Goal: Task Accomplishment & Management: Manage account settings

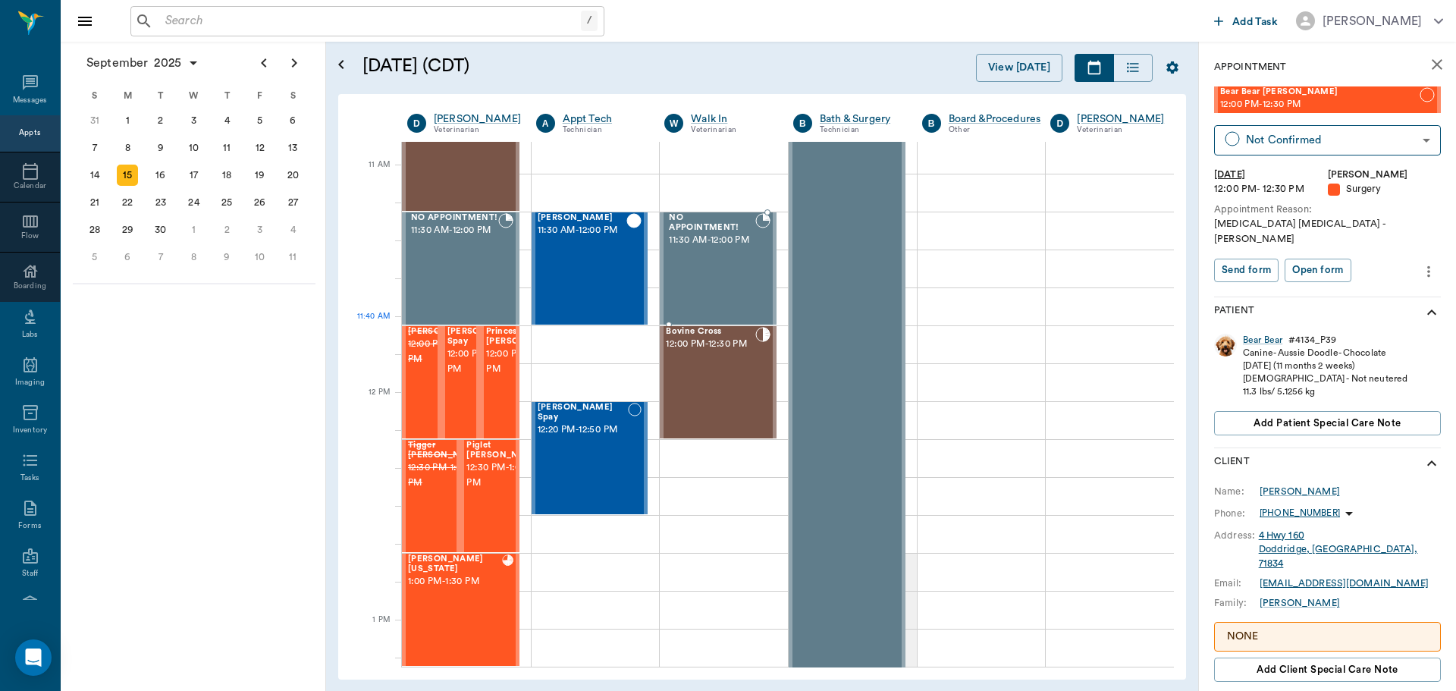
scroll to position [834, 0]
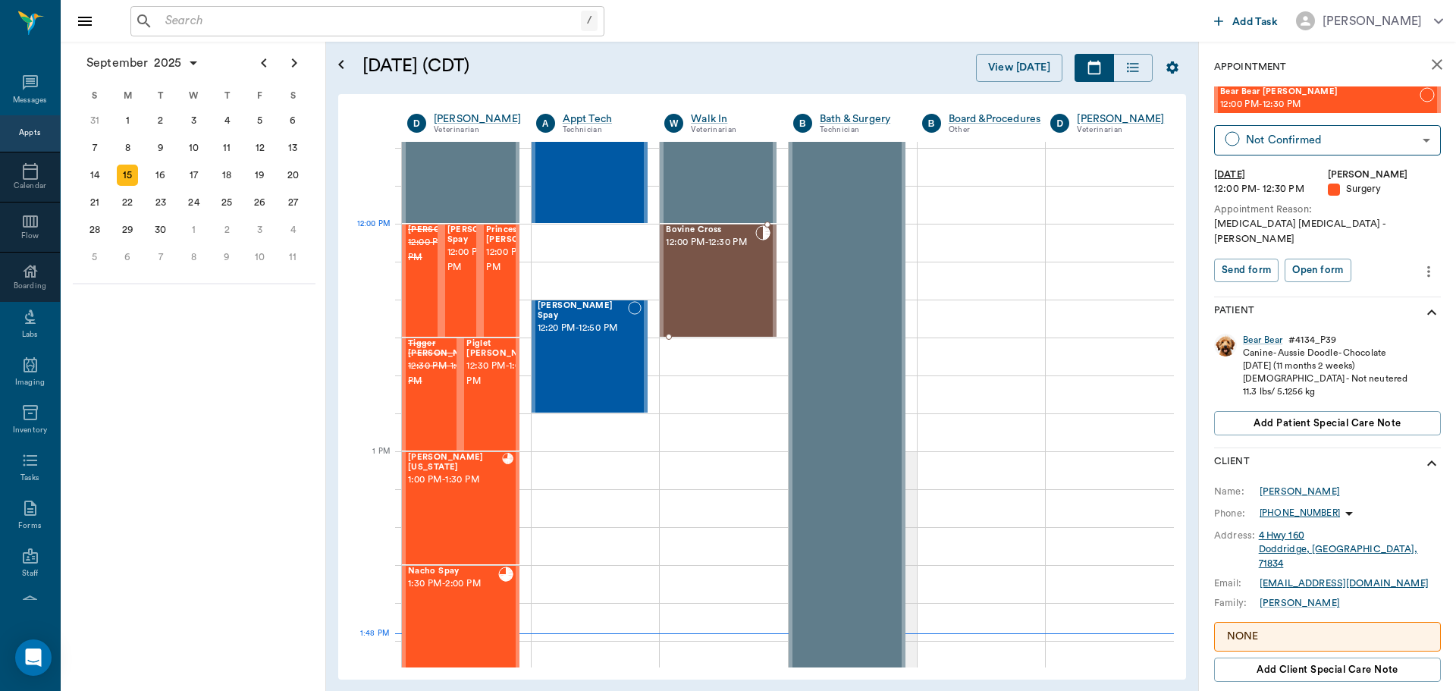
click at [708, 250] on span "12:00 PM - 12:30 PM" at bounding box center [710, 242] width 89 height 15
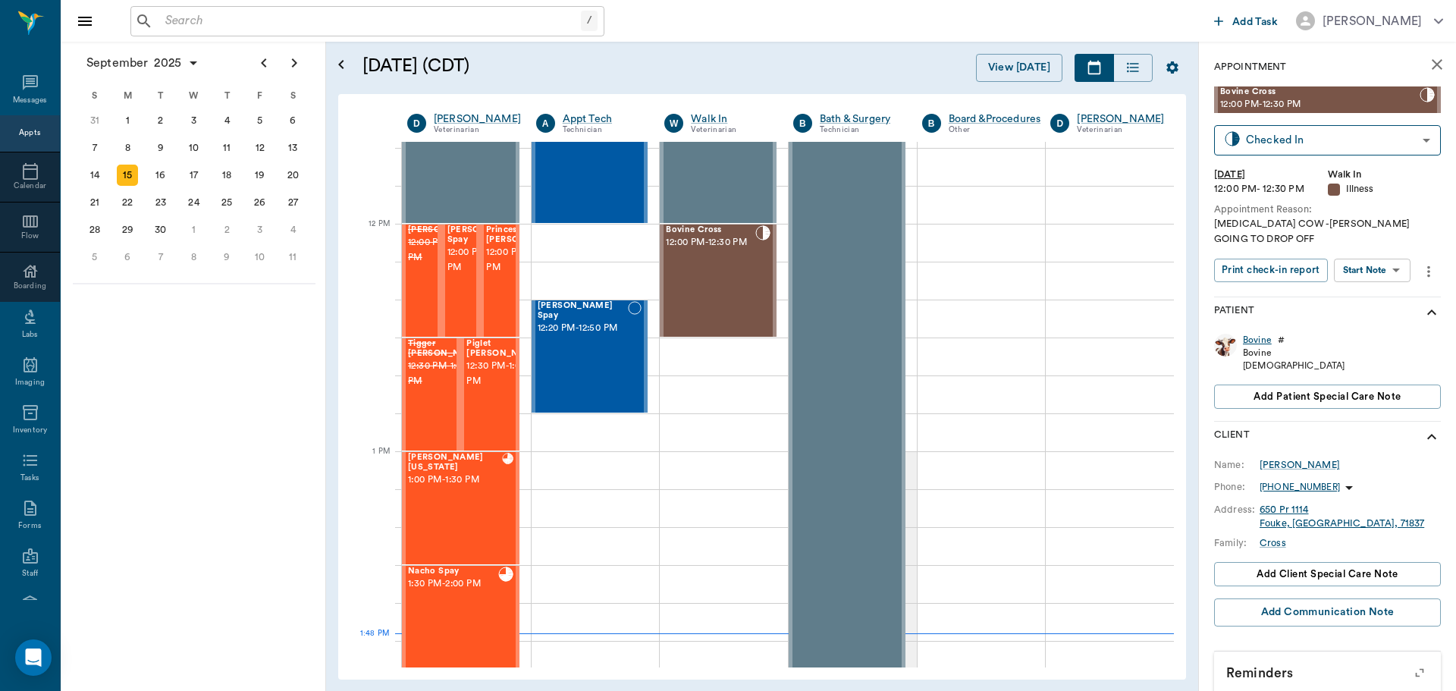
click at [1260, 334] on div "Bovine" at bounding box center [1257, 340] width 29 height 13
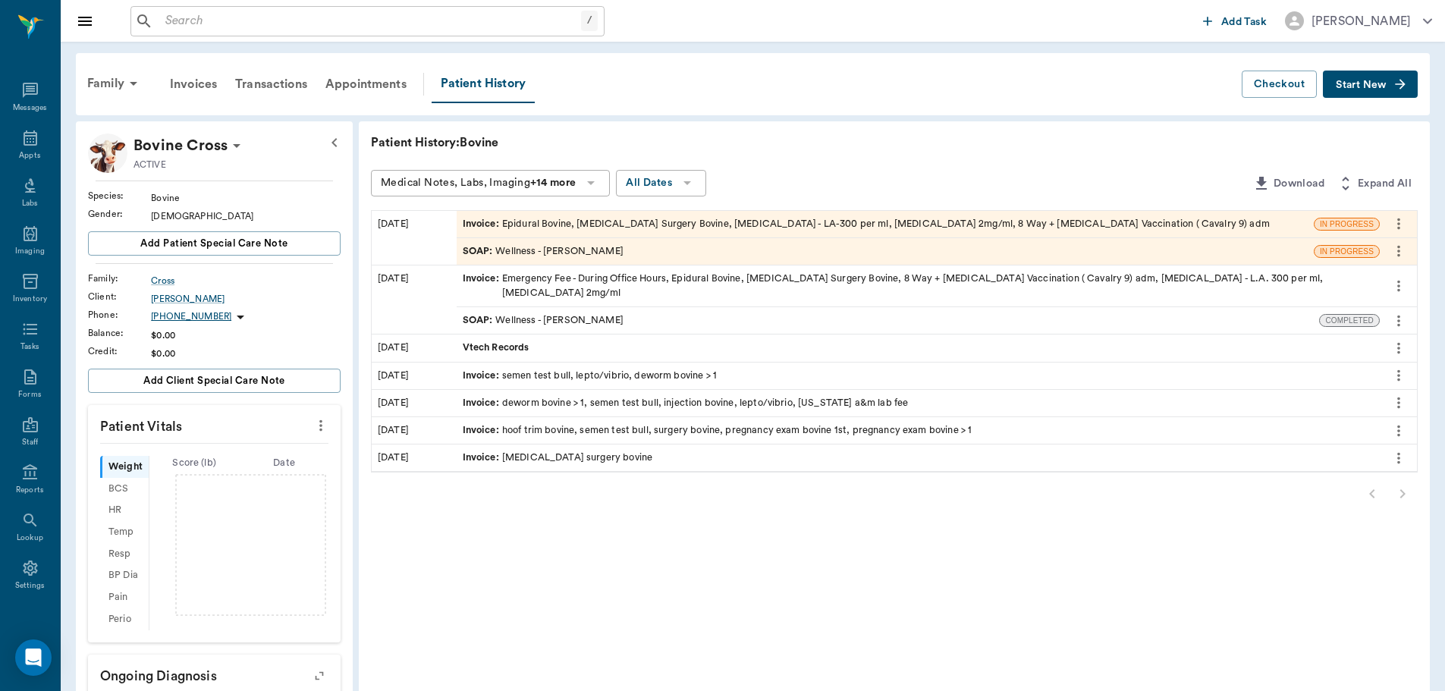
click at [673, 252] on div "SOAP : Wellness - Dr. Bert Ellsworth" at bounding box center [885, 251] width 857 height 27
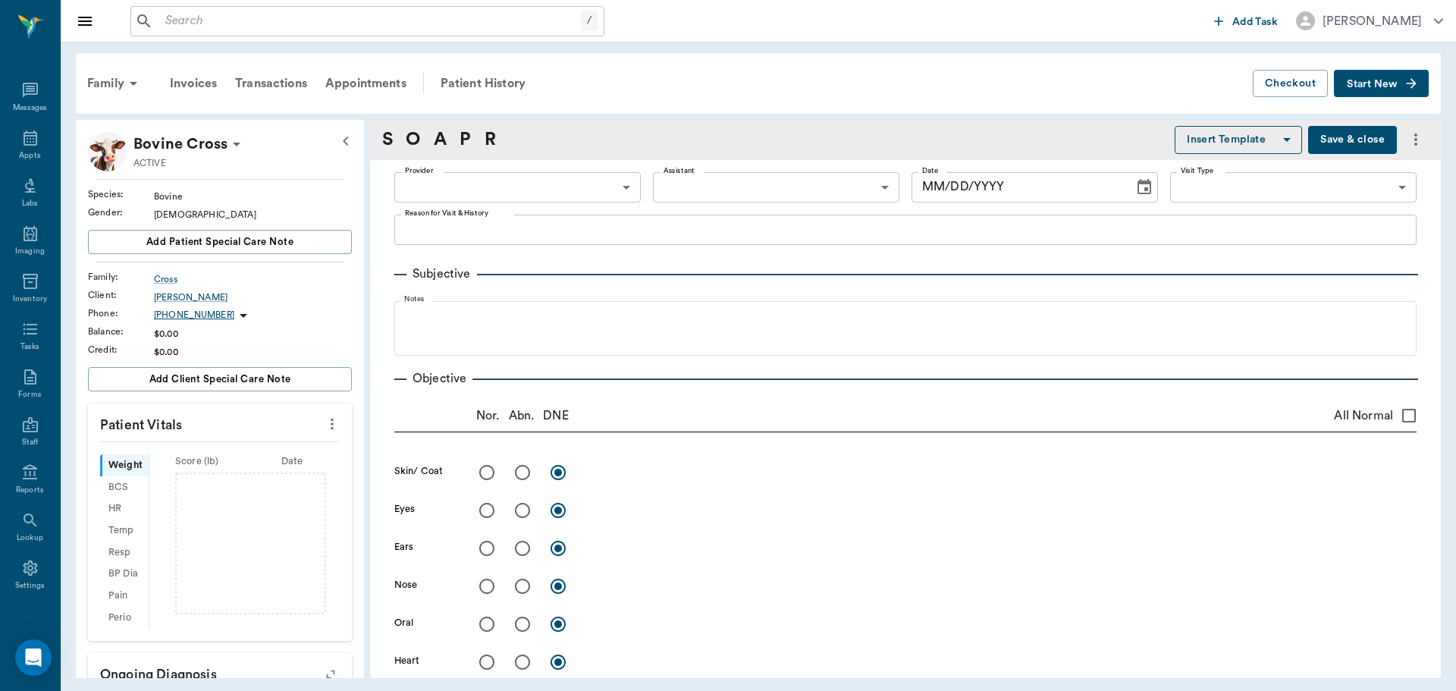
type input "63ec2f075fda476ae8351a4d"
type input "65d2be4f46e3a538d89b8c14"
type textarea "FIX PROLAPSE ON COW -LORY DROPPING OFF"
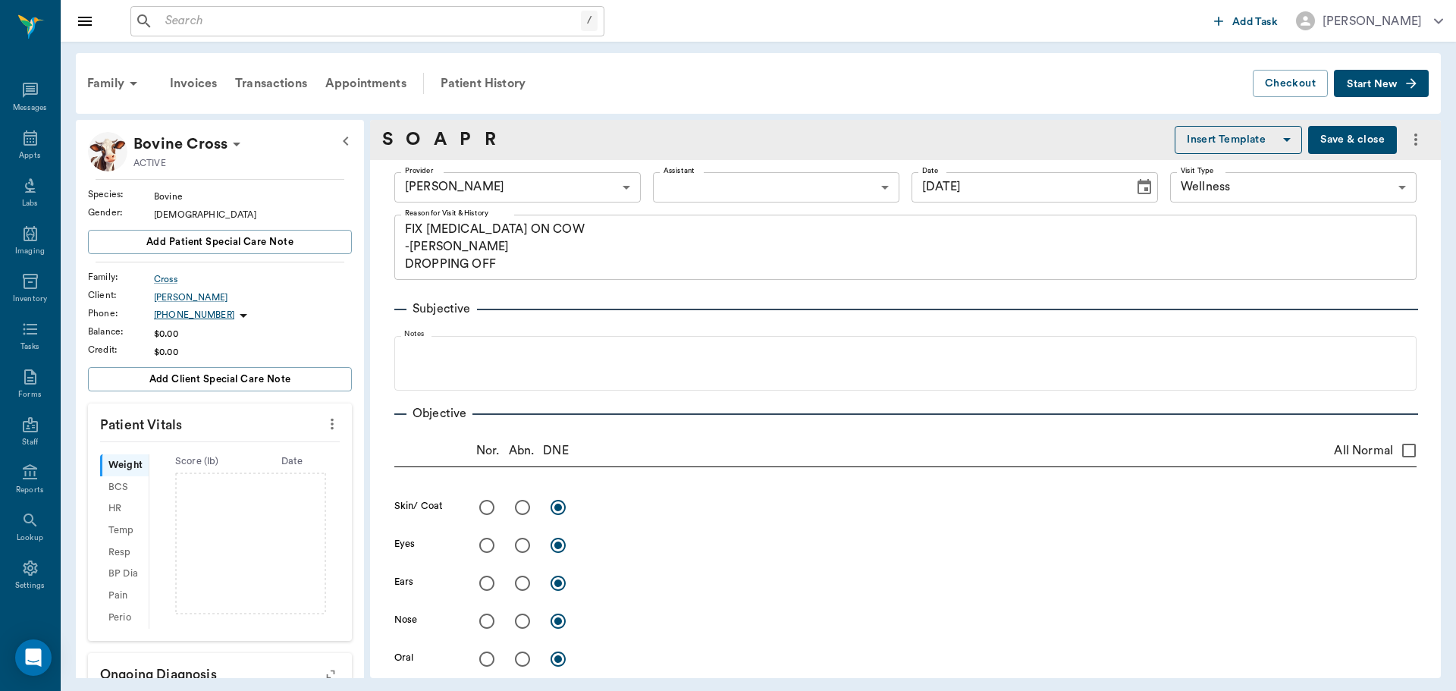
type input "09/12/2025"
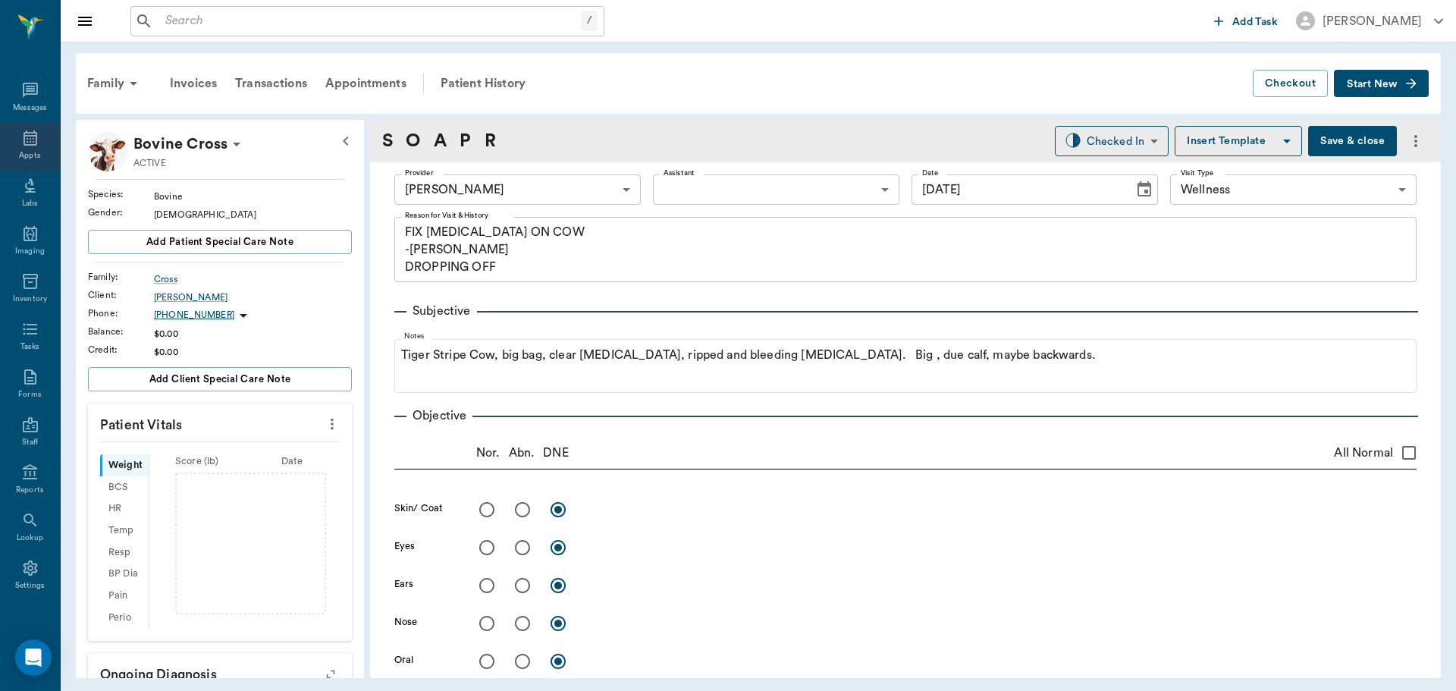
click at [31, 133] on icon at bounding box center [31, 137] width 14 height 15
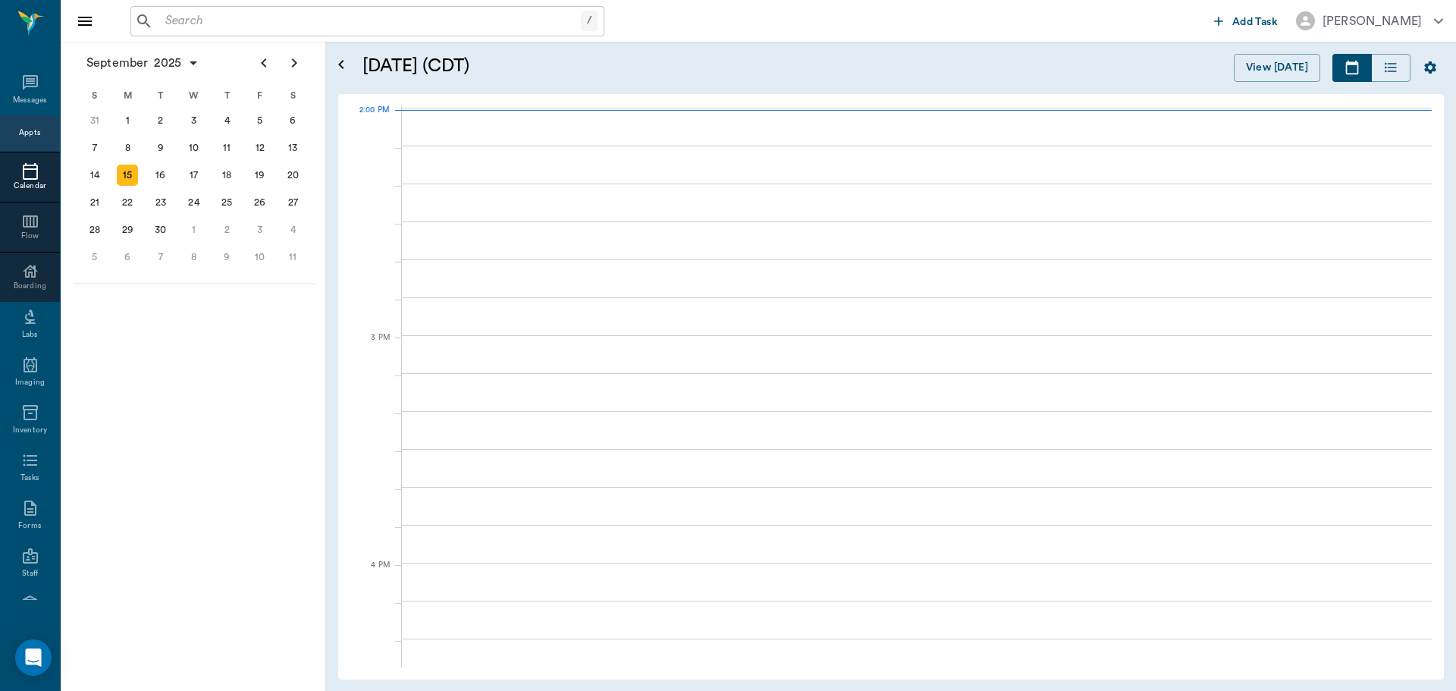
scroll to position [1368, 0]
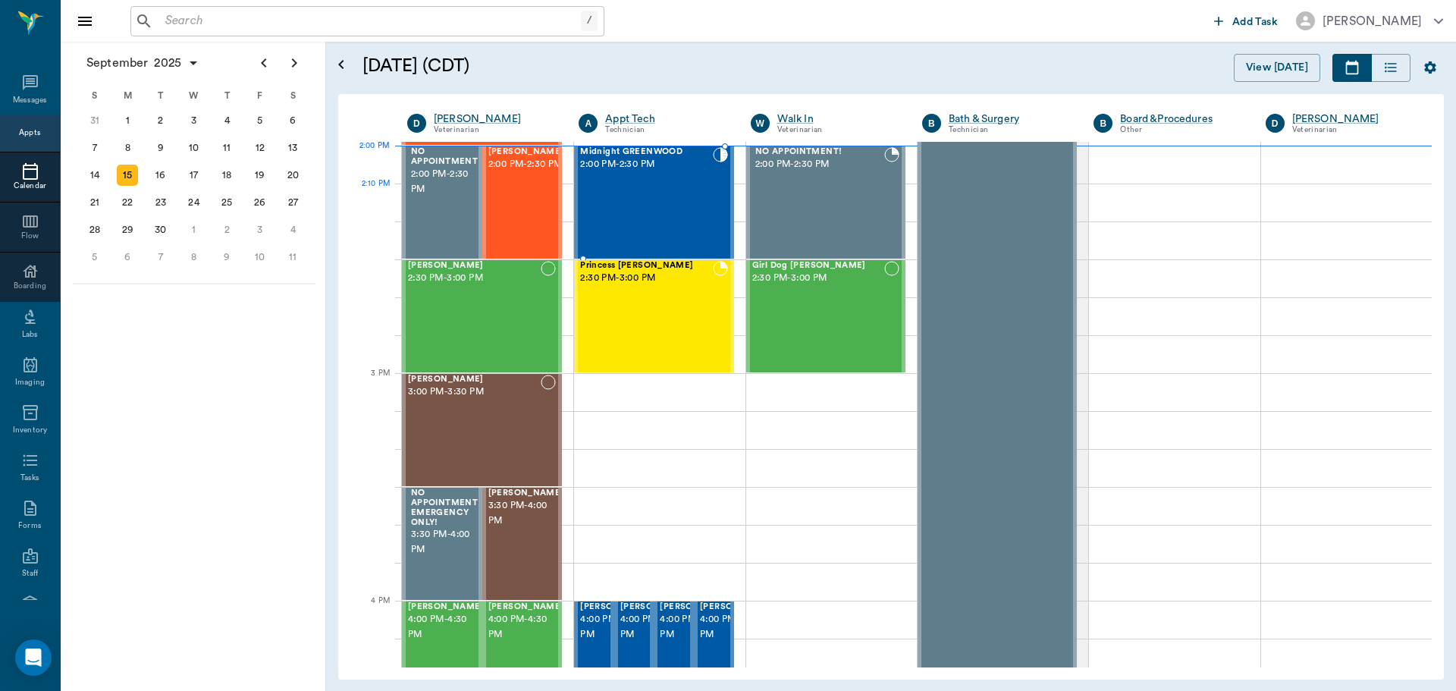
click at [674, 211] on div "Midnight GREENWOOD 2:00 PM - 2:30 PM" at bounding box center [646, 202] width 132 height 111
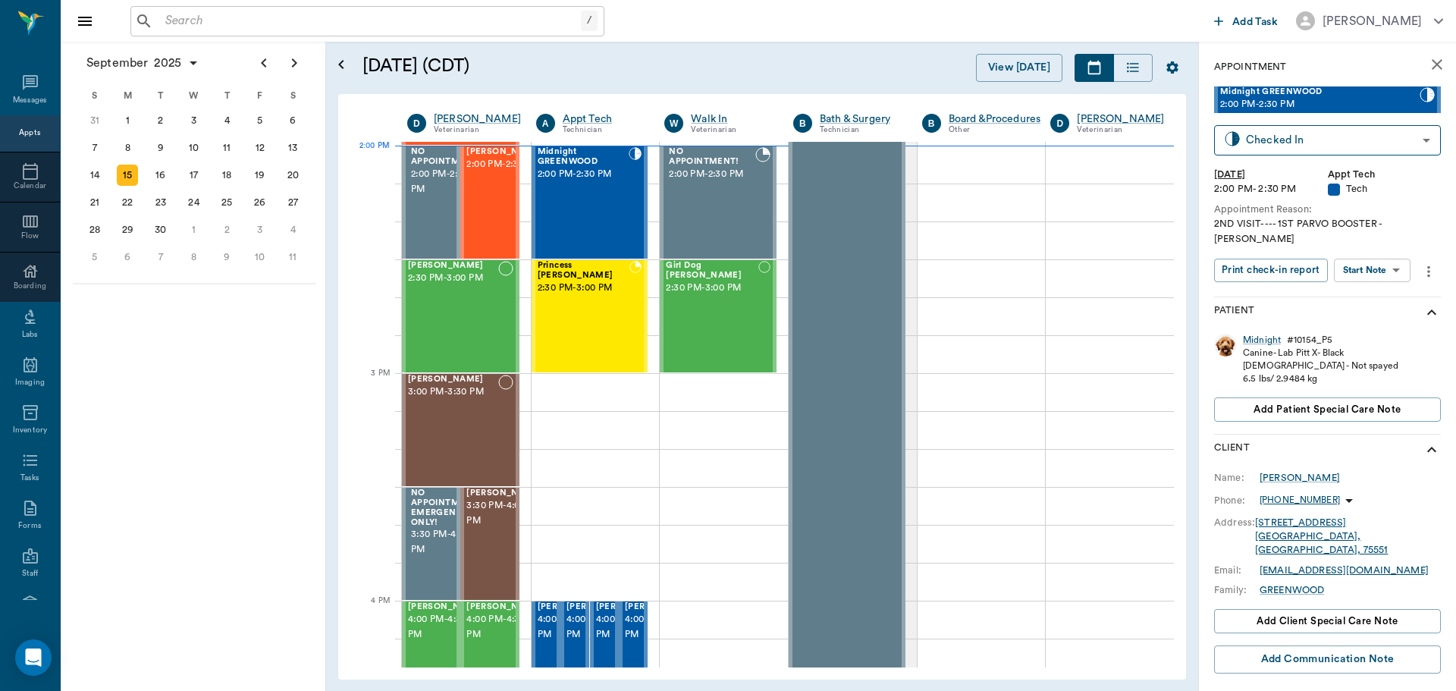
click at [1389, 251] on body "/ ​ Add Task Dr. Bert Ellsworth Nectar Messages Appts Calendar Flow Boarding La…" at bounding box center [728, 345] width 1456 height 691
click at [1387, 281] on li "Start SOAP" at bounding box center [1373, 286] width 105 height 25
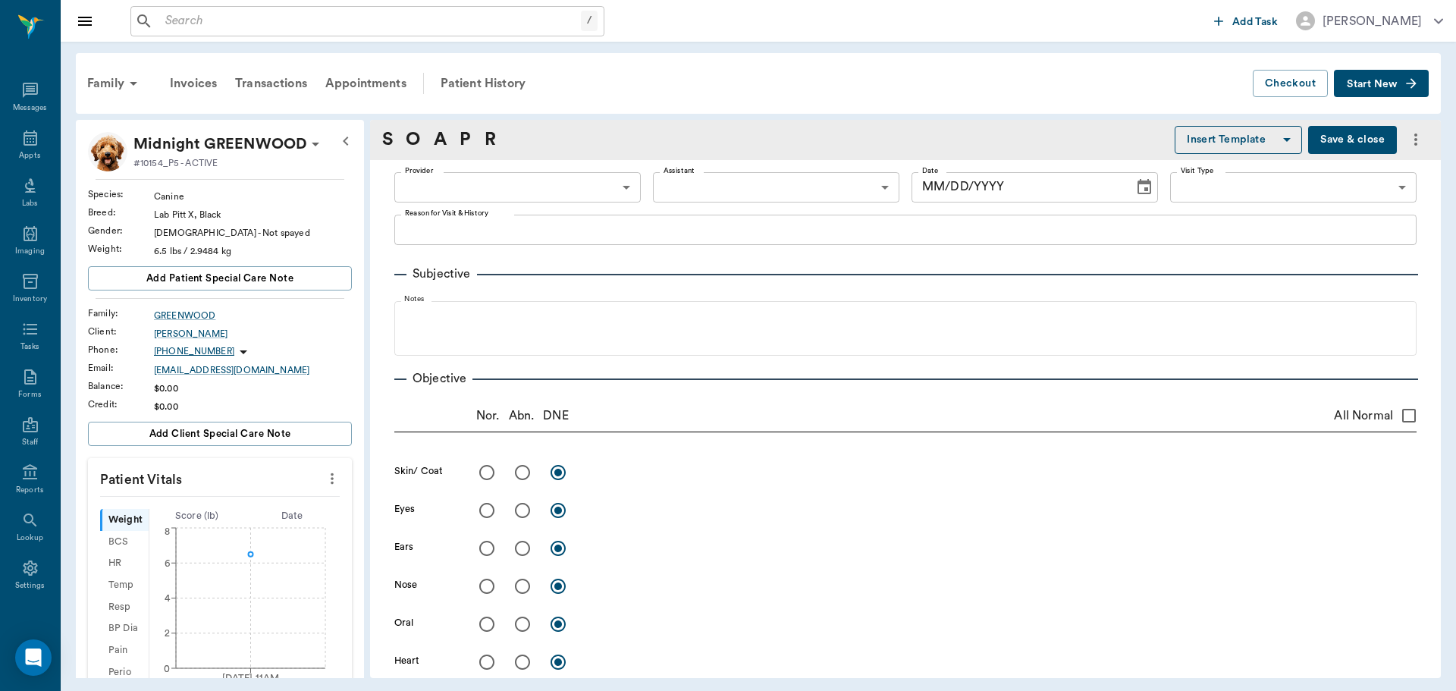
type input "63ec2f075fda476ae8351a4c"
type input "65d2be4f46e3a538d89b8c1a"
type textarea "2ND VISIT---- 1ST PARVO BOOSTER -LORY"
type input "[DATE]"
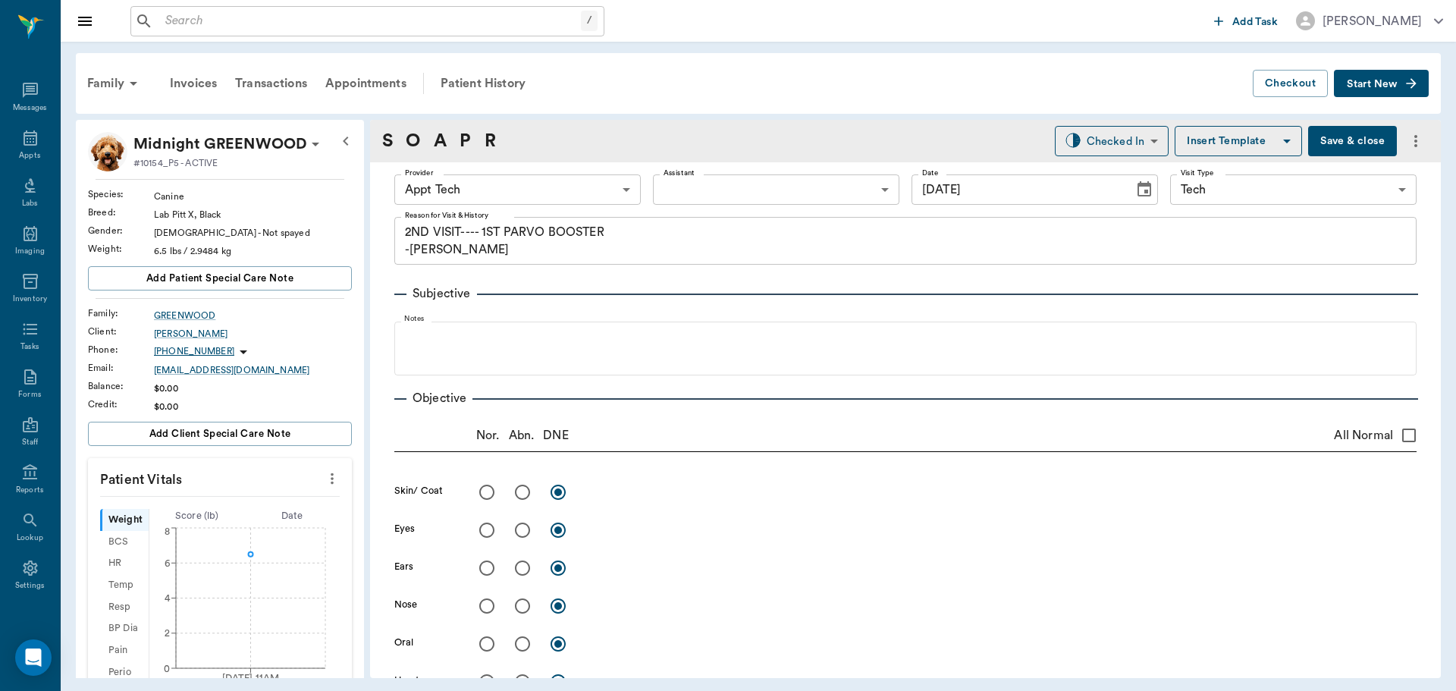
click at [572, 188] on body "/ ​ Add Task Dr. Bert Ellsworth Nectar Messages Appts Labs Imaging Inventory Ta…" at bounding box center [728, 345] width 1456 height 691
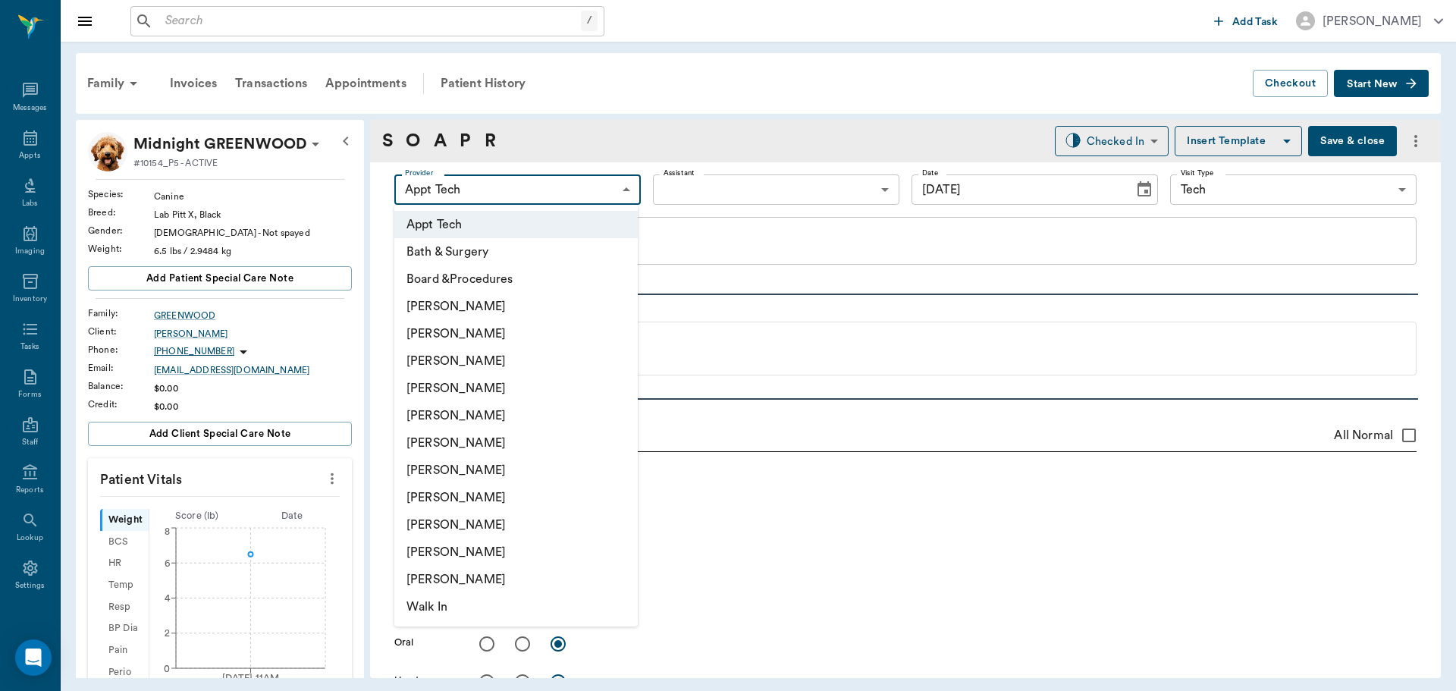
click at [498, 350] on li "[PERSON_NAME]" at bounding box center [515, 360] width 243 height 27
type input "642ef10e332a41444de2bad1"
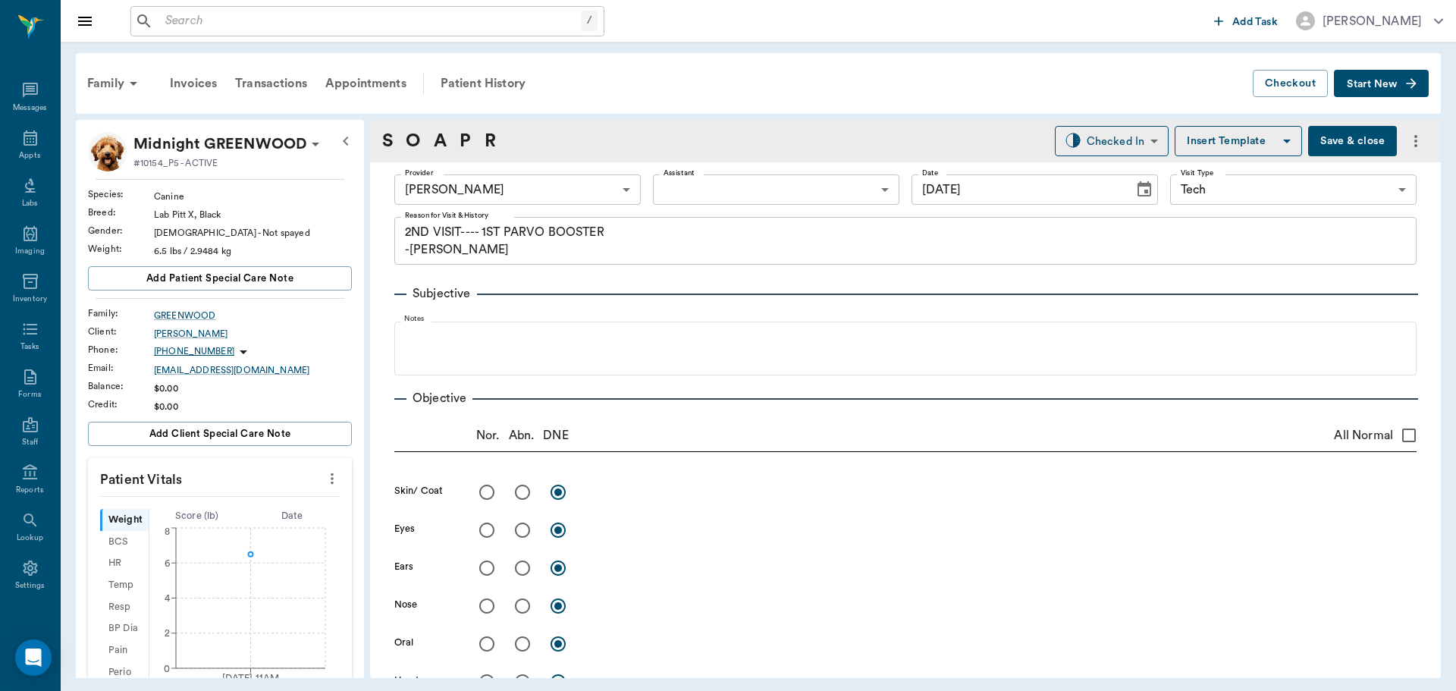
click at [324, 473] on icon "more" at bounding box center [332, 478] width 17 height 18
click at [246, 501] on span "Enter Vitals" at bounding box center [256, 505] width 127 height 16
click at [253, 524] on input "text" at bounding box center [219, 524] width 132 height 30
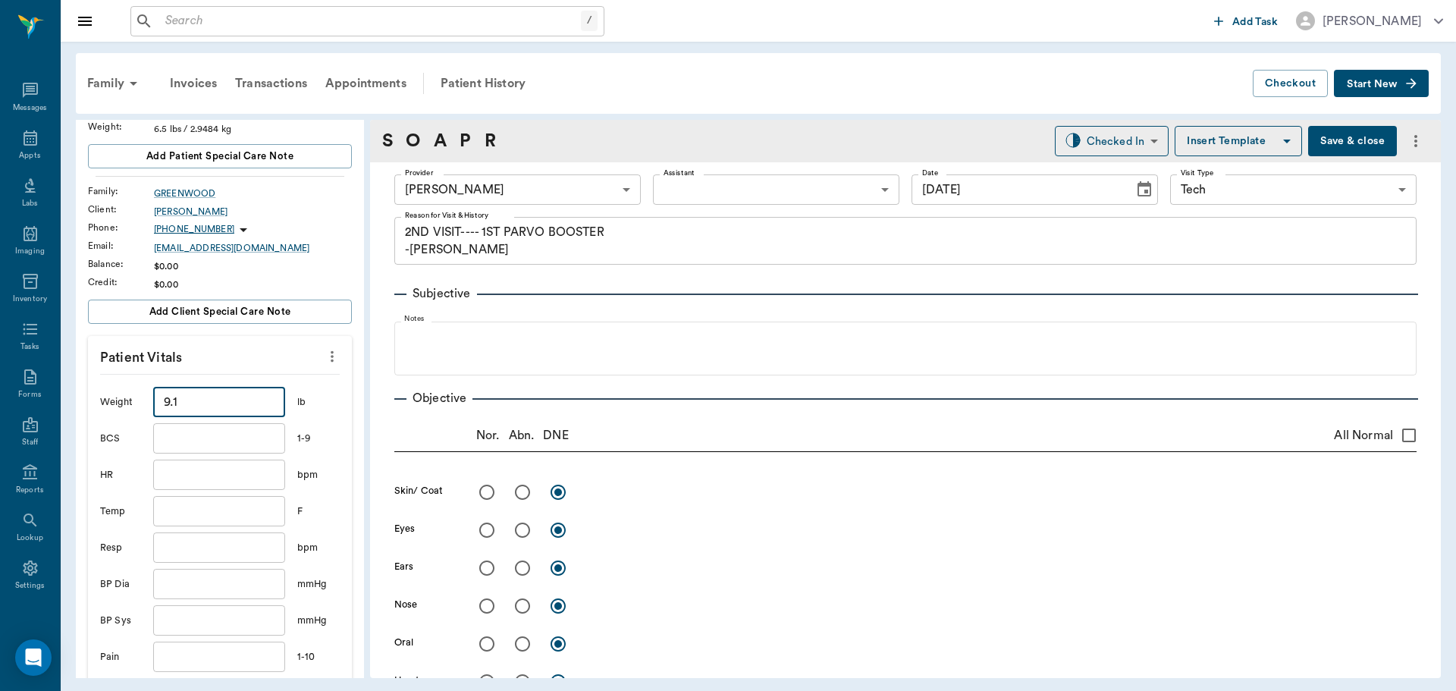
scroll to position [303, 0]
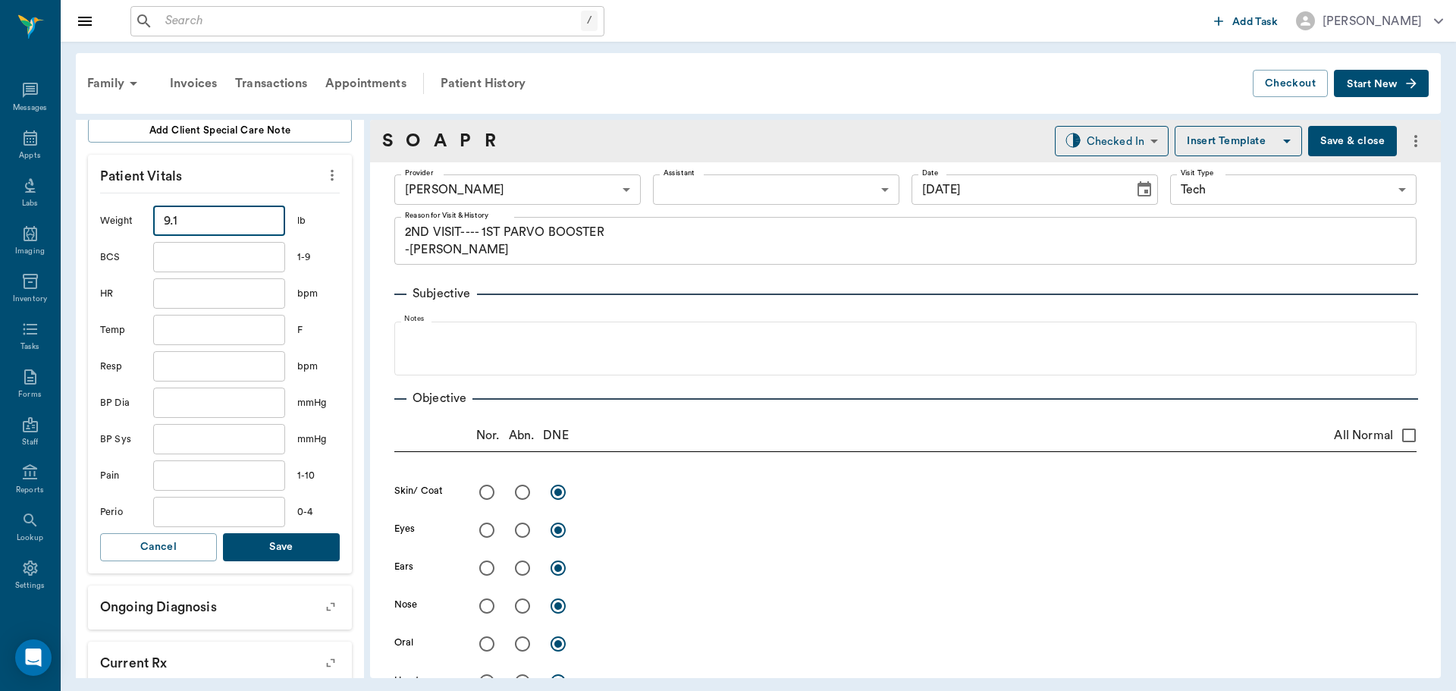
type input "9.1"
click at [307, 555] on button "Save" at bounding box center [281, 547] width 117 height 28
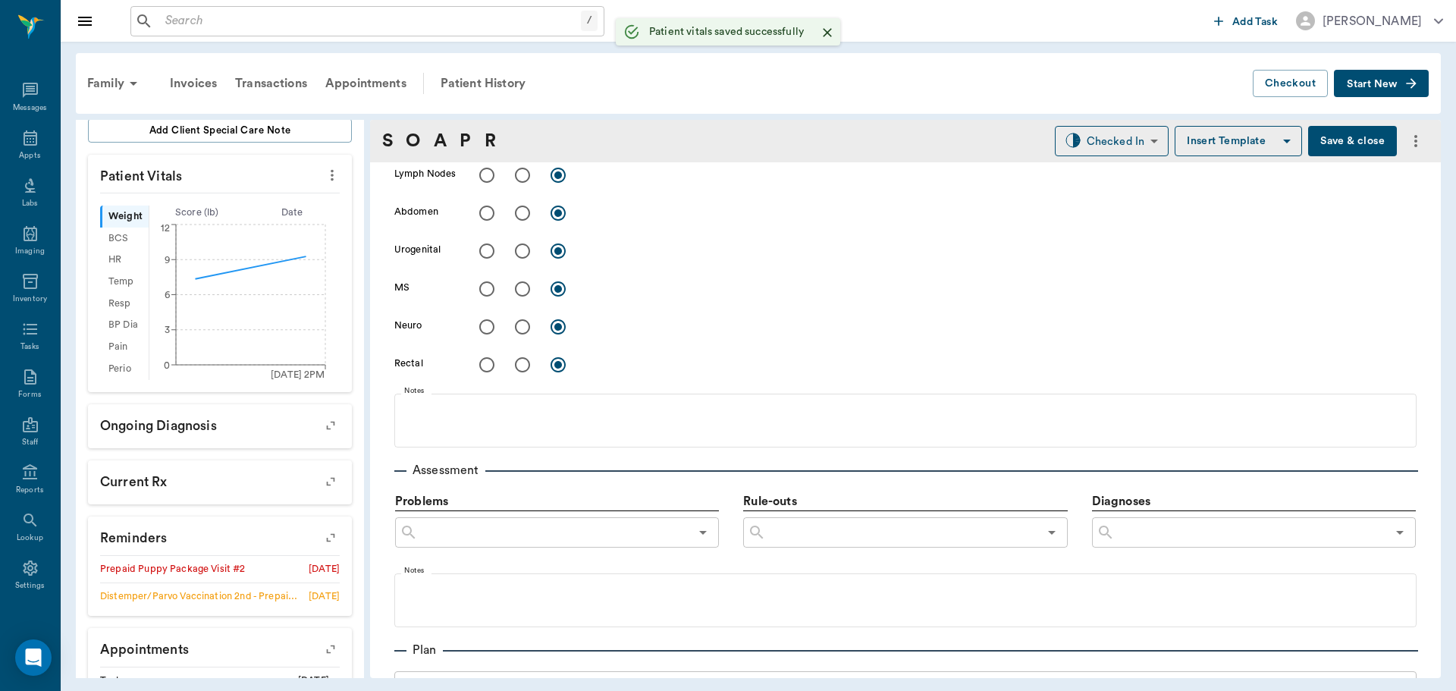
scroll to position [834, 0]
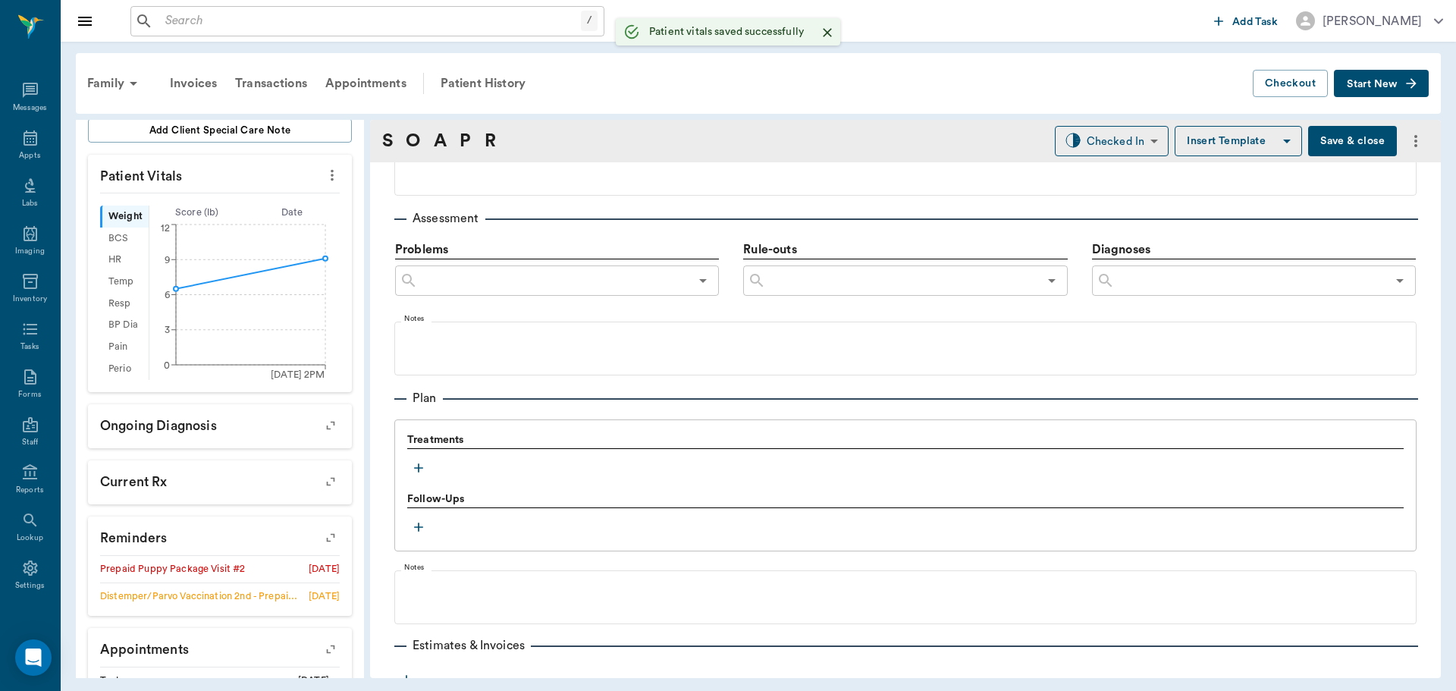
click at [421, 466] on icon "button" at bounding box center [418, 467] width 15 height 15
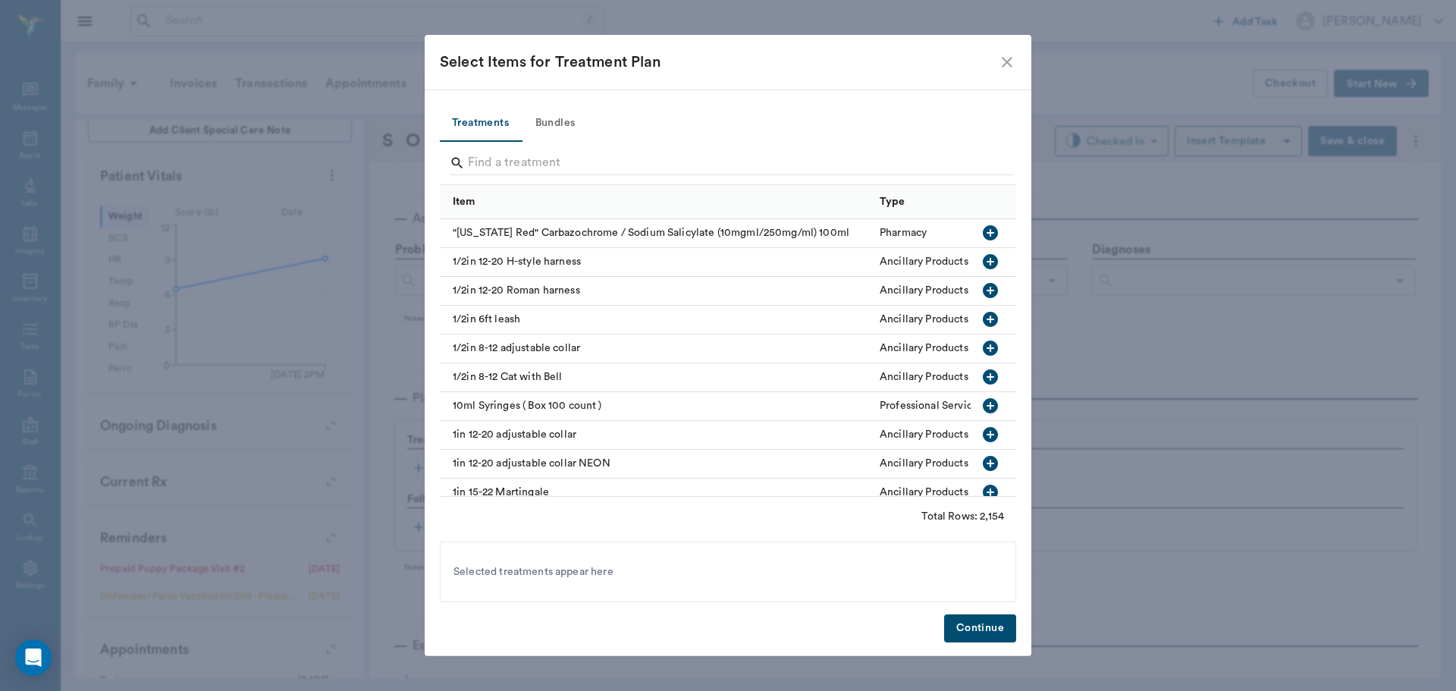
click at [570, 121] on button "Bundles" at bounding box center [555, 123] width 68 height 36
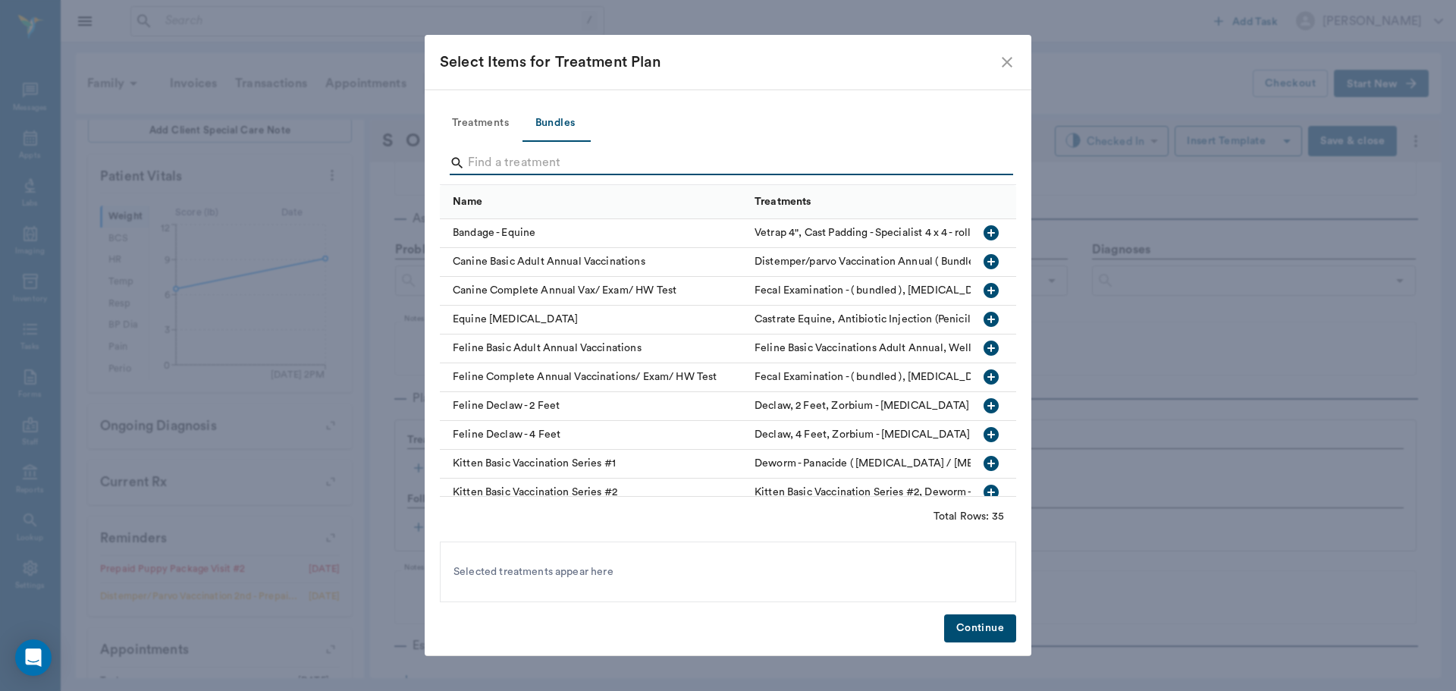
click at [580, 164] on input "Search" at bounding box center [729, 163] width 523 height 24
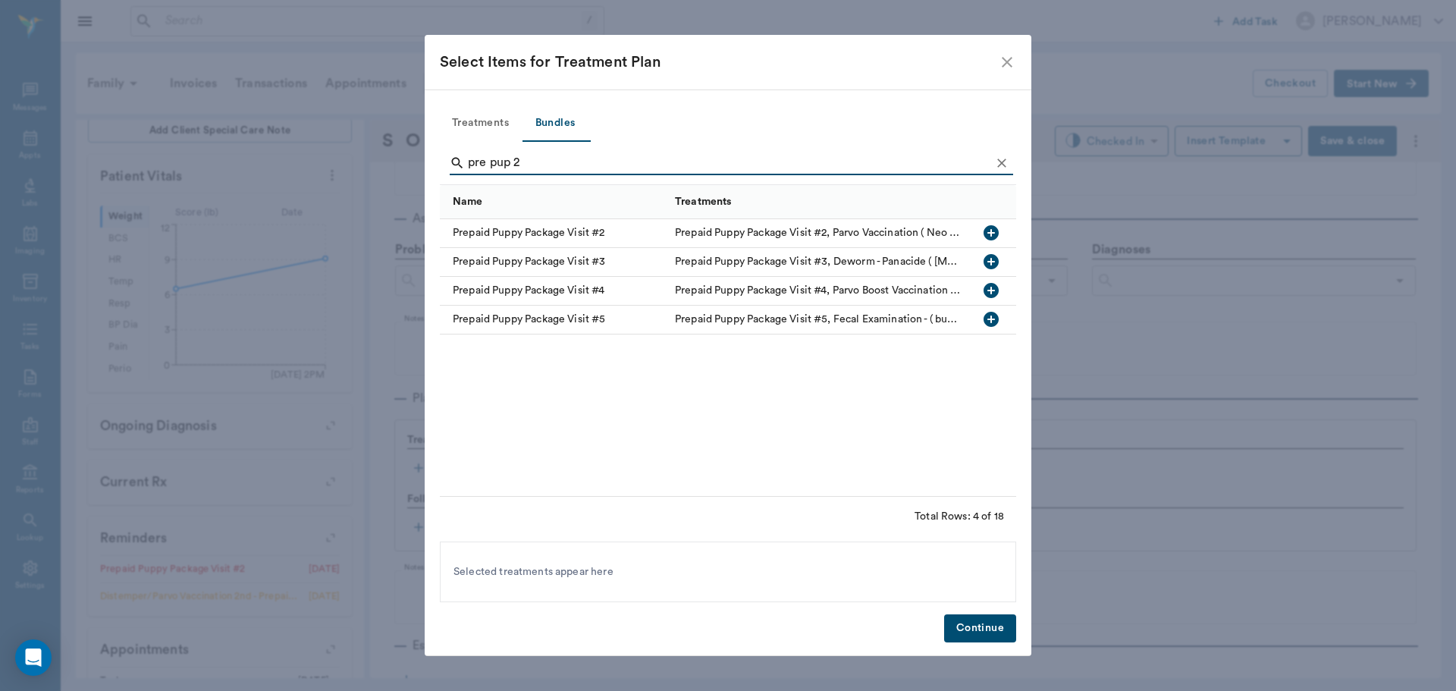
type input "pre pup 2"
click at [991, 233] on icon "button" at bounding box center [991, 233] width 18 height 18
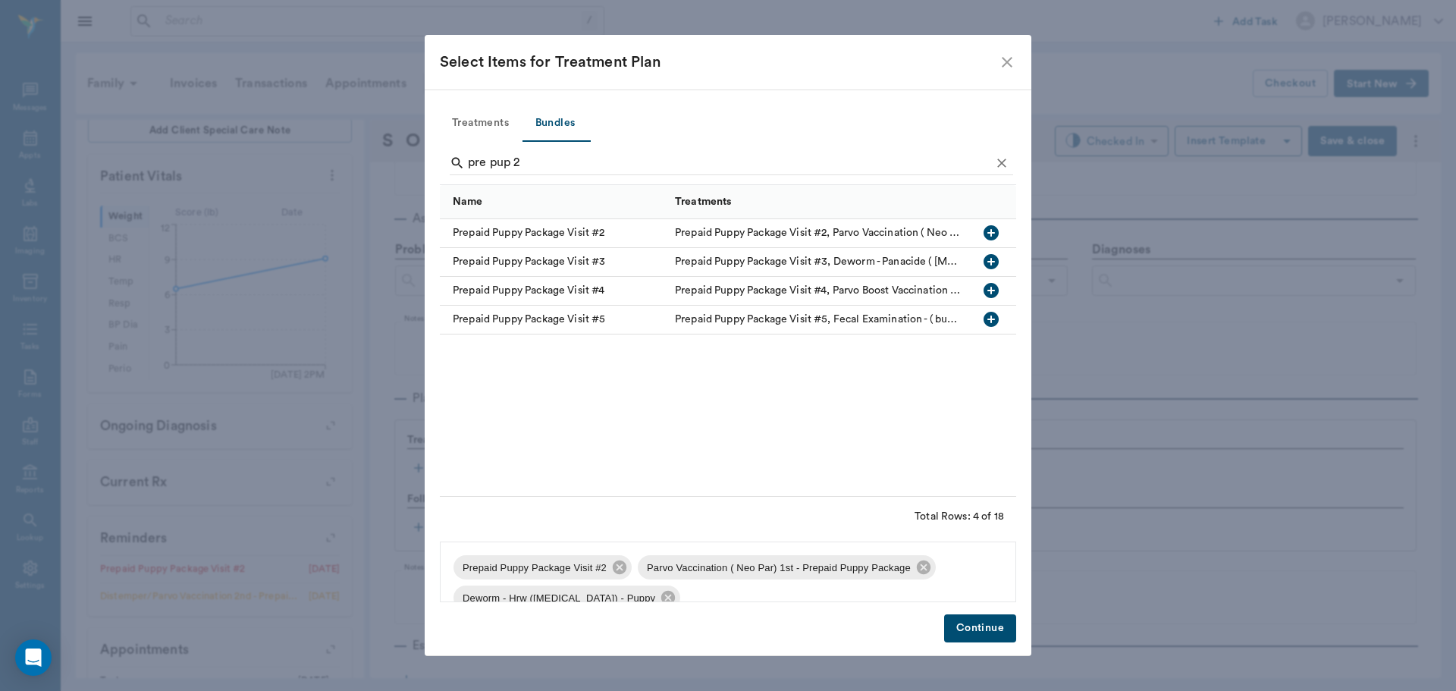
click at [982, 631] on button "Continue" at bounding box center [980, 628] width 72 height 28
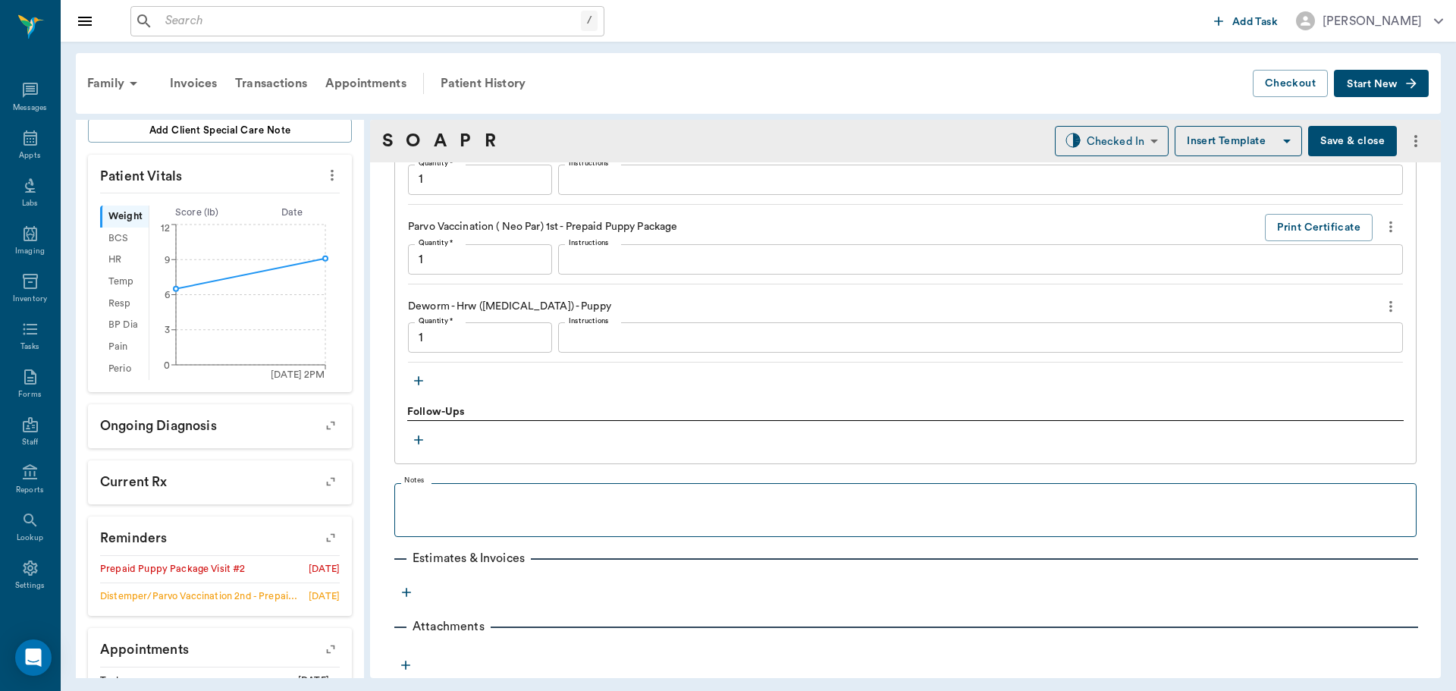
type input "1.00"
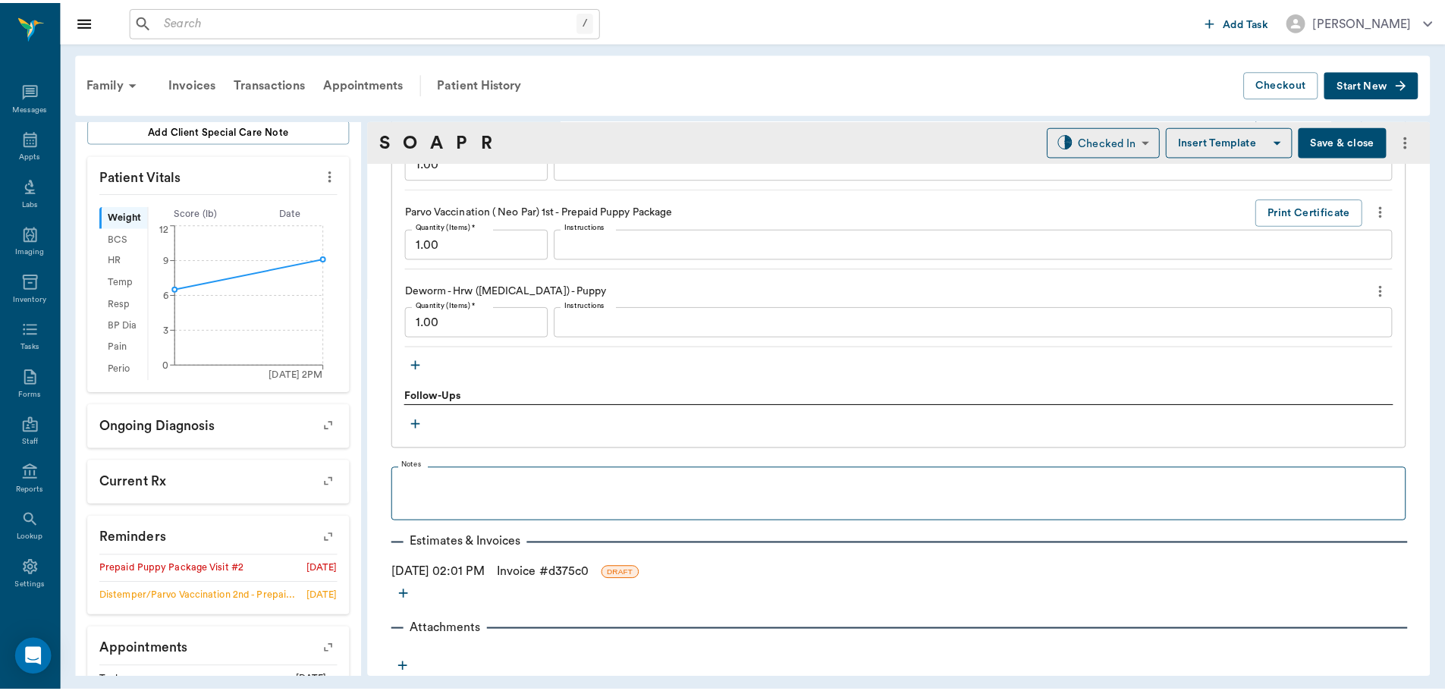
scroll to position [1184, 0]
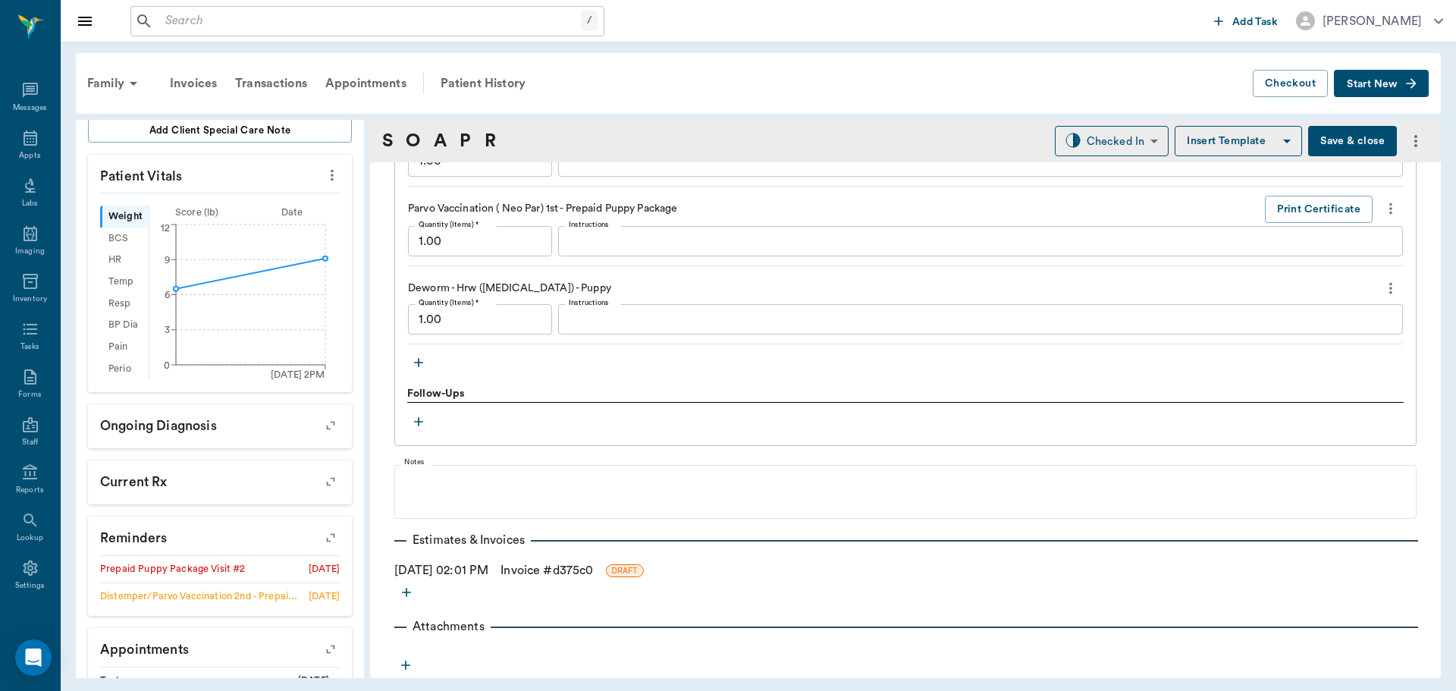
click at [579, 570] on link "Invoice # d375c0" at bounding box center [547, 570] width 93 height 18
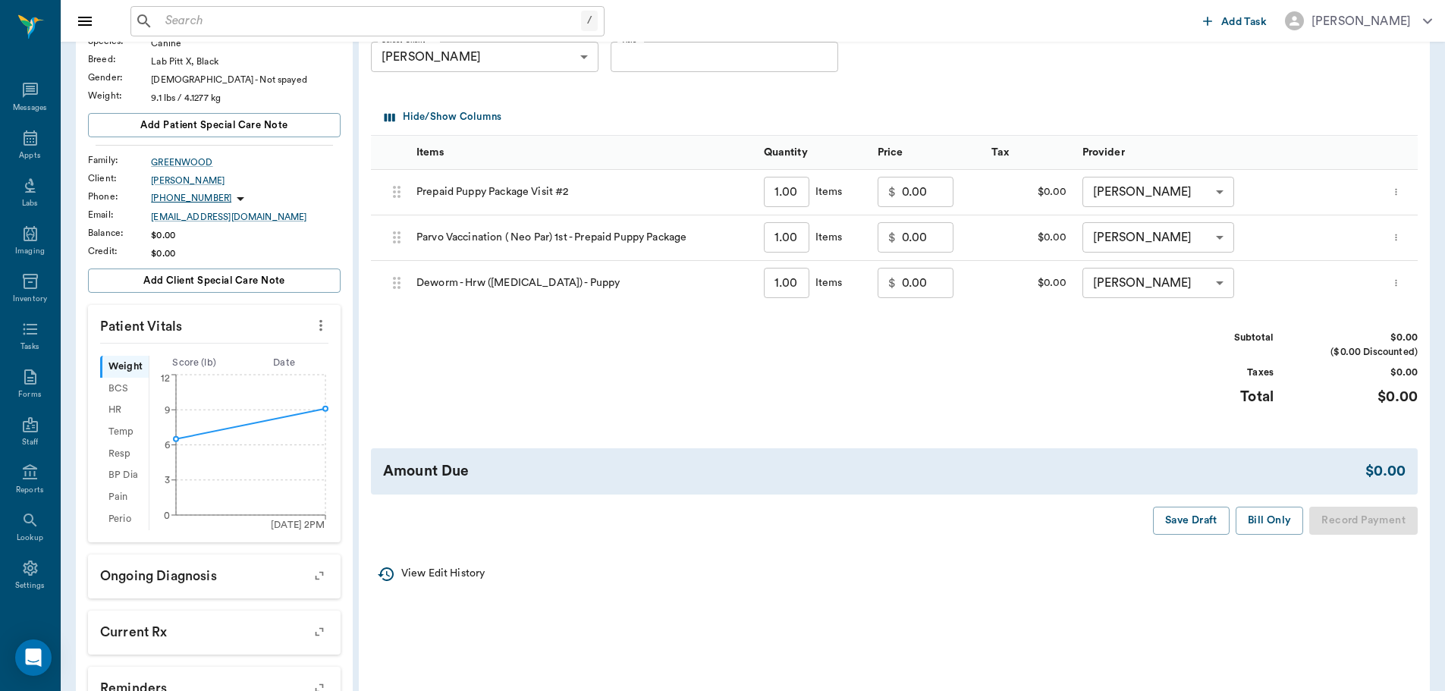
scroll to position [228, 0]
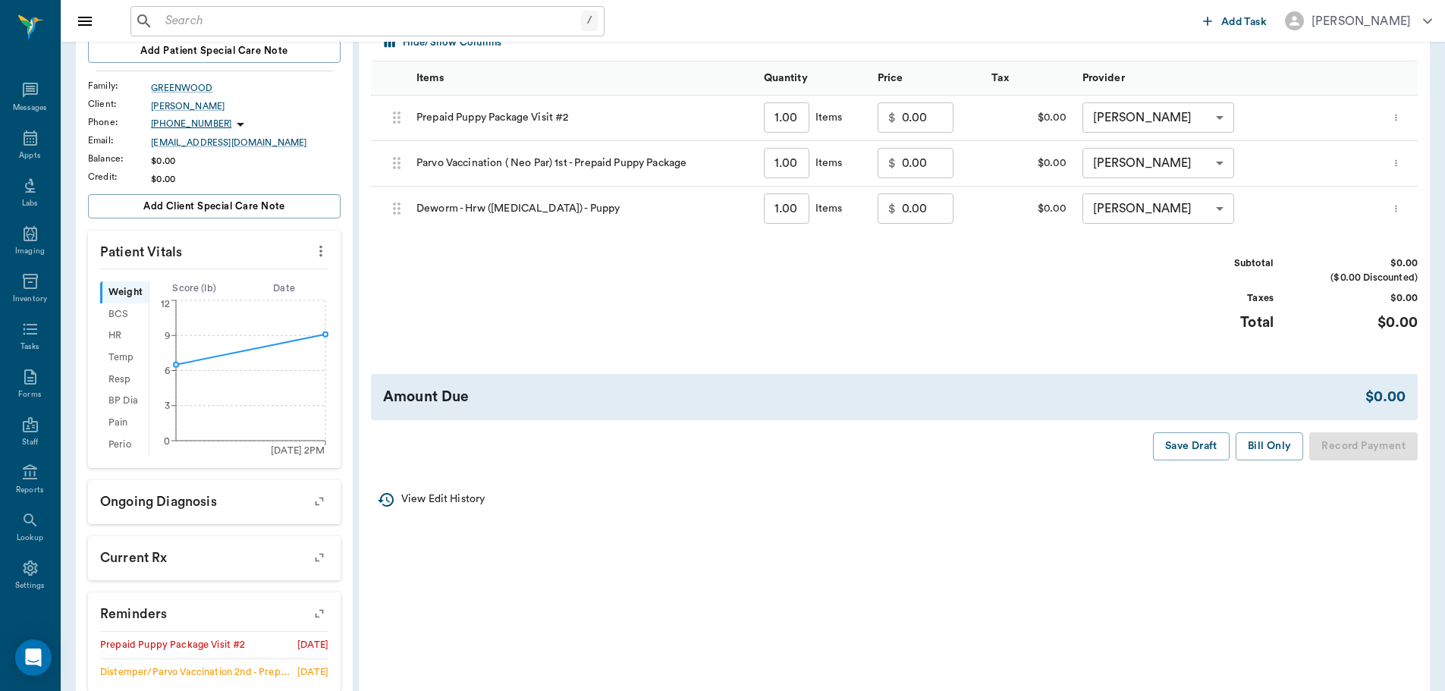
click at [1279, 444] on button "Bill Only" at bounding box center [1270, 446] width 68 height 28
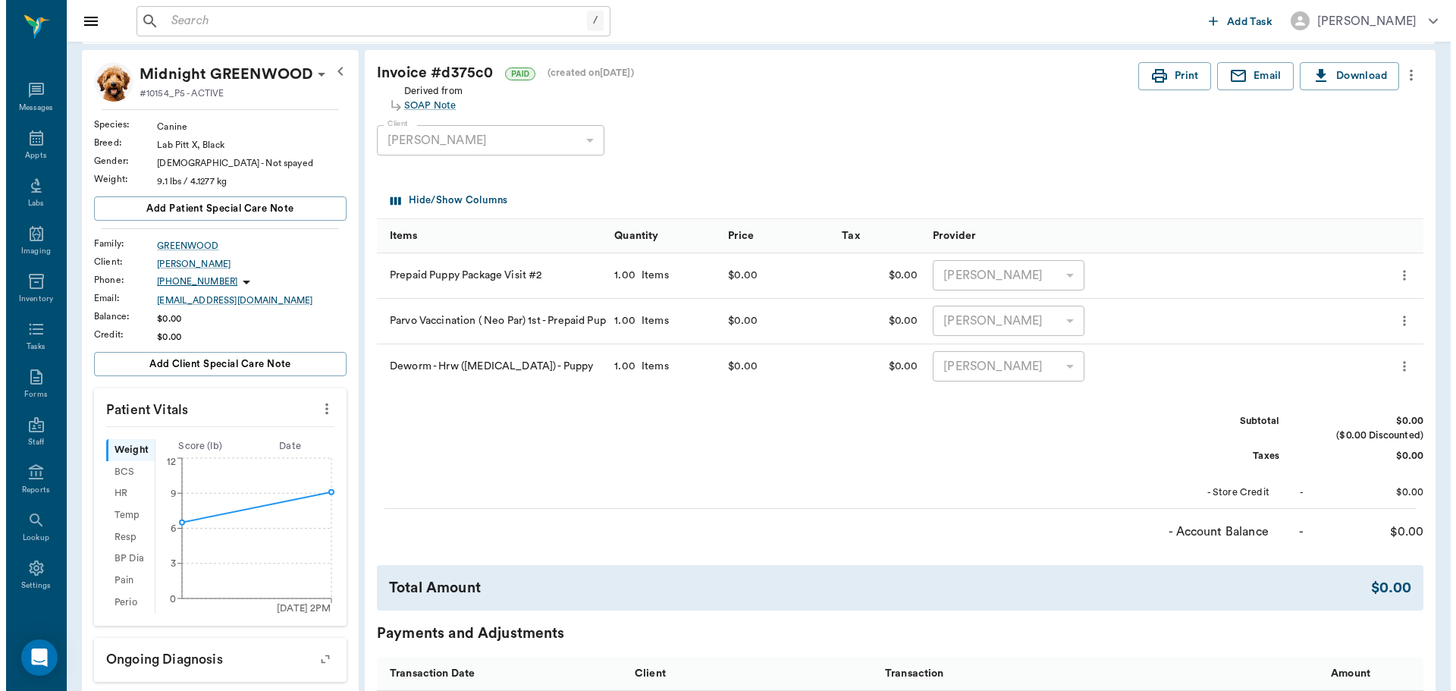
scroll to position [0, 0]
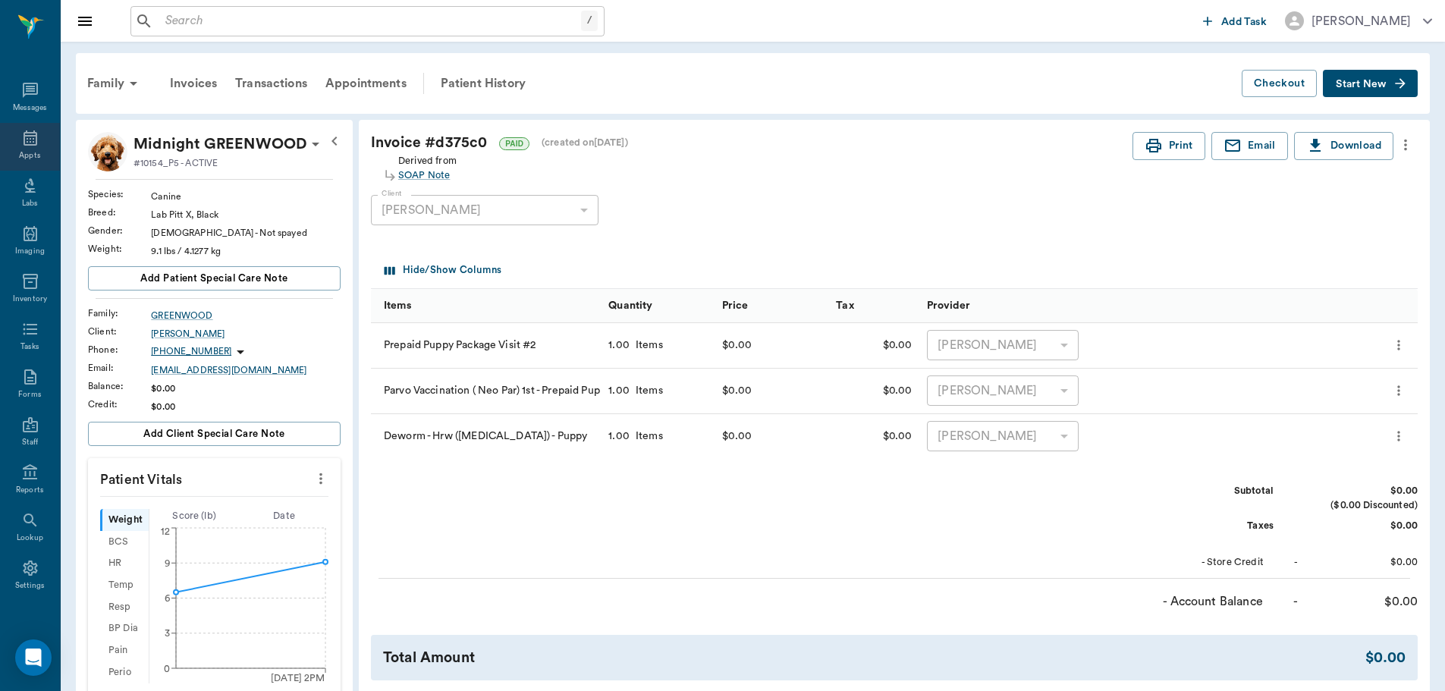
click at [26, 139] on icon at bounding box center [30, 138] width 18 height 18
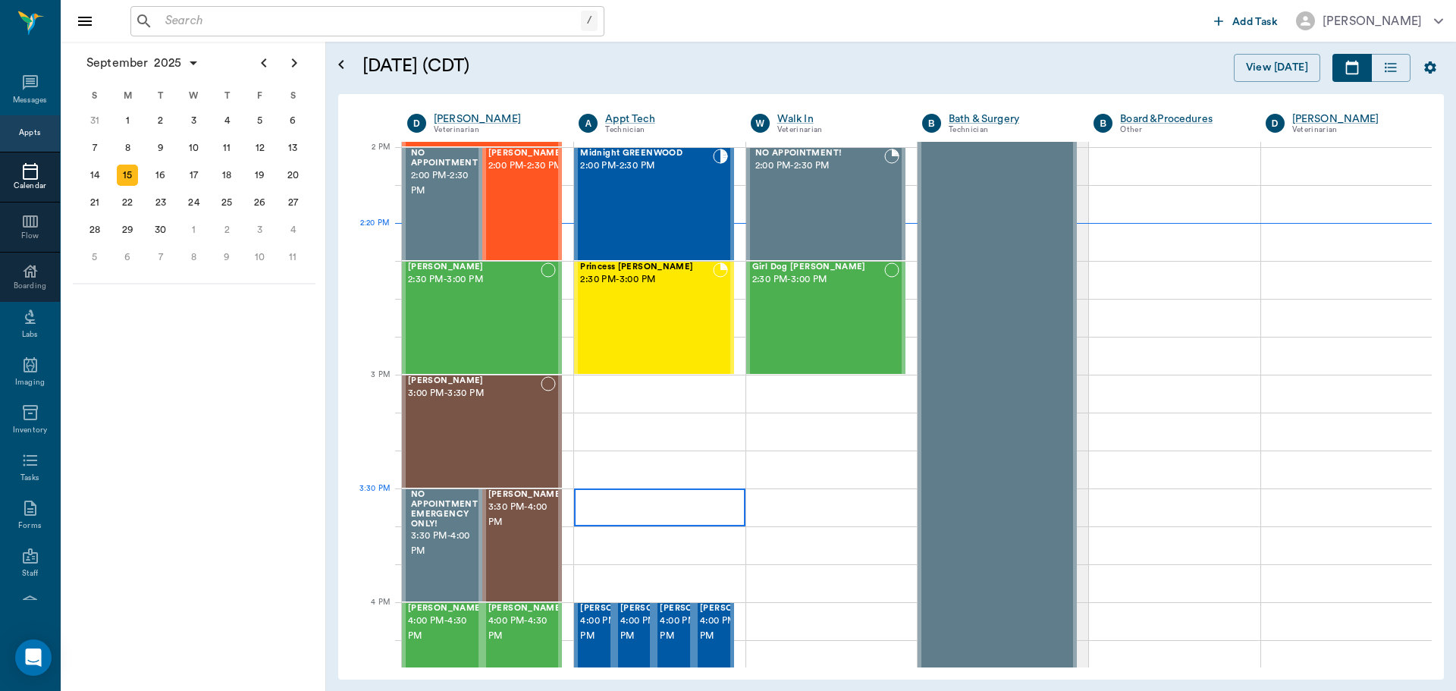
scroll to position [1138, 0]
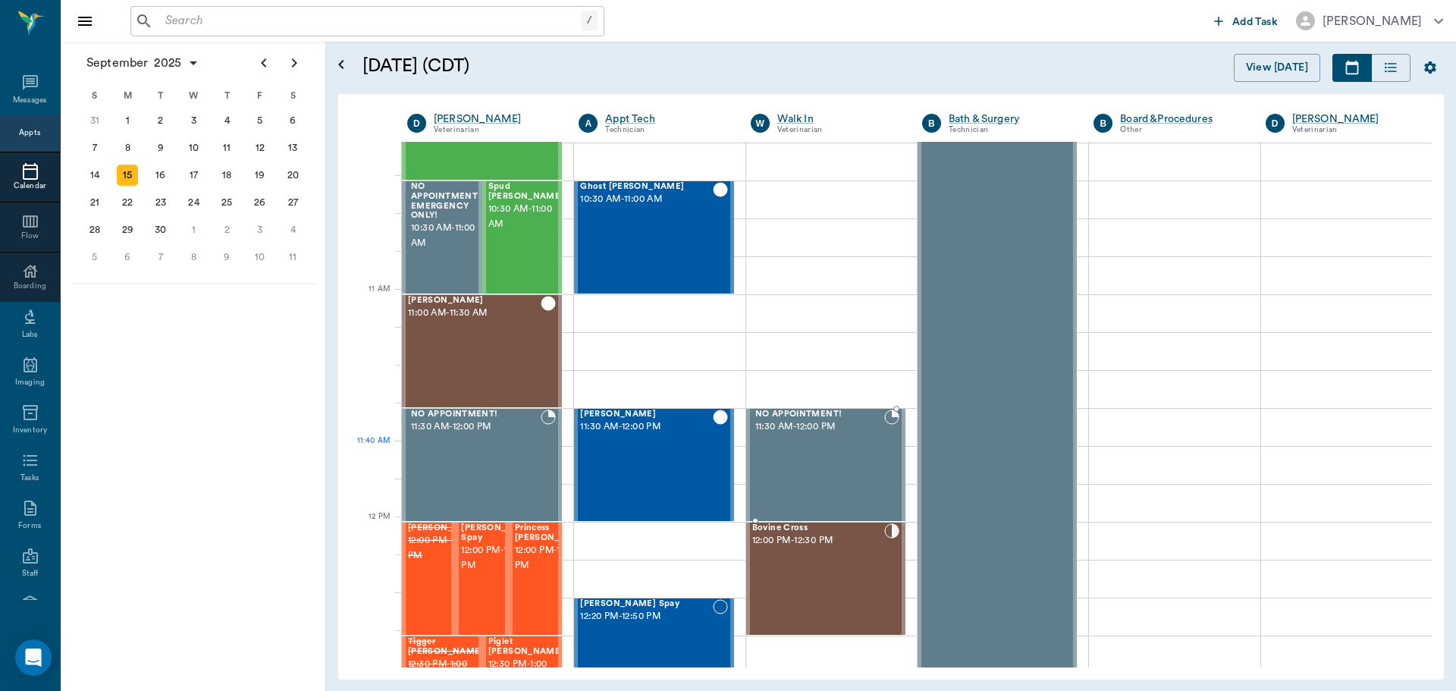
scroll to position [840, 0]
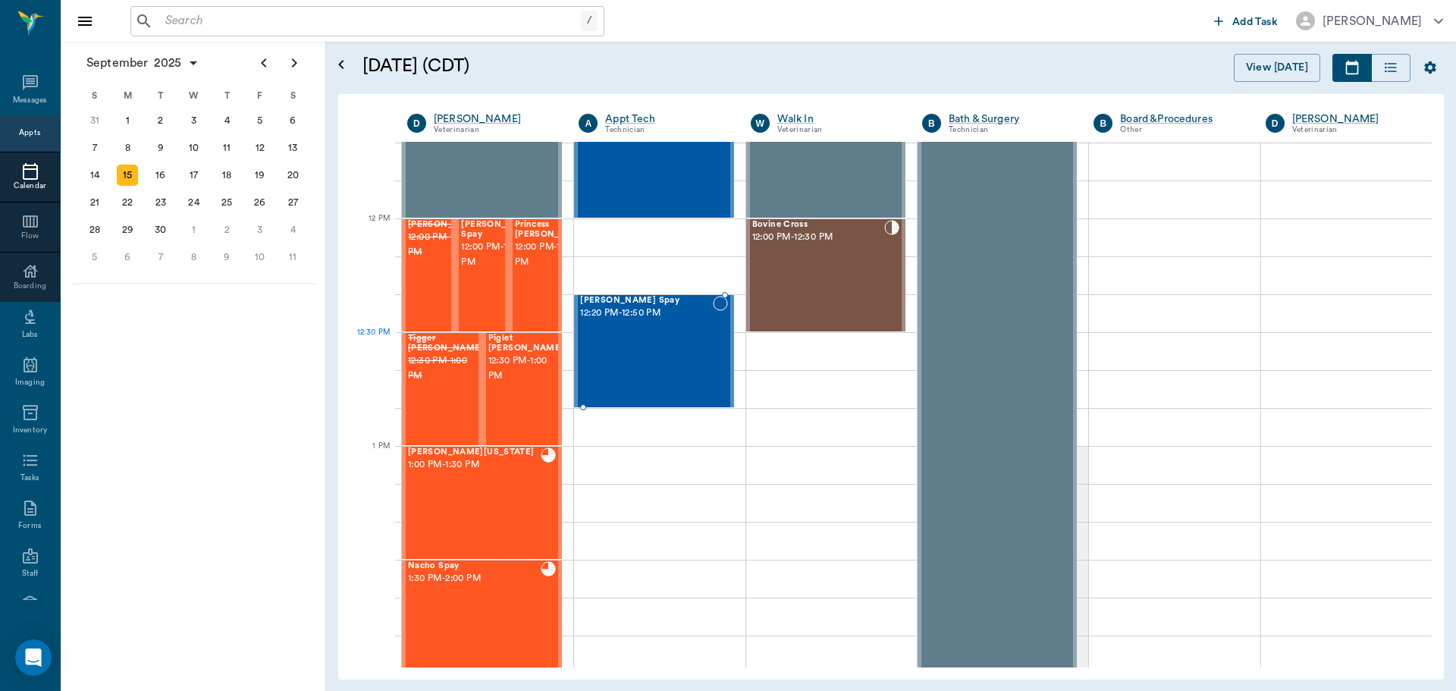
click at [669, 370] on div "Rex Spay 12:20 PM - 12:50 PM" at bounding box center [646, 351] width 132 height 111
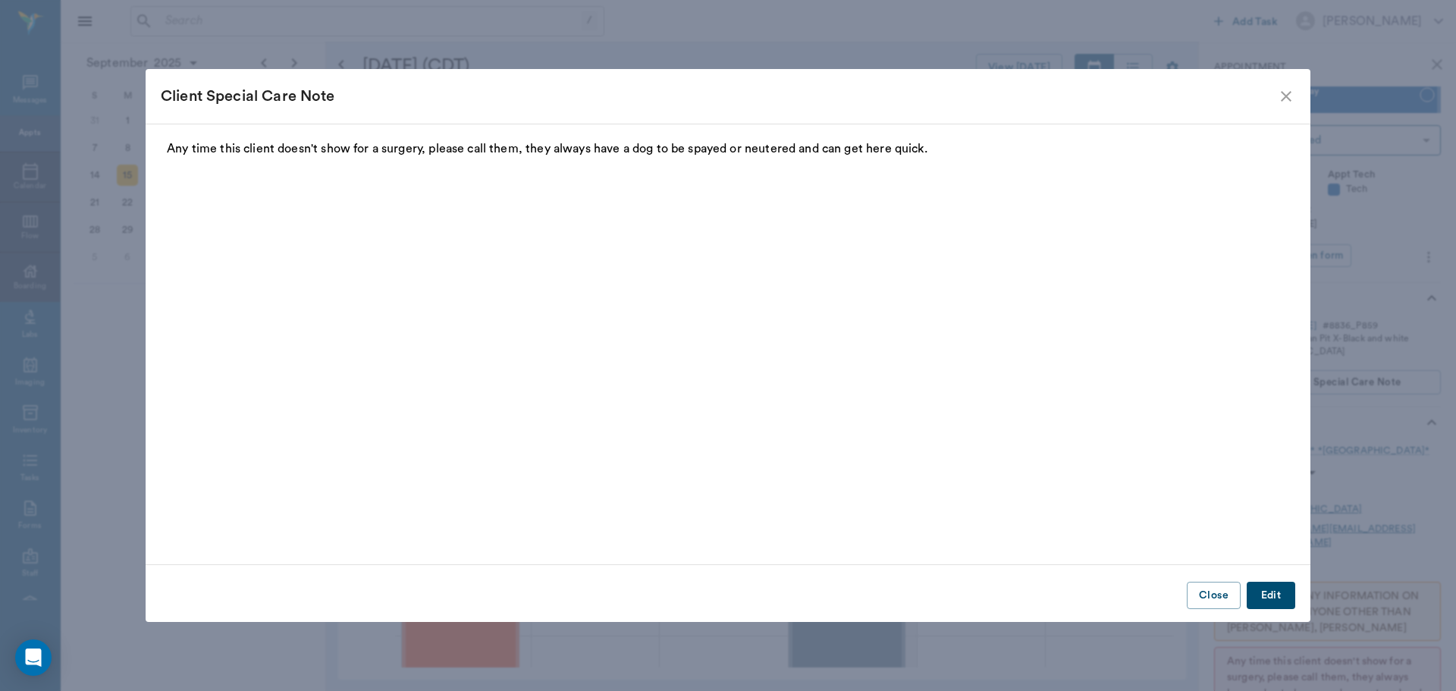
click at [1284, 92] on icon "close" at bounding box center [1286, 96] width 18 height 18
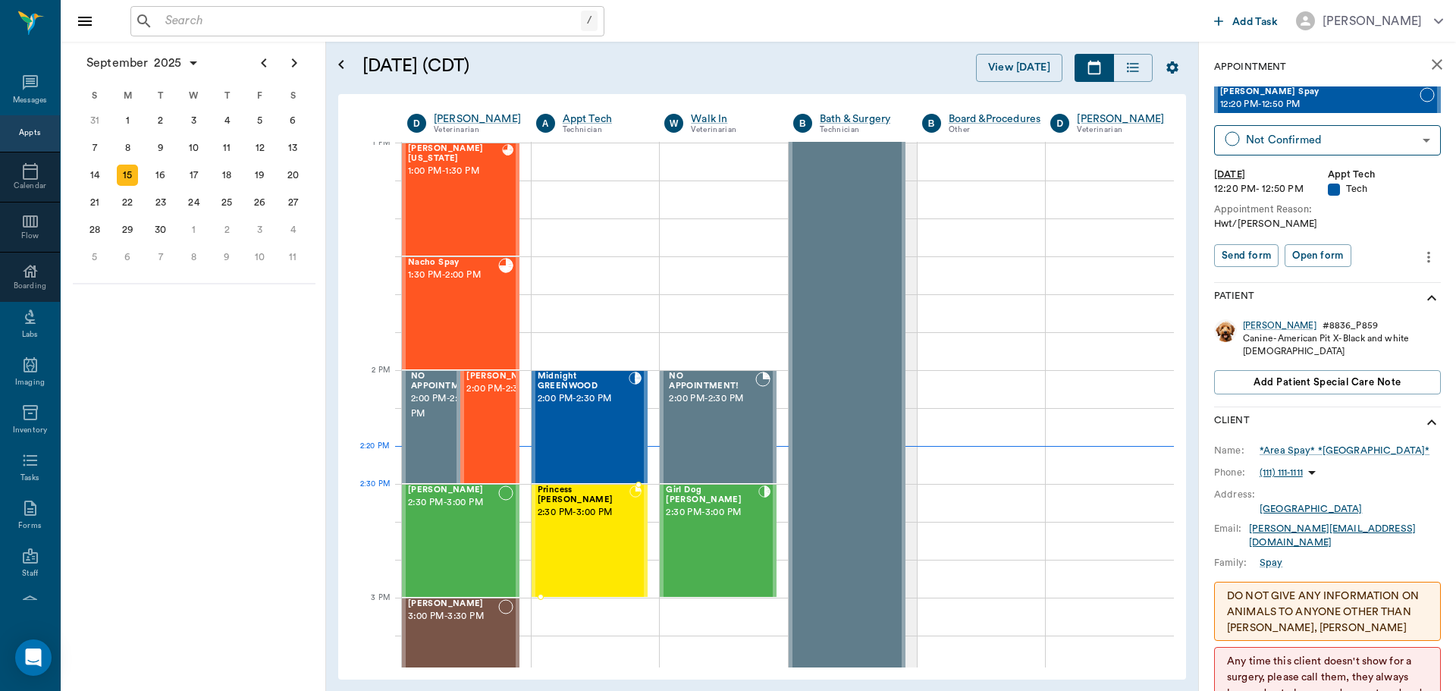
scroll to position [1219, 0]
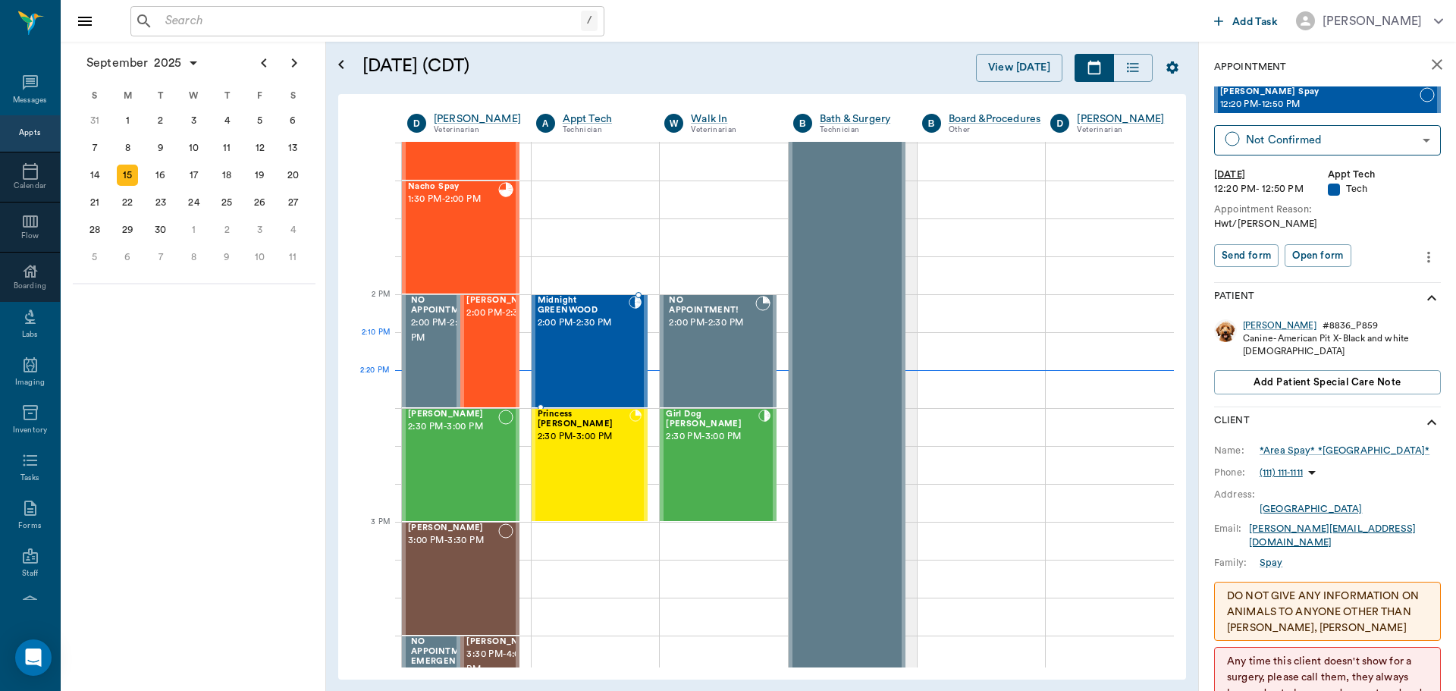
click at [564, 344] on div "Midnight GREENWOOD 2:00 PM - 2:30 PM" at bounding box center [583, 351] width 91 height 111
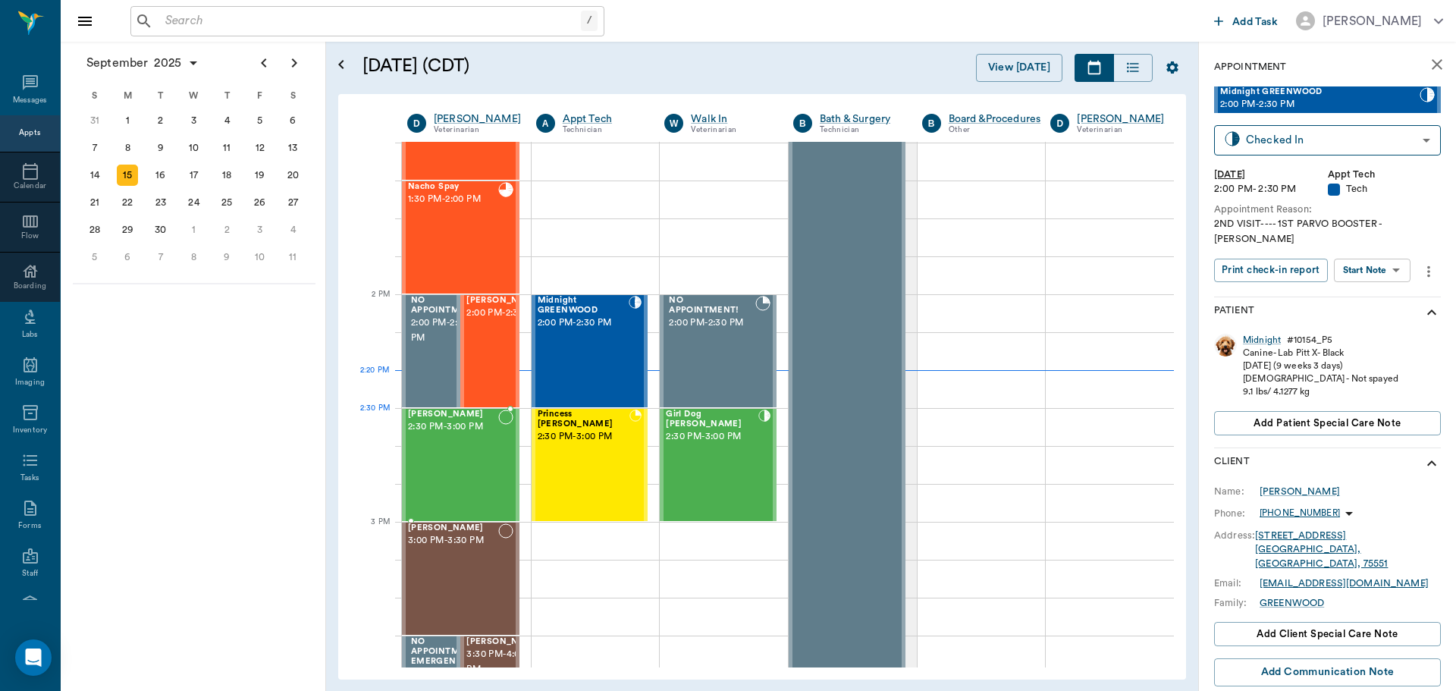
click at [451, 443] on div "Lil Man Chandler 2:30 PM - 3:00 PM" at bounding box center [453, 465] width 90 height 111
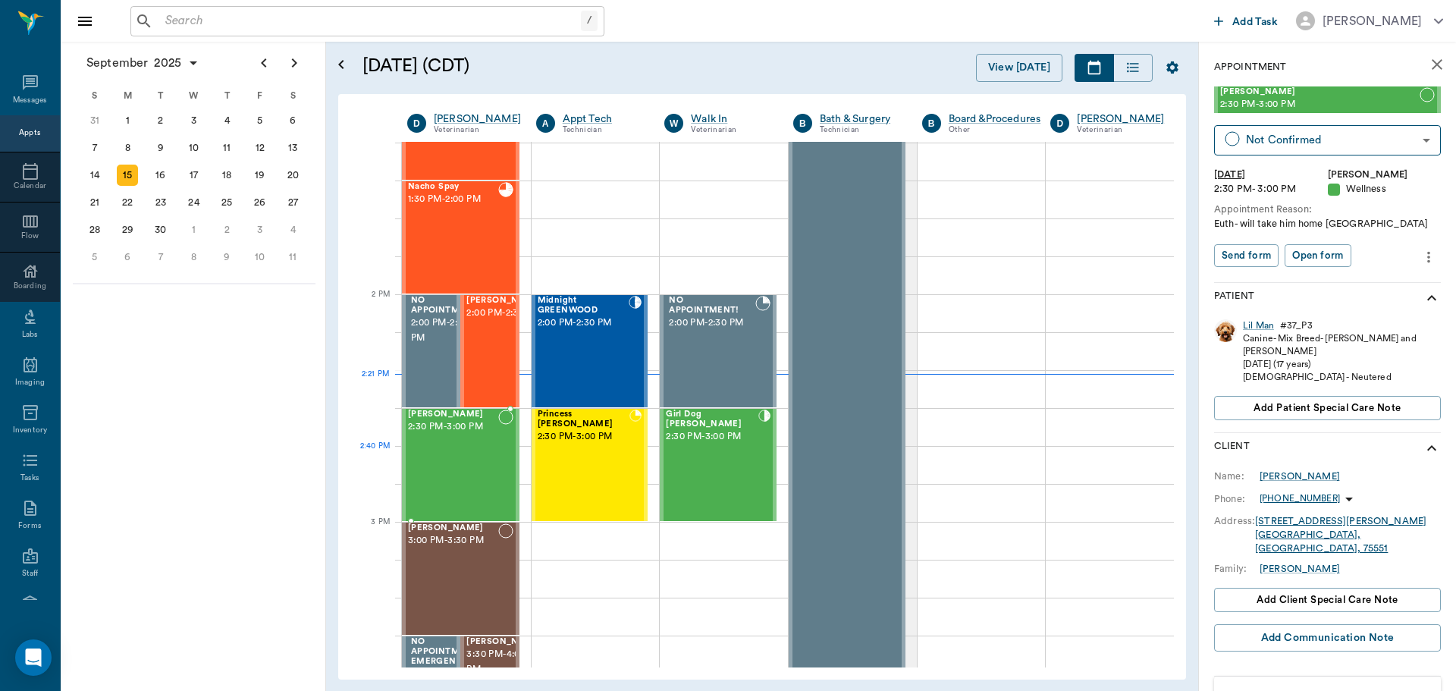
click at [422, 462] on div "Lil Man Chandler 2:30 PM - 3:00 PM" at bounding box center [453, 465] width 90 height 111
click at [593, 482] on div "Princess O'brien 2:30 PM - 3:00 PM" at bounding box center [584, 465] width 92 height 111
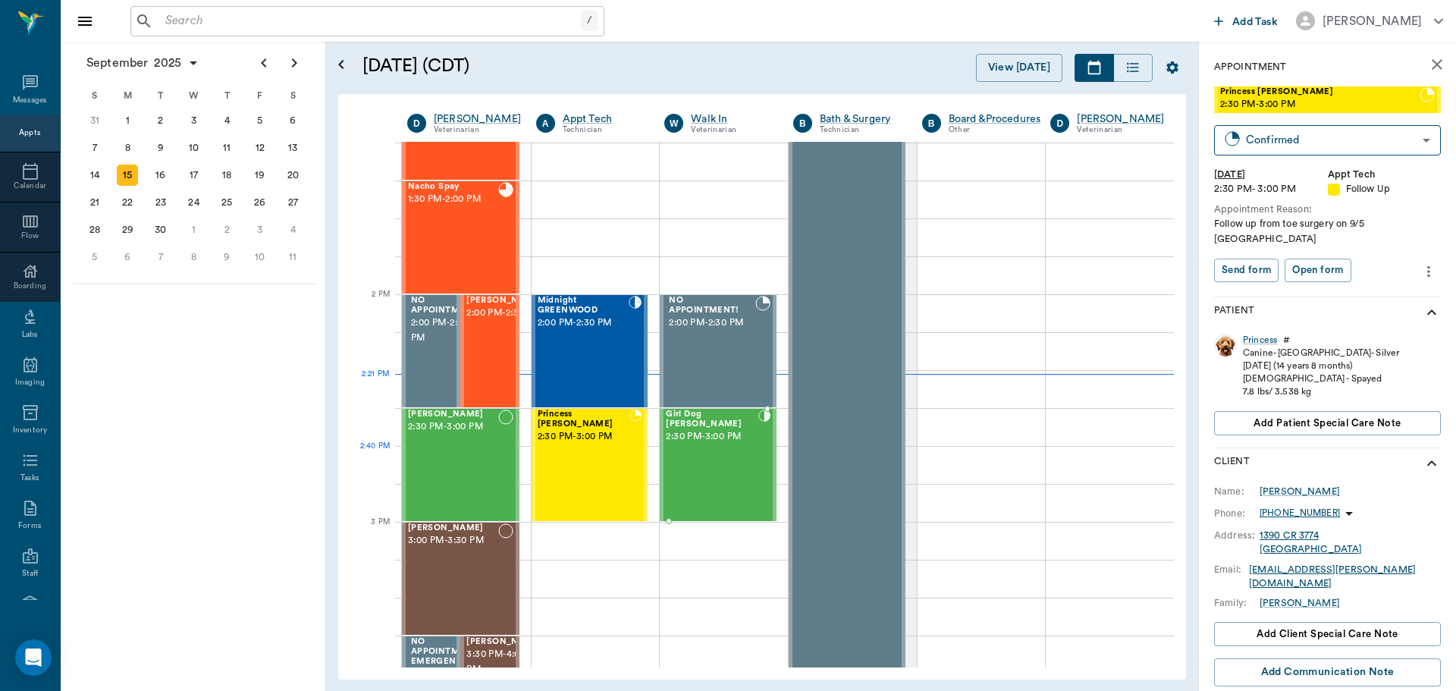
click at [673, 478] on div "Girl Dog Jones 2:30 PM - 3:00 PM" at bounding box center [712, 465] width 93 height 111
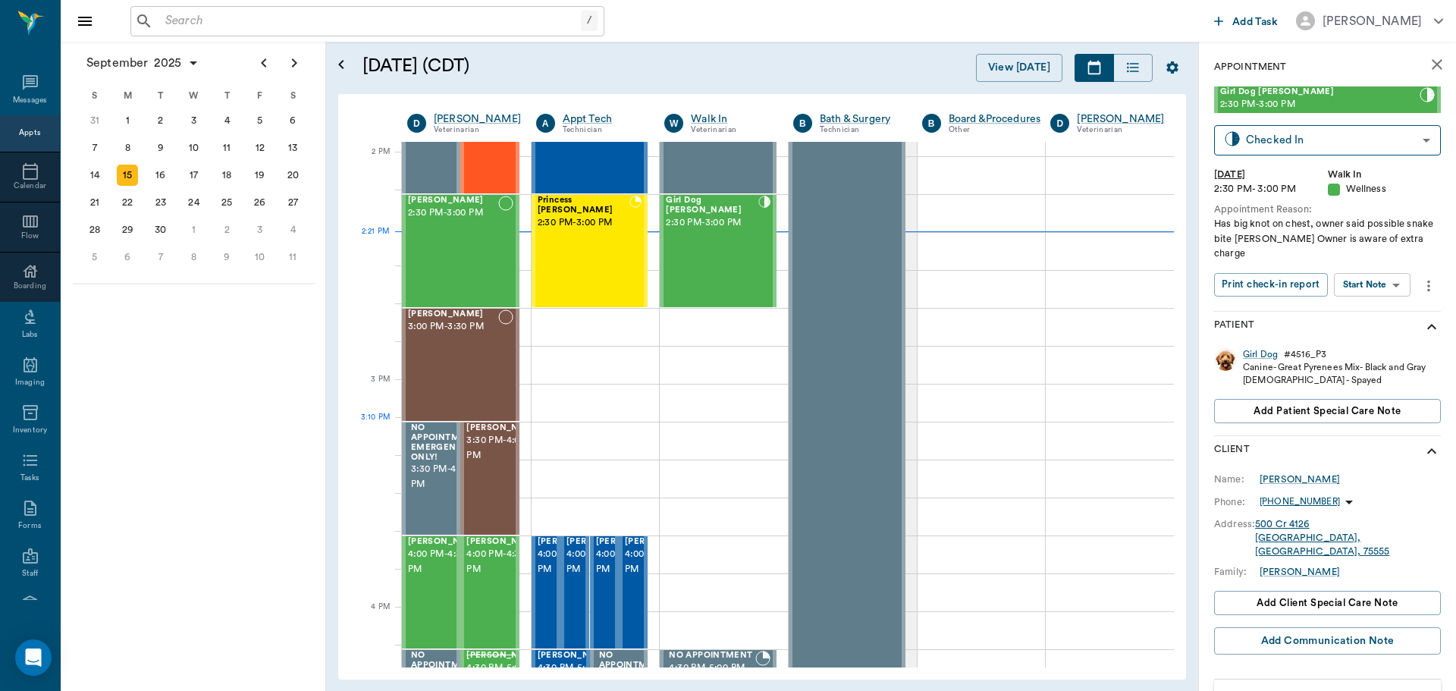
scroll to position [1446, 0]
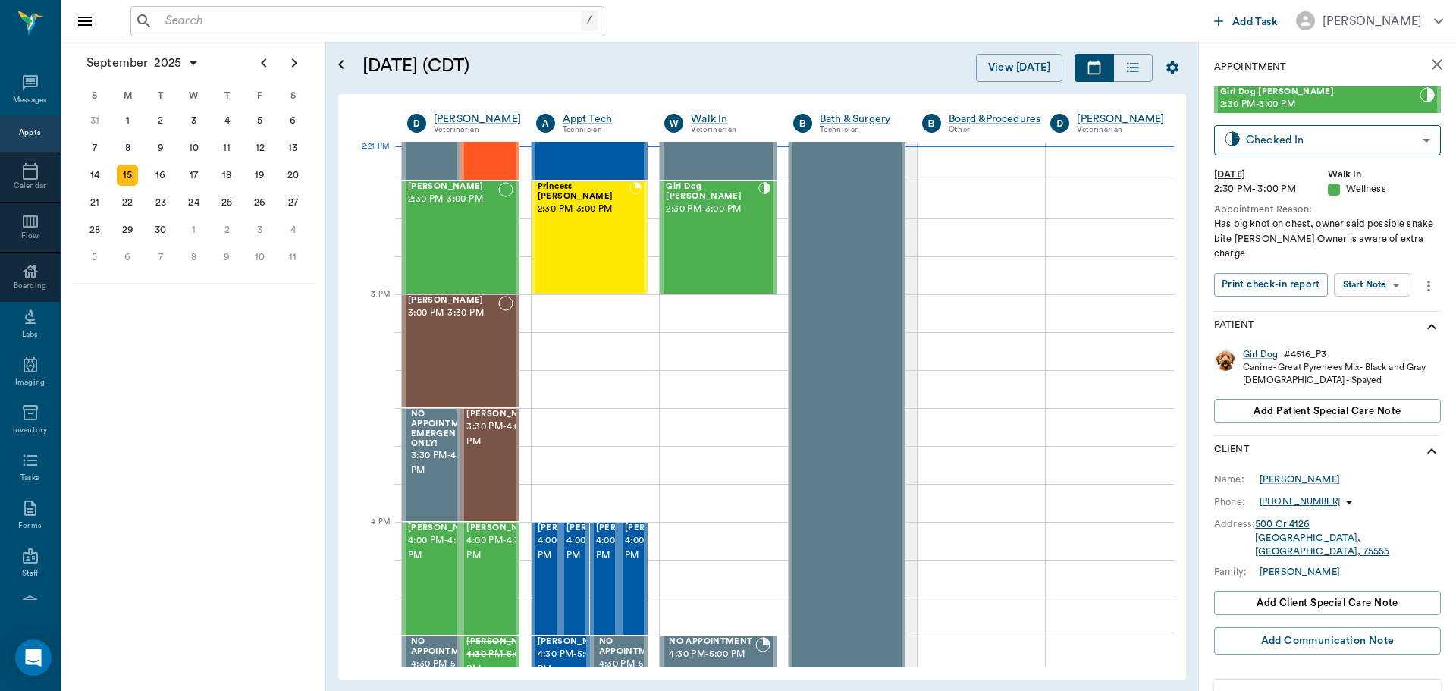
click at [391, 297] on div "3 PM" at bounding box center [376, 313] width 52 height 38
click at [443, 326] on div "Maria Hall 3:00 PM - 3:30 PM" at bounding box center [453, 351] width 90 height 111
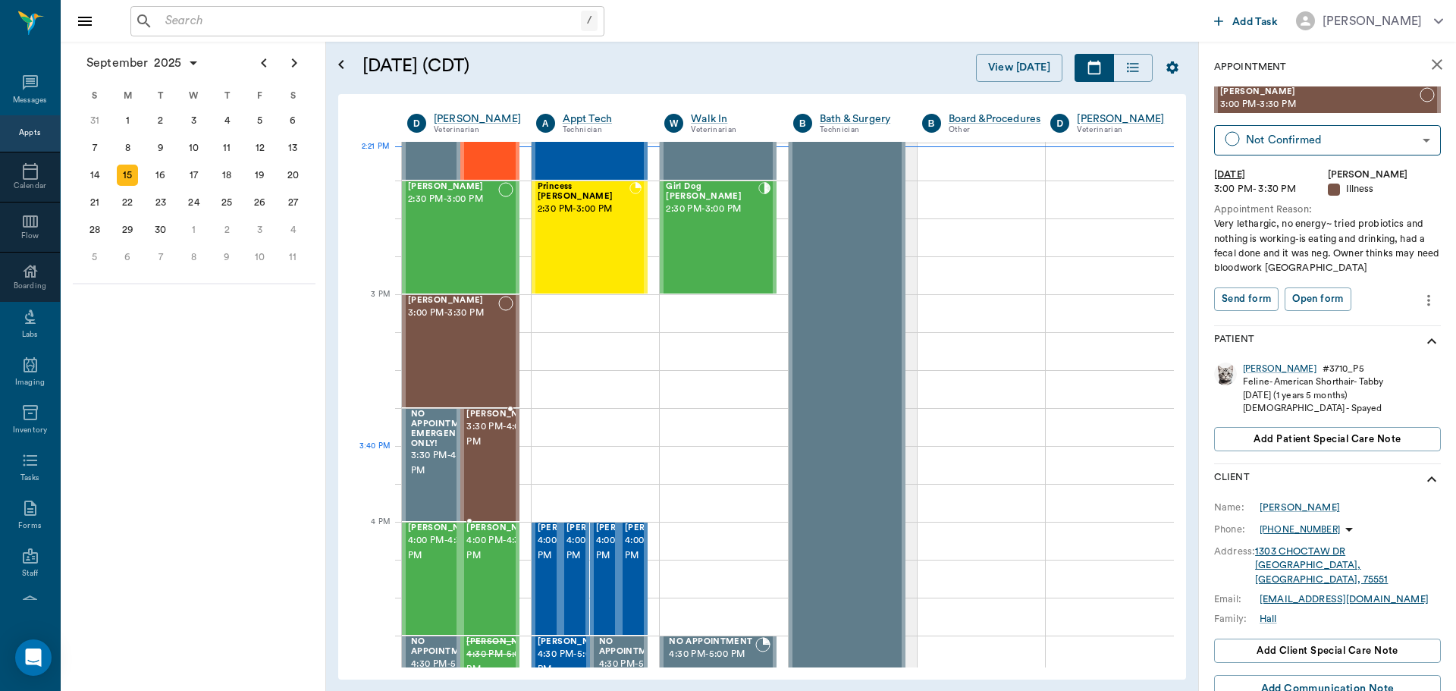
click at [483, 450] on span "3:30 PM - 4:00 PM" at bounding box center [504, 434] width 76 height 30
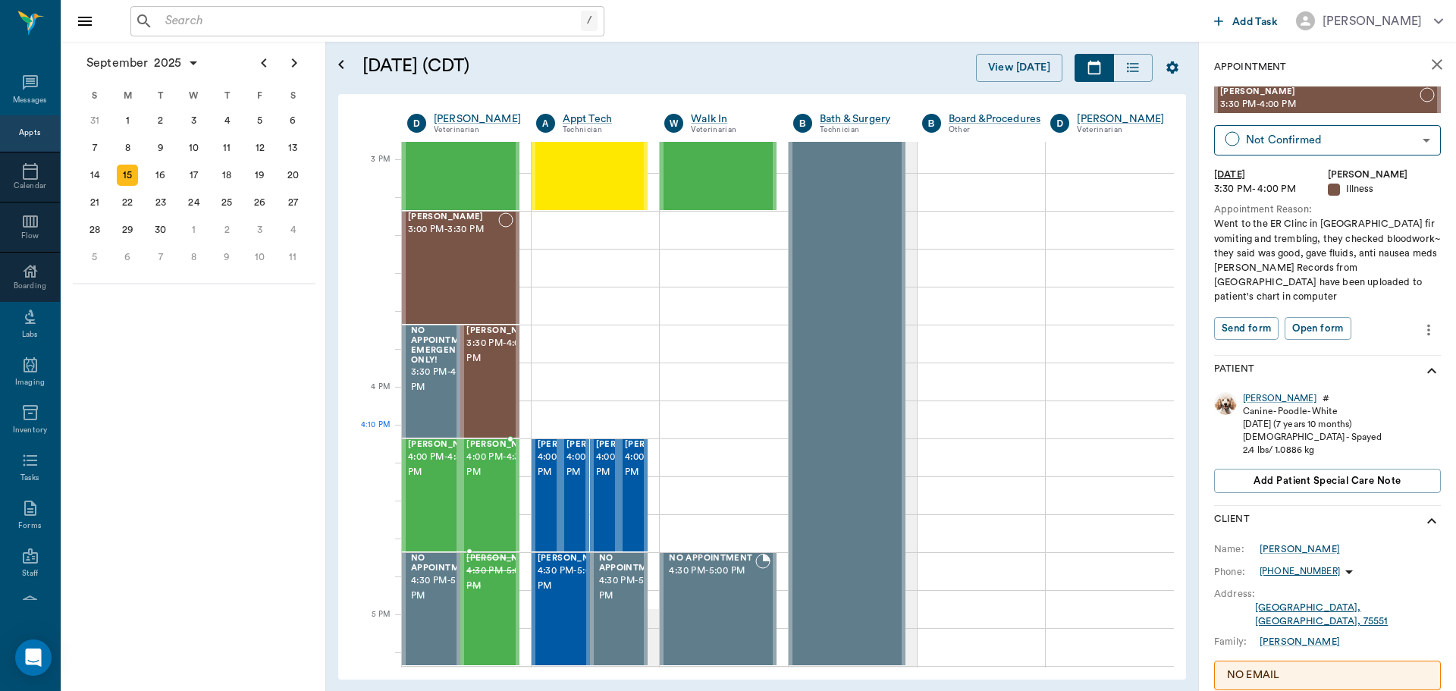
scroll to position [1598, 0]
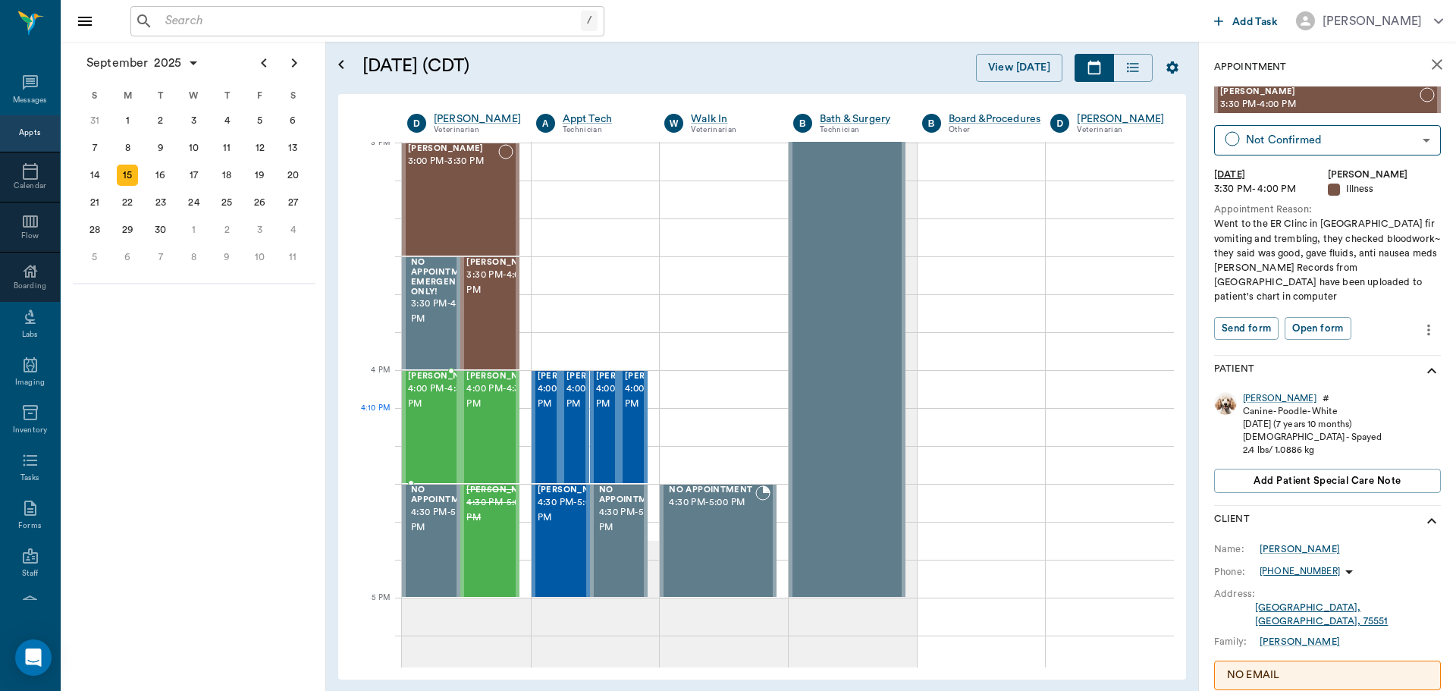
click at [417, 412] on span "4:00 PM - 4:30 PM" at bounding box center [446, 397] width 76 height 30
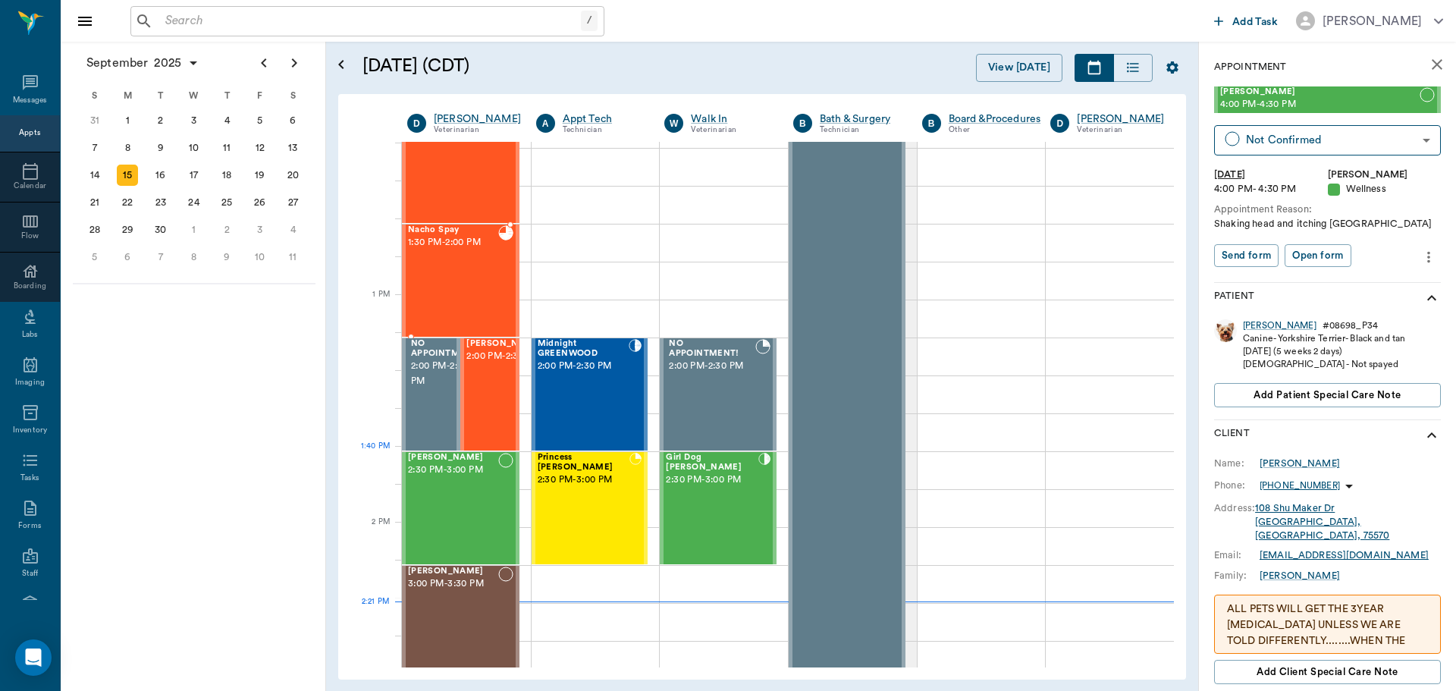
scroll to position [991, 0]
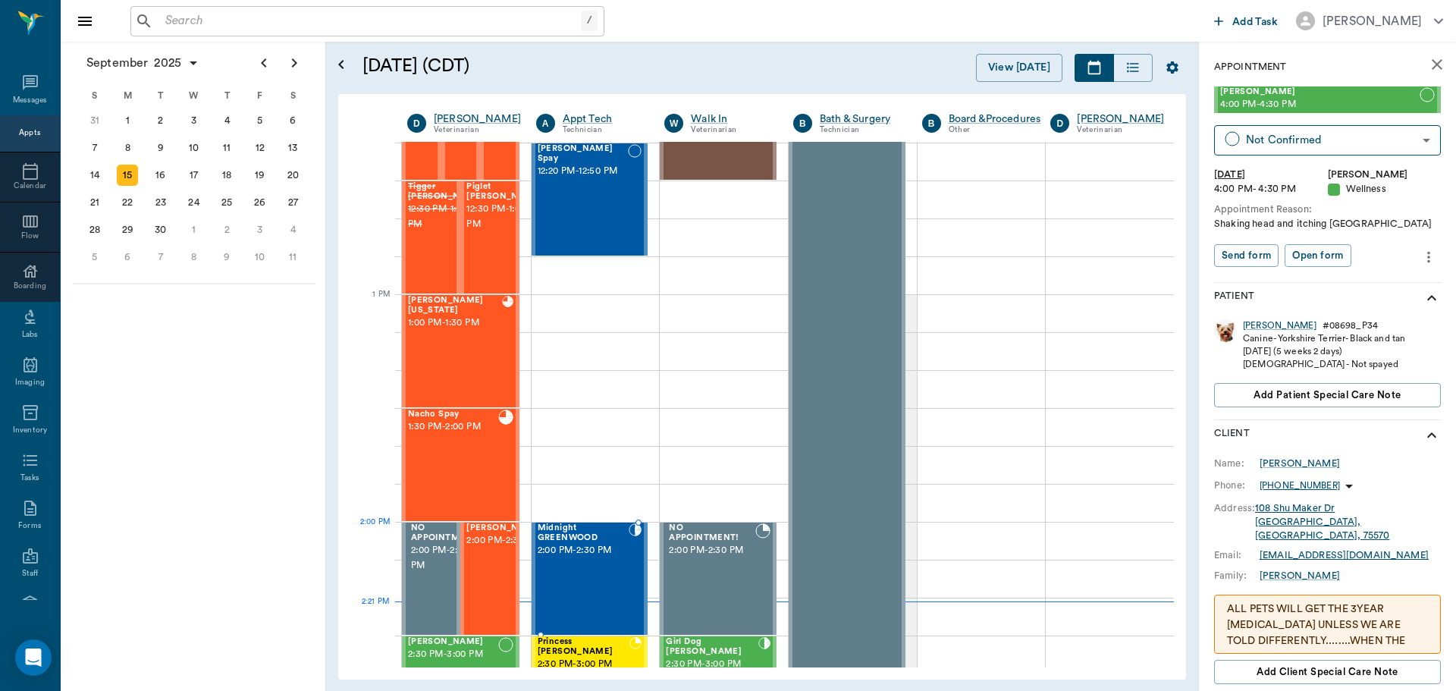
click at [562, 558] on div "Midnight GREENWOOD 2:00 PM - 2:30 PM" at bounding box center [583, 578] width 91 height 111
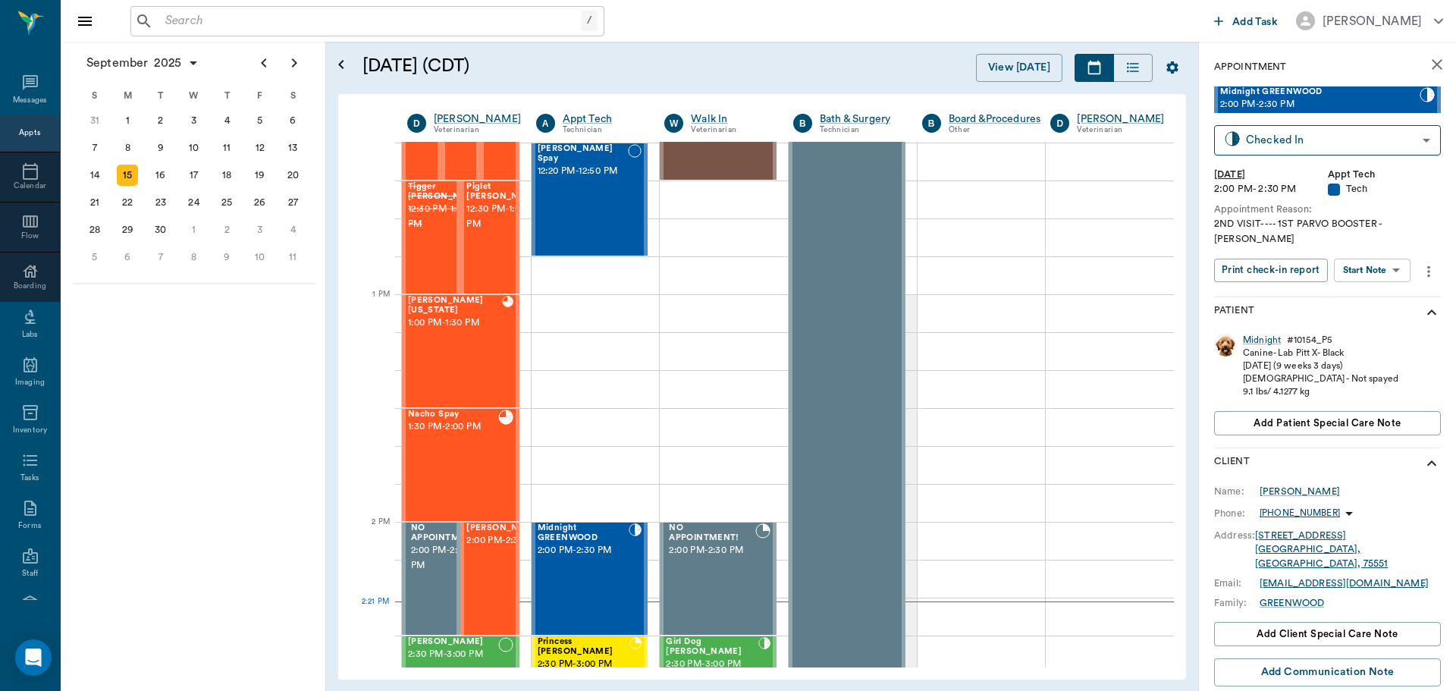
click at [1386, 261] on body "/ ​ Add Task Dr. Bert Ellsworth Nectar Messages Appts Calendar Flow Boarding La…" at bounding box center [728, 345] width 1456 height 691
click at [1323, 140] on div at bounding box center [728, 345] width 1456 height 691
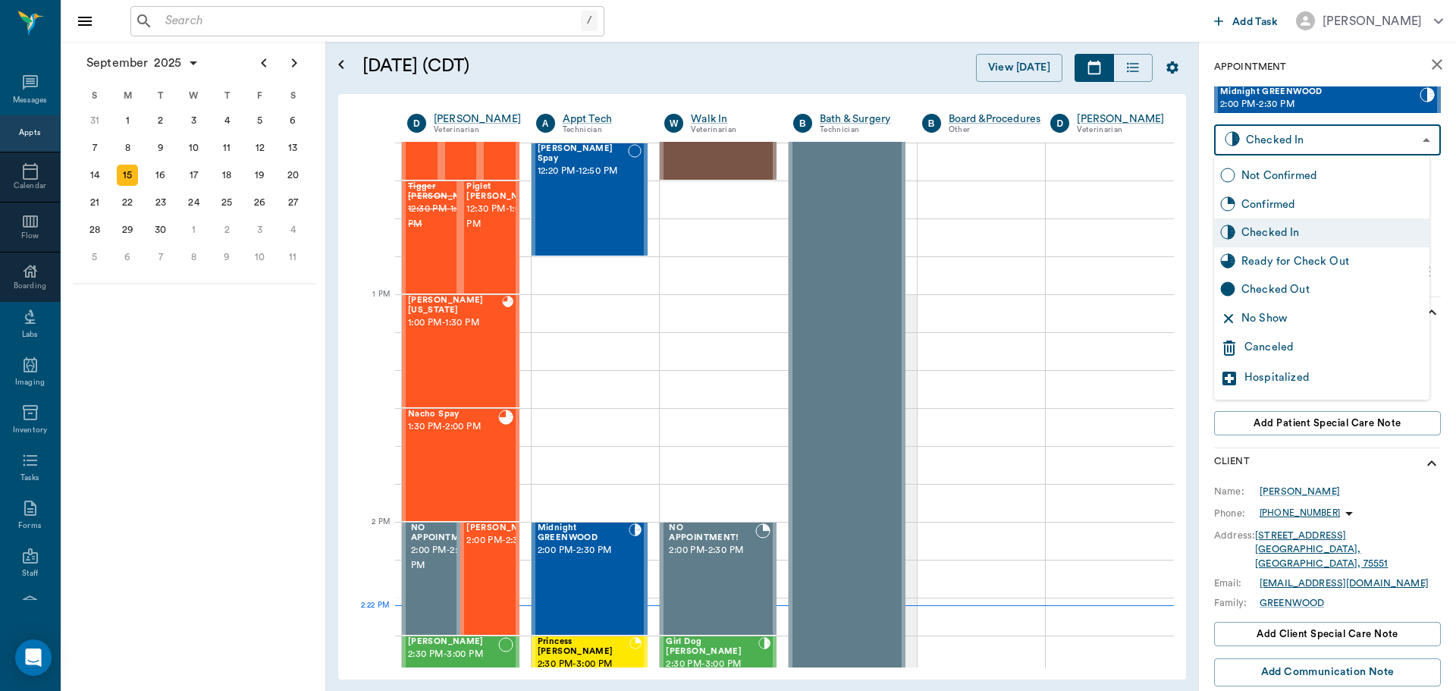
click at [1323, 140] on body "/ ​ Add Task Dr. Bert Ellsworth Nectar Messages Appts Calendar Flow Boarding La…" at bounding box center [728, 345] width 1456 height 691
click at [1337, 256] on div "Ready for Check Out" at bounding box center [1333, 261] width 182 height 17
click at [1302, 136] on body "/ ​ Add Task Dr. Bert Ellsworth Nectar Messages Appts Calendar Flow Boarding La…" at bounding box center [728, 345] width 1456 height 691
click at [1306, 290] on div "Checked Out" at bounding box center [1333, 289] width 182 height 17
type input "CHECKED_OUT"
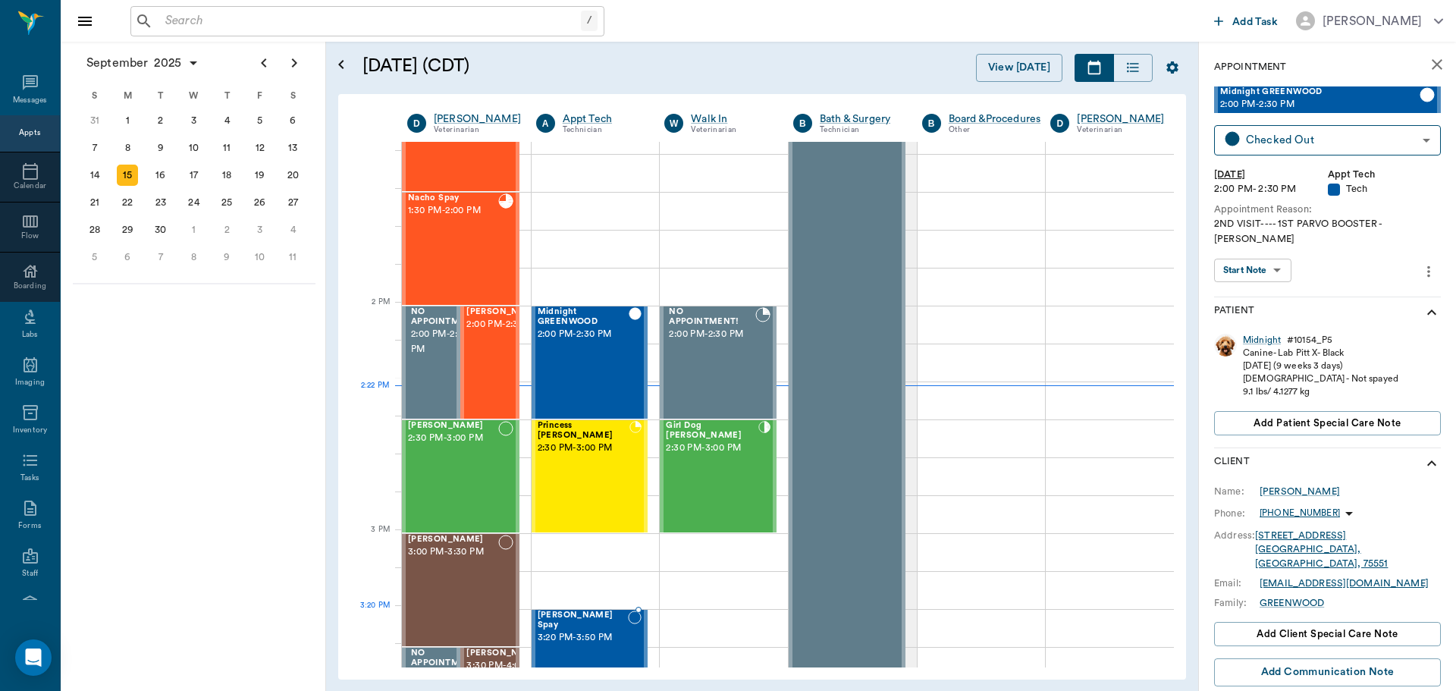
scroll to position [1219, 0]
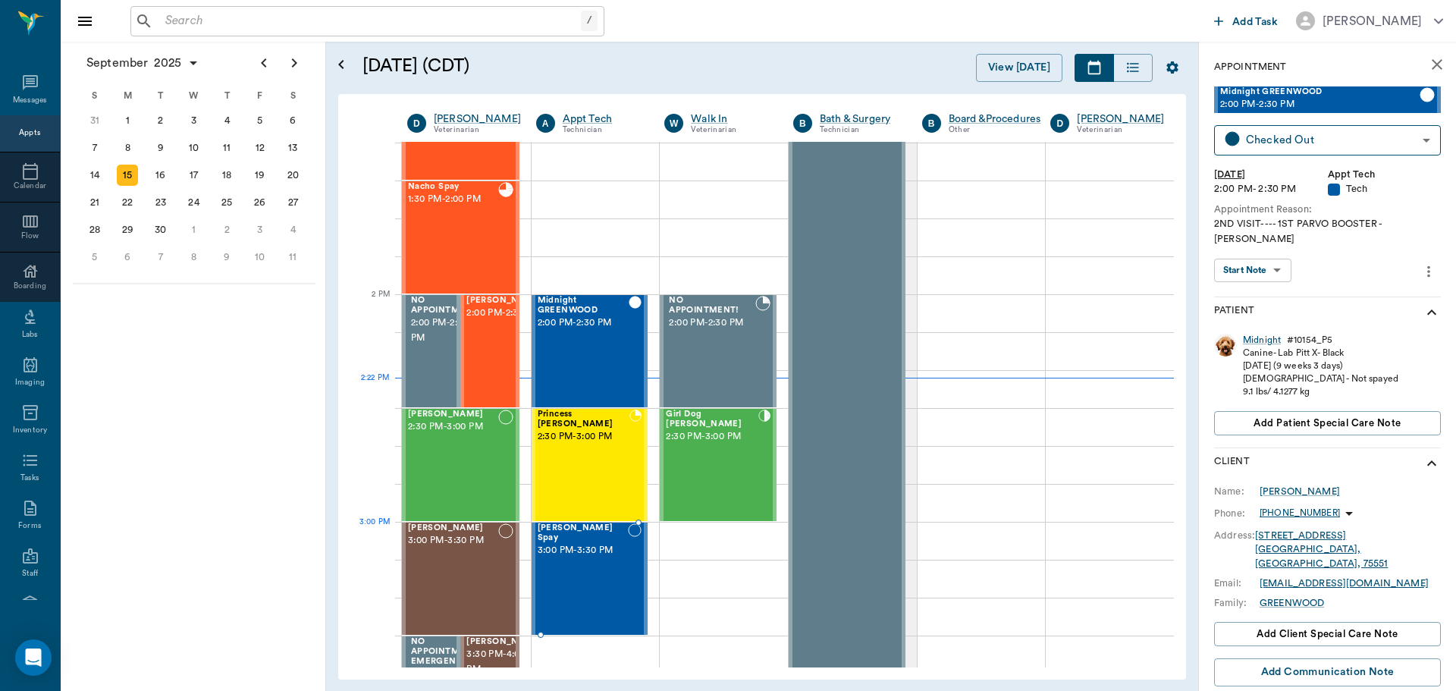
drag, startPoint x: 598, startPoint y: 259, endPoint x: 587, endPoint y: 562, distance: 302.8
click at [559, 614] on div "[PERSON_NAME] Spay 3:00 PM - 3:30 PM" at bounding box center [583, 578] width 90 height 111
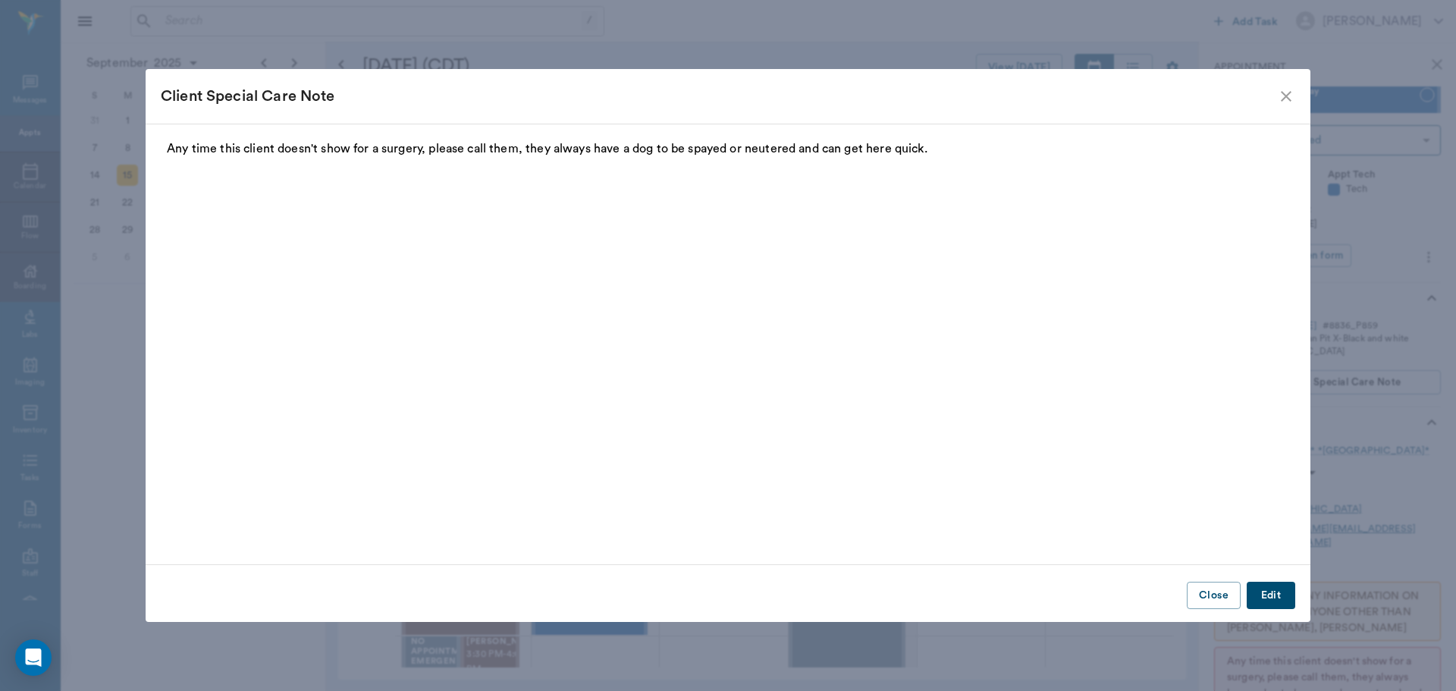
click at [1293, 94] on icon "close" at bounding box center [1286, 96] width 18 height 18
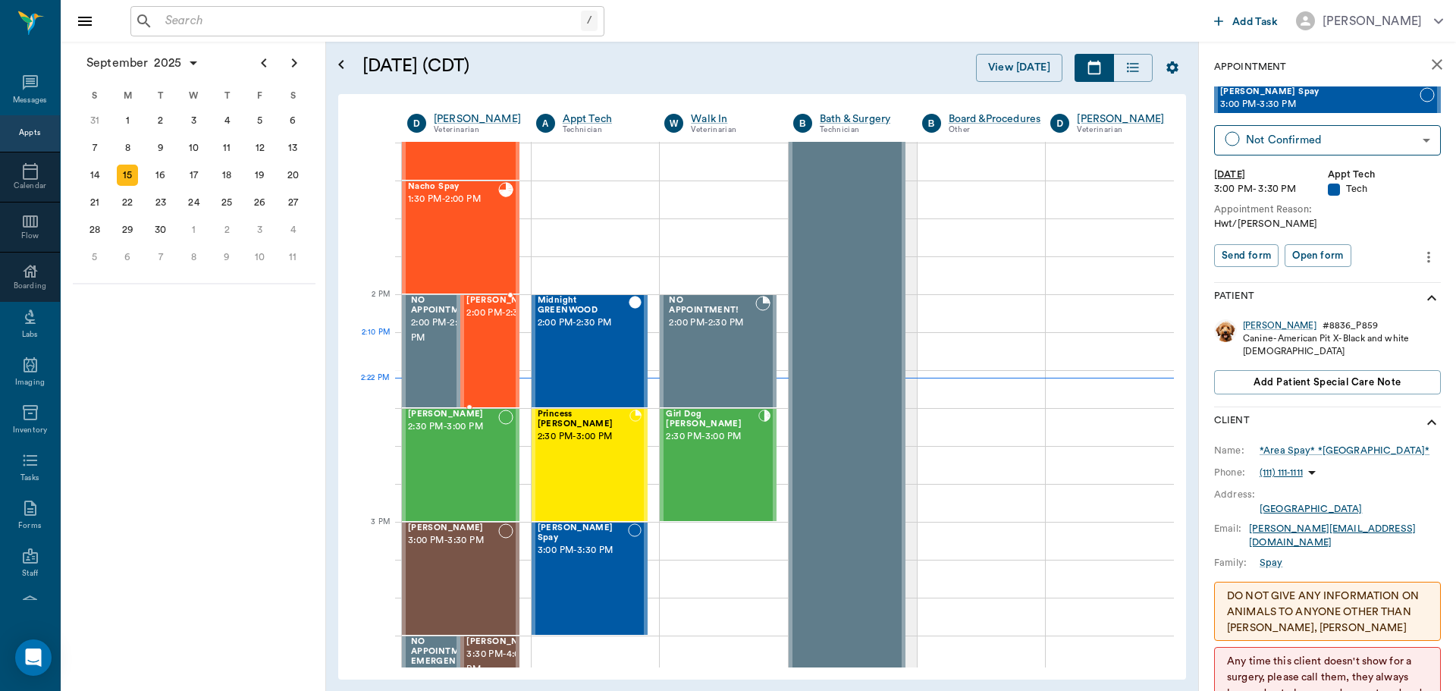
click at [494, 321] on span "2:00 PM - 2:30 PM" at bounding box center [504, 313] width 76 height 15
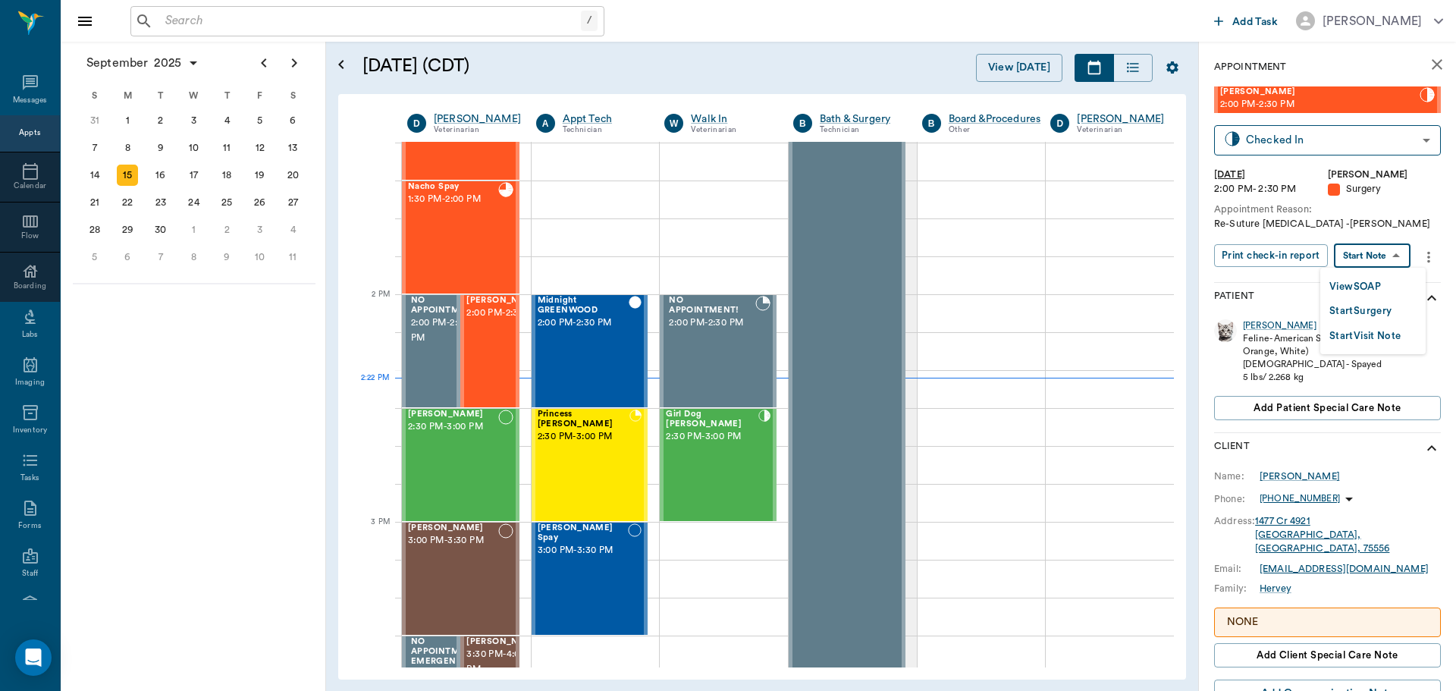
click at [1335, 255] on body "/ ​ Add Task Dr. Bert Ellsworth Nectar Messages Appts Calendar Flow Boarding La…" at bounding box center [728, 345] width 1456 height 691
click at [1338, 279] on button "View SOAP" at bounding box center [1356, 286] width 52 height 17
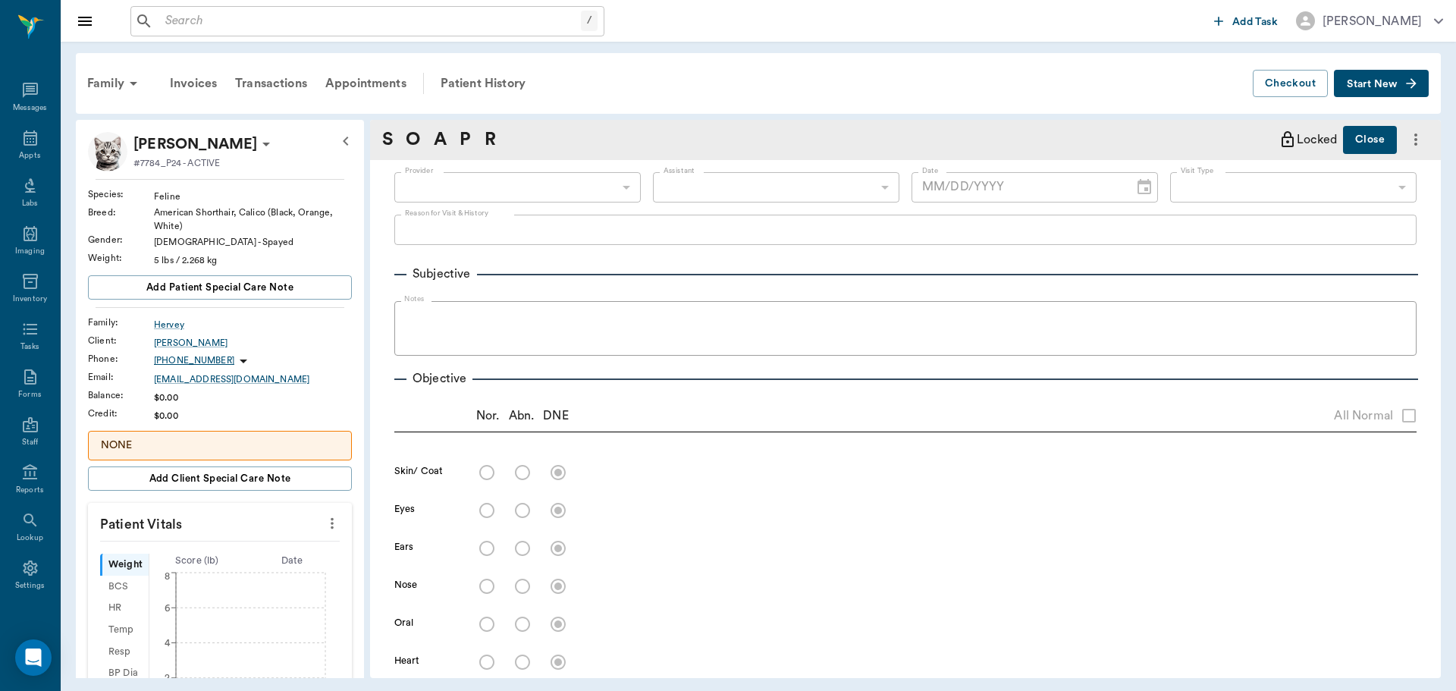
type input "63ec2f075fda476ae8351a4d"
type input "682b670d8bdc6f7f8feef3db"
type input "65d2be4f46e3a538d89b8c16"
type textarea "Rechecking her incision site Caryn"
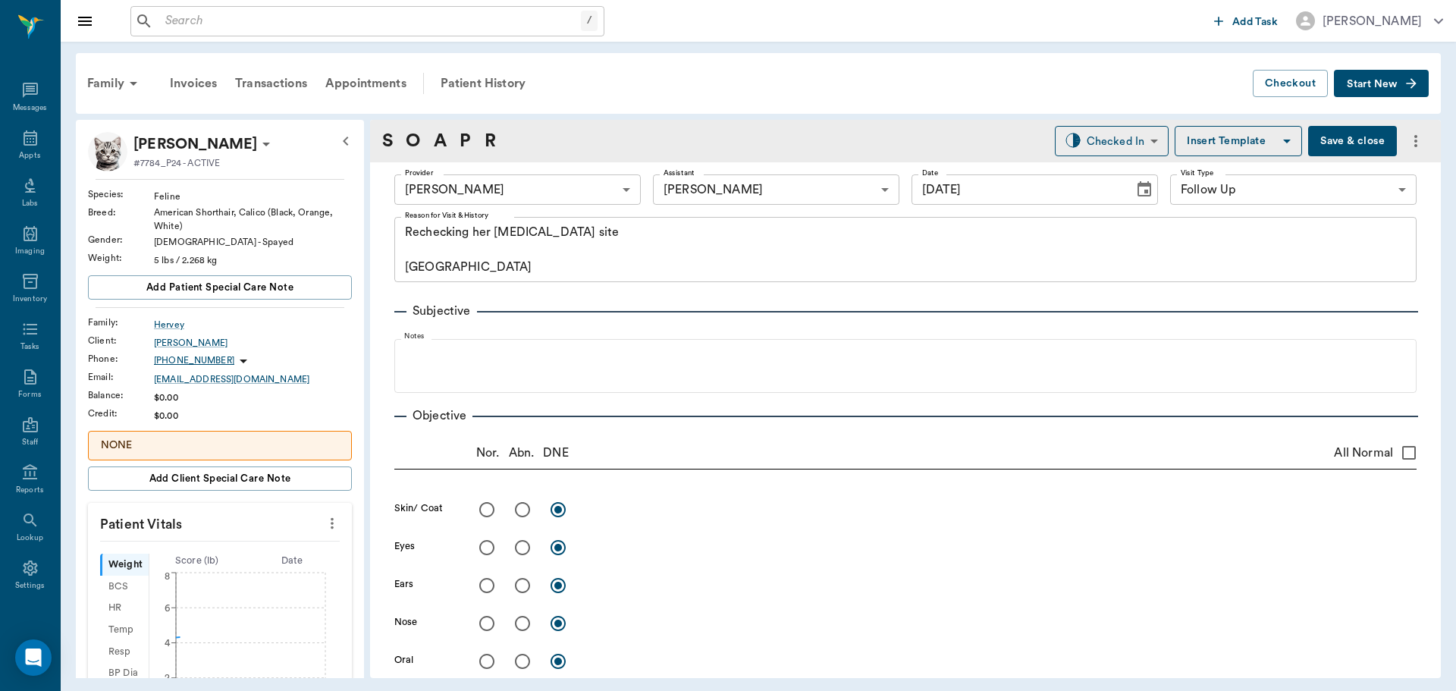
type input "[DATE]"
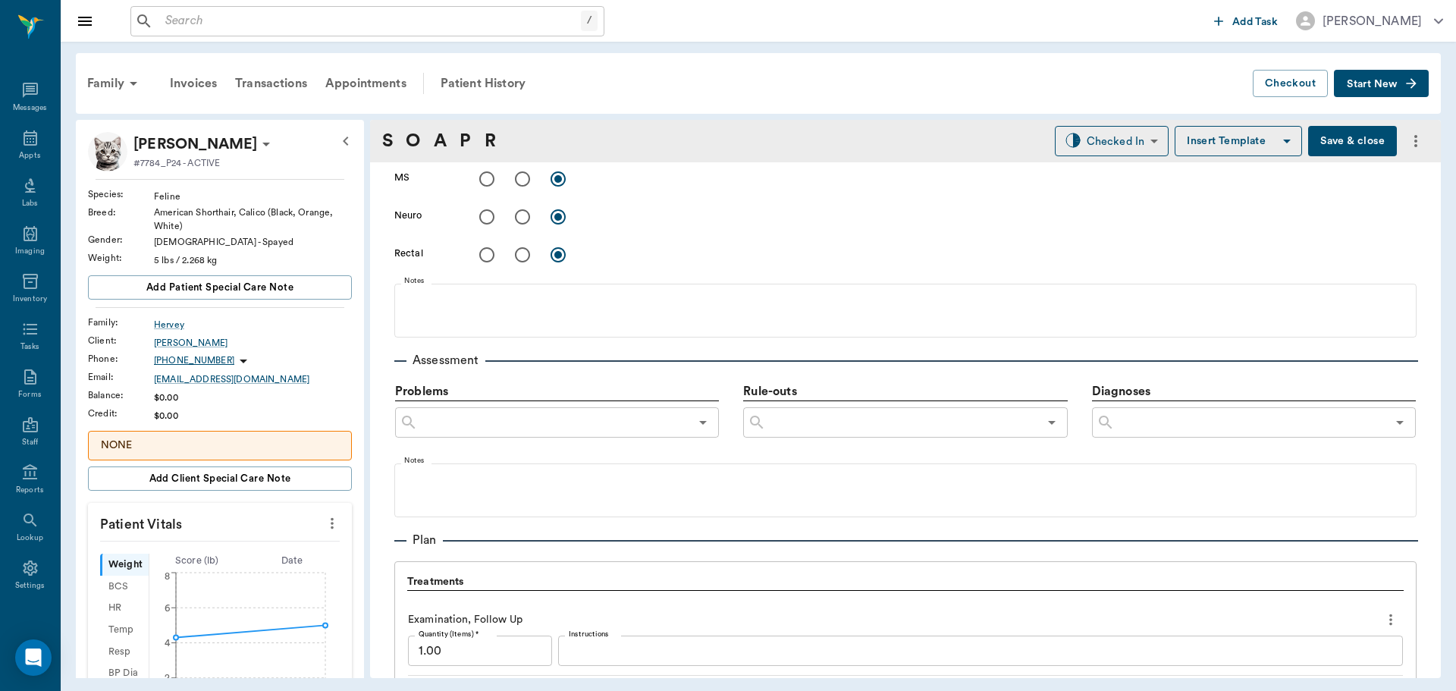
scroll to position [910, 0]
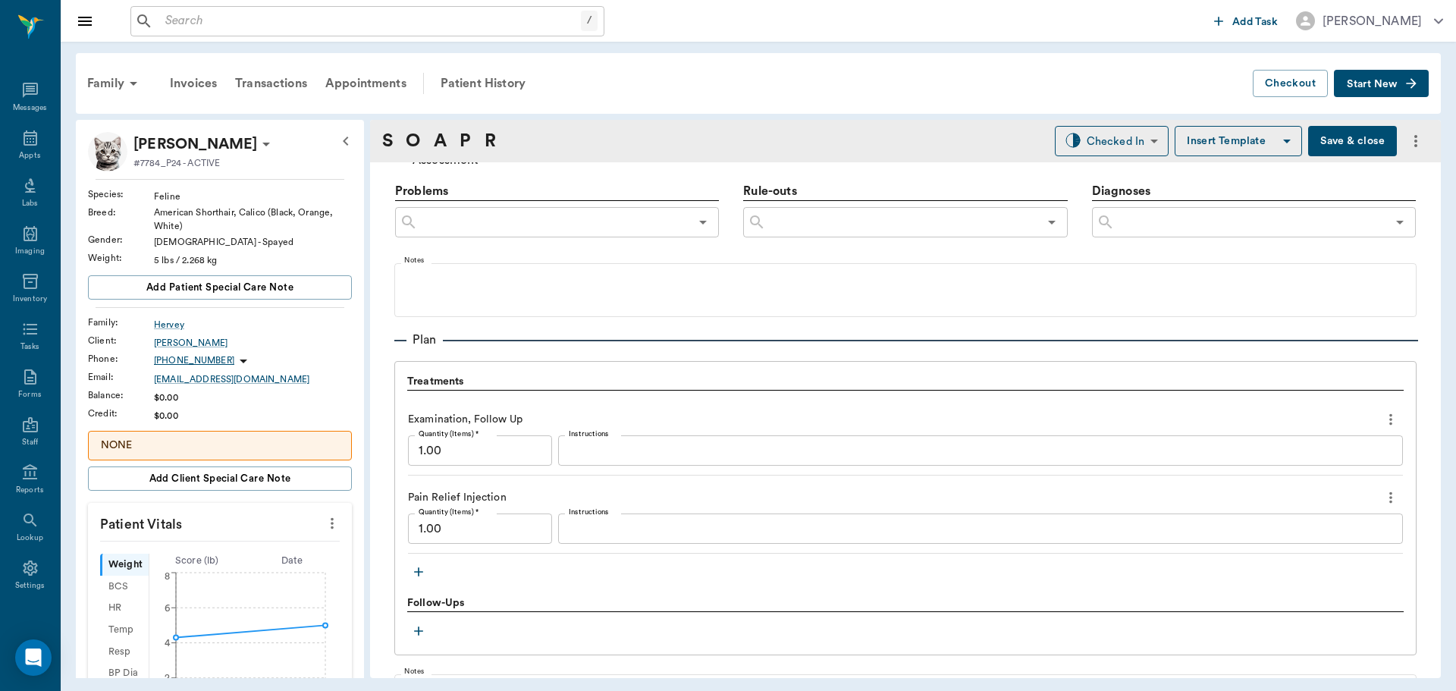
click at [1384, 424] on icon "more" at bounding box center [1391, 419] width 17 height 18
click at [1362, 471] on span "Delete" at bounding box center [1315, 474] width 127 height 16
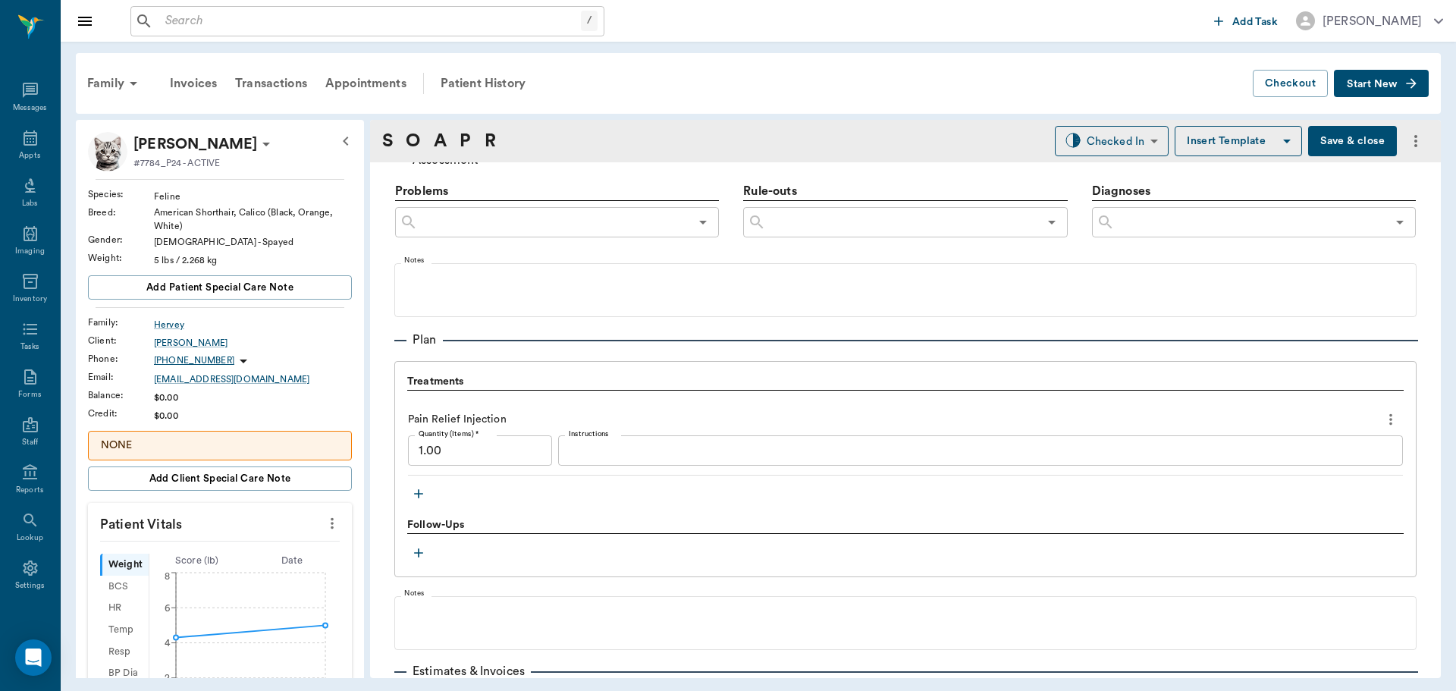
click at [1382, 435] on div "Pain Relief Injection Quantity (Items) * 1.00 Quantity (Items) * Instructions x…" at bounding box center [905, 441] width 995 height 69
click at [1383, 416] on icon "more" at bounding box center [1391, 419] width 17 height 18
click at [1270, 471] on span "Delete" at bounding box center [1315, 474] width 127 height 16
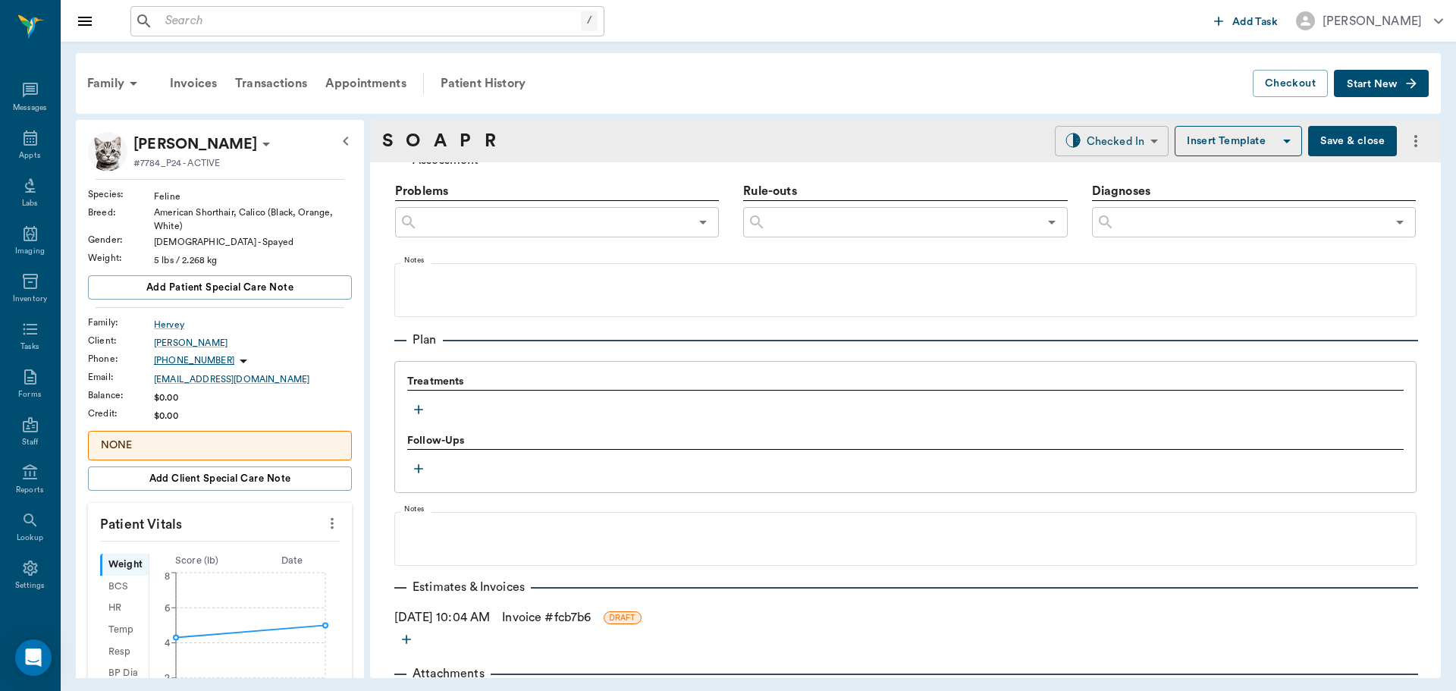
click at [1120, 141] on body "/ ​ Add Task Dr. Bert Ellsworth Nectar Messages Appts Labs Imaging Inventory Ta…" at bounding box center [728, 345] width 1456 height 691
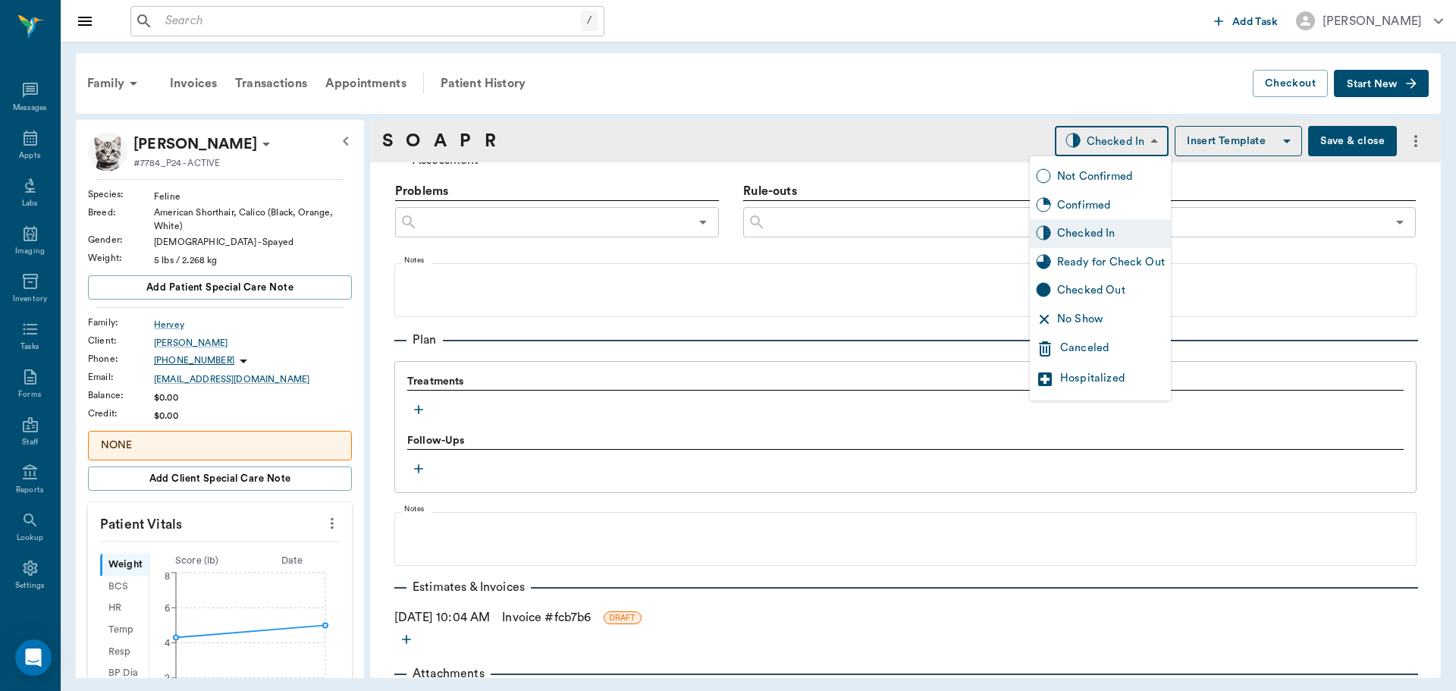
click at [1126, 265] on div "Ready for Check Out" at bounding box center [1111, 262] width 108 height 17
type input "READY_TO_CHECKOUT"
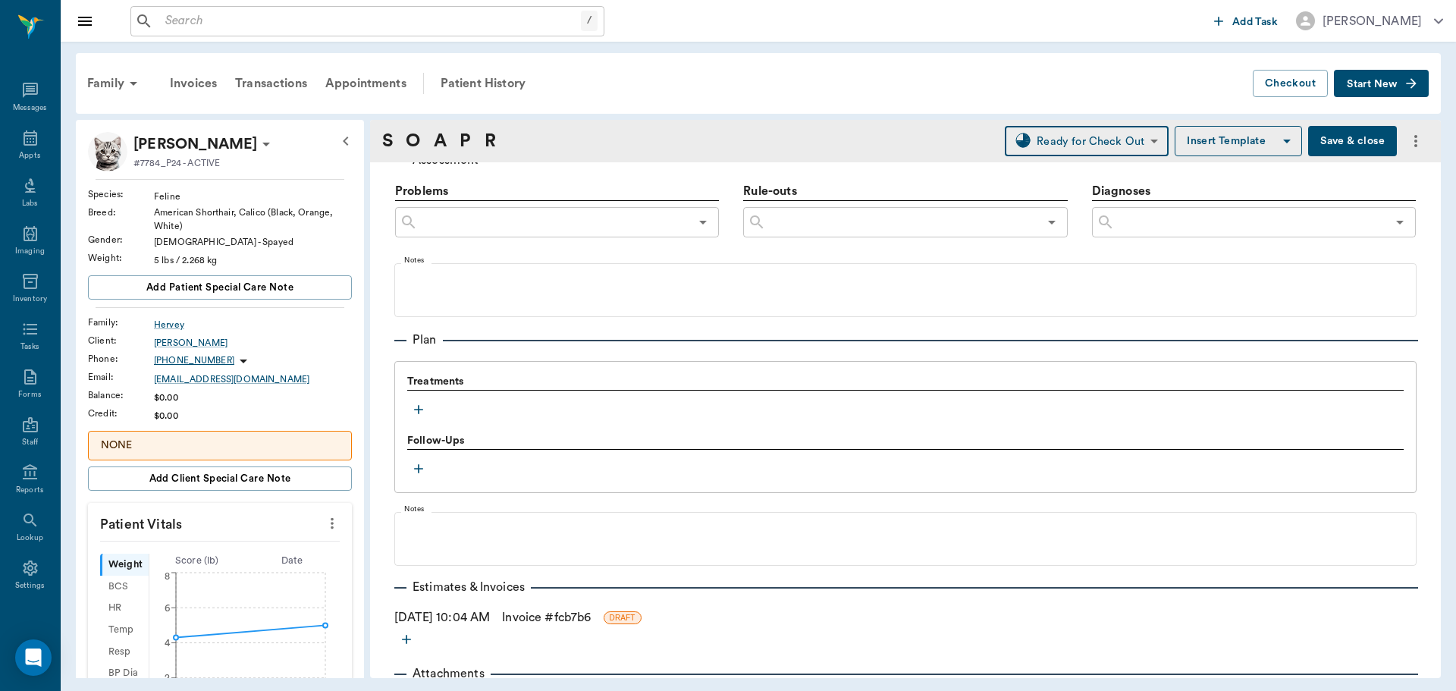
click at [1366, 140] on button "Save & close" at bounding box center [1352, 141] width 89 height 30
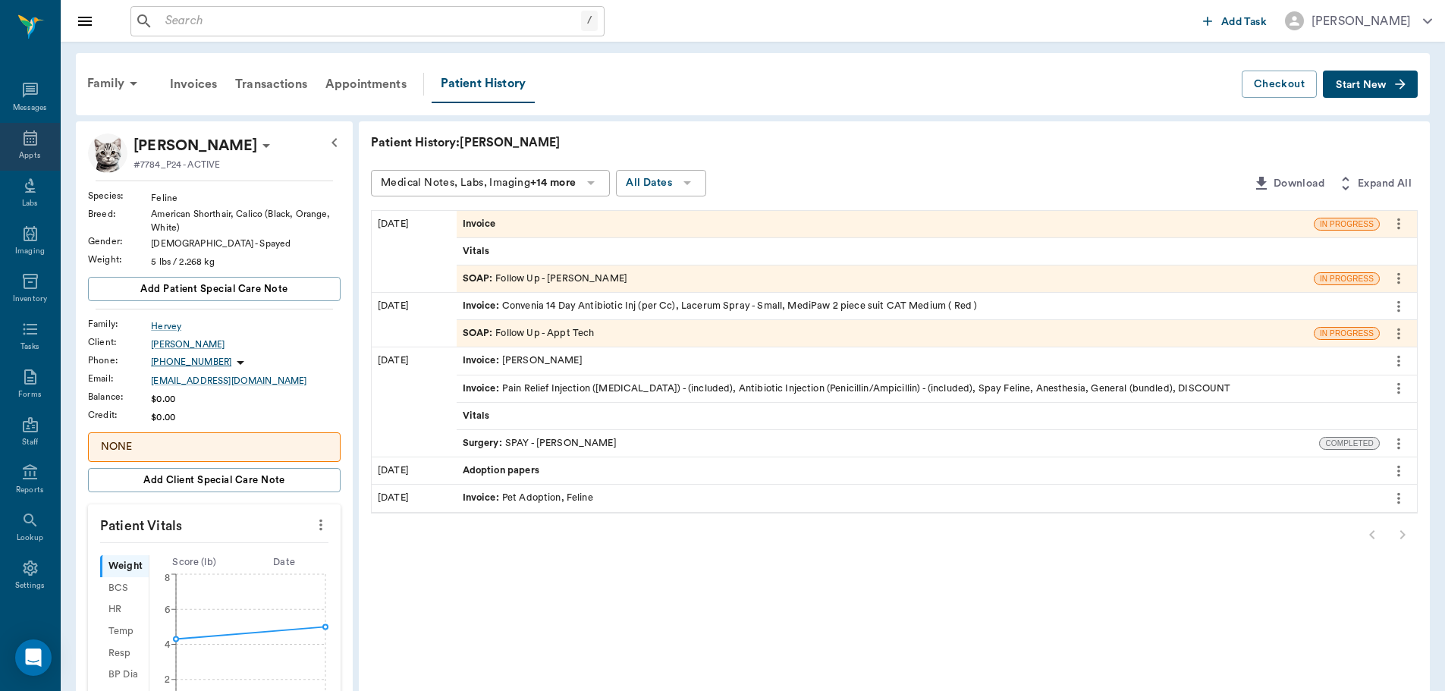
click at [33, 156] on div "Appts" at bounding box center [29, 155] width 21 height 11
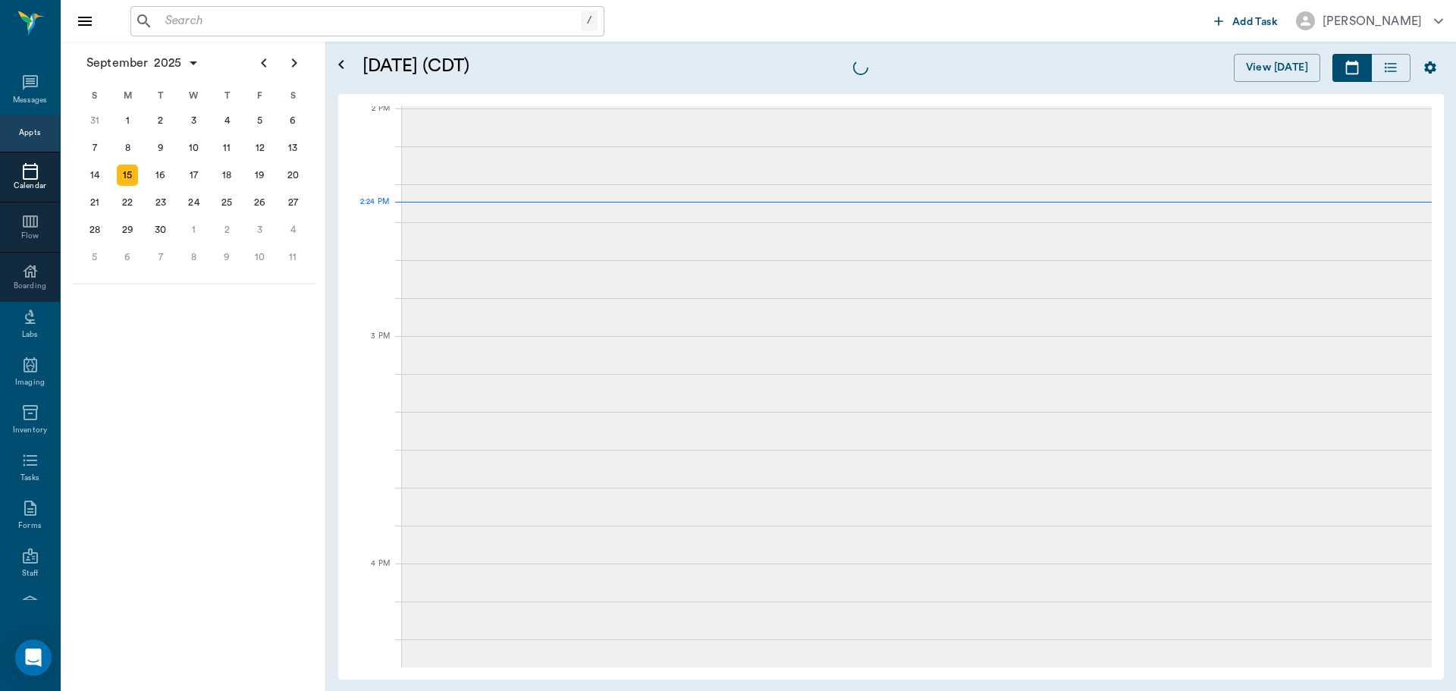
scroll to position [1367, 0]
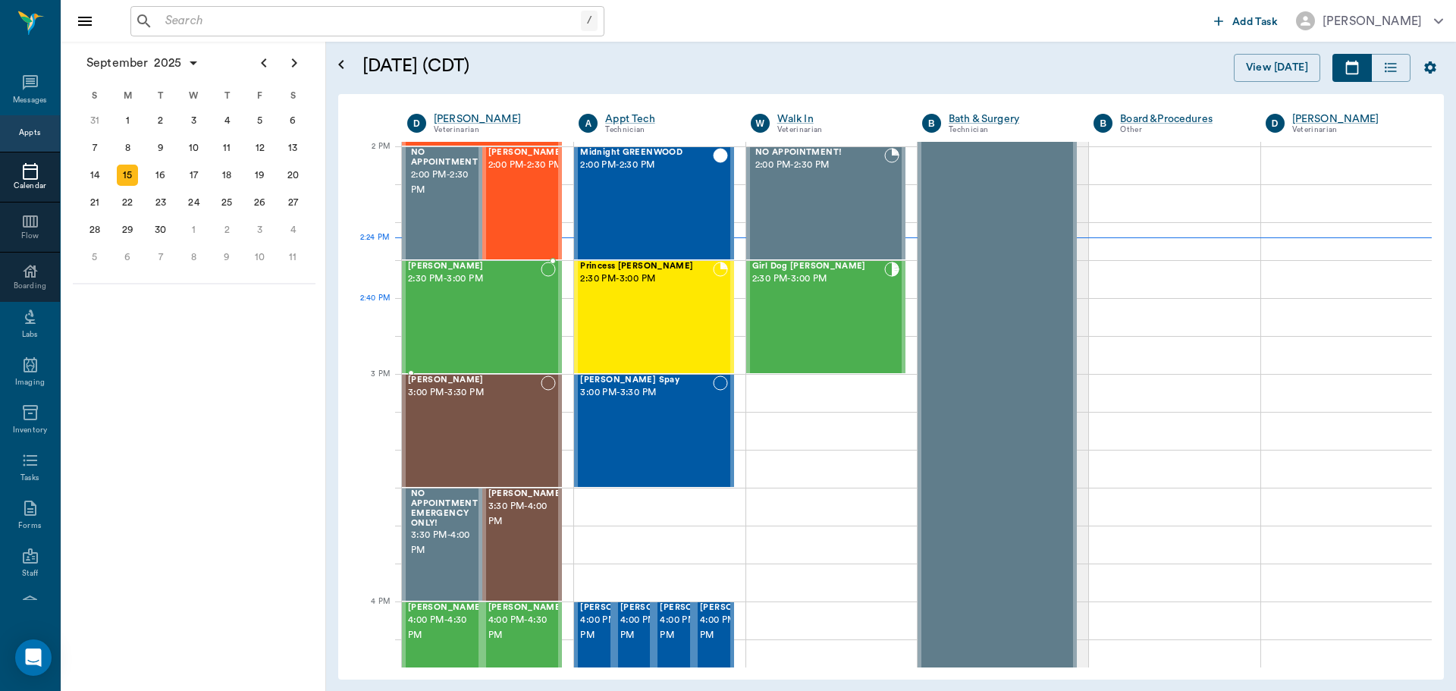
click at [509, 301] on div "Lil Man Chandler 2:30 PM - 3:00 PM" at bounding box center [474, 317] width 133 height 111
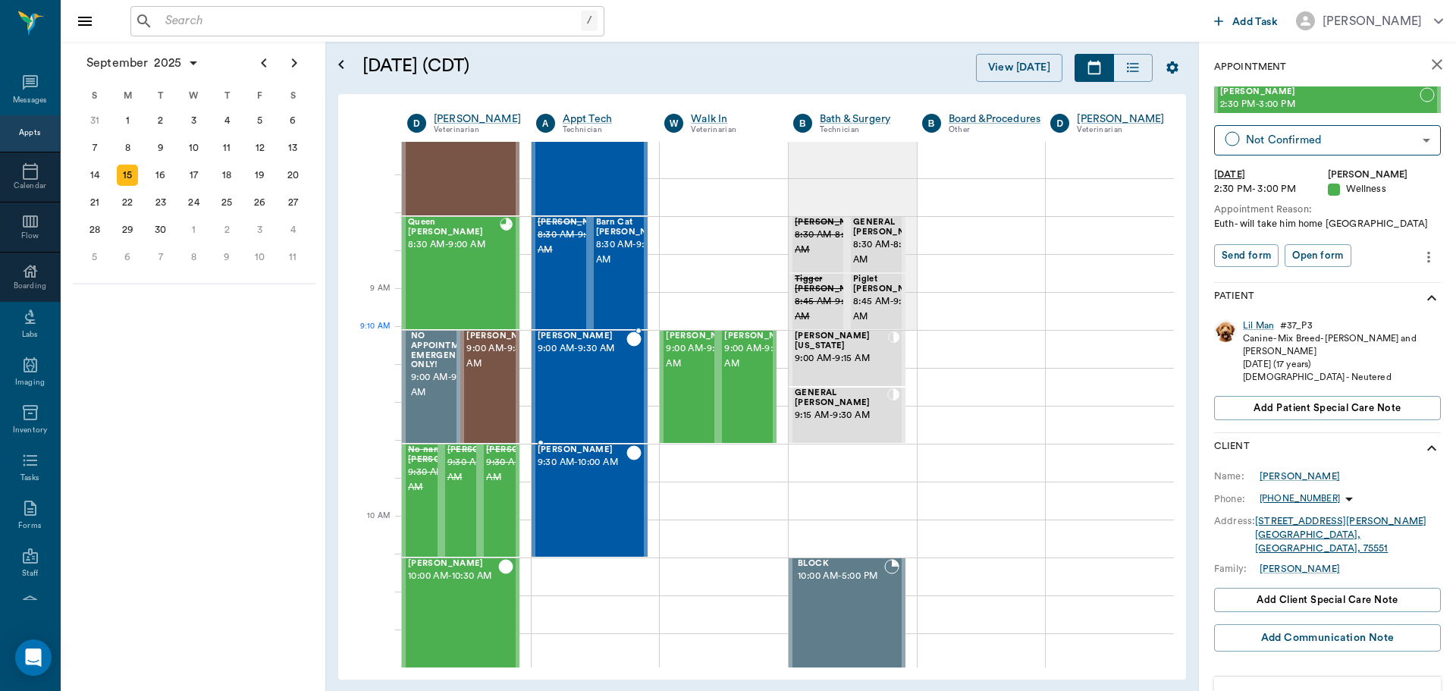
scroll to position [2, 0]
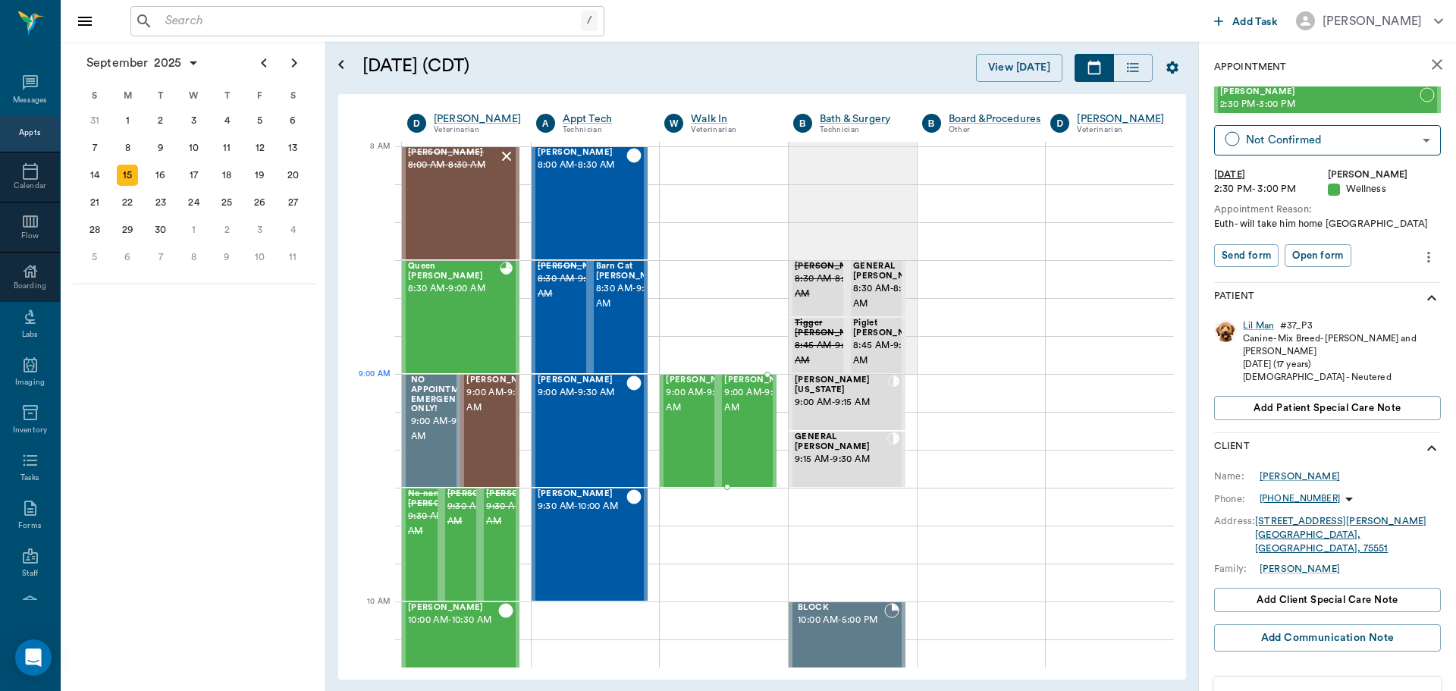
click at [749, 400] on span "9:00 AM - 9:30 AM" at bounding box center [762, 400] width 76 height 30
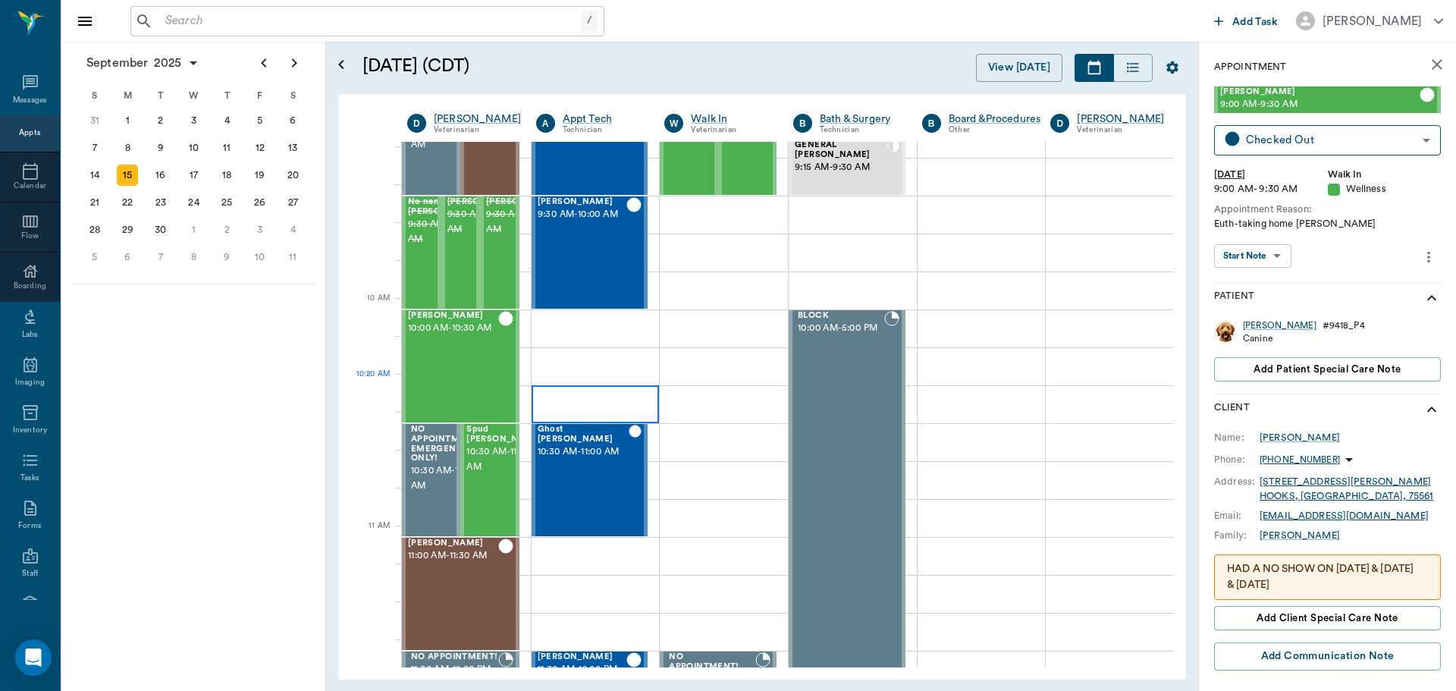
scroll to position [305, 0]
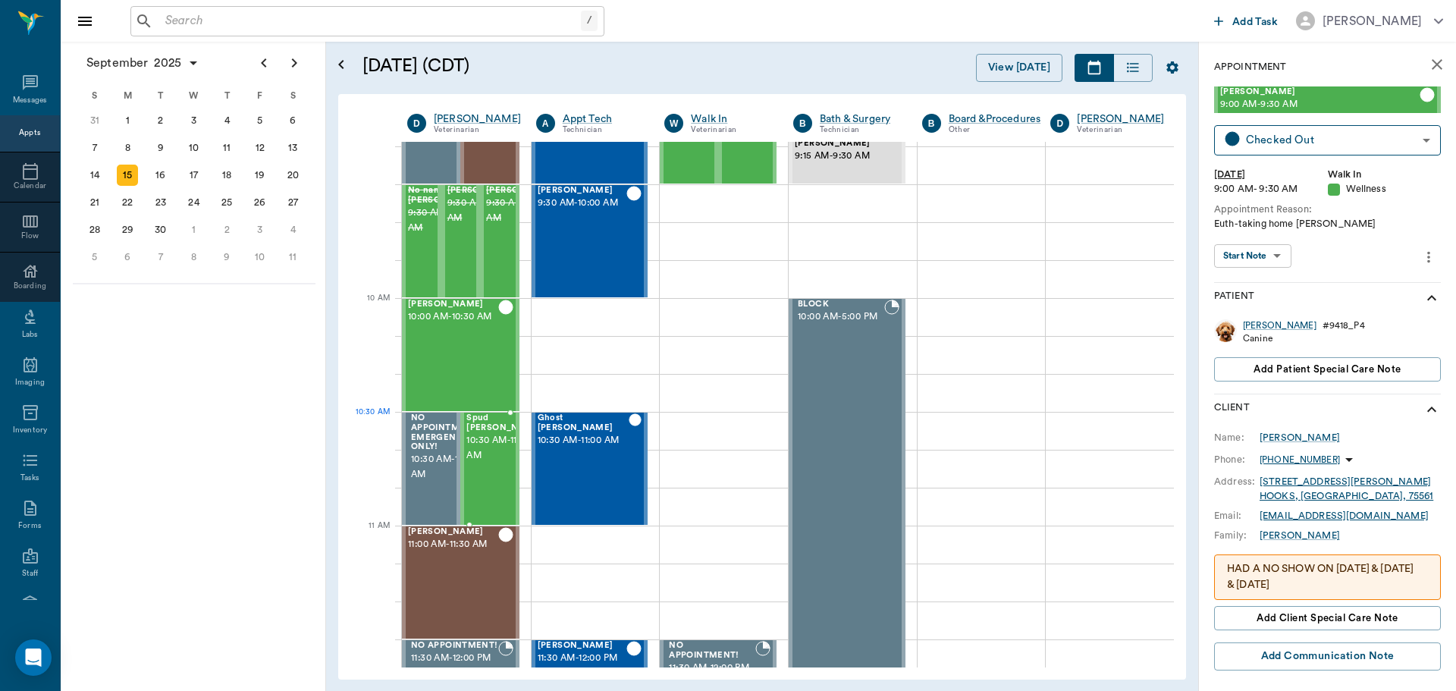
click at [470, 429] on span "Spud [PERSON_NAME]" at bounding box center [504, 423] width 76 height 20
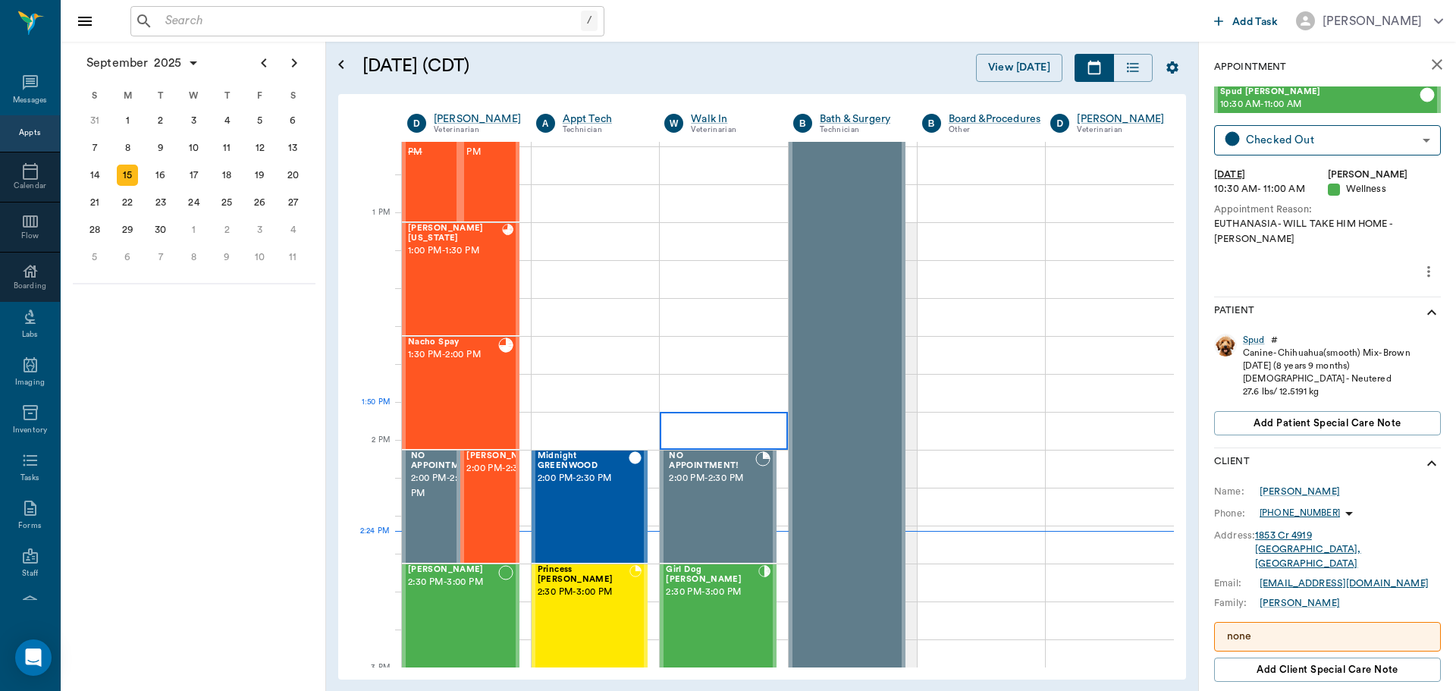
scroll to position [1291, 0]
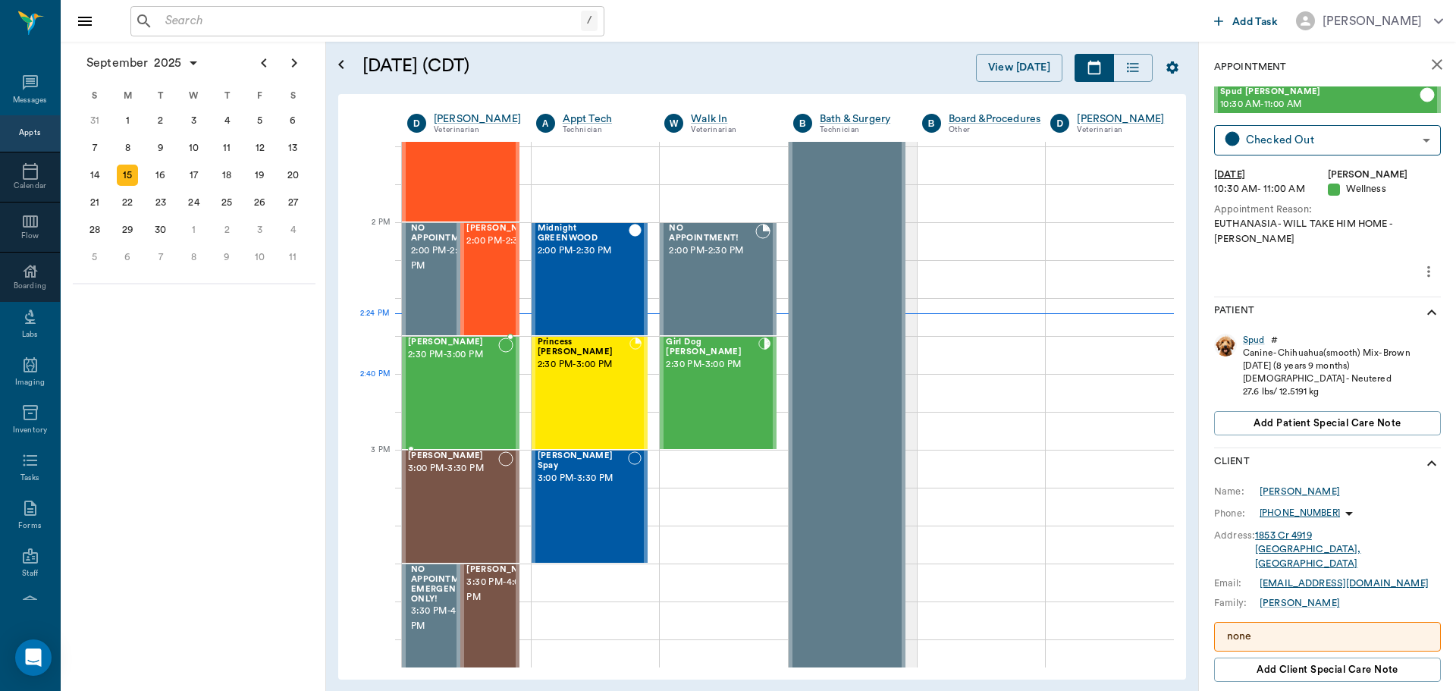
click at [447, 377] on div "Lil Man Chandler 2:30 PM - 3:00 PM" at bounding box center [453, 393] width 90 height 111
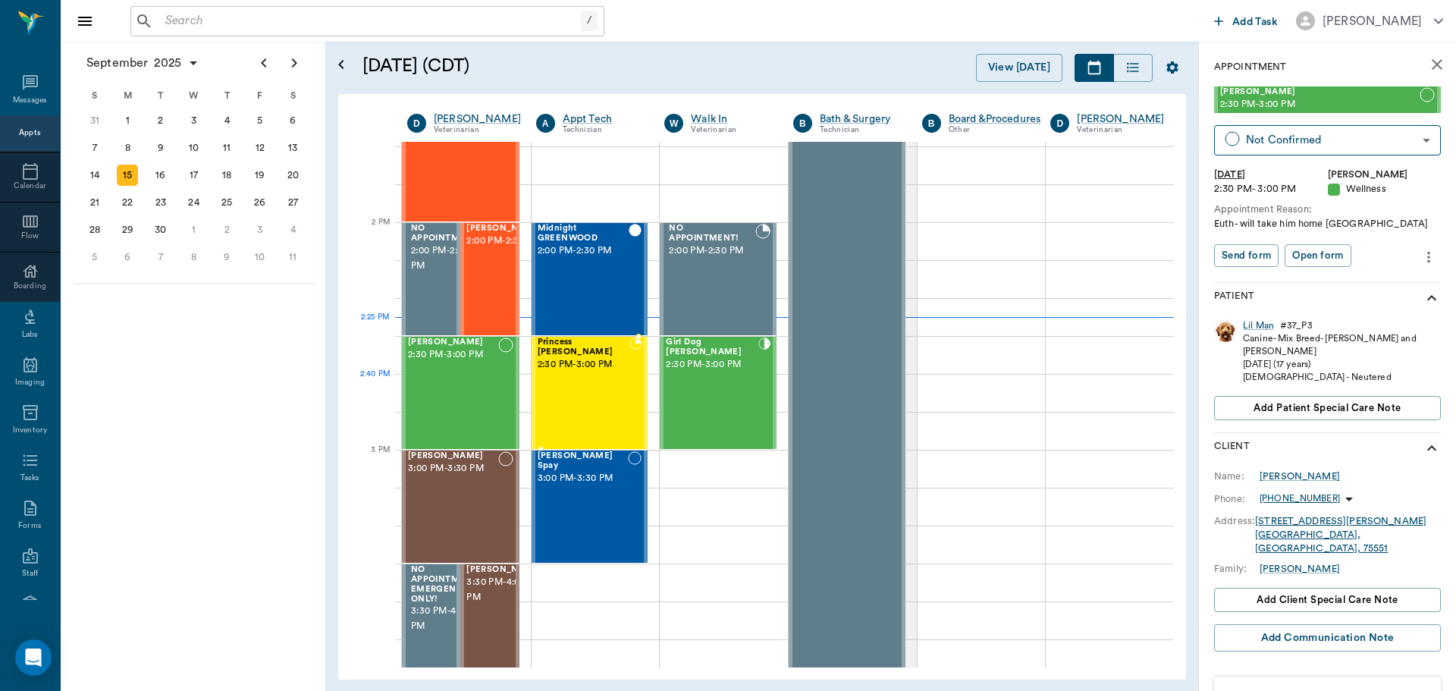
click at [600, 377] on div "Princess O'brien 2:30 PM - 3:00 PM" at bounding box center [584, 393] width 92 height 111
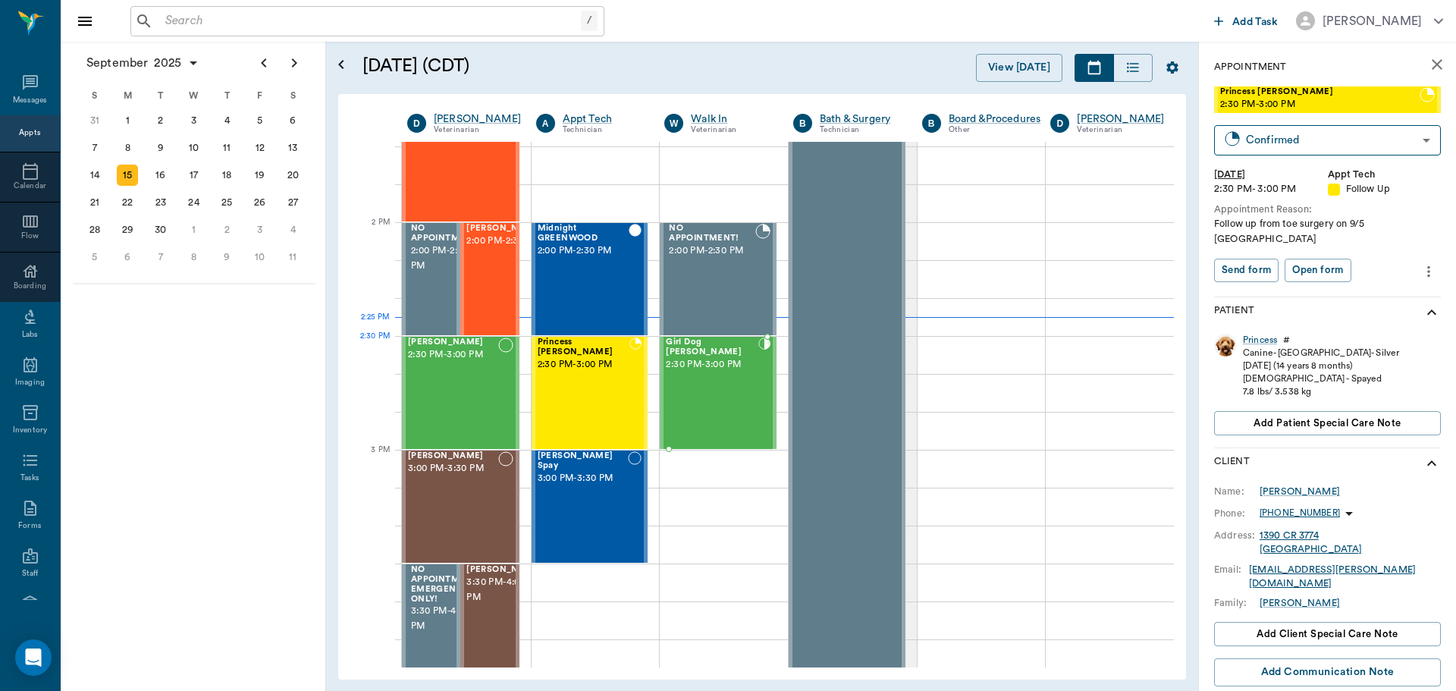
click at [692, 362] on span "2:30 PM - 3:00 PM" at bounding box center [712, 364] width 93 height 15
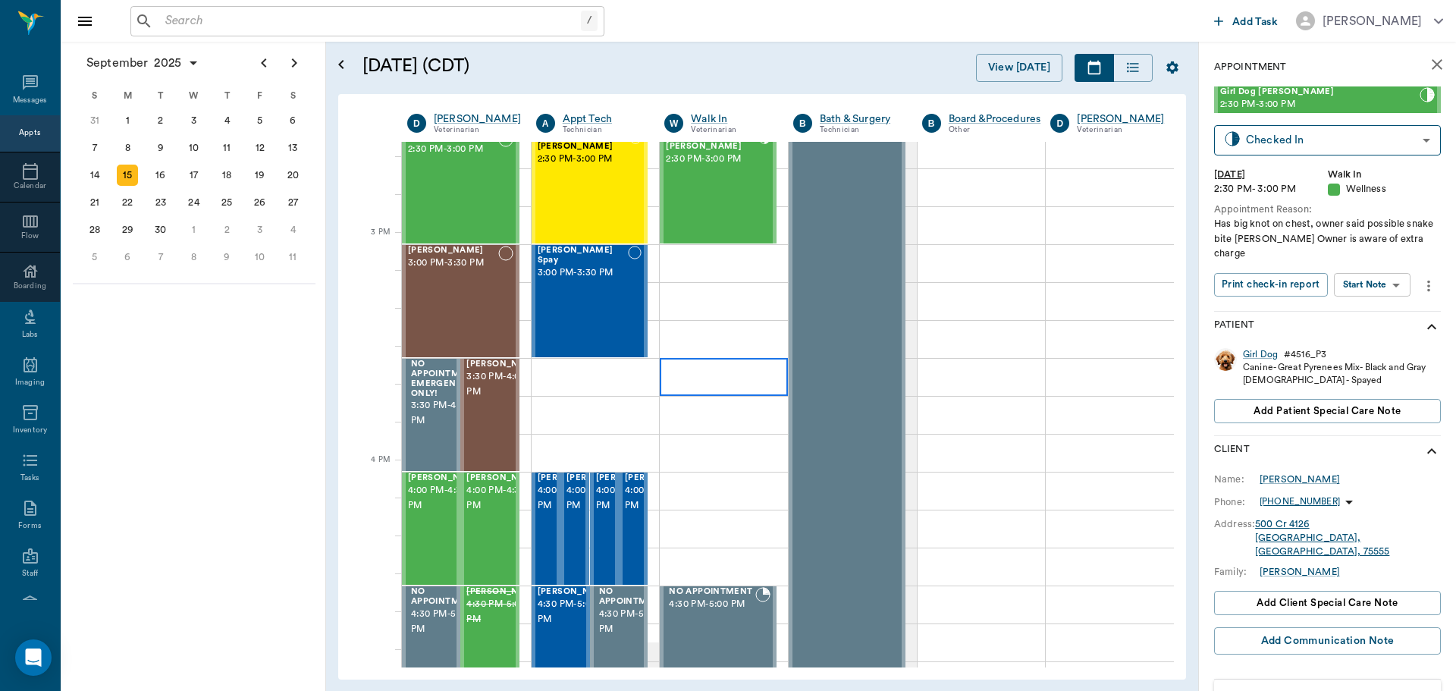
scroll to position [1518, 0]
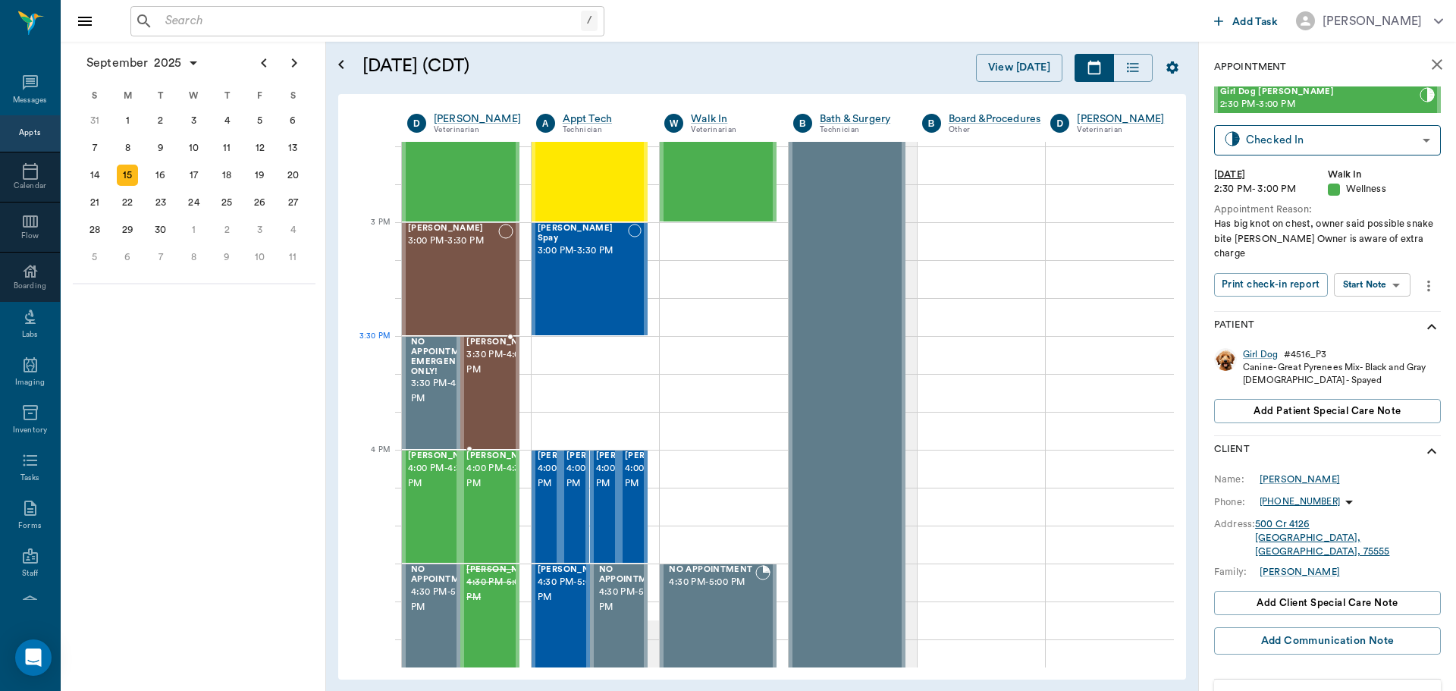
click at [542, 372] on div at bounding box center [542, 393] width 0 height 111
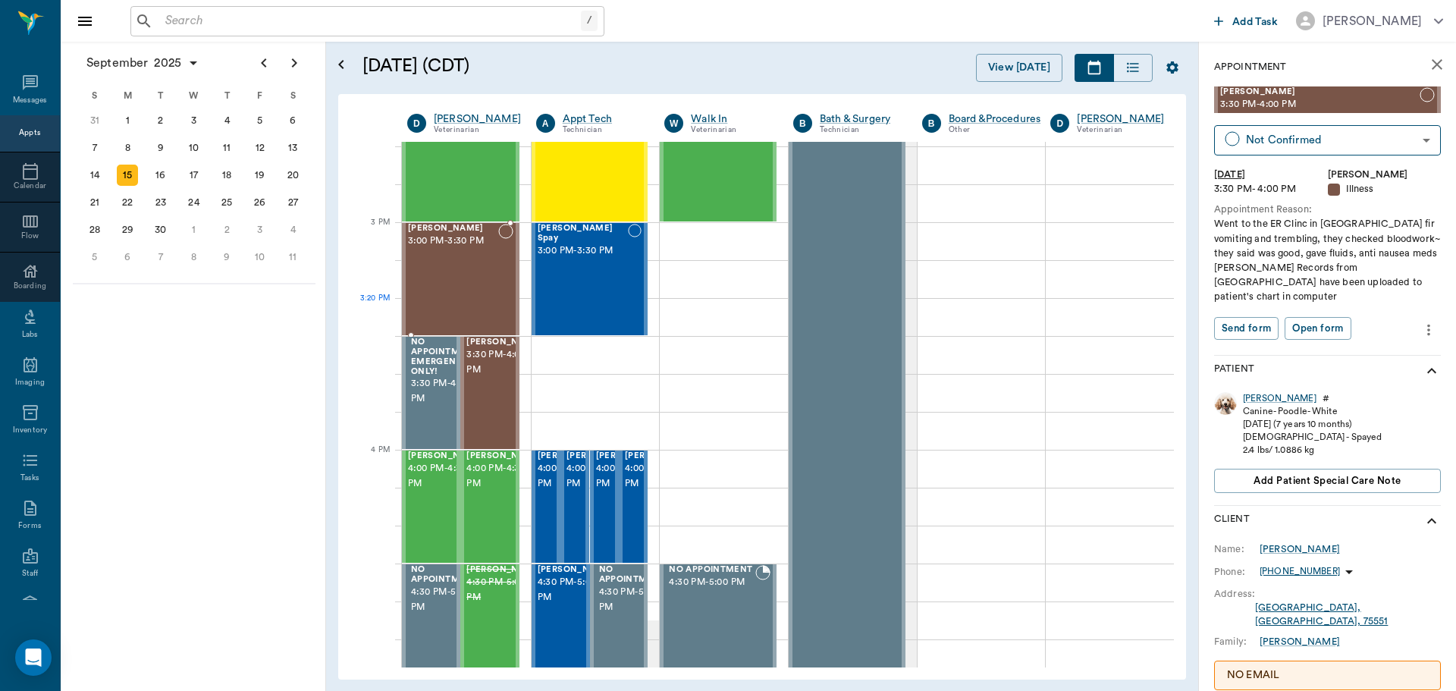
click at [457, 313] on div "[PERSON_NAME] 3:00 PM - 3:30 PM" at bounding box center [453, 279] width 90 height 111
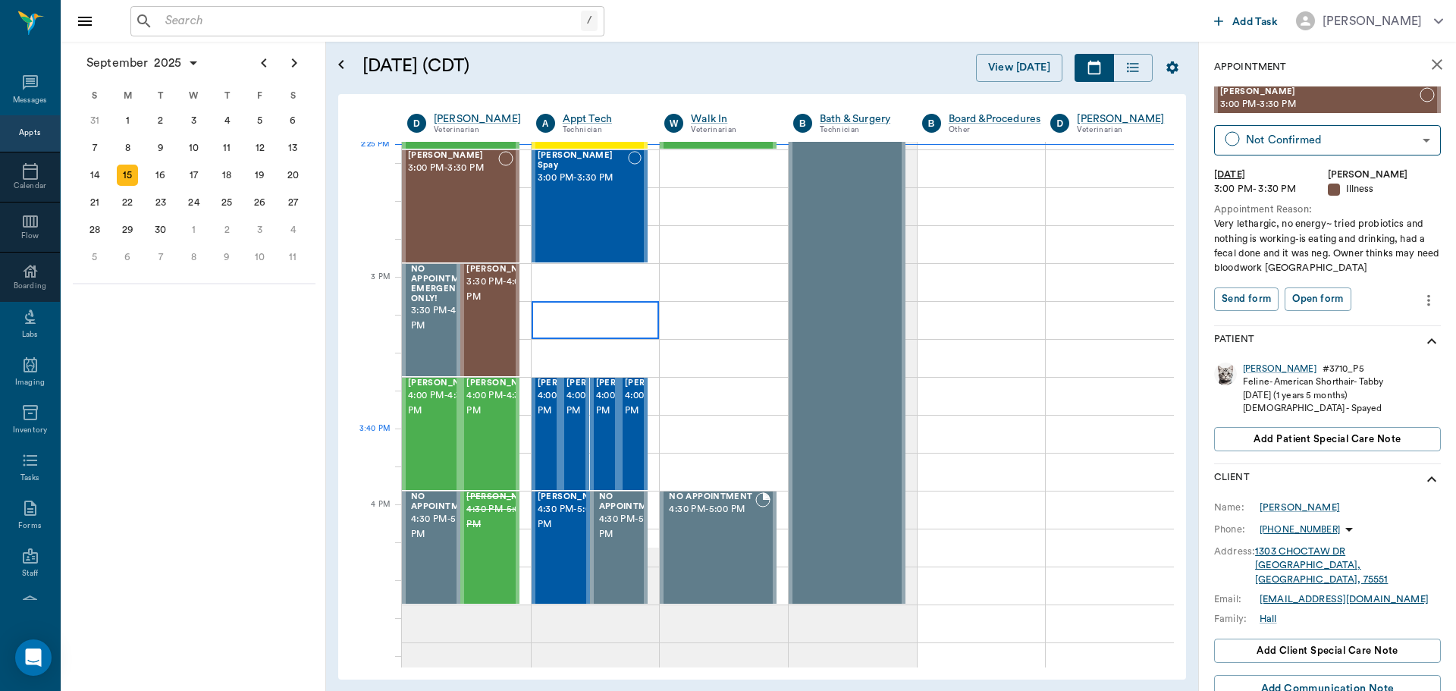
scroll to position [1670, 0]
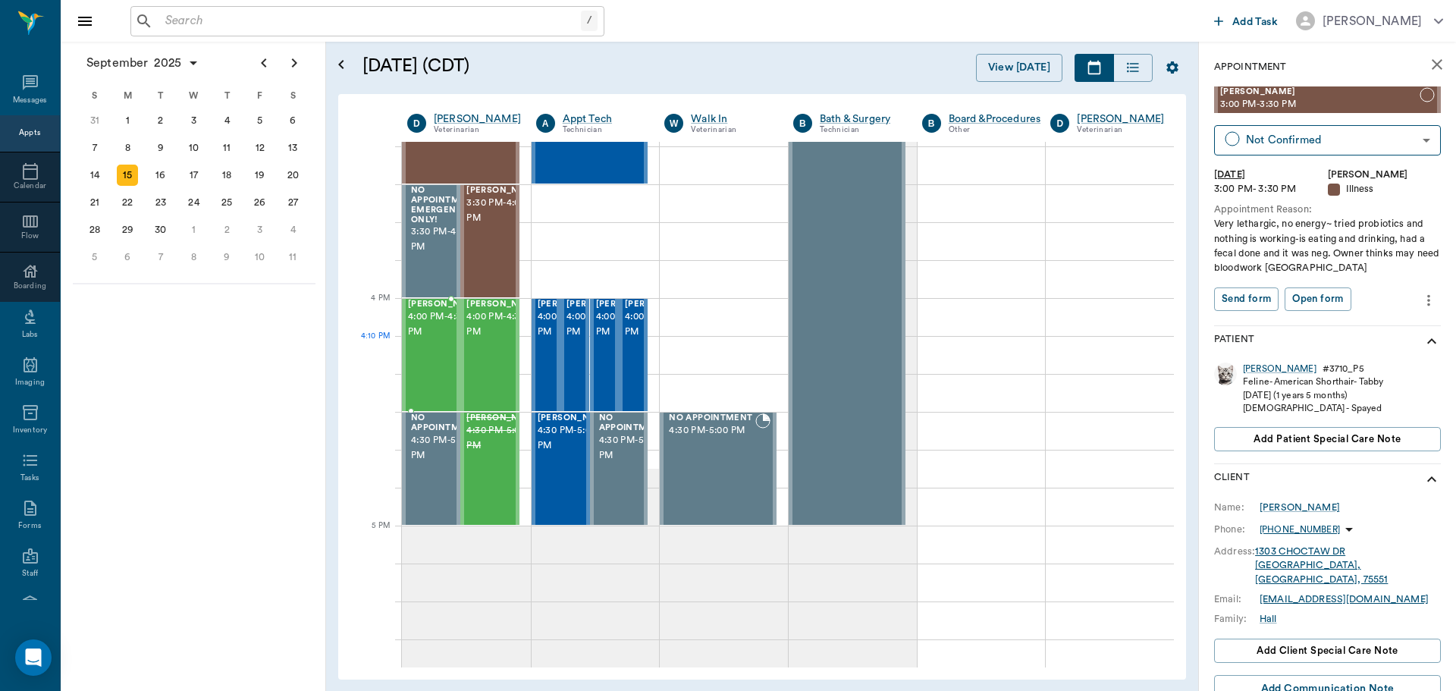
click at [423, 340] on span "4:00 PM - 4:30 PM" at bounding box center [446, 324] width 76 height 30
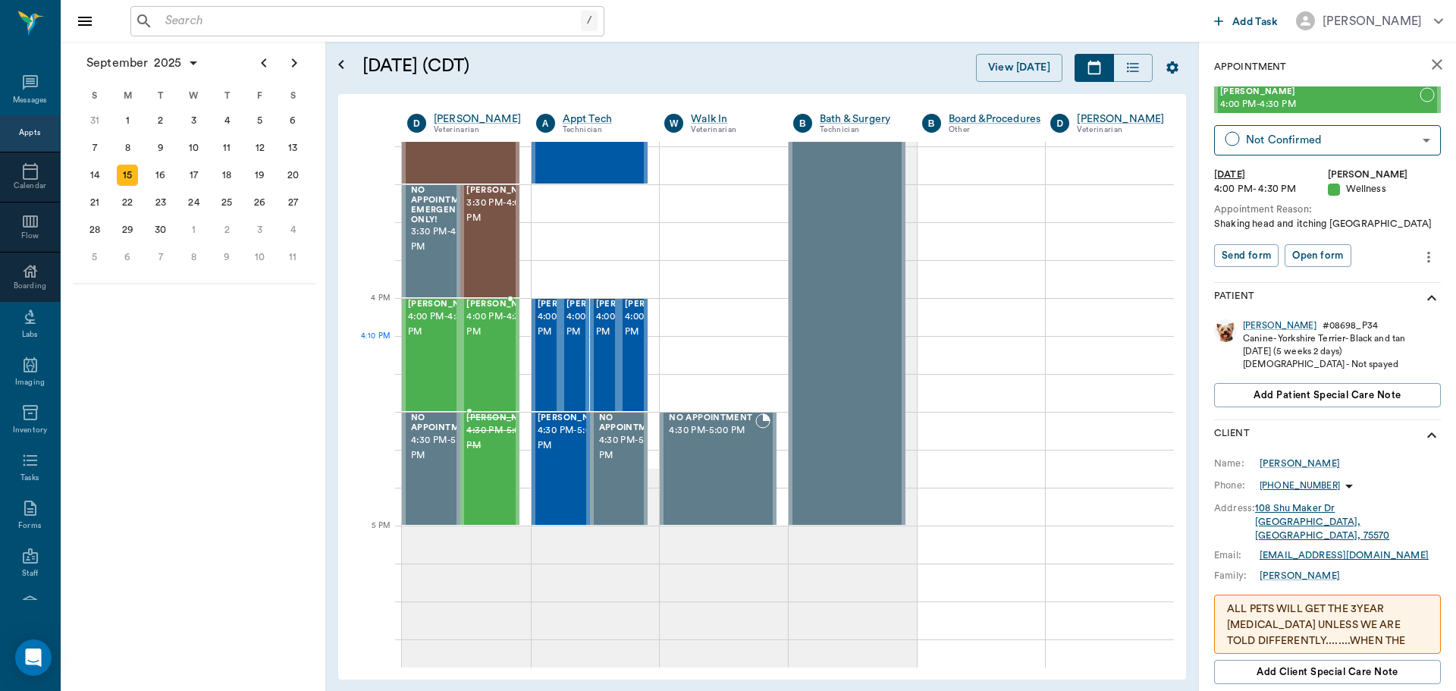
click at [475, 340] on span "4:00 PM - 4:30 PM" at bounding box center [504, 324] width 76 height 30
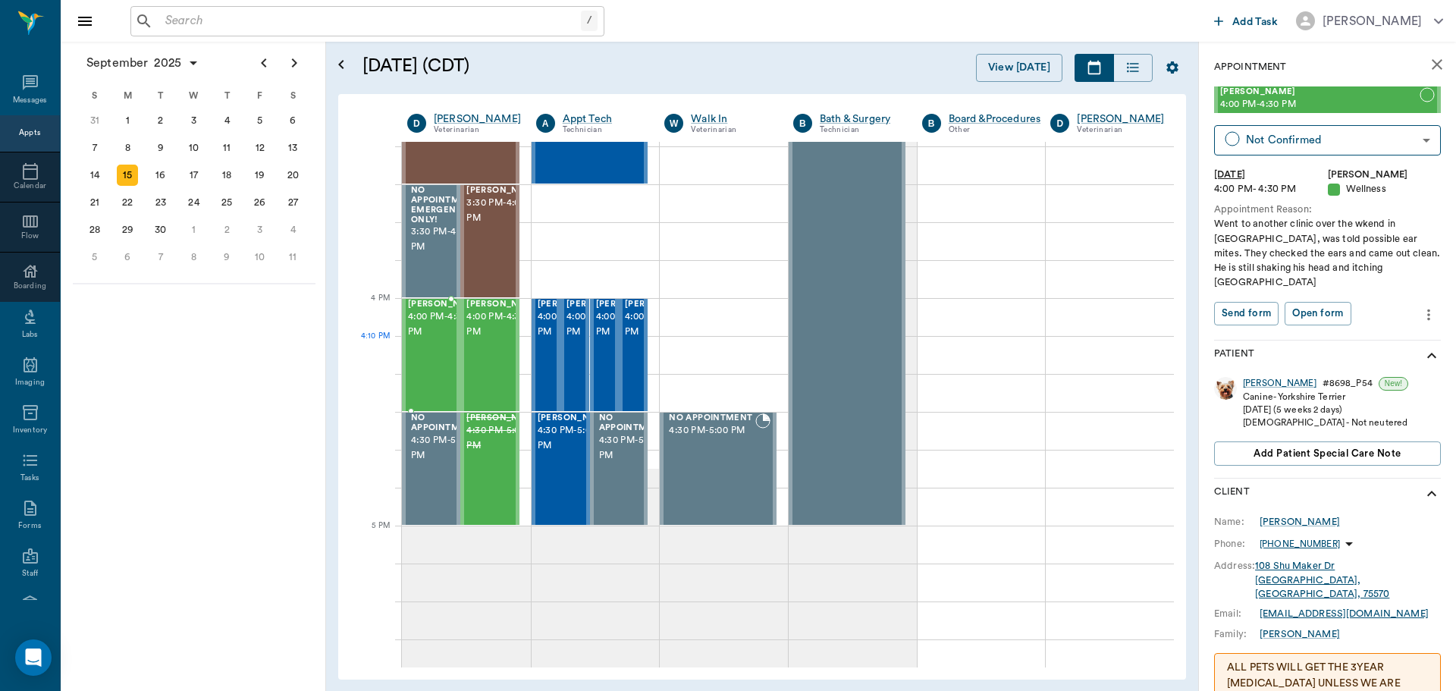
click at [437, 340] on span "4:00 PM - 4:30 PM" at bounding box center [446, 324] width 76 height 30
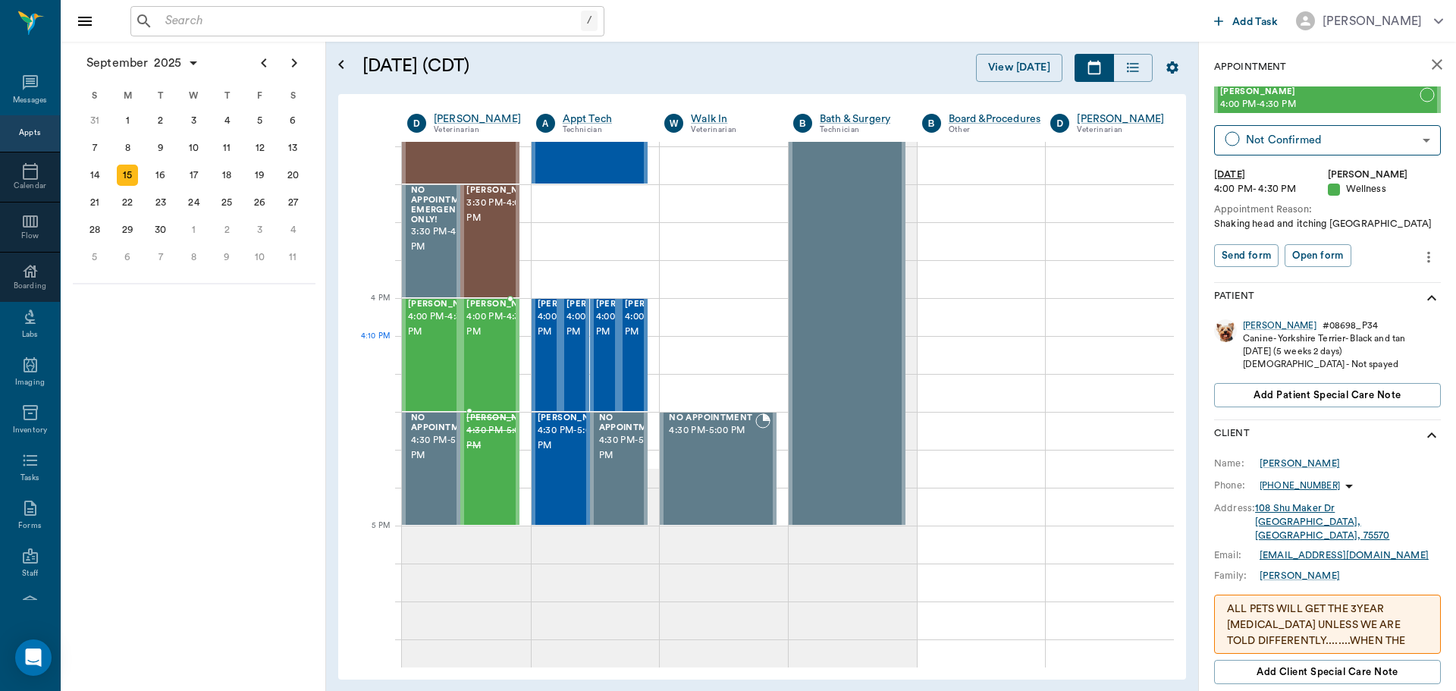
click at [495, 340] on span "4:00 PM - 4:30 PM" at bounding box center [504, 324] width 76 height 30
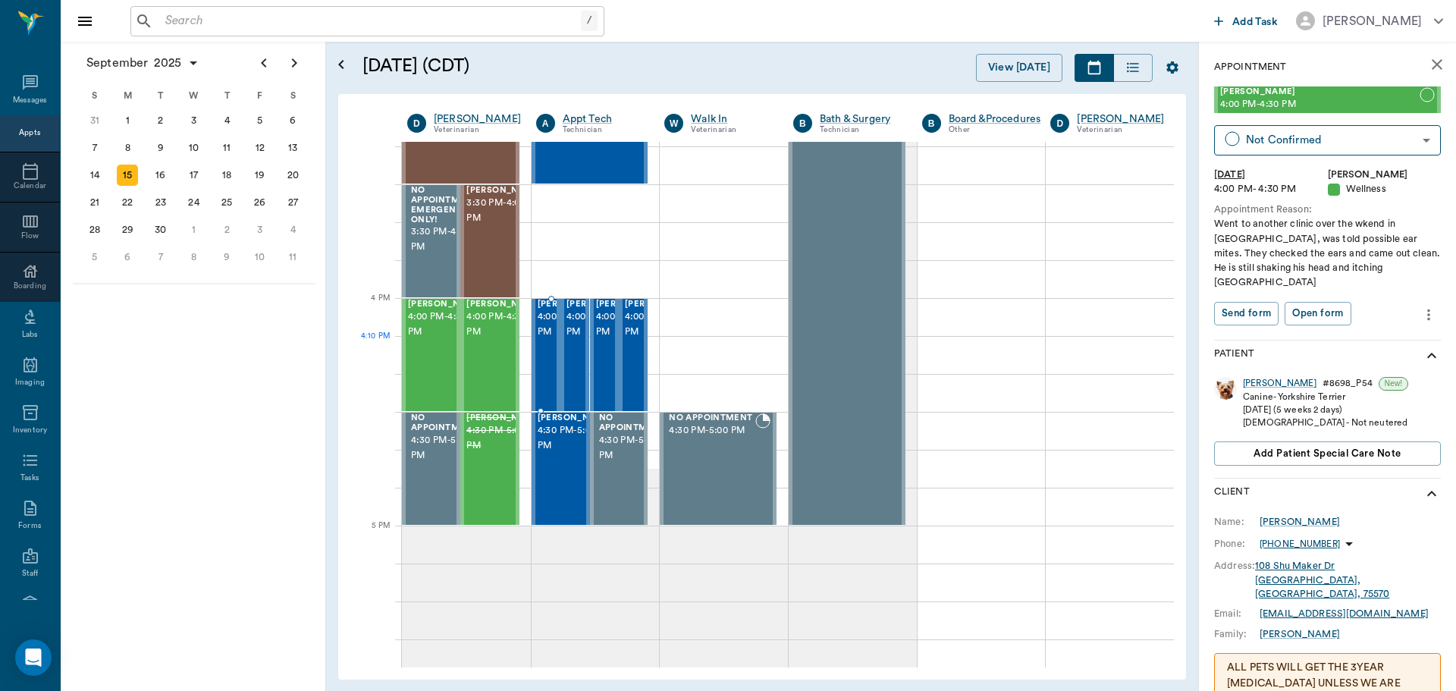
click at [540, 340] on span "4:00 PM - 4:30 PM" at bounding box center [576, 324] width 76 height 30
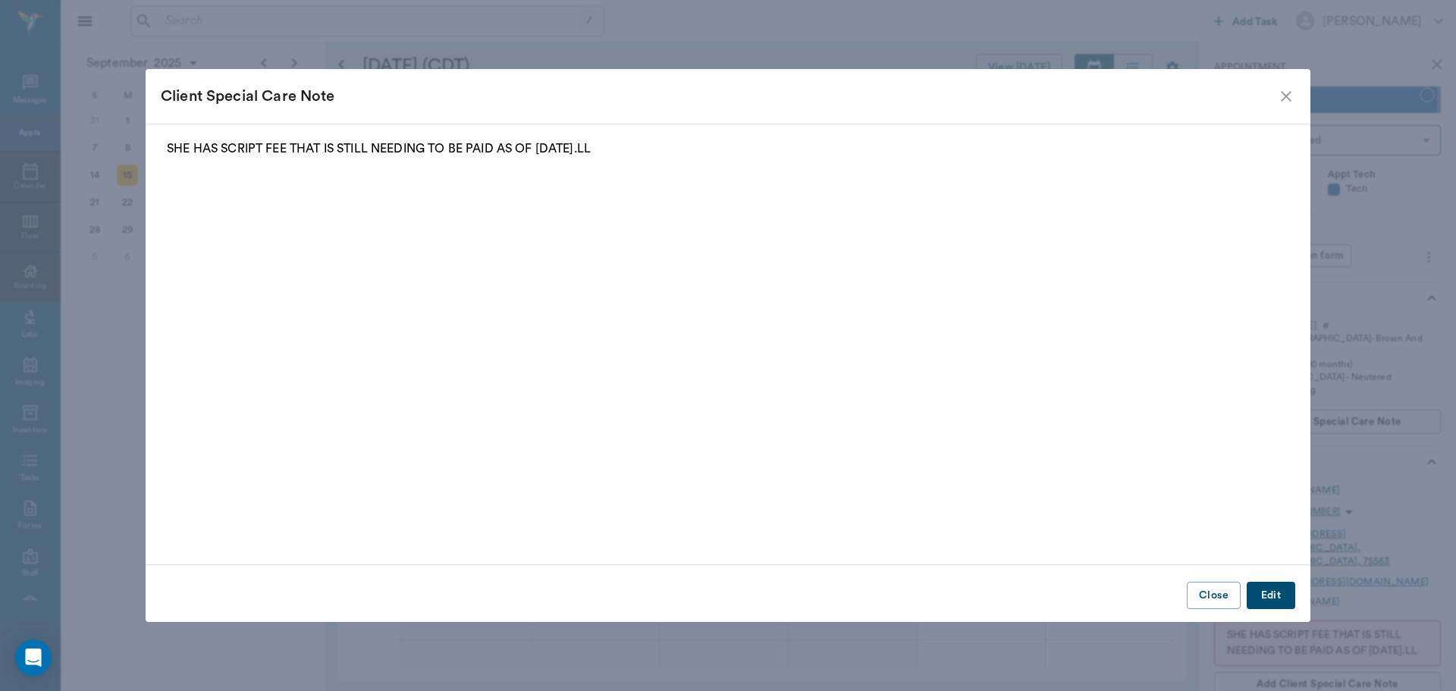
click at [1283, 93] on icon "close" at bounding box center [1286, 96] width 11 height 11
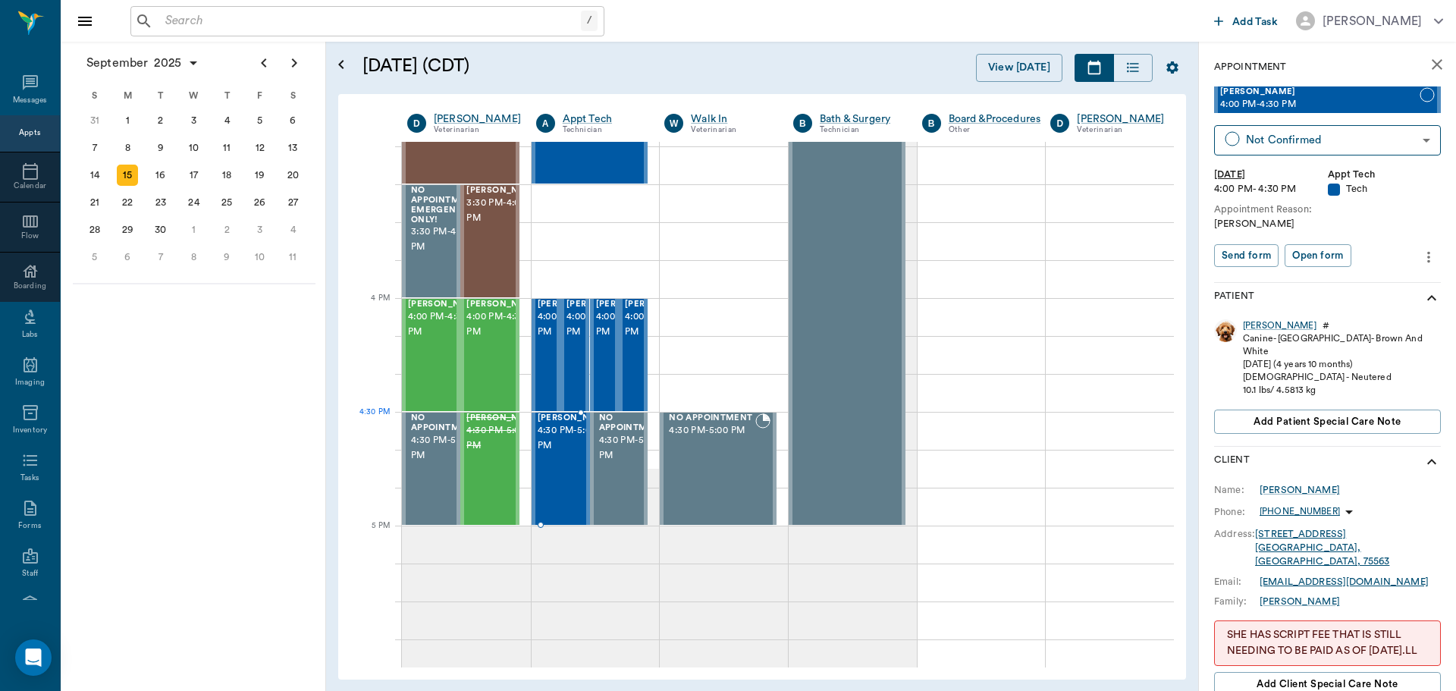
click at [551, 439] on span "4:30 PM - 5:00 PM" at bounding box center [576, 438] width 76 height 30
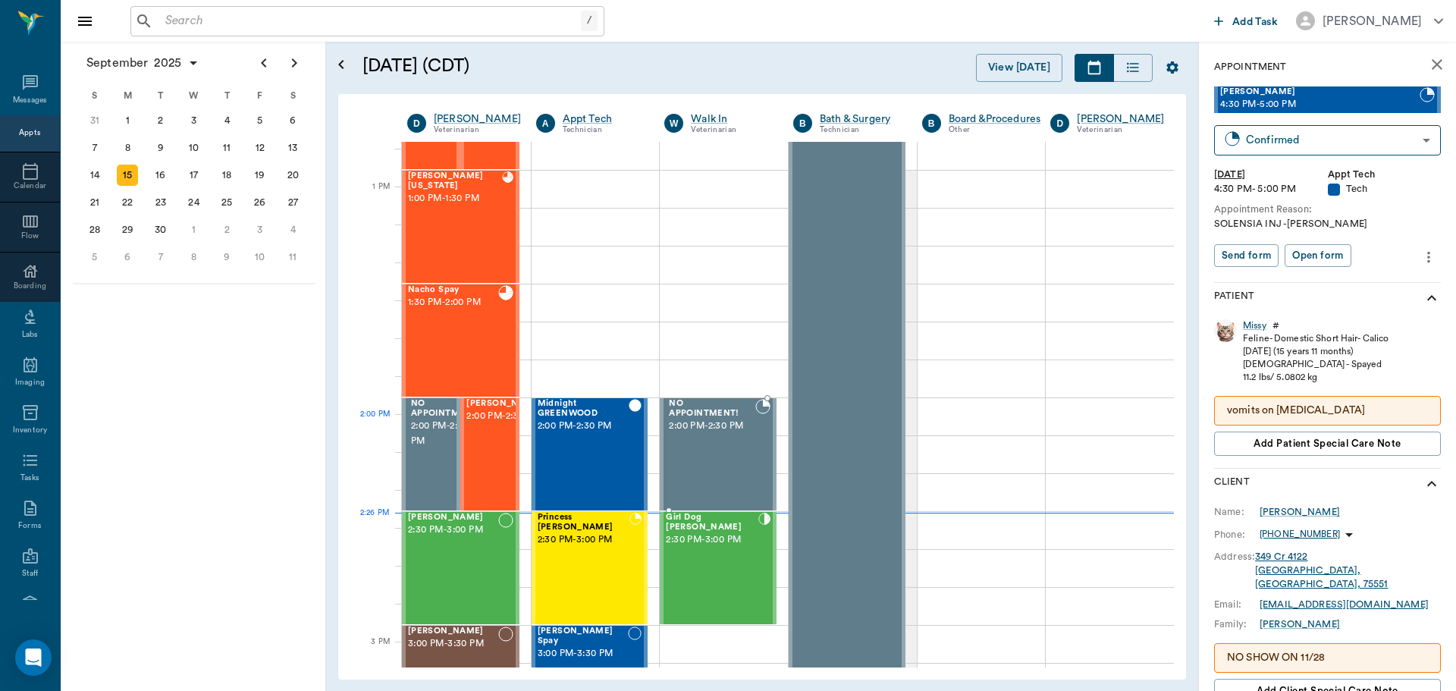
scroll to position [1063, 0]
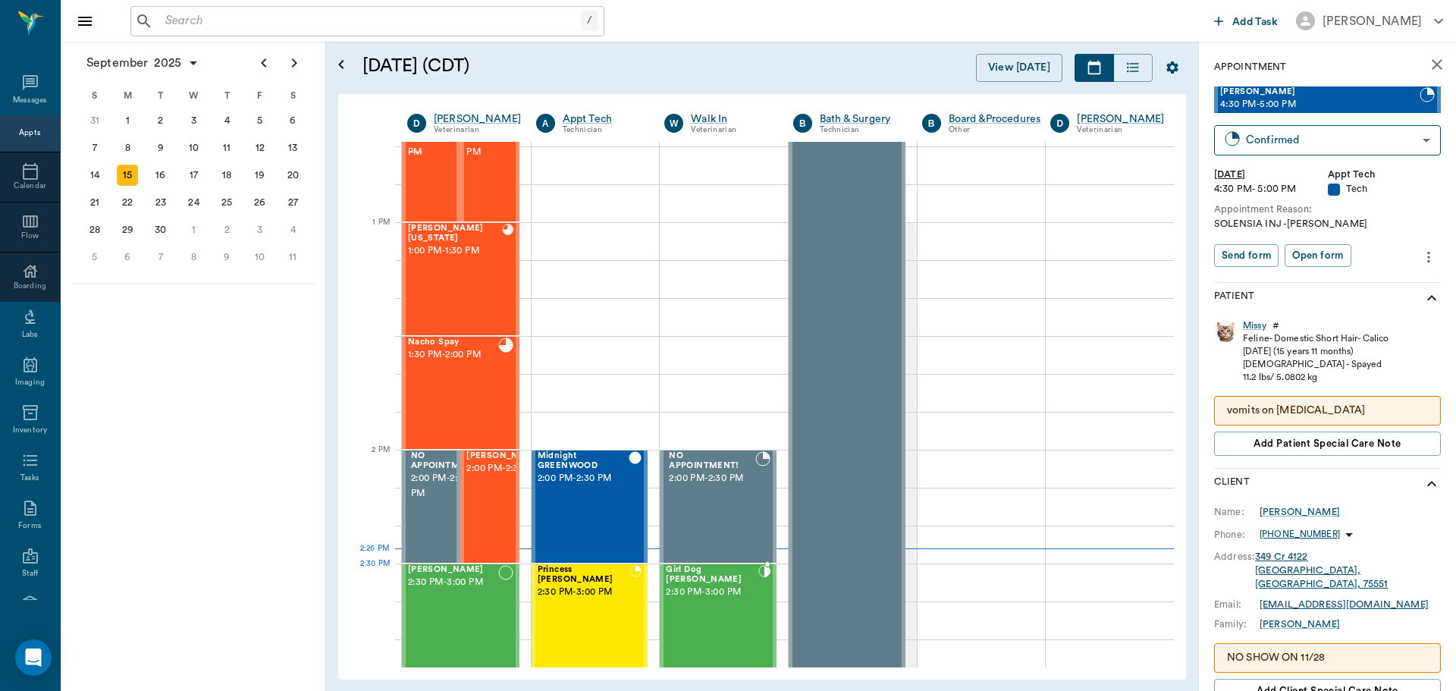
click at [704, 572] on span "Girl Dog [PERSON_NAME]" at bounding box center [712, 575] width 93 height 20
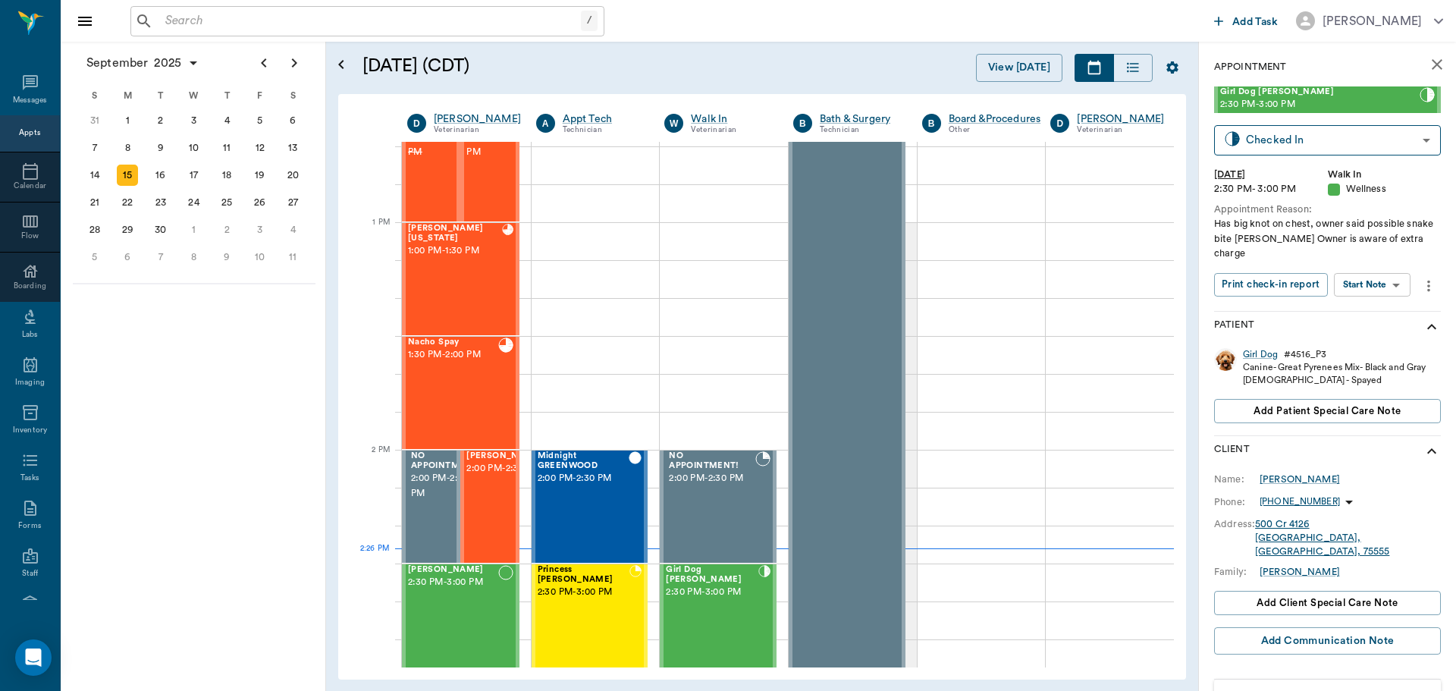
click at [1398, 292] on body "/ ​ Add Task Dr. Bert Ellsworth Nectar Messages Appts Calendar Flow Boarding La…" at bounding box center [728, 345] width 1456 height 691
click at [1366, 322] on button "Start SOAP" at bounding box center [1356, 315] width 52 height 17
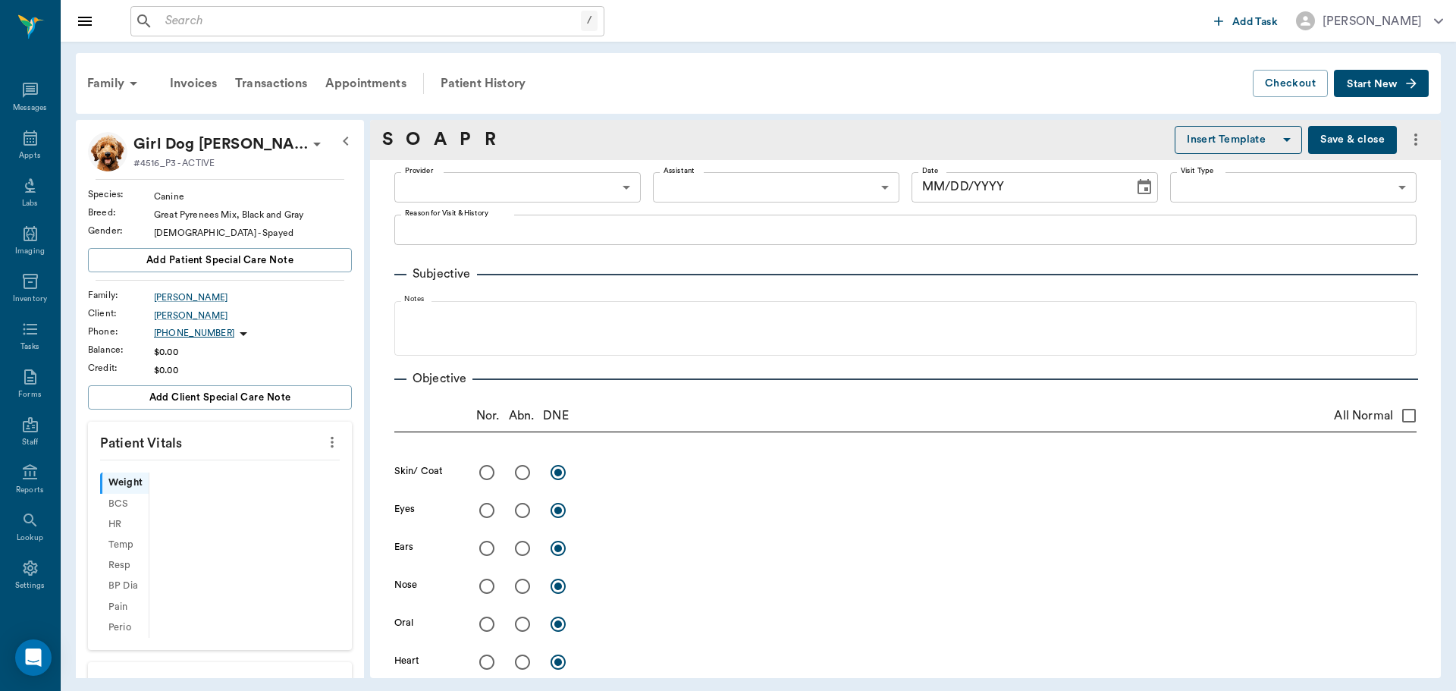
type input "63ee68728bdb516679580557"
type input "65d2be4f46e3a538d89b8c14"
type textarea "Has big knot on chest, owner said possible snake bite [PERSON_NAME] Owner is aw…"
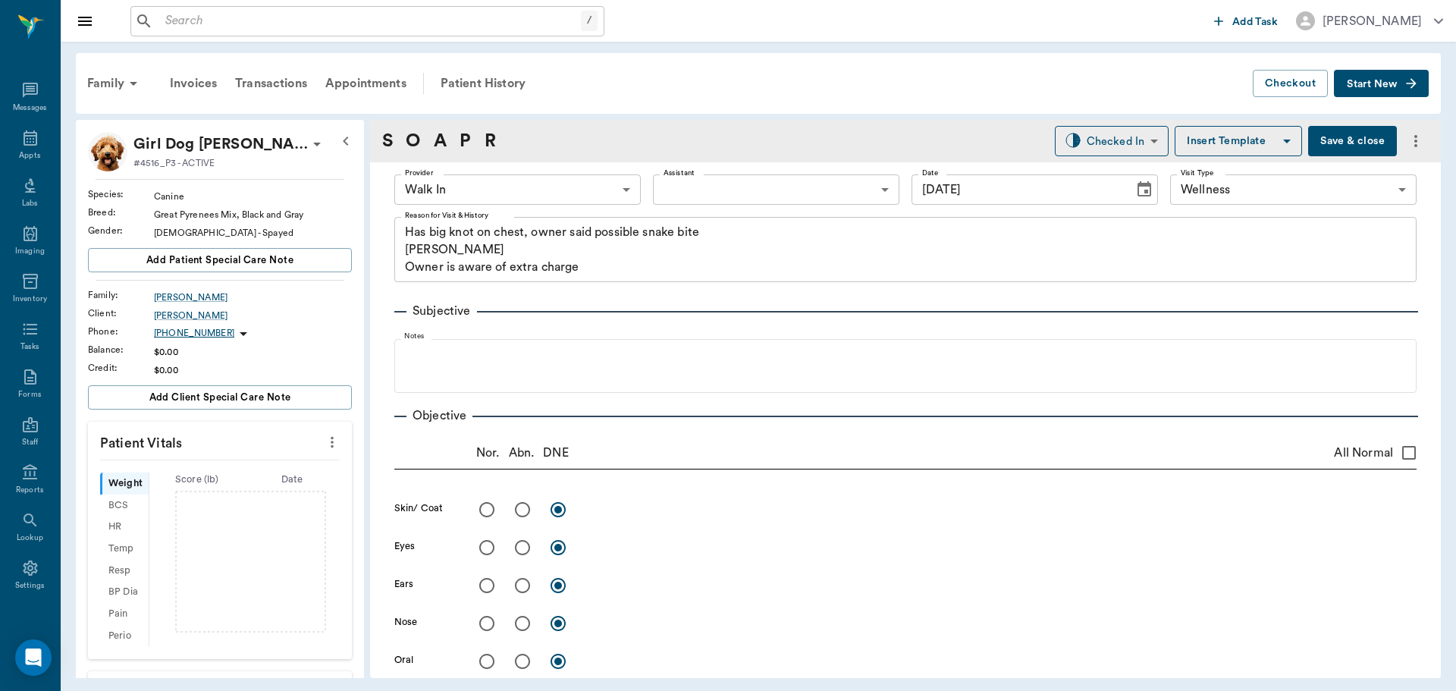
type input "[DATE]"
click at [324, 439] on icon "more" at bounding box center [332, 442] width 17 height 18
click at [264, 469] on span "Enter Vitals" at bounding box center [256, 468] width 127 height 16
click at [237, 498] on input "text" at bounding box center [219, 488] width 132 height 30
type input "85.9"
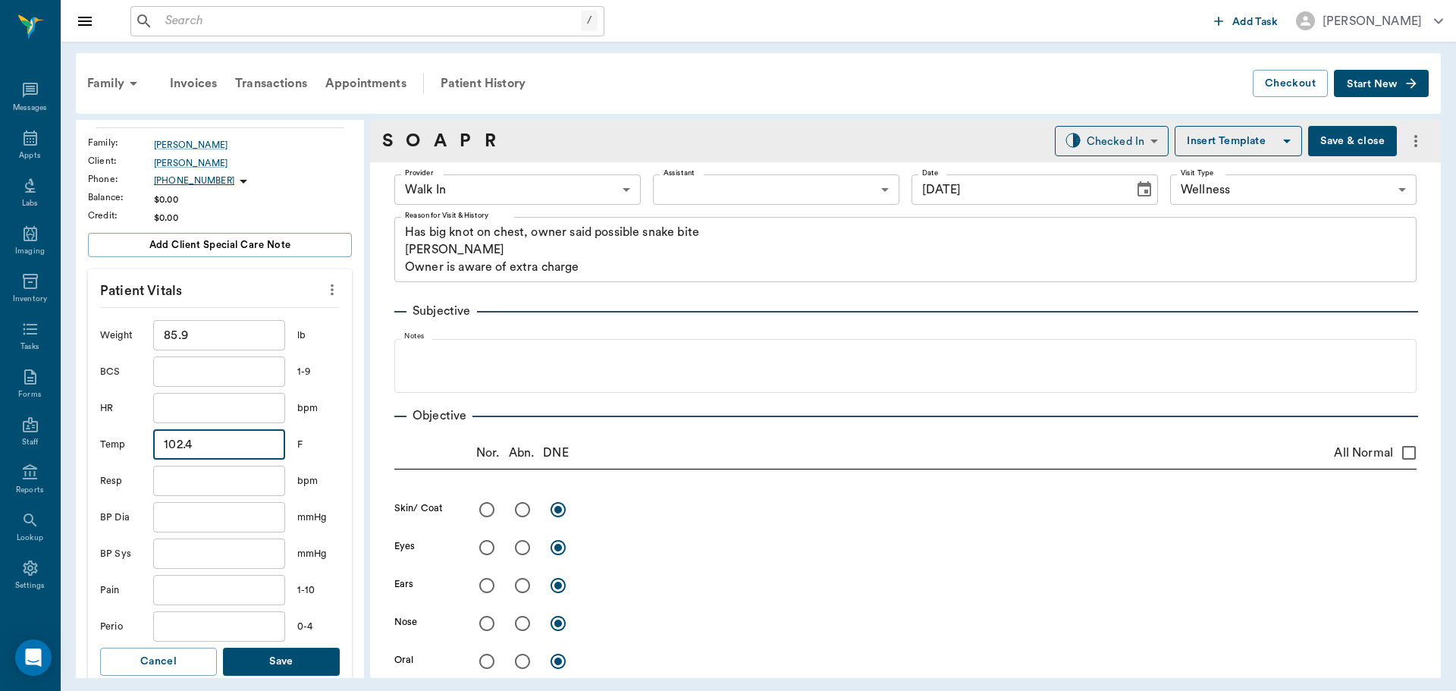
scroll to position [228, 0]
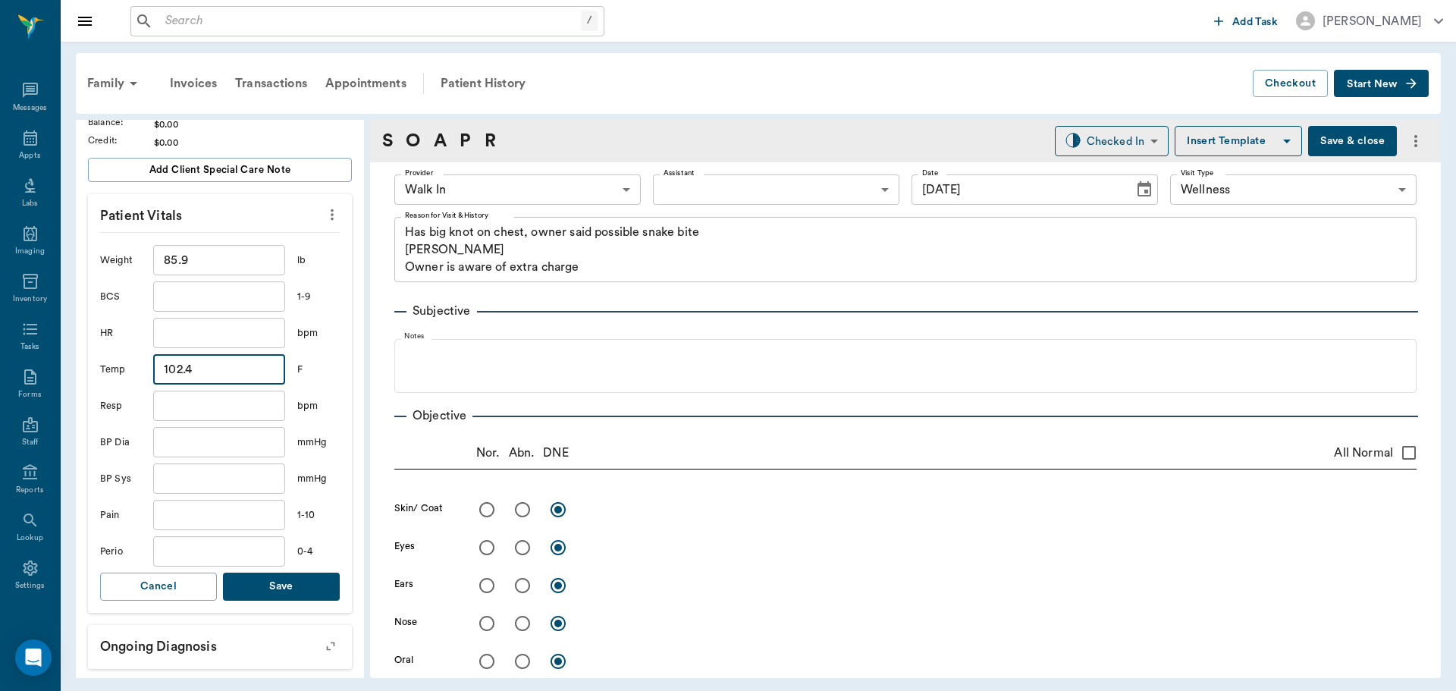
type input "102.4"
click at [294, 575] on button "Save" at bounding box center [281, 587] width 117 height 28
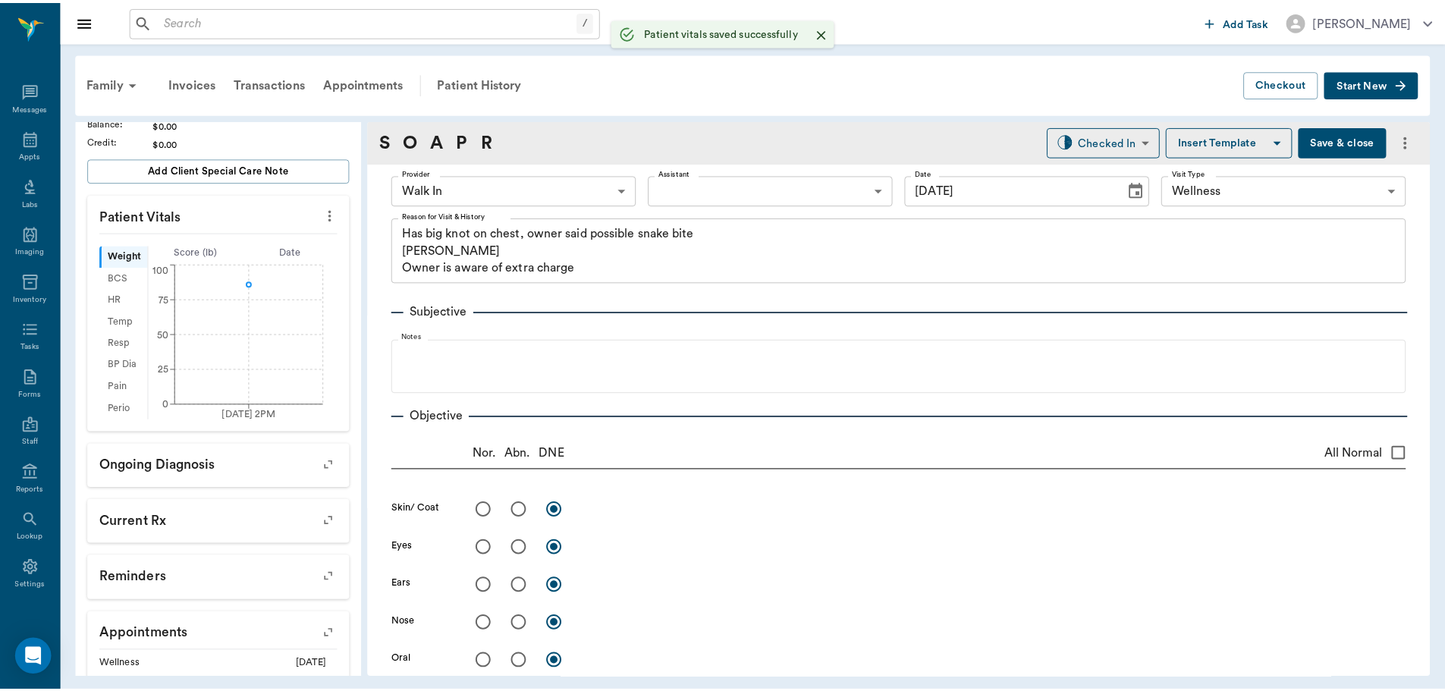
scroll to position [246, 0]
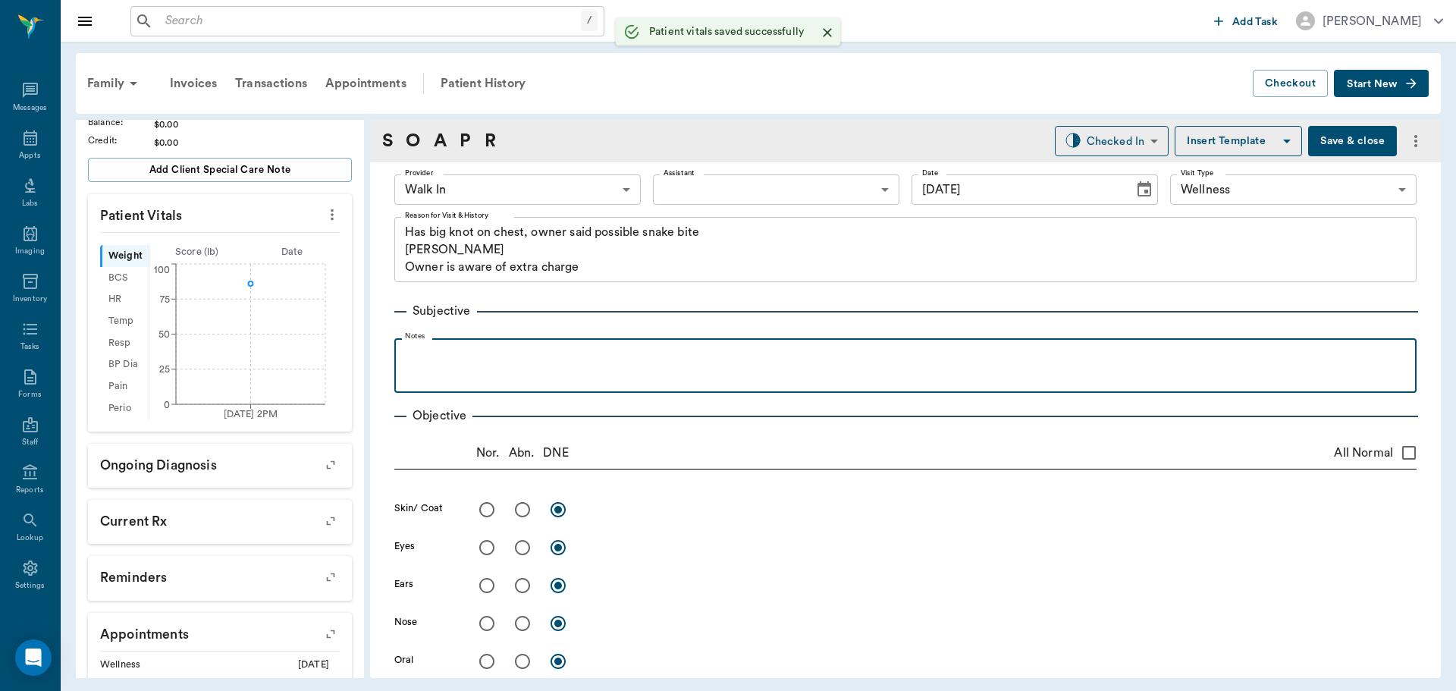
click at [630, 363] on p at bounding box center [905, 355] width 1007 height 18
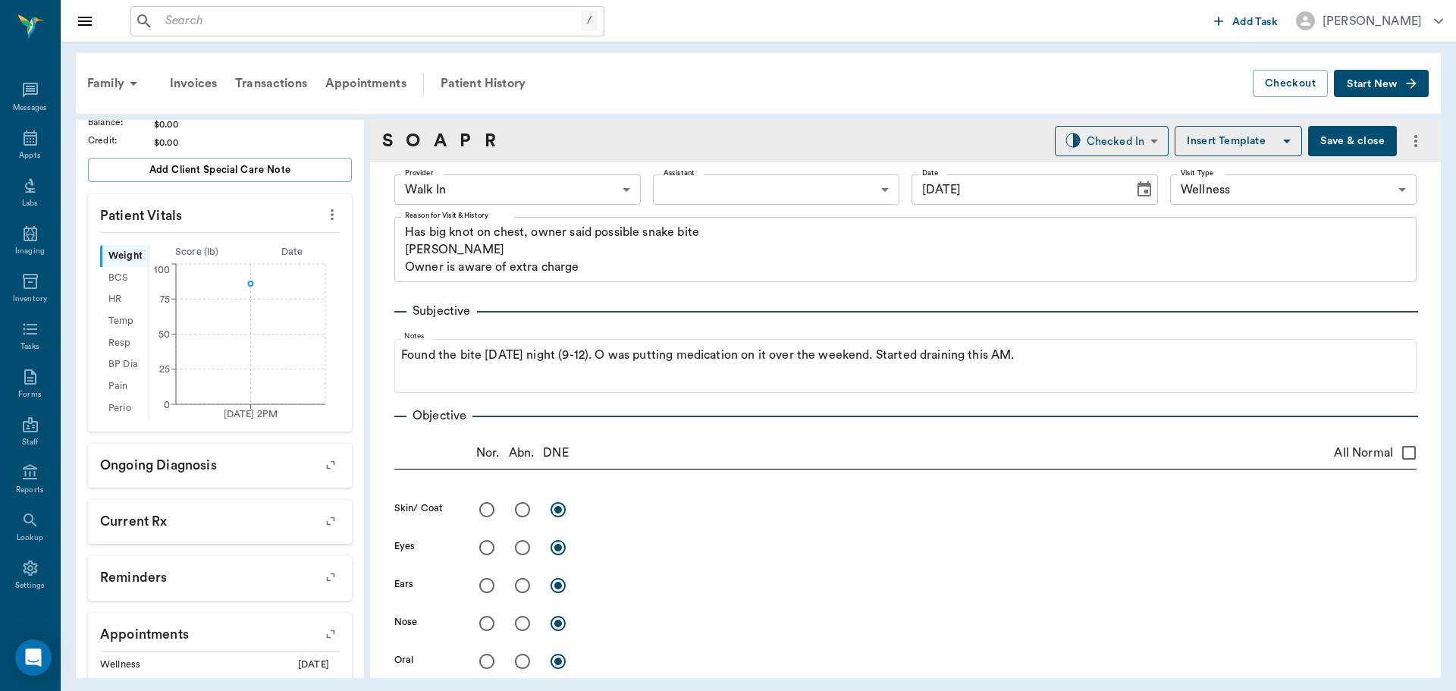
click at [1338, 149] on button "Save & close" at bounding box center [1352, 141] width 89 height 30
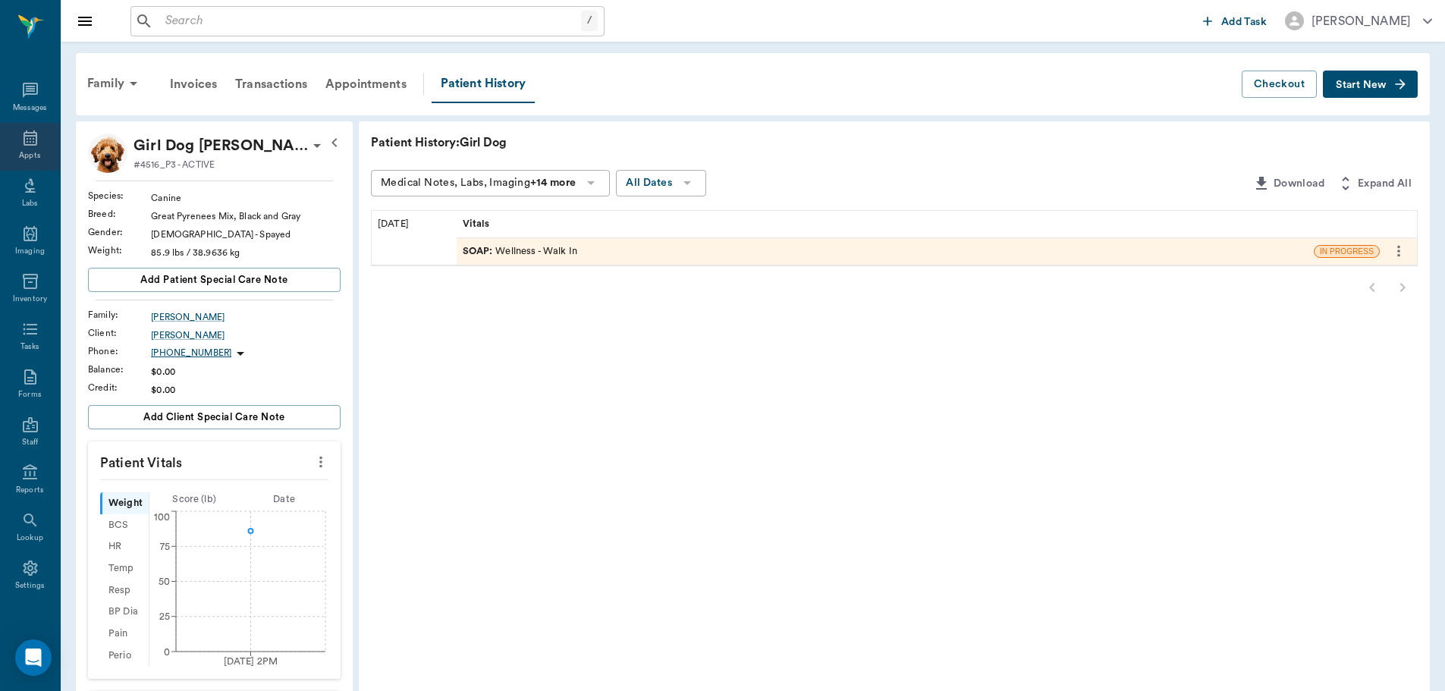
click at [13, 141] on div "Appts" at bounding box center [30, 147] width 60 height 48
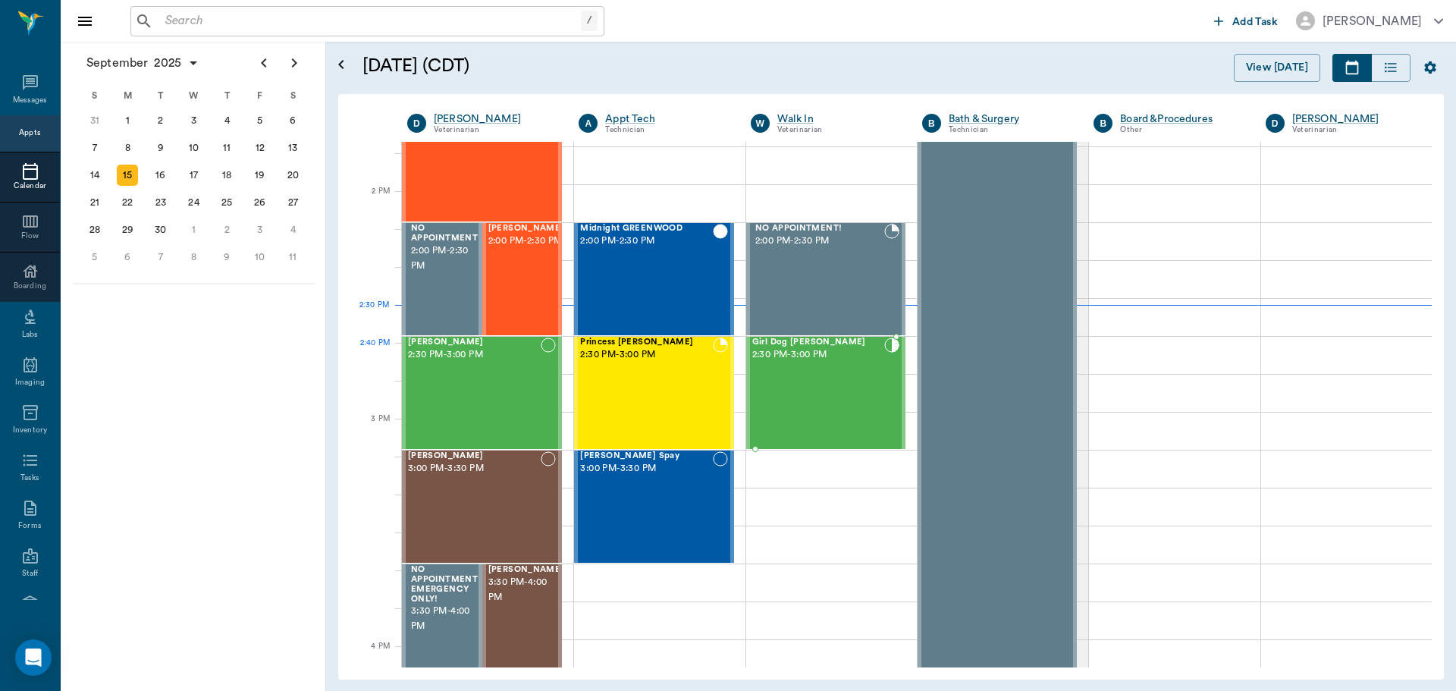
scroll to position [1443, 0]
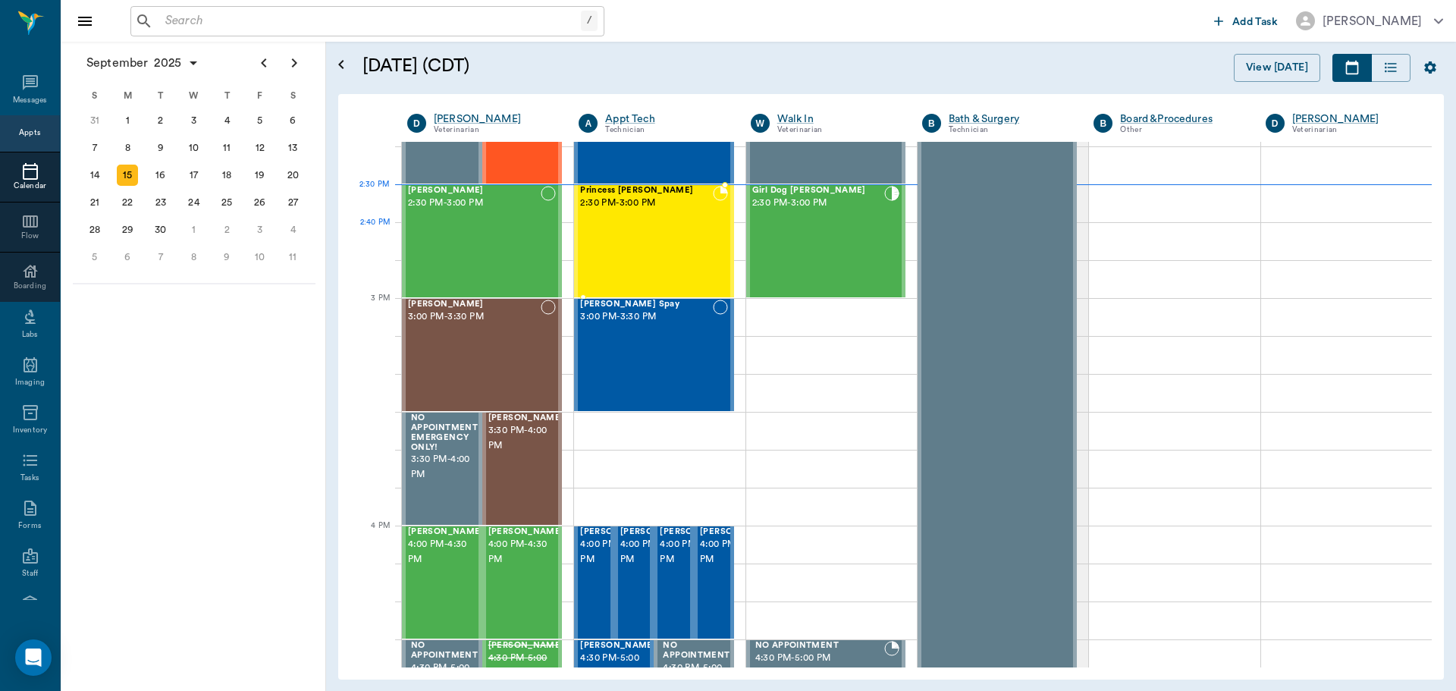
click at [646, 232] on div "Princess O'brien 2:30 PM - 3:00 PM" at bounding box center [646, 241] width 132 height 111
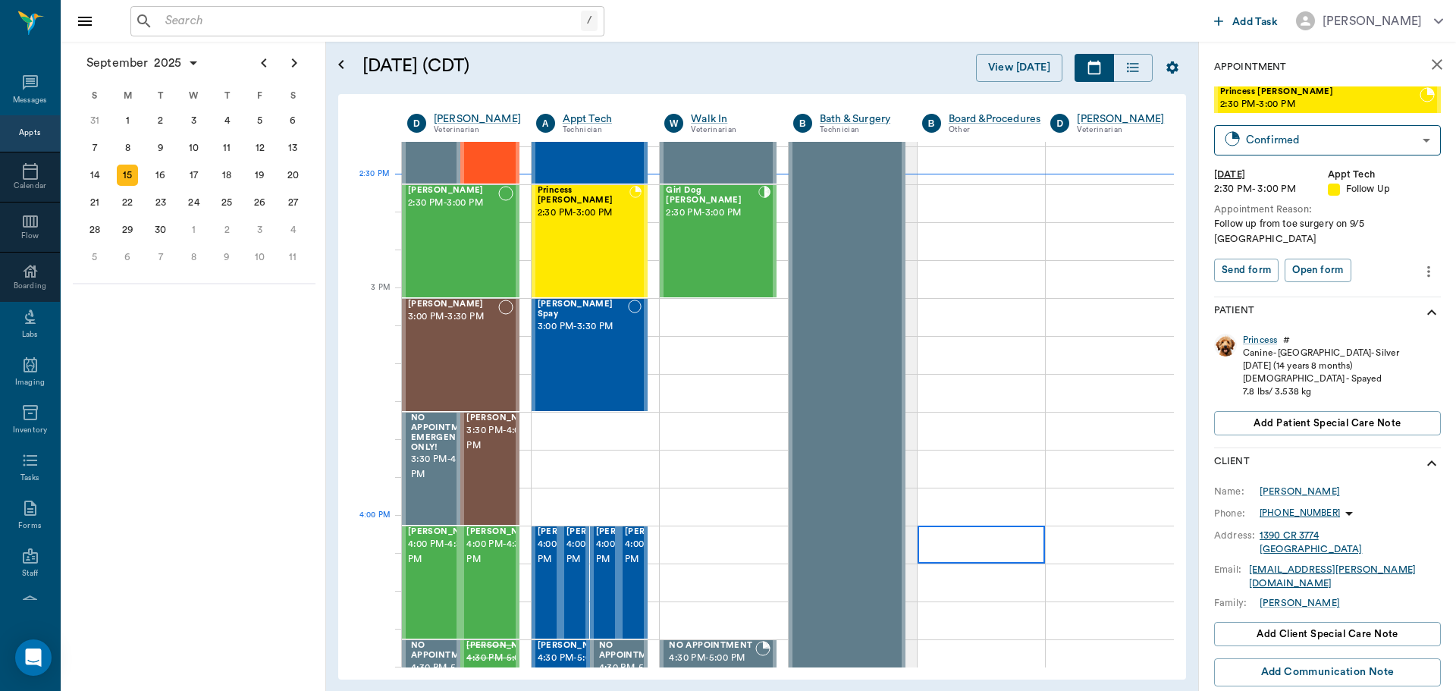
scroll to position [1738, 0]
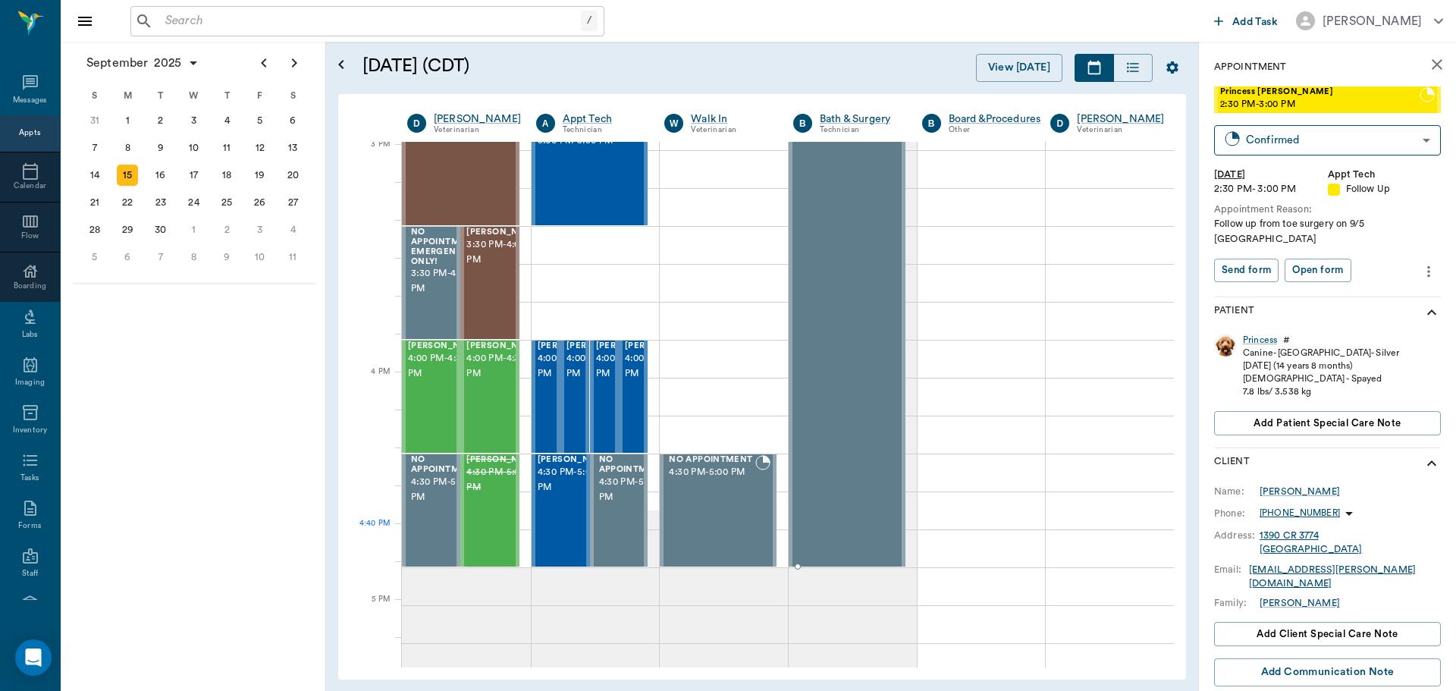
scroll to position [1594, 0]
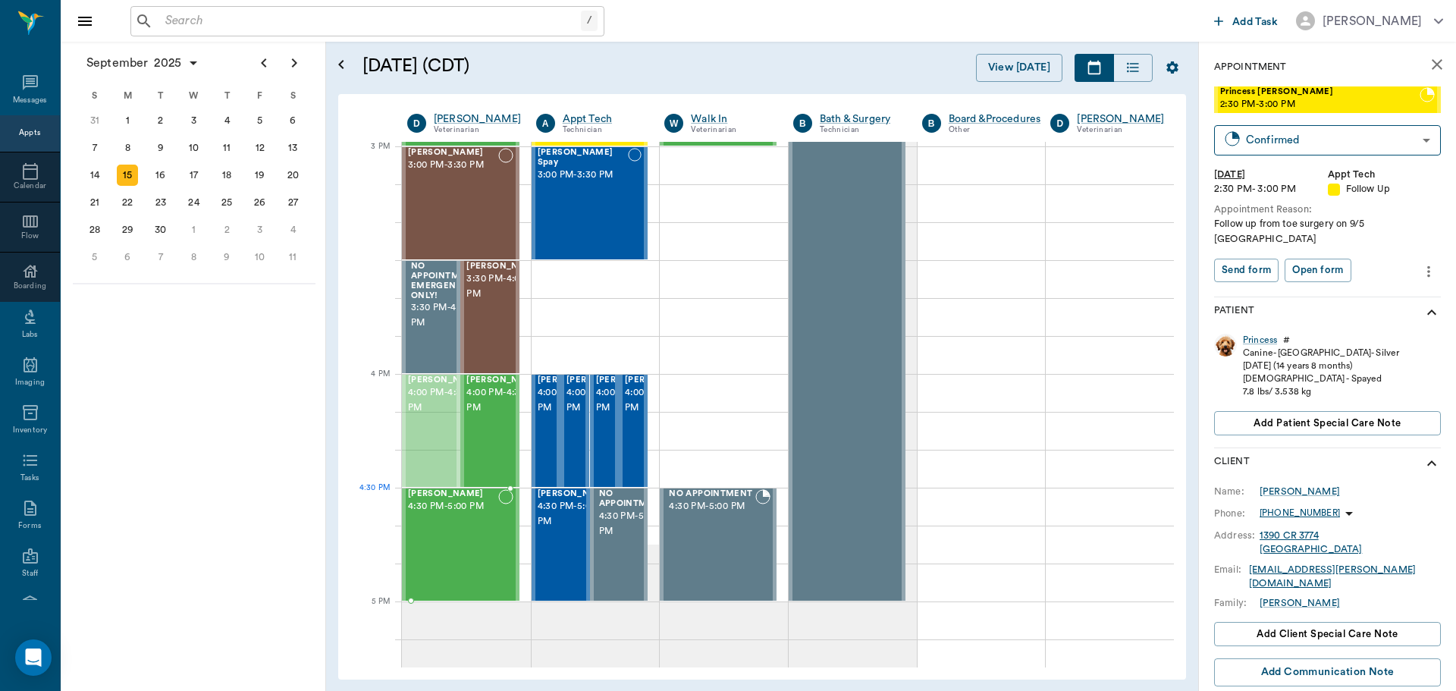
drag, startPoint x: 438, startPoint y: 393, endPoint x: 443, endPoint y: 507, distance: 113.9
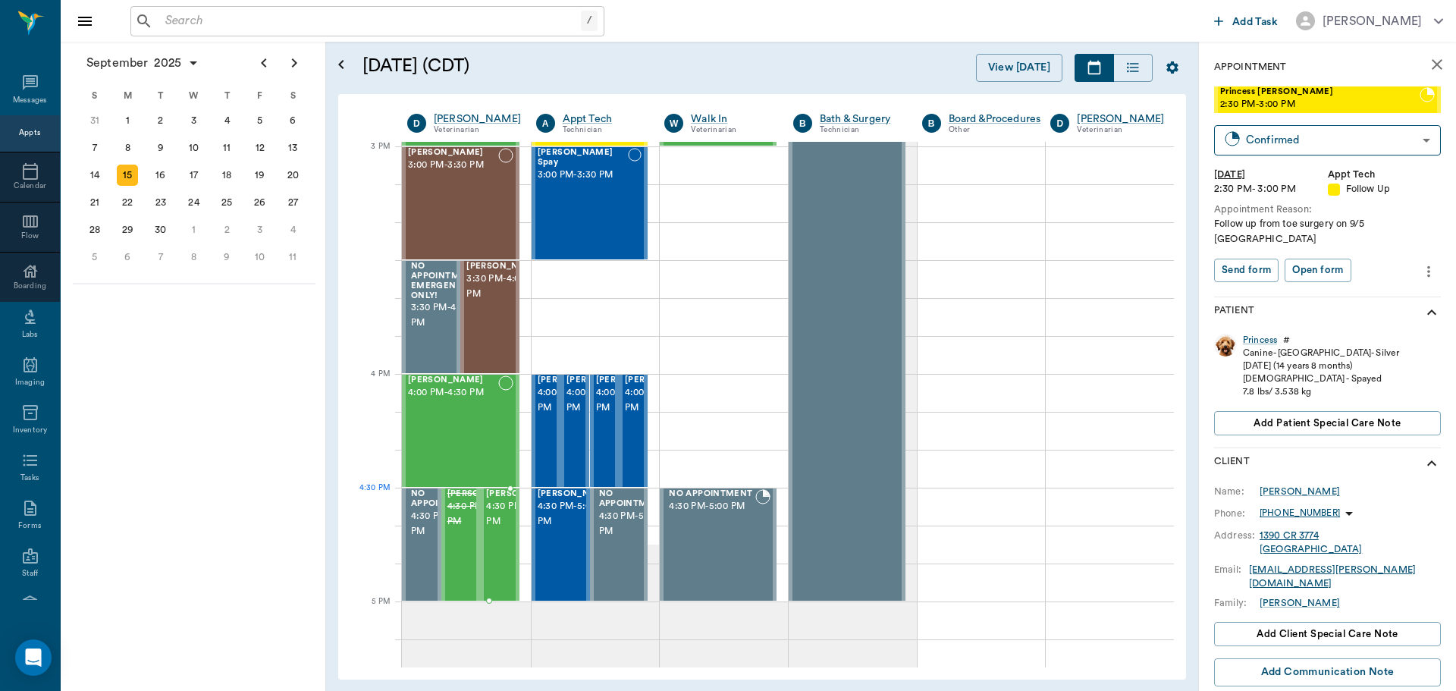
click at [500, 520] on span "4:30 PM - 5:00 PM" at bounding box center [524, 514] width 76 height 30
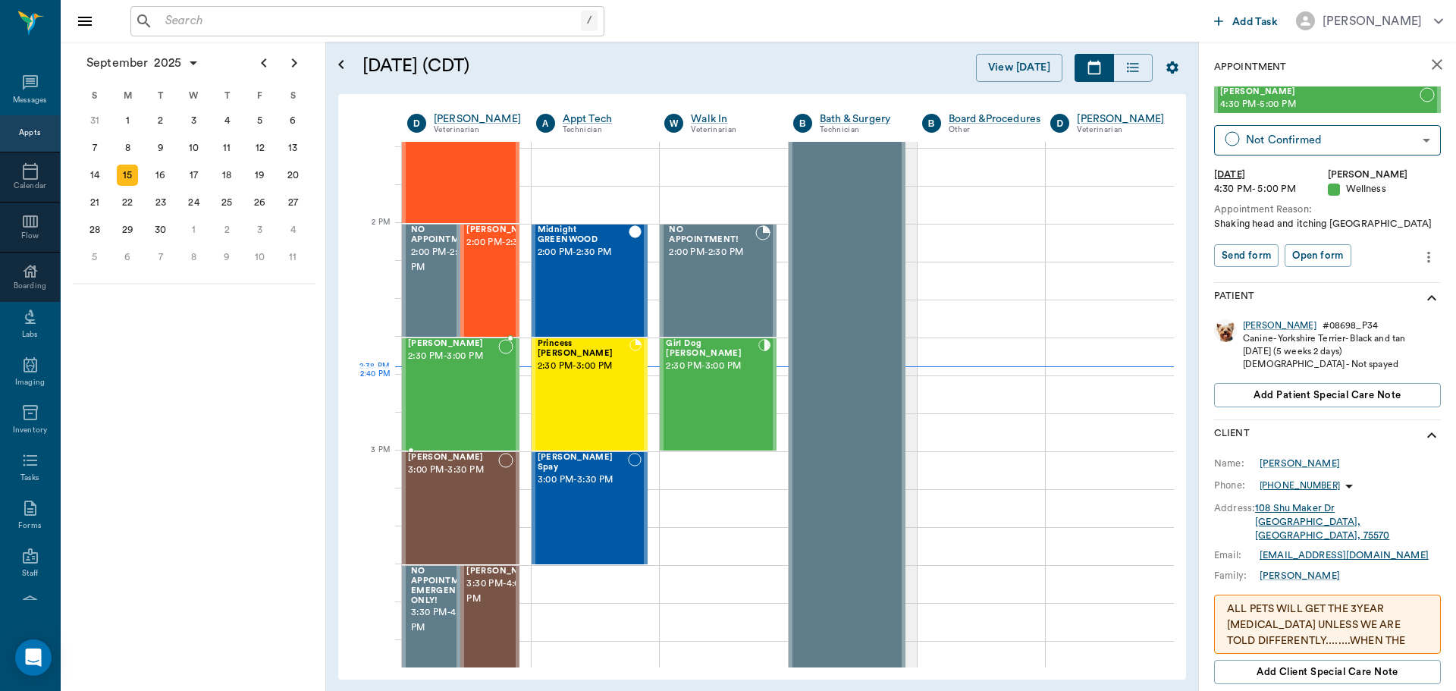
scroll to position [1291, 0]
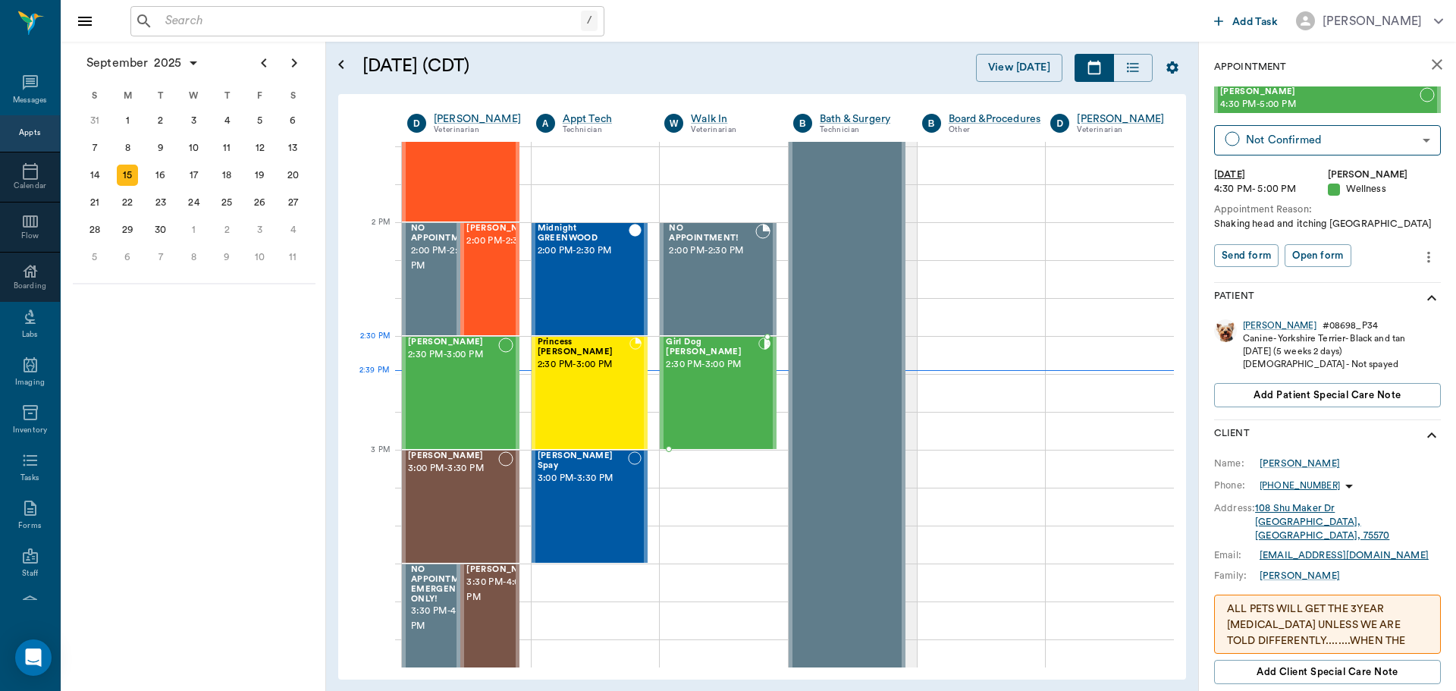
click at [738, 374] on div "Girl Dog Jones 2:30 PM - 3:00 PM" at bounding box center [712, 393] width 93 height 111
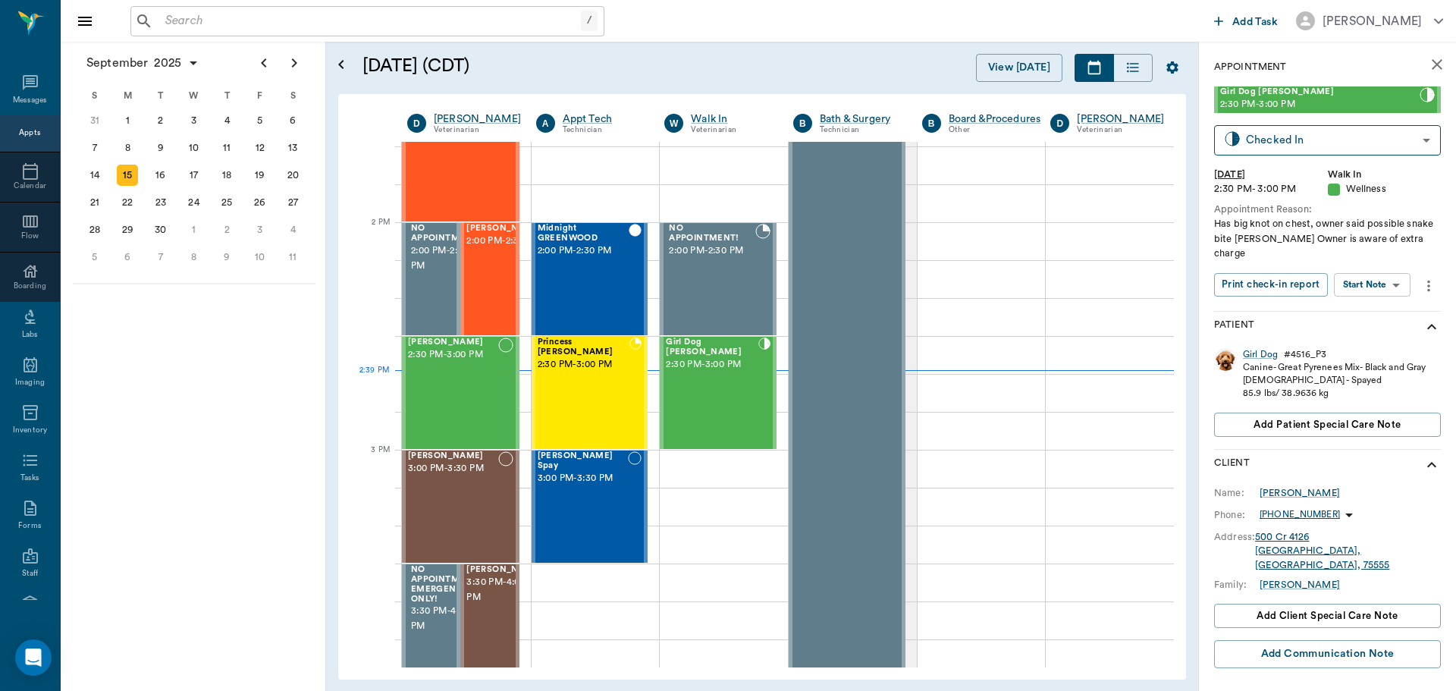
click at [1390, 285] on body "/ ​ Add Task Dr. Bert Ellsworth Nectar Messages Appts Calendar Flow Boarding La…" at bounding box center [728, 345] width 1456 height 691
click at [1370, 318] on button "View SOAP" at bounding box center [1356, 315] width 52 height 17
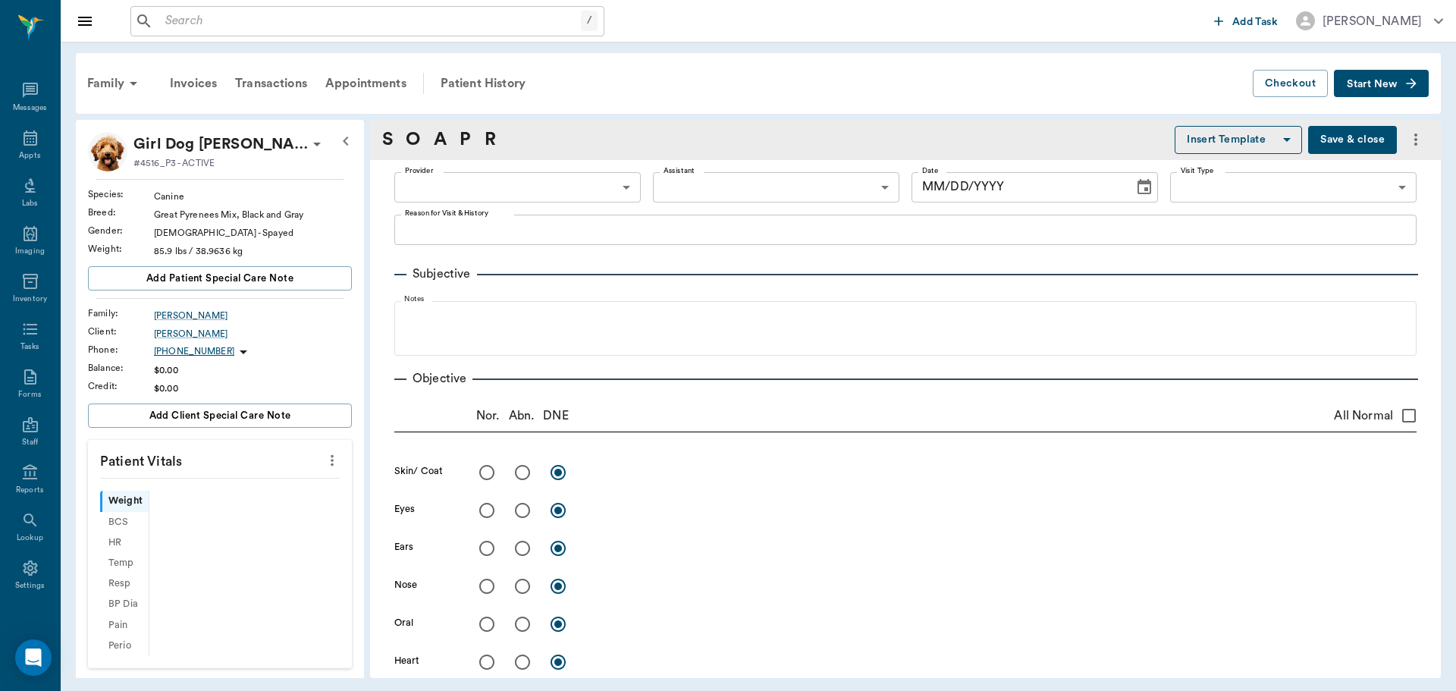
type input "63ee68728bdb516679580557"
type input "65d2be4f46e3a538d89b8c14"
type textarea "Has big knot on chest, owner said possible snake bite Christy Owner is aware of…"
type input "[DATE]"
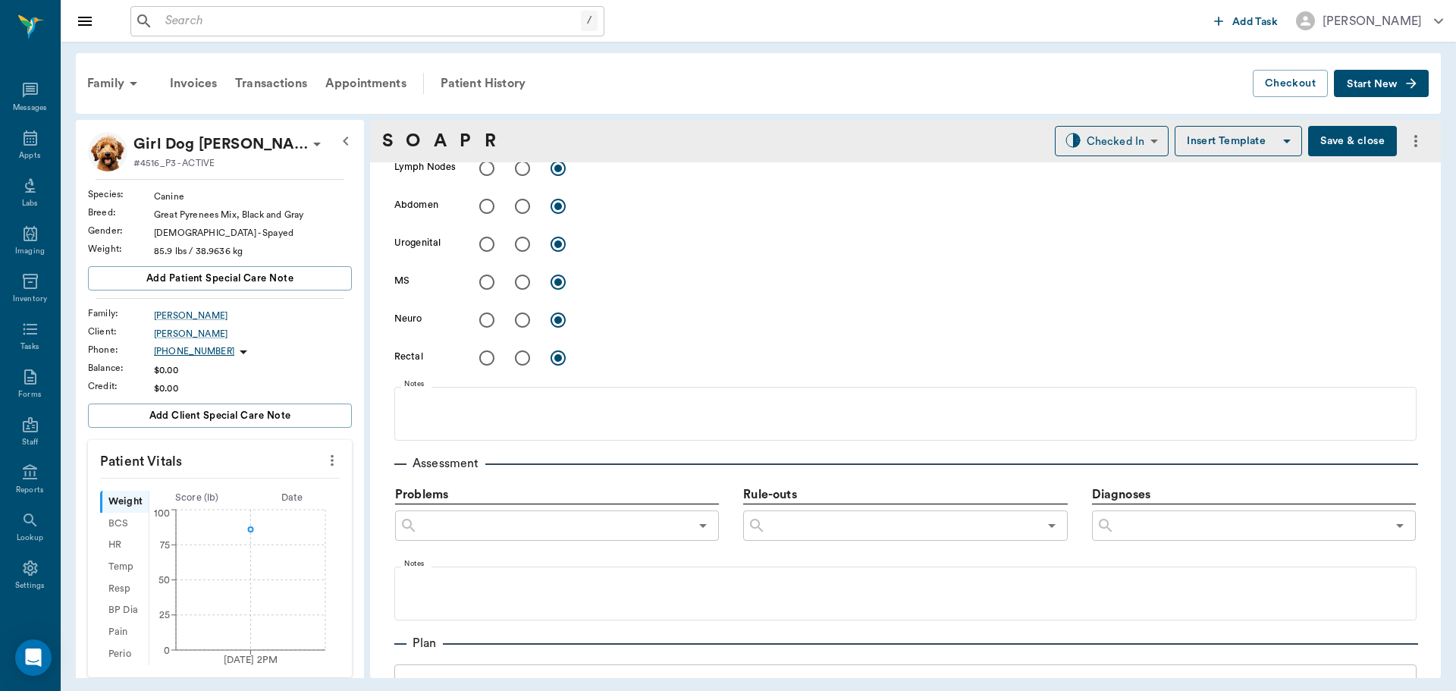
scroll to position [834, 0]
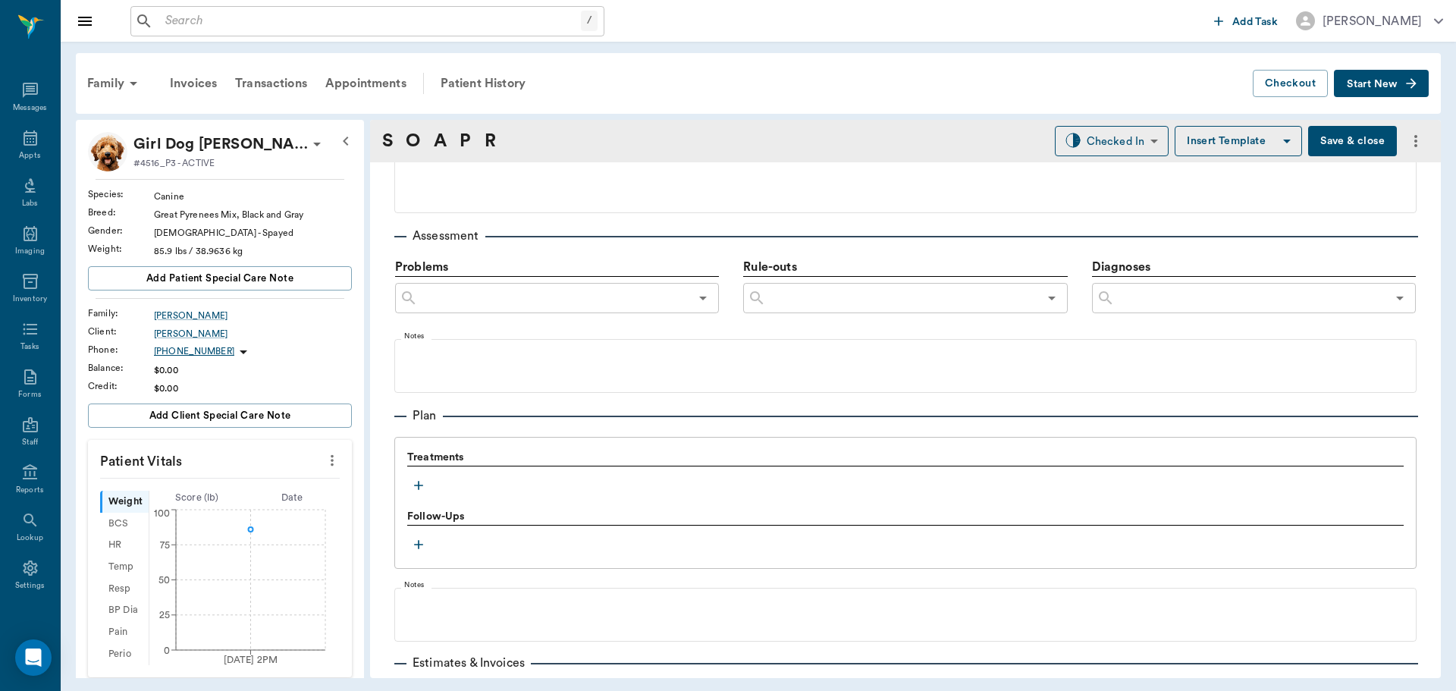
click at [428, 480] on button "button" at bounding box center [418, 485] width 23 height 23
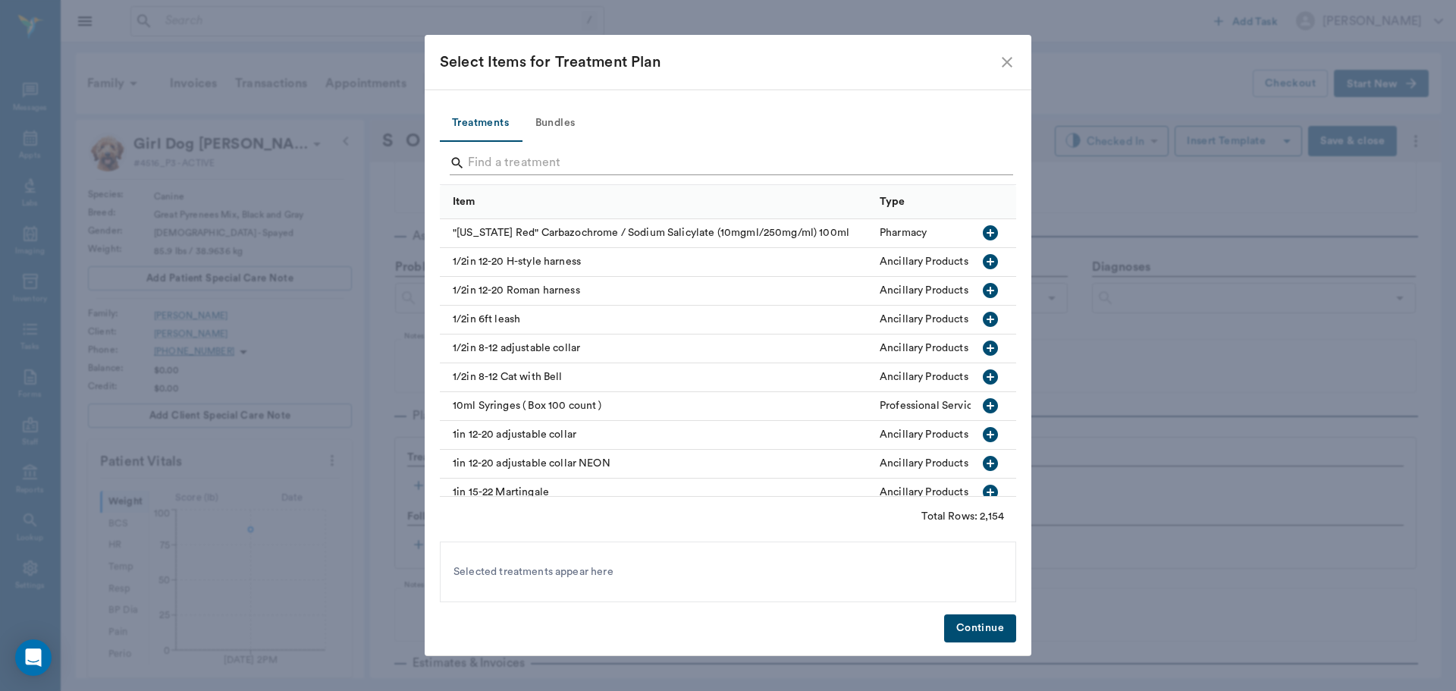
click at [529, 170] on input "Search" at bounding box center [729, 163] width 523 height 24
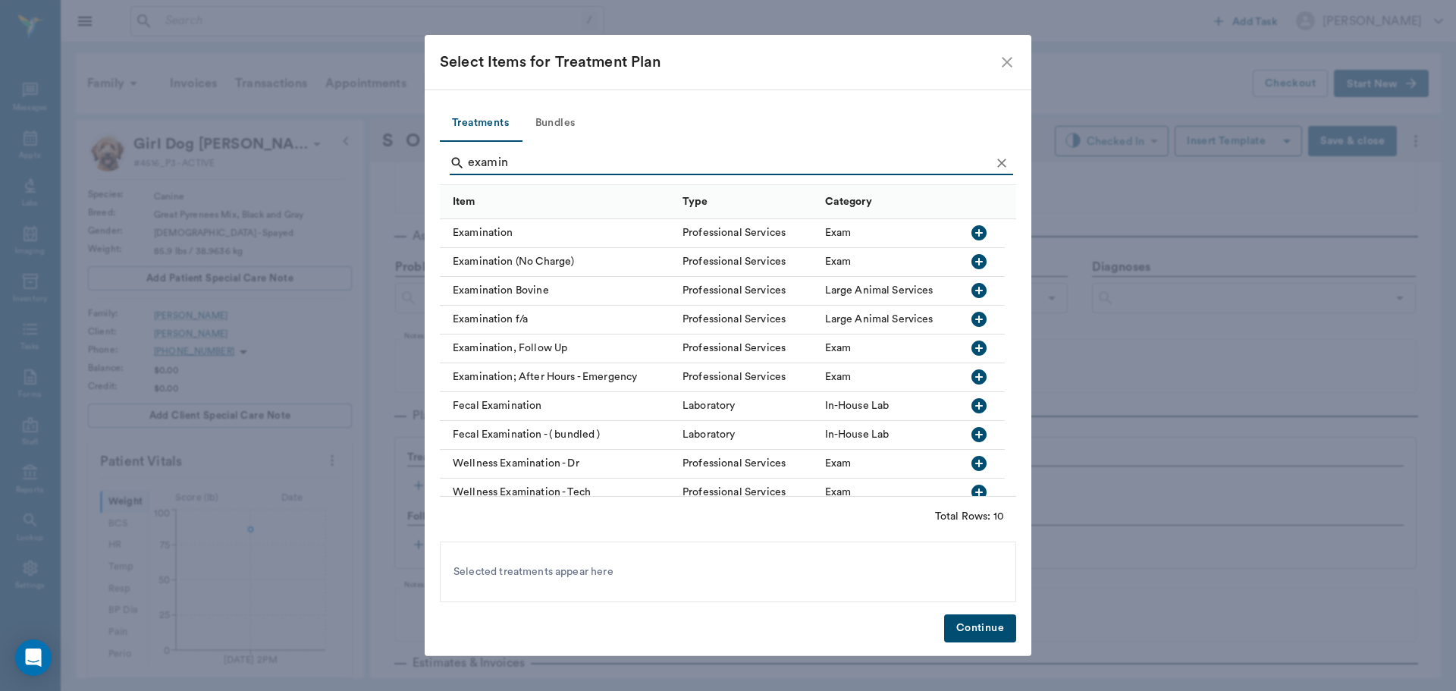
click at [982, 233] on icon "button" at bounding box center [979, 233] width 18 height 18
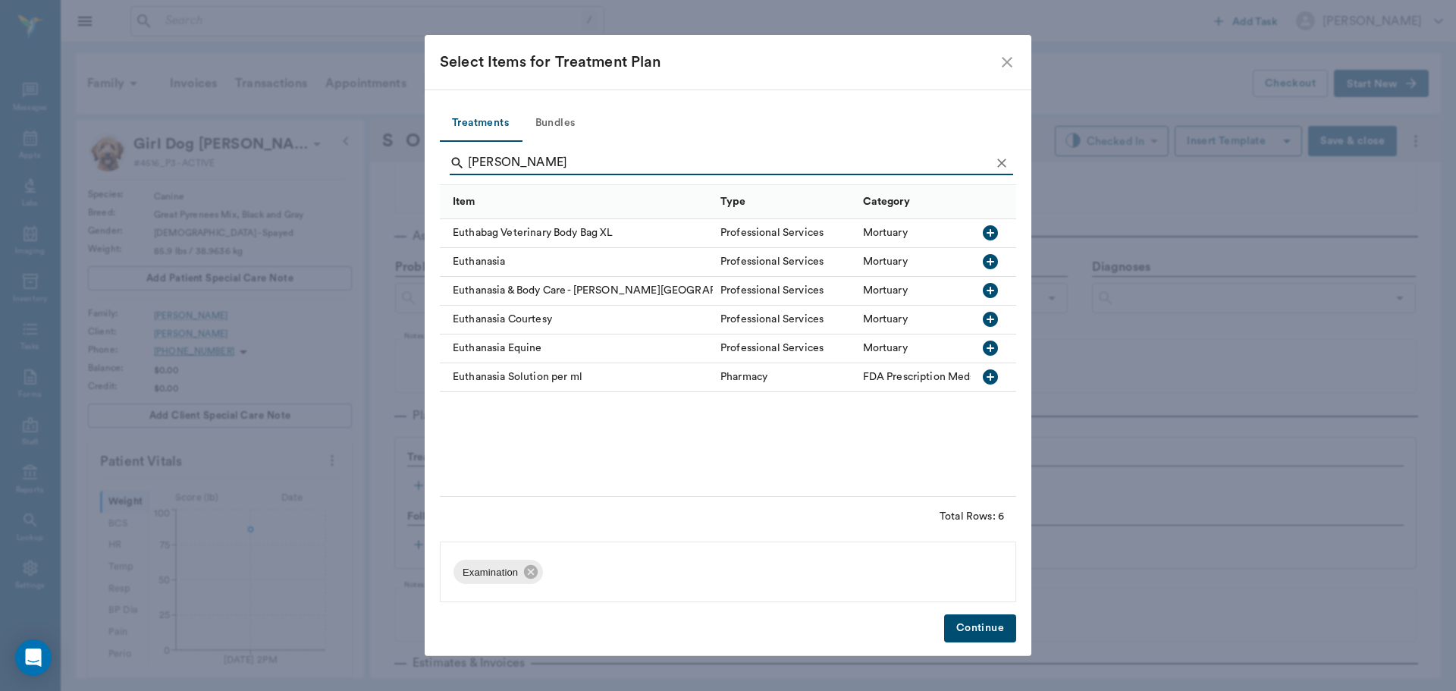
click at [981, 260] on button "button" at bounding box center [991, 262] width 26 height 26
type input "e"
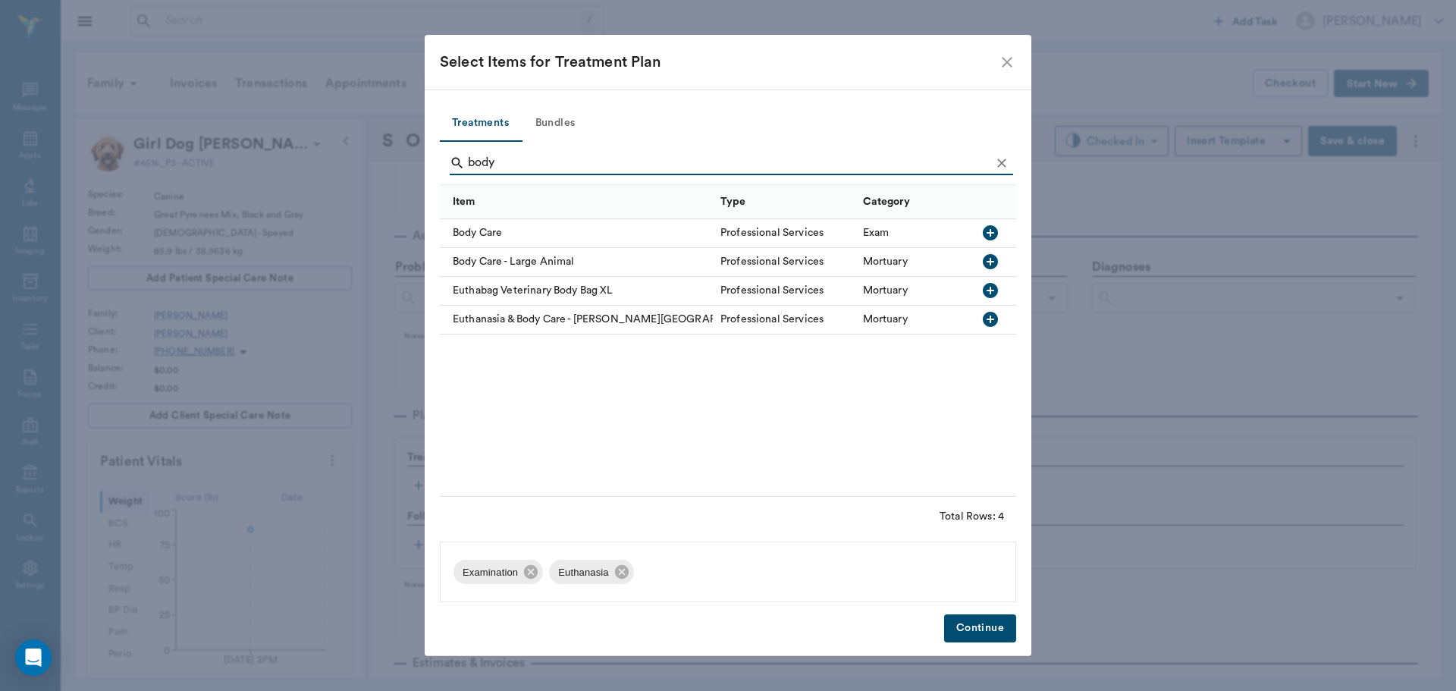
type input "body"
click at [994, 235] on icon "button" at bounding box center [990, 232] width 15 height 15
click at [980, 627] on button "Continue" at bounding box center [980, 628] width 72 height 28
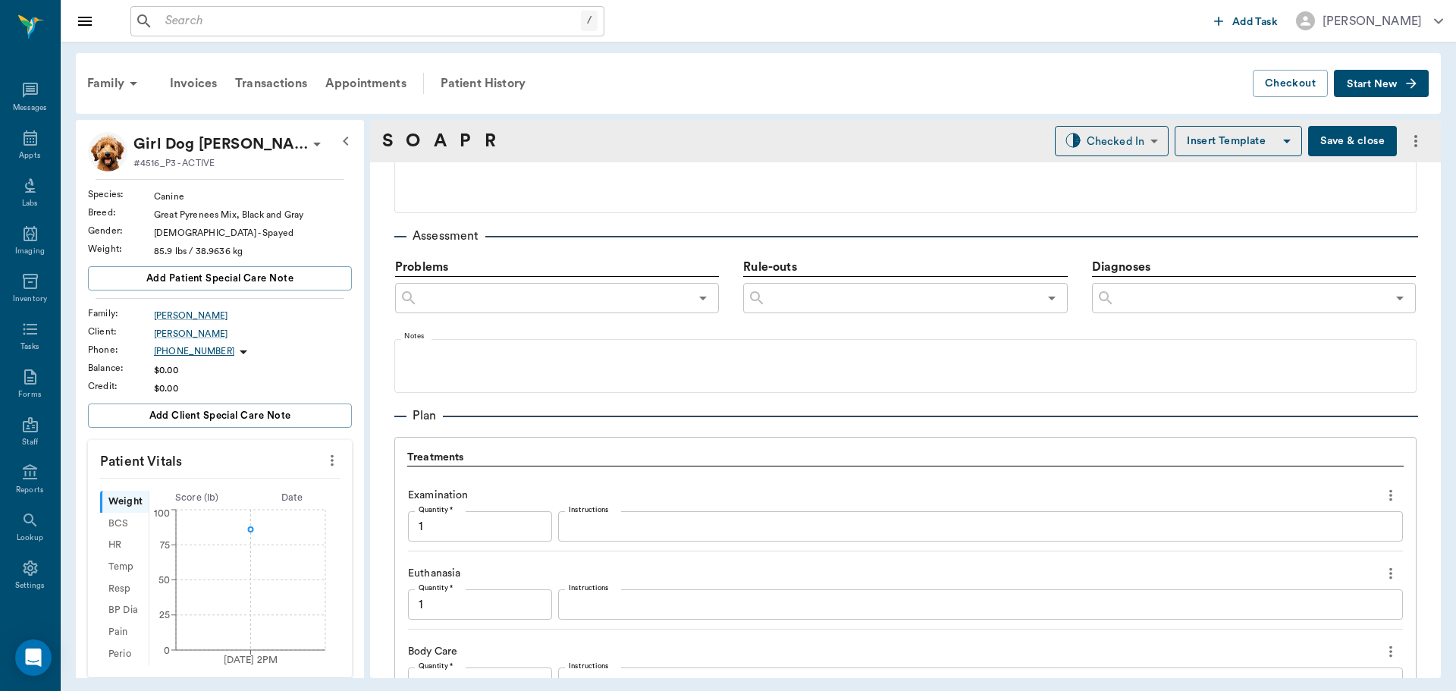
scroll to position [1161, 0]
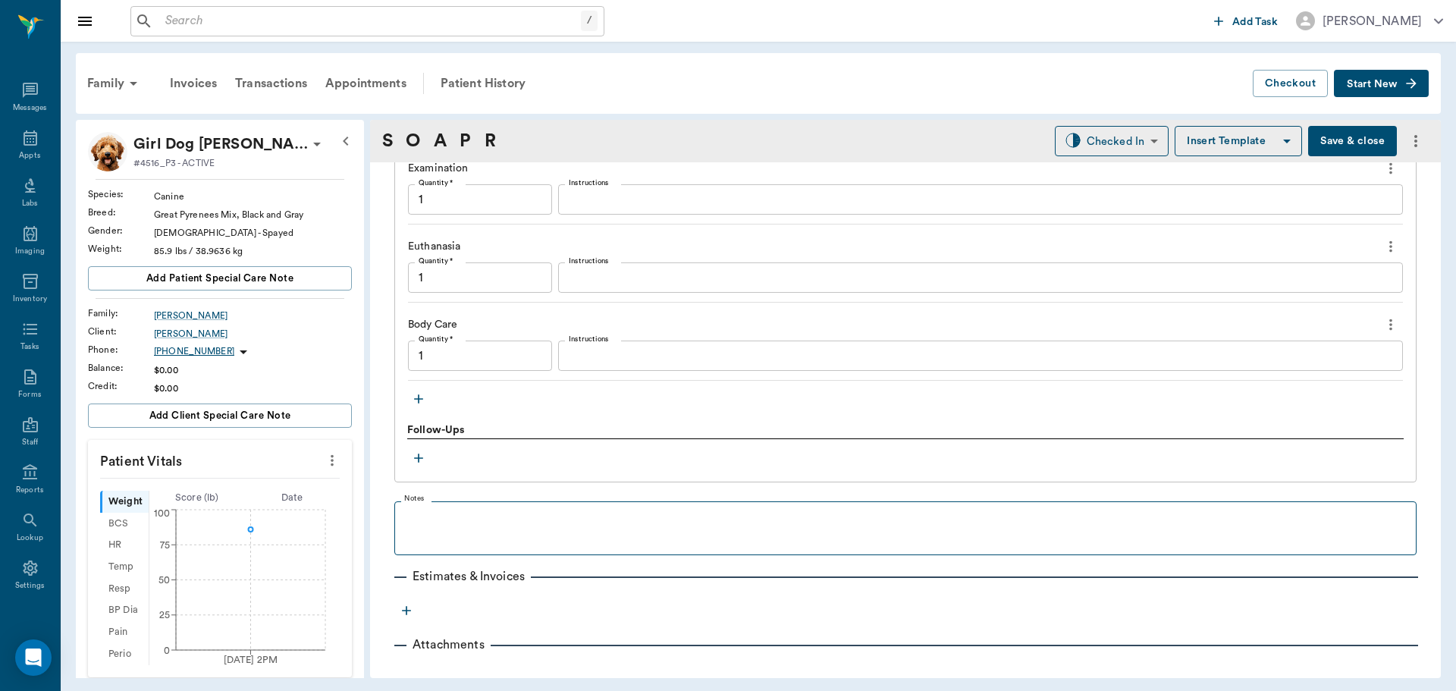
type input "1.00"
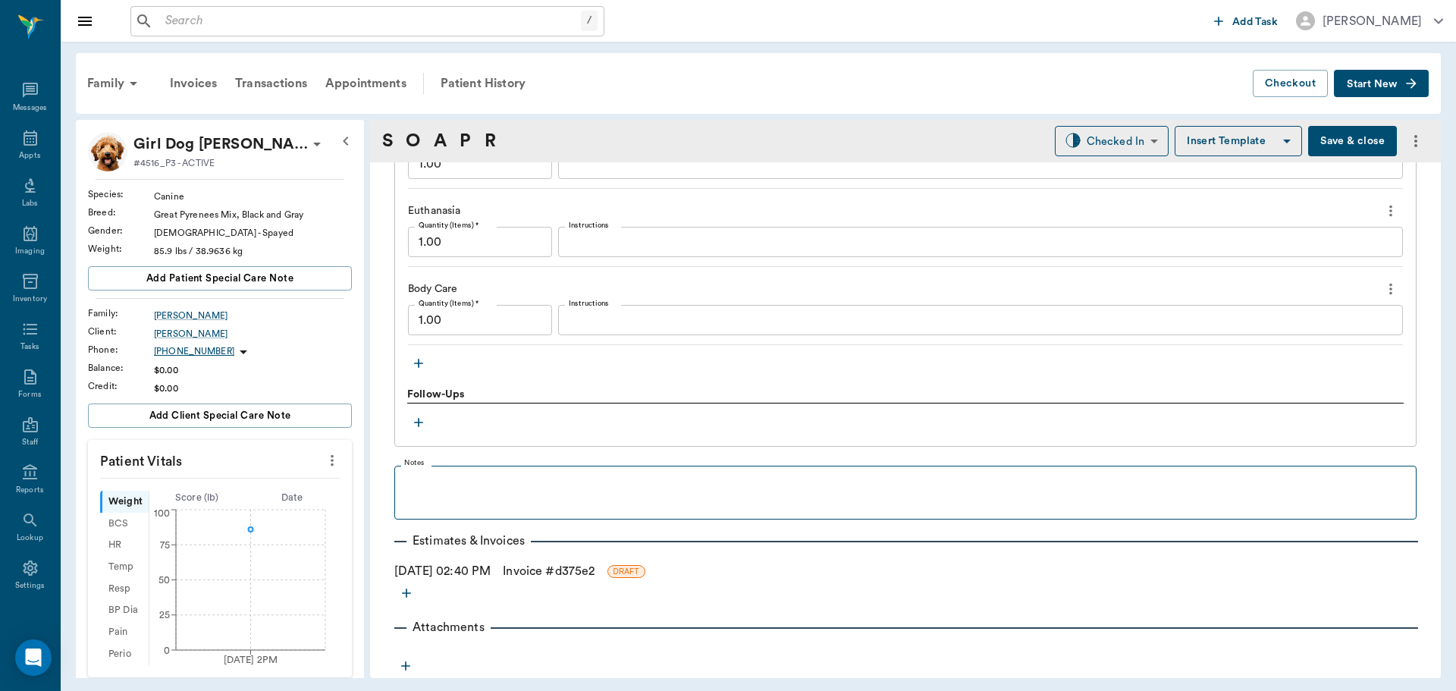
scroll to position [1198, 0]
click at [551, 567] on link "Invoice # d375e2" at bounding box center [549, 570] width 92 height 18
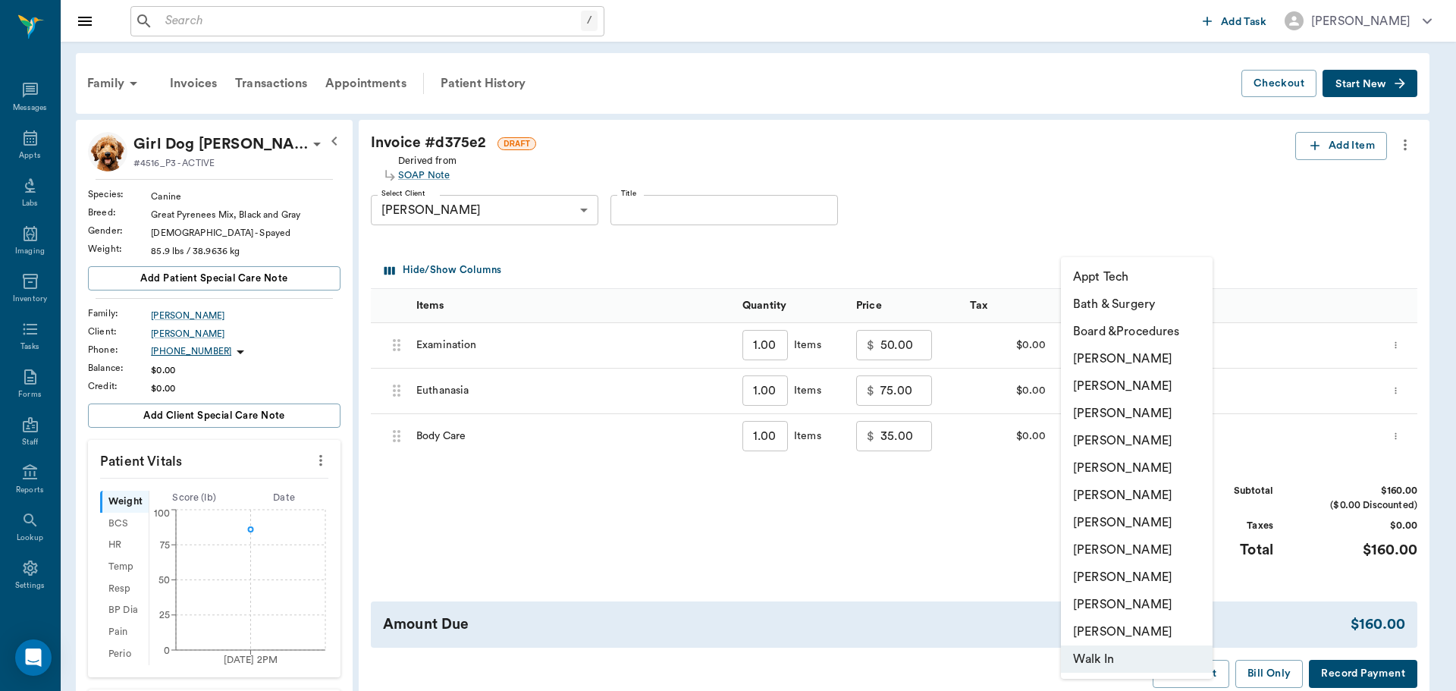
click at [1197, 345] on body "/ ​ Add Task Dr. Bert Ellsworth Nectar Messages Appts Labs Imaging Inventory Ta…" at bounding box center [728, 492] width 1456 height 985
click at [1153, 438] on li "[PERSON_NAME]" at bounding box center [1137, 440] width 152 height 27
type input "none-63ec2f075fda476ae8351a4d"
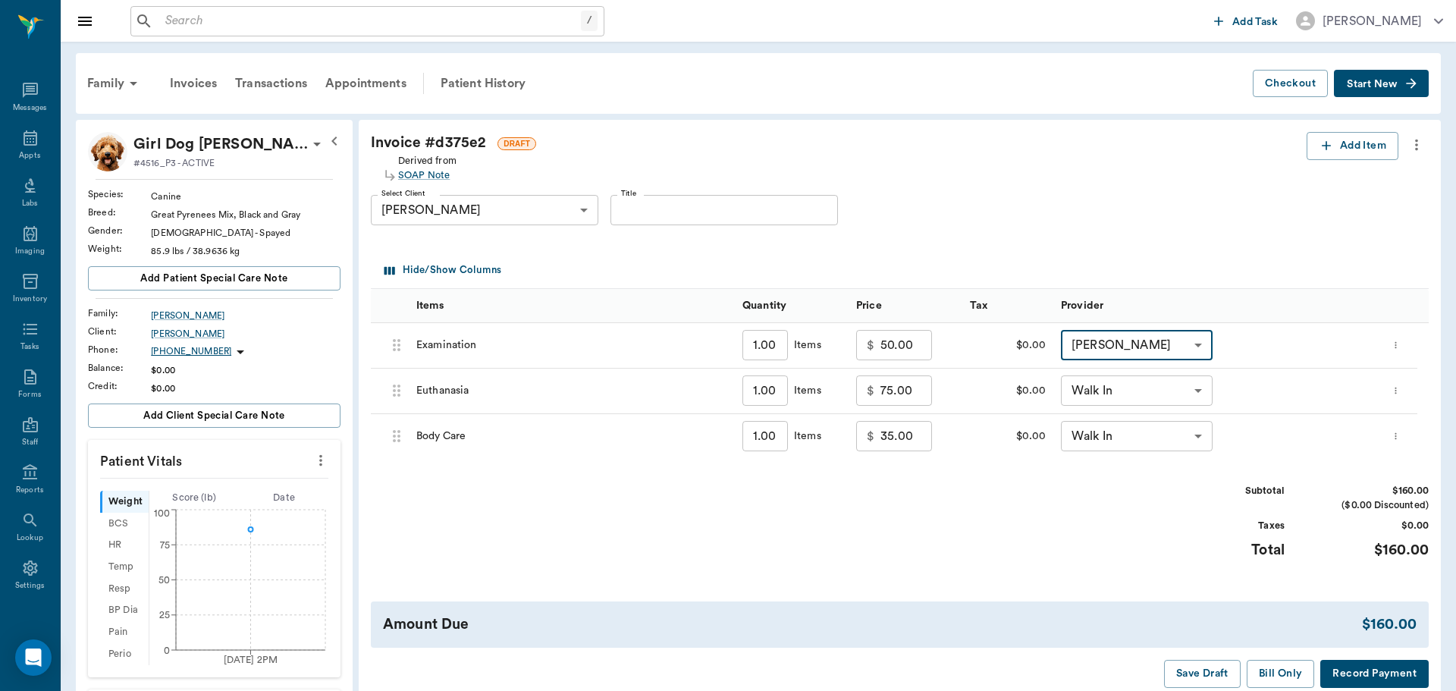
click at [1191, 390] on body "/ ​ Add Task Dr. Bert Ellsworth Nectar Messages Appts Labs Imaging Inventory Ta…" at bounding box center [728, 492] width 1456 height 985
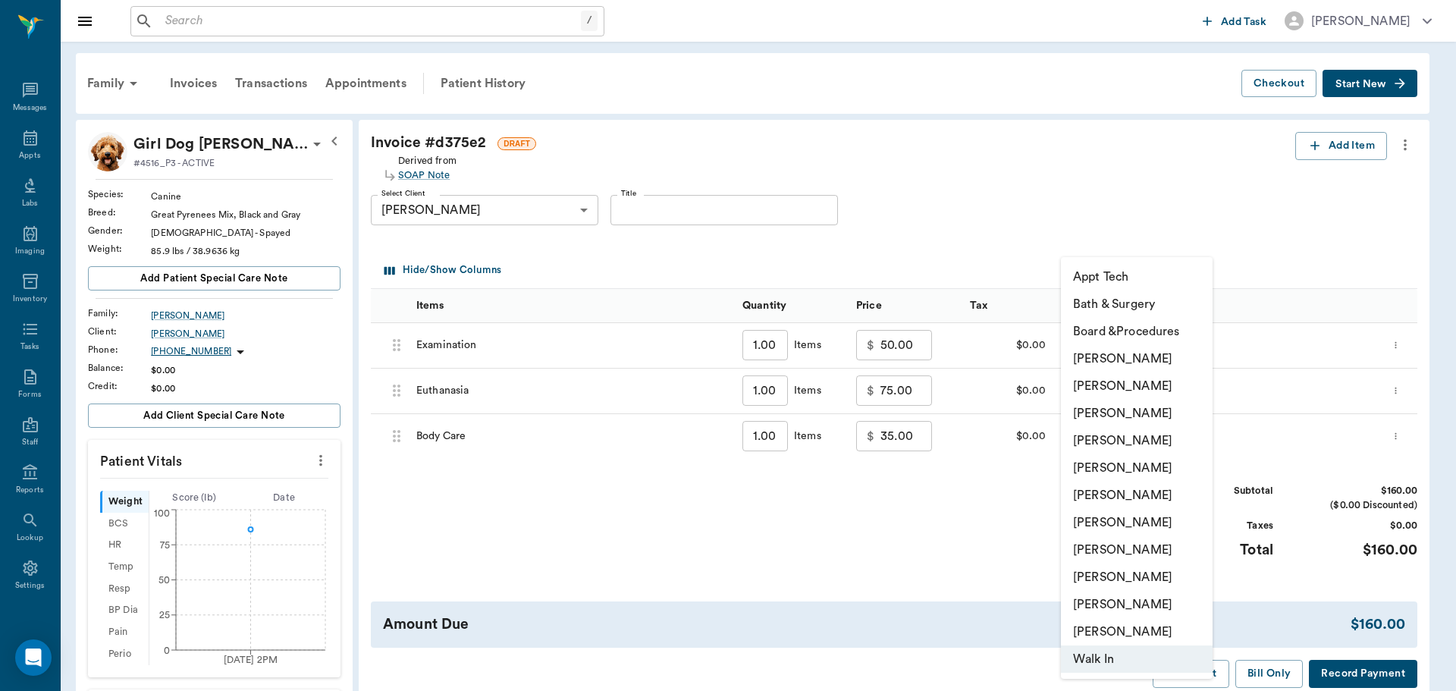
click at [1153, 438] on li "[PERSON_NAME]" at bounding box center [1137, 440] width 152 height 27
type input "none-63ec2f075fda476ae8351a4d"
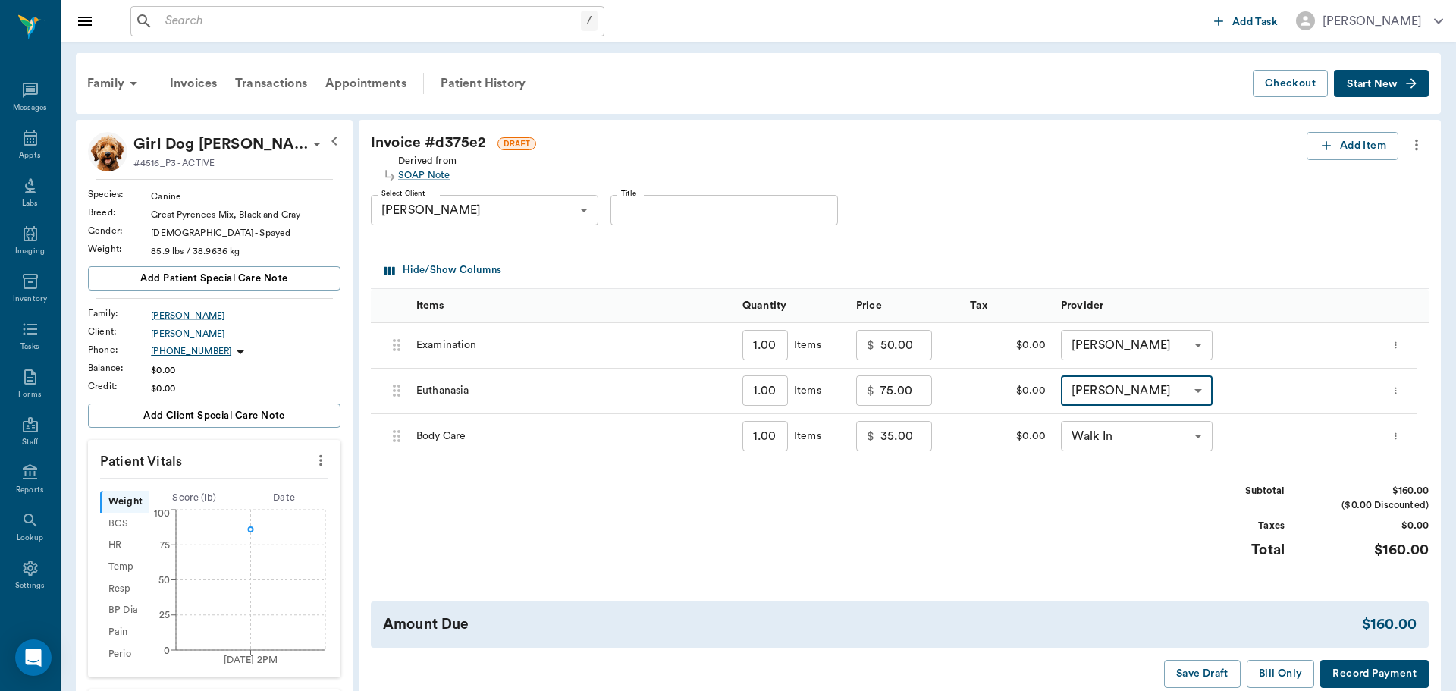
click at [1186, 432] on body "/ ​ Add Task Dr. Bert Ellsworth Nectar Messages Appts Labs Imaging Inventory Ta…" at bounding box center [728, 492] width 1456 height 985
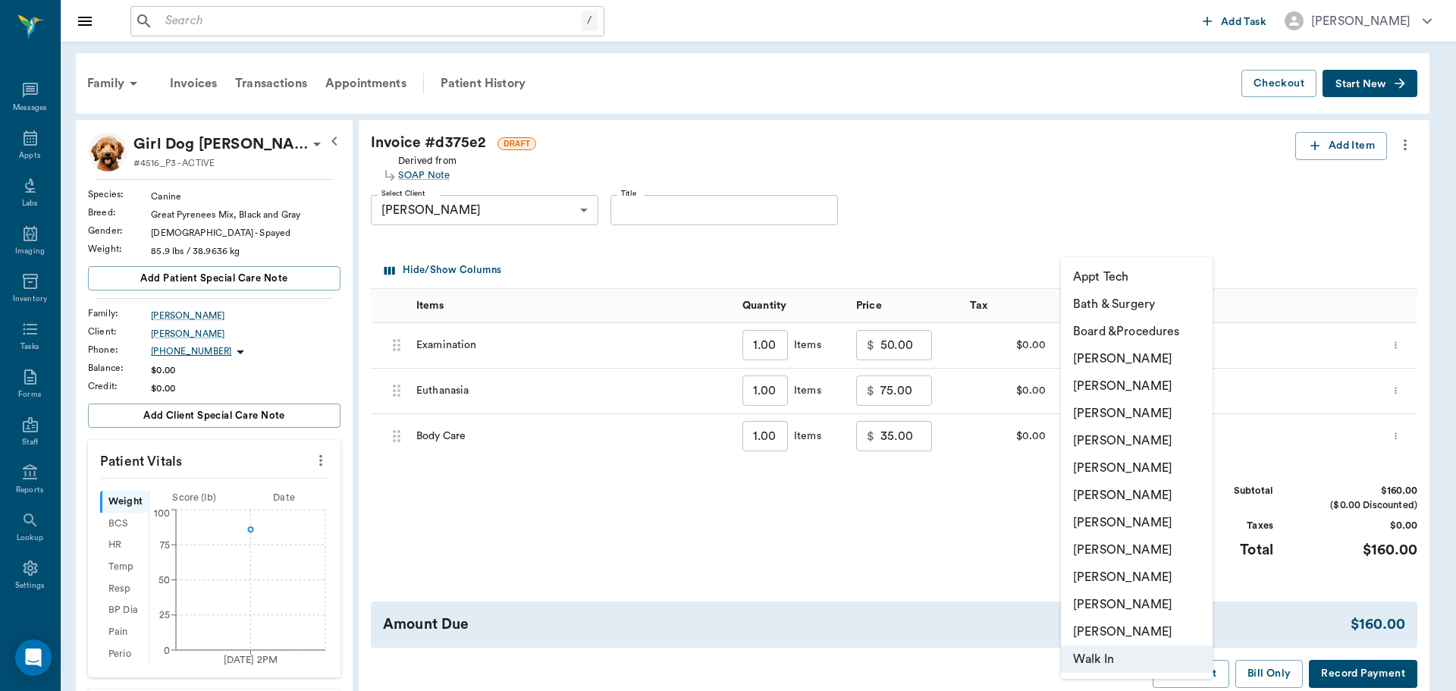
click at [1167, 442] on li "[PERSON_NAME]" at bounding box center [1137, 440] width 152 height 27
type input "none-63ec2f075fda476ae8351a4d"
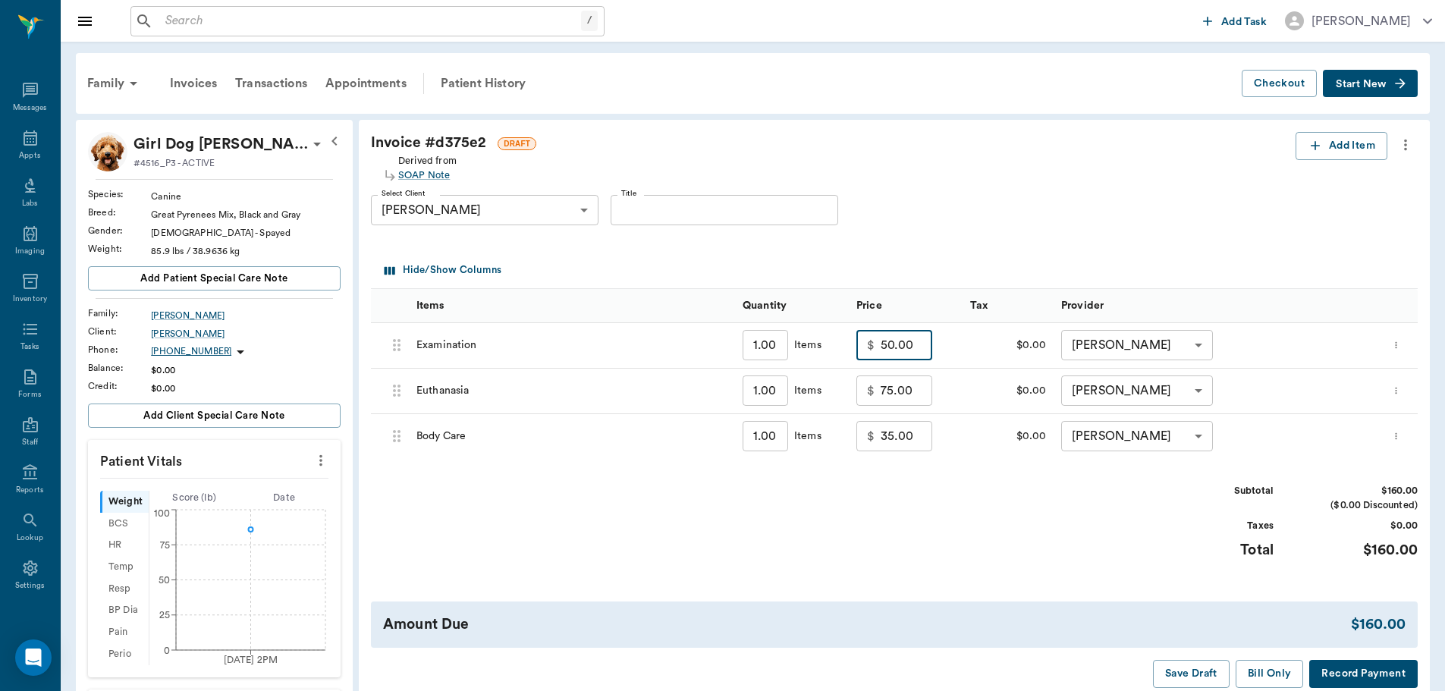
click at [912, 347] on input "50.00" at bounding box center [907, 345] width 52 height 30
type input "40.00"
click at [1047, 568] on div "Subtotal $150.00 ($0.00 Discounted) Taxes $0.00 Total $150.00" at bounding box center [894, 530] width 1047 height 93
click at [1255, 672] on button "Bill Only" at bounding box center [1270, 674] width 68 height 28
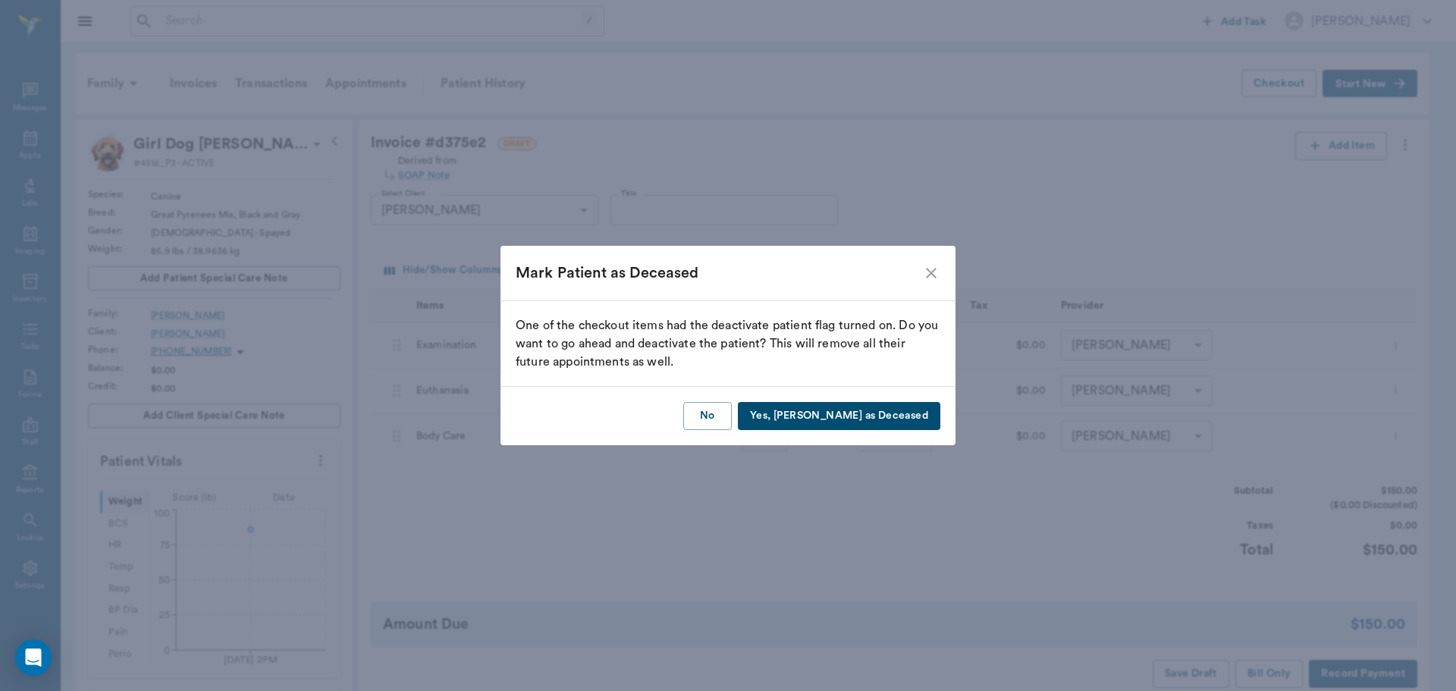
click at [848, 399] on div "No Yes, Mark as Deceased" at bounding box center [728, 416] width 455 height 58
click at [853, 420] on button "Yes, Mark as Deceased" at bounding box center [839, 416] width 203 height 28
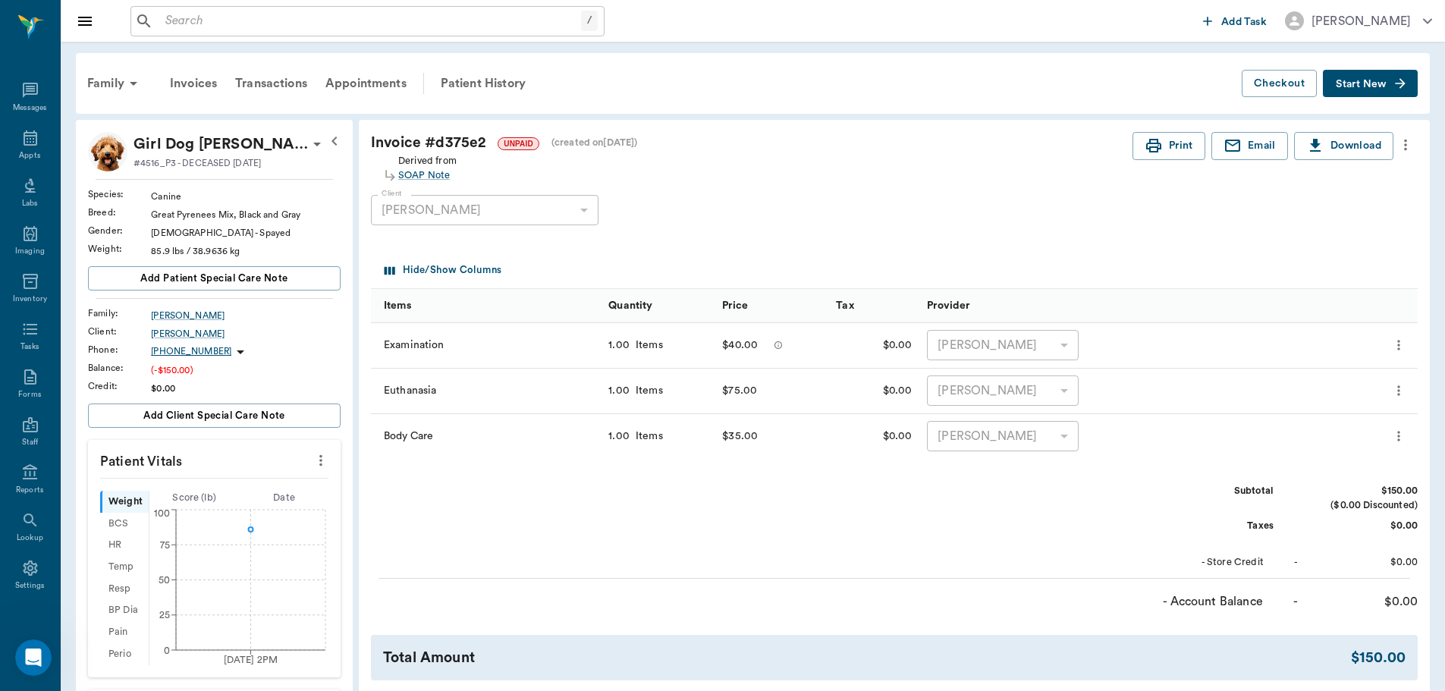
click at [206, 26] on input "text" at bounding box center [370, 21] width 422 height 21
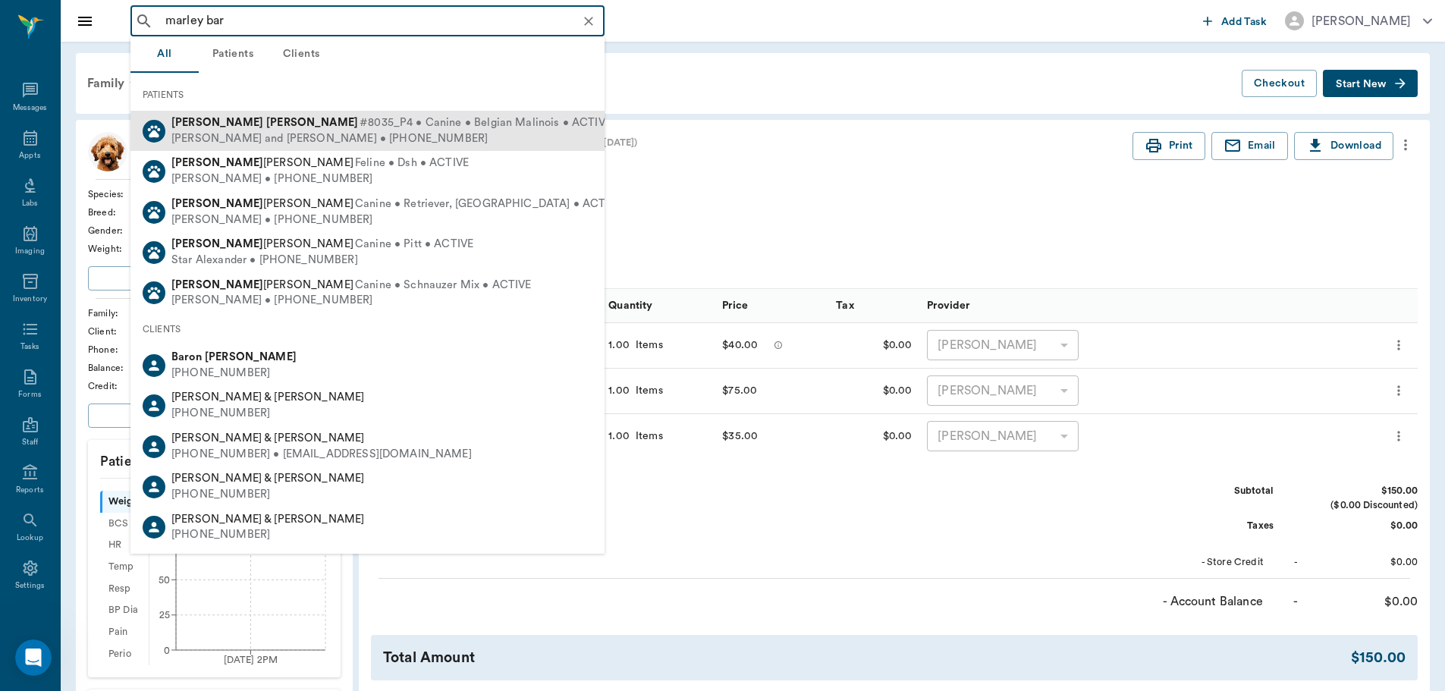
click at [234, 133] on div "[PERSON_NAME] and [PERSON_NAME] • [PHONE_NUMBER]" at bounding box center [391, 139] width 440 height 16
type input "marley bar"
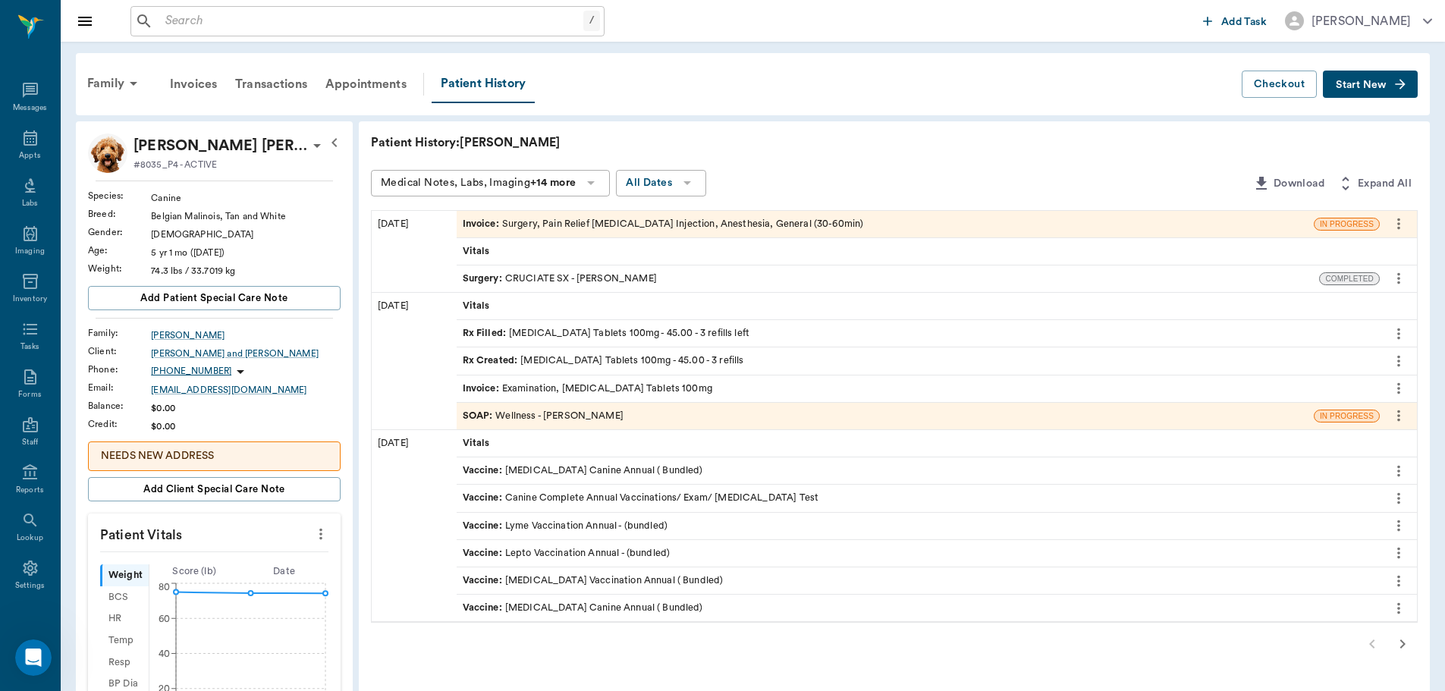
click at [614, 221] on div "Invoice : Surgery, Pain Relief [MEDICAL_DATA] Injection, Anesthesia, General (3…" at bounding box center [663, 224] width 401 height 14
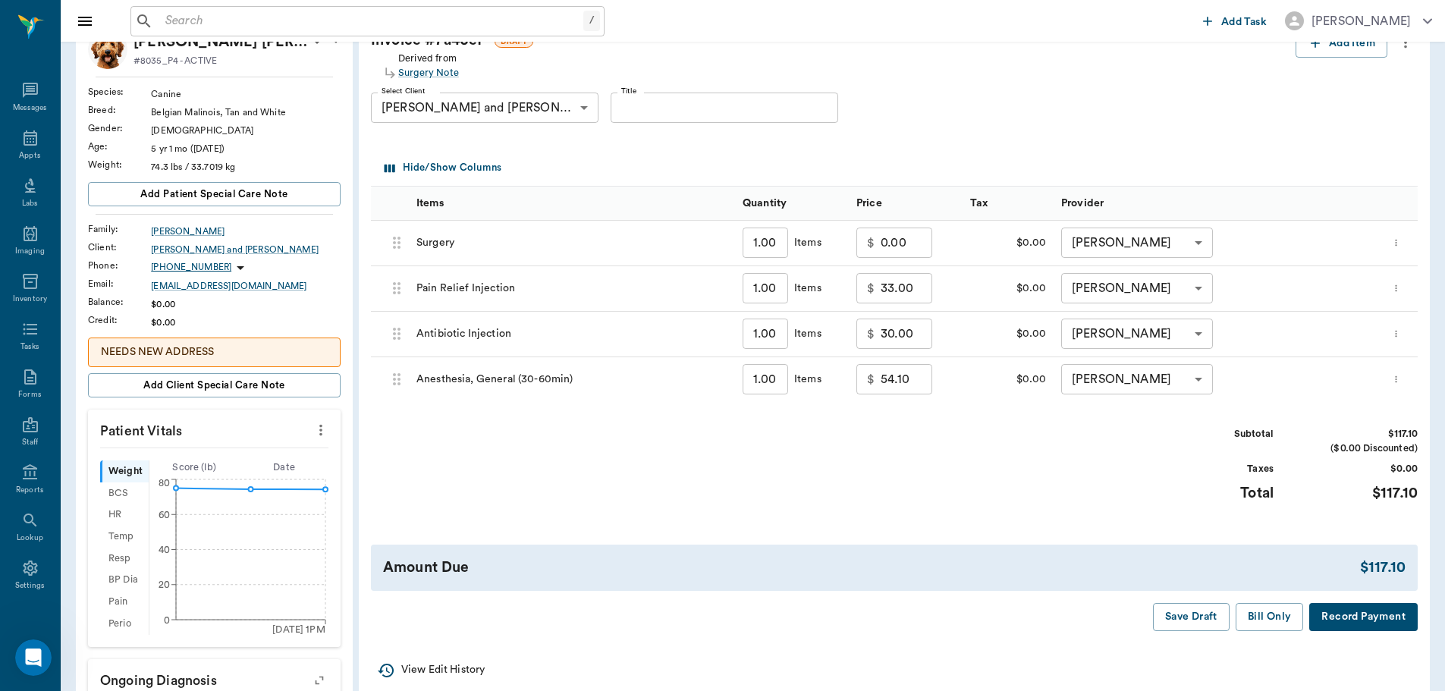
scroll to position [76, 0]
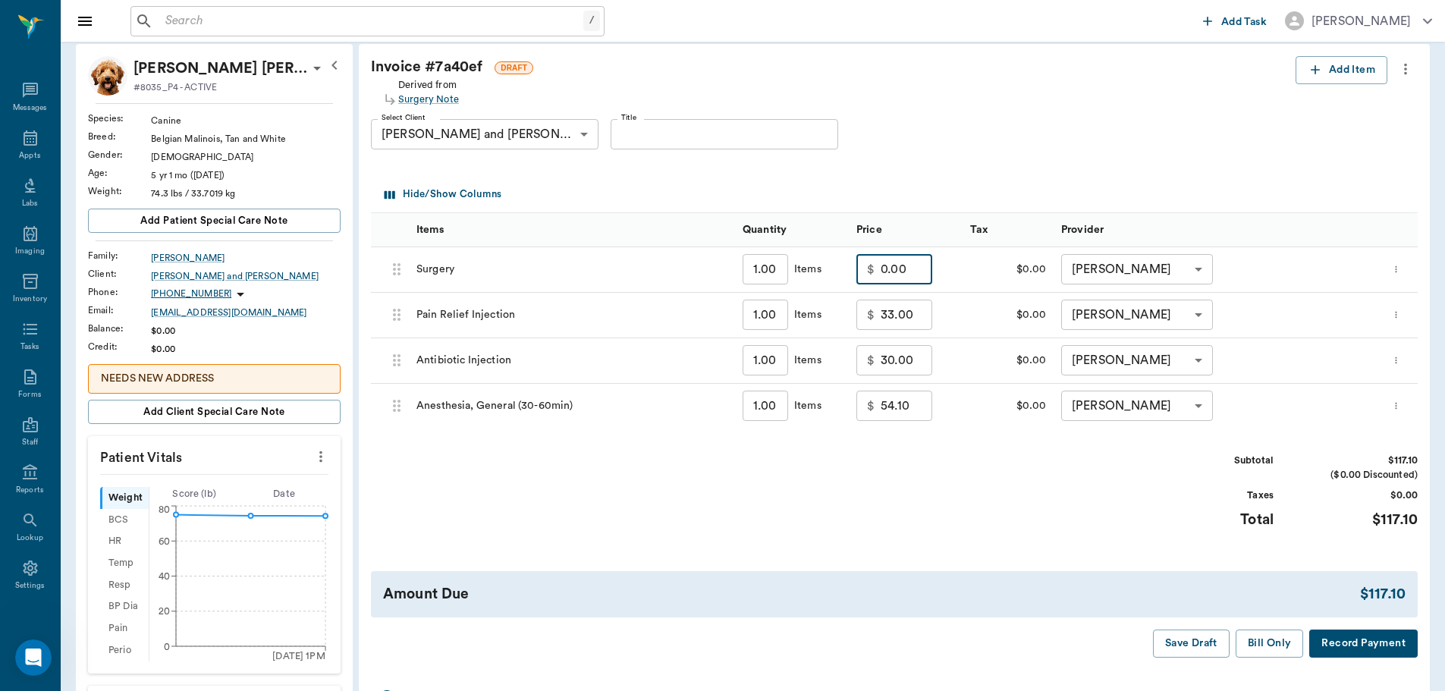
click at [892, 276] on input "0.00" at bounding box center [907, 269] width 52 height 30
click at [1445, 614] on html "/ ​ Add Task [PERSON_NAME] Nectar Messages Appts Labs Imaging Inventory Tasks F…" at bounding box center [722, 269] width 1445 height 691
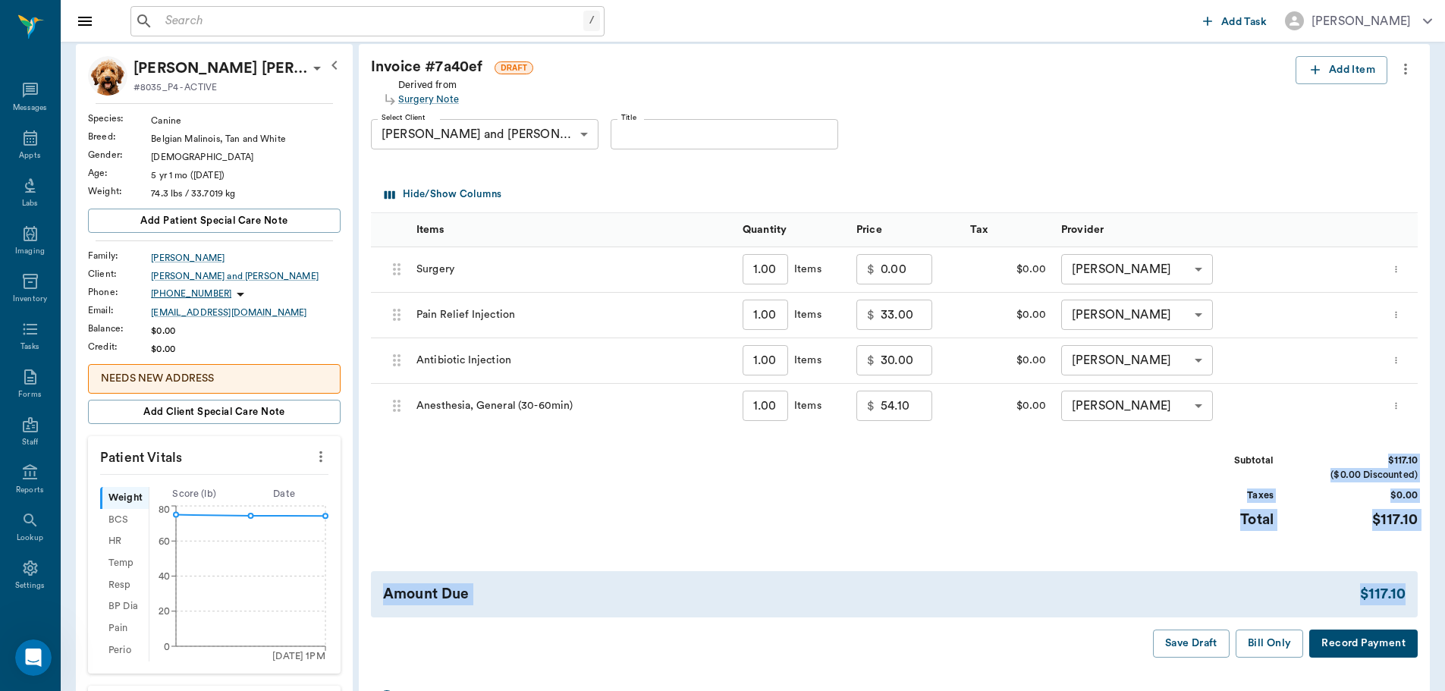
click at [1117, 561] on div "Invoice # 7a40ef DRAFT Derived from Surgery Note Add Item Select Client [PERSON…" at bounding box center [894, 357] width 1071 height 626
click at [1094, 503] on div "Subtotal $117.10 ($0.00 Discounted) Taxes $0.00 Total $117.10" at bounding box center [894, 500] width 1047 height 93
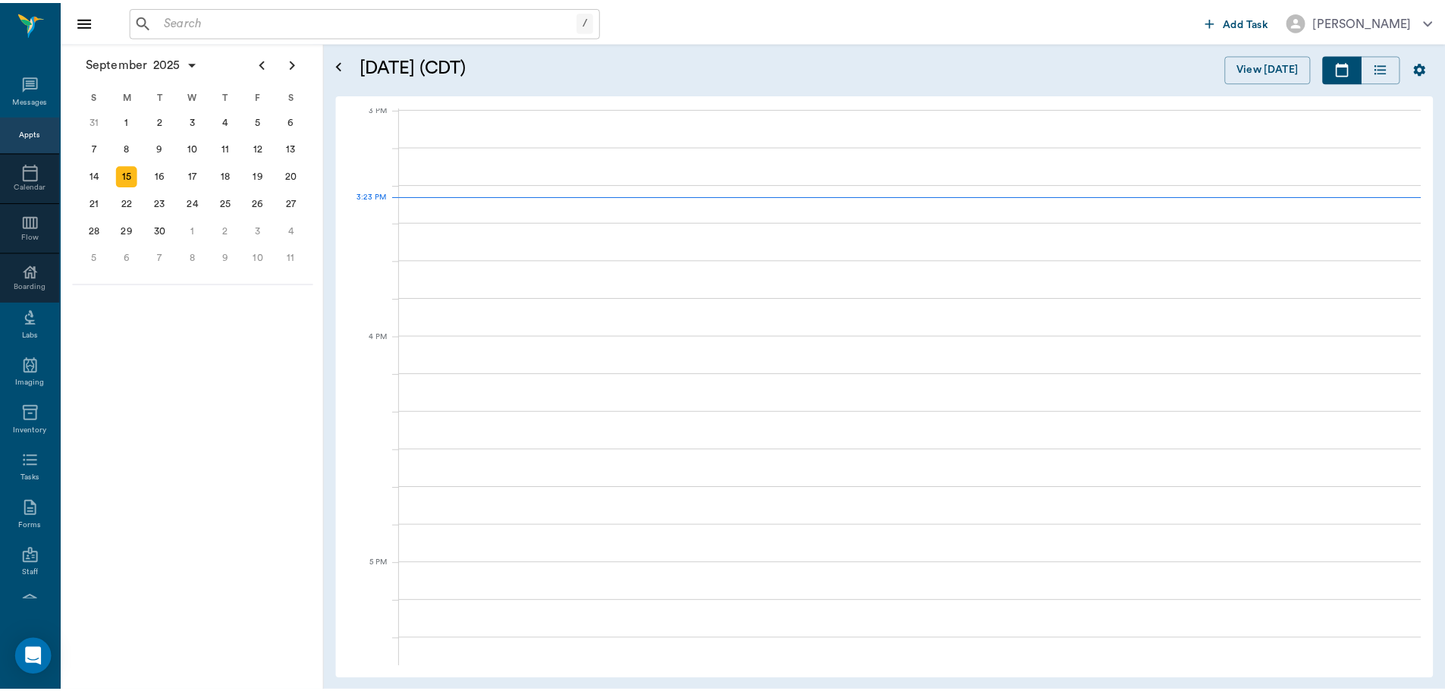
scroll to position [1596, 0]
click at [244, 21] on input "text" at bounding box center [370, 21] width 422 height 21
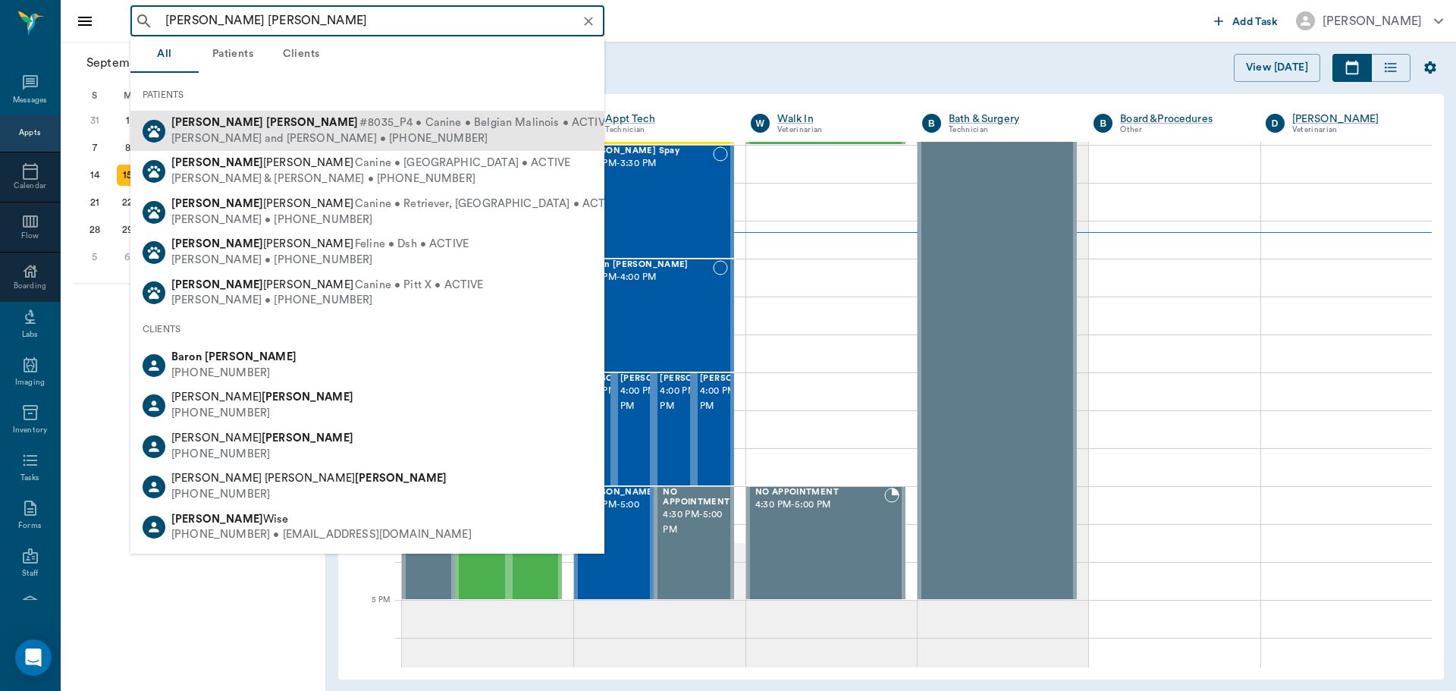
click at [341, 131] on div "[PERSON_NAME] and [PERSON_NAME] • [PHONE_NUMBER]" at bounding box center [391, 139] width 440 height 16
type input "[PERSON_NAME] [PERSON_NAME]"
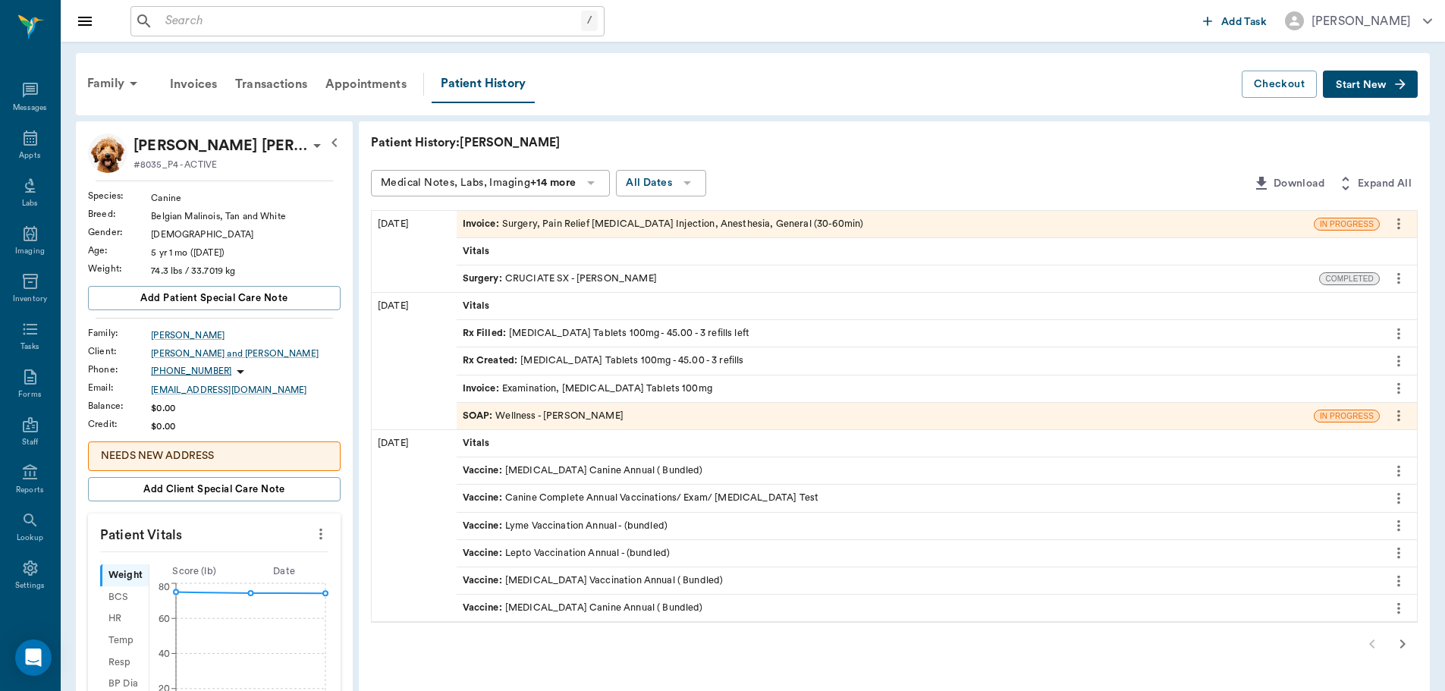
click at [900, 223] on div "Invoice : Surgery, Pain Relief [MEDICAL_DATA] Injection, Anesthesia, General (3…" at bounding box center [885, 224] width 857 height 27
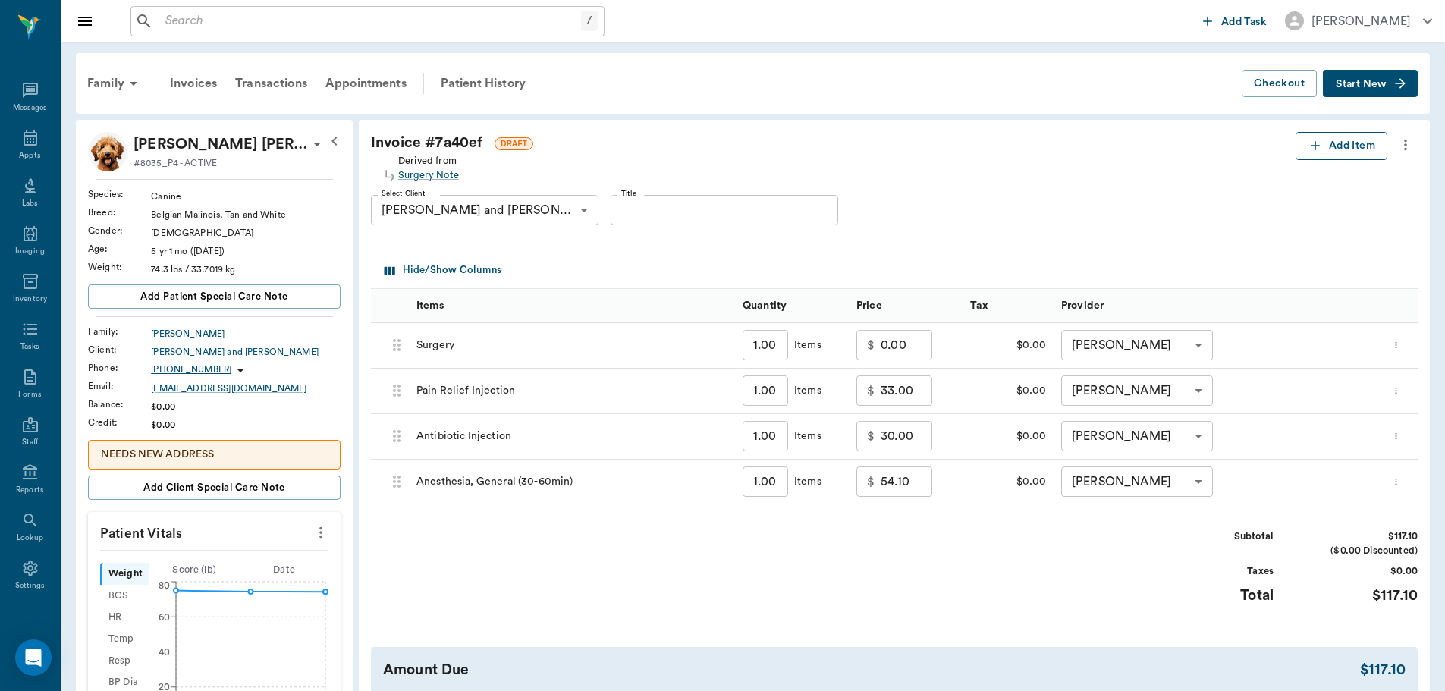
click at [1336, 146] on button "Add Item" at bounding box center [1341, 146] width 92 height 28
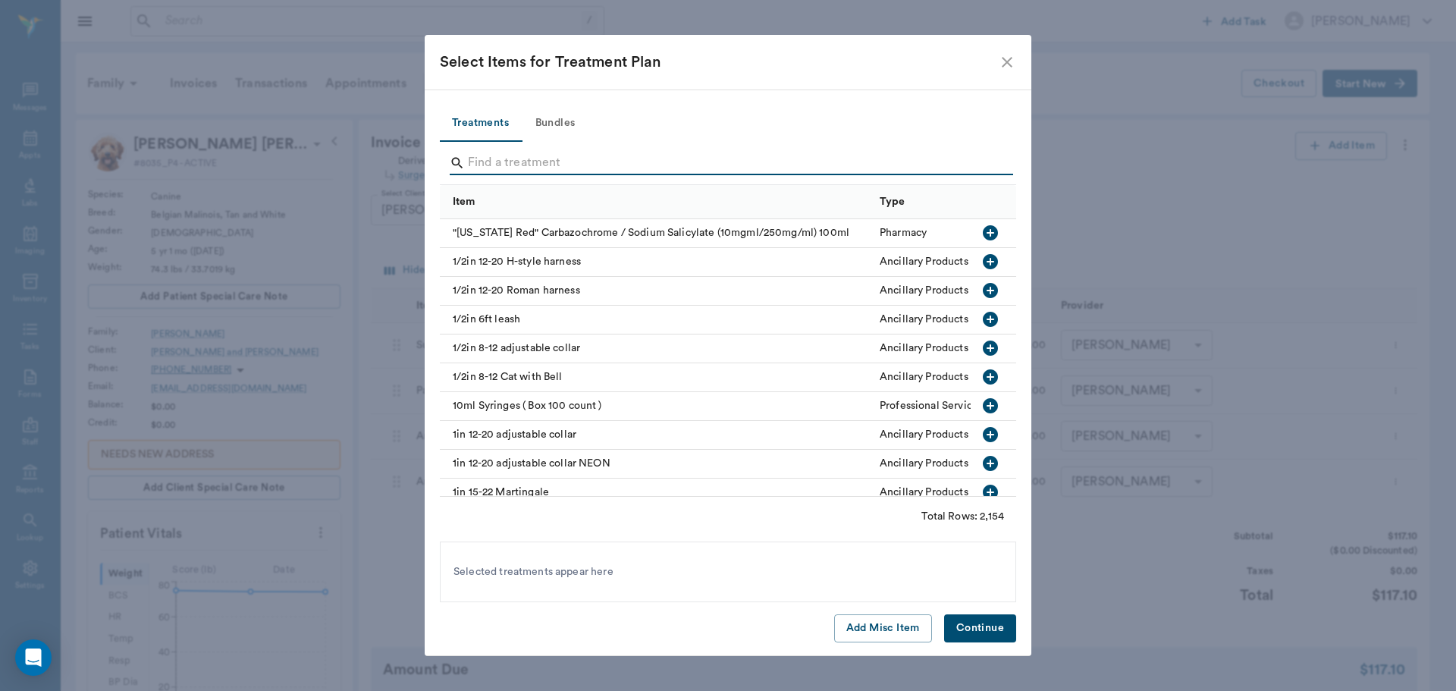
click at [795, 167] on input "Search" at bounding box center [729, 163] width 523 height 24
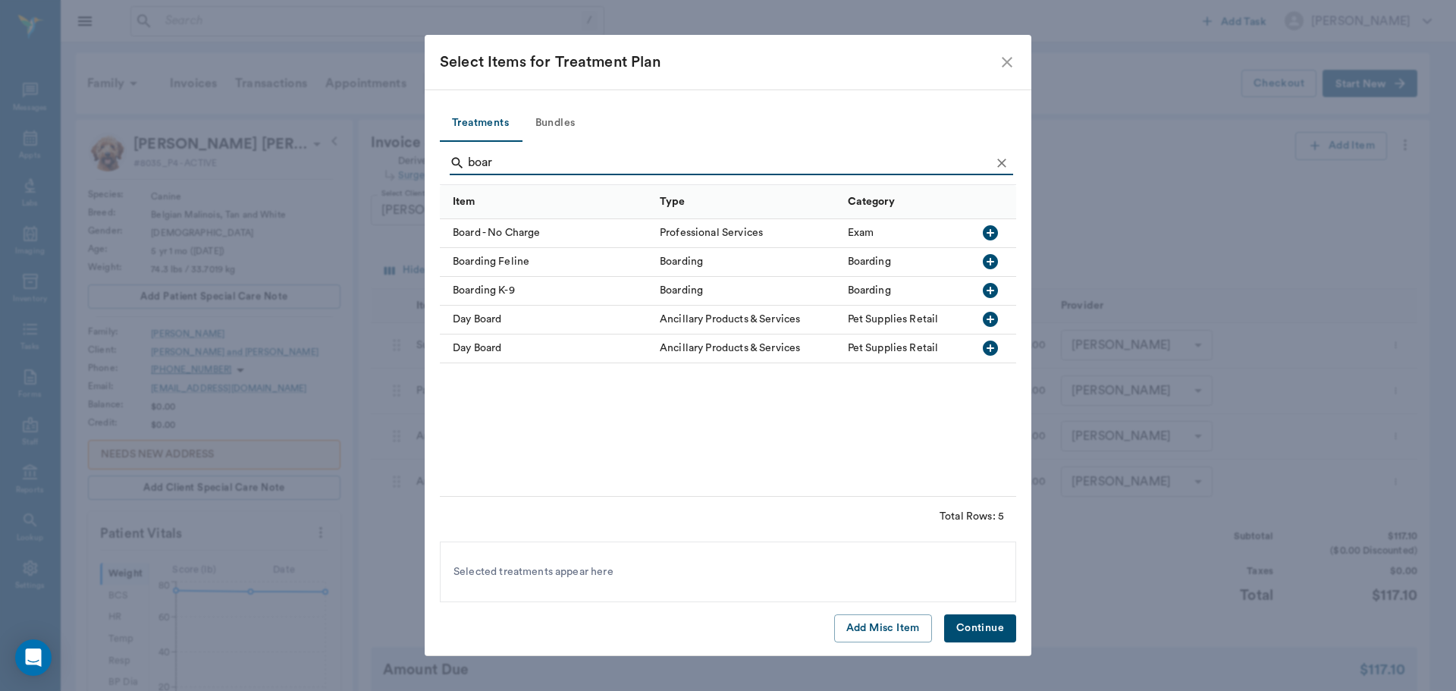
type input "boar"
click at [988, 292] on icon "button" at bounding box center [990, 290] width 15 height 15
click at [973, 627] on button "Continue" at bounding box center [980, 628] width 72 height 28
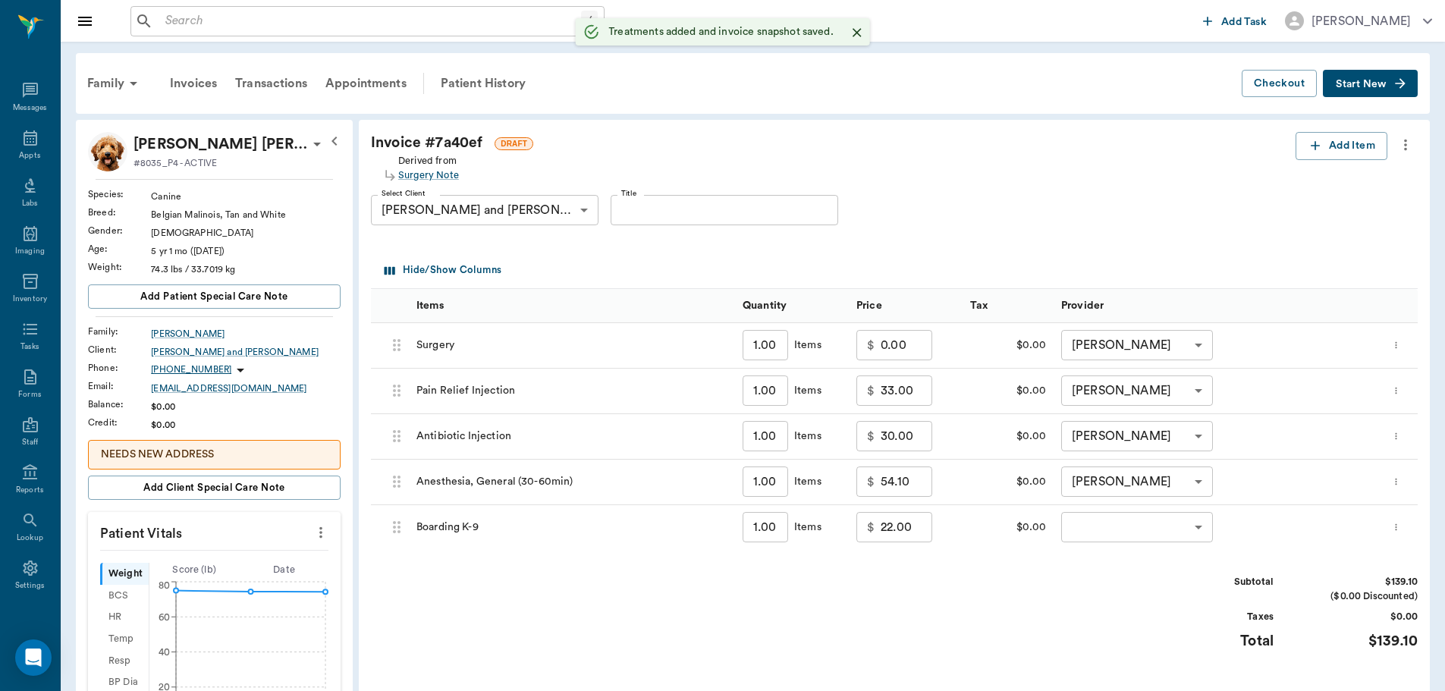
click at [769, 535] on input "1.00" at bounding box center [766, 527] width 46 height 30
type input "2"
type input "44.00"
type input "2"
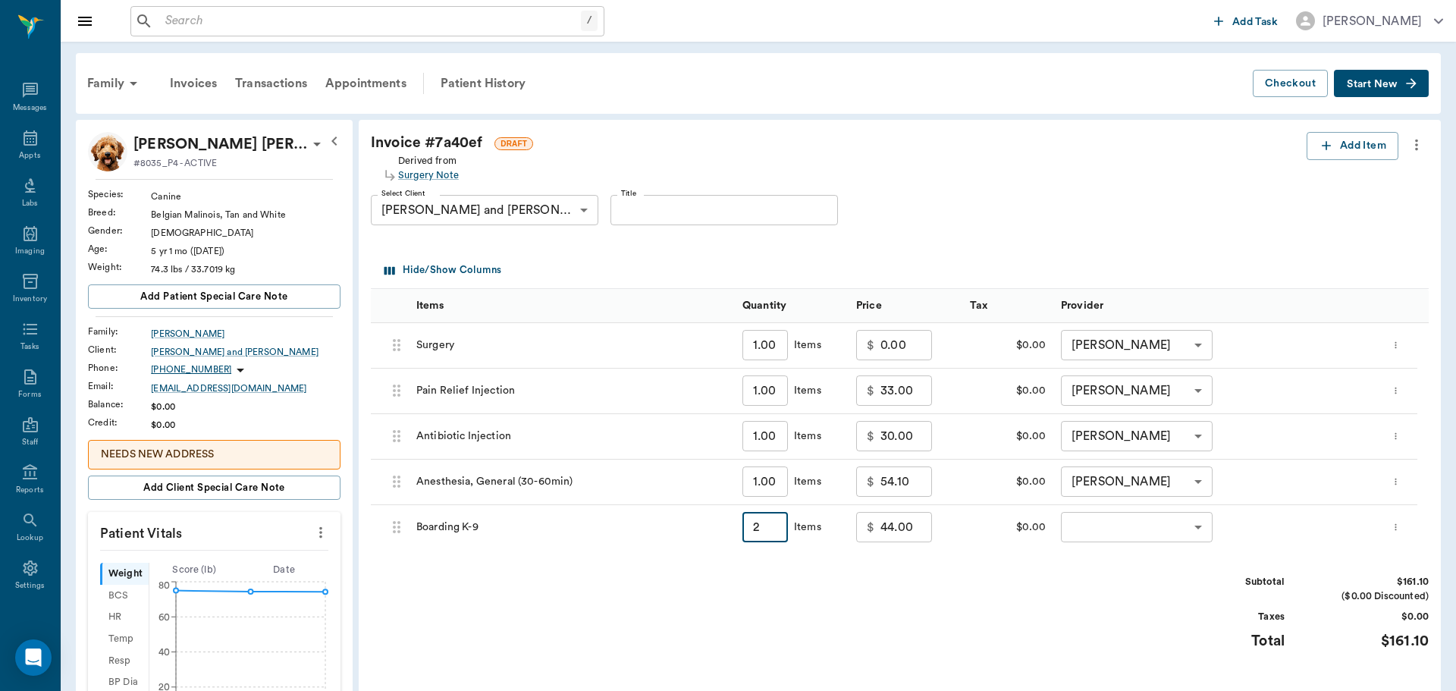
click at [1192, 523] on body "/ ​ Add Task [PERSON_NAME] Nectar Messages Appts Labs Imaging Inventory Tasks F…" at bounding box center [728, 638] width 1456 height 1277
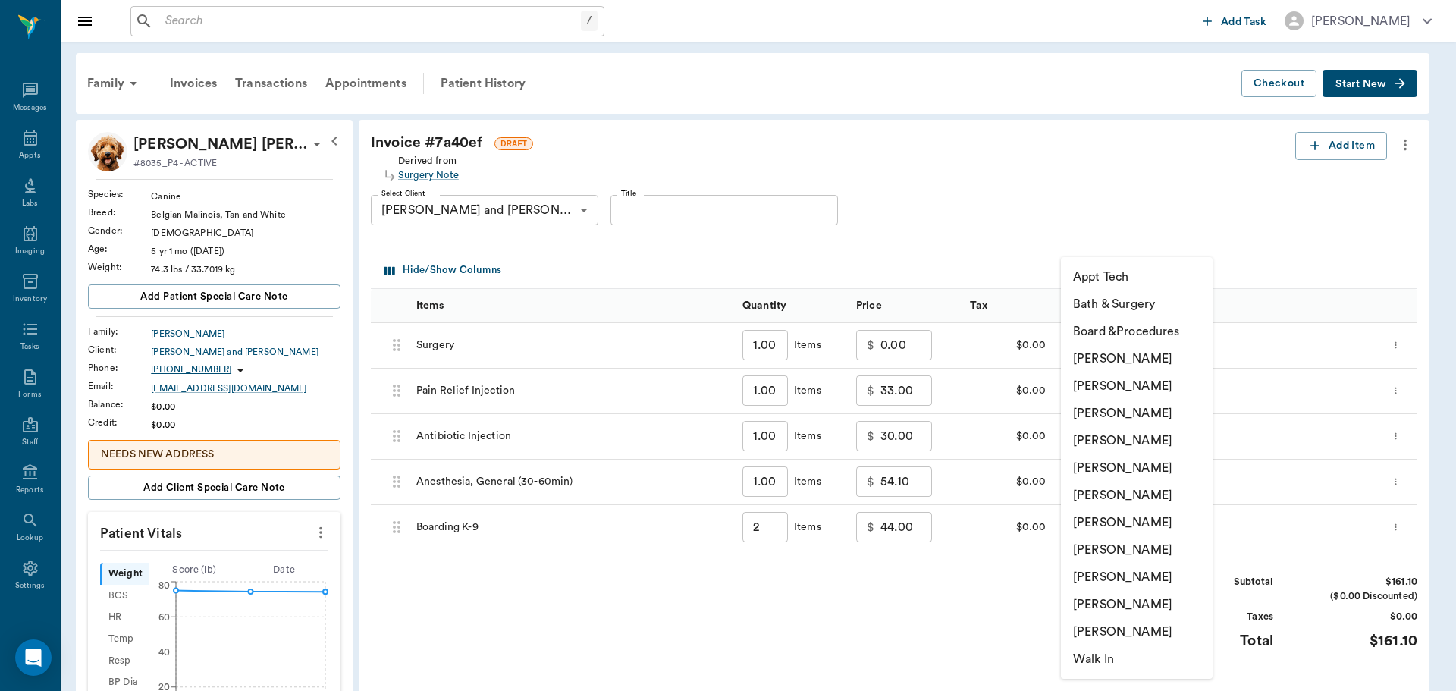
click at [1120, 335] on li "Board &Procedures" at bounding box center [1137, 331] width 152 height 27
type input "none-63ec2f075fda476ae8351a51"
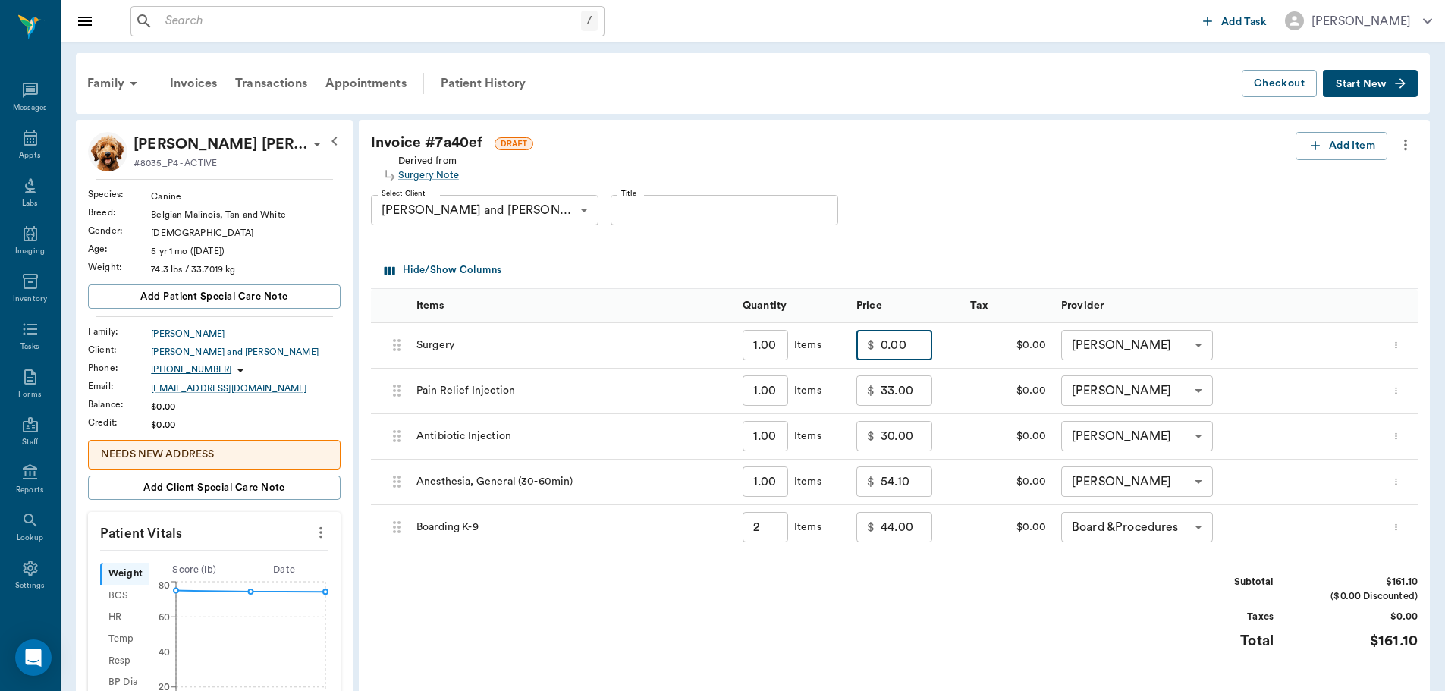
click at [890, 356] on input "0.00" at bounding box center [907, 345] width 52 height 30
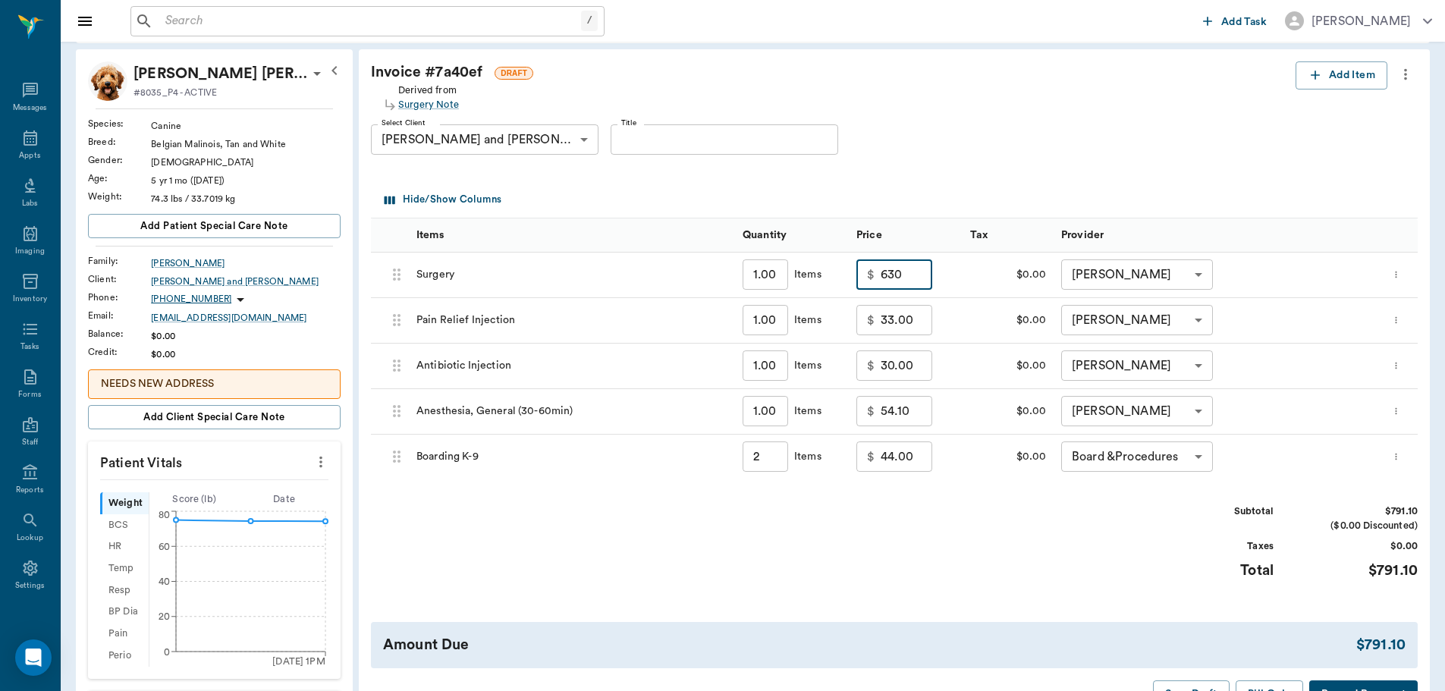
scroll to position [152, 0]
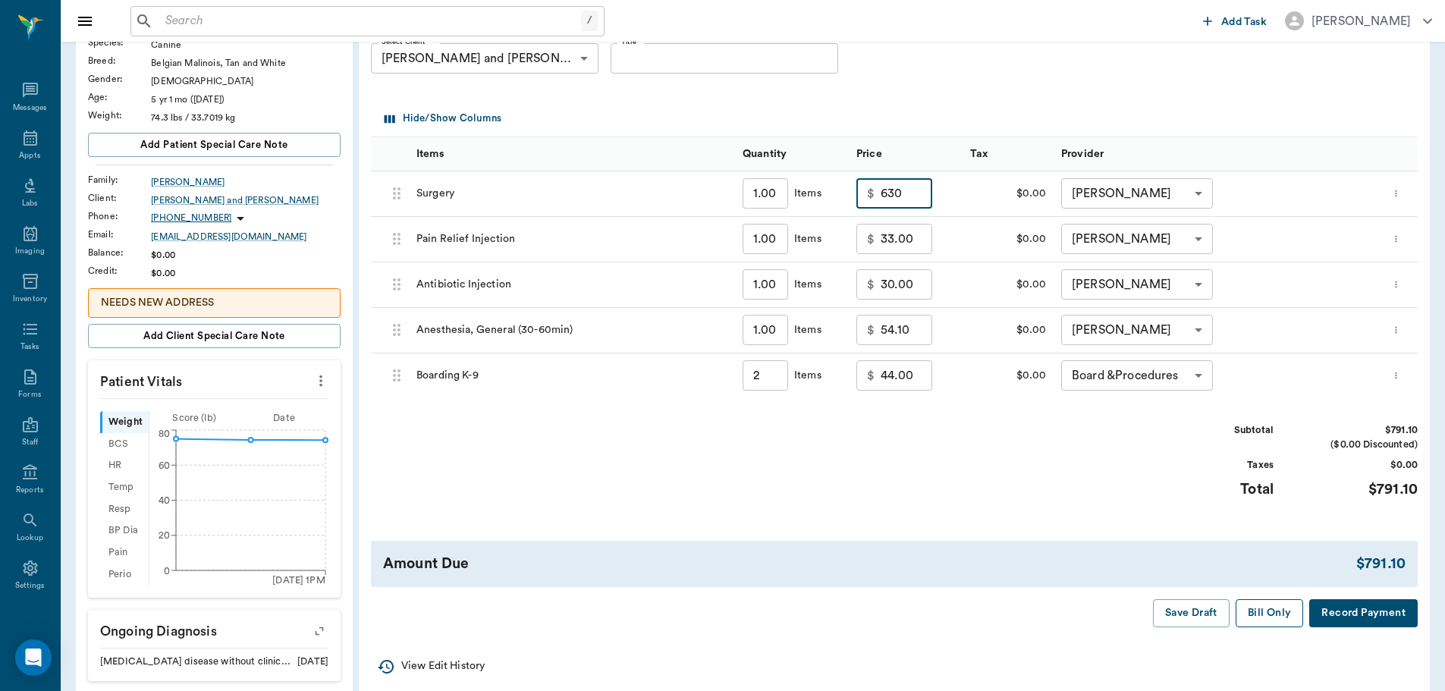
type input "630.00"
click at [1268, 611] on button "Bill Only" at bounding box center [1270, 613] width 68 height 28
type input "2.00"
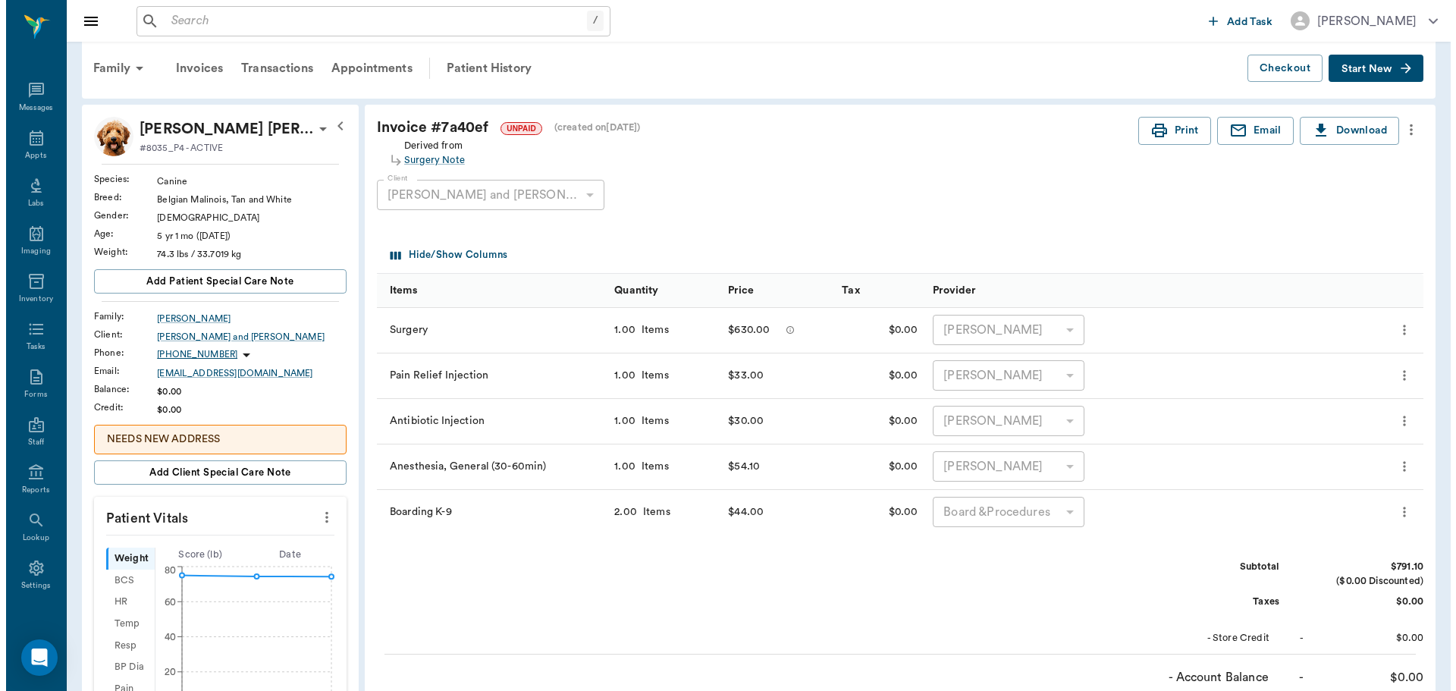
scroll to position [0, 0]
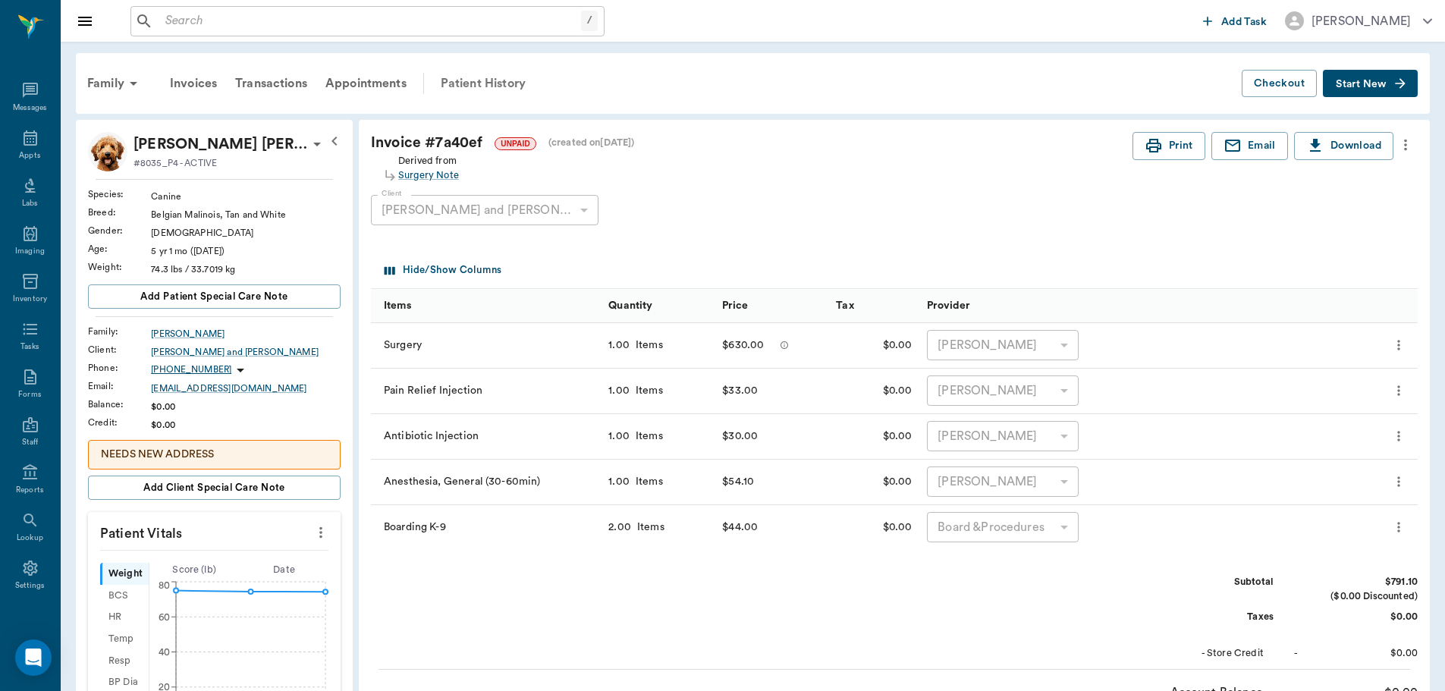
click at [484, 86] on div "Patient History" at bounding box center [483, 83] width 103 height 36
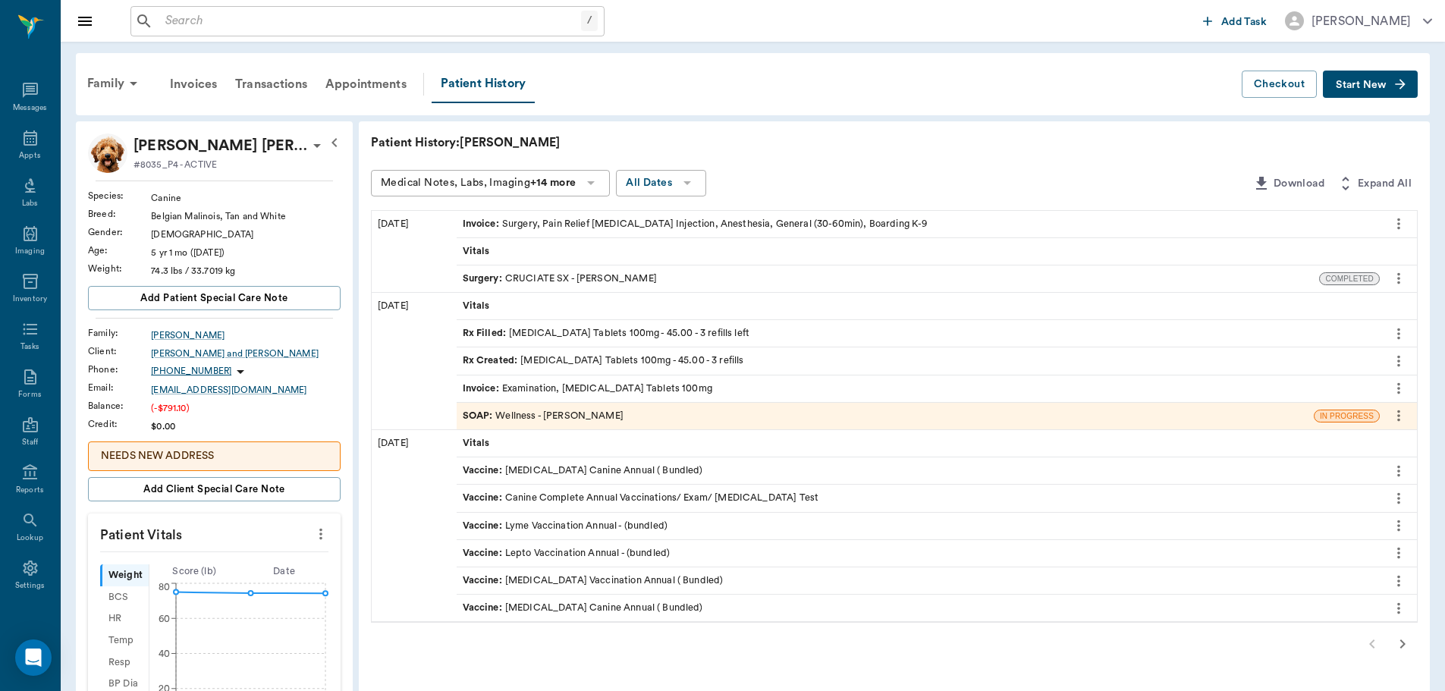
click at [1352, 85] on span "Start New" at bounding box center [1361, 85] width 51 height 0
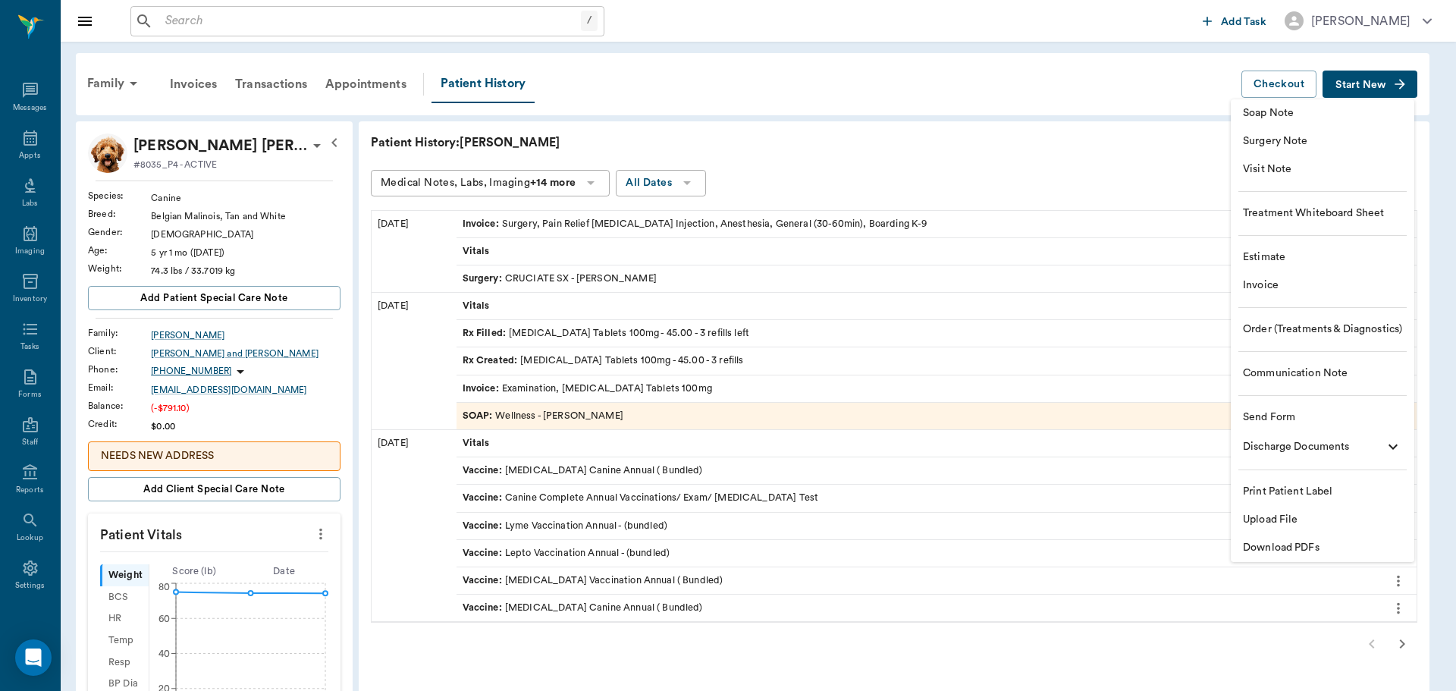
click at [1274, 331] on span "Order (Treatments & Diagnostics)" at bounding box center [1322, 330] width 159 height 16
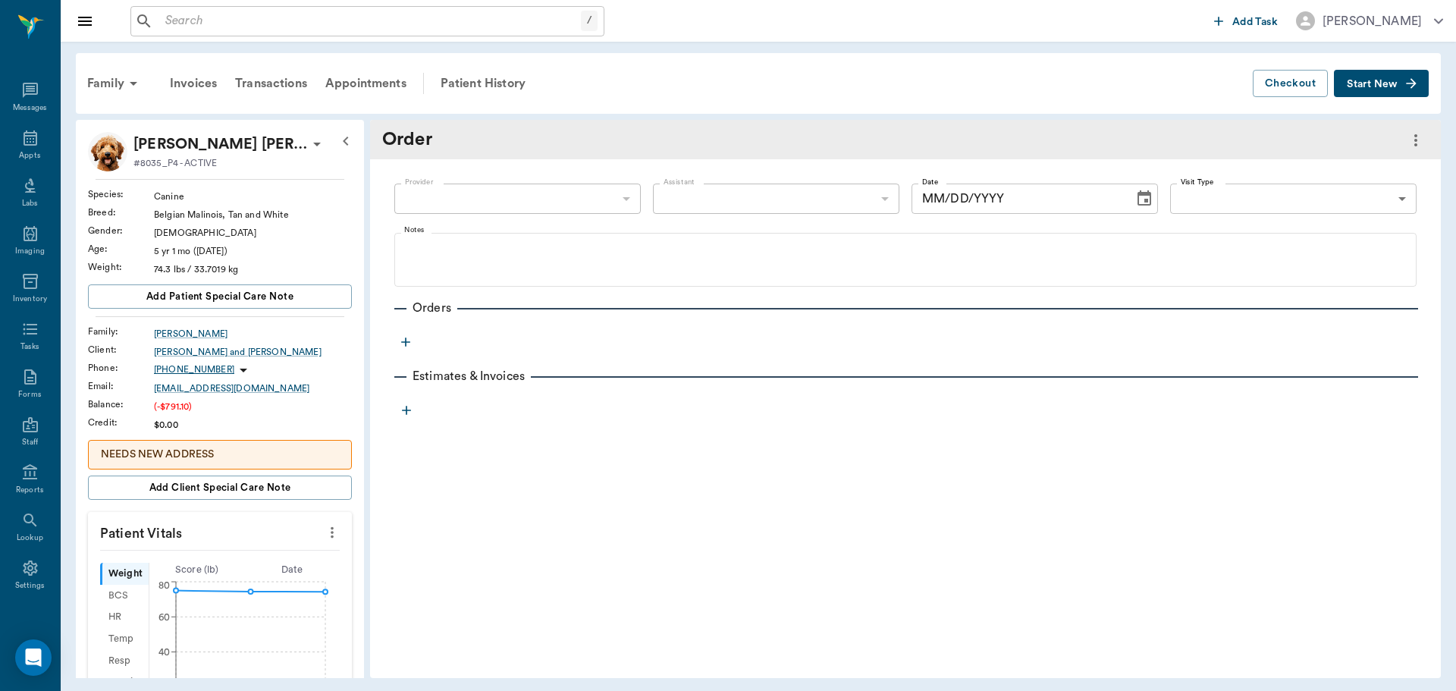
type input "[DATE]"
click at [1383, 91] on button "Start New" at bounding box center [1381, 84] width 95 height 28
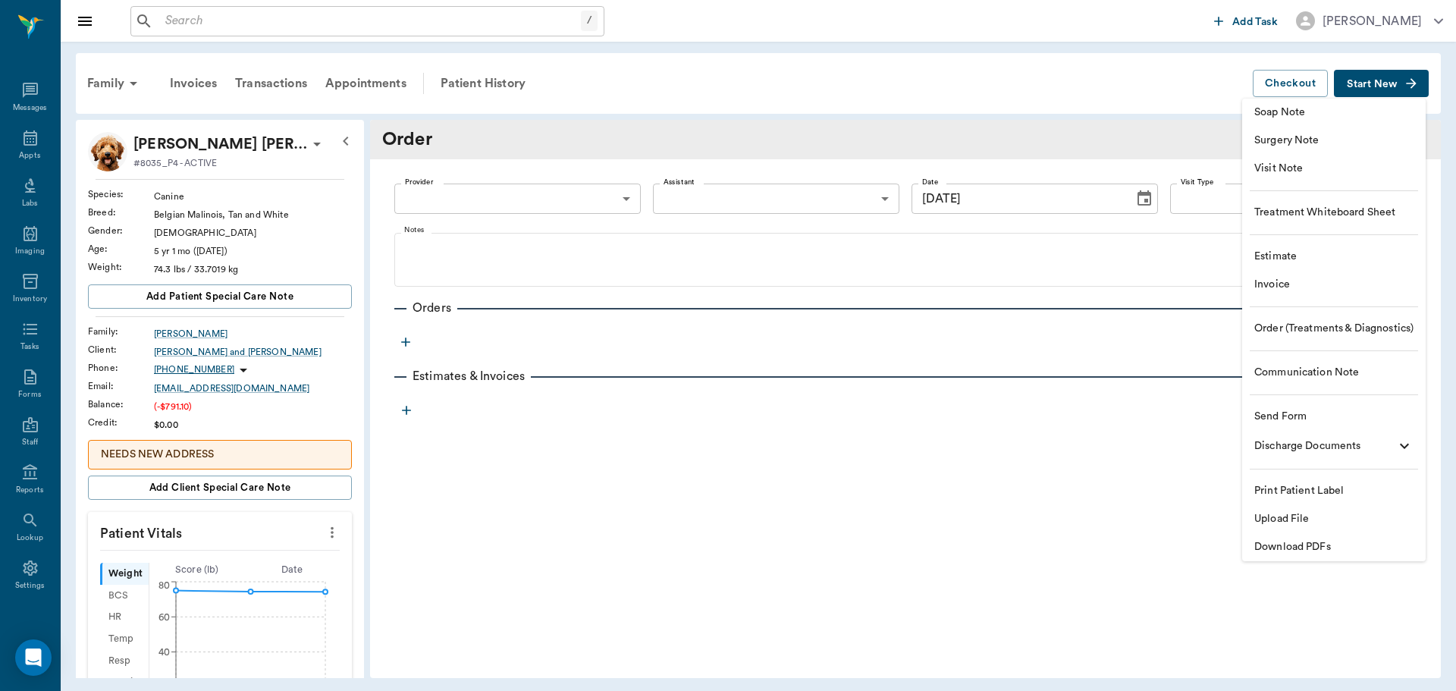
click at [888, 426] on div at bounding box center [728, 345] width 1456 height 691
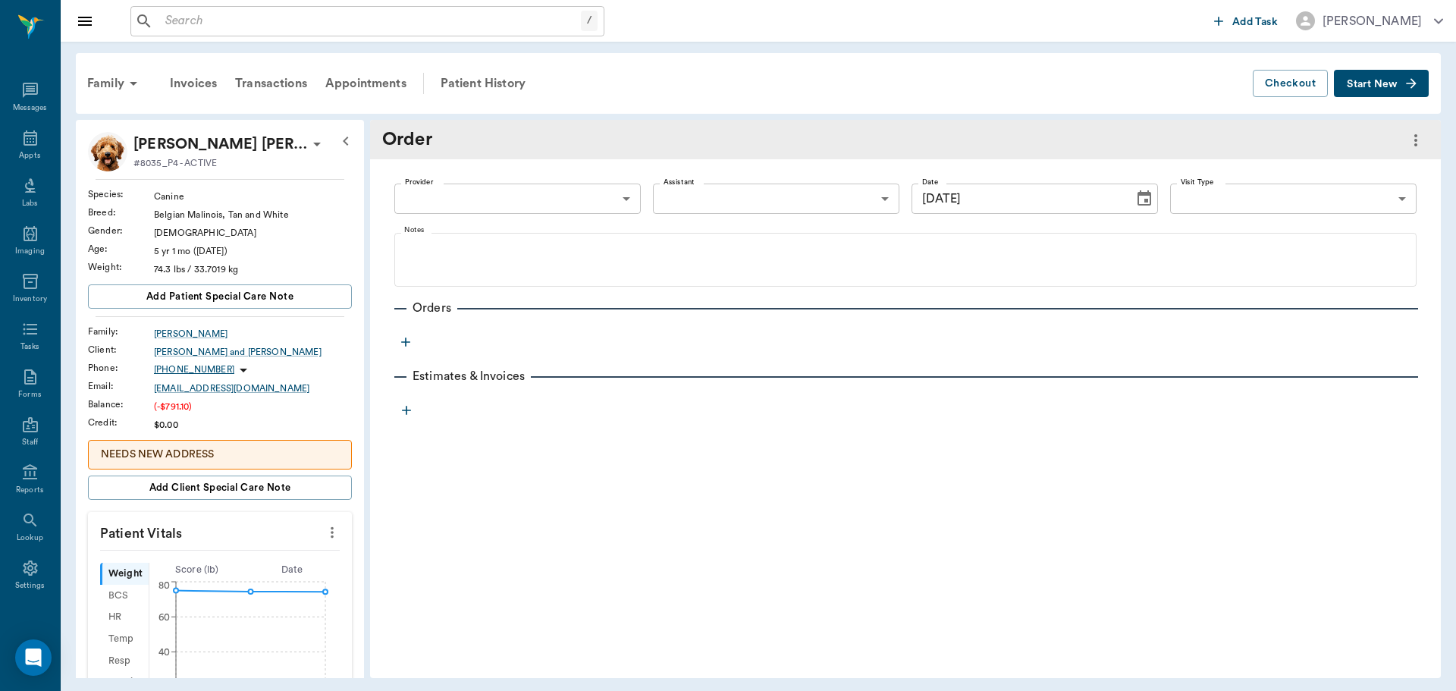
click at [572, 206] on body "/ ​ Add Task [PERSON_NAME] Nectar Messages Appts Labs Imaging Inventory Tasks F…" at bounding box center [728, 345] width 1456 height 691
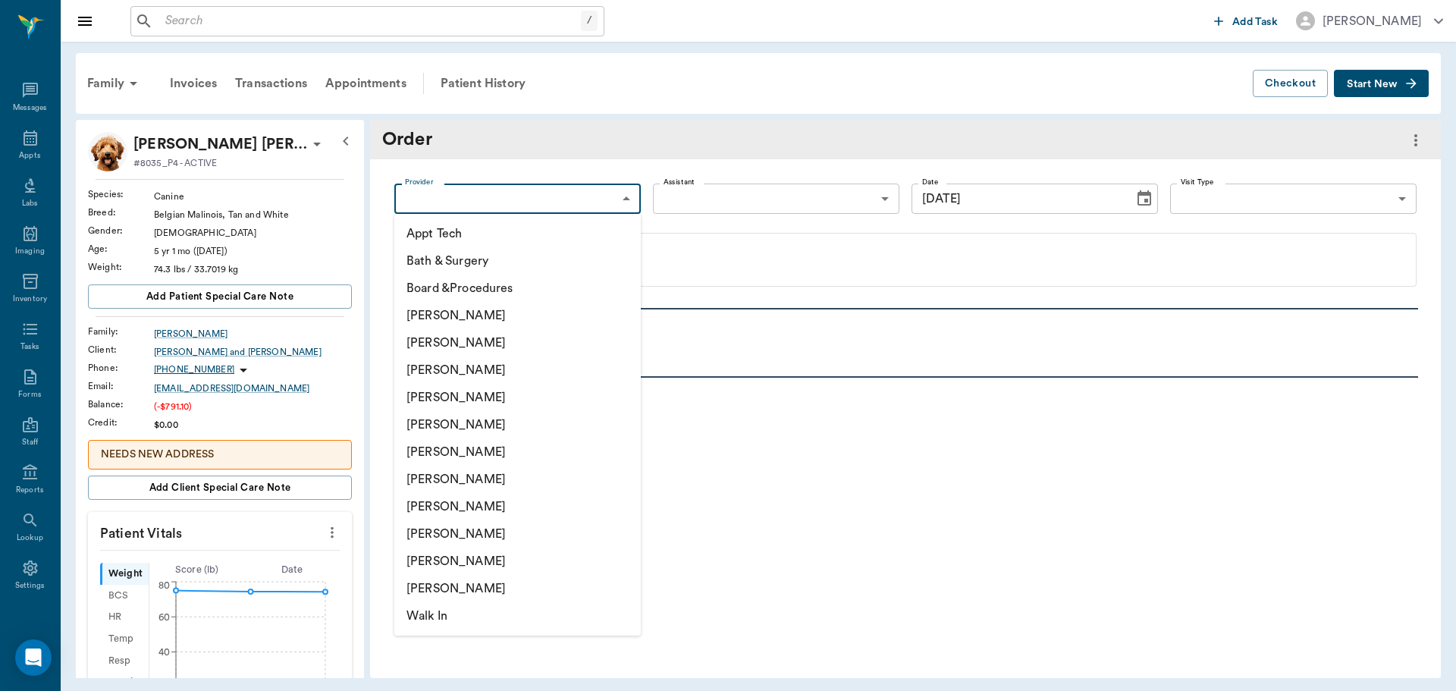
click at [519, 393] on li "[PERSON_NAME]" at bounding box center [517, 397] width 247 height 27
type input "63ec2f075fda476ae8351a4d"
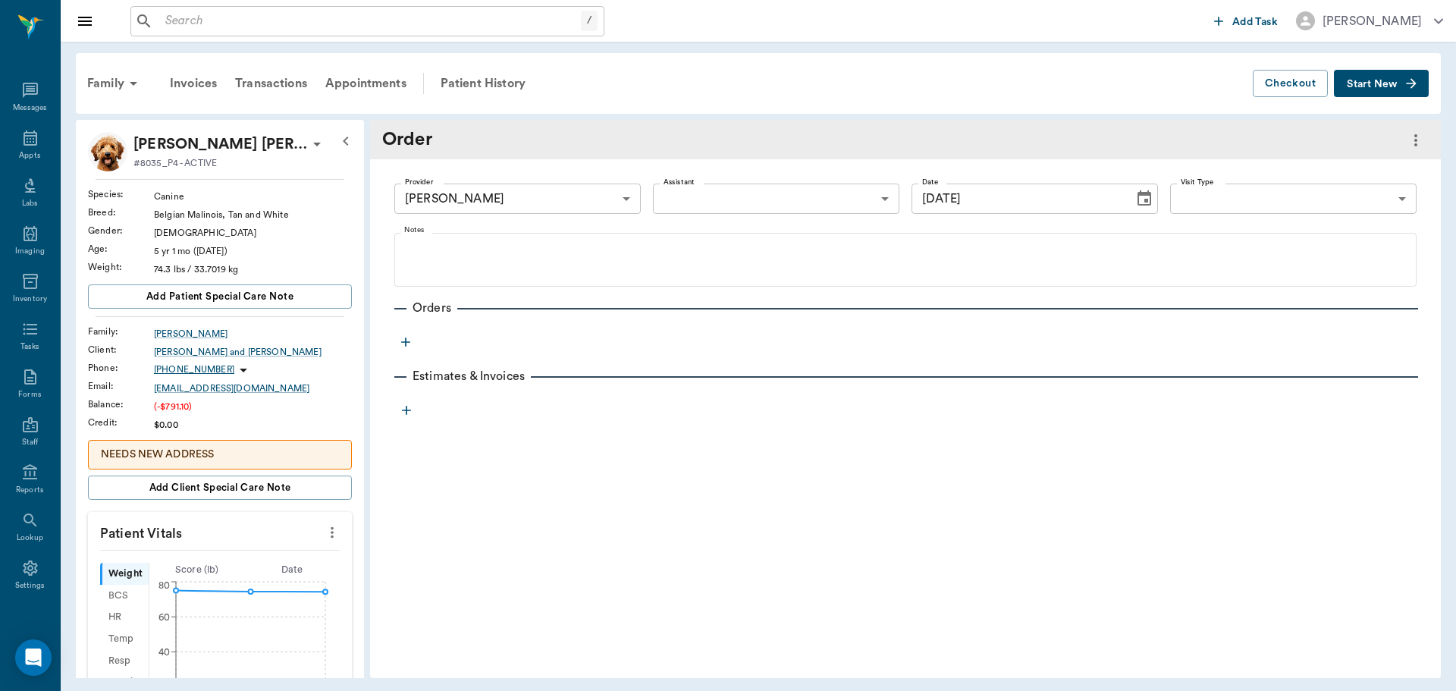
click at [403, 341] on icon "button" at bounding box center [405, 341] width 15 height 15
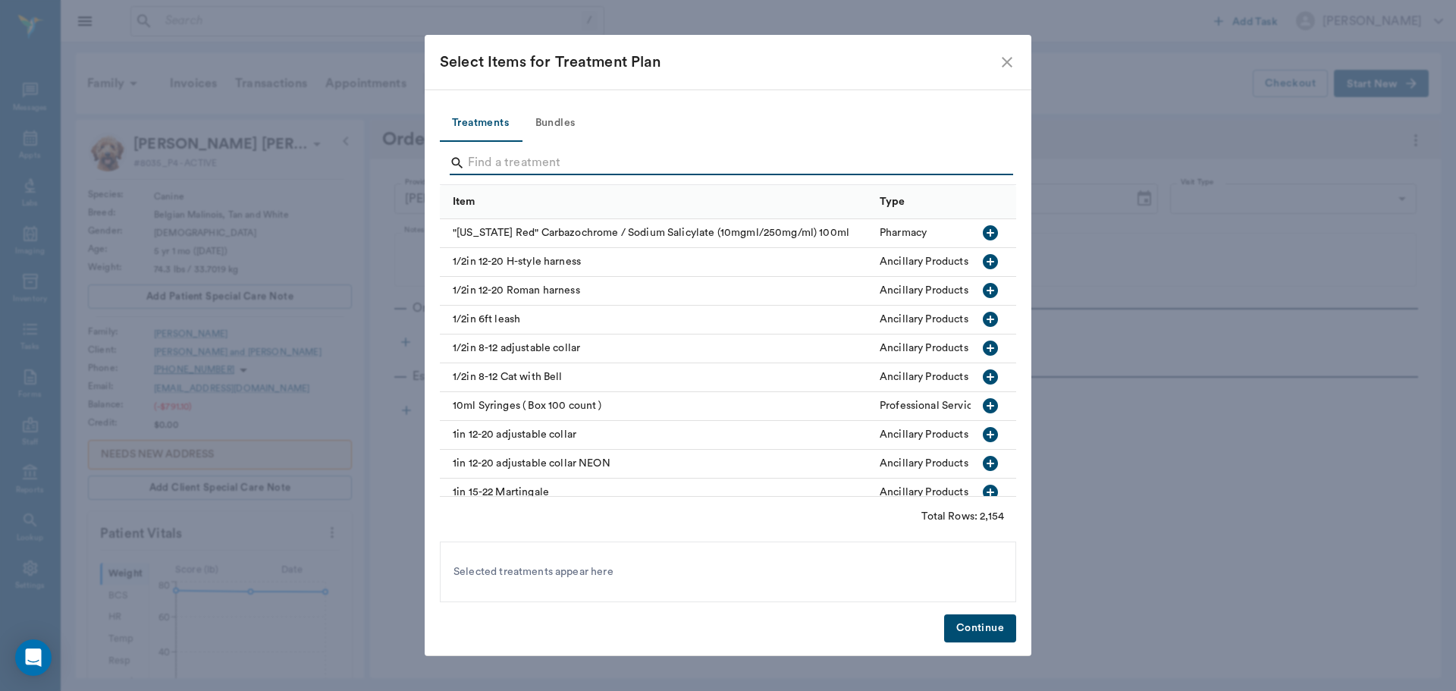
click at [488, 162] on input "Search" at bounding box center [729, 163] width 523 height 24
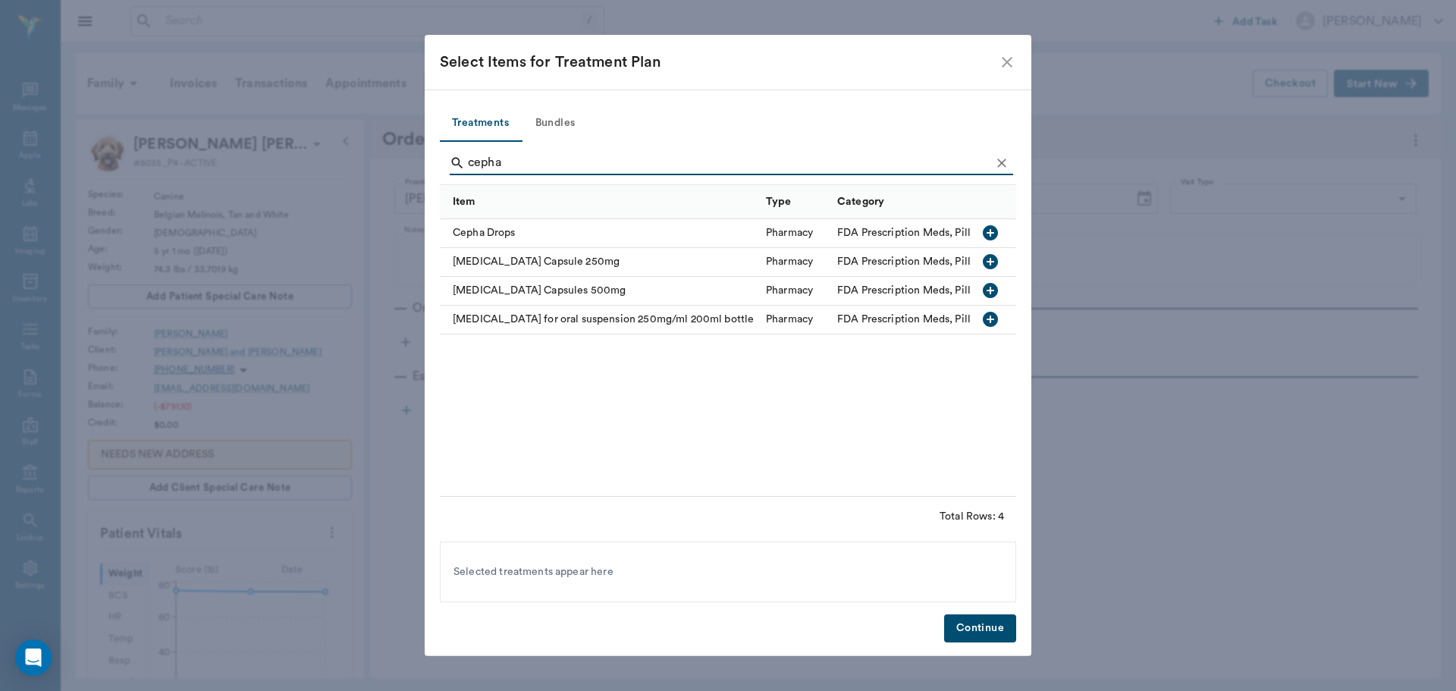
type input "cepha"
click at [992, 289] on icon "button" at bounding box center [990, 290] width 15 height 15
drag, startPoint x: 981, startPoint y: 626, endPoint x: 966, endPoint y: 621, distance: 16.8
click at [981, 626] on button "Continue" at bounding box center [980, 628] width 72 height 28
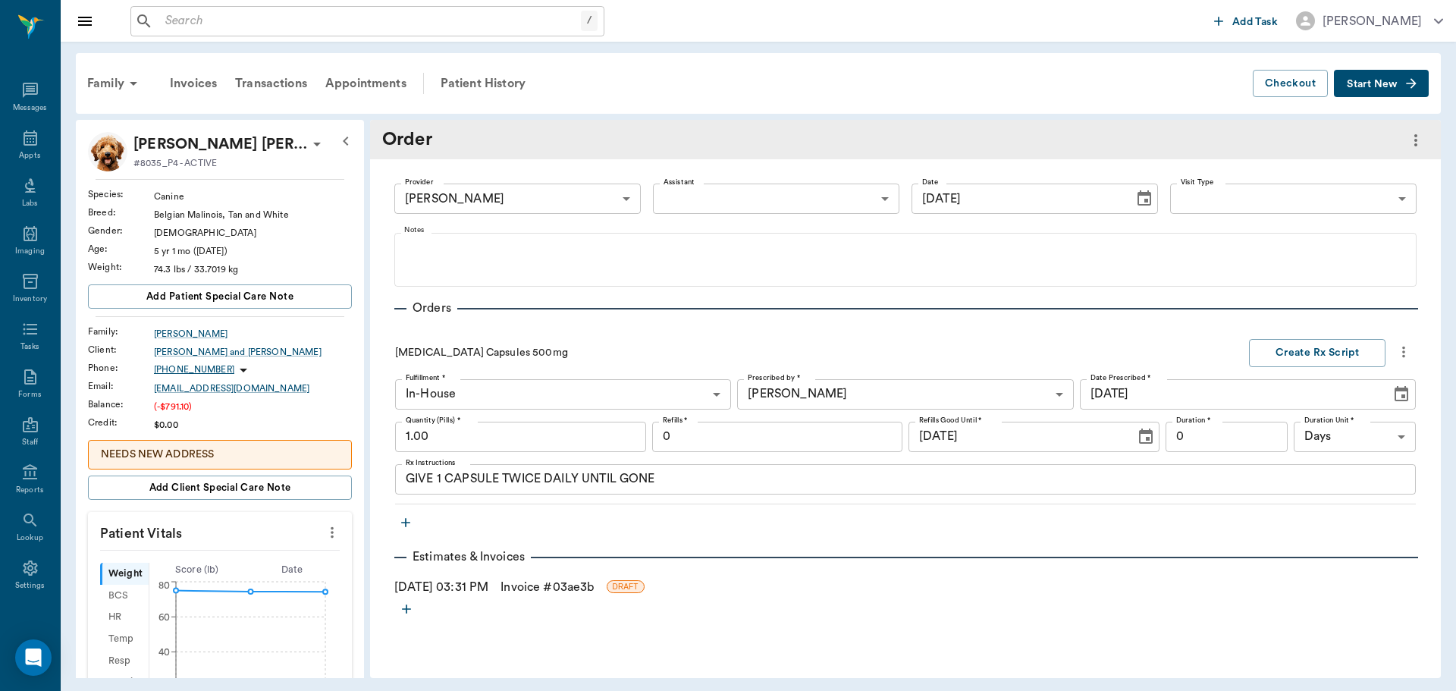
click at [456, 441] on input "1.00" at bounding box center [520, 437] width 251 height 30
type input "15.00"
click at [1229, 438] on input "0" at bounding box center [1227, 437] width 122 height 30
type input "7"
click at [1316, 344] on button "Create Rx Script" at bounding box center [1317, 353] width 137 height 28
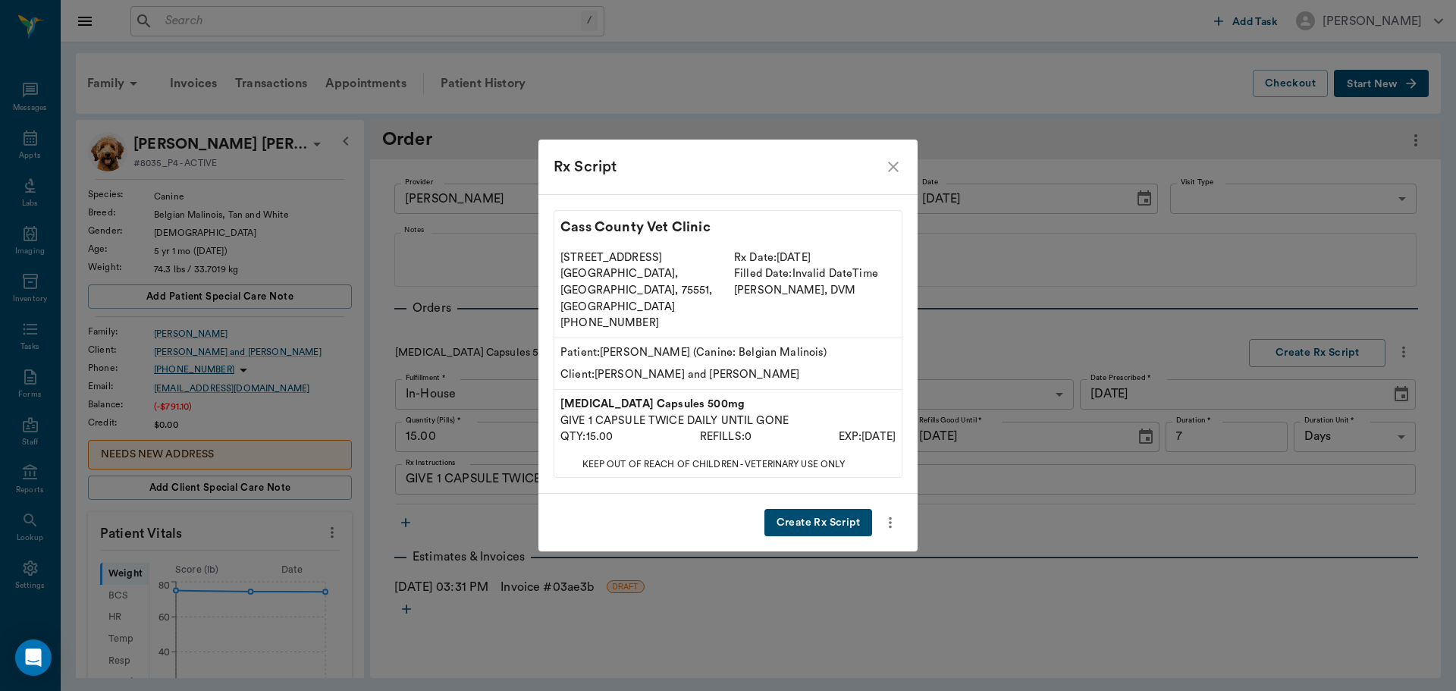
click at [821, 509] on button "Create Rx Script" at bounding box center [819, 523] width 108 height 28
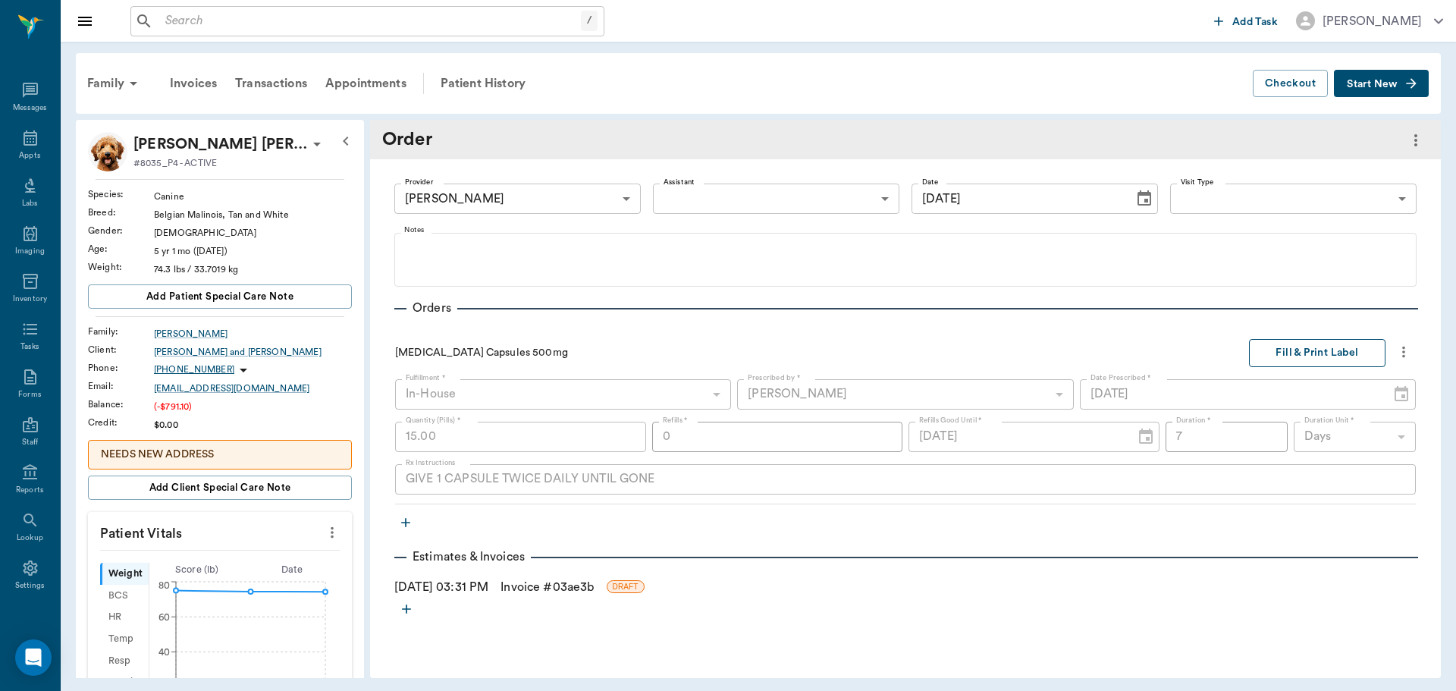
click at [1281, 351] on button "Fill & Print Label" at bounding box center [1317, 353] width 137 height 28
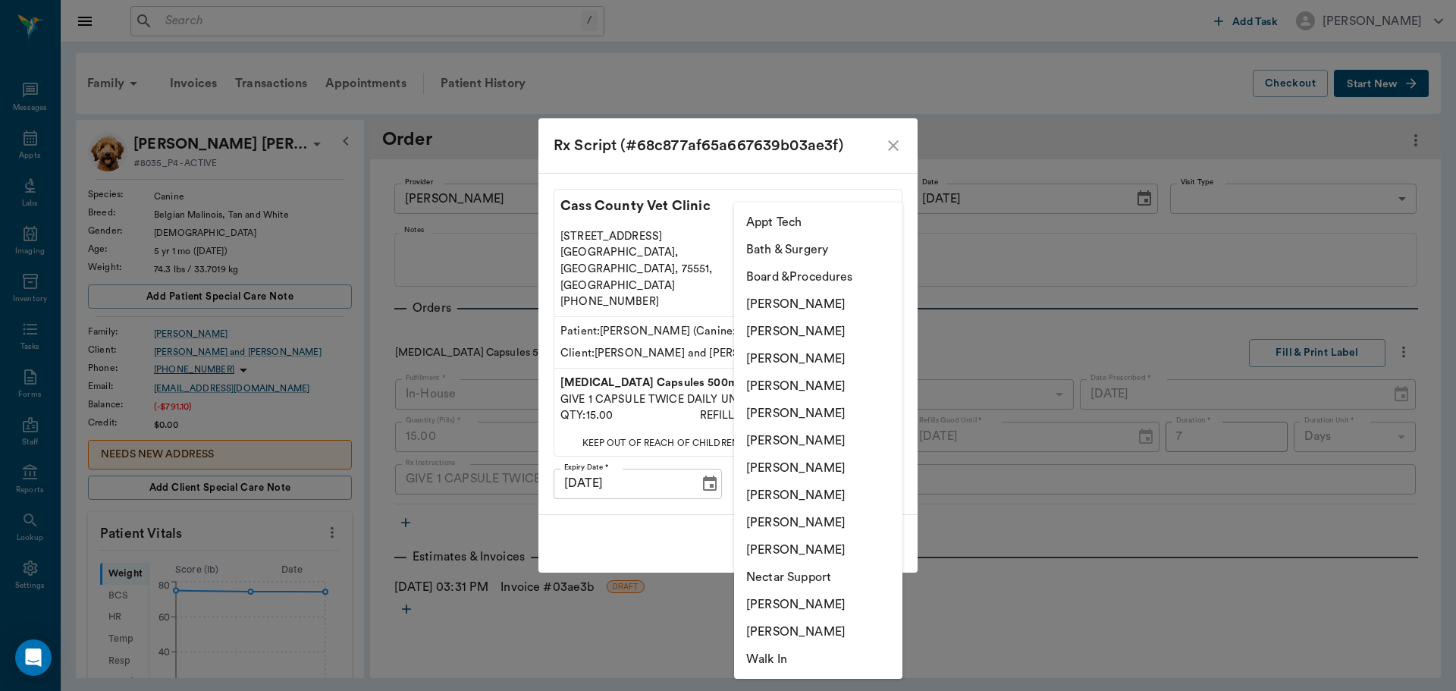
click at [826, 453] on body "/ ​ Add Task Dr. Bert Ellsworth Nectar Messages Appts Labs Imaging Inventory Ta…" at bounding box center [728, 345] width 1456 height 691
click at [812, 376] on li "[PERSON_NAME]" at bounding box center [818, 385] width 168 height 27
type input "63ec2f075fda476ae8351a4d"
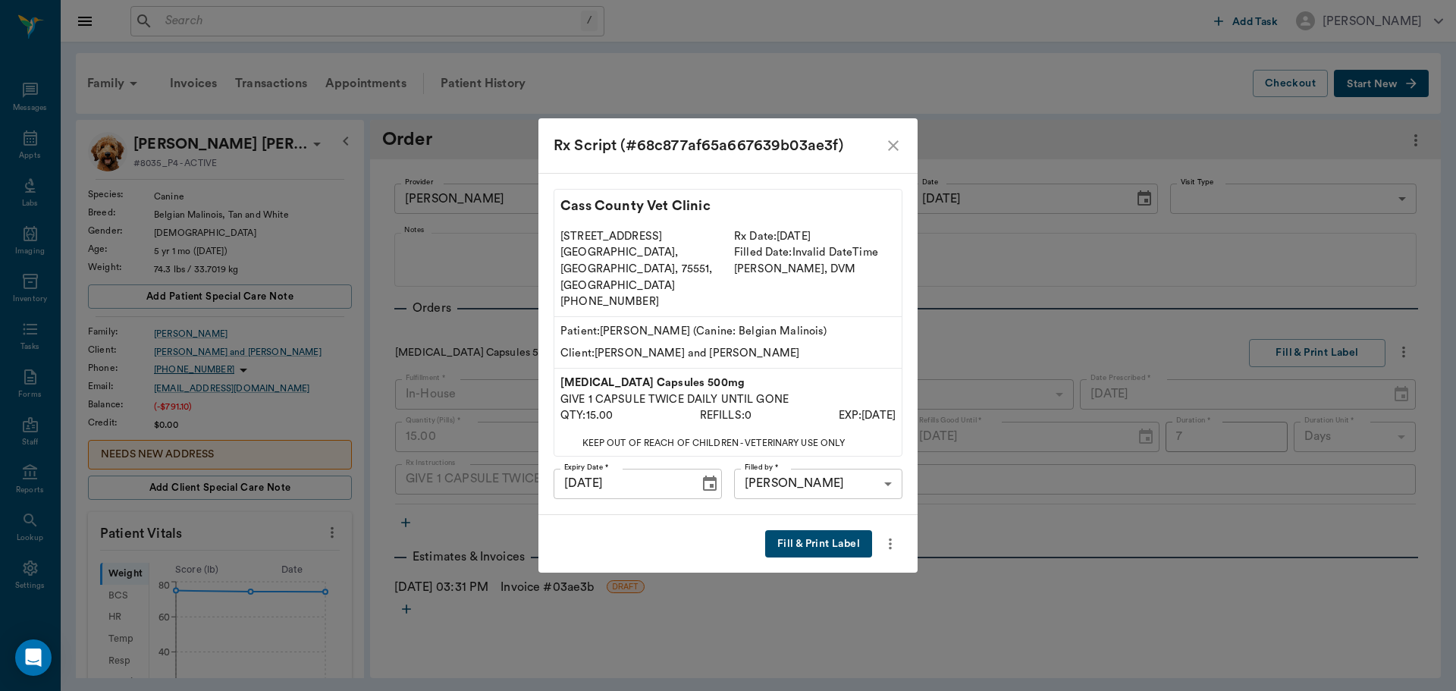
click at [826, 532] on button "Fill & Print Label" at bounding box center [818, 544] width 107 height 28
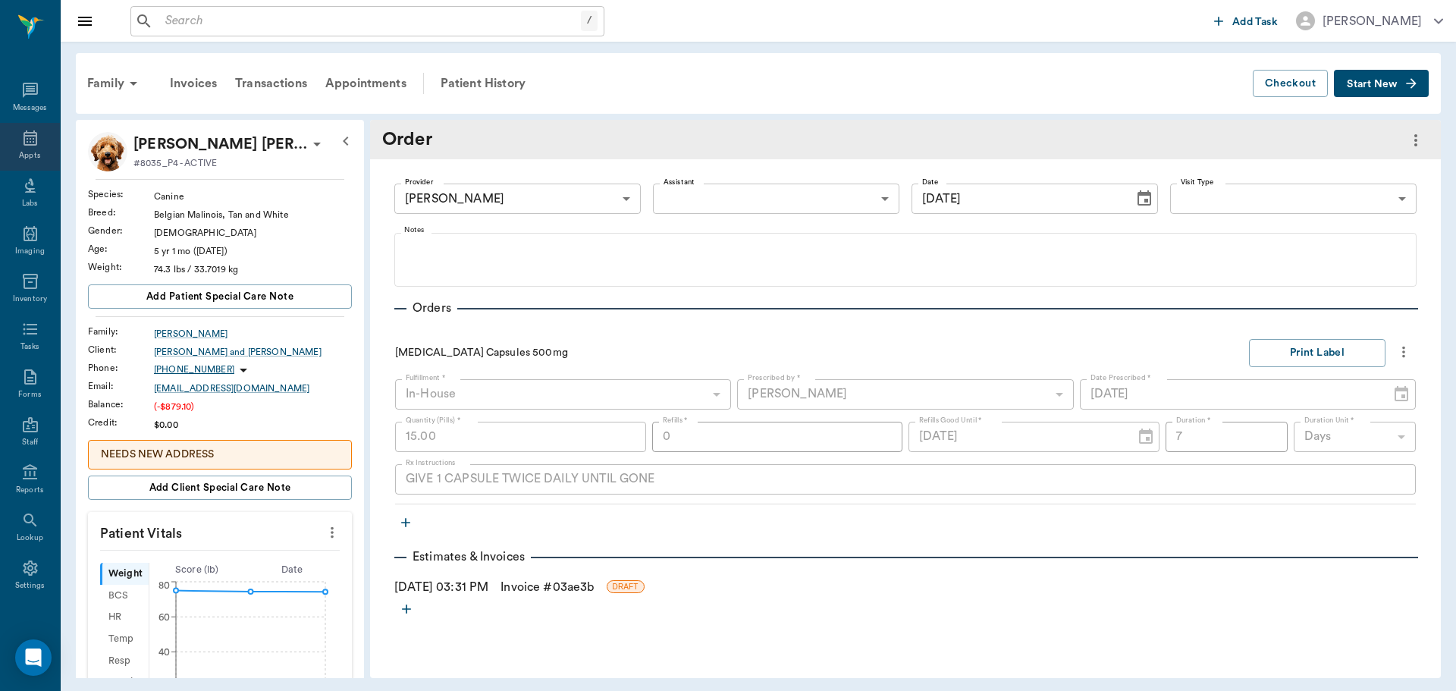
click at [11, 147] on div "Appts" at bounding box center [30, 147] width 60 height 48
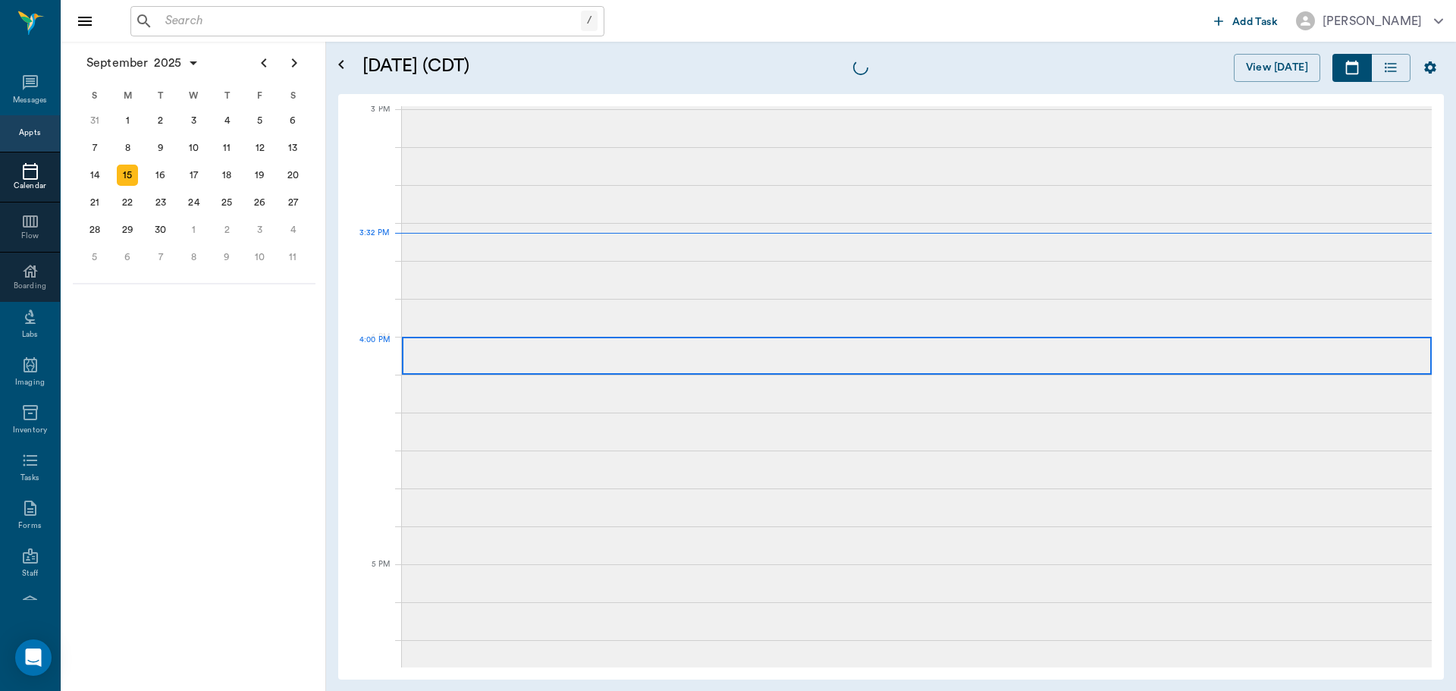
scroll to position [1594, 0]
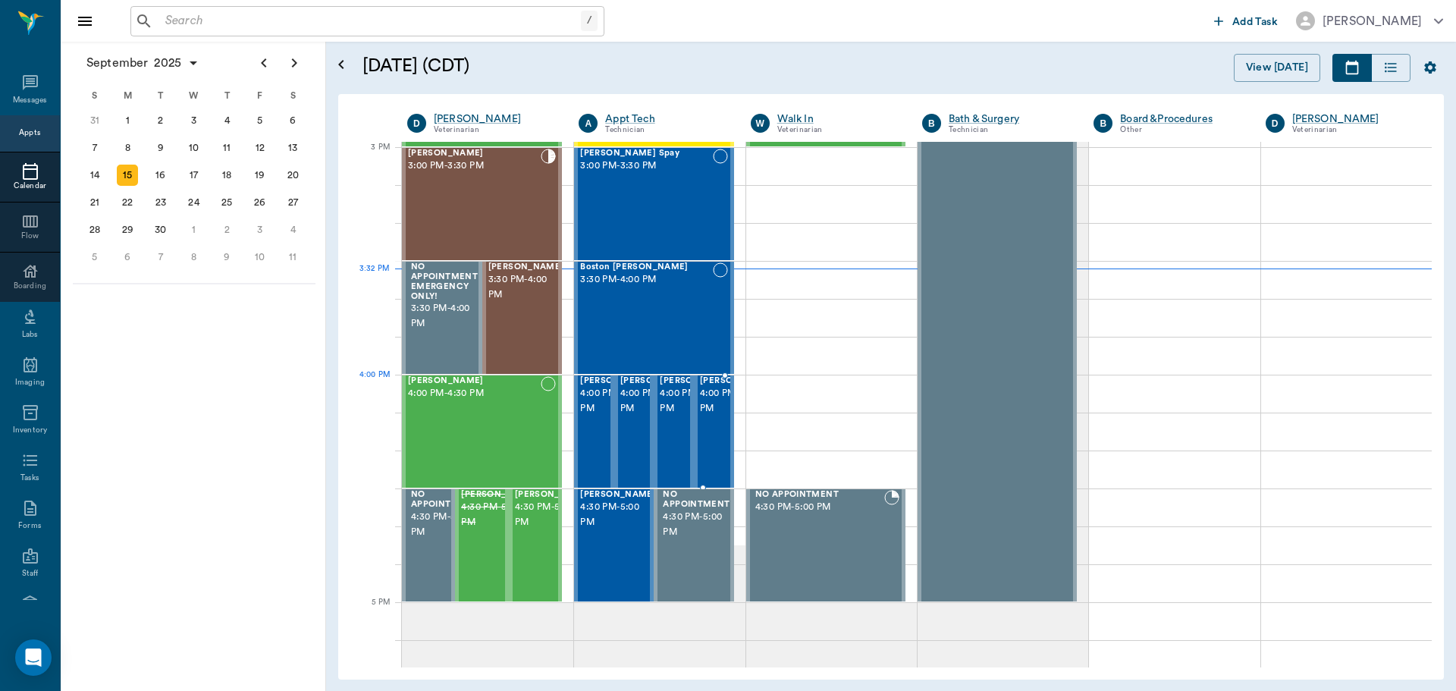
click at [702, 395] on span "4:00 PM - 4:30 PM" at bounding box center [738, 401] width 76 height 30
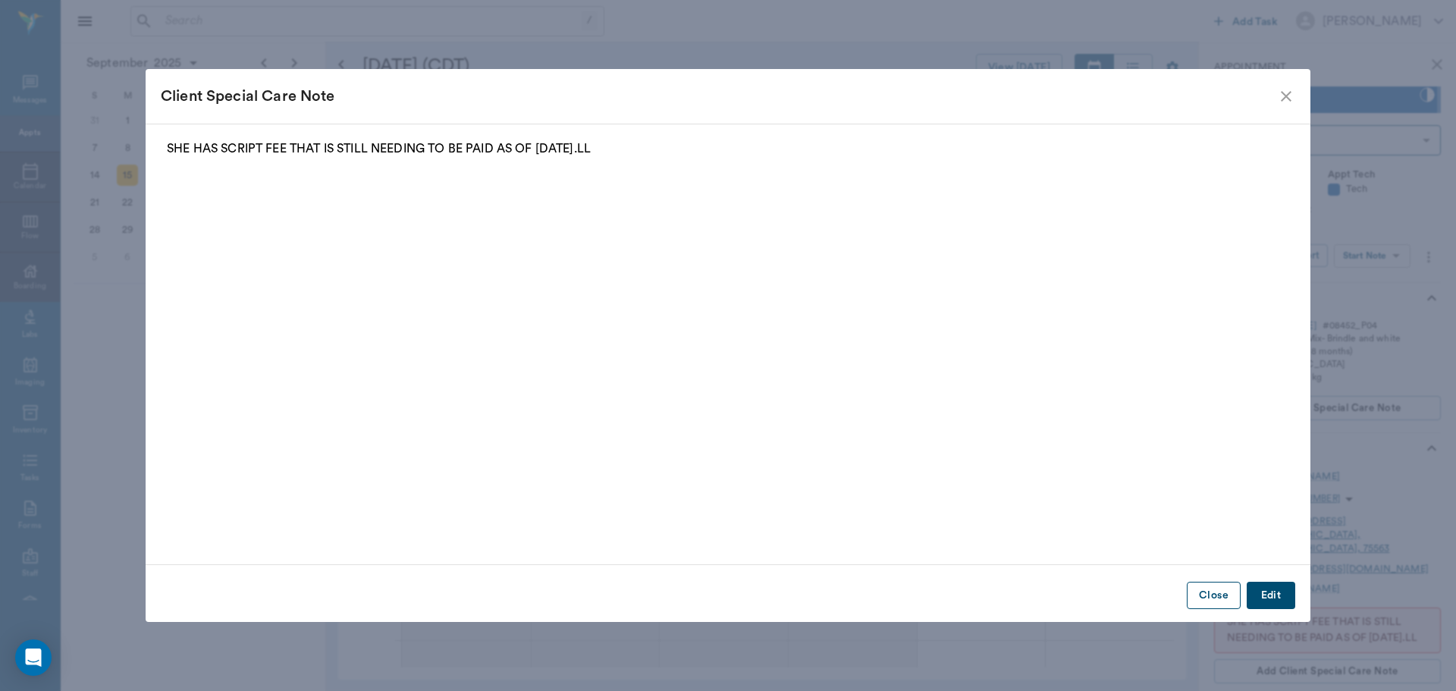
click at [1220, 603] on button "Close" at bounding box center [1214, 596] width 54 height 28
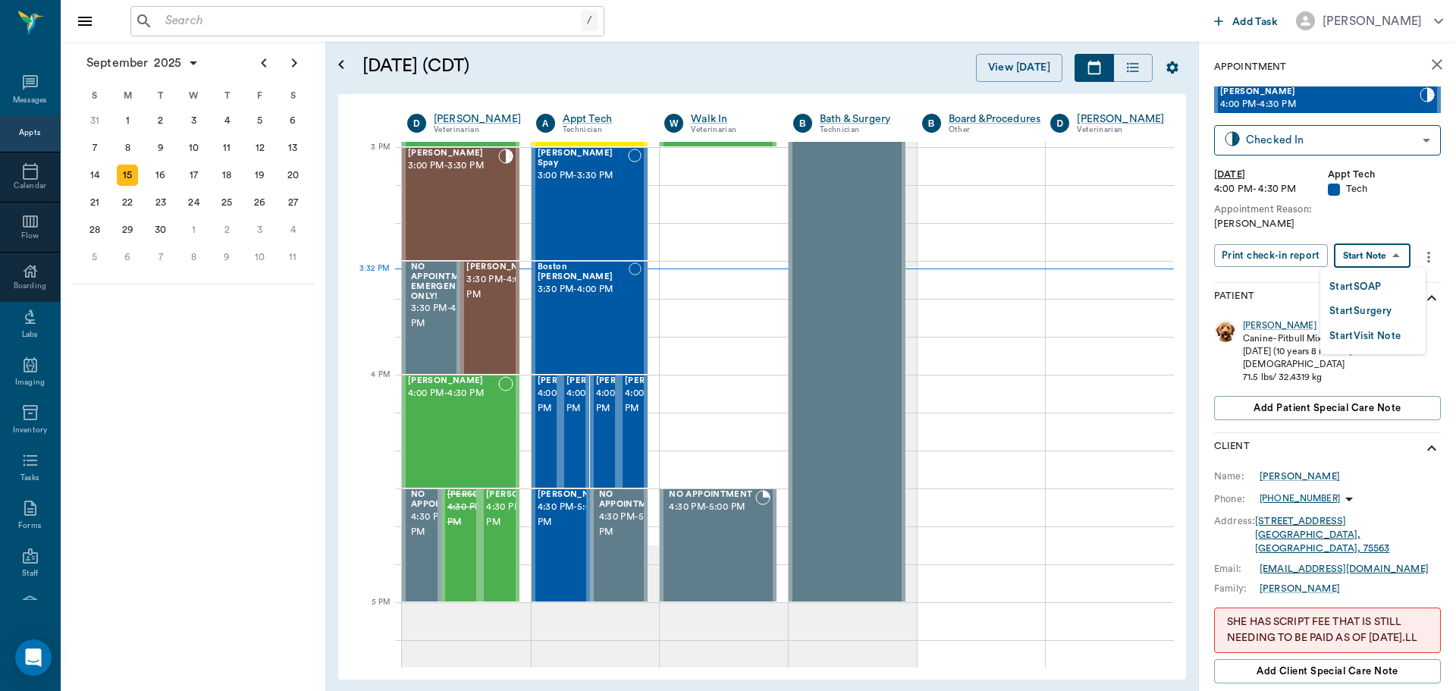
click at [1390, 260] on body "/ ​ Add Task Dr. Bert Ellsworth Nectar Messages Appts Calendar Flow Boarding La…" at bounding box center [728, 345] width 1456 height 691
click at [1390, 281] on li "Start SOAP" at bounding box center [1373, 286] width 105 height 25
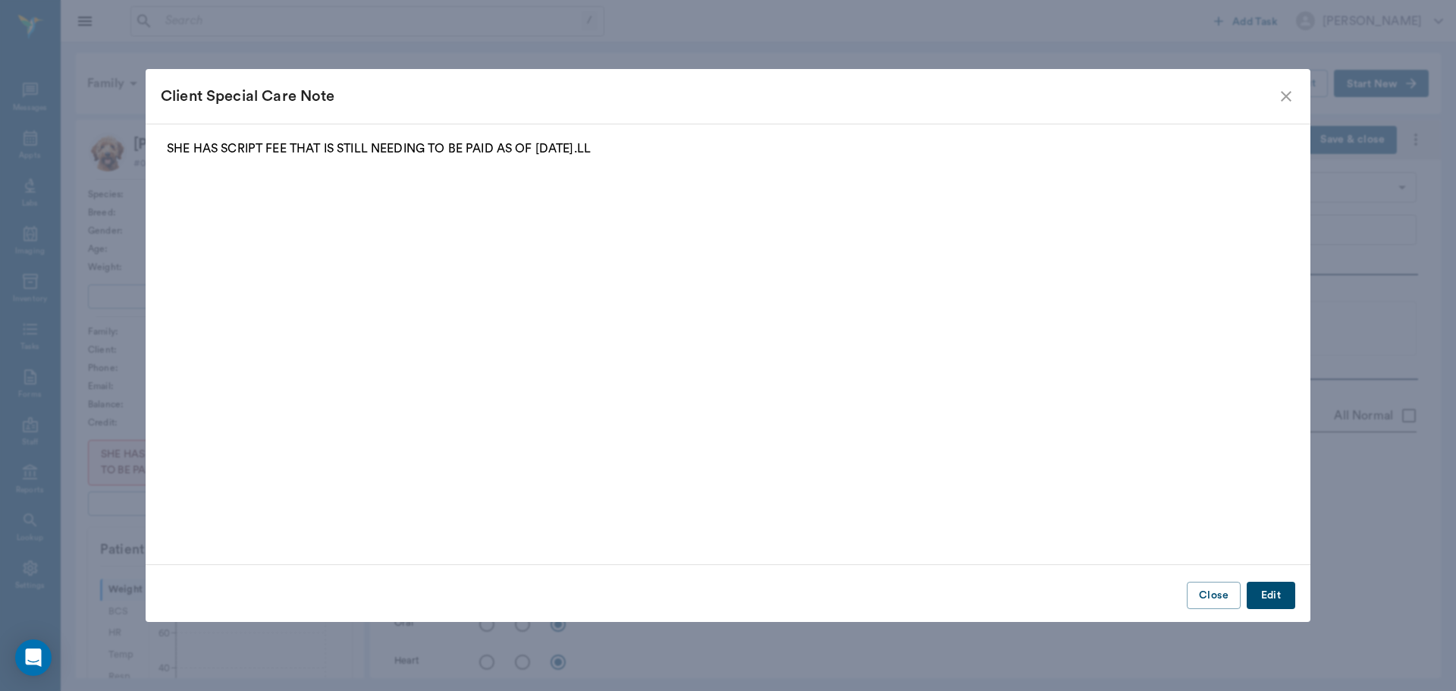
type input "63ec2f075fda476ae8351a4c"
type input "65d2be4f46e3a538d89b8c1a"
type textarea "[PERSON_NAME]"
type input "[DATE]"
click at [1279, 94] on icon "close" at bounding box center [1286, 96] width 18 height 18
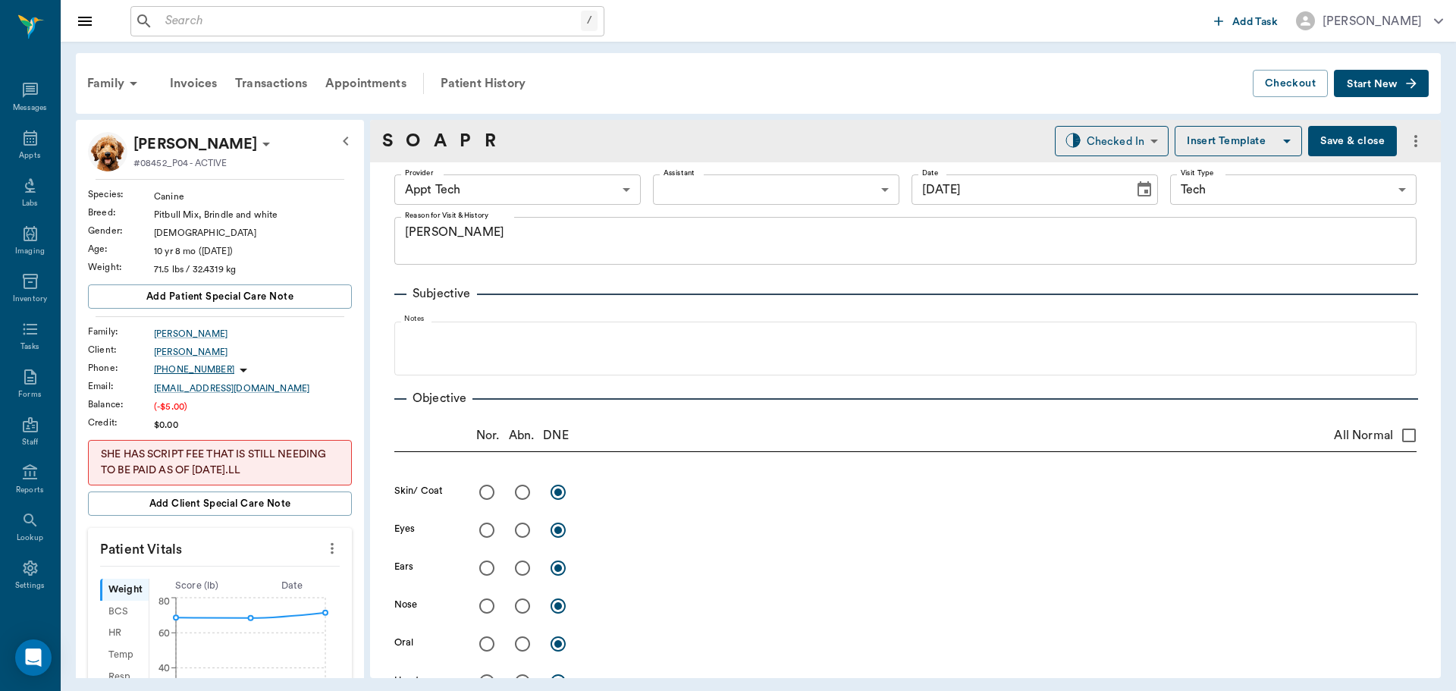
click at [325, 549] on icon "more" at bounding box center [332, 548] width 17 height 18
click at [298, 572] on span "Enter Vitals" at bounding box center [256, 575] width 127 height 16
click at [235, 591] on input "text" at bounding box center [219, 594] width 132 height 30
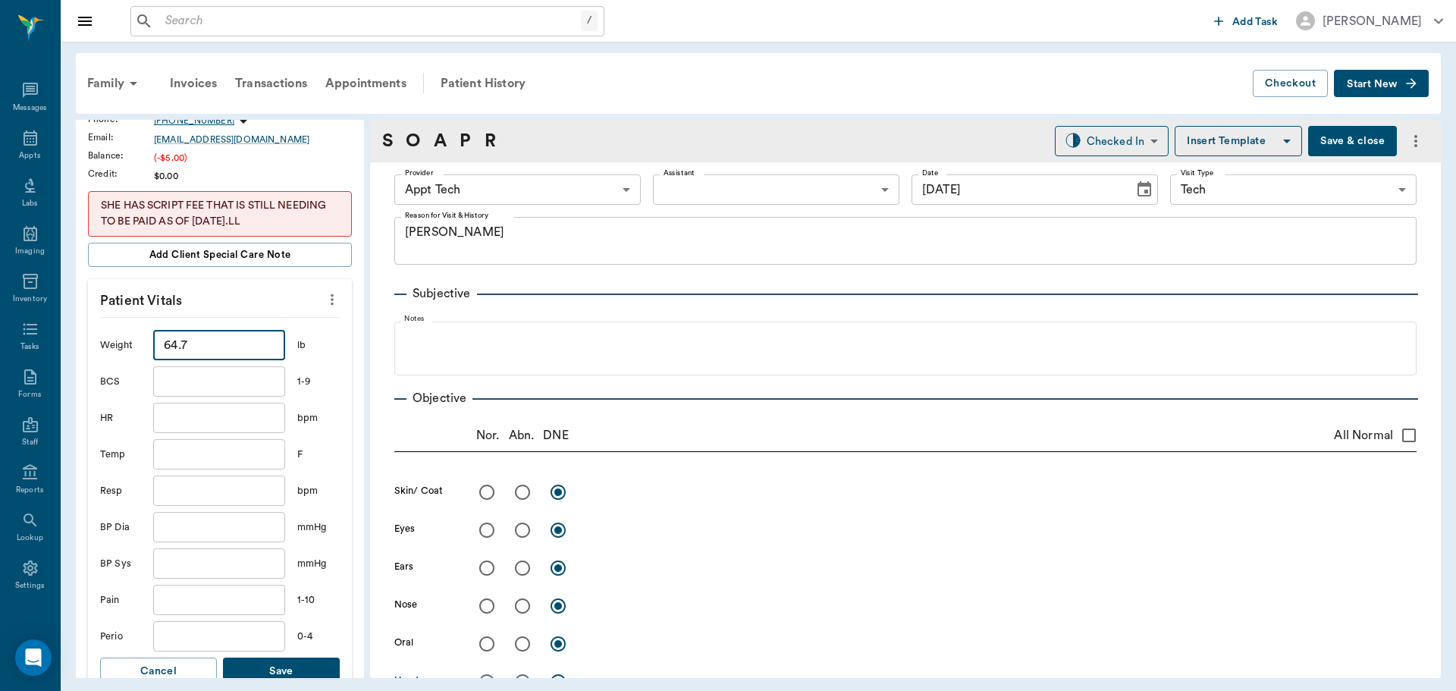
scroll to position [303, 0]
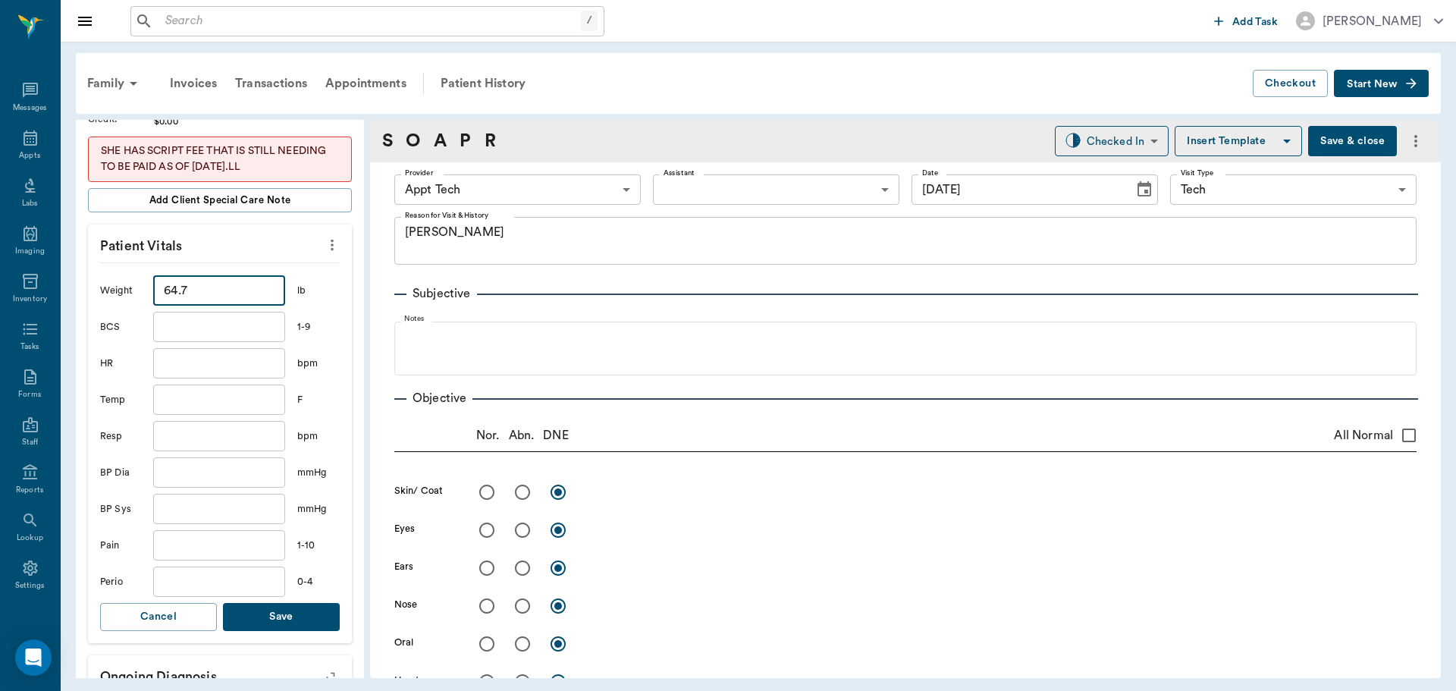
type input "64.7"
click at [267, 610] on button "Save" at bounding box center [281, 617] width 117 height 28
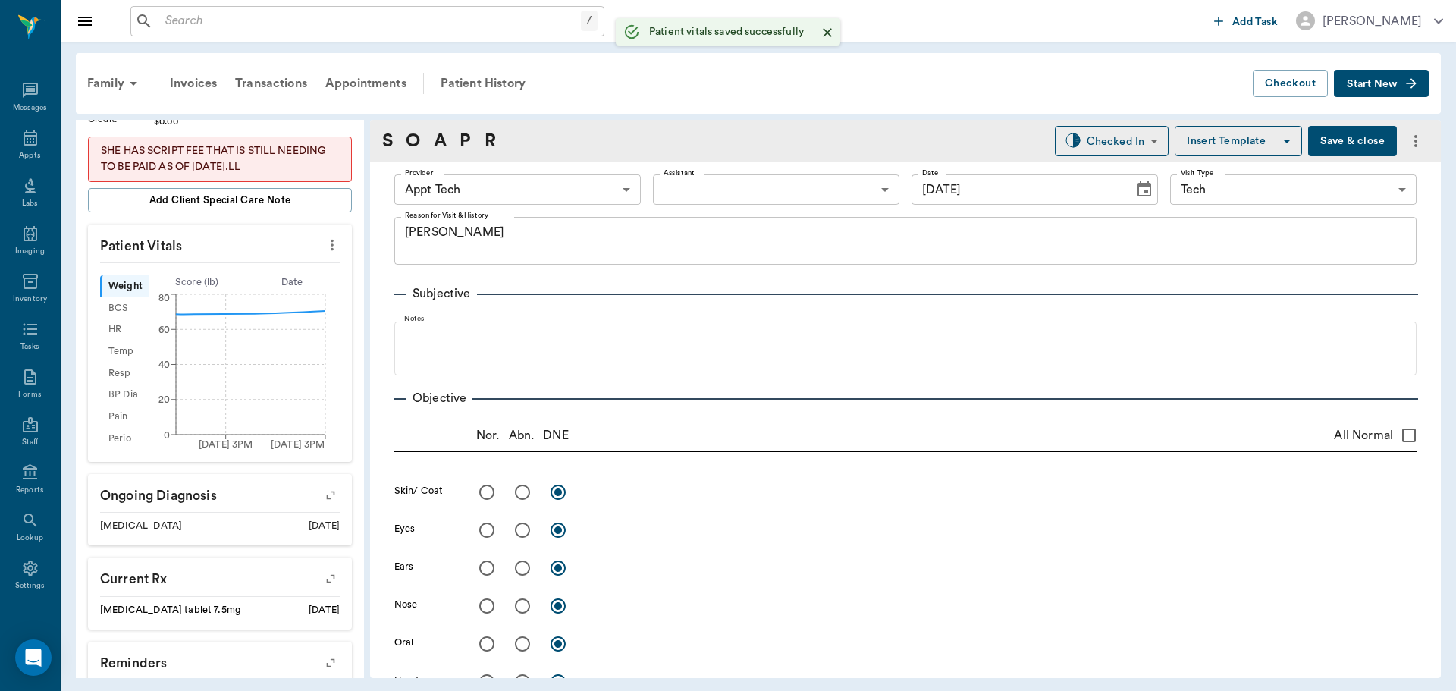
click at [520, 196] on body "/ ​ Add Task Dr. Bert Ellsworth Nectar Messages Appts Labs Imaging Inventory Ta…" at bounding box center [728, 345] width 1456 height 691
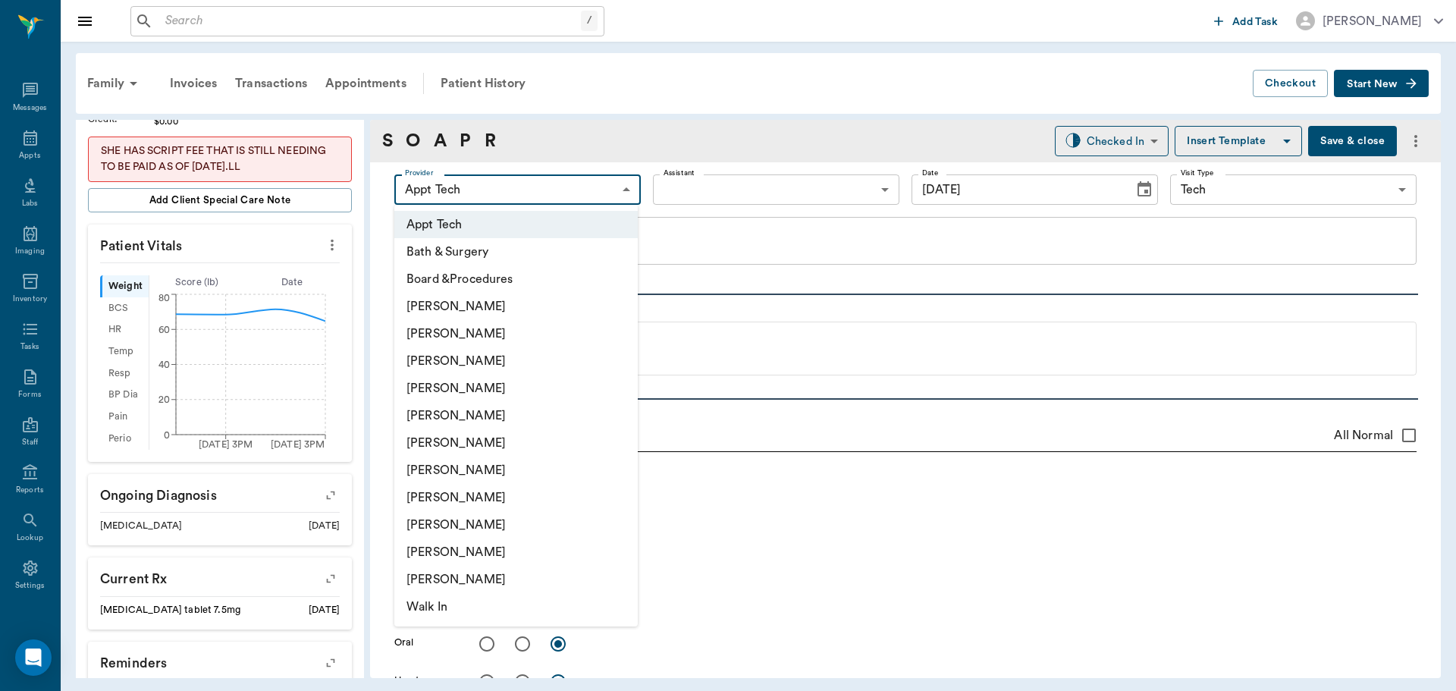
click at [535, 353] on li "[PERSON_NAME]" at bounding box center [515, 360] width 243 height 27
type input "642ef10e332a41444de2bad1"
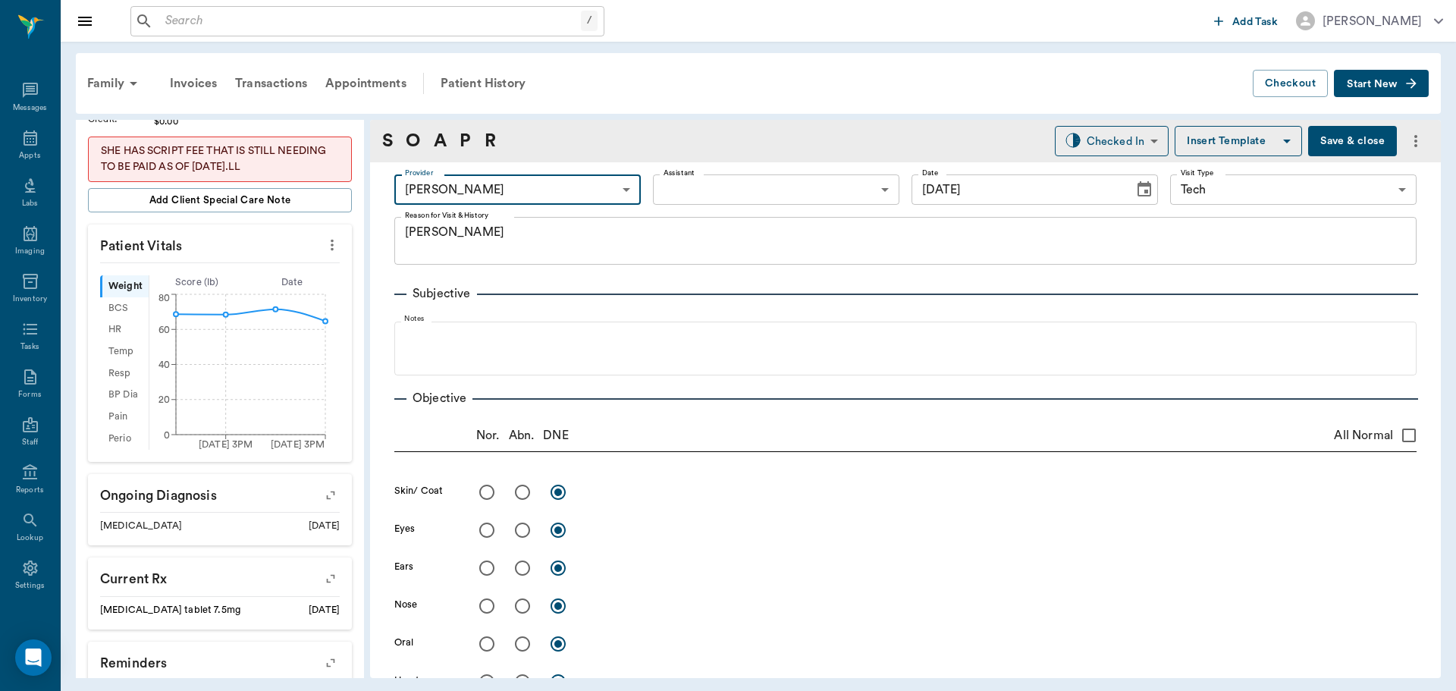
click at [677, 186] on body "/ ​ Add Task Dr. Bert Ellsworth Nectar Messages Appts Labs Imaging Inventory Ta…" at bounding box center [728, 345] width 1456 height 691
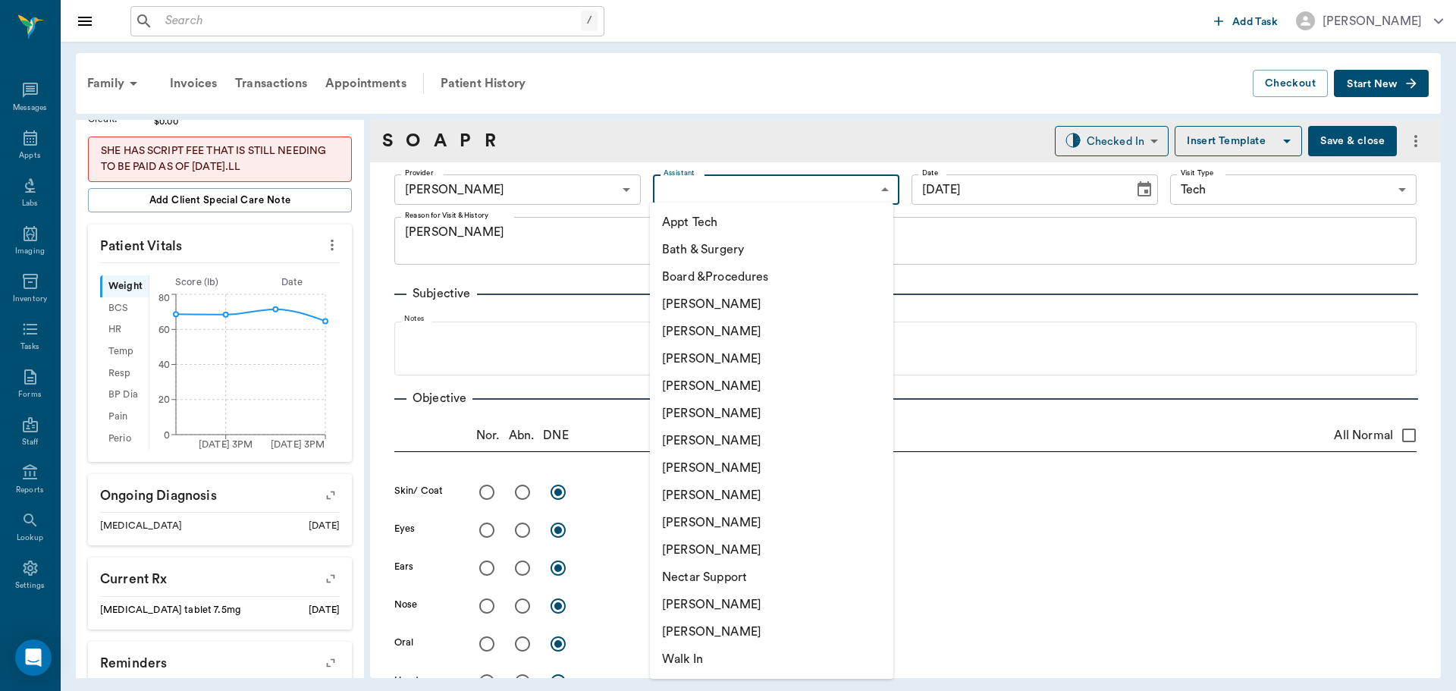
click at [746, 463] on li "[PERSON_NAME]" at bounding box center [771, 467] width 243 height 27
type input "682b670d8bdc6f7f8feef3db"
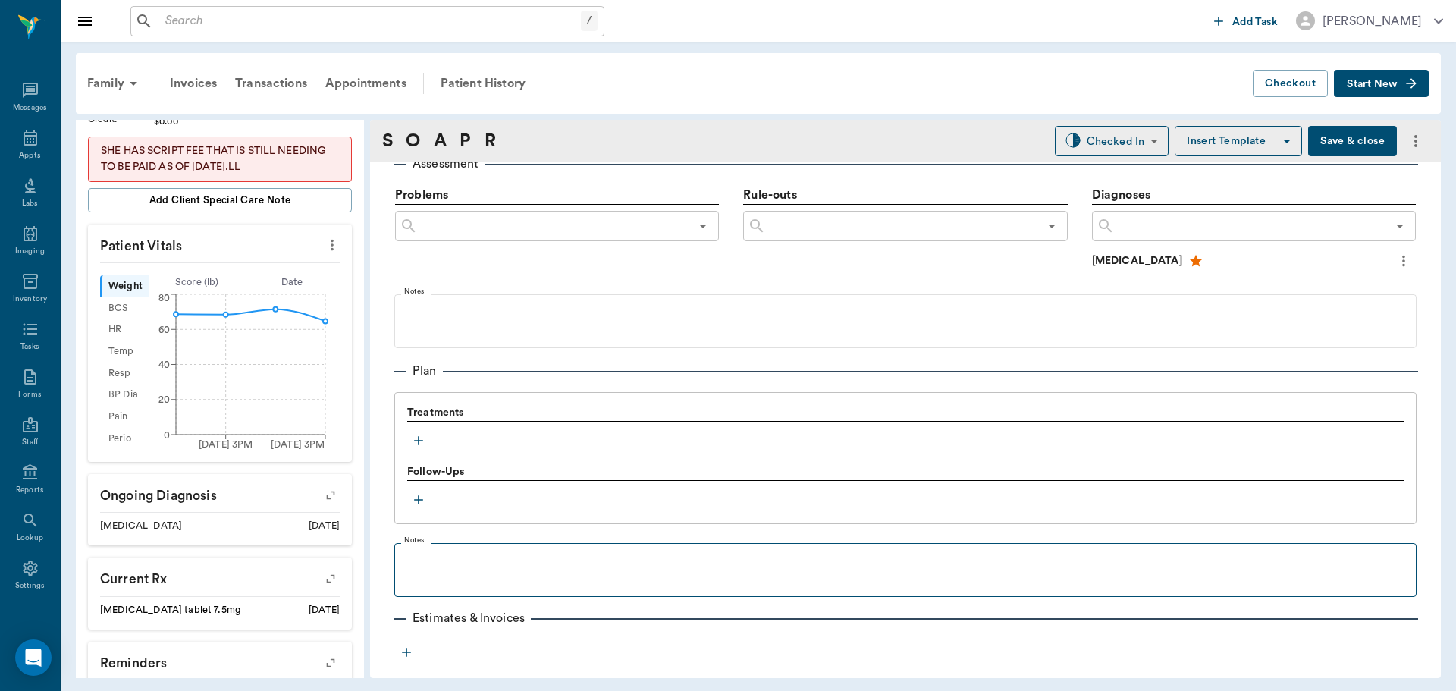
scroll to position [949, 0]
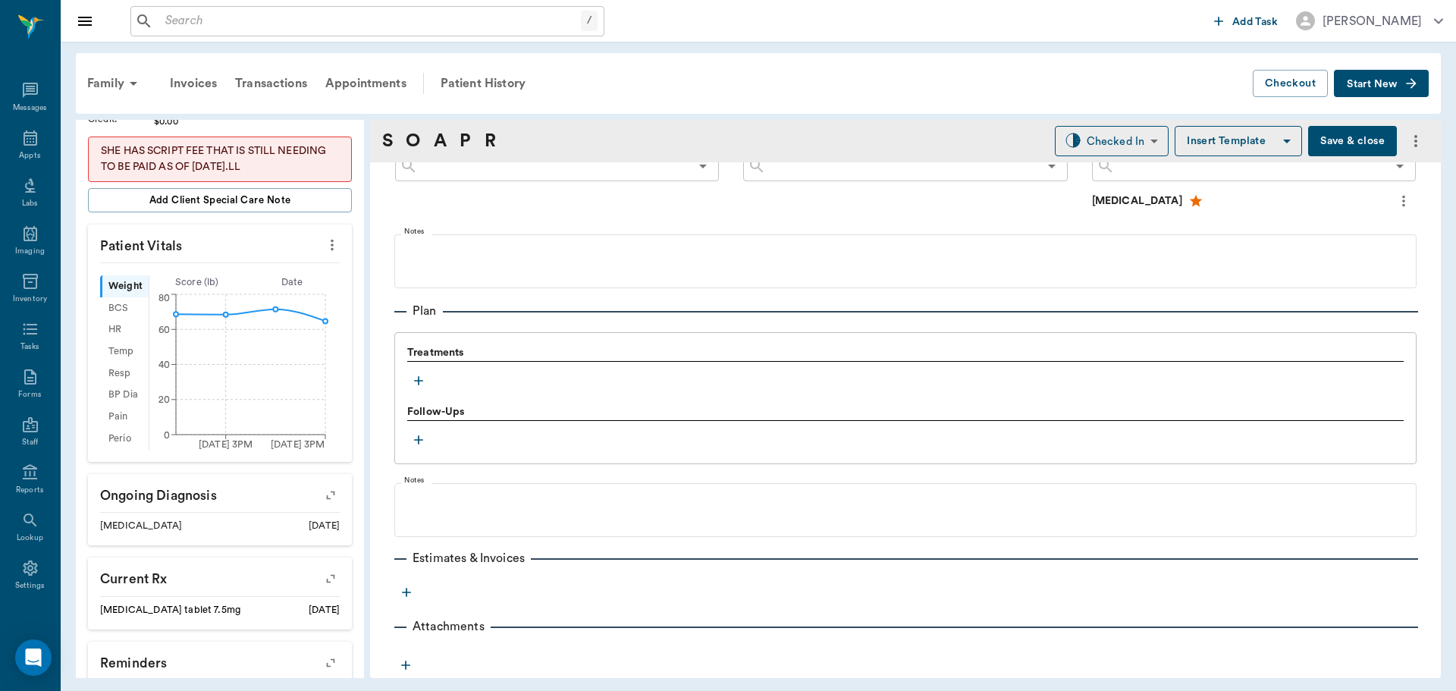
click at [414, 378] on icon "button" at bounding box center [418, 380] width 15 height 15
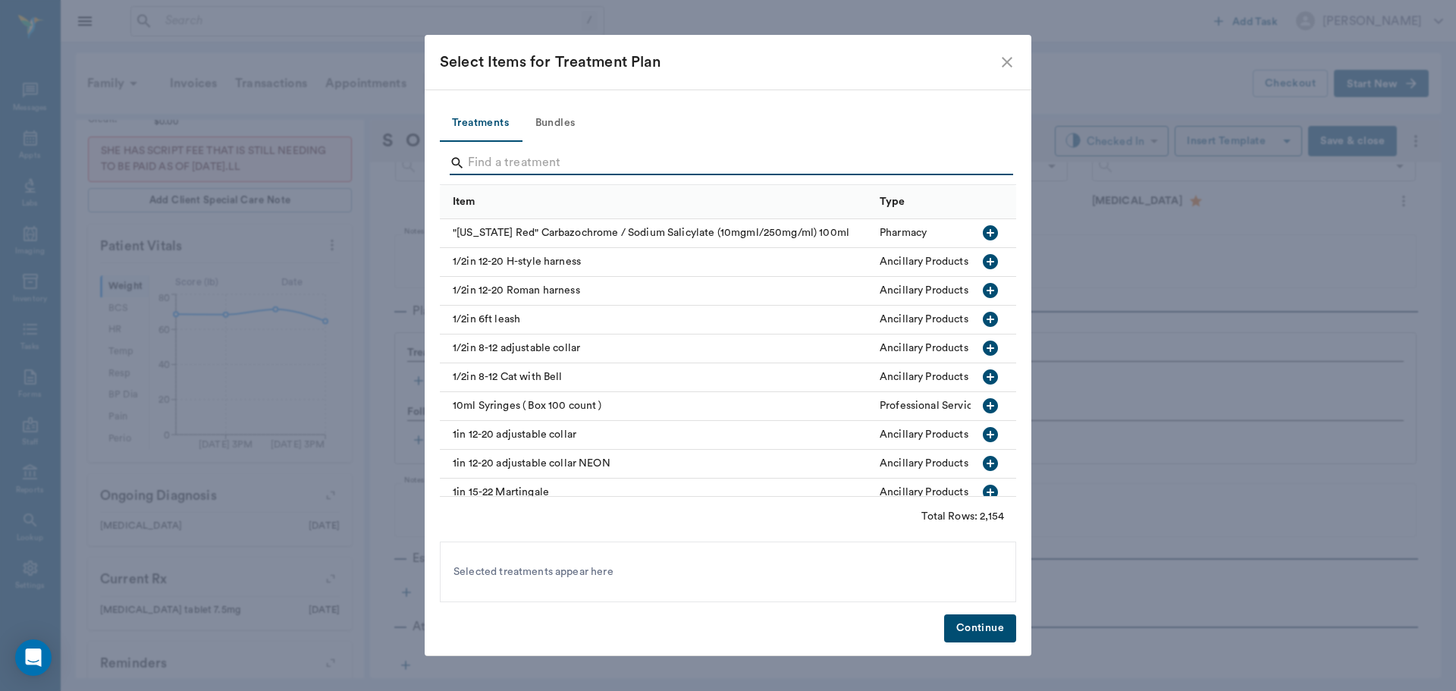
click at [535, 162] on input "Search" at bounding box center [729, 163] width 523 height 24
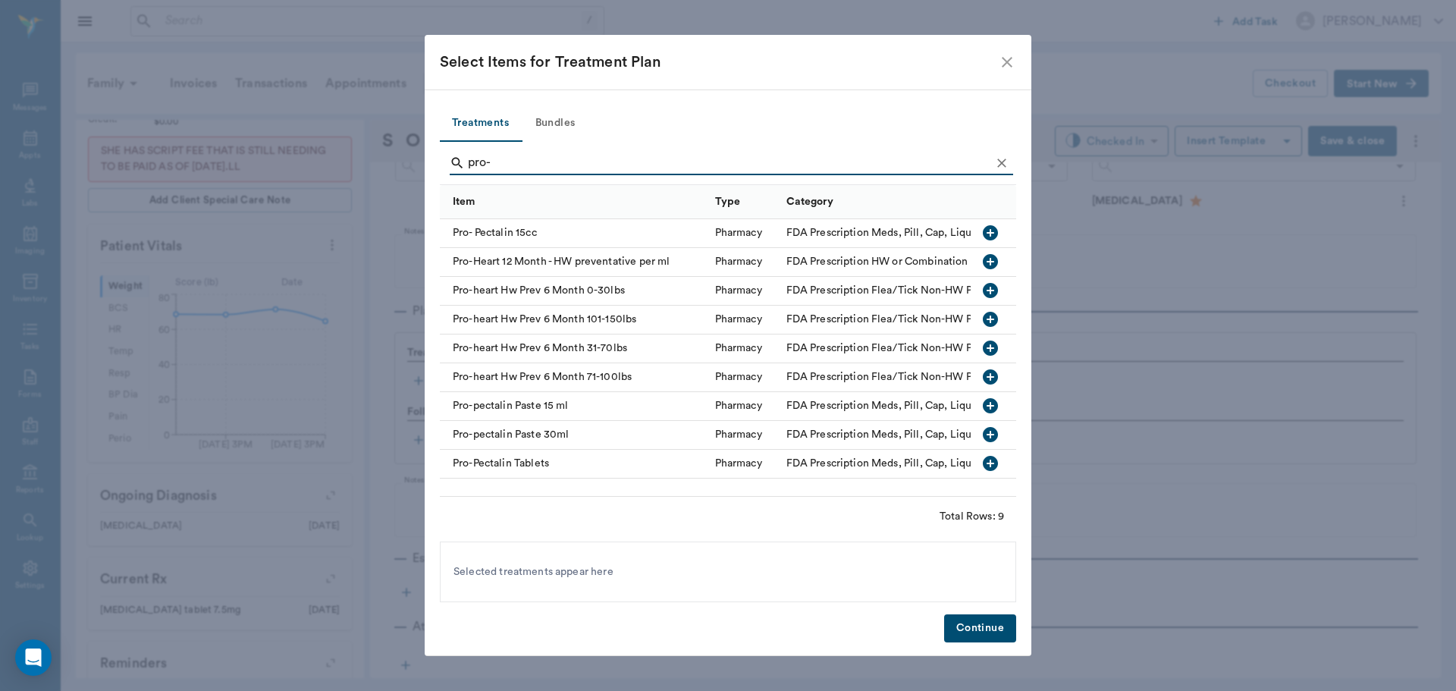
type input "pro-"
click at [997, 350] on icon "button" at bounding box center [990, 348] width 15 height 15
click at [1008, 162] on icon "Clear" at bounding box center [1001, 162] width 15 height 15
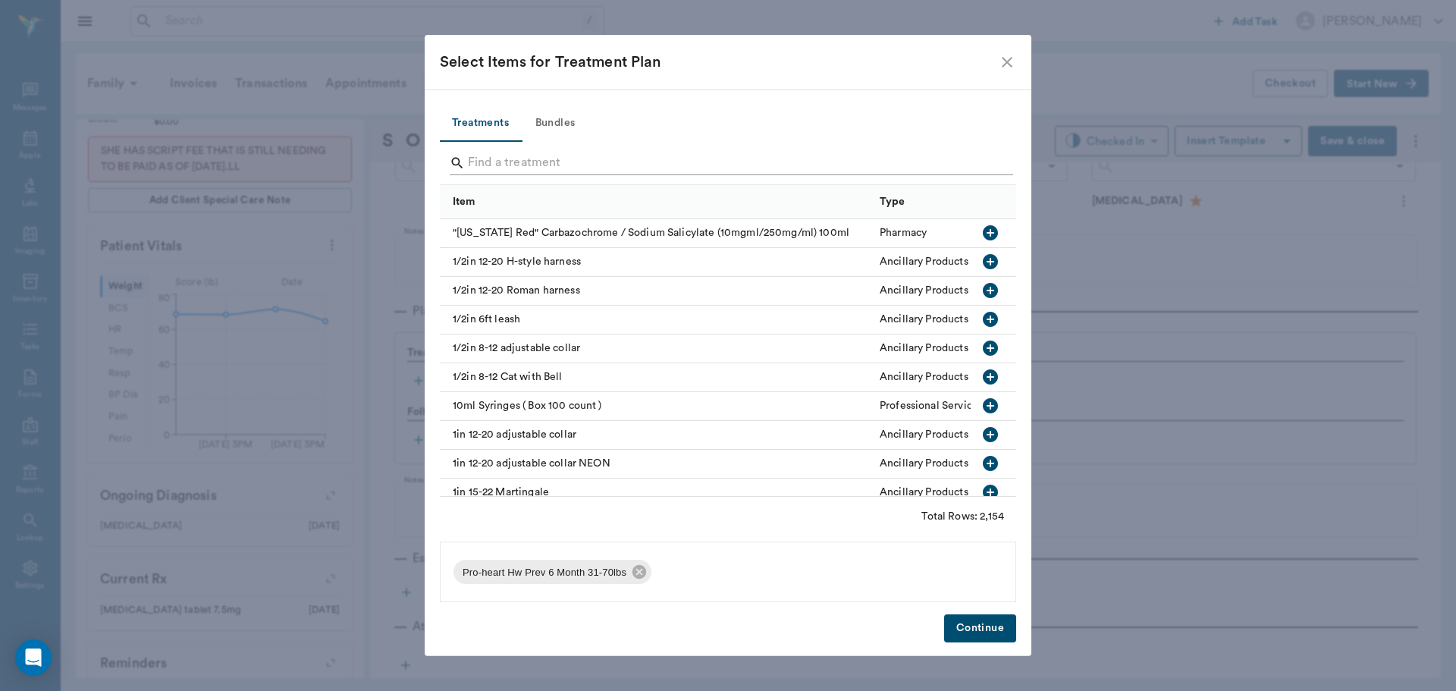
click at [978, 160] on input "Search" at bounding box center [729, 163] width 523 height 24
click at [558, 127] on button "Bundles" at bounding box center [555, 123] width 68 height 36
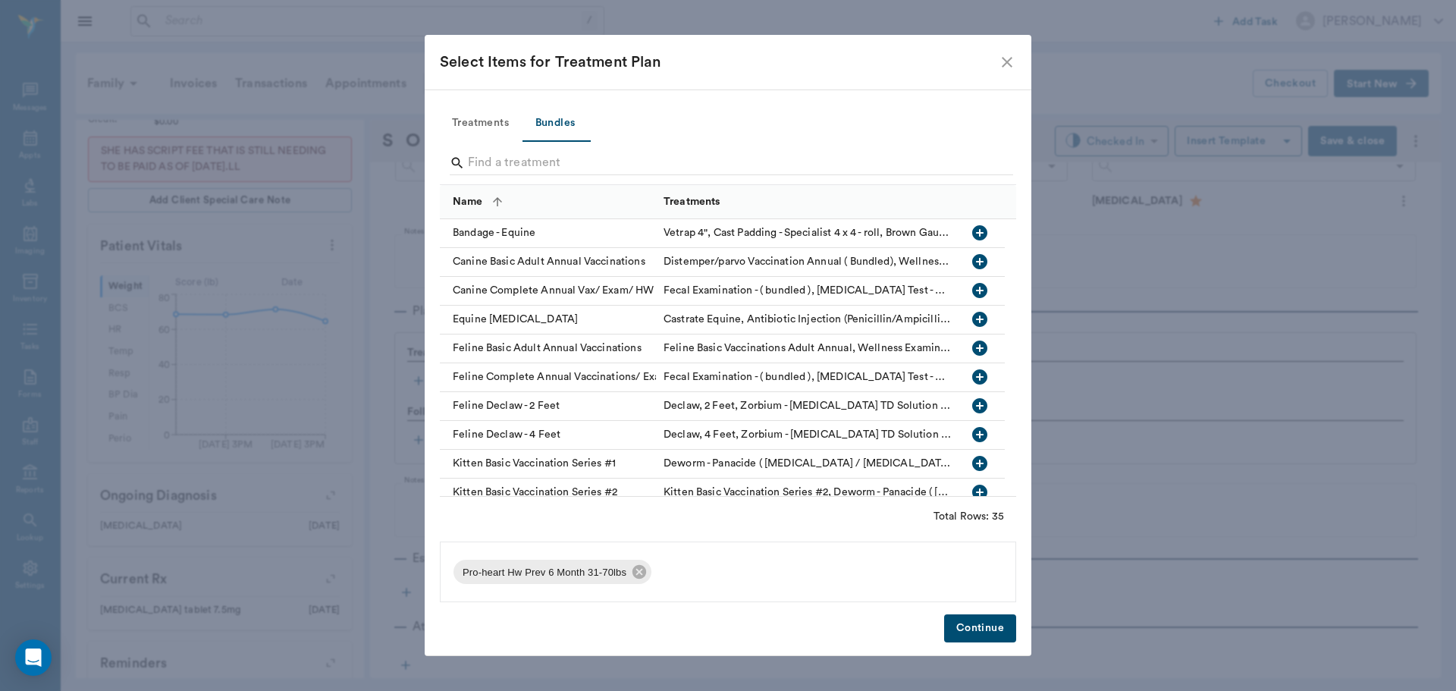
click at [566, 157] on input "Search" at bounding box center [729, 163] width 523 height 24
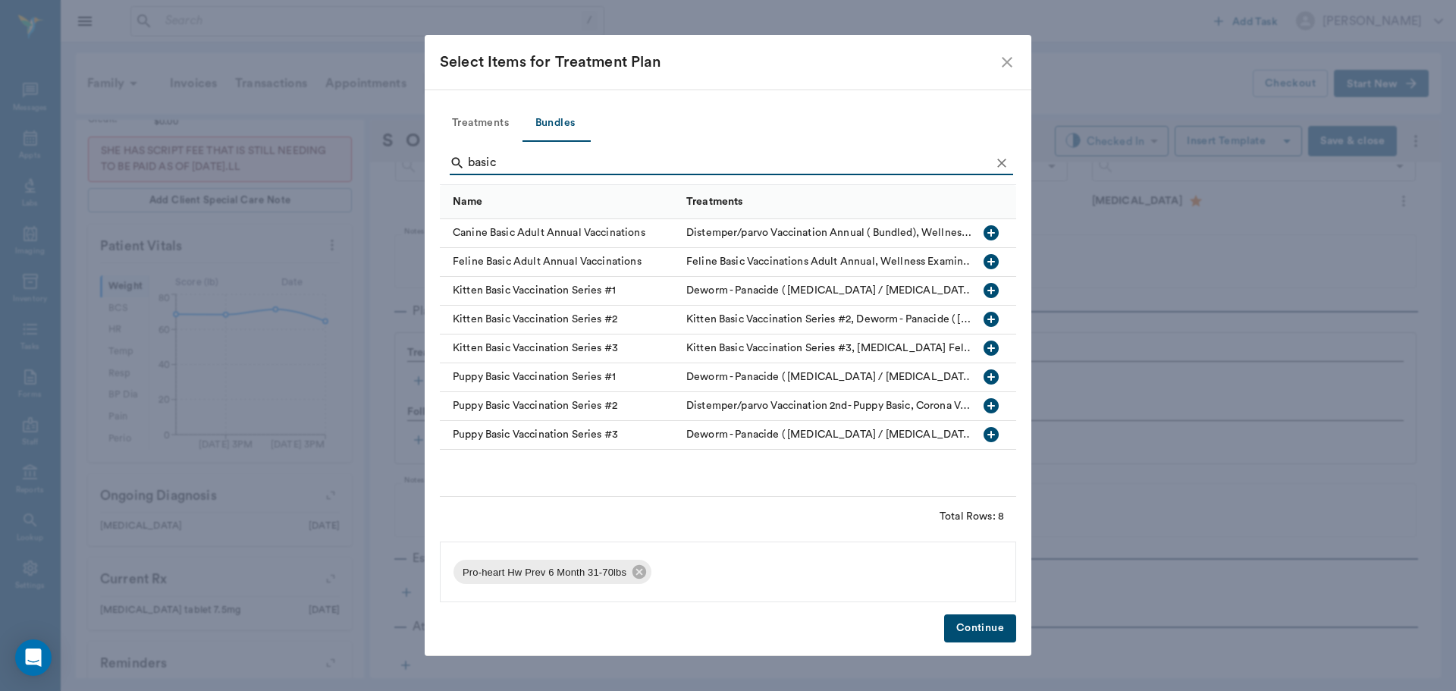
type input "basic"
click at [989, 230] on icon "button" at bounding box center [991, 232] width 15 height 15
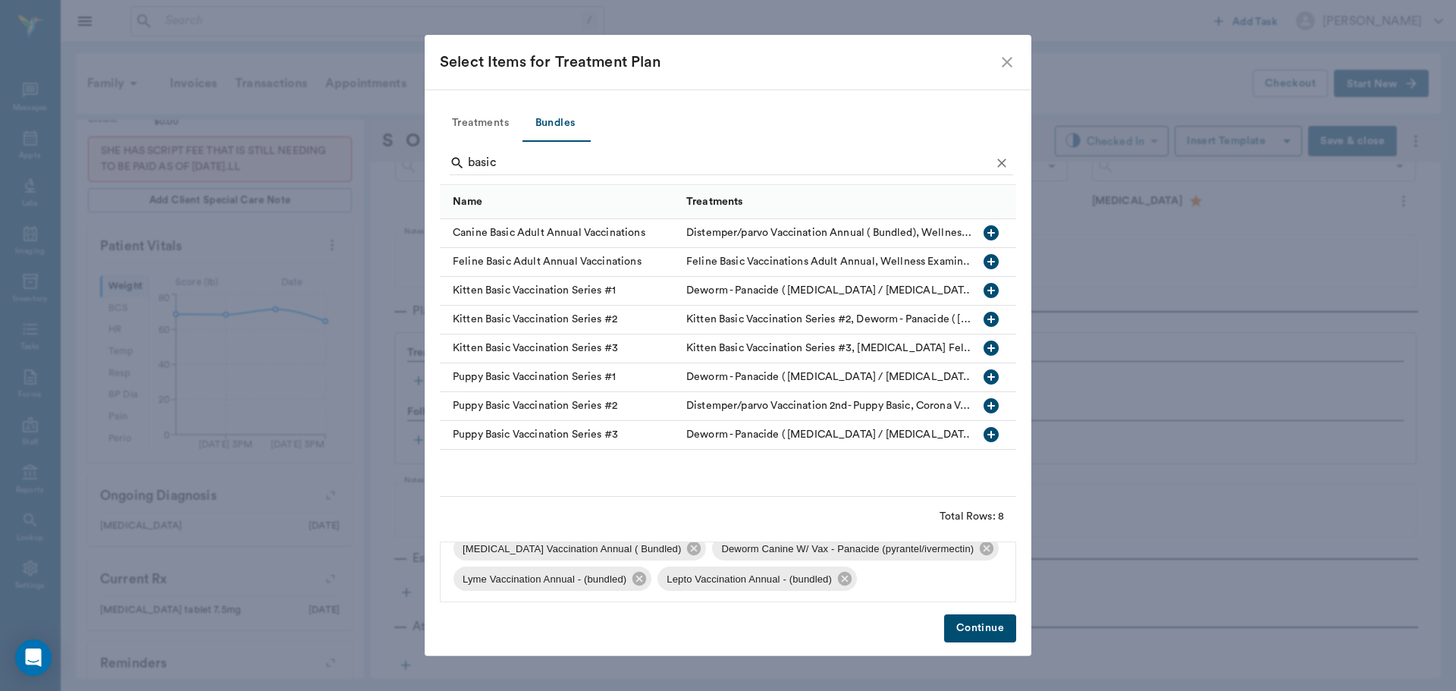
scroll to position [112, 0]
click at [637, 576] on icon at bounding box center [640, 577] width 14 height 14
click at [645, 579] on icon at bounding box center [640, 577] width 14 height 14
click at [987, 635] on button "Continue" at bounding box center [980, 628] width 72 height 28
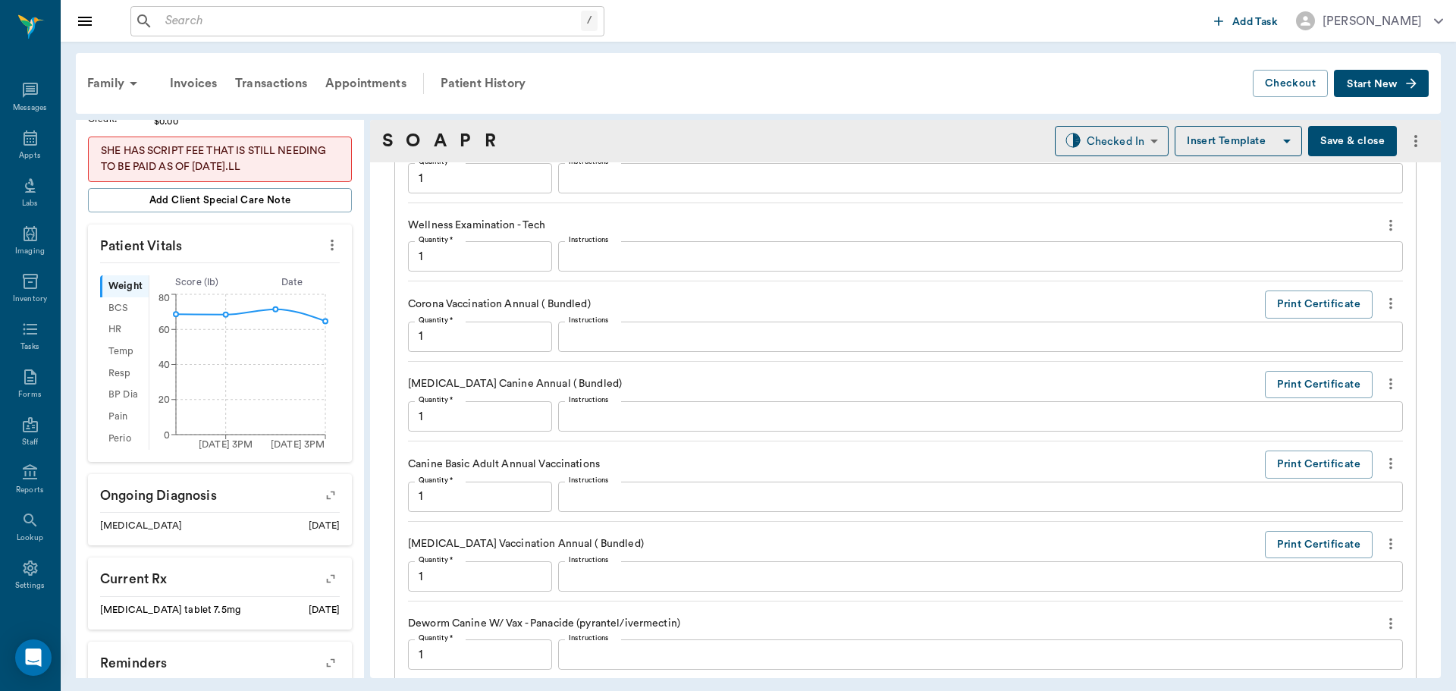
type input "1.00"
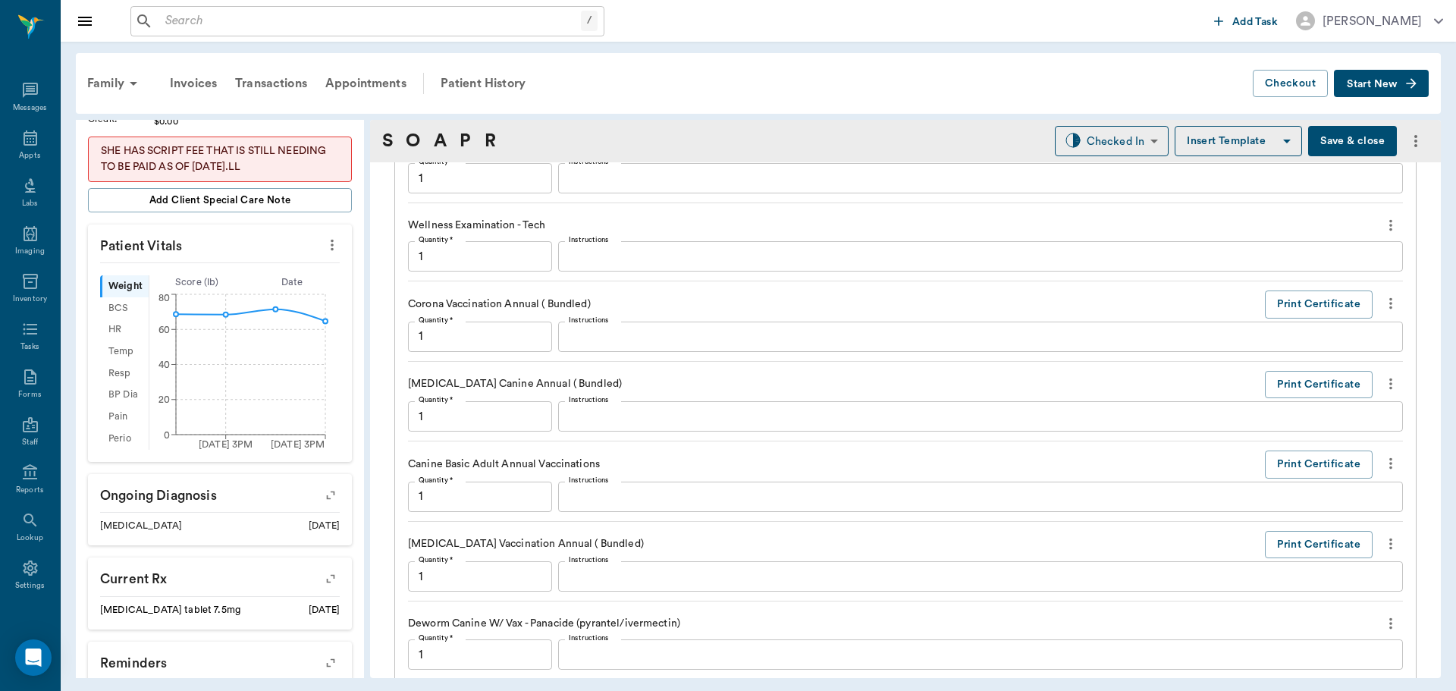
type input "1.00"
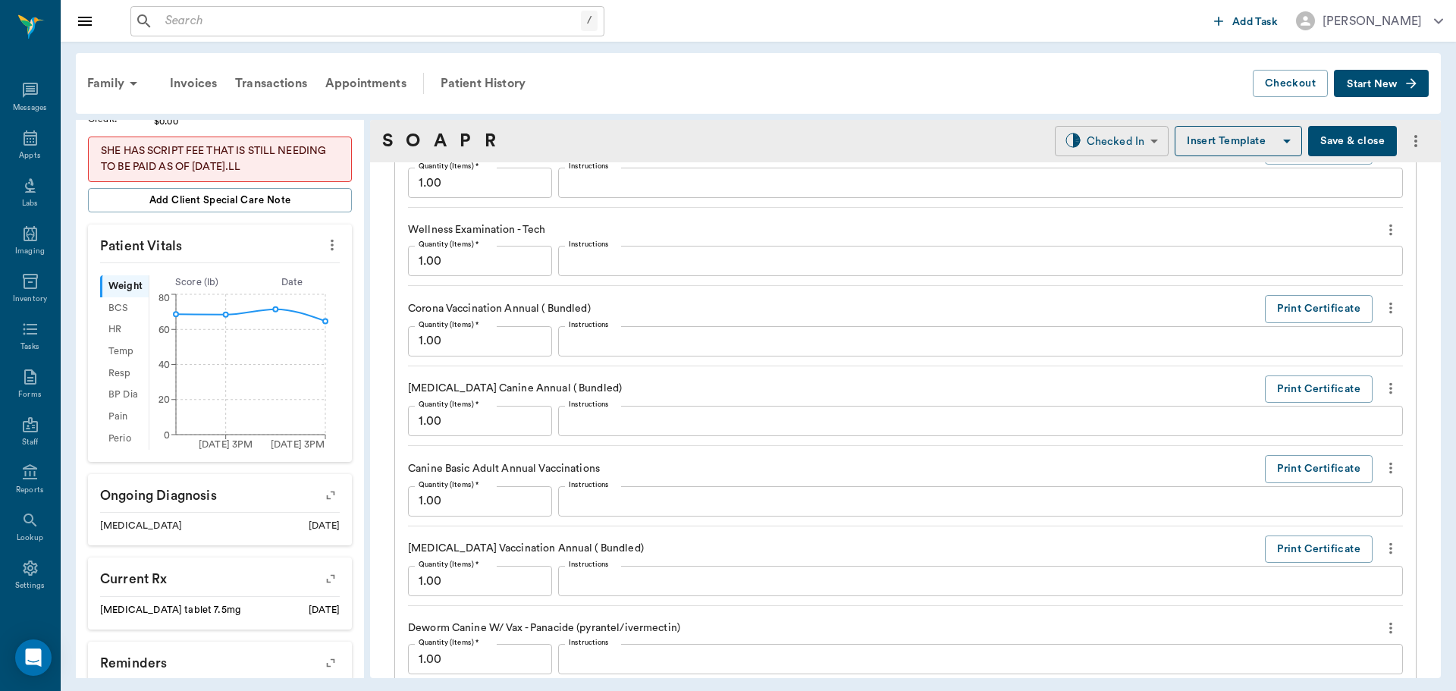
click at [1054, 139] on body "/ ​ Add Task Dr. Bert Ellsworth Nectar Messages Appts Labs Imaging Inventory Ta…" at bounding box center [728, 345] width 1456 height 691
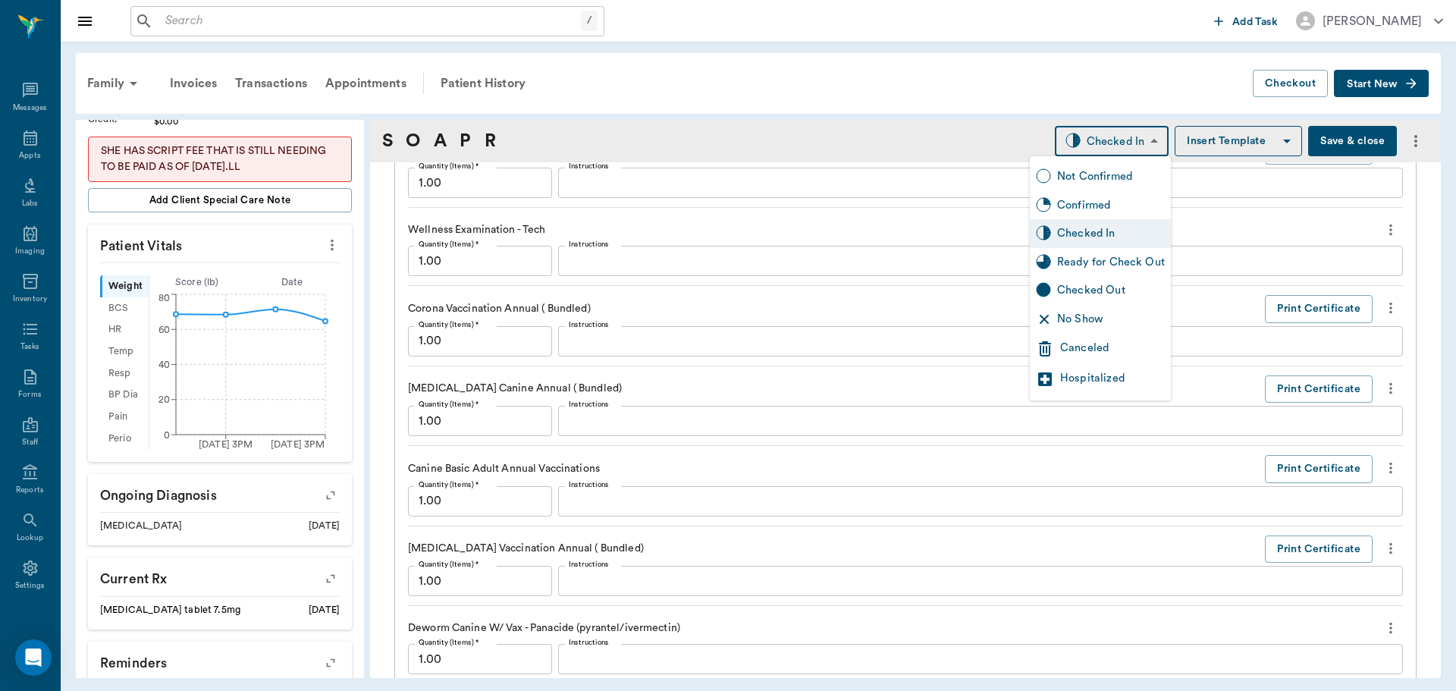
click at [1053, 250] on div "Ready for Check Out" at bounding box center [1100, 262] width 141 height 29
type input "READY_TO_CHECKOUT"
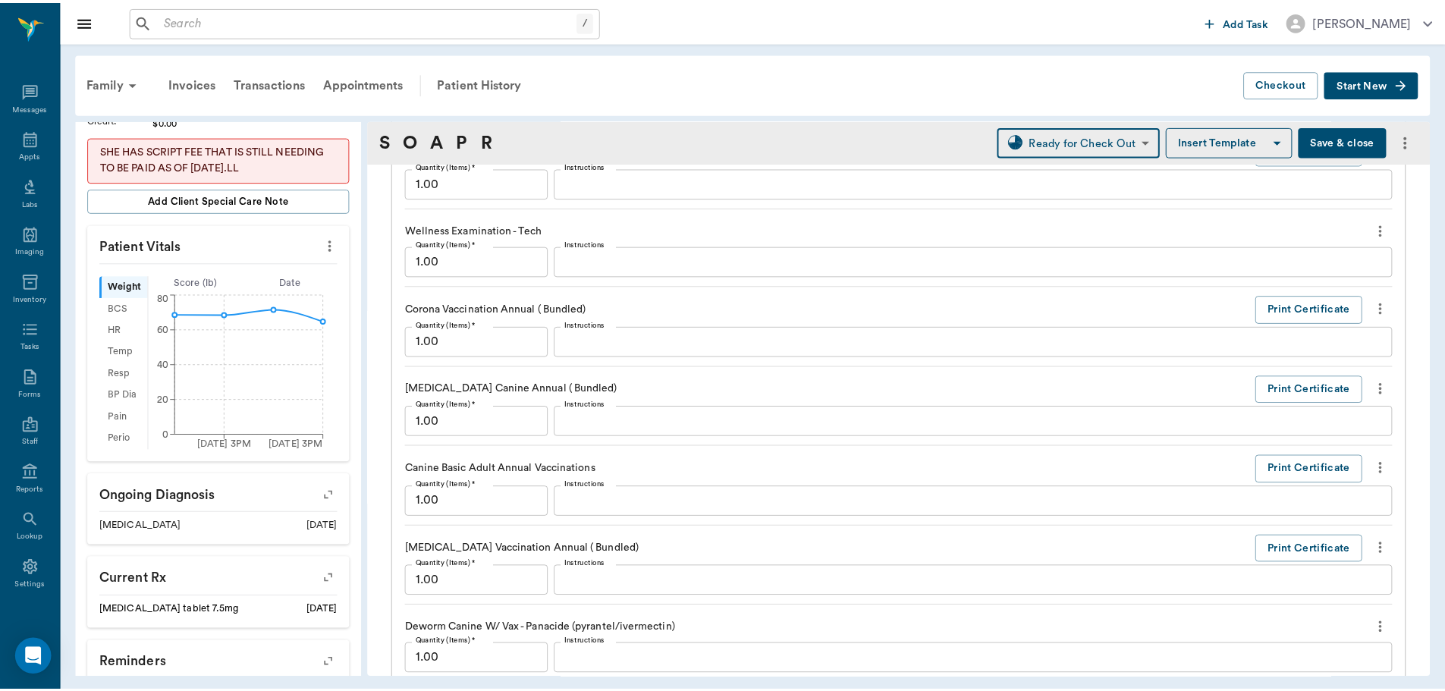
scroll to position [1704, 0]
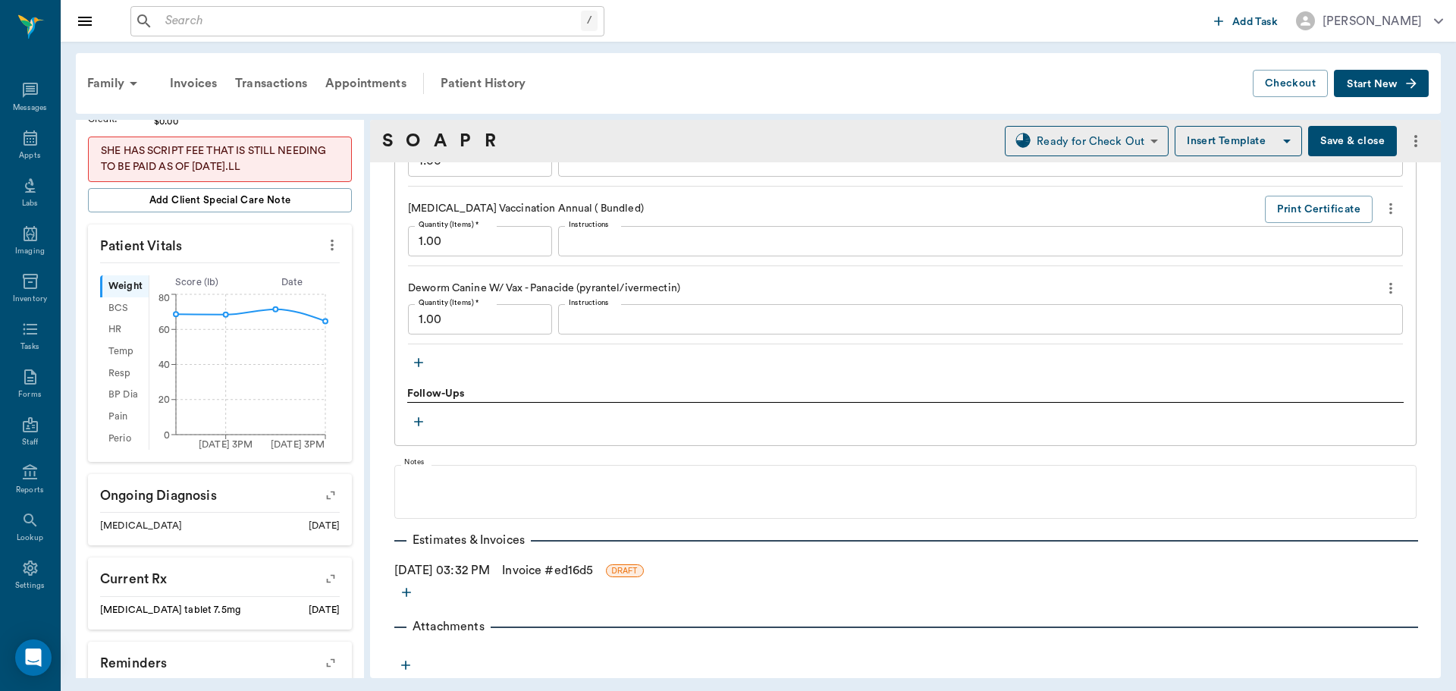
click at [551, 572] on link "Invoice # ed16d5" at bounding box center [547, 570] width 91 height 18
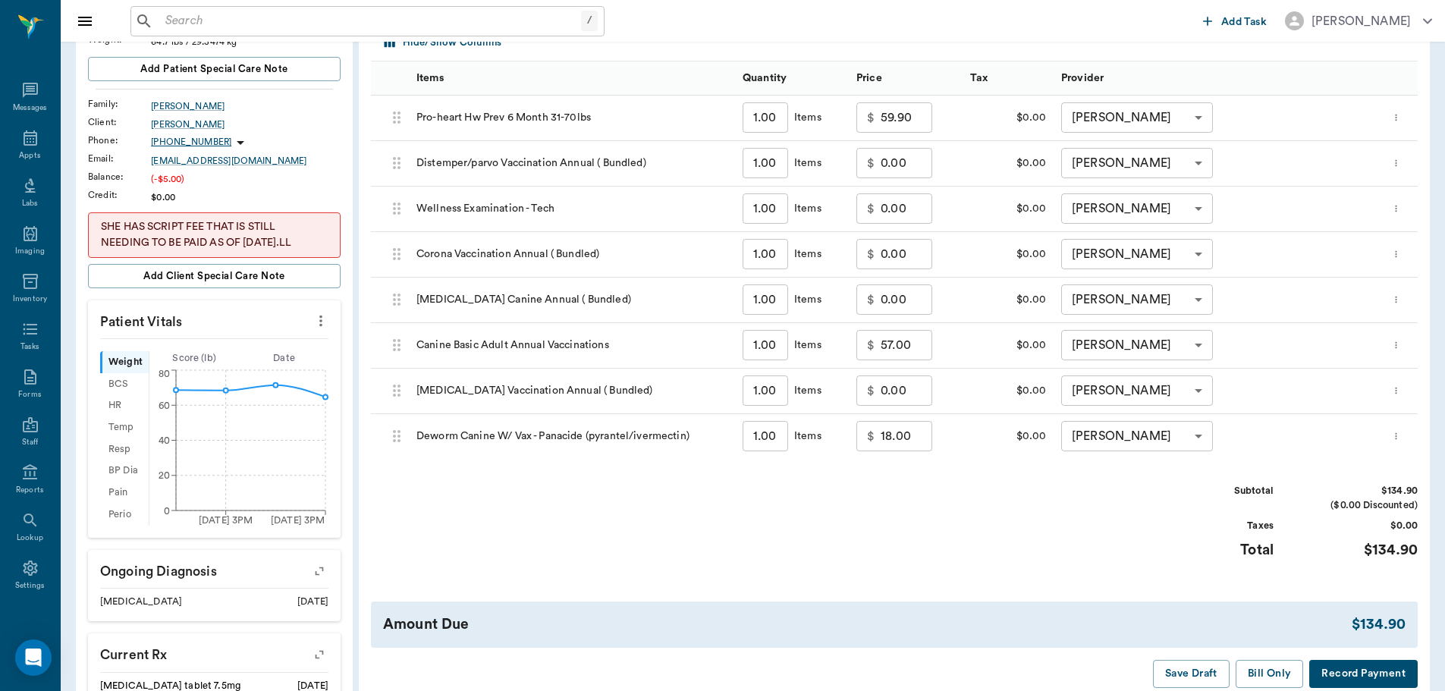
scroll to position [303, 0]
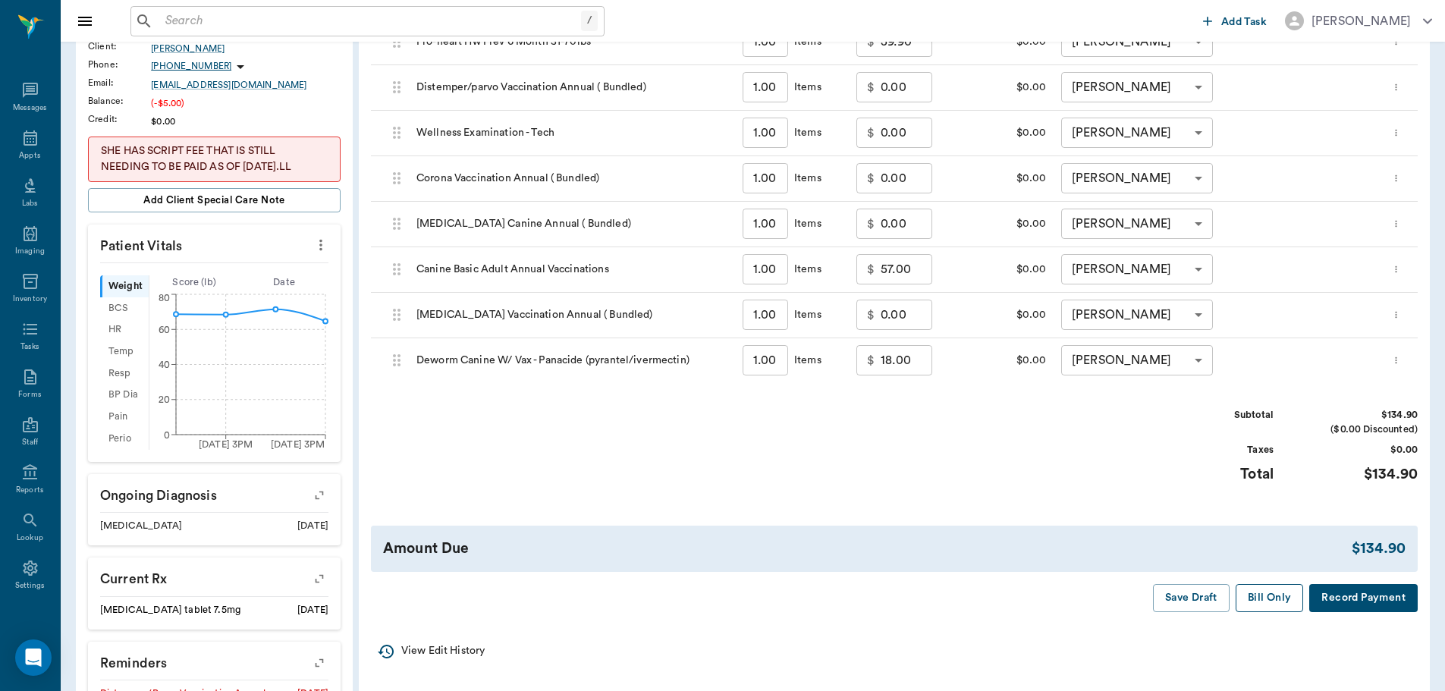
click at [1293, 605] on button "Bill Only" at bounding box center [1270, 598] width 68 height 28
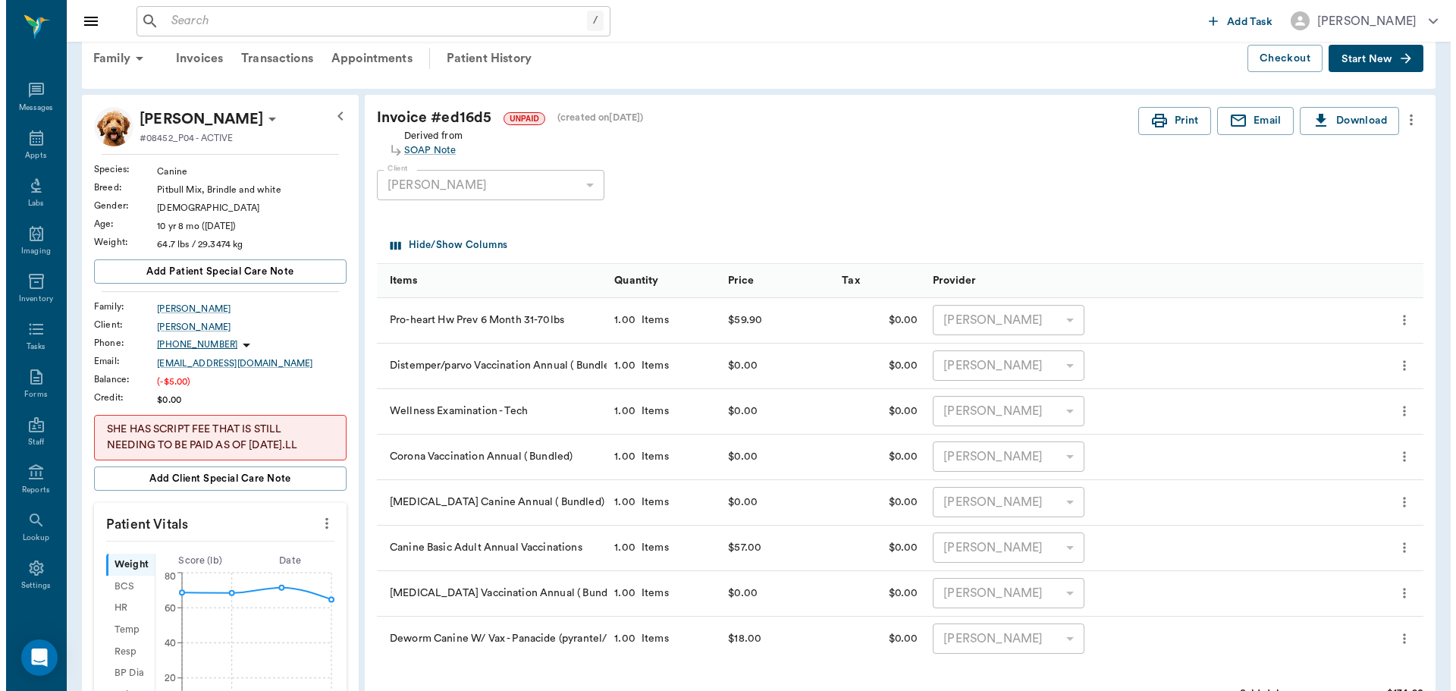
scroll to position [0, 0]
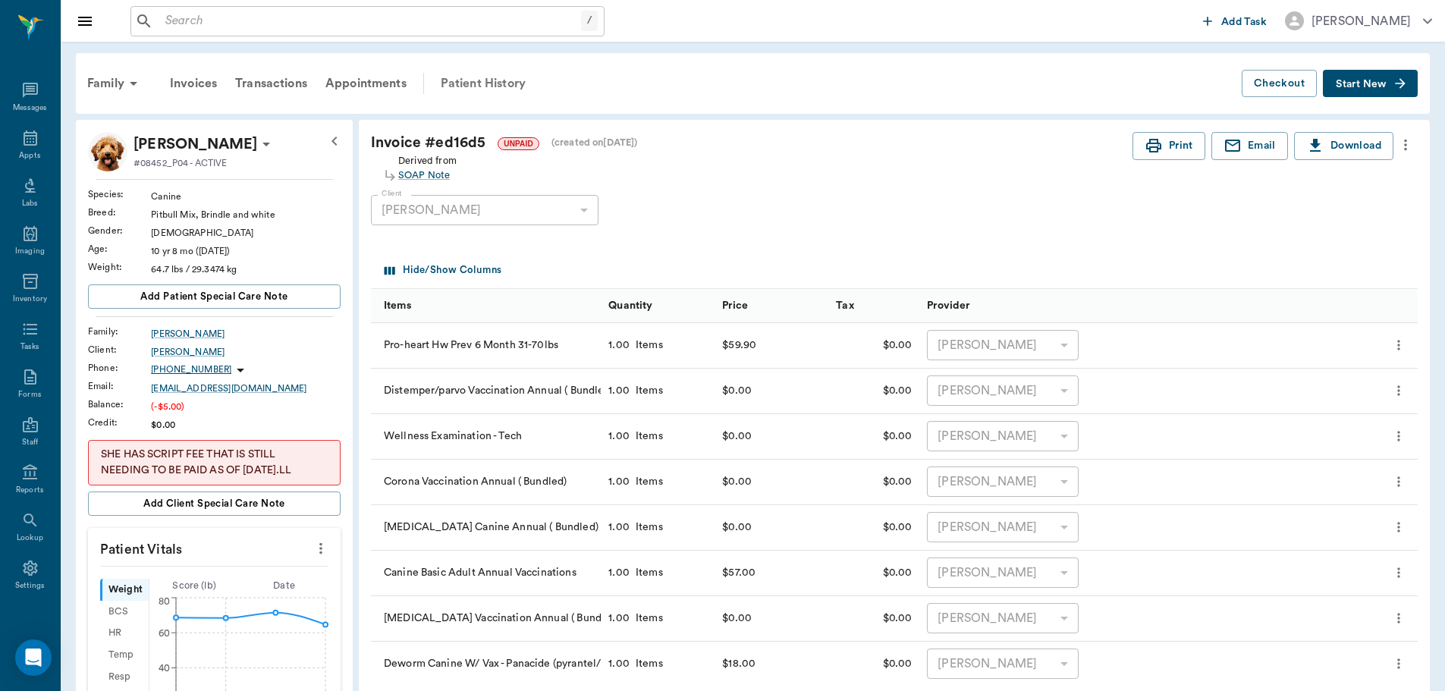
click at [482, 81] on div "Patient History" at bounding box center [483, 83] width 103 height 36
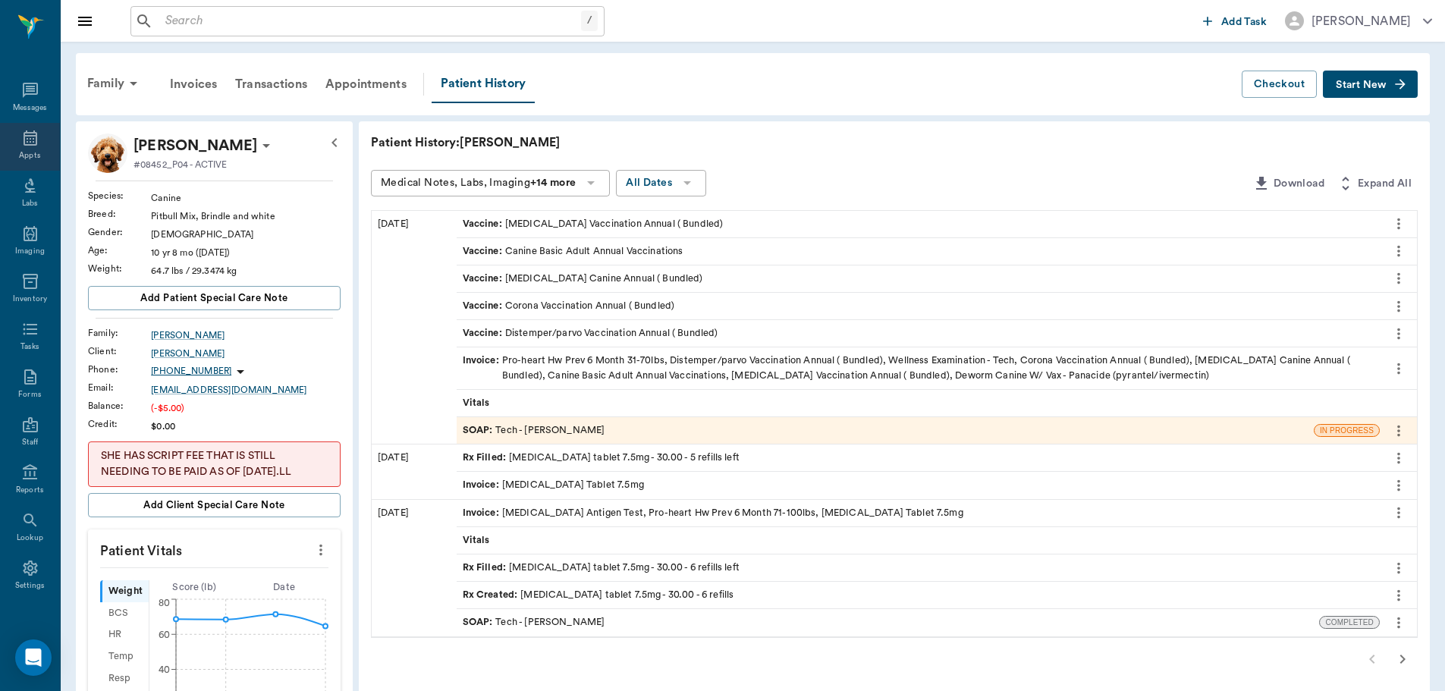
click at [12, 140] on div "Appts" at bounding box center [30, 147] width 60 height 48
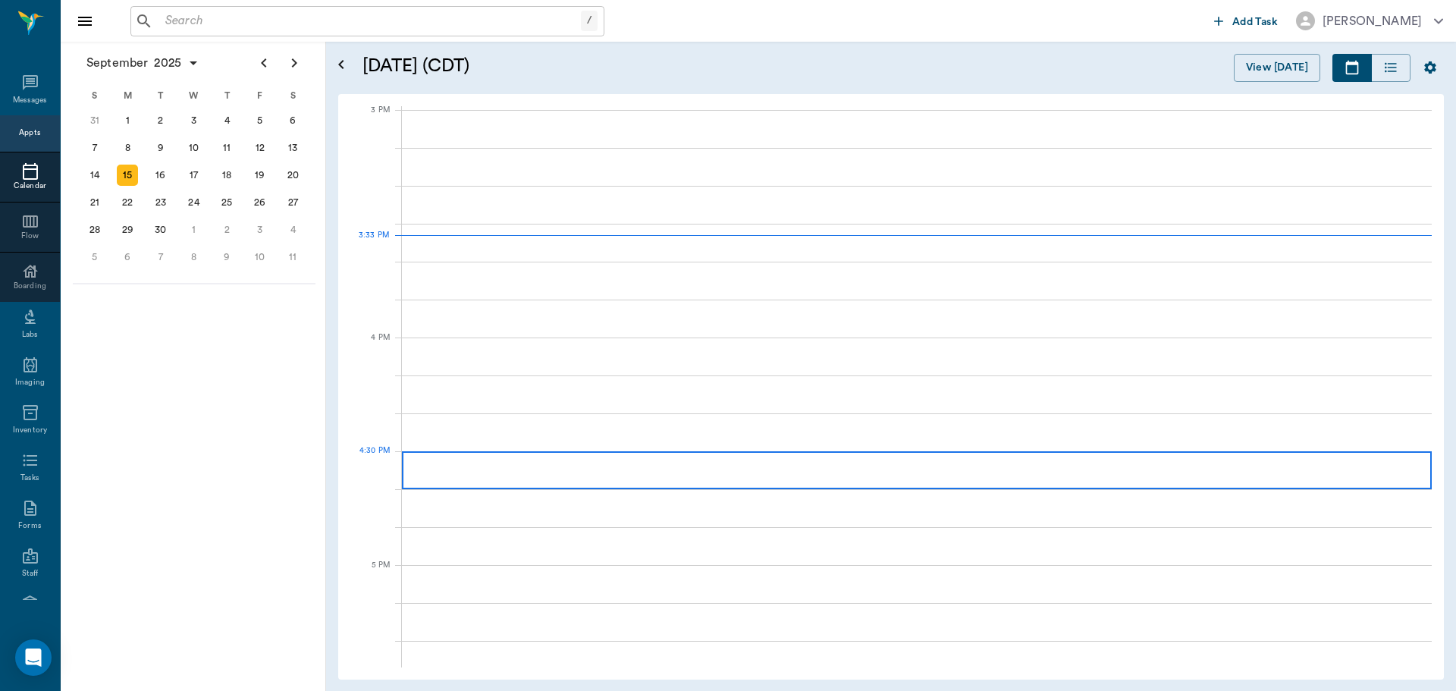
scroll to position [1594, 0]
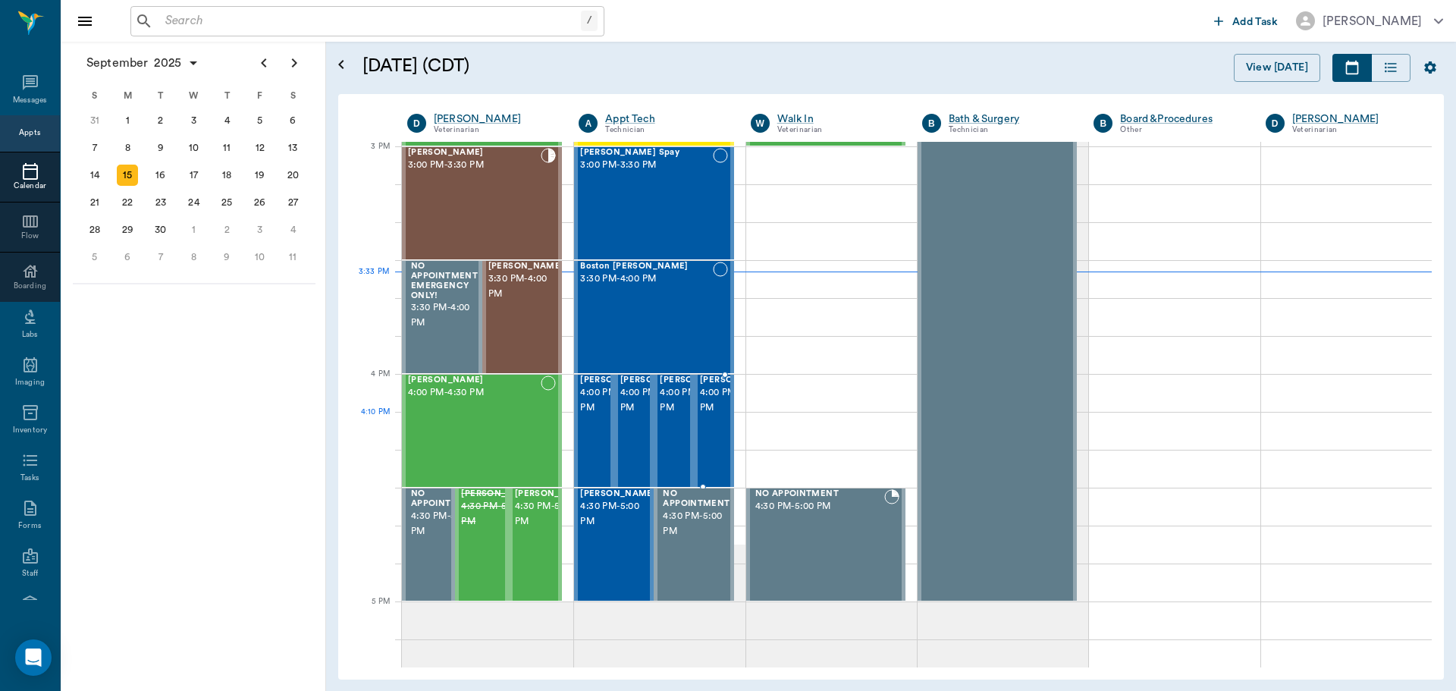
click at [724, 434] on div "[PERSON_NAME] 4:00 PM - 4:30 PM" at bounding box center [714, 431] width 40 height 112
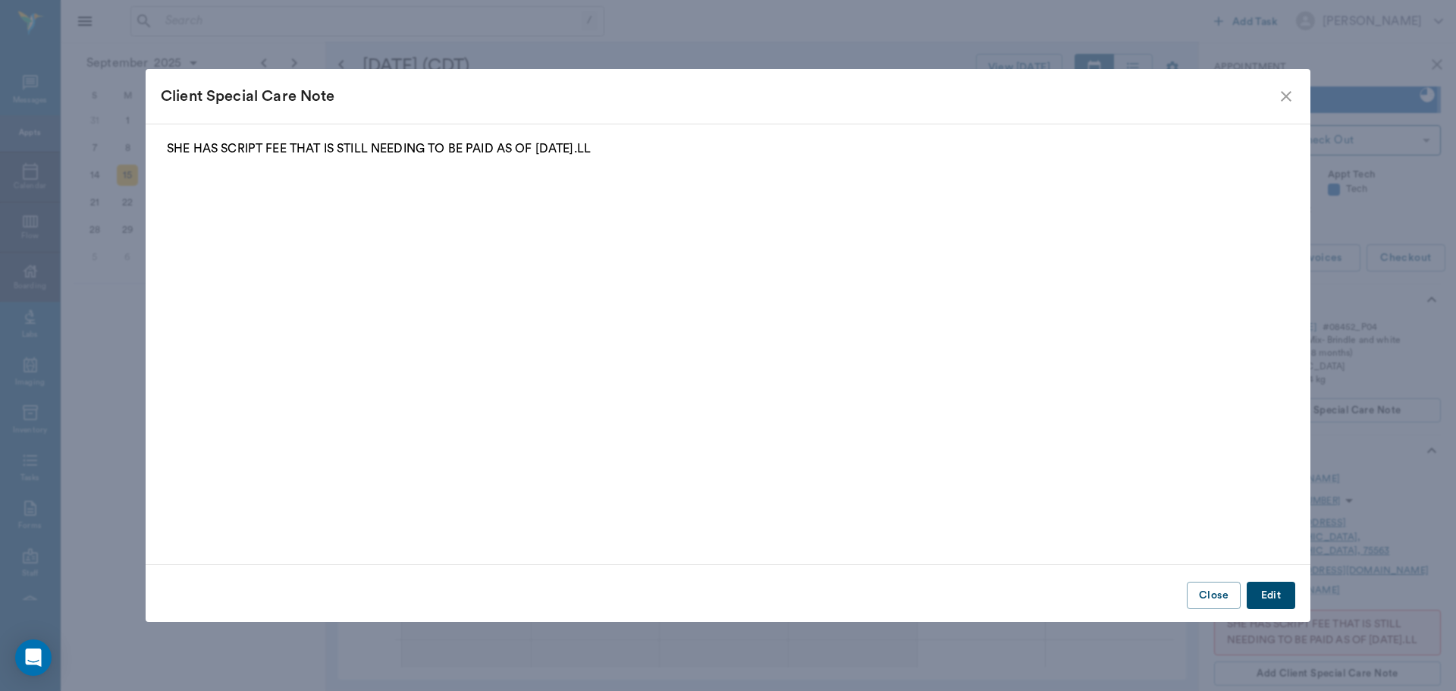
click at [1283, 100] on icon "close" at bounding box center [1286, 96] width 11 height 11
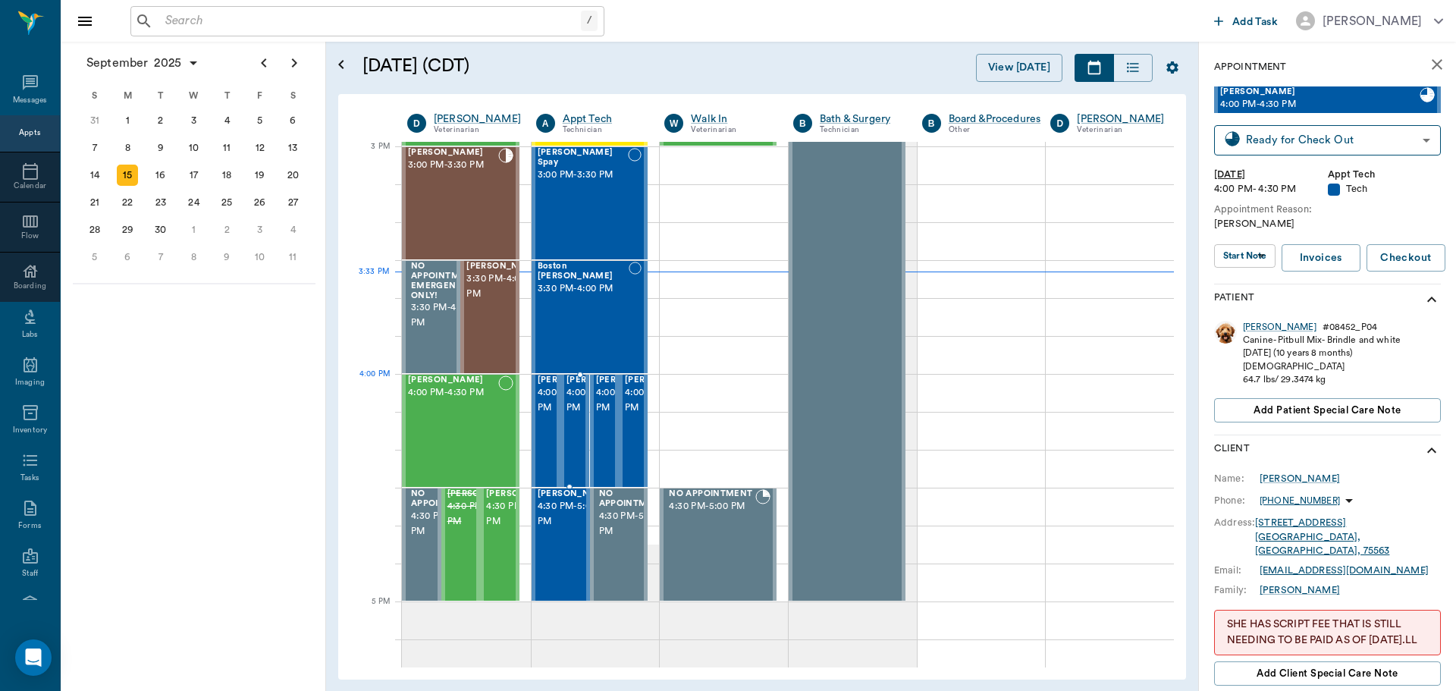
click at [579, 410] on span "4:00 PM - 4:30 PM" at bounding box center [605, 400] width 76 height 30
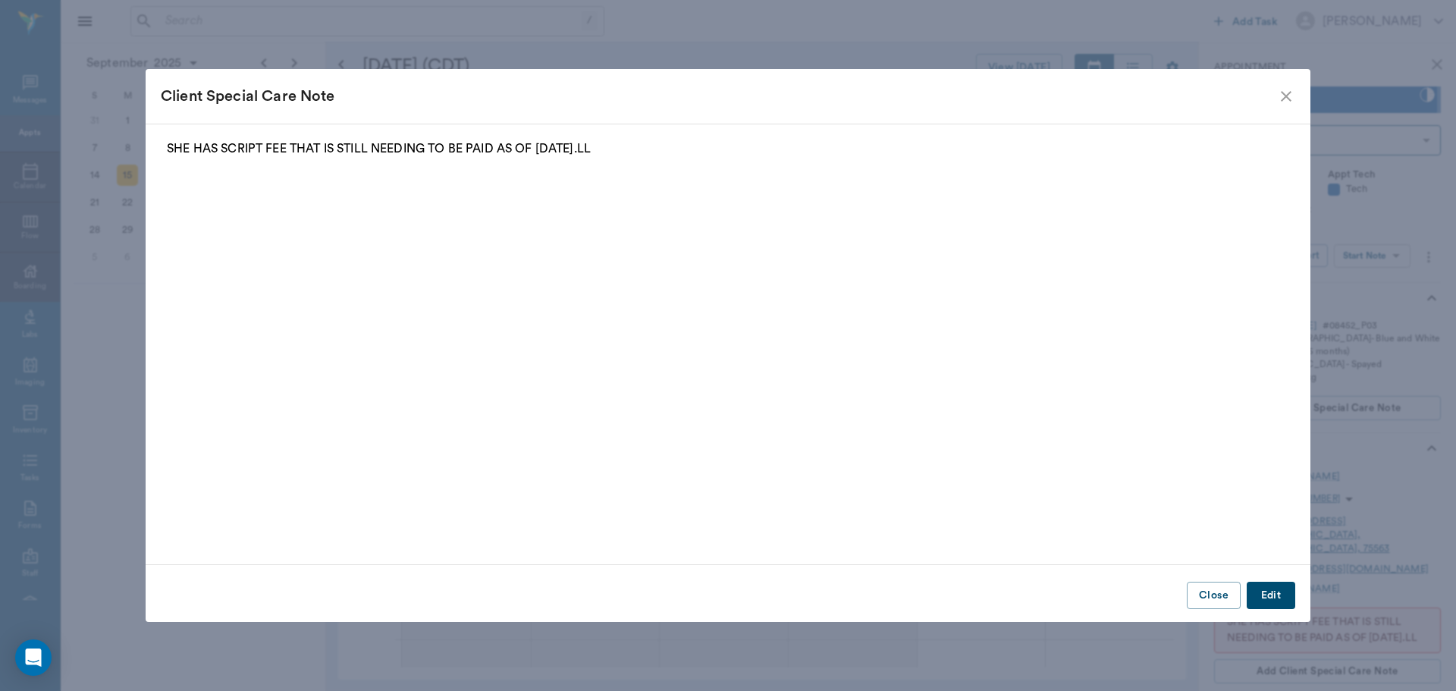
click at [1286, 98] on icon "close" at bounding box center [1286, 96] width 11 height 11
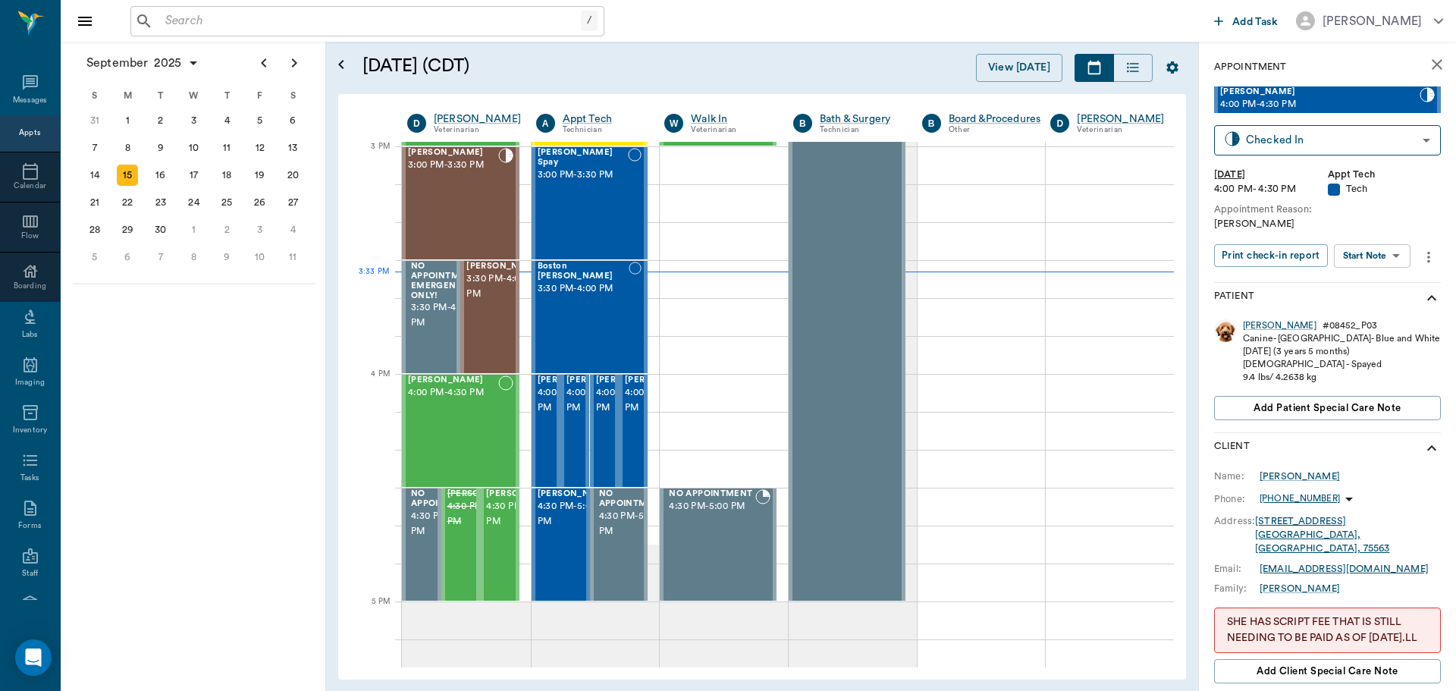
click at [1386, 247] on body "/ ​ Add Task Dr. Bert Ellsworth Nectar Messages Appts Calendar Flow Boarding La…" at bounding box center [728, 345] width 1456 height 691
click at [1374, 281] on button "Start SOAP" at bounding box center [1356, 286] width 52 height 17
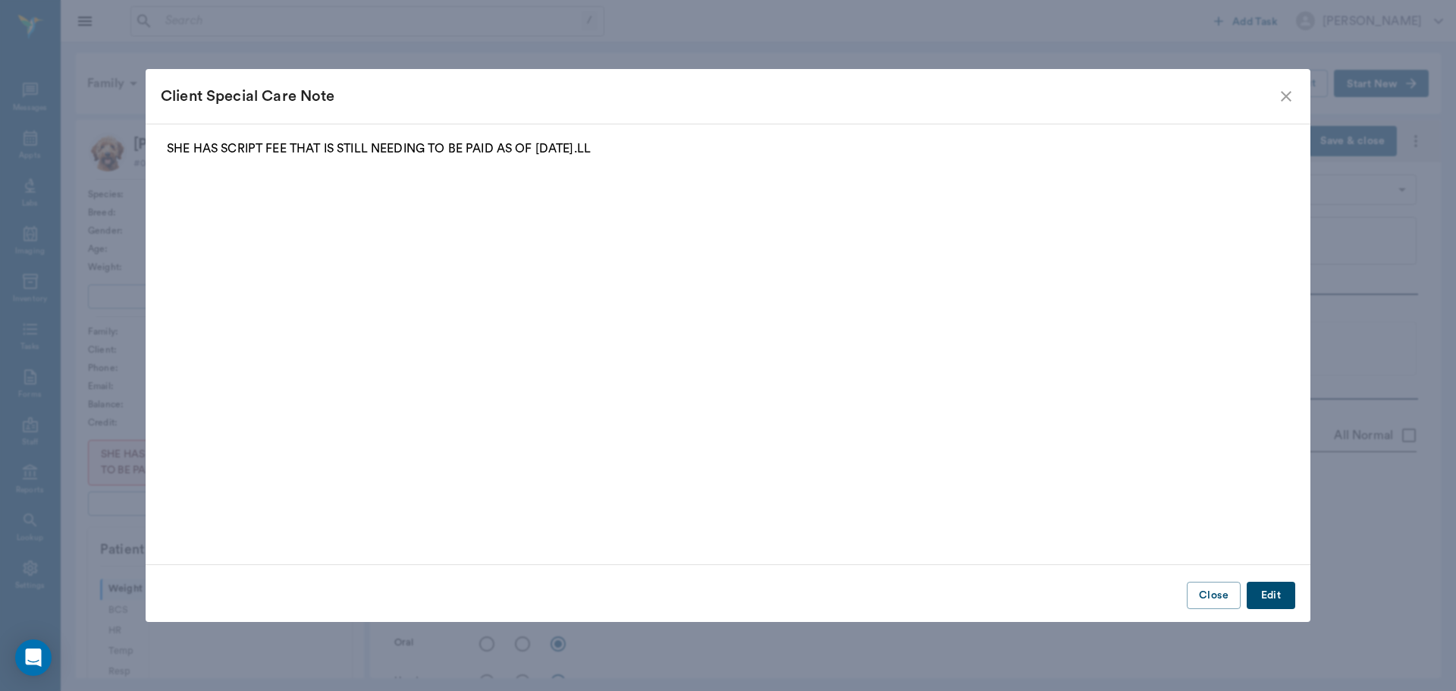
type input "63ec2f075fda476ae8351a4c"
type input "65d2be4f46e3a538d89b8c1a"
type textarea "[PERSON_NAME]"
type input "[DATE]"
click at [1235, 601] on button "Close" at bounding box center [1214, 596] width 54 height 28
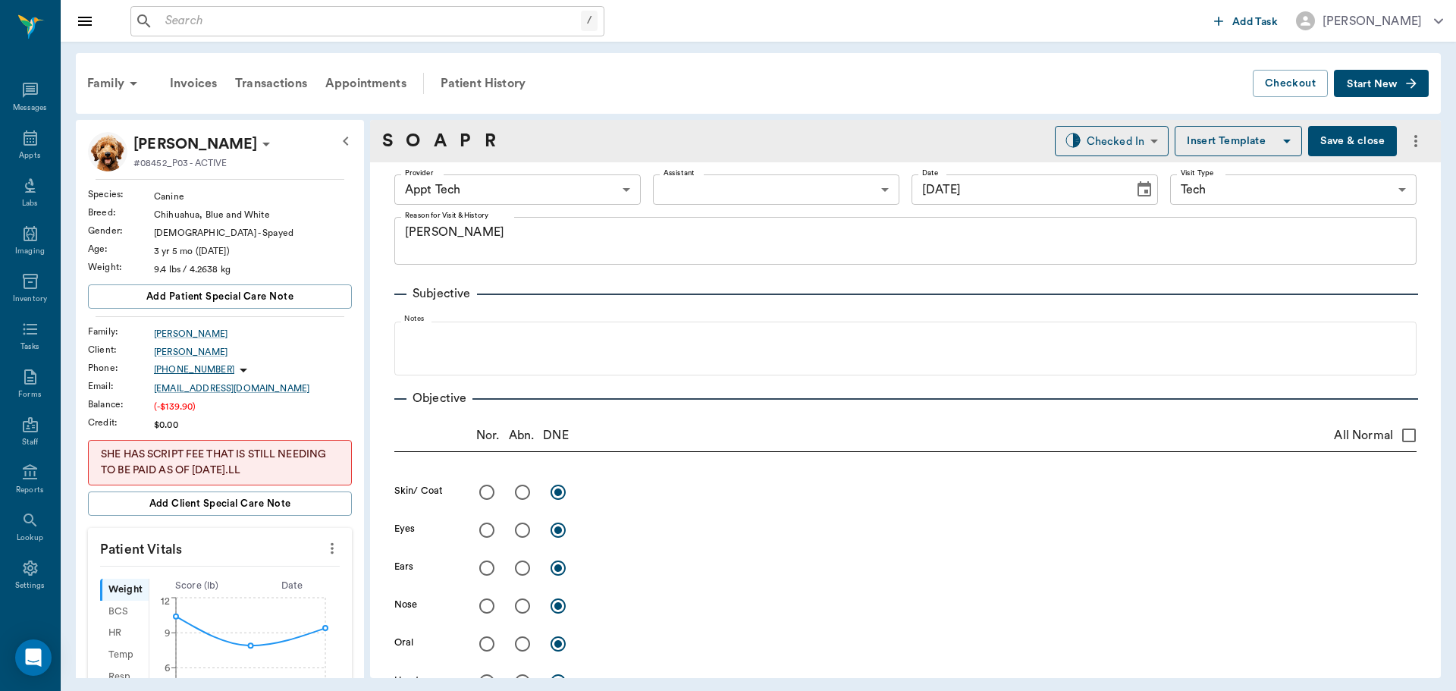
drag, startPoint x: 318, startPoint y: 545, endPoint x: 294, endPoint y: 554, distance: 25.2
click at [324, 545] on icon "more" at bounding box center [332, 548] width 17 height 18
click at [287, 568] on span "Enter Vitals" at bounding box center [256, 575] width 127 height 16
click at [268, 590] on input "text" at bounding box center [219, 594] width 132 height 30
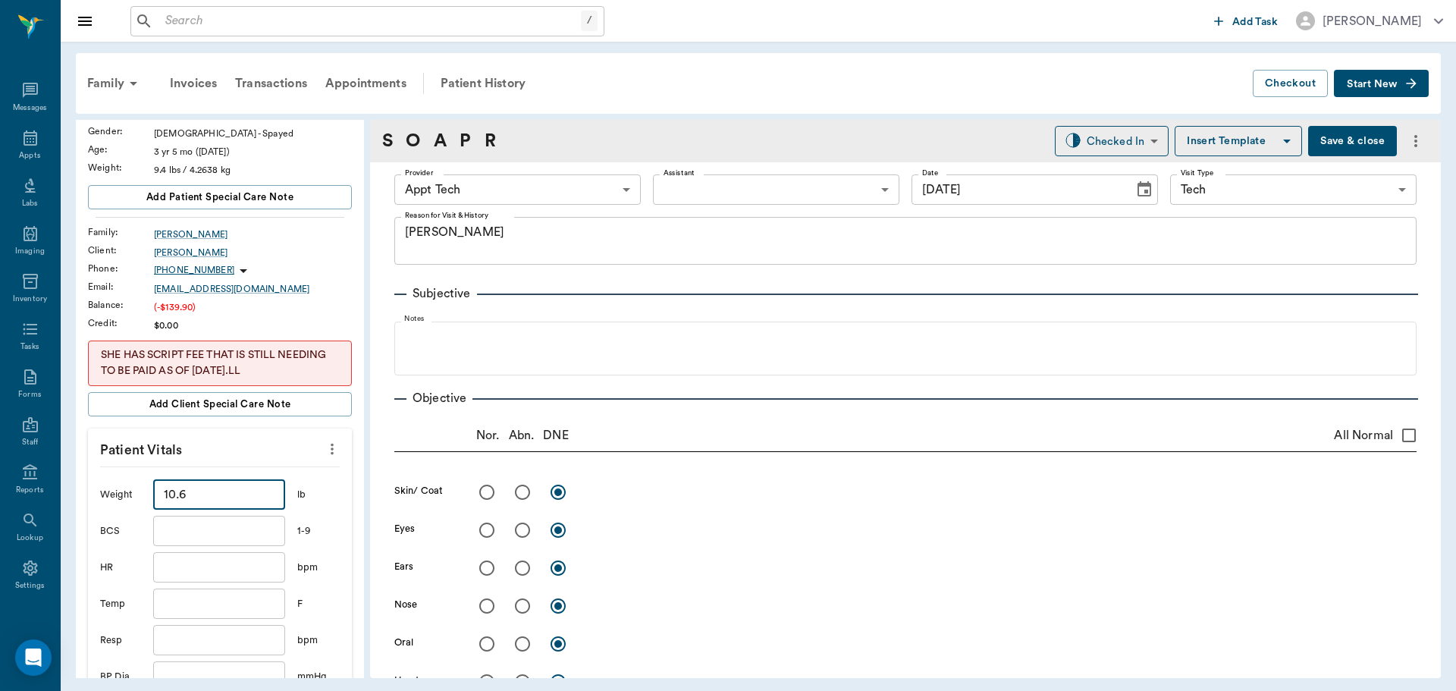
scroll to position [379, 0]
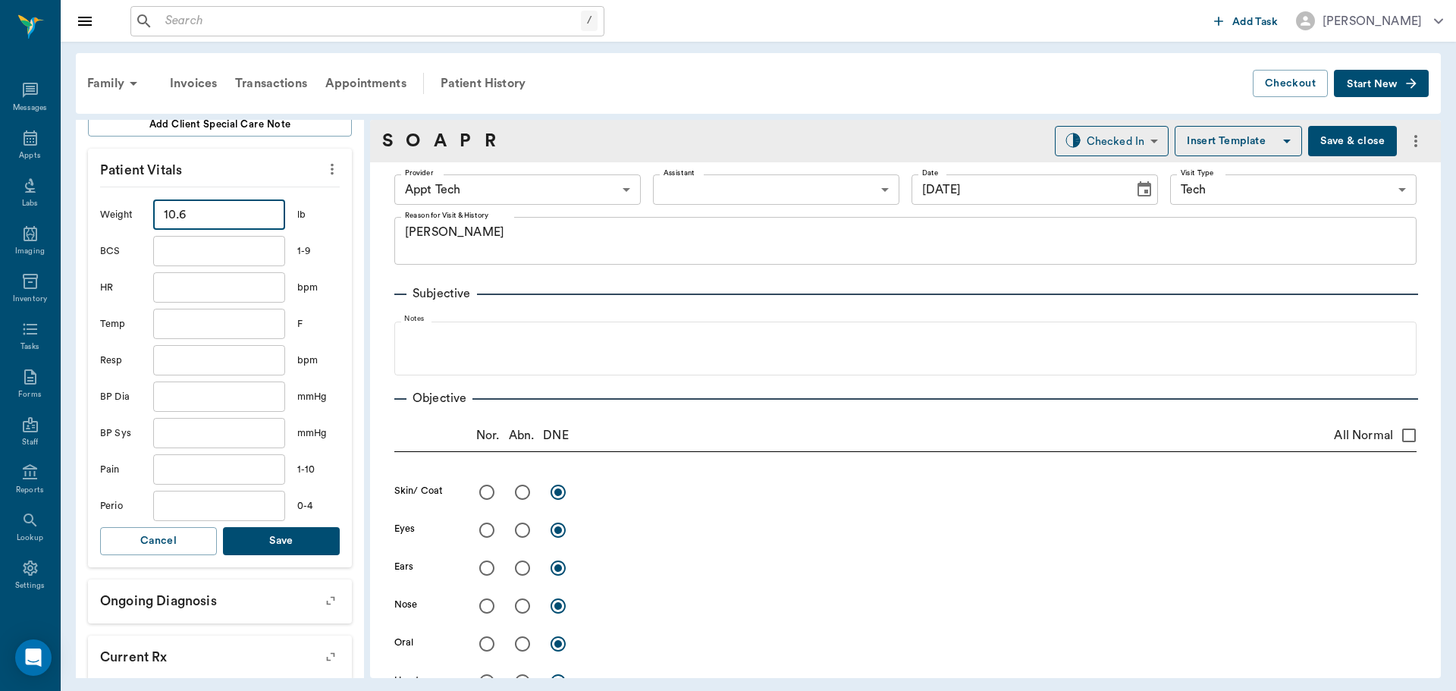
type input "10.6"
click at [276, 554] on button "Save" at bounding box center [281, 541] width 117 height 28
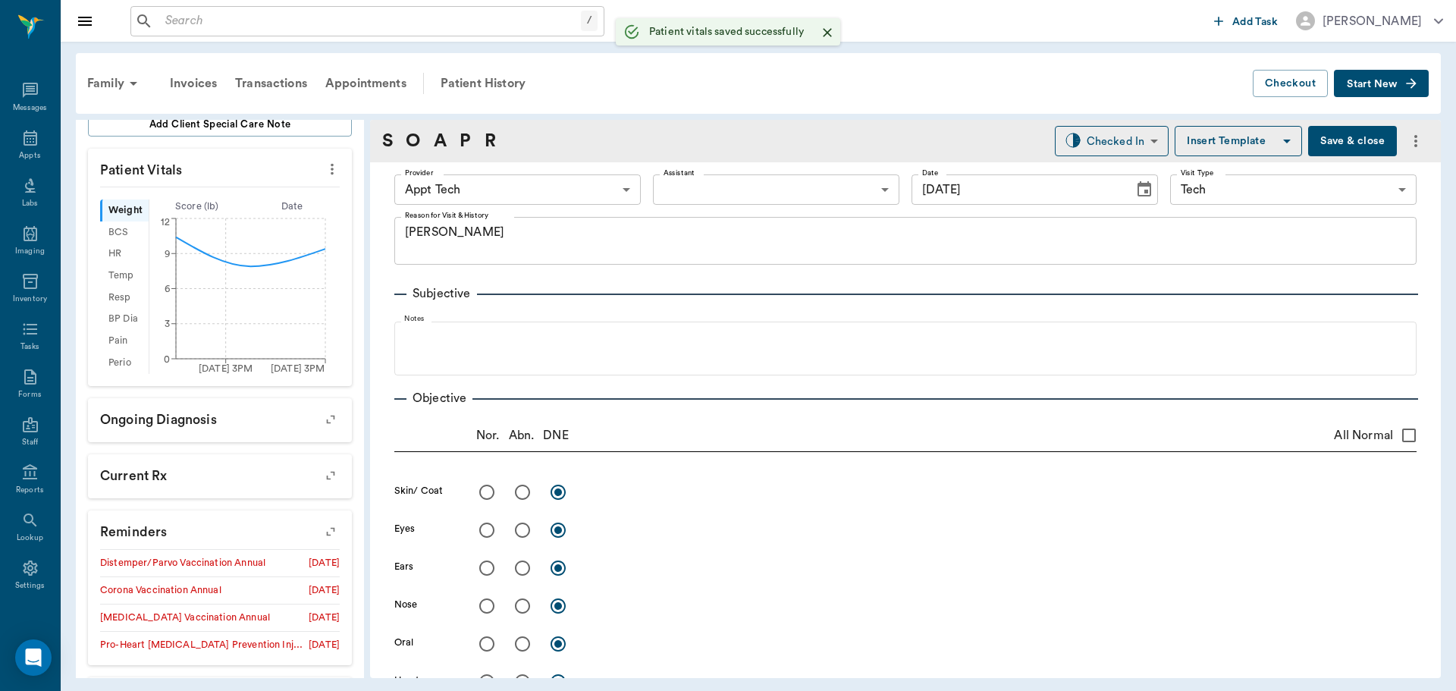
click at [471, 196] on body "/ ​ Add Task Dr. Bert Ellsworth Nectar Messages Appts Labs Imaging Inventory Ta…" at bounding box center [728, 345] width 1456 height 691
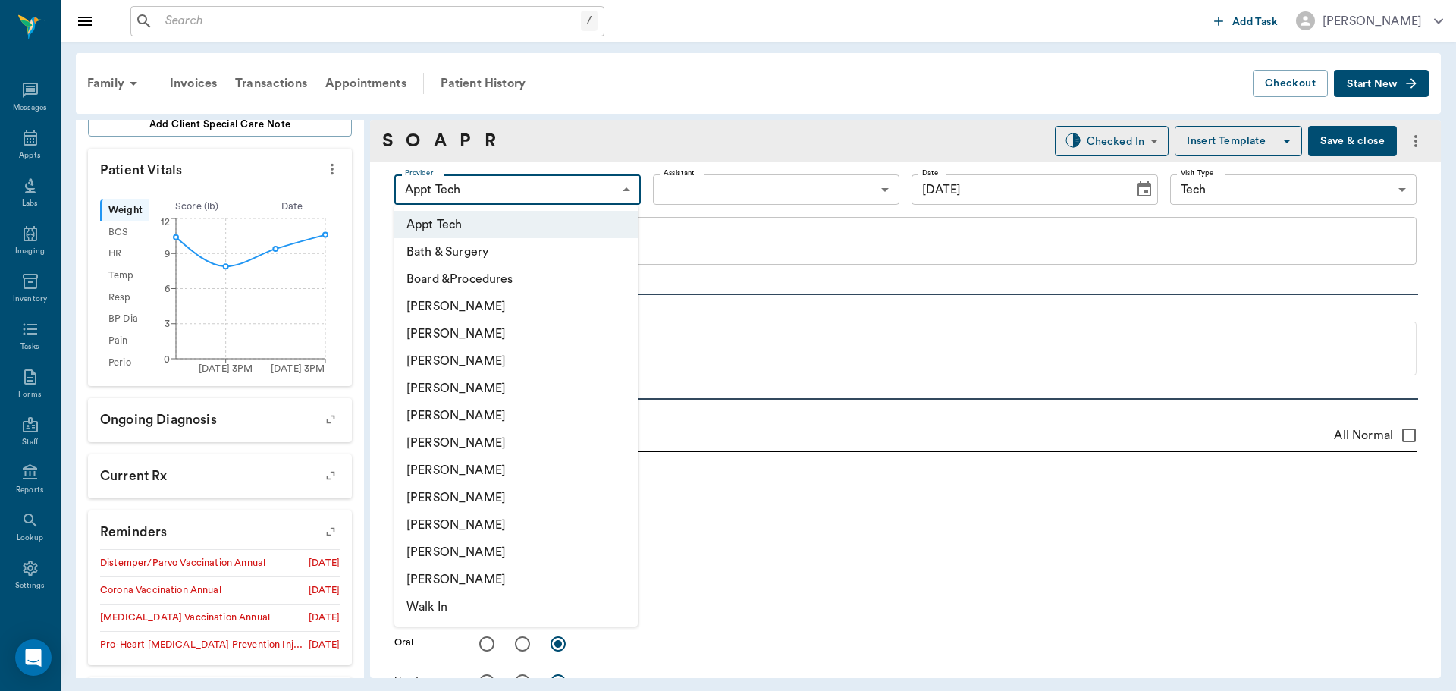
click at [510, 365] on li "[PERSON_NAME]" at bounding box center [515, 360] width 243 height 27
type input "642ef10e332a41444de2bad1"
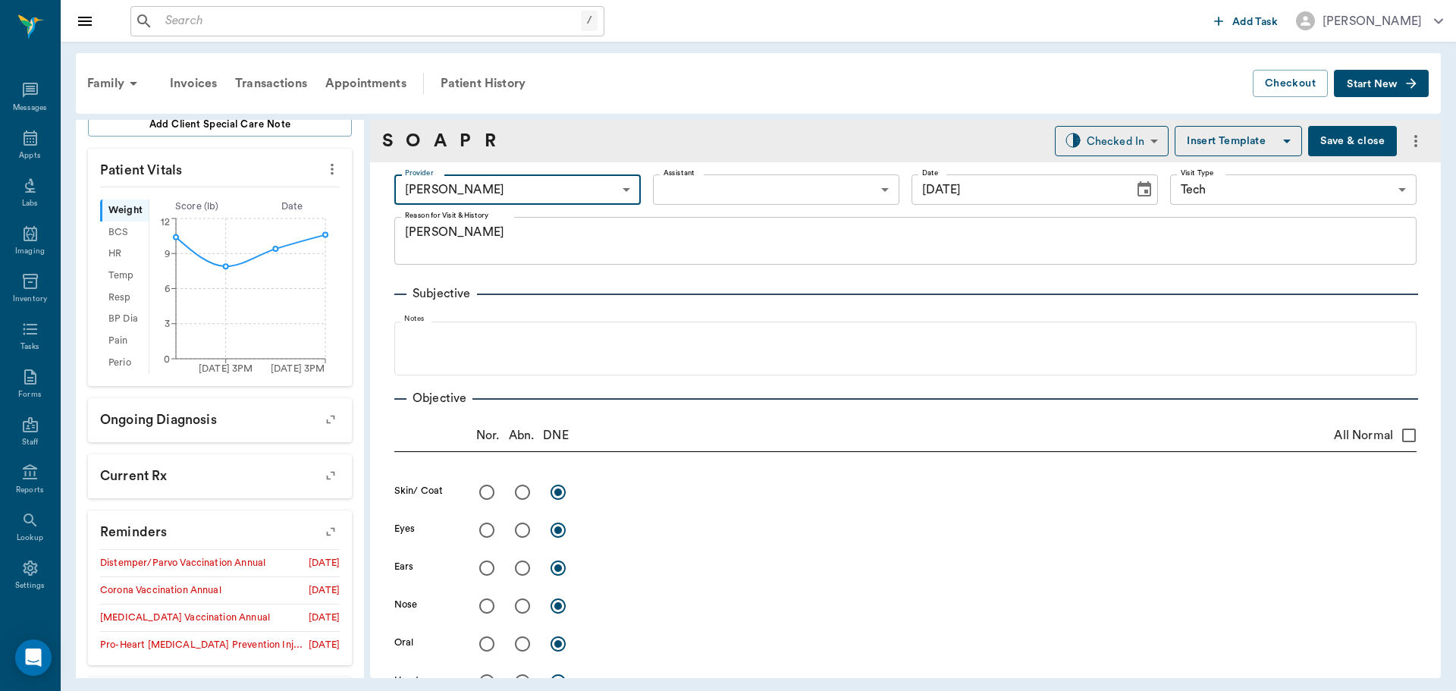
click at [691, 182] on body "/ ​ Add Task Dr. Bert Ellsworth Nectar Messages Appts Labs Imaging Inventory Ta…" at bounding box center [728, 345] width 1456 height 691
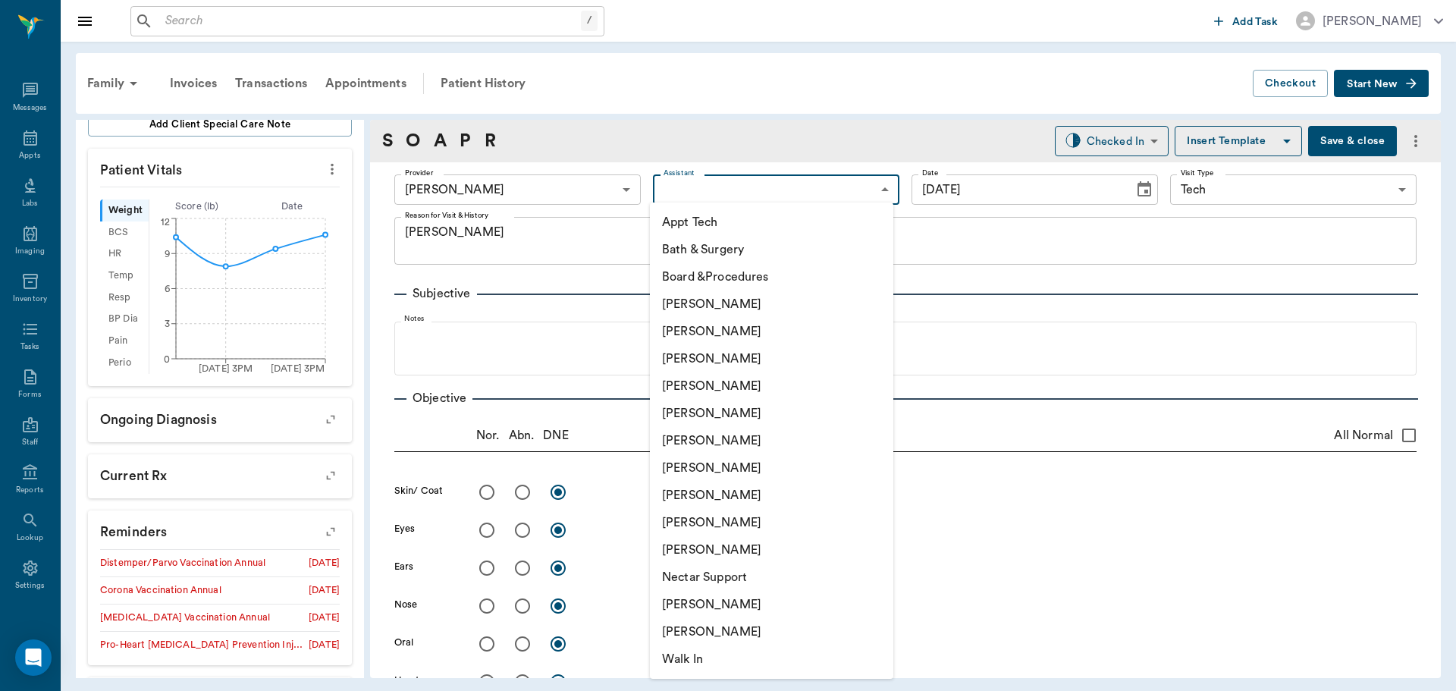
click at [720, 466] on li "[PERSON_NAME]" at bounding box center [771, 467] width 243 height 27
type input "682b670d8bdc6f7f8feef3db"
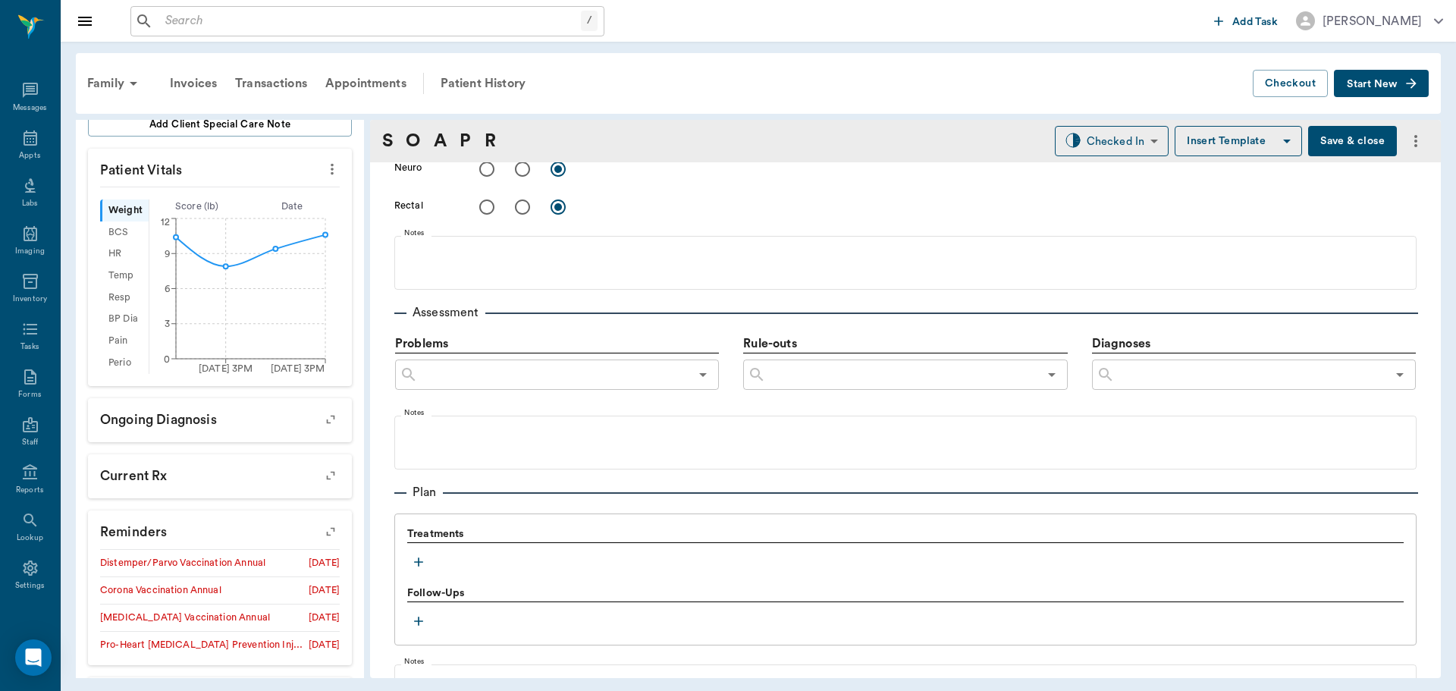
scroll to position [910, 0]
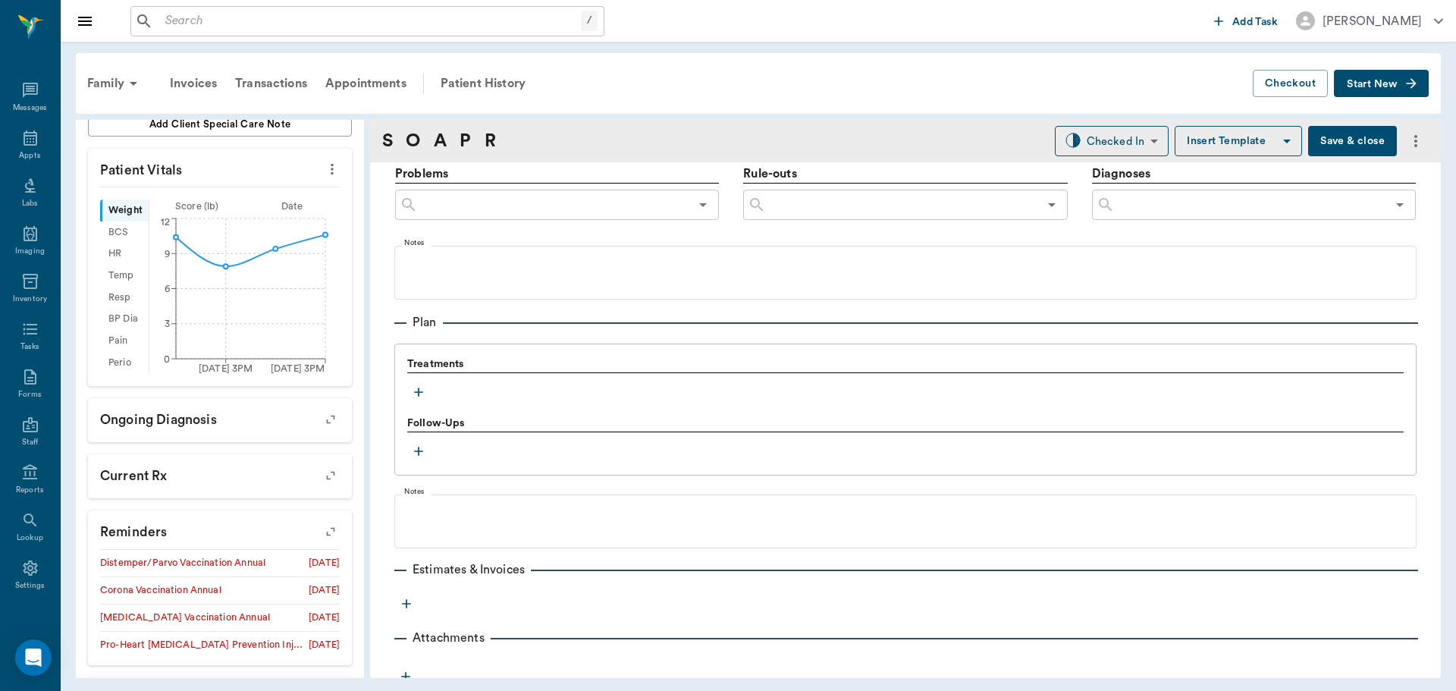
click at [418, 390] on icon "button" at bounding box center [418, 392] width 15 height 15
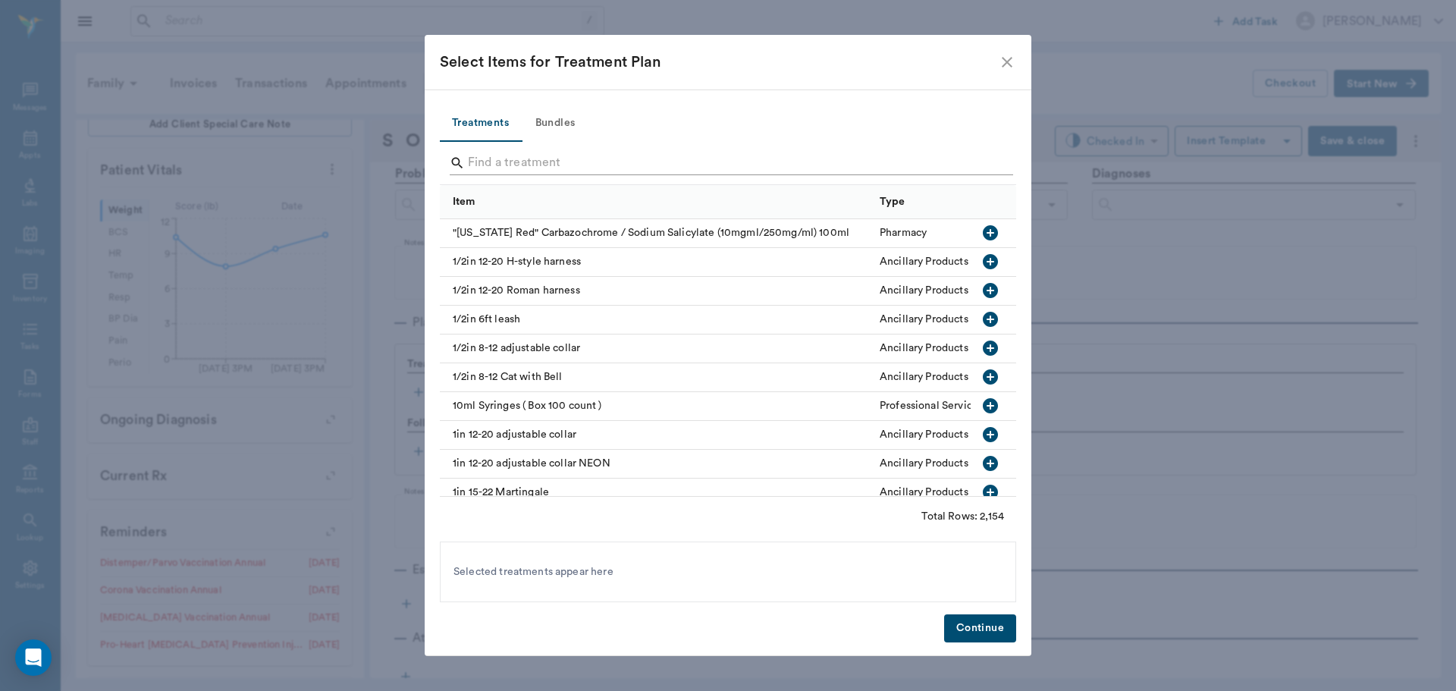
click at [556, 154] on input "Search" at bounding box center [729, 163] width 523 height 24
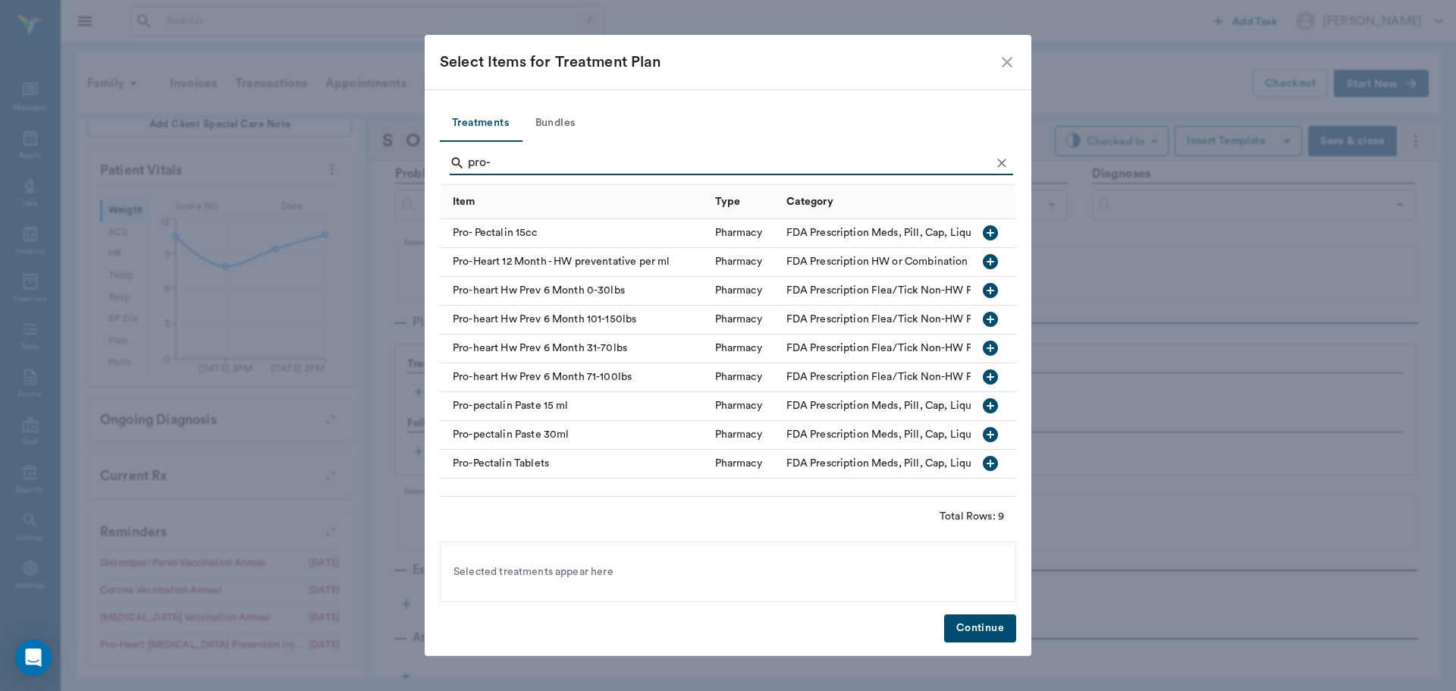
type input "pro-"
click at [996, 290] on icon "button" at bounding box center [990, 290] width 15 height 15
click at [567, 126] on button "Bundles" at bounding box center [555, 123] width 68 height 36
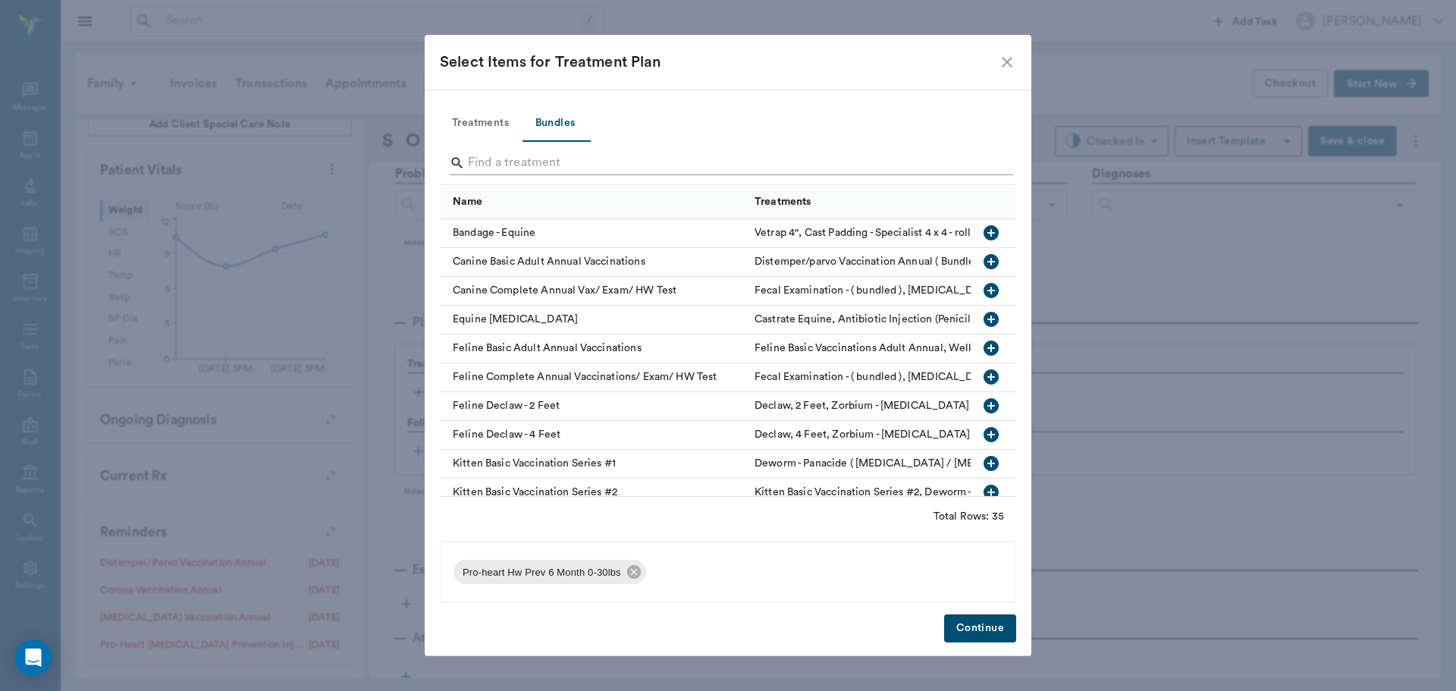
click at [579, 159] on input "Search" at bounding box center [729, 163] width 523 height 24
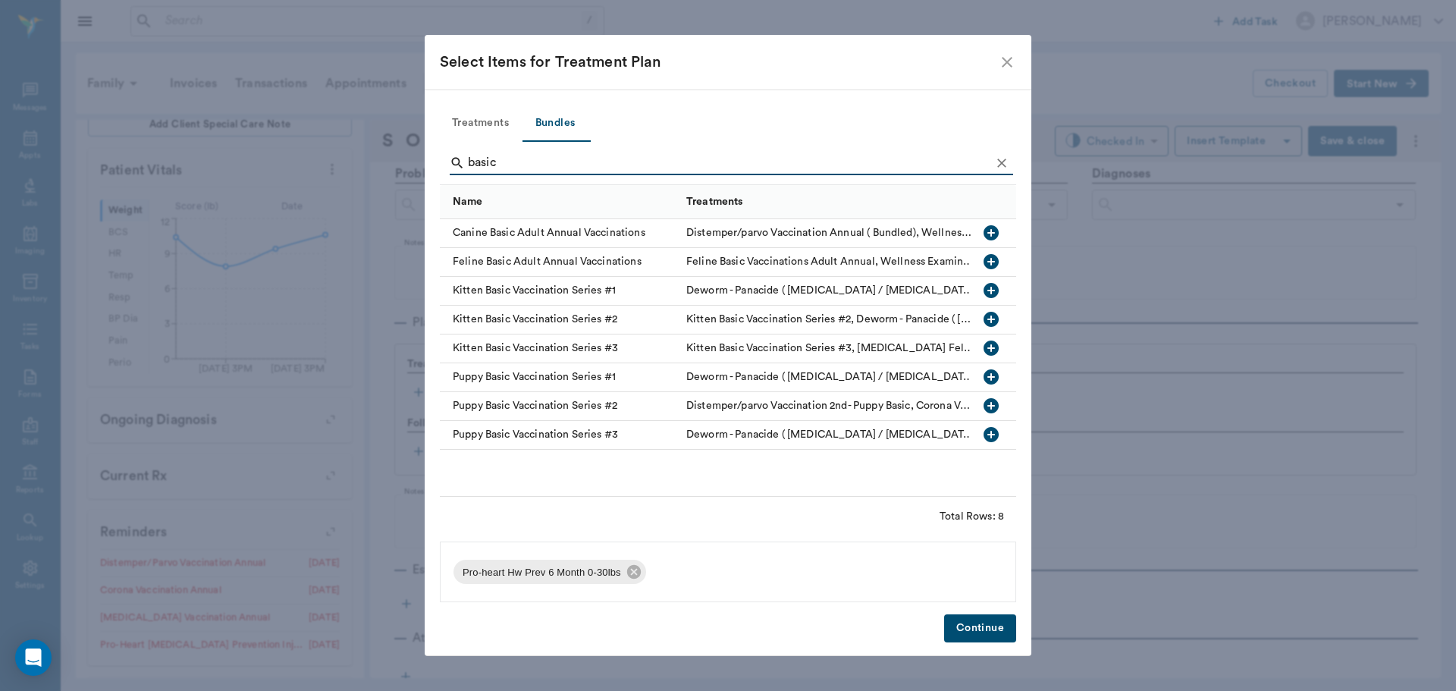
type input "basic"
click at [985, 234] on icon "button" at bounding box center [991, 232] width 15 height 15
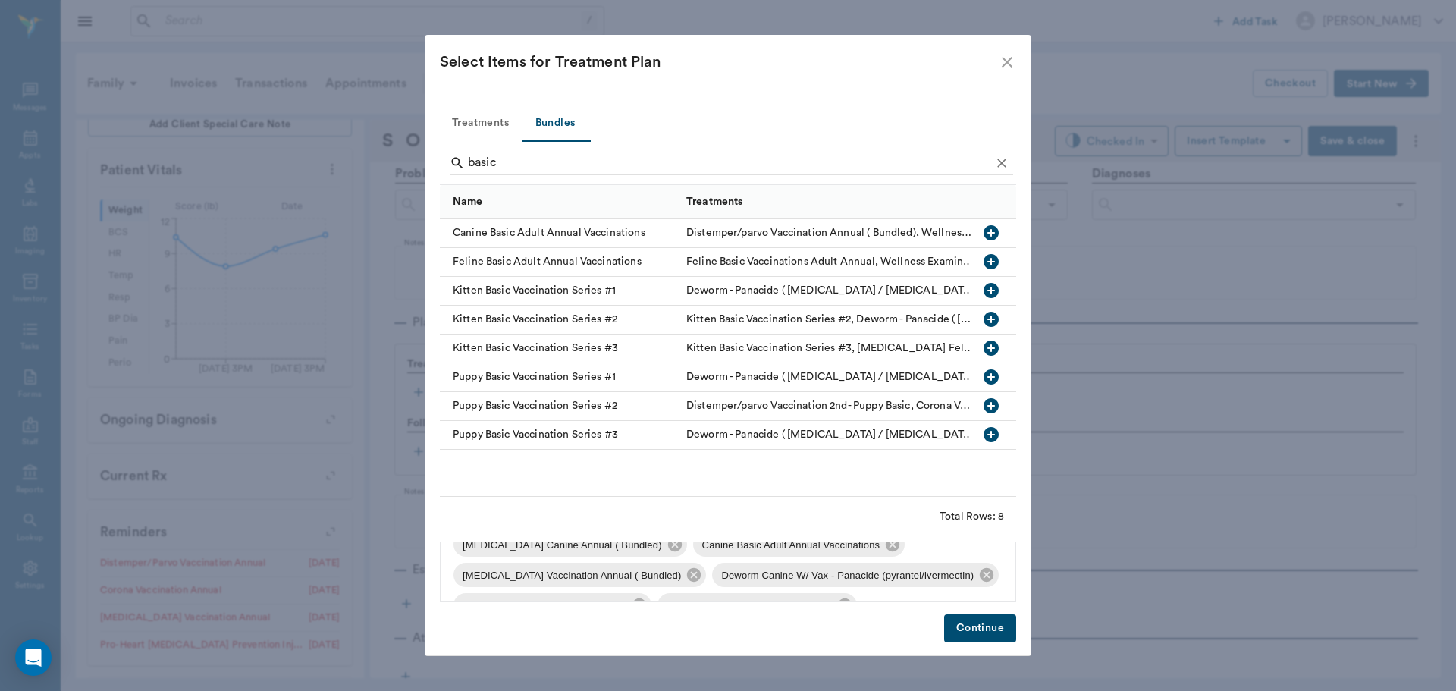
scroll to position [112, 0]
click at [636, 577] on icon at bounding box center [640, 577] width 14 height 14
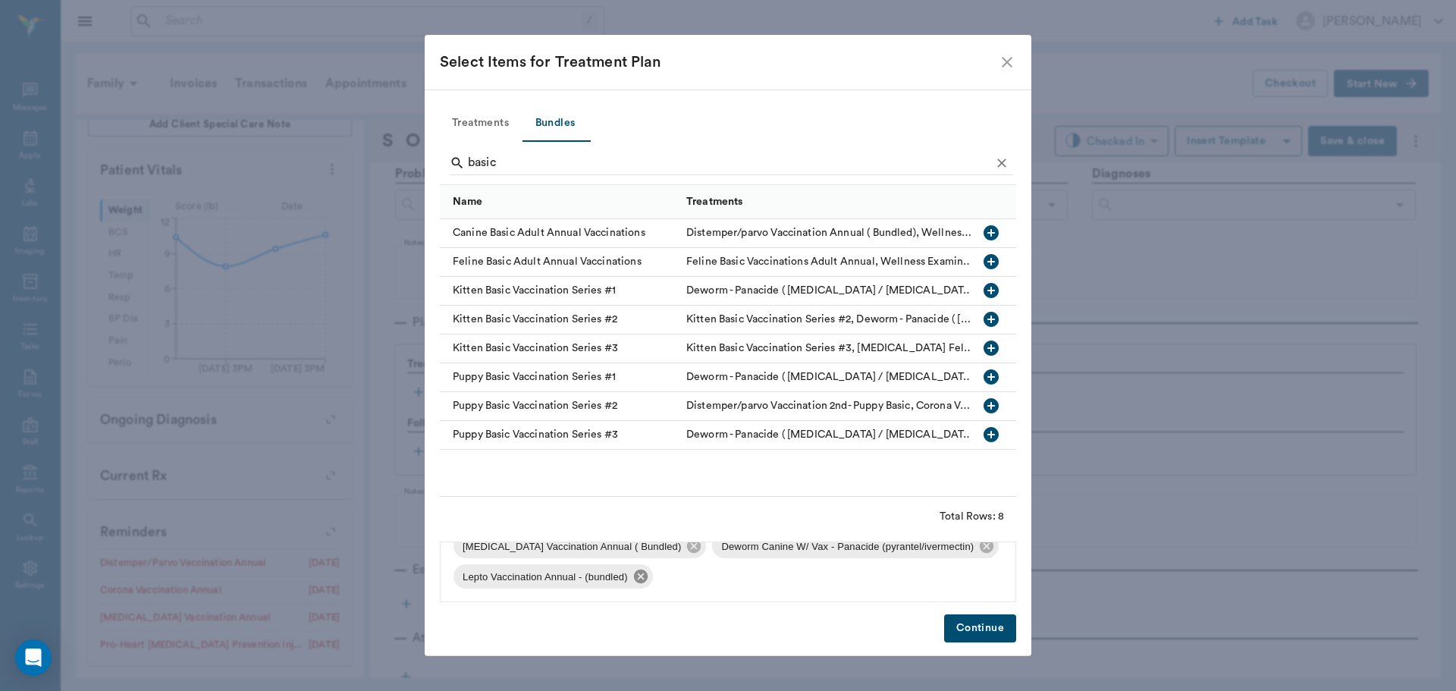
click at [645, 579] on icon at bounding box center [640, 577] width 14 height 14
click at [963, 619] on button "Continue" at bounding box center [980, 628] width 72 height 28
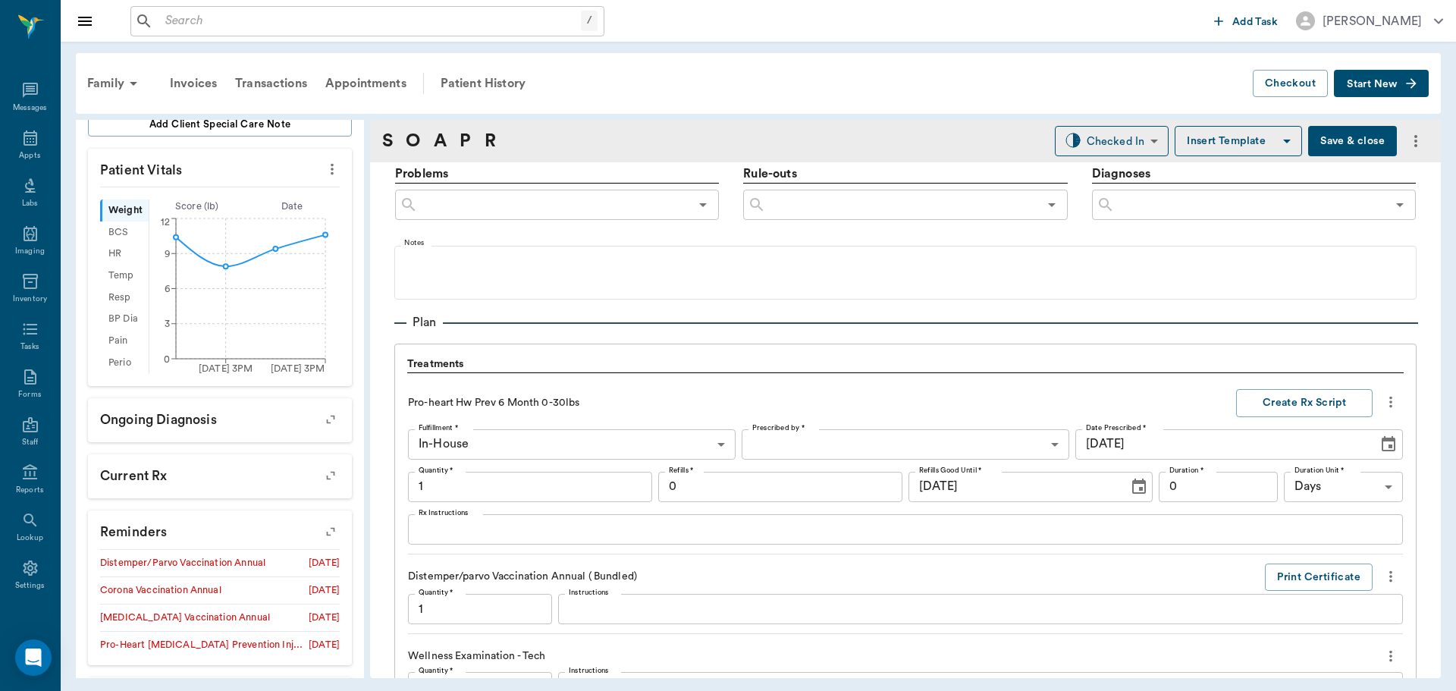
scroll to position [1640, 0]
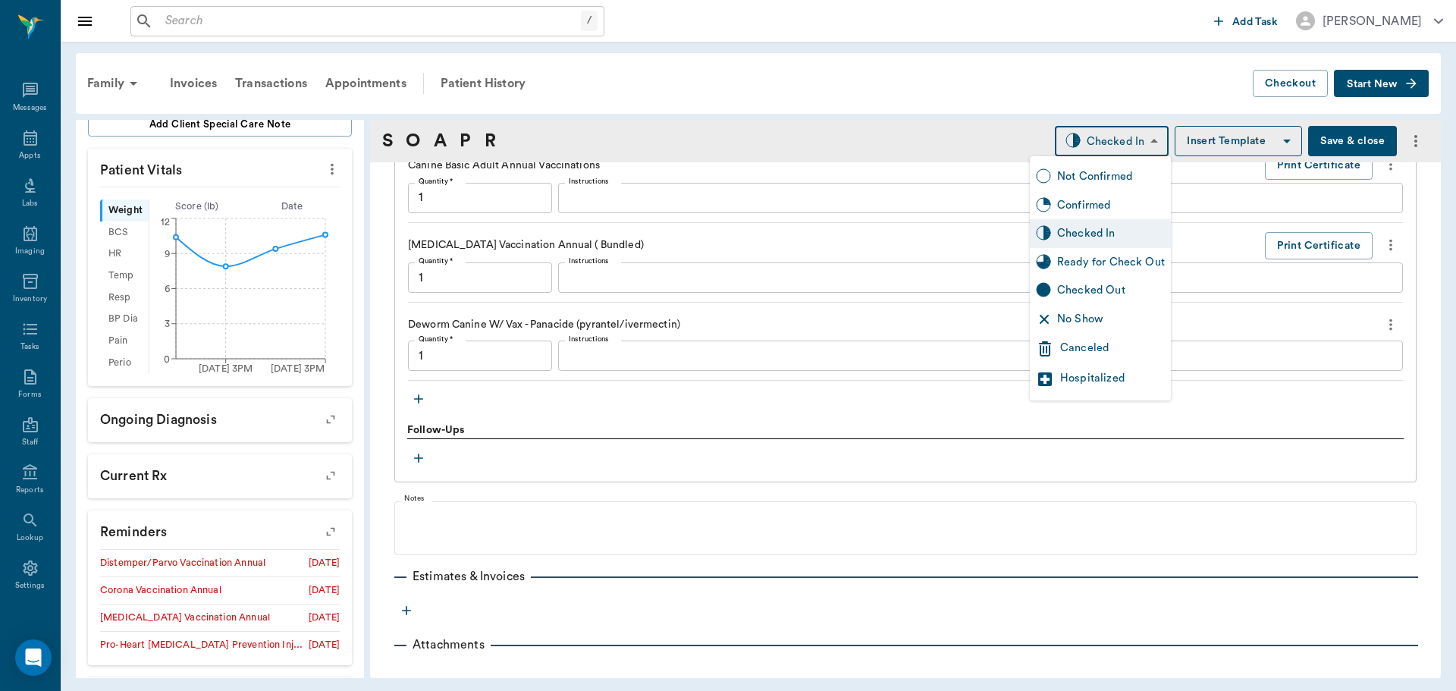
click at [1060, 143] on body "/ ​ Add Task Dr. Bert Ellsworth Nectar Messages Appts Labs Imaging Inventory Ta…" at bounding box center [728, 345] width 1456 height 691
type input "1.00"
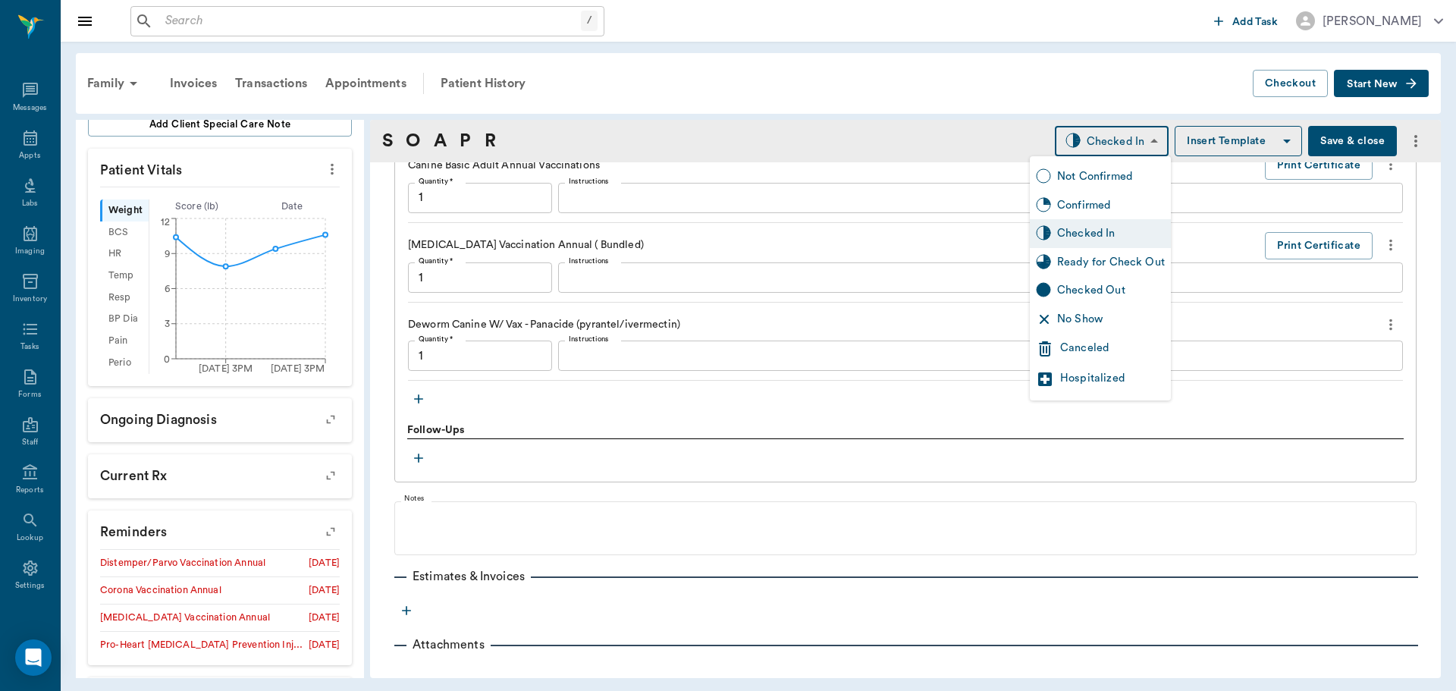
type input "1.00"
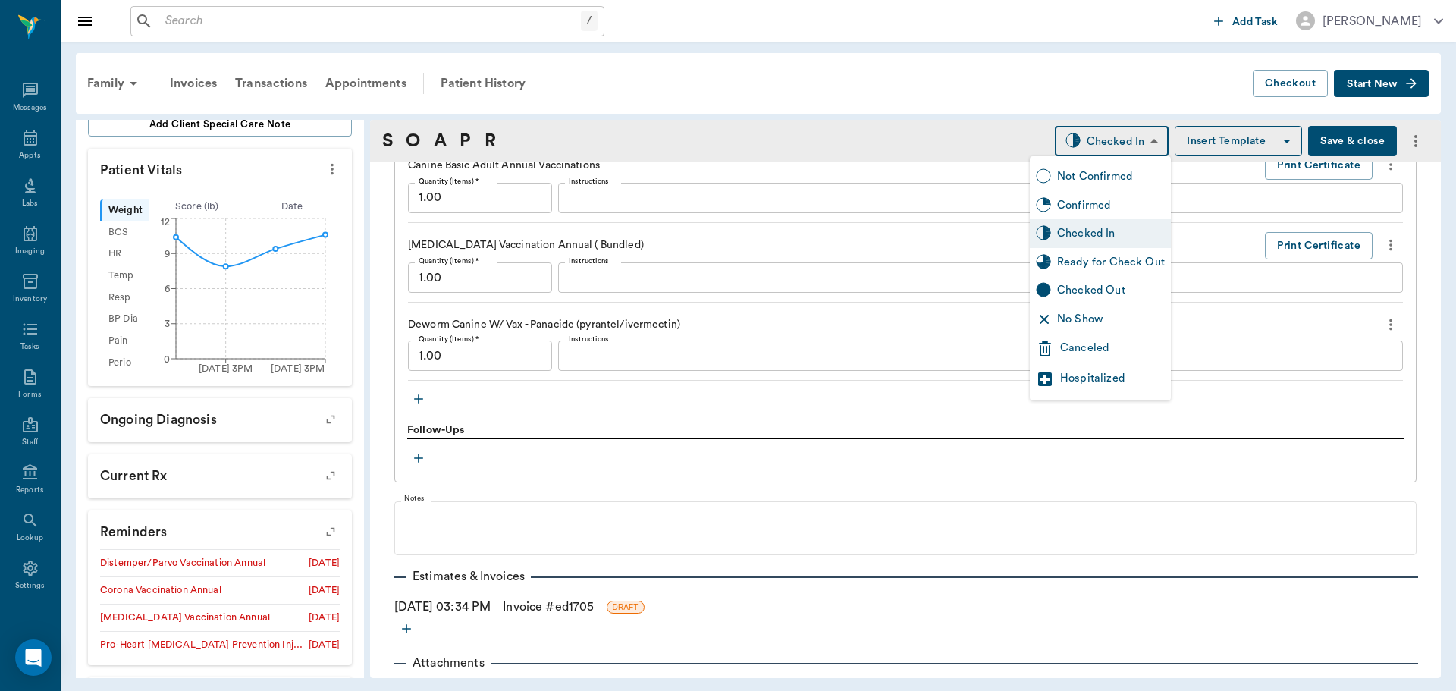
click at [1095, 254] on div "Ready for Check Out" at bounding box center [1111, 262] width 108 height 17
type input "READY_TO_CHECKOUT"
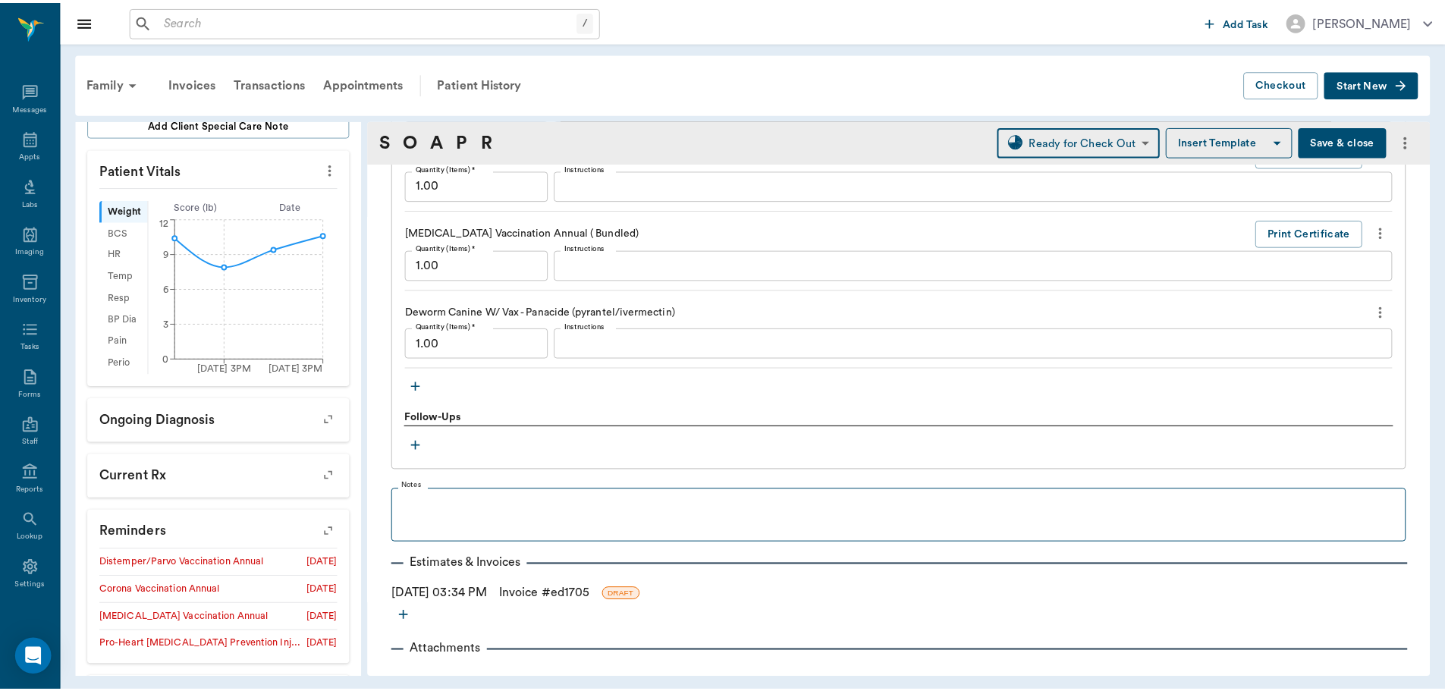
scroll to position [1676, 0]
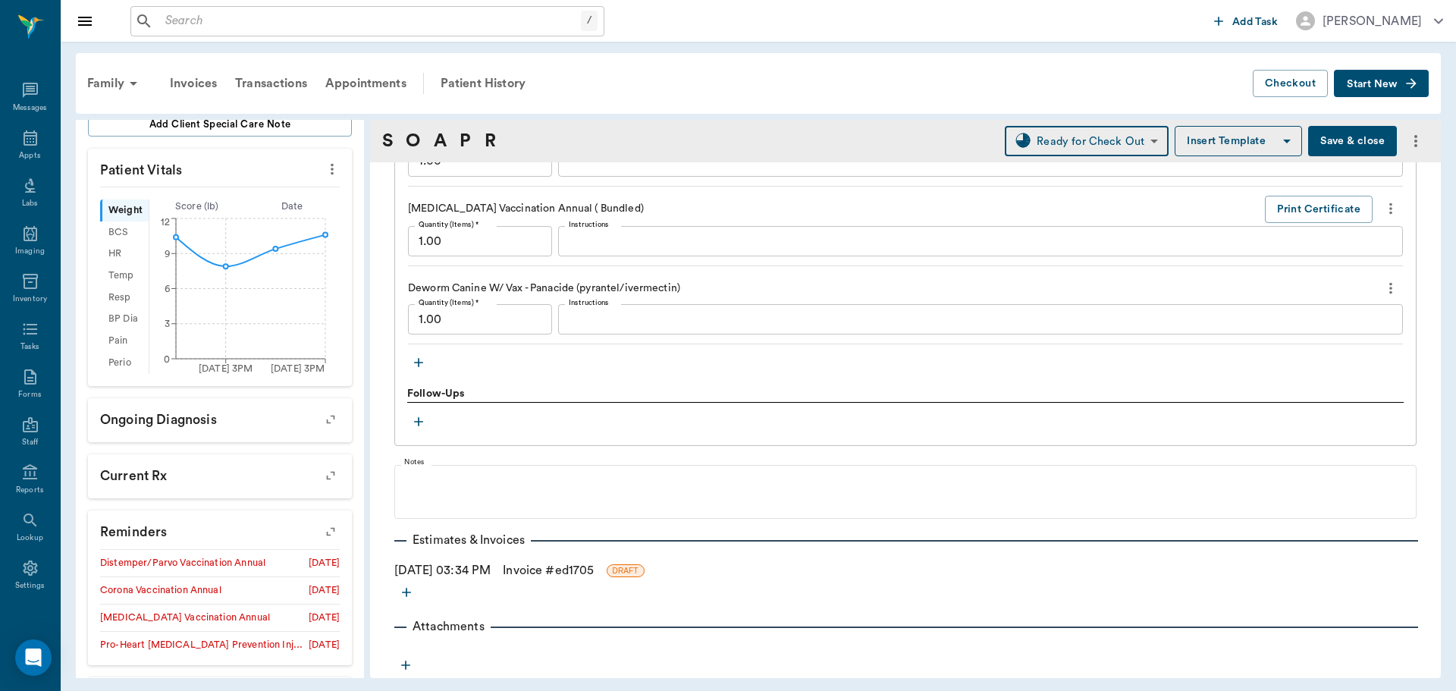
click at [557, 569] on link "Invoice # ed1705" at bounding box center [548, 570] width 91 height 18
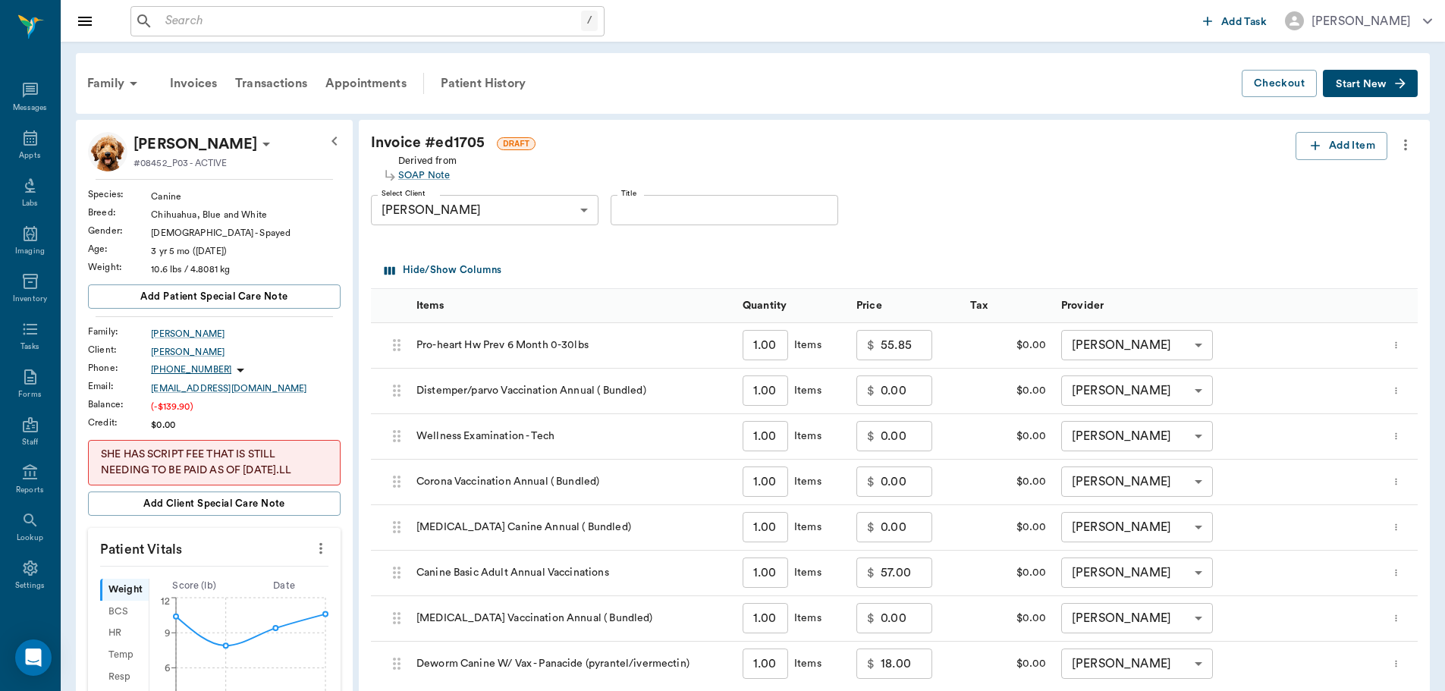
scroll to position [303, 0]
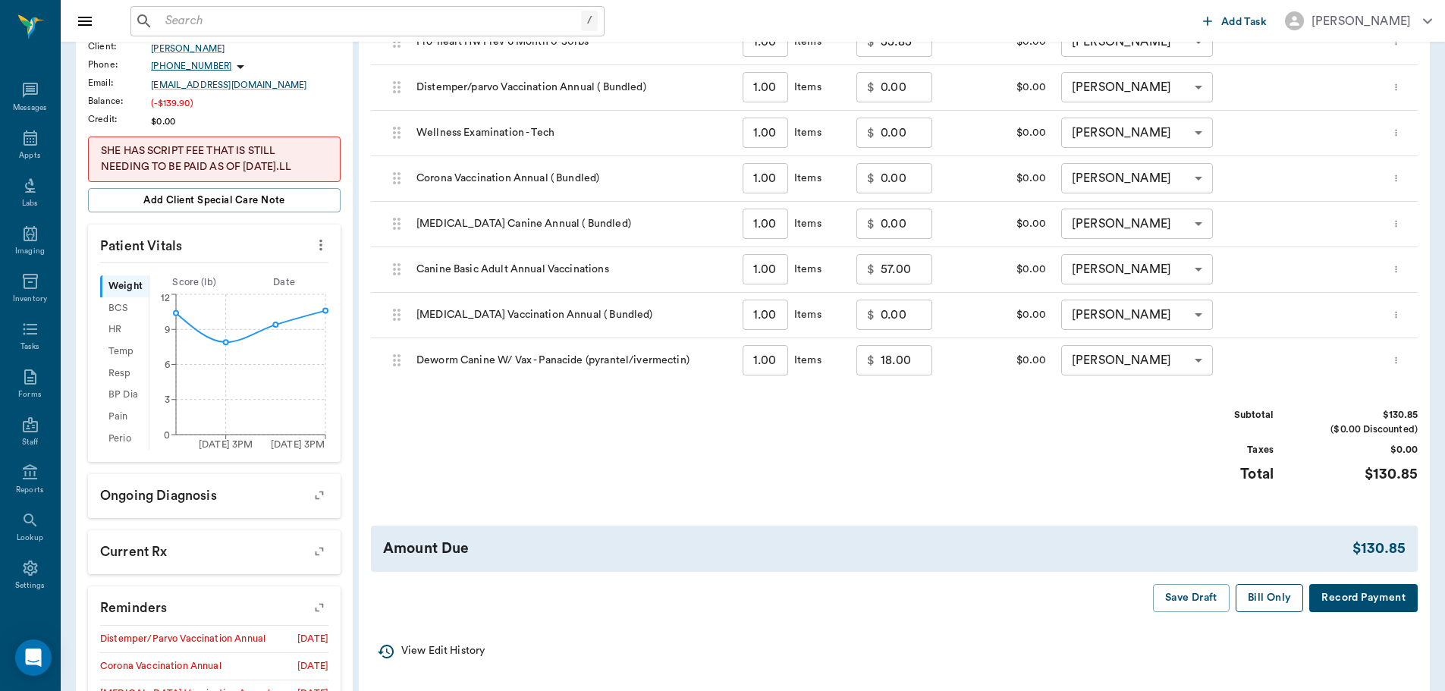
click at [1285, 600] on button "Bill Only" at bounding box center [1270, 598] width 68 height 28
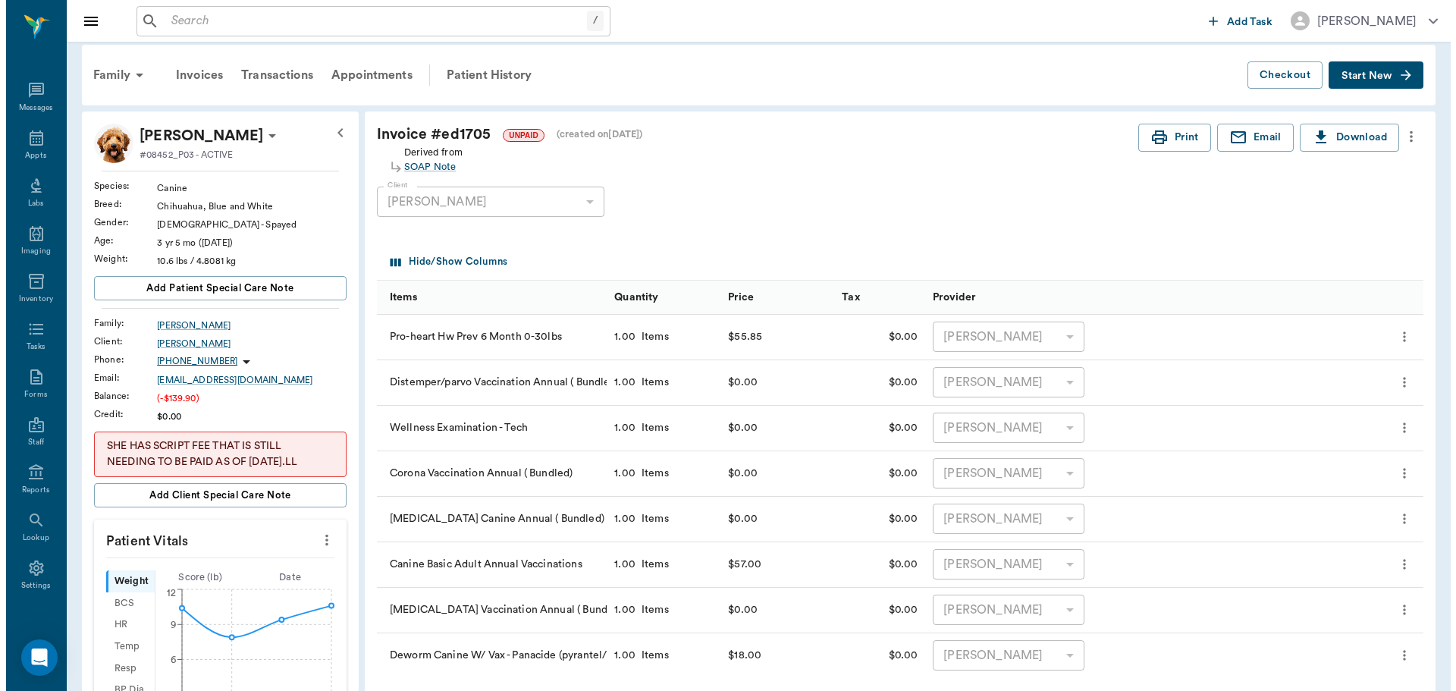
scroll to position [0, 0]
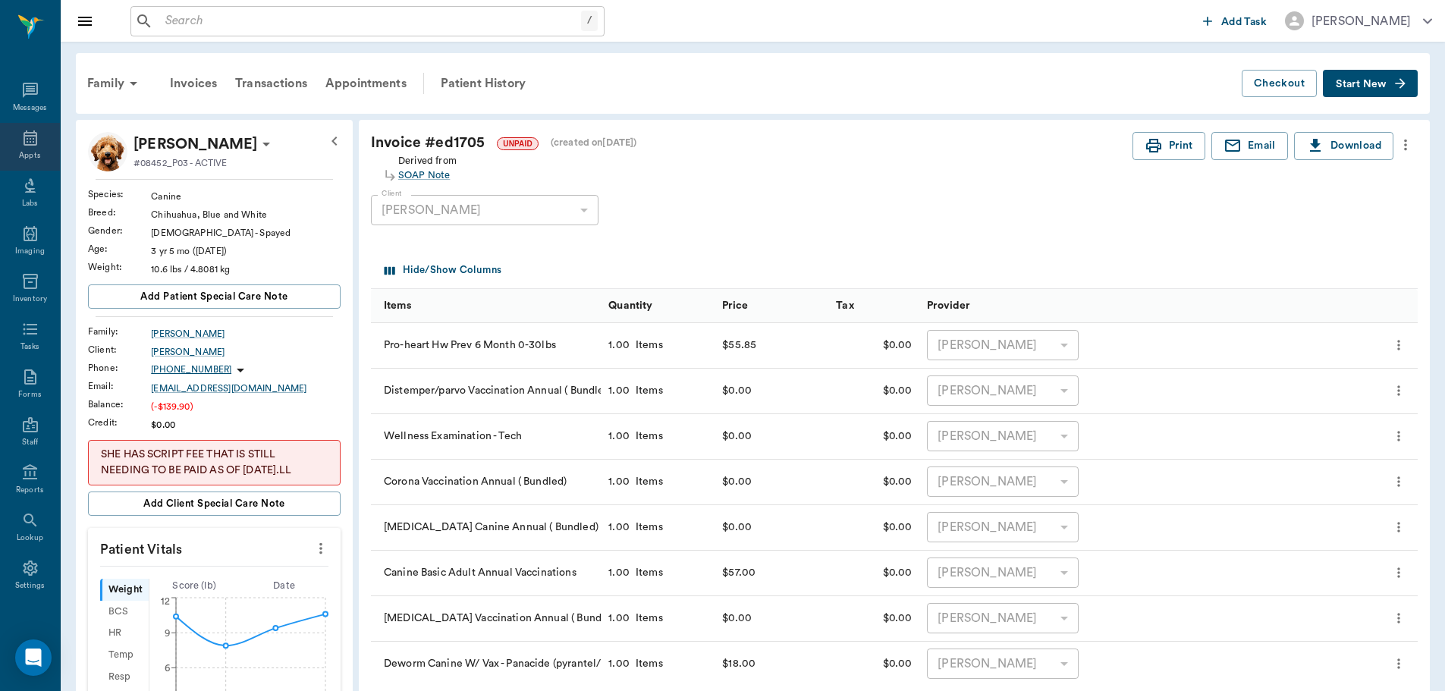
click at [20, 150] on div "Appts" at bounding box center [29, 155] width 21 height 11
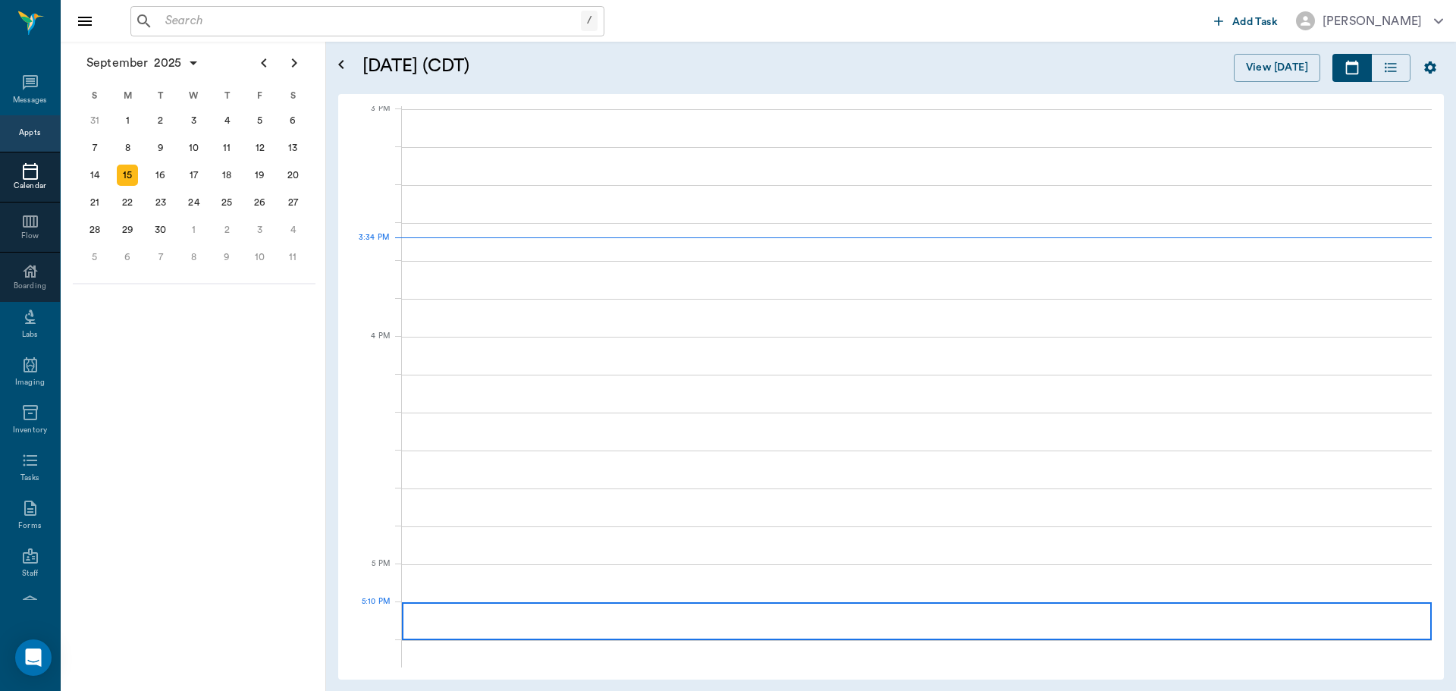
scroll to position [1595, 0]
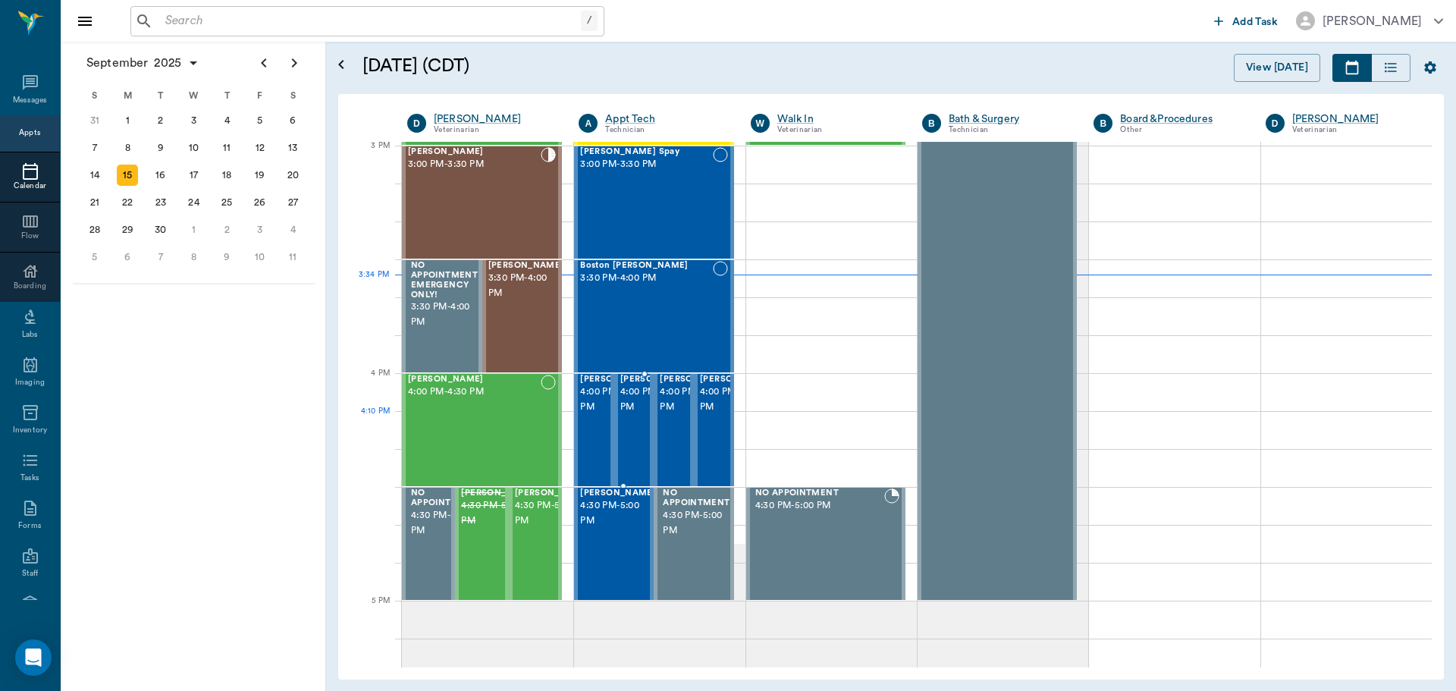
click at [626, 415] on span "4:00 PM - 4:30 PM" at bounding box center [658, 400] width 76 height 30
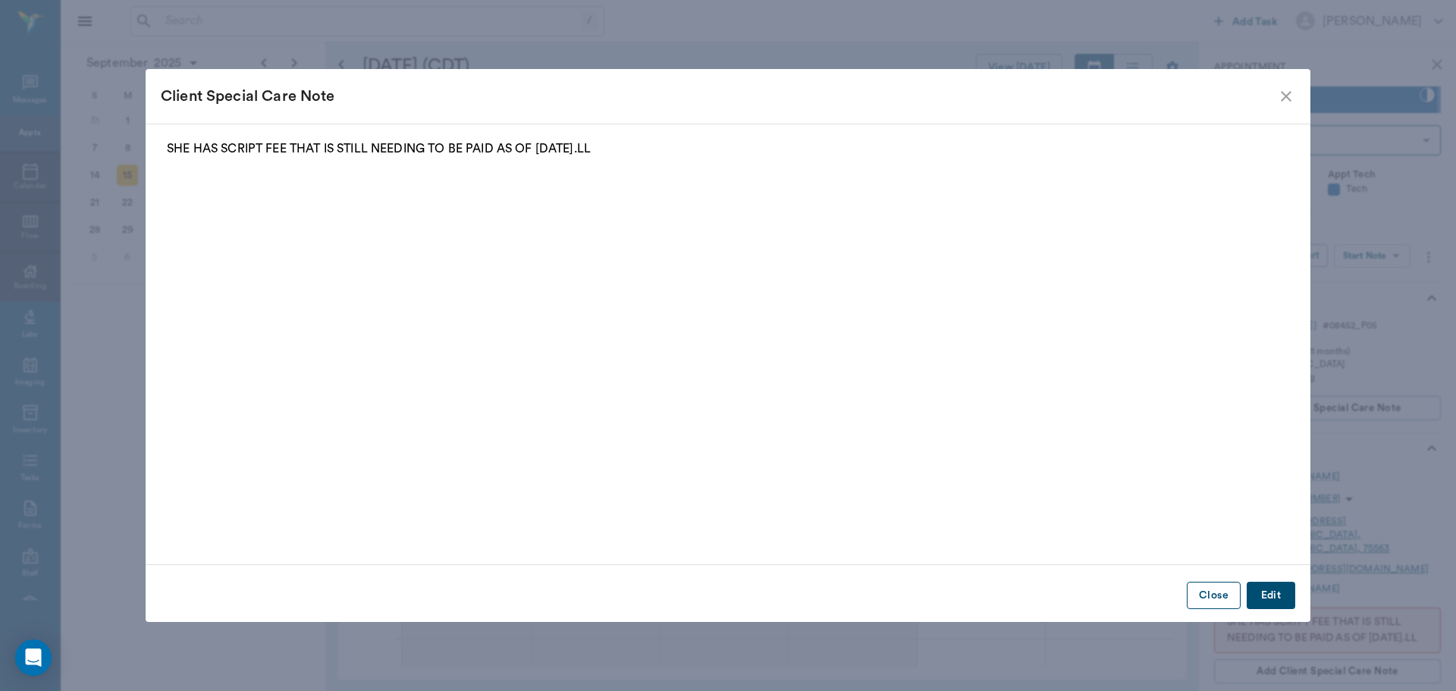
click at [1227, 601] on button "Close" at bounding box center [1214, 596] width 54 height 28
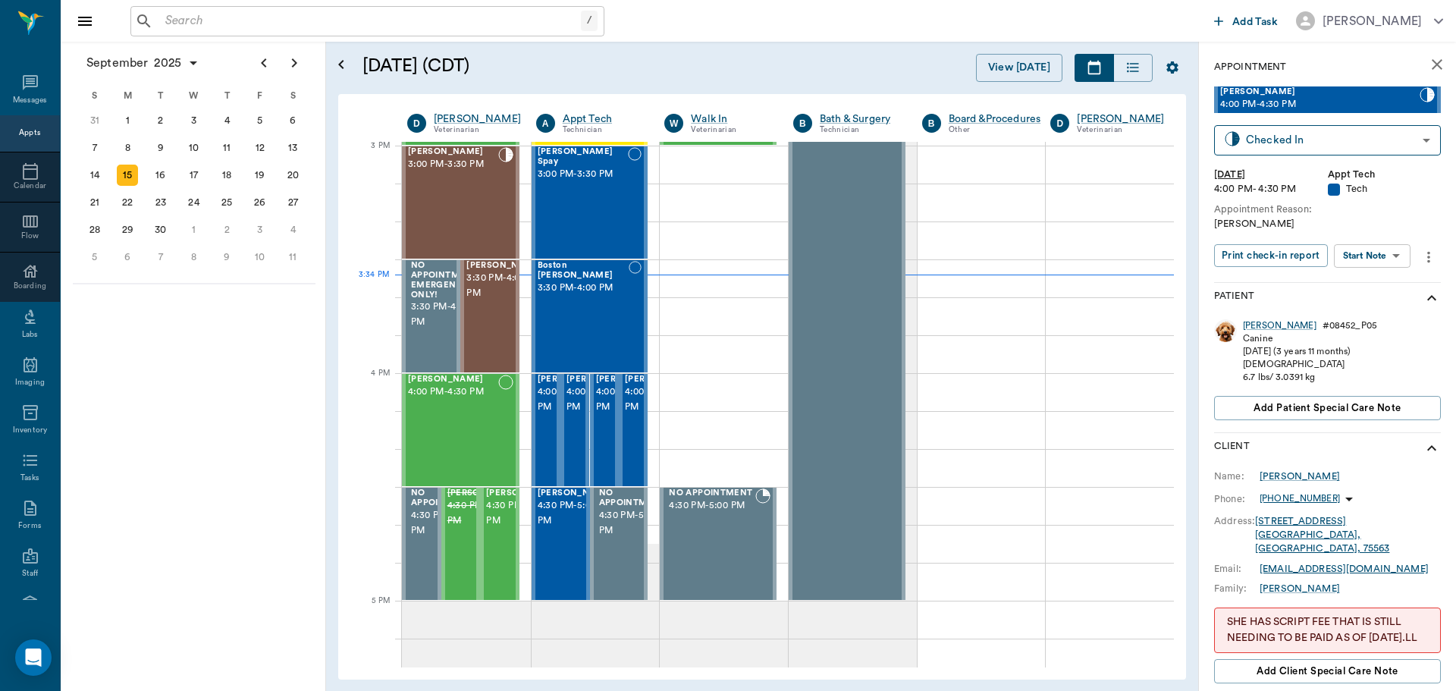
click at [1399, 266] on body "/ ​ Add Task Dr. Bert Ellsworth Nectar Messages Appts Calendar Flow Boarding La…" at bounding box center [728, 345] width 1456 height 691
click at [1385, 292] on li "Start SOAP" at bounding box center [1373, 286] width 105 height 25
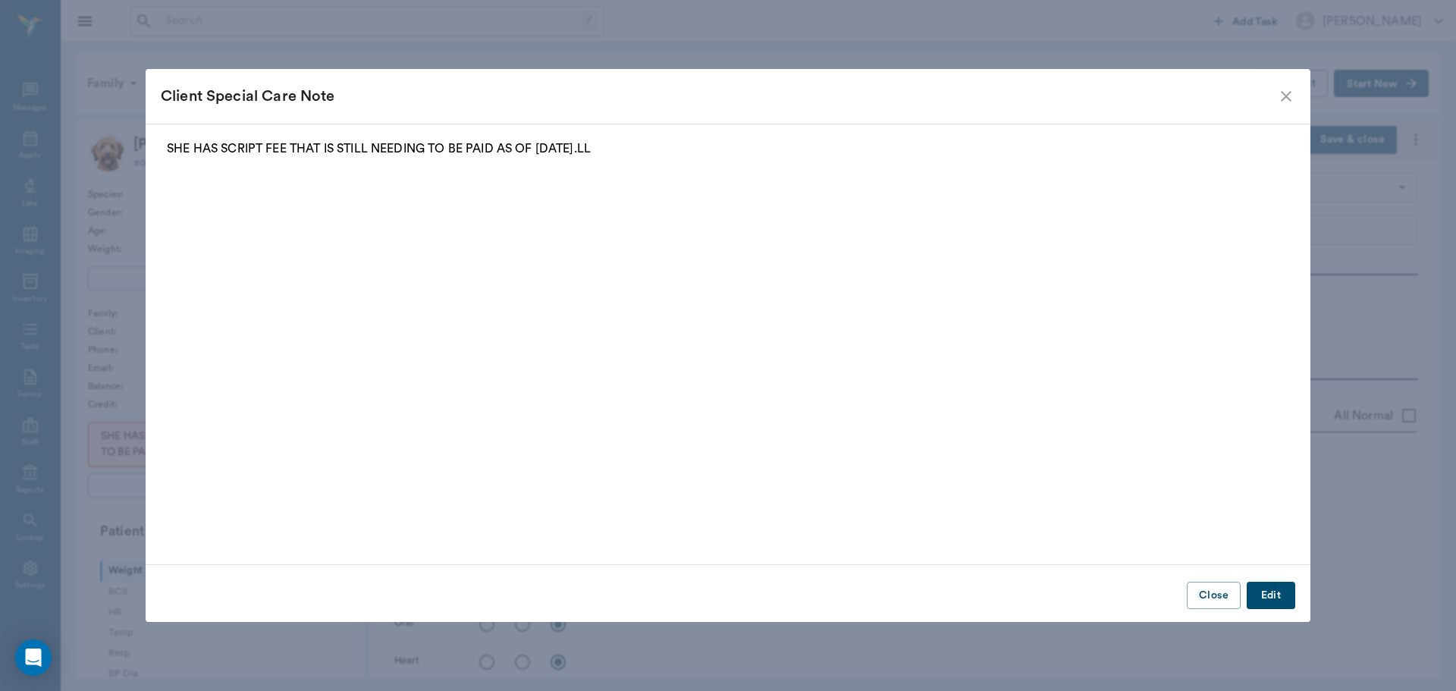
type input "63ec2f075fda476ae8351a4c"
type input "65d2be4f46e3a538d89b8c1a"
type textarea "[PERSON_NAME]"
type input "[DATE]"
click at [1218, 602] on button "Close" at bounding box center [1214, 596] width 54 height 28
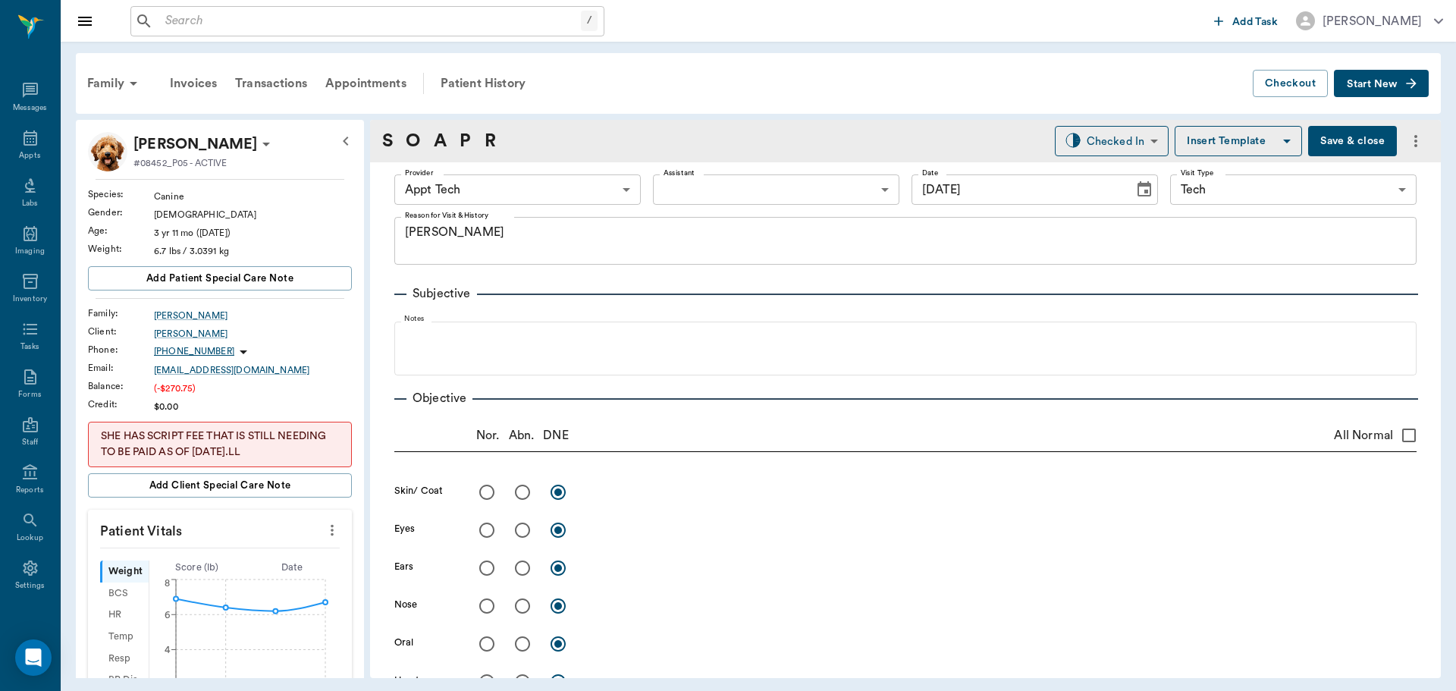
click at [328, 532] on icon "more" at bounding box center [332, 530] width 17 height 18
click at [294, 553] on span "Enter Vitals" at bounding box center [256, 556] width 127 height 16
click at [278, 573] on div "Weight ​ lb" at bounding box center [220, 576] width 240 height 30
drag, startPoint x: 236, startPoint y: 573, endPoint x: 370, endPoint y: 547, distance: 136.8
click at [237, 573] on input "text" at bounding box center [219, 576] width 132 height 30
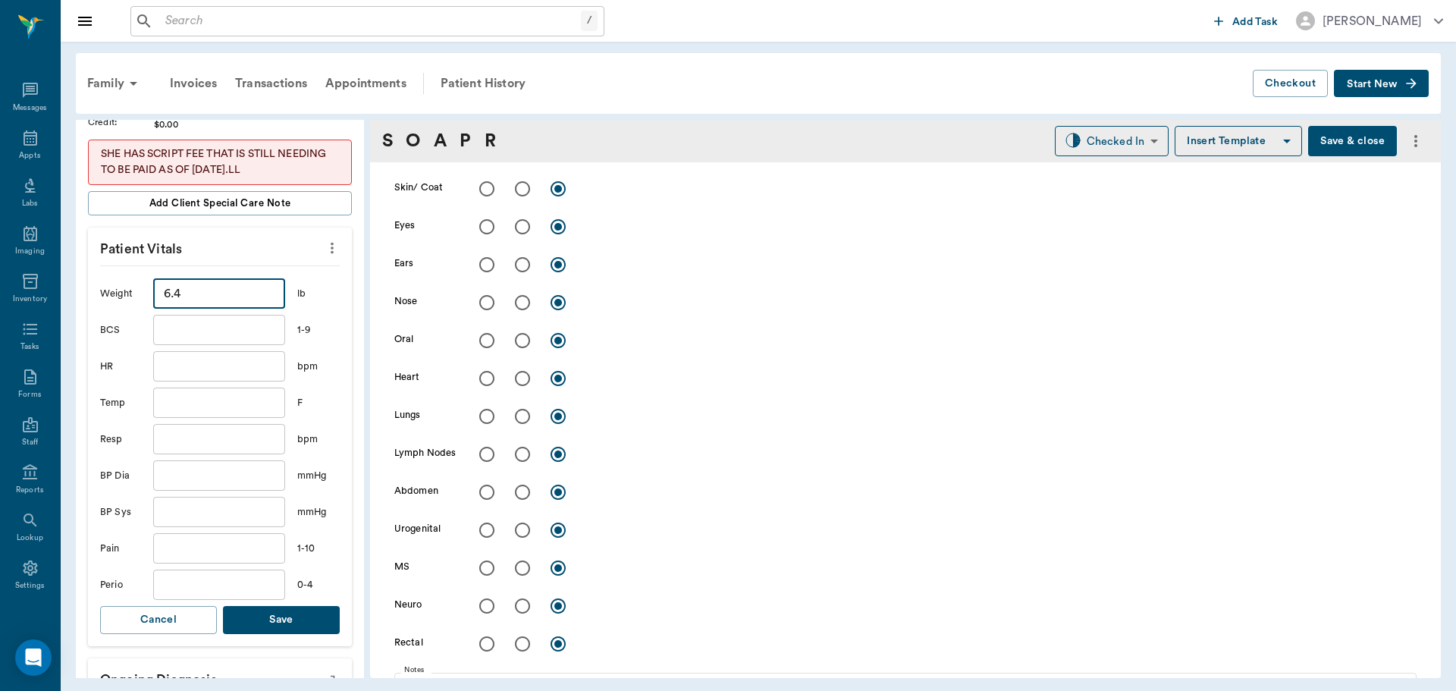
scroll to position [303, 0]
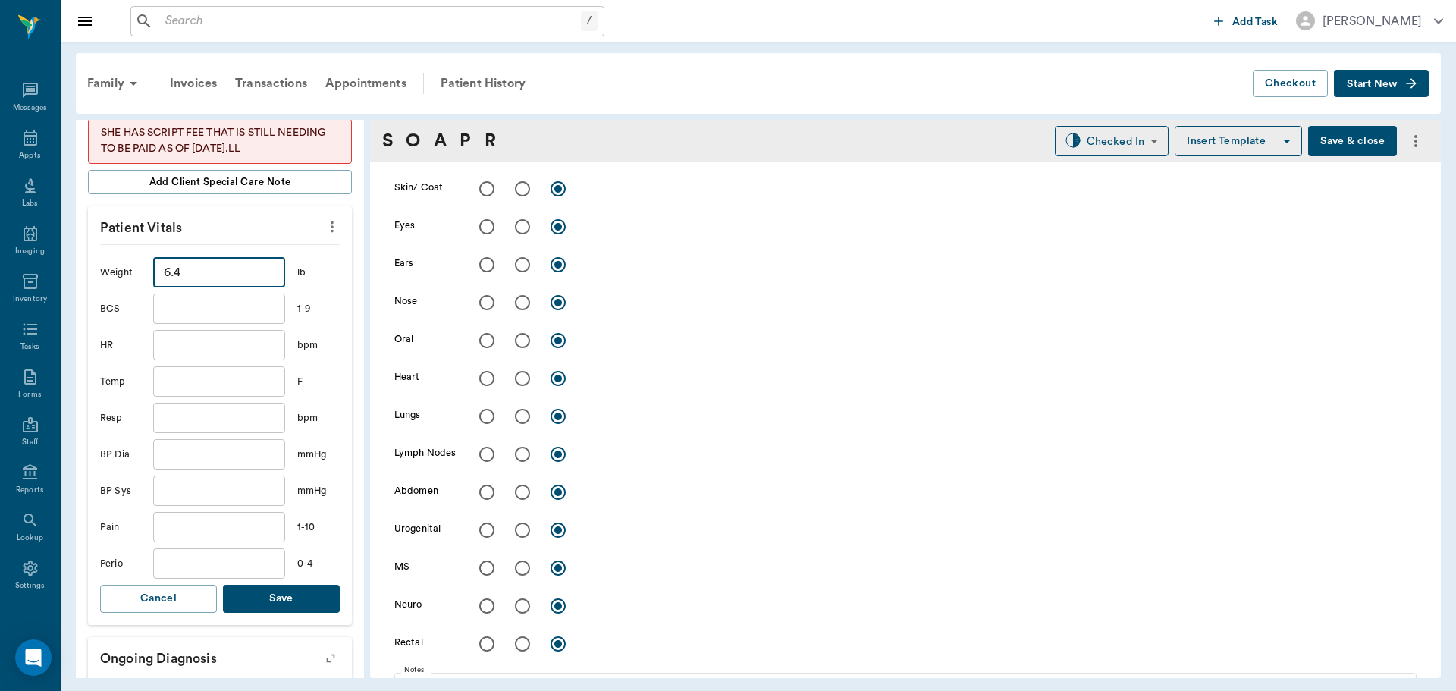
type input "6.4"
click at [305, 590] on button "Save" at bounding box center [281, 599] width 117 height 28
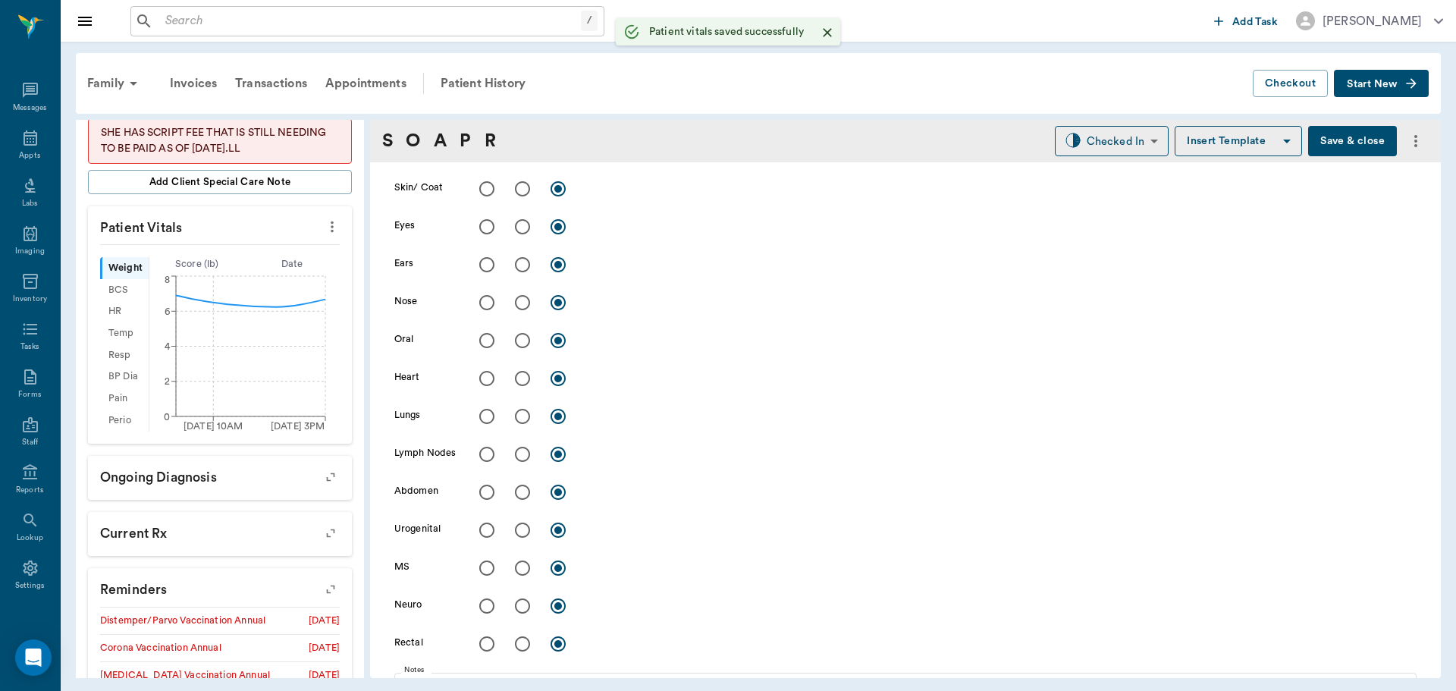
scroll to position [0, 0]
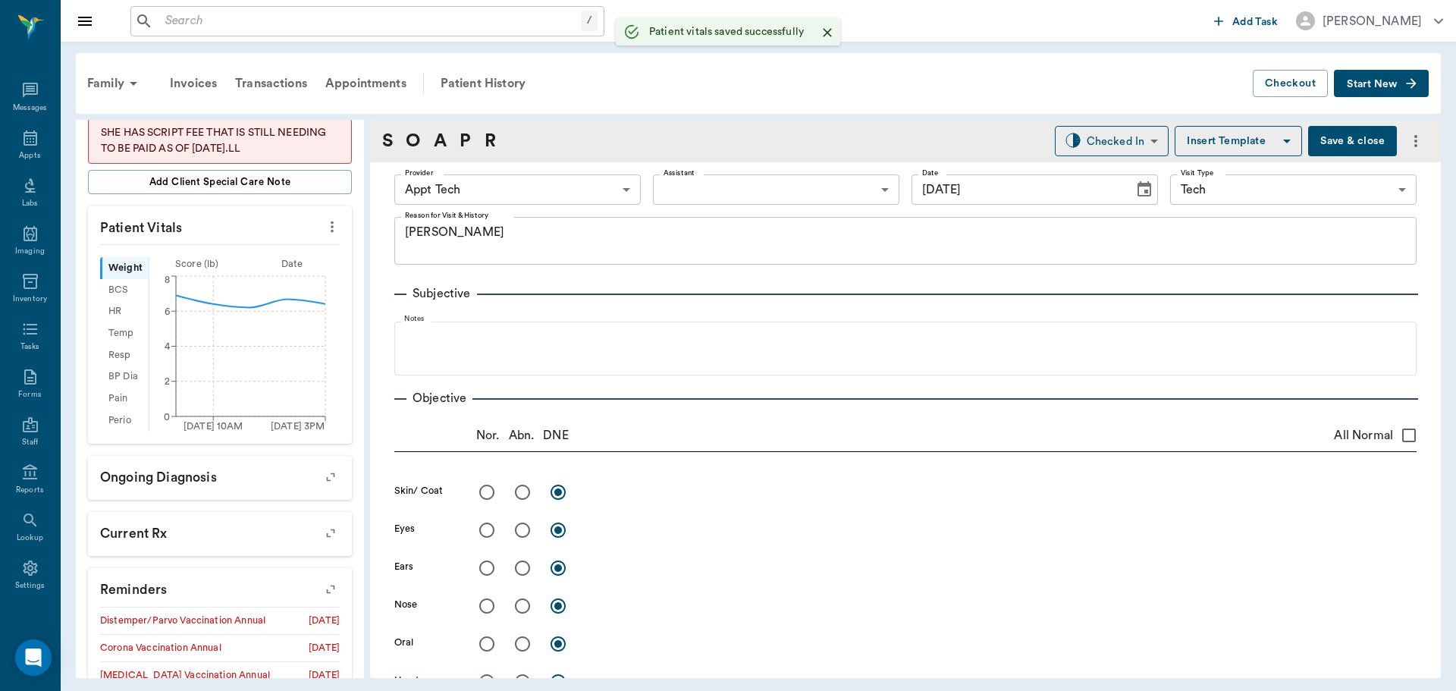
click at [556, 183] on body "/ ​ Add Task Dr. Bert Ellsworth Nectar Messages Appts Labs Imaging Inventory Ta…" at bounding box center [728, 345] width 1456 height 691
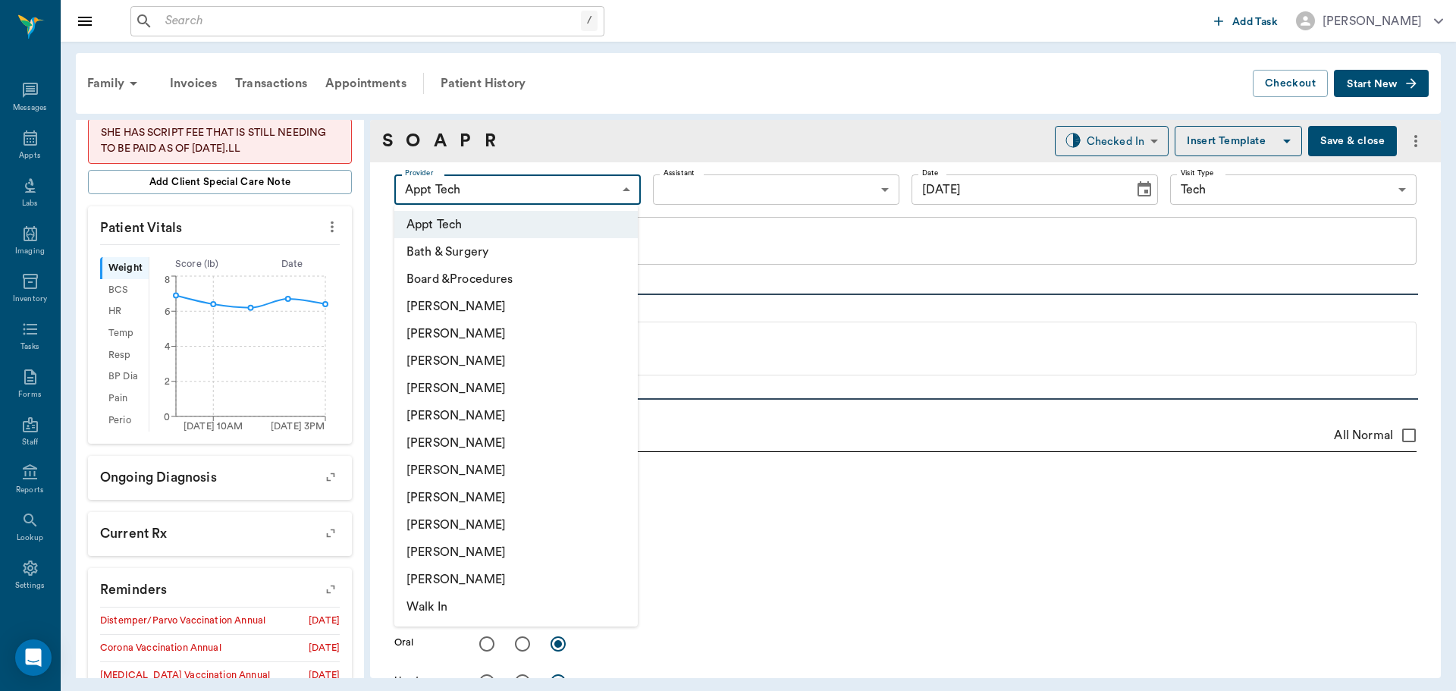
click at [501, 363] on li "[PERSON_NAME]" at bounding box center [515, 360] width 243 height 27
type input "642ef10e332a41444de2bad1"
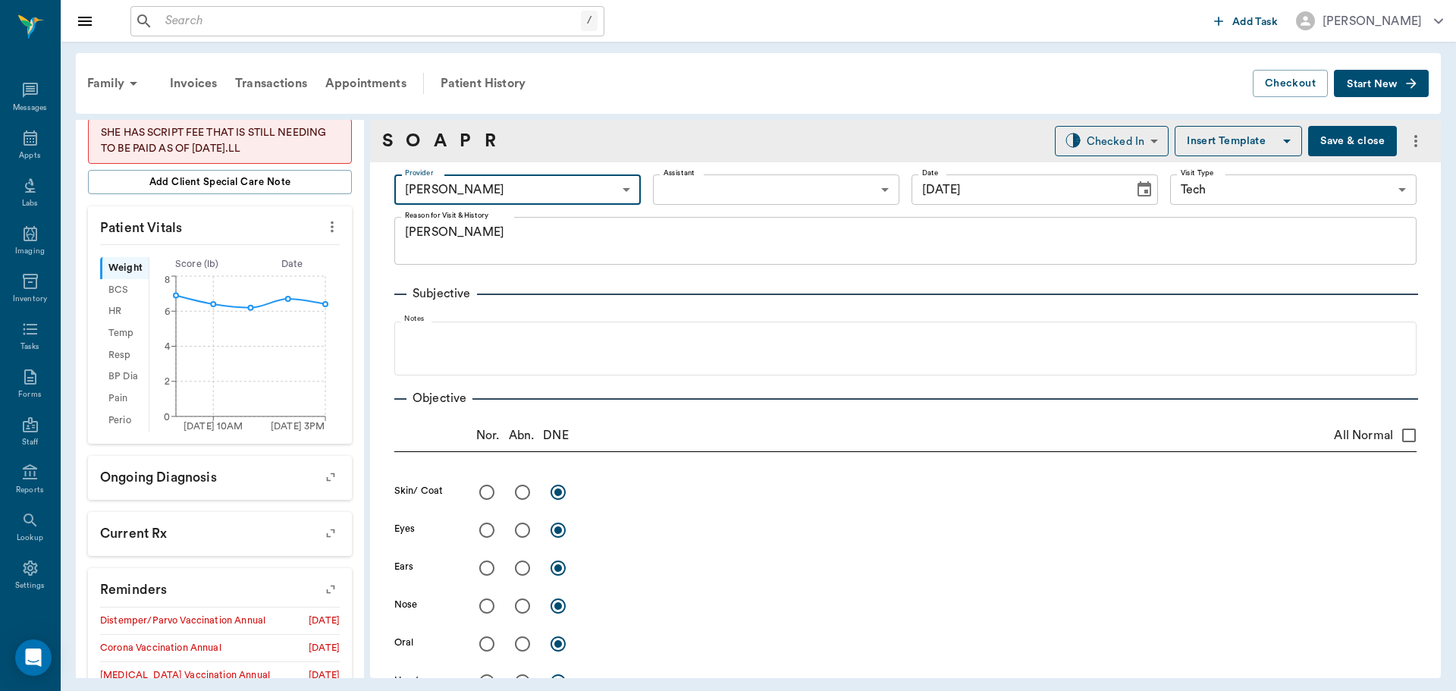
click at [741, 178] on body "/ ​ Add Task Dr. Bert Ellsworth Nectar Messages Appts Labs Imaging Inventory Ta…" at bounding box center [728, 345] width 1456 height 691
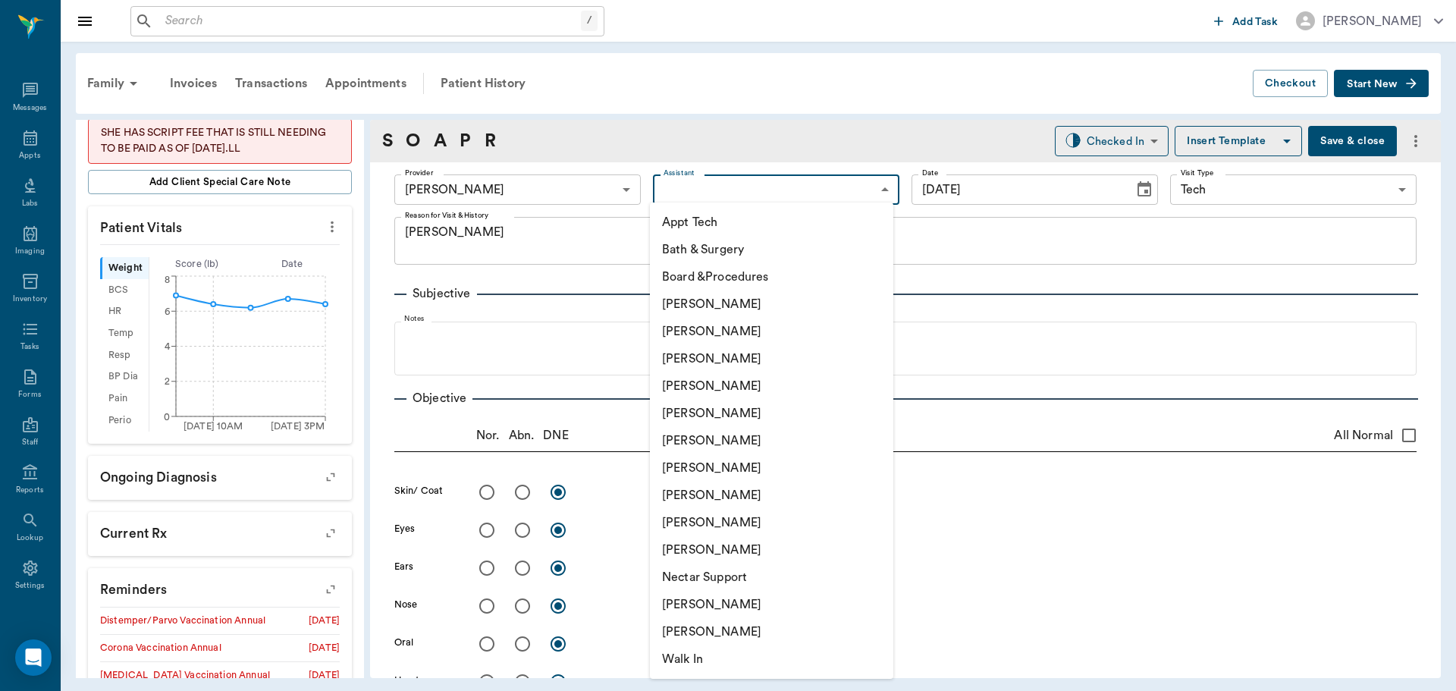
click at [720, 469] on li "[PERSON_NAME]" at bounding box center [771, 467] width 243 height 27
type input "682b670d8bdc6f7f8feef3db"
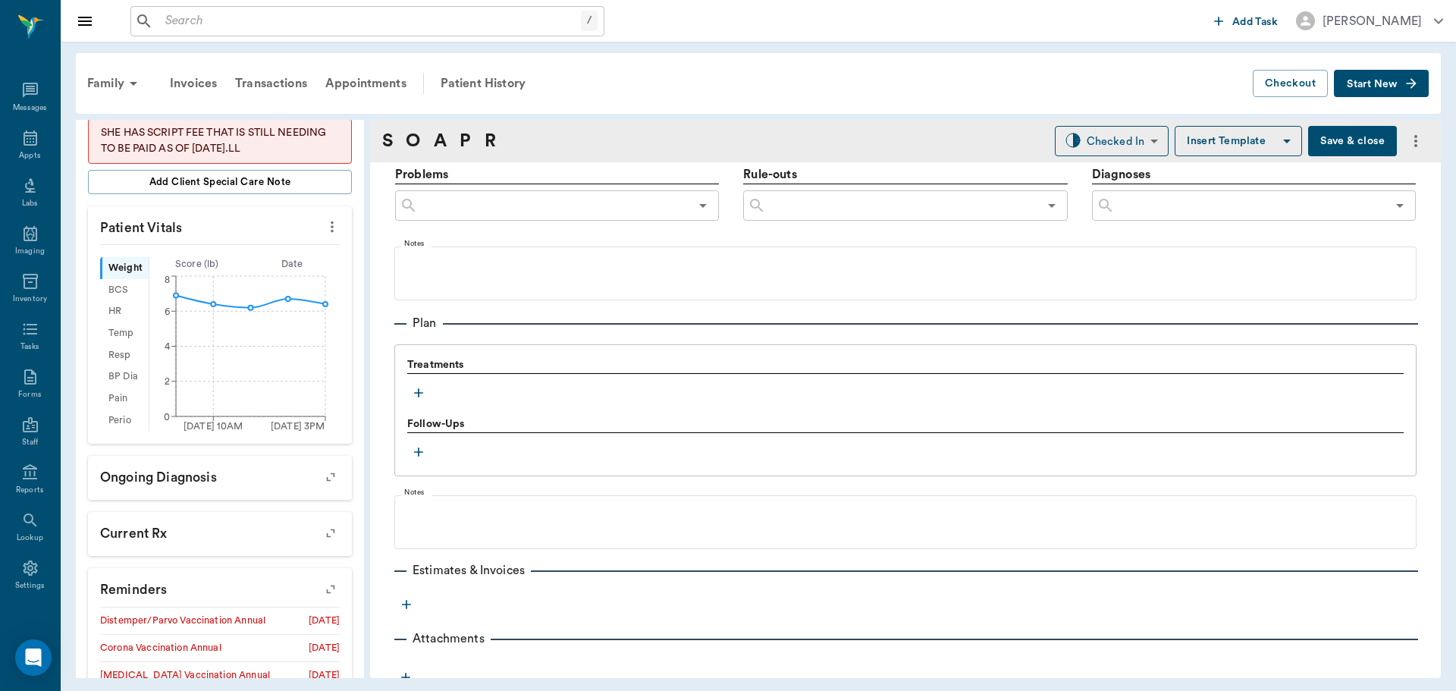
scroll to position [922, 0]
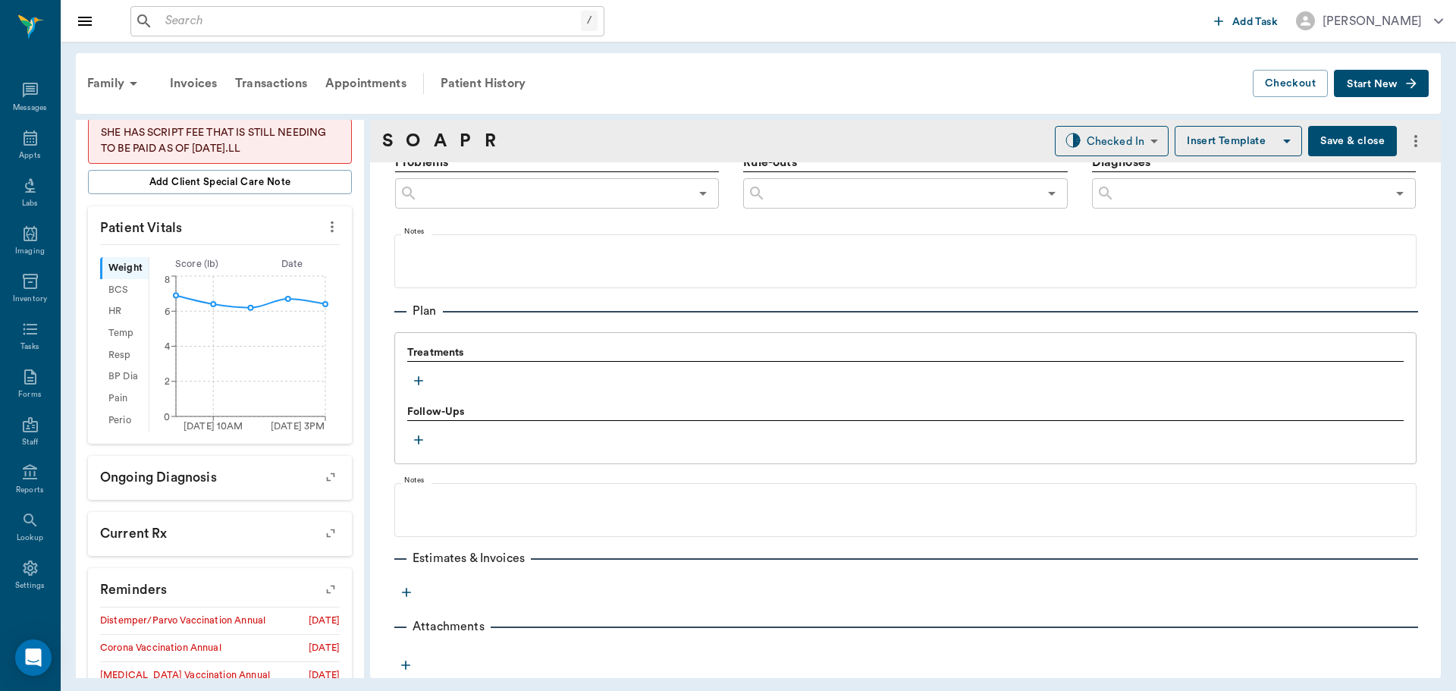
click at [413, 388] on button "button" at bounding box center [418, 380] width 23 height 23
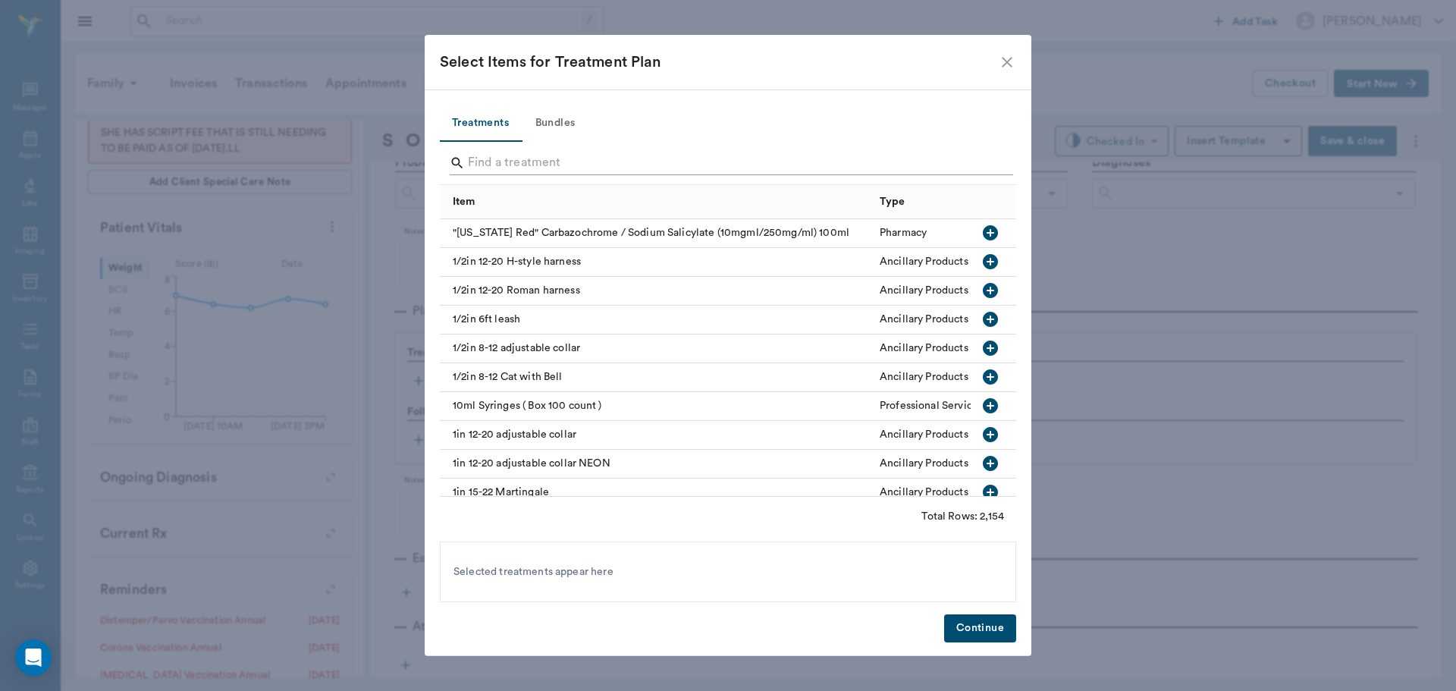
click at [499, 167] on input "Search" at bounding box center [729, 163] width 523 height 24
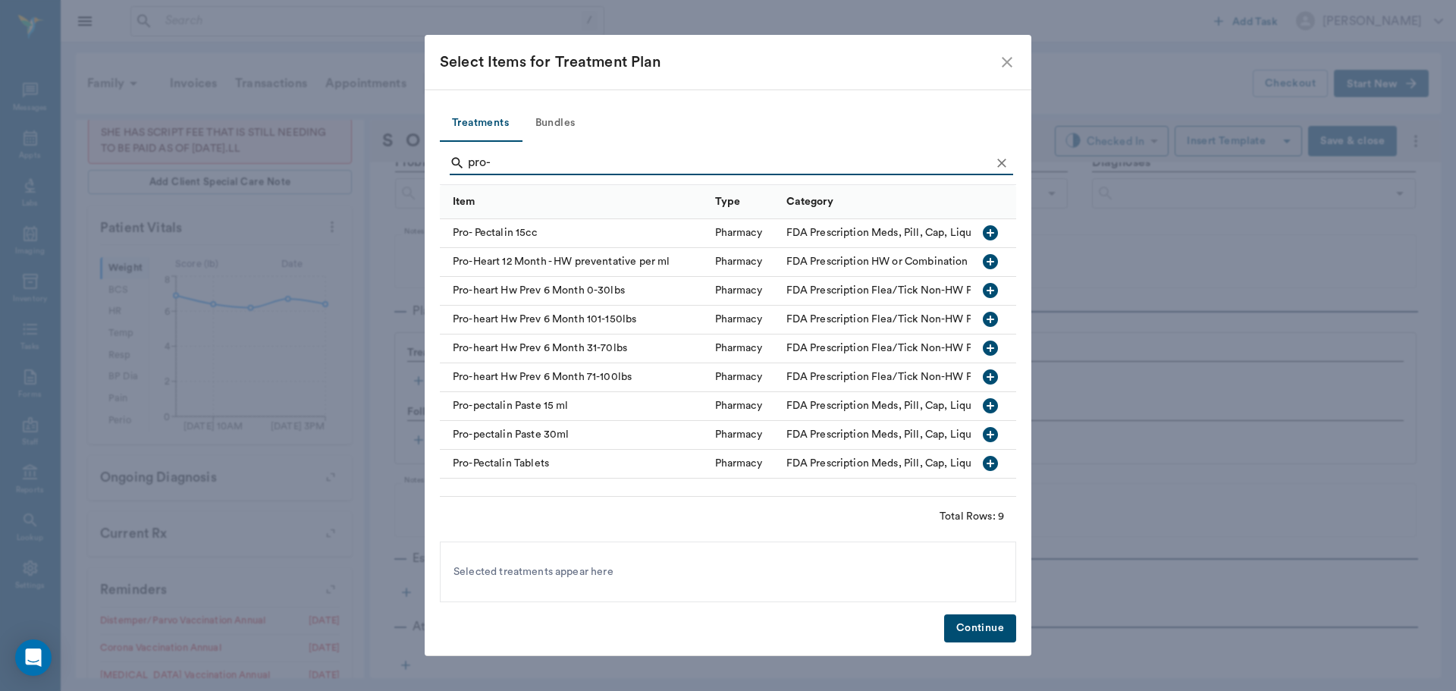
type input "pro-"
click at [993, 290] on icon "button" at bounding box center [990, 290] width 15 height 15
click at [548, 119] on button "Bundles" at bounding box center [555, 123] width 68 height 36
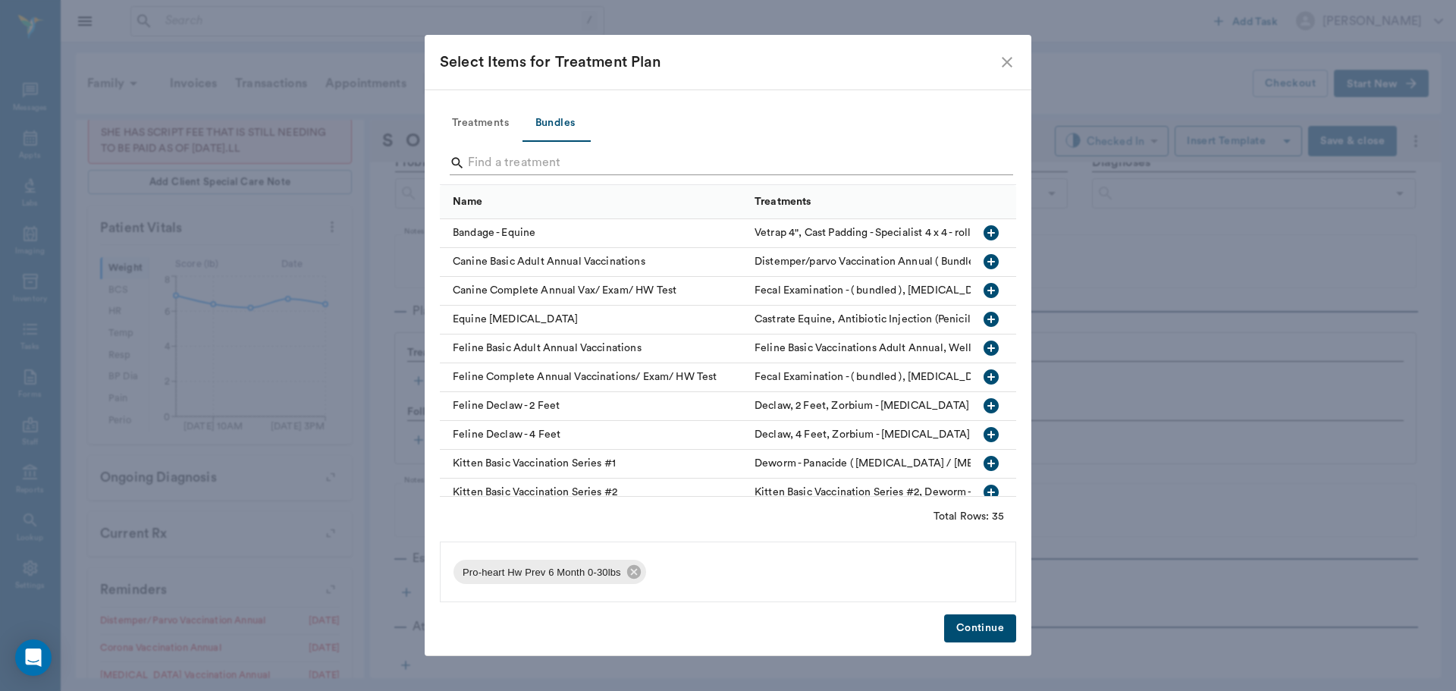
click at [546, 160] on input "Search" at bounding box center [729, 163] width 523 height 24
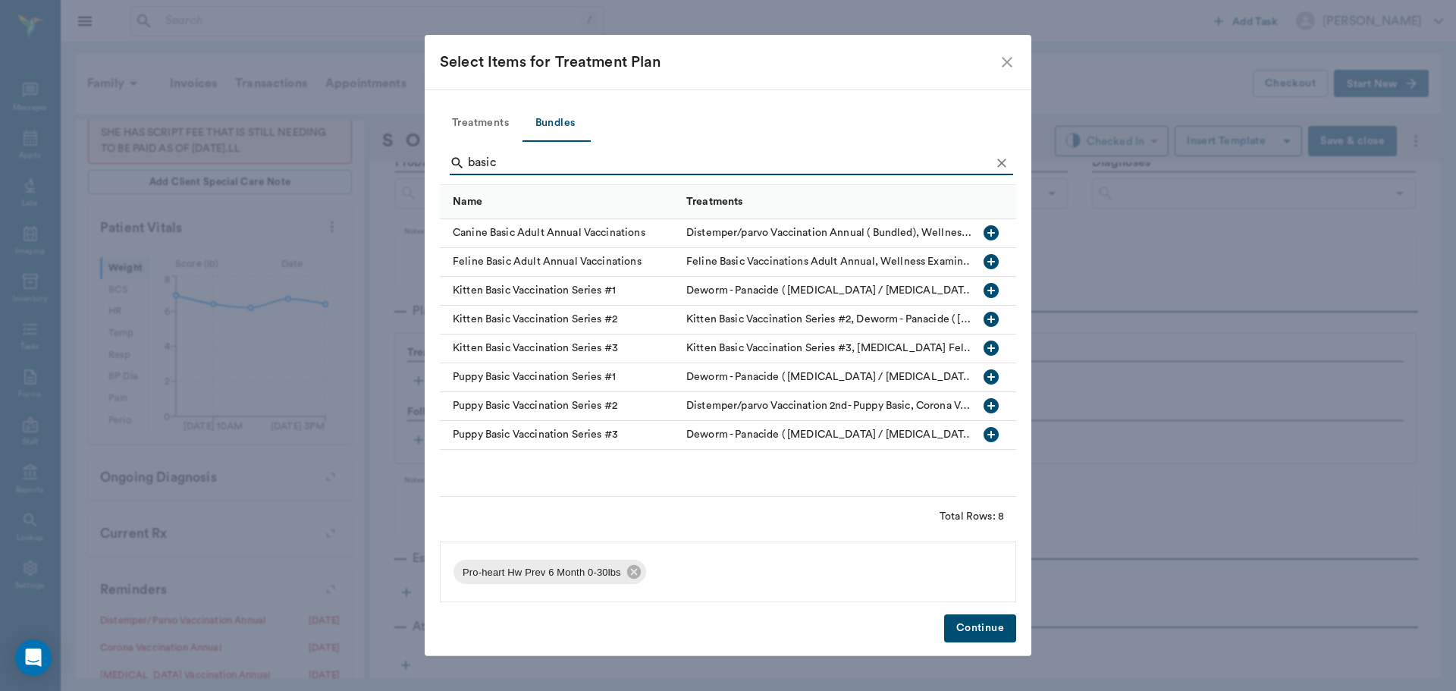
type input "basic"
click at [986, 224] on icon "button" at bounding box center [991, 233] width 18 height 18
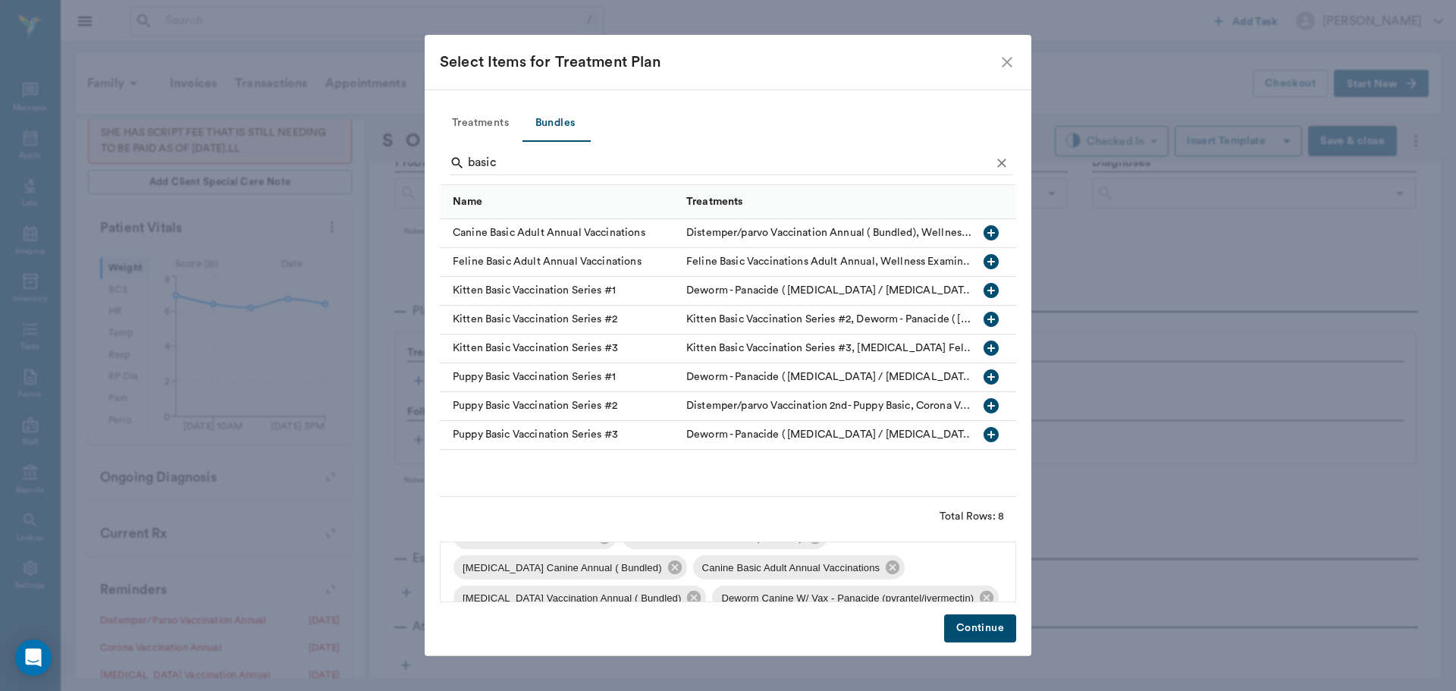
scroll to position [112, 0]
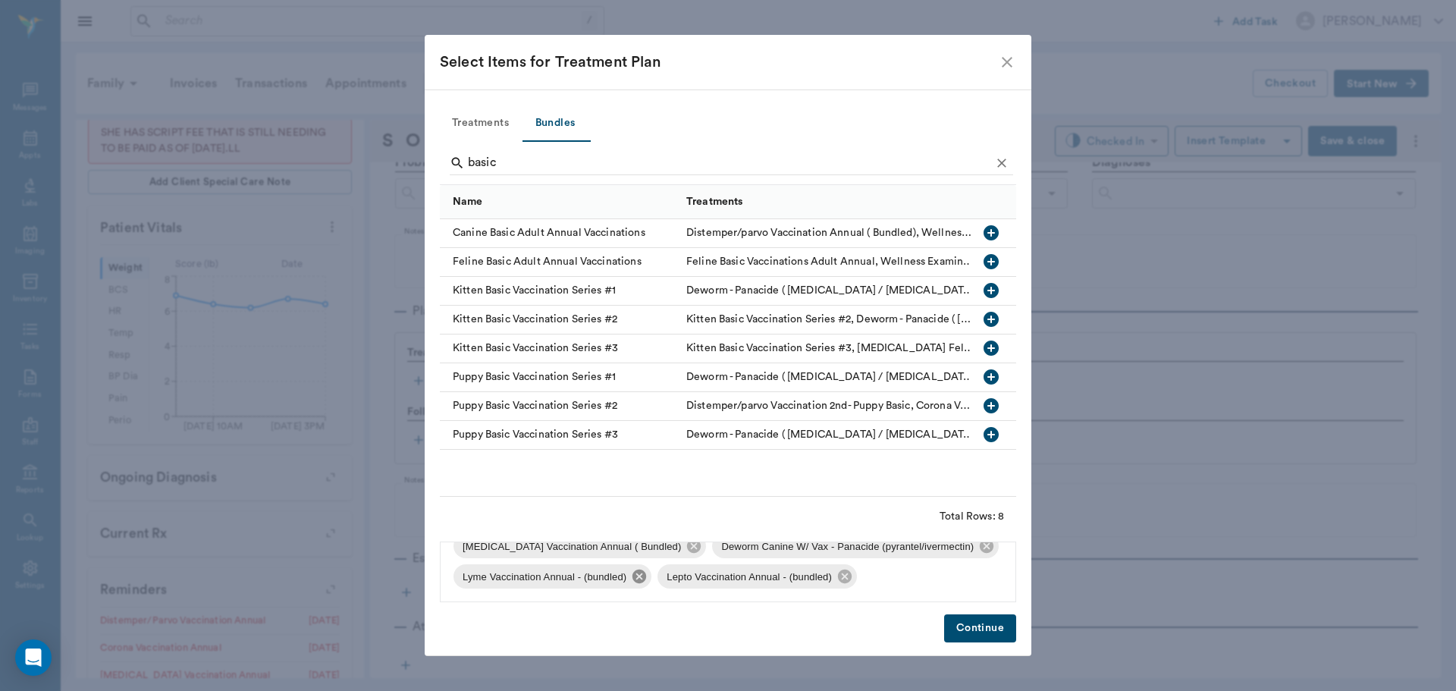
click at [639, 576] on icon at bounding box center [639, 576] width 17 height 17
click at [645, 577] on icon at bounding box center [640, 577] width 14 height 14
click at [980, 620] on button "Continue" at bounding box center [980, 628] width 72 height 28
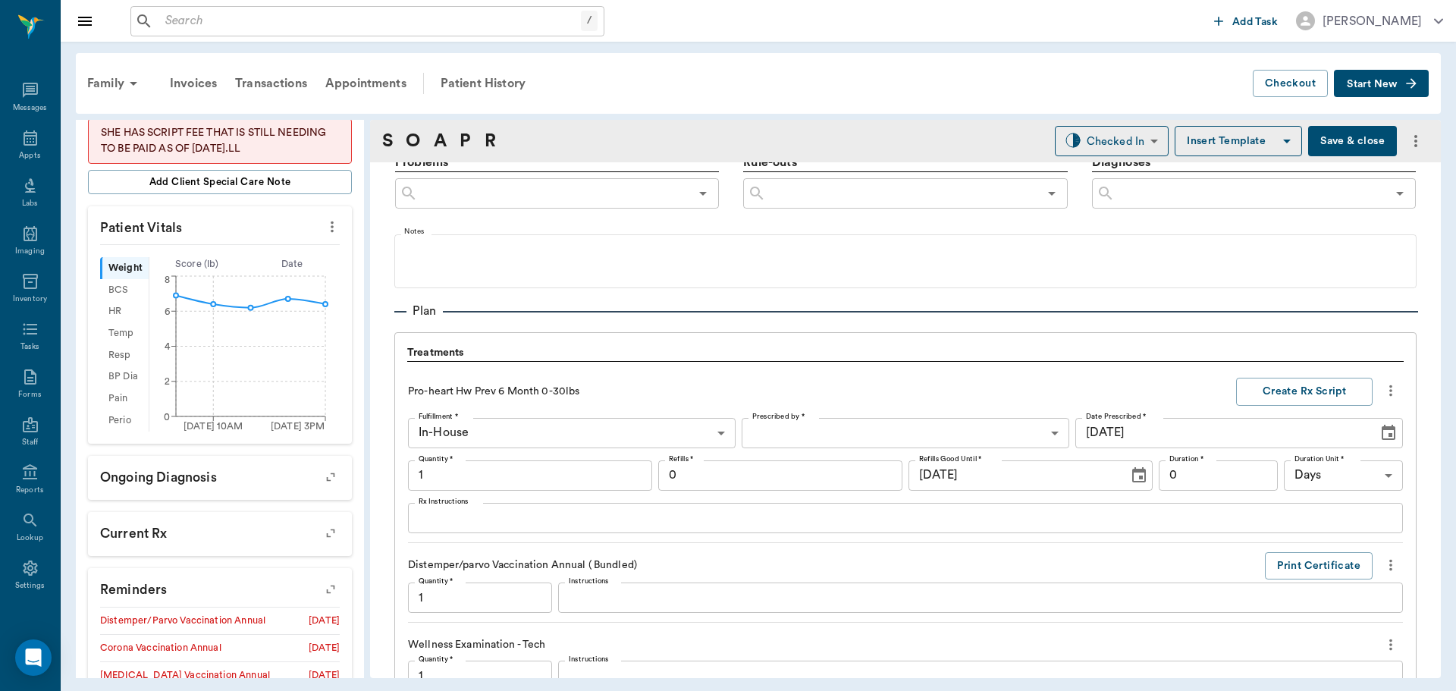
scroll to position [1640, 0]
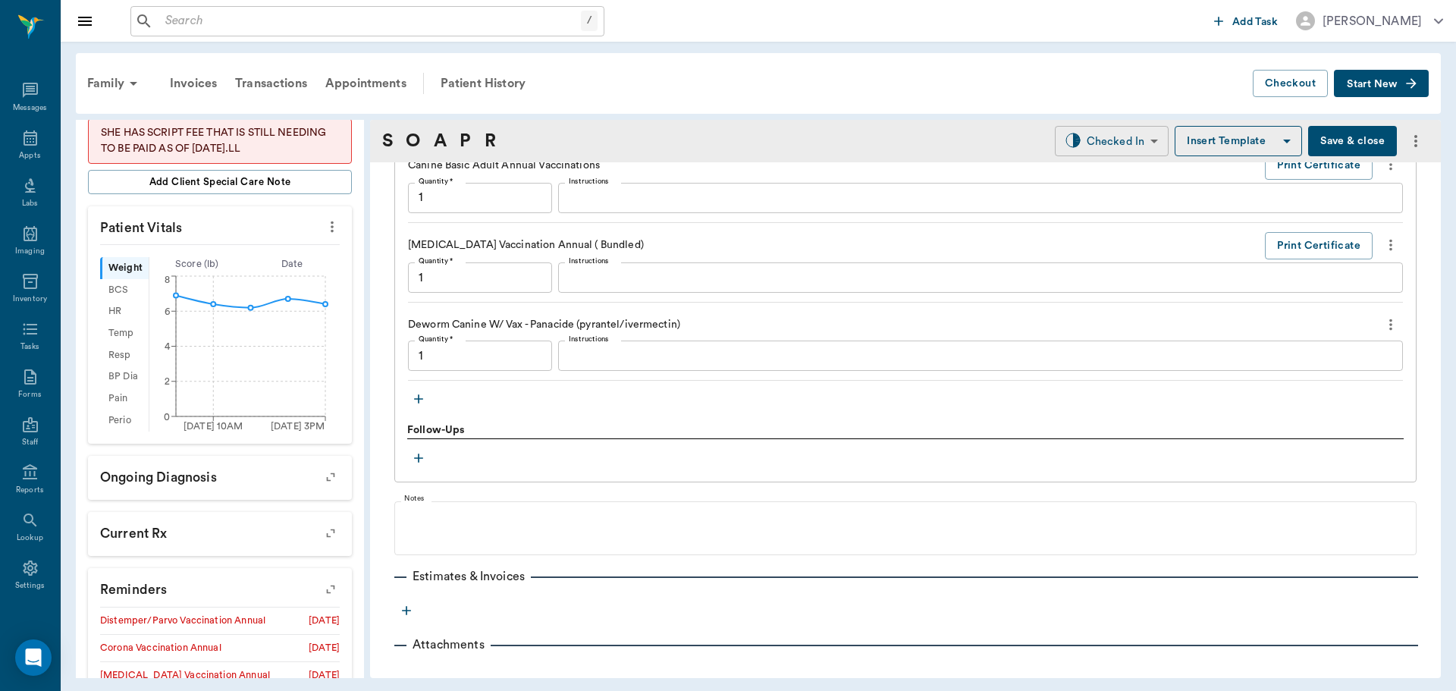
click at [1129, 154] on body "/ ​ Add Task Dr. Bert Ellsworth Nectar Messages Appts Labs Imaging Inventory Ta…" at bounding box center [728, 345] width 1456 height 691
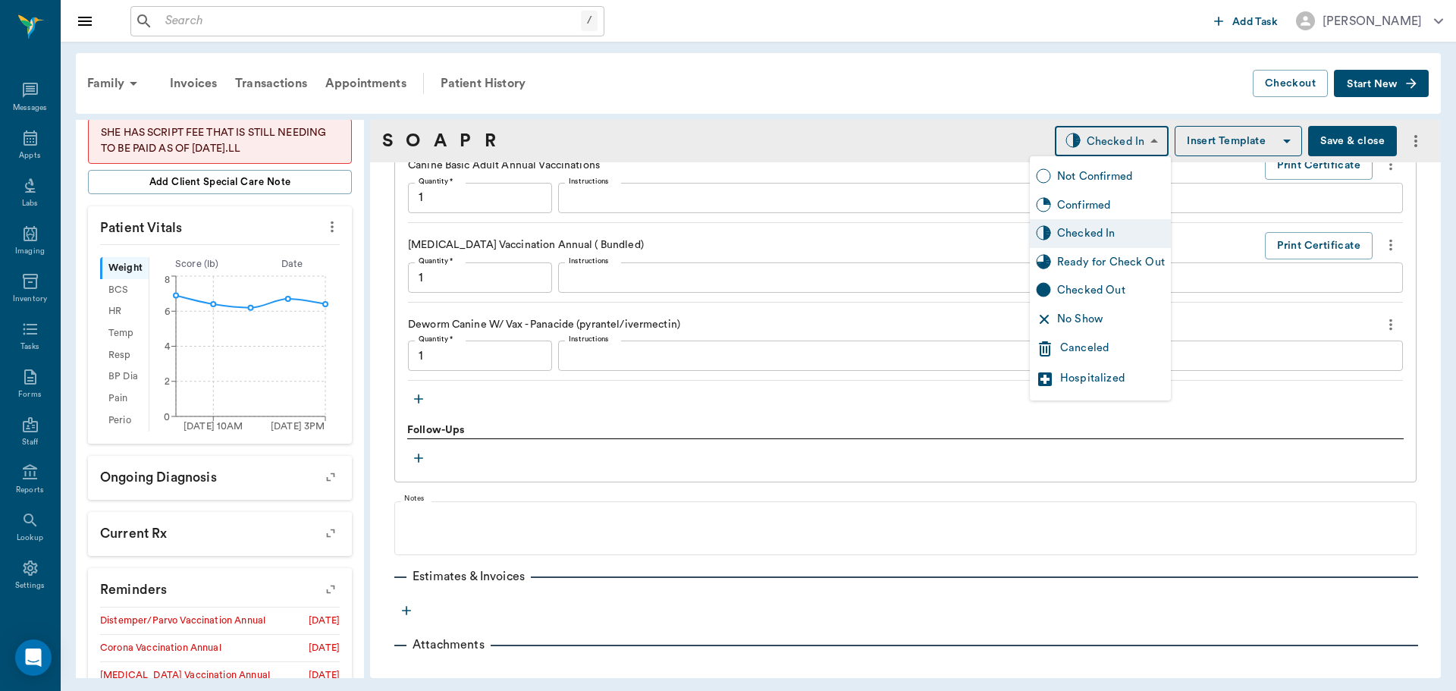
type input "1.00"
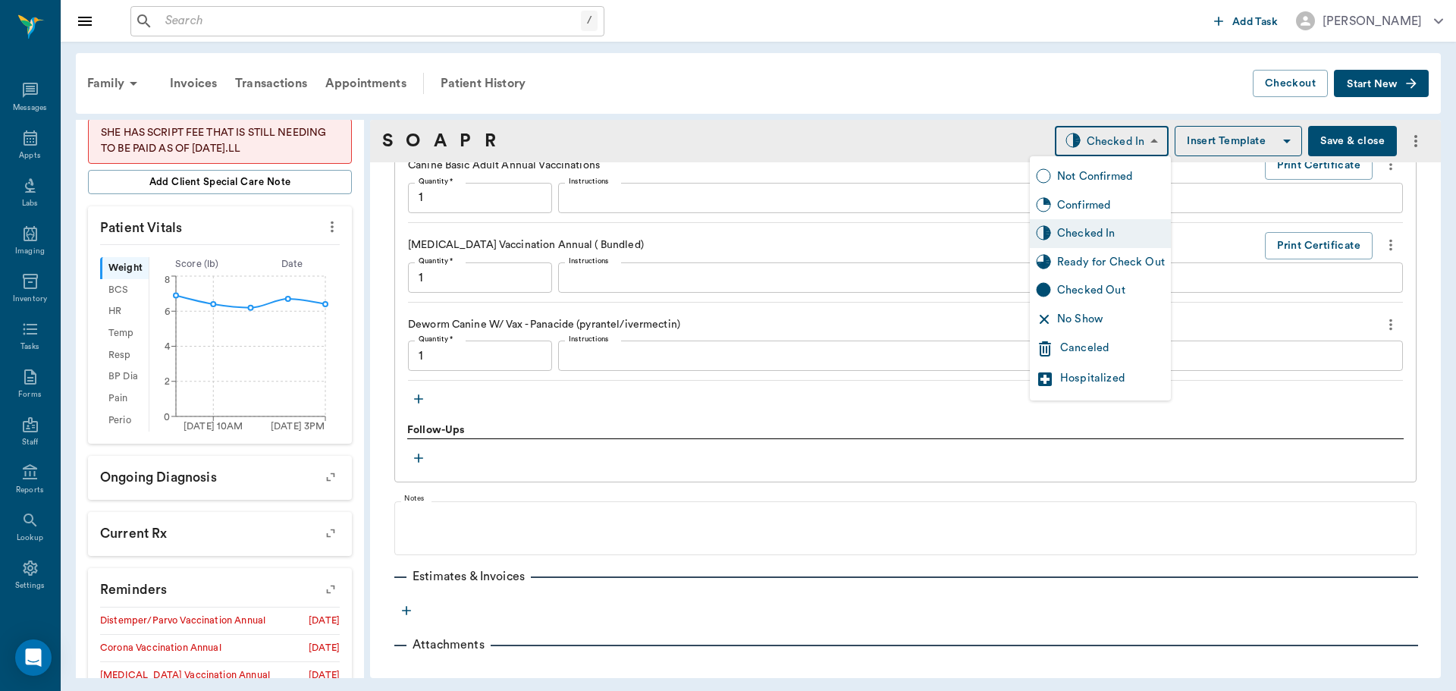
type input "1.00"
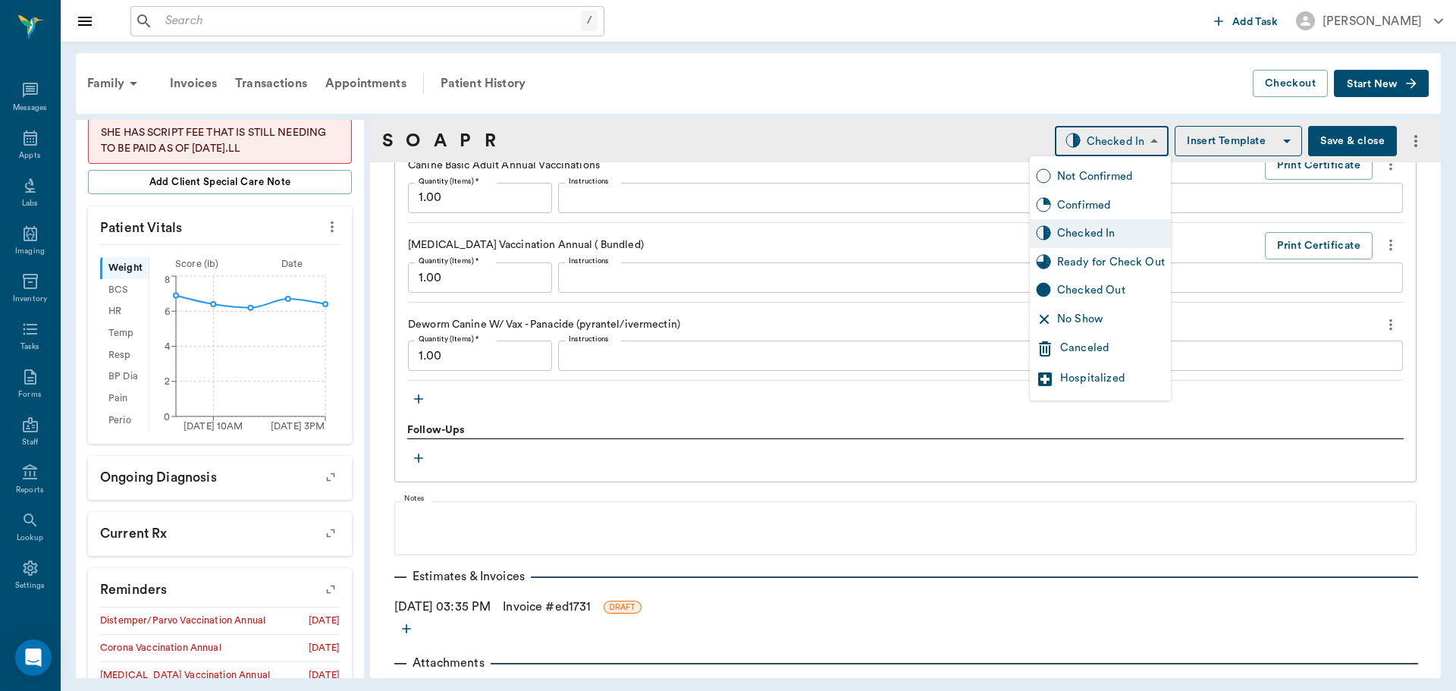
drag, startPoint x: 1145, startPoint y: 261, endPoint x: 889, endPoint y: 413, distance: 297.6
click at [1145, 263] on div "Ready for Check Out" at bounding box center [1111, 262] width 108 height 17
type input "READY_TO_CHECKOUT"
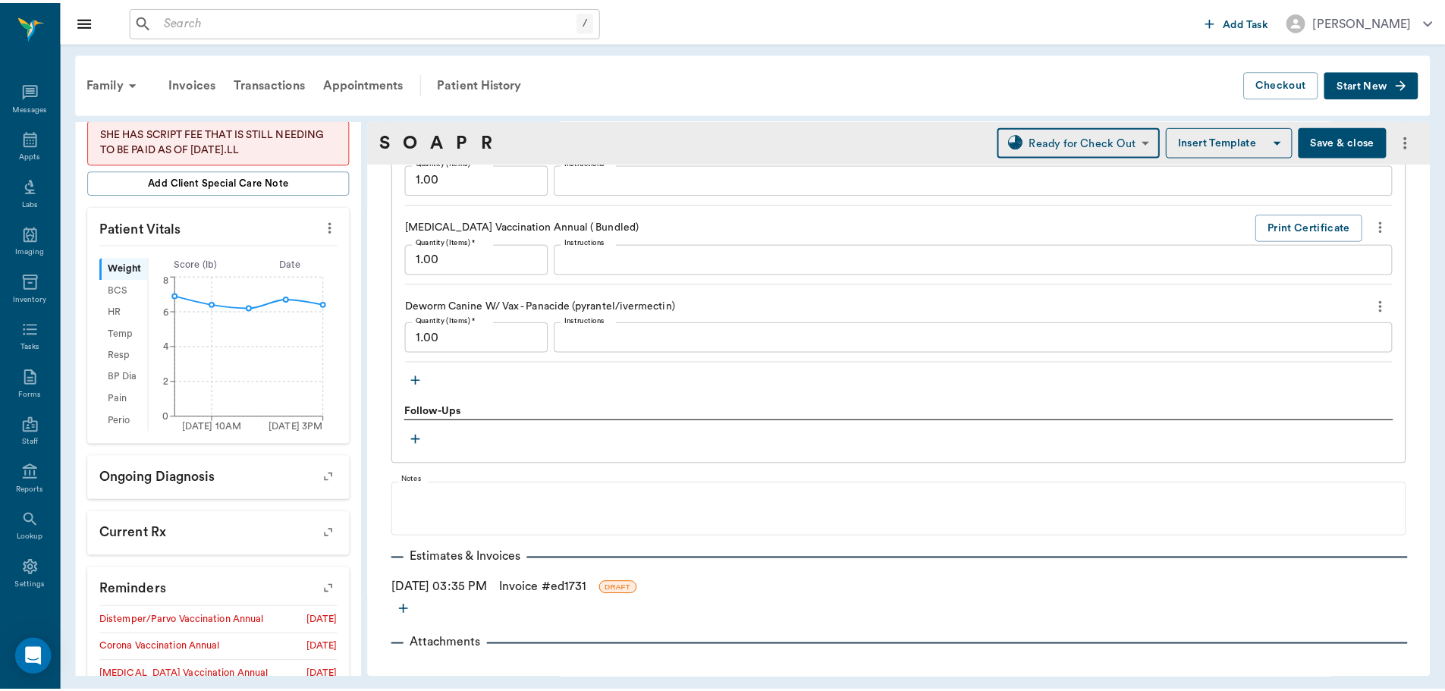
scroll to position [1676, 0]
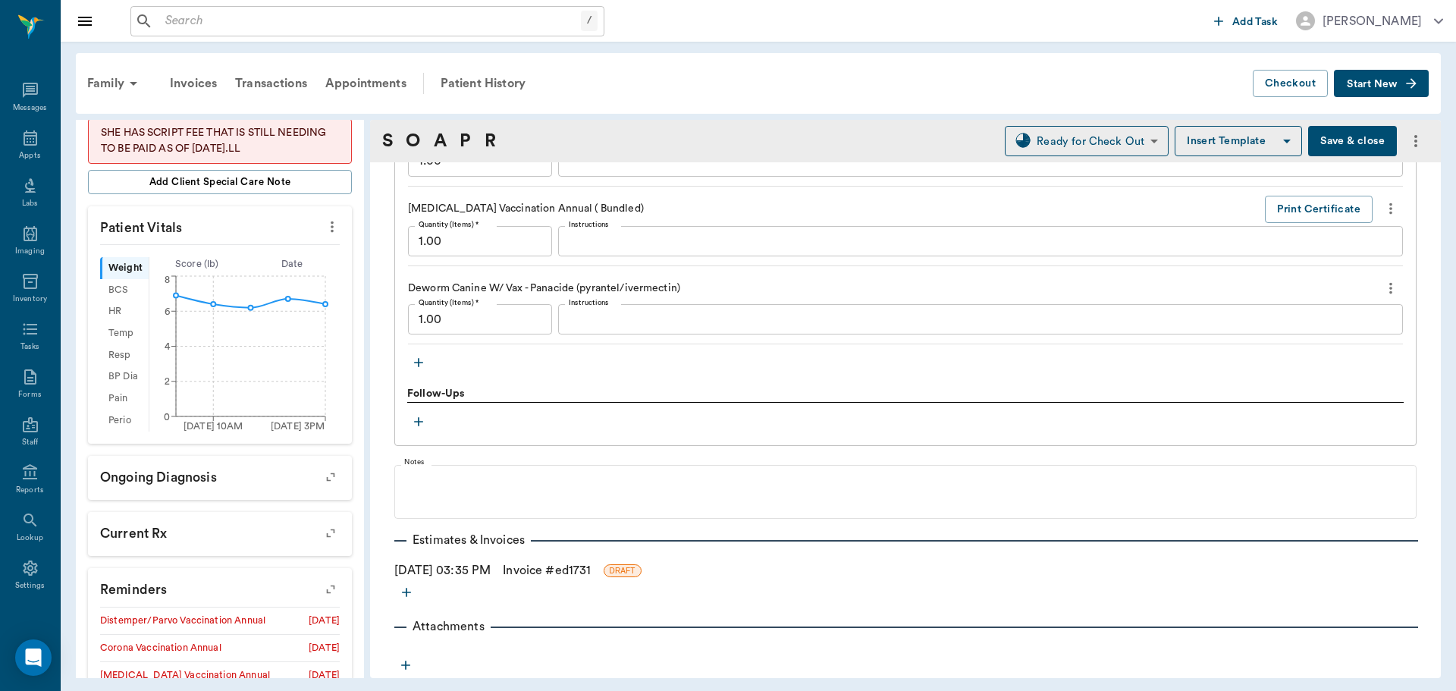
click at [555, 570] on link "Invoice # ed1731" at bounding box center [547, 570] width 88 height 18
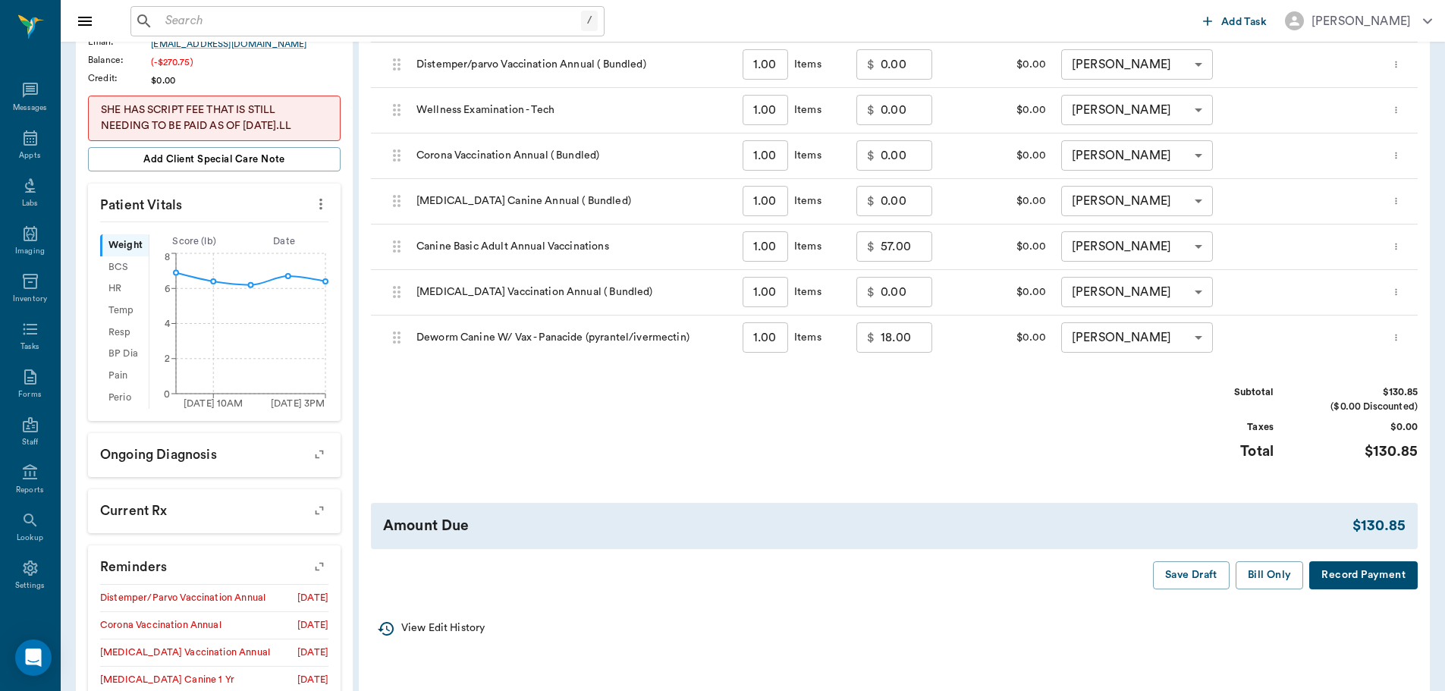
scroll to position [379, 0]
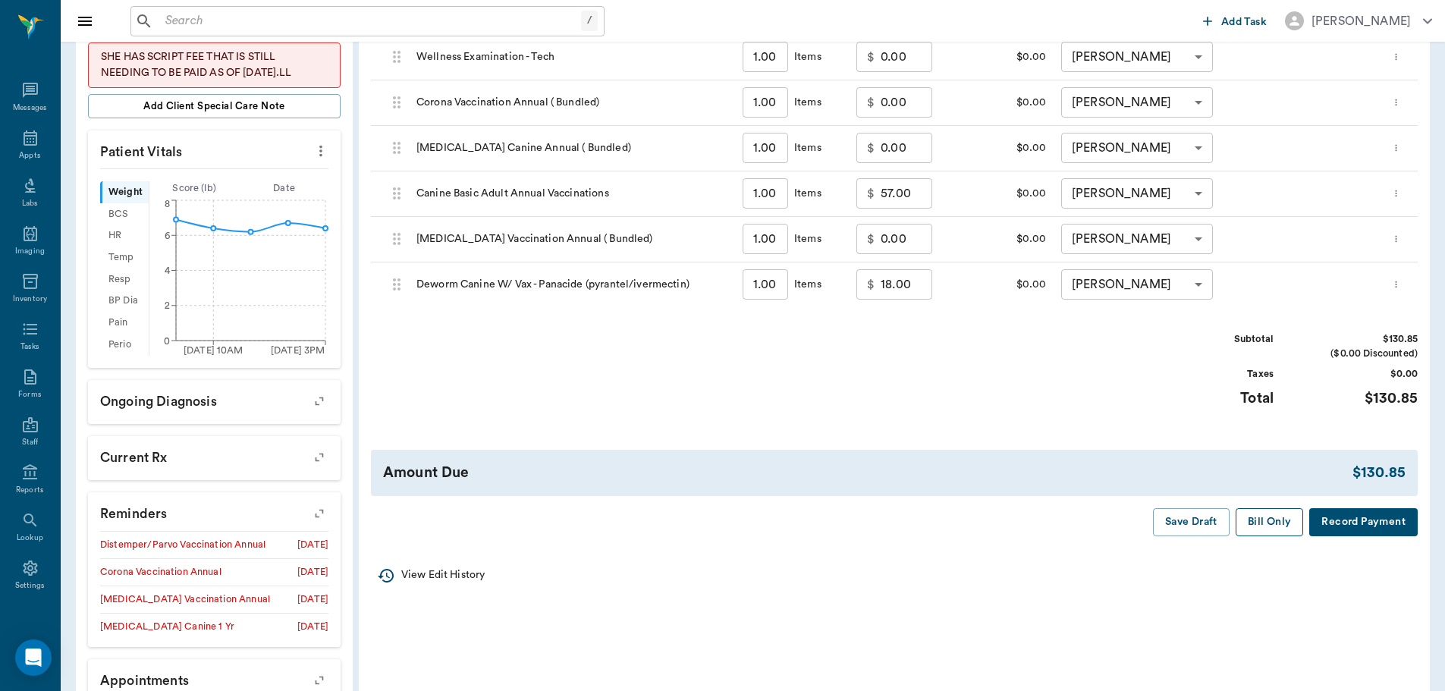
click at [1253, 522] on button "Bill Only" at bounding box center [1270, 522] width 68 height 28
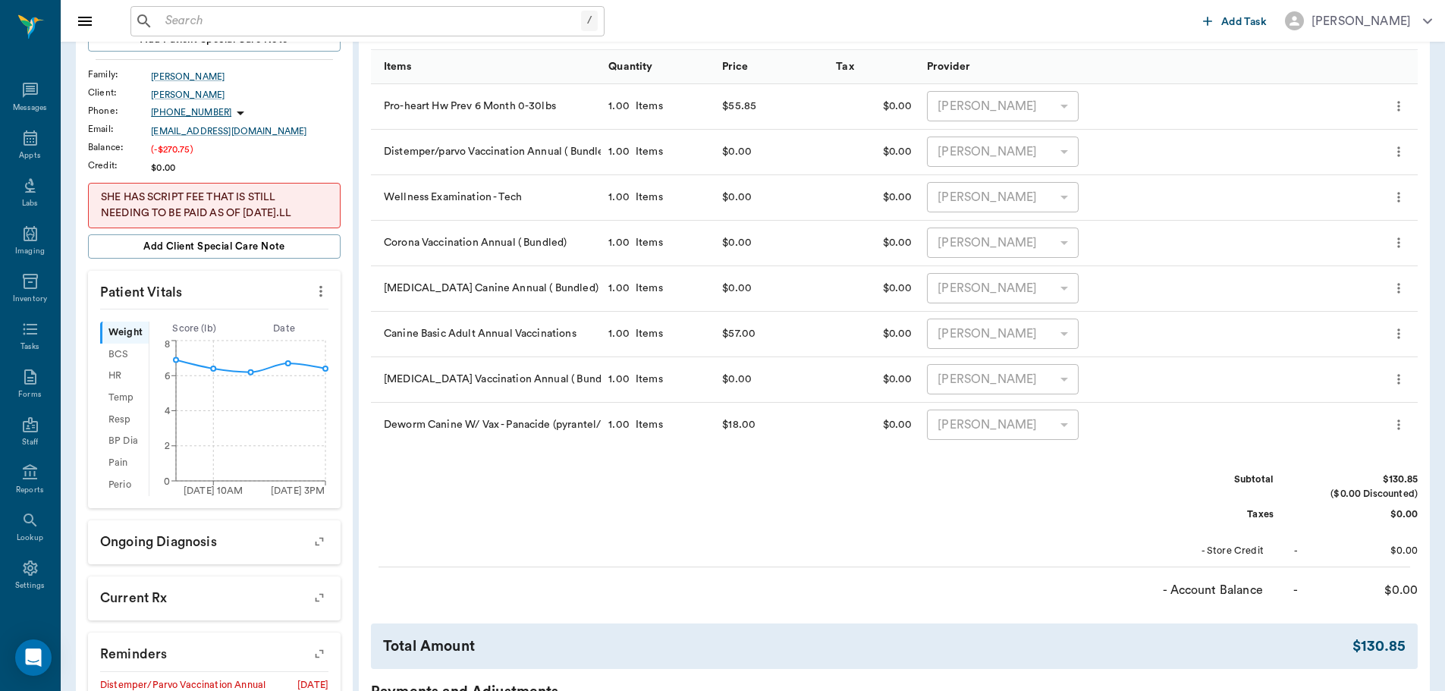
scroll to position [76, 0]
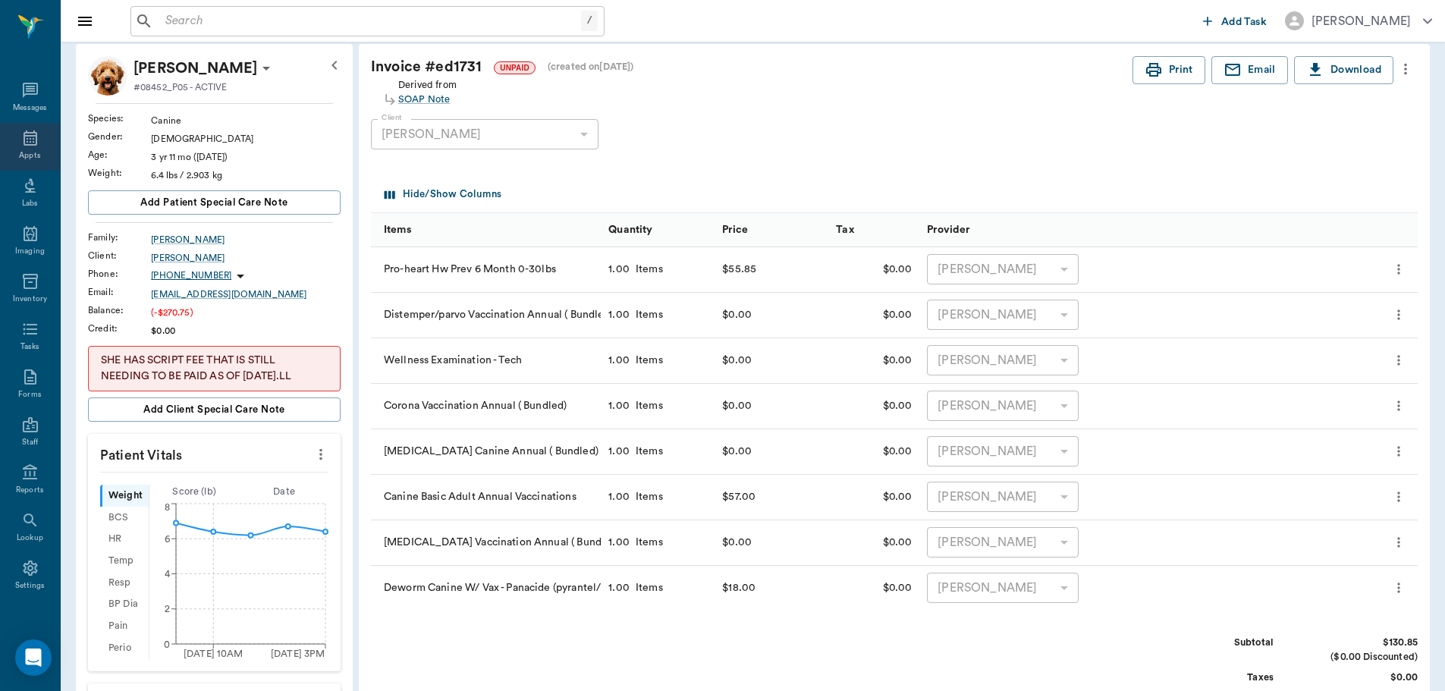
click at [27, 143] on icon at bounding box center [30, 138] width 18 height 18
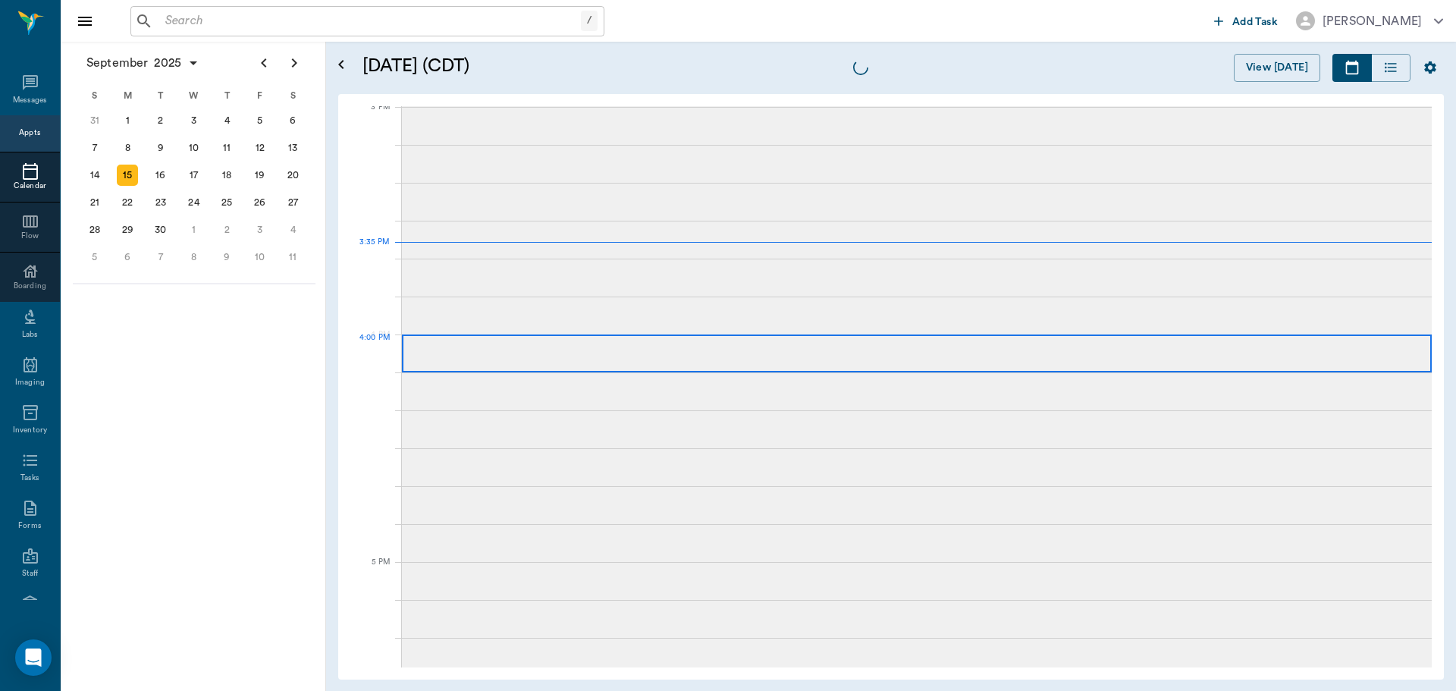
scroll to position [1595, 0]
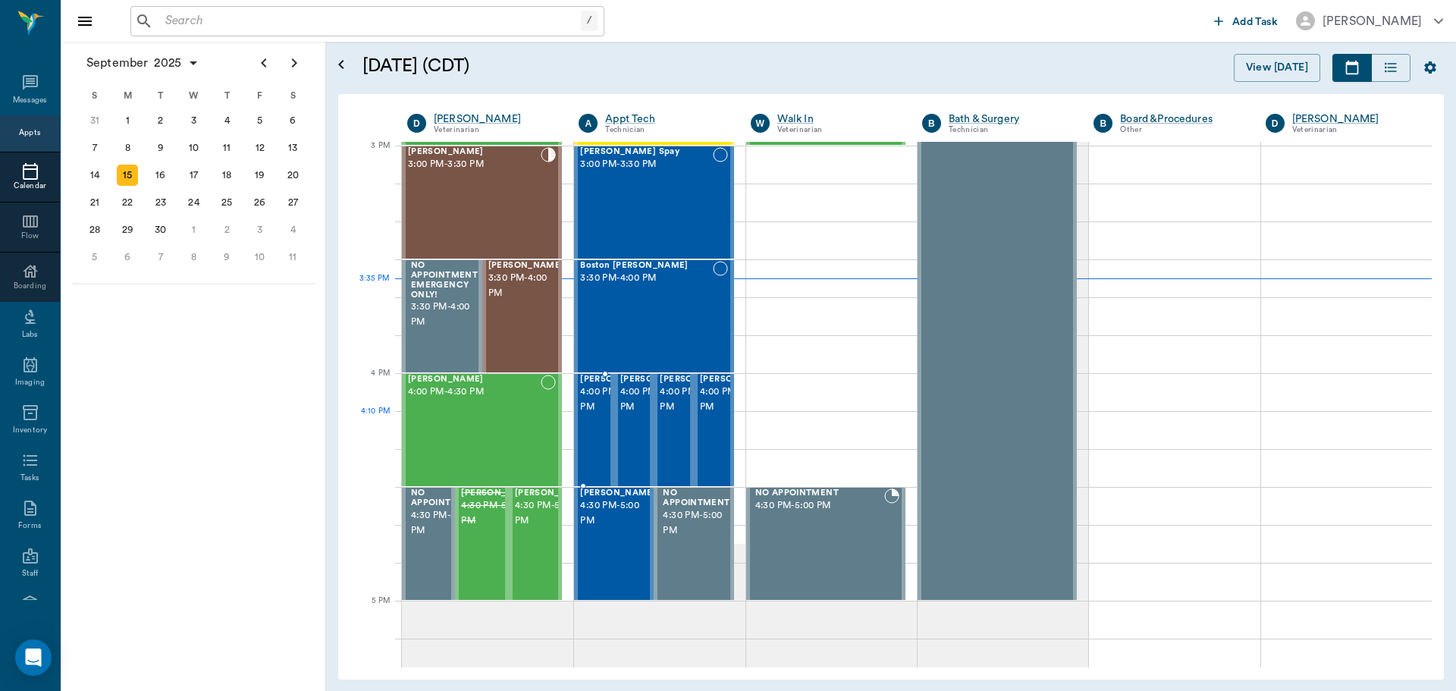
click at [608, 414] on div "Lance Carter 4:00 PM - 4:30 PM" at bounding box center [594, 430] width 40 height 112
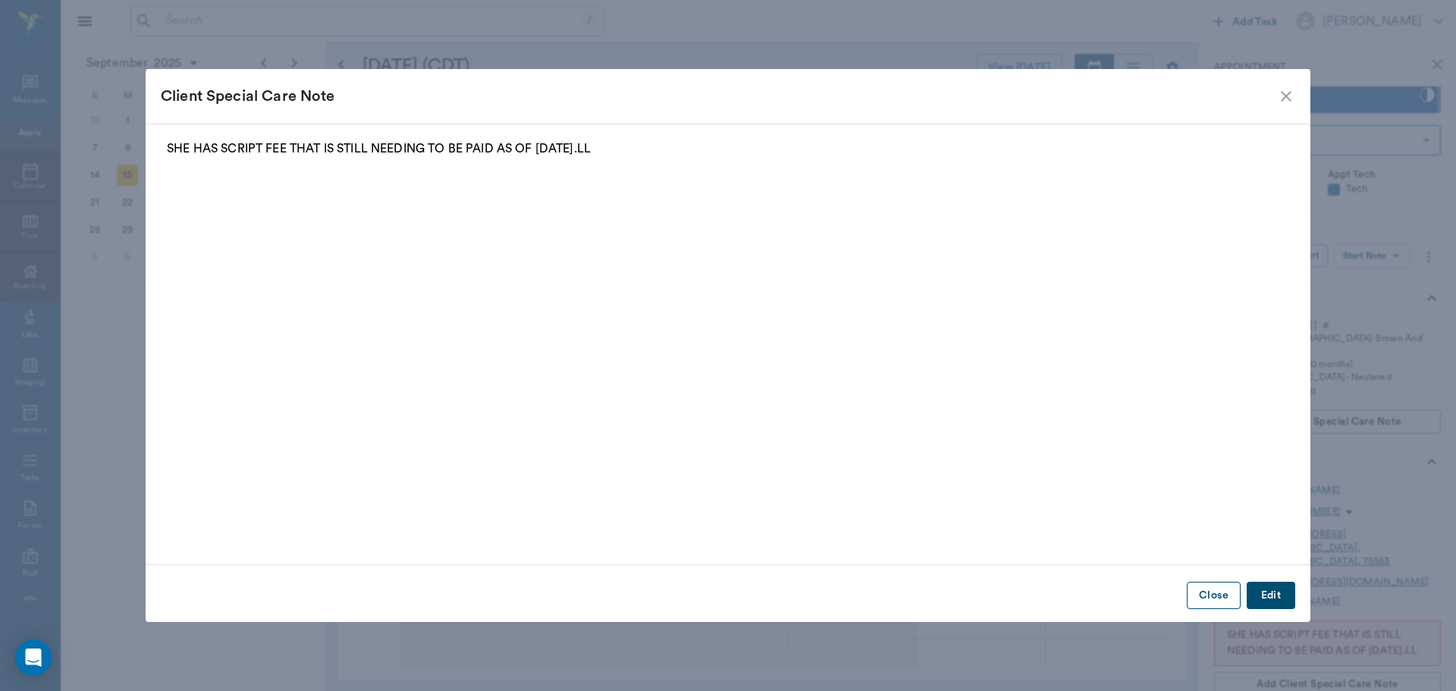
click at [1222, 595] on button "Close" at bounding box center [1214, 596] width 54 height 28
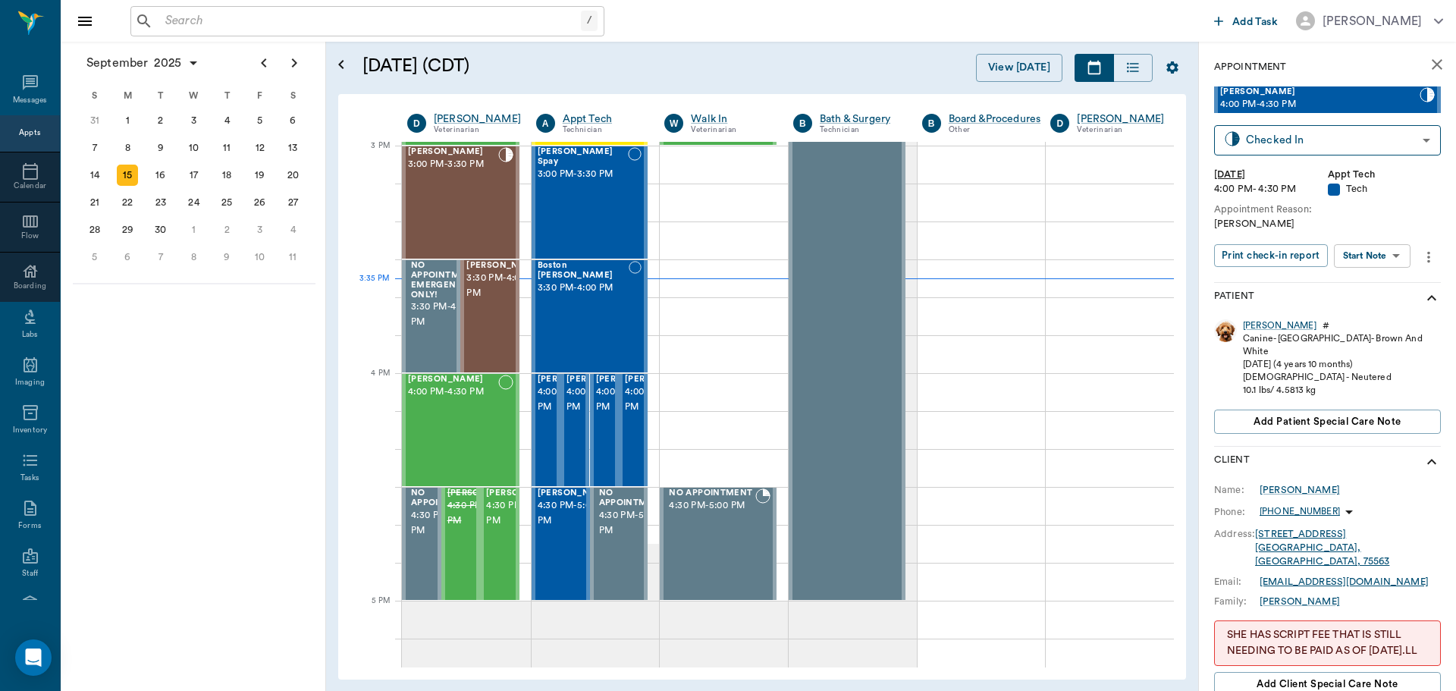
click at [1355, 256] on body "/ ​ Add Task Dr. Bert Ellsworth Nectar Messages Appts Calendar Flow Boarding La…" at bounding box center [728, 345] width 1456 height 691
click at [1353, 291] on button "Start SOAP" at bounding box center [1356, 286] width 52 height 17
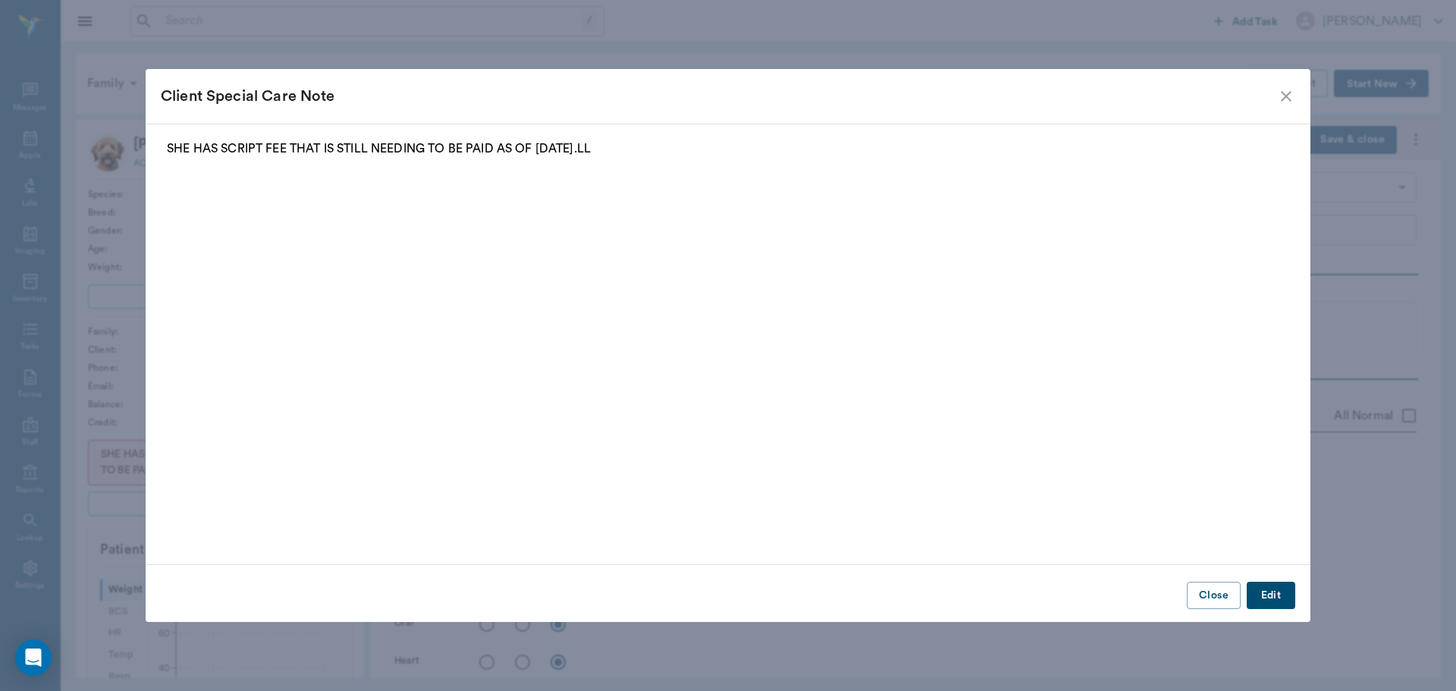
type input "63ec2f075fda476ae8351a4c"
type input "65d2be4f46e3a538d89b8c1a"
type textarea "[PERSON_NAME]"
type input "[DATE]"
click at [1205, 600] on button "Close" at bounding box center [1214, 596] width 54 height 28
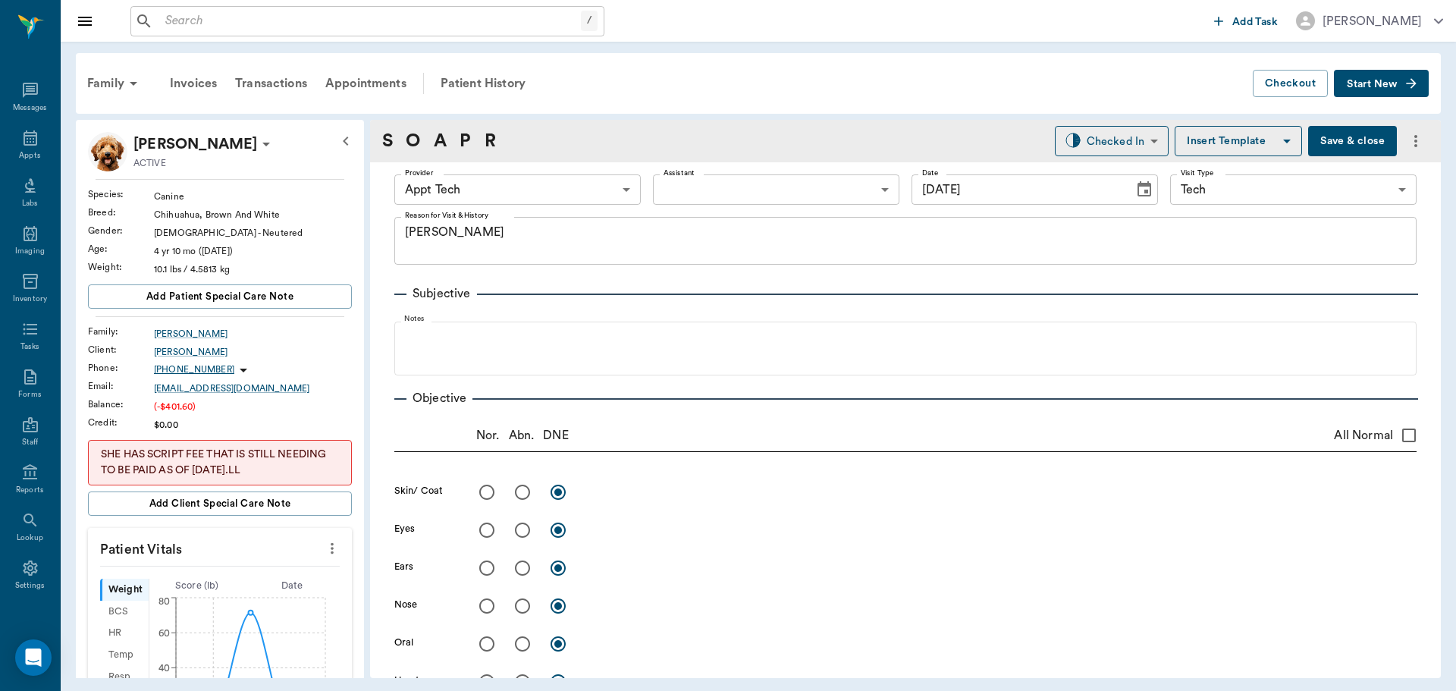
click at [320, 548] on button "more" at bounding box center [332, 548] width 24 height 26
click at [282, 570] on span "Enter Vitals" at bounding box center [256, 575] width 127 height 16
click at [255, 595] on input "text" at bounding box center [219, 594] width 132 height 30
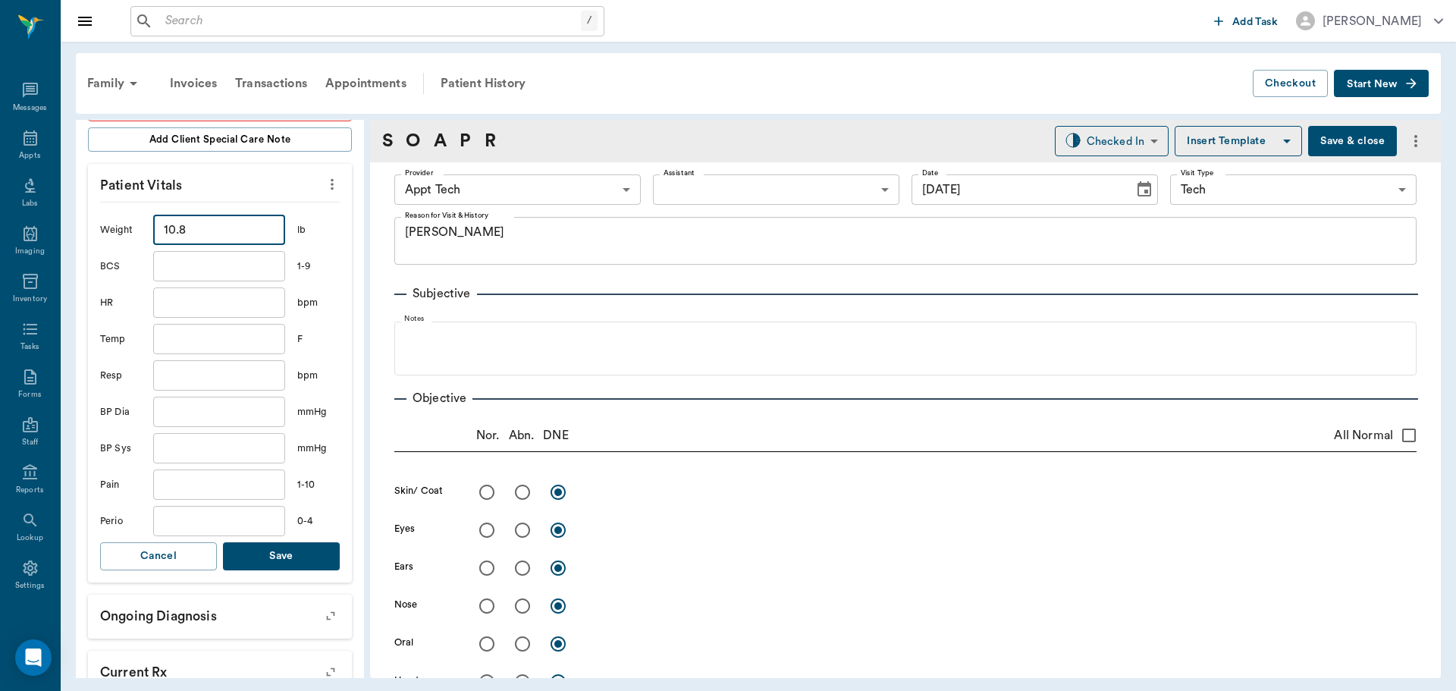
scroll to position [379, 0]
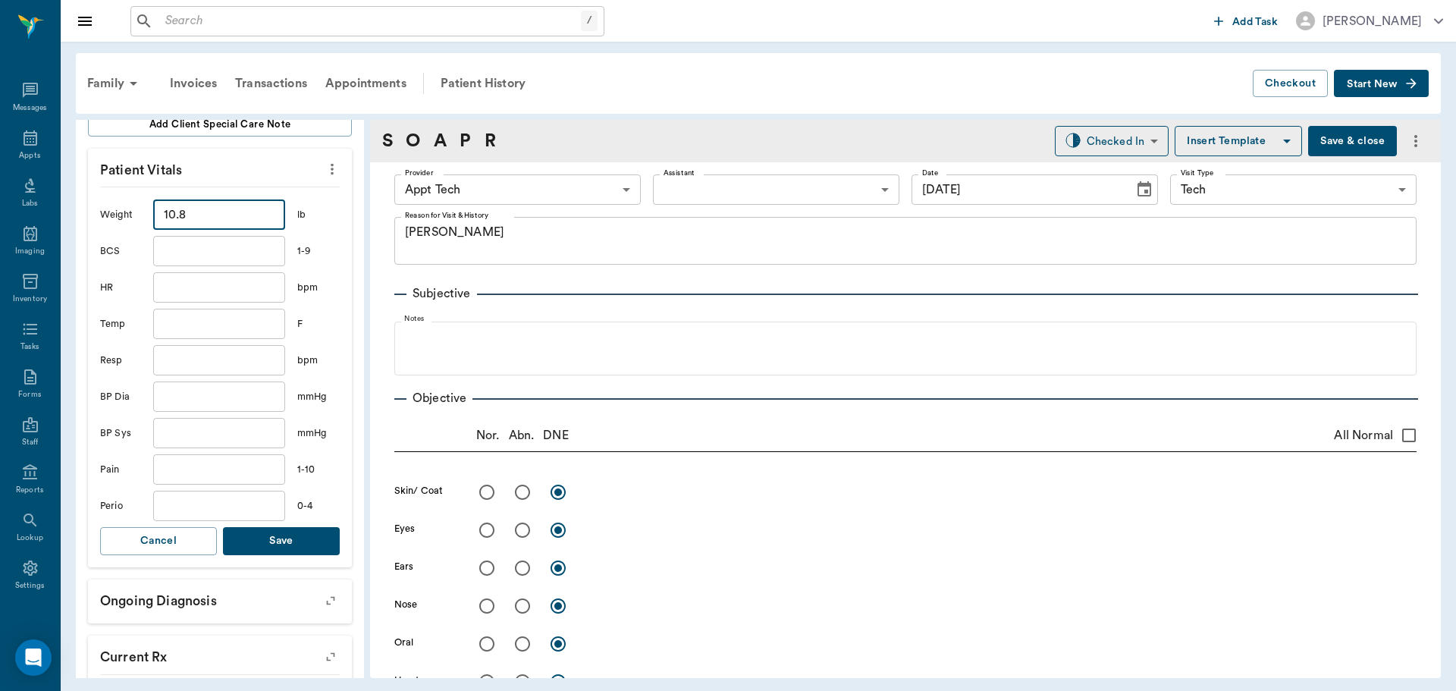
type input "10.8"
click at [258, 523] on div "Weight 10.8 ​ lb BCS ​ 1-9 HR ​ bpm Temp ​ F Resp ​ bpm BP Dia ​ mmHg BP Sys ​ …" at bounding box center [220, 377] width 240 height 381
click at [271, 559] on div "Weight 10.8 ​ lb BCS ​ 1-9 HR ​ bpm Temp ​ F Resp ​ bpm BP Dia ​ mmHg BP Sys ​ …" at bounding box center [220, 377] width 240 height 381
click at [275, 547] on button "Save" at bounding box center [281, 541] width 117 height 28
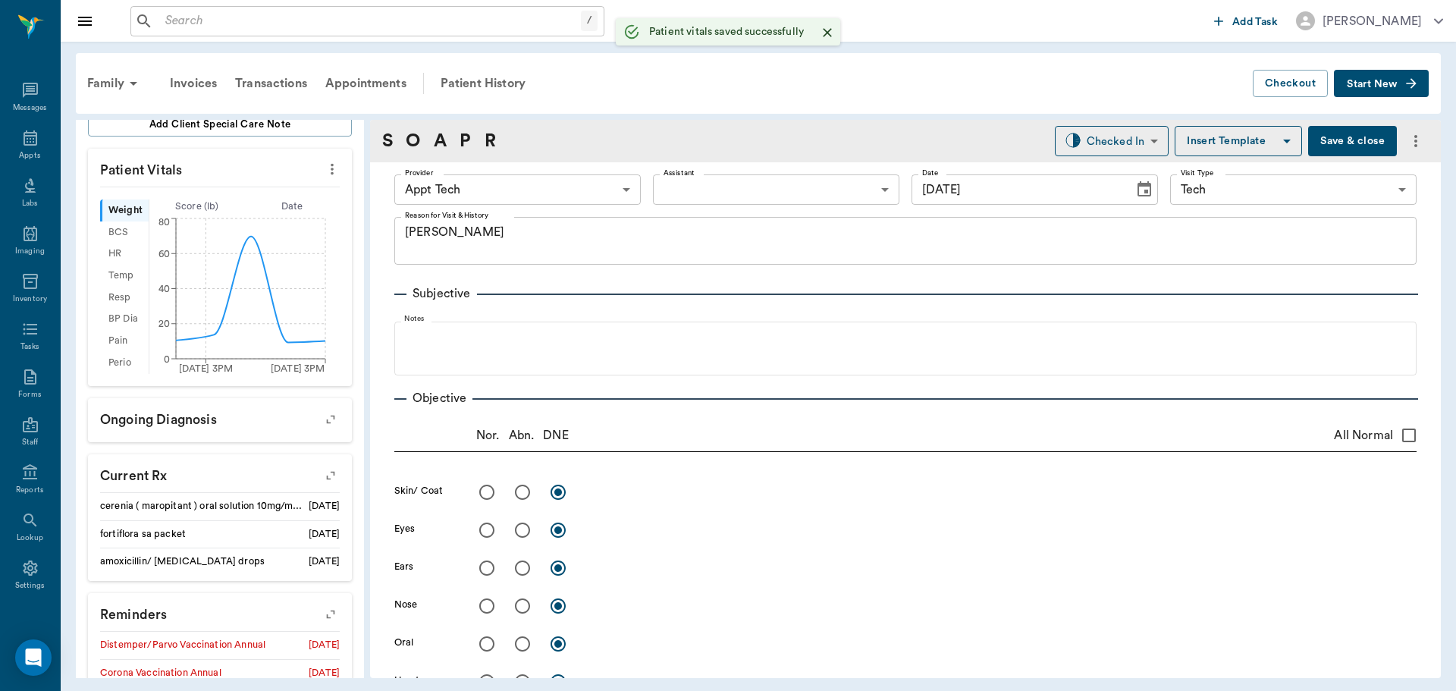
click at [523, 171] on div "Provider Appt Tech 63ec2f075fda476ae8351a4c Provider Assistant ​ Assistant Date…" at bounding box center [905, 189] width 1022 height 55
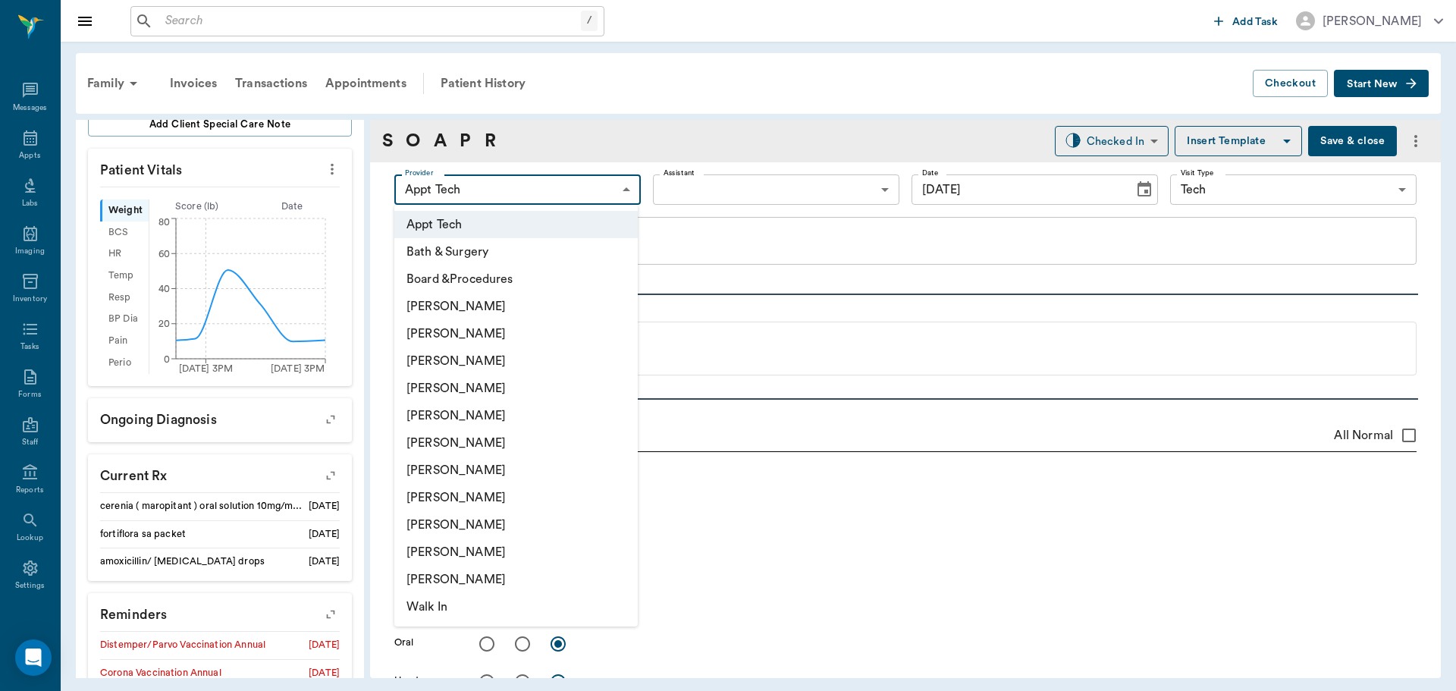
click at [529, 184] on body "/ ​ Add Task Dr. Bert Ellsworth Nectar Messages Appts Labs Imaging Inventory Ta…" at bounding box center [728, 345] width 1456 height 691
click at [532, 369] on li "[PERSON_NAME]" at bounding box center [515, 360] width 243 height 27
type input "642ef10e332a41444de2bad1"
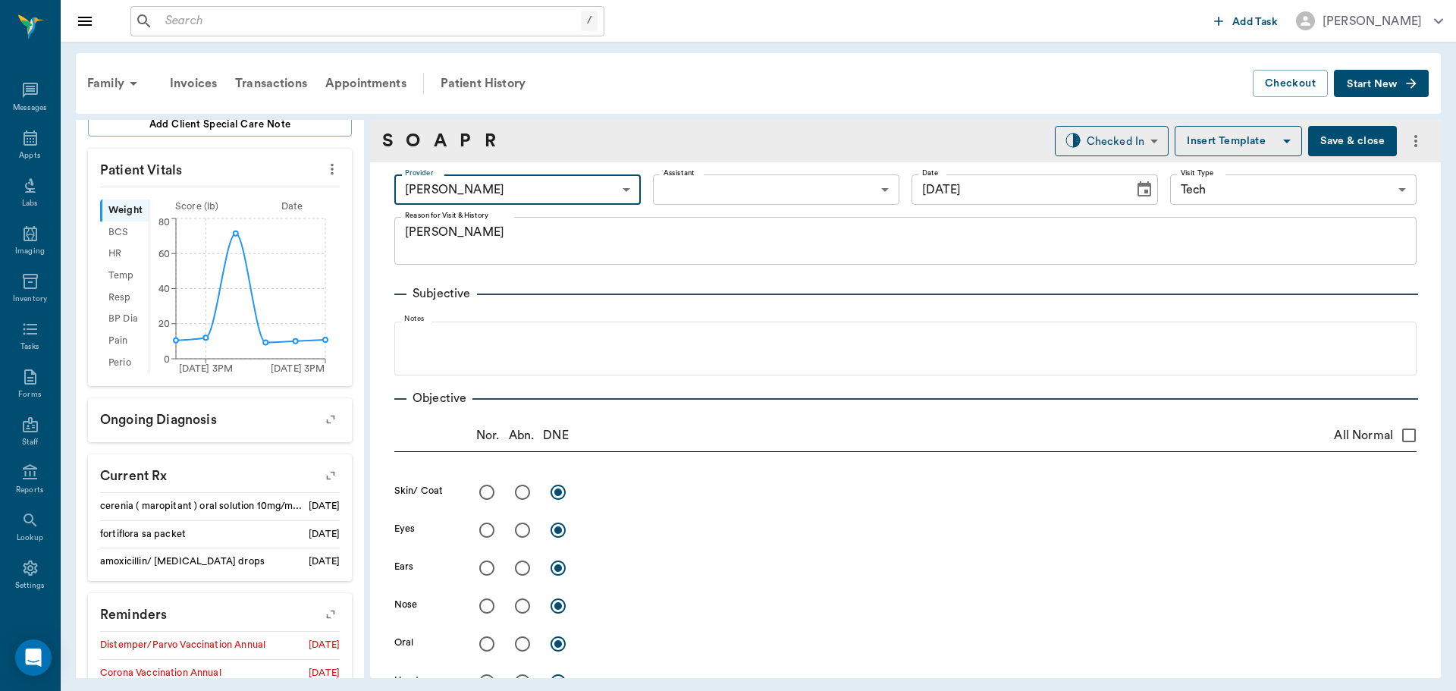
click at [681, 193] on body "/ ​ Add Task Dr. Bert Ellsworth Nectar Messages Appts Labs Imaging Inventory Ta…" at bounding box center [728, 345] width 1456 height 691
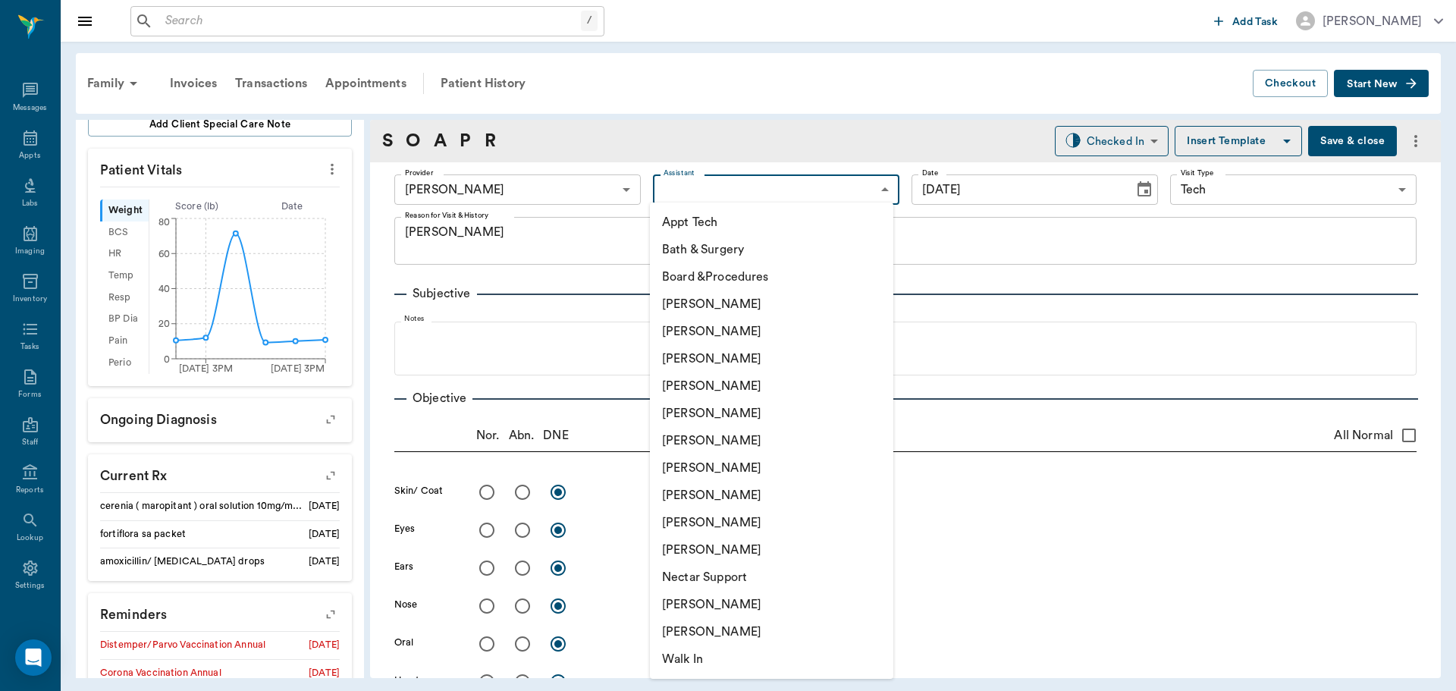
click at [722, 471] on li "[PERSON_NAME]" at bounding box center [771, 467] width 243 height 27
type input "682b670d8bdc6f7f8feef3db"
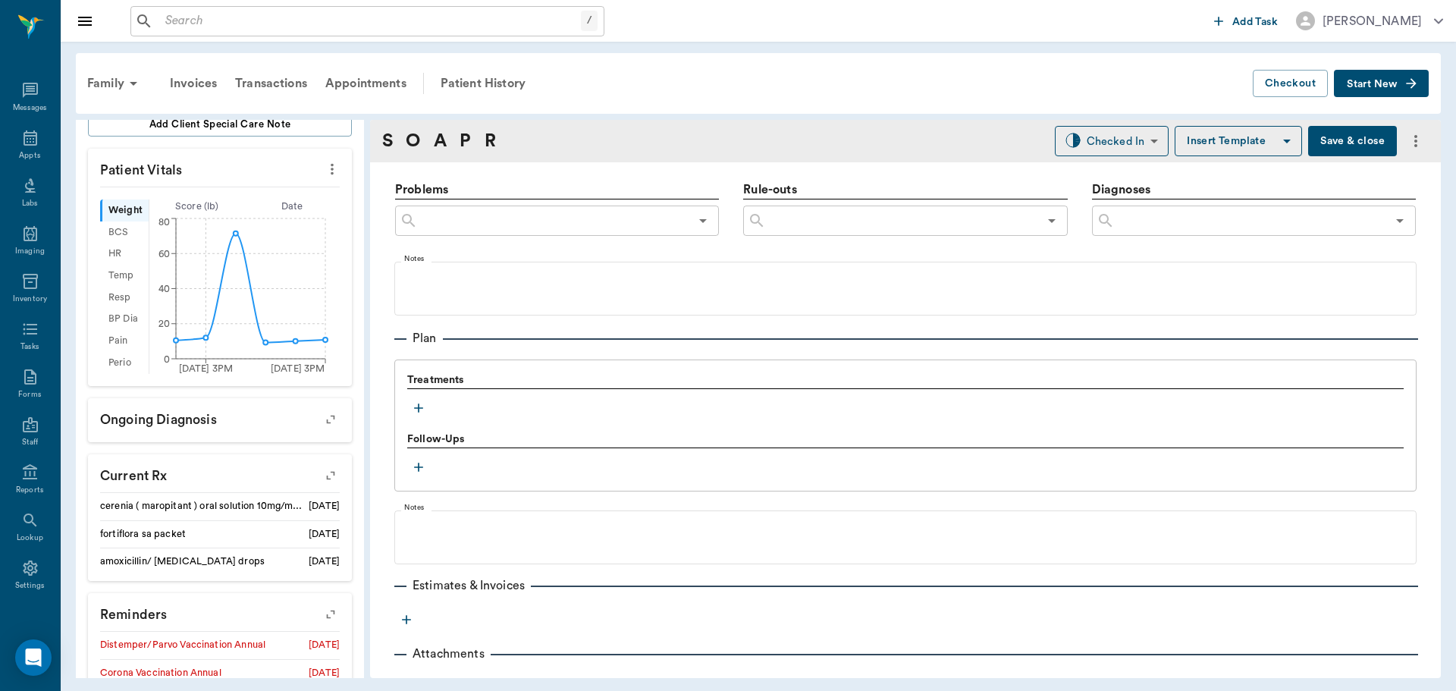
scroll to position [910, 0]
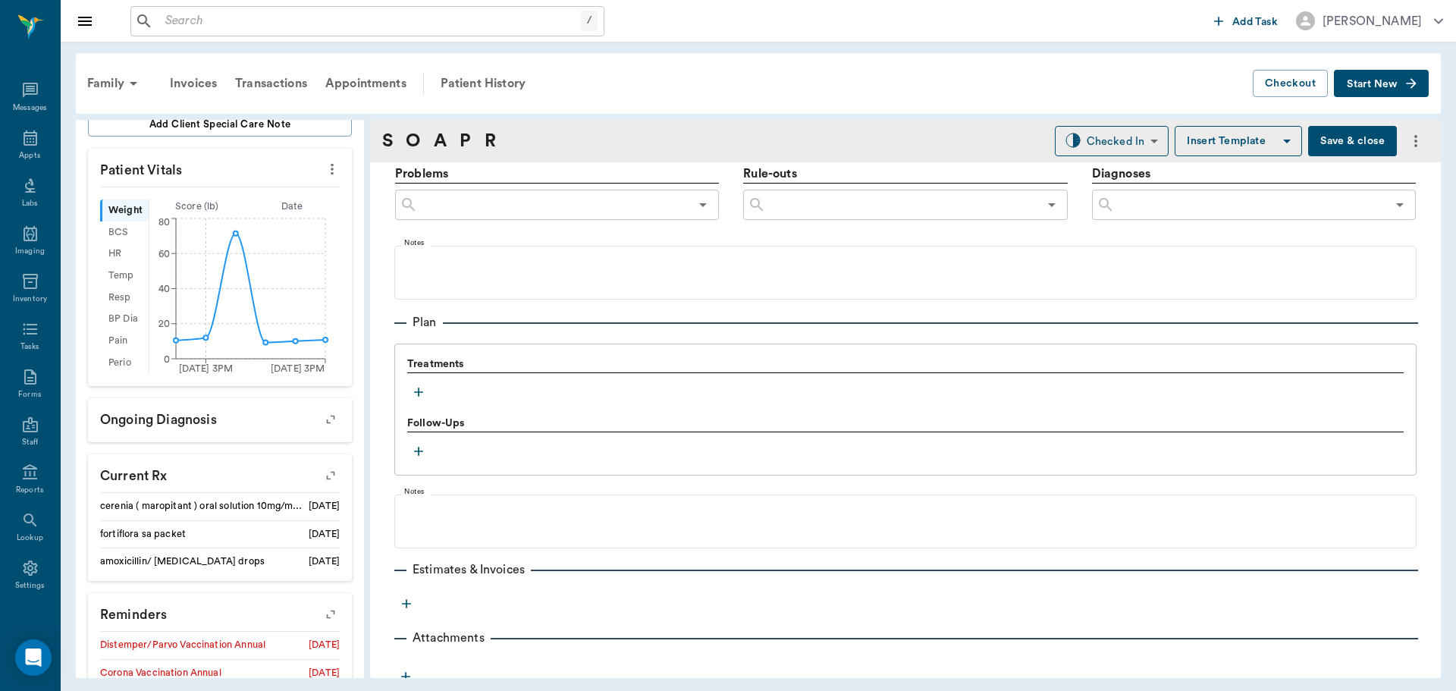
click at [411, 393] on icon "button" at bounding box center [418, 392] width 15 height 15
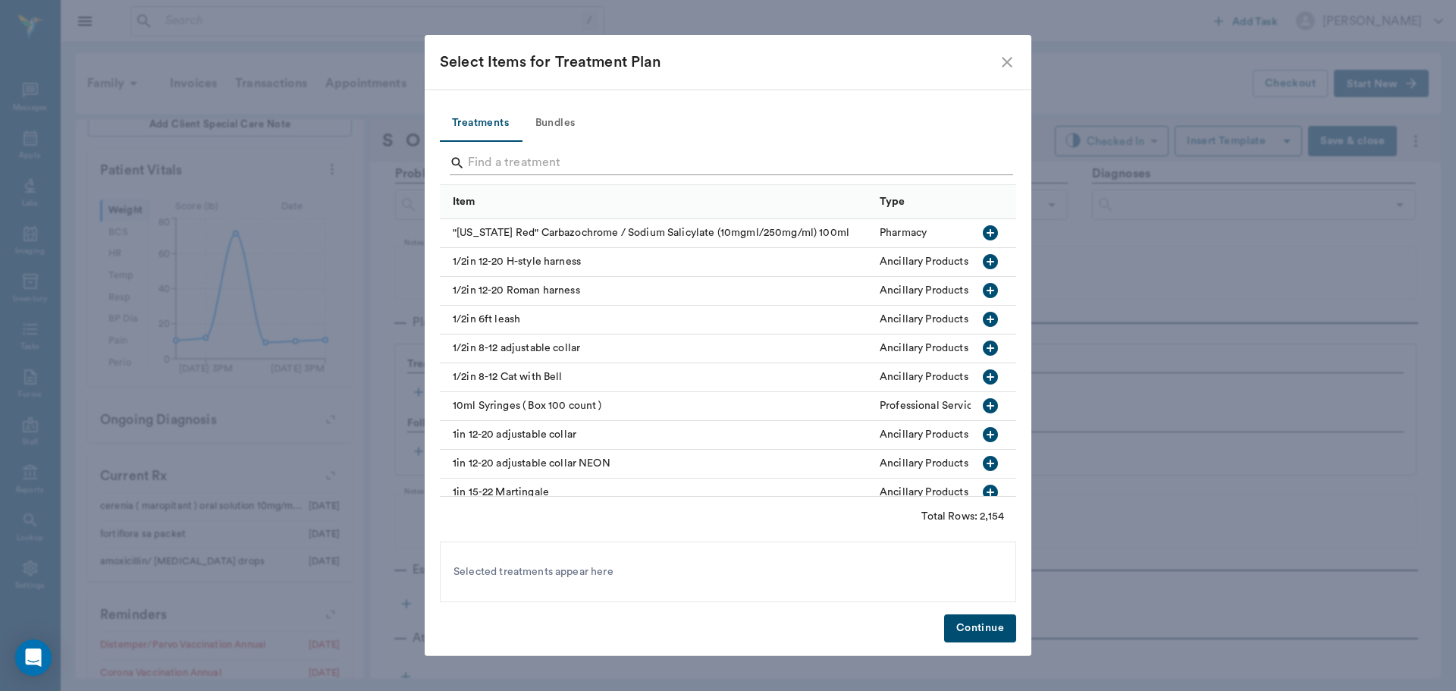
click at [538, 159] on input "Search" at bounding box center [729, 163] width 523 height 24
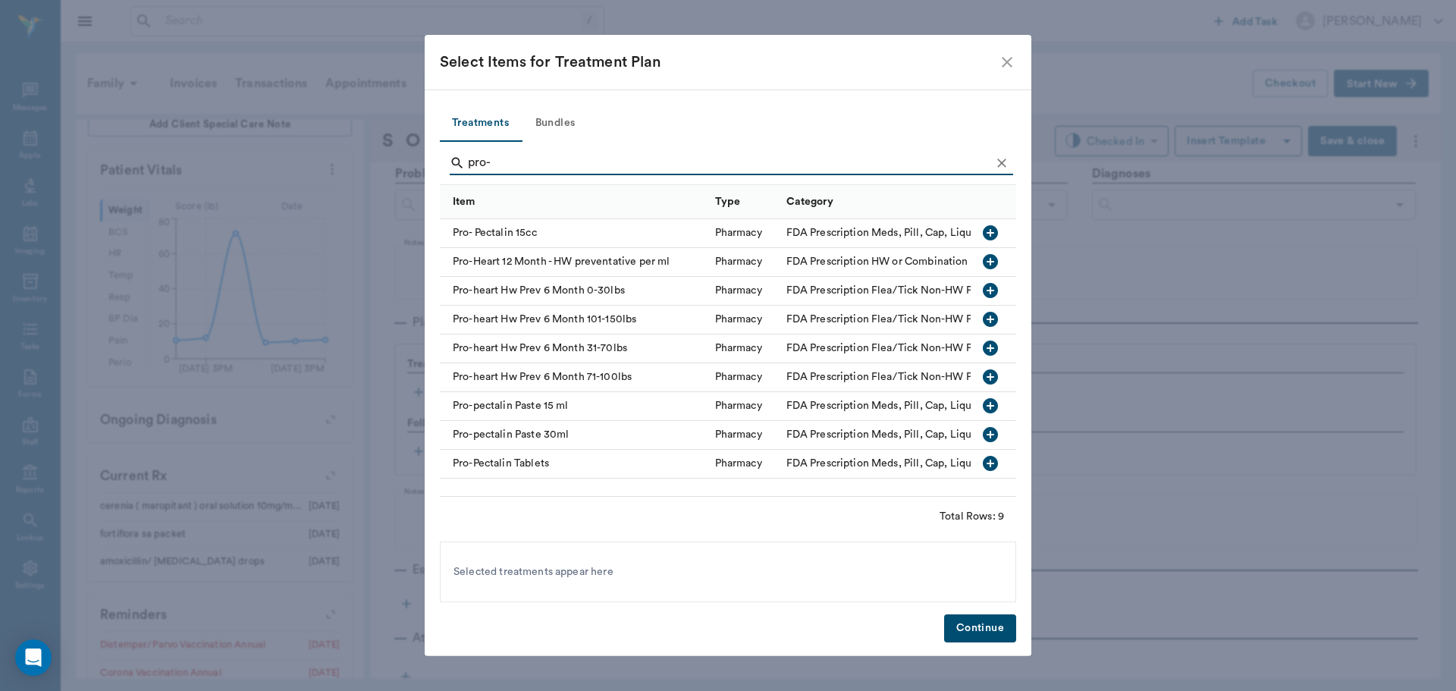
type input "pro-"
click at [1000, 290] on button "button" at bounding box center [991, 291] width 26 height 26
click at [561, 118] on button "Bundles" at bounding box center [555, 123] width 68 height 36
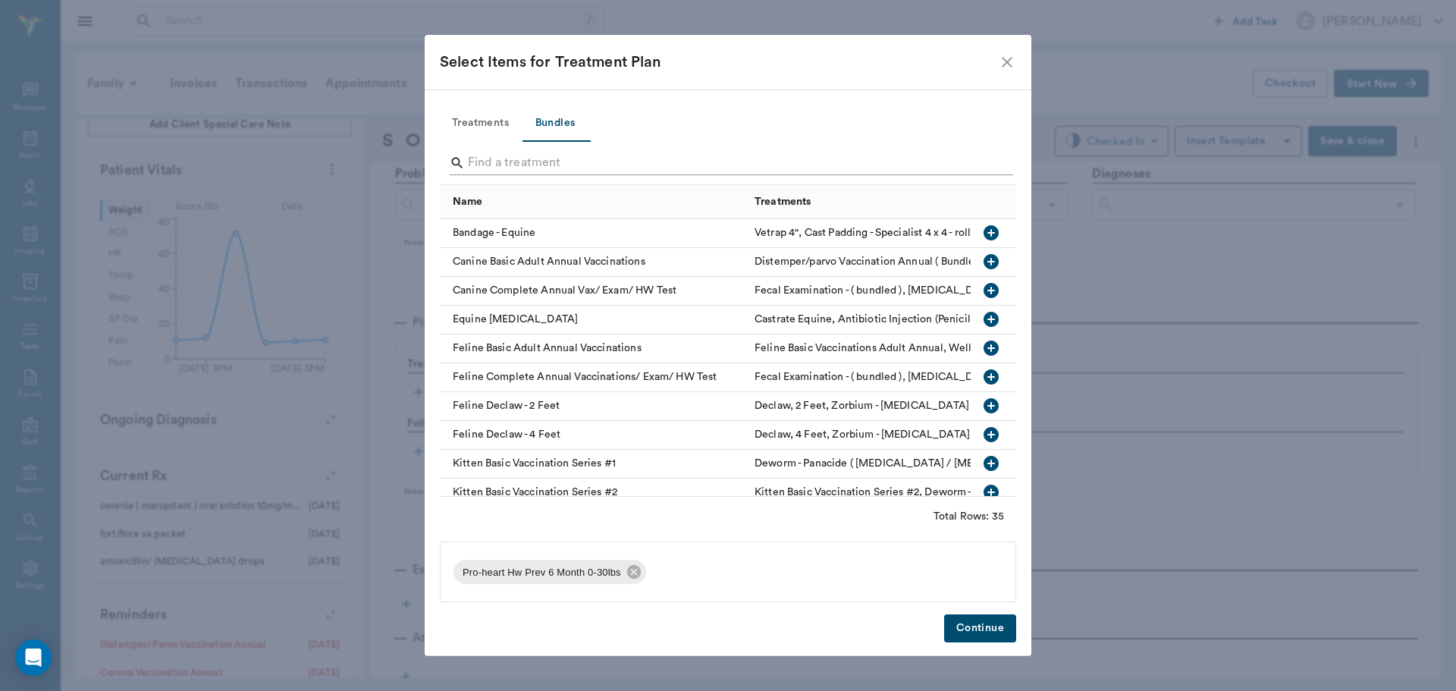
click at [578, 159] on input "Search" at bounding box center [729, 163] width 523 height 24
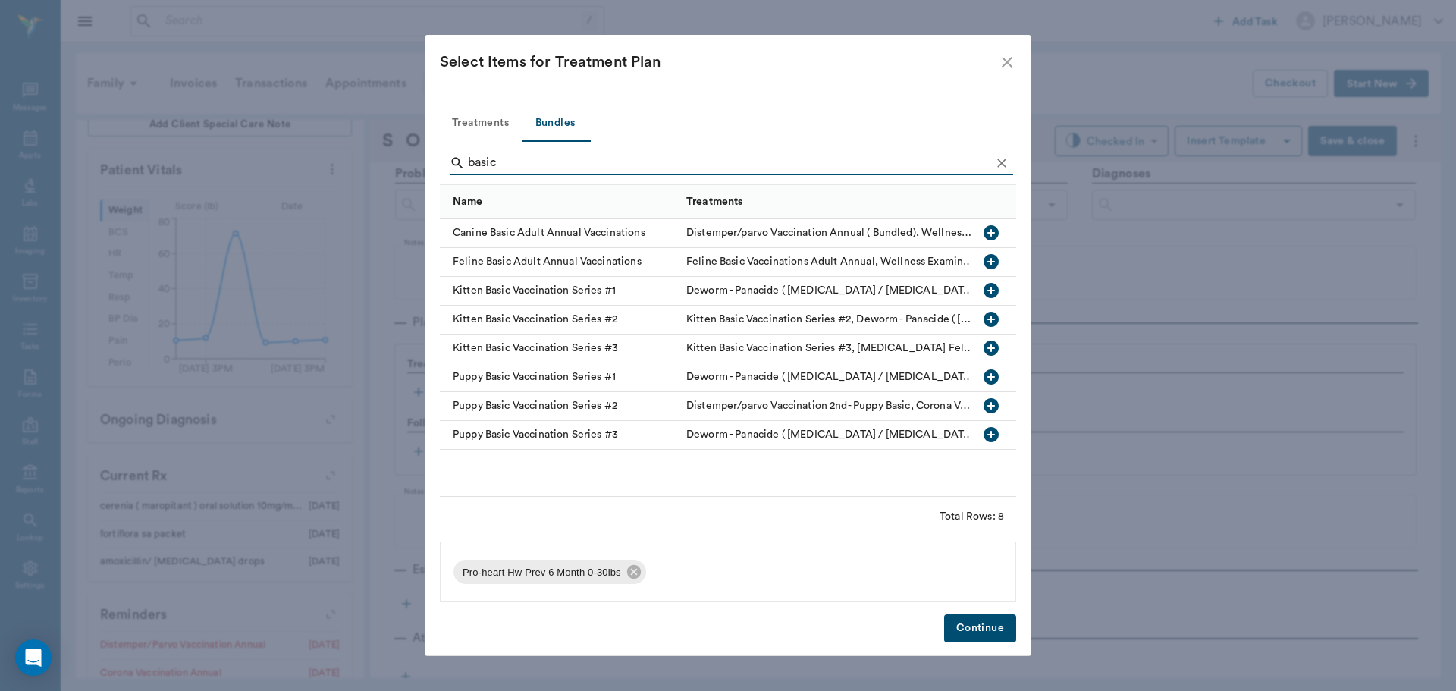
type input "basic"
click at [995, 234] on icon "button" at bounding box center [991, 232] width 15 height 15
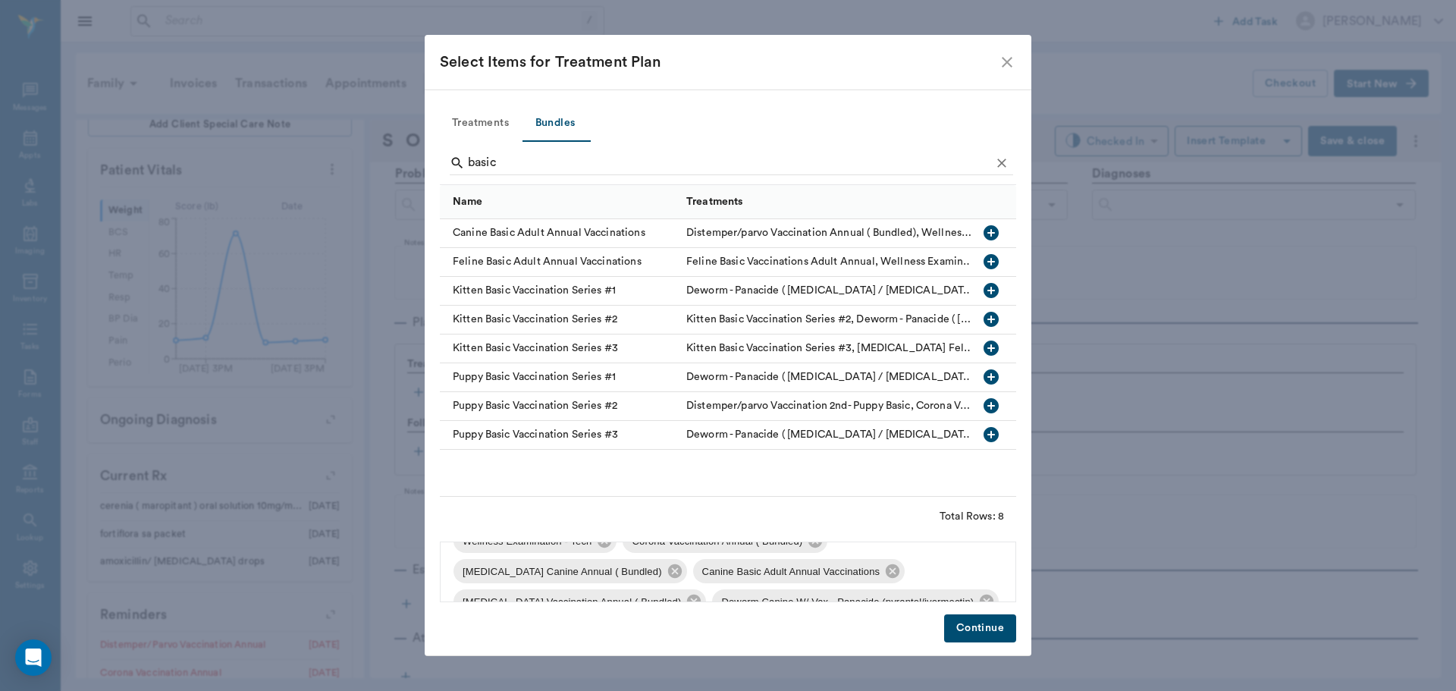
scroll to position [112, 0]
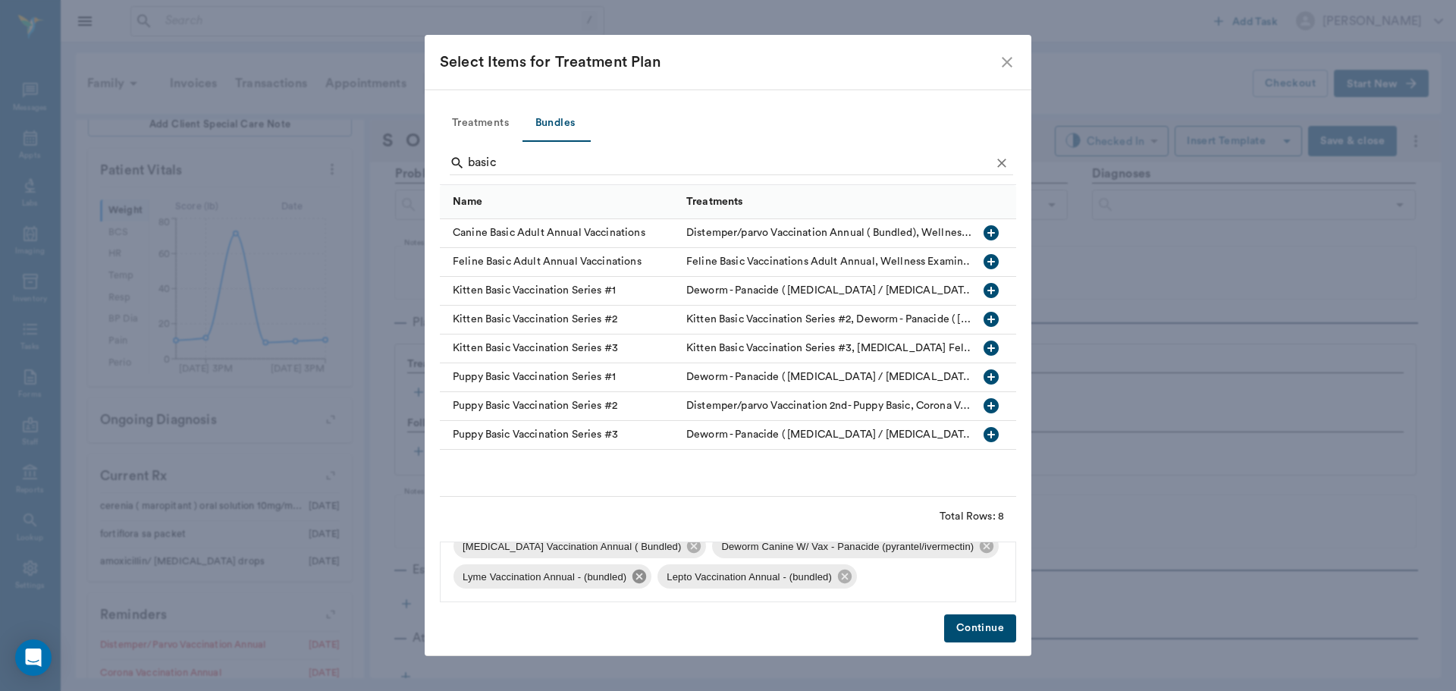
click at [642, 582] on icon at bounding box center [640, 577] width 14 height 14
click at [643, 580] on icon at bounding box center [640, 577] width 14 height 14
click at [973, 626] on button "Continue" at bounding box center [980, 628] width 72 height 28
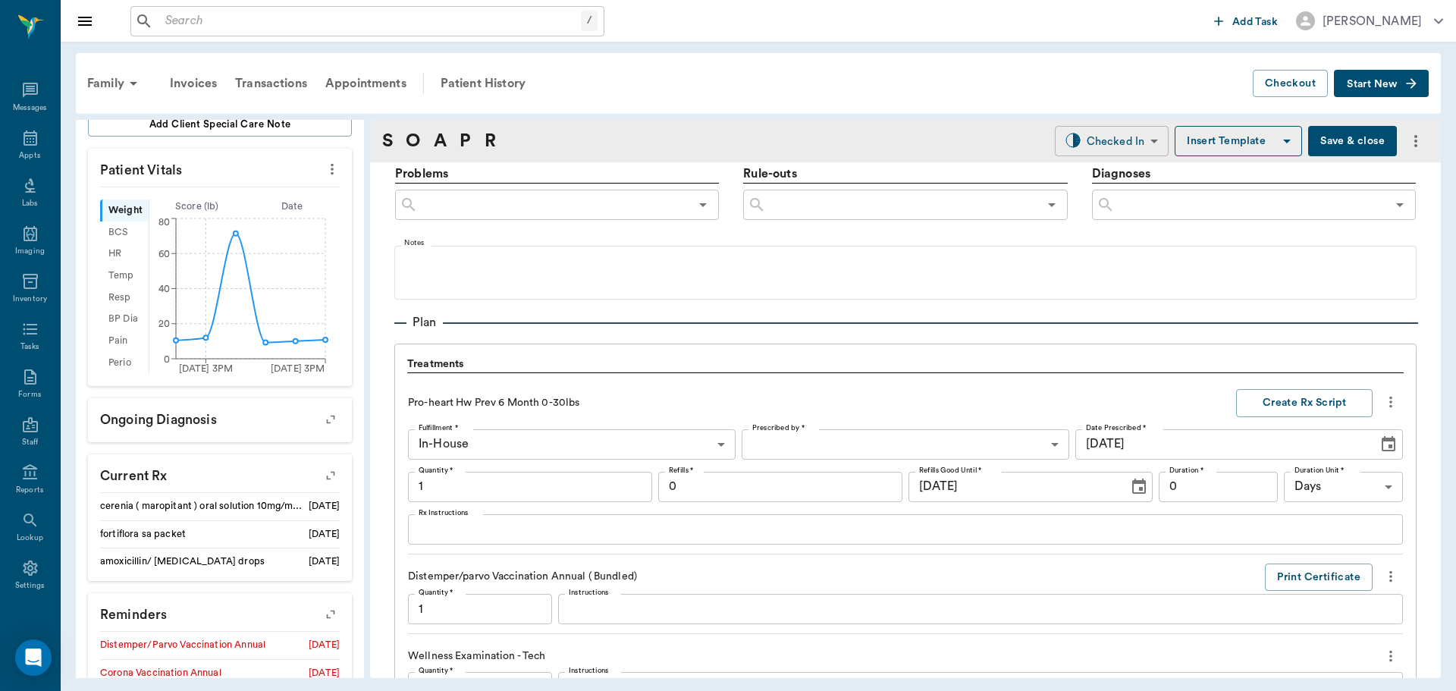
scroll to position [1640, 0]
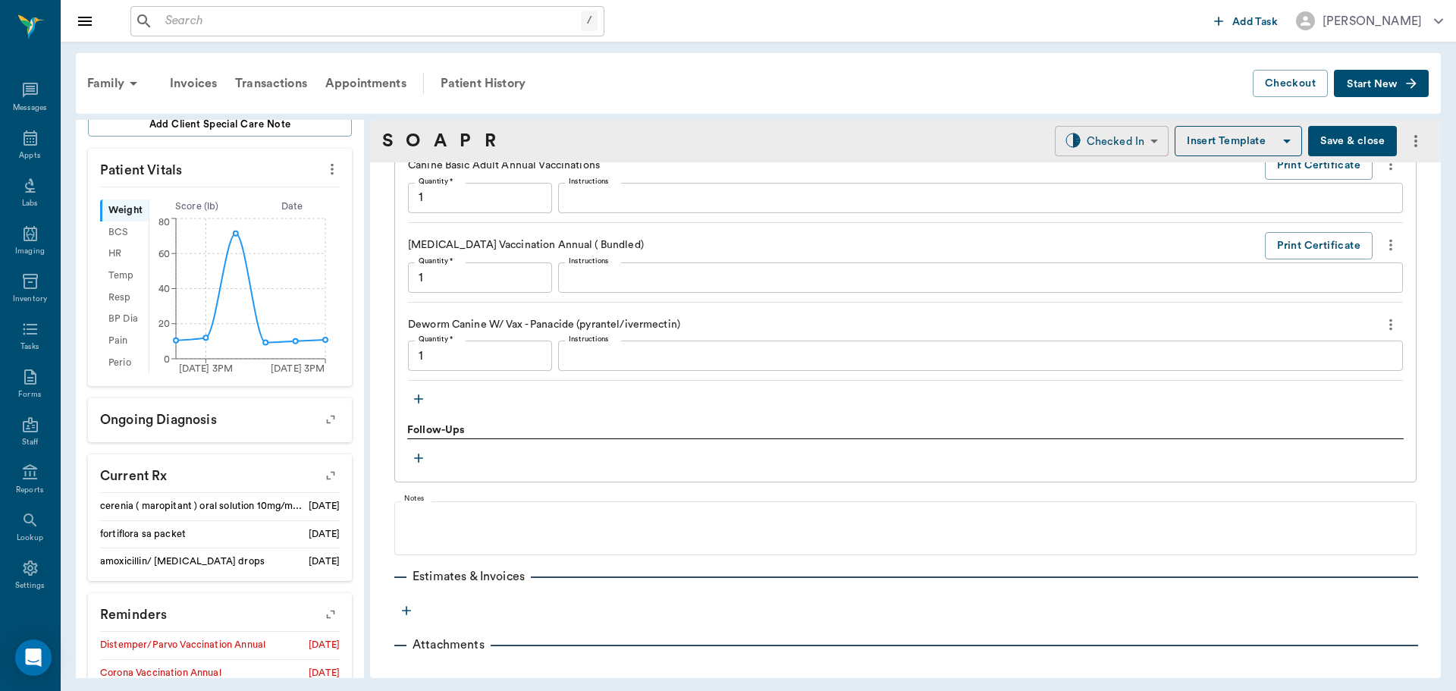
click at [1114, 139] on body "/ ​ Add Task Dr. Bert Ellsworth Nectar Messages Appts Labs Imaging Inventory Ta…" at bounding box center [728, 345] width 1456 height 691
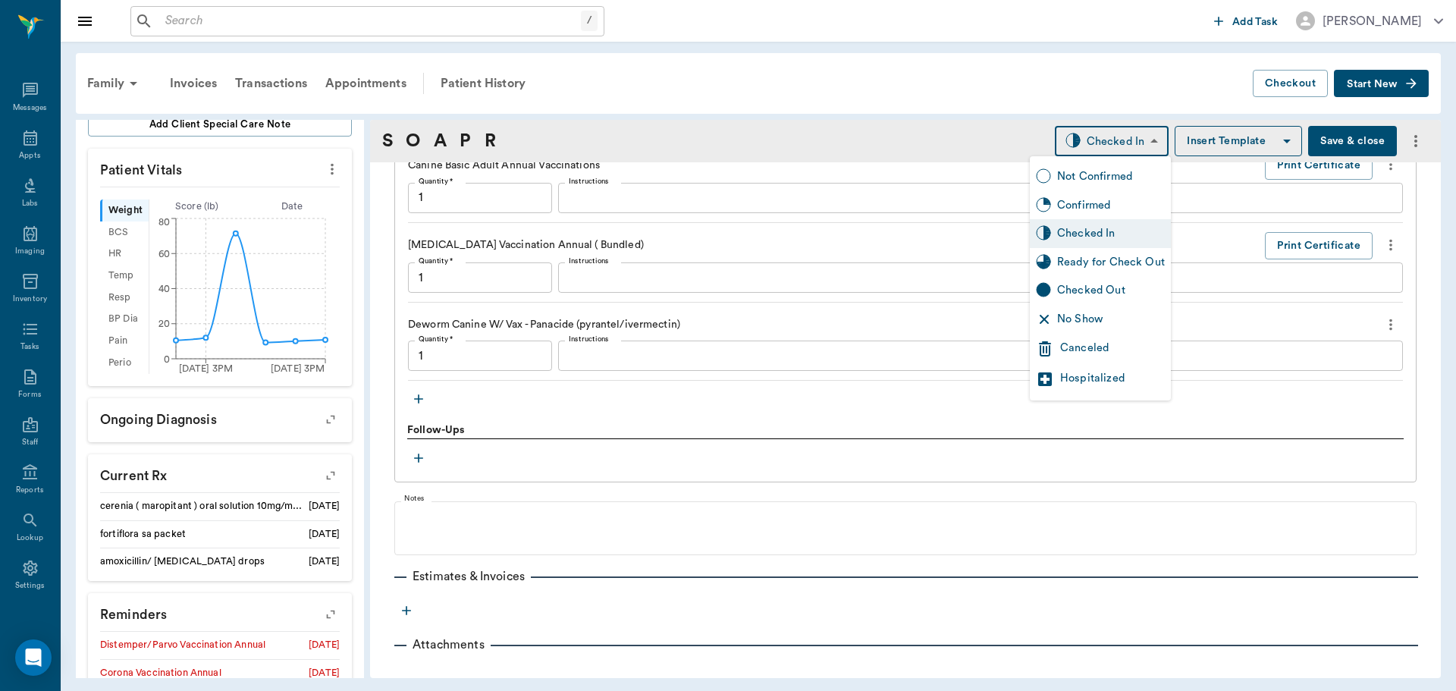
click at [1142, 253] on div "Ready for Check Out" at bounding box center [1100, 262] width 141 height 29
type input "READY_TO_CHECKOUT"
type input "1.00"
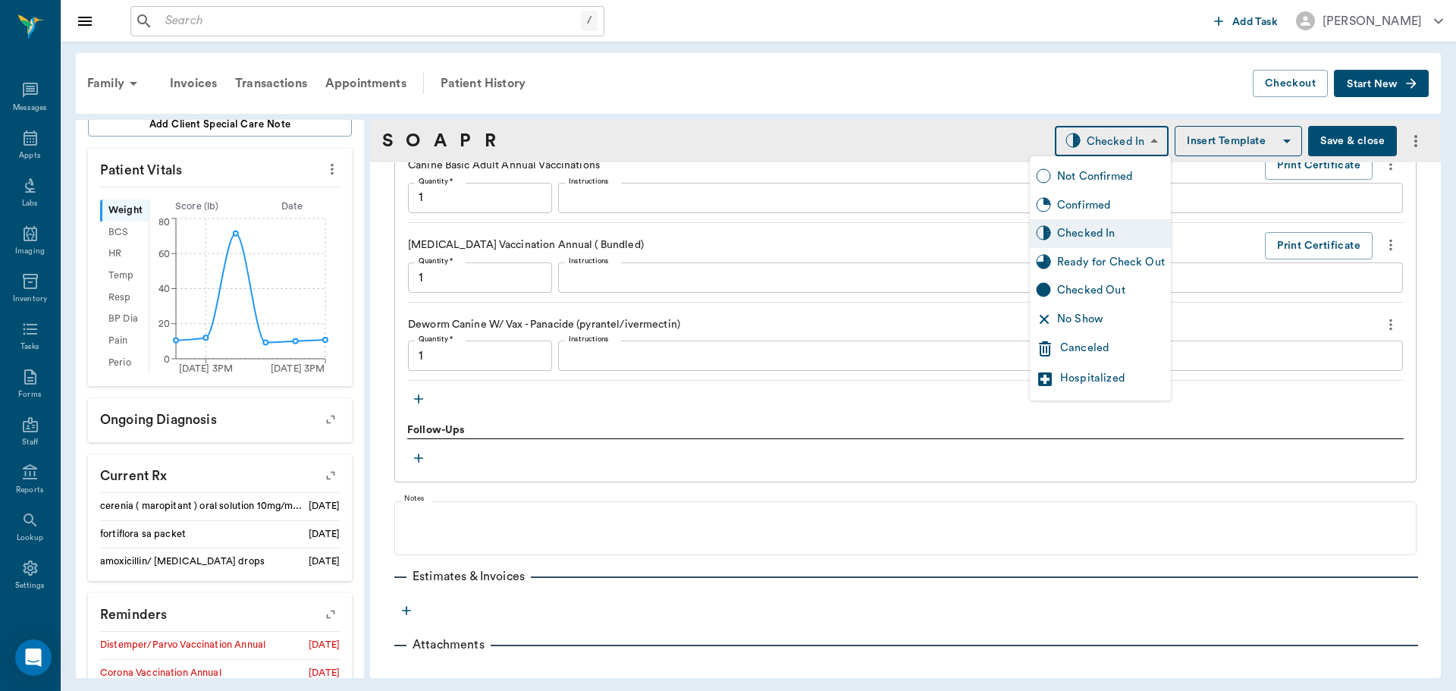
type input "1.00"
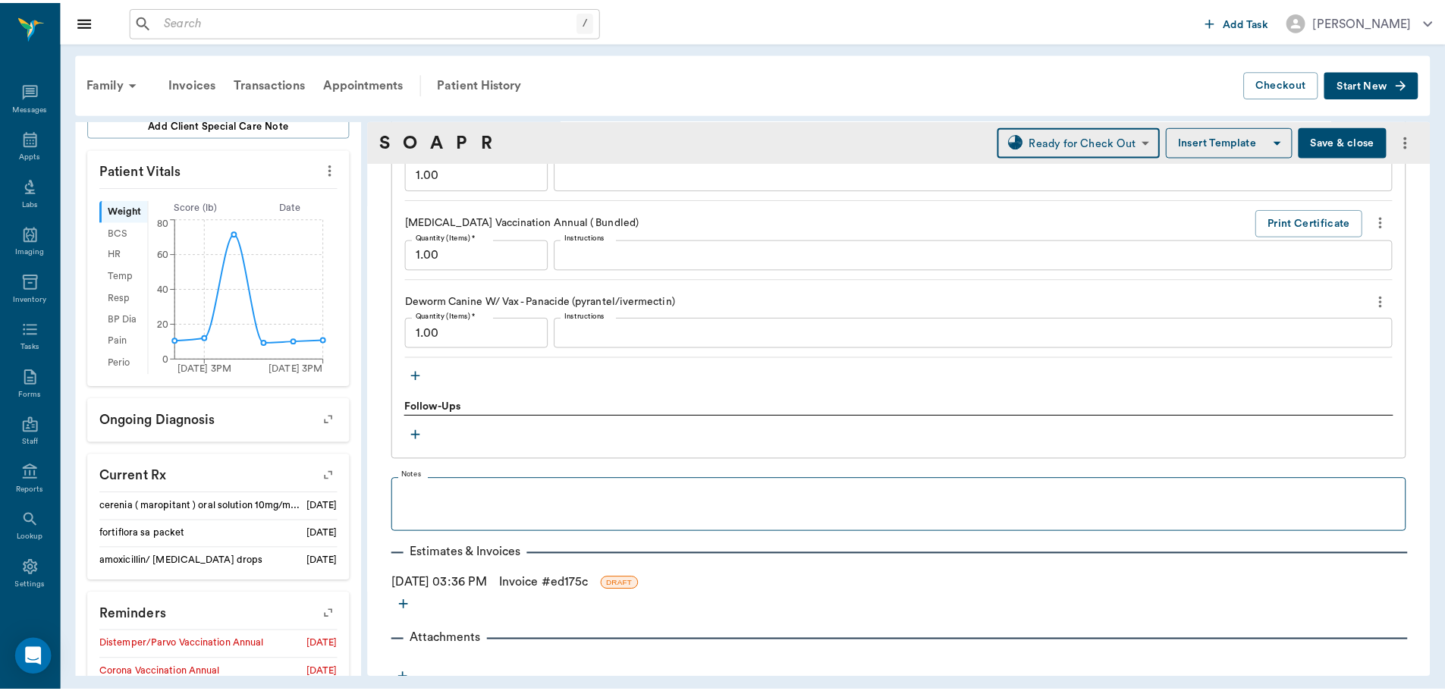
scroll to position [1676, 0]
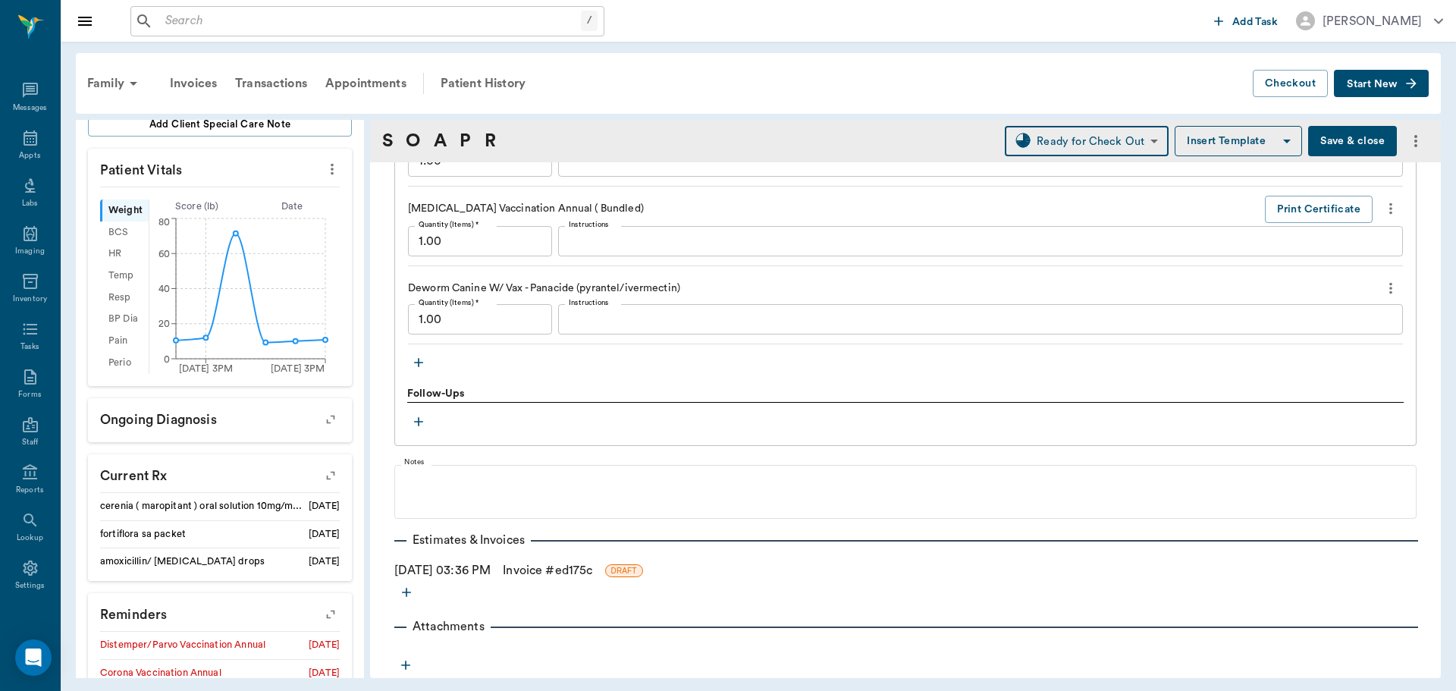
click at [545, 573] on link "Invoice # ed175c" at bounding box center [547, 570] width 89 height 18
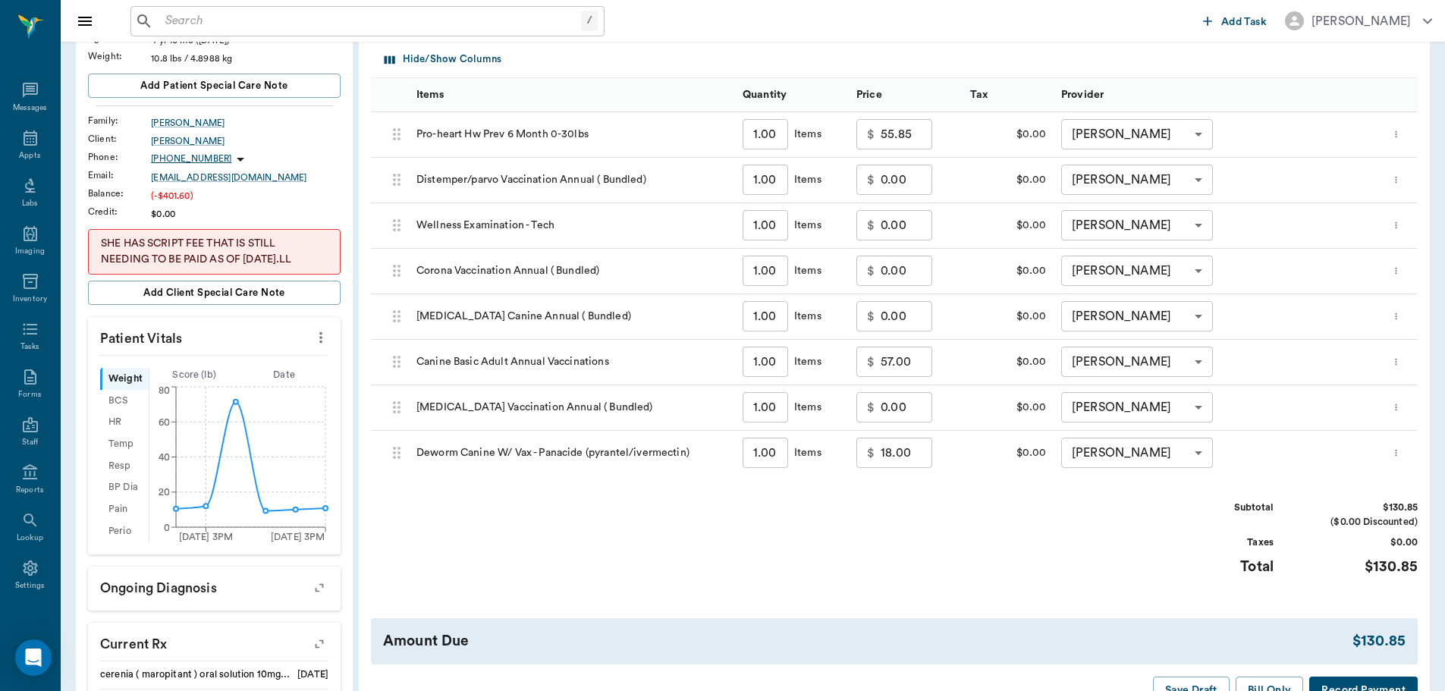
scroll to position [379, 0]
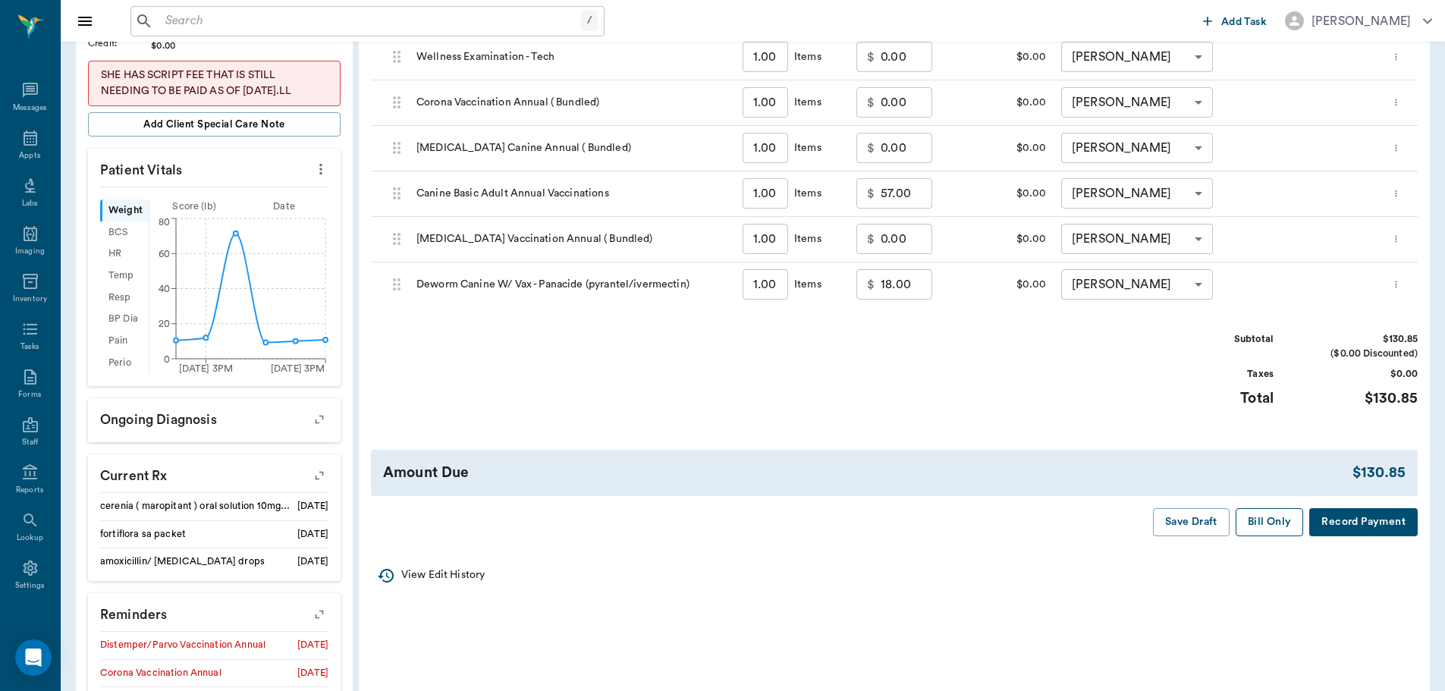
click at [1267, 532] on button "Bill Only" at bounding box center [1270, 522] width 68 height 28
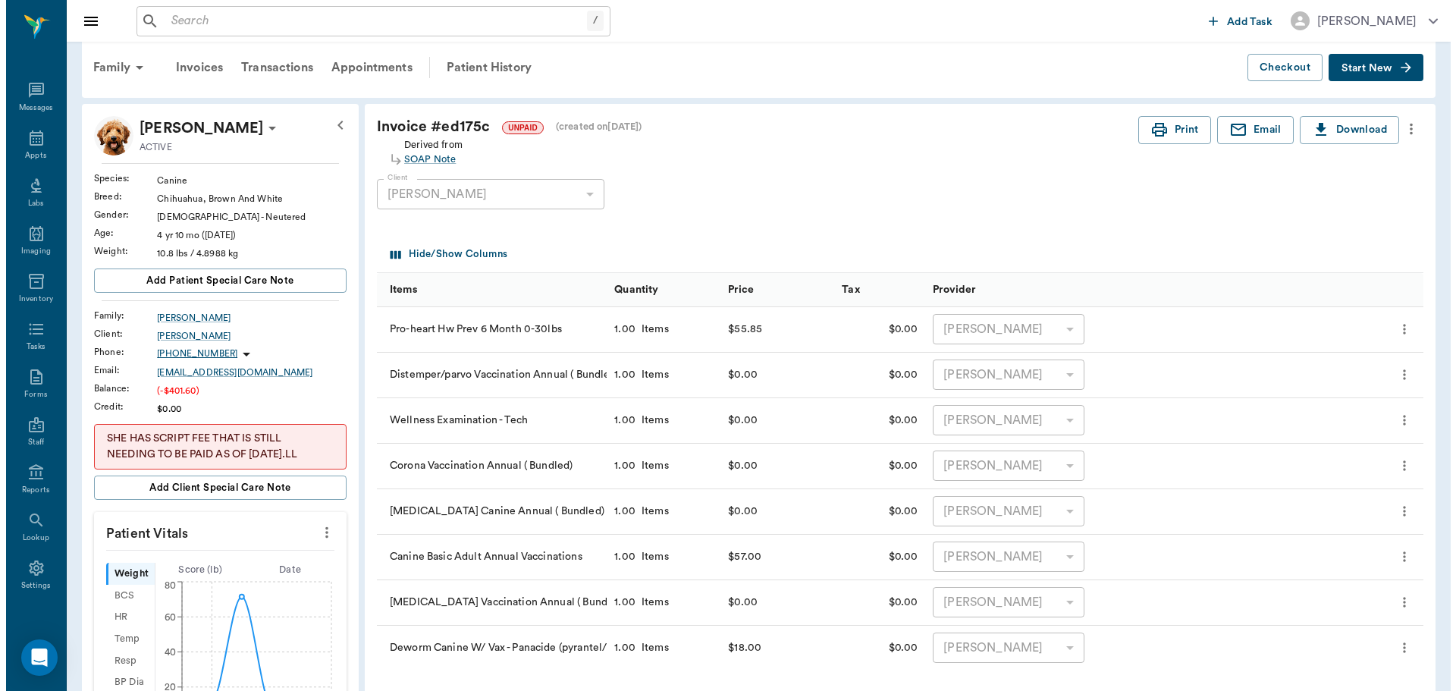
scroll to position [0, 0]
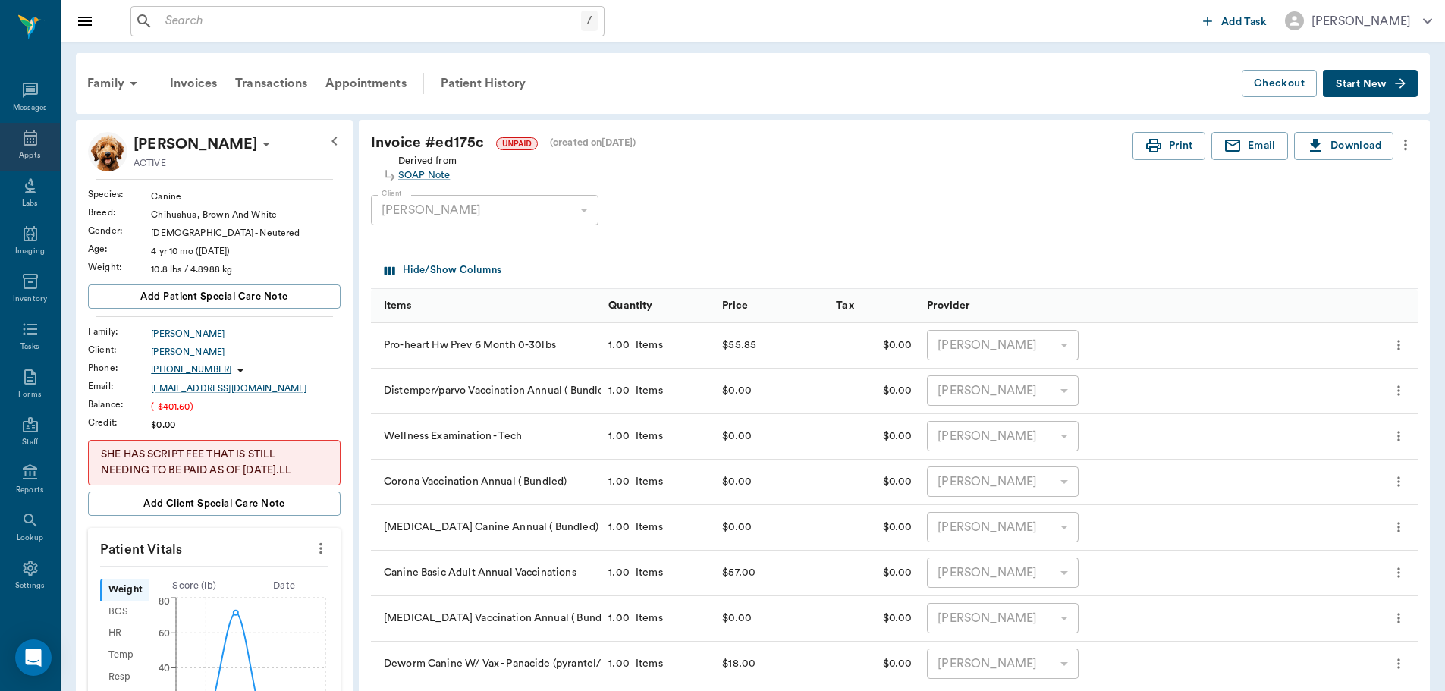
click at [33, 150] on div "Appts" at bounding box center [29, 155] width 21 height 11
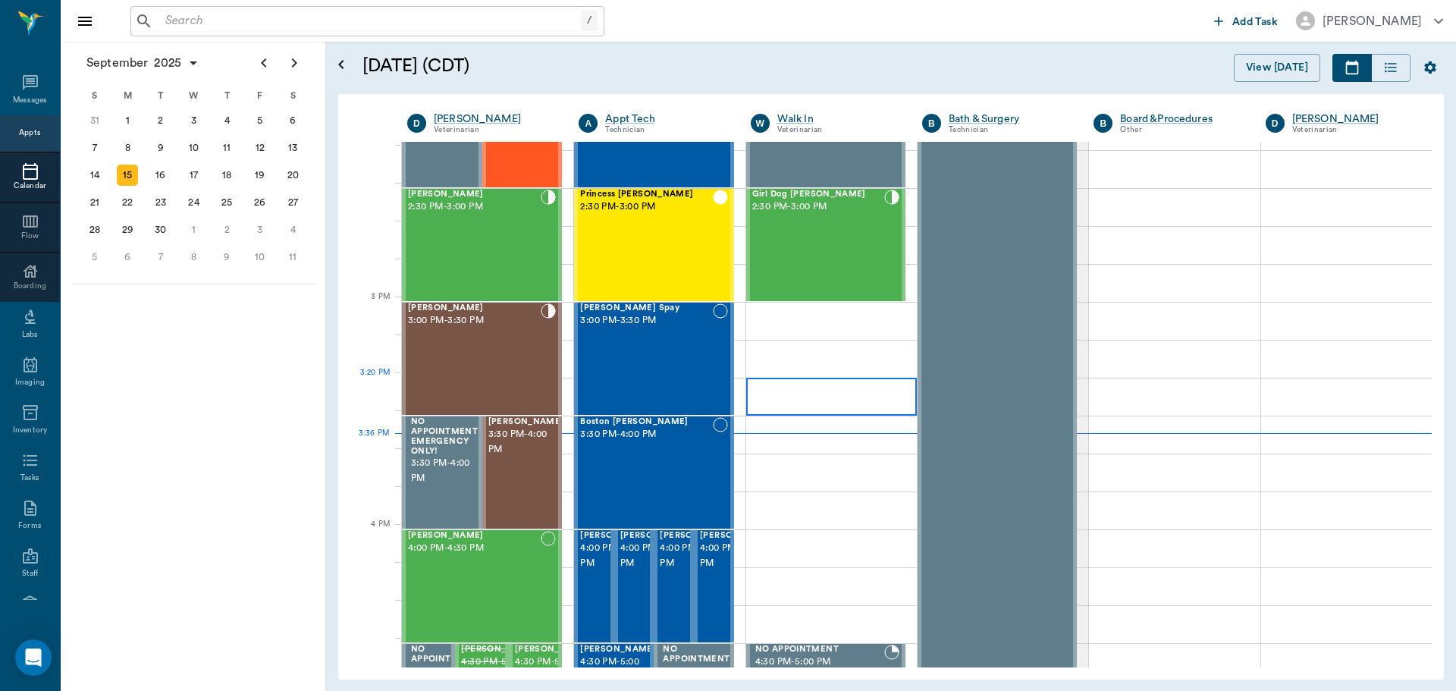
scroll to position [1444, 0]
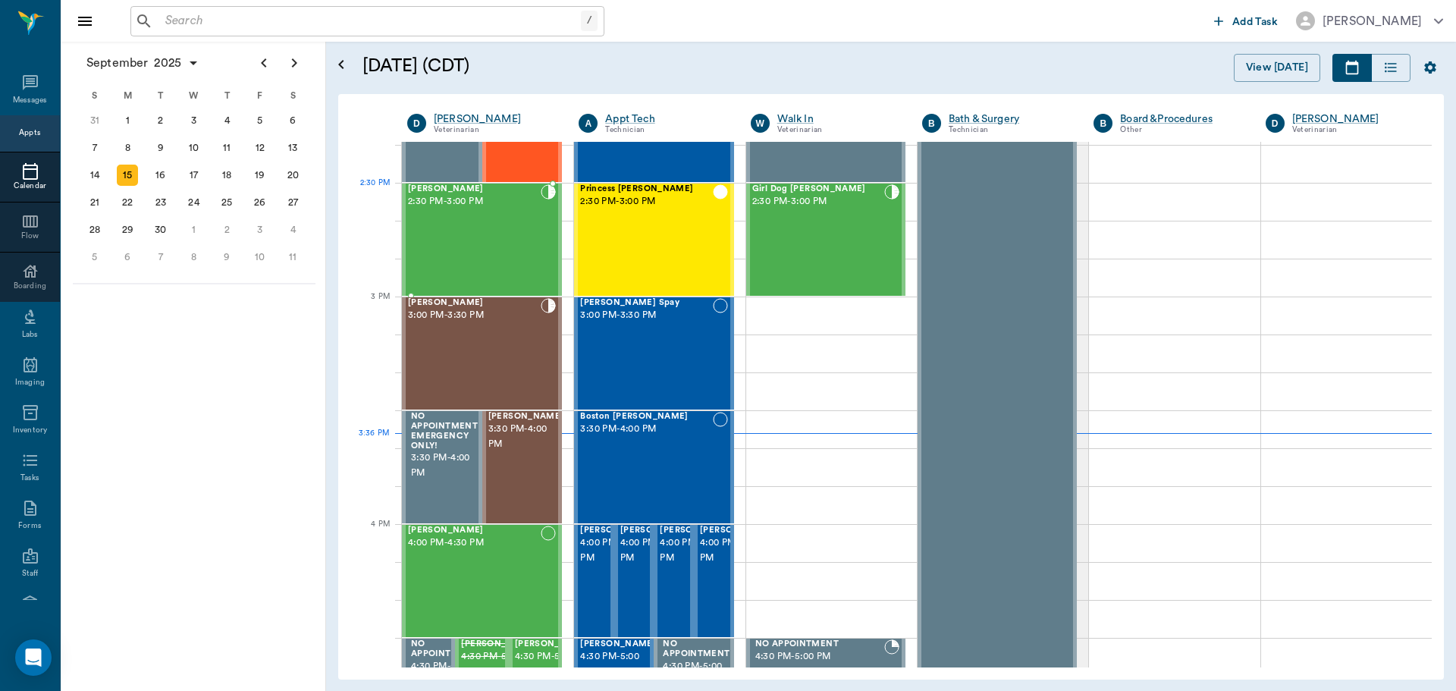
click at [447, 198] on span "2:30 PM - 3:00 PM" at bounding box center [474, 201] width 133 height 15
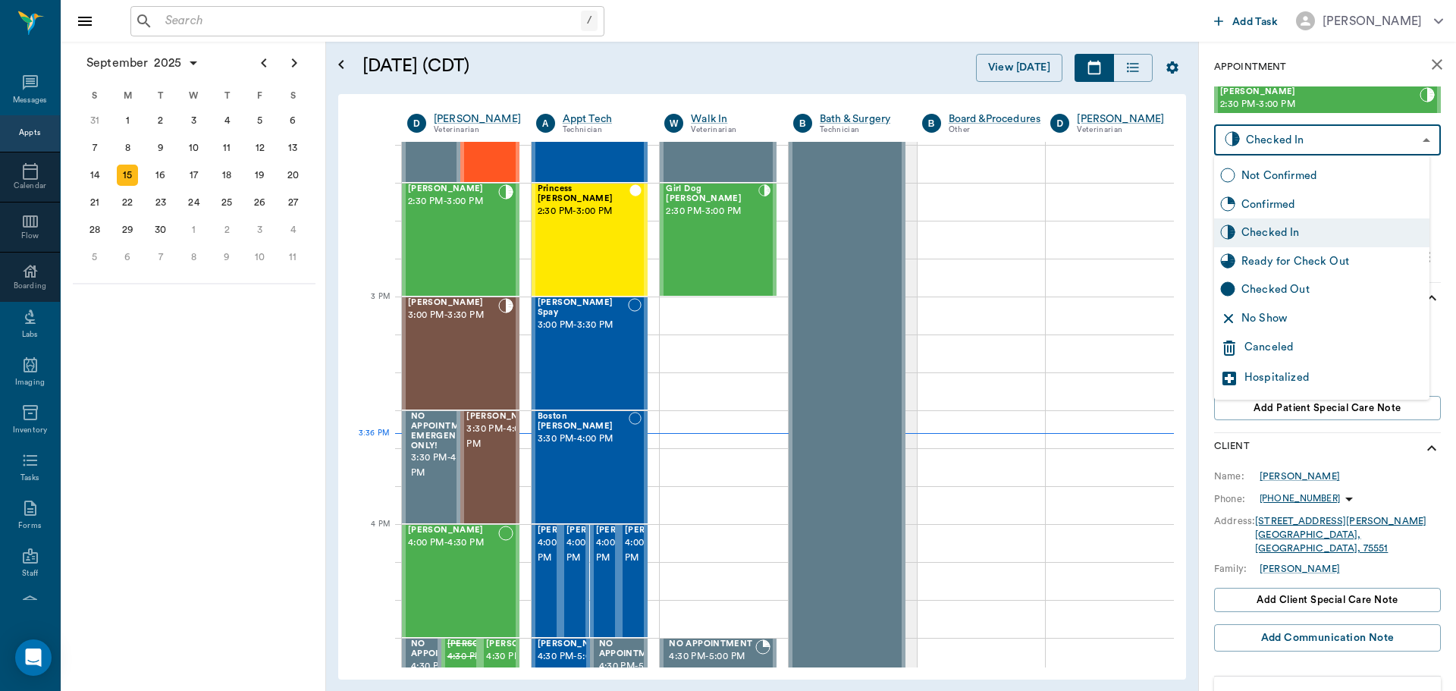
click at [1272, 139] on body "/ ​ Add Task Dr. Bert Ellsworth Nectar Messages Appts Calendar Flow Boarding La…" at bounding box center [728, 345] width 1456 height 691
click at [1309, 296] on div "Checked Out" at bounding box center [1333, 289] width 182 height 17
type input "CHECKED_OUT"
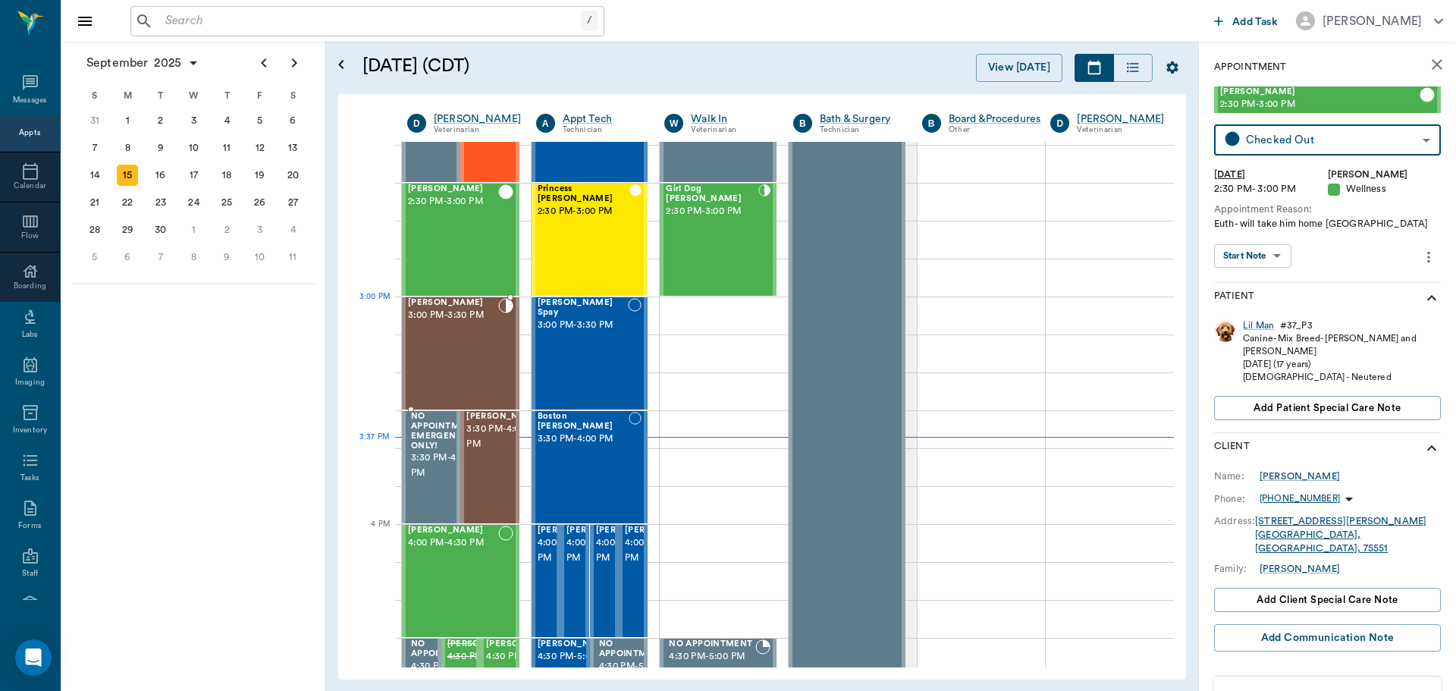
click at [501, 310] on circle at bounding box center [506, 306] width 14 height 14
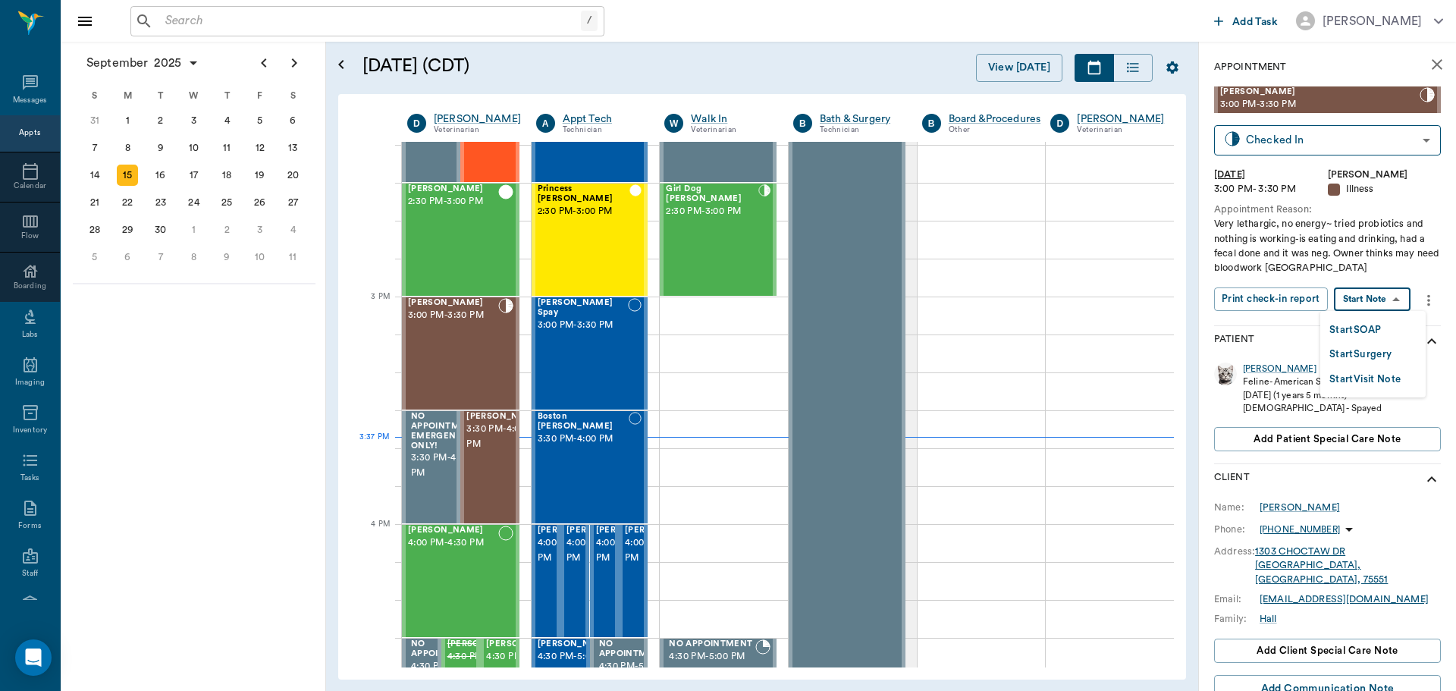
click at [1381, 300] on body "/ ​ Add Task Dr. Bert Ellsworth Nectar Messages Appts Calendar Flow Boarding La…" at bounding box center [728, 345] width 1456 height 691
click at [1391, 334] on li "Start SOAP" at bounding box center [1373, 329] width 105 height 25
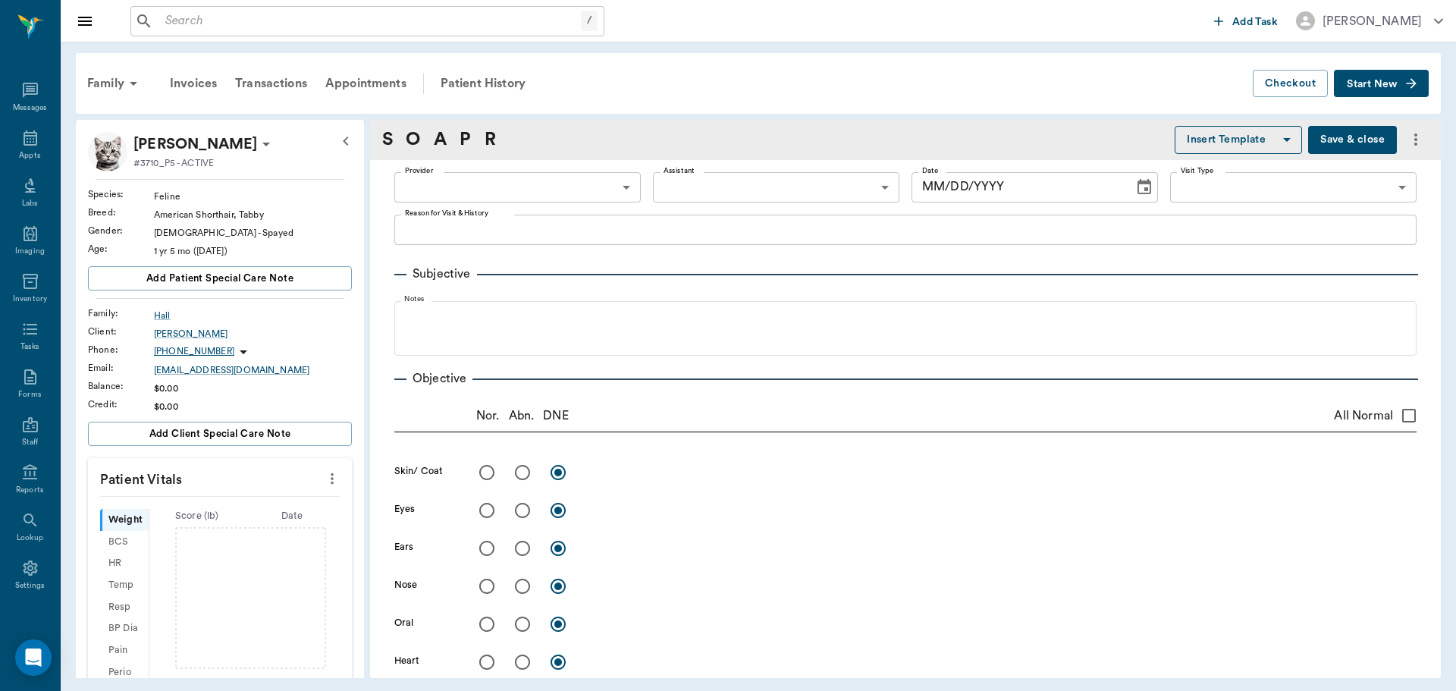
type input "63ec2f075fda476ae8351a4d"
type input "65d2be4f46e3a538d89b8c15"
type textarea "Very lethargic, no energy~ tried probiotics and nothing is working-is eating an…"
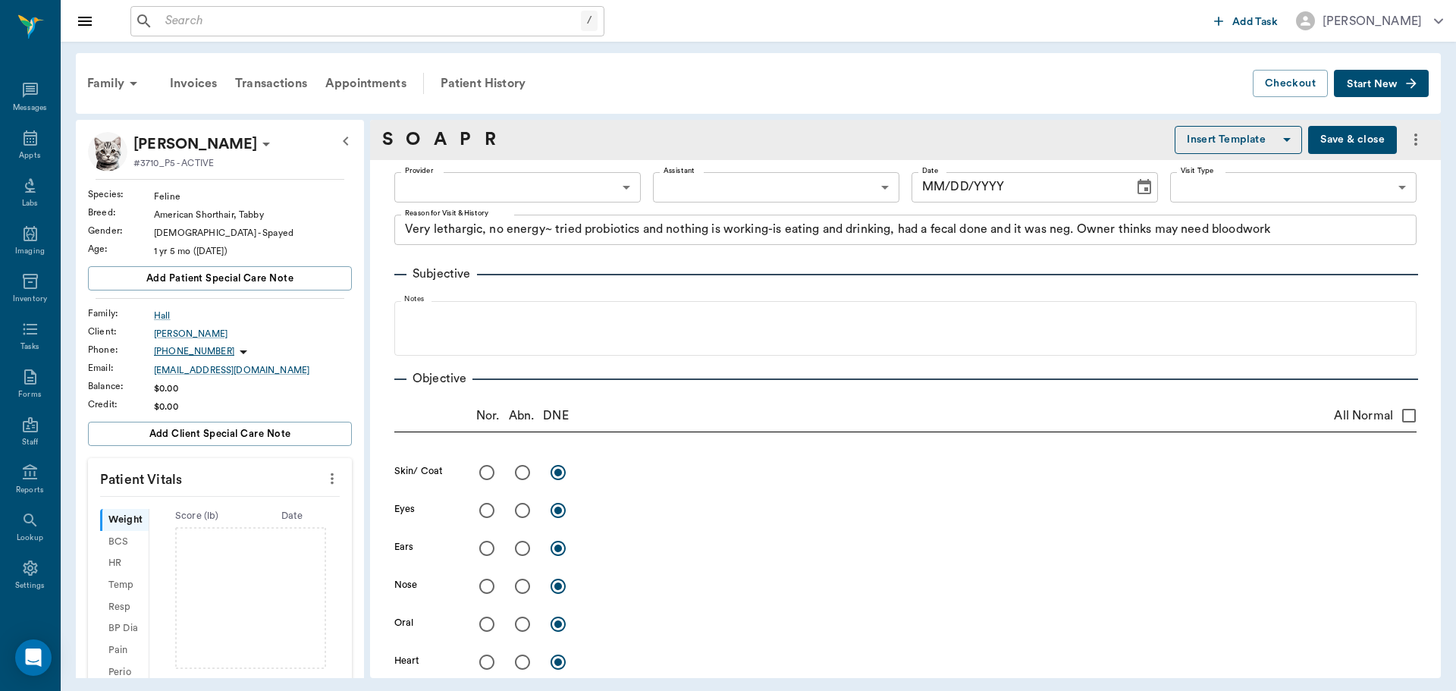
type input "[DATE]"
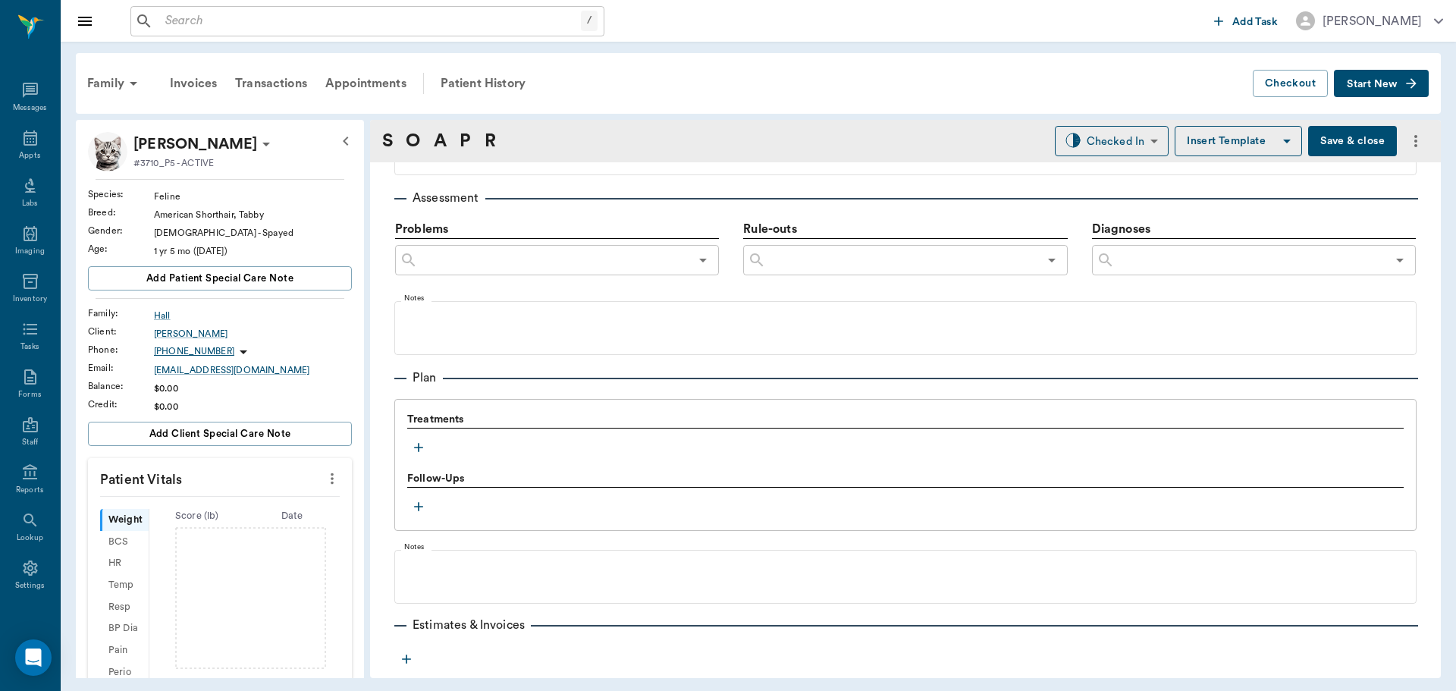
scroll to position [910, 0]
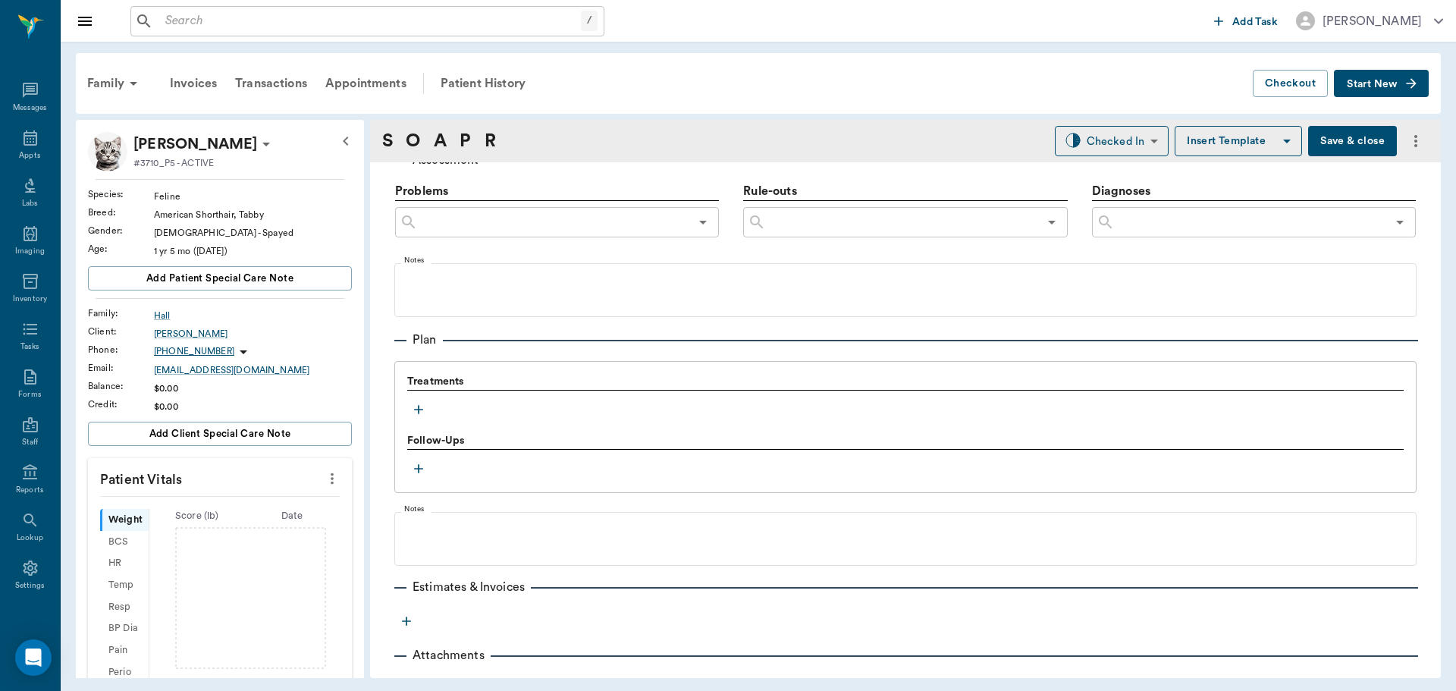
click at [422, 413] on icon "button" at bounding box center [418, 409] width 15 height 15
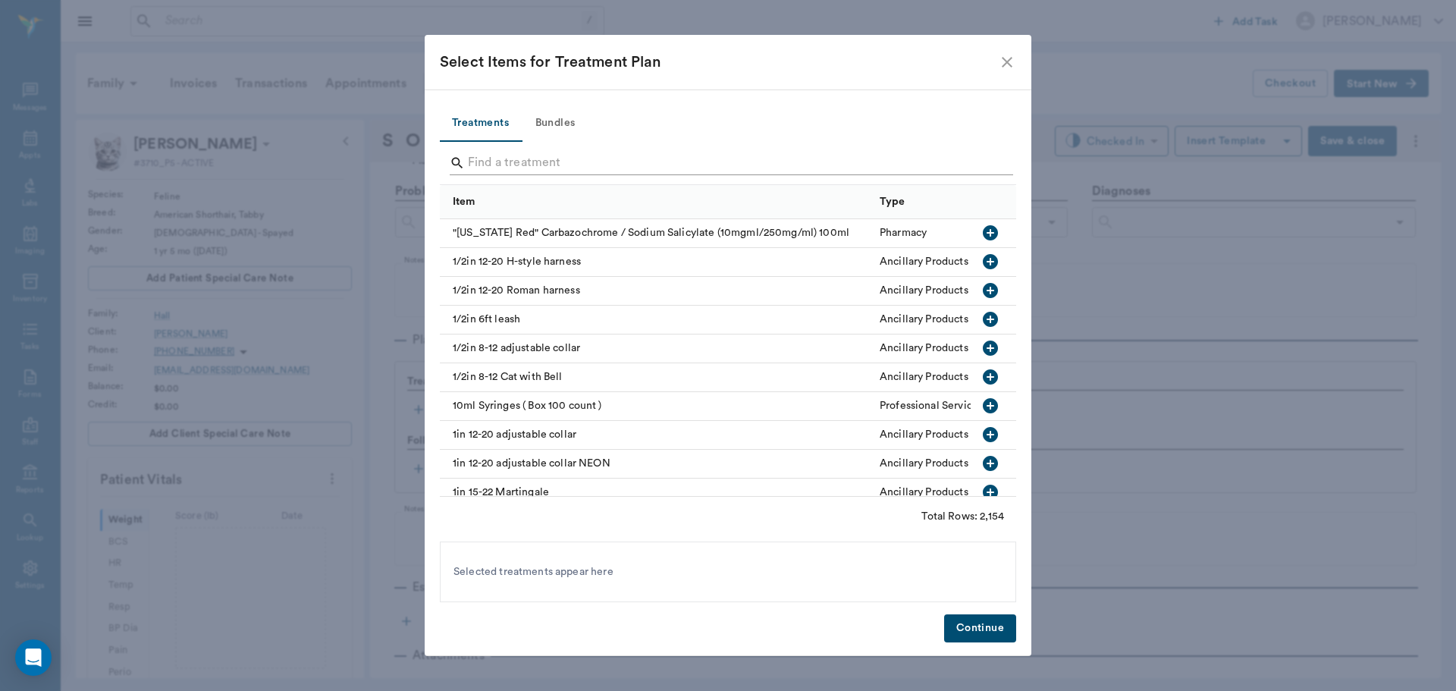
click at [520, 168] on input "Search" at bounding box center [729, 163] width 523 height 24
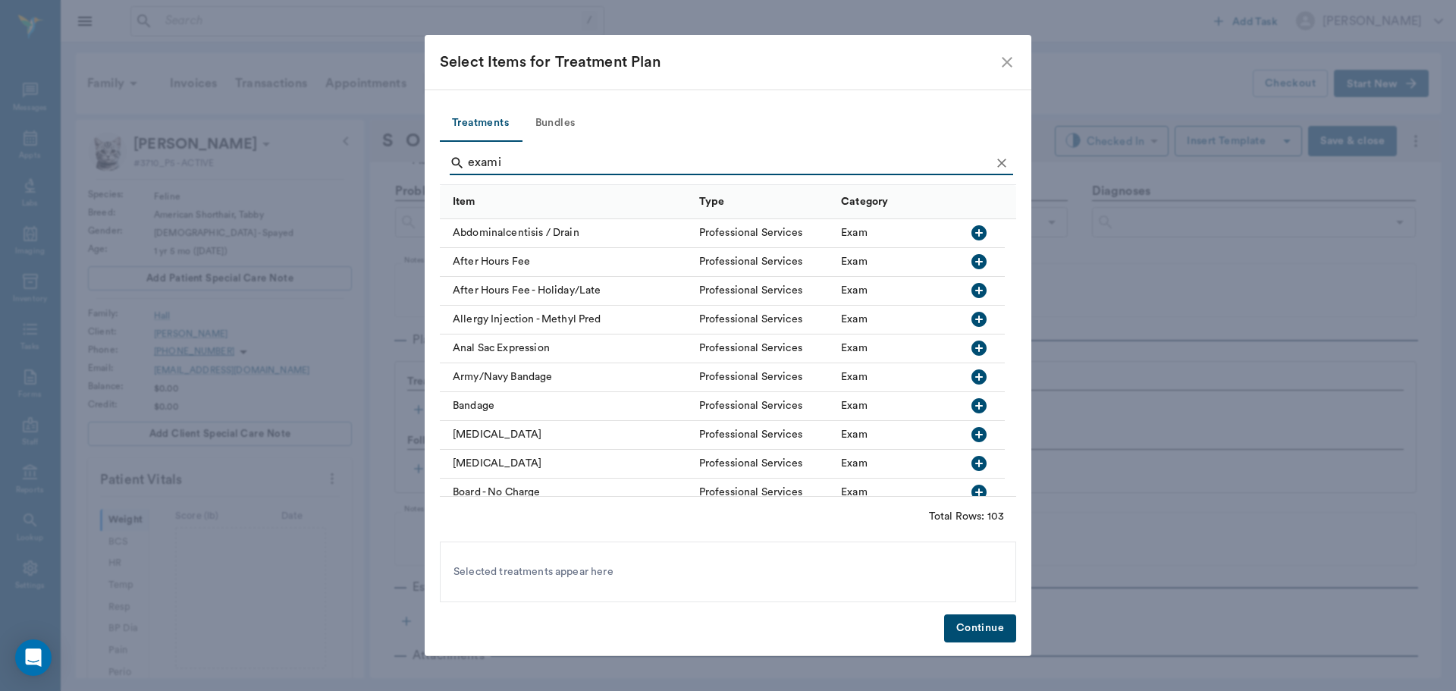
type input "examin"
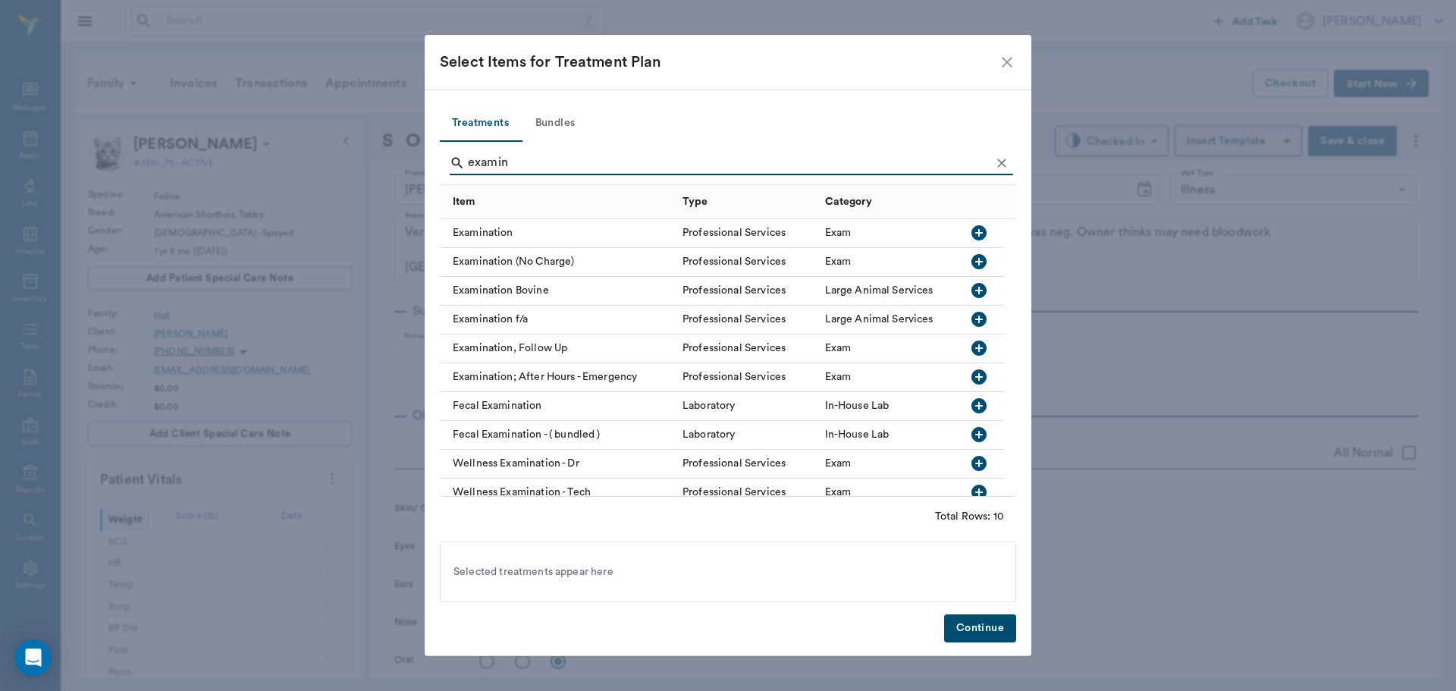
scroll to position [910, 0]
type input "examin"
click at [982, 239] on icon "button" at bounding box center [979, 232] width 15 height 15
click at [1007, 160] on icon "Clear" at bounding box center [1001, 162] width 15 height 15
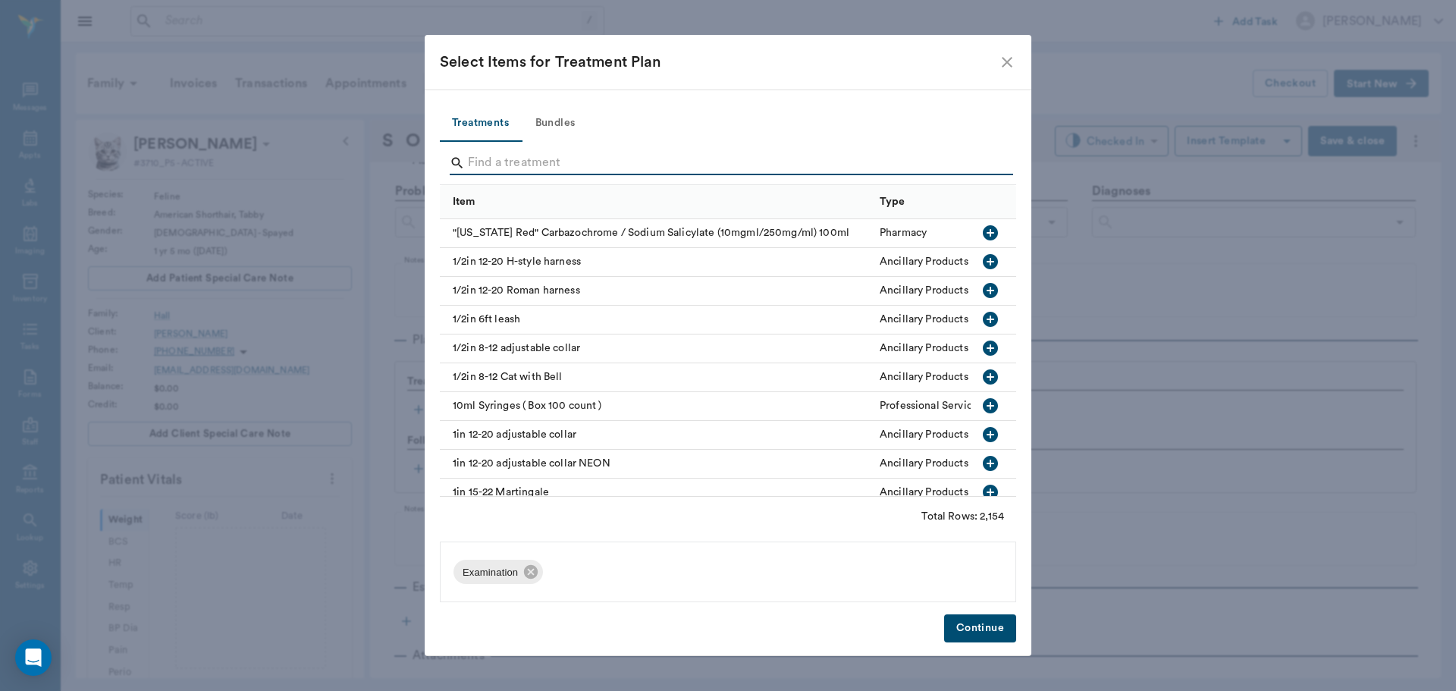
click at [958, 160] on input "Search" at bounding box center [729, 163] width 523 height 24
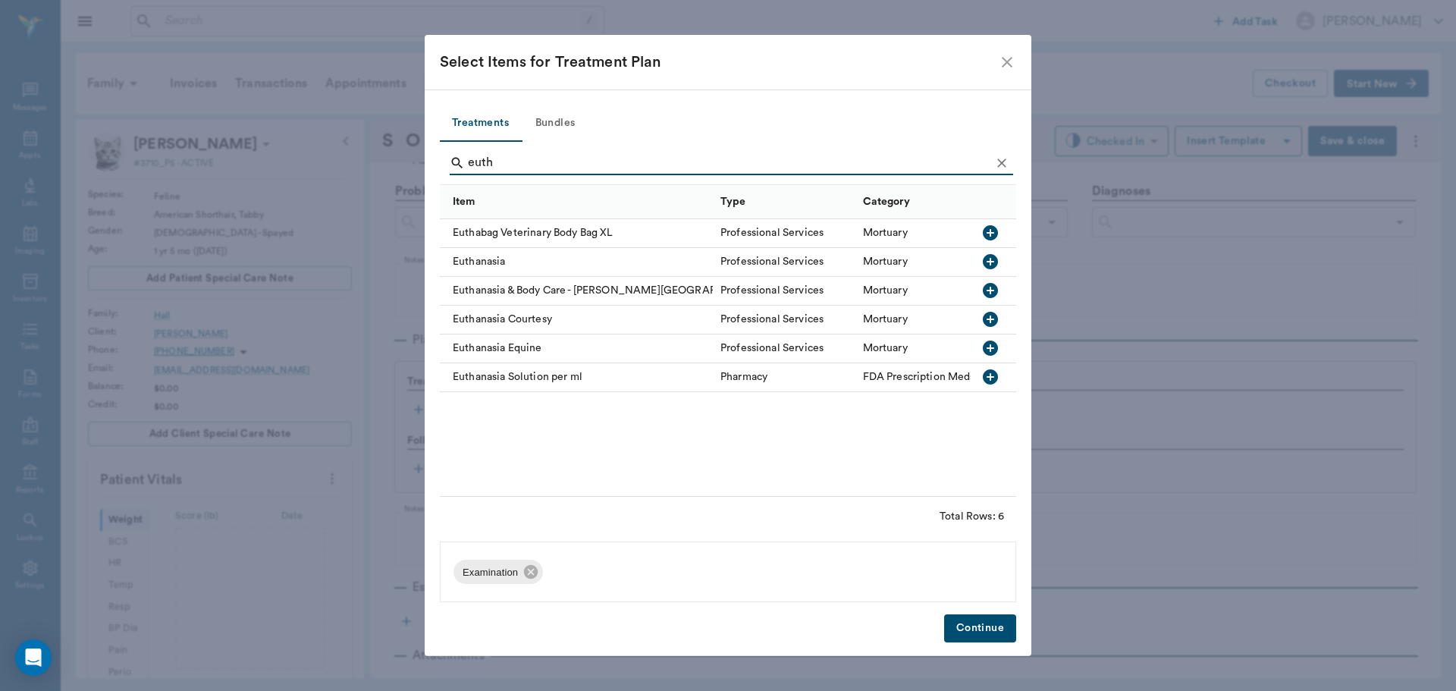
type input "euth"
click at [986, 258] on icon "button" at bounding box center [990, 261] width 15 height 15
click at [980, 636] on button "Continue" at bounding box center [980, 628] width 72 height 28
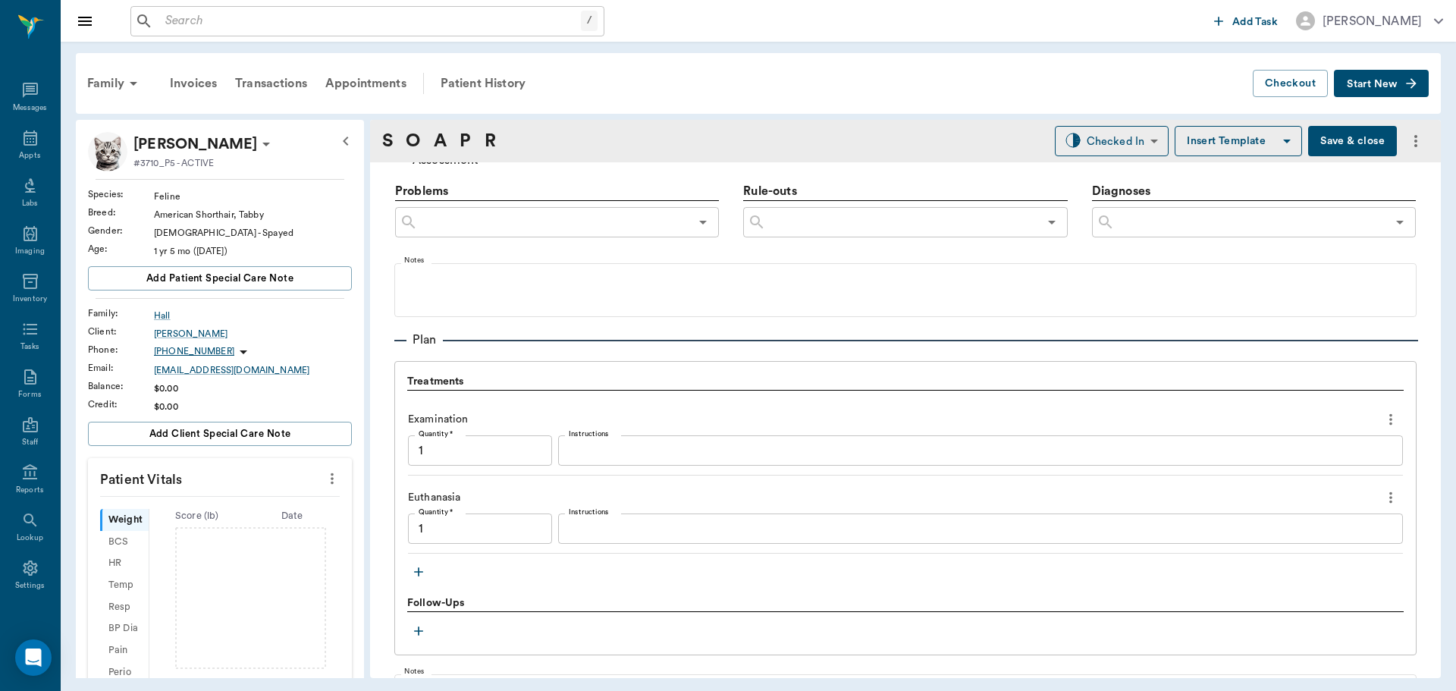
type input "1.00"
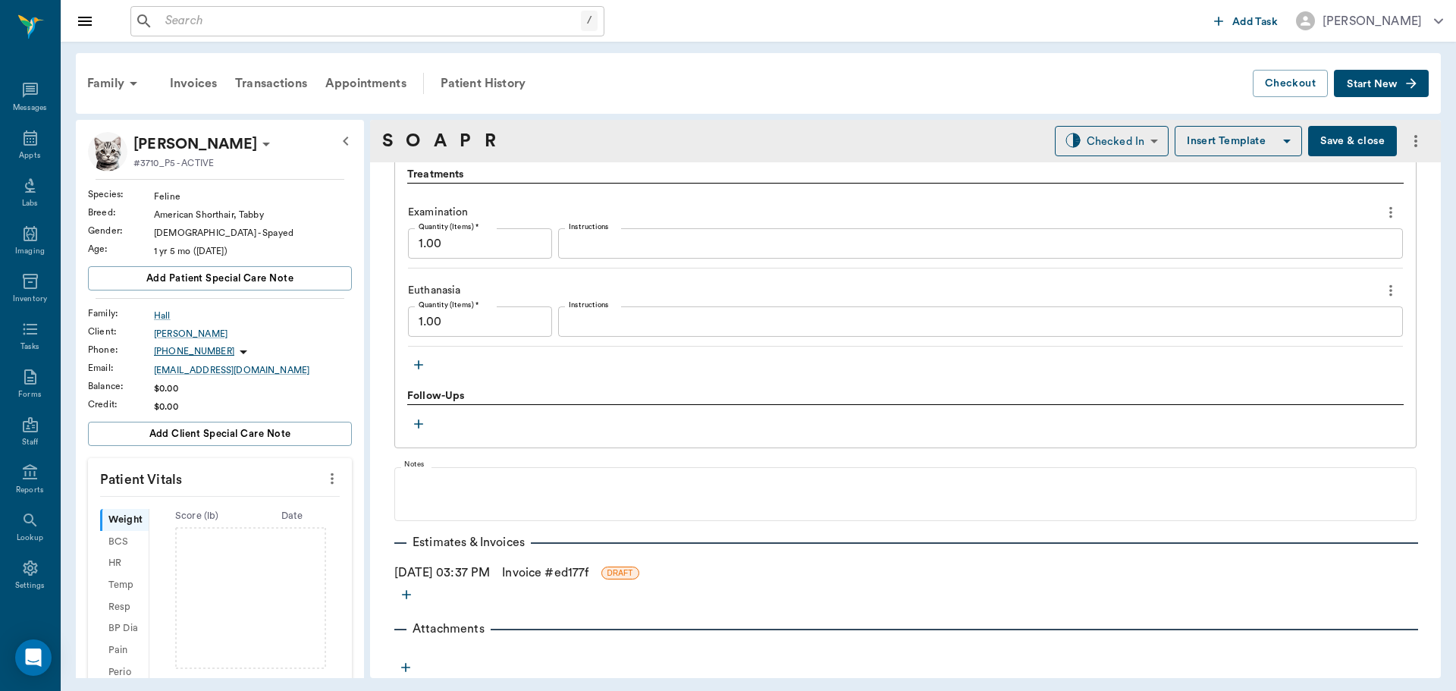
scroll to position [1120, 0]
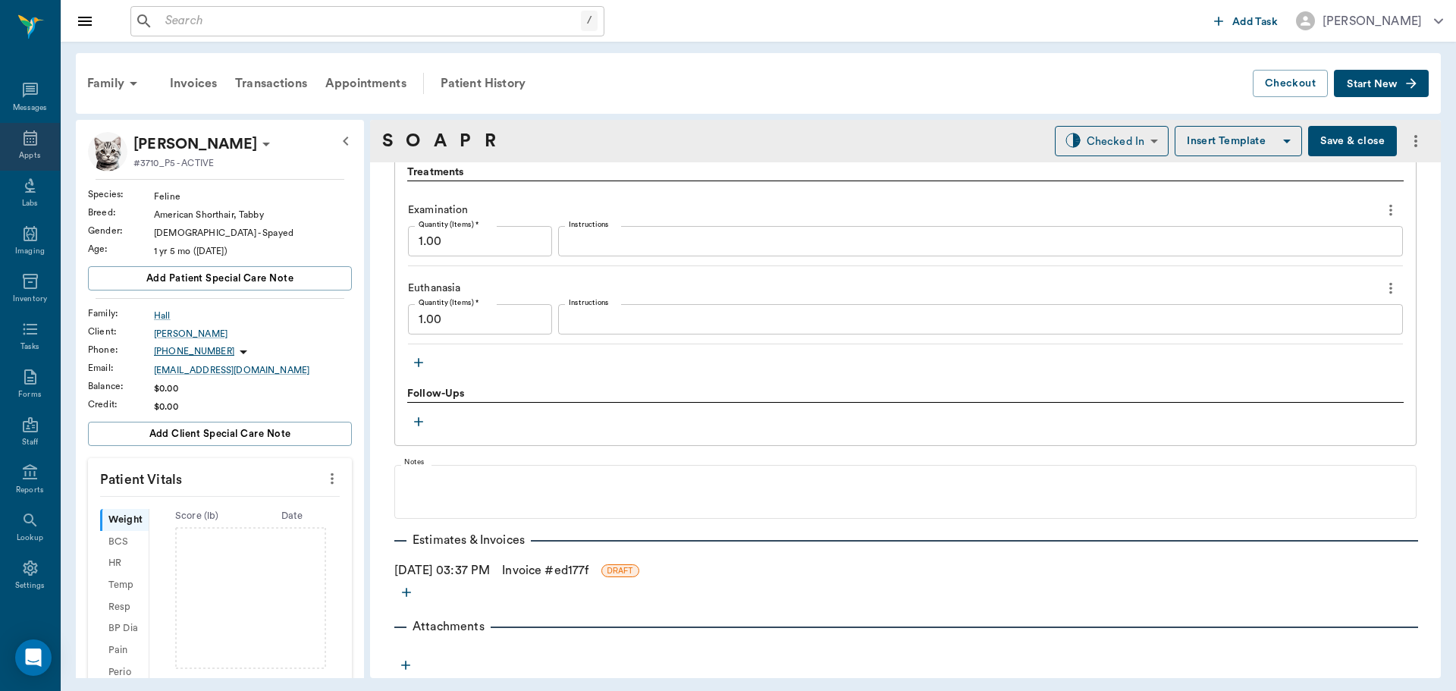
click at [13, 149] on div "Appts" at bounding box center [30, 147] width 60 height 48
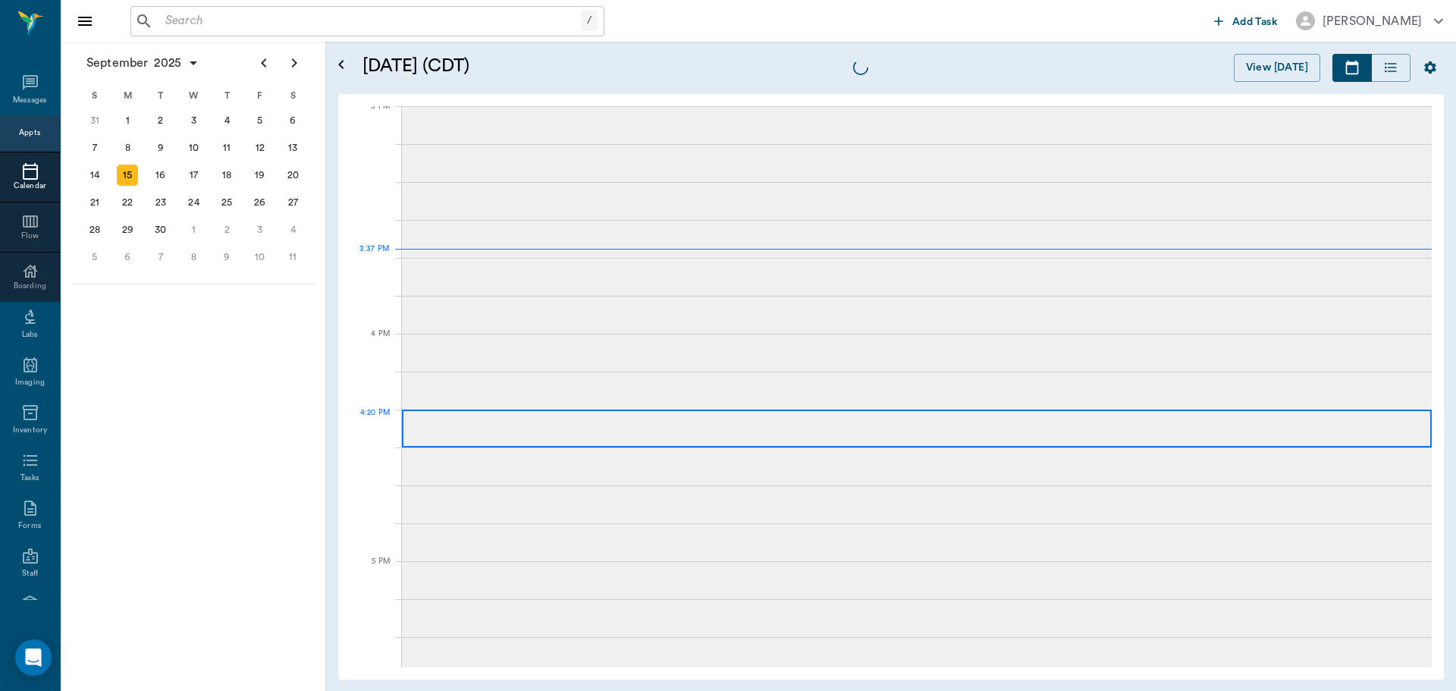
scroll to position [1597, 0]
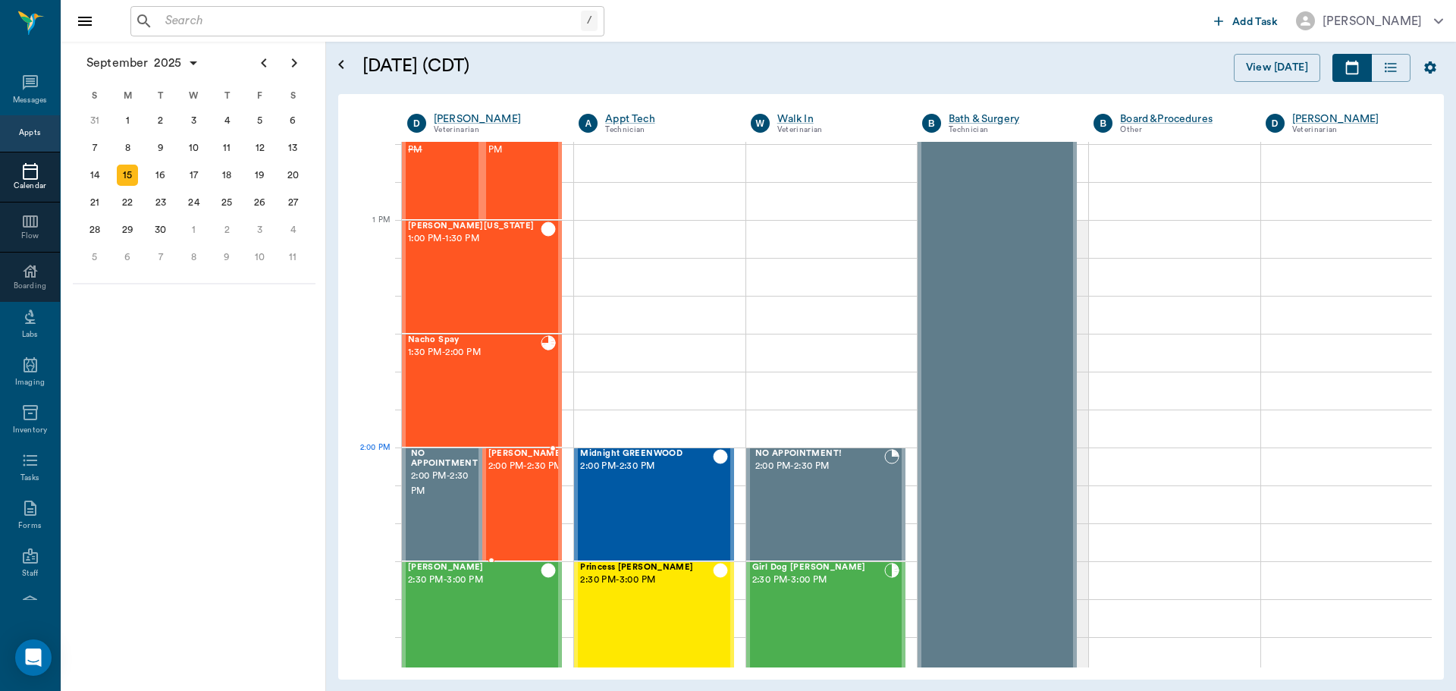
click at [533, 474] on span "2:00 PM - 2:30 PM" at bounding box center [526, 466] width 76 height 15
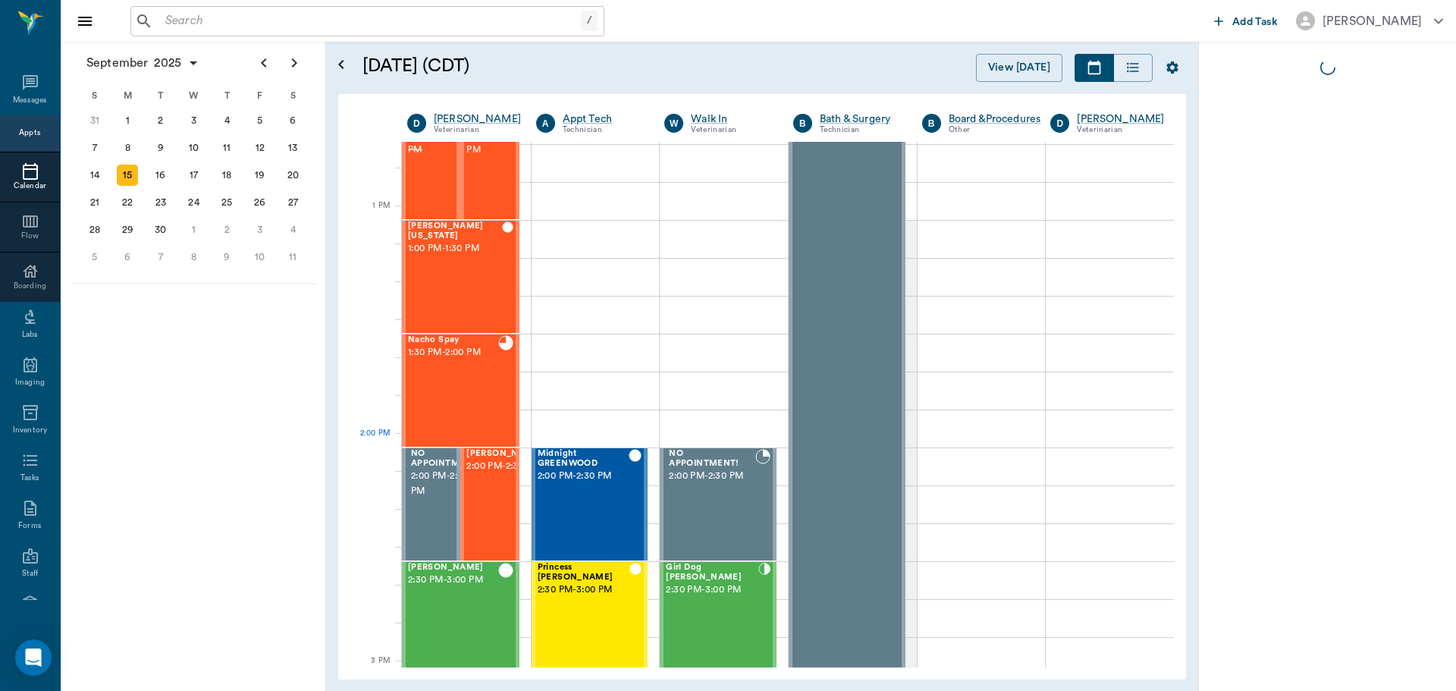
scroll to position [1080, 0]
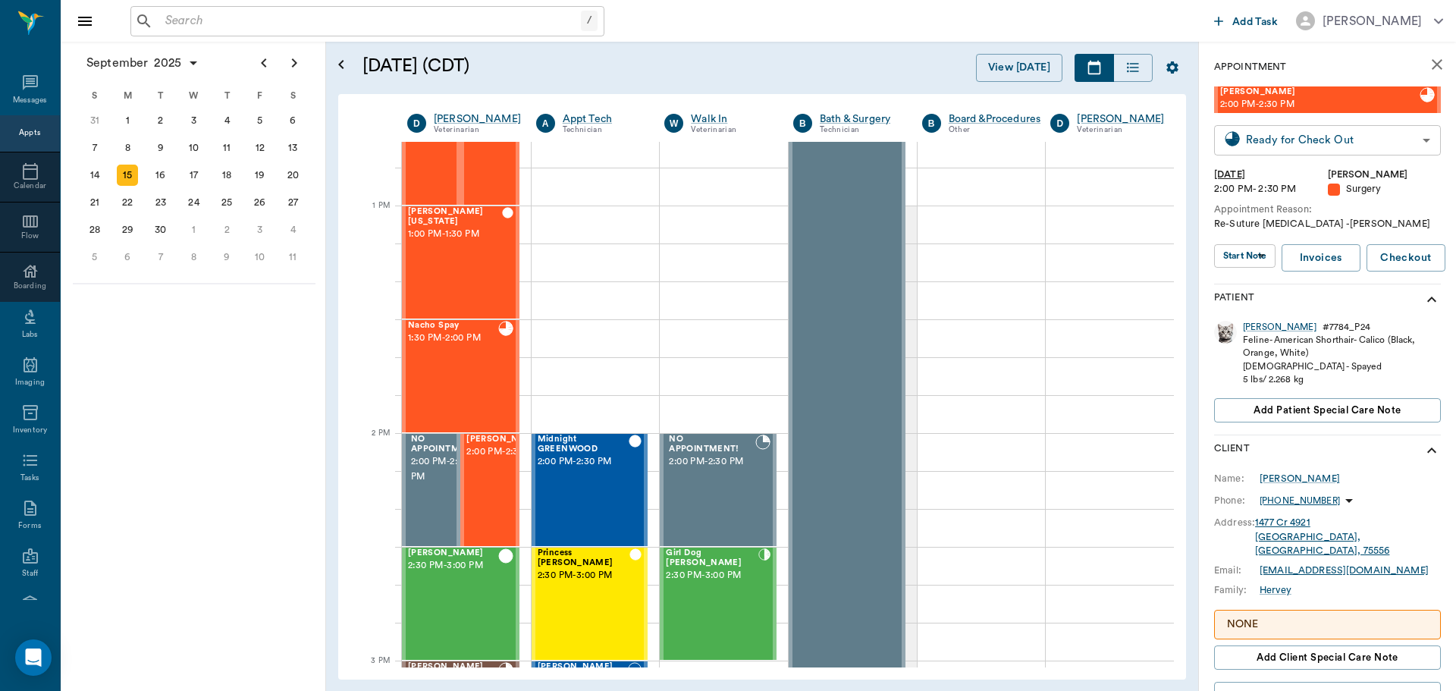
click at [1376, 144] on body "/ ​ Add Task [PERSON_NAME] Nectar Messages Appts Calendar Flow Boarding Labs Im…" at bounding box center [728, 345] width 1456 height 691
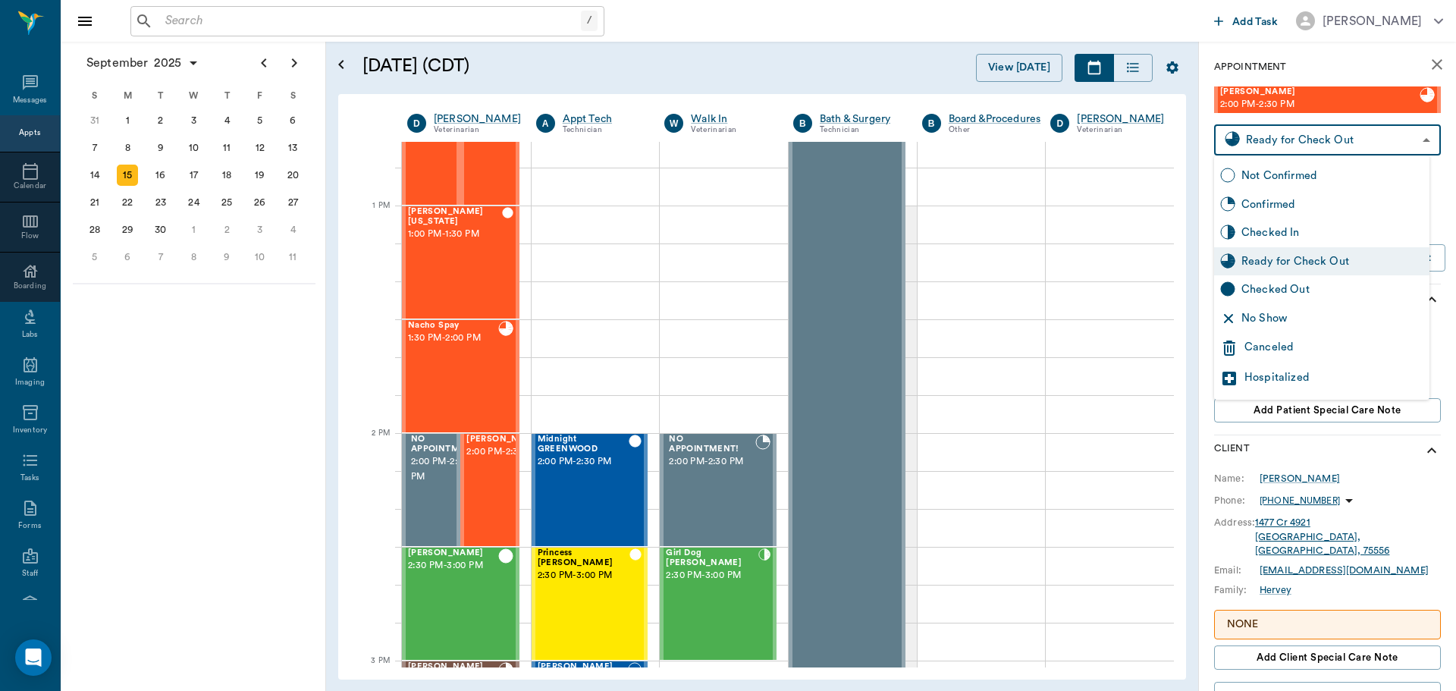
click at [1377, 281] on div "Checked Out" at bounding box center [1321, 289] width 215 height 29
type input "CHECKED_OUT"
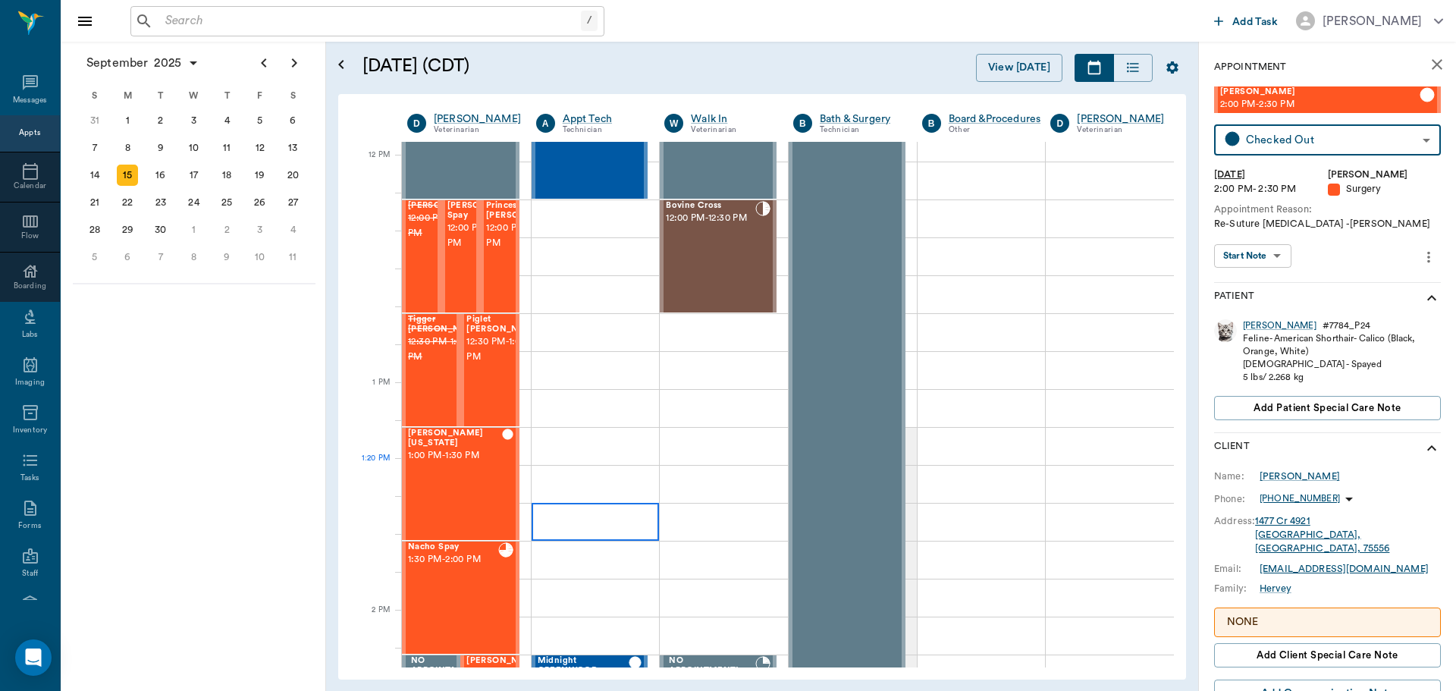
scroll to position [853, 0]
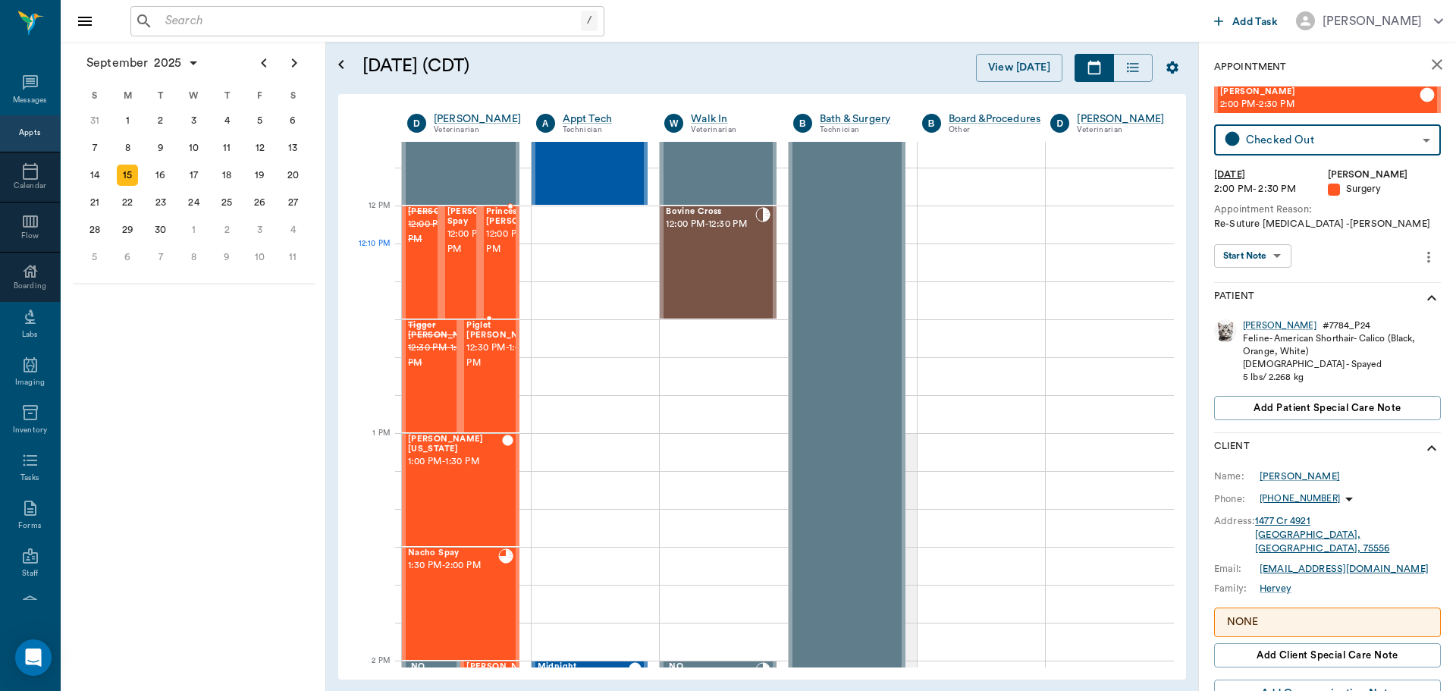
click at [507, 257] on span "12:00 PM - 12:30 PM" at bounding box center [524, 242] width 76 height 30
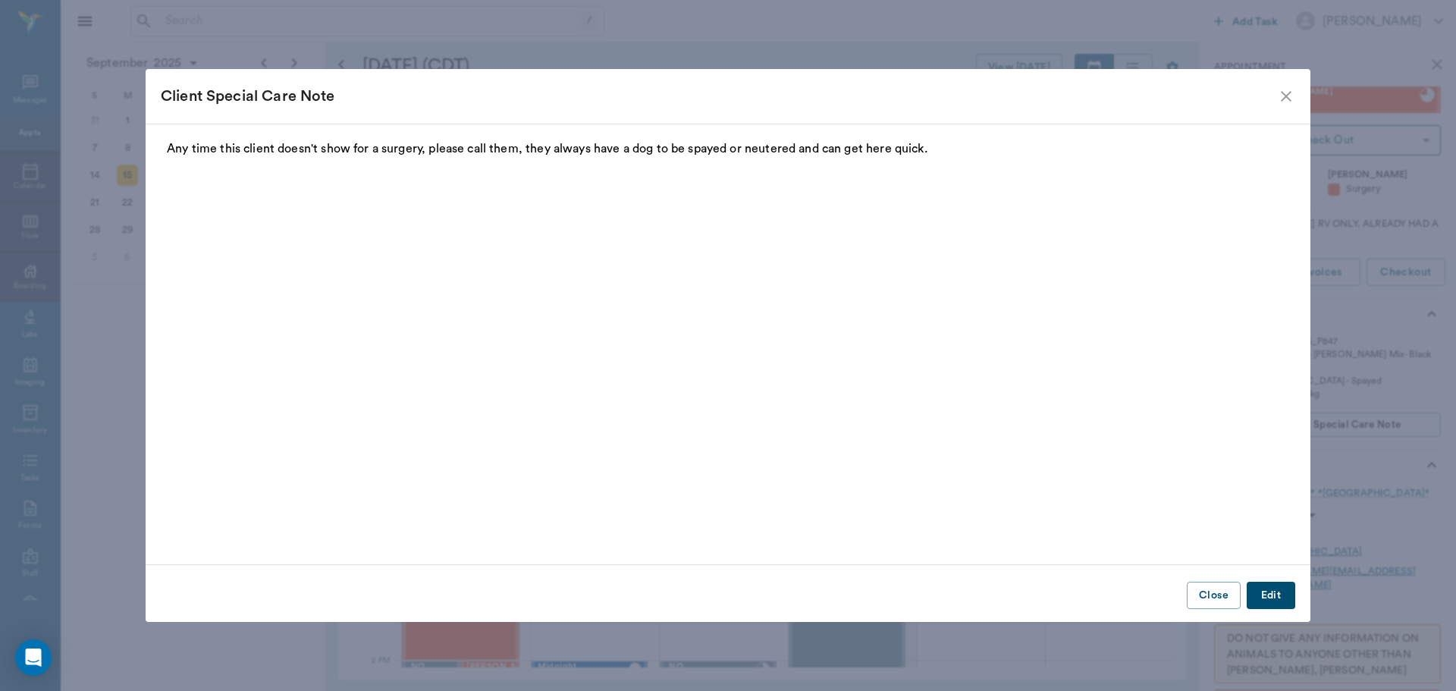
click at [1287, 96] on icon "close" at bounding box center [1286, 96] width 11 height 11
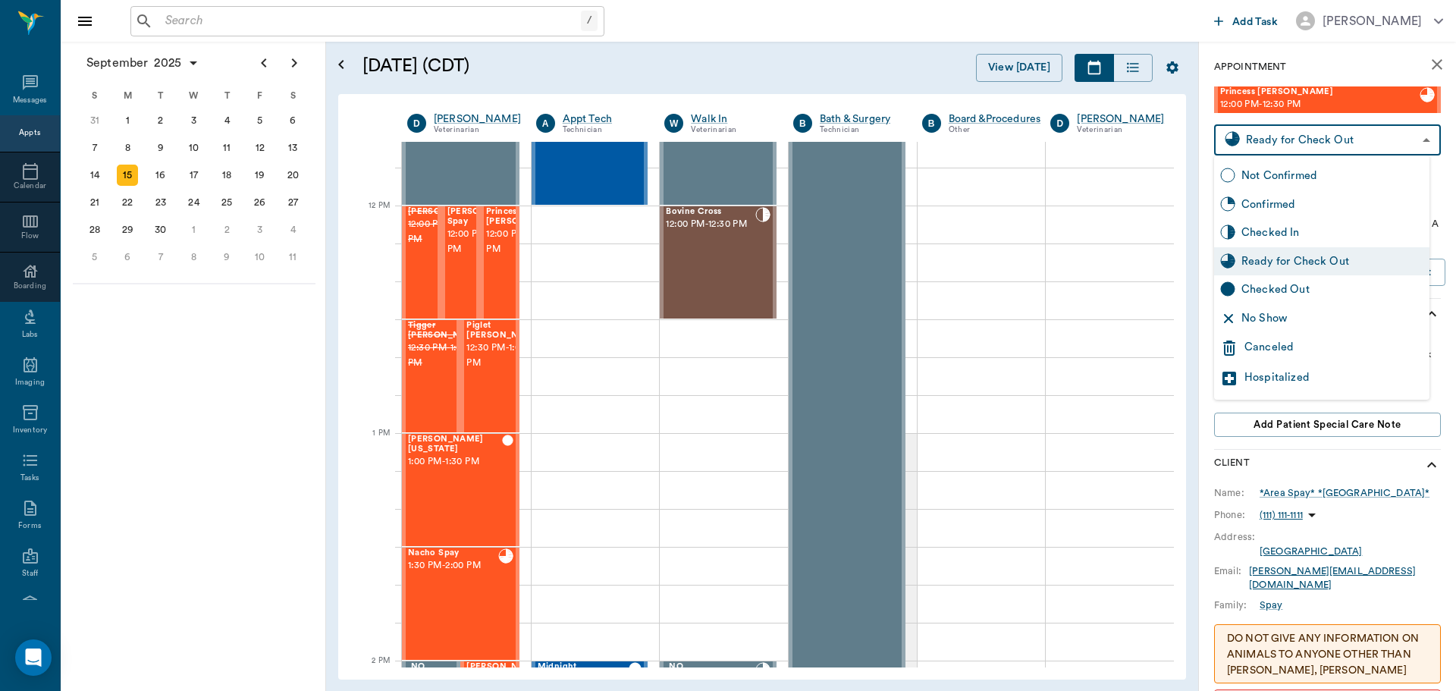
click at [1316, 130] on body "/ ​ Add Task Dr. Bert Ellsworth Nectar Messages Appts Calendar Flow Boarding La…" at bounding box center [728, 345] width 1456 height 691
click at [1321, 279] on div "Checked Out" at bounding box center [1321, 289] width 215 height 29
type input "CHECKED_OUT"
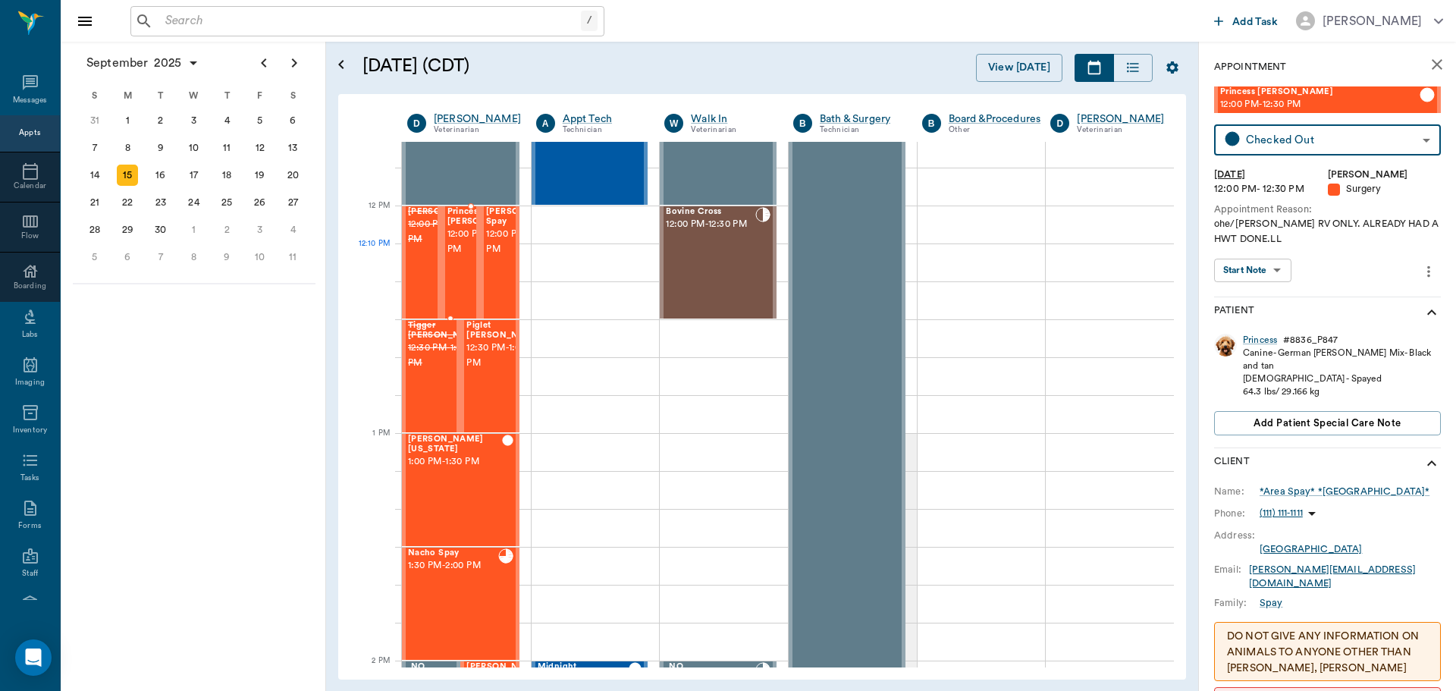
click at [451, 257] on span "12:00 PM - 12:30 PM" at bounding box center [485, 242] width 76 height 30
click at [495, 257] on span "12:00 PM - 12:30 PM" at bounding box center [524, 242] width 76 height 30
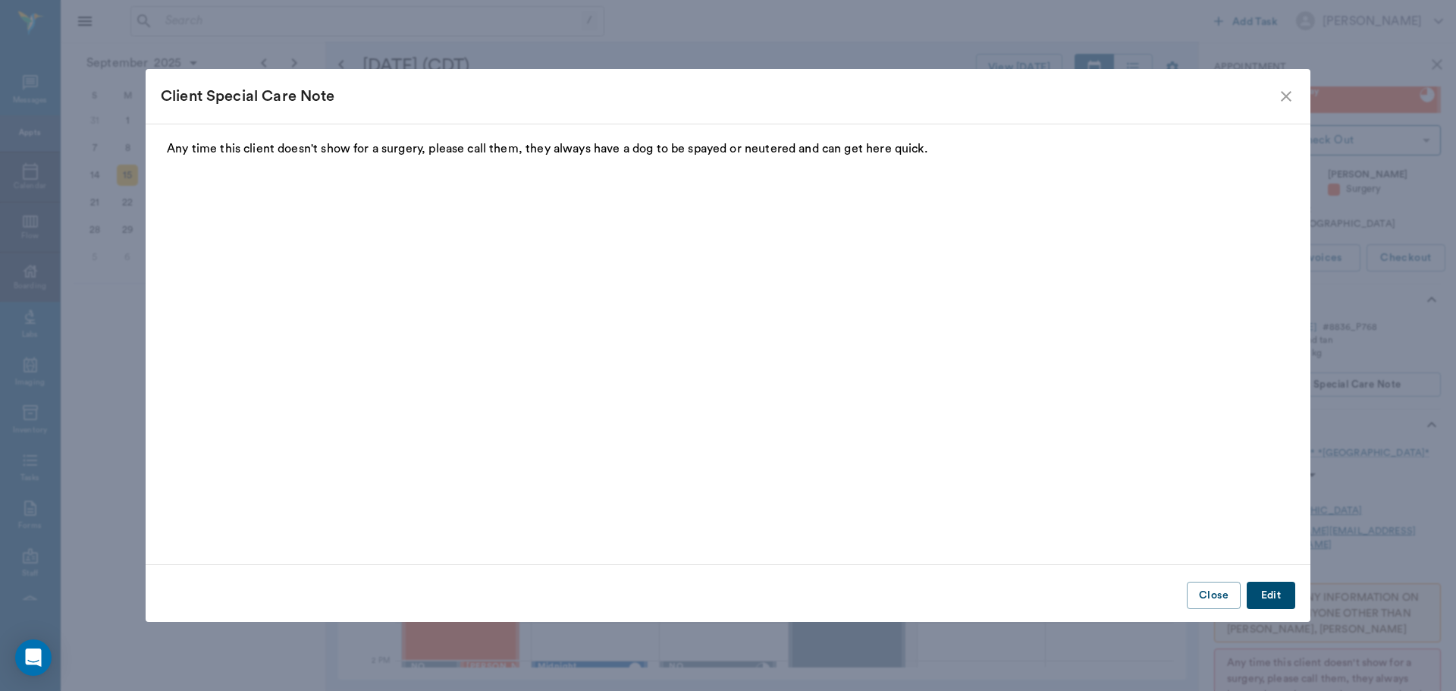
click at [1281, 91] on icon "close" at bounding box center [1286, 96] width 18 height 18
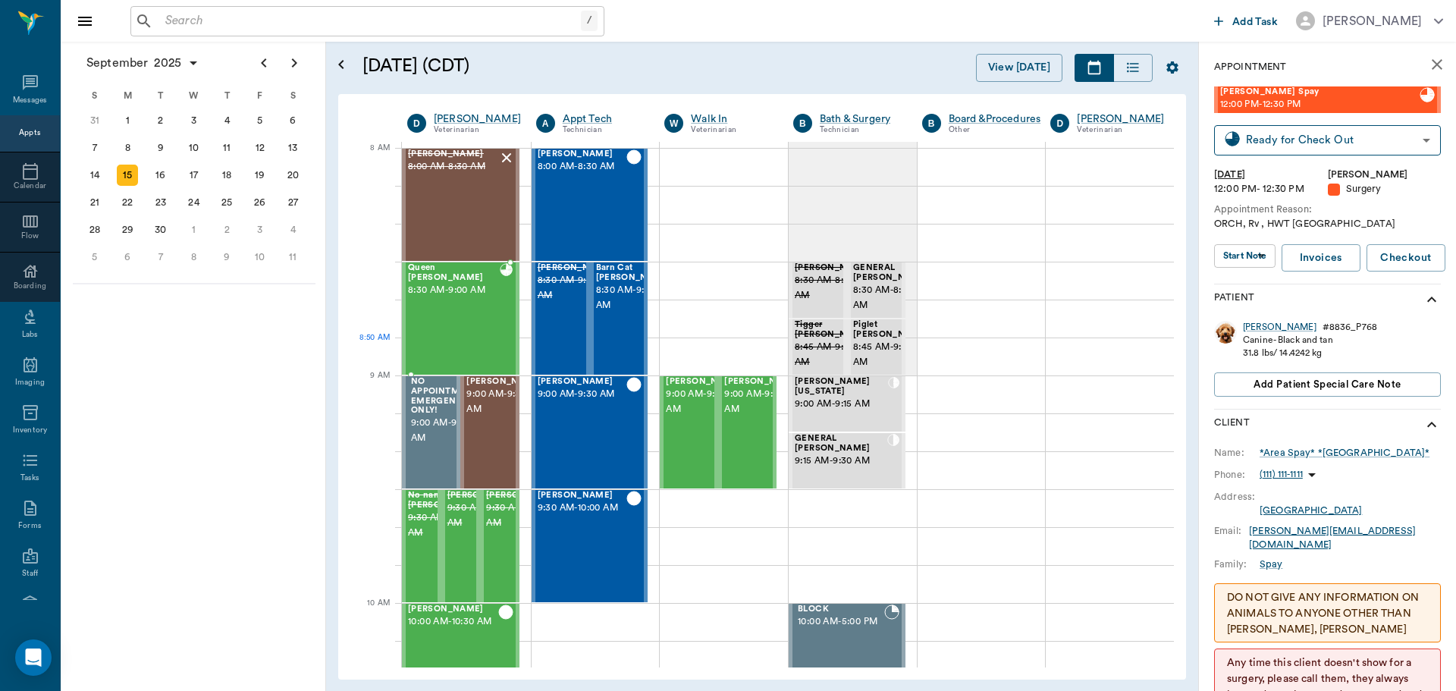
click at [457, 324] on div "Queen Roberson 8:30 AM - 9:00 AM" at bounding box center [454, 318] width 92 height 111
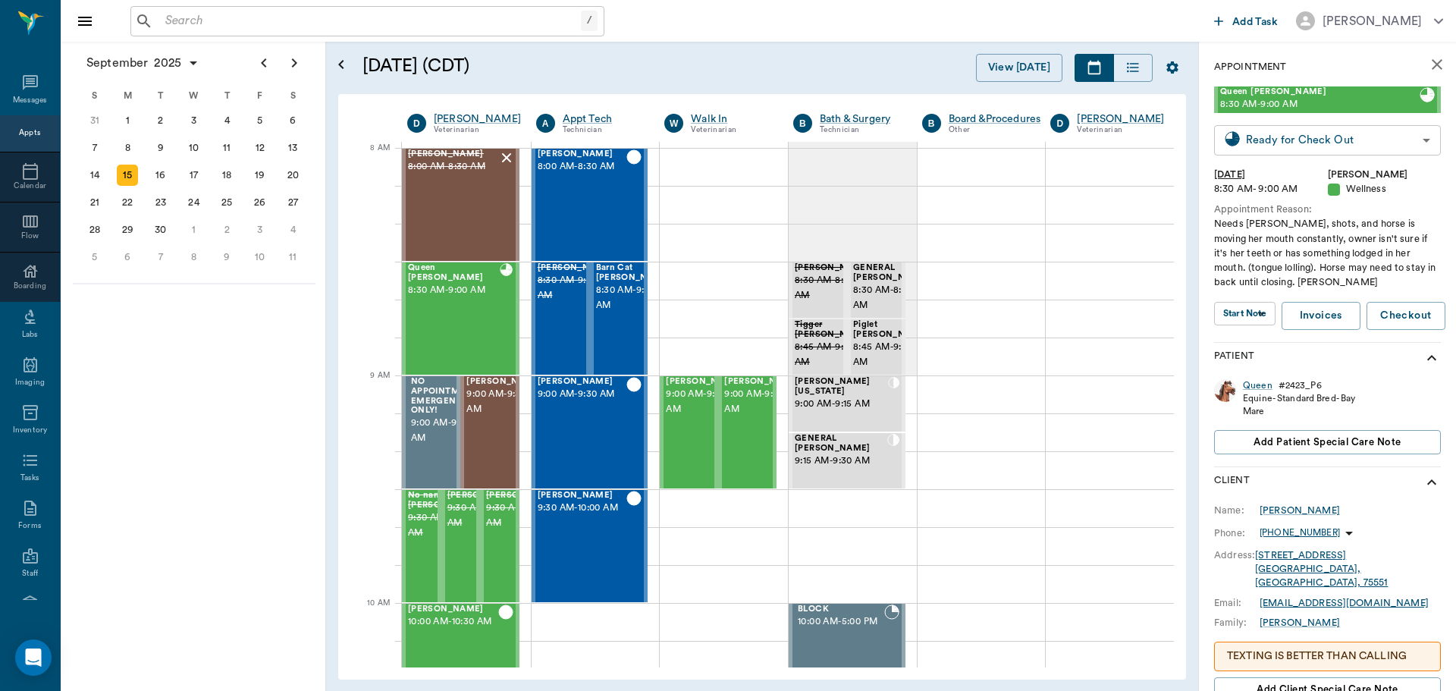
click at [1381, 136] on body "/ ​ Add Task Dr. Bert Ellsworth Nectar Messages Appts Calendar Flow Boarding La…" at bounding box center [728, 345] width 1456 height 691
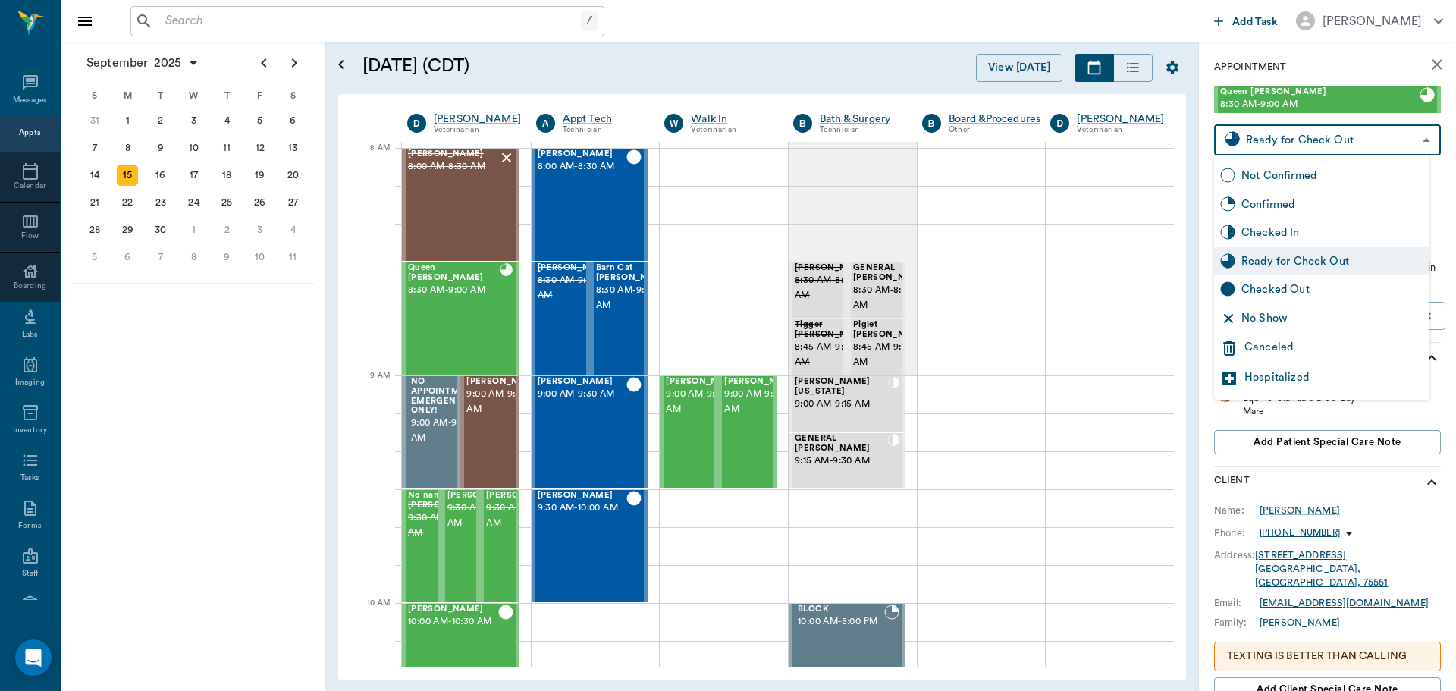
click at [1383, 281] on div "Checked Out" at bounding box center [1321, 289] width 215 height 29
type input "CHECKED_OUT"
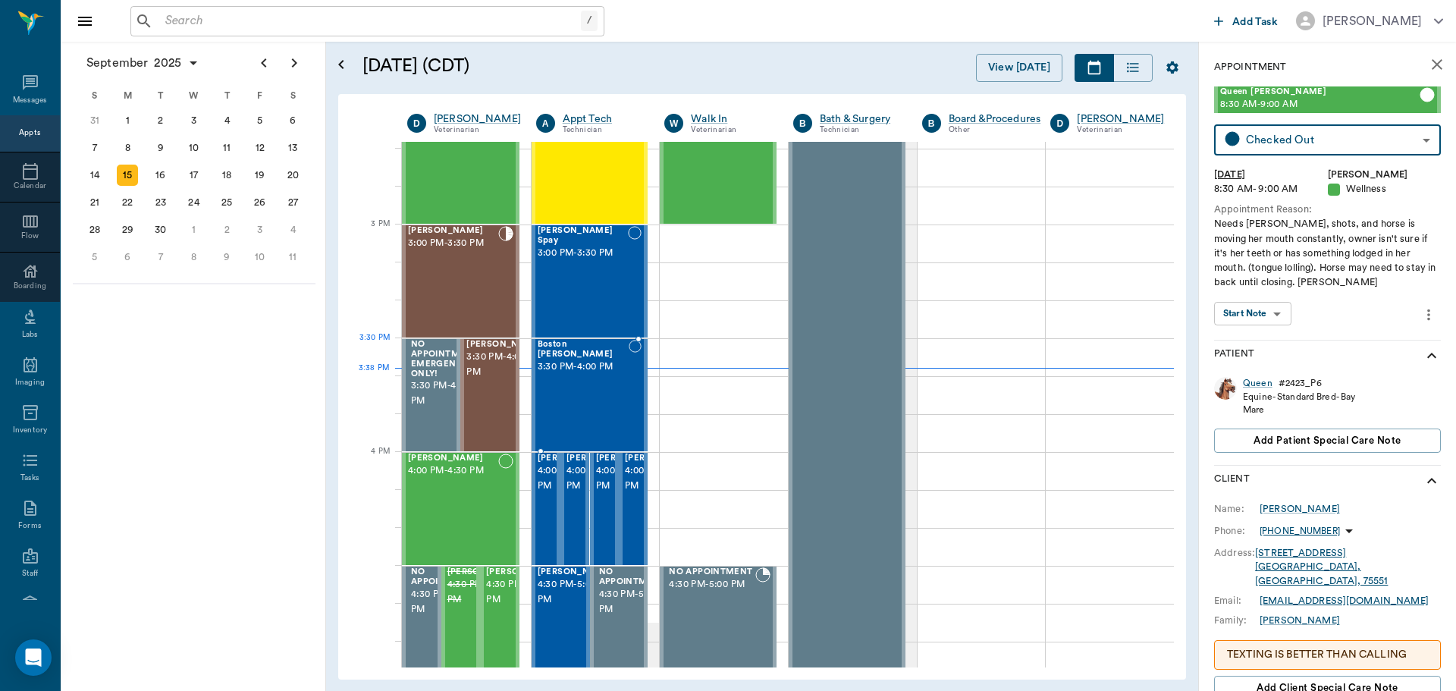
scroll to position [1517, 0]
click at [616, 378] on div "Boston Terry 3:30 PM - 4:00 PM" at bounding box center [584, 394] width 92 height 111
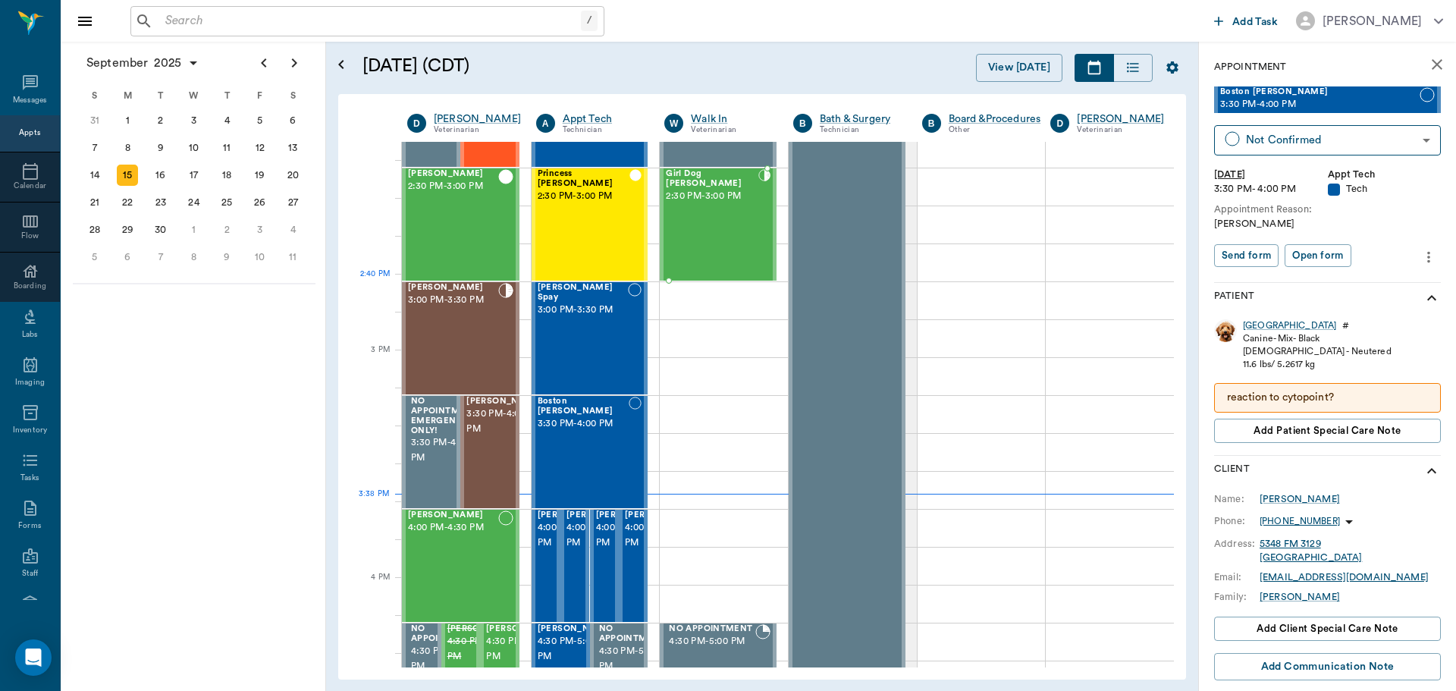
scroll to position [1517, 0]
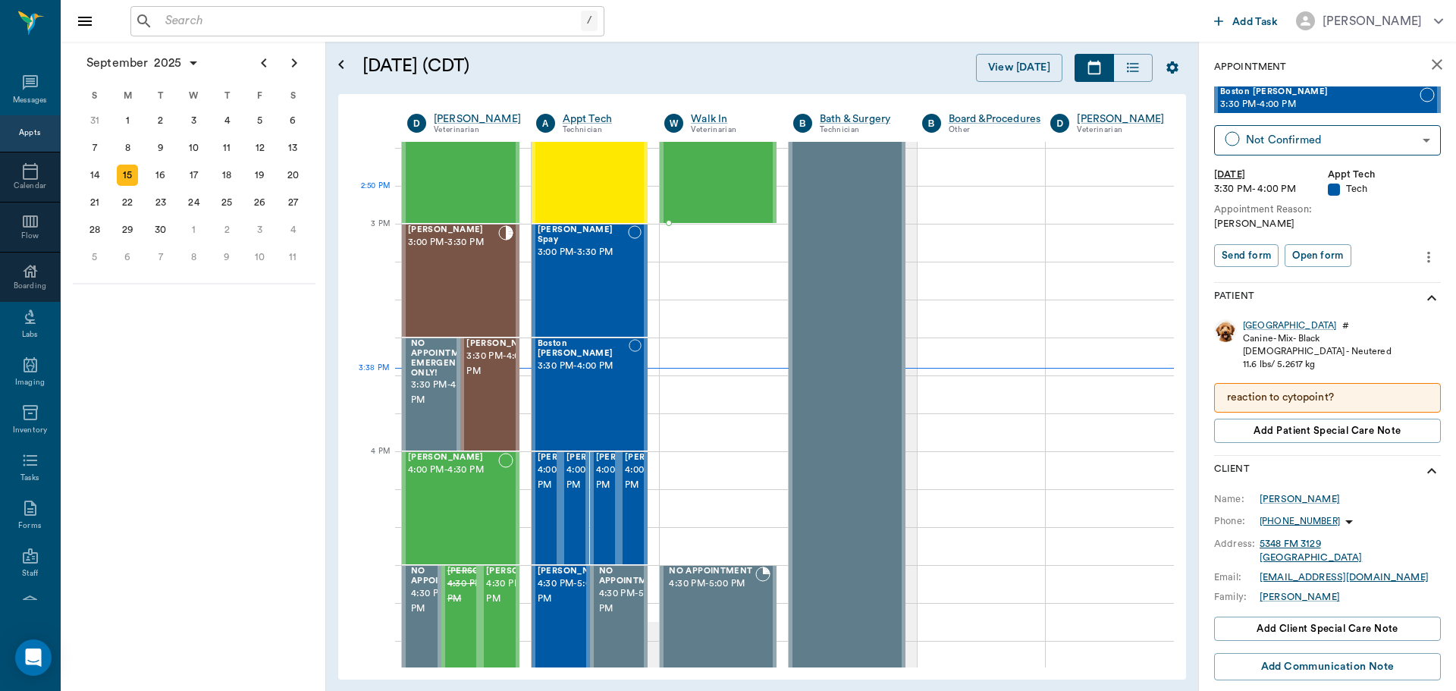
click at [733, 181] on div "Girl Dog Jones 2:30 PM - 3:00 PM" at bounding box center [712, 166] width 93 height 111
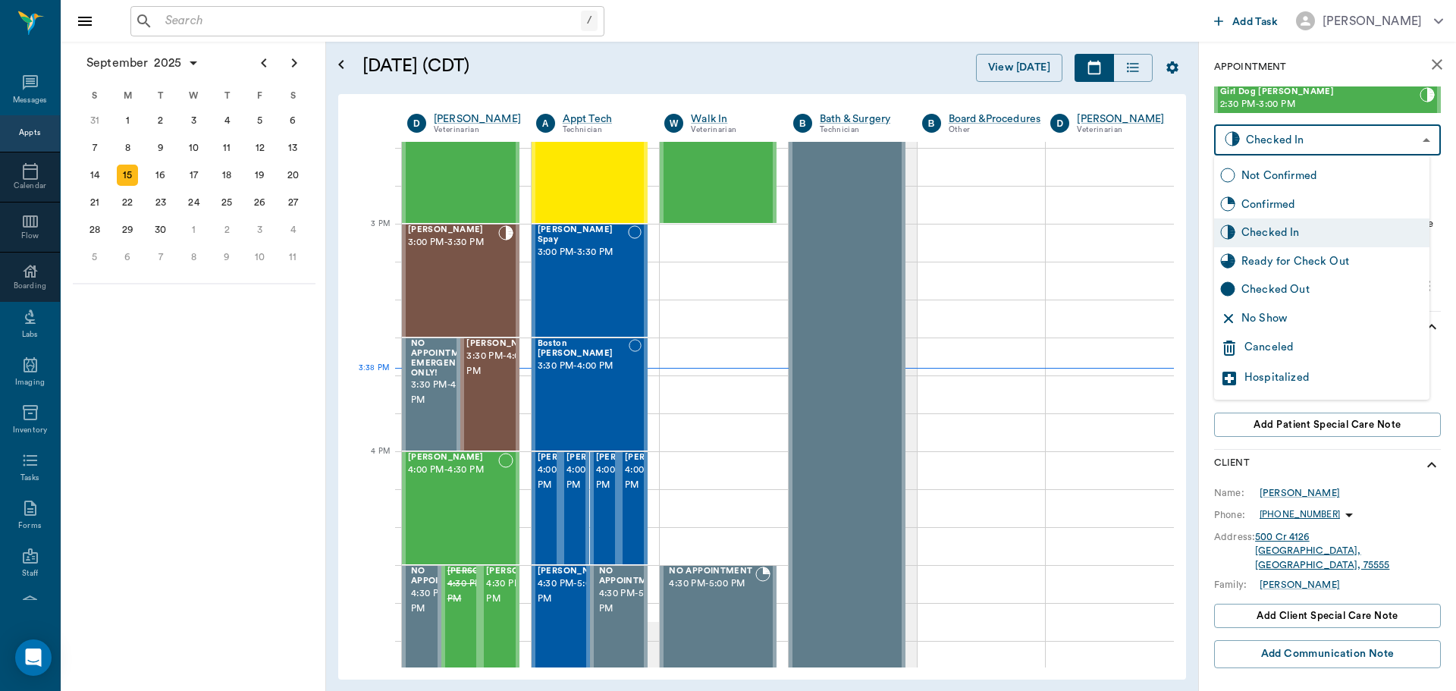
click at [1376, 142] on body "/ ​ Add Task Dr. Bert Ellsworth Nectar Messages Appts Calendar Flow Boarding La…" at bounding box center [728, 345] width 1456 height 691
click at [1364, 290] on div "Checked Out" at bounding box center [1333, 289] width 182 height 17
type input "CHECKED_OUT"
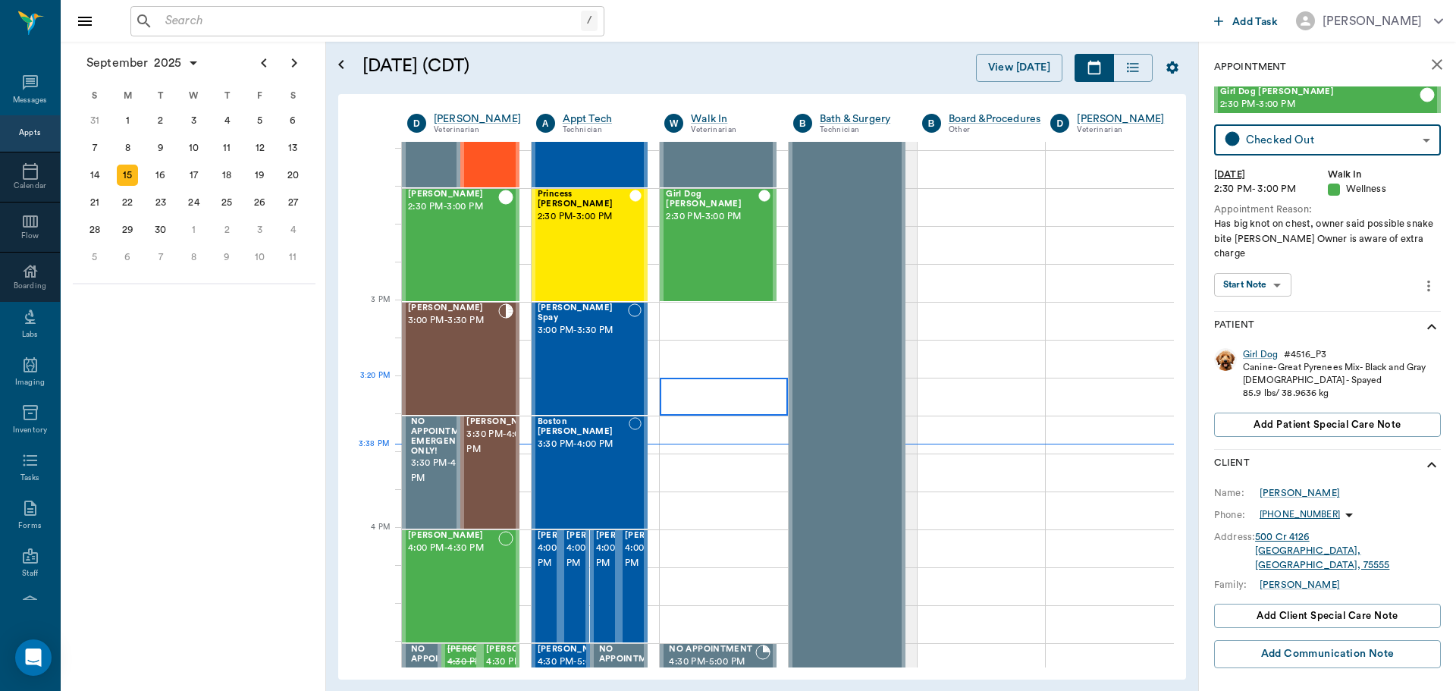
scroll to position [1441, 0]
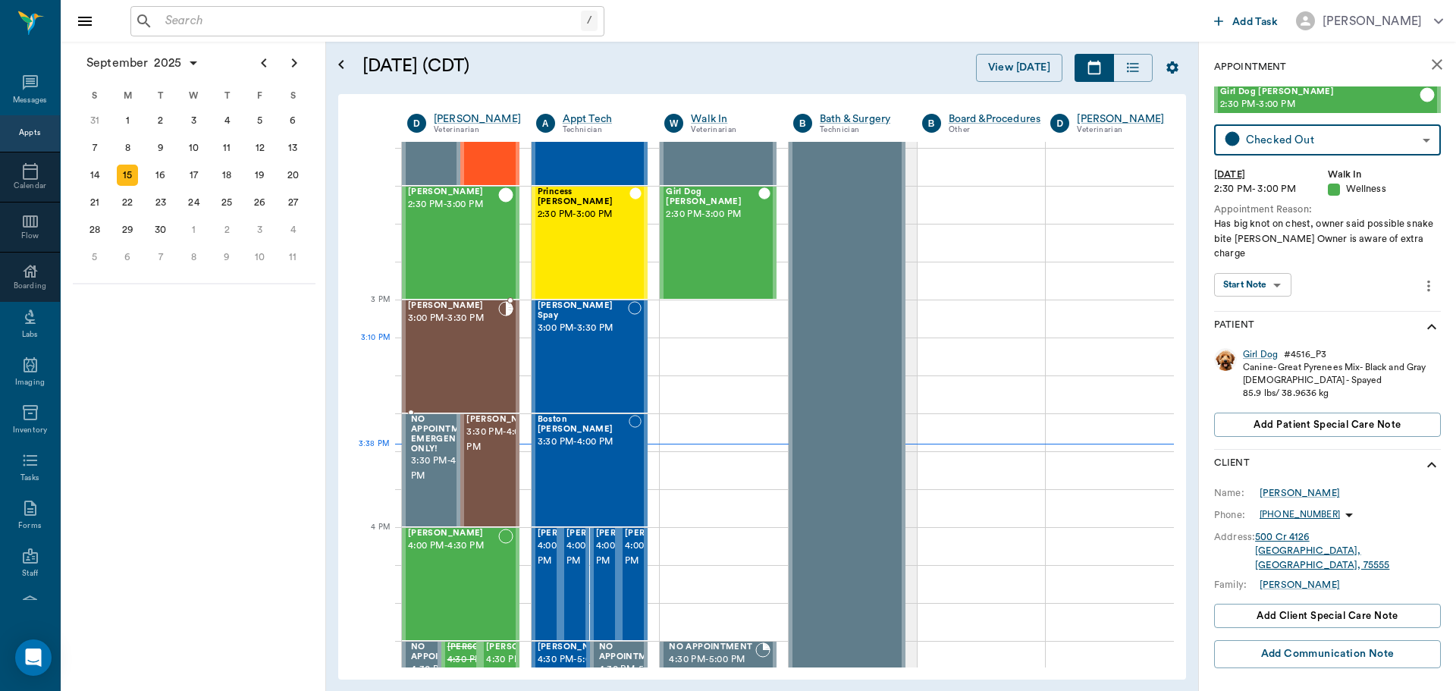
click at [485, 353] on div "Maria Hall 3:00 PM - 3:30 PM" at bounding box center [453, 356] width 90 height 111
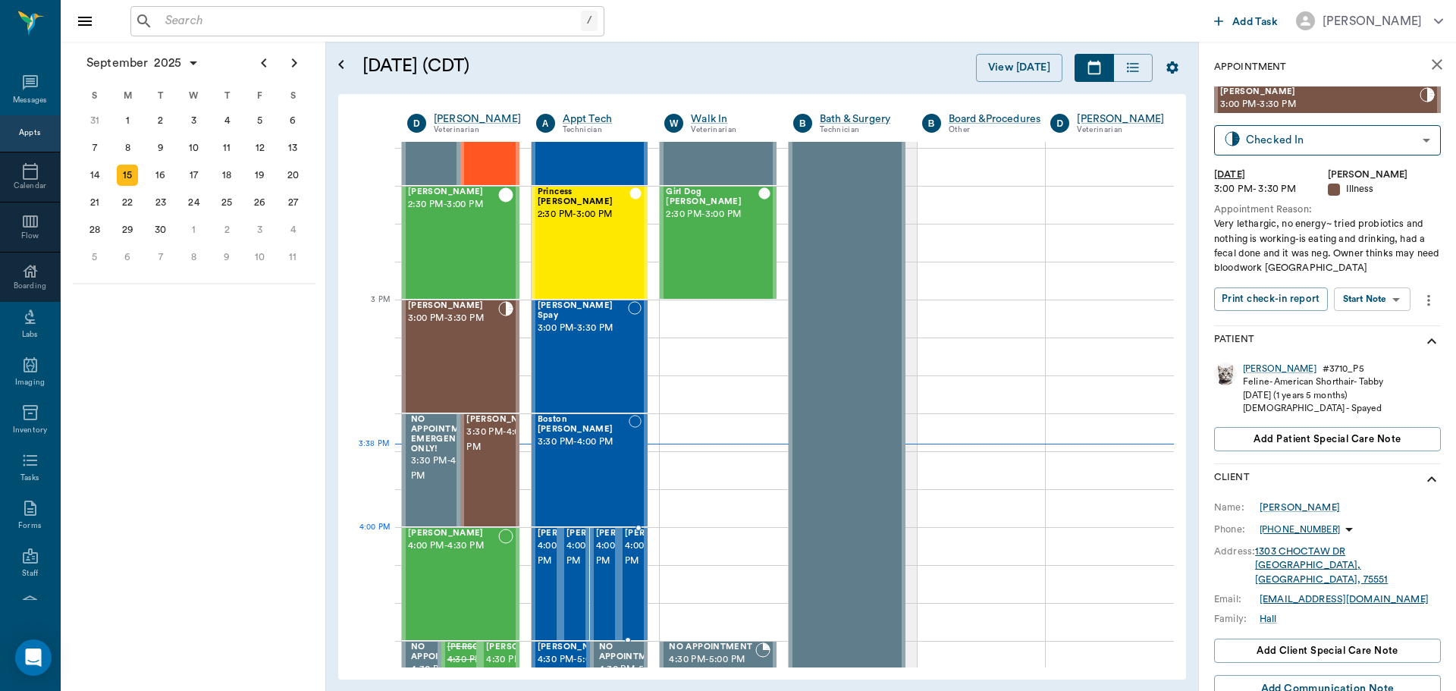
drag, startPoint x: 623, startPoint y: 543, endPoint x: 751, endPoint y: 520, distance: 129.4
click at [625, 539] on span "[PERSON_NAME]" at bounding box center [663, 534] width 76 height 10
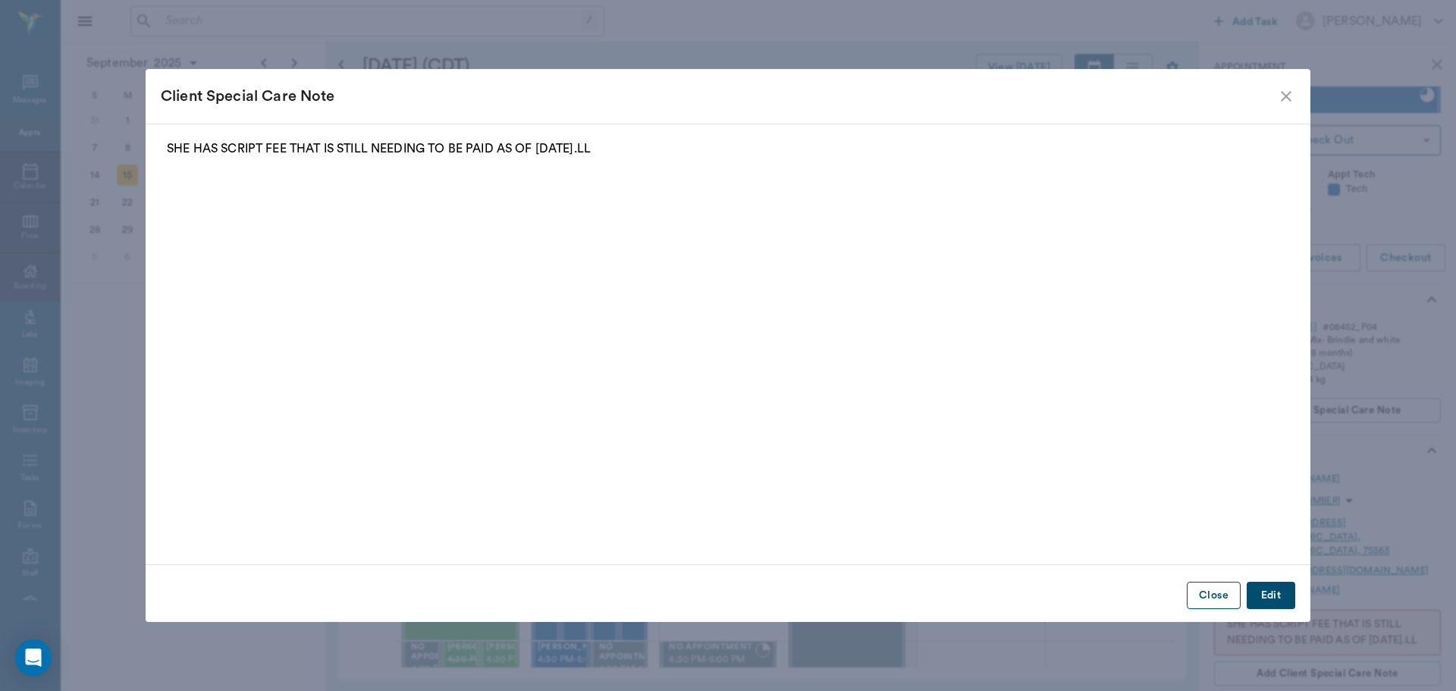
click at [1221, 590] on button "Close" at bounding box center [1214, 596] width 54 height 28
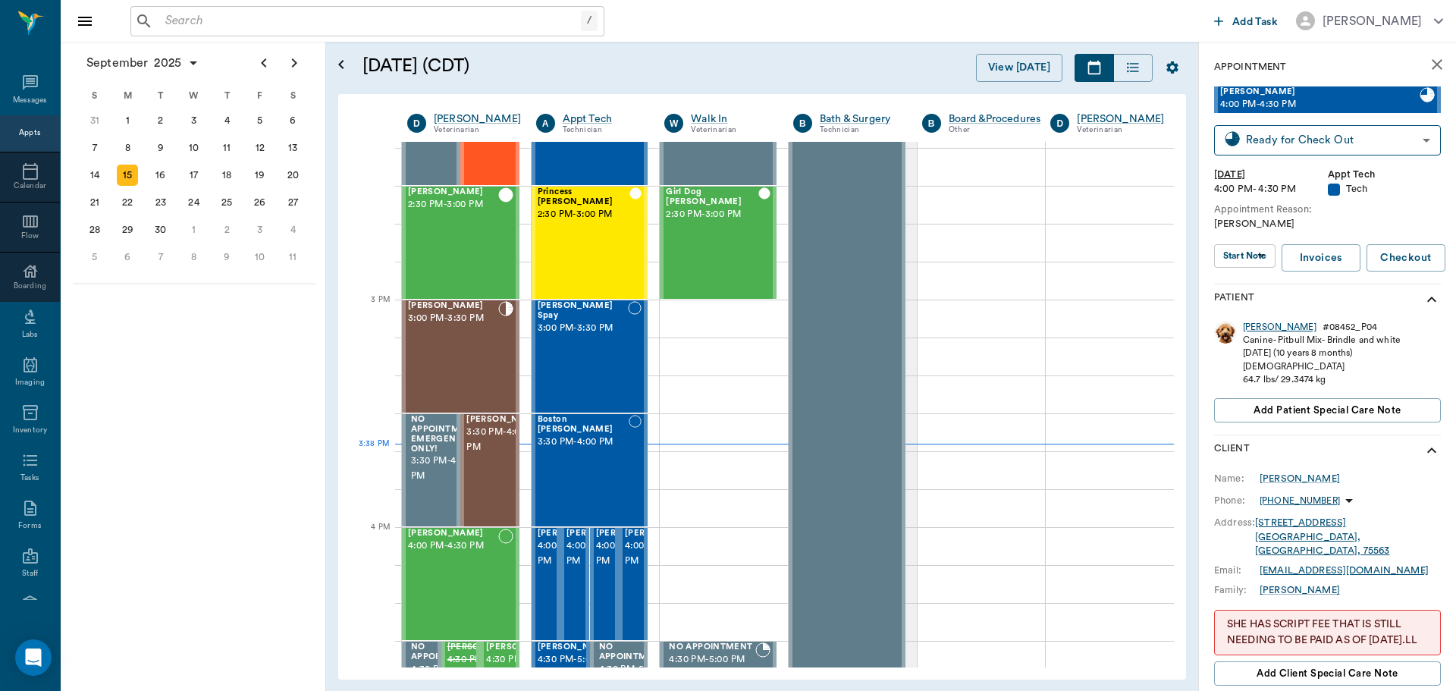
click at [1254, 331] on div "Luke" at bounding box center [1280, 327] width 74 height 13
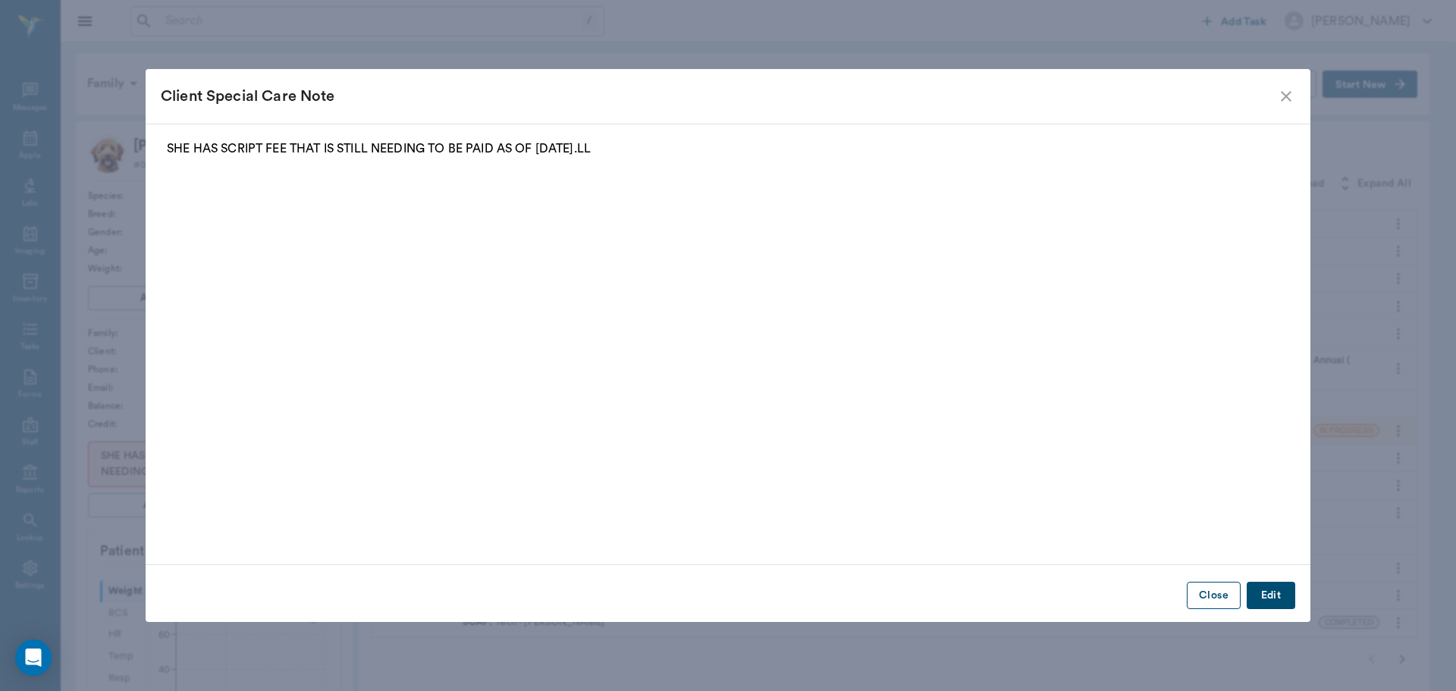
click at [1204, 598] on button "Close" at bounding box center [1214, 596] width 54 height 28
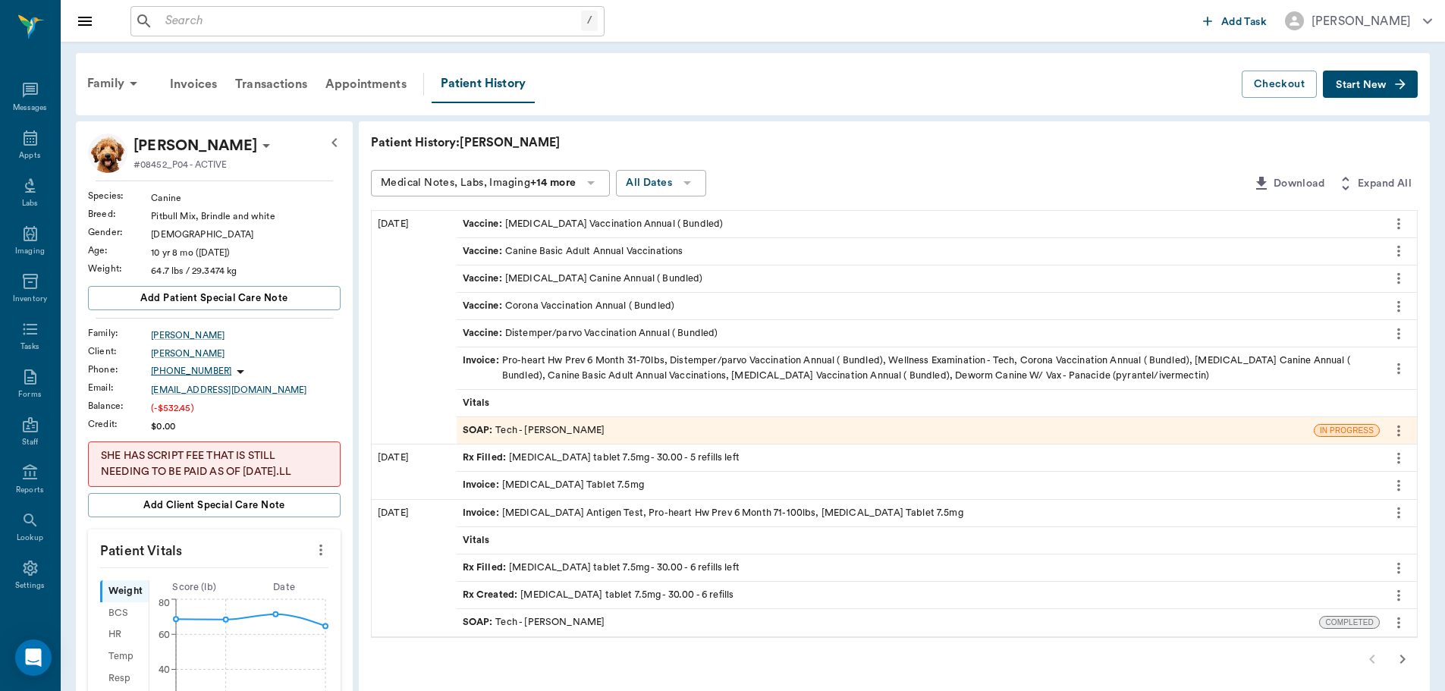
click at [648, 457] on div "Rx Filled : meloxicam tablet 7.5mg - 30.00 - 5 refills left" at bounding box center [601, 458] width 277 height 14
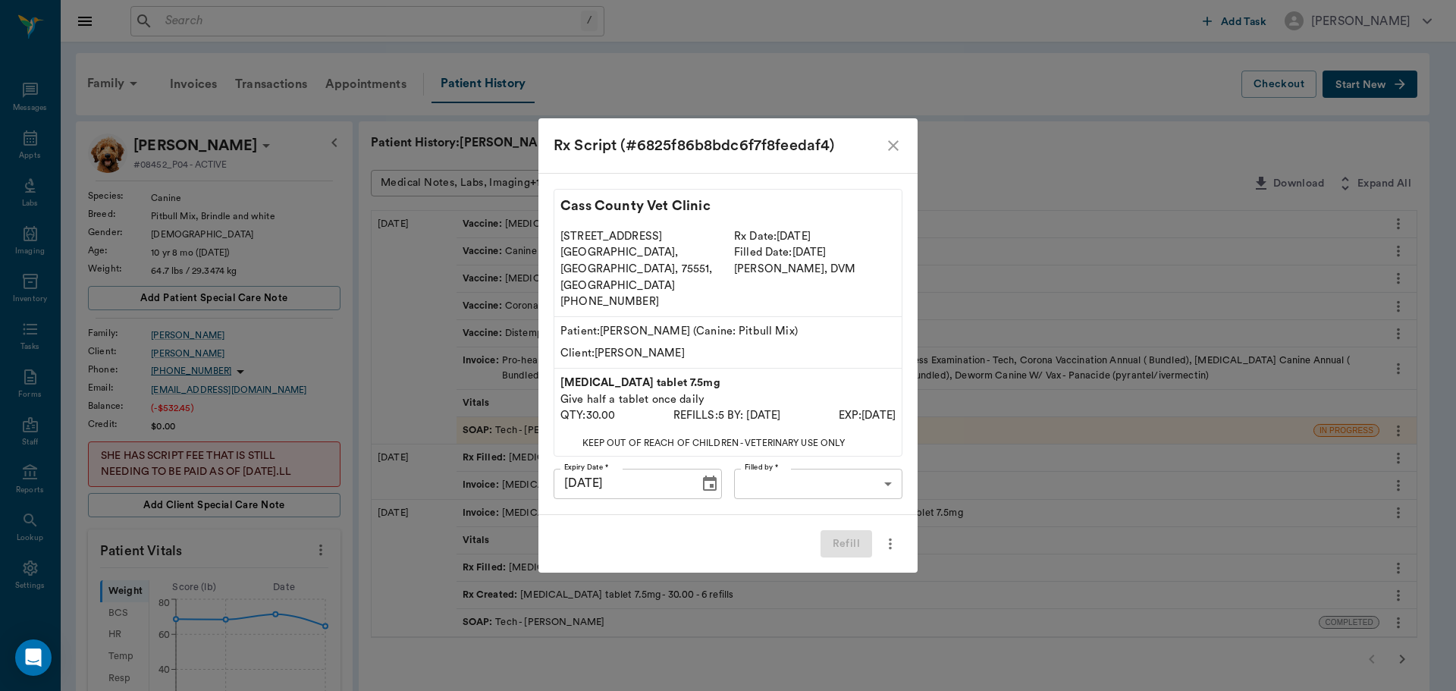
click at [773, 469] on body "/ ​ Add Task Dr. Bert Ellsworth Nectar Messages Appts Labs Imaging Inventory Ta…" at bounding box center [728, 633] width 1456 height 1267
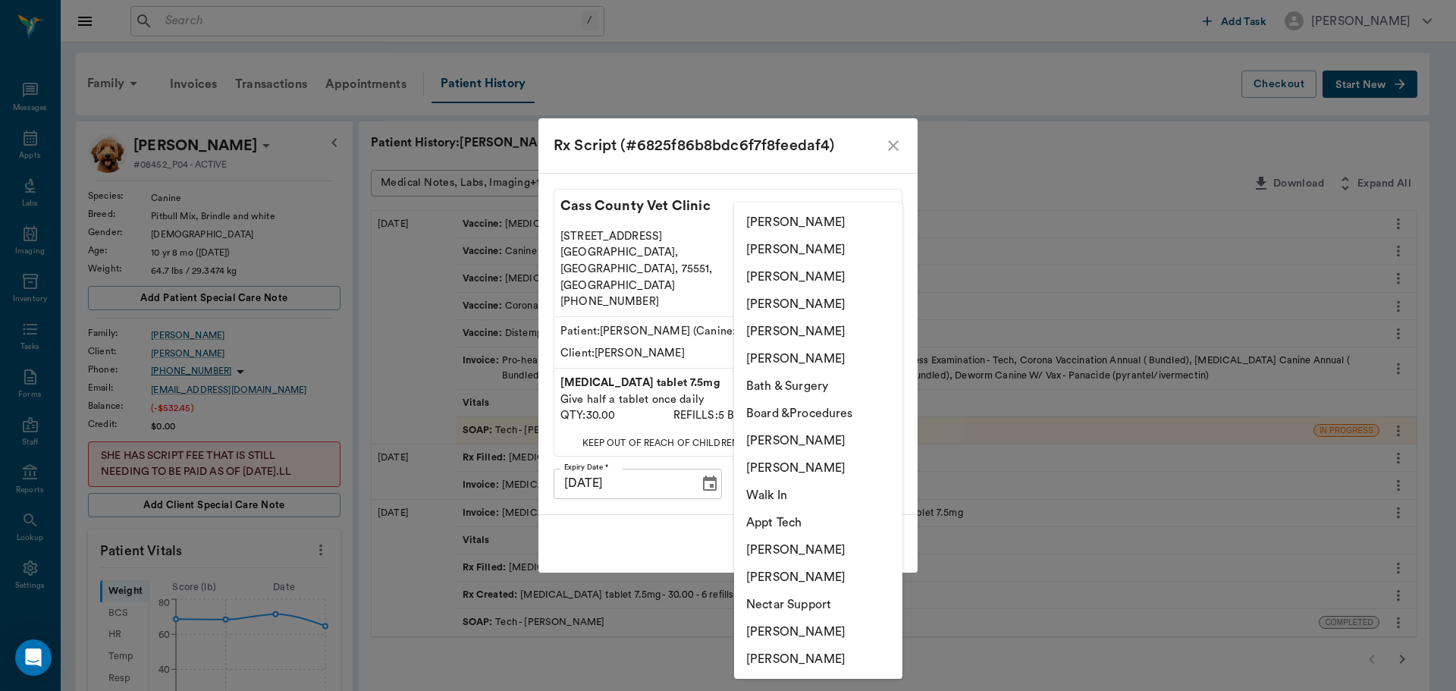
click at [805, 470] on li "Daniel Virnala" at bounding box center [818, 467] width 168 height 27
type input "642ef10e332a41444de2bad1"
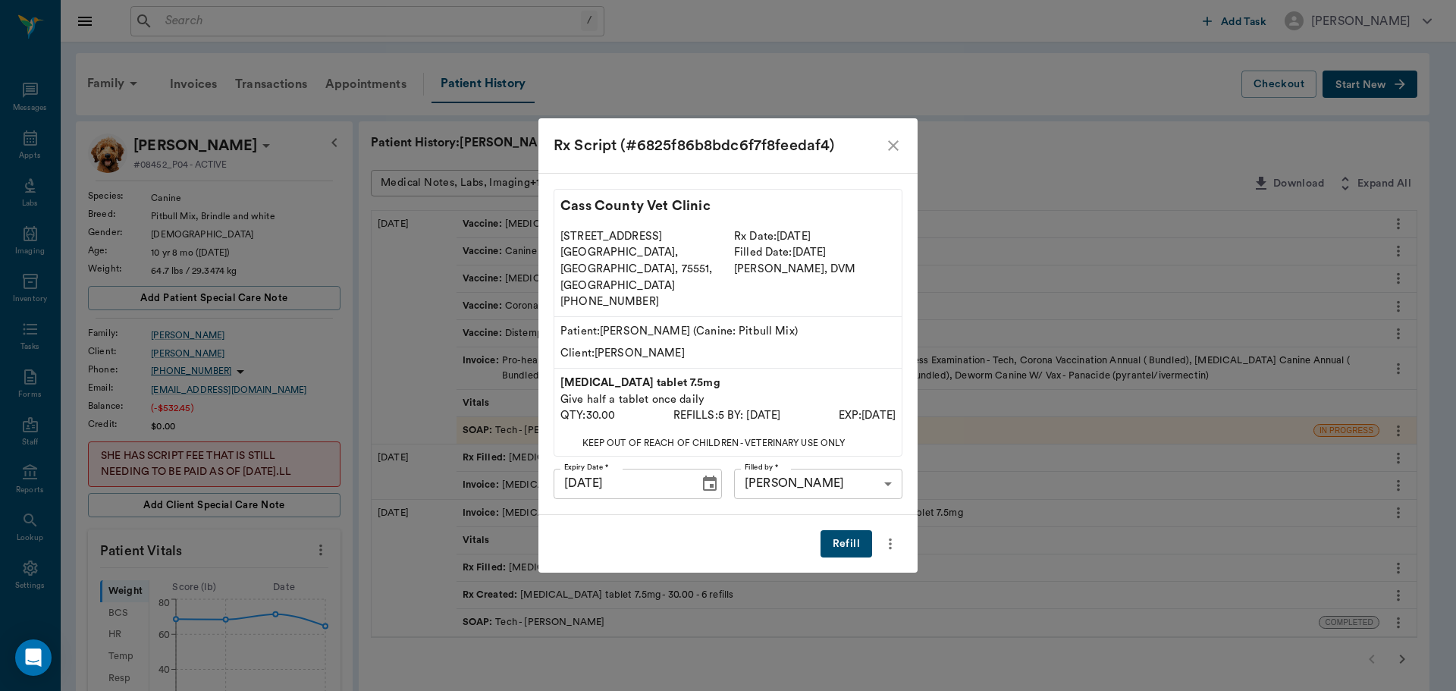
click at [840, 535] on button "Refill" at bounding box center [847, 544] width 52 height 28
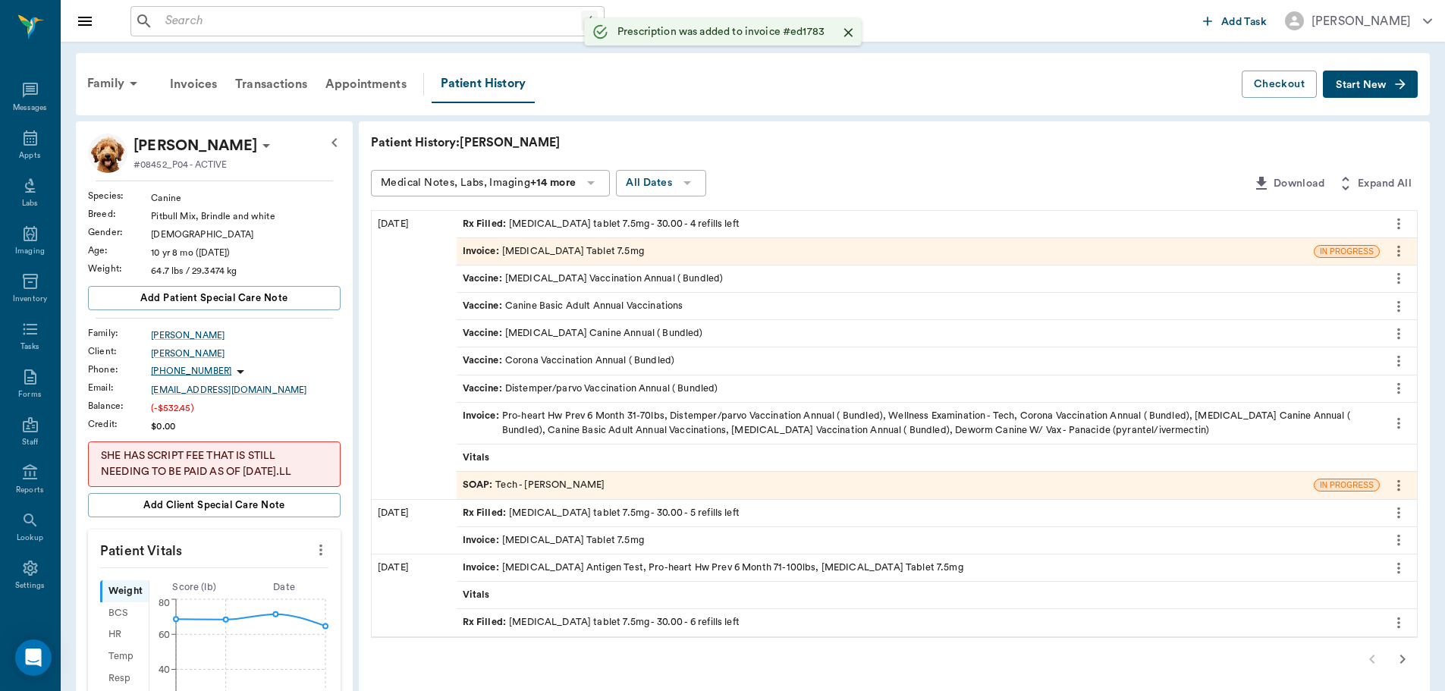
click at [634, 246] on div "Invoice : Meloxicam Tablet 7.5mg" at bounding box center [885, 251] width 857 height 27
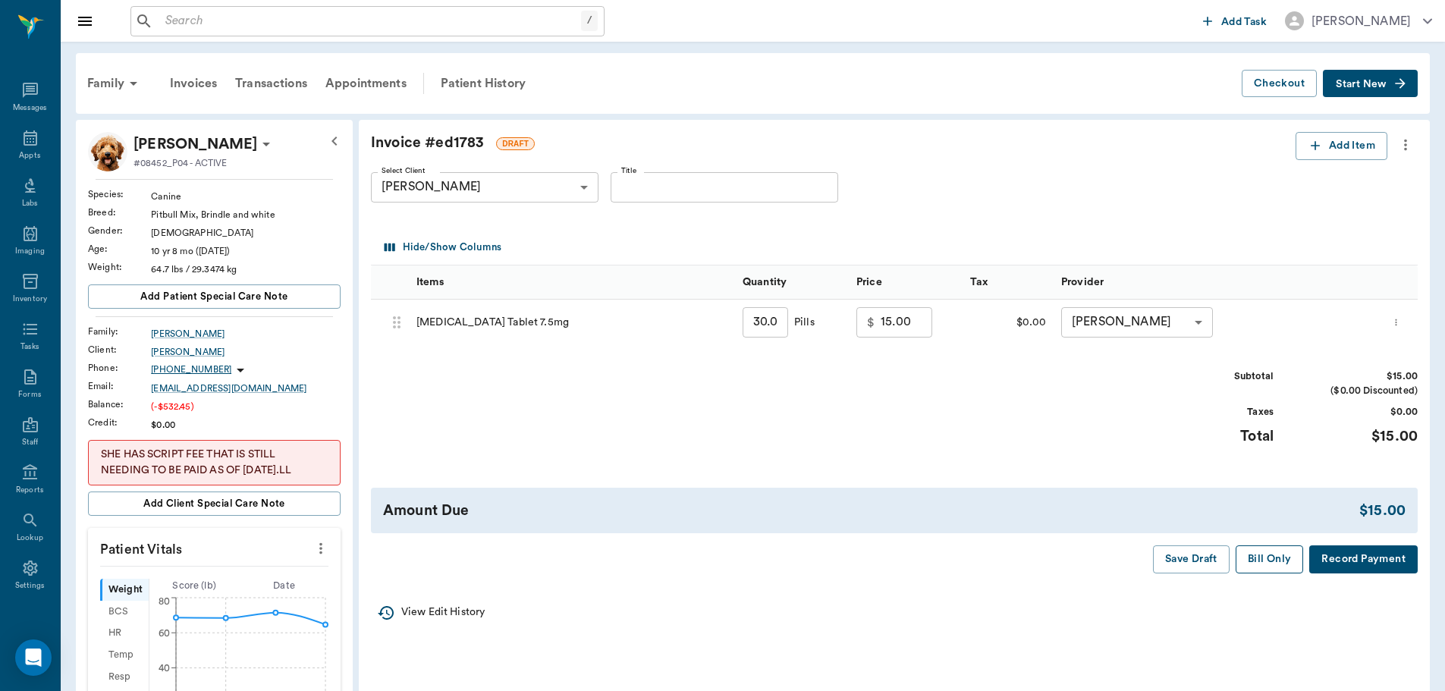
click at [1274, 569] on button "Bill Only" at bounding box center [1270, 559] width 68 height 28
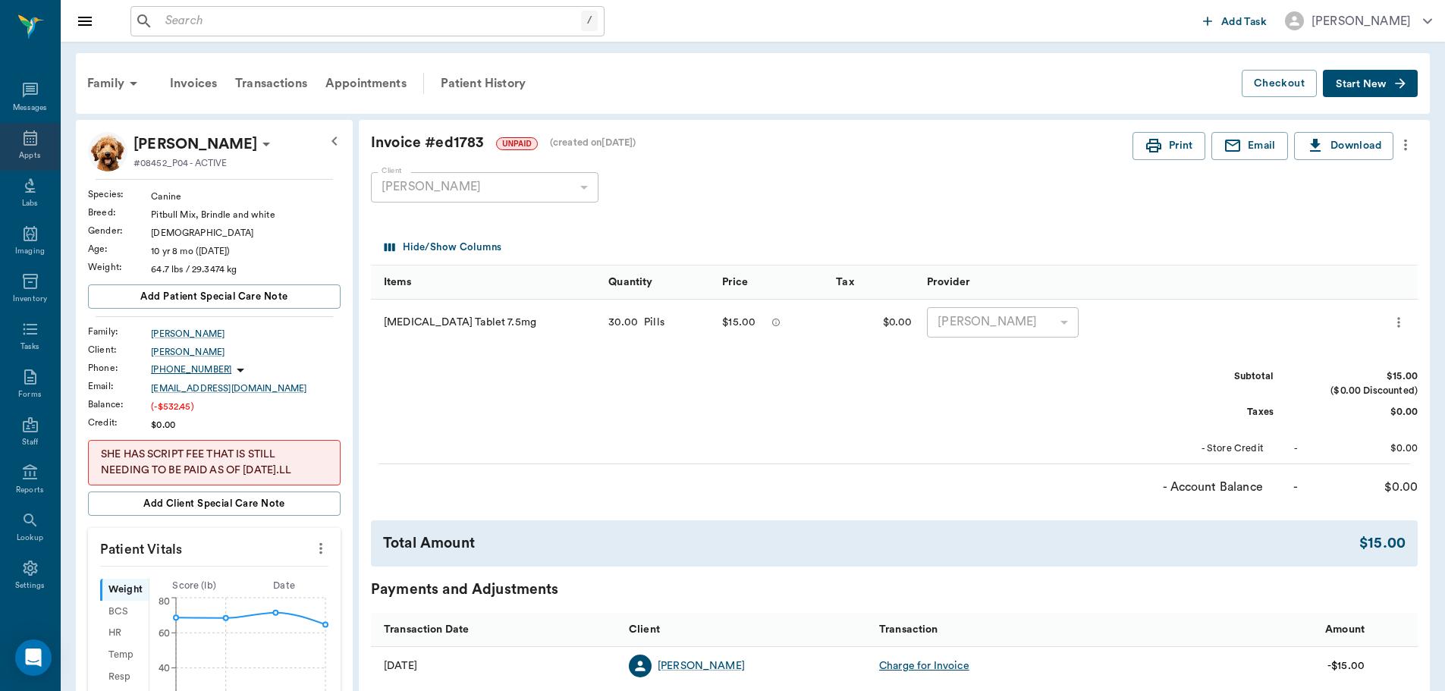
click at [21, 130] on icon at bounding box center [30, 138] width 18 height 18
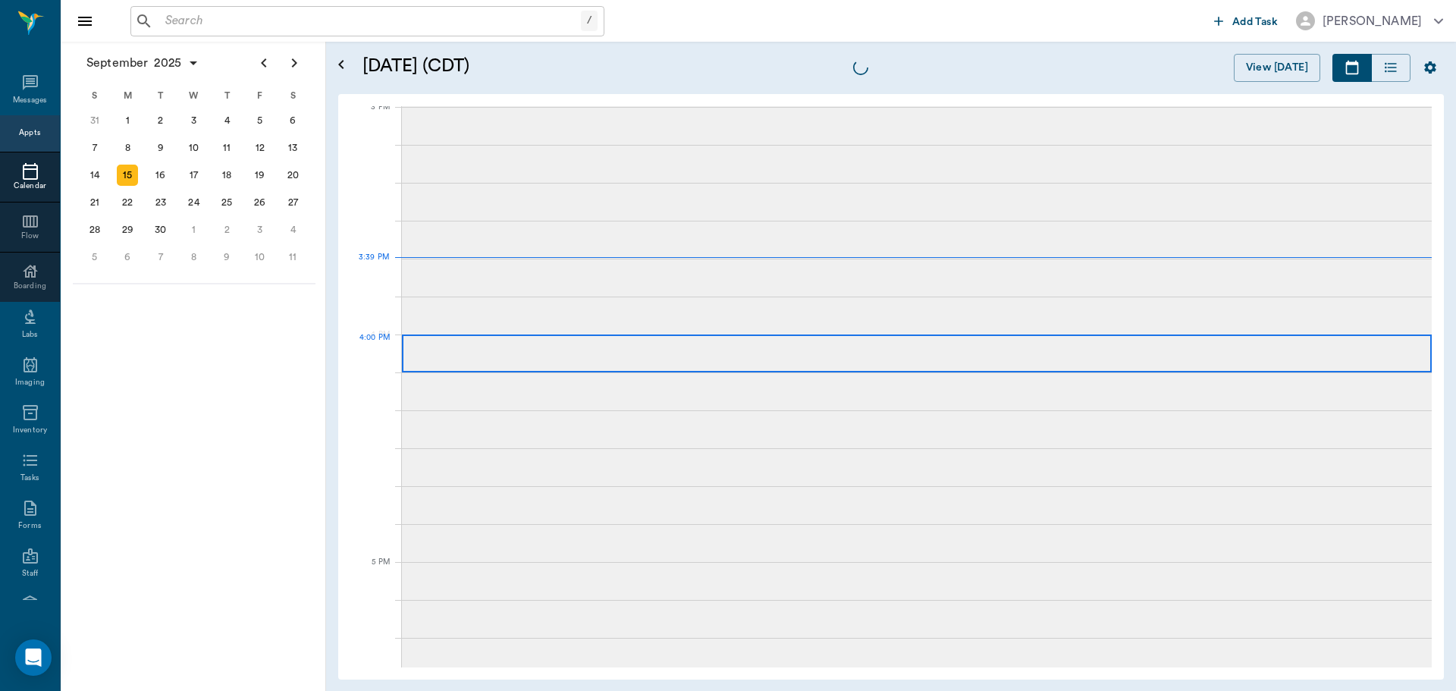
scroll to position [1595, 0]
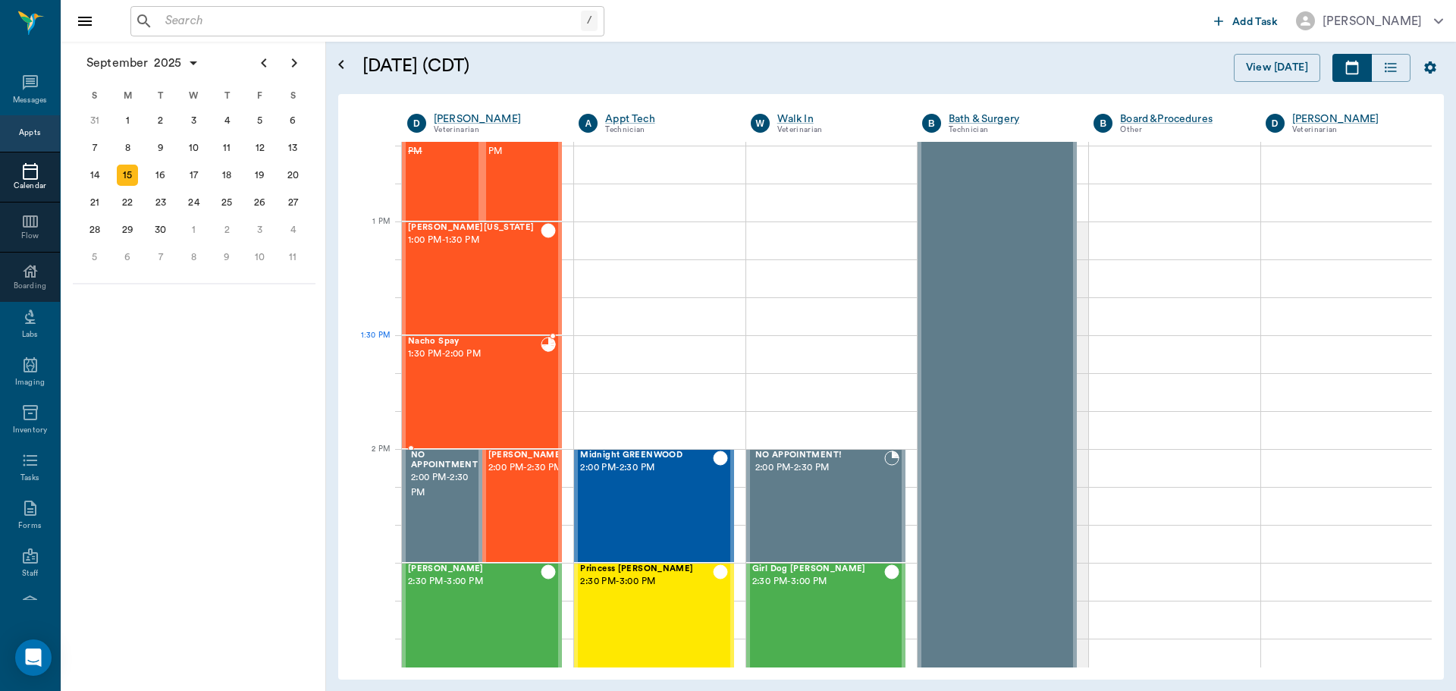
click at [503, 395] on div "Nacho Spay 1:30 PM - 2:00 PM" at bounding box center [474, 392] width 133 height 111
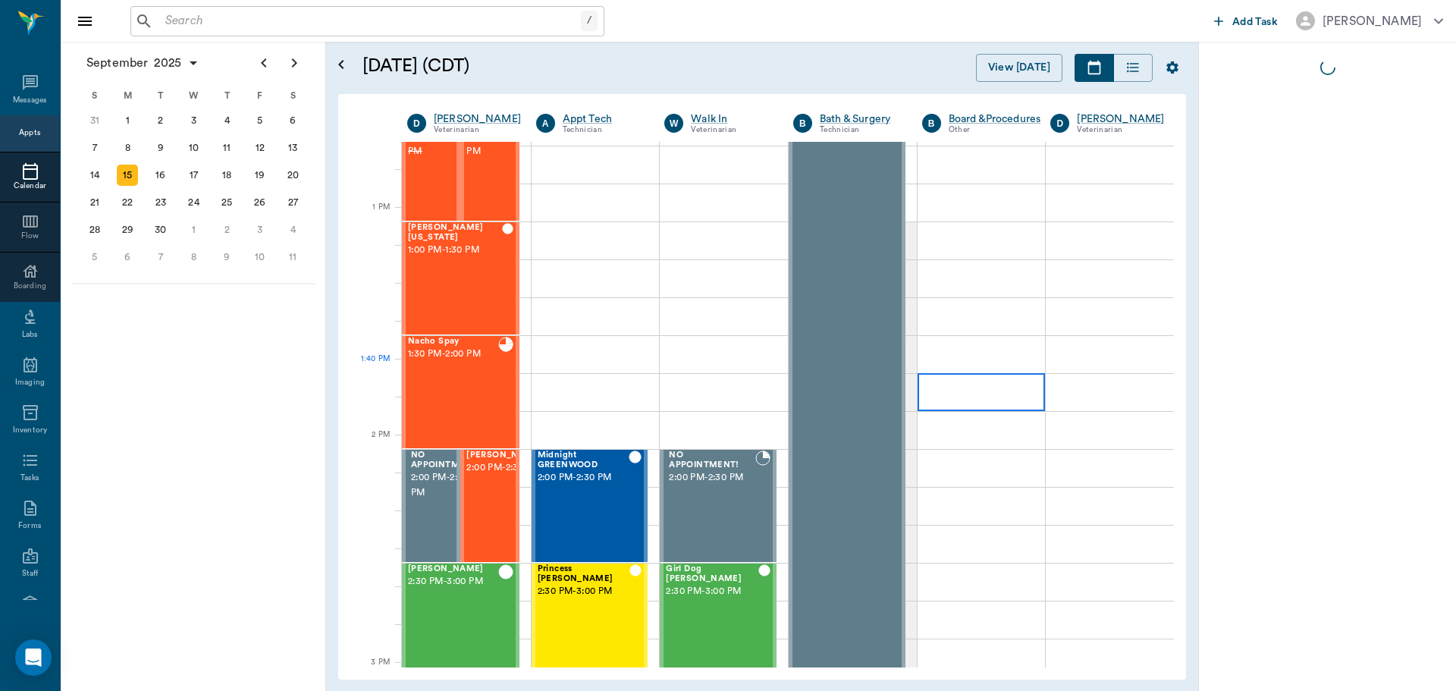
scroll to position [1079, 0]
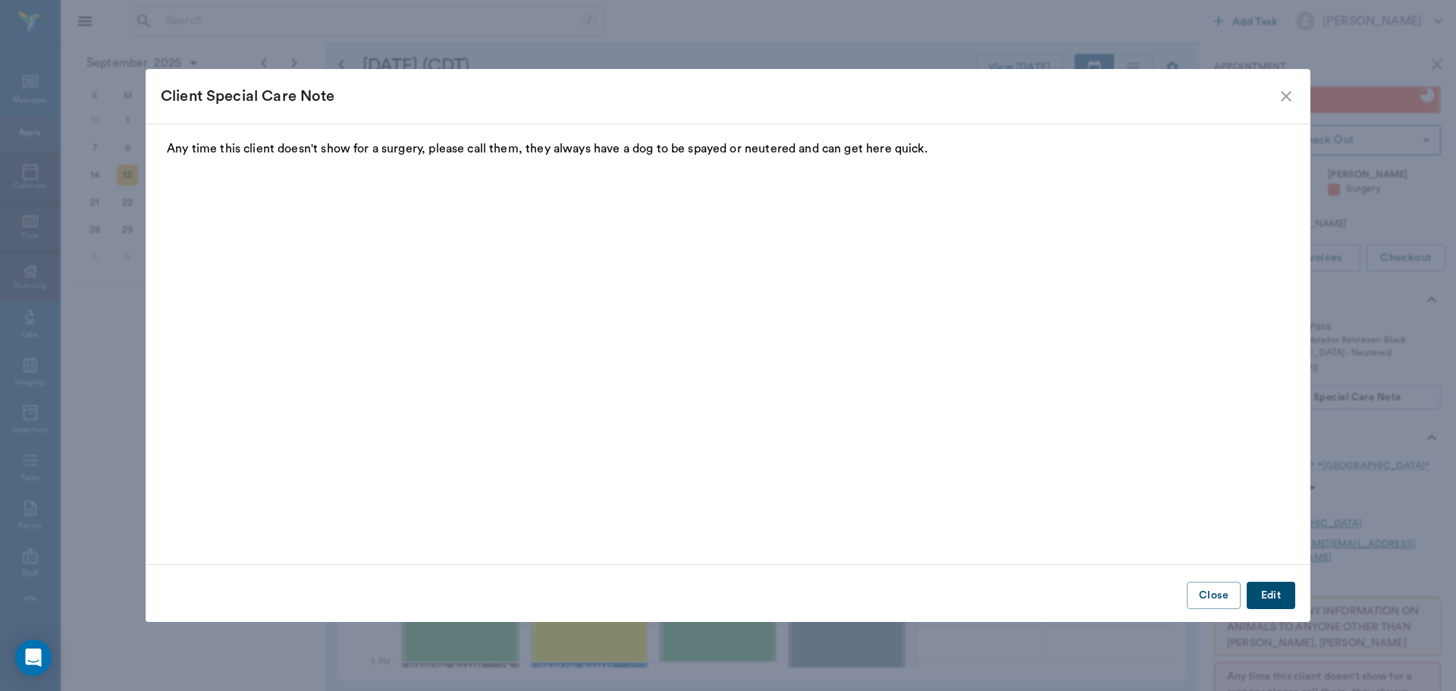
click at [1288, 99] on icon "close" at bounding box center [1286, 96] width 18 height 18
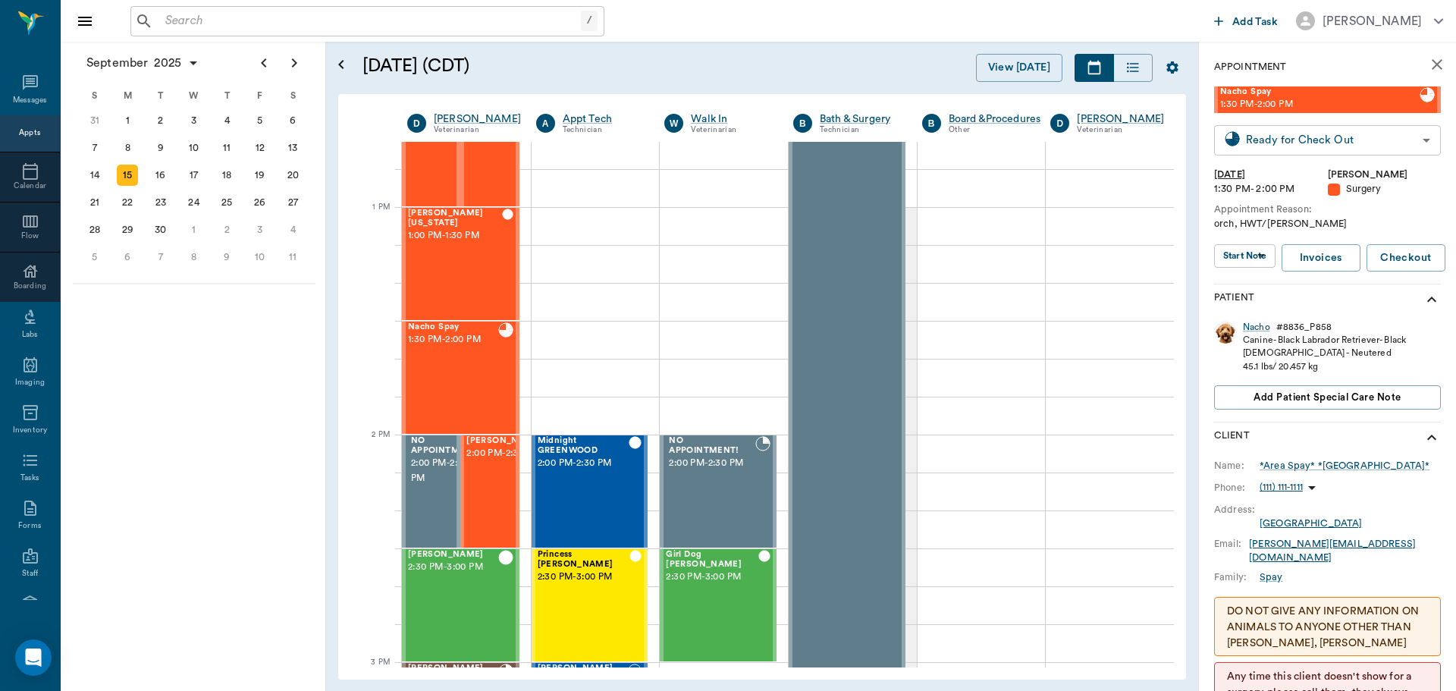
click at [1314, 133] on body "/ ​ Add Task Dr. Bert Ellsworth Nectar Messages Appts Calendar Flow Boarding La…" at bounding box center [728, 345] width 1456 height 691
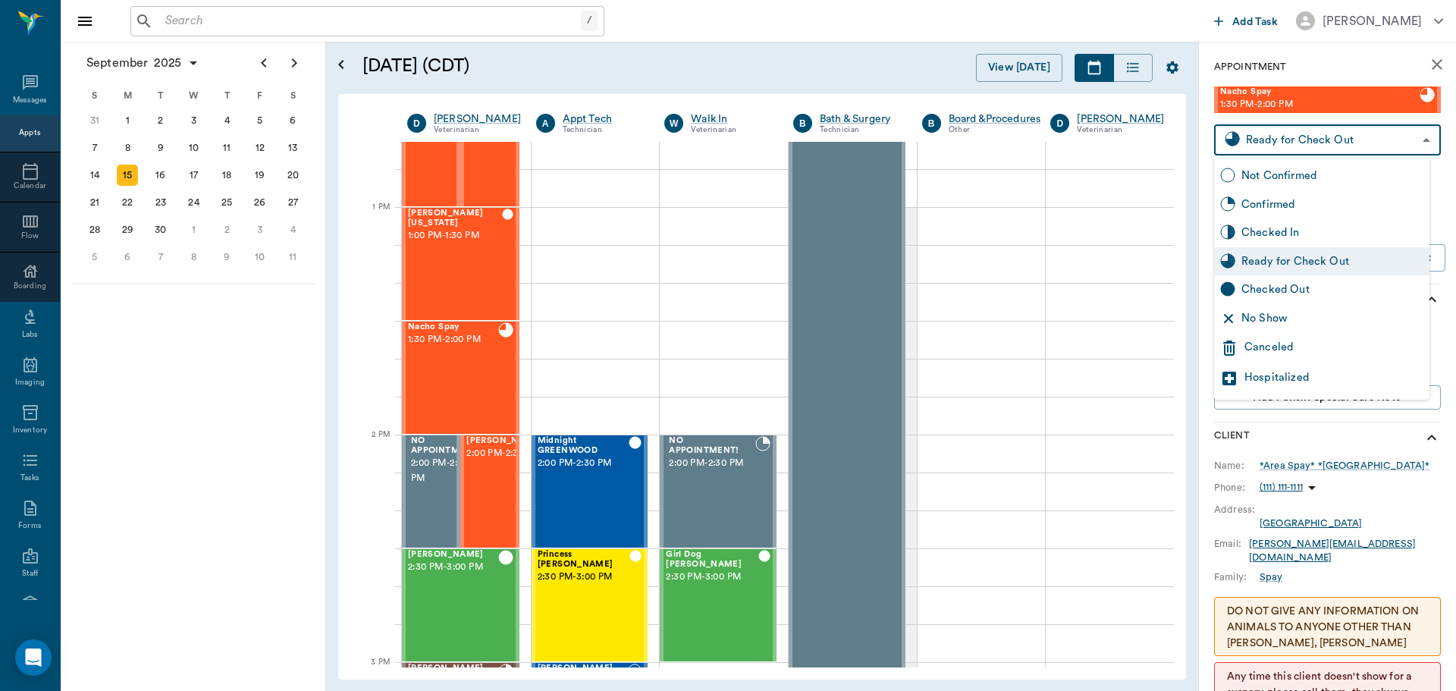
click at [1331, 294] on div "Checked Out" at bounding box center [1333, 289] width 182 height 17
type input "CHECKED_OUT"
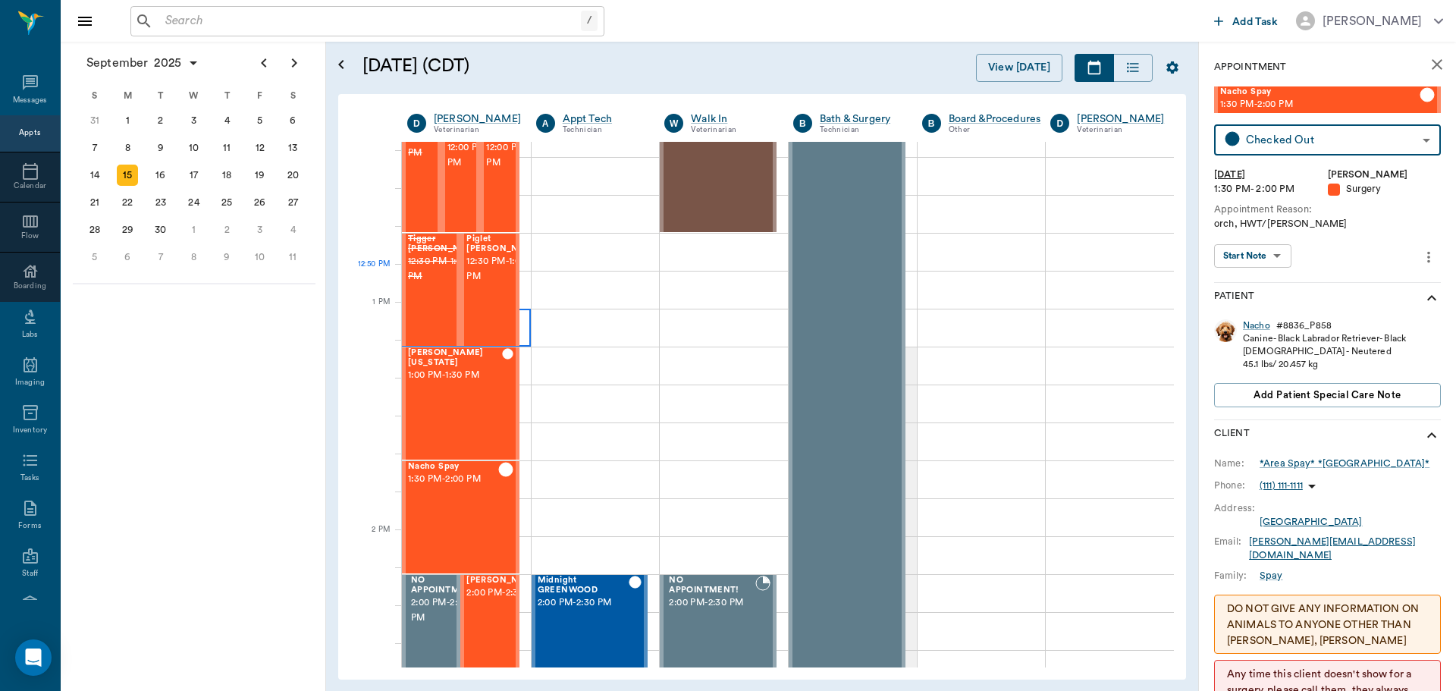
scroll to position [927, 0]
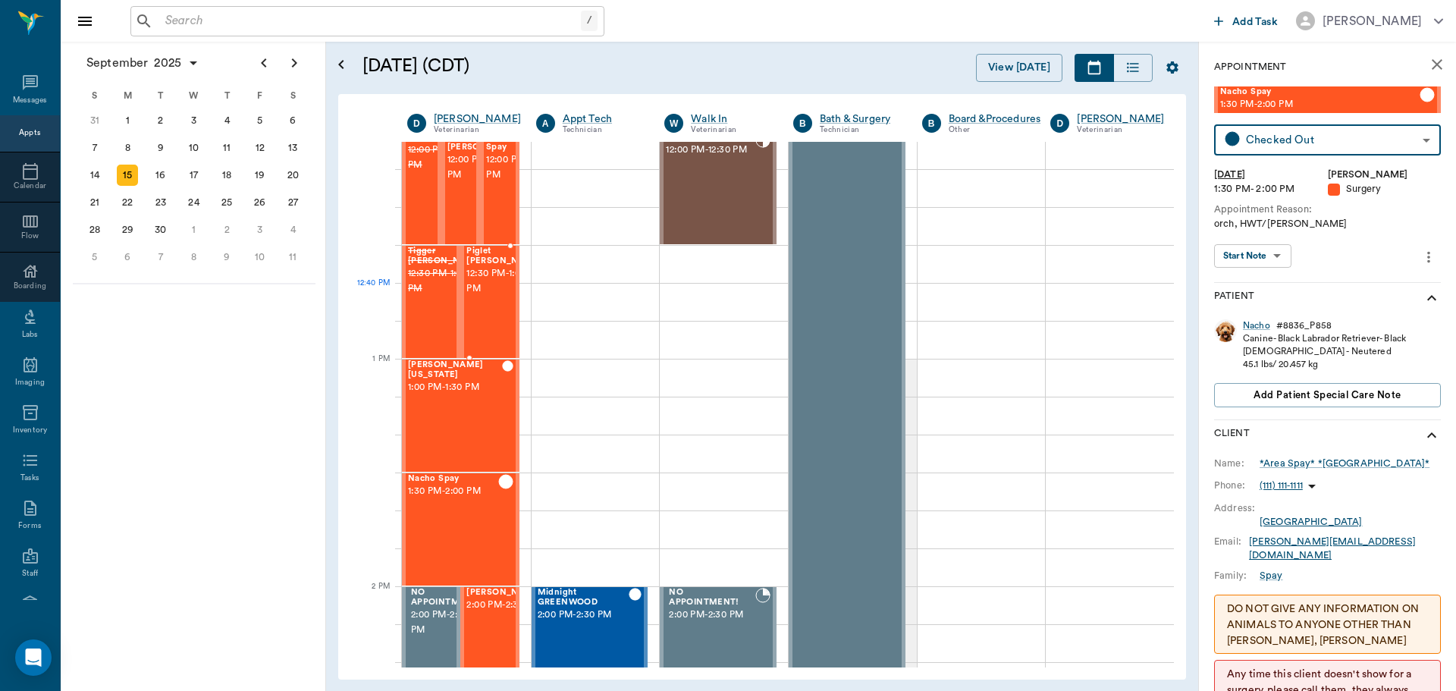
click at [498, 290] on span "12:30 PM - 1:00 PM" at bounding box center [504, 281] width 76 height 30
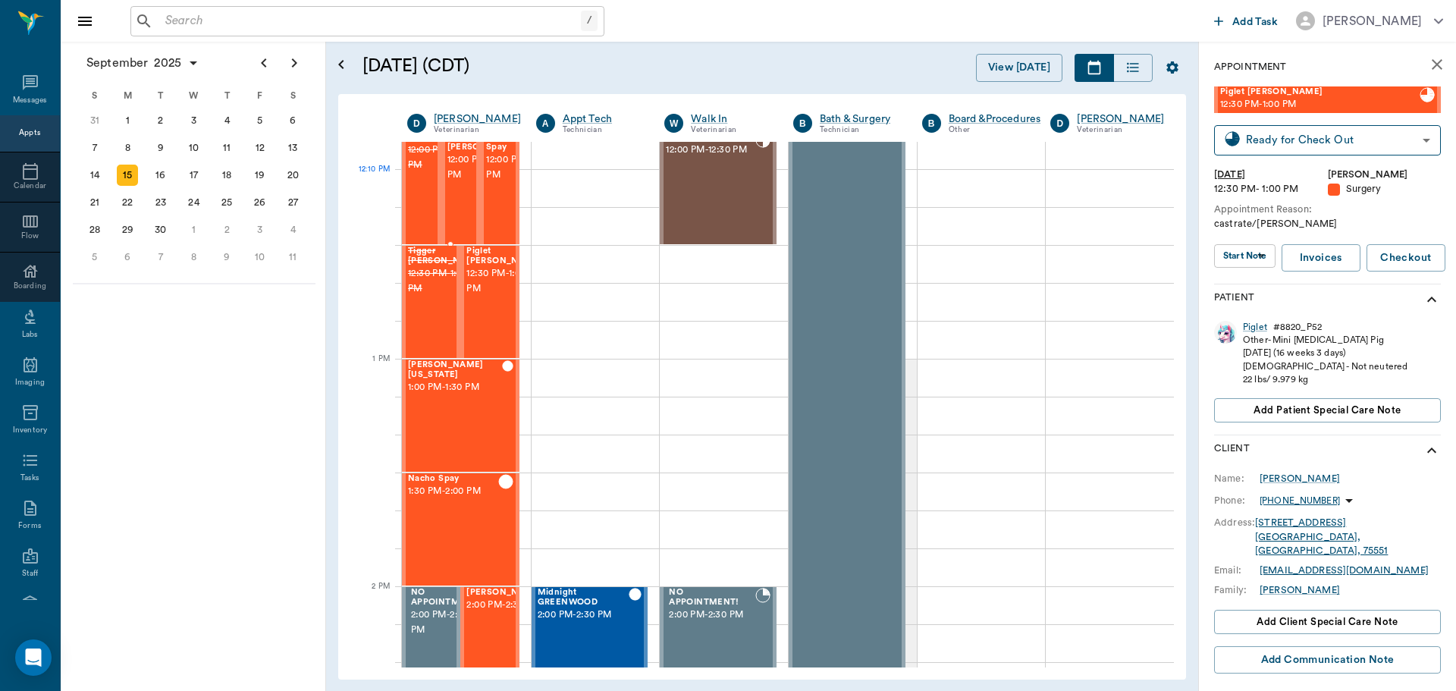
click at [457, 182] on span "12:00 PM - 12:30 PM" at bounding box center [485, 167] width 76 height 30
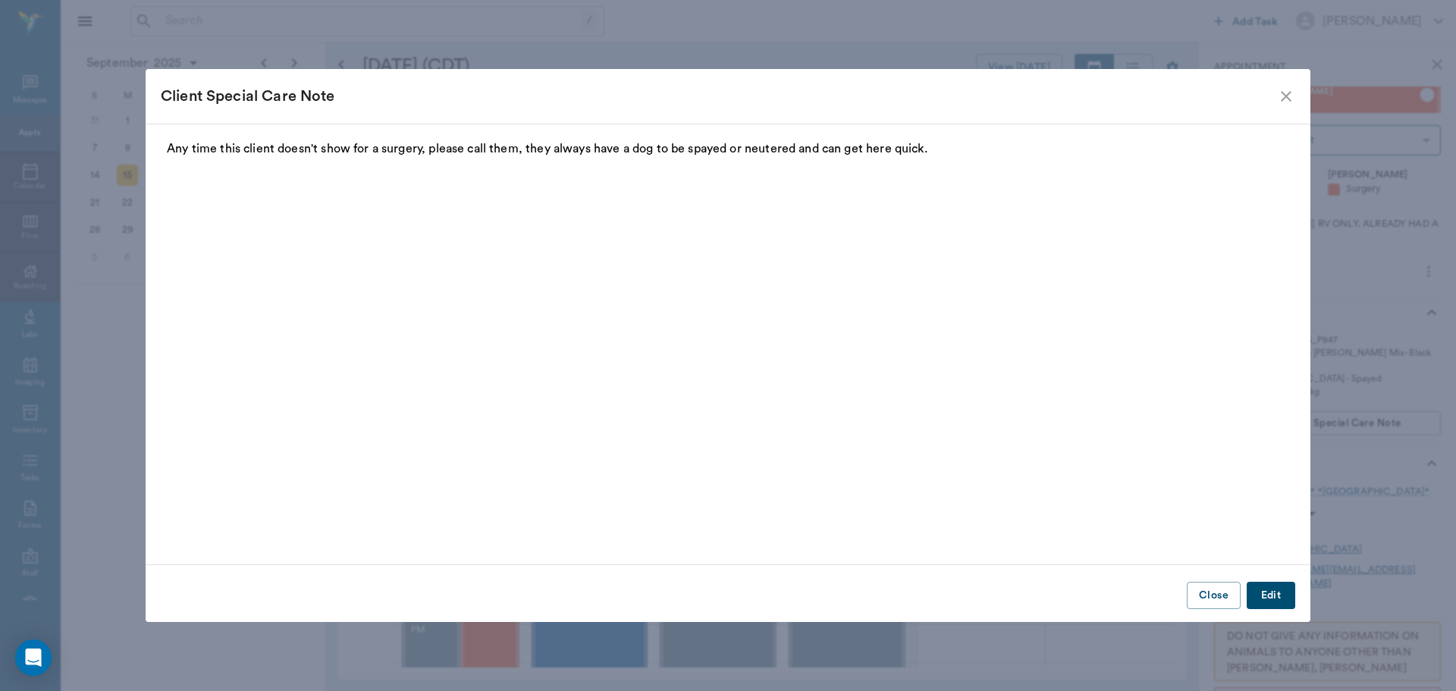
click at [1275, 89] on div "Client Special Care Note" at bounding box center [719, 96] width 1116 height 24
click at [1285, 90] on icon "close" at bounding box center [1286, 96] width 18 height 18
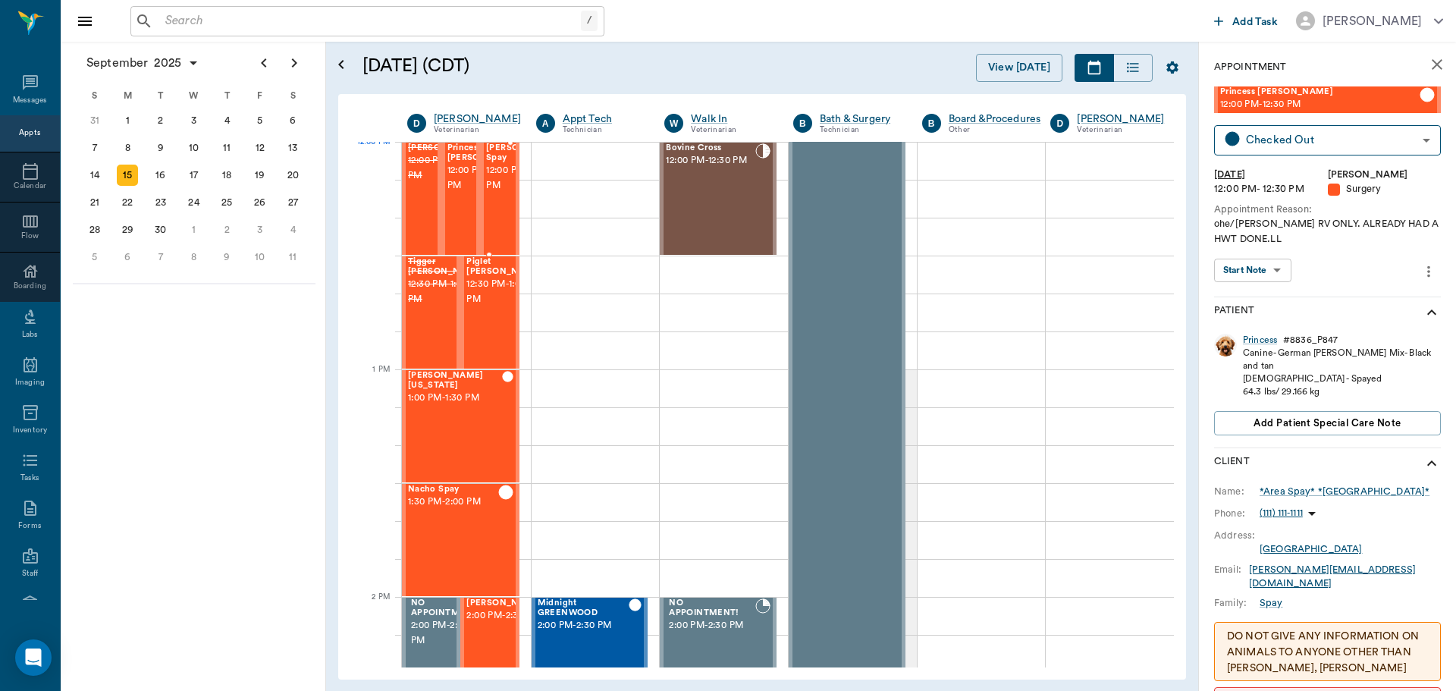
click at [501, 174] on span "12:00 PM - 12:30 PM" at bounding box center [524, 178] width 76 height 30
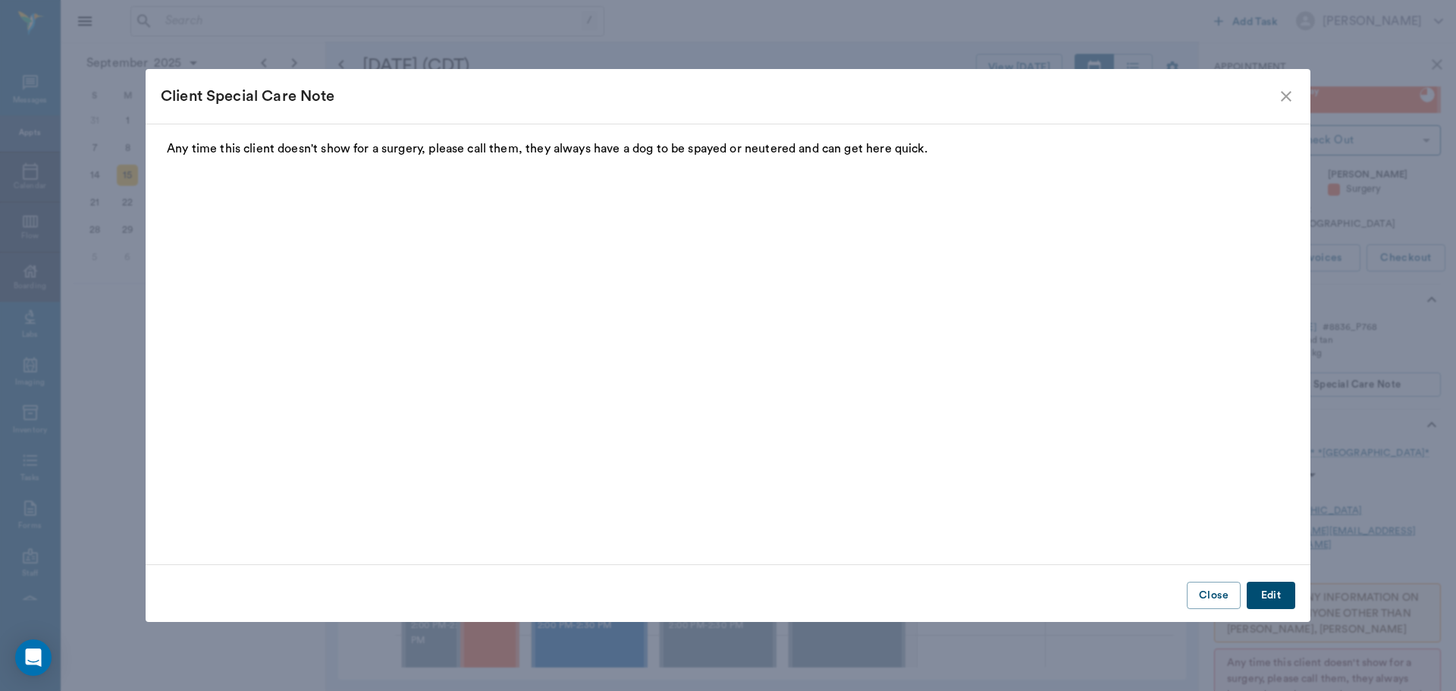
click at [1288, 99] on icon "close" at bounding box center [1286, 96] width 11 height 11
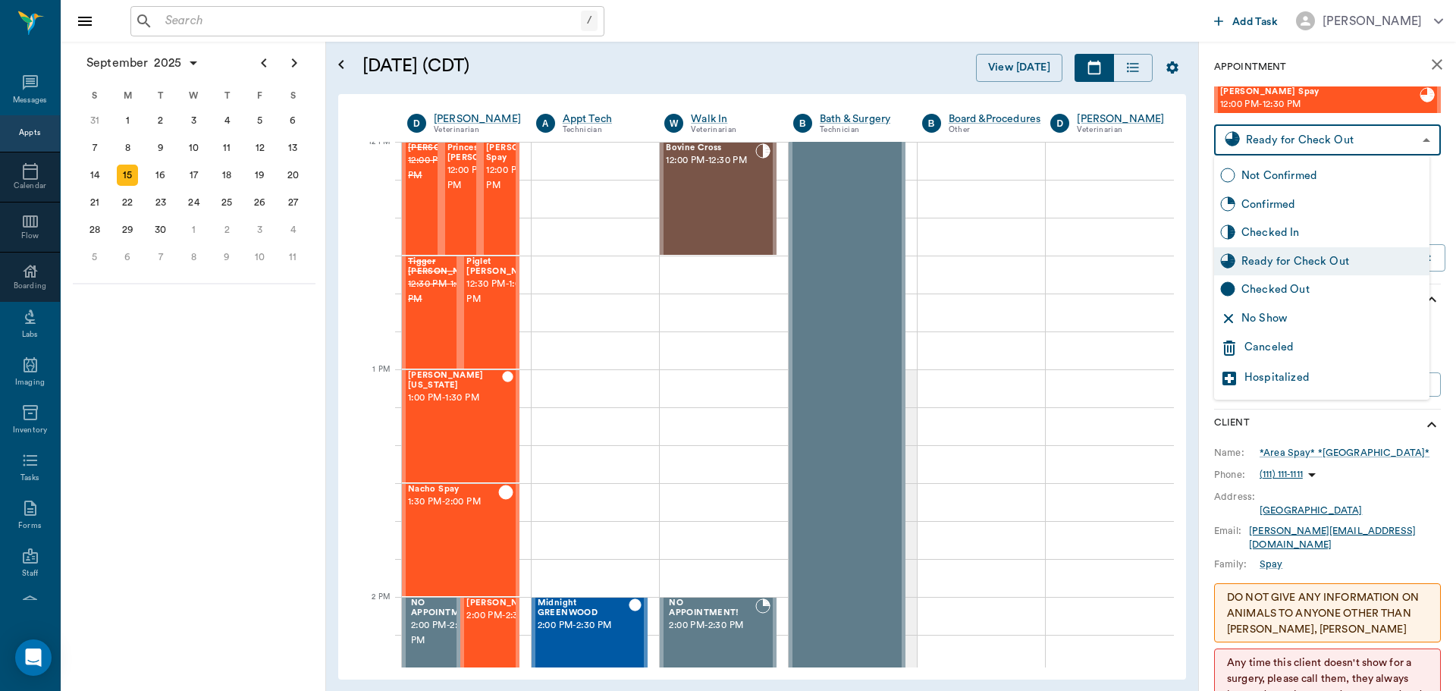
click at [1307, 127] on body "/ ​ Add Task Dr. Bert Ellsworth Nectar Messages Appts Calendar Flow Boarding La…" at bounding box center [728, 345] width 1456 height 691
click at [1321, 277] on div "Checked Out" at bounding box center [1321, 289] width 215 height 29
type input "CHECKED_OUT"
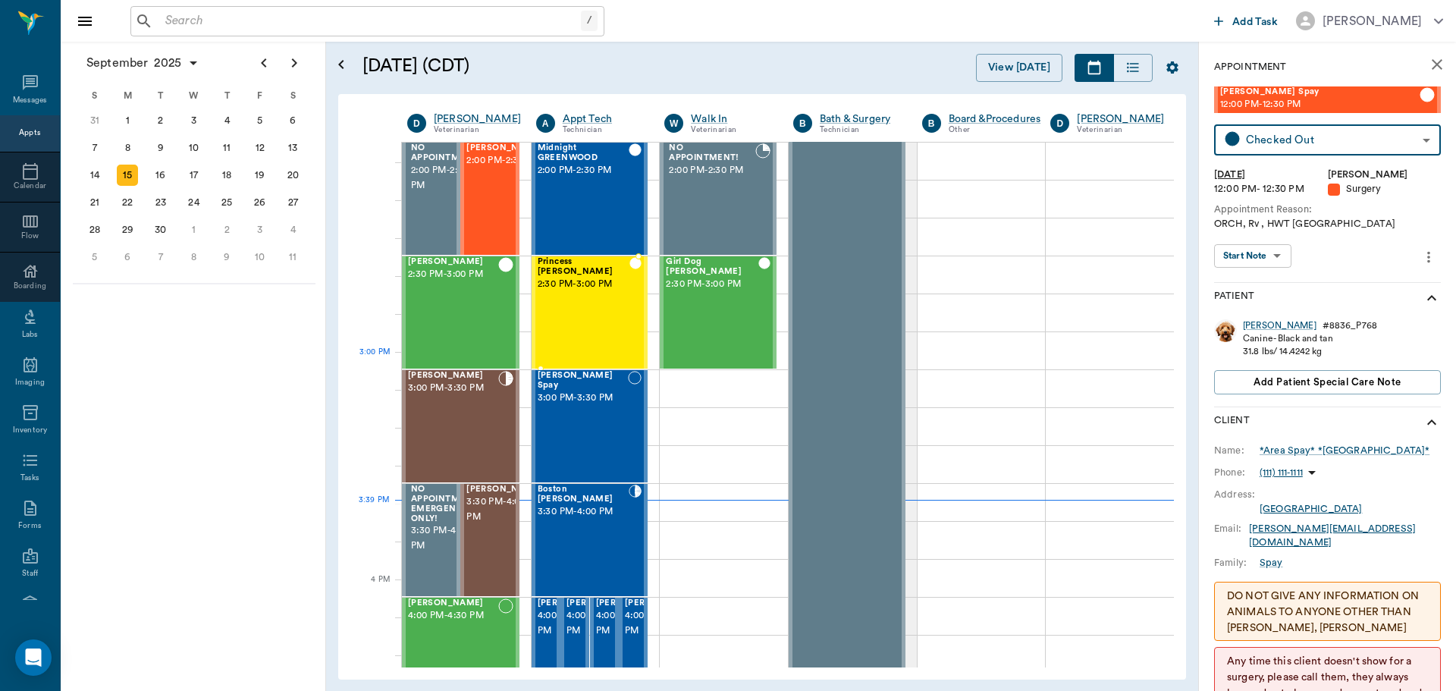
scroll to position [1447, 0]
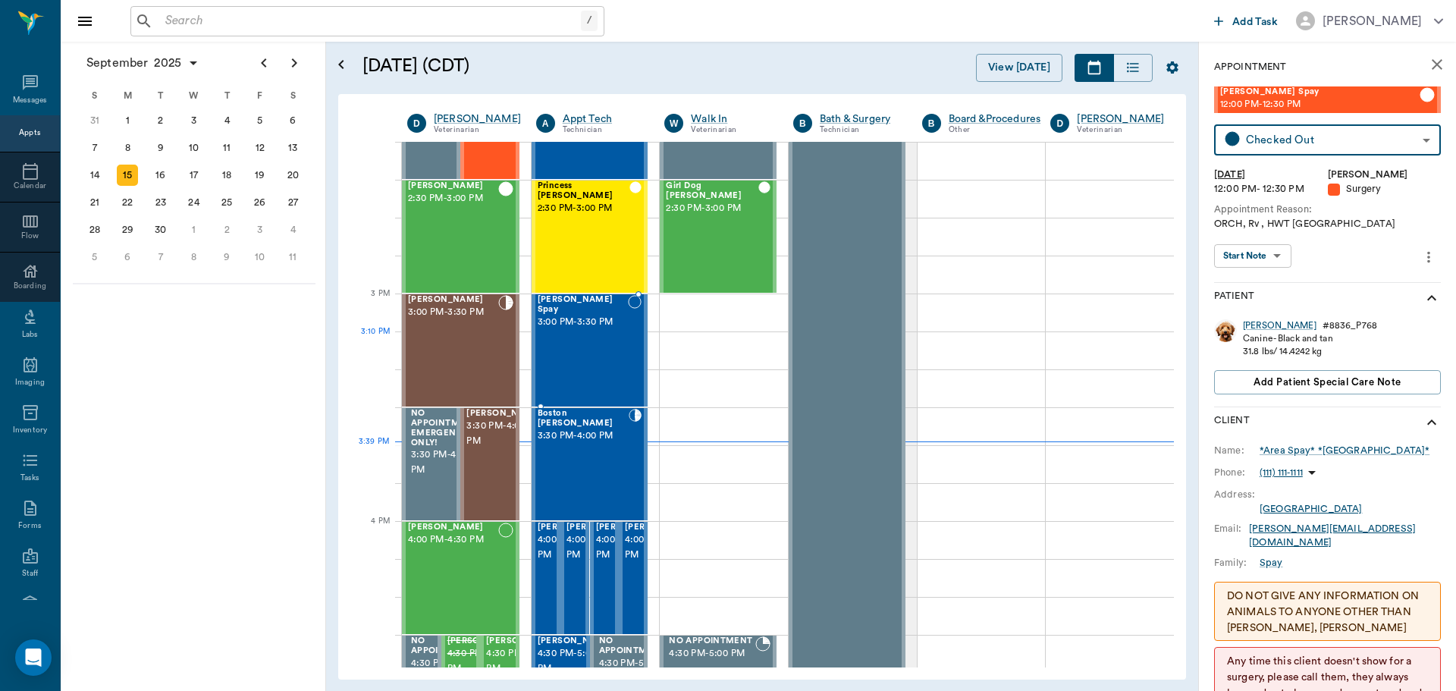
click at [586, 350] on div "Rex Spay 3:00 PM - 3:30 PM" at bounding box center [583, 350] width 90 height 111
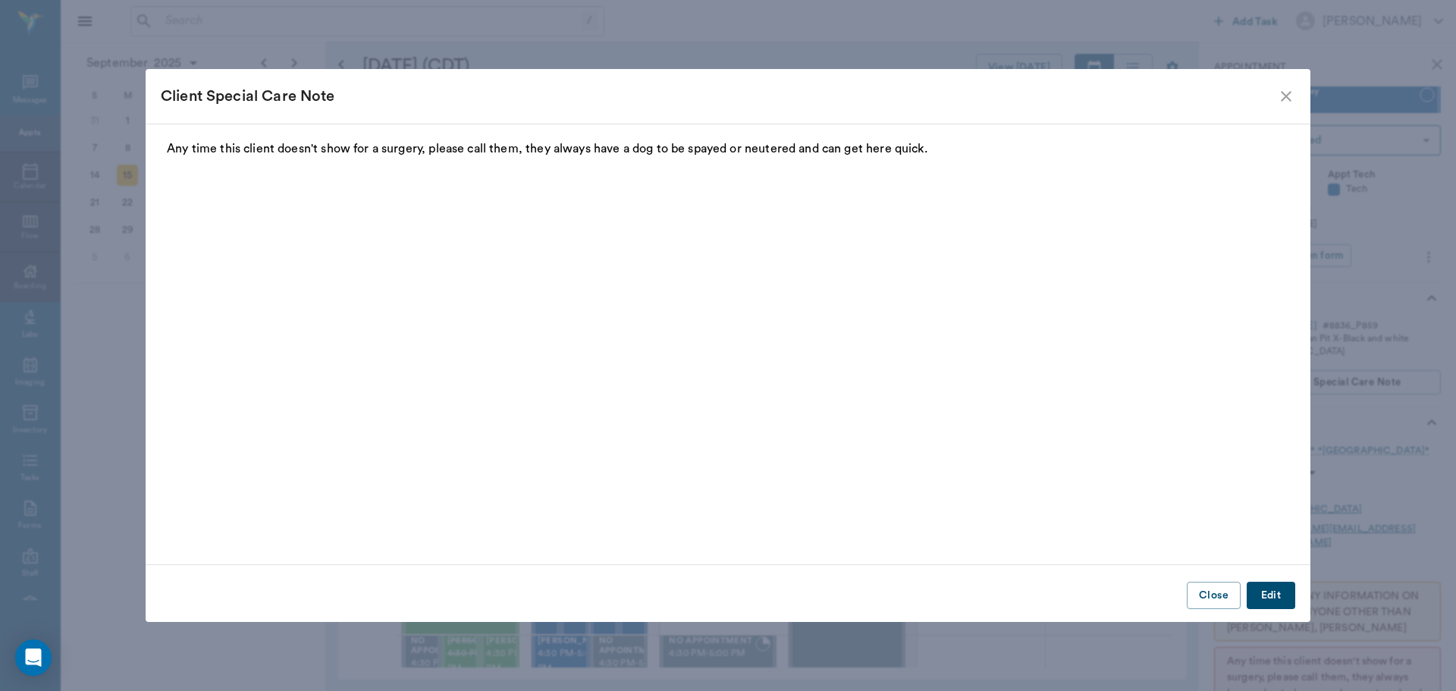
click at [1286, 93] on icon "close" at bounding box center [1286, 96] width 18 height 18
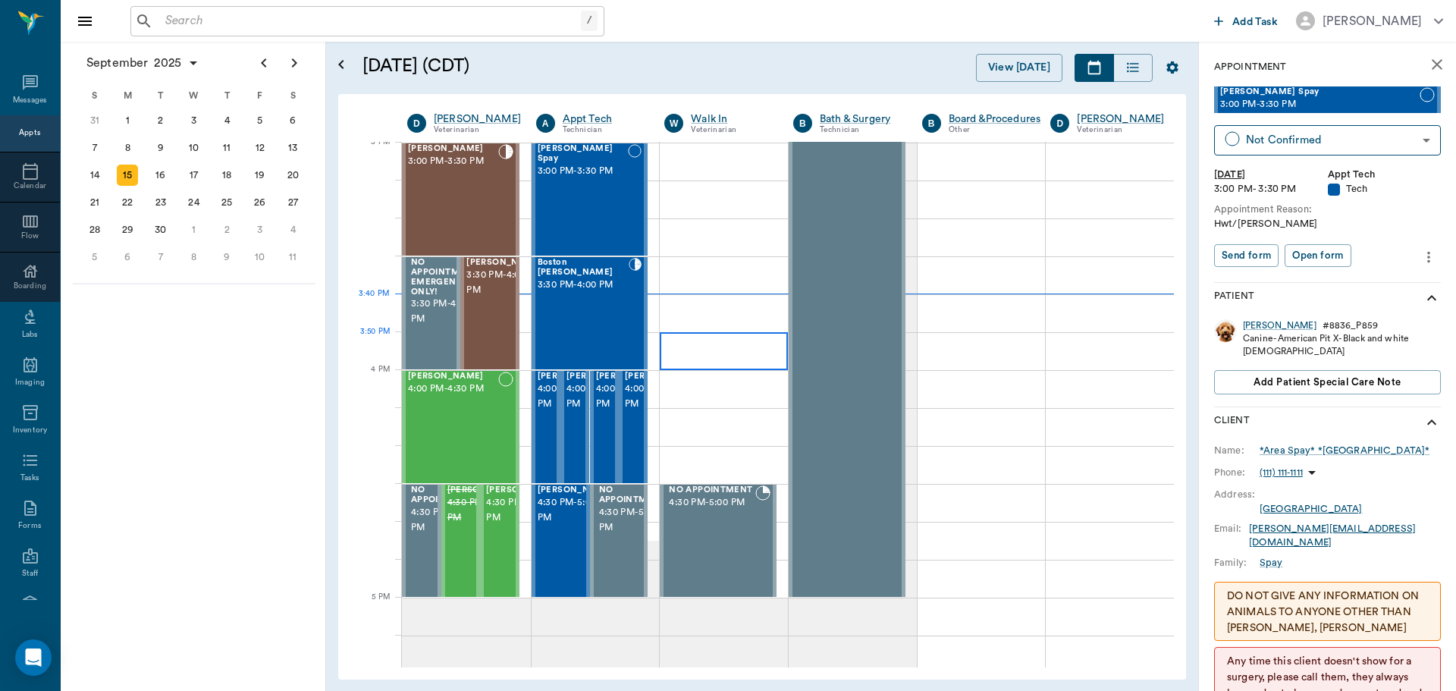
scroll to position [1599, 0]
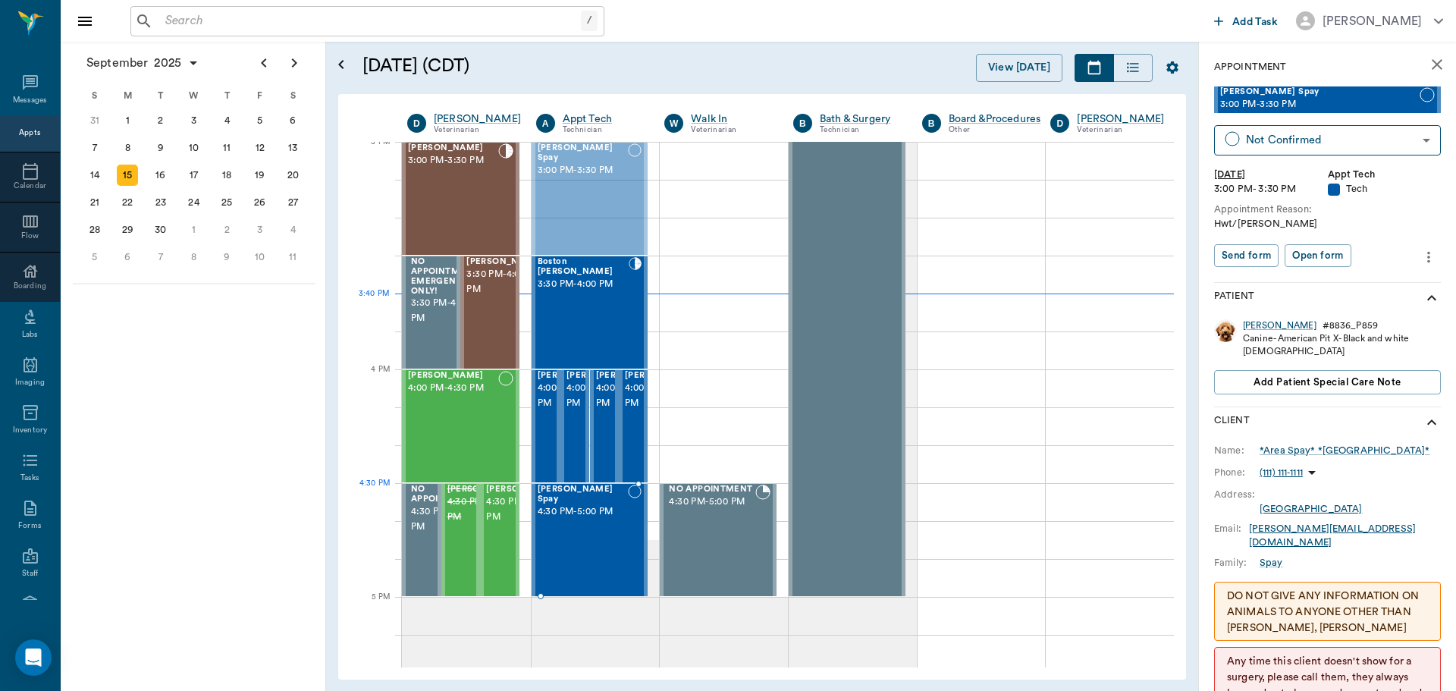
drag, startPoint x: 566, startPoint y: 195, endPoint x: 637, endPoint y: 530, distance: 342.7
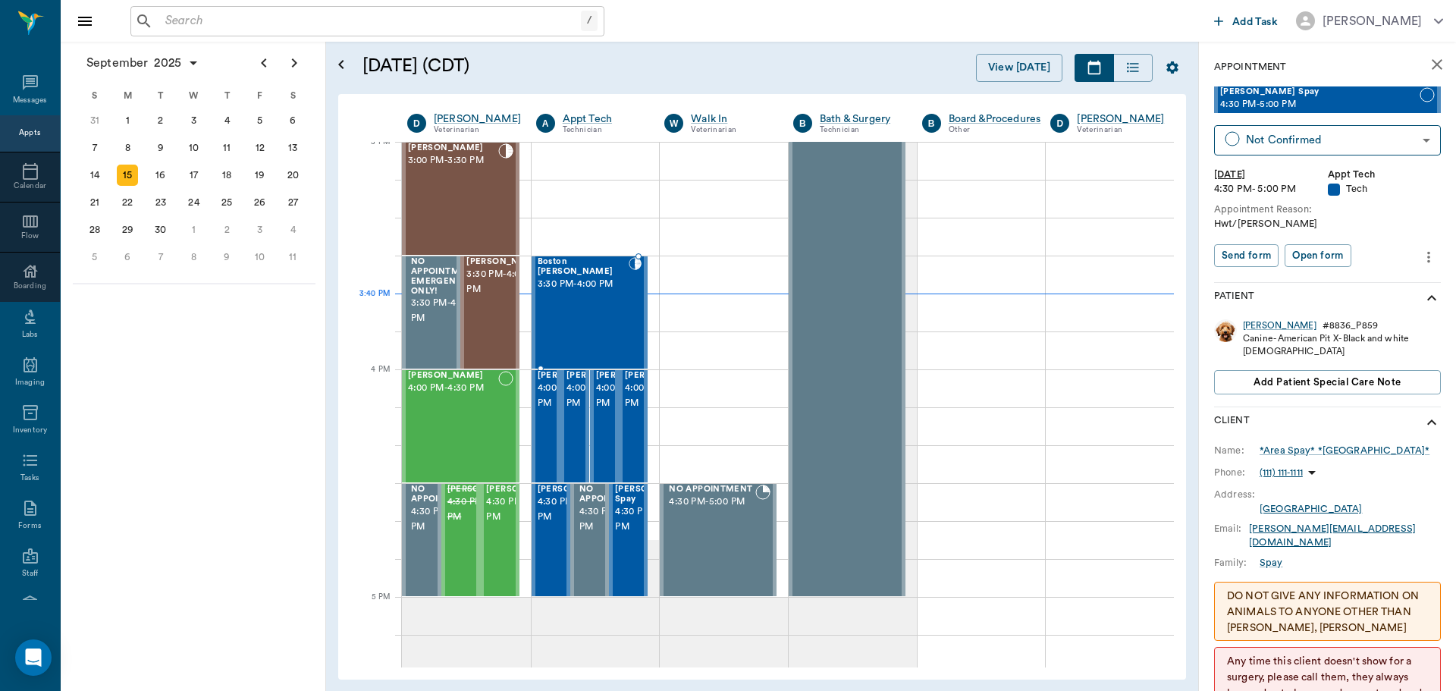
click at [618, 319] on div "Boston Terry 3:30 PM - 4:00 PM" at bounding box center [584, 312] width 92 height 111
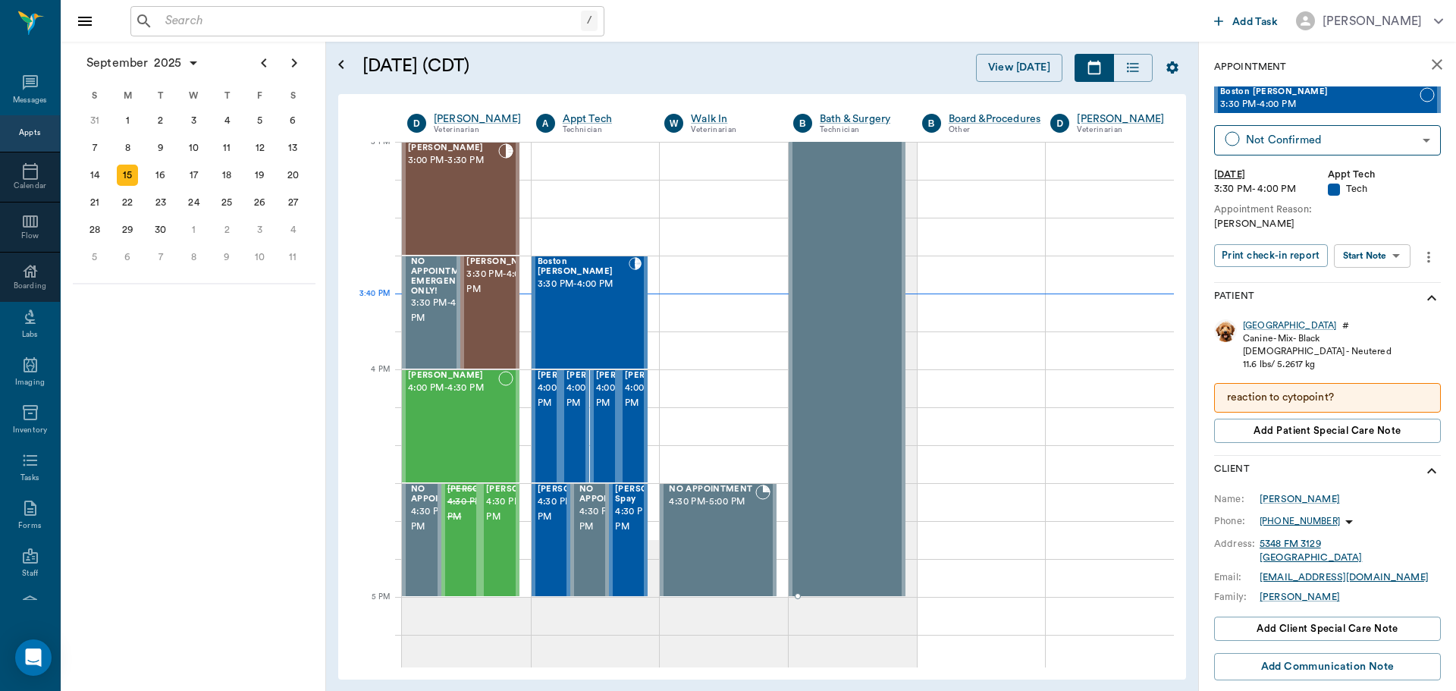
type input "CHECKED_IN"
click at [1378, 254] on body "/ ​ Add Task Dr. Bert Ellsworth Nectar Messages Appts Calendar Flow Boarding La…" at bounding box center [728, 345] width 1456 height 691
click at [1373, 284] on button "Start SOAP" at bounding box center [1356, 286] width 52 height 17
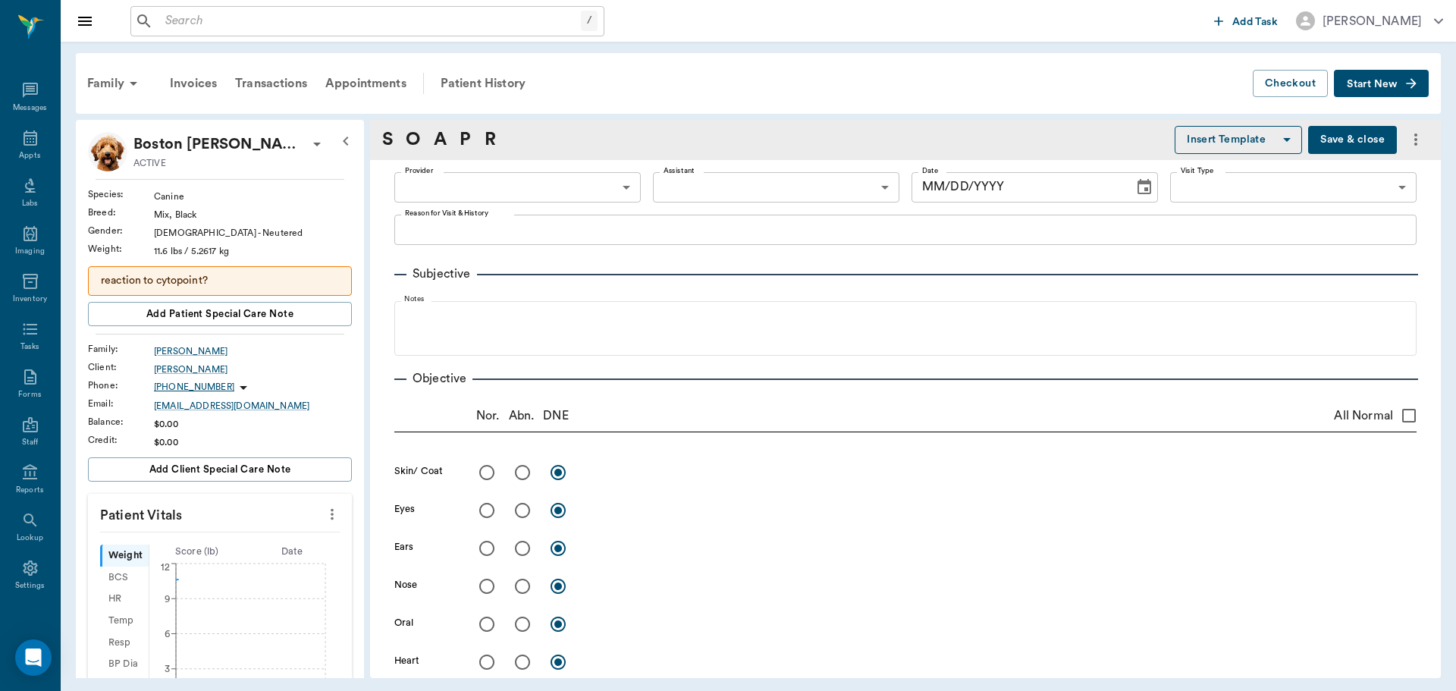
type input "63ec2f075fda476ae8351a4c"
type input "65d2be4f46e3a538d89b8c1a"
type textarea "RV Christy"
type input "09/15/2025"
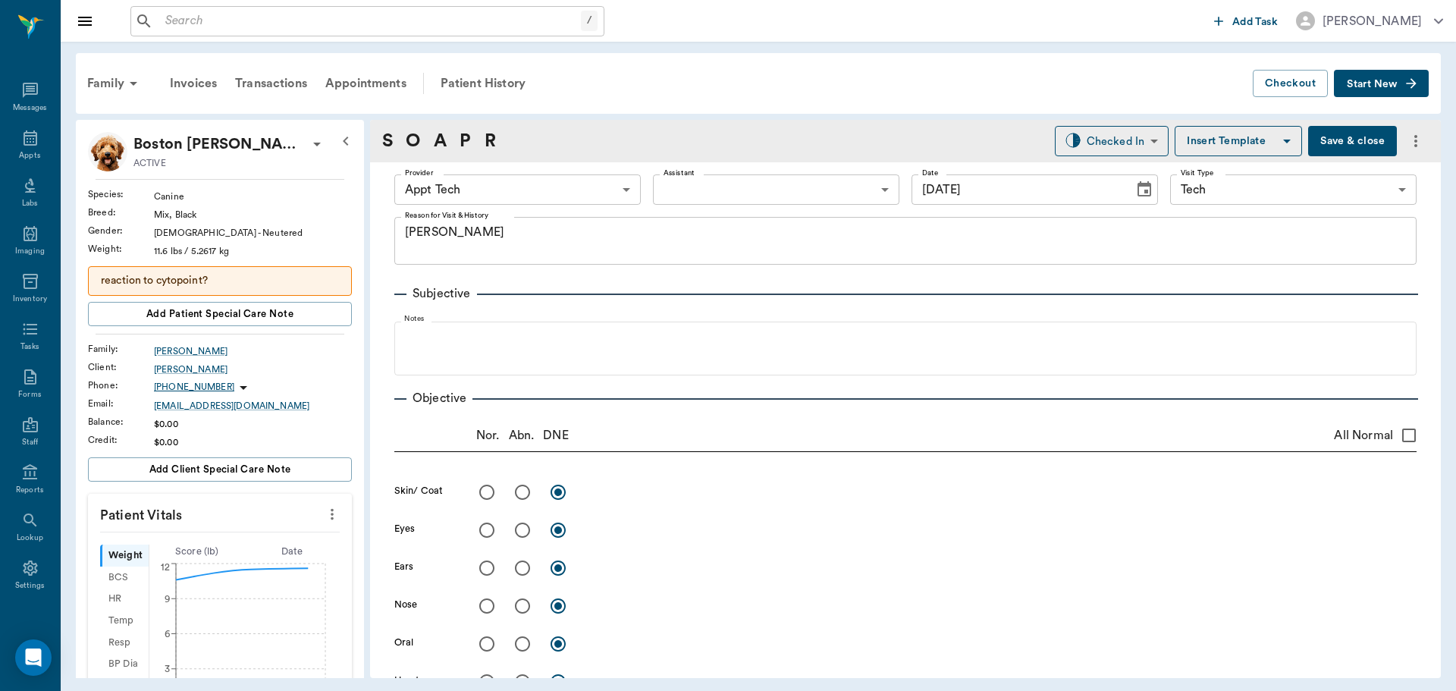
click at [504, 195] on body "/ ​ Add Task Dr. Bert Ellsworth Nectar Messages Appts Labs Imaging Inventory Ta…" at bounding box center [728, 345] width 1456 height 691
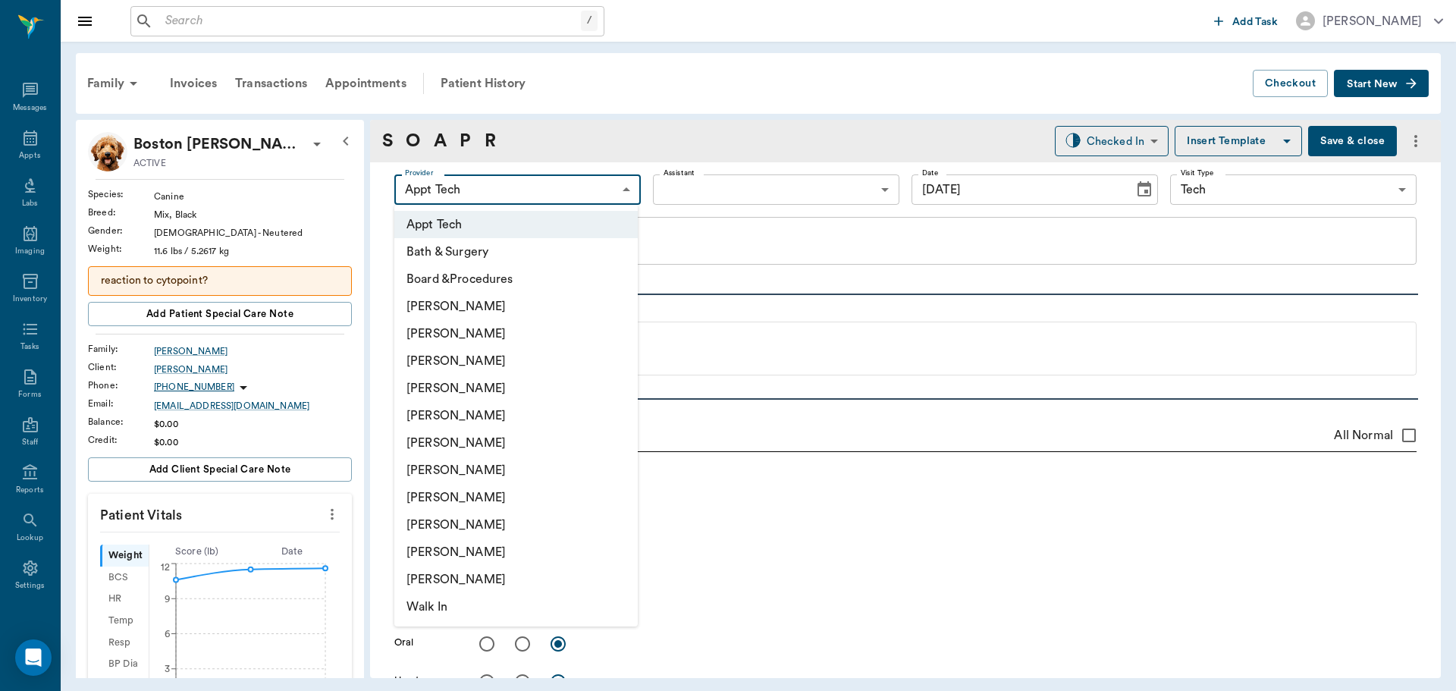
click at [546, 476] on li "Hunter Graves" at bounding box center [515, 470] width 243 height 27
type input "682b670d8bdc6f7f8feef3db"
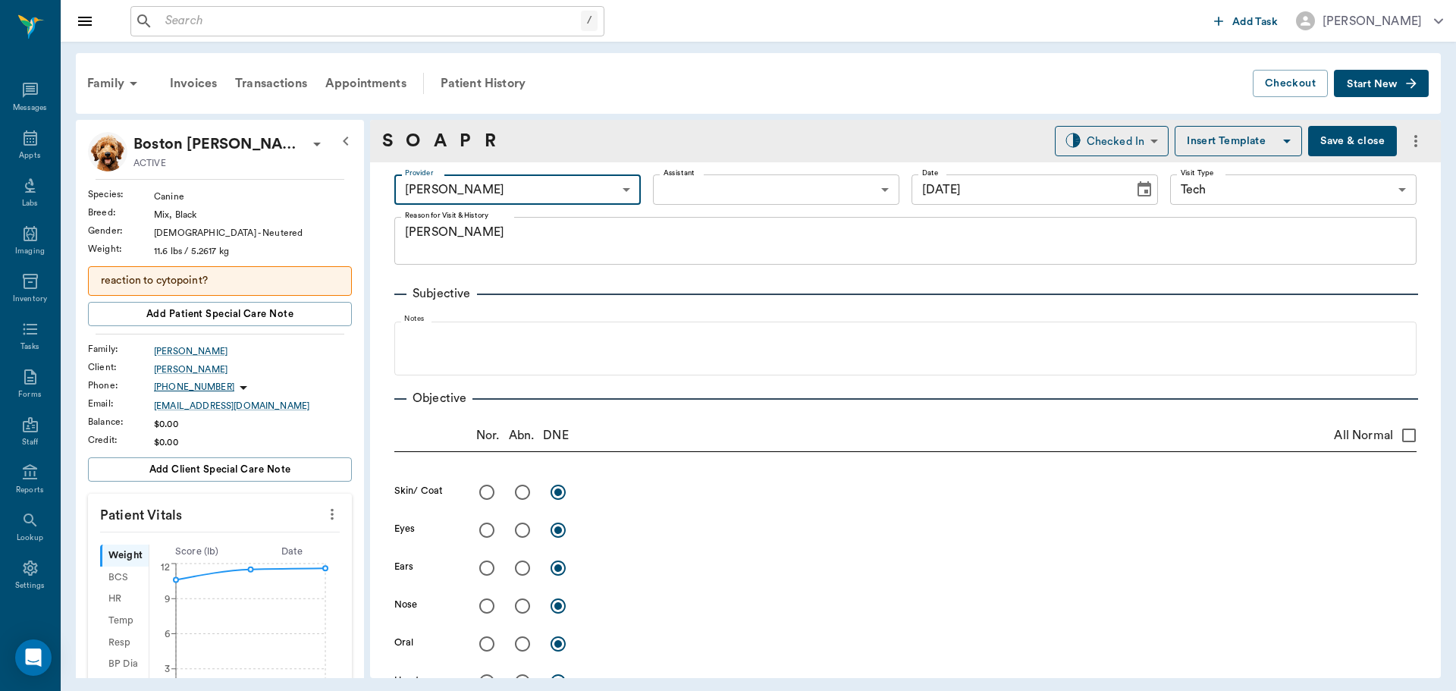
click at [657, 186] on body "/ ​ Add Task Dr. Bert Ellsworth Nectar Messages Appts Labs Imaging Inventory Ta…" at bounding box center [728, 345] width 1456 height 691
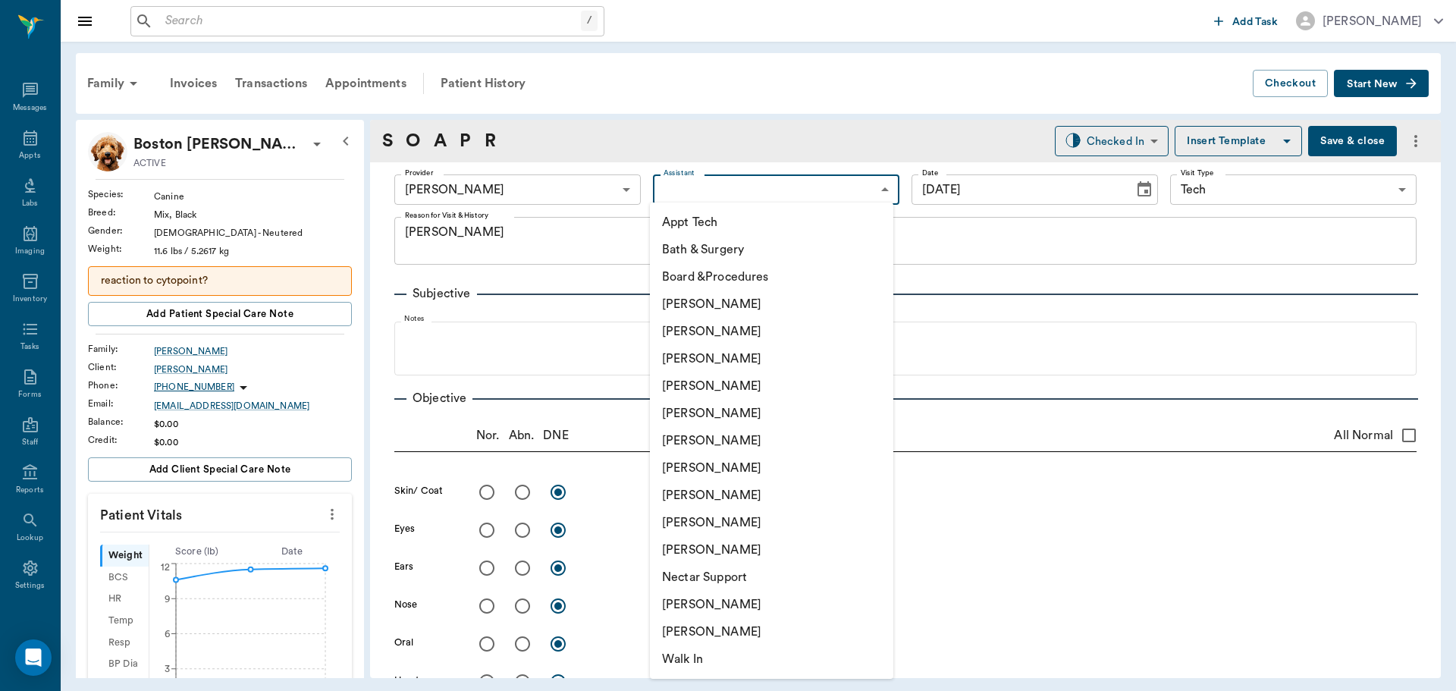
drag, startPoint x: 711, startPoint y: 224, endPoint x: 402, endPoint y: 465, distance: 391.8
click at [711, 225] on li "Appt Tech" at bounding box center [771, 222] width 243 height 27
type input "63ec2f075fda476ae8351a4c"
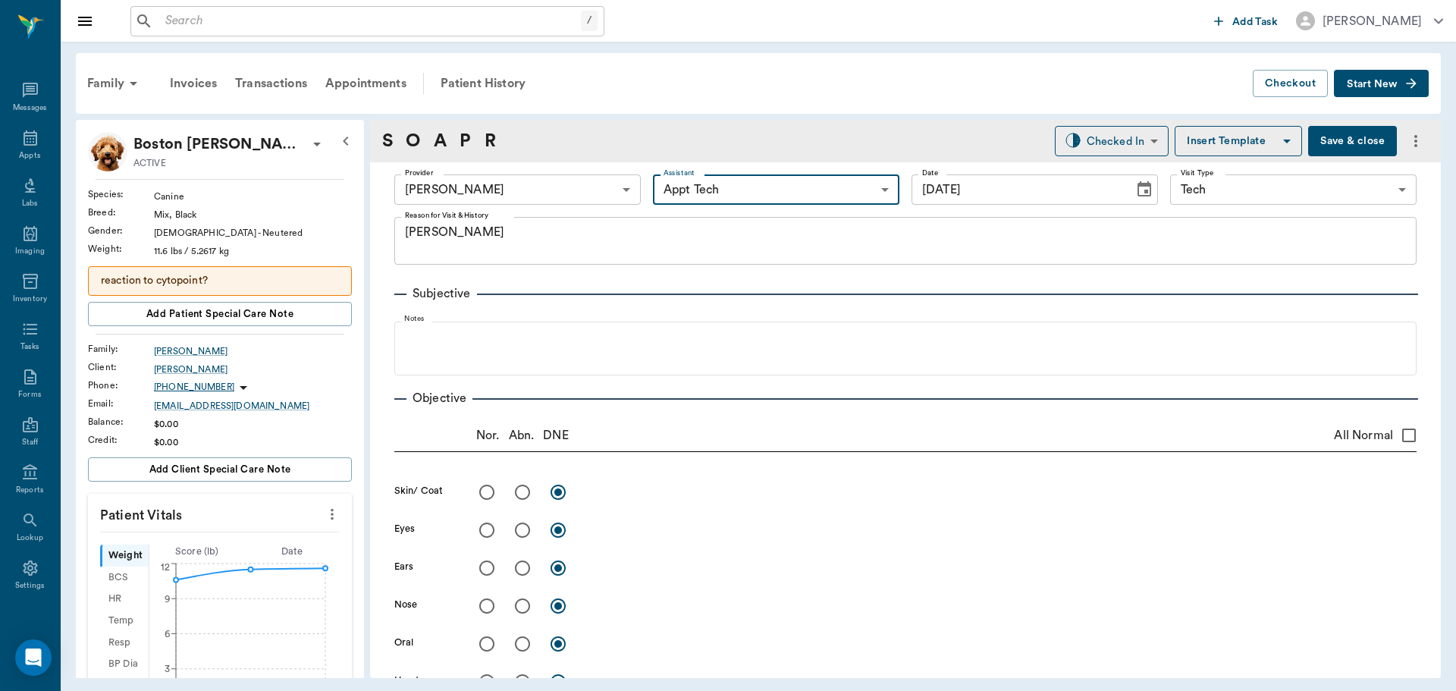
click at [324, 517] on icon "more" at bounding box center [332, 514] width 17 height 18
click at [293, 536] on span "Enter Vitals" at bounding box center [256, 540] width 127 height 16
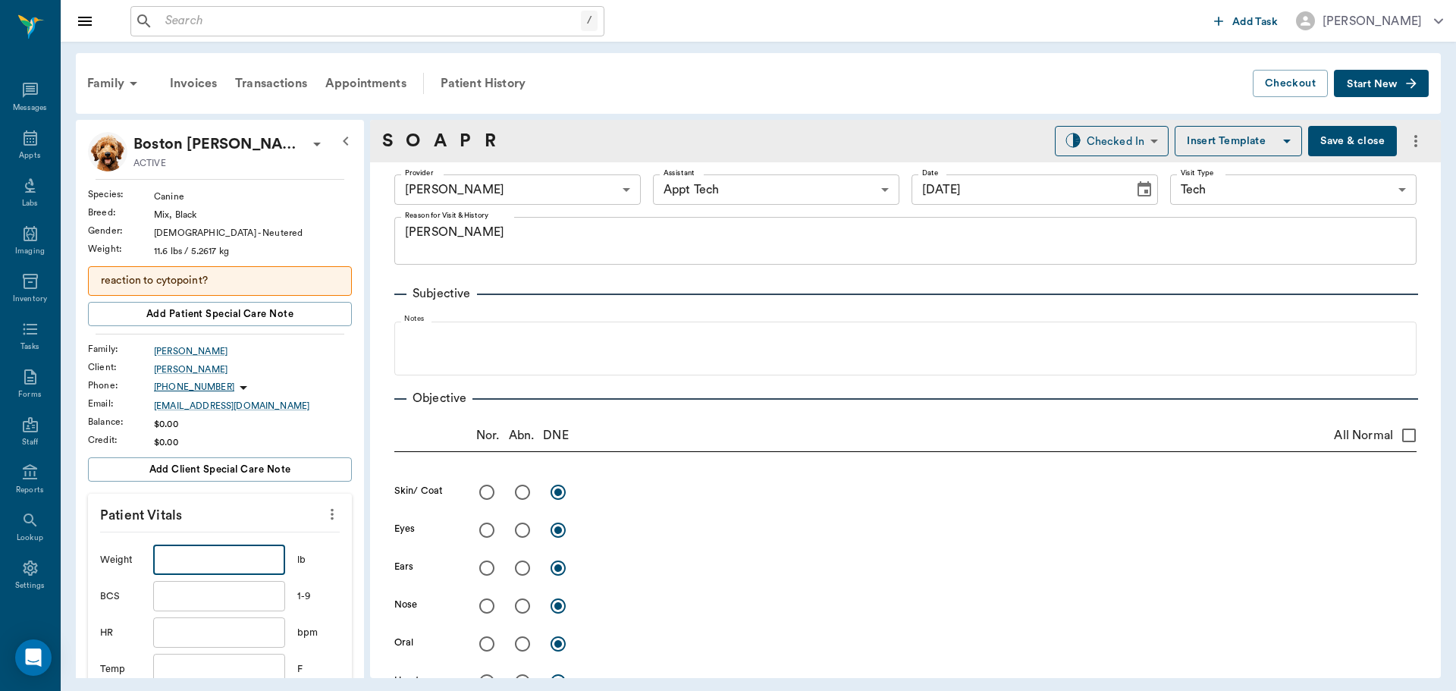
click at [271, 552] on input "text" at bounding box center [219, 560] width 132 height 30
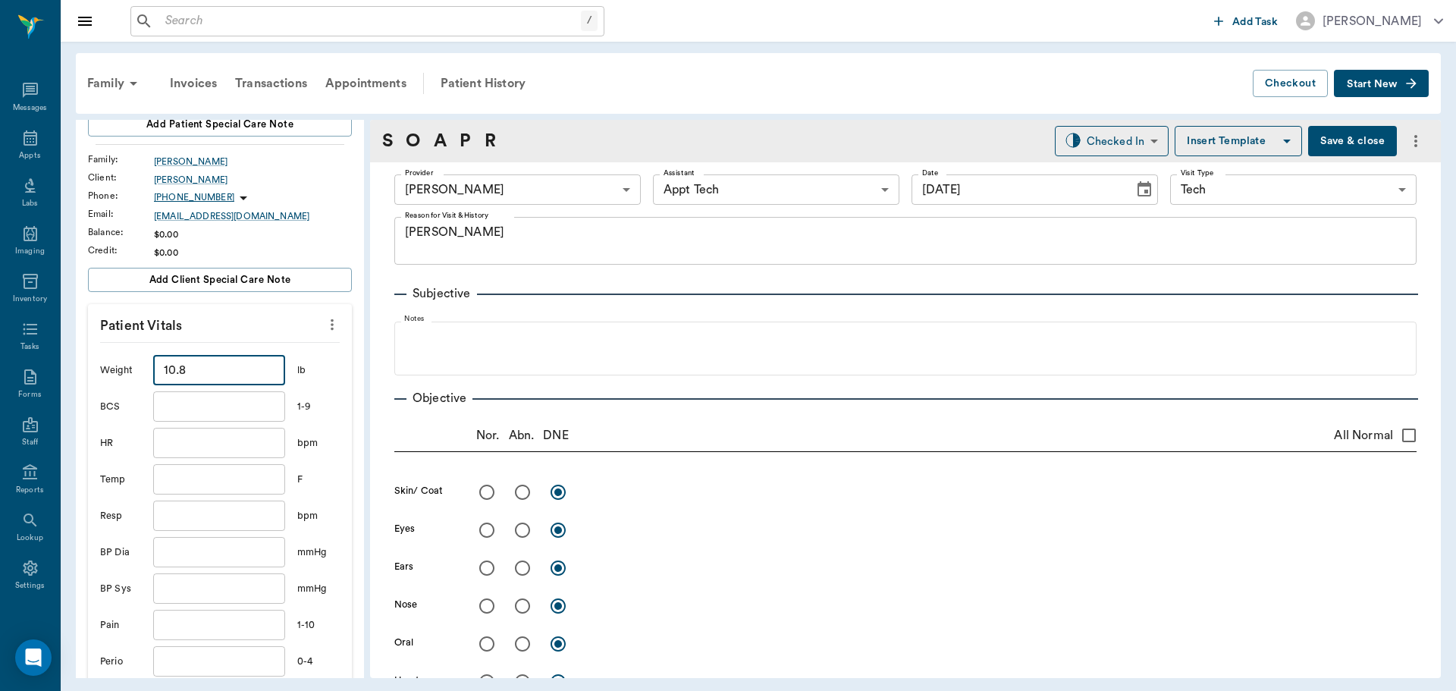
scroll to position [379, 0]
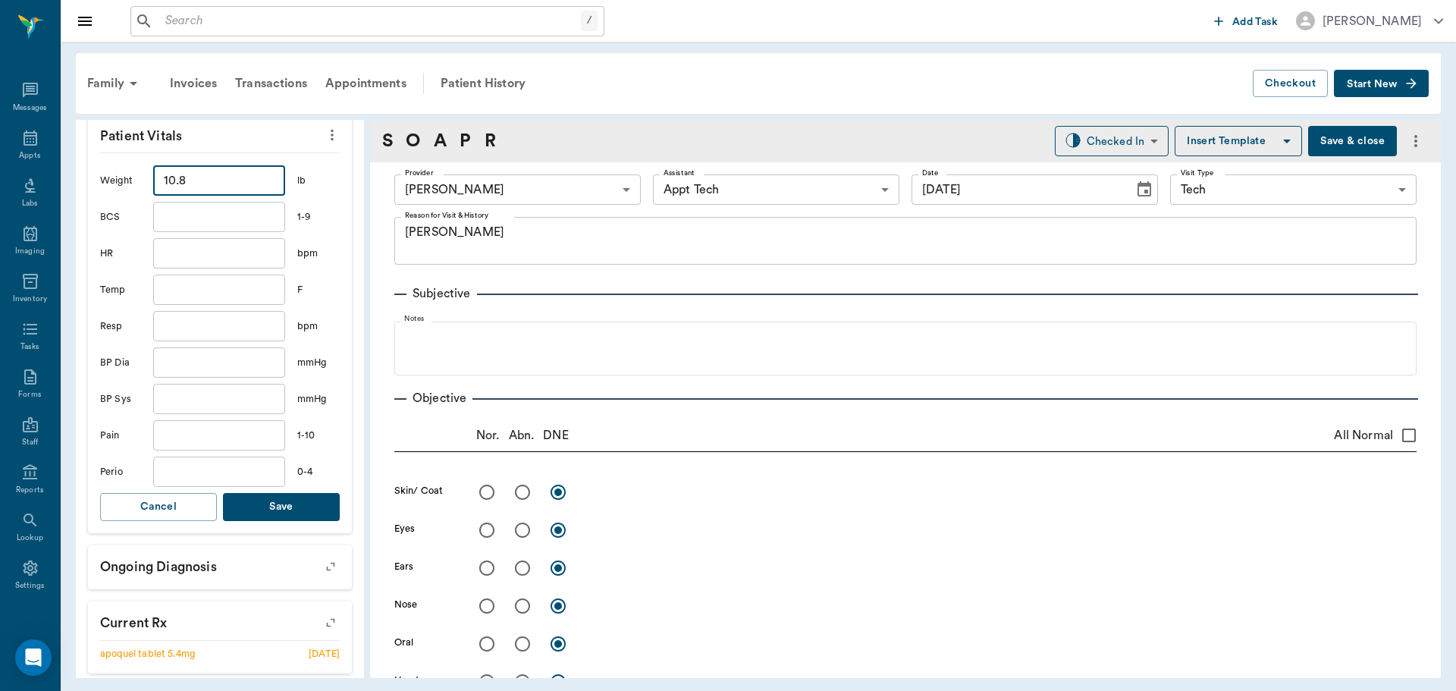
type input "10.8"
click at [305, 501] on button "Save" at bounding box center [281, 507] width 117 height 28
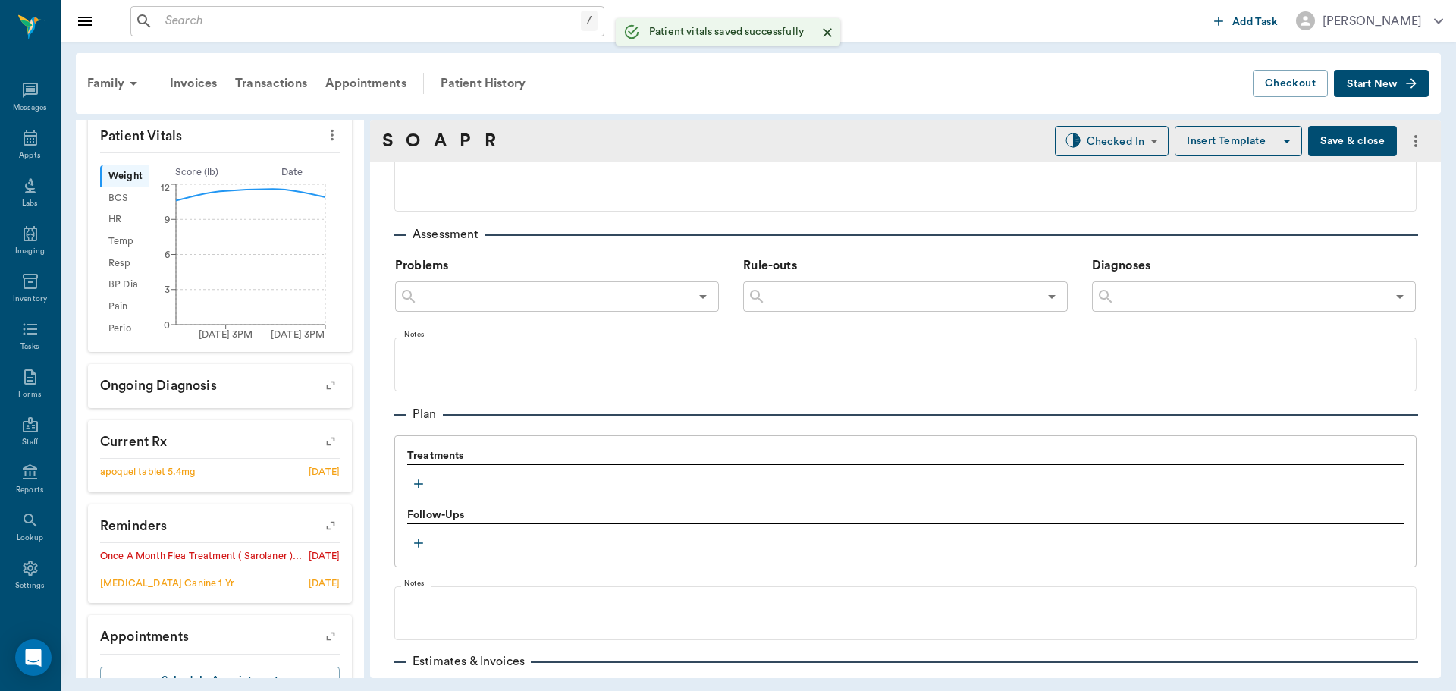
scroll to position [834, 0]
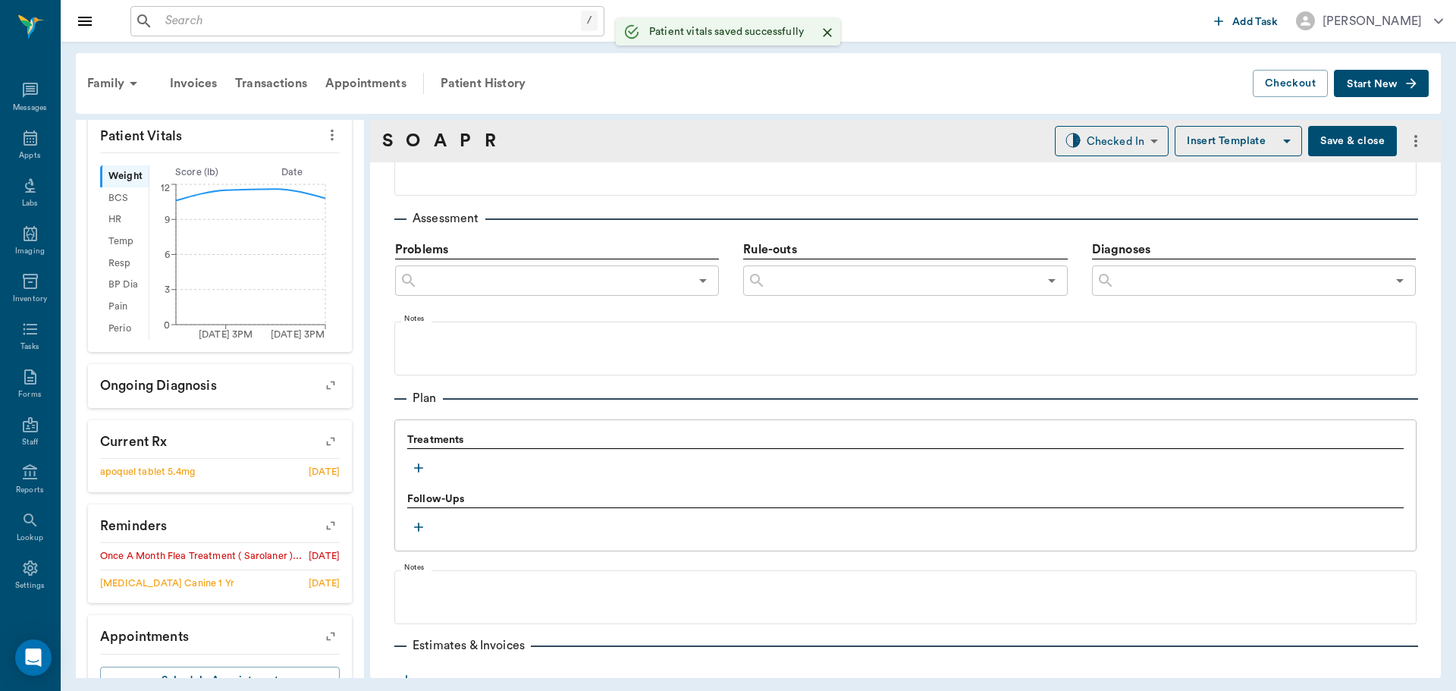
click at [414, 466] on icon "button" at bounding box center [418, 467] width 15 height 15
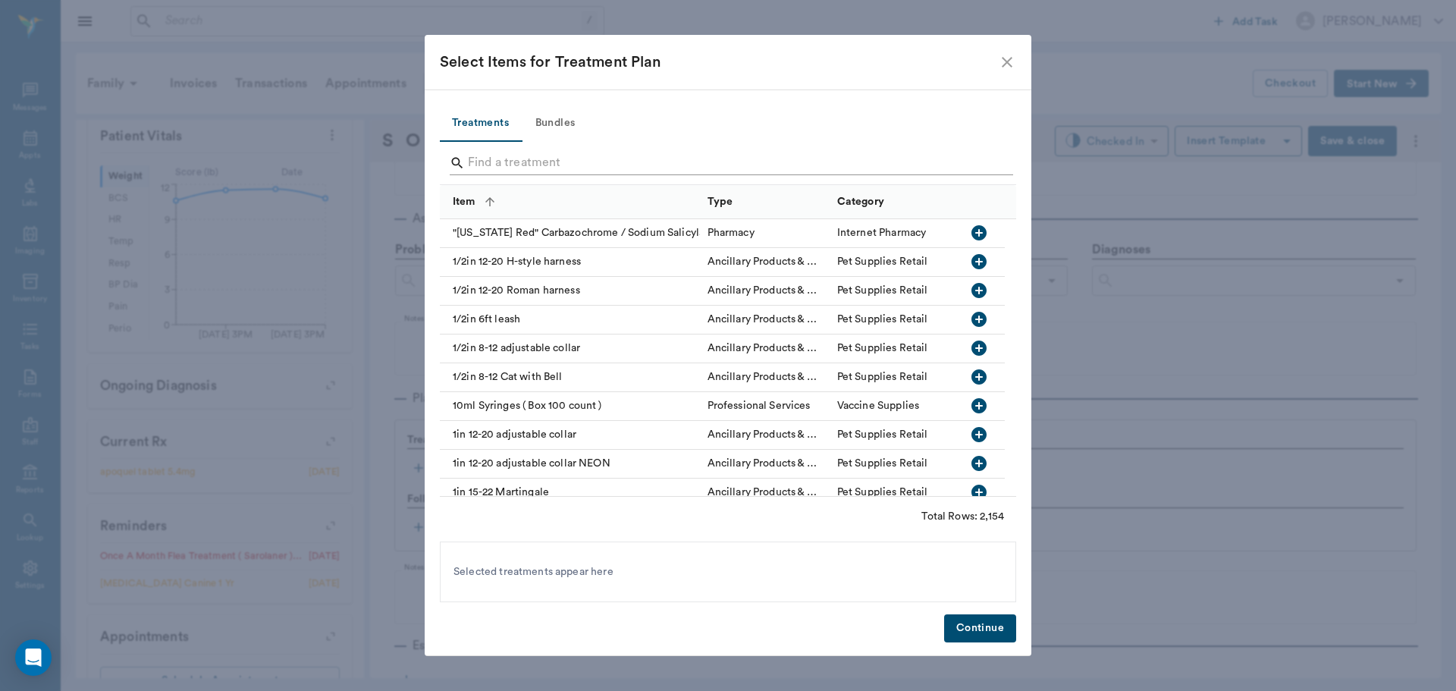
click at [511, 153] on input "Search" at bounding box center [729, 163] width 523 height 24
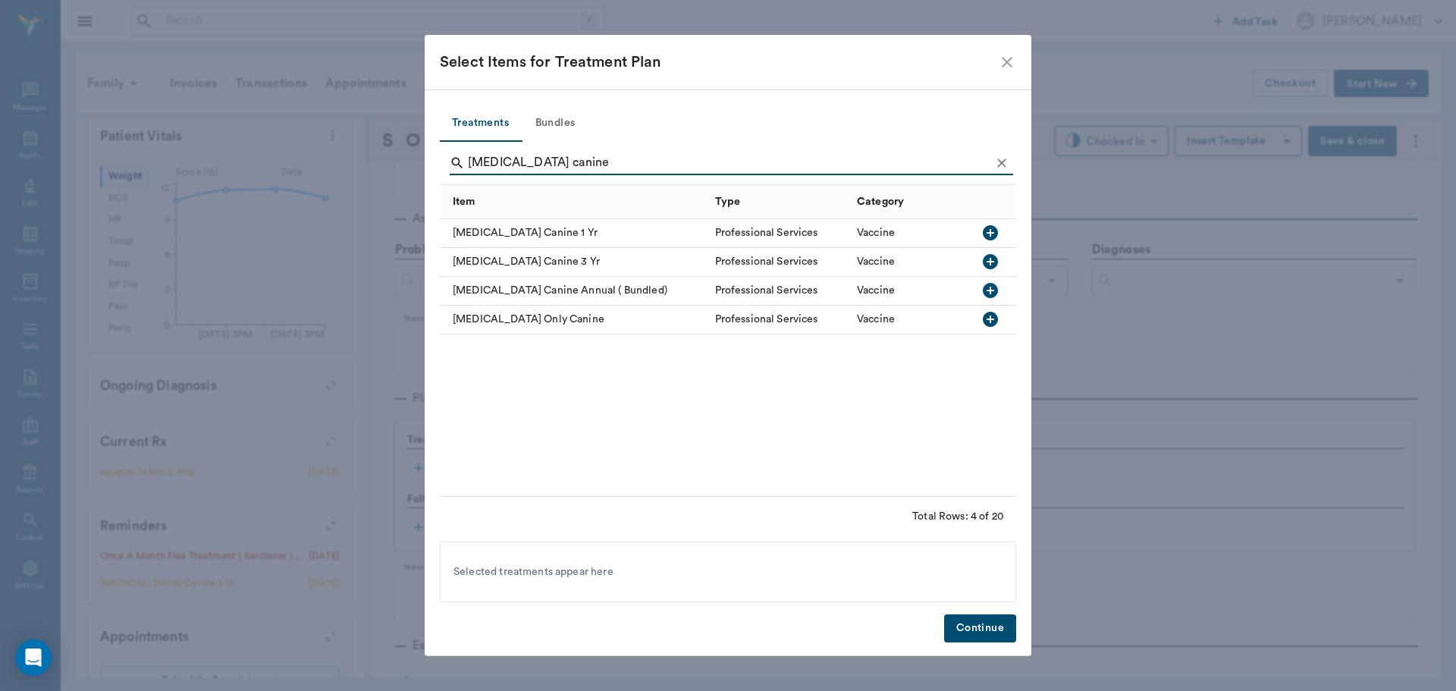
type input "rabies canine"
click at [985, 234] on icon "button" at bounding box center [990, 232] width 15 height 15
click at [612, 575] on icon at bounding box center [613, 572] width 17 height 17
click at [986, 316] on icon "button" at bounding box center [990, 319] width 15 height 15
click at [978, 635] on button "Continue" at bounding box center [980, 628] width 72 height 28
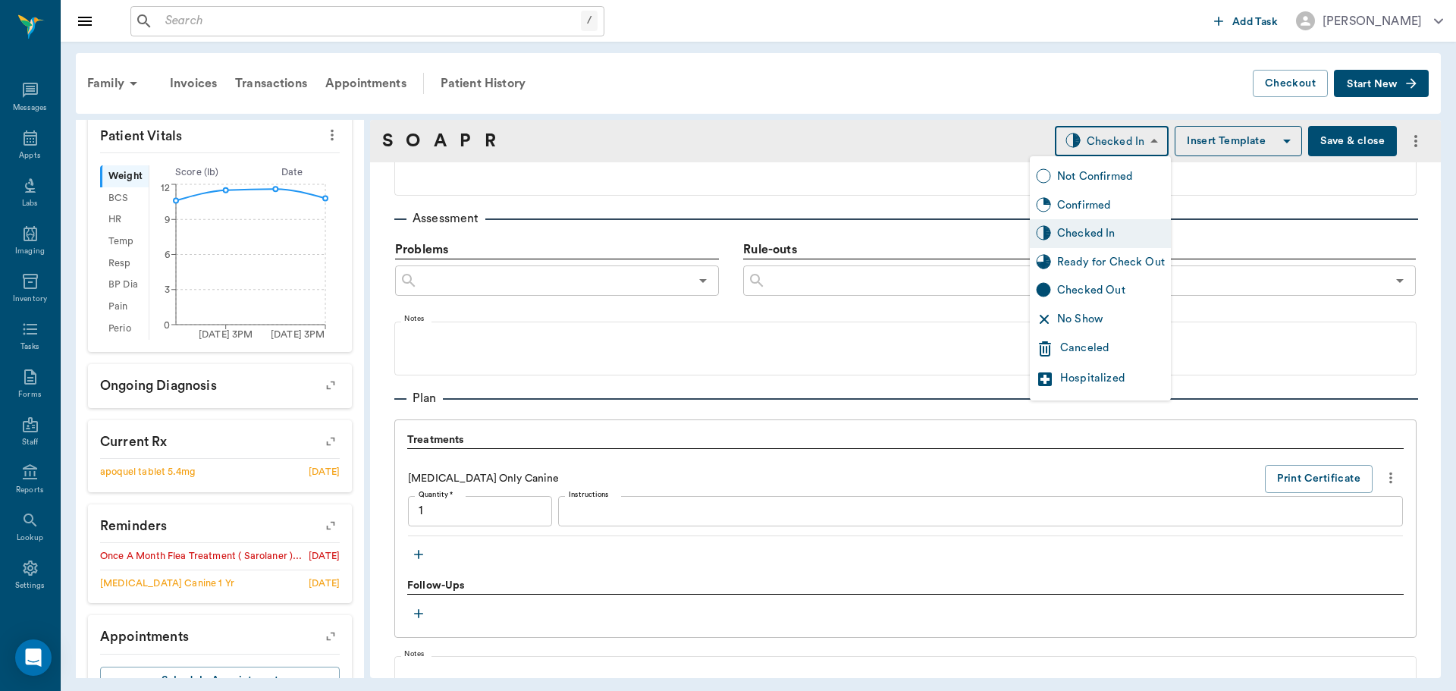
click at [1118, 139] on body "/ ​ Add Task Dr. Bert Ellsworth Nectar Messages Appts Labs Imaging Inventory Ta…" at bounding box center [728, 345] width 1456 height 691
click at [1130, 254] on div "Ready for Check Out" at bounding box center [1111, 262] width 108 height 17
type input "READY_TO_CHECKOUT"
type input "1.00"
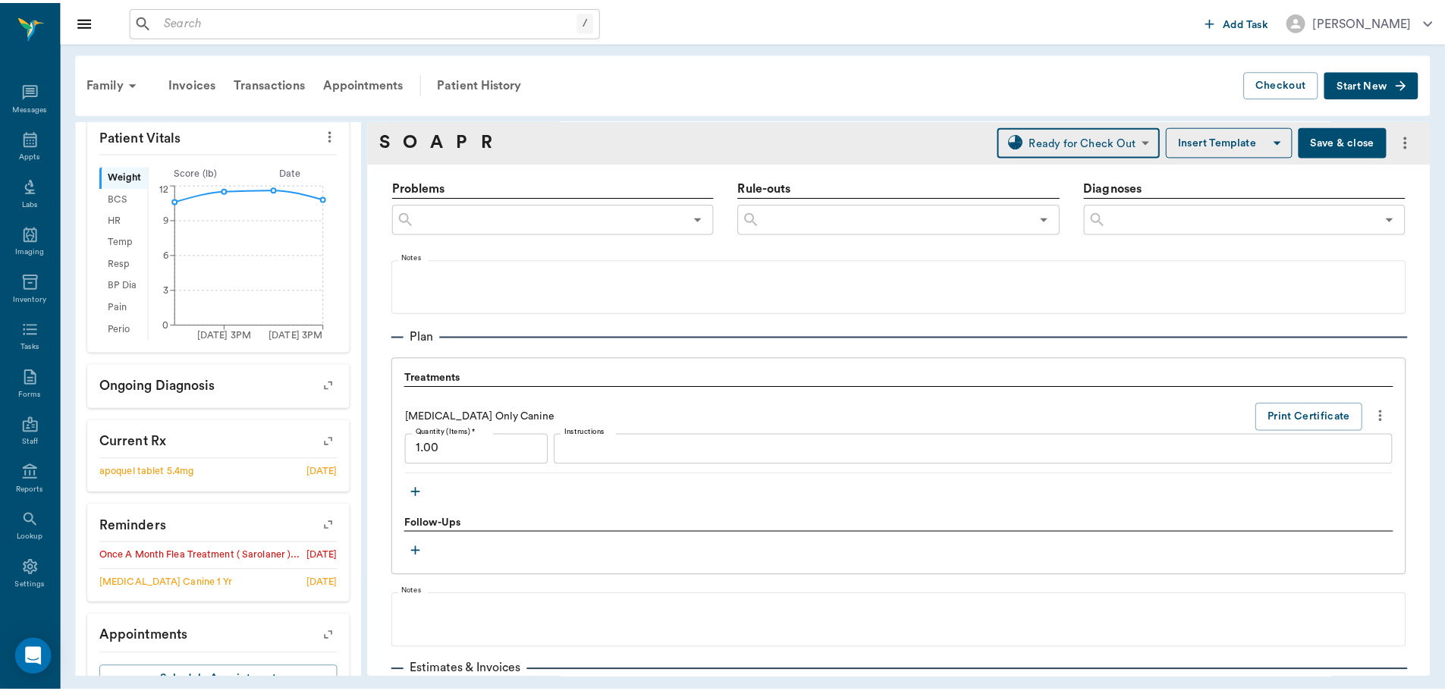
scroll to position [1026, 0]
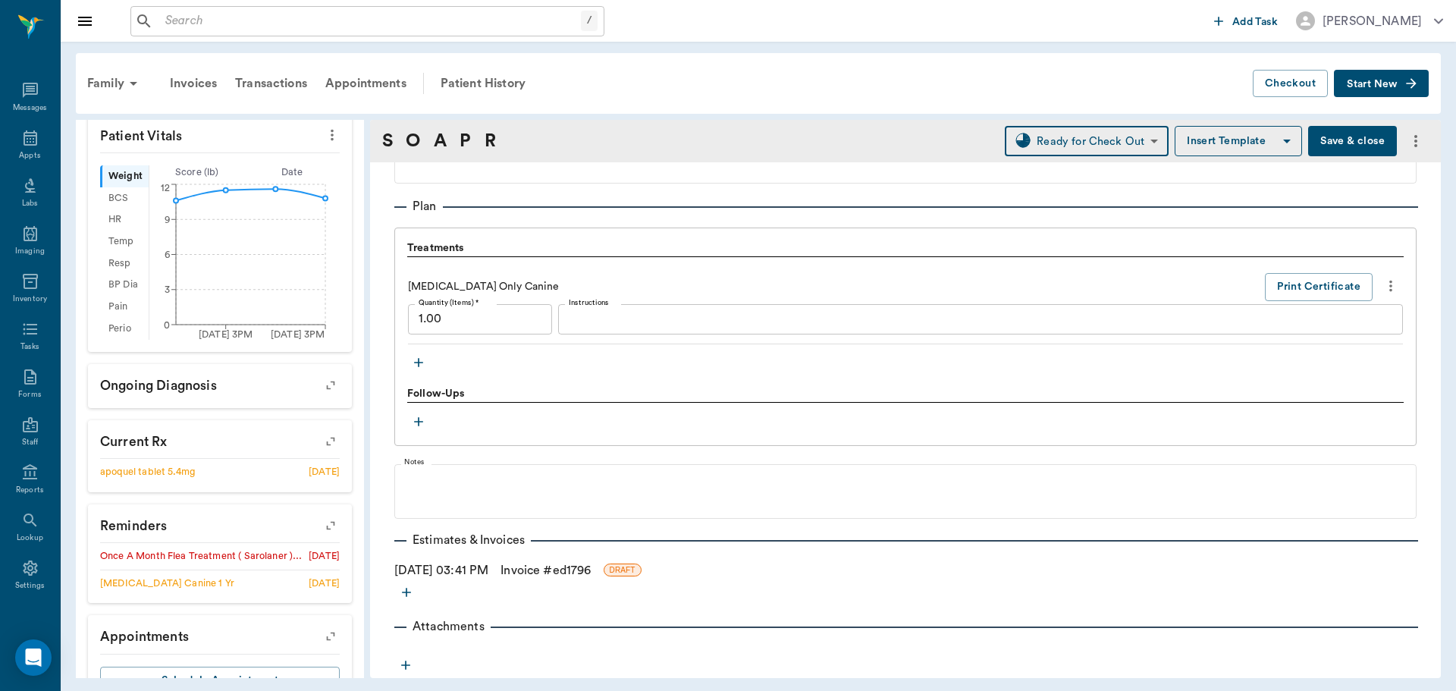
drag, startPoint x: 542, startPoint y: 571, endPoint x: 579, endPoint y: 571, distance: 37.2
click at [542, 571] on link "Invoice # ed1796" at bounding box center [546, 570] width 90 height 18
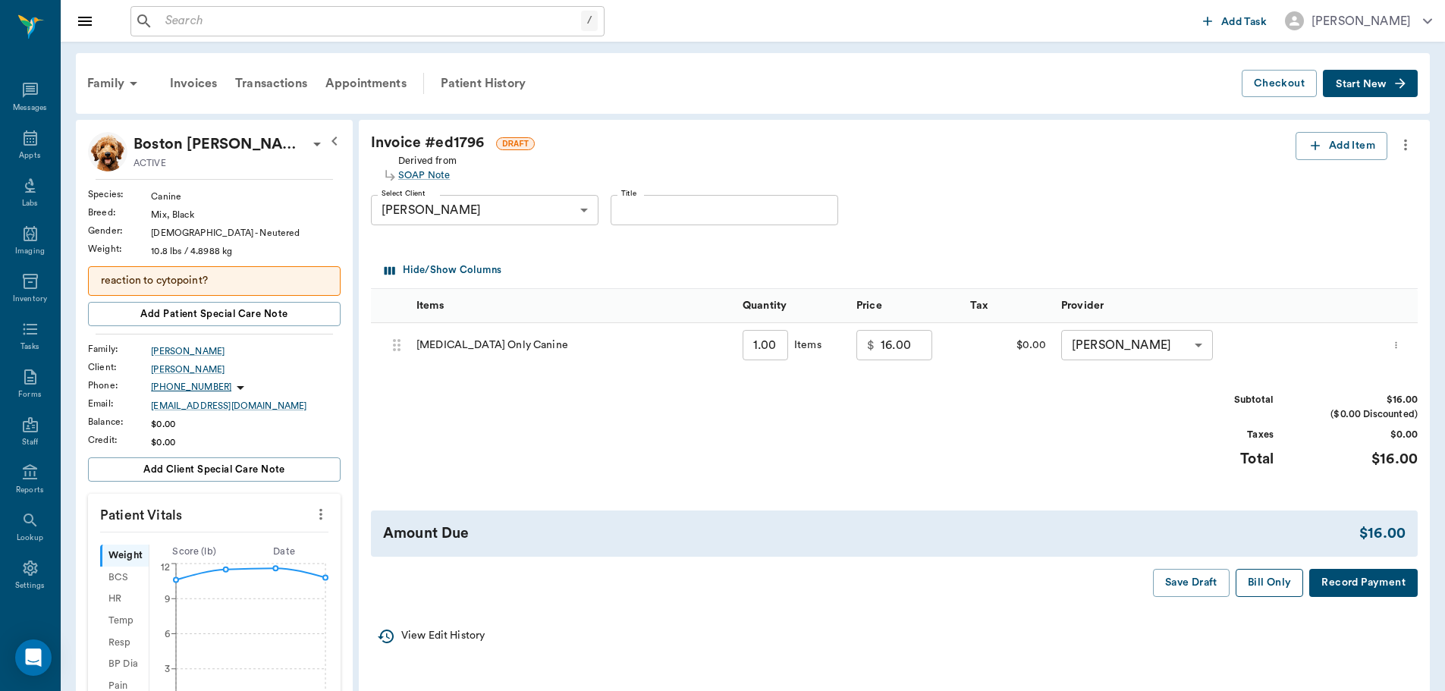
click at [1261, 583] on button "Bill Only" at bounding box center [1270, 583] width 68 height 28
click at [30, 135] on icon at bounding box center [31, 137] width 14 height 15
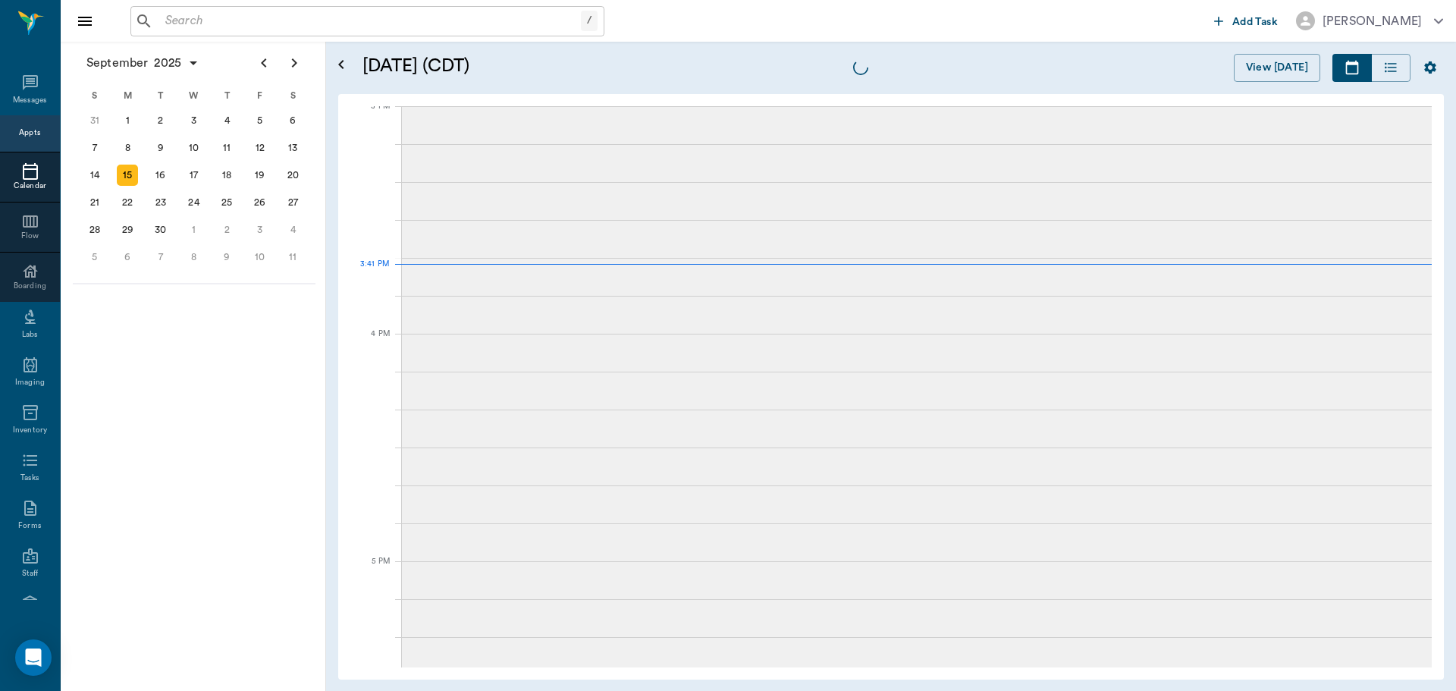
scroll to position [1597, 0]
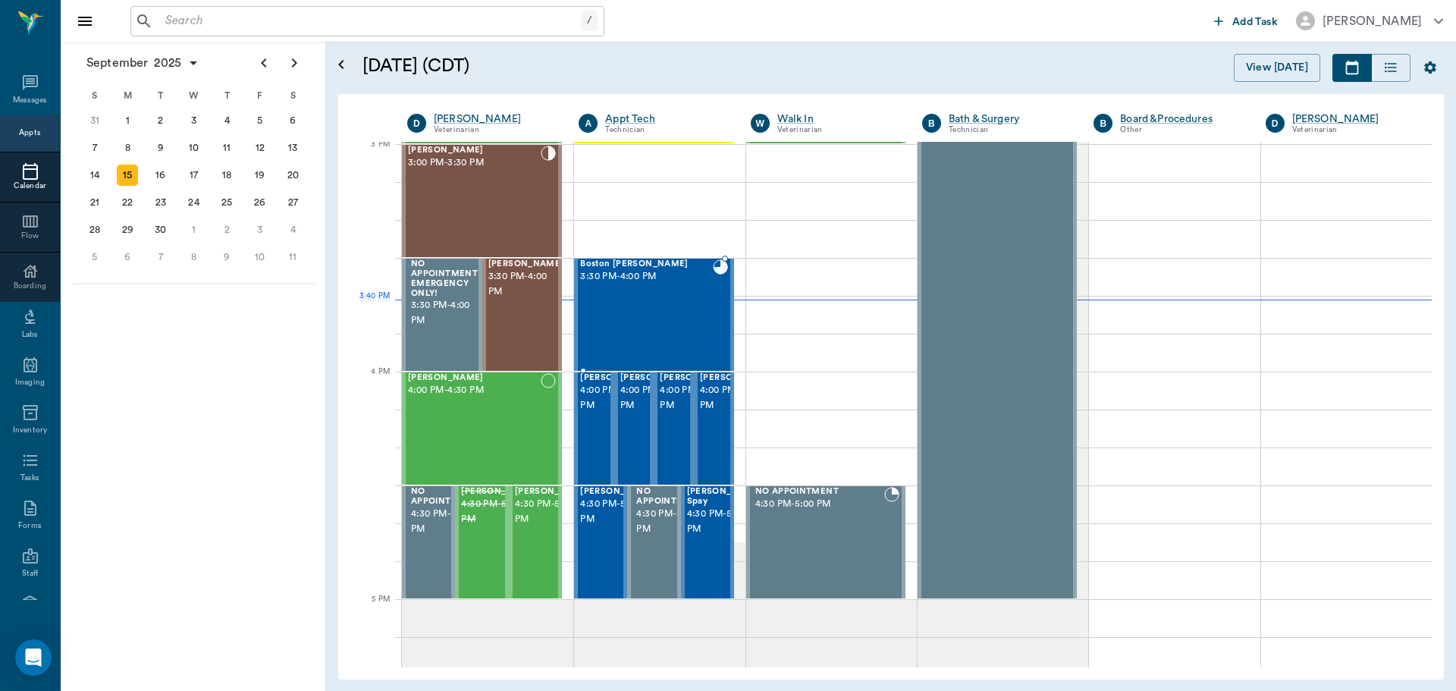
click at [668, 322] on div "Boston Terry 3:30 PM - 4:00 PM" at bounding box center [646, 314] width 132 height 111
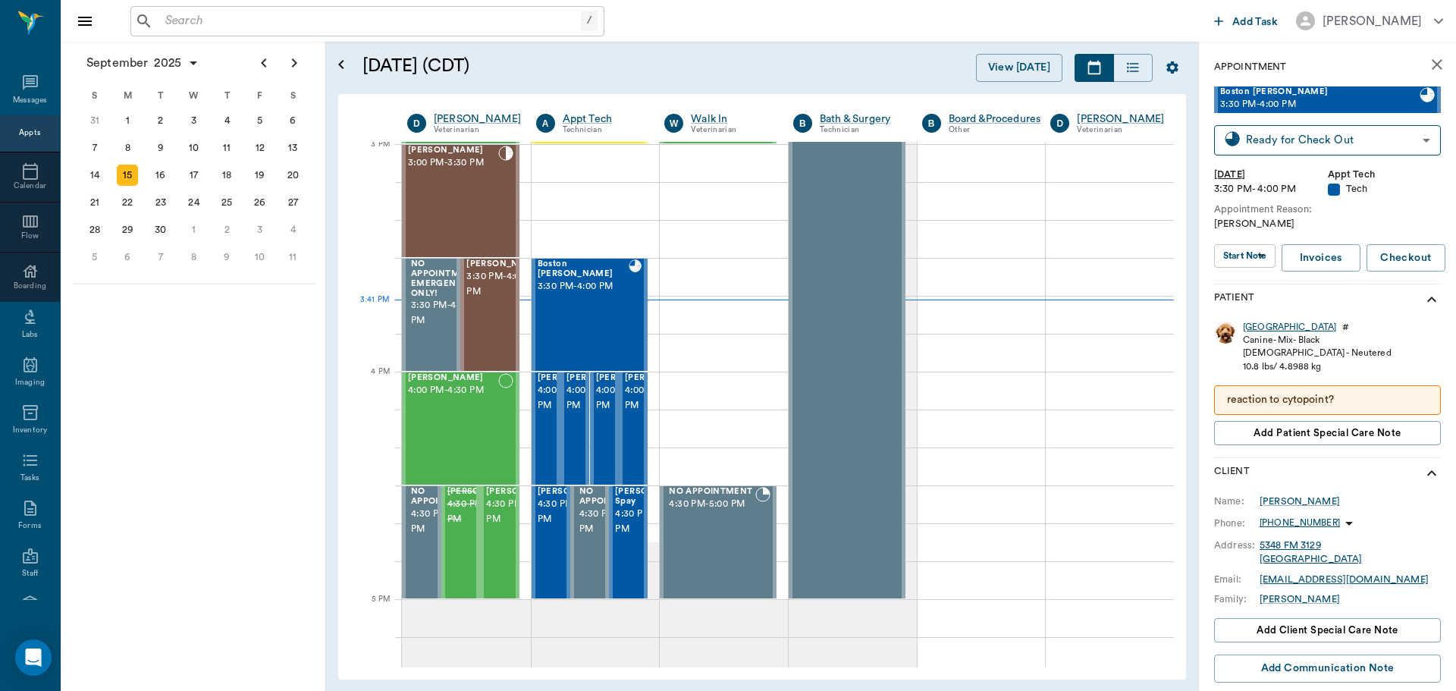
click at [1269, 327] on div "Boston" at bounding box center [1289, 327] width 93 height 13
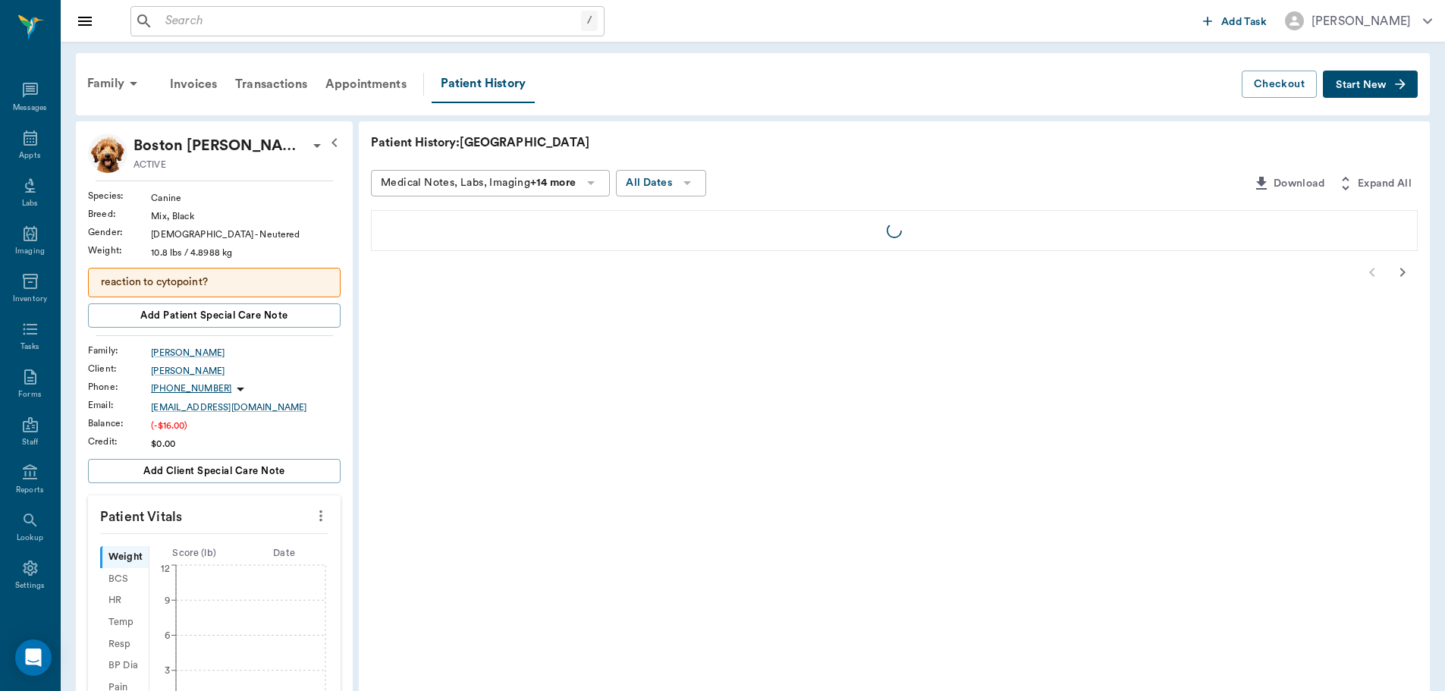
click at [96, 71] on div "Family" at bounding box center [115, 83] width 74 height 36
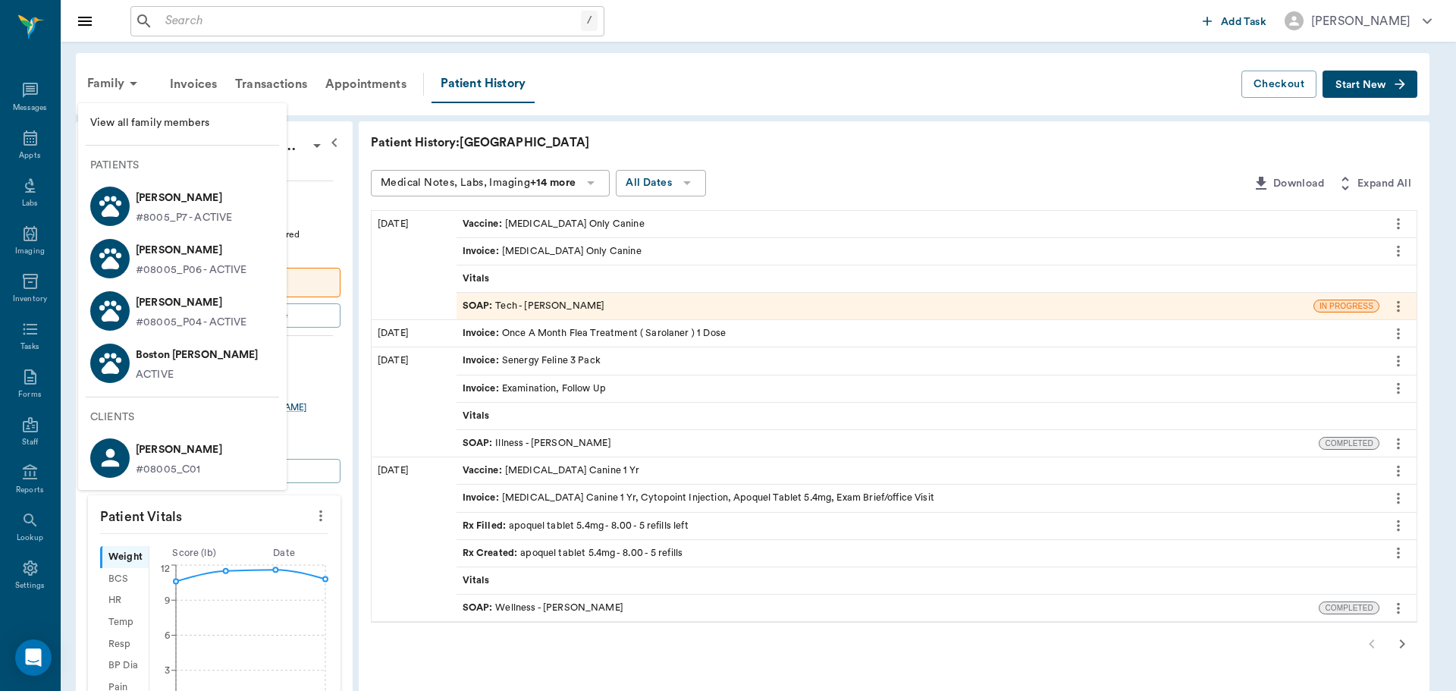
click at [207, 305] on p "Blackie Terry" at bounding box center [191, 302] width 111 height 24
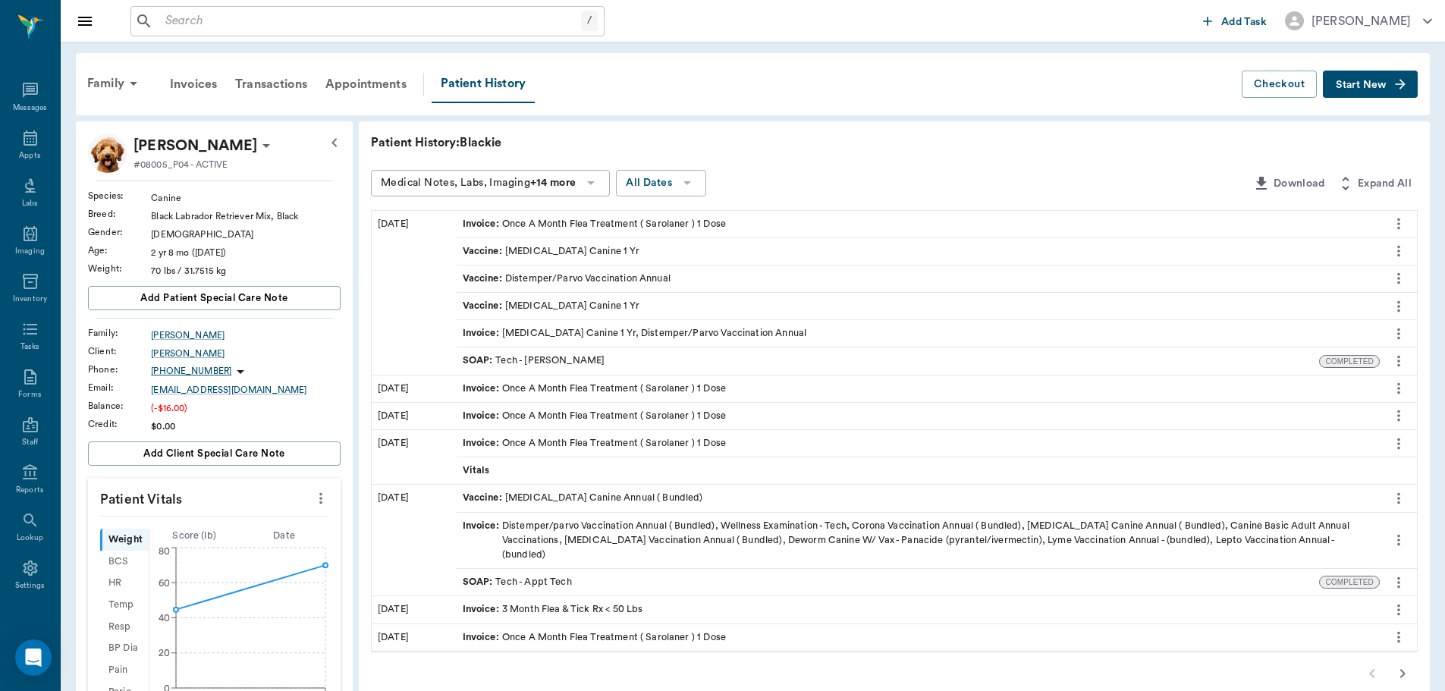
click at [1374, 77] on button "Start New" at bounding box center [1370, 85] width 95 height 28
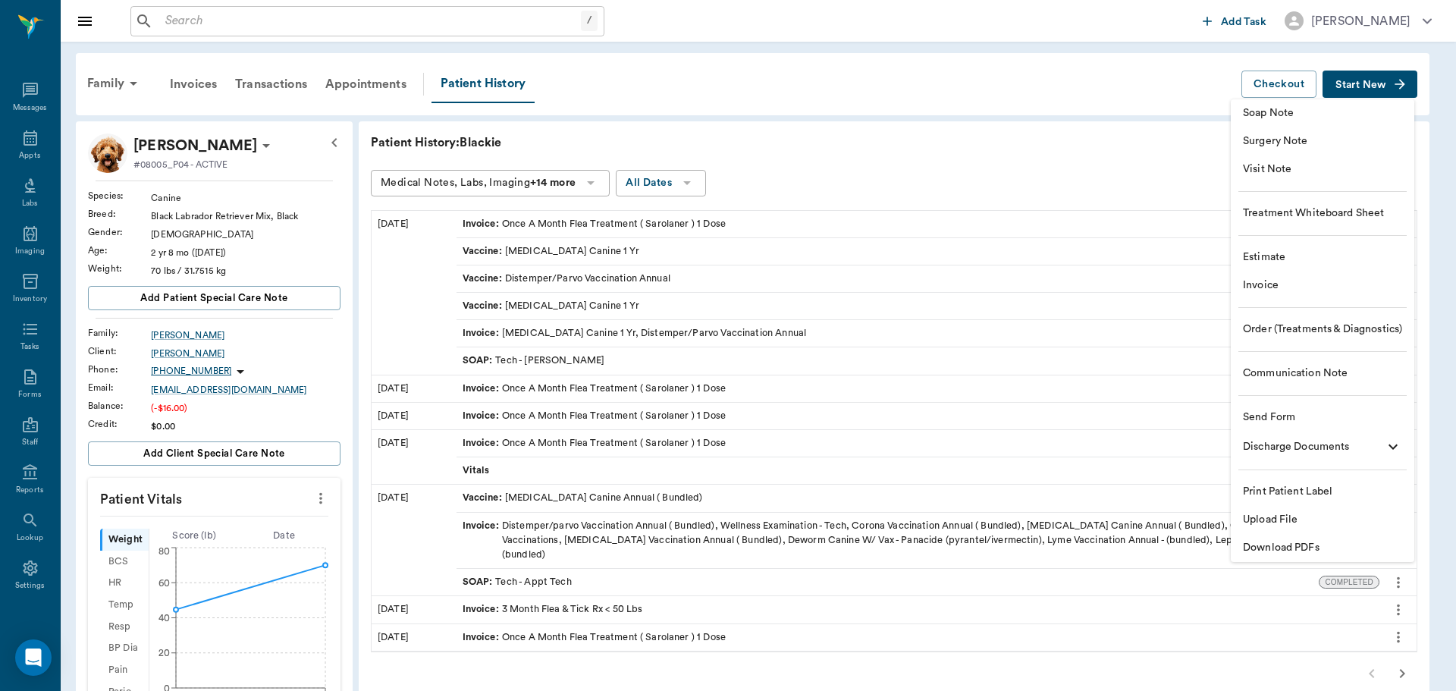
click at [1374, 273] on li "Invoice" at bounding box center [1323, 286] width 184 height 28
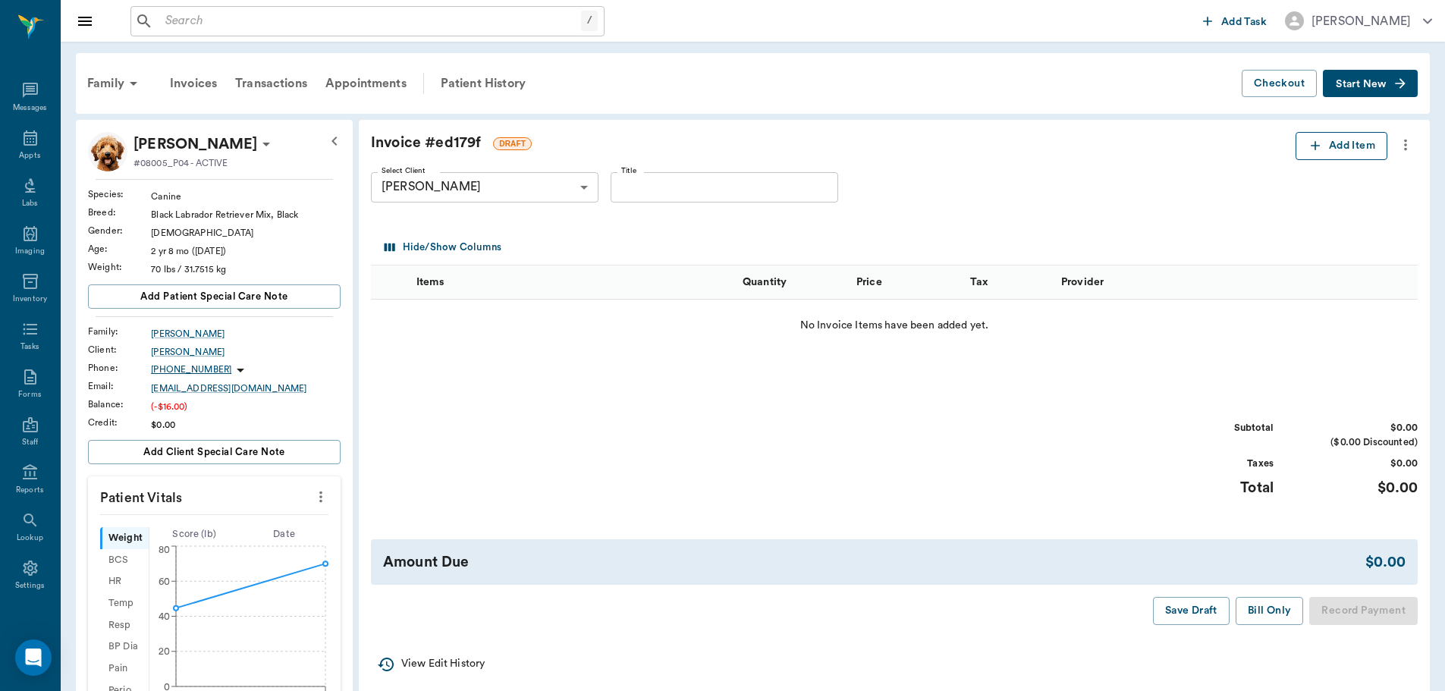
click at [1352, 144] on button "Add Item" at bounding box center [1341, 146] width 92 height 28
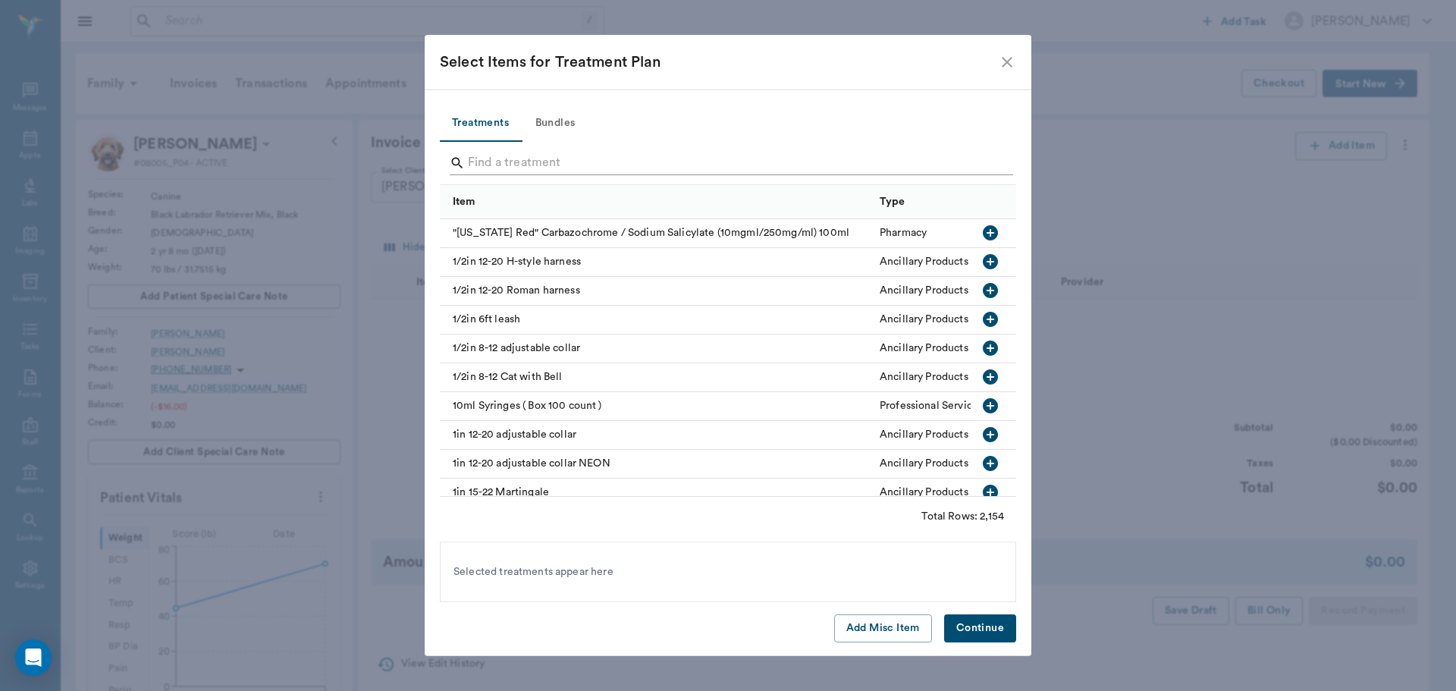
click at [626, 159] on input "Search" at bounding box center [729, 163] width 523 height 24
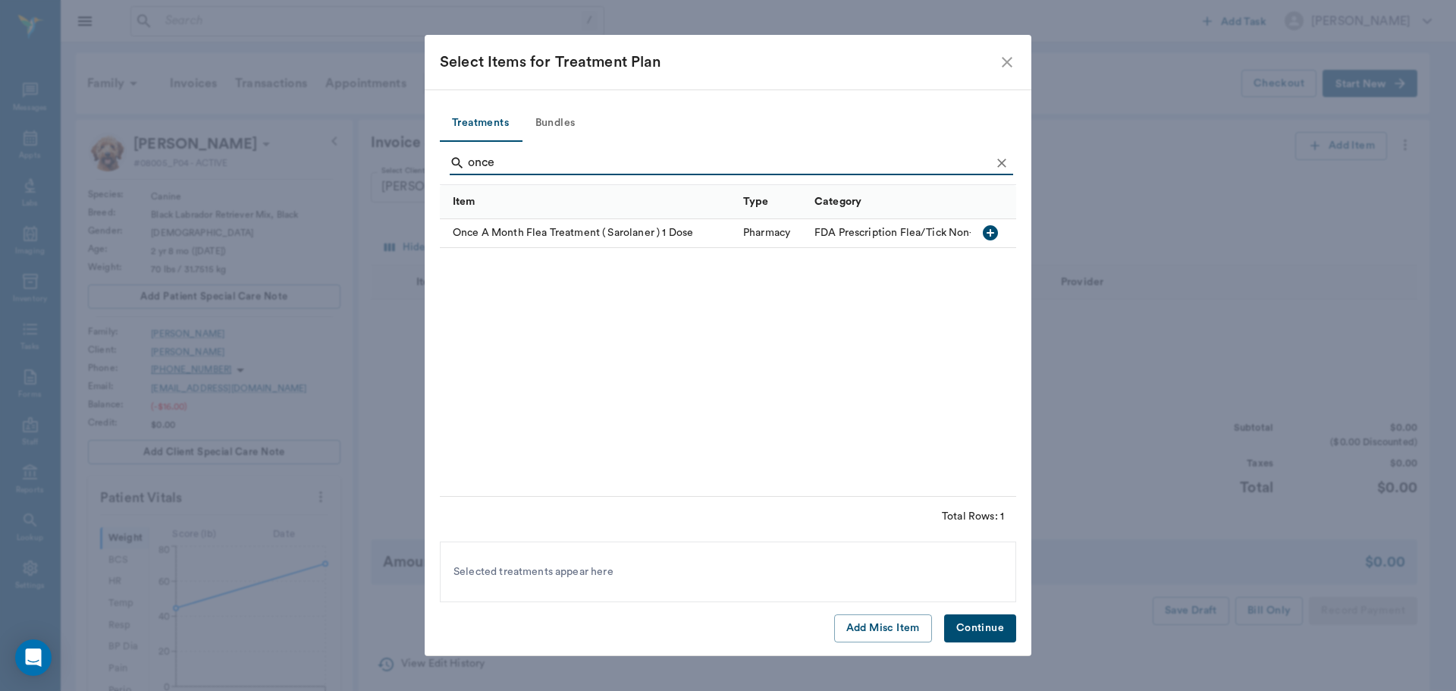
type input "once"
click at [987, 237] on icon "button" at bounding box center [990, 232] width 15 height 15
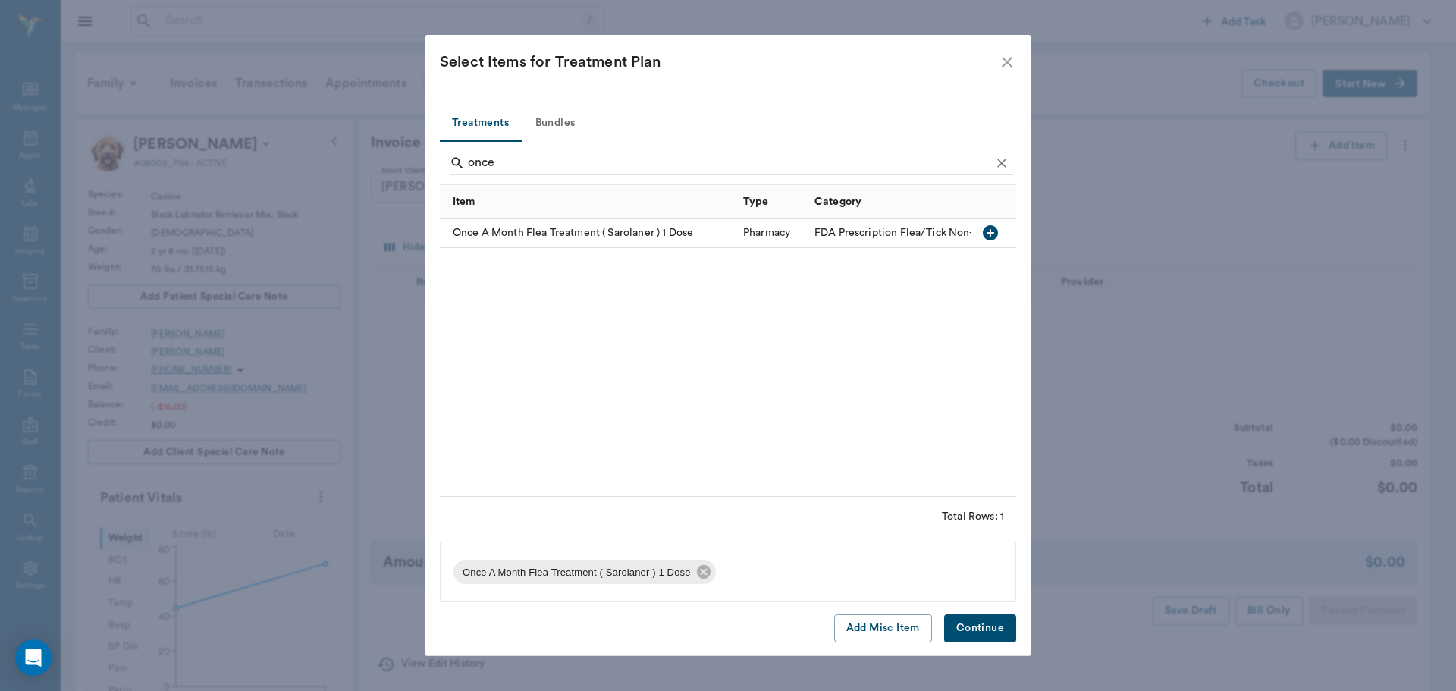
click at [1007, 633] on button "Continue" at bounding box center [980, 628] width 72 height 28
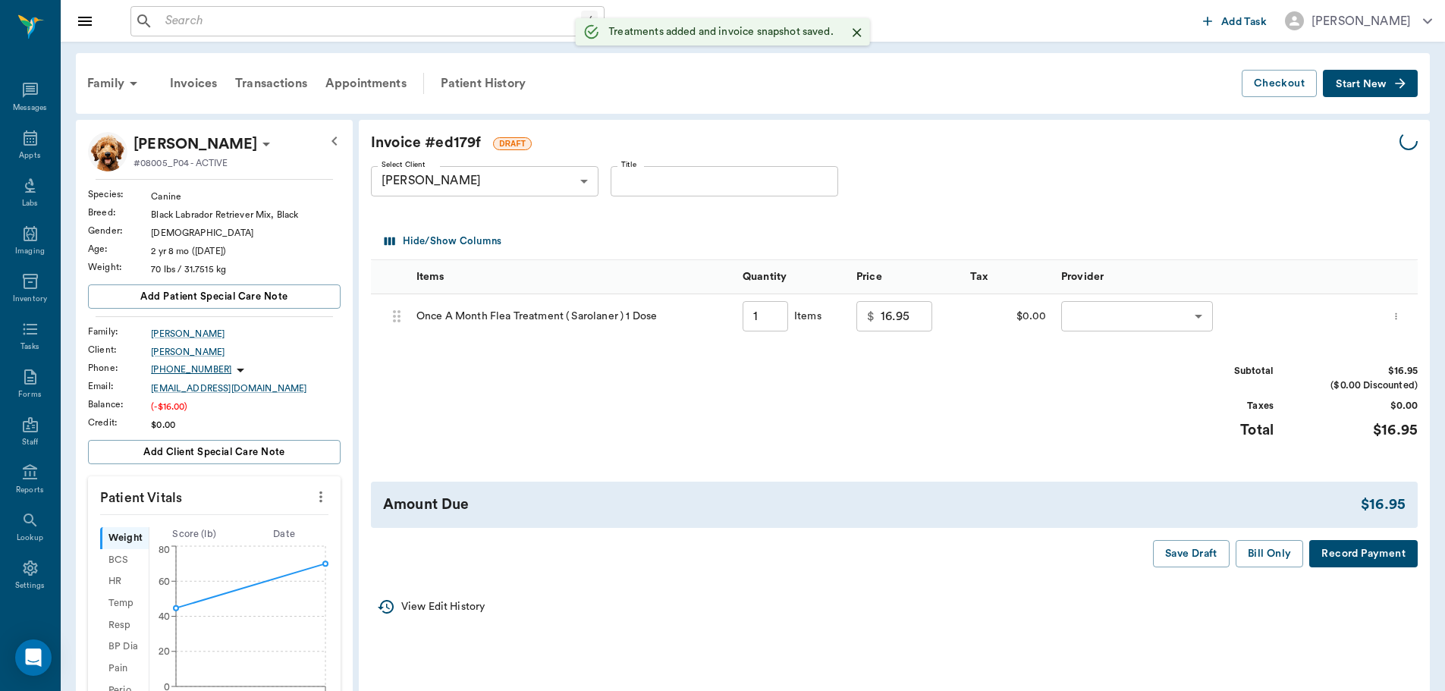
type input "1.00"
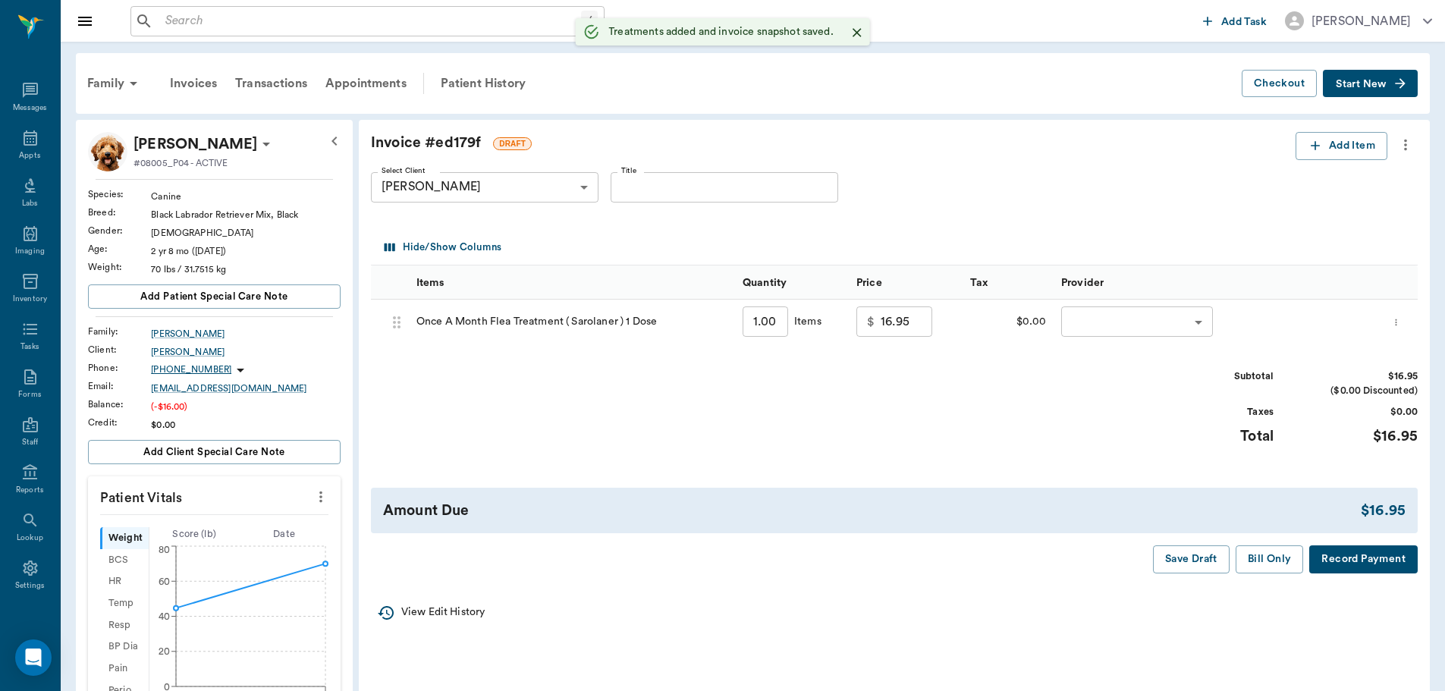
click at [1133, 311] on body "/ ​ Add Task Dr. Bert Ellsworth Nectar Messages Appts Labs Imaging Inventory Ta…" at bounding box center [722, 565] width 1445 height 1131
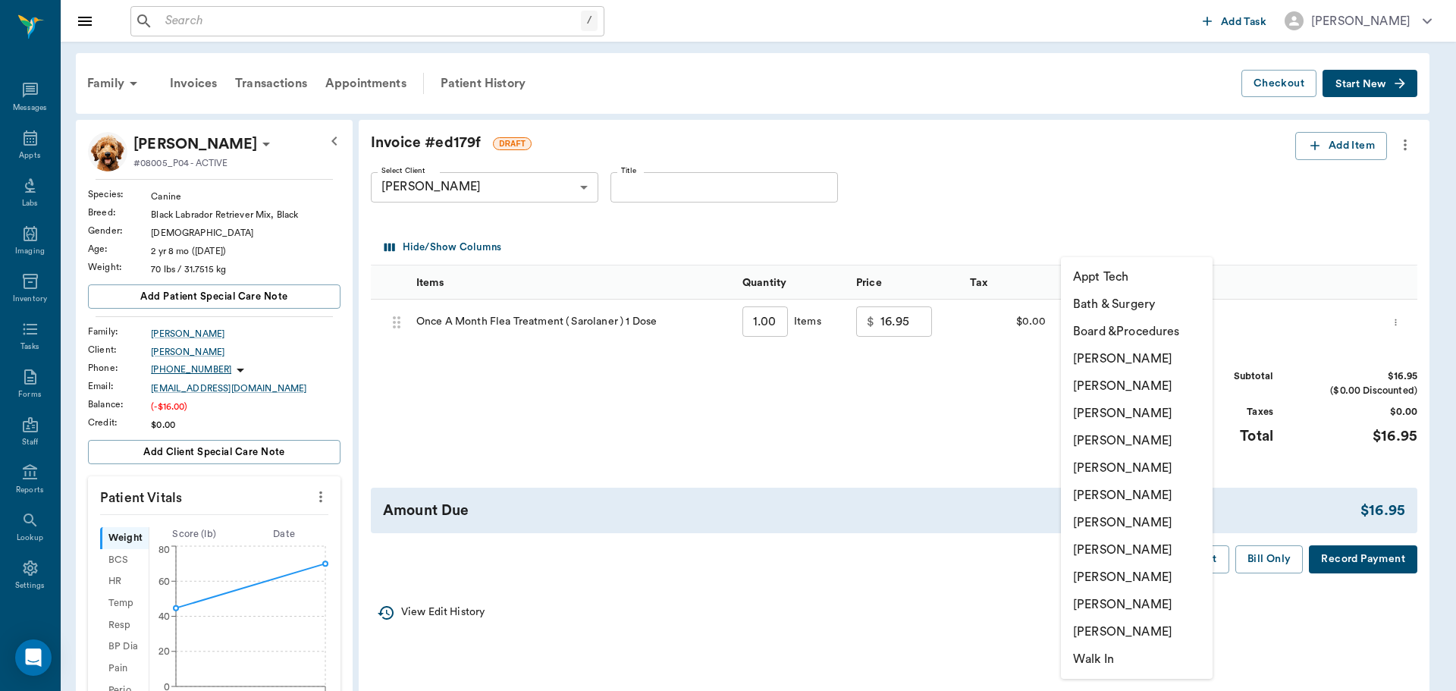
click at [1167, 525] on li "Hunter Graves" at bounding box center [1137, 522] width 152 height 27
type input "none-682b670d8bdc6f7f8feef3db"
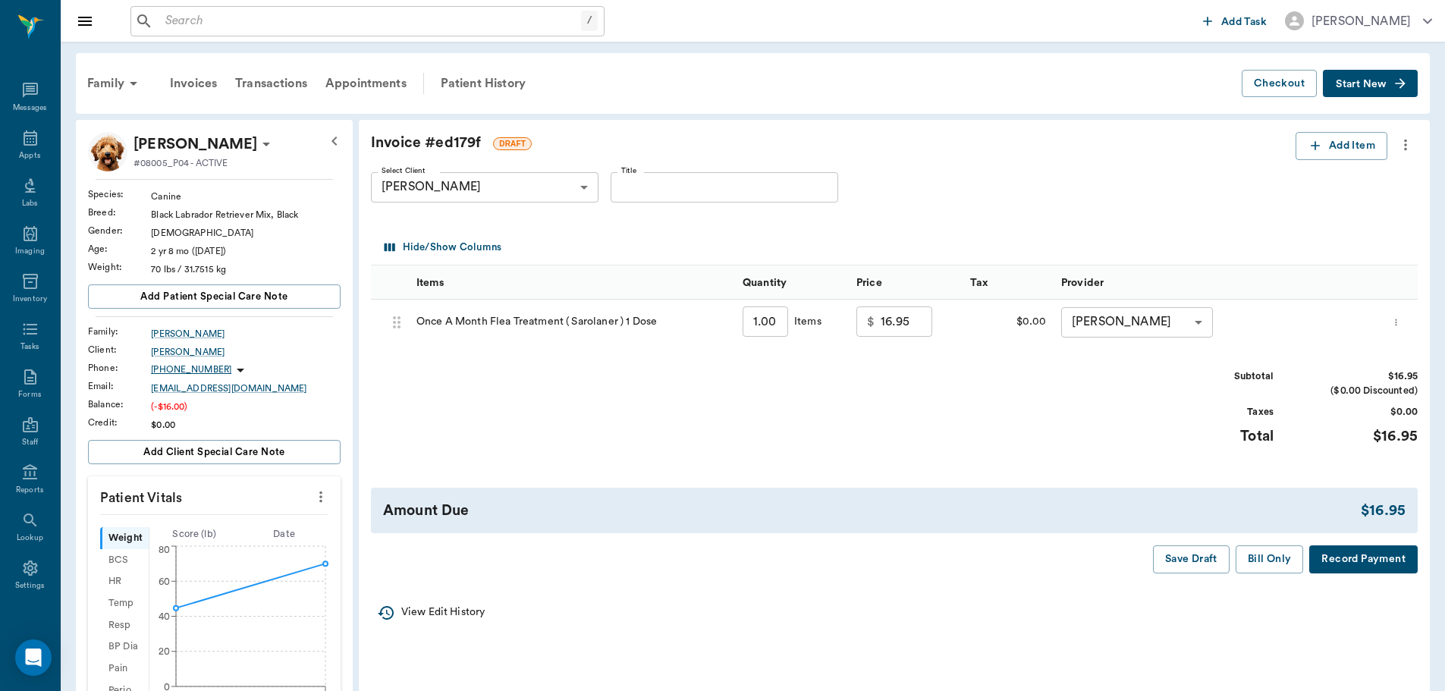
click at [1266, 554] on button "Bill Only" at bounding box center [1270, 559] width 68 height 28
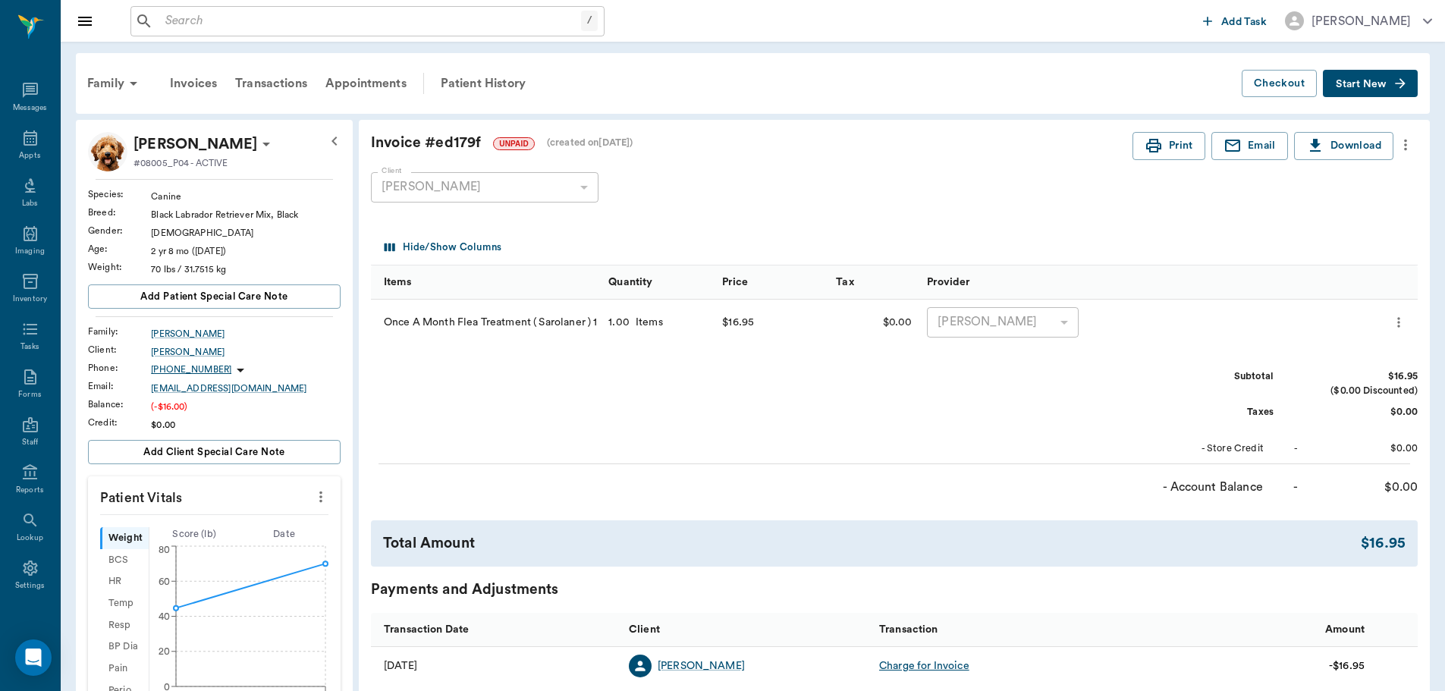
drag, startPoint x: 31, startPoint y: 148, endPoint x: 115, endPoint y: 151, distance: 83.5
click at [31, 148] on div "Appts" at bounding box center [30, 147] width 60 height 48
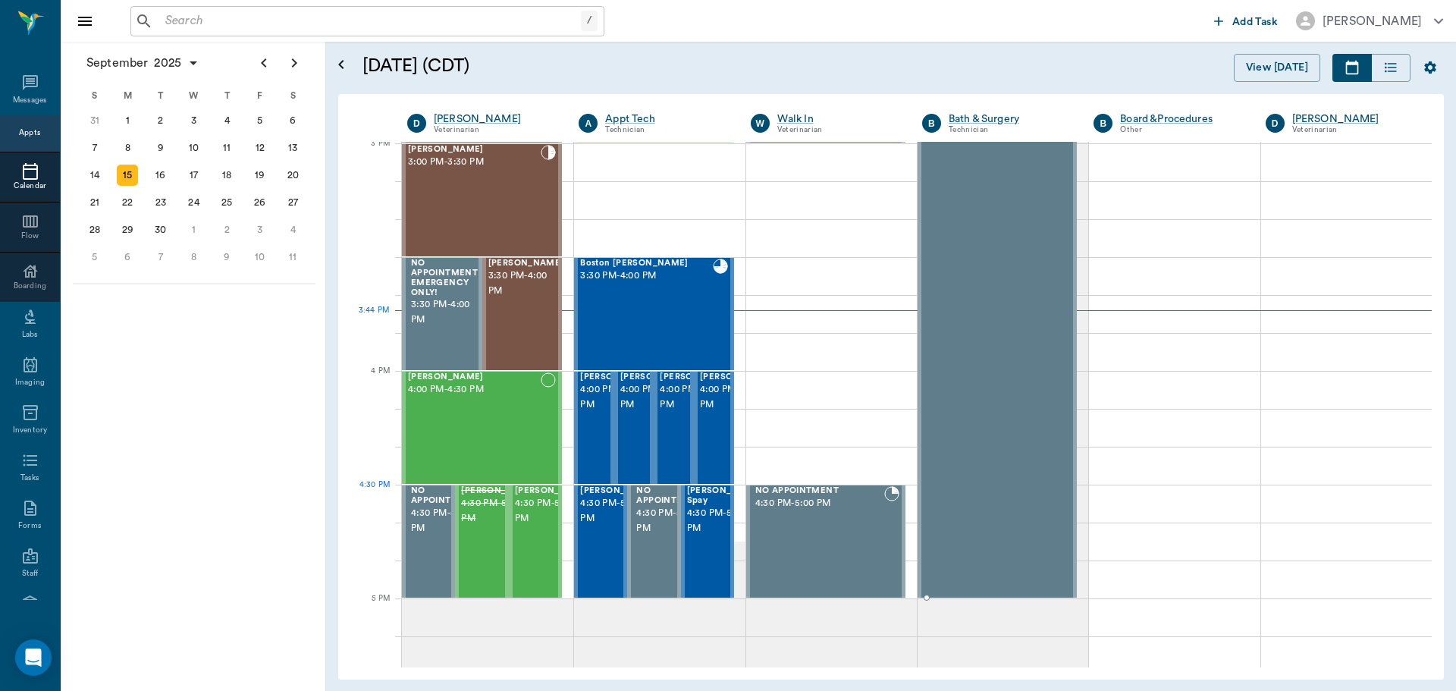
scroll to position [1597, 0]
click at [520, 337] on div "Molly Dickson 3:30 PM - 4:00 PM" at bounding box center [526, 314] width 76 height 111
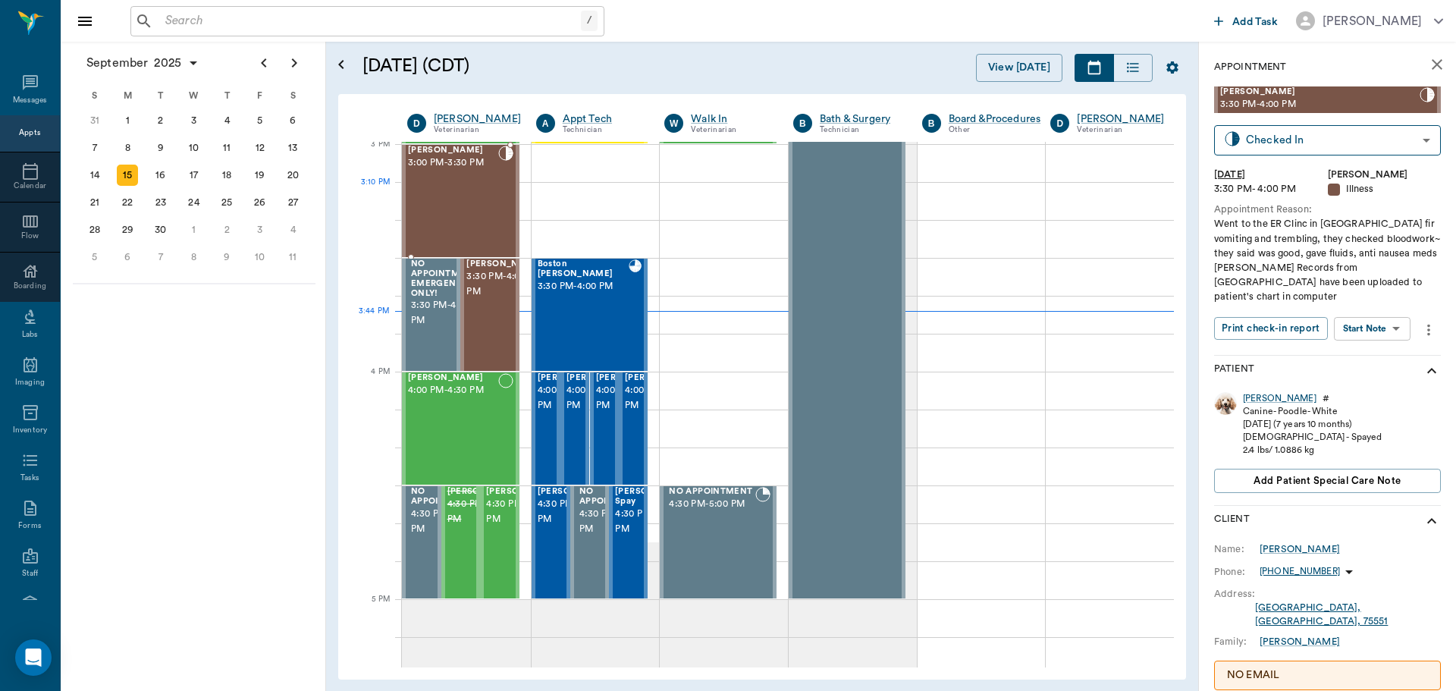
click at [486, 206] on div "Maria Hall 3:00 PM - 3:30 PM" at bounding box center [453, 201] width 90 height 111
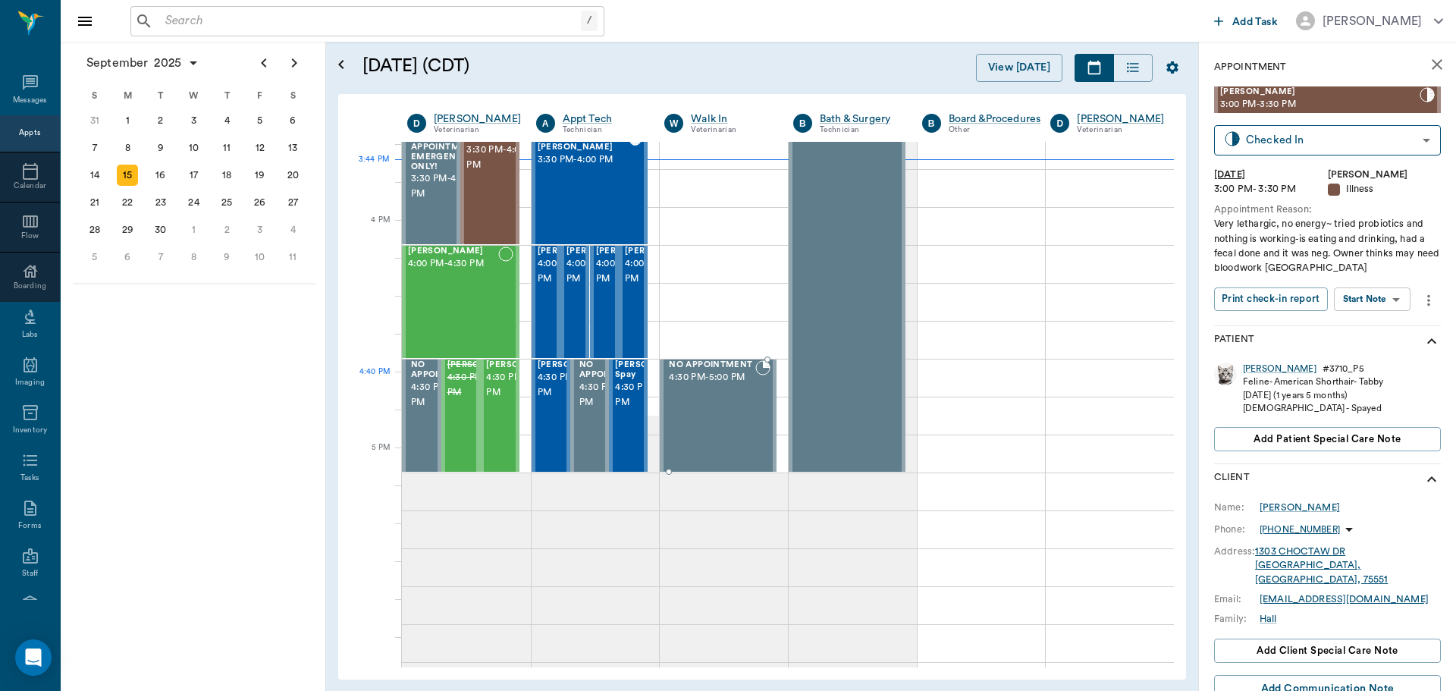
scroll to position [1748, 0]
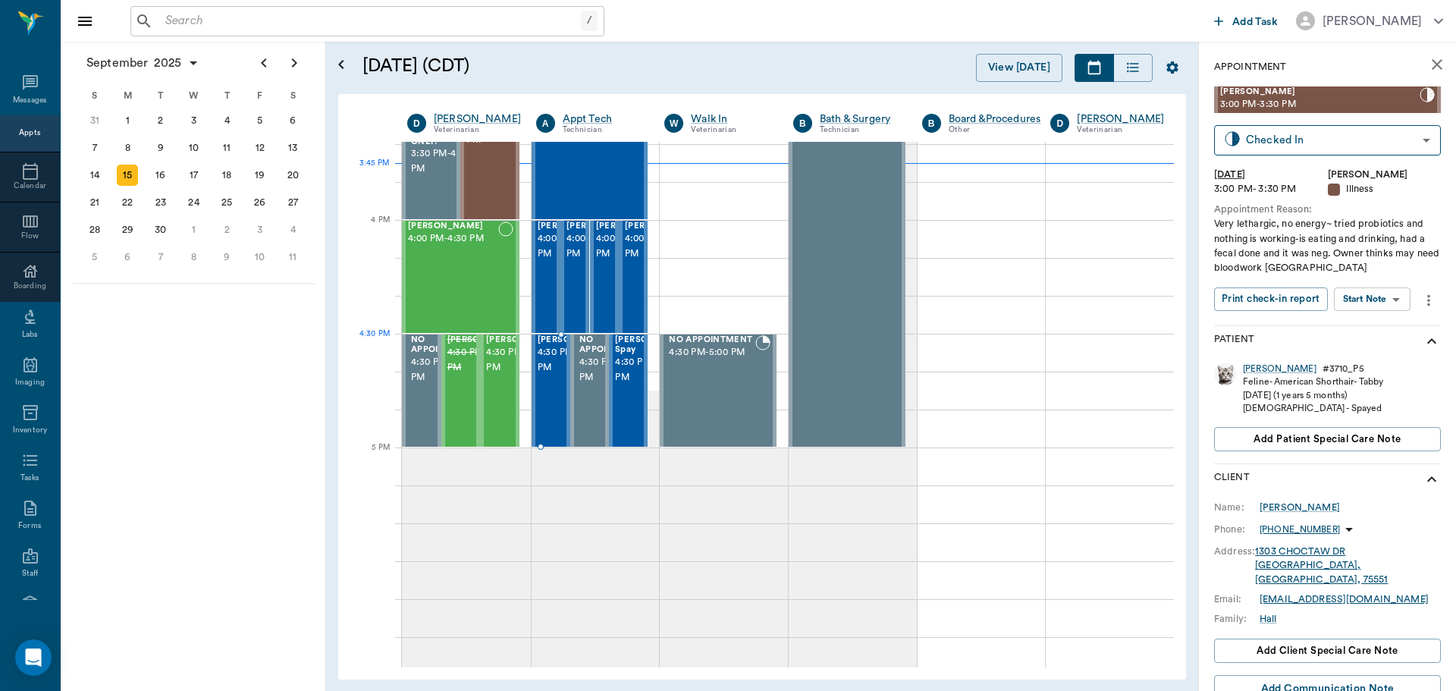
click at [548, 360] on span "4:30 PM - 5:00 PM" at bounding box center [576, 360] width 76 height 30
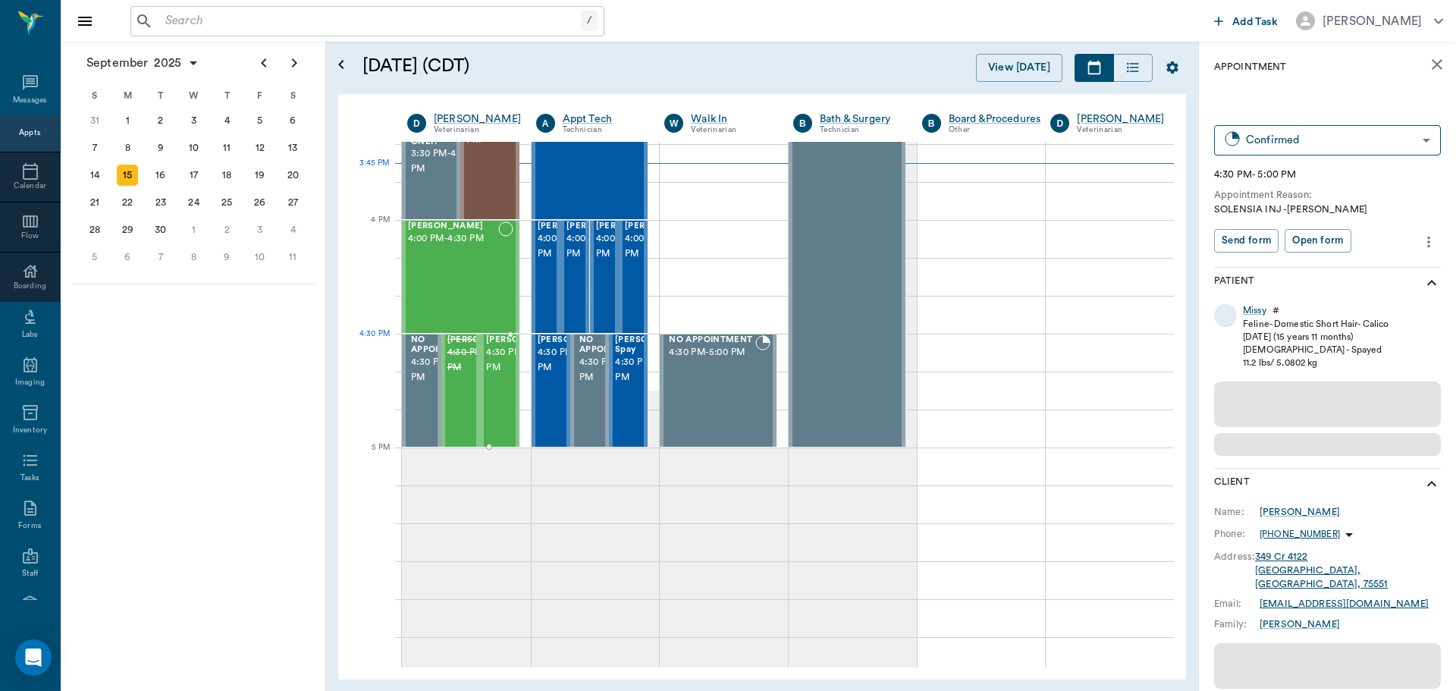
click at [501, 366] on span "4:30 PM - 5:00 PM" at bounding box center [524, 360] width 76 height 30
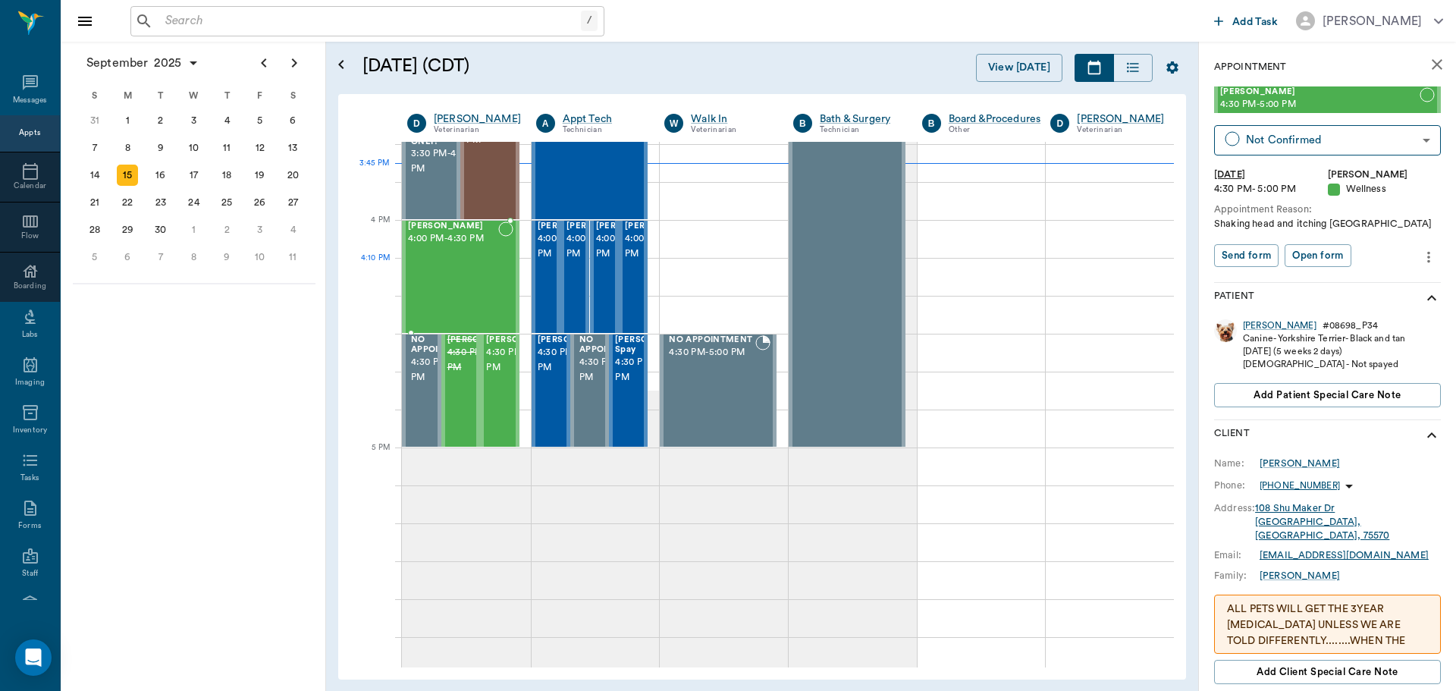
click at [439, 292] on div "Aidan Hawkins 4:00 PM - 4:30 PM" at bounding box center [453, 276] width 90 height 111
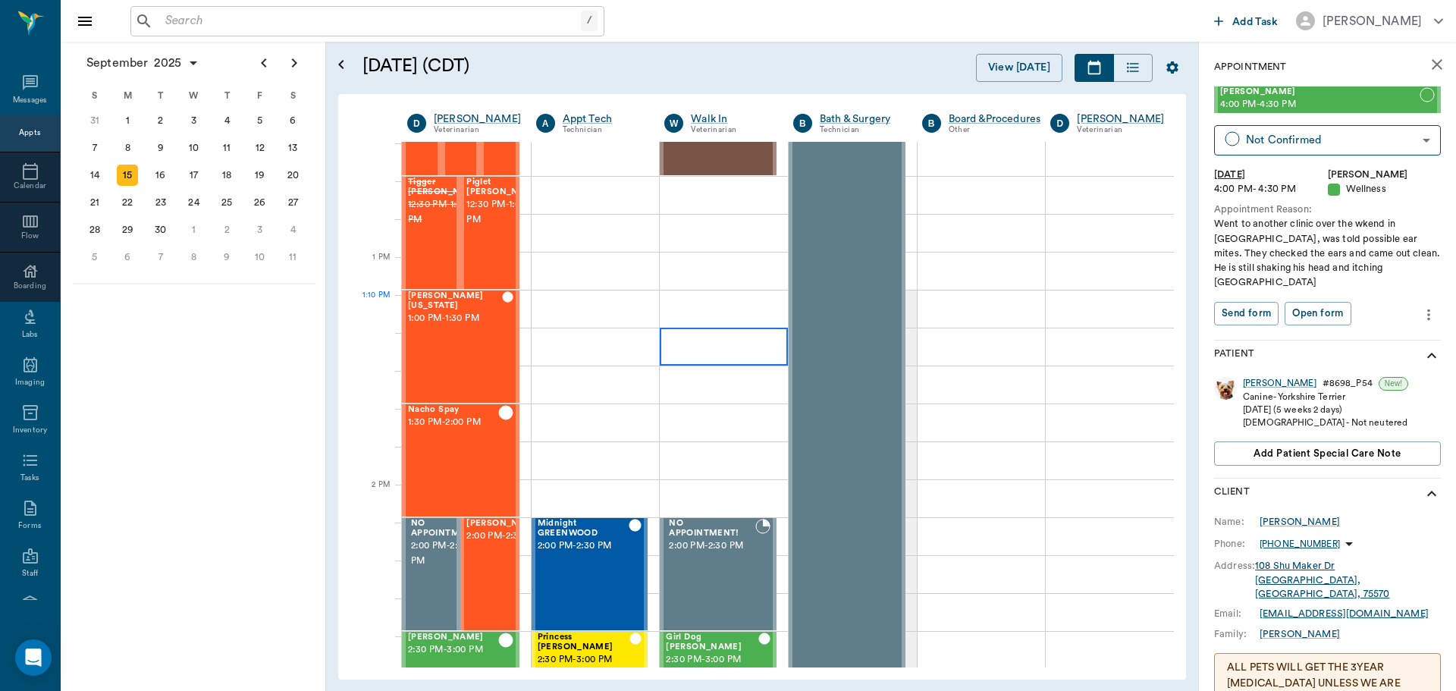
scroll to position [1142, 0]
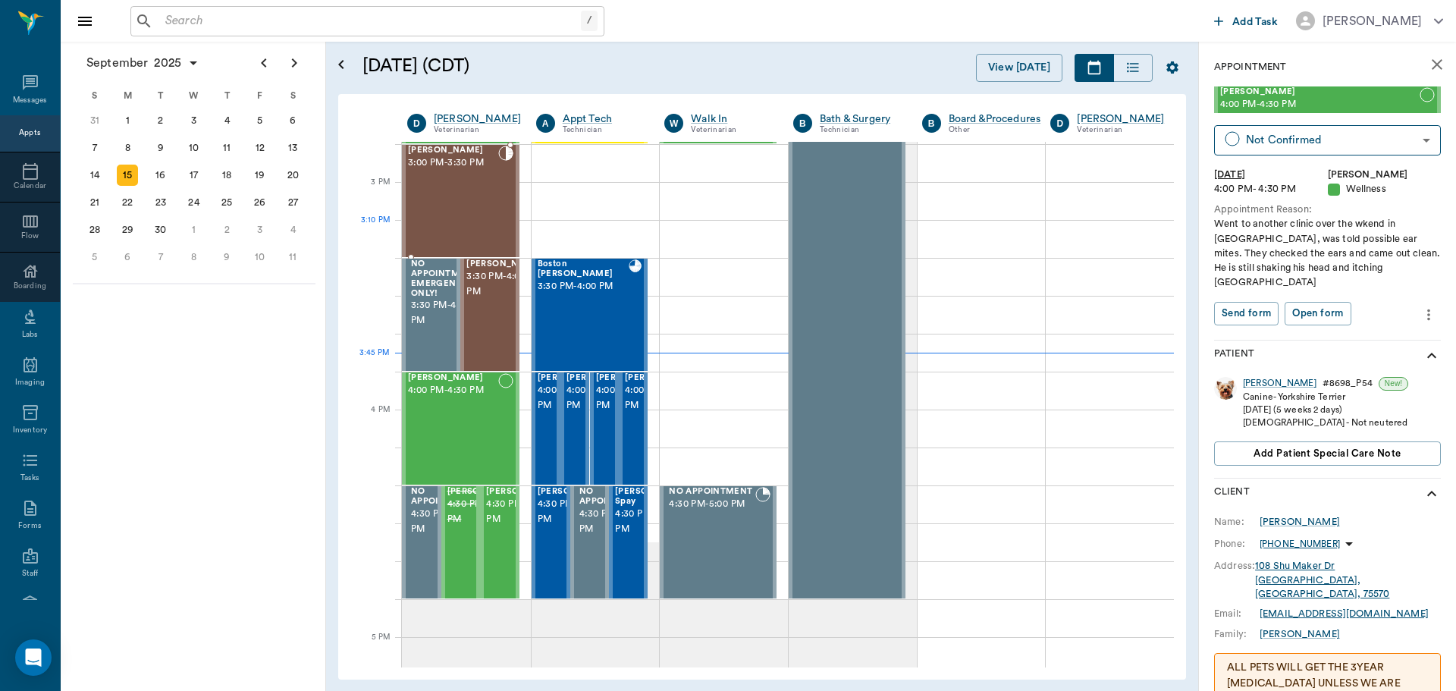
scroll to position [1521, 0]
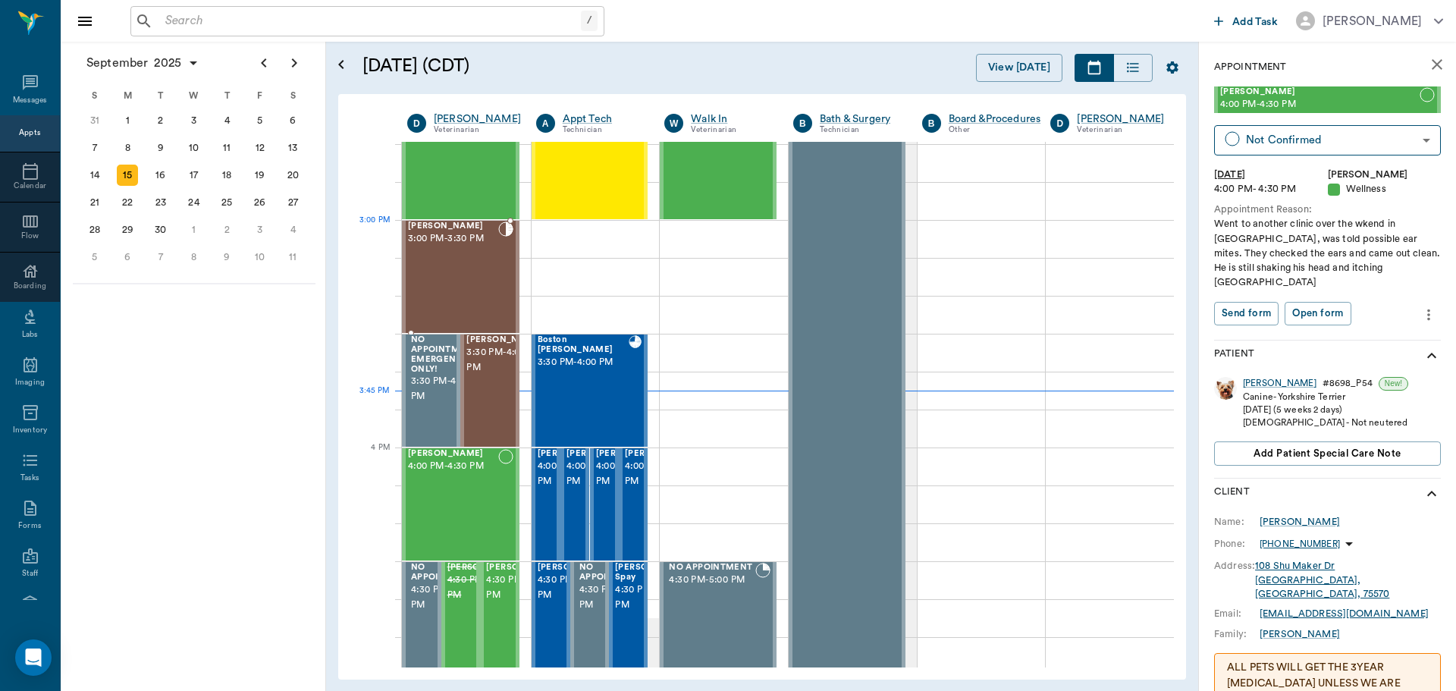
click at [503, 234] on circle at bounding box center [506, 229] width 14 height 14
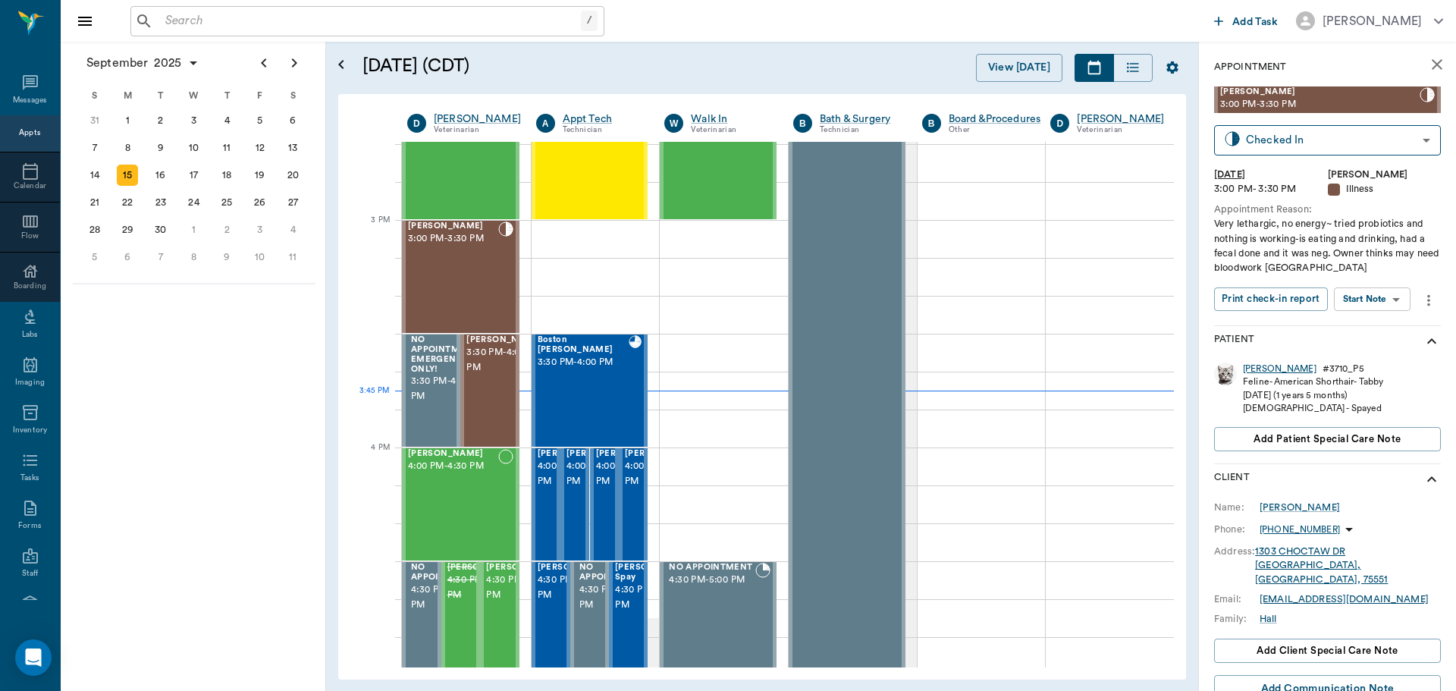
click at [1243, 368] on div "[PERSON_NAME]" at bounding box center [1280, 369] width 74 height 13
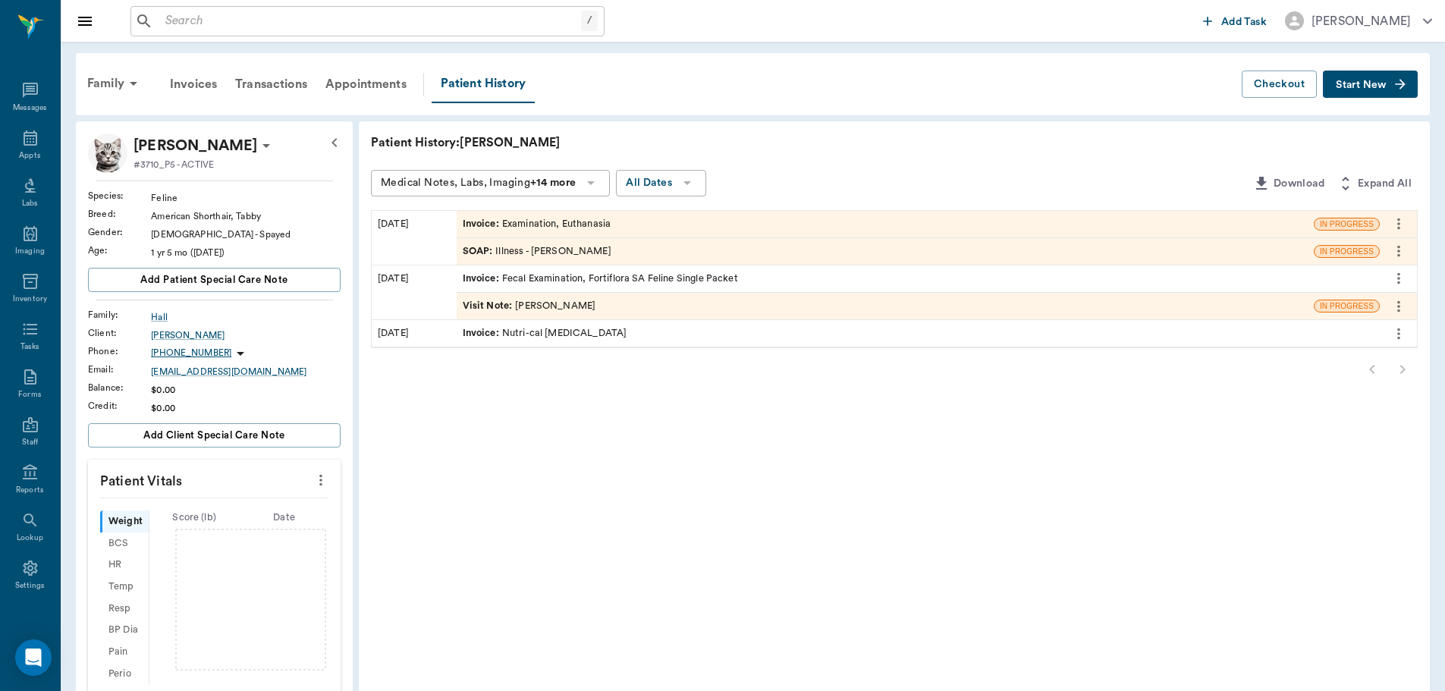
click at [674, 247] on div "SOAP : Illness - [PERSON_NAME]" at bounding box center [885, 251] width 857 height 27
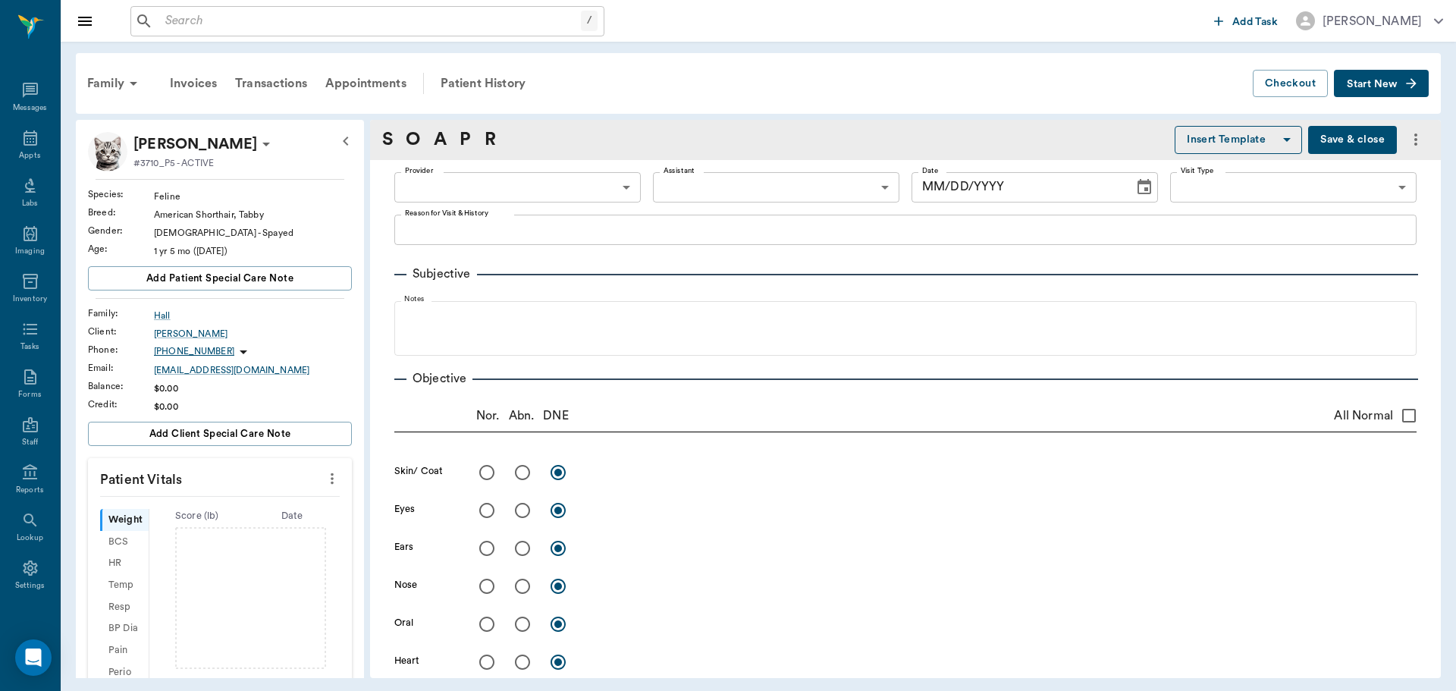
type input "63ec2f075fda476ae8351a4d"
type input "65d2be4f46e3a538d89b8c15"
type textarea "Very lethargic, no energy~ tried probiotics and nothing is working-is eating an…"
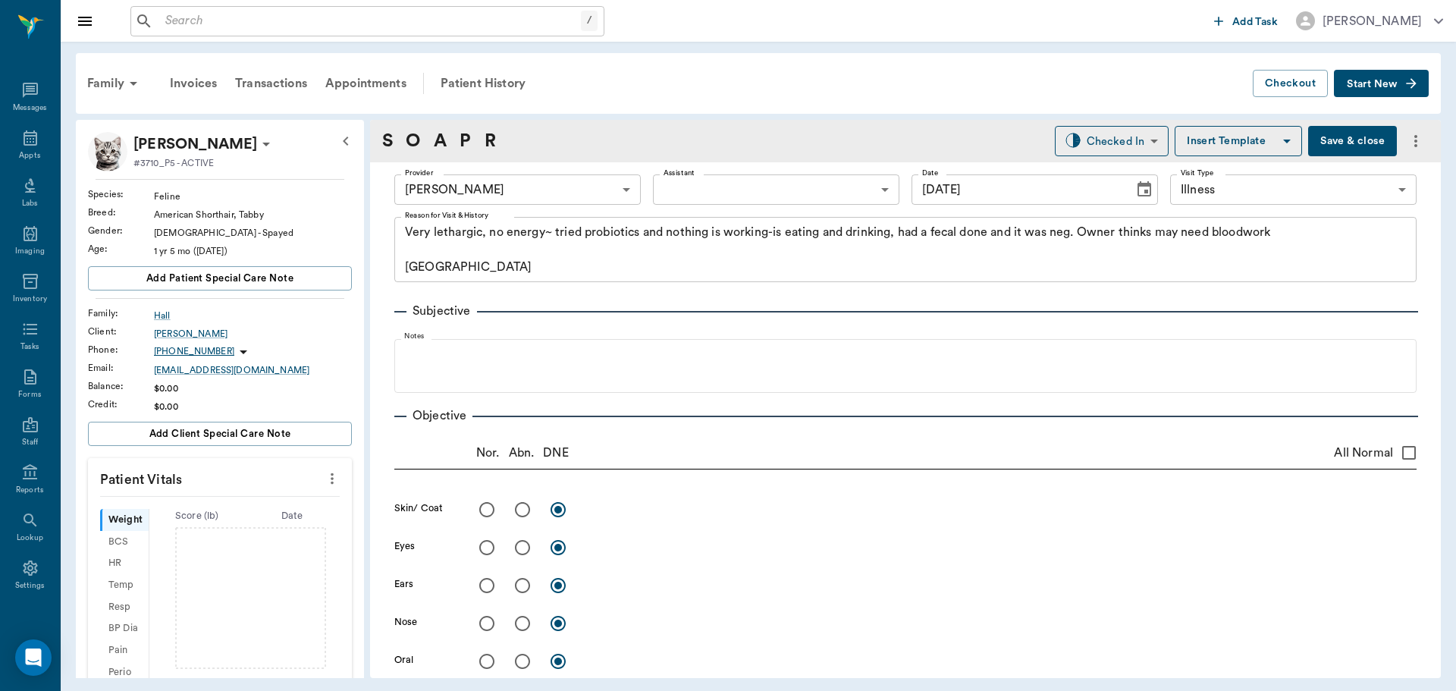
type input "[DATE]"
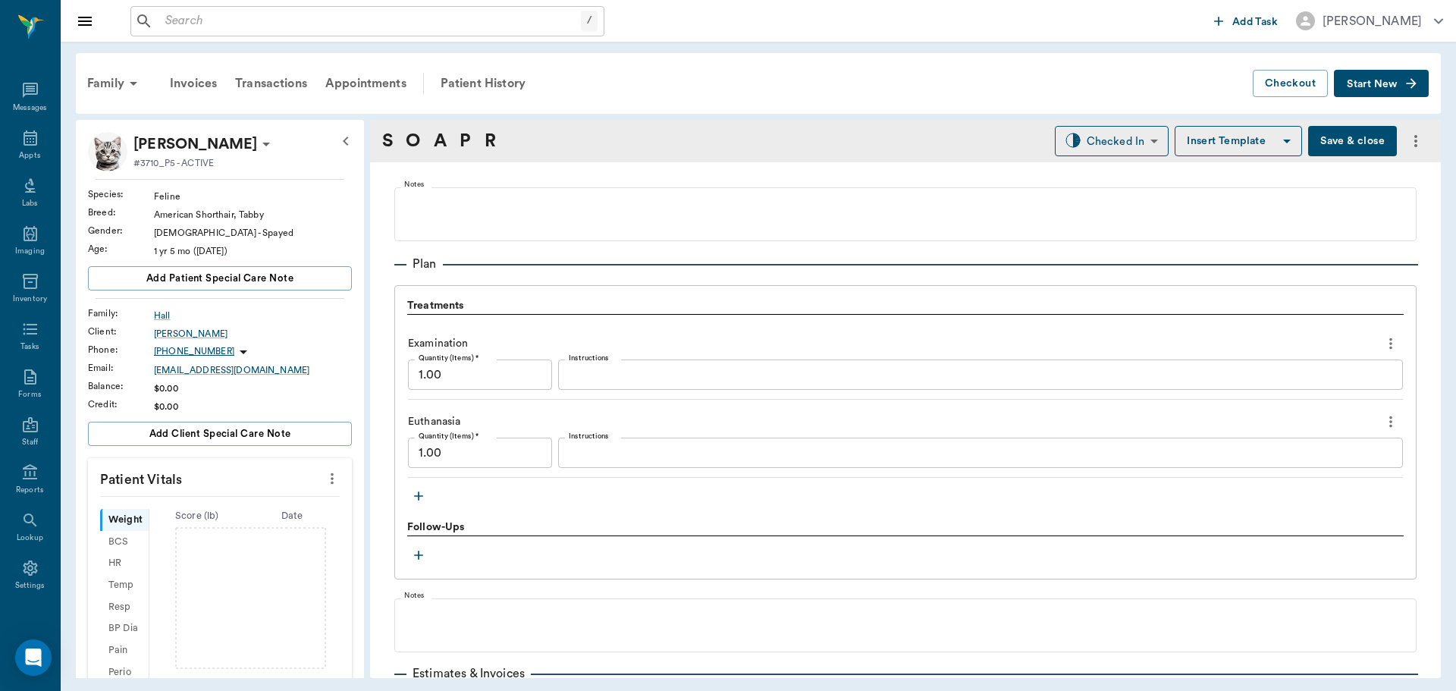
scroll to position [1120, 0]
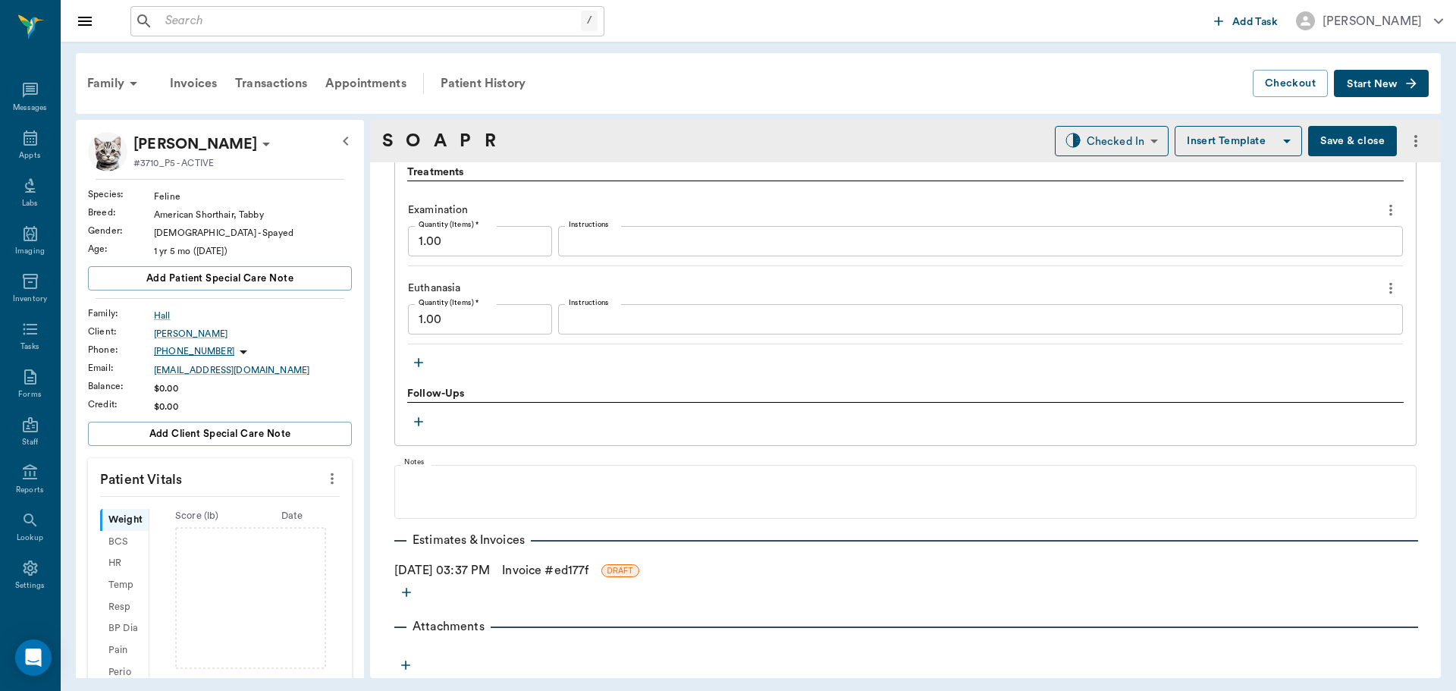
click at [422, 358] on icon "button" at bounding box center [418, 362] width 15 height 15
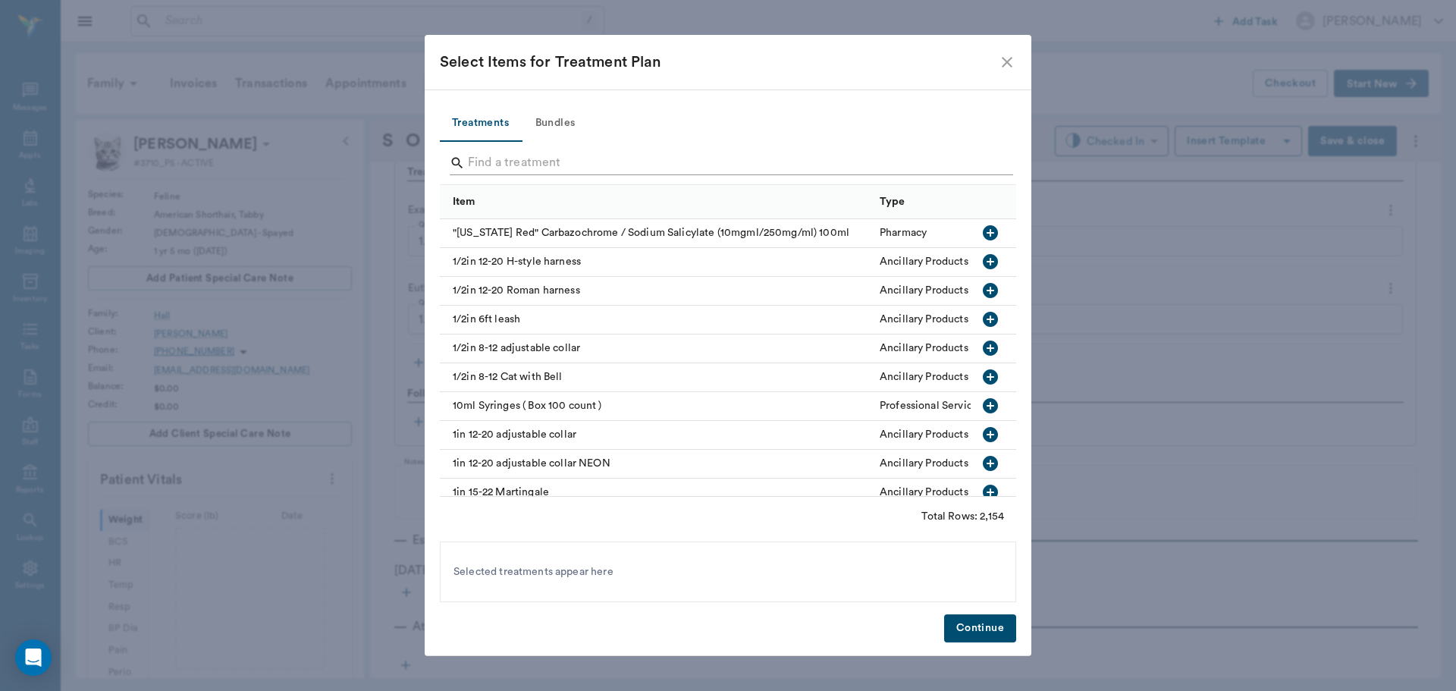
click at [596, 165] on input "Search" at bounding box center [729, 163] width 523 height 24
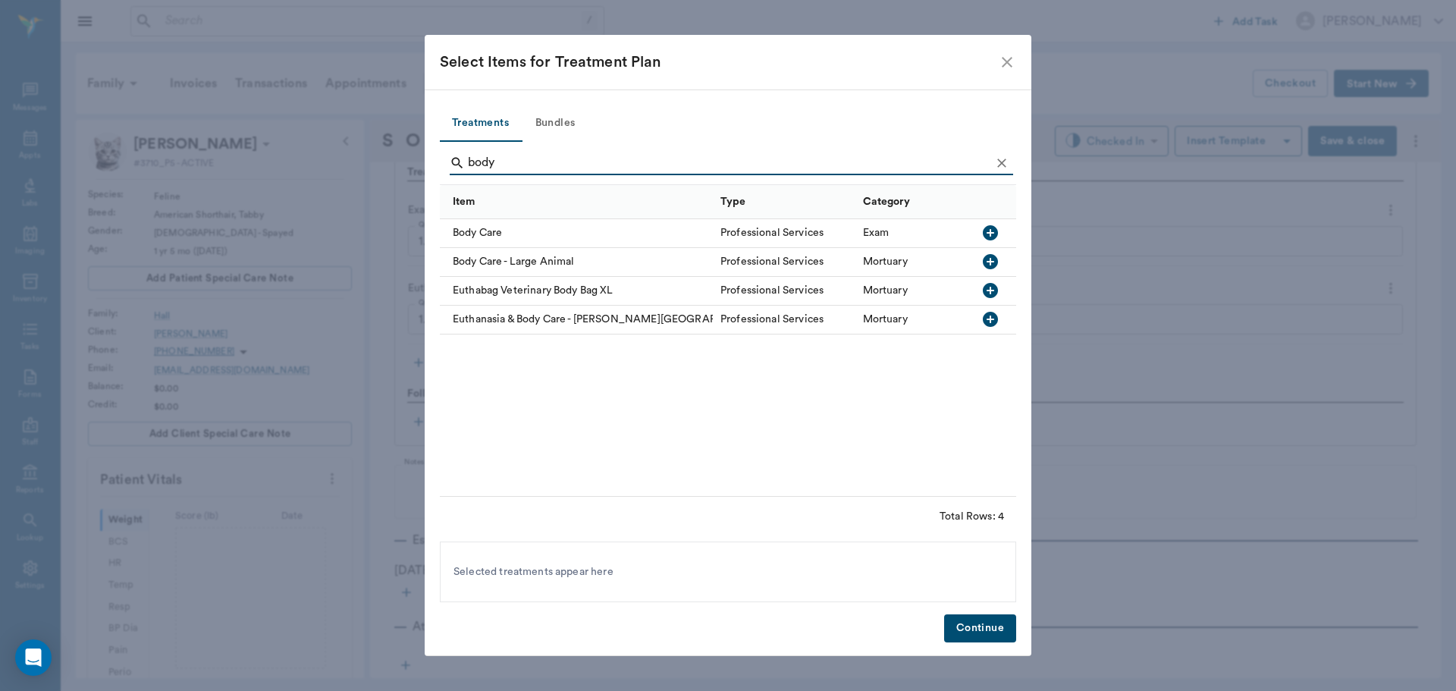
type input "body"
click at [999, 229] on icon "button" at bounding box center [990, 233] width 18 height 18
click at [975, 630] on button "Continue" at bounding box center [980, 628] width 72 height 28
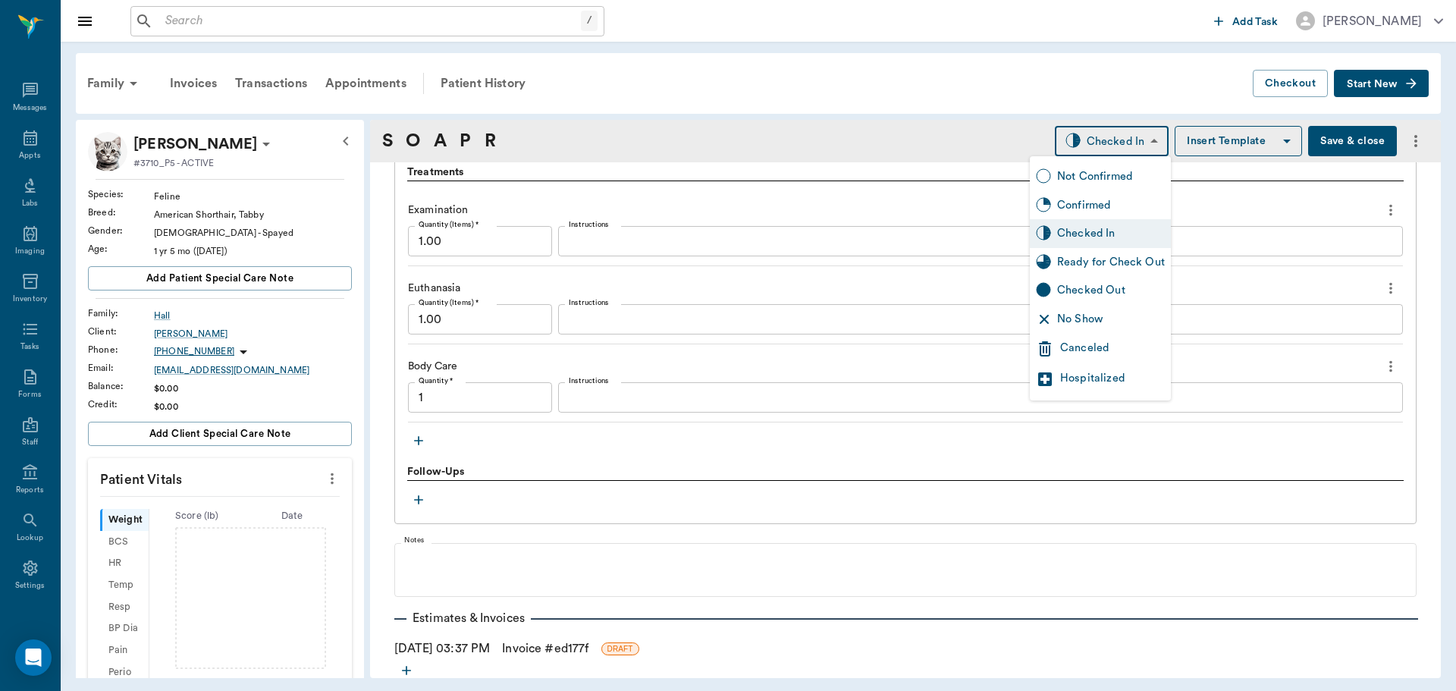
click at [1112, 142] on body "/ ​ Add Task [PERSON_NAME] Nectar Messages Appts Labs Imaging Inventory Tasks F…" at bounding box center [728, 345] width 1456 height 691
type input "1.00"
click at [1123, 259] on div "Ready for Check Out" at bounding box center [1111, 262] width 108 height 17
type input "READY_TO_CHECKOUT"
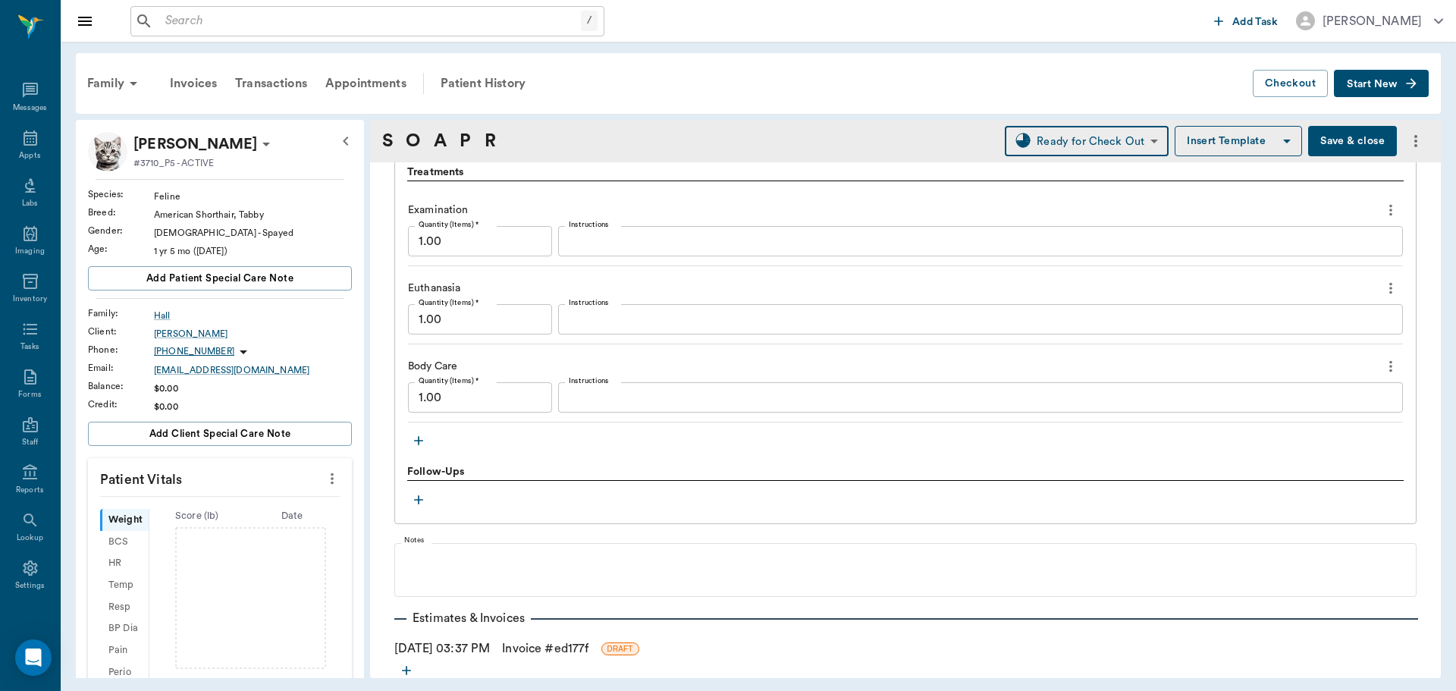
scroll to position [1198, 0]
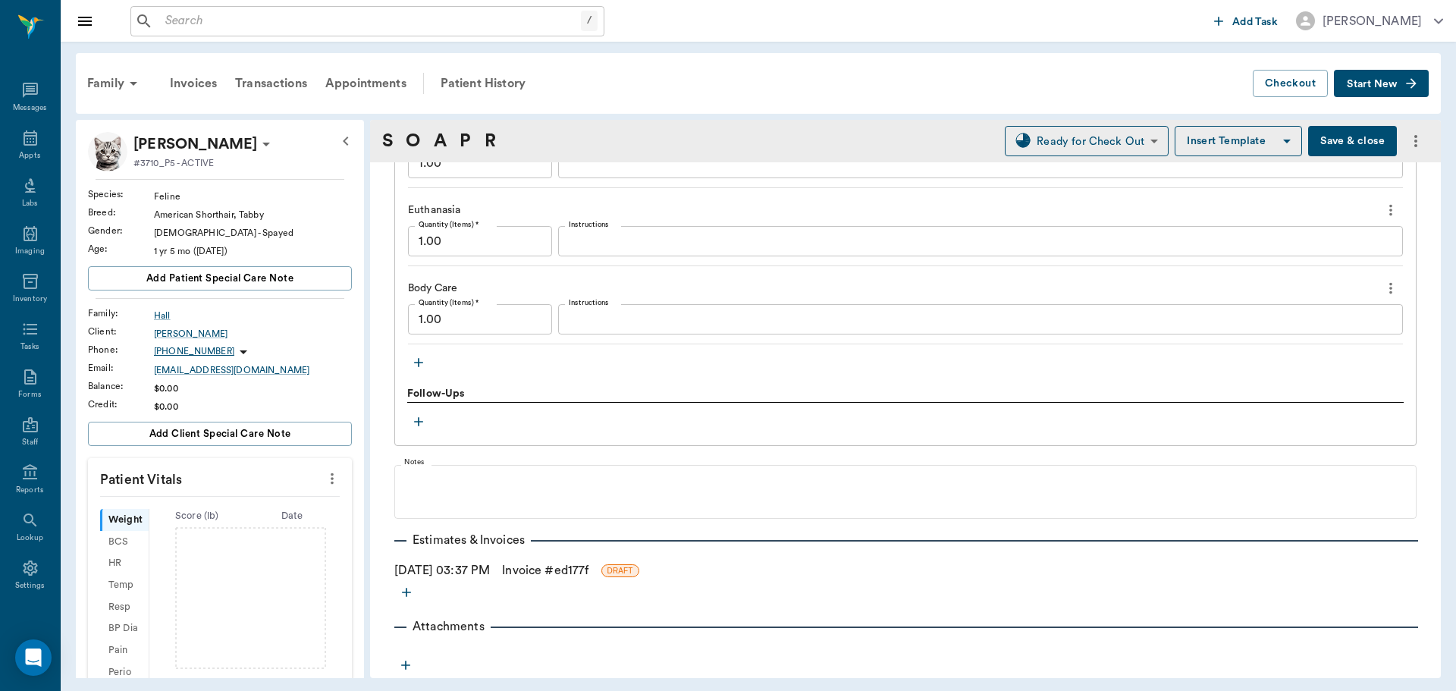
click at [561, 565] on link "Invoice # ed177f" at bounding box center [545, 570] width 86 height 18
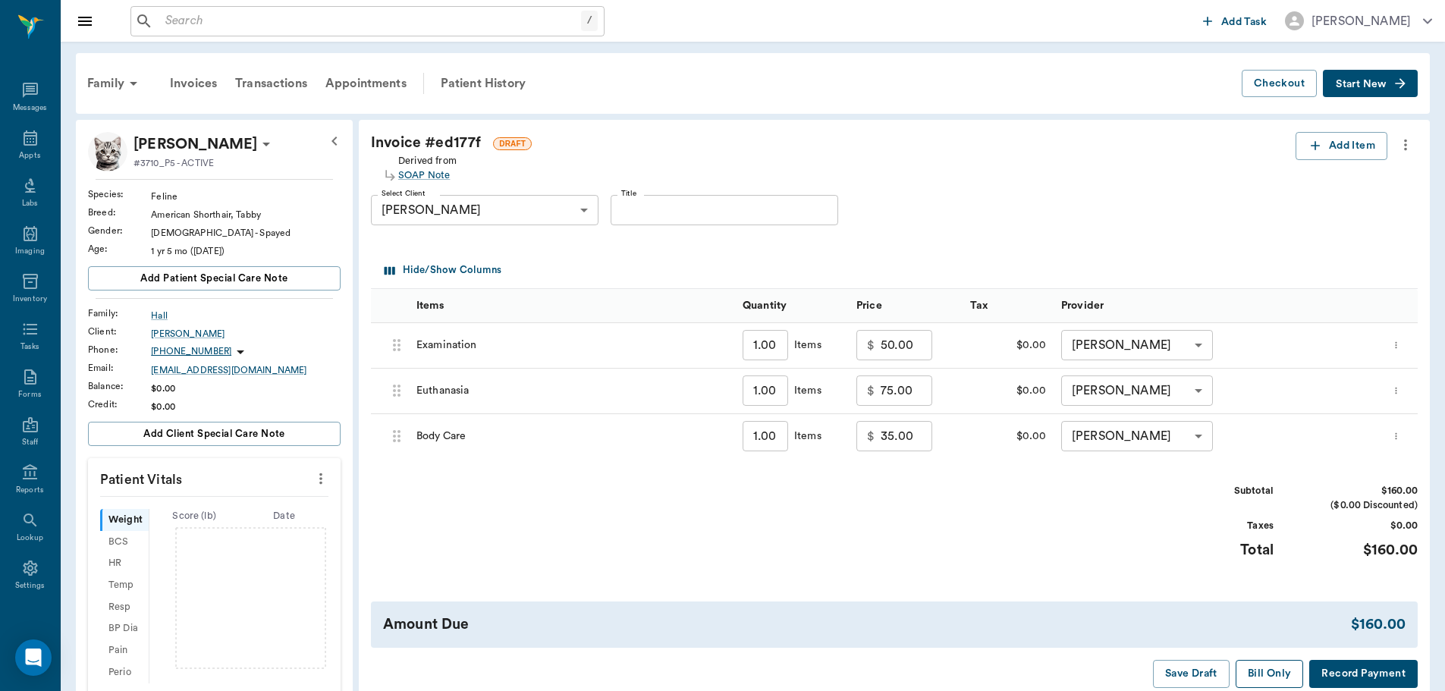
click at [1266, 685] on button "Bill Only" at bounding box center [1270, 674] width 68 height 28
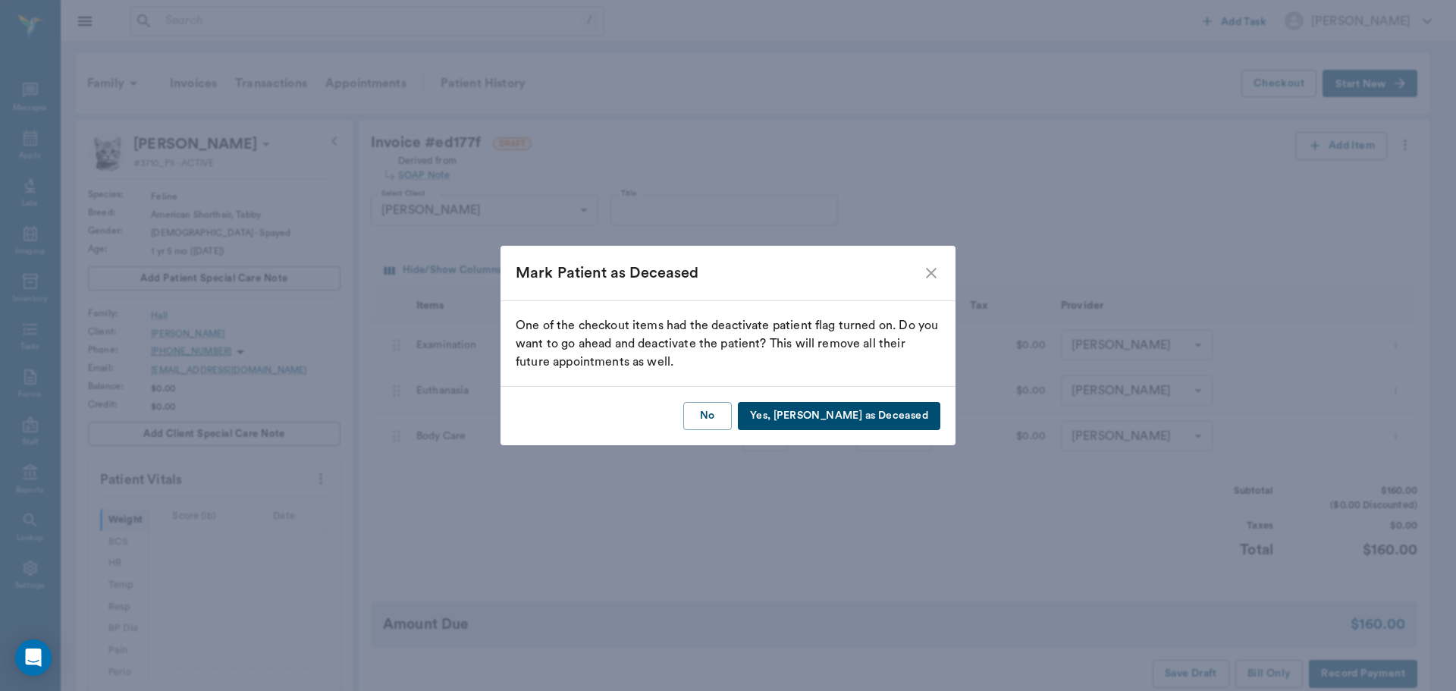
click at [885, 424] on button "Yes, Mark as Deceased" at bounding box center [839, 416] width 203 height 28
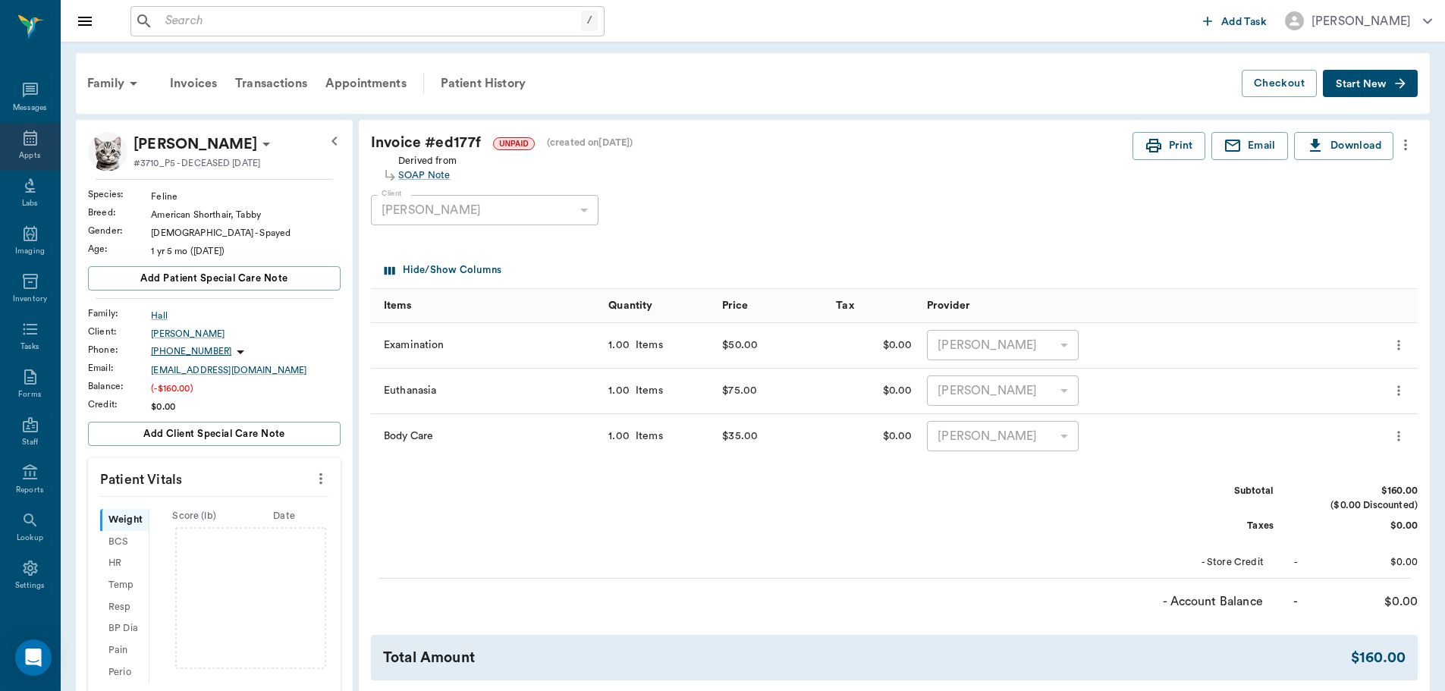
click at [11, 138] on div "Appts" at bounding box center [30, 147] width 60 height 48
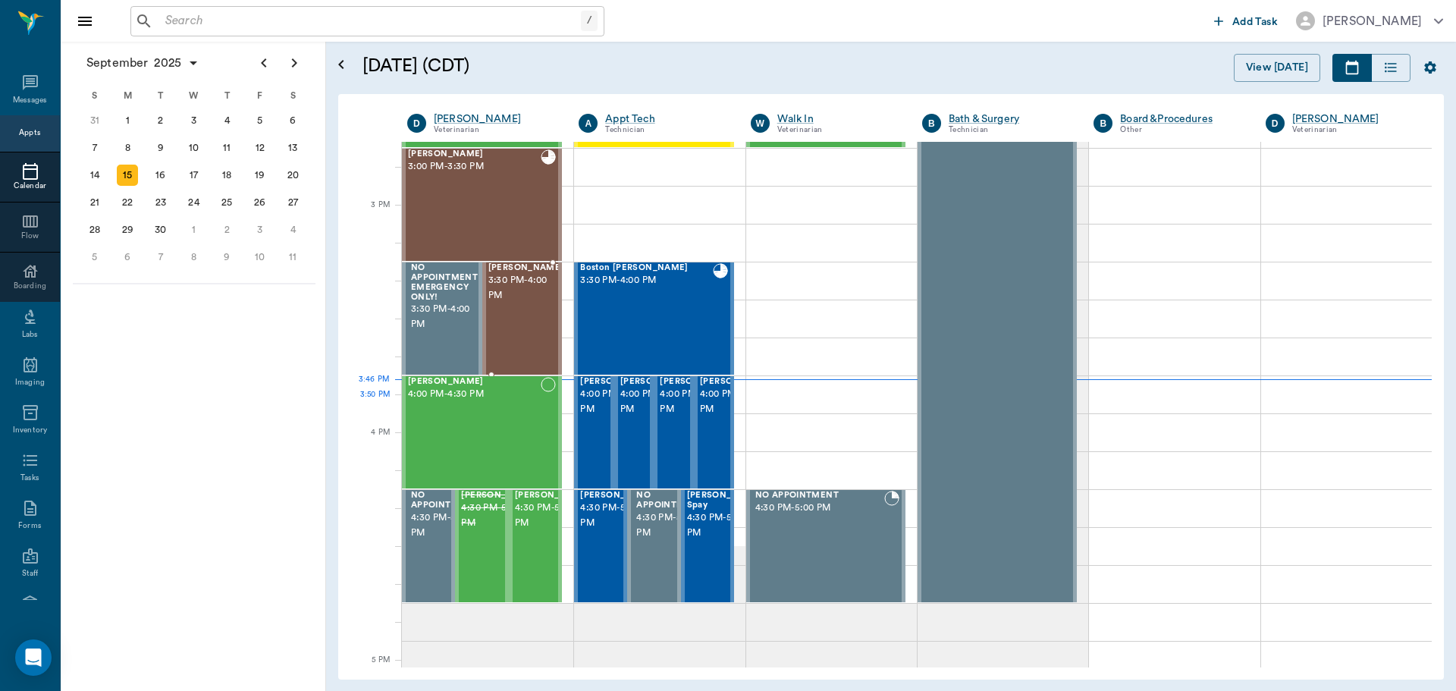
scroll to position [1518, 0]
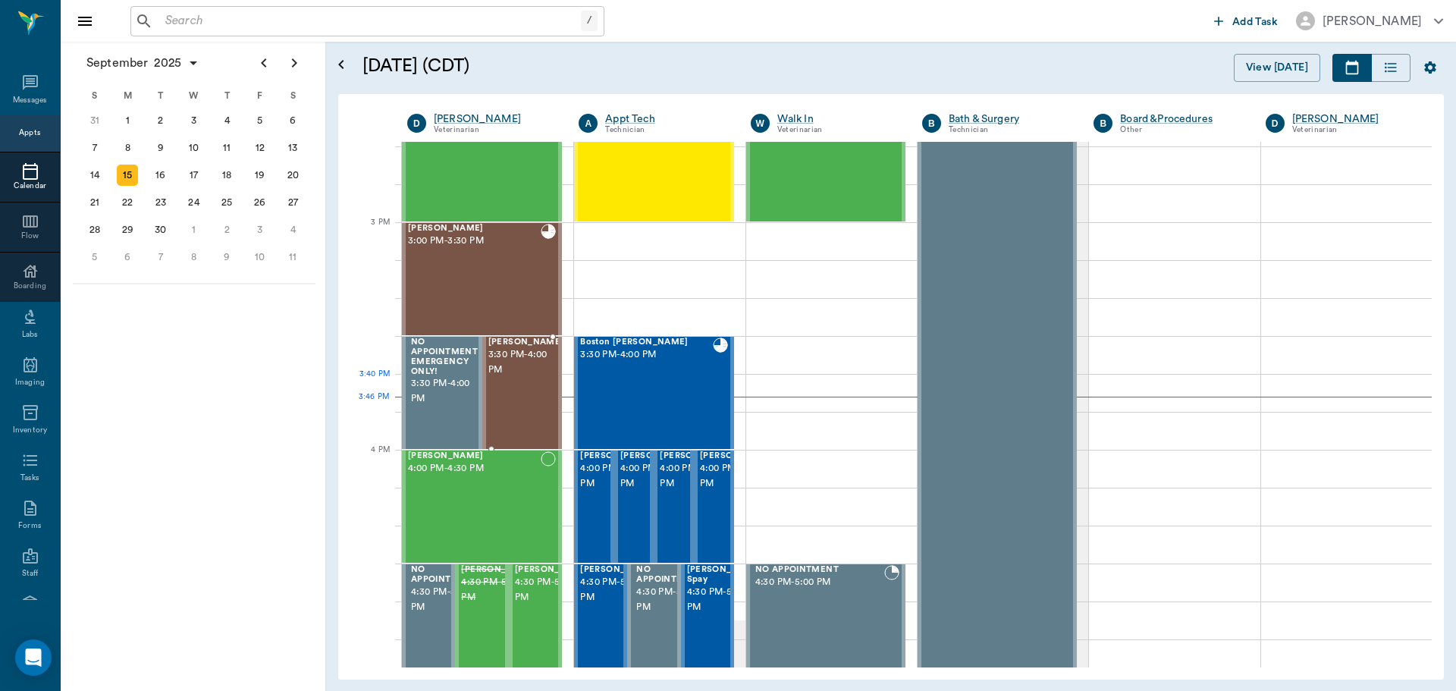
click at [527, 388] on div "[PERSON_NAME] 3:30 PM - 4:00 PM" at bounding box center [526, 393] width 76 height 111
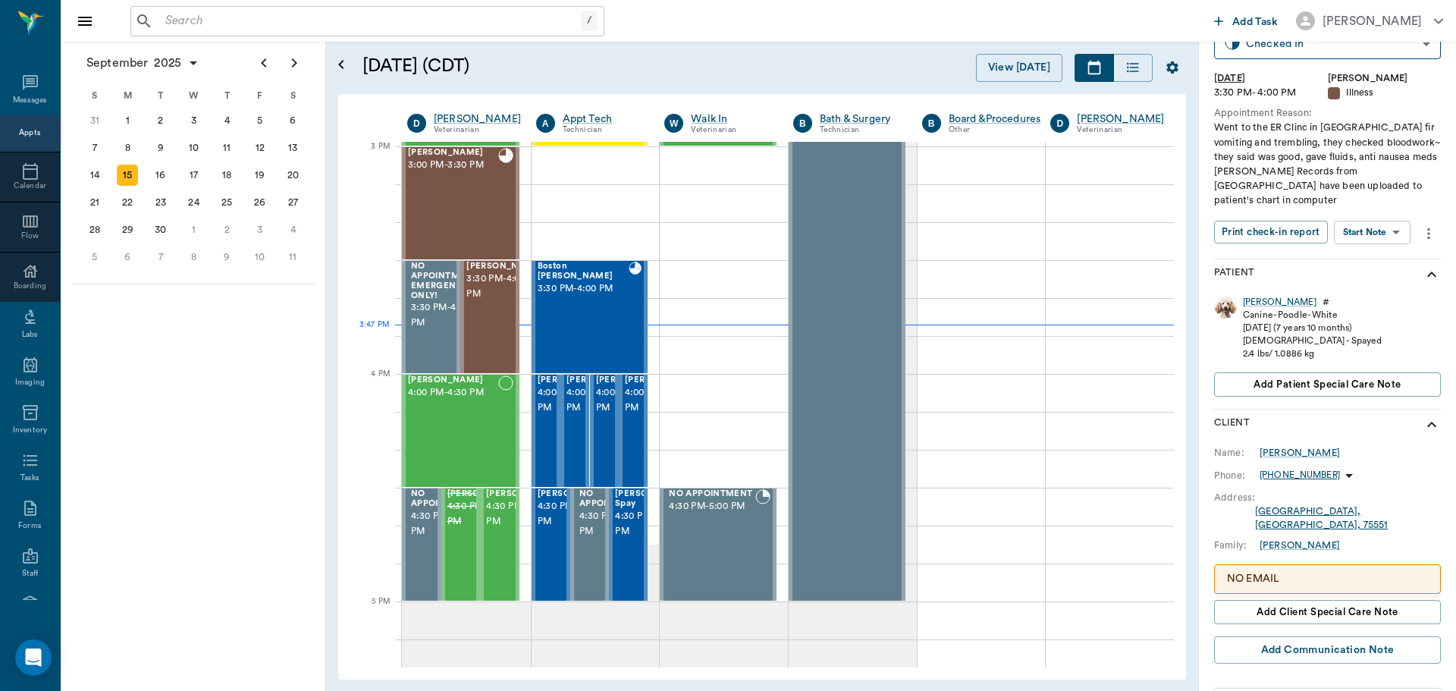
scroll to position [41, 0]
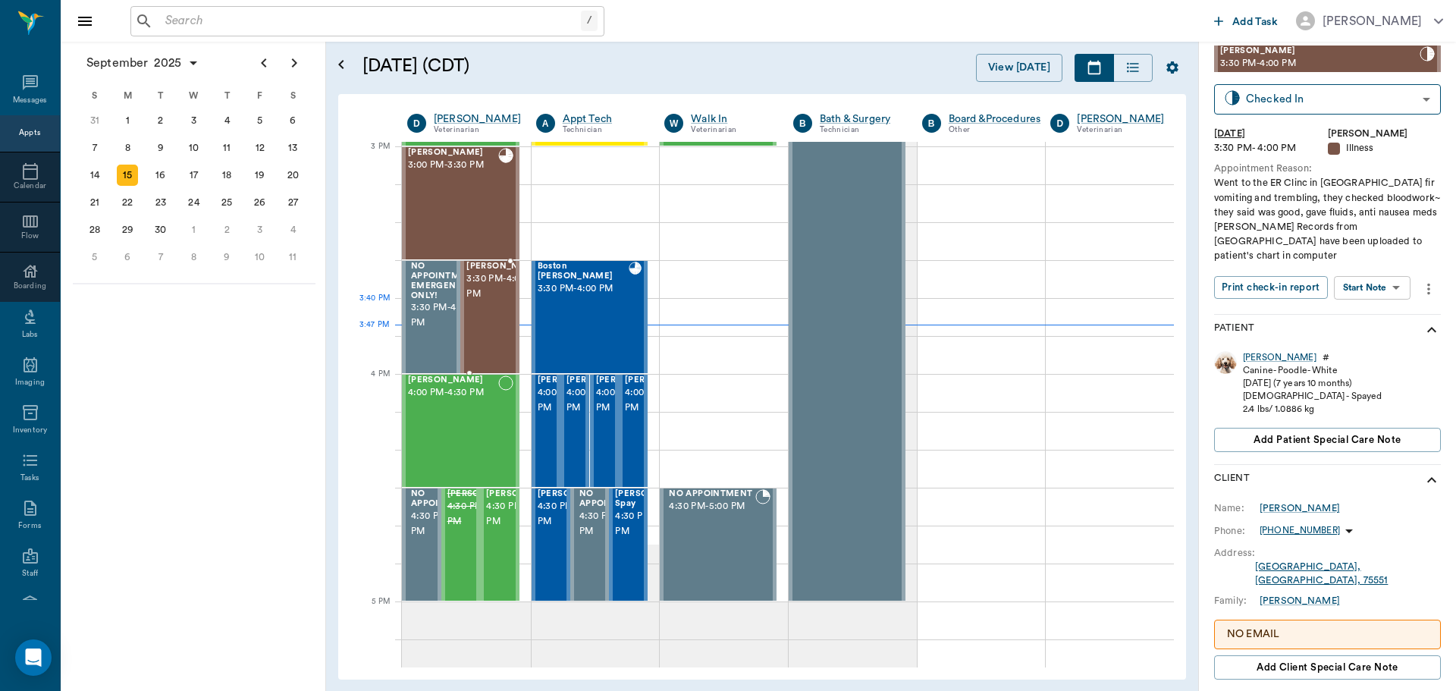
click at [485, 300] on span "3:30 PM - 4:00 PM" at bounding box center [504, 287] width 76 height 30
click at [495, 458] on div "[PERSON_NAME] 4:00 PM - 4:30 PM" at bounding box center [453, 430] width 90 height 111
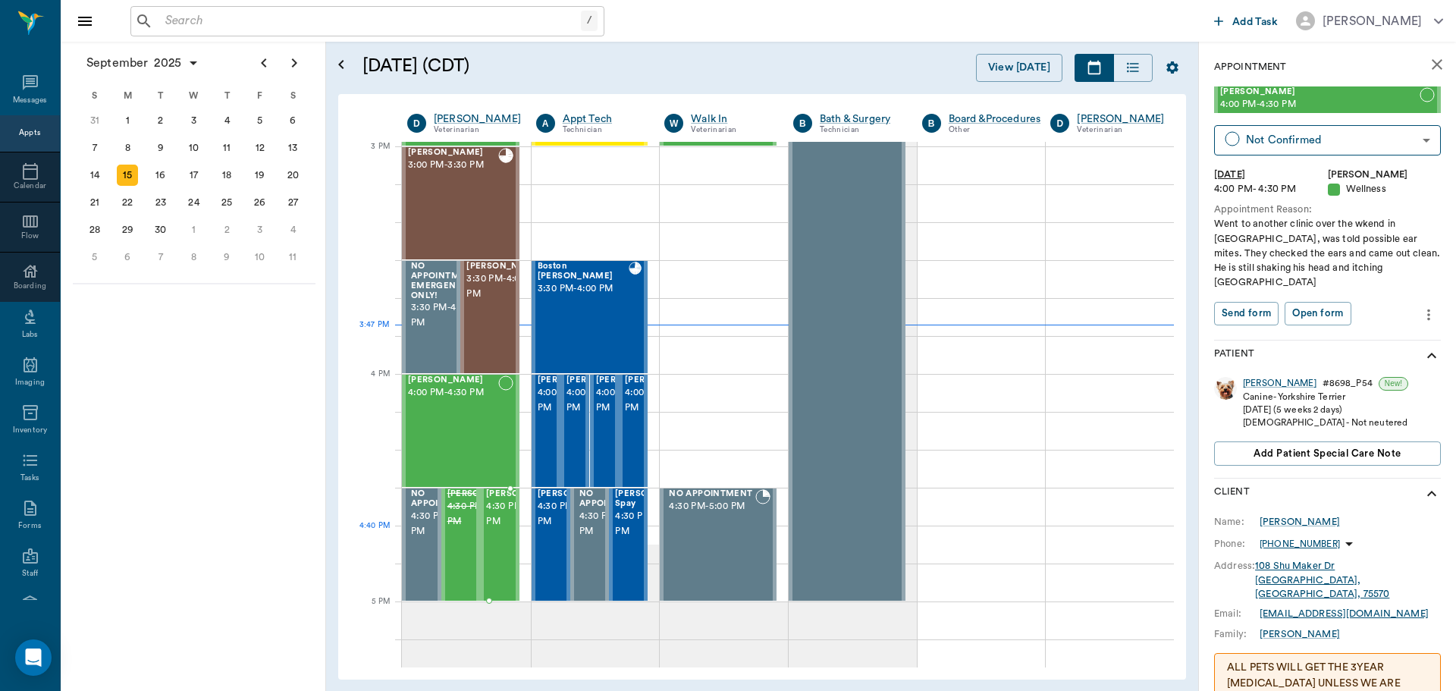
click at [497, 529] on span "4:30 PM - 5:00 PM" at bounding box center [524, 514] width 76 height 30
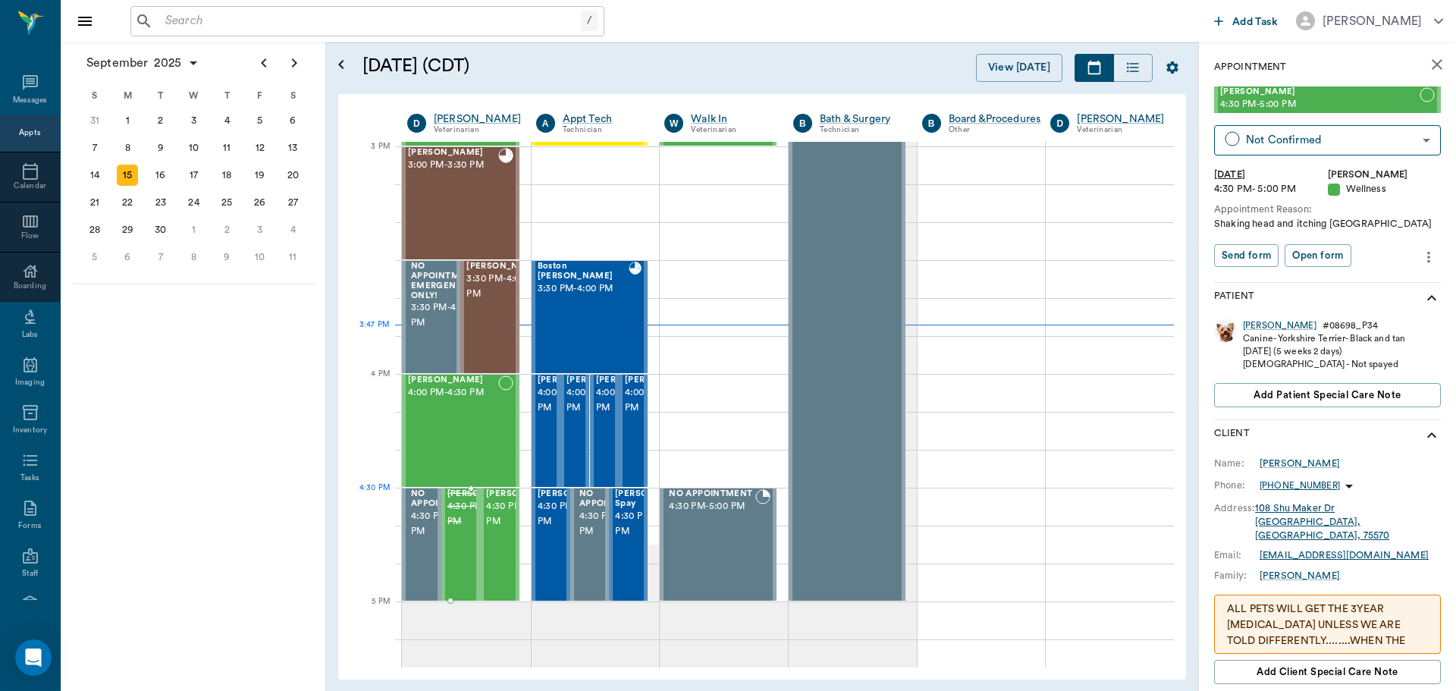
click at [464, 517] on span "4:30 PM - 5:00 PM" at bounding box center [485, 514] width 76 height 30
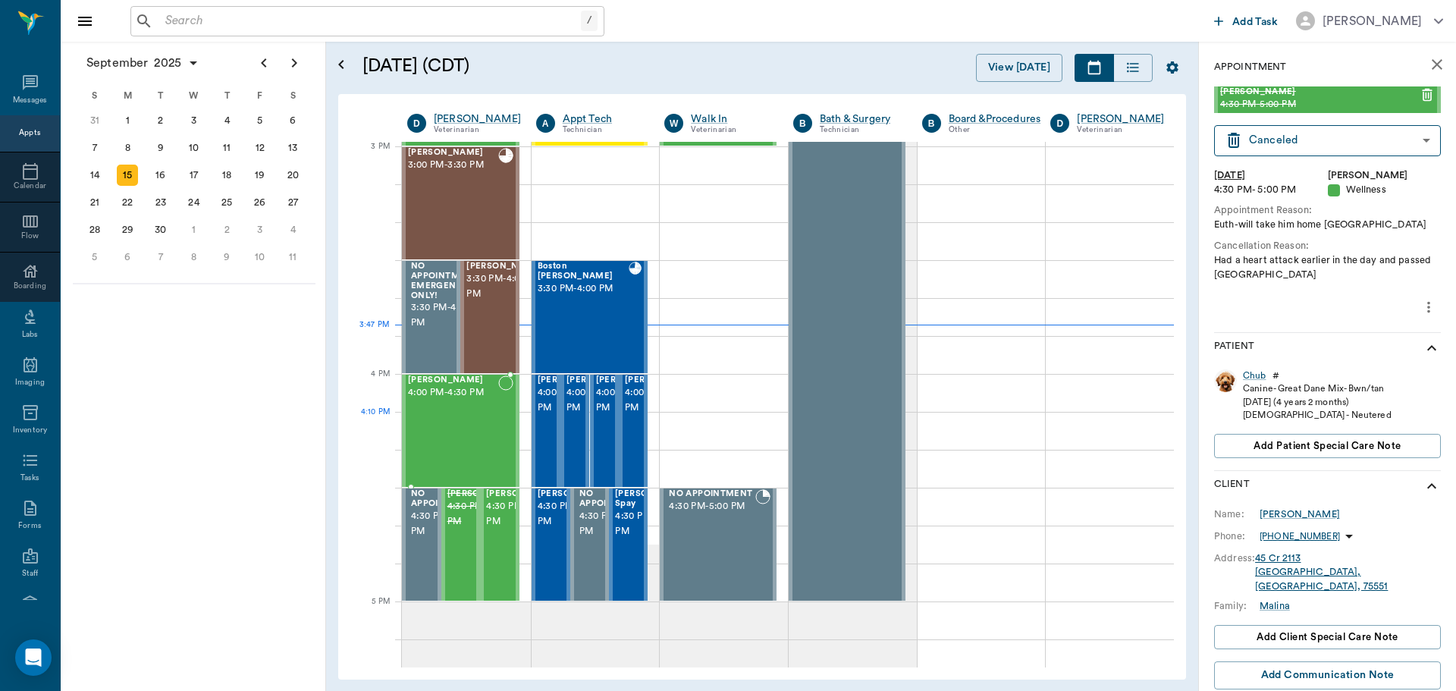
click at [455, 413] on div "[PERSON_NAME] 4:00 PM - 4:30 PM" at bounding box center [453, 430] width 90 height 111
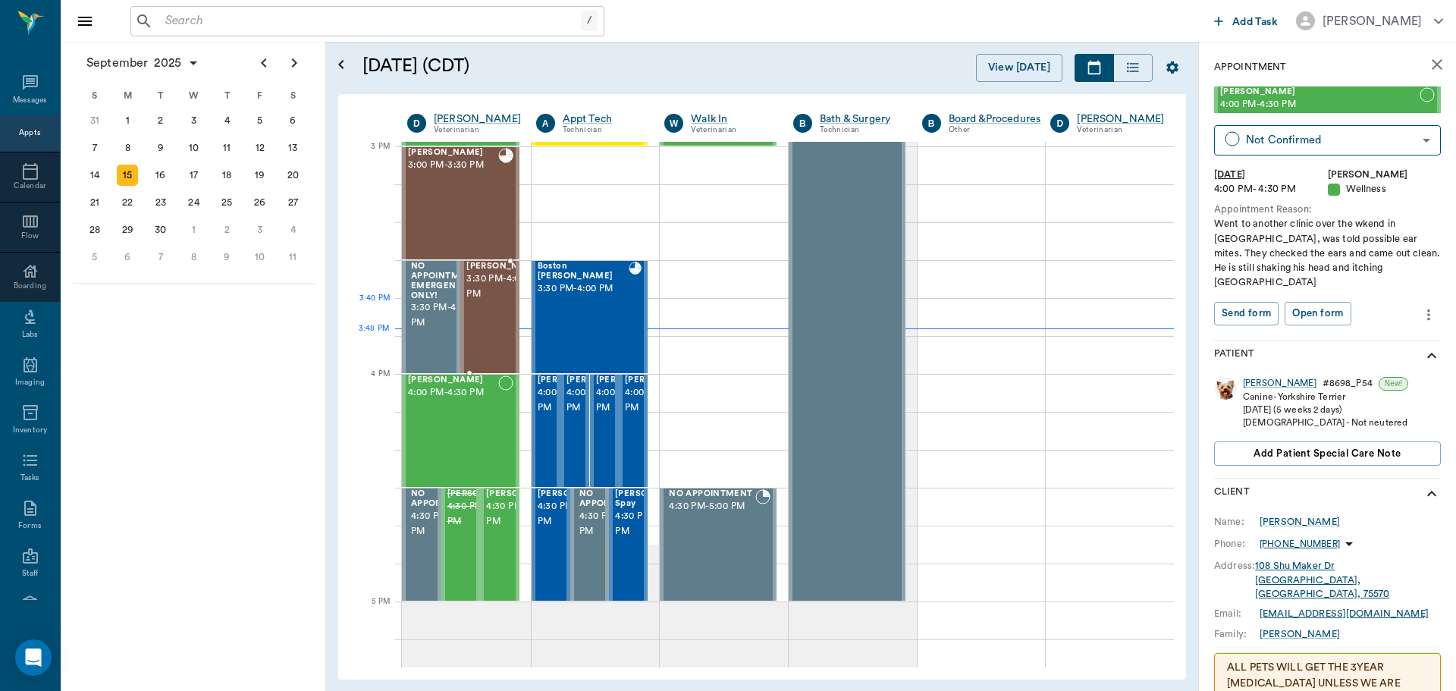
click at [489, 302] on span "3:30 PM - 4:00 PM" at bounding box center [504, 287] width 76 height 30
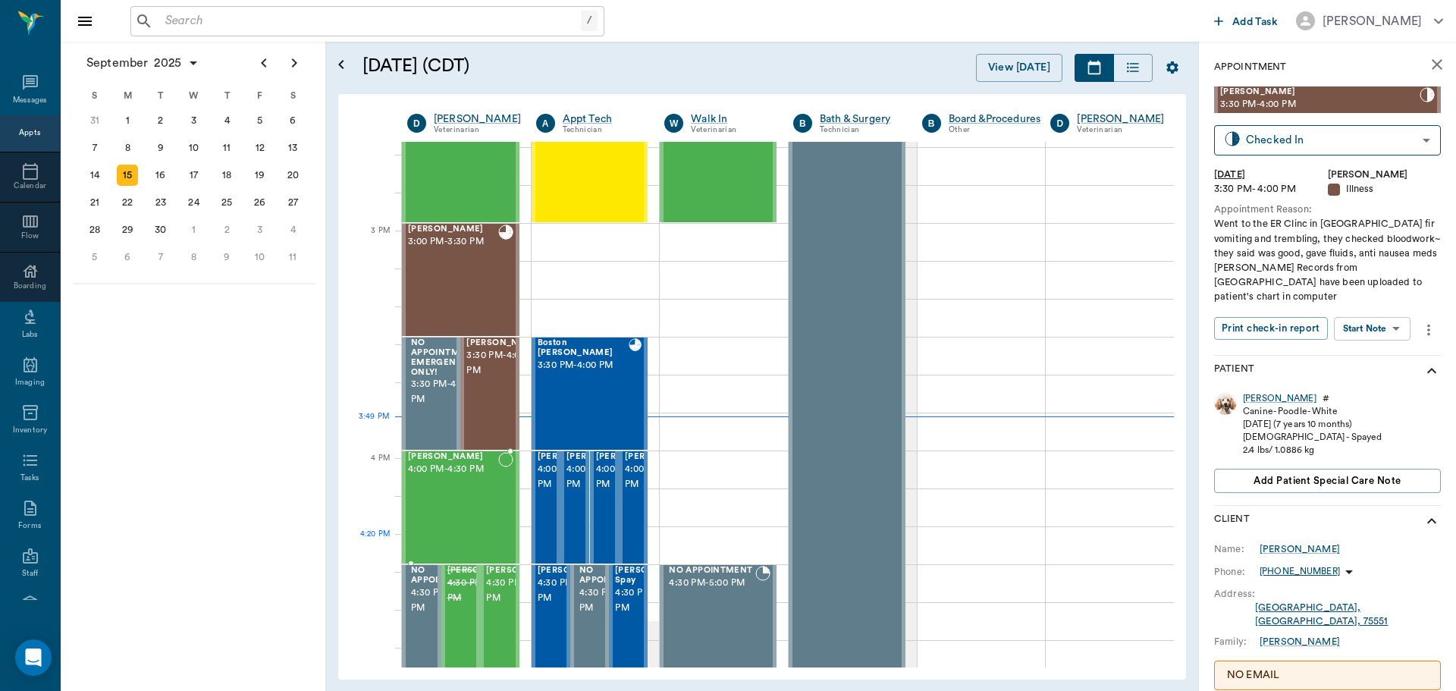
scroll to position [1518, 0]
click at [491, 375] on span "3:30 PM - 4:00 PM" at bounding box center [504, 362] width 76 height 30
click at [1421, 321] on icon "more" at bounding box center [1429, 330] width 17 height 18
click at [1394, 312] on div at bounding box center [728, 345] width 1456 height 691
click at [1394, 312] on body "/ ​ Add Task Dr. Bert Ellsworth Nectar Messages Appts Calendar Flow Boarding La…" at bounding box center [728, 345] width 1456 height 691
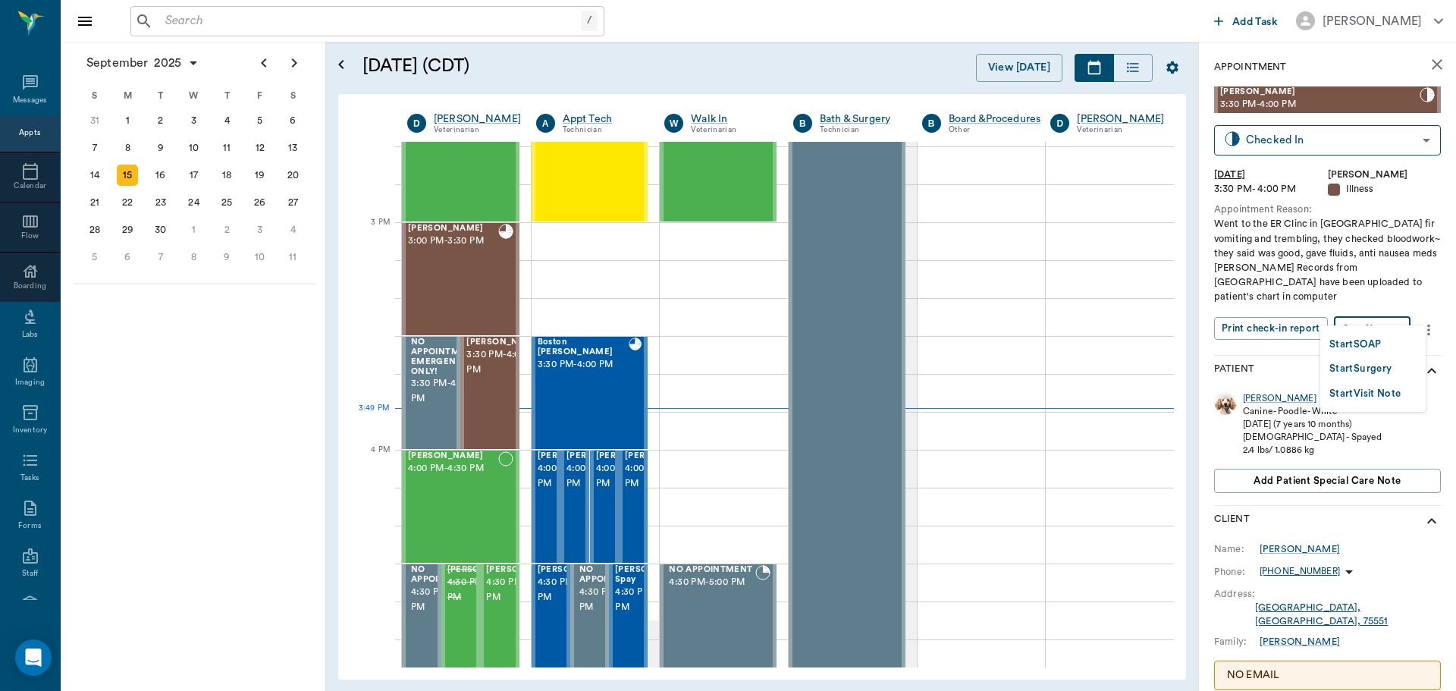
click at [1368, 341] on button "Start SOAP" at bounding box center [1356, 344] width 52 height 17
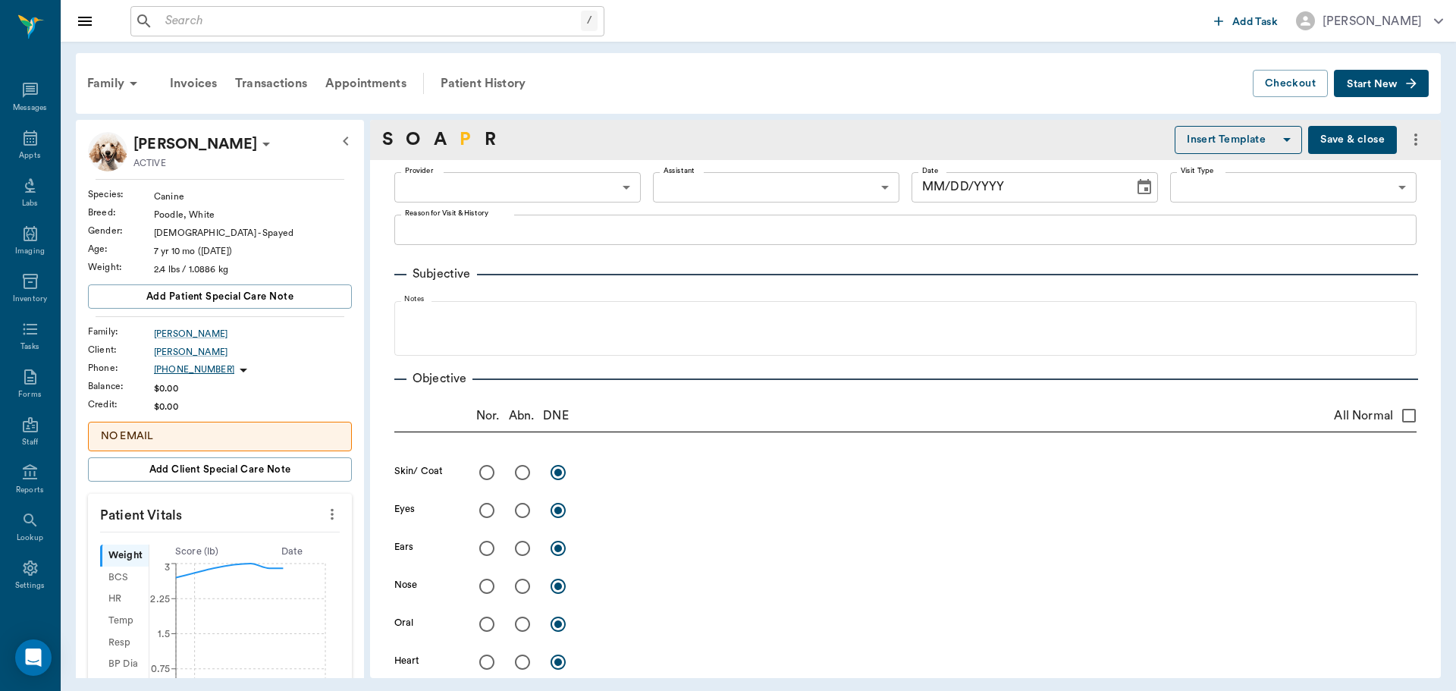
type input "63ec2f075fda476ae8351a4d"
type input "65d2be4f46e3a538d89b8c15"
type textarea "Went to the ER Clinc in [GEOGRAPHIC_DATA] fir vomiting and trembling, they chec…"
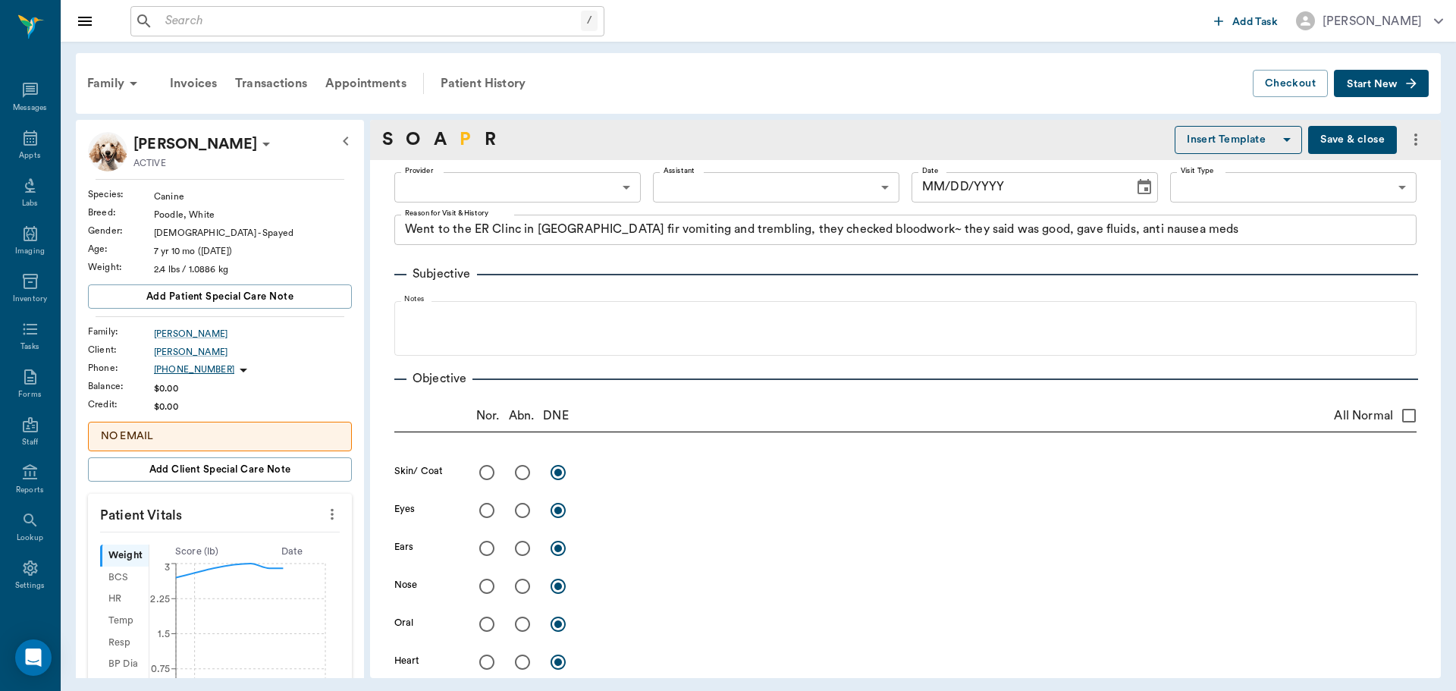
type input "[DATE]"
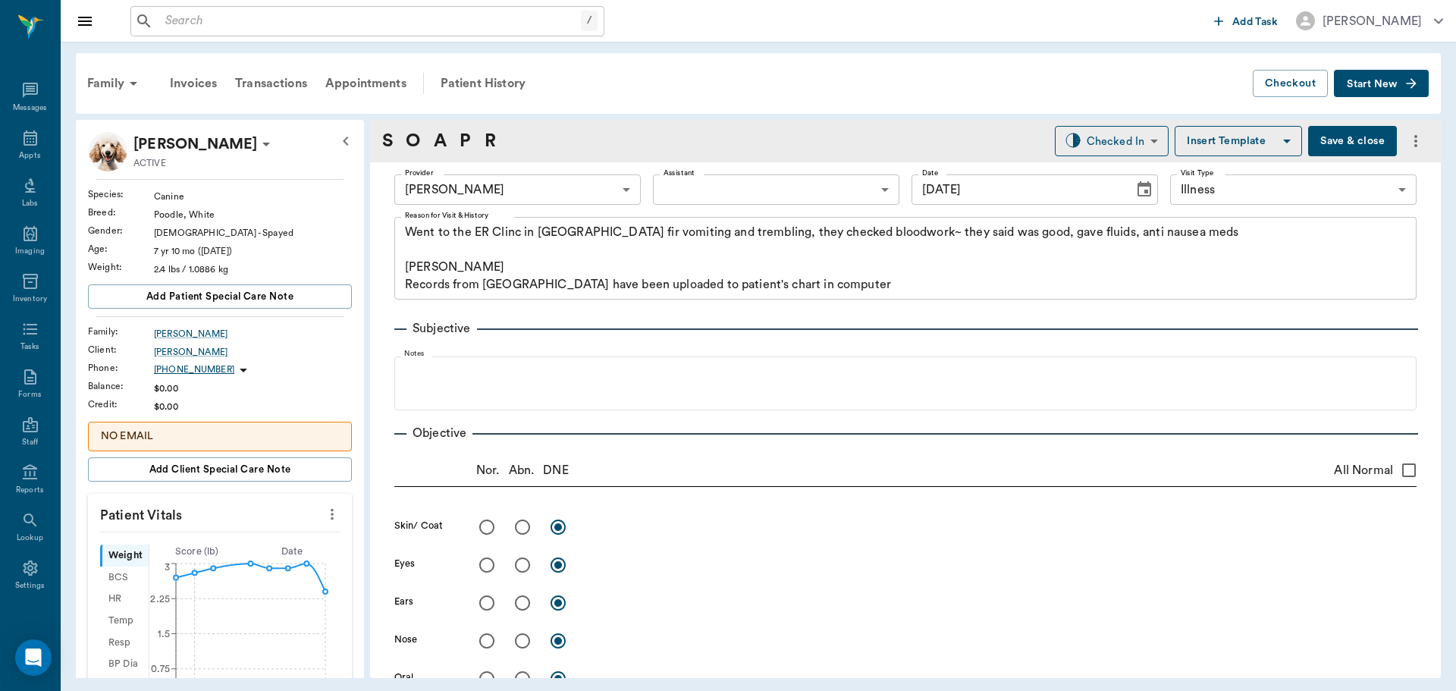
click at [331, 515] on icon "more" at bounding box center [332, 514] width 3 height 11
click at [281, 535] on span "Enter Vitals" at bounding box center [256, 540] width 127 height 16
click at [241, 553] on input "text" at bounding box center [219, 560] width 132 height 30
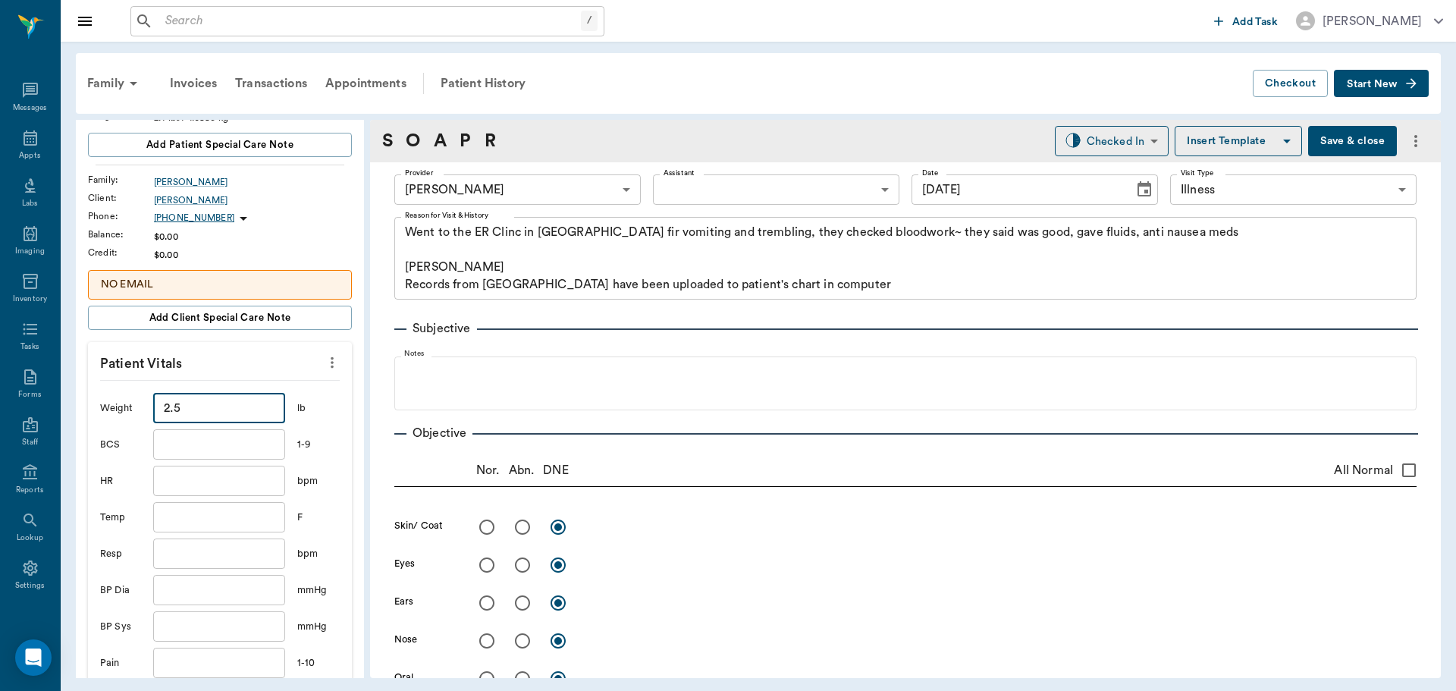
scroll to position [228, 0]
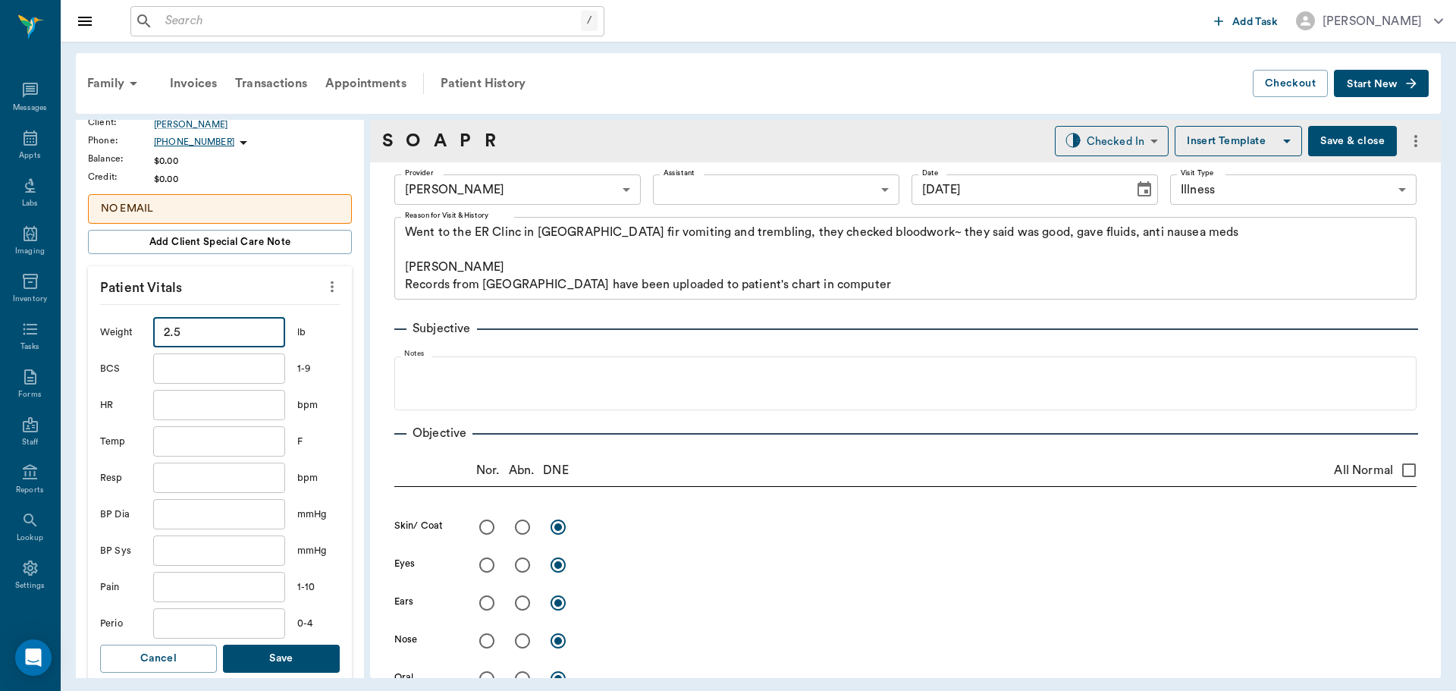
type input "2.5"
click at [303, 655] on button "Save" at bounding box center [281, 659] width 117 height 28
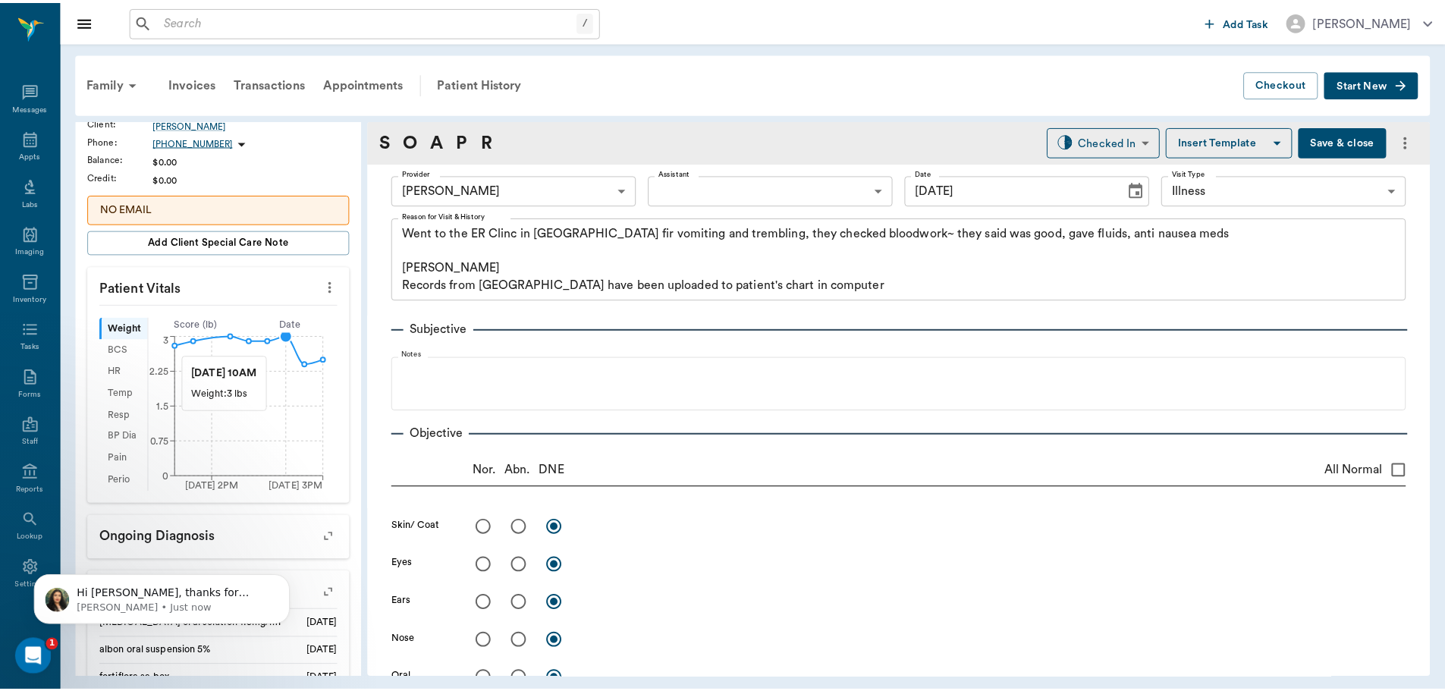
scroll to position [0, 0]
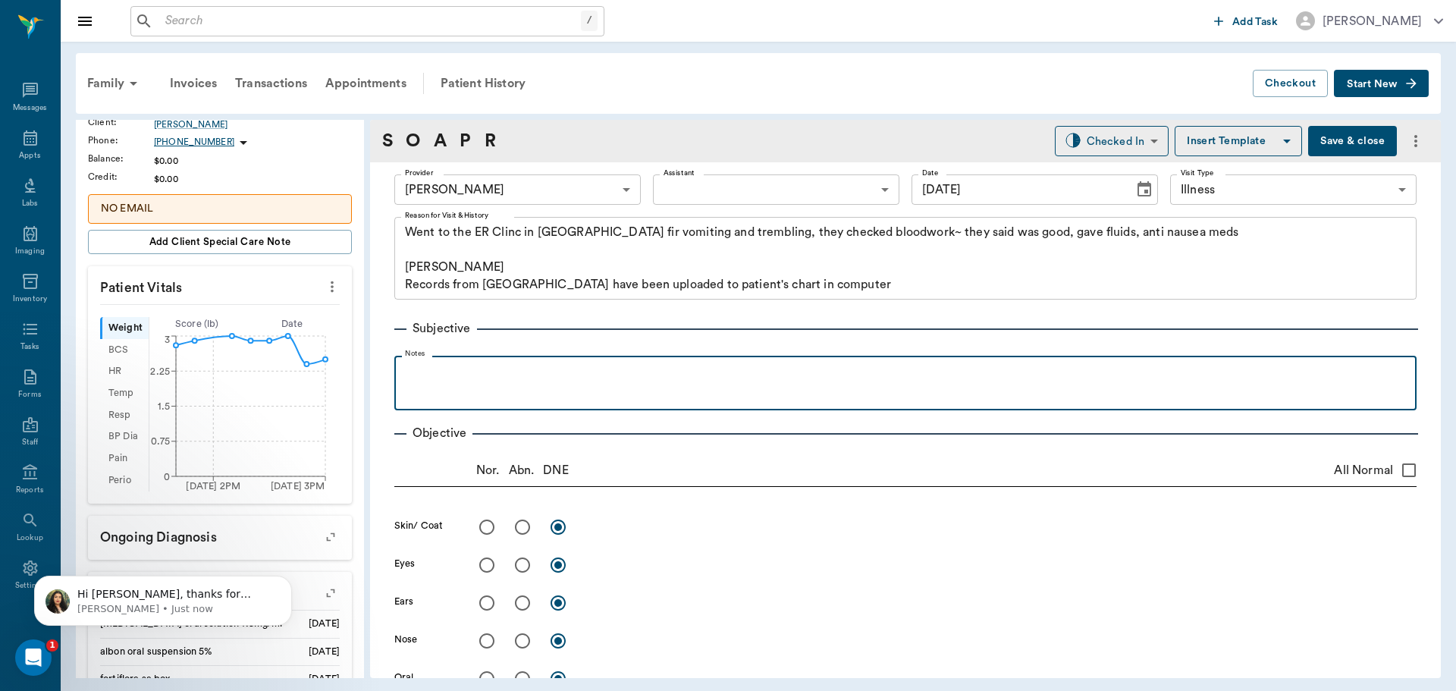
click at [441, 382] on p at bounding box center [905, 372] width 1007 height 18
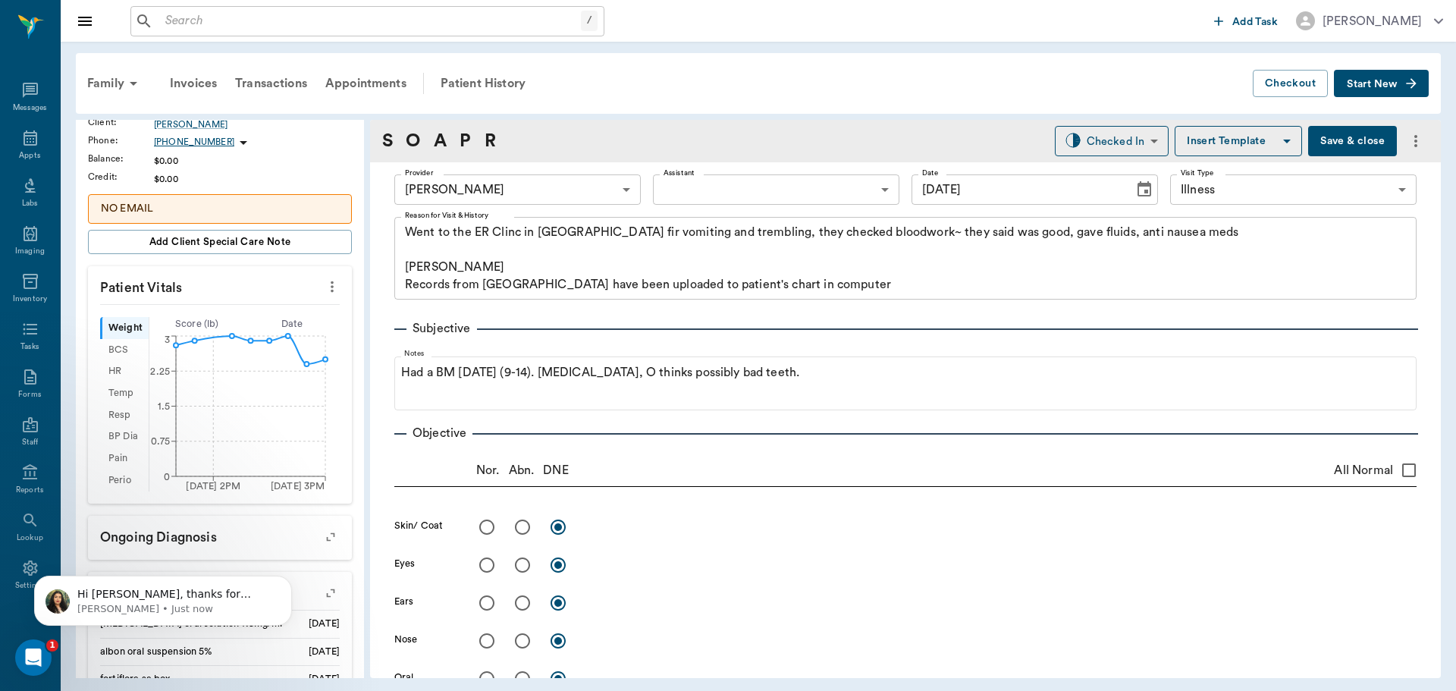
click at [1344, 130] on button "Save & close" at bounding box center [1352, 141] width 89 height 30
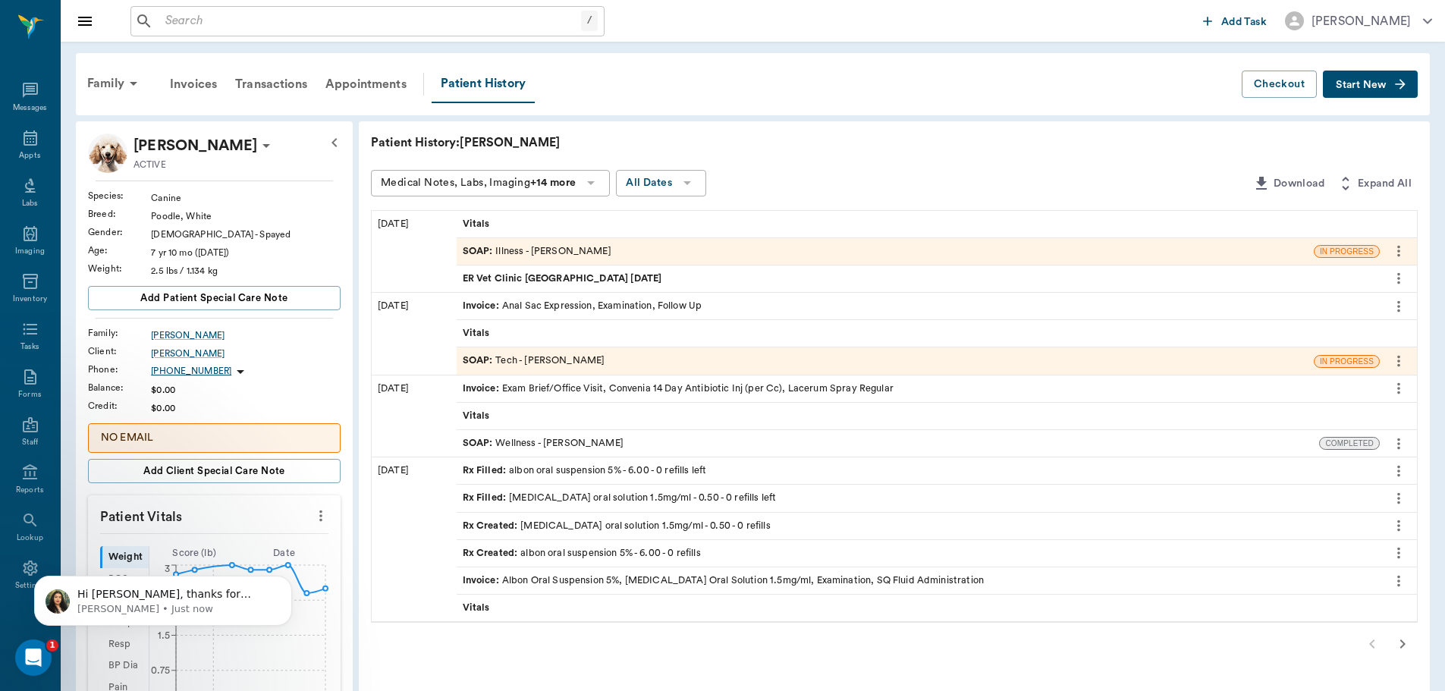
click at [608, 243] on div "SOAP : Illness - Dr. Bert Ellsworth" at bounding box center [885, 251] width 857 height 27
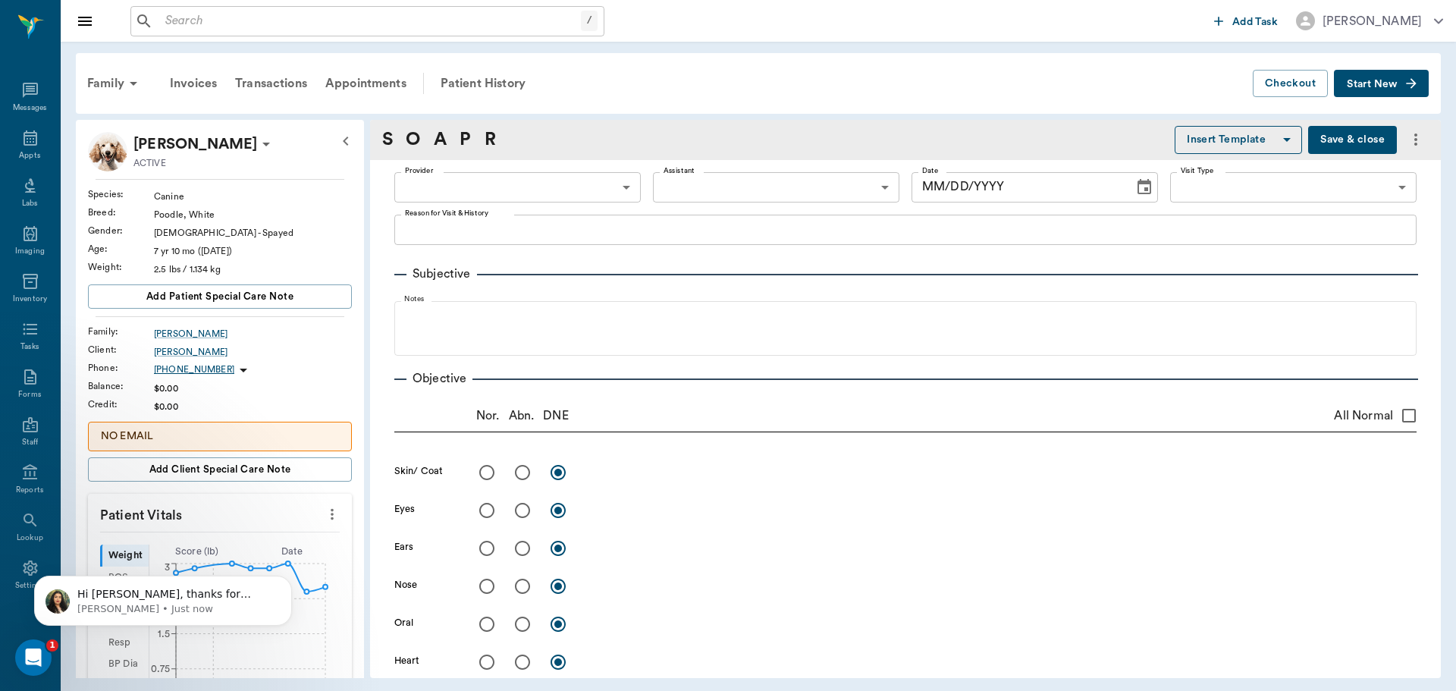
type input "63ec2f075fda476ae8351a4d"
type input "65d2be4f46e3a538d89b8c15"
type textarea "Went to the ER Clinc in [GEOGRAPHIC_DATA] fir vomiting and trembling, they chec…"
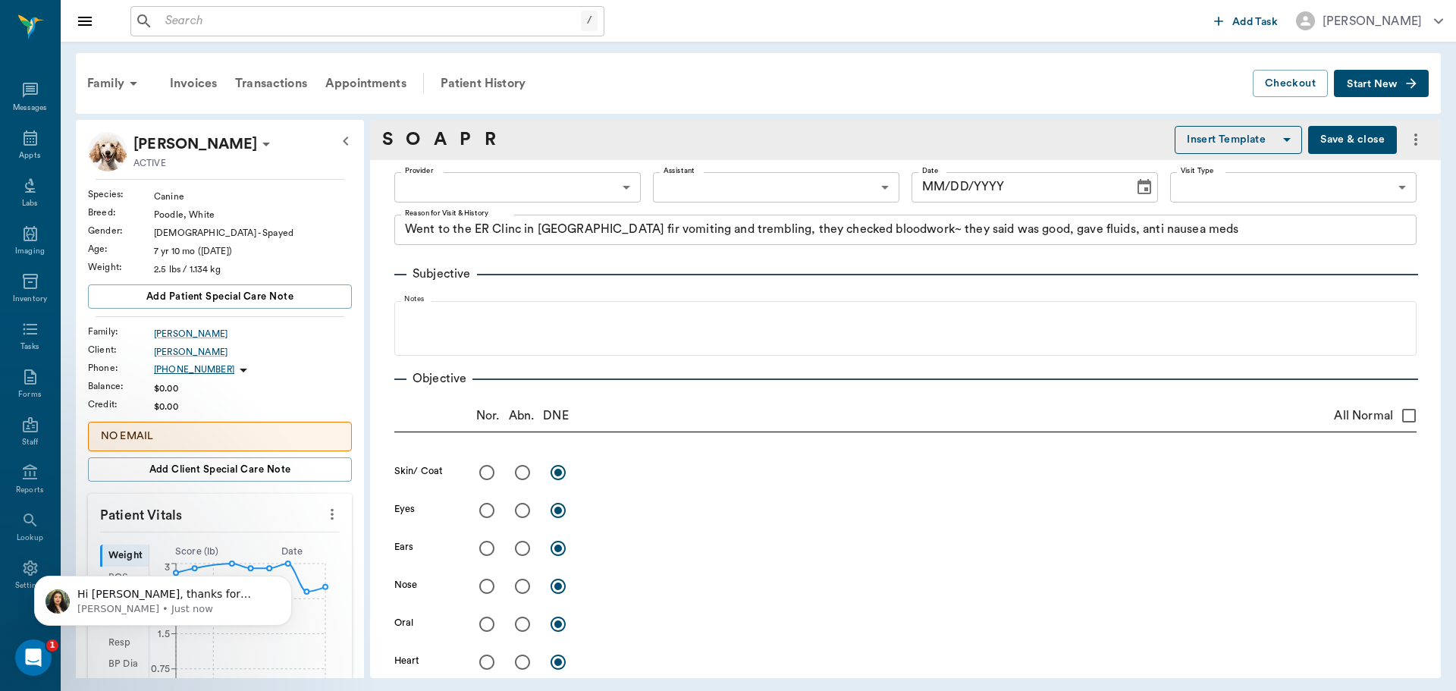
type input "[DATE]"
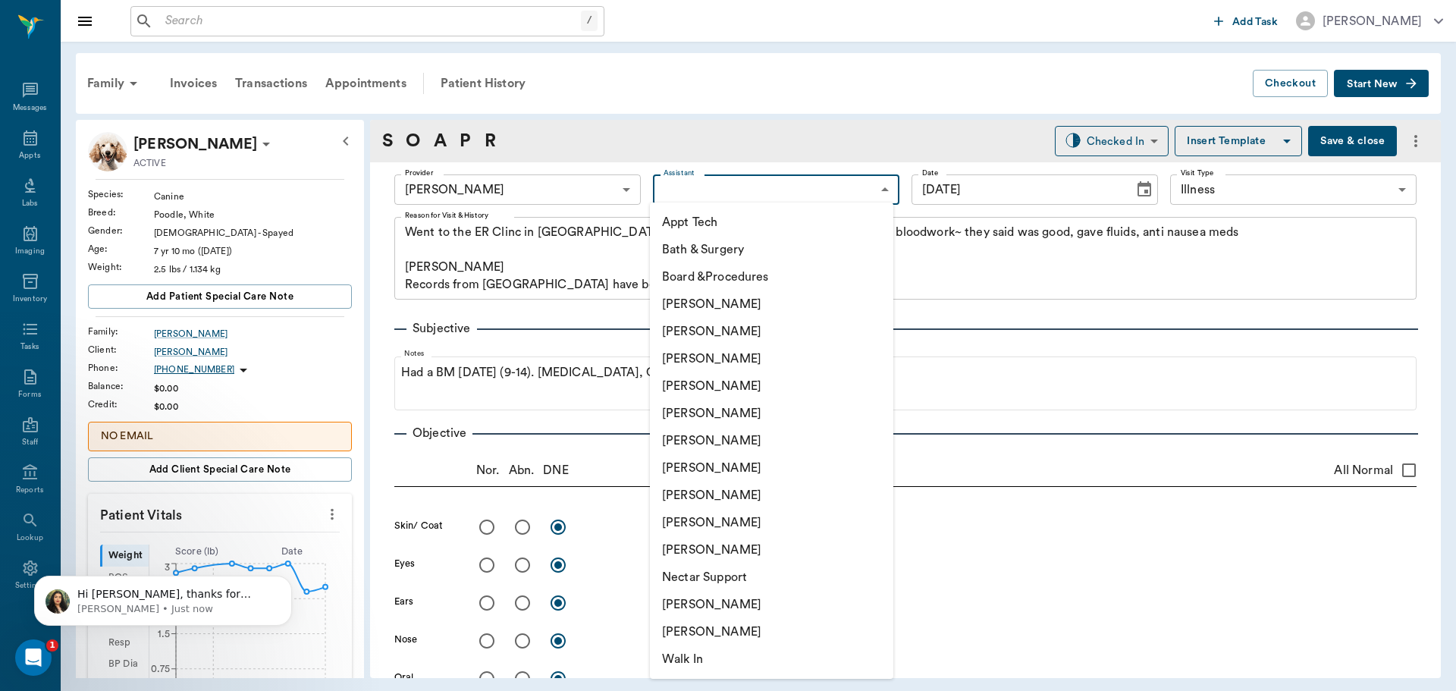
click at [827, 178] on body "/ ​ Add Task Dr. Bert Ellsworth Nectar Messages Appts Labs Imaging Inventory Ta…" at bounding box center [728, 345] width 1456 height 691
click at [784, 356] on li "[PERSON_NAME]" at bounding box center [771, 358] width 243 height 27
type input "642ef10e332a41444de2bad1"
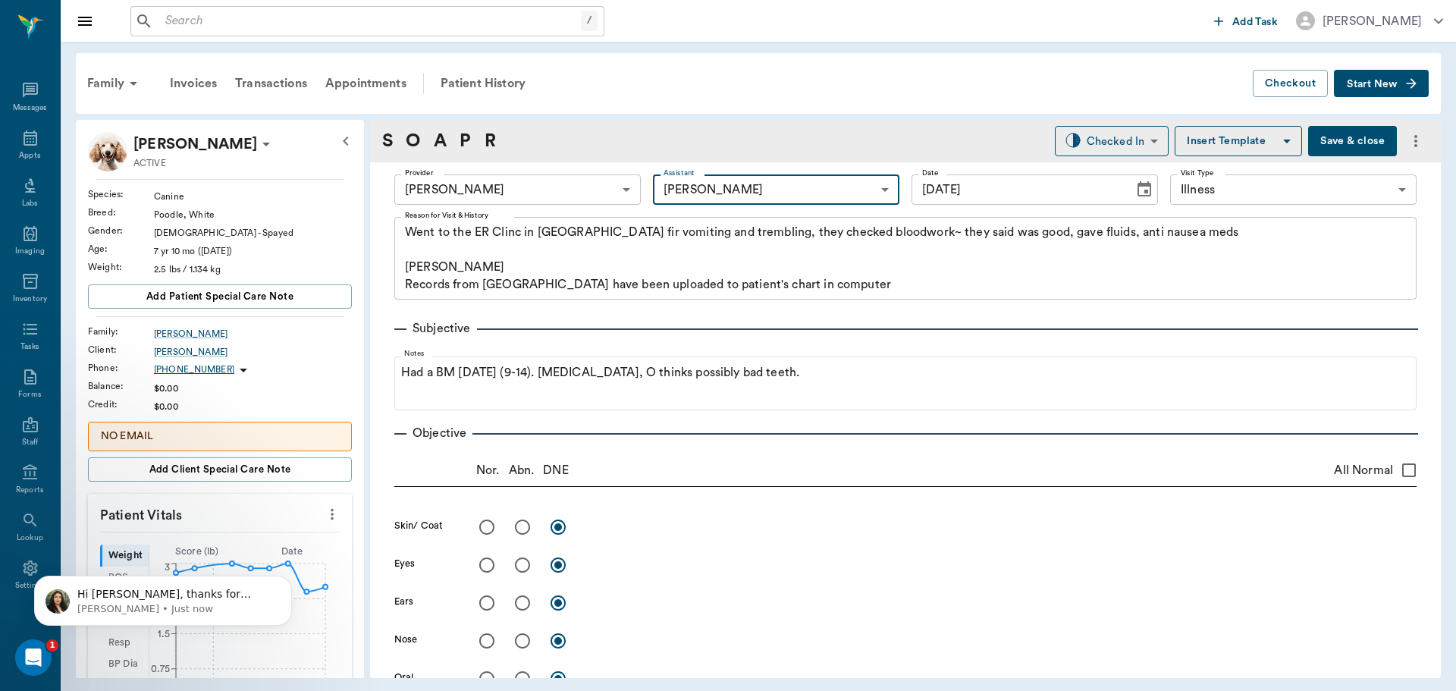
click at [1062, 573] on div "x" at bounding box center [1001, 566] width 831 height 22
click at [24, 137] on icon at bounding box center [30, 138] width 18 height 18
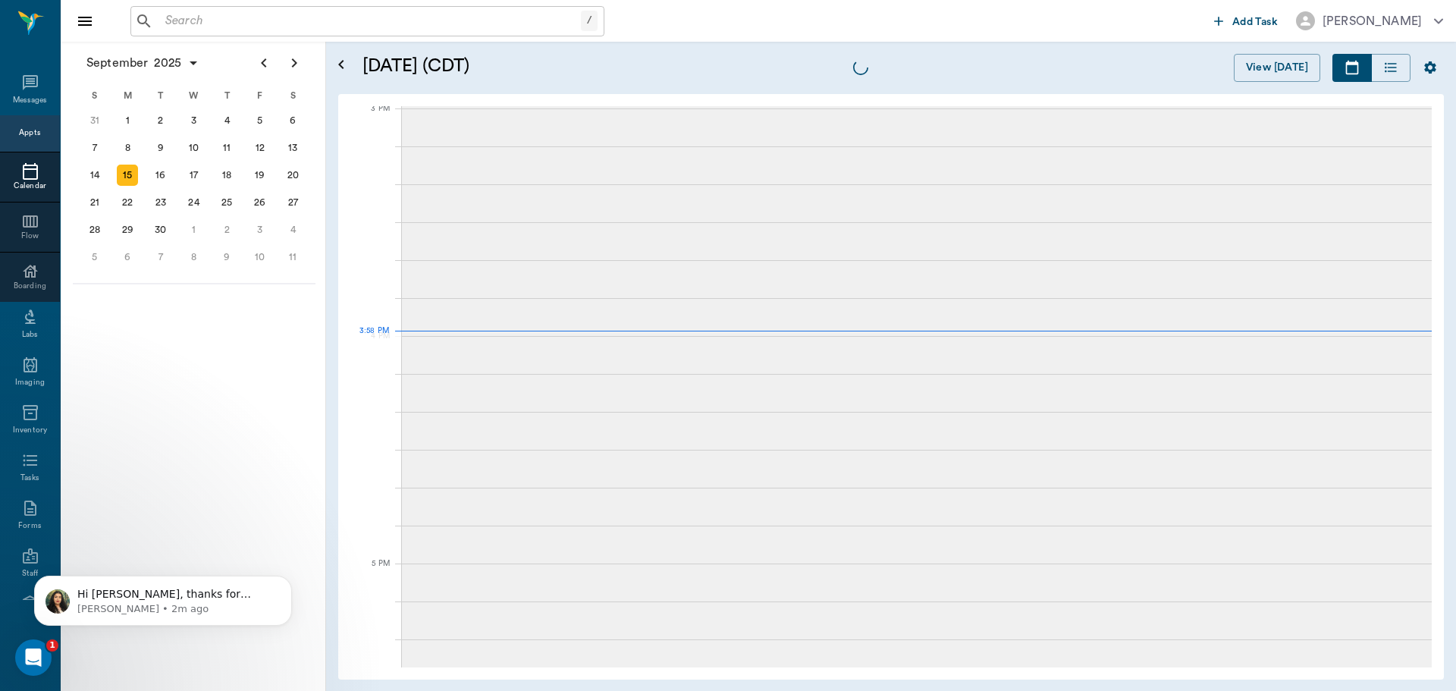
scroll to position [1594, 0]
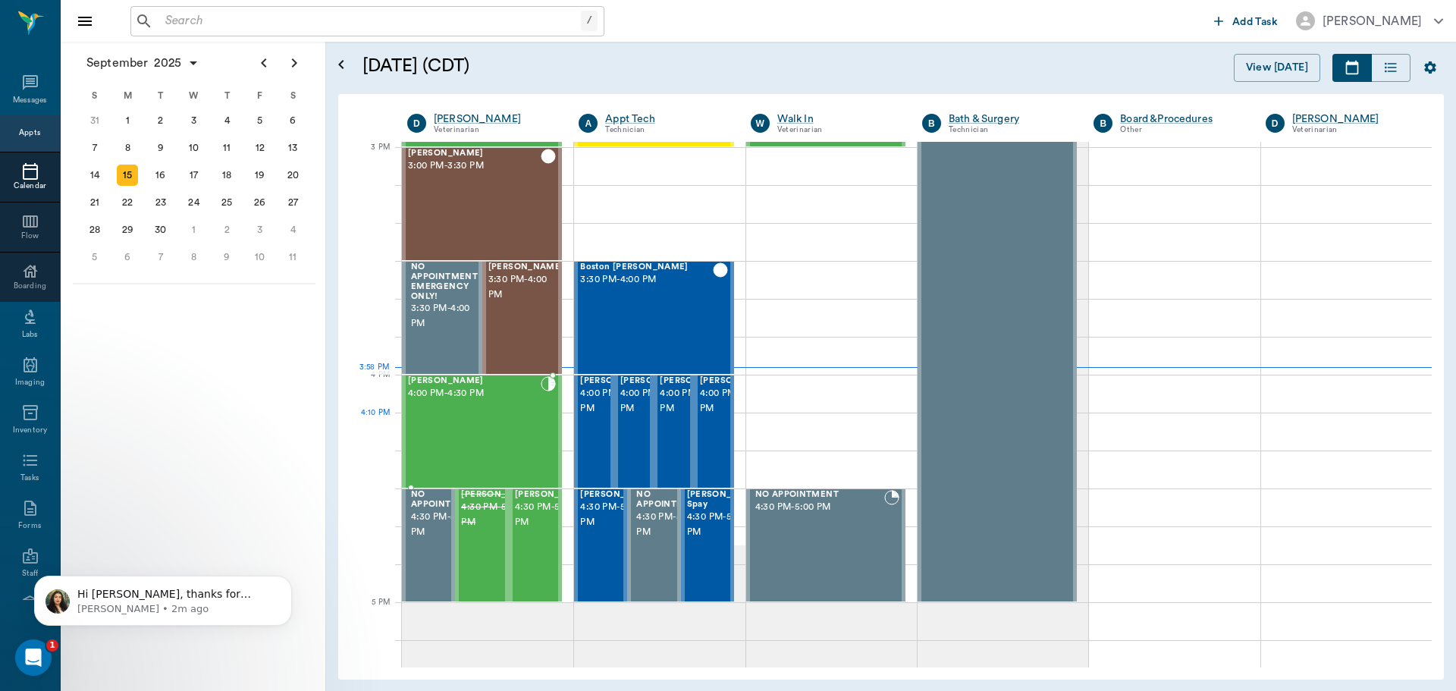
click at [473, 435] on div "[PERSON_NAME] 4:00 PM - 4:30 PM" at bounding box center [474, 431] width 133 height 111
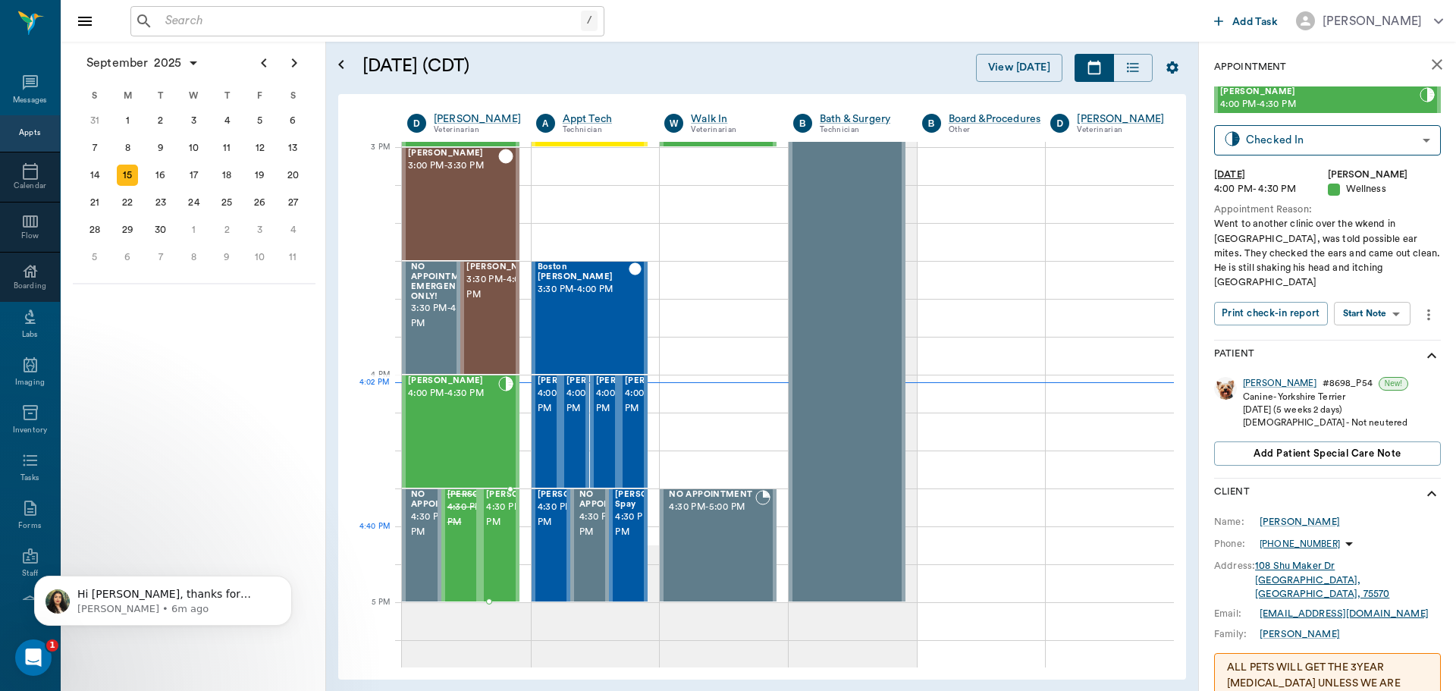
click at [490, 528] on span "4:30 PM - 5:00 PM" at bounding box center [524, 515] width 76 height 30
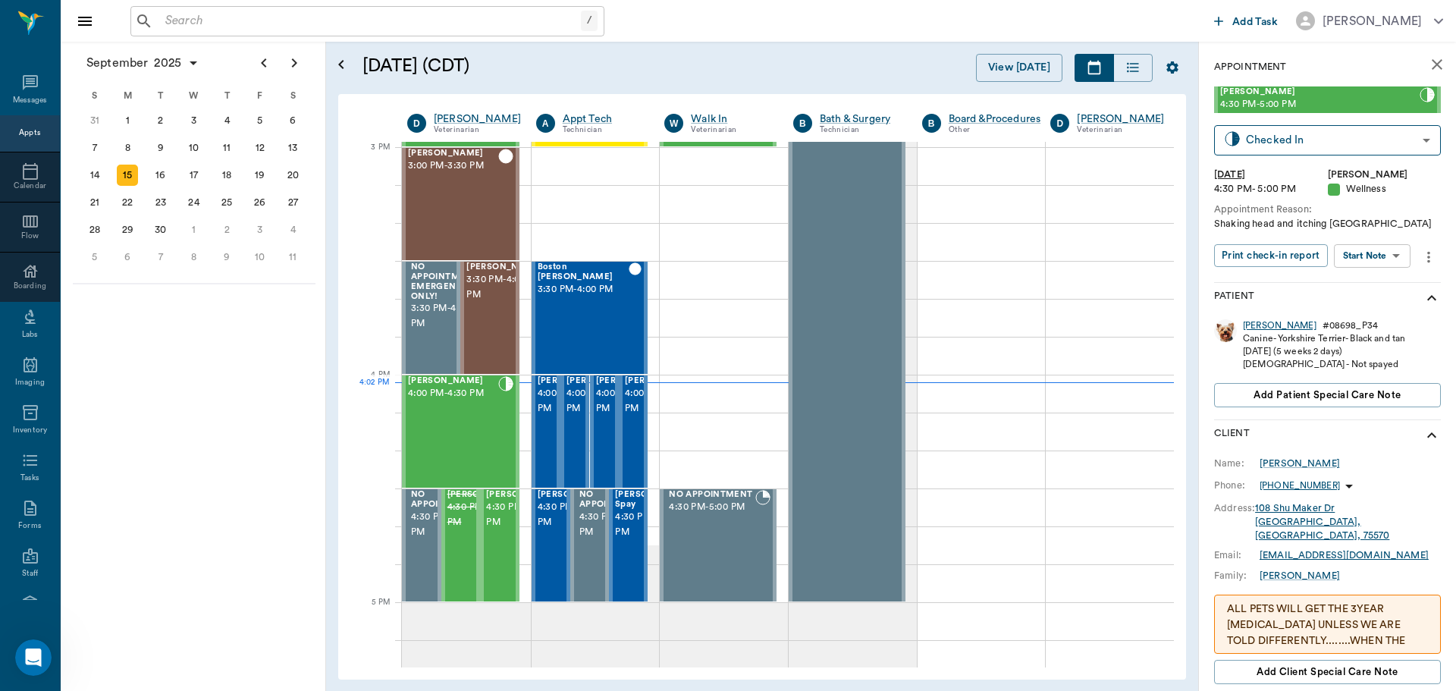
click at [1245, 325] on div "[PERSON_NAME]" at bounding box center [1280, 325] width 74 height 13
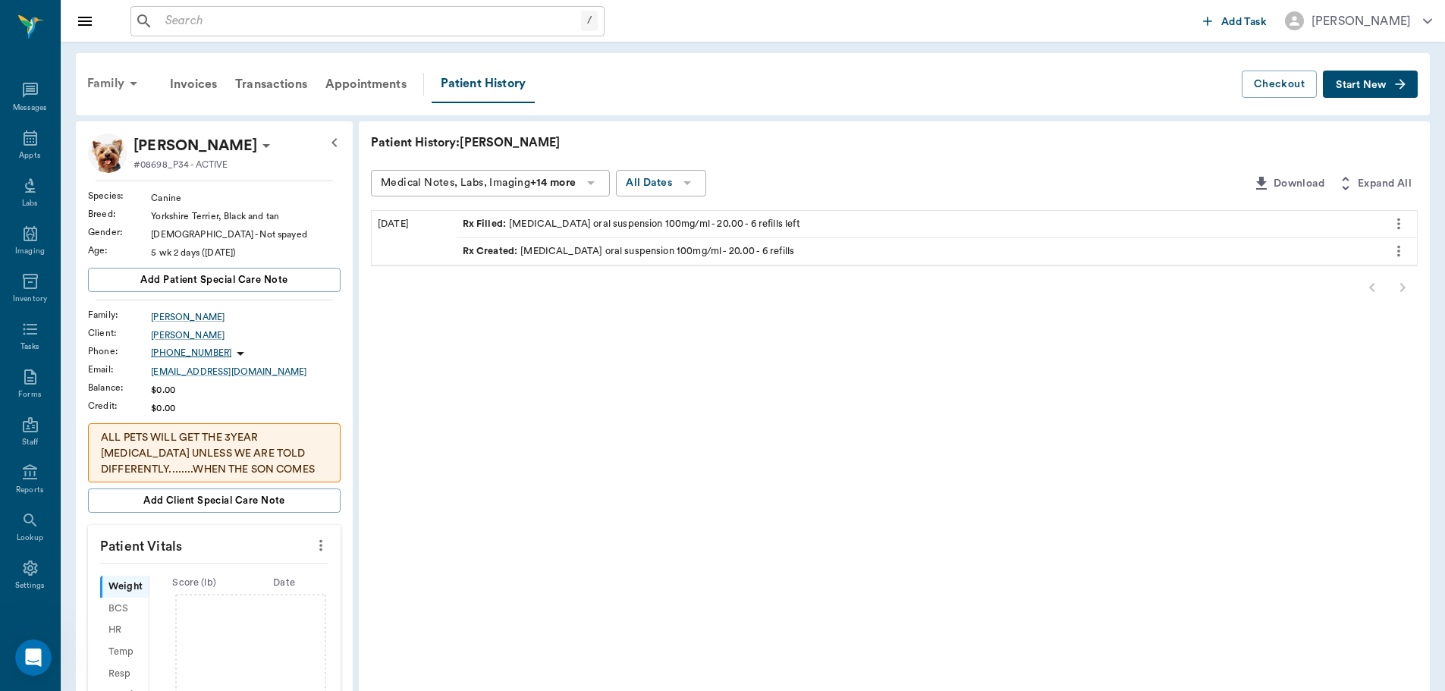
click at [122, 82] on div "Family" at bounding box center [115, 83] width 74 height 36
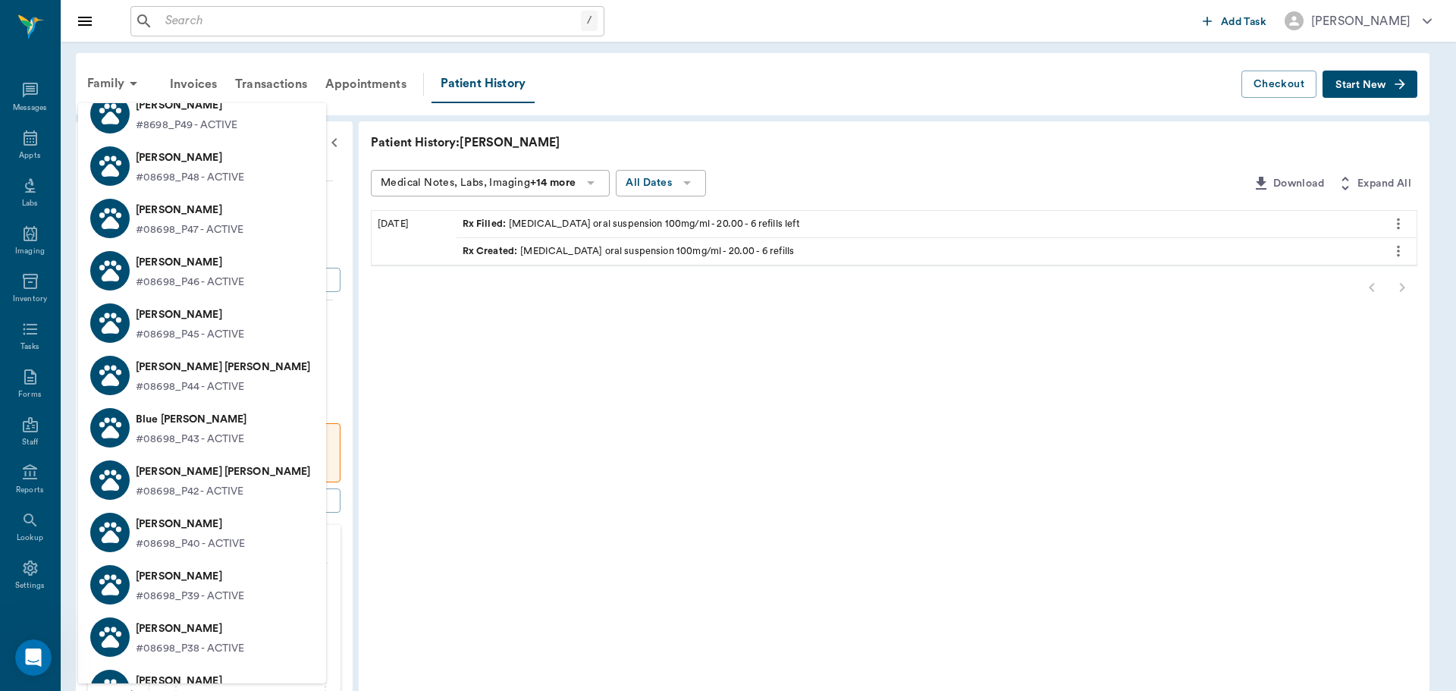
scroll to position [379, 0]
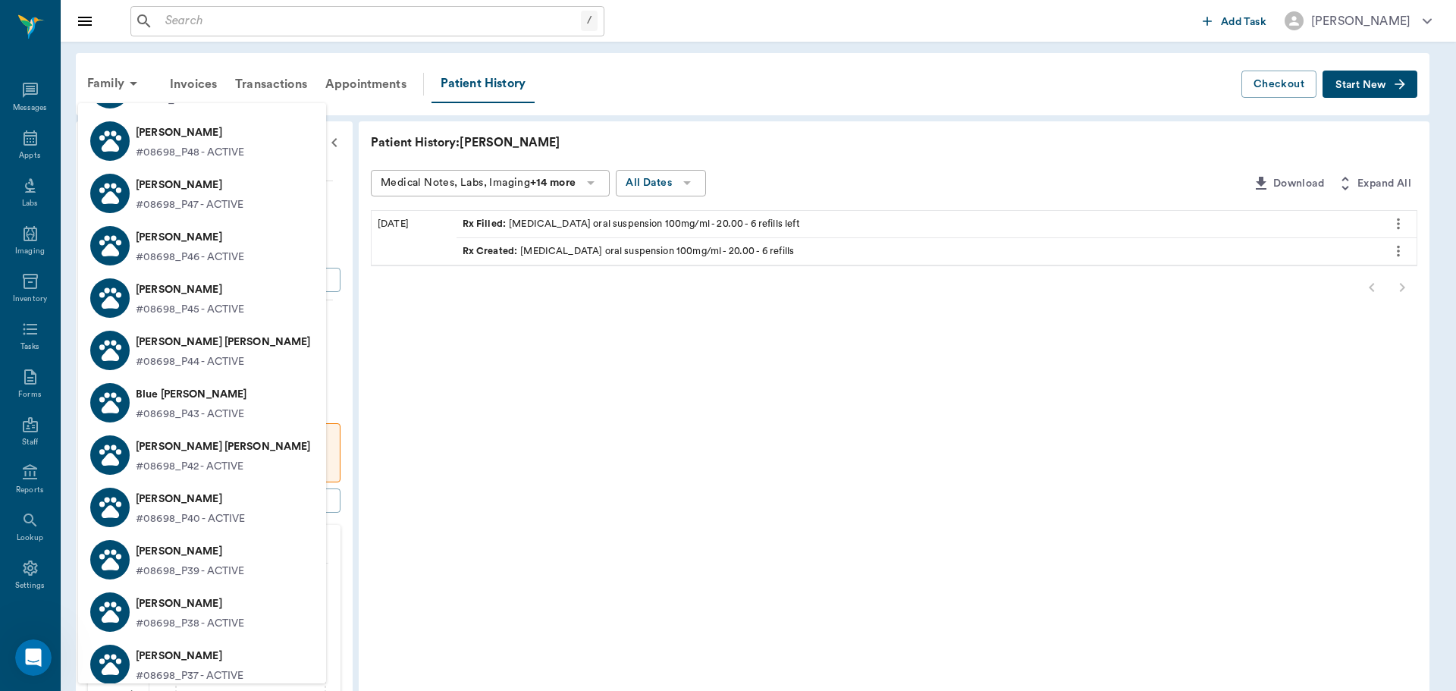
click at [193, 359] on p "#08698_P44 - ACTIVE" at bounding box center [190, 362] width 109 height 16
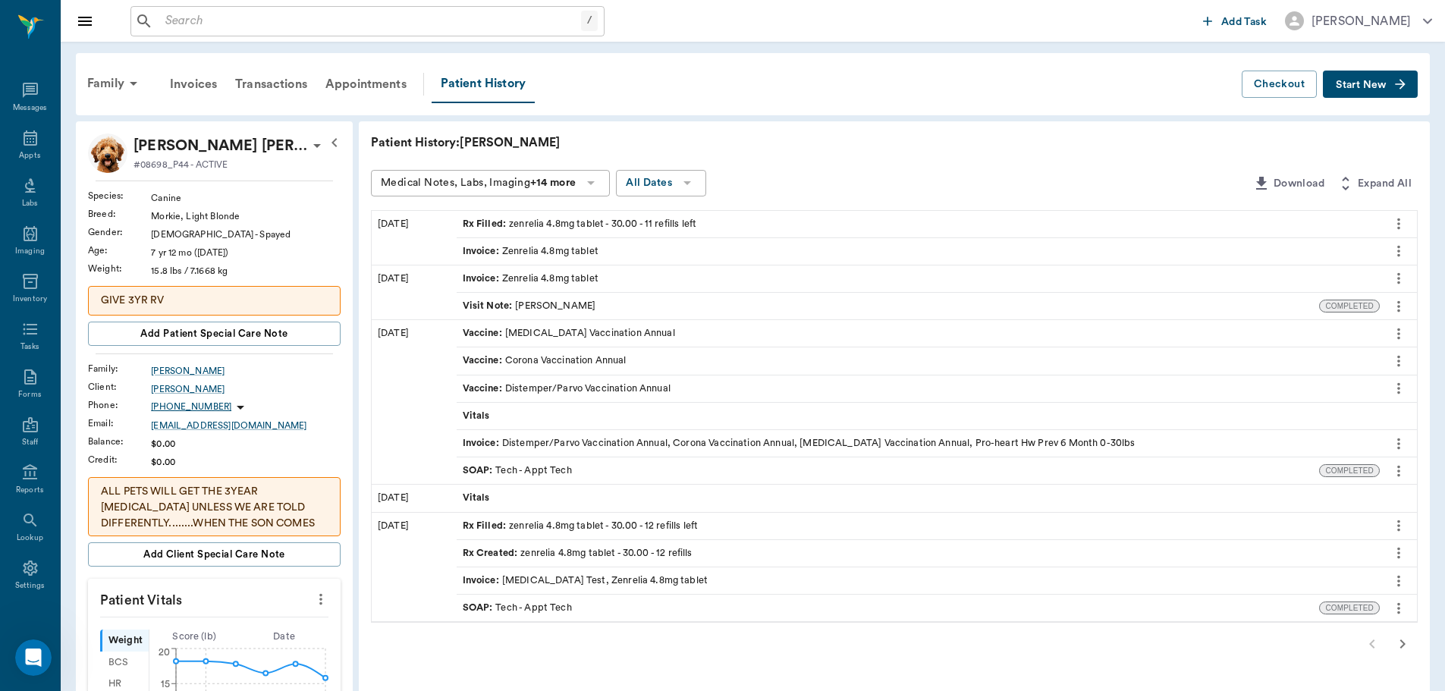
click at [479, 224] on span "Rx Filled :" at bounding box center [486, 224] width 47 height 14
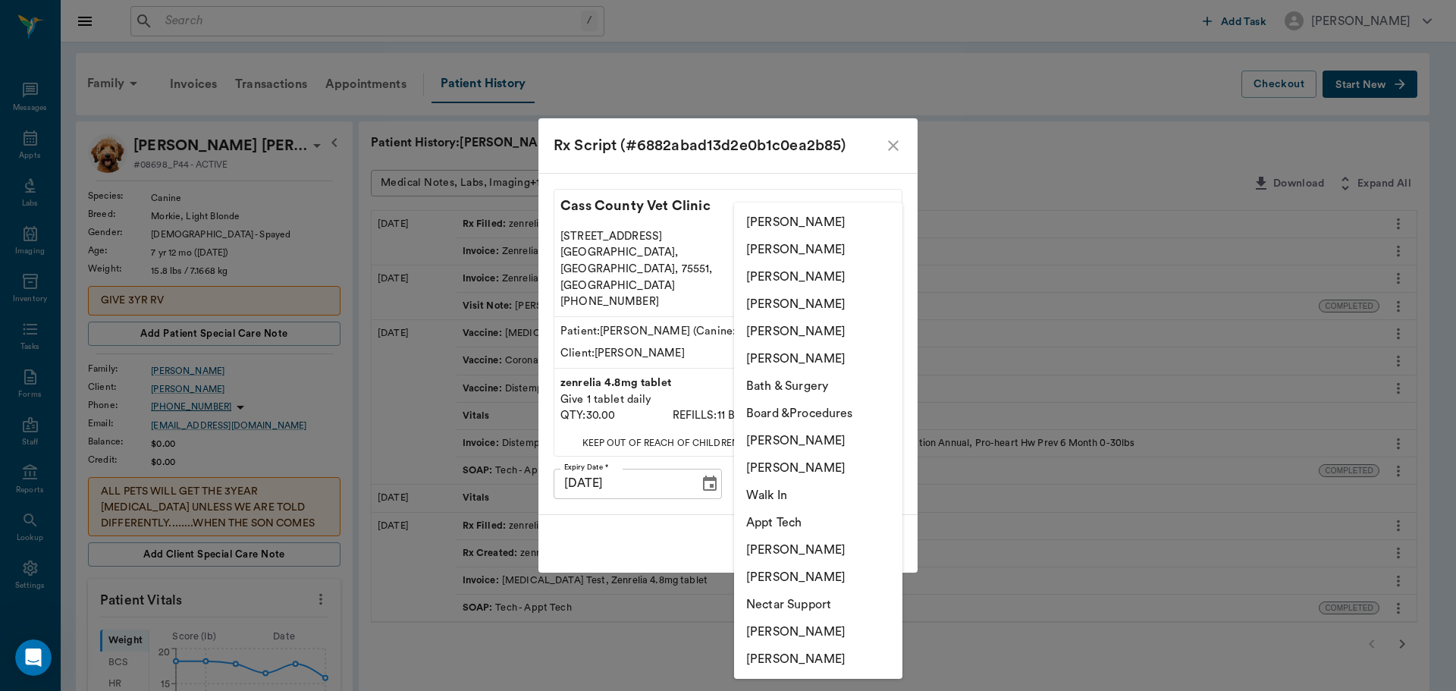
click at [792, 463] on body "/ ​ Add Task Dr. Bert Ellsworth Nectar Messages Appts Labs Imaging Inventory Ta…" at bounding box center [728, 671] width 1456 height 1343
click at [798, 268] on li "[PERSON_NAME]" at bounding box center [818, 276] width 168 height 27
type input "63ec2e7e52e12b0ba117b124"
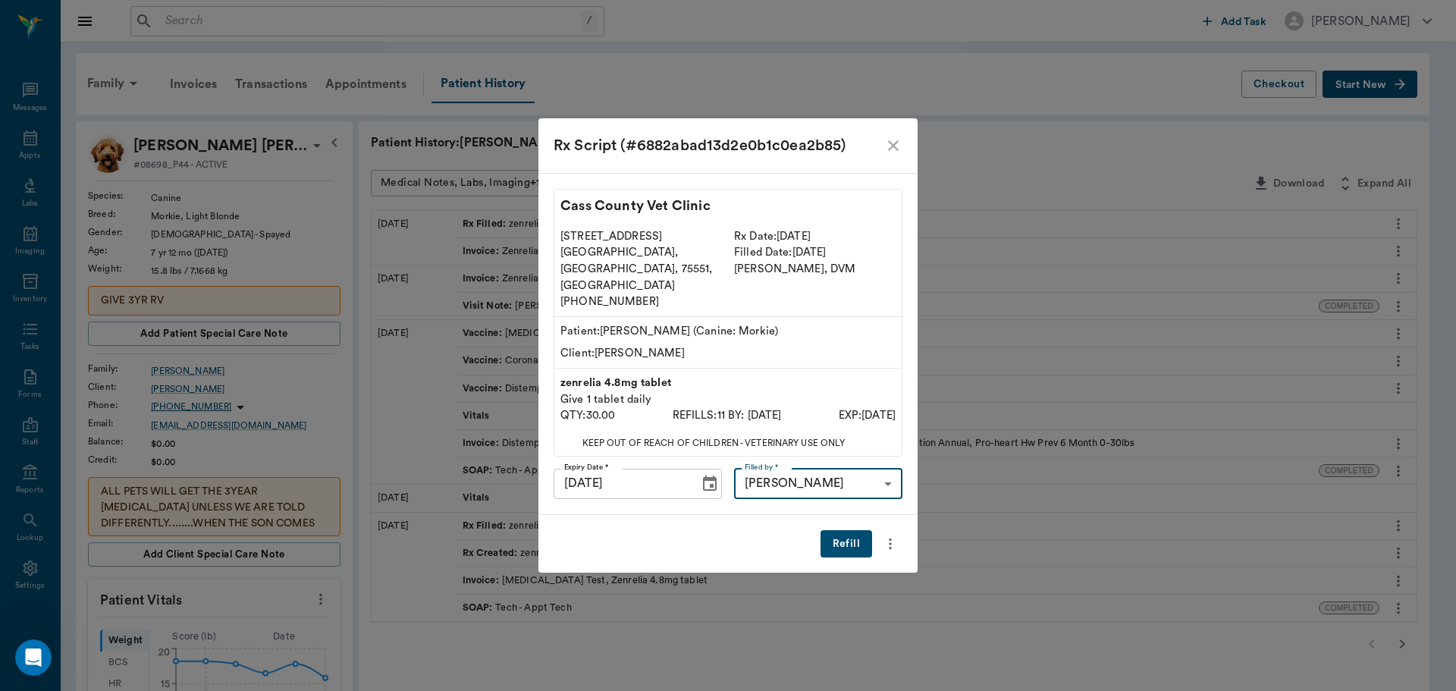
click at [851, 530] on button "Refill" at bounding box center [847, 544] width 52 height 28
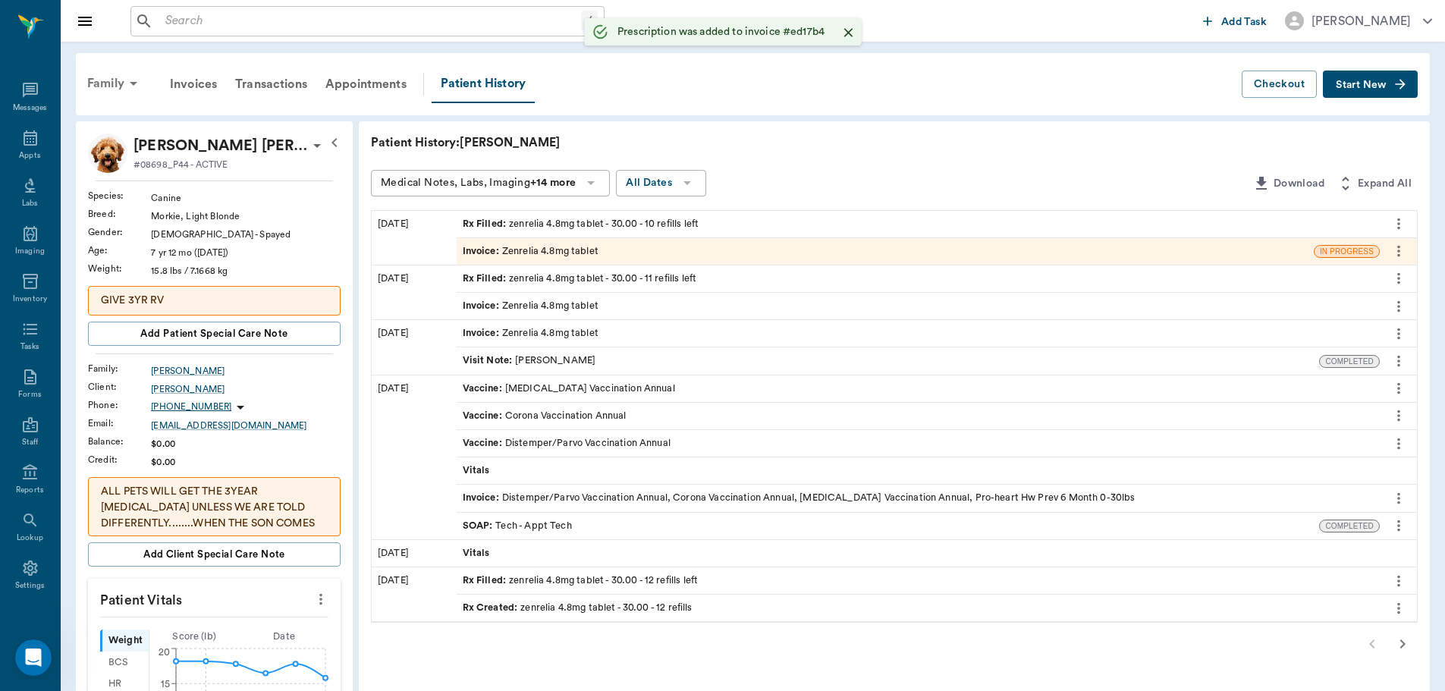
click at [122, 86] on div "Family" at bounding box center [115, 83] width 74 height 36
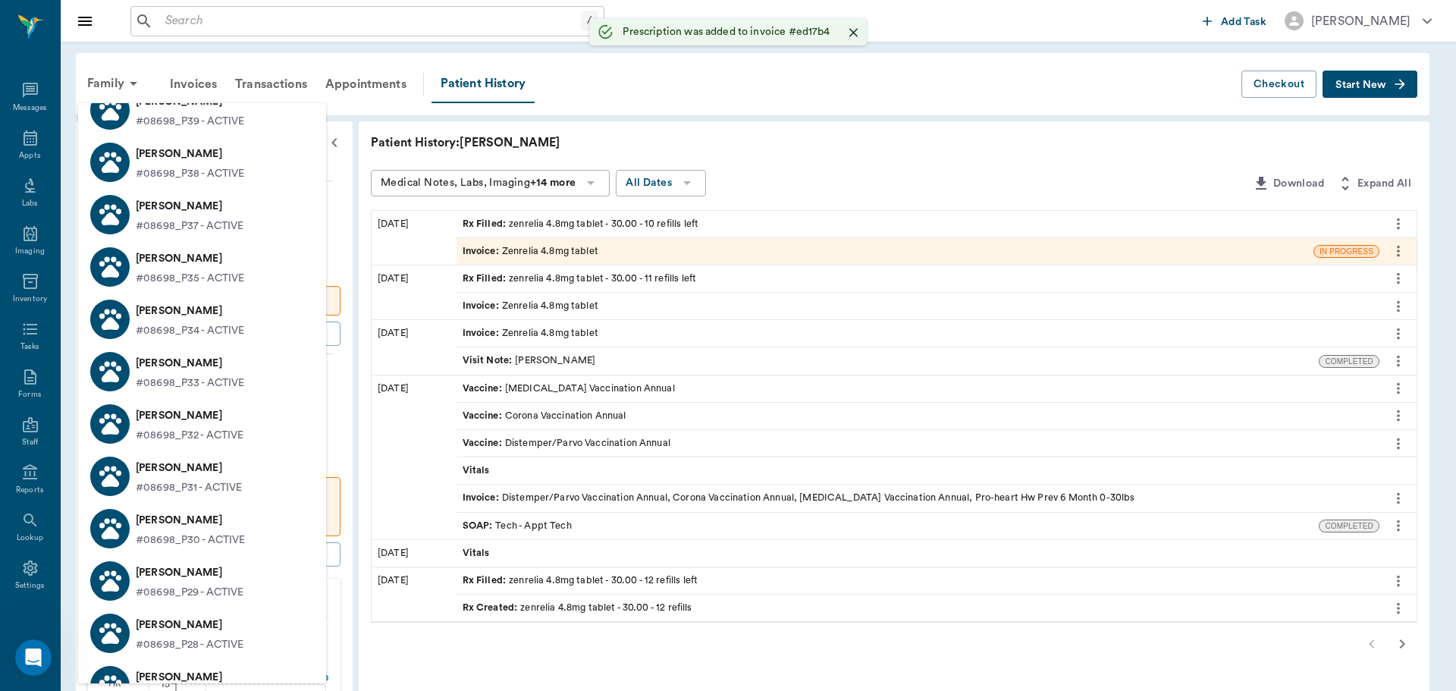
scroll to position [910, 0]
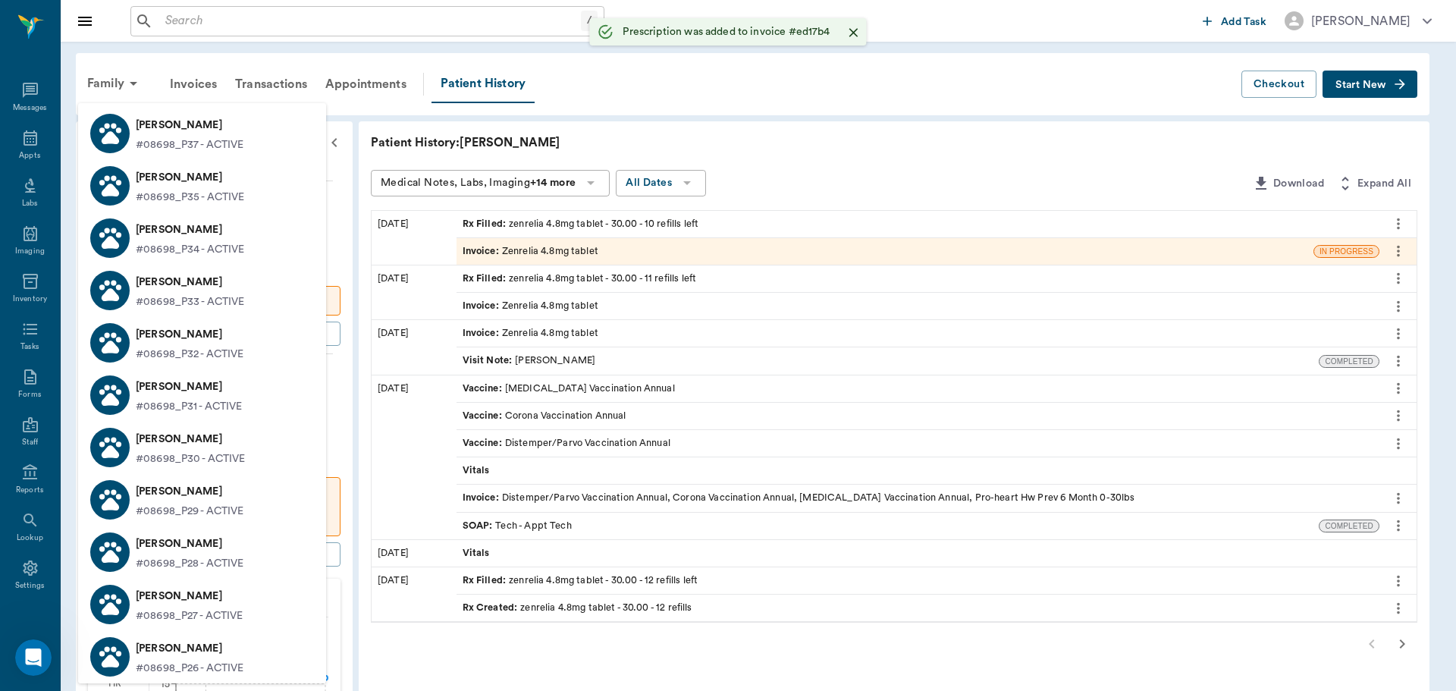
click at [203, 292] on div "Teddy Hawkins #08698_P33 - ACTIVE" at bounding box center [187, 290] width 115 height 40
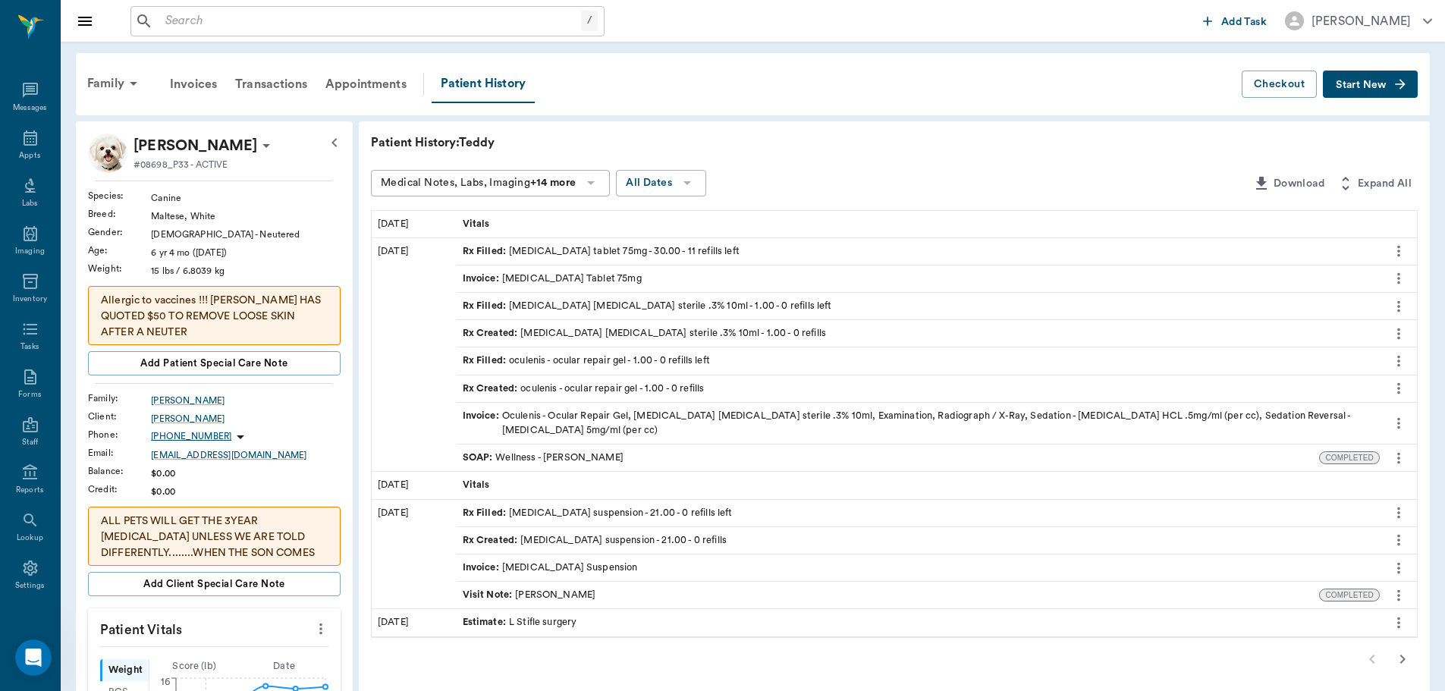
click at [520, 256] on div "Rx Filled : carprofen tablet 75mg - 30.00 - 11 refills left" at bounding box center [601, 251] width 277 height 14
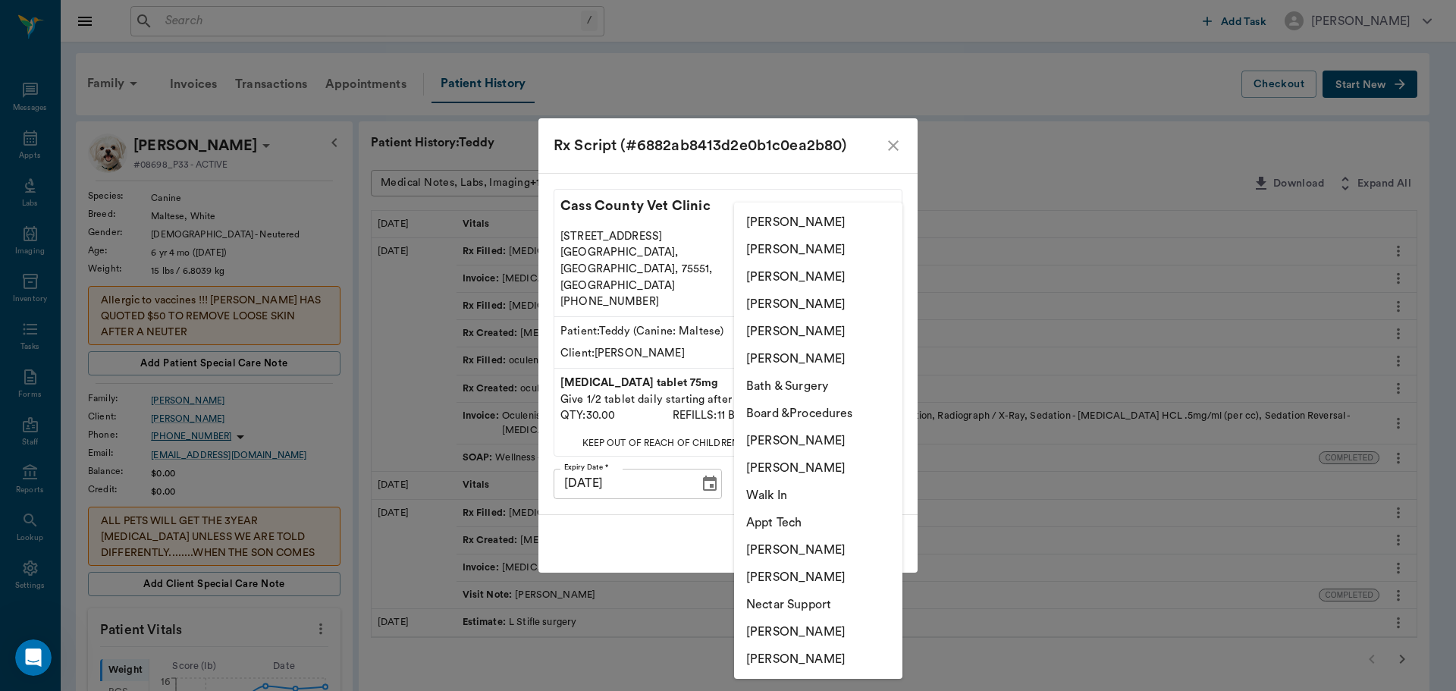
click at [863, 462] on body "/ ​ Add Task Dr. Bert Ellsworth Nectar Messages Appts Labs Imaging Inventory Ta…" at bounding box center [728, 686] width 1456 height 1373
click at [781, 272] on li "[PERSON_NAME]" at bounding box center [818, 276] width 168 height 27
type input "63ec2e7e52e12b0ba117b124"
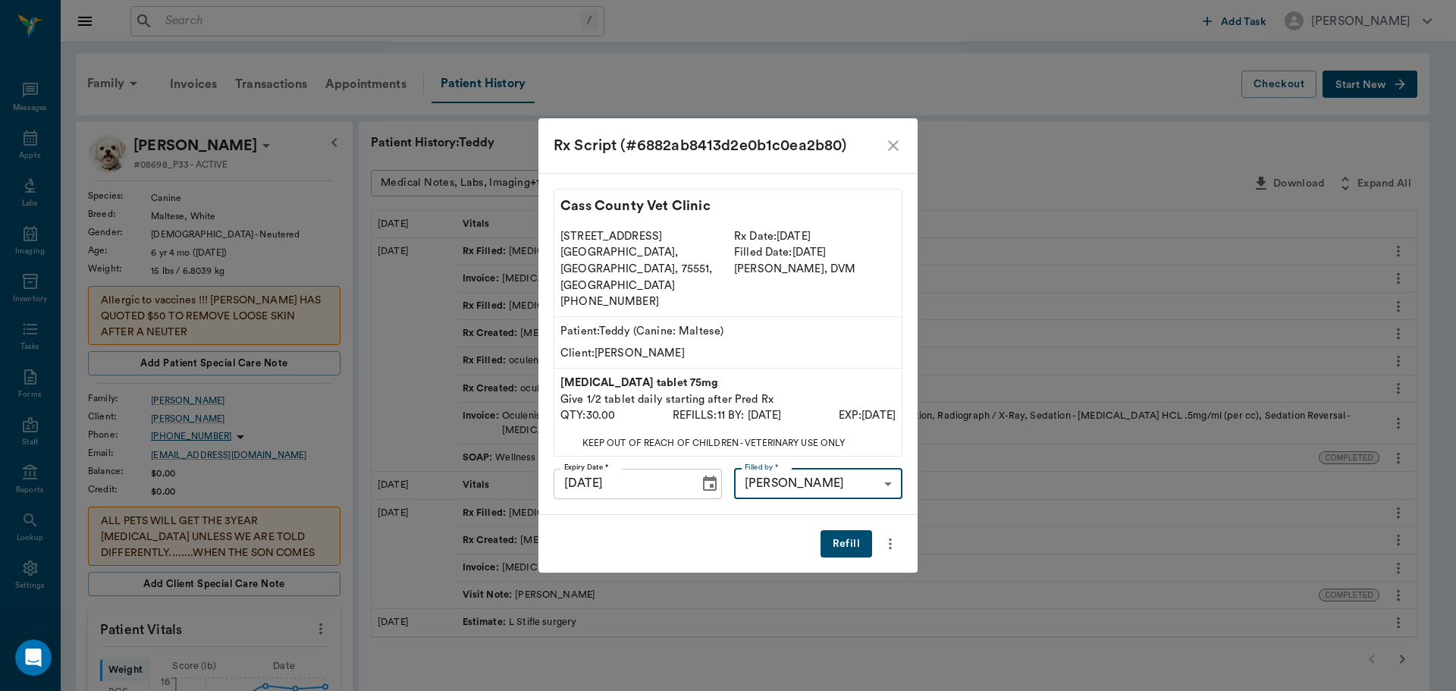
click at [840, 530] on button "Refill" at bounding box center [847, 544] width 52 height 28
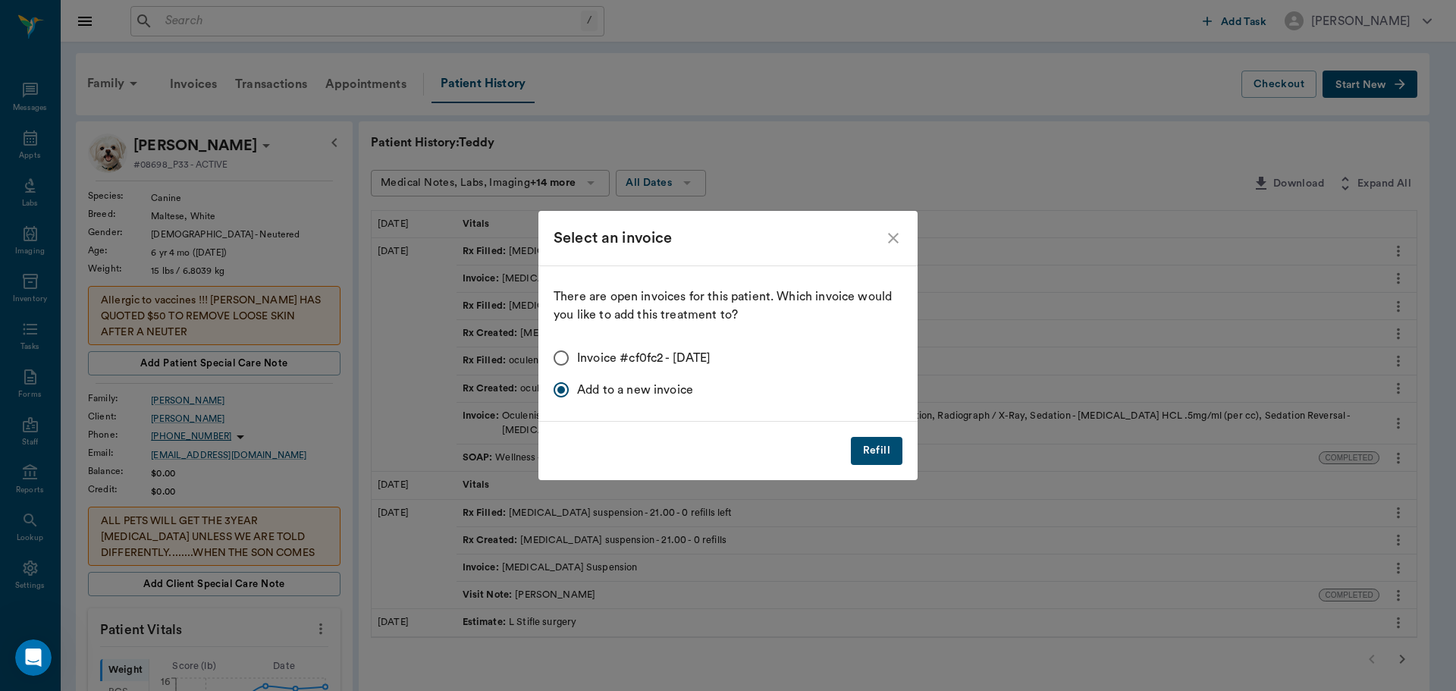
click at [564, 356] on input "Invoice #cf0fc2 - 03/17/2025" at bounding box center [561, 358] width 32 height 32
radio input "true"
click at [869, 442] on button "Refill" at bounding box center [877, 451] width 52 height 28
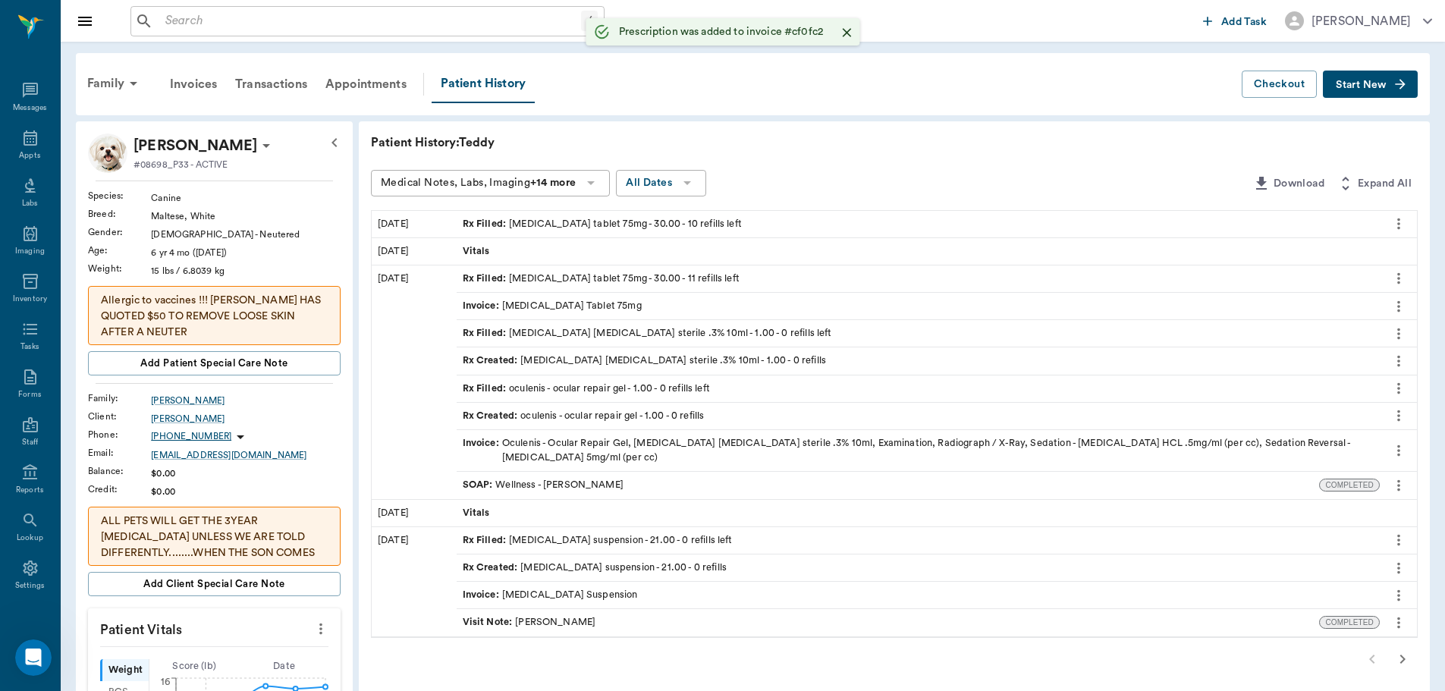
drag, startPoint x: 13, startPoint y: 152, endPoint x: 71, endPoint y: 186, distance: 66.6
click at [14, 152] on div "Appts" at bounding box center [30, 147] width 60 height 48
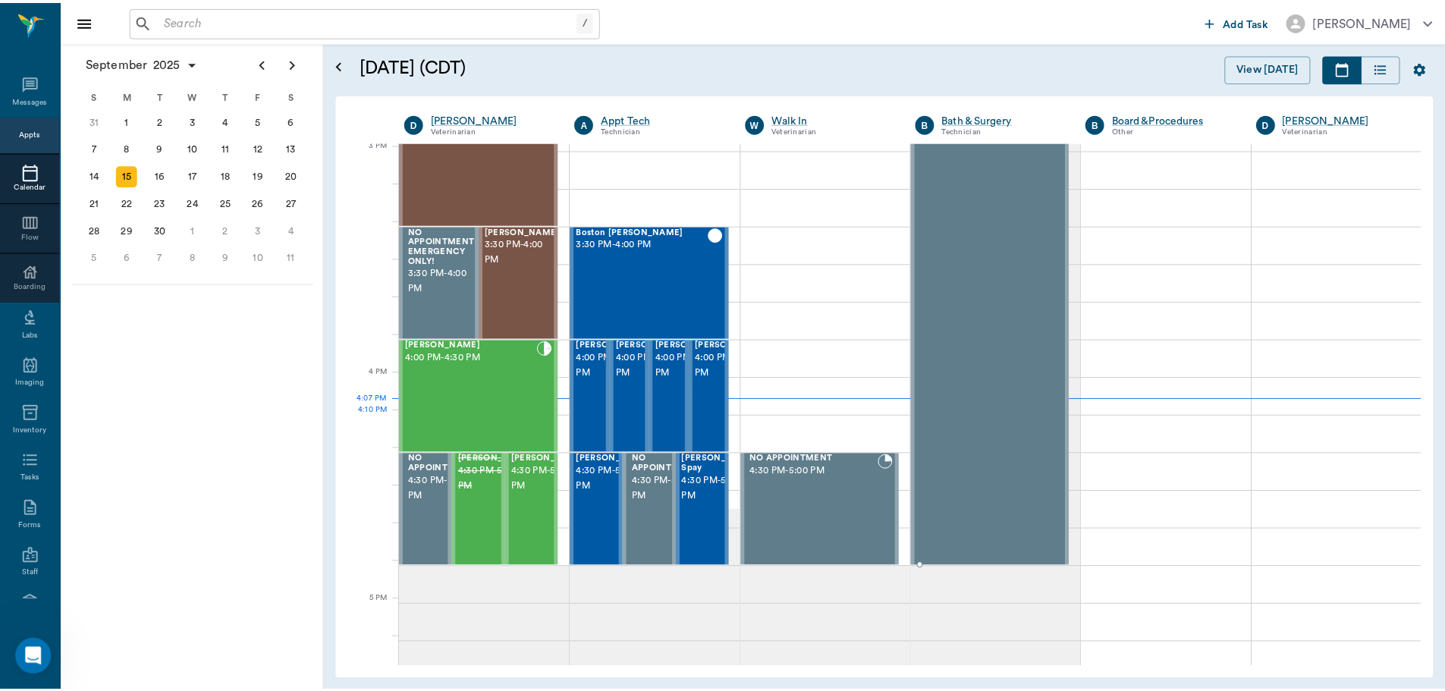
scroll to position [1594, 0]
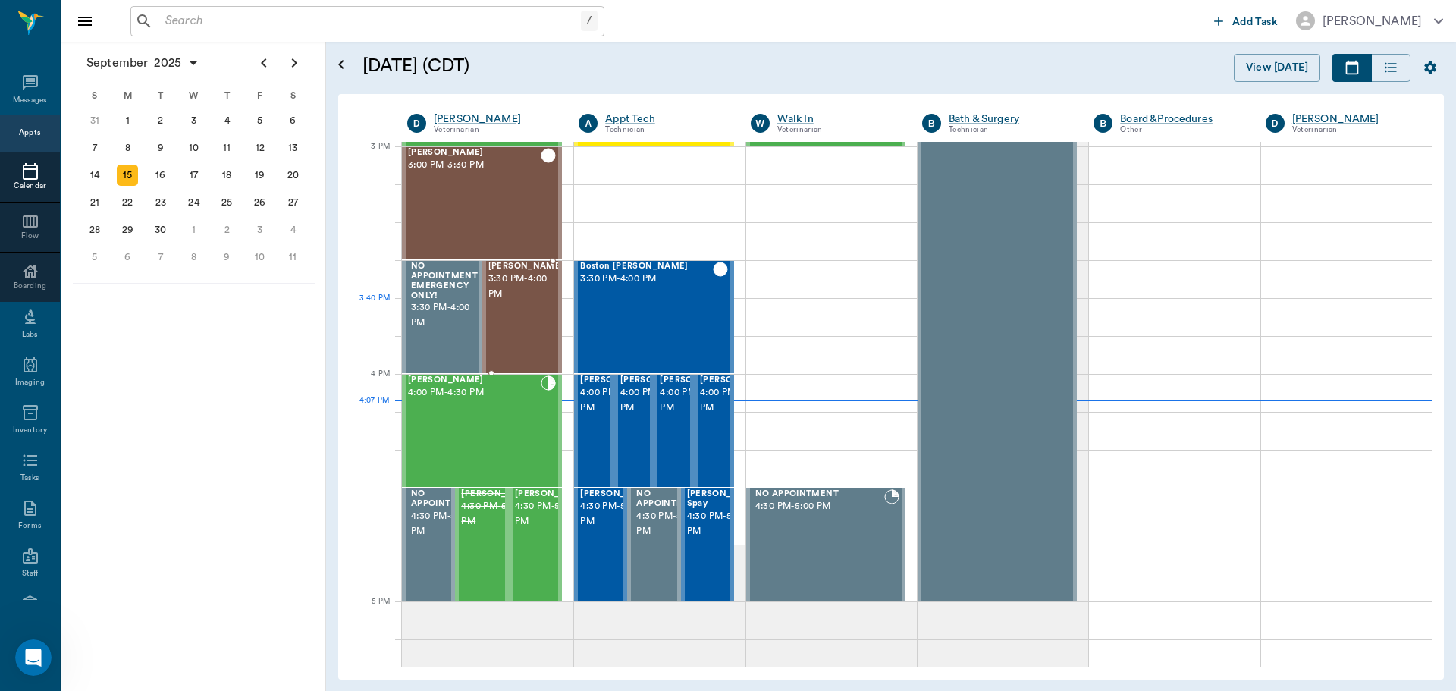
click at [520, 320] on div "[PERSON_NAME] 3:30 PM - 4:00 PM" at bounding box center [526, 317] width 76 height 111
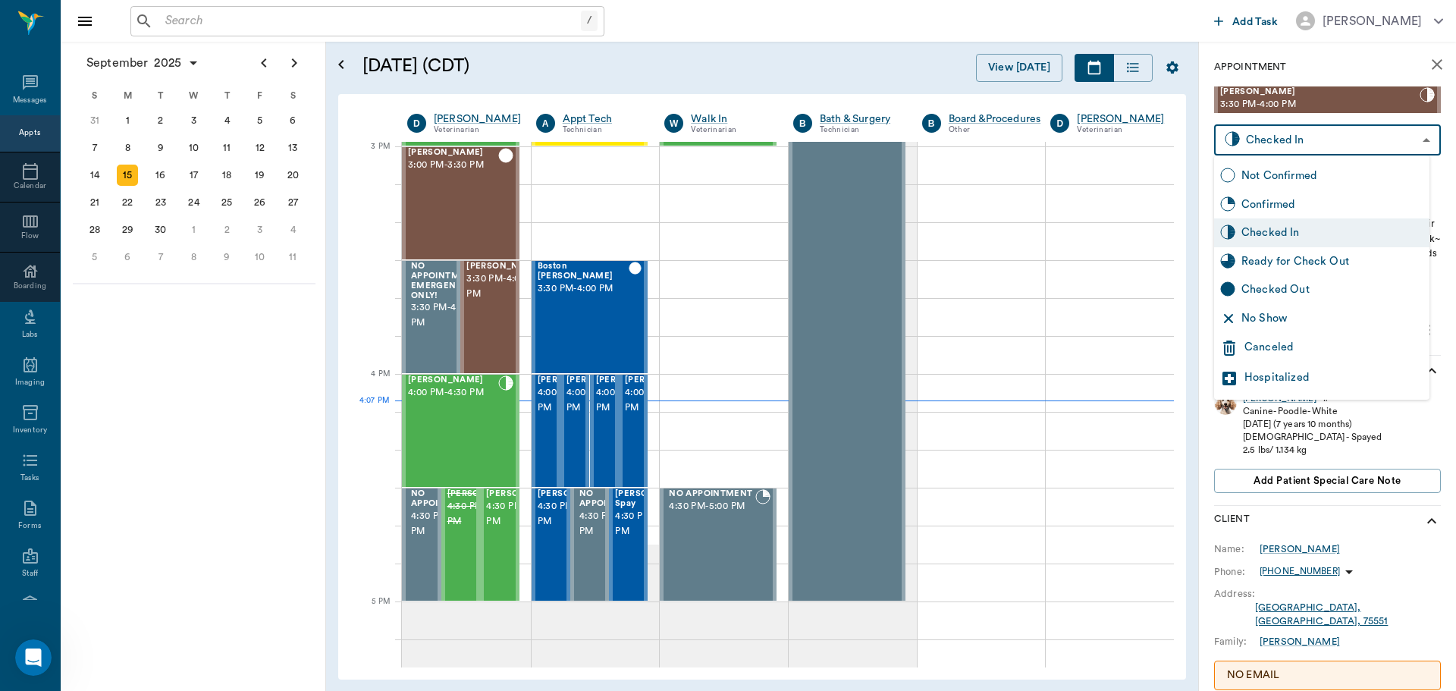
click at [1286, 141] on body "/ ​ Add Task Dr. Bert Ellsworth Nectar Messages Appts Calendar Flow Boarding La…" at bounding box center [728, 345] width 1456 height 691
click at [1418, 410] on div at bounding box center [728, 345] width 1456 height 691
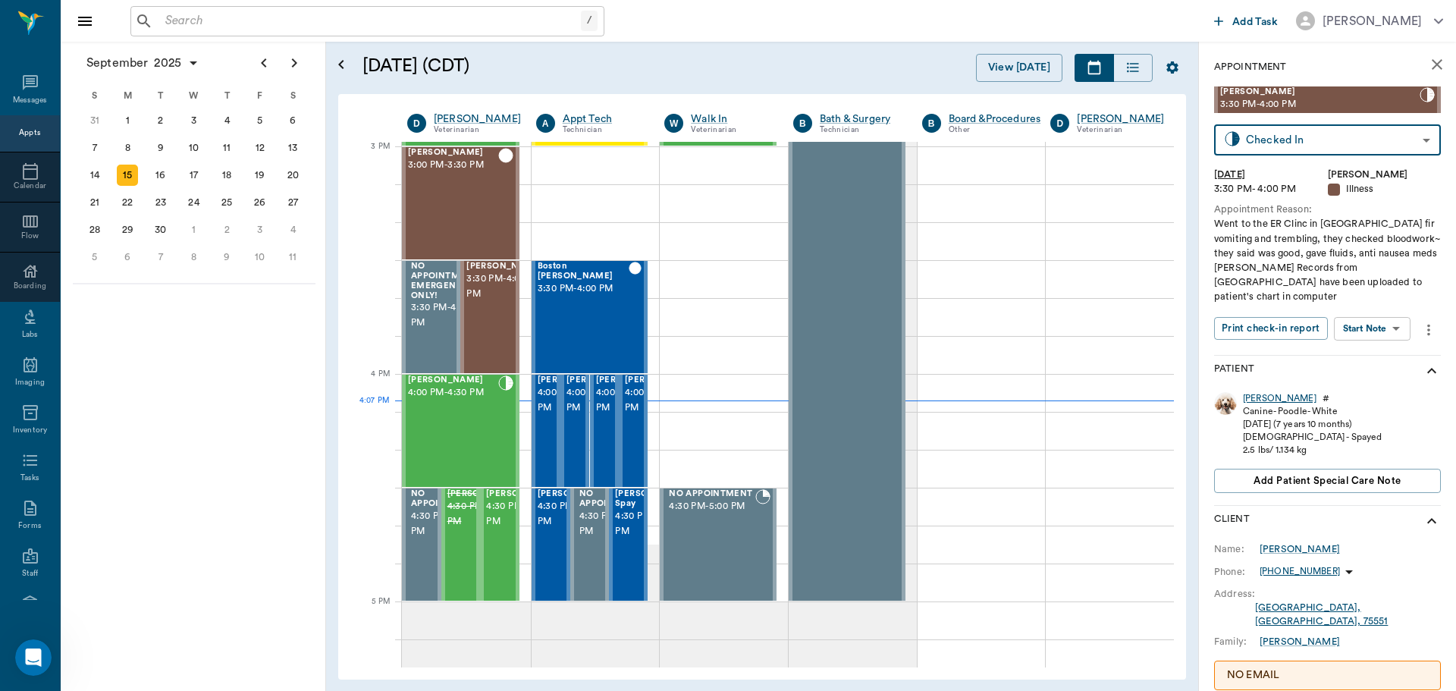
click at [1250, 392] on div "[PERSON_NAME]" at bounding box center [1280, 398] width 74 height 13
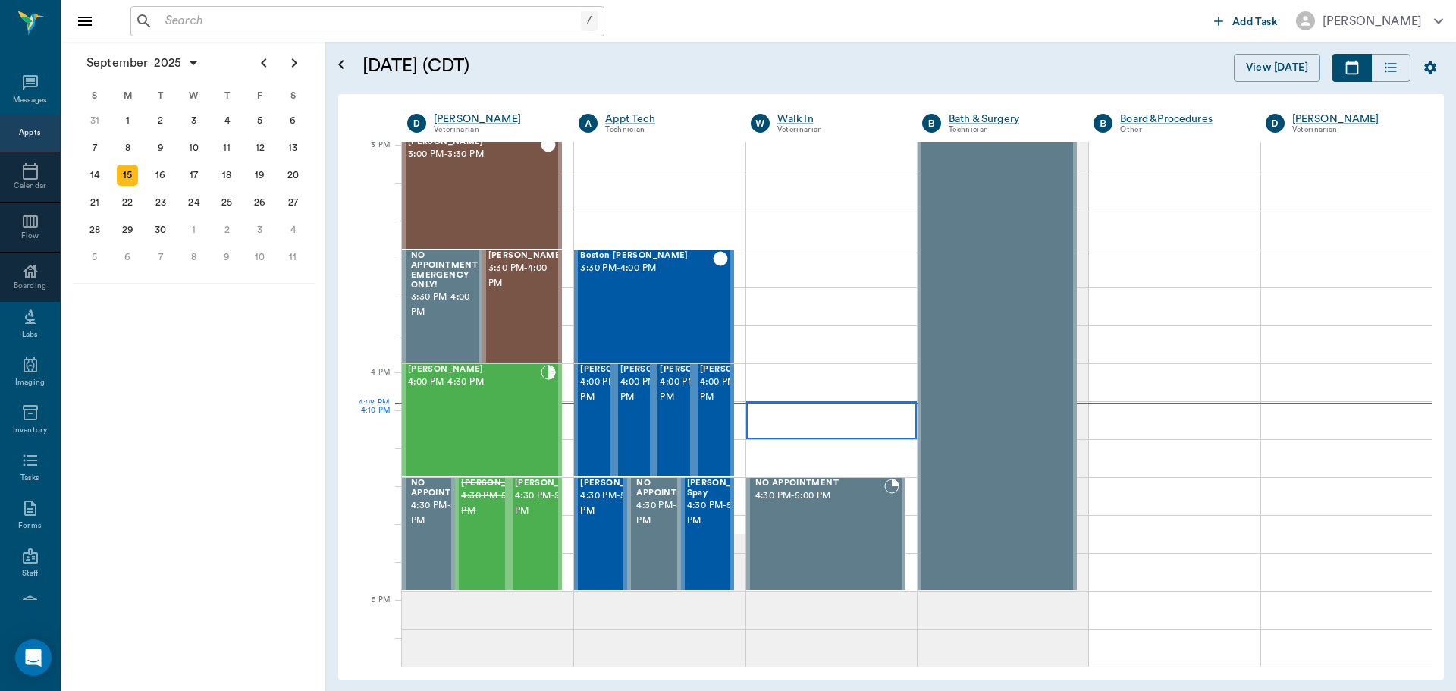
scroll to position [1596, 0]
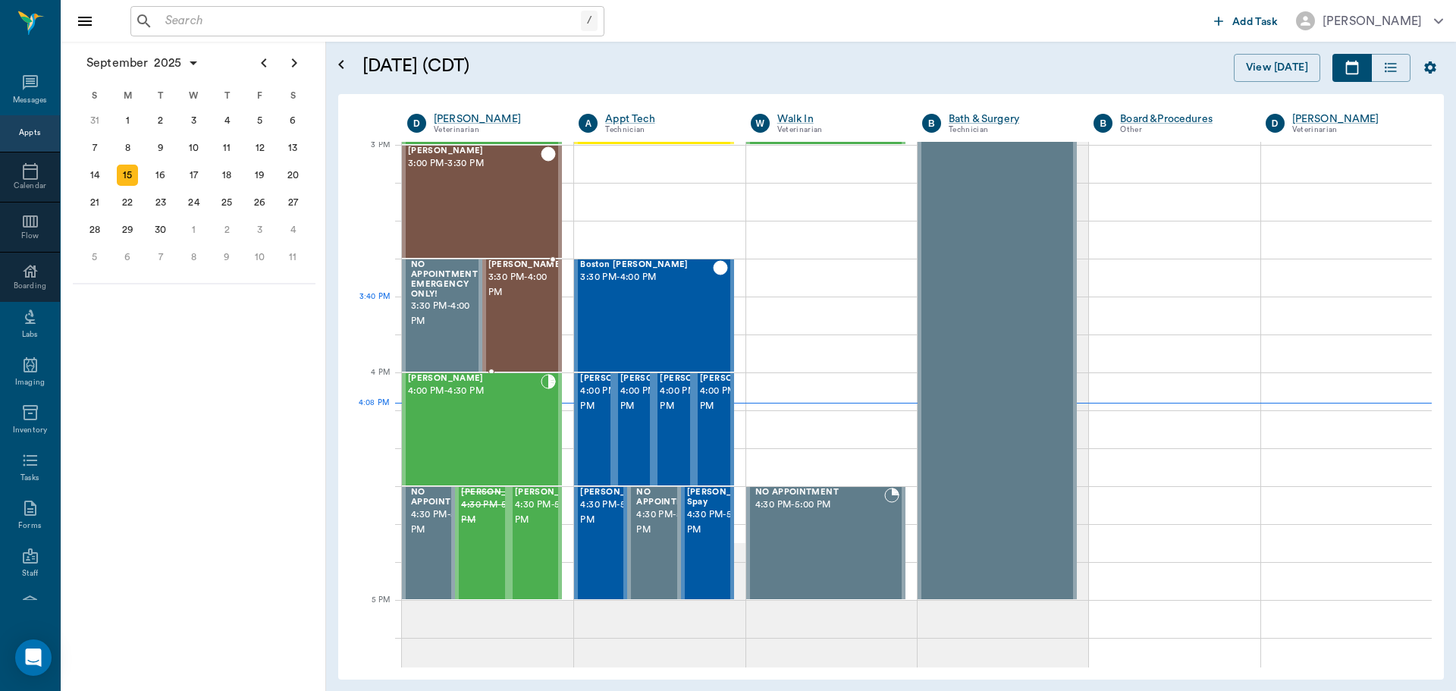
click at [522, 319] on div "[PERSON_NAME] 3:30 PM - 4:00 PM" at bounding box center [526, 315] width 76 height 111
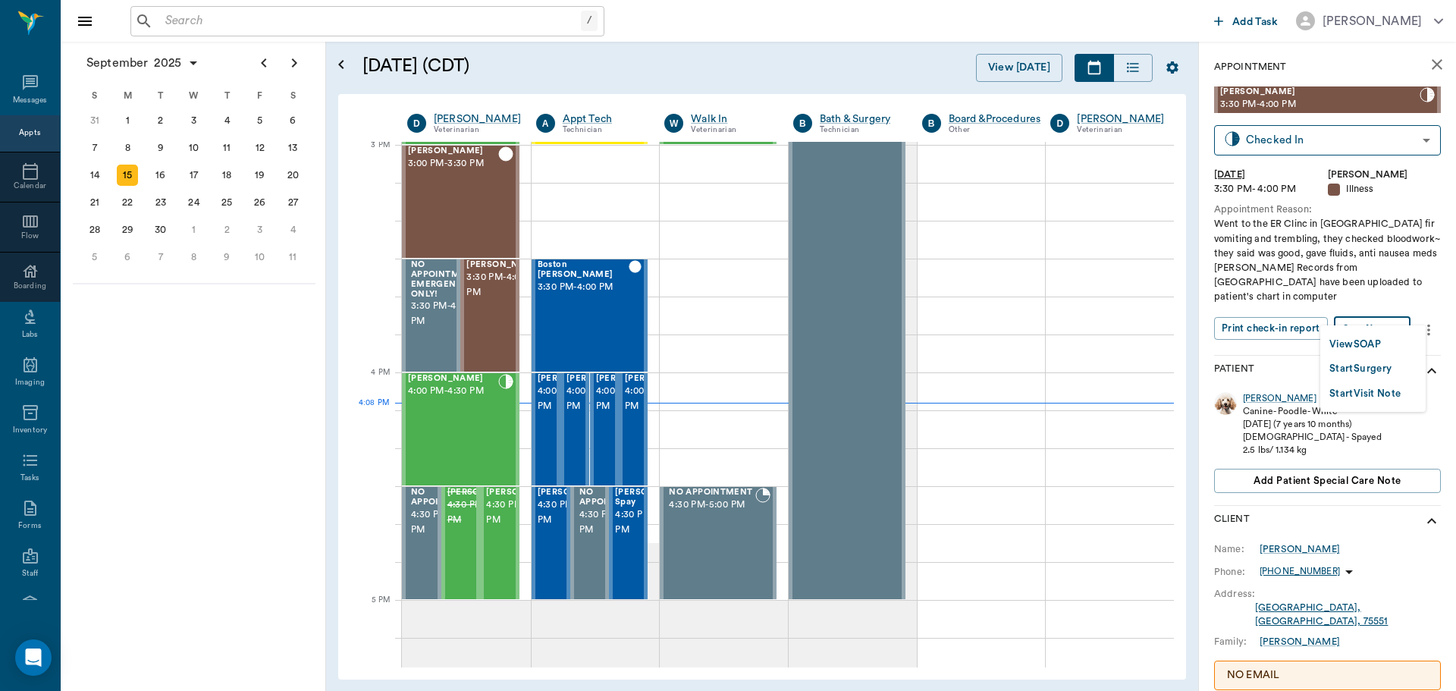
click at [1339, 318] on body "/ ​ Add Task [PERSON_NAME] Nectar Messages Appts Calendar Flow Boarding Labs Im…" at bounding box center [728, 345] width 1456 height 691
click at [1337, 341] on button "View SOAP" at bounding box center [1356, 344] width 52 height 17
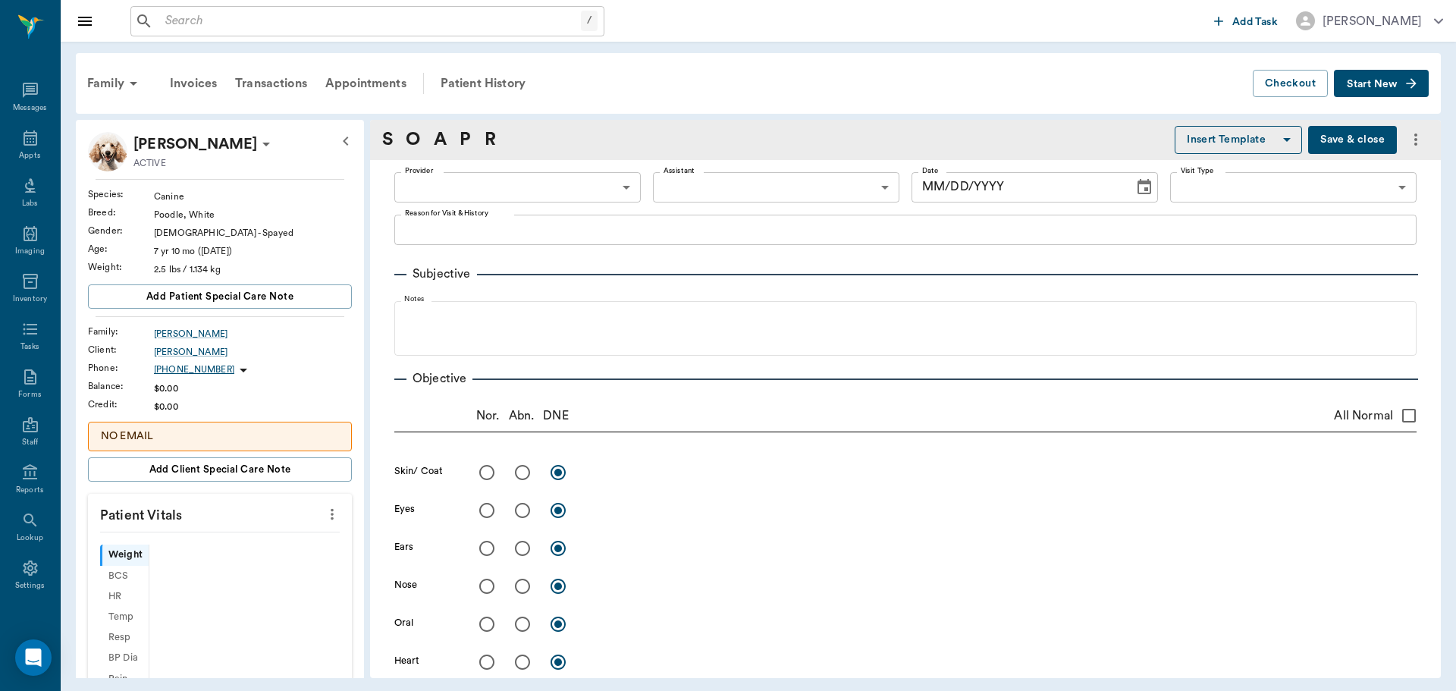
type input "63ec2f075fda476ae8351a4d"
type input "642ef10e332a41444de2bad1"
type input "65d2be4f46e3a538d89b8c15"
type textarea "Went to the ER Clinc in [GEOGRAPHIC_DATA] fir vomiting and trembling, they chec…"
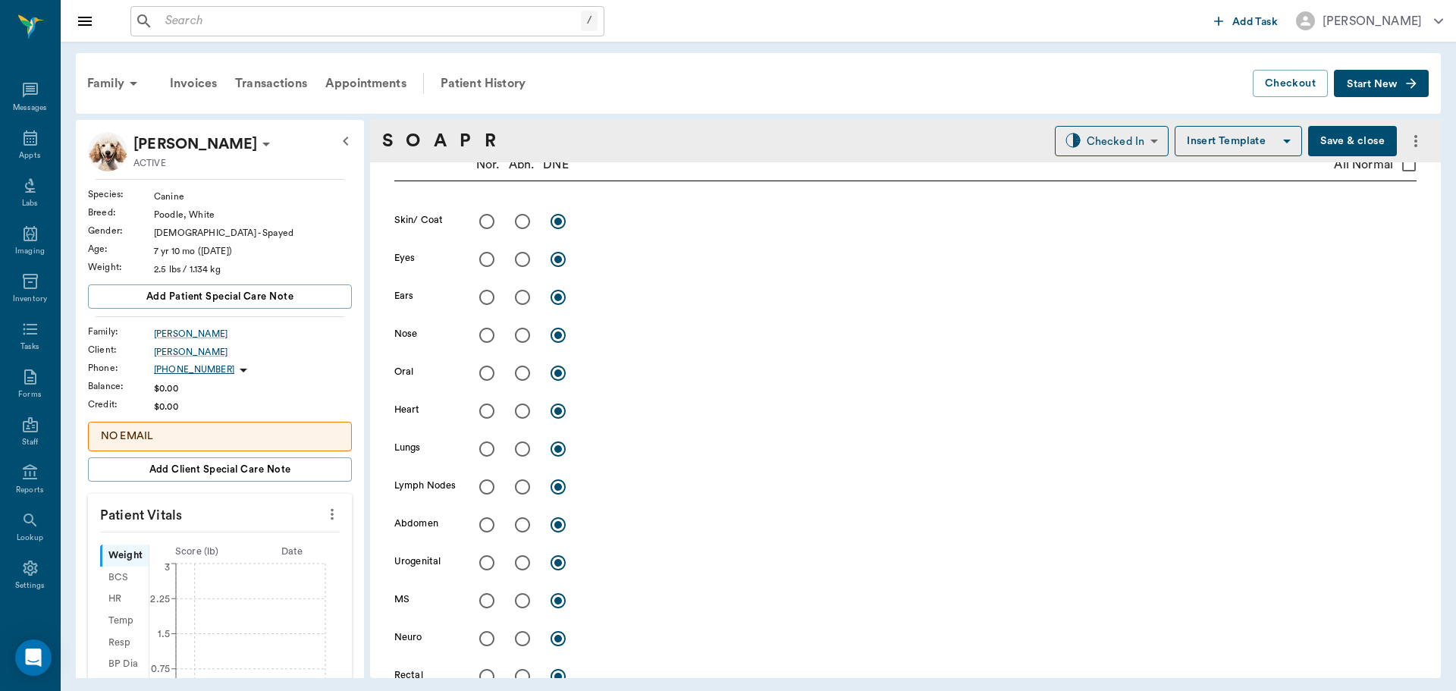
type input "[DATE]"
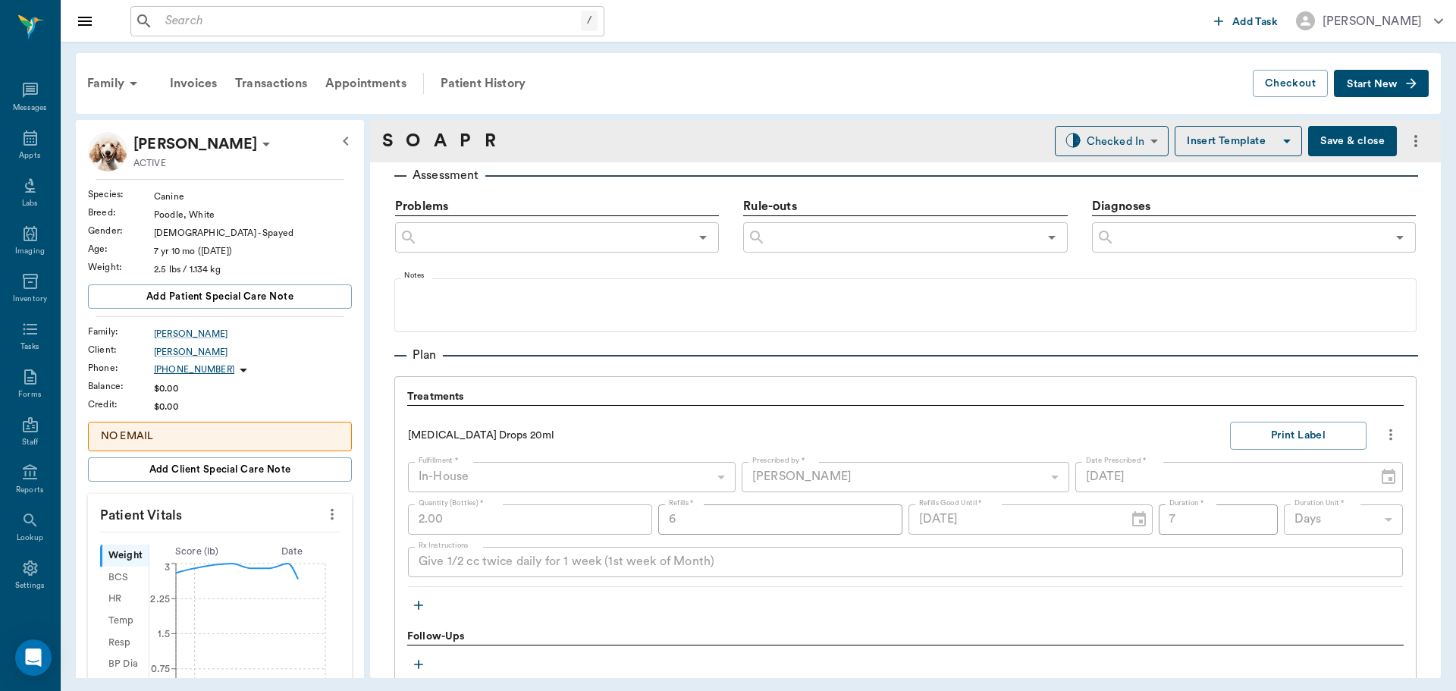
scroll to position [1140, 0]
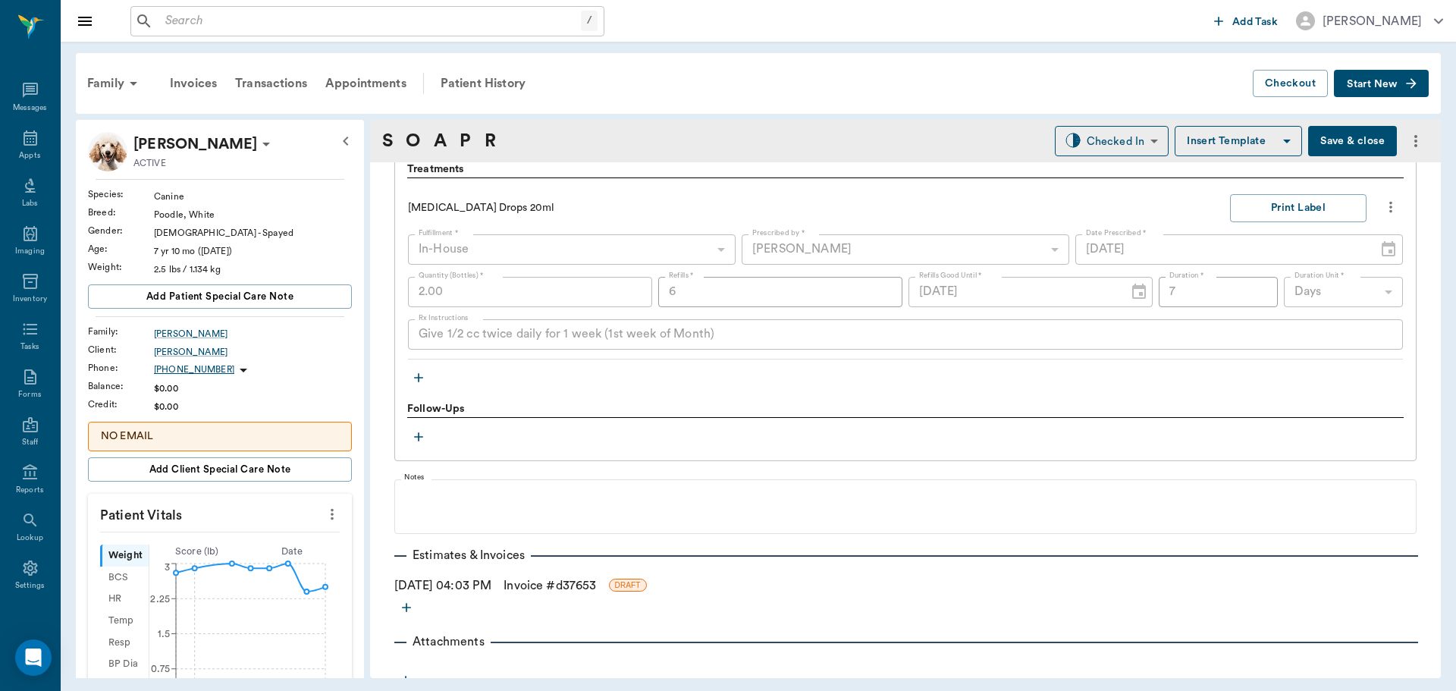
click at [419, 378] on icon "button" at bounding box center [418, 377] width 15 height 15
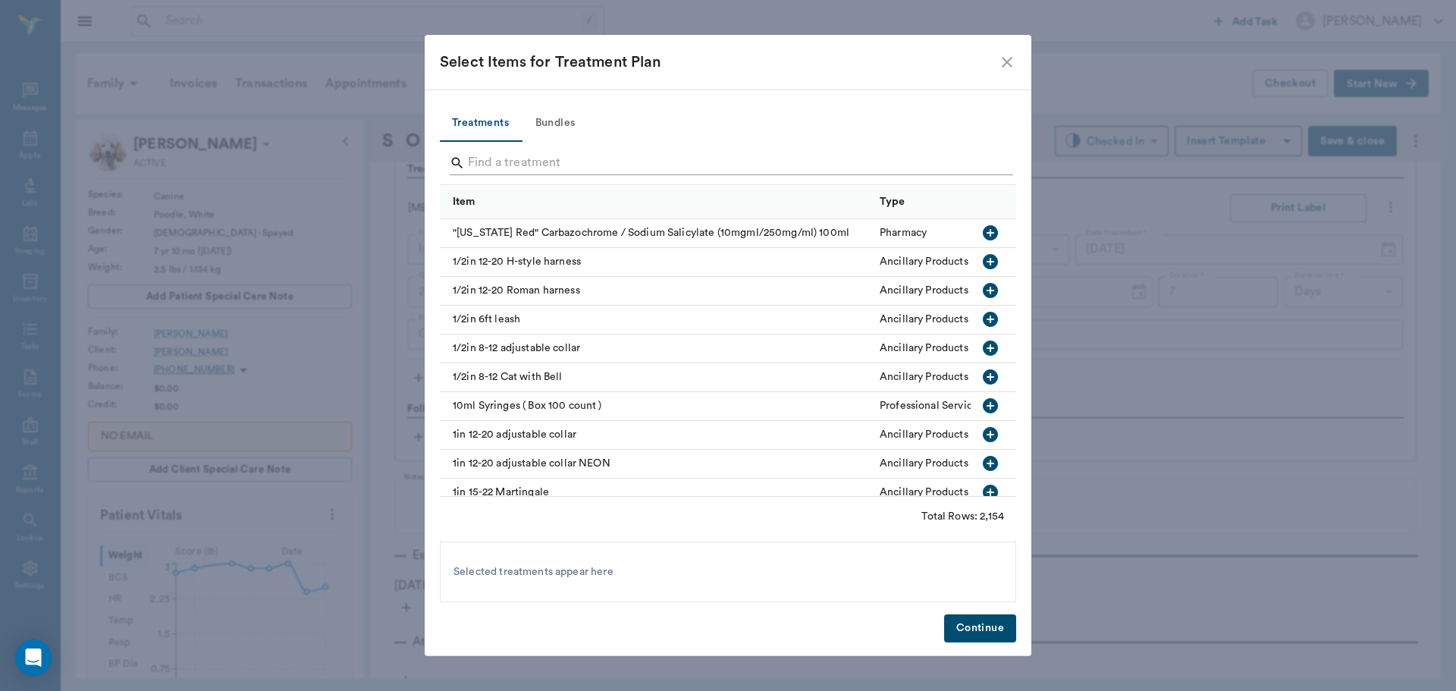
click at [531, 166] on input "Search" at bounding box center [729, 163] width 523 height 24
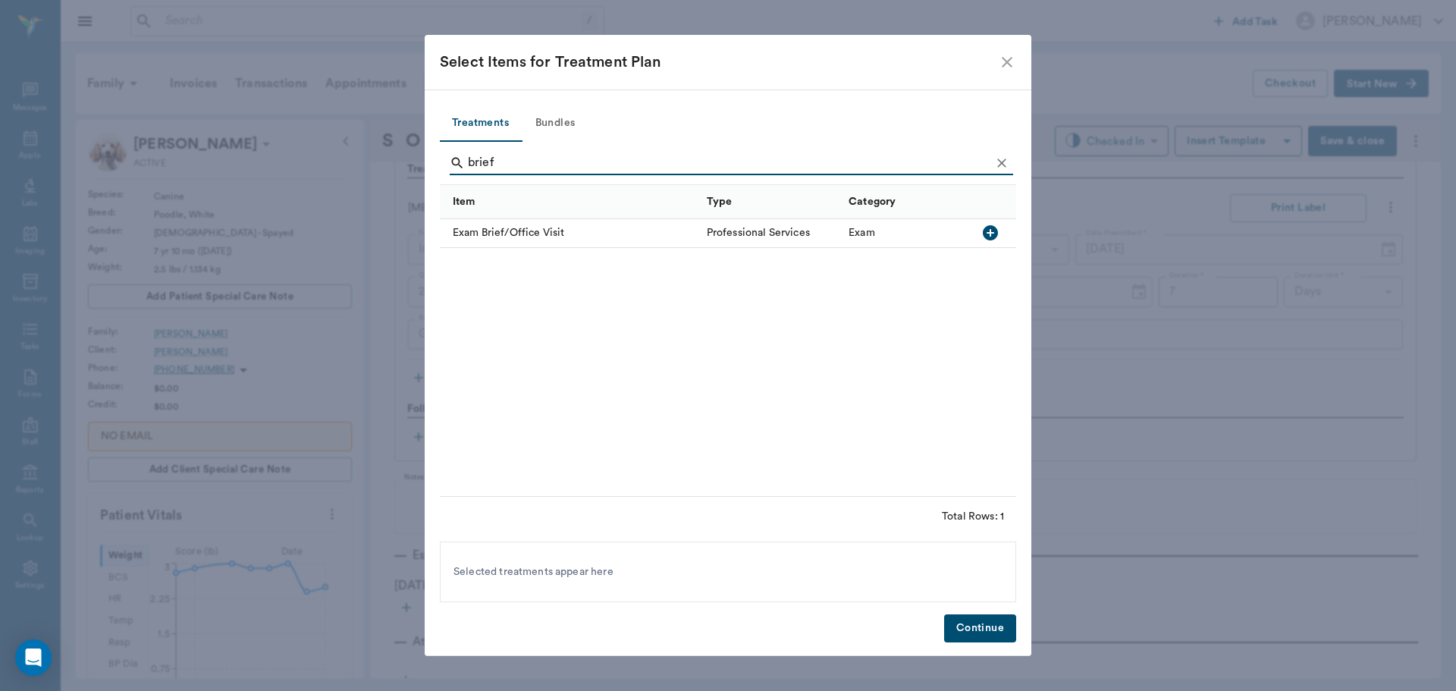
type input "brief"
click at [994, 234] on icon "button" at bounding box center [990, 232] width 15 height 15
click at [981, 630] on button "Continue" at bounding box center [980, 628] width 72 height 28
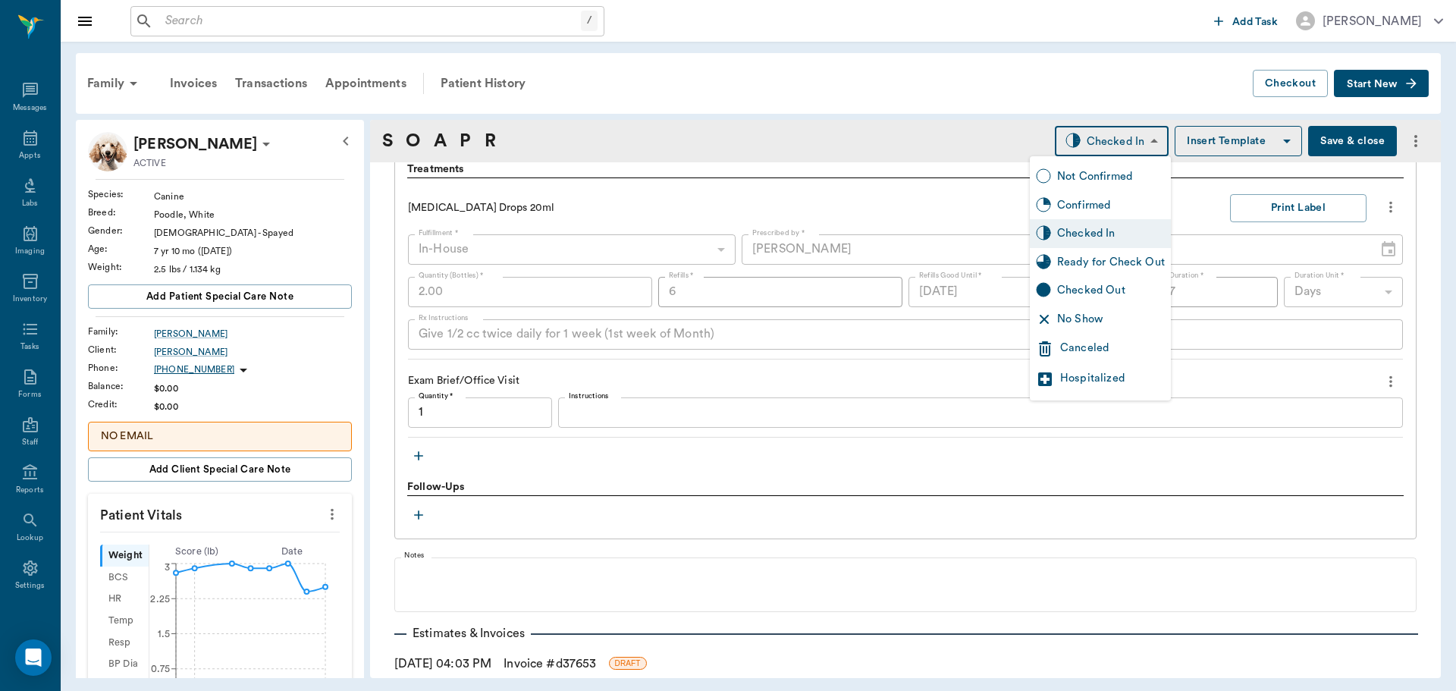
click at [1110, 138] on body "/ ​ Add Task [PERSON_NAME] Nectar Messages Appts Labs Imaging Inventory Tasks F…" at bounding box center [728, 345] width 1456 height 691
type input "1.00"
click at [1116, 261] on div "Ready for Check Out" at bounding box center [1111, 262] width 108 height 17
type input "READY_TO_CHECKOUT"
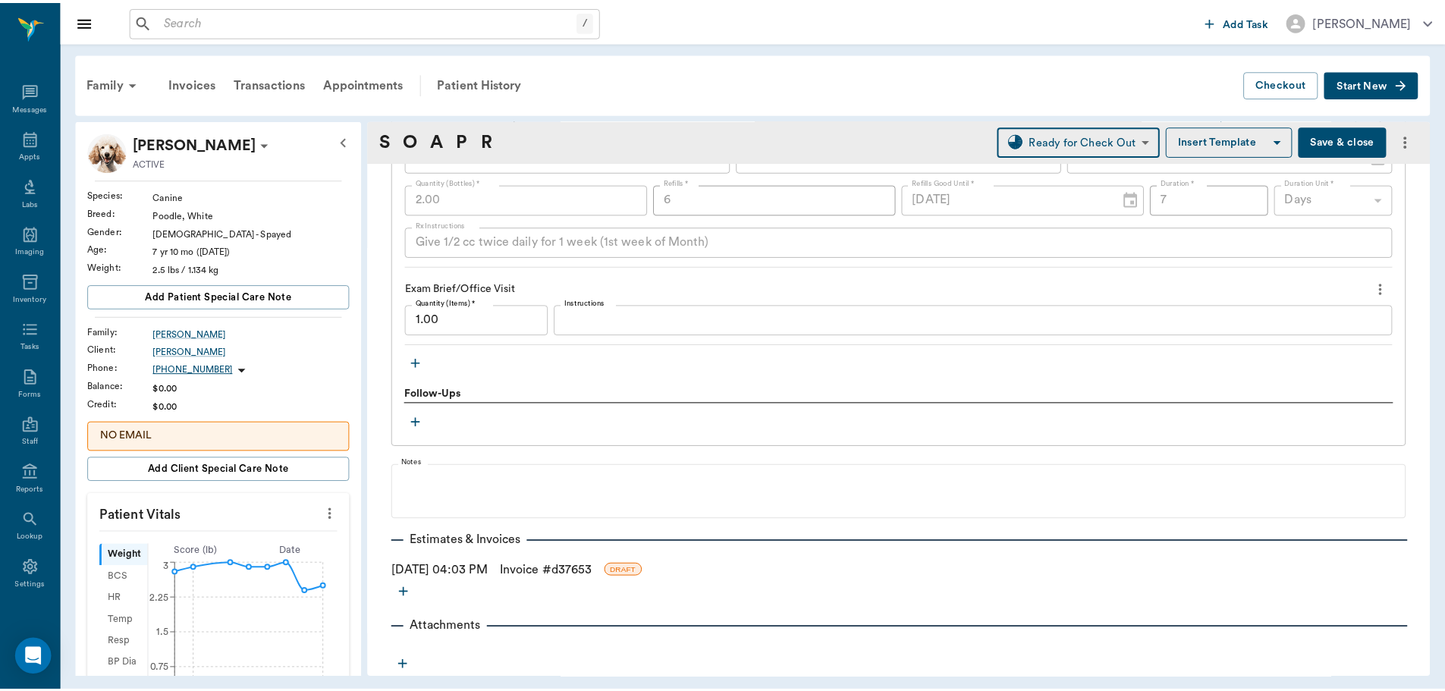
scroll to position [1233, 0]
click at [562, 572] on link "Invoice # d37653" at bounding box center [550, 570] width 93 height 18
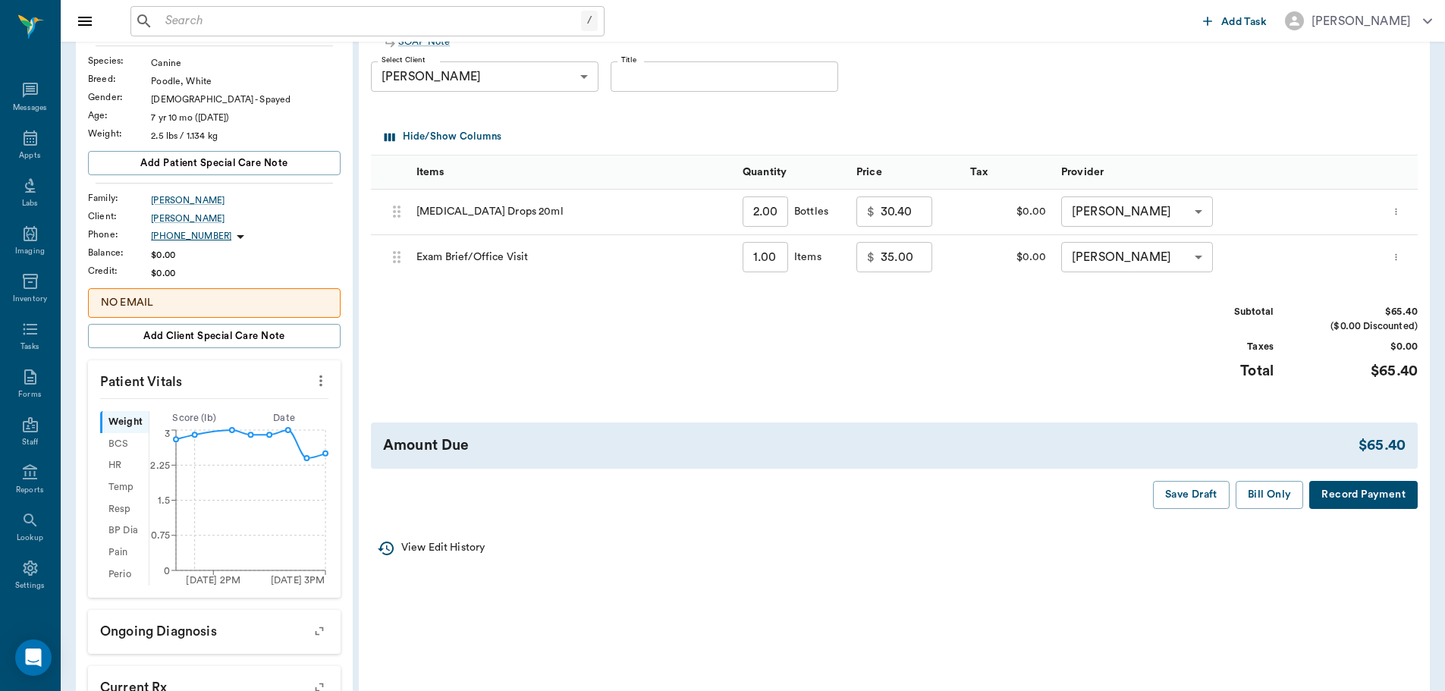
scroll to position [152, 0]
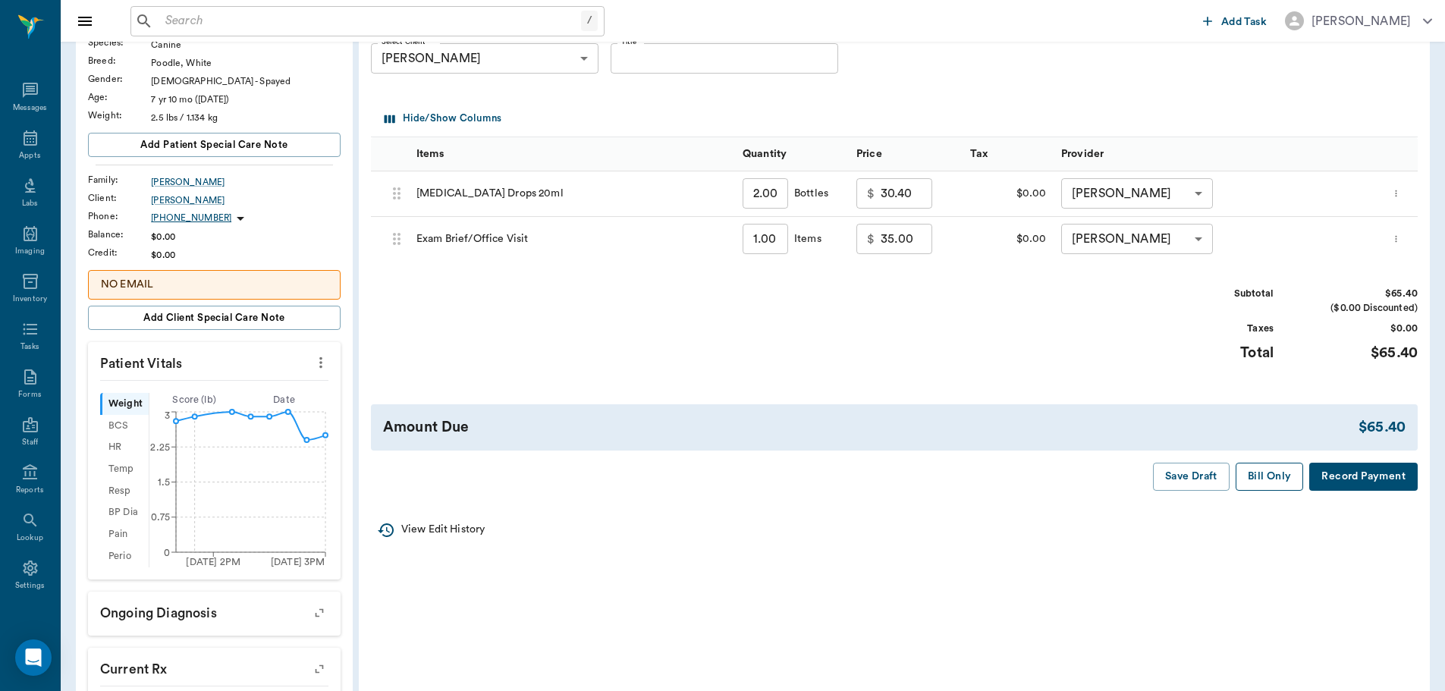
click at [1244, 482] on button "Bill Only" at bounding box center [1270, 477] width 68 height 28
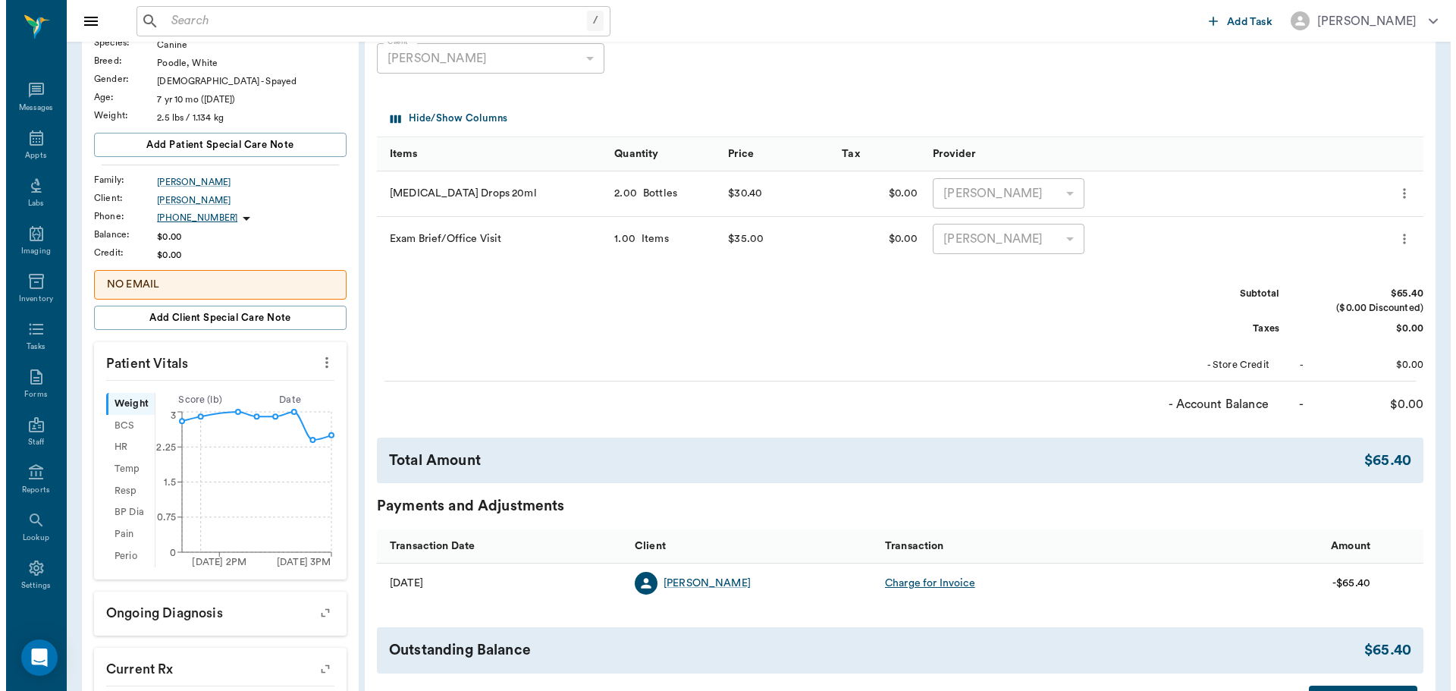
scroll to position [0, 0]
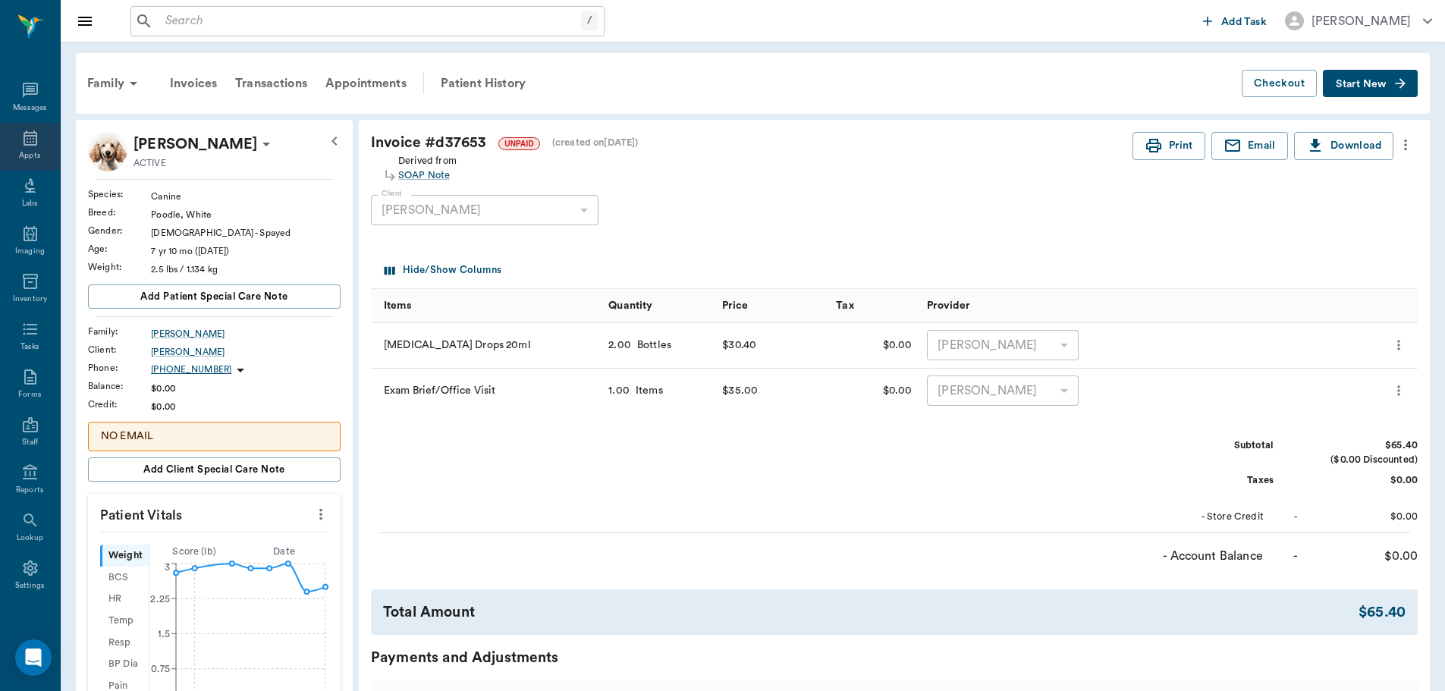
click at [20, 158] on div "Appts" at bounding box center [29, 155] width 21 height 11
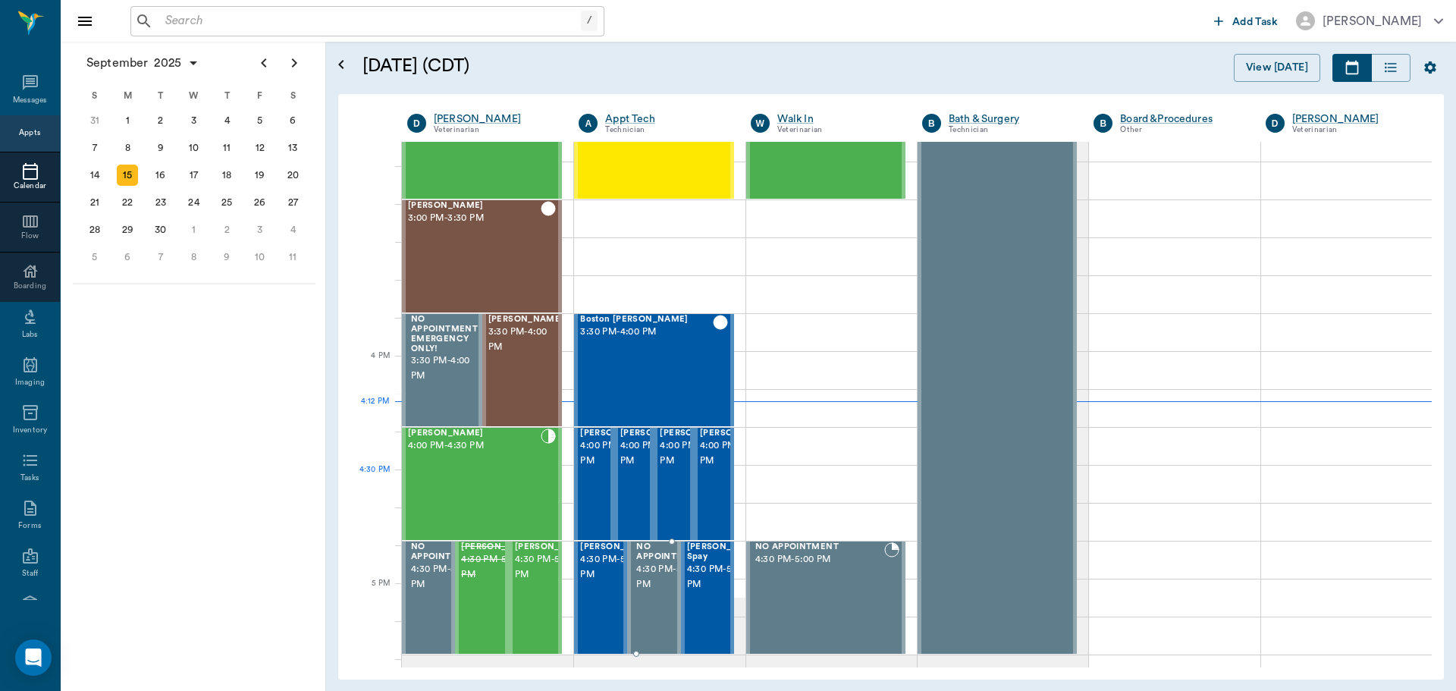
scroll to position [1670, 0]
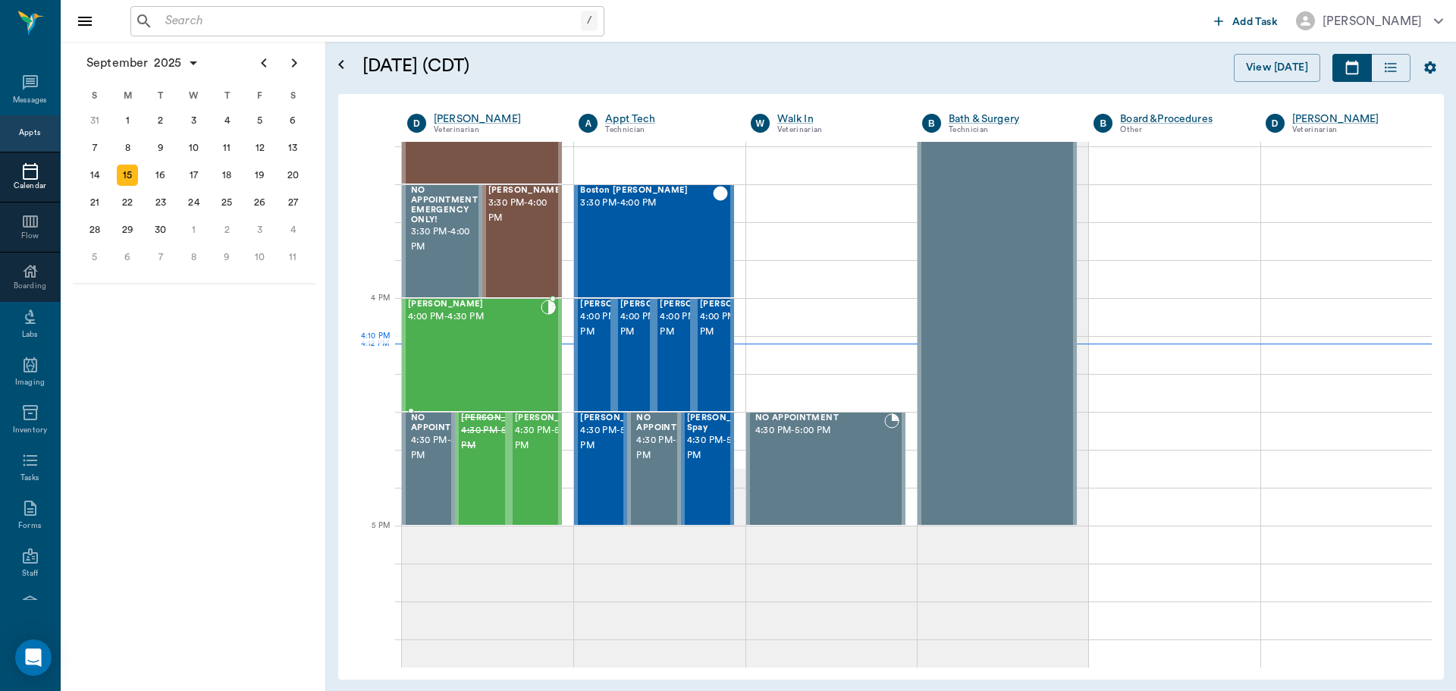
click at [501, 369] on div "[PERSON_NAME] 4:00 PM - 4:30 PM" at bounding box center [474, 355] width 133 height 111
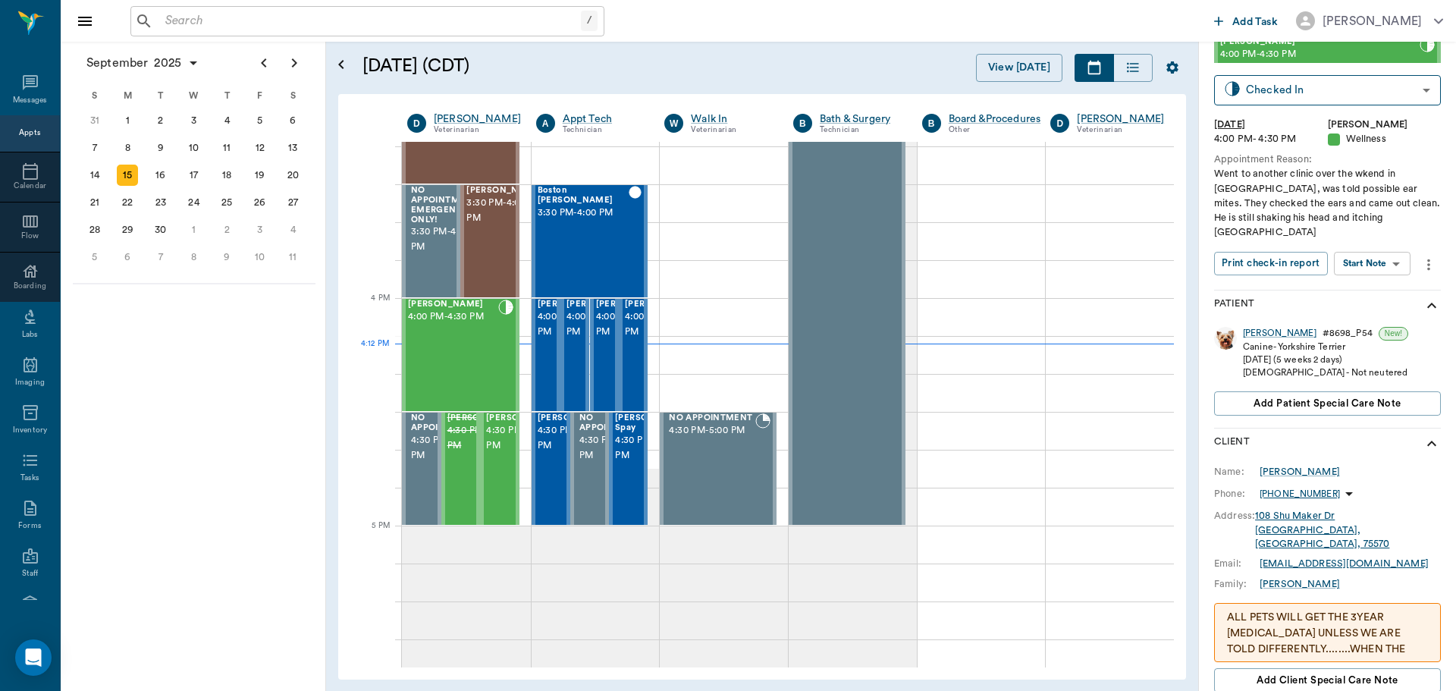
scroll to position [76, 0]
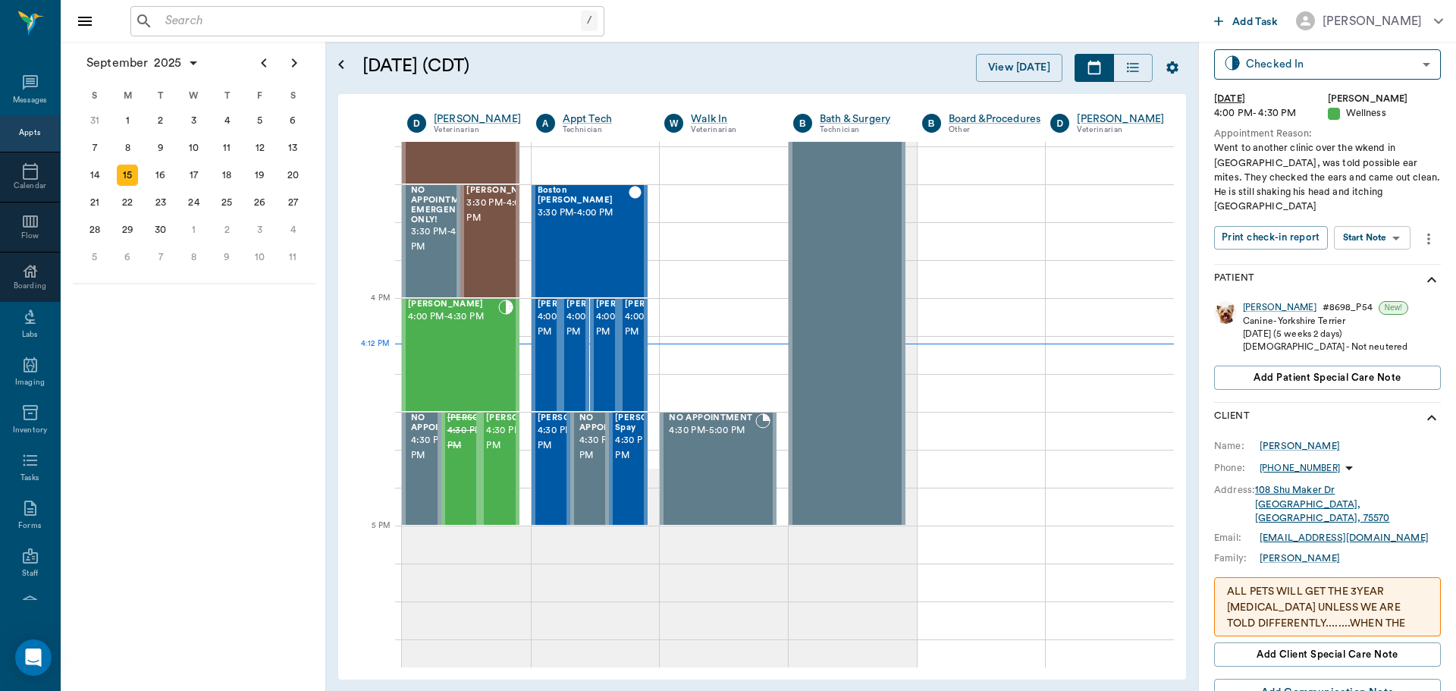
click at [1380, 302] on span "New!" at bounding box center [1394, 307] width 28 height 11
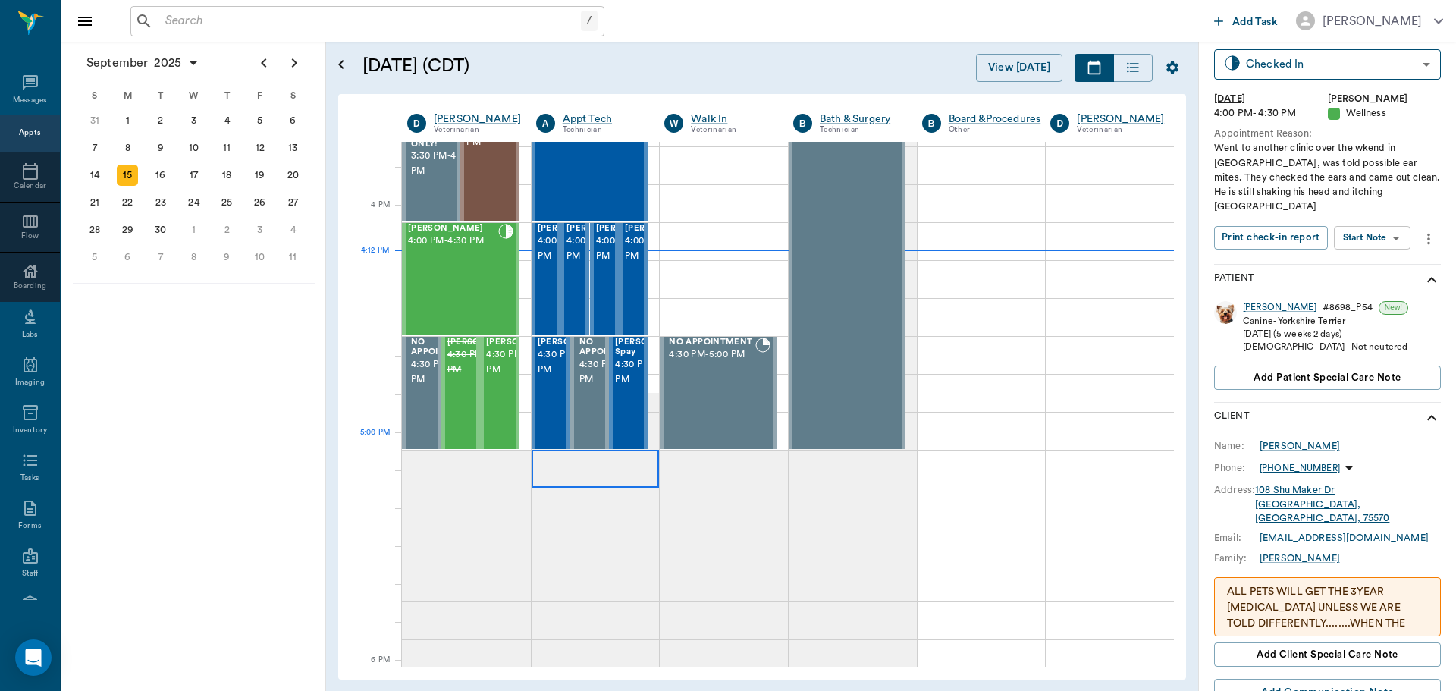
scroll to position [1822, 0]
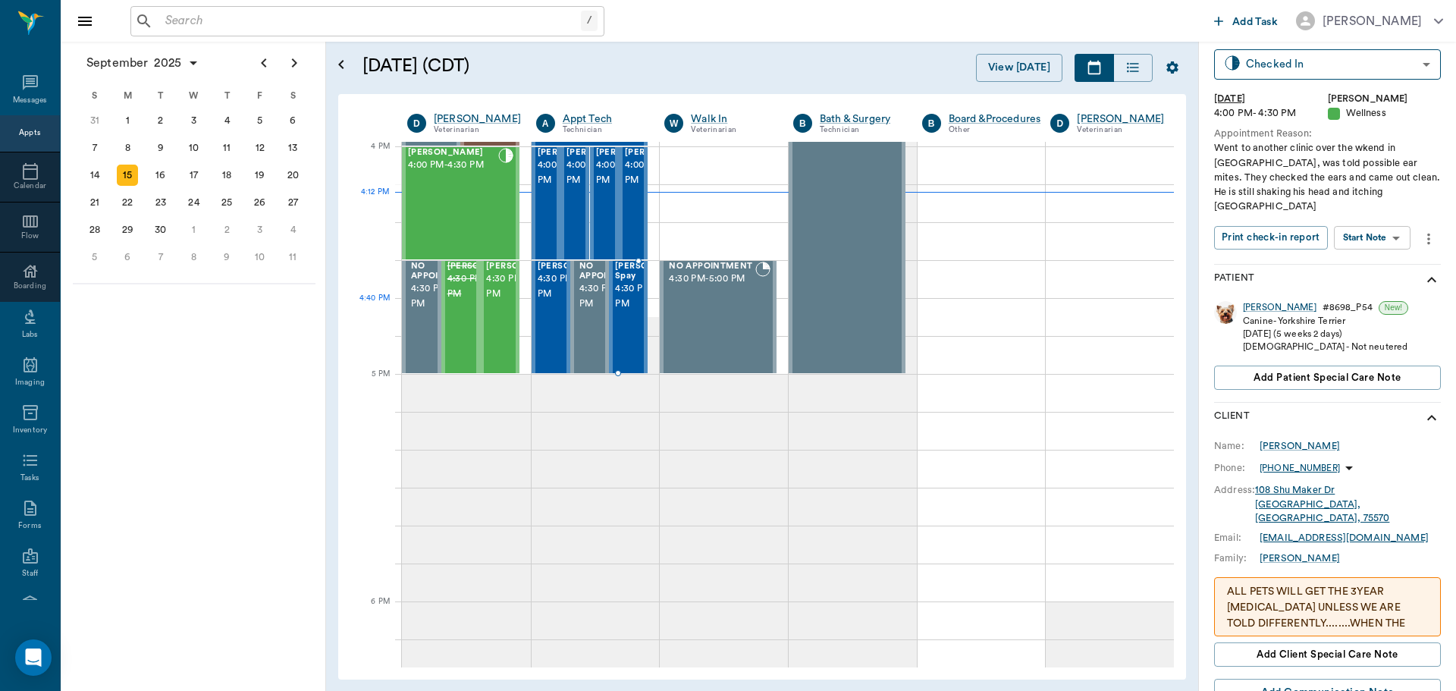
click at [623, 299] on span "4:30 PM - 5:00 PM" at bounding box center [653, 296] width 76 height 30
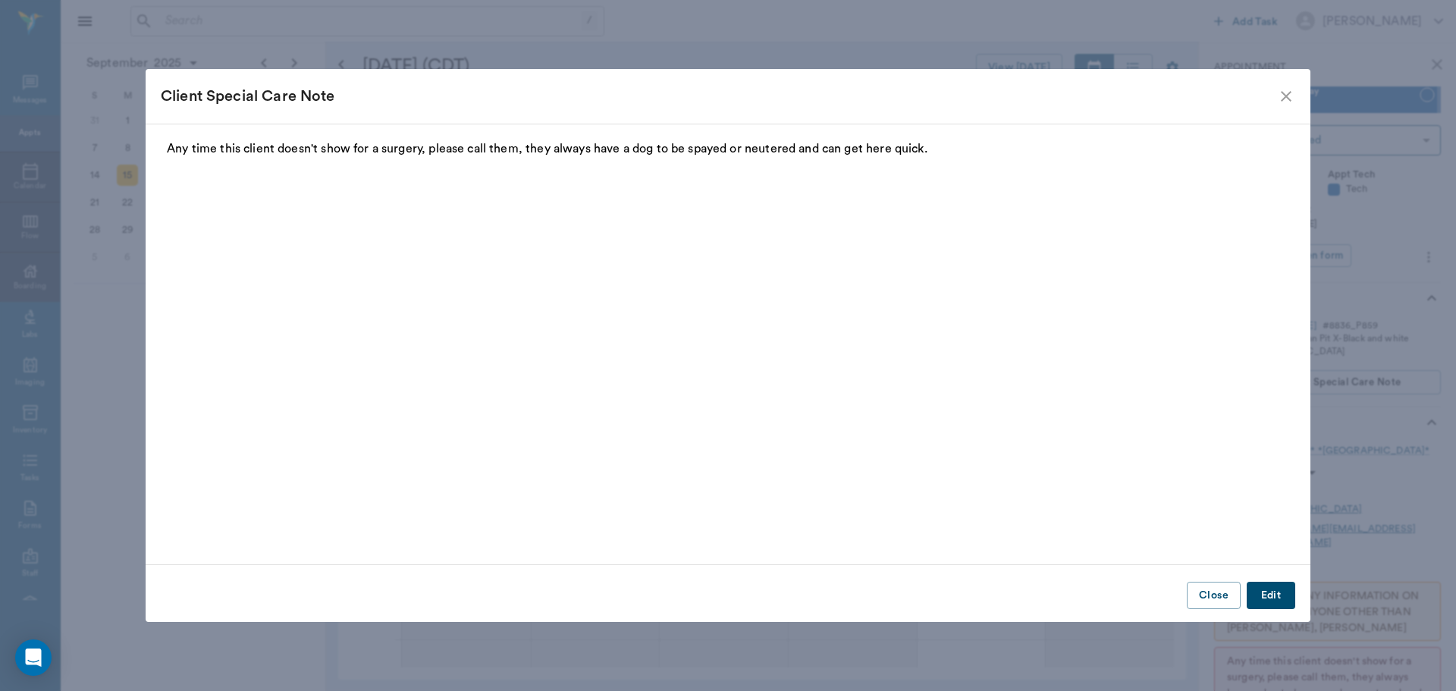
click at [1290, 93] on icon "close" at bounding box center [1286, 96] width 11 height 11
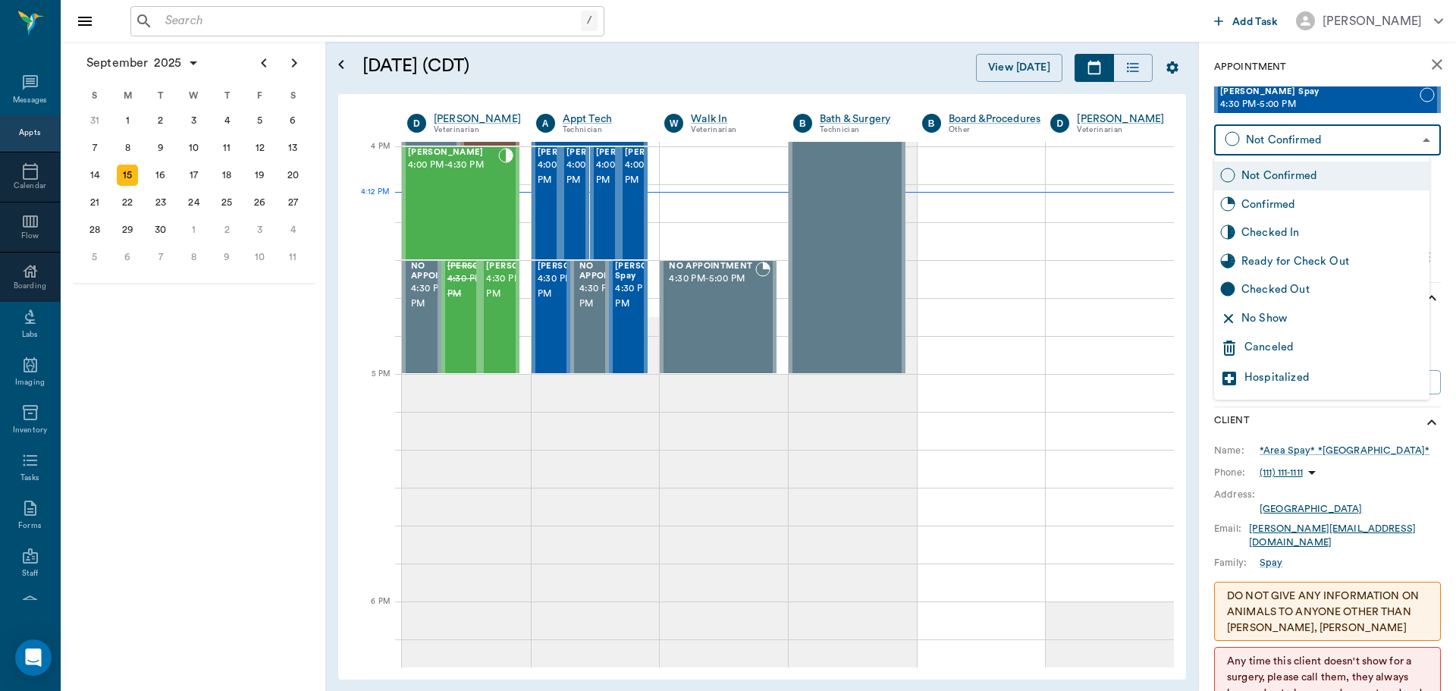
click at [1297, 140] on body "/ ​ Add Task [PERSON_NAME] Nectar Messages Appts Calendar Flow Boarding Labs Im…" at bounding box center [728, 345] width 1456 height 691
click at [1278, 352] on div "Canceled" at bounding box center [1334, 348] width 179 height 18
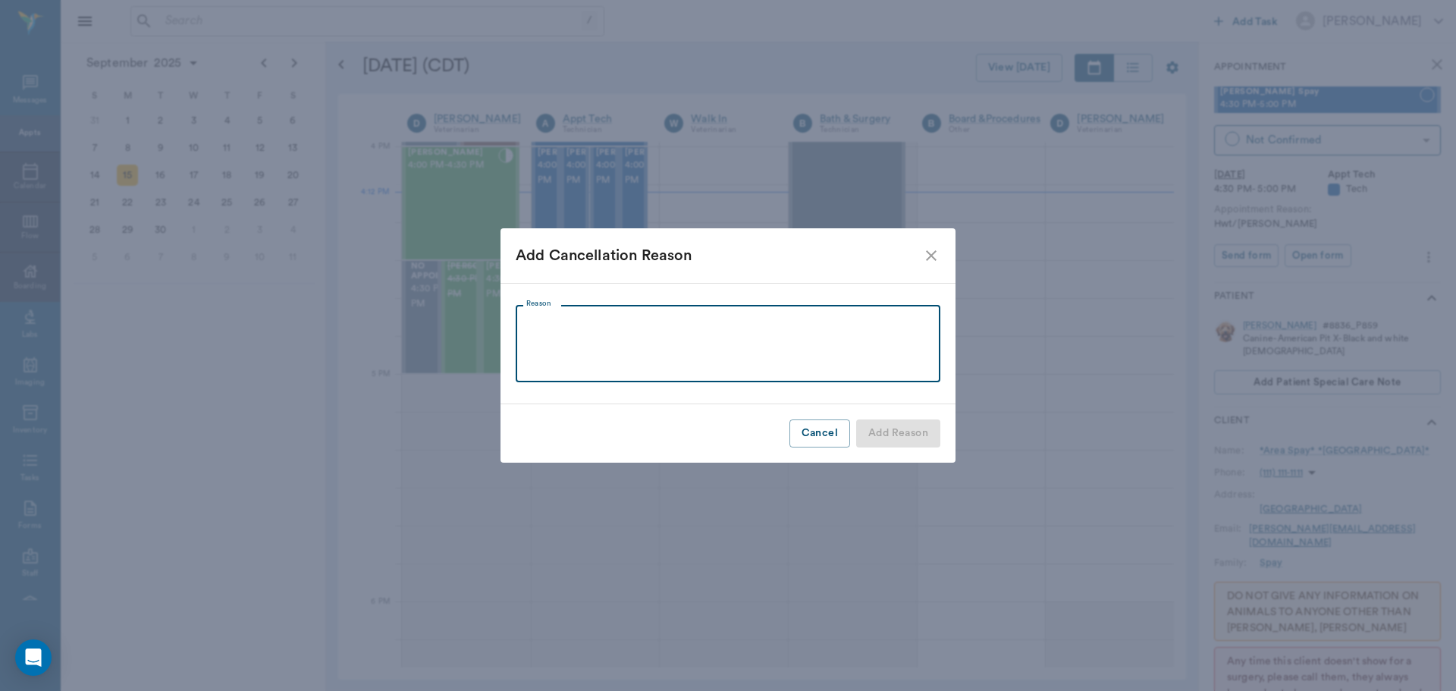
click at [692, 353] on textarea "Reason" at bounding box center [728, 344] width 404 height 52
type textarea "Did not bring in [DATE]"
click at [880, 431] on button "Add Reason" at bounding box center [898, 433] width 84 height 28
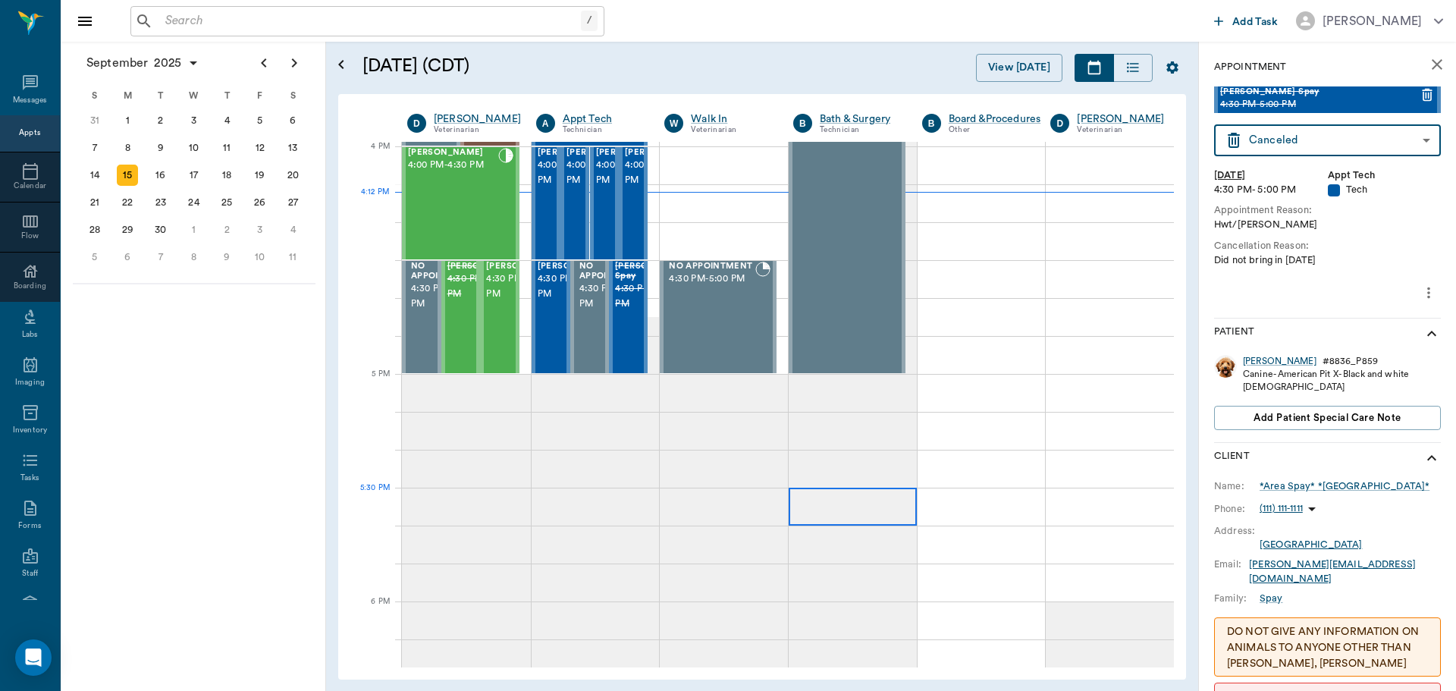
type input "CANCELED"
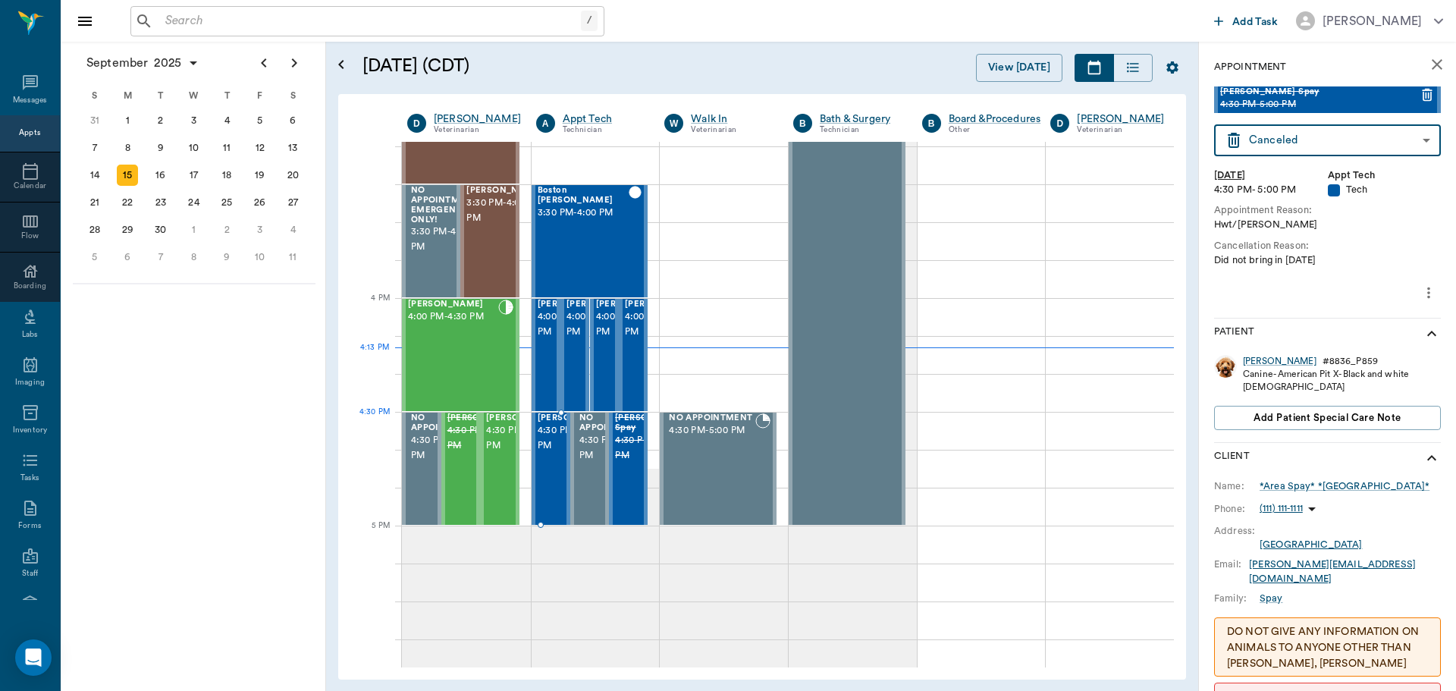
click at [557, 441] on span "4:30 PM - 5:00 PM" at bounding box center [576, 438] width 76 height 30
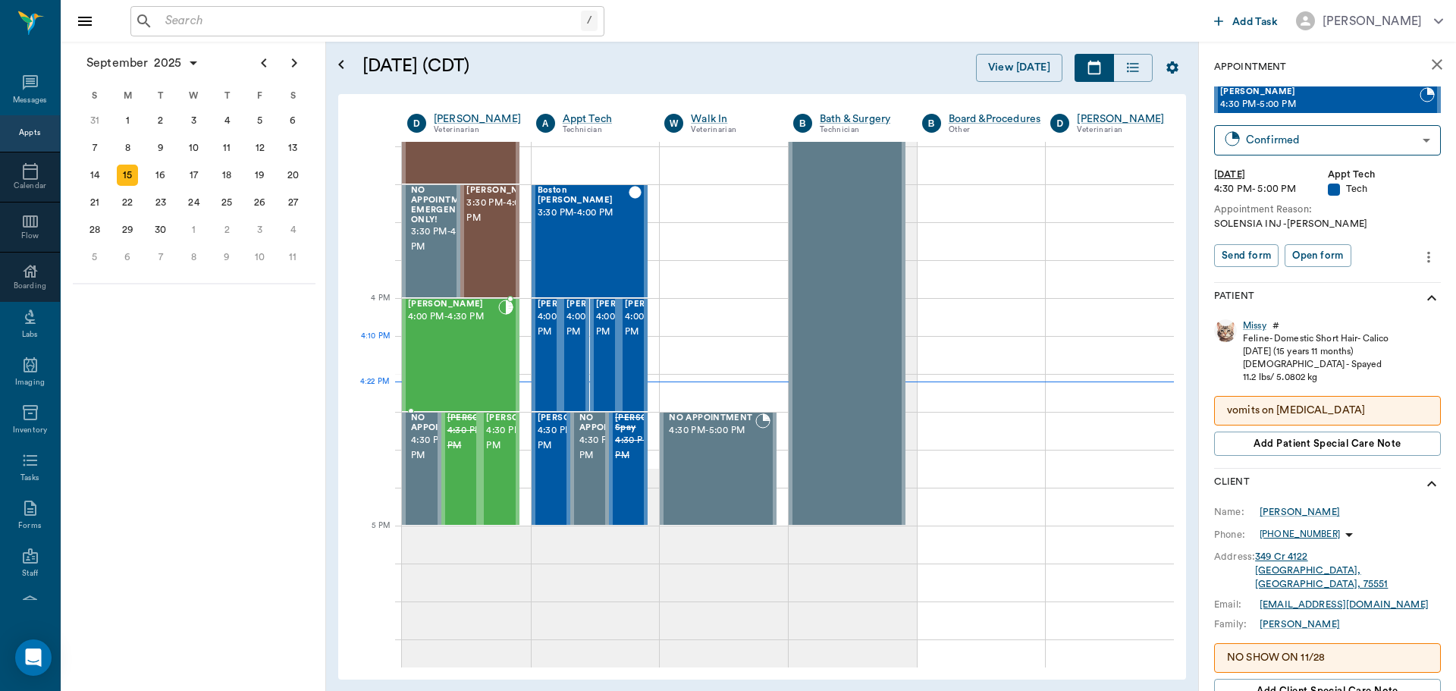
click at [465, 370] on div "[PERSON_NAME] 4:00 PM - 4:30 PM" at bounding box center [453, 355] width 90 height 111
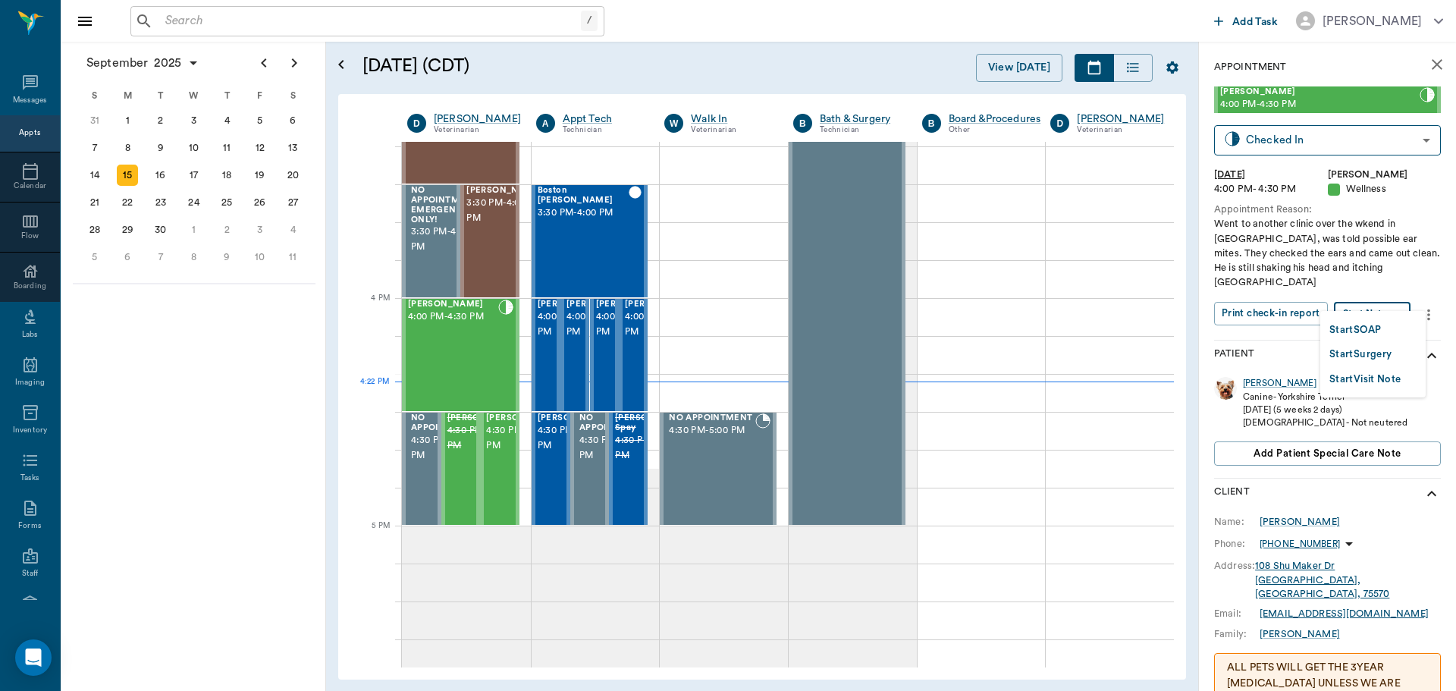
click at [1391, 294] on body "/ ​ Add Task [PERSON_NAME] Nectar Messages Appts Calendar Flow Boarding Labs Im…" at bounding box center [728, 345] width 1456 height 691
click at [1355, 327] on button "Start SOAP" at bounding box center [1356, 330] width 52 height 17
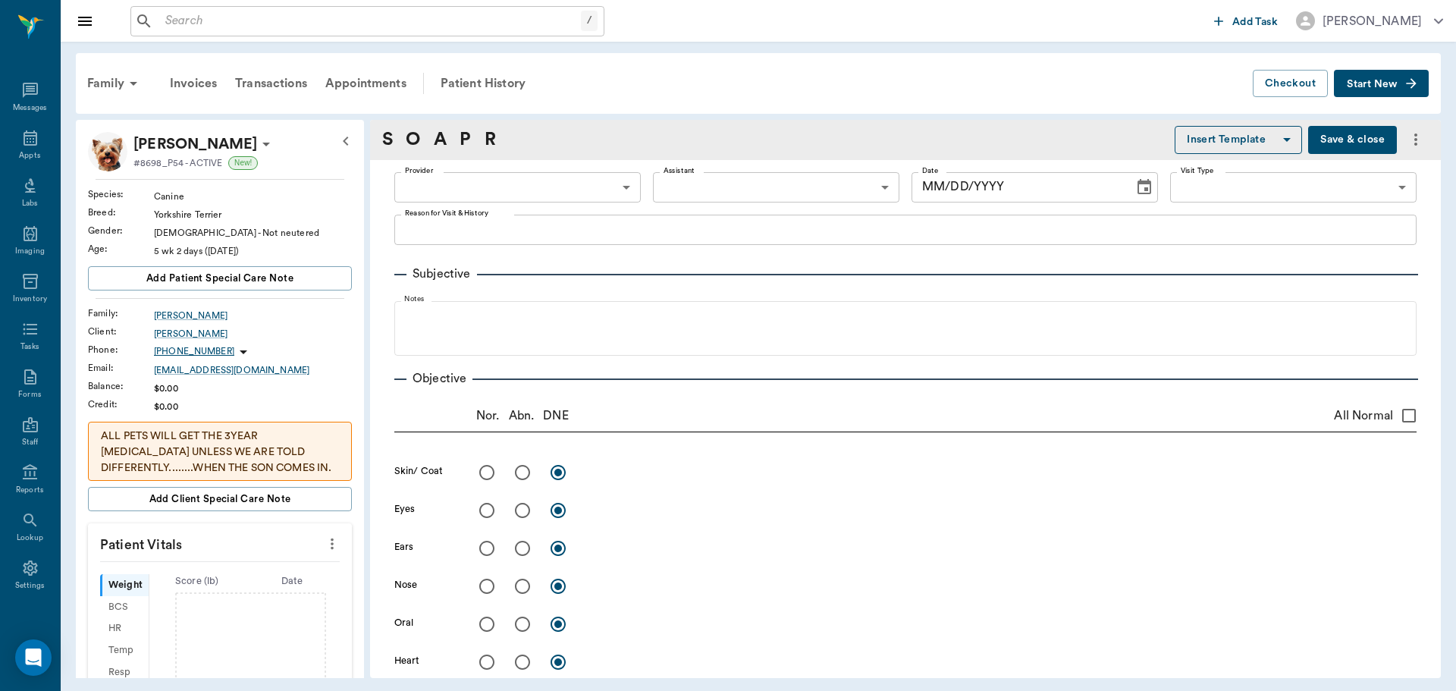
type input "63ec2f075fda476ae8351a4d"
type input "65d2be4f46e3a538d89b8c14"
type textarea "Went to another clinic over the wkend in [GEOGRAPHIC_DATA], was told possible e…"
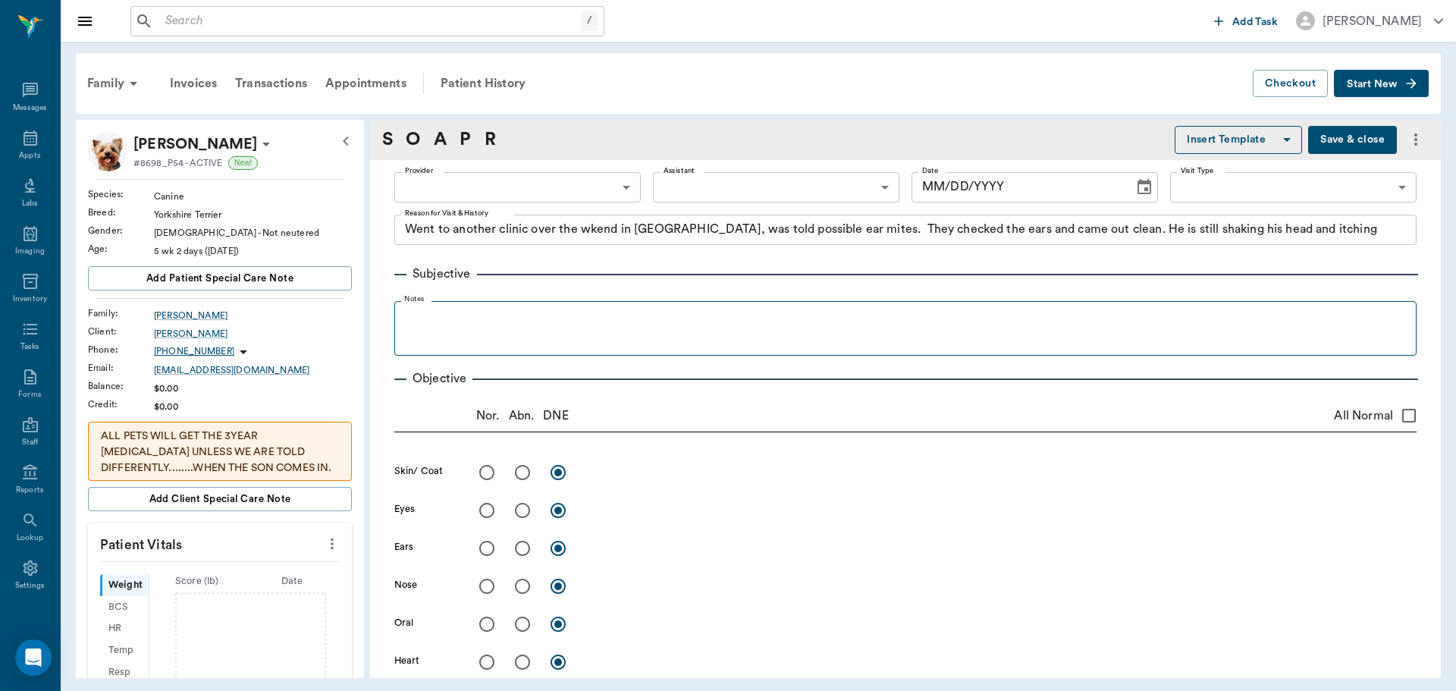
type input "[DATE]"
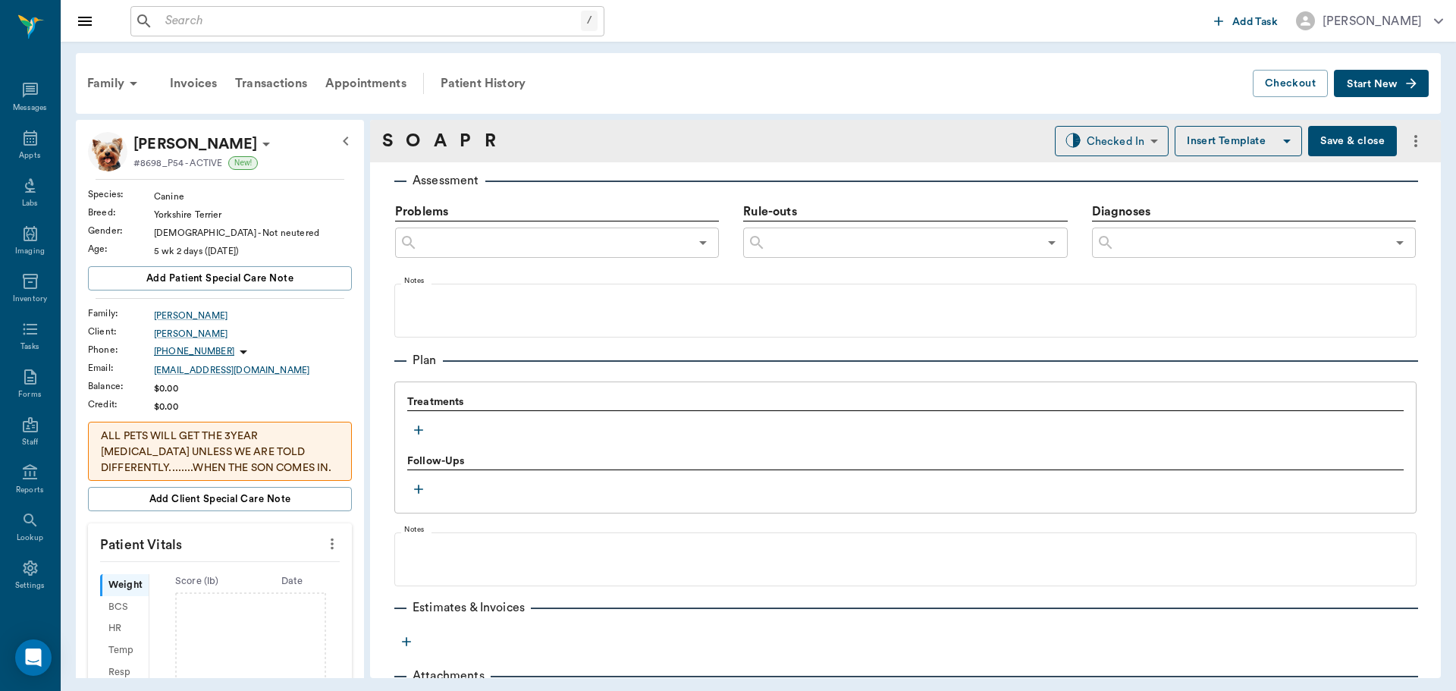
scroll to position [939, 0]
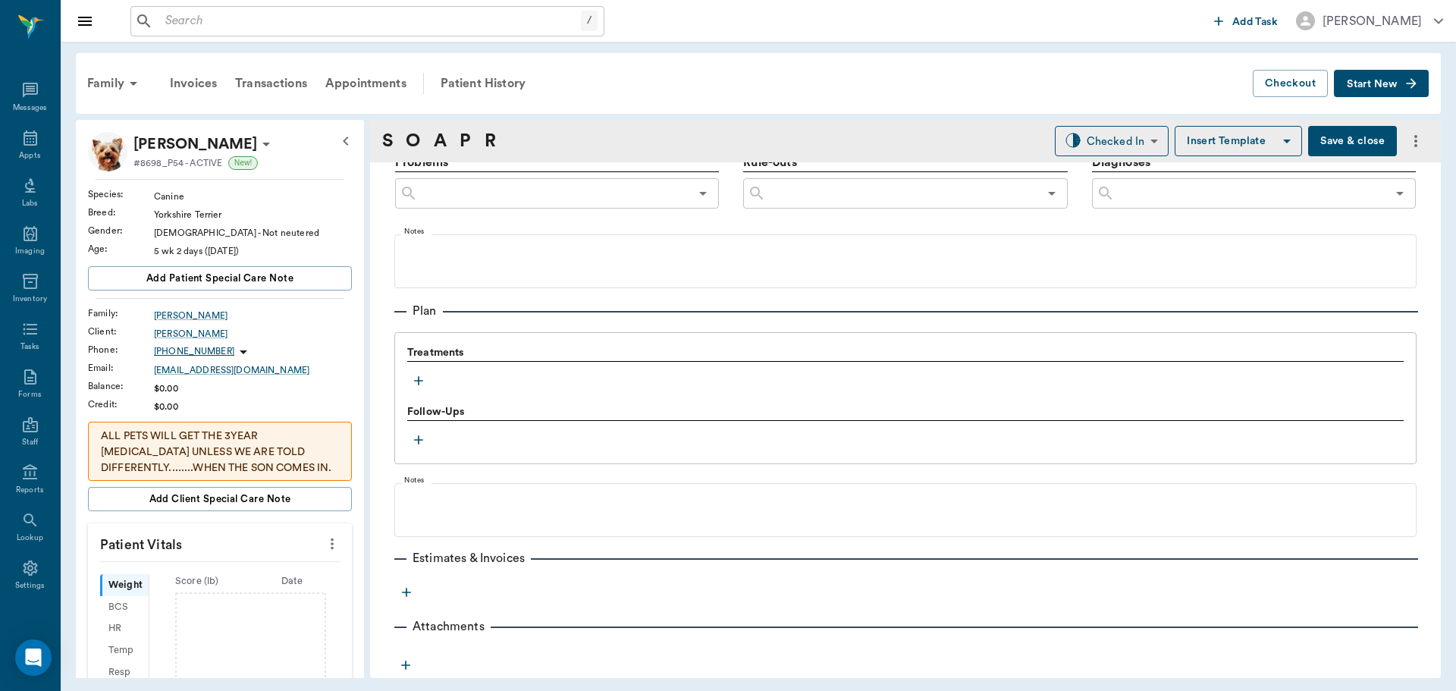
click at [418, 378] on icon "button" at bounding box center [418, 380] width 15 height 15
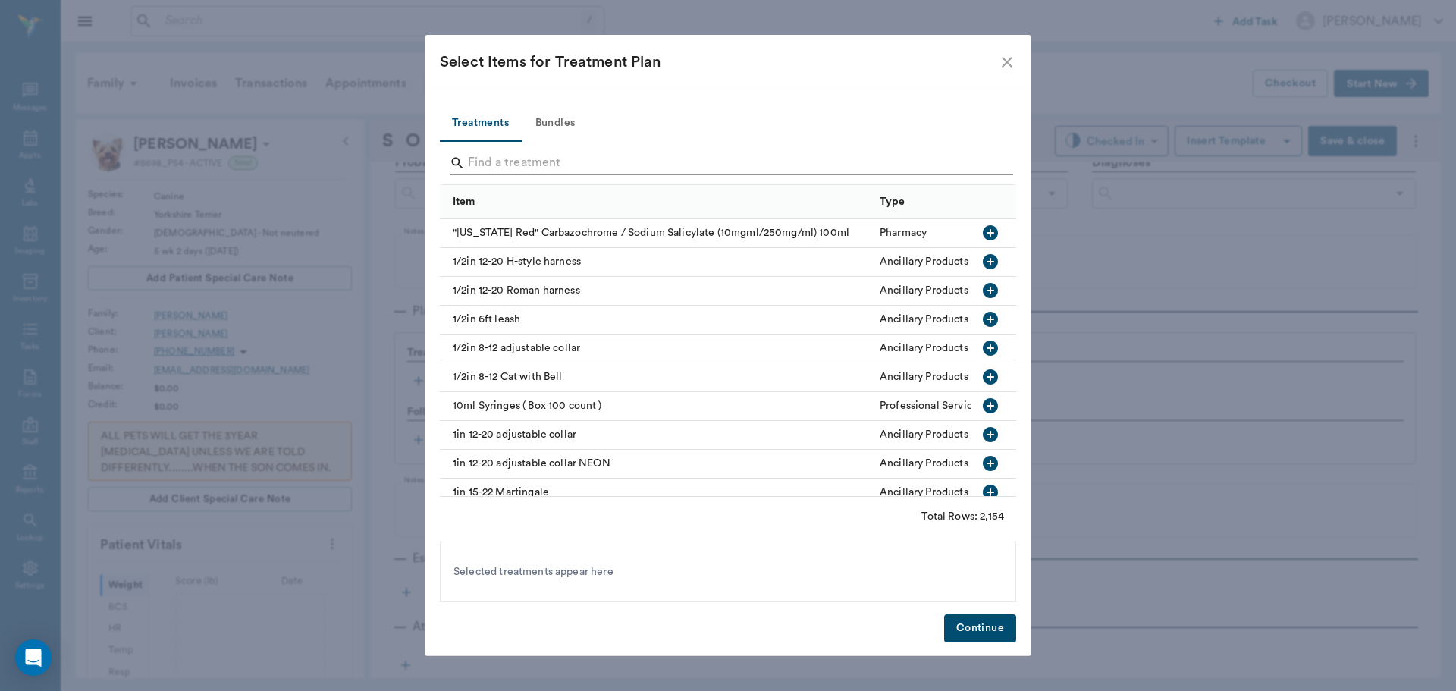
click at [523, 165] on input "Search" at bounding box center [729, 163] width 523 height 24
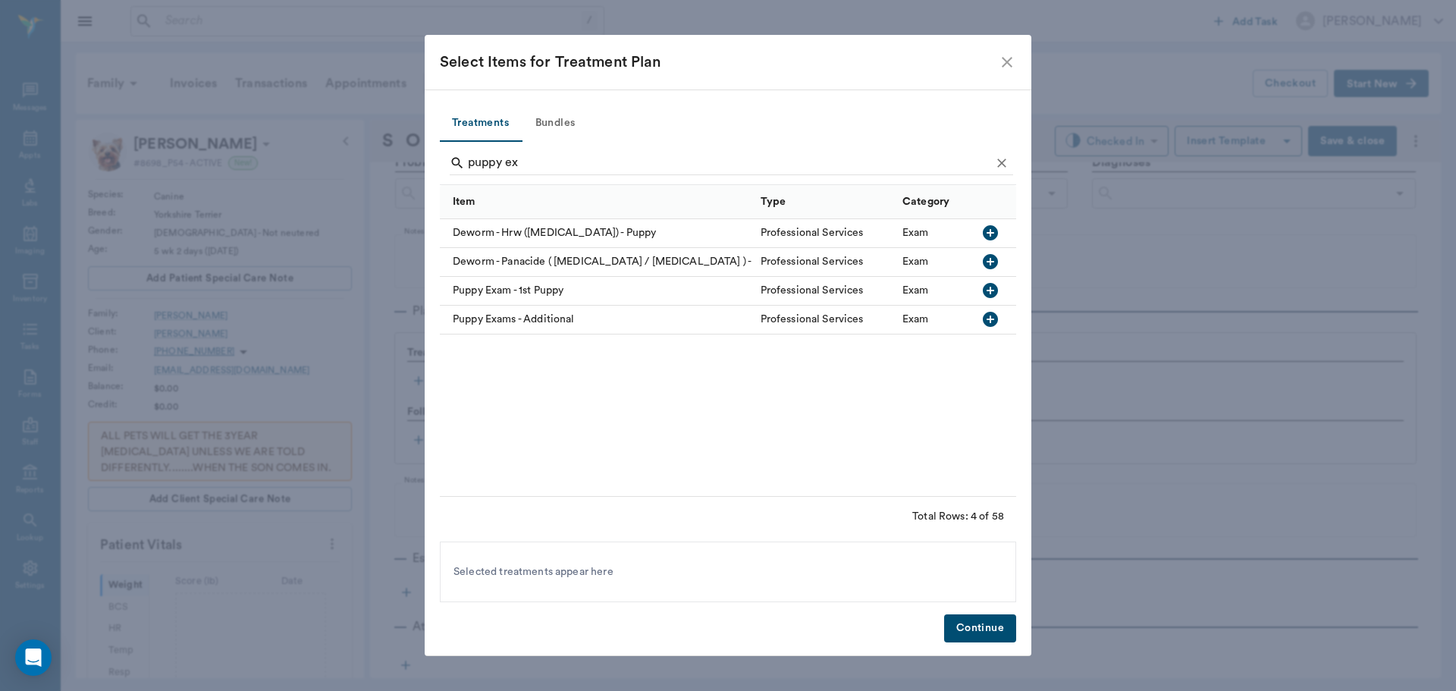
click at [989, 292] on icon "button" at bounding box center [990, 290] width 15 height 15
type input "p"
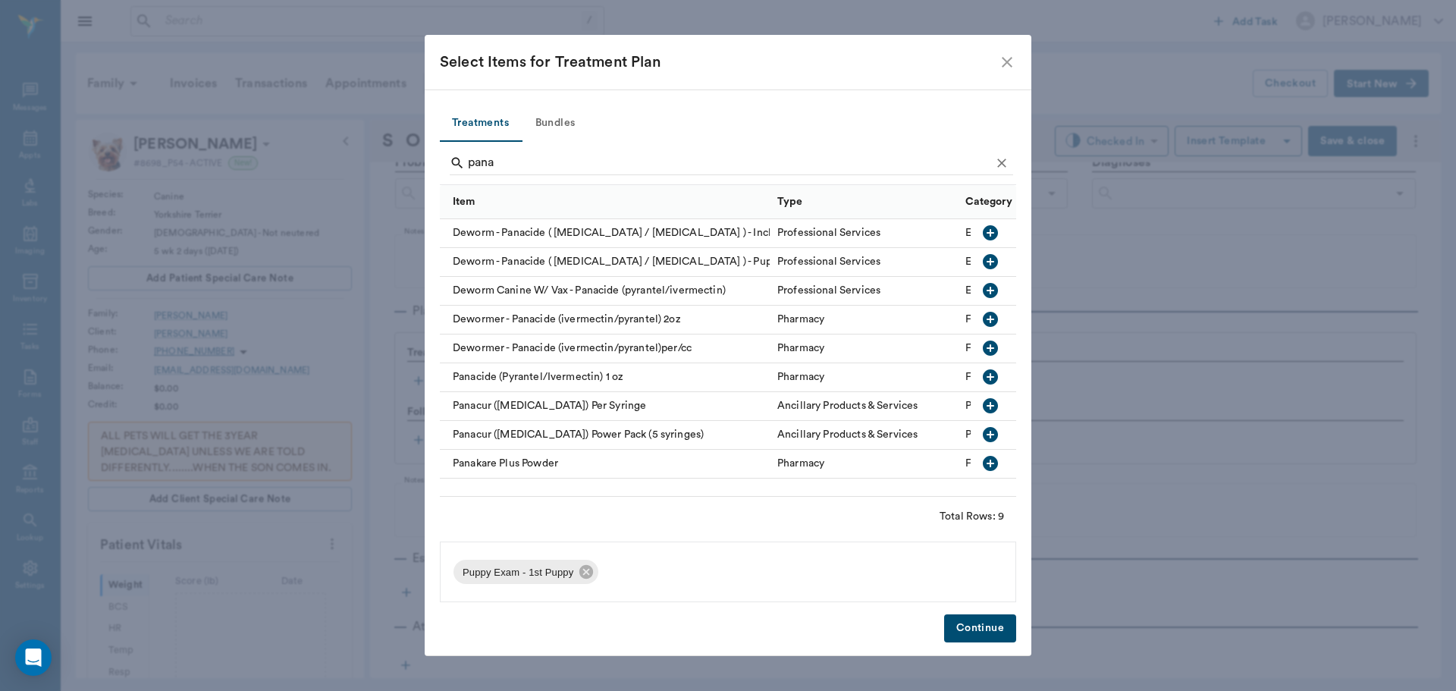
click at [986, 259] on icon "button" at bounding box center [990, 261] width 15 height 15
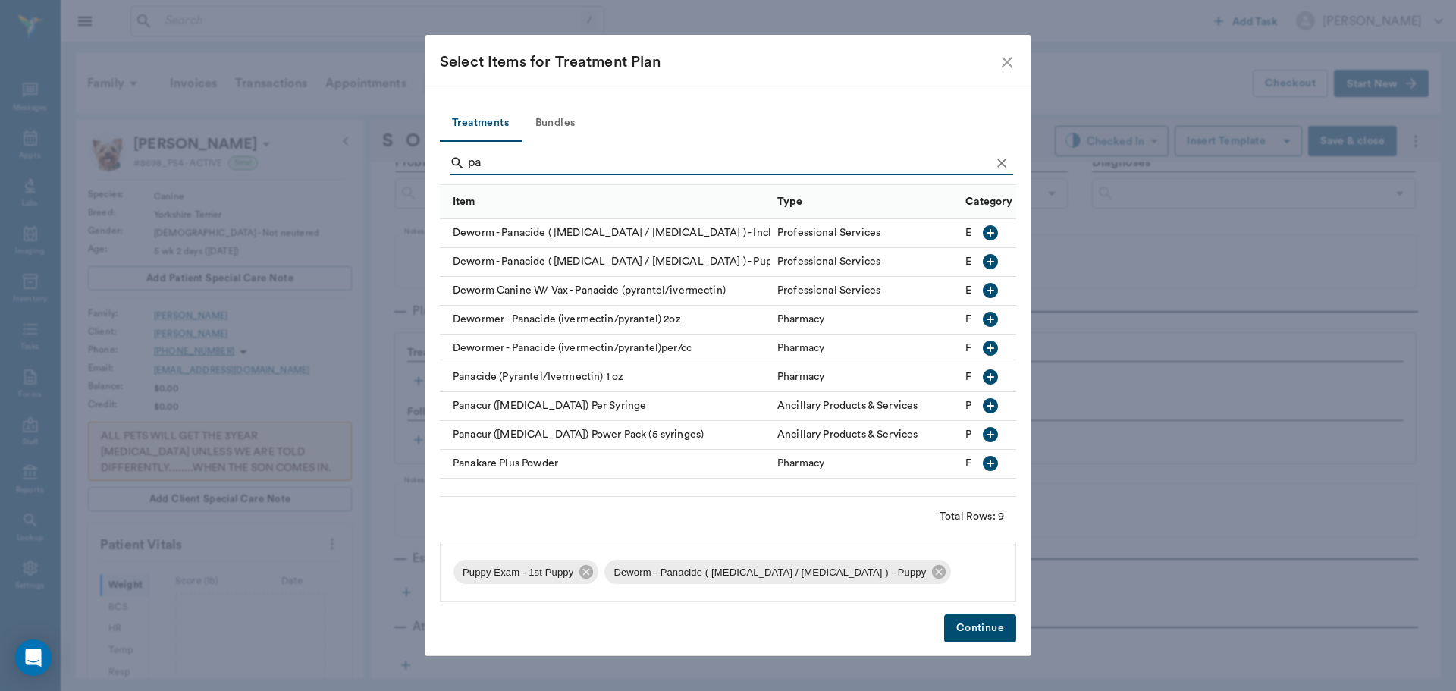
type input "p"
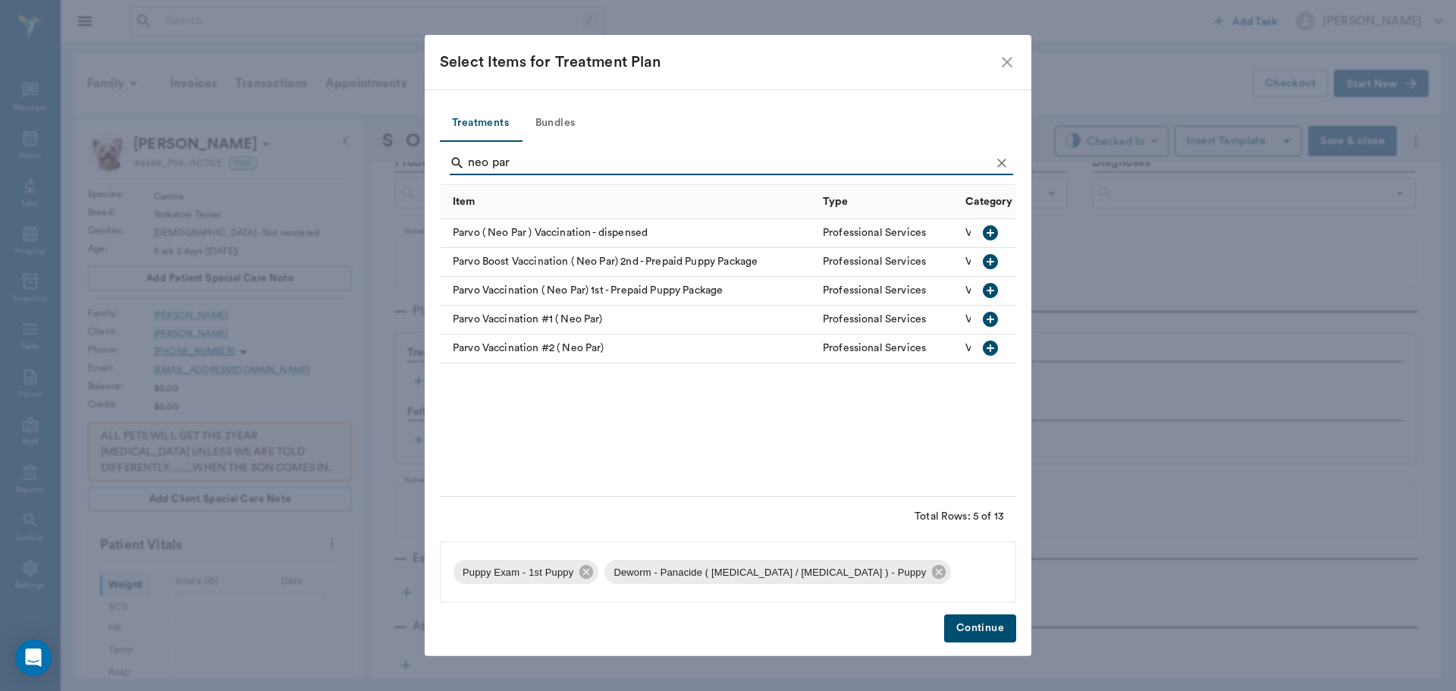
type input "neo par"
click at [992, 319] on icon "button" at bounding box center [990, 319] width 15 height 15
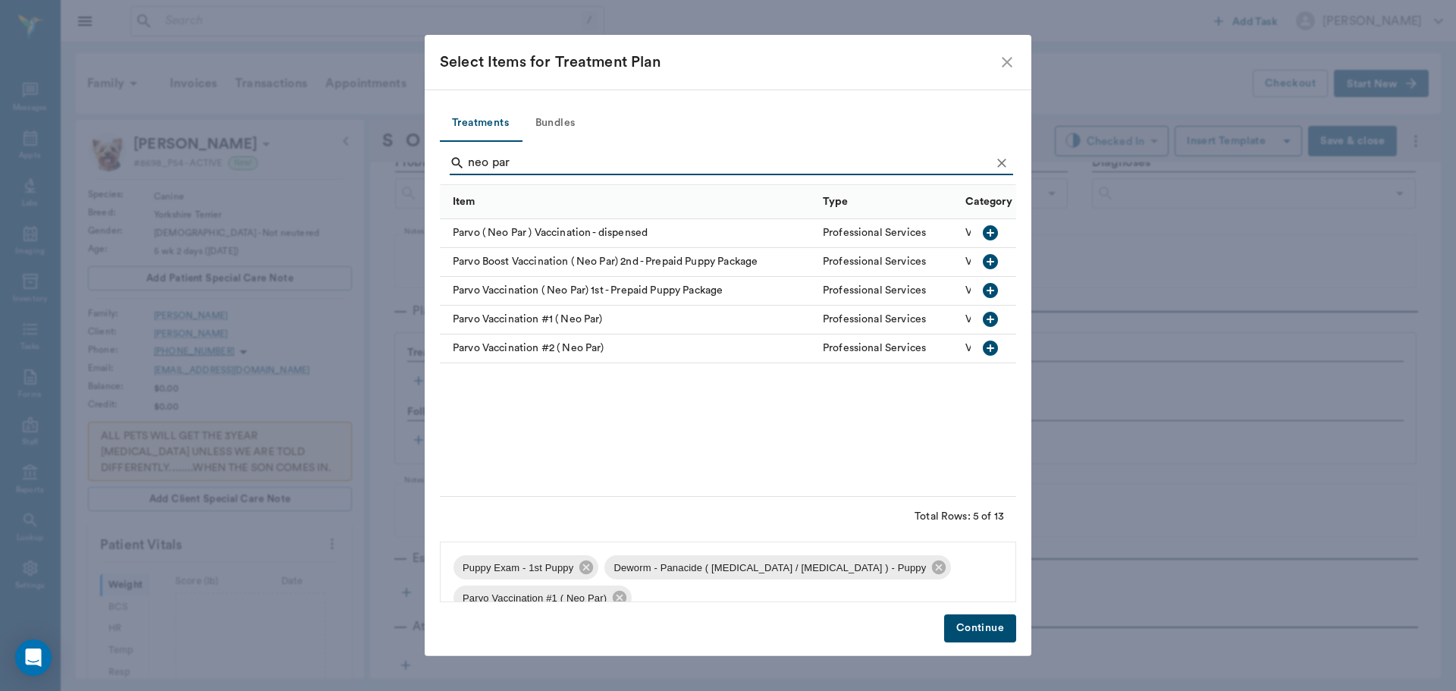
click at [986, 630] on button "Continue" at bounding box center [980, 628] width 72 height 28
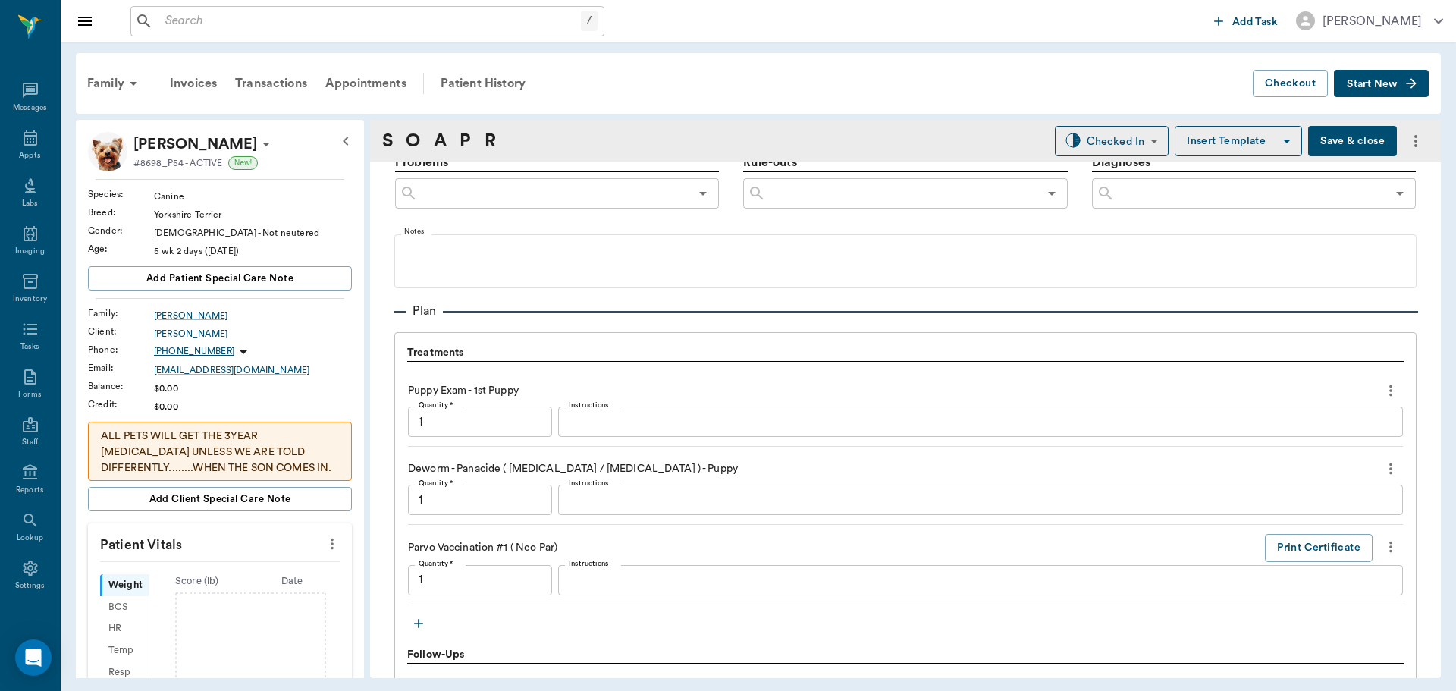
type input "1.00"
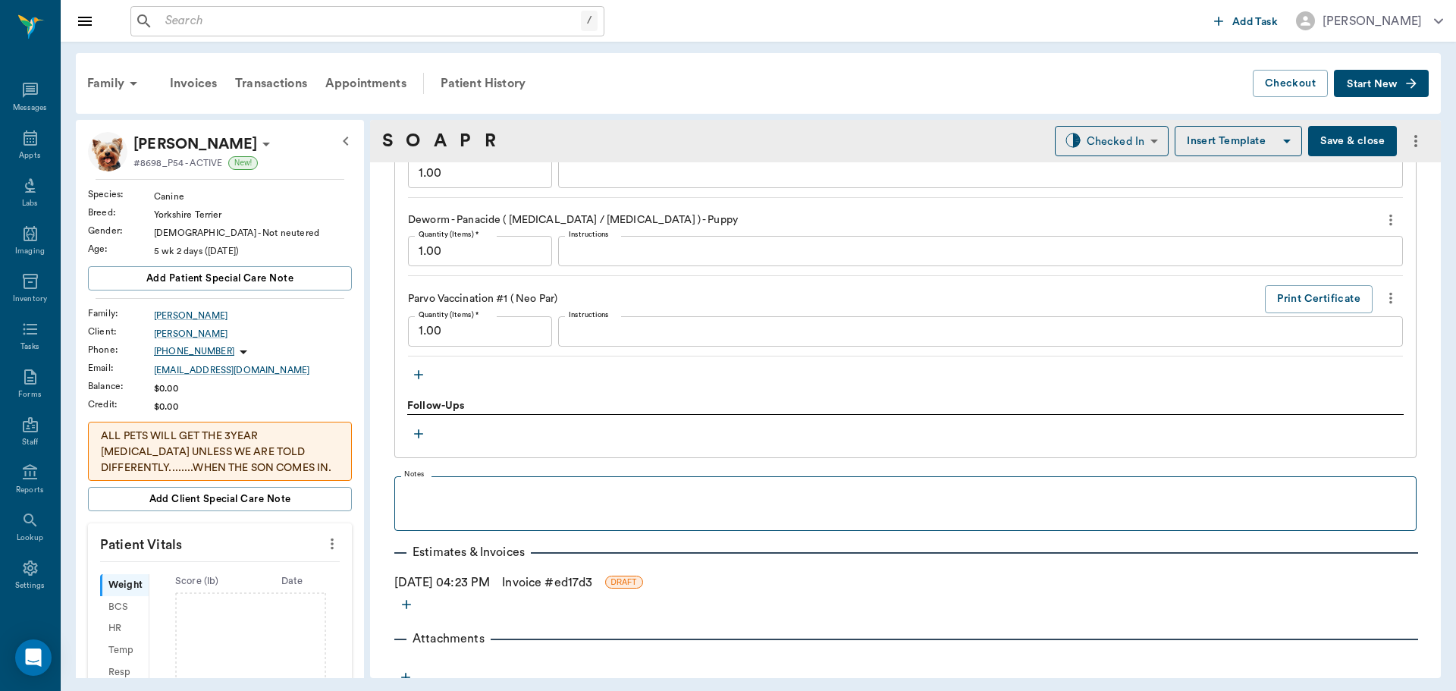
scroll to position [1200, 0]
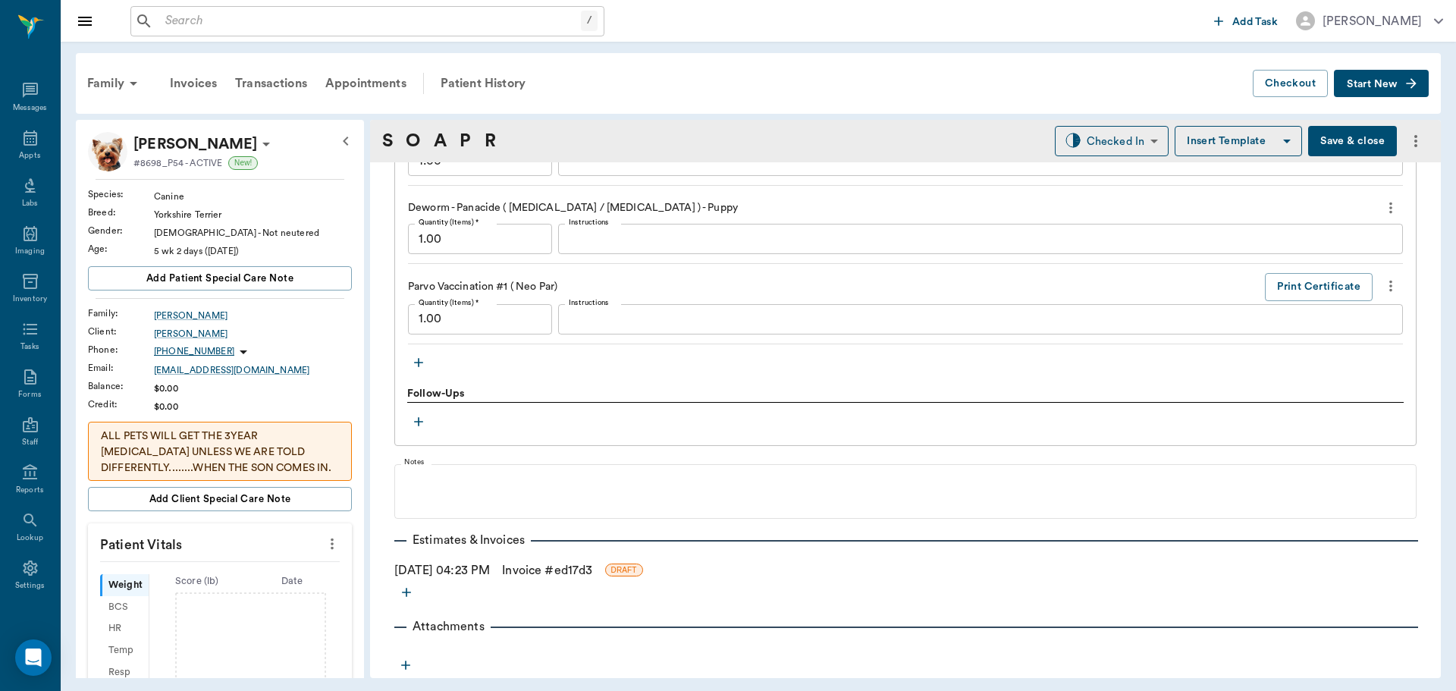
click at [546, 567] on link "Invoice # ed17d3" at bounding box center [547, 570] width 90 height 18
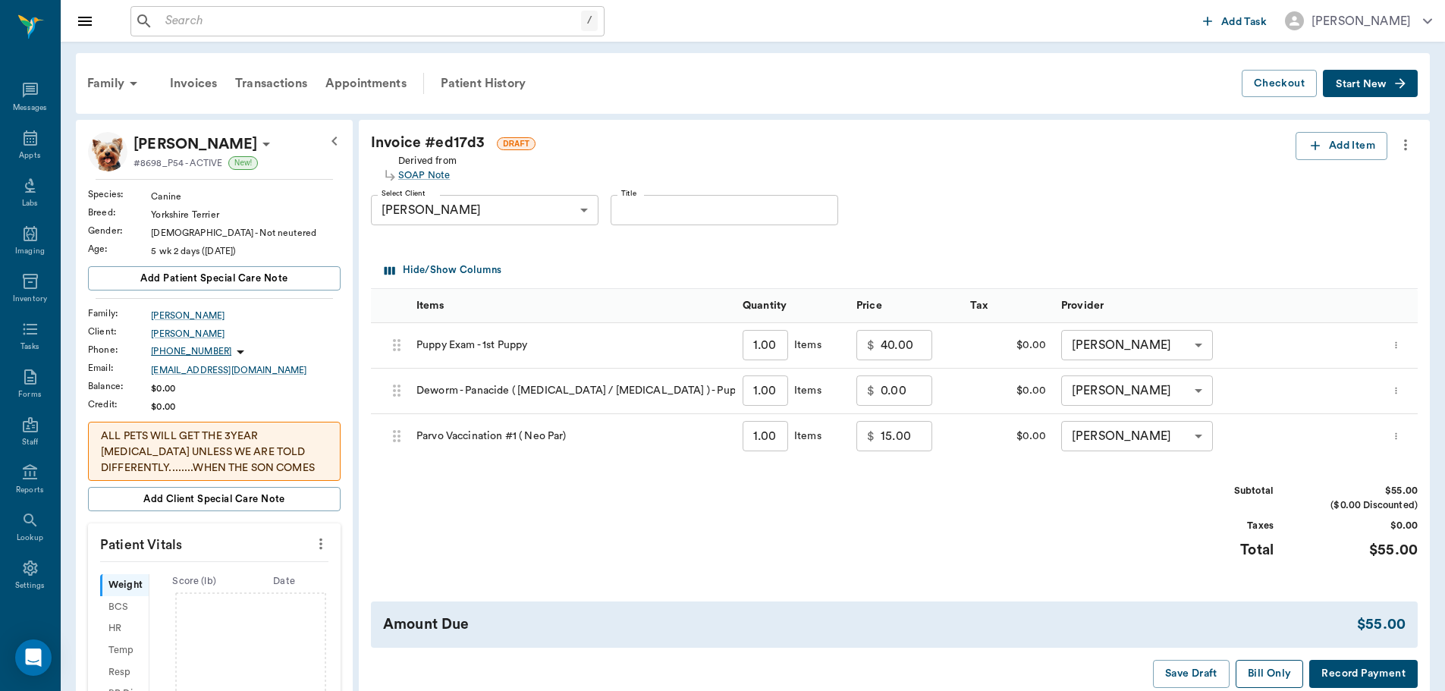
click at [1266, 671] on button "Bill Only" at bounding box center [1270, 674] width 68 height 28
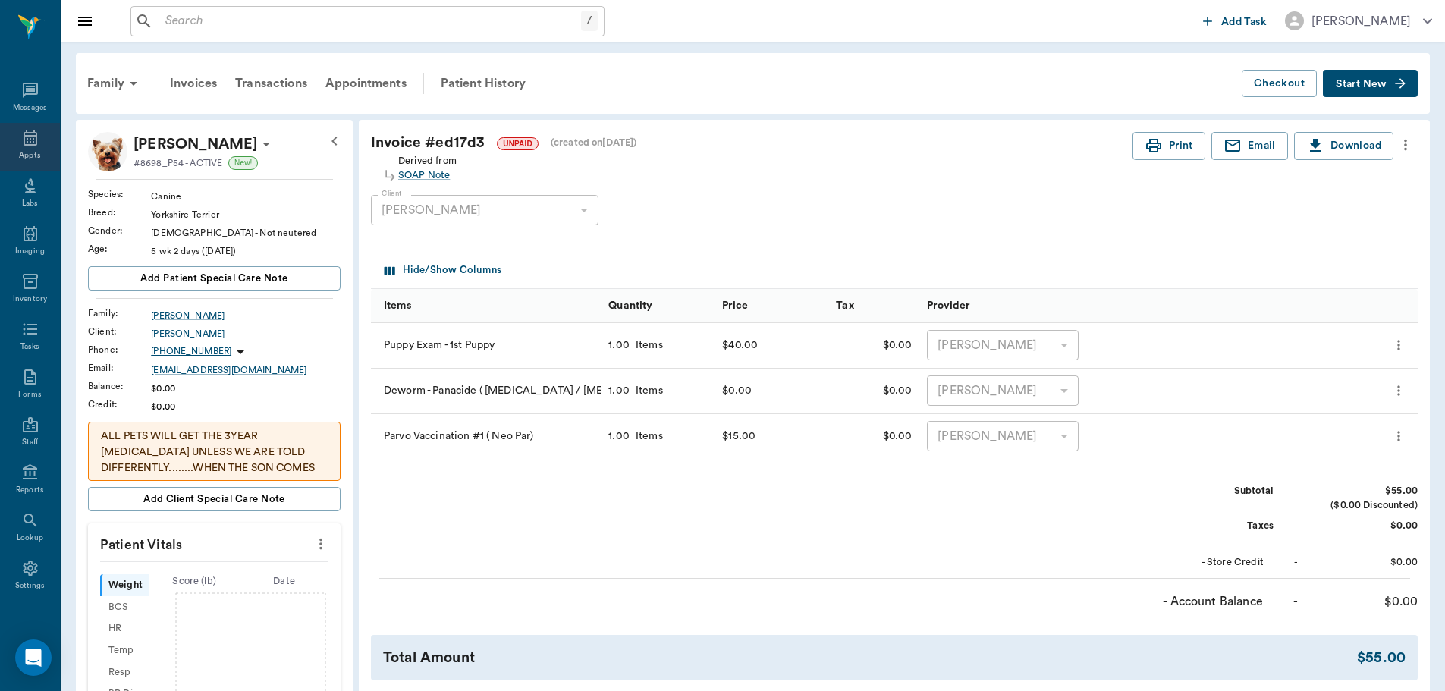
click at [29, 144] on icon at bounding box center [31, 137] width 14 height 15
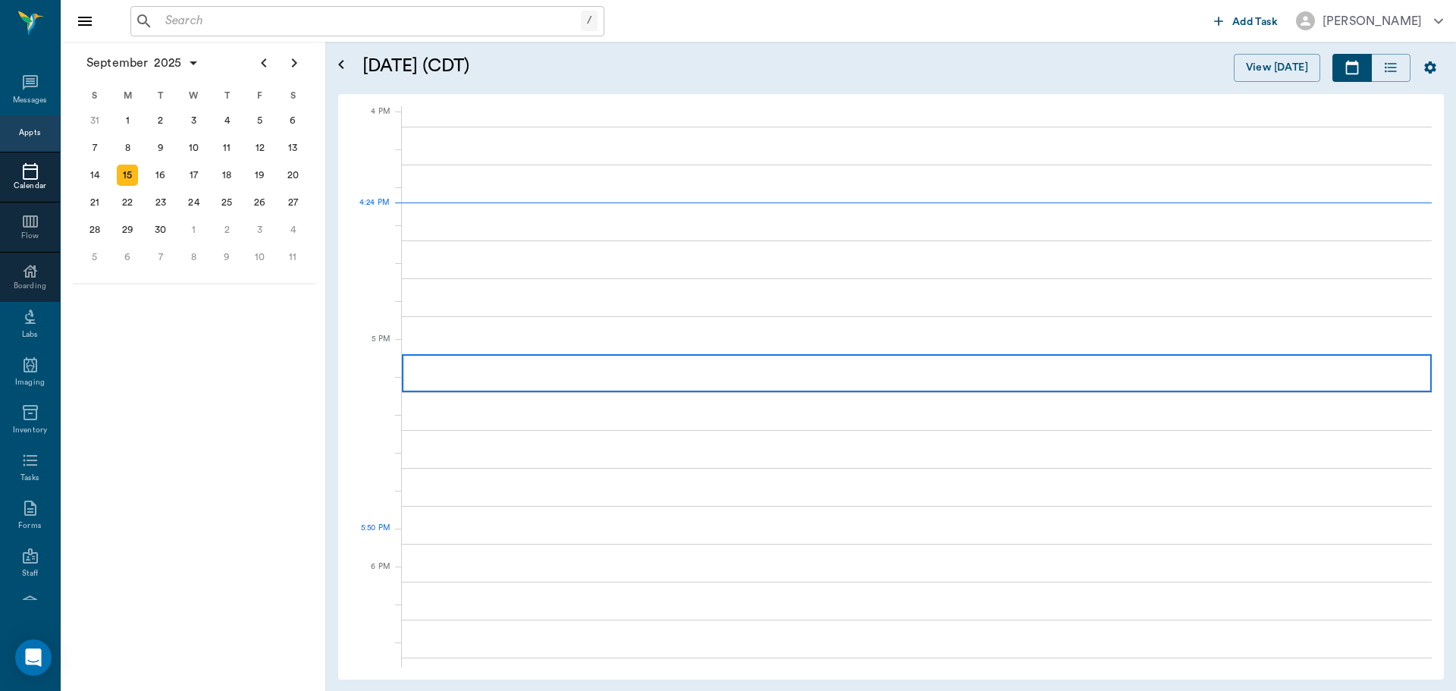
scroll to position [1821, 0]
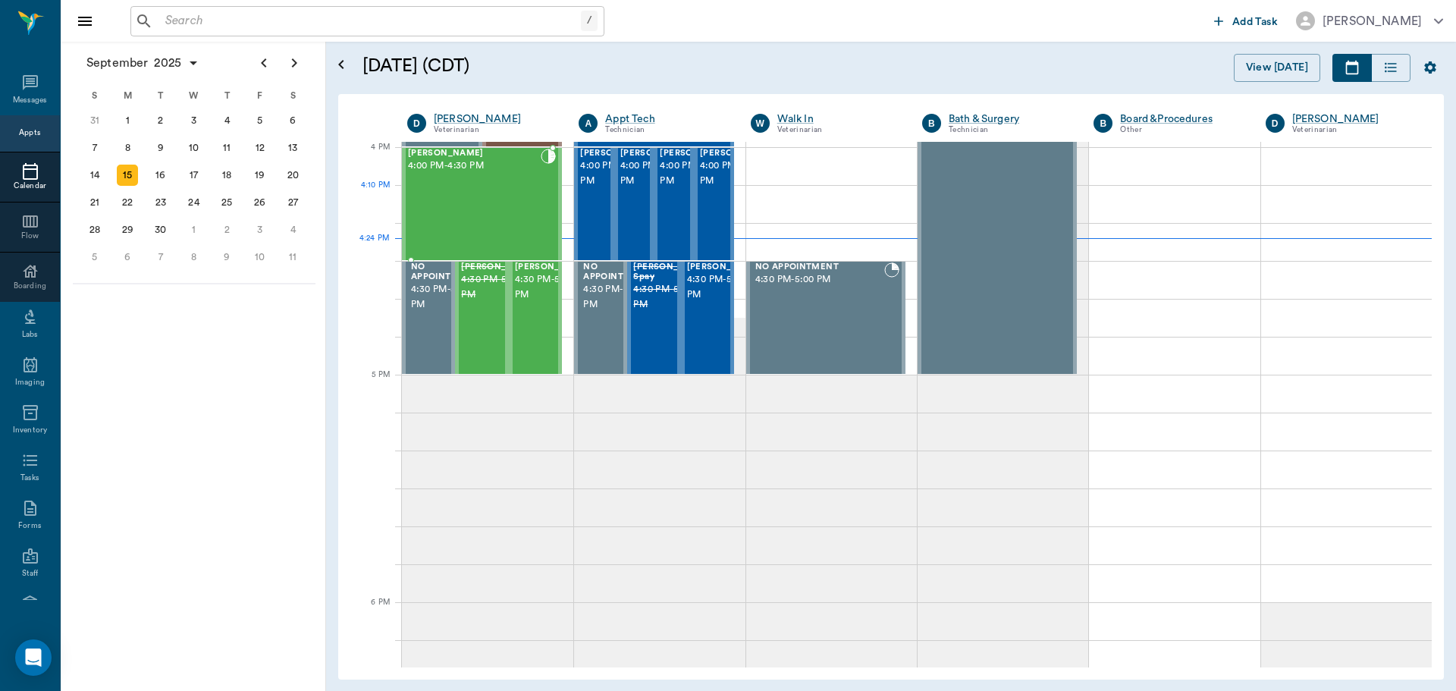
click at [506, 205] on div "[PERSON_NAME] 4:00 PM - 4:30 PM" at bounding box center [474, 204] width 133 height 111
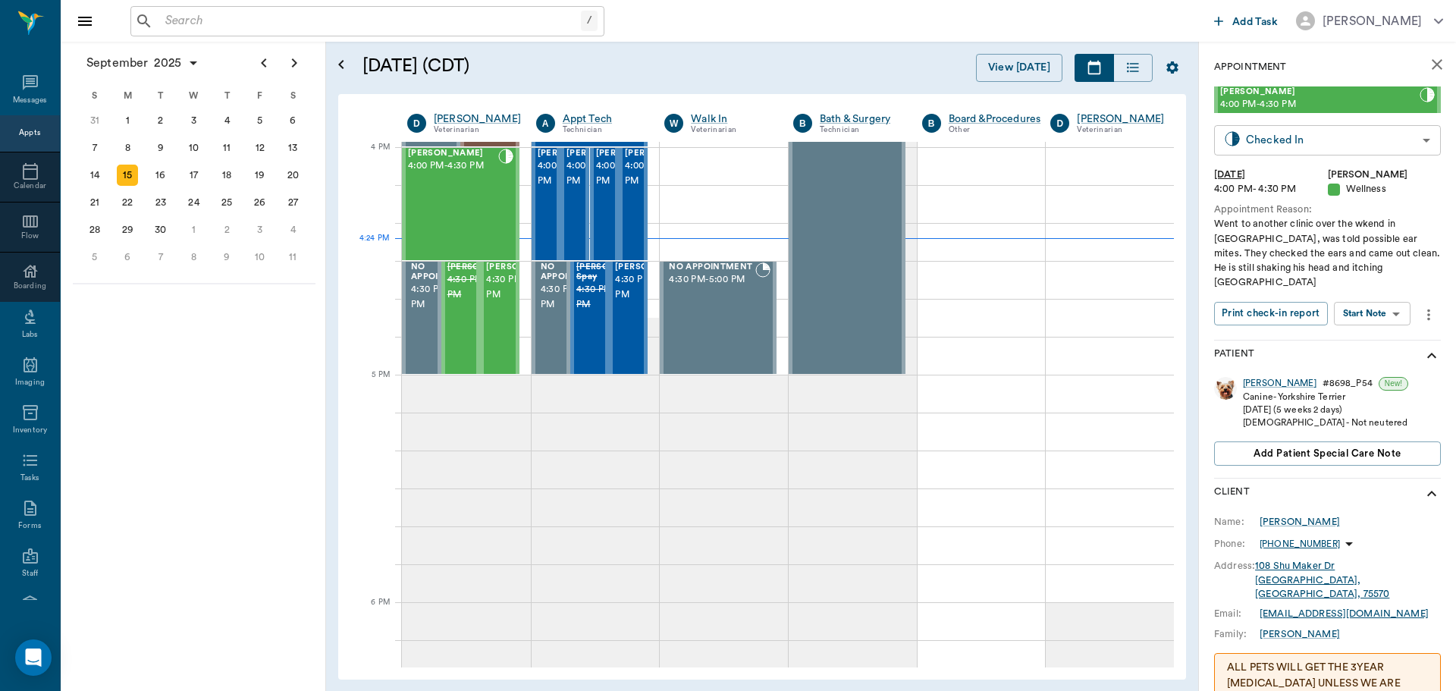
click at [1416, 147] on body "/ ​ Add Task [PERSON_NAME] Nectar Messages Appts Calendar Flow Boarding Labs Im…" at bounding box center [728, 345] width 1456 height 691
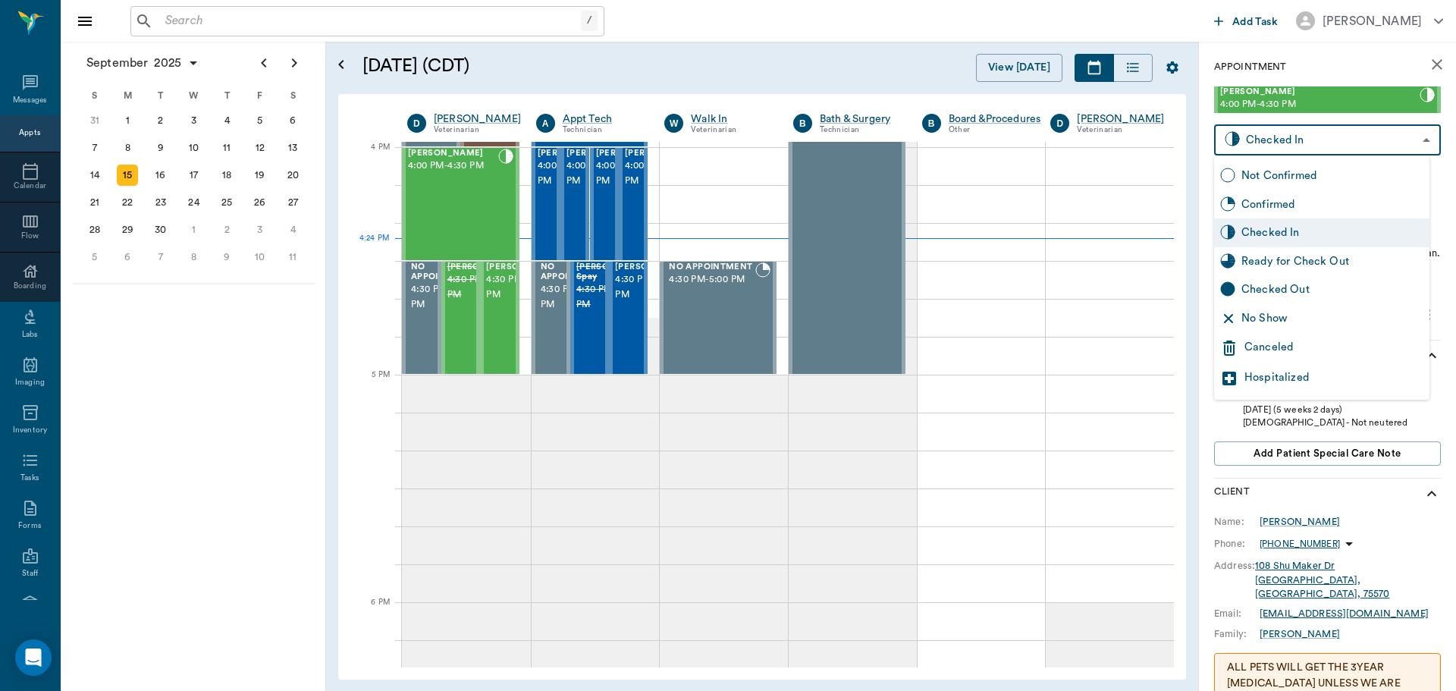
click at [1290, 266] on div "Ready for Check Out" at bounding box center [1333, 261] width 182 height 17
type input "READY_TO_CHECKOUT"
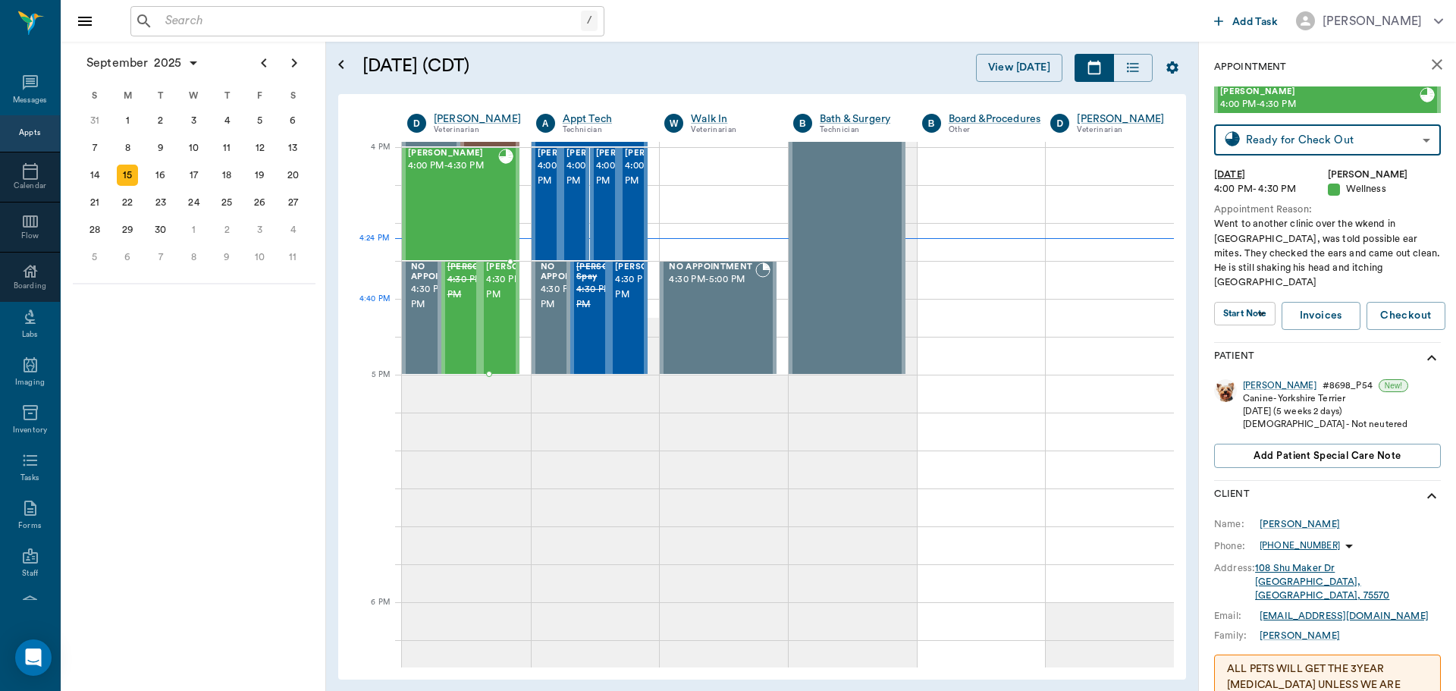
click at [501, 303] on span "4:30 PM - 5:00 PM" at bounding box center [524, 287] width 76 height 30
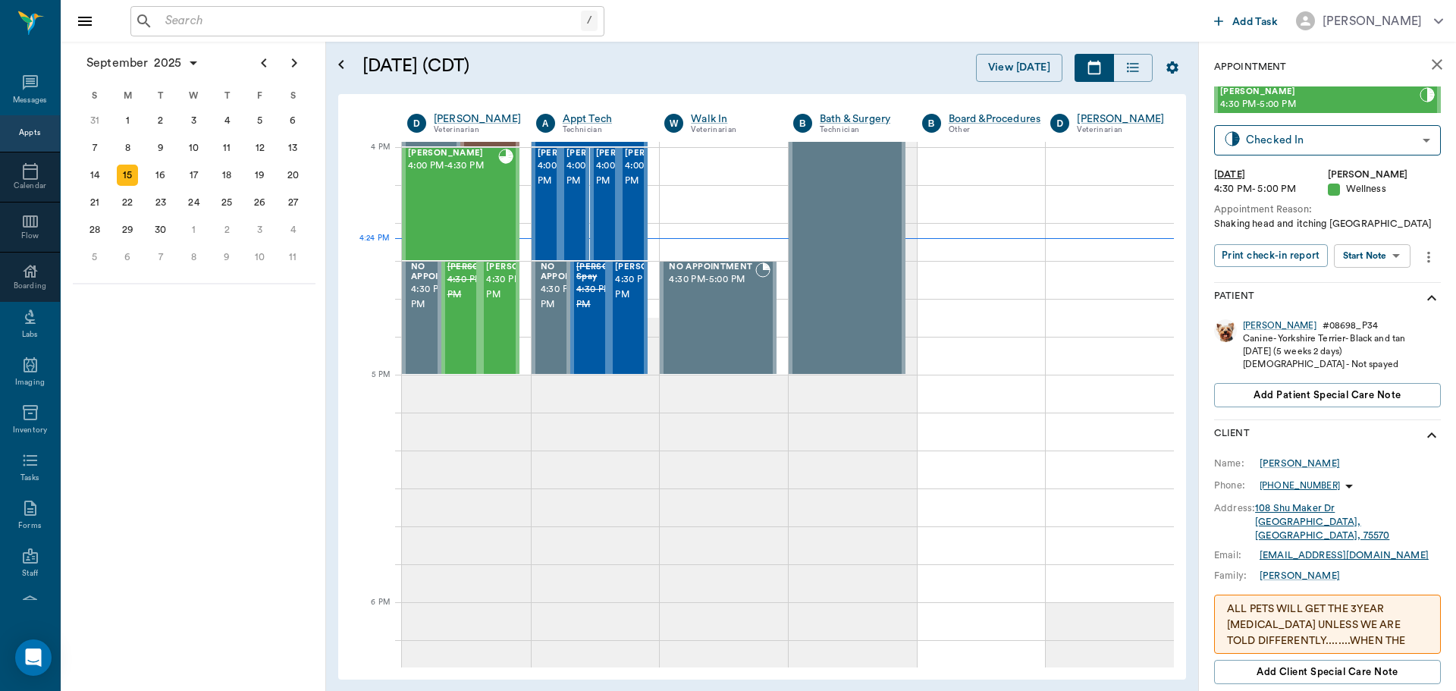
click at [1349, 252] on body "/ ​ Add Task [PERSON_NAME] Nectar Messages Appts Calendar Flow Boarding Labs Im…" at bounding box center [728, 345] width 1456 height 691
click at [1354, 281] on button "Start SOAP" at bounding box center [1356, 286] width 52 height 17
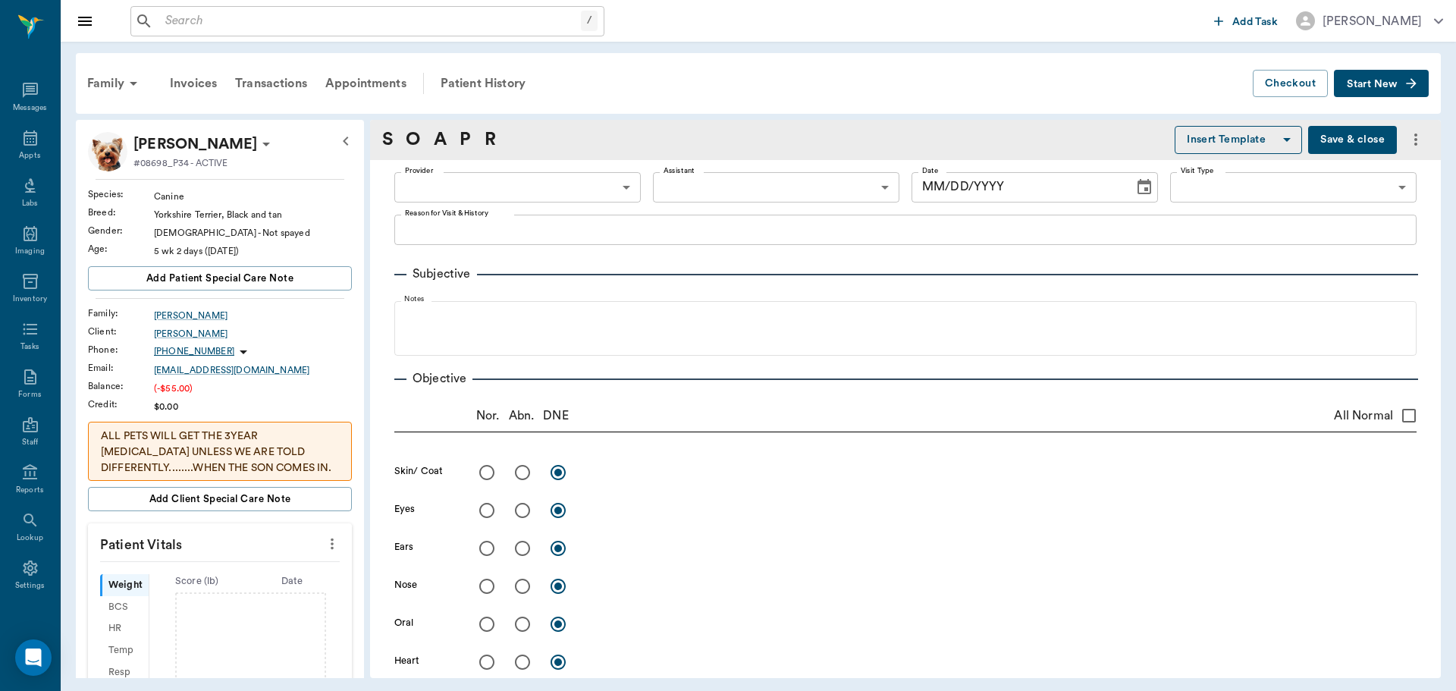
type input "63ec2f075fda476ae8351a4d"
type input "65d2be4f46e3a538d89b8c14"
type textarea "Shaking head and itching [GEOGRAPHIC_DATA]"
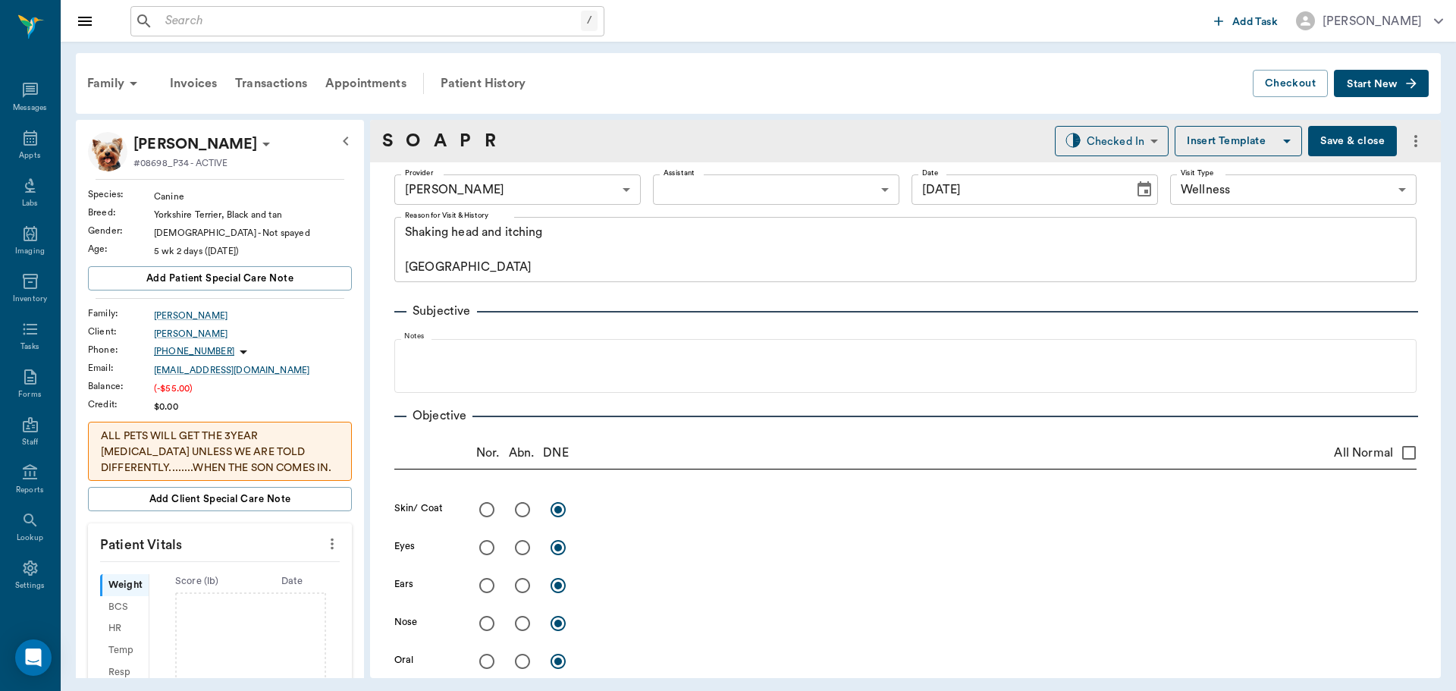
type input "[DATE]"
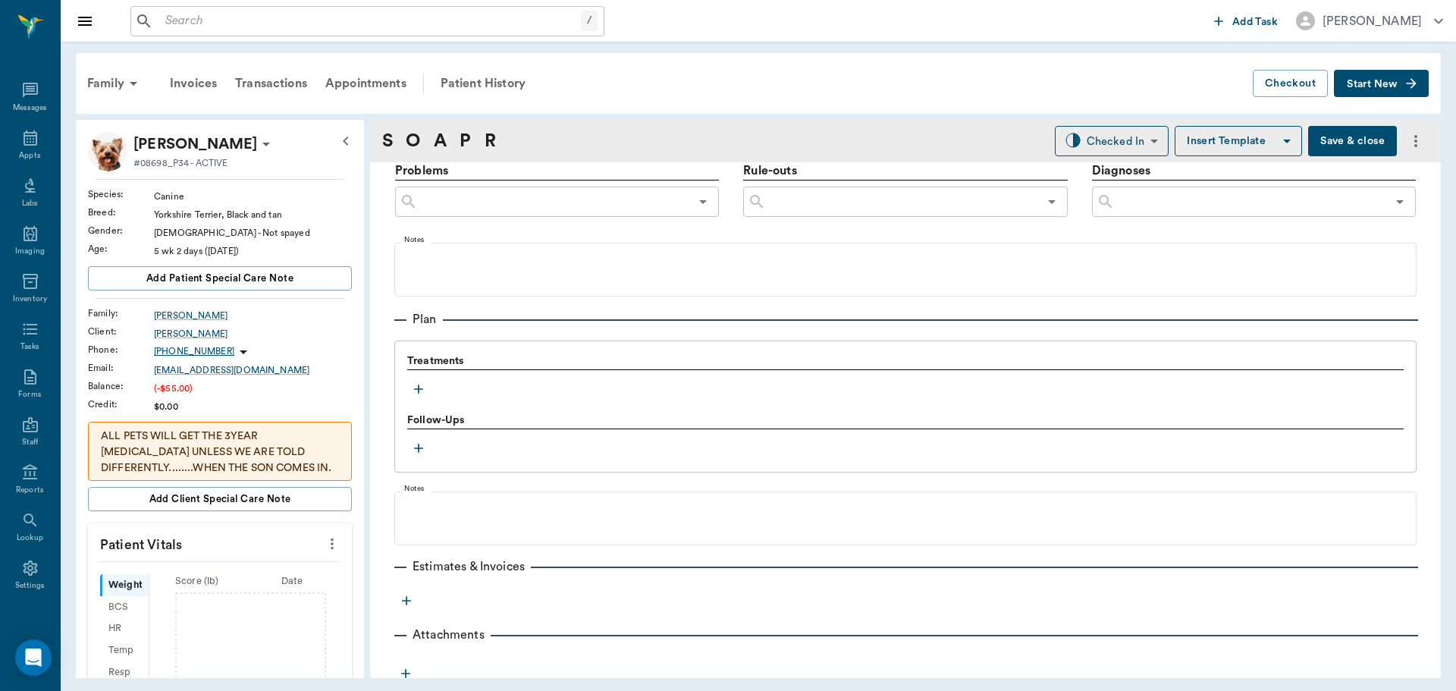
scroll to position [939, 0]
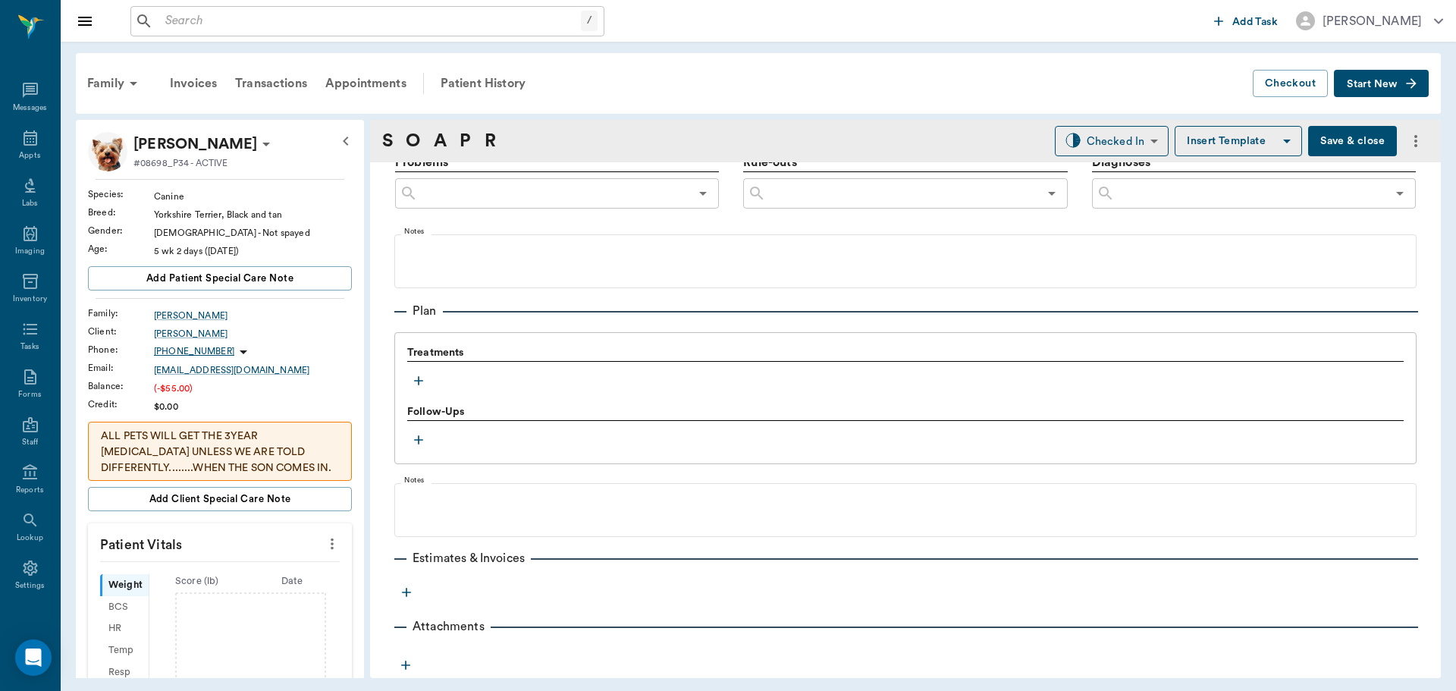
click at [419, 378] on icon "button" at bounding box center [418, 380] width 15 height 15
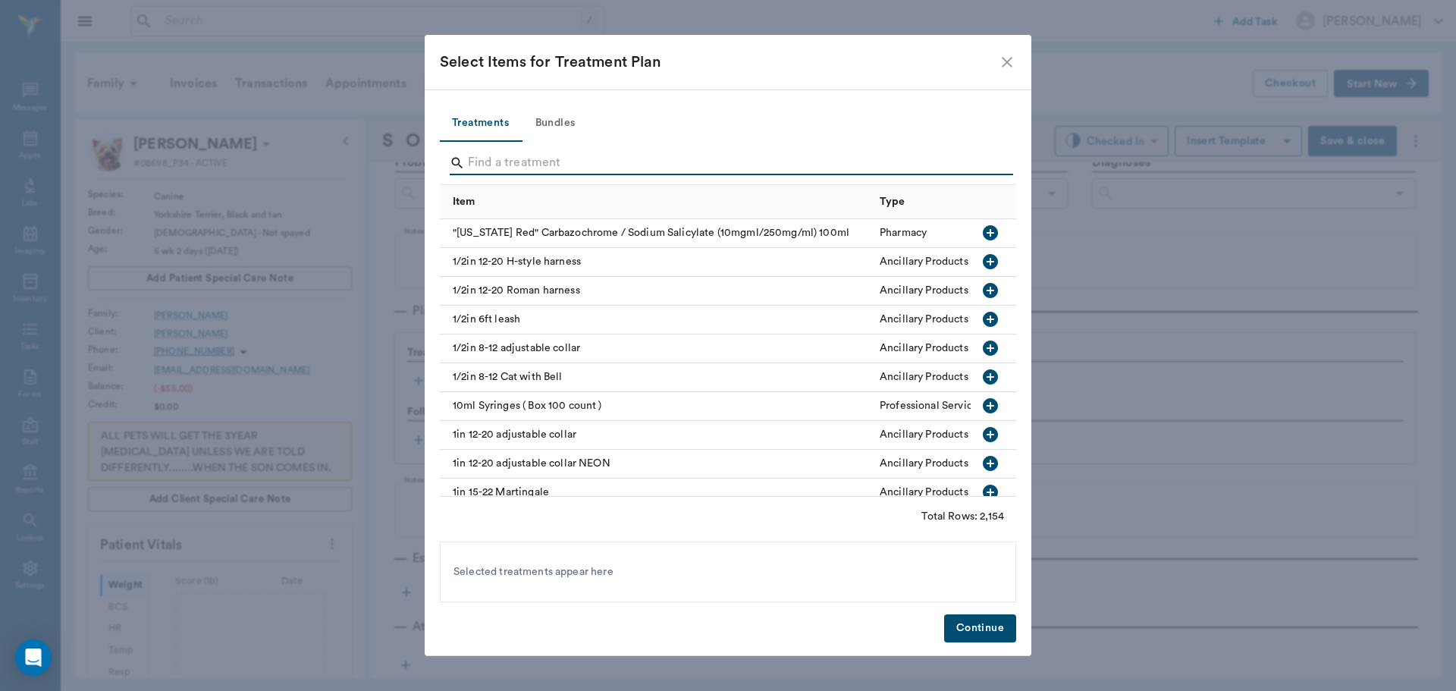
click at [542, 168] on input "Search" at bounding box center [729, 163] width 523 height 24
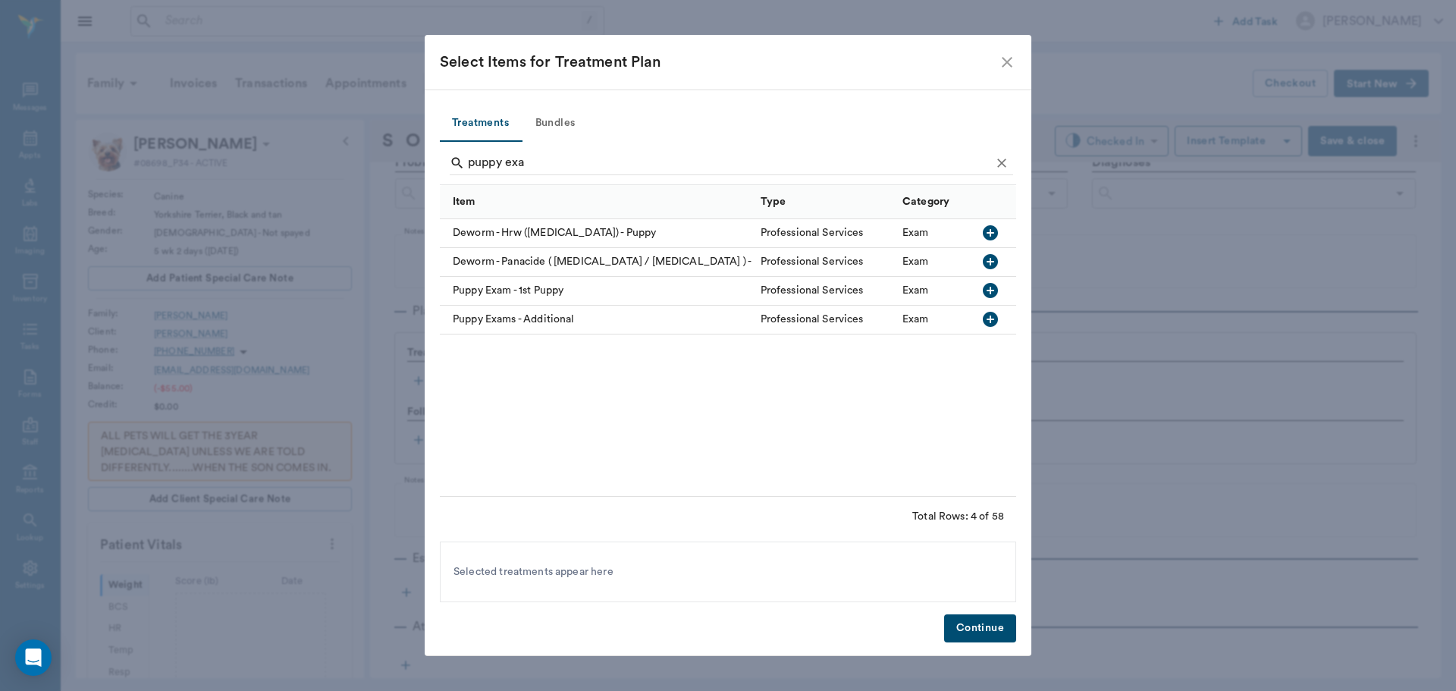
click at [991, 321] on icon "button" at bounding box center [990, 319] width 18 height 18
click at [994, 259] on icon "button" at bounding box center [990, 261] width 15 height 15
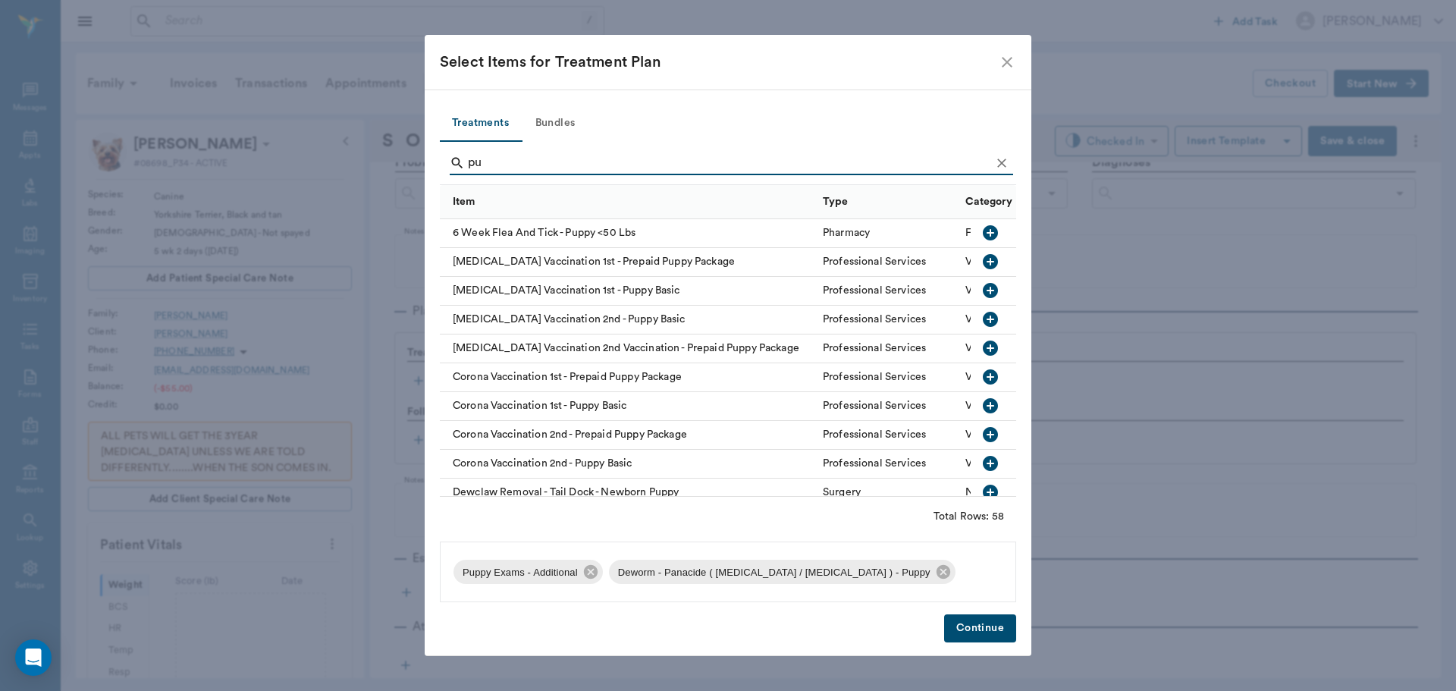
type input "p"
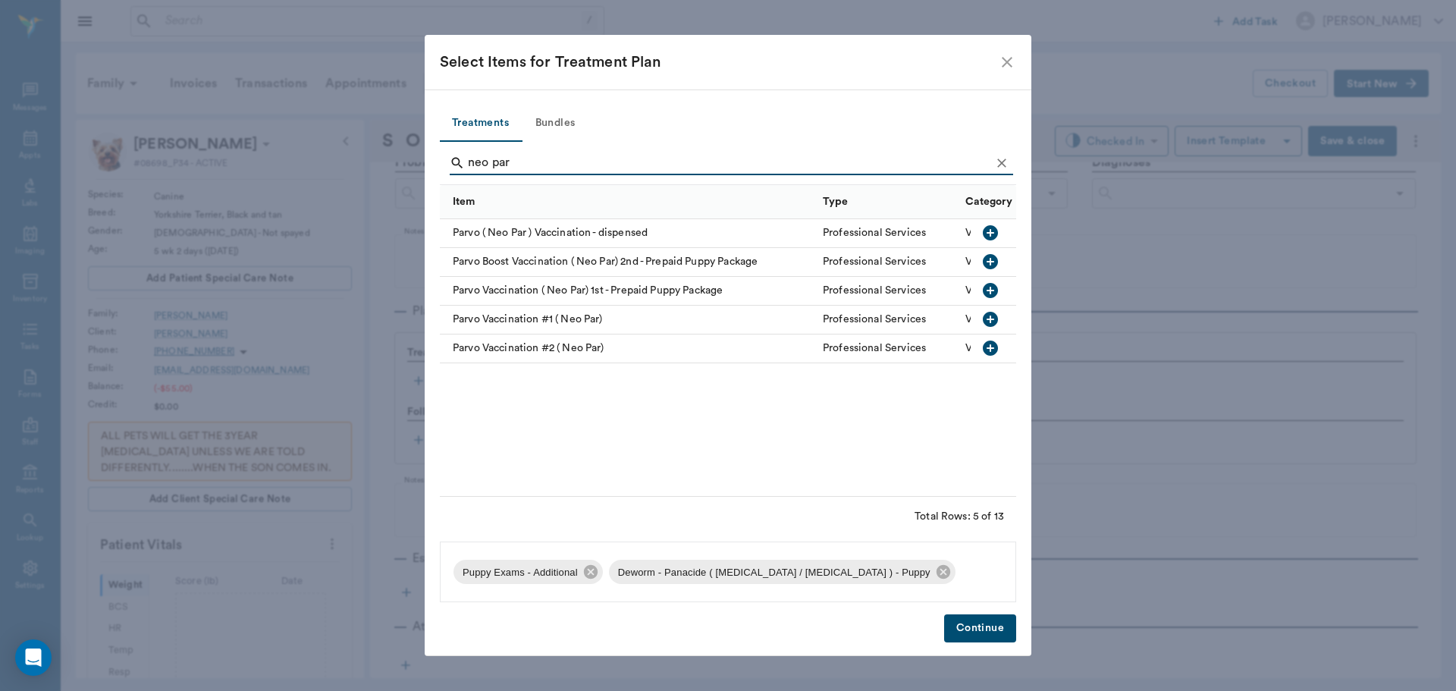
type input "neo par"
click at [995, 317] on icon "button" at bounding box center [990, 319] width 15 height 15
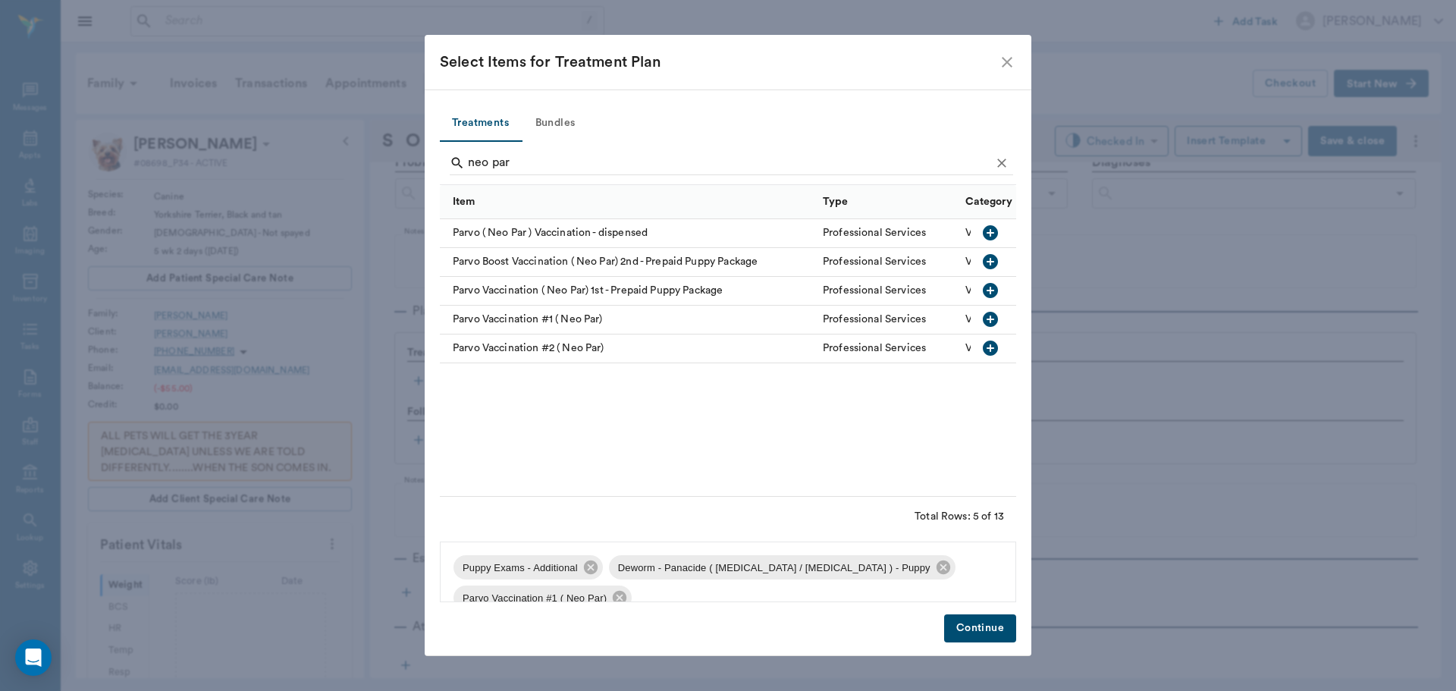
click at [975, 629] on button "Continue" at bounding box center [980, 628] width 72 height 28
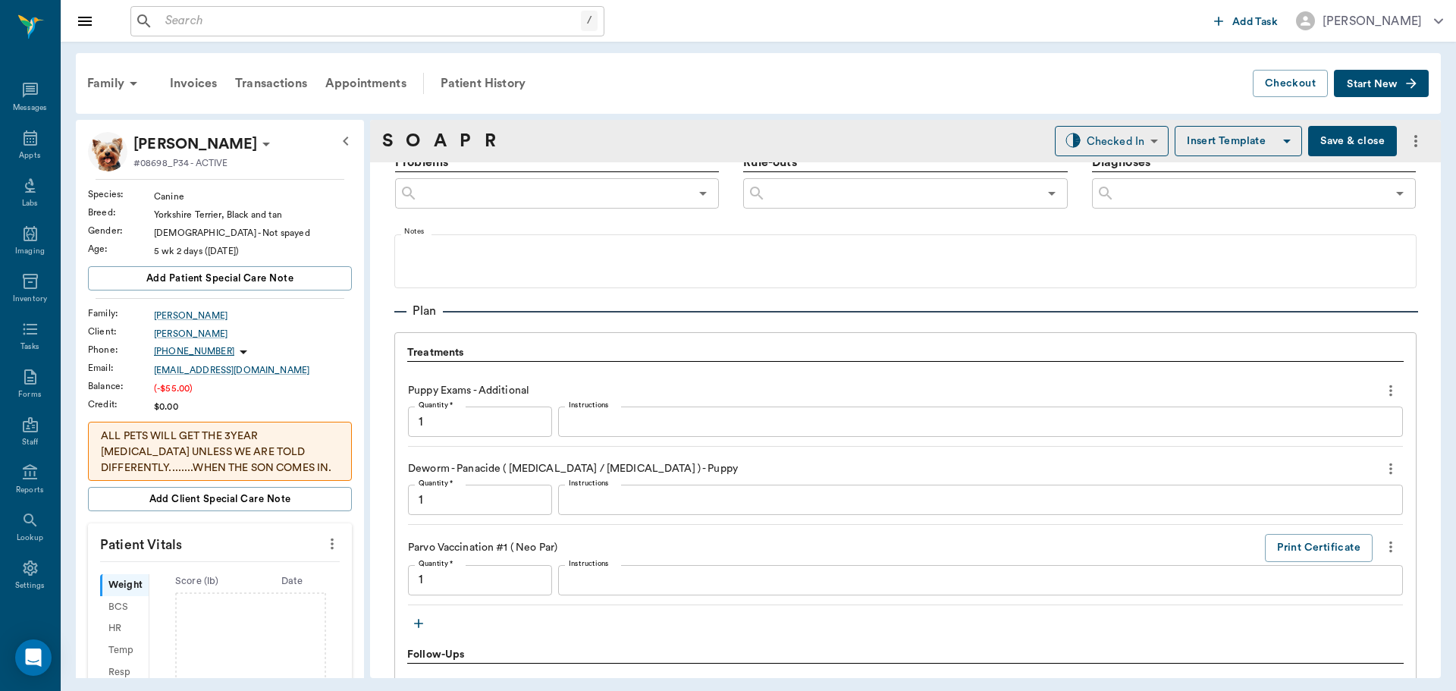
type input "1.00"
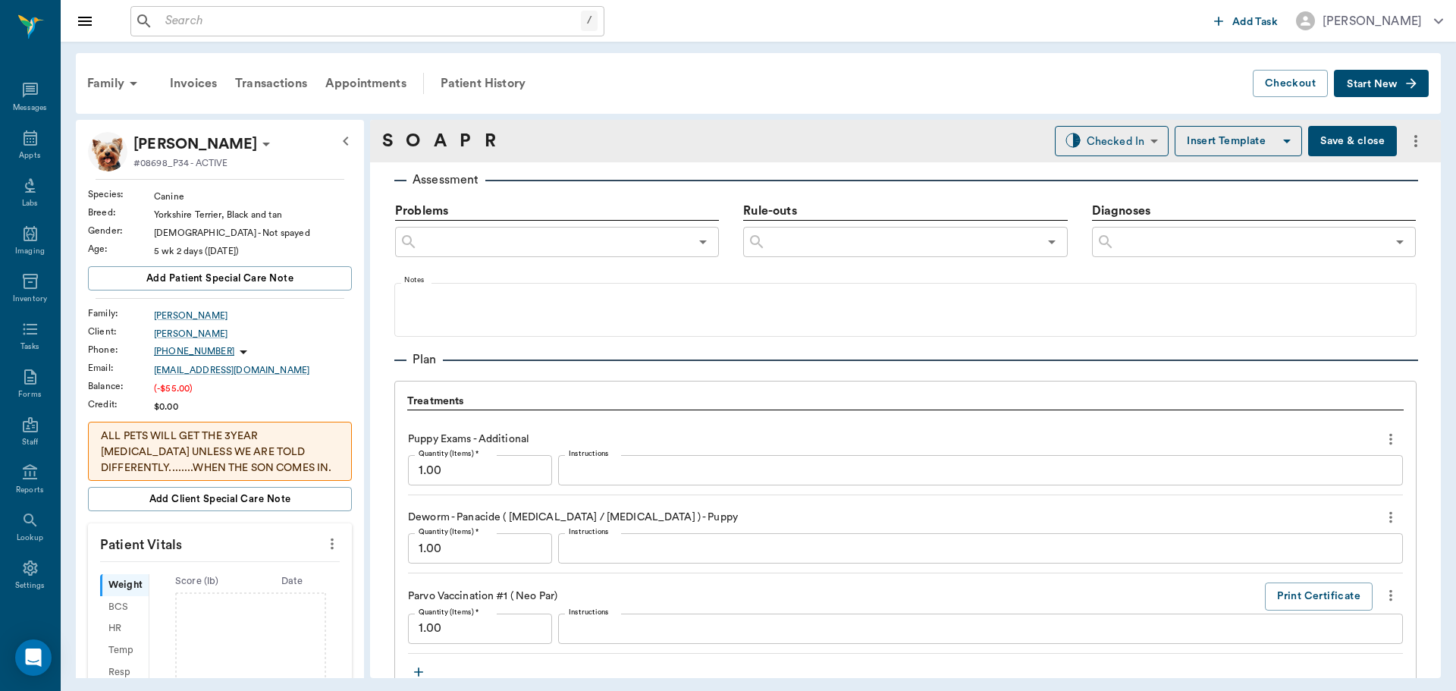
scroll to position [863, 0]
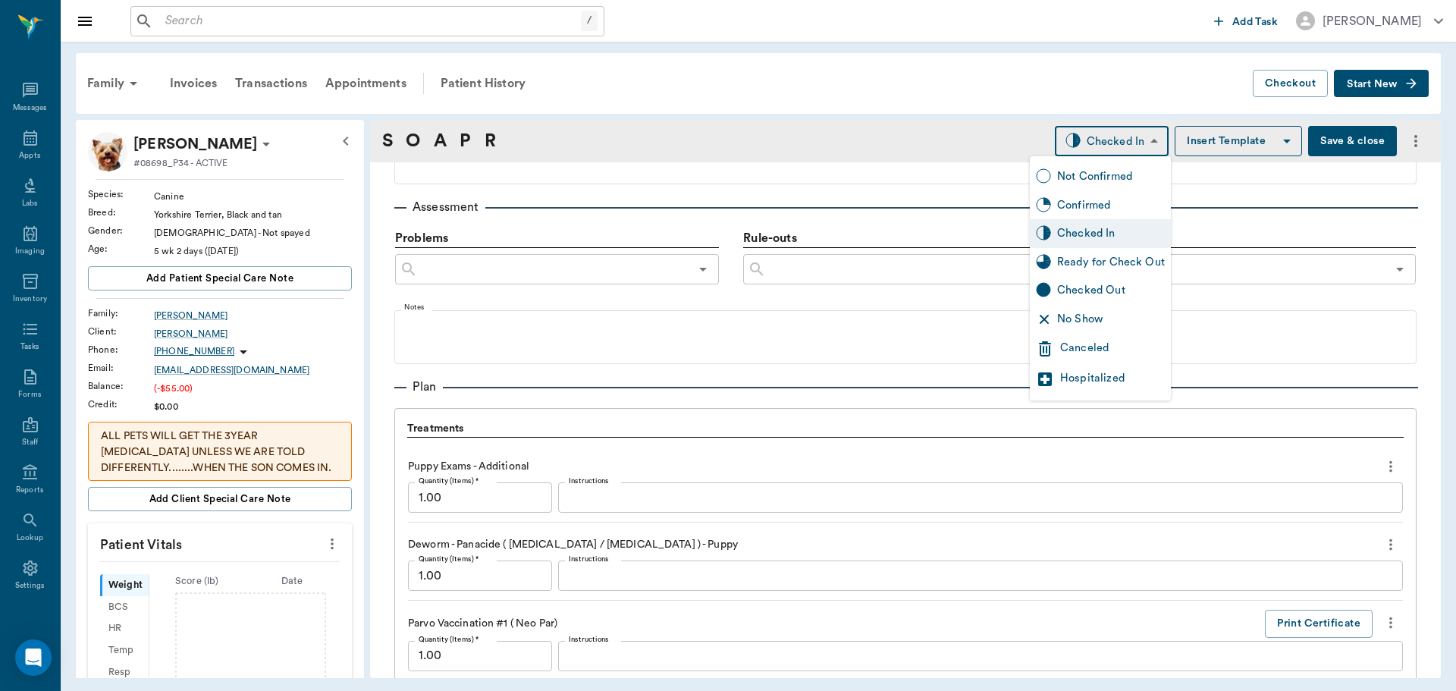
click at [1121, 141] on body "/ ​ Add Task Dr. Bert Ellsworth Nectar Messages Appts Labs Imaging Inventory Ta…" at bounding box center [728, 345] width 1456 height 691
click at [1110, 262] on div "Ready for Check Out" at bounding box center [1111, 262] width 108 height 17
type input "READY_TO_CHECKOUT"
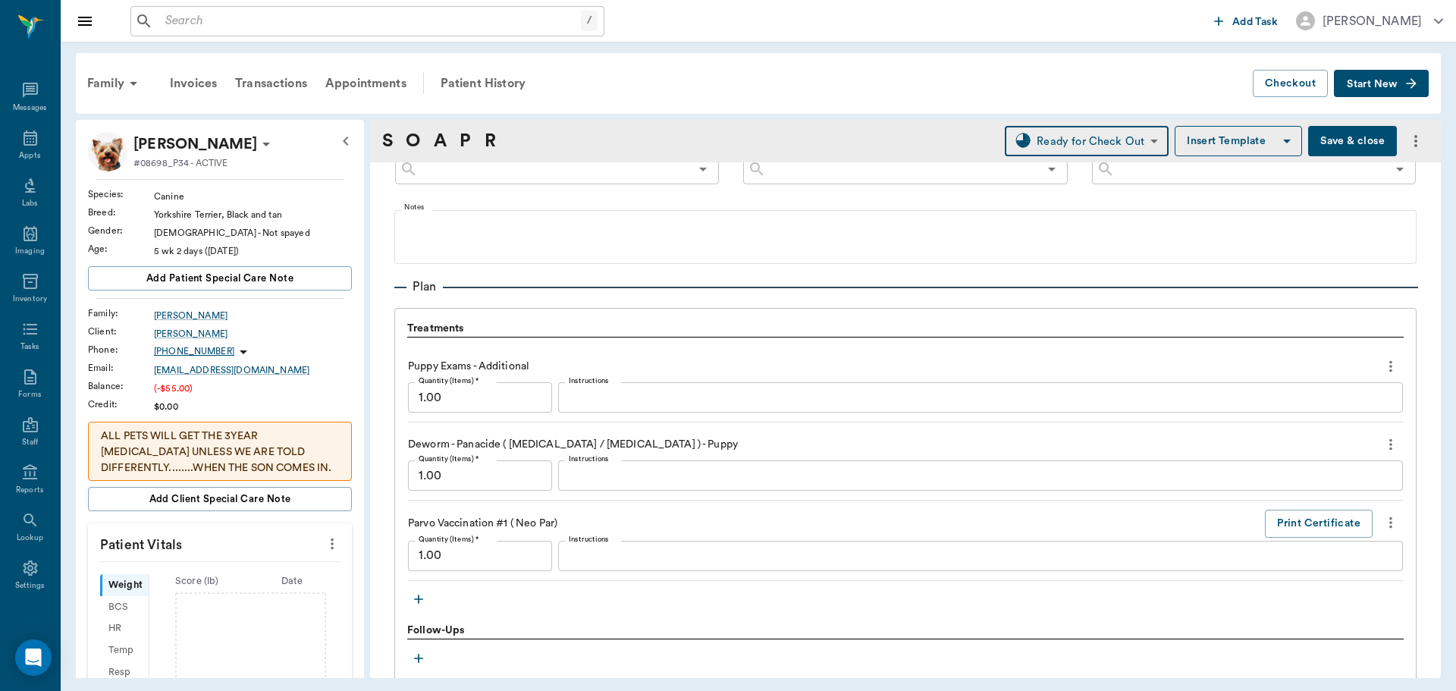
scroll to position [1200, 0]
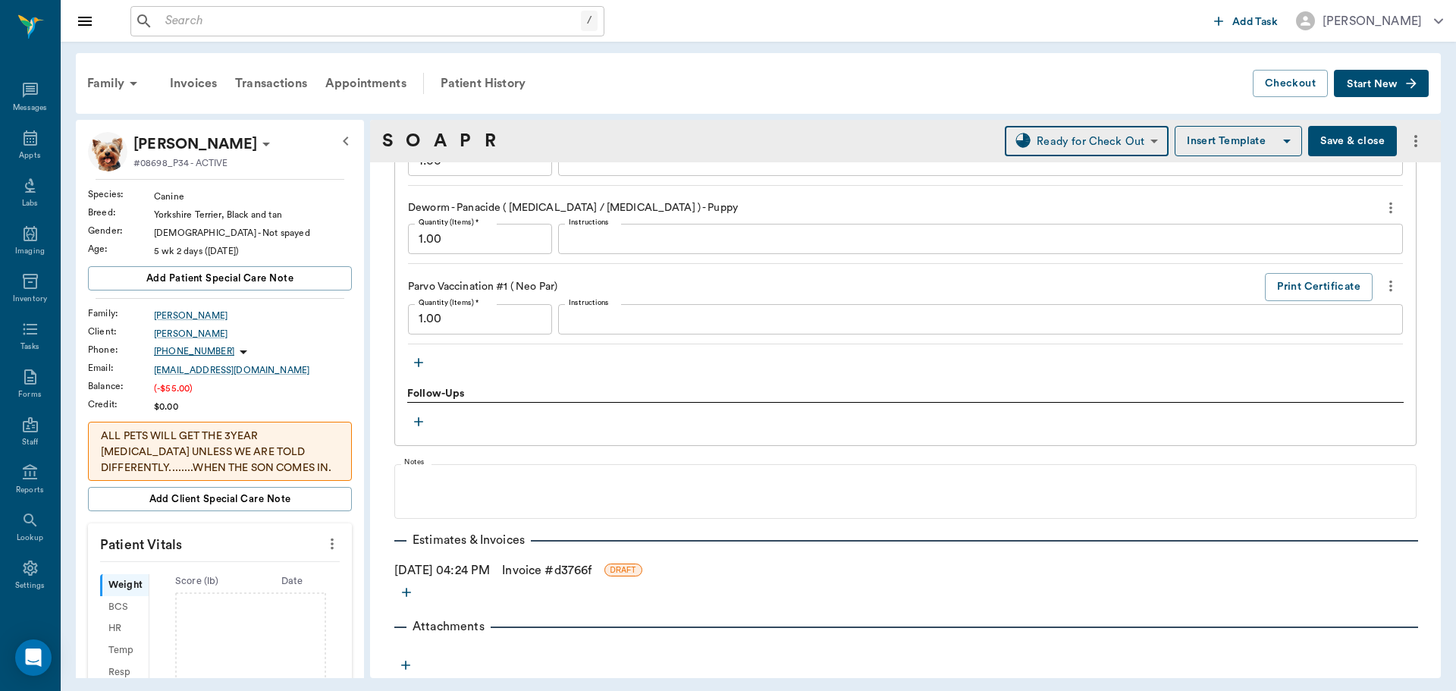
click at [541, 570] on link "Invoice # d3766f" at bounding box center [546, 570] width 89 height 18
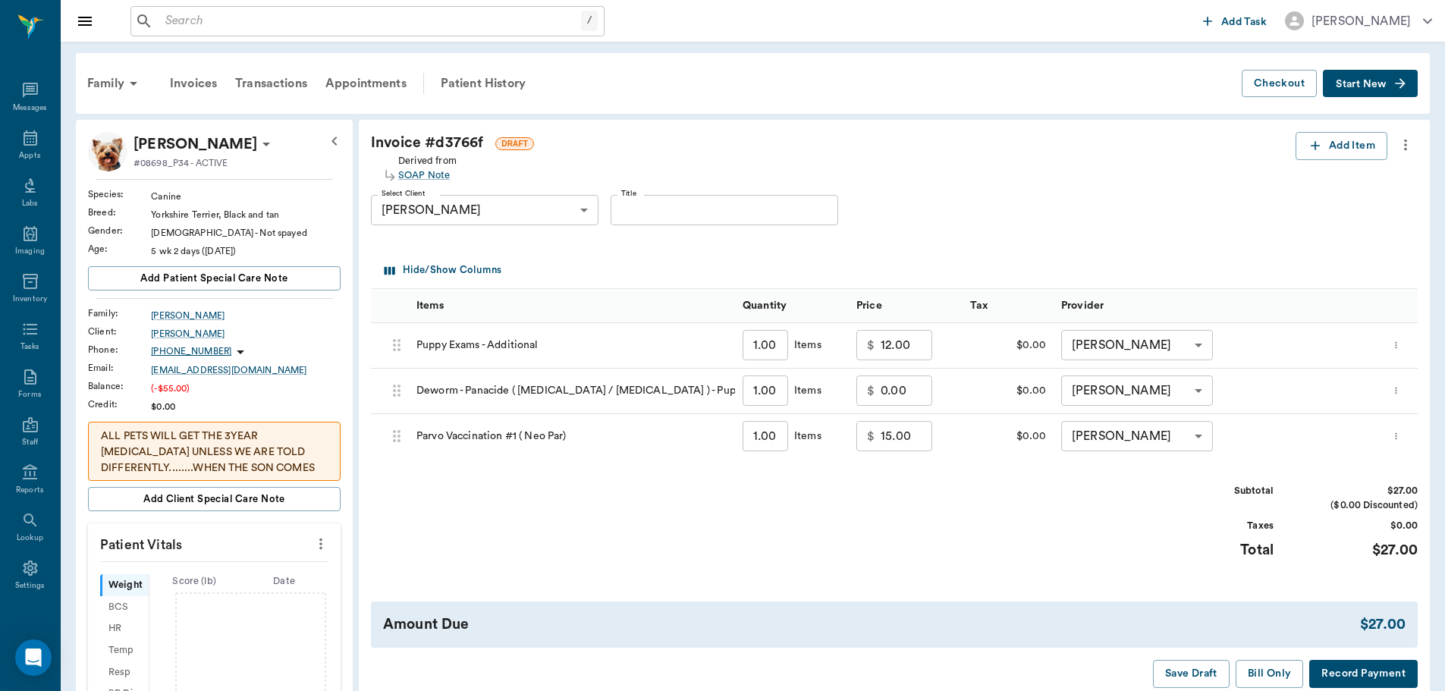
drag, startPoint x: 1258, startPoint y: 672, endPoint x: 1263, endPoint y: 644, distance: 28.6
click at [1258, 672] on button "Bill Only" at bounding box center [1270, 674] width 68 height 28
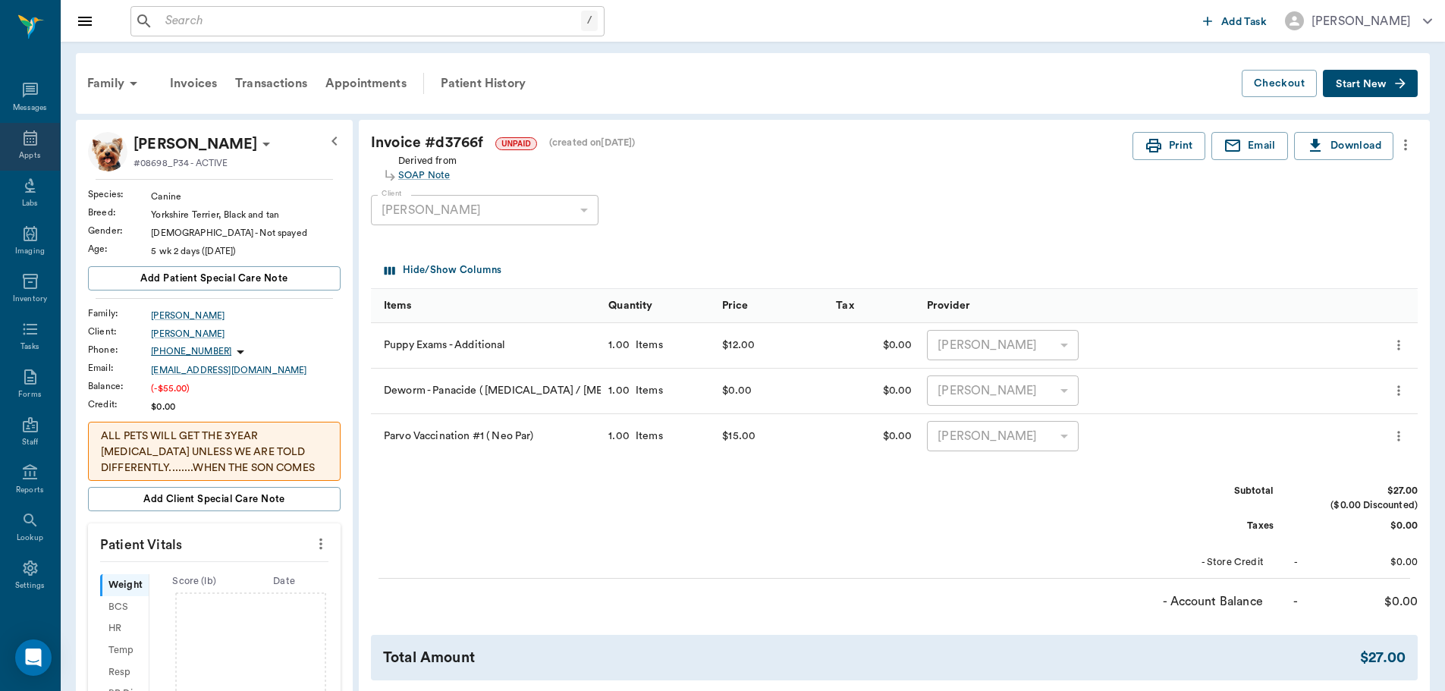
click at [19, 158] on div "Appts" at bounding box center [29, 155] width 21 height 11
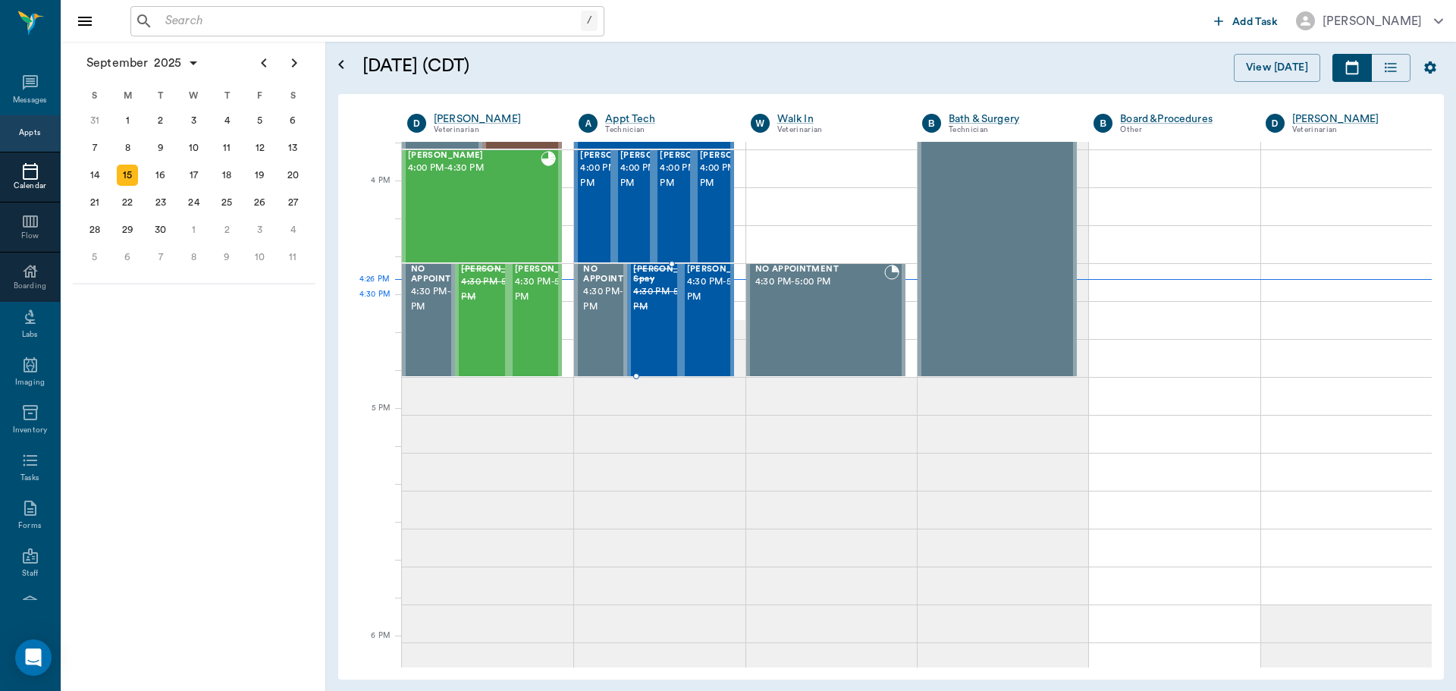
scroll to position [1823, 0]
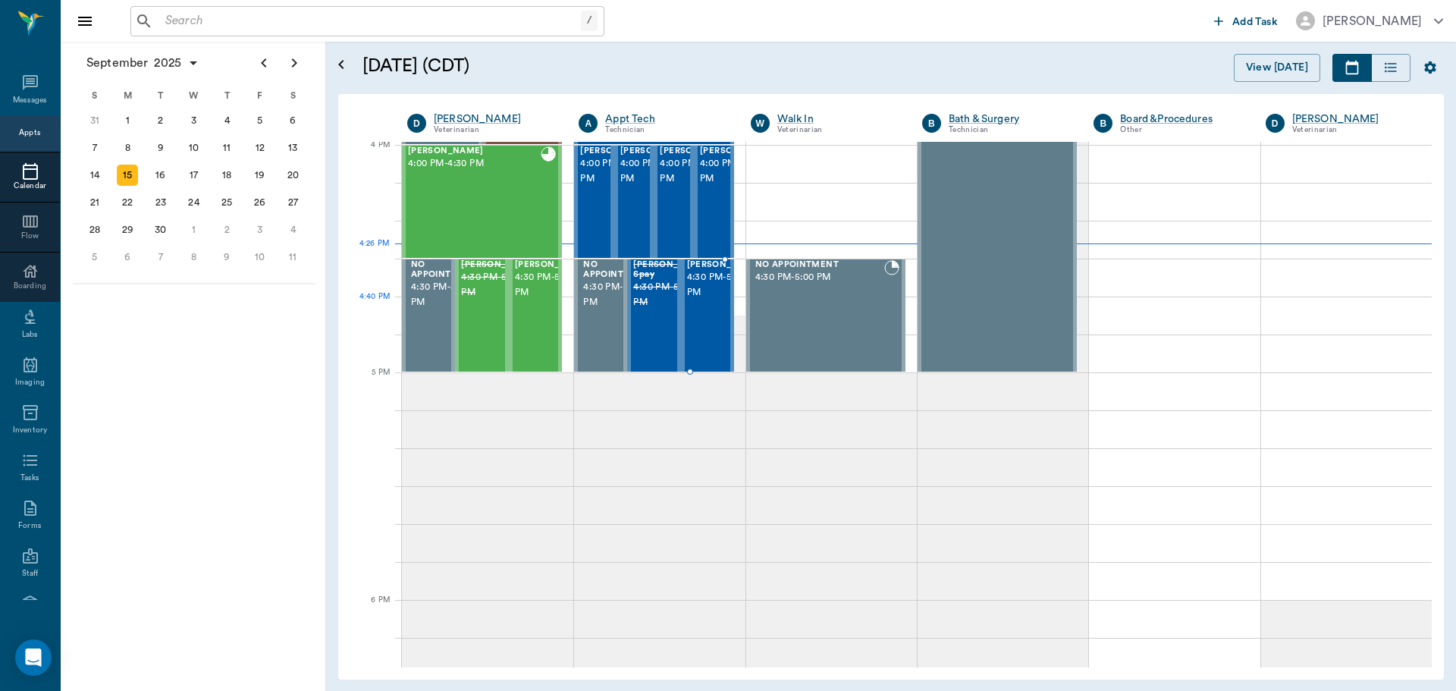
click at [705, 300] on span "4:30 PM - 5:00 PM" at bounding box center [725, 285] width 76 height 30
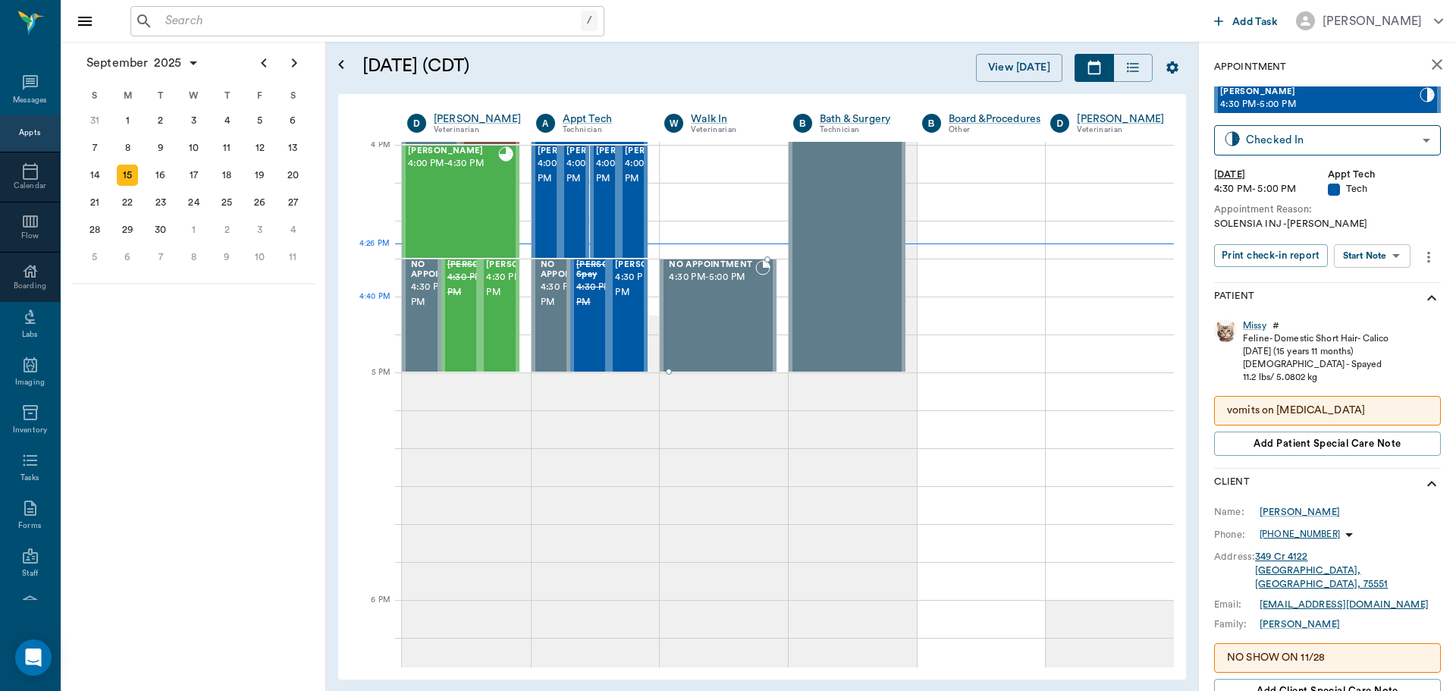
type input "CHECKED_IN"
click at [1383, 254] on body "/ ​ Add Task Dr. Bert Ellsworth Nectar Messages Appts Calendar Flow Boarding La…" at bounding box center [728, 345] width 1456 height 691
click at [1381, 287] on button "Start SOAP" at bounding box center [1356, 286] width 52 height 17
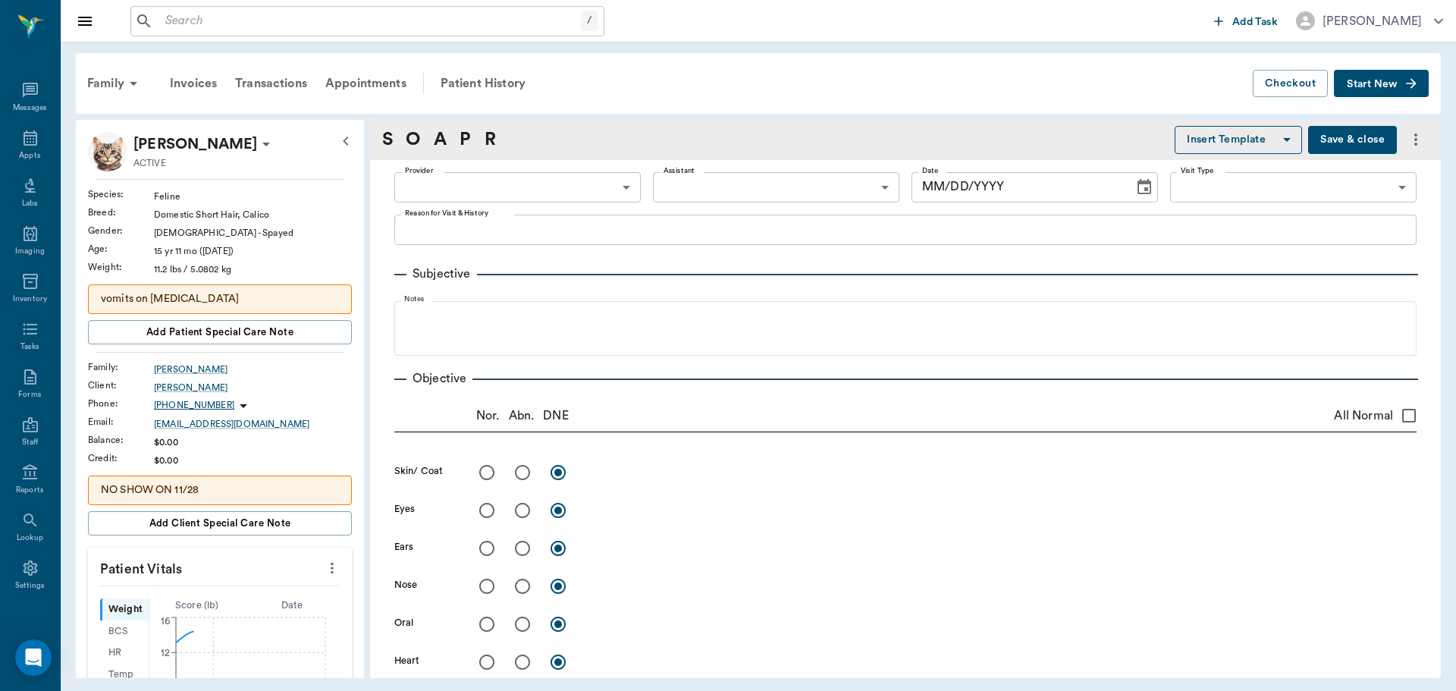
type input "63ec2f075fda476ae8351a4c"
type input "65d2be4f46e3a538d89b8c1a"
type textarea "SOLENSIA INJ -LORY"
type input "09/15/2025"
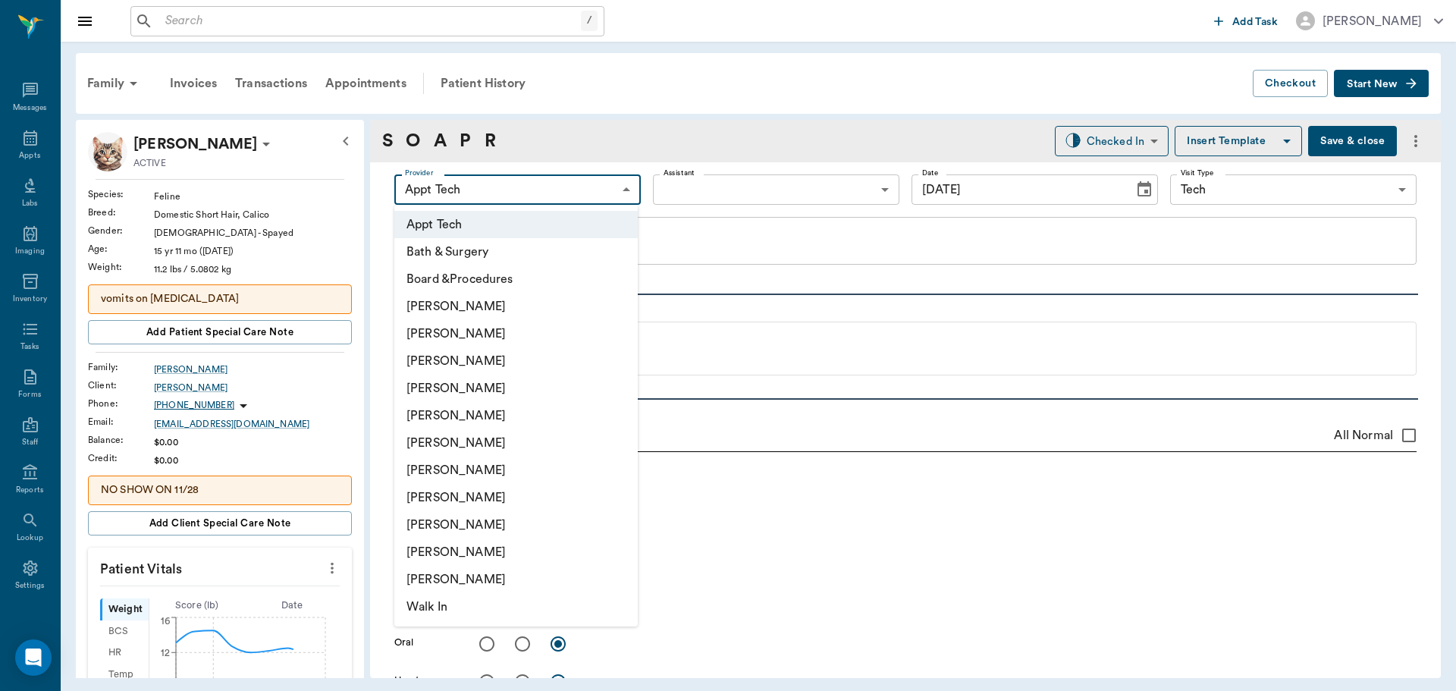
click at [558, 190] on body "/ ​ Add Task Dr. Bert Ellsworth Nectar Messages Appts Labs Imaging Inventory Ta…" at bounding box center [728, 345] width 1456 height 691
click at [533, 352] on li "Daniel Virnala" at bounding box center [515, 360] width 243 height 27
type input "642ef10e332a41444de2bad1"
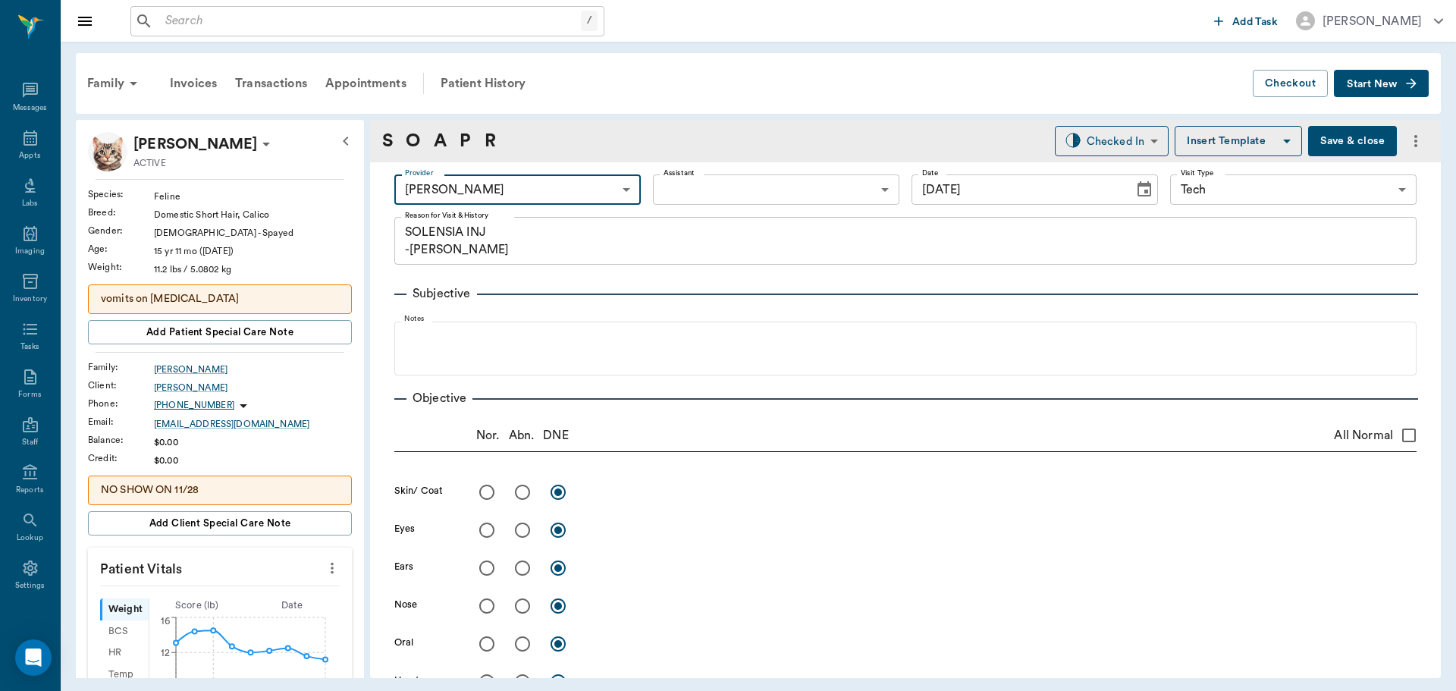
click at [324, 575] on icon "more" at bounding box center [332, 568] width 17 height 18
click at [282, 592] on span "Enter Vitals" at bounding box center [256, 594] width 127 height 16
click at [232, 614] on input "text" at bounding box center [219, 613] width 132 height 30
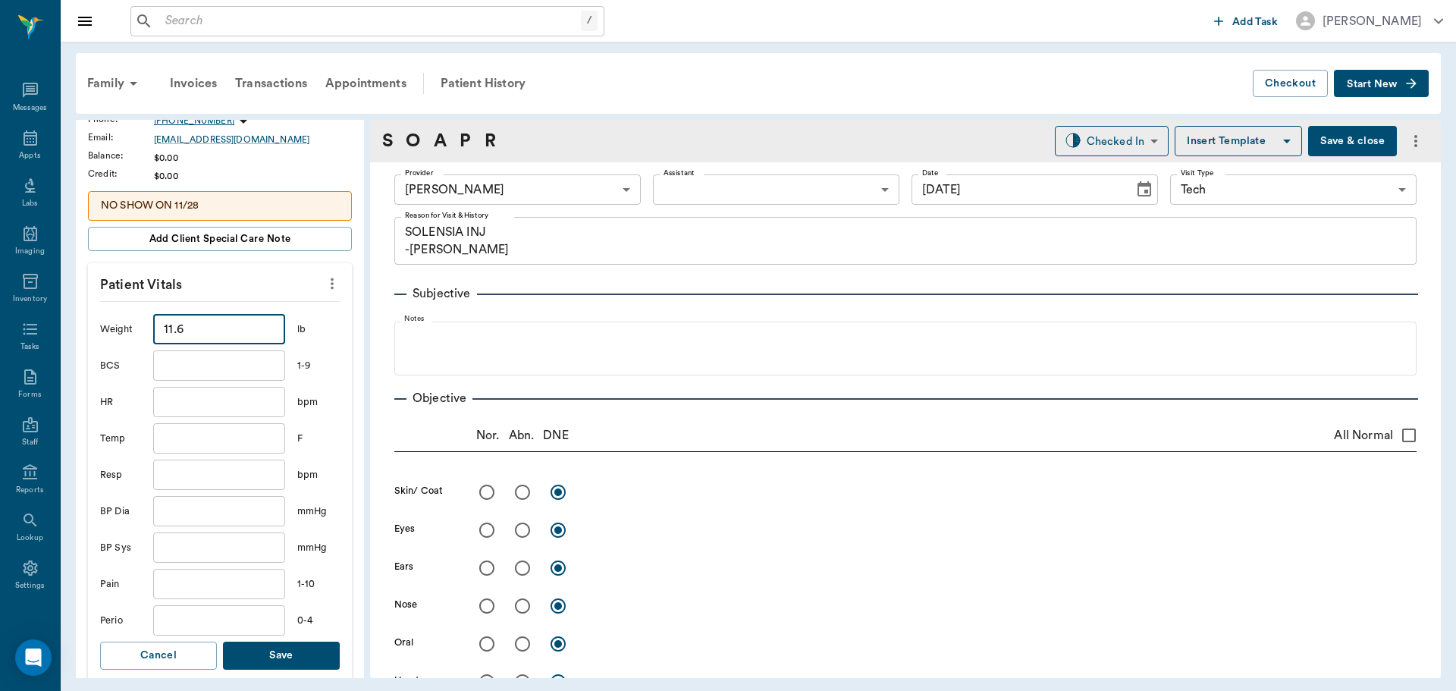
scroll to position [531, 0]
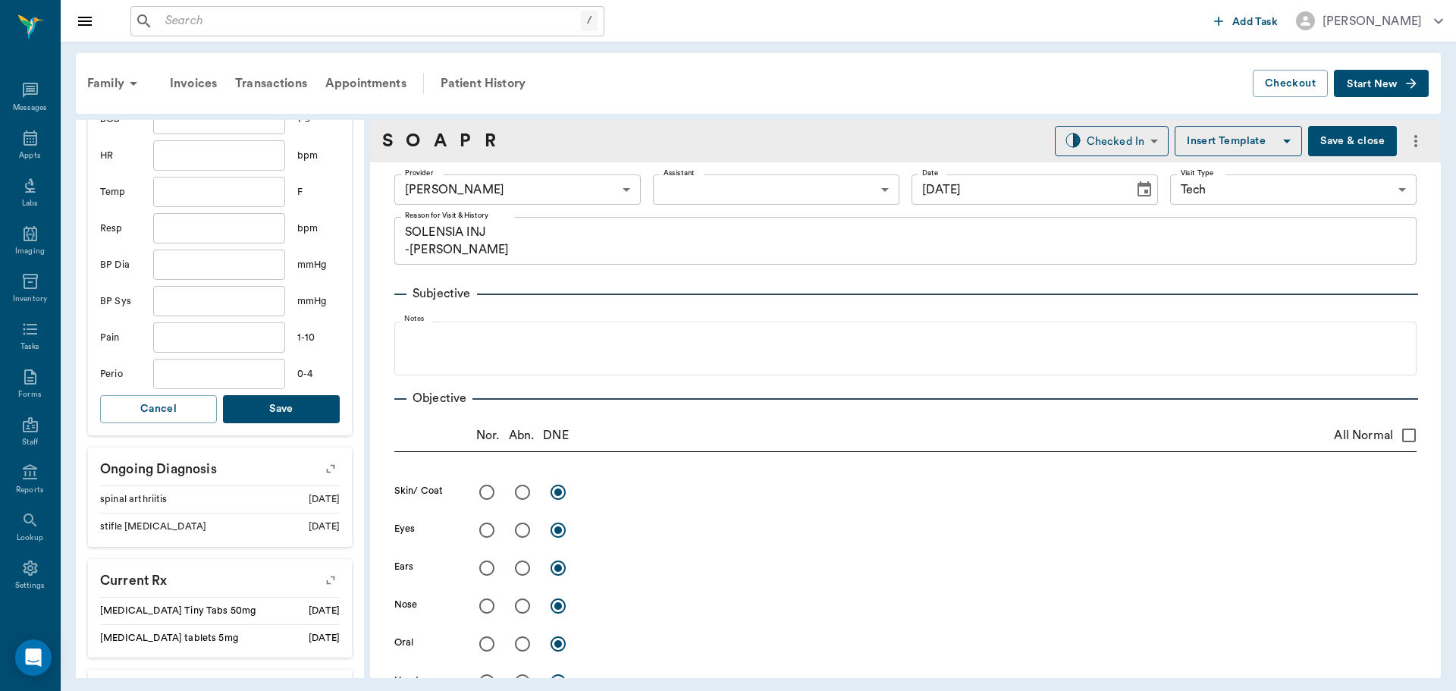
type input "11.6"
click at [313, 418] on button "Save" at bounding box center [281, 409] width 117 height 28
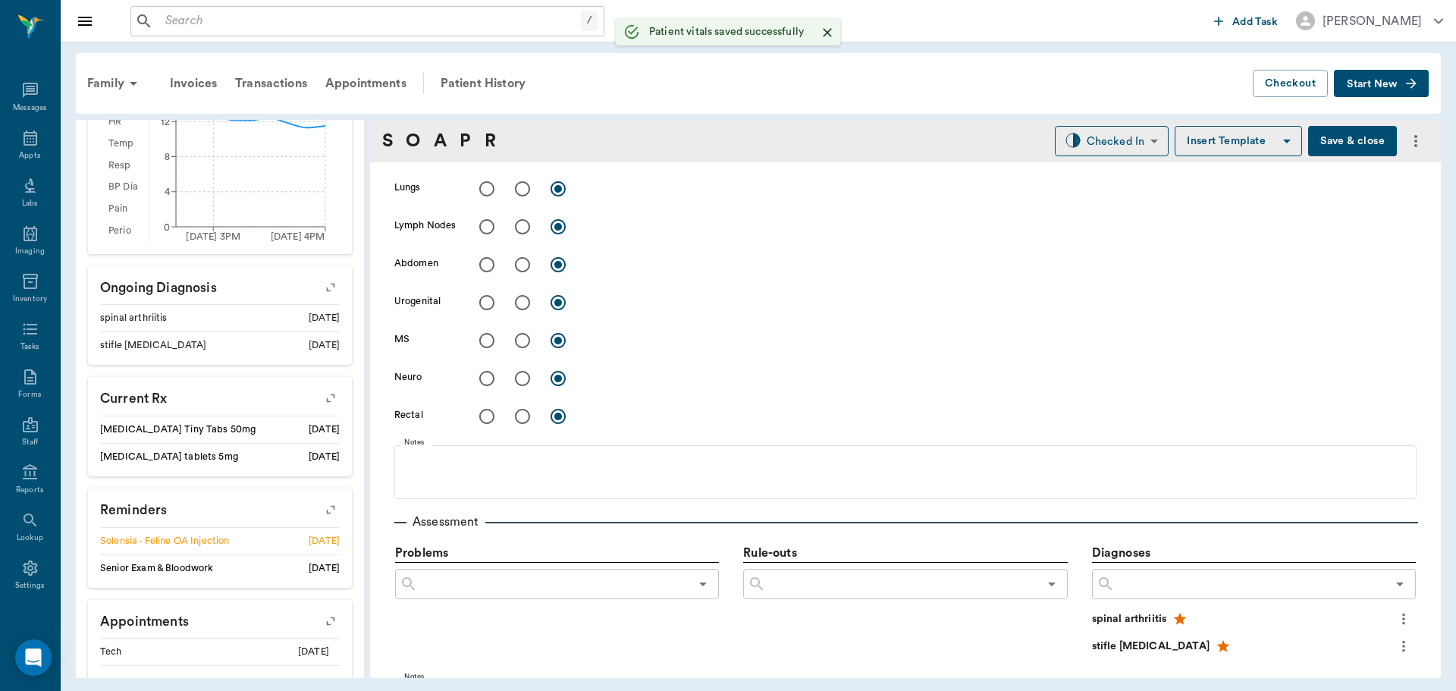
scroll to position [910, 0]
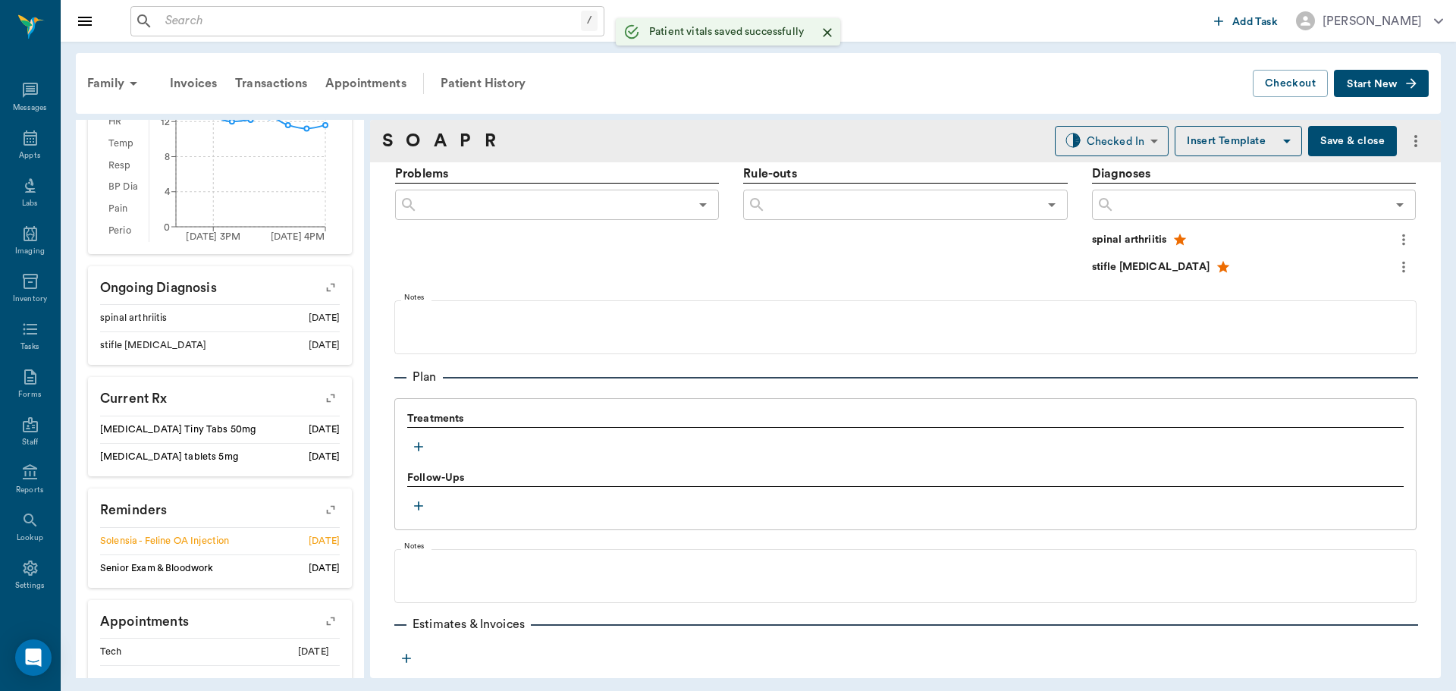
click at [417, 457] on button "button" at bounding box center [418, 446] width 23 height 23
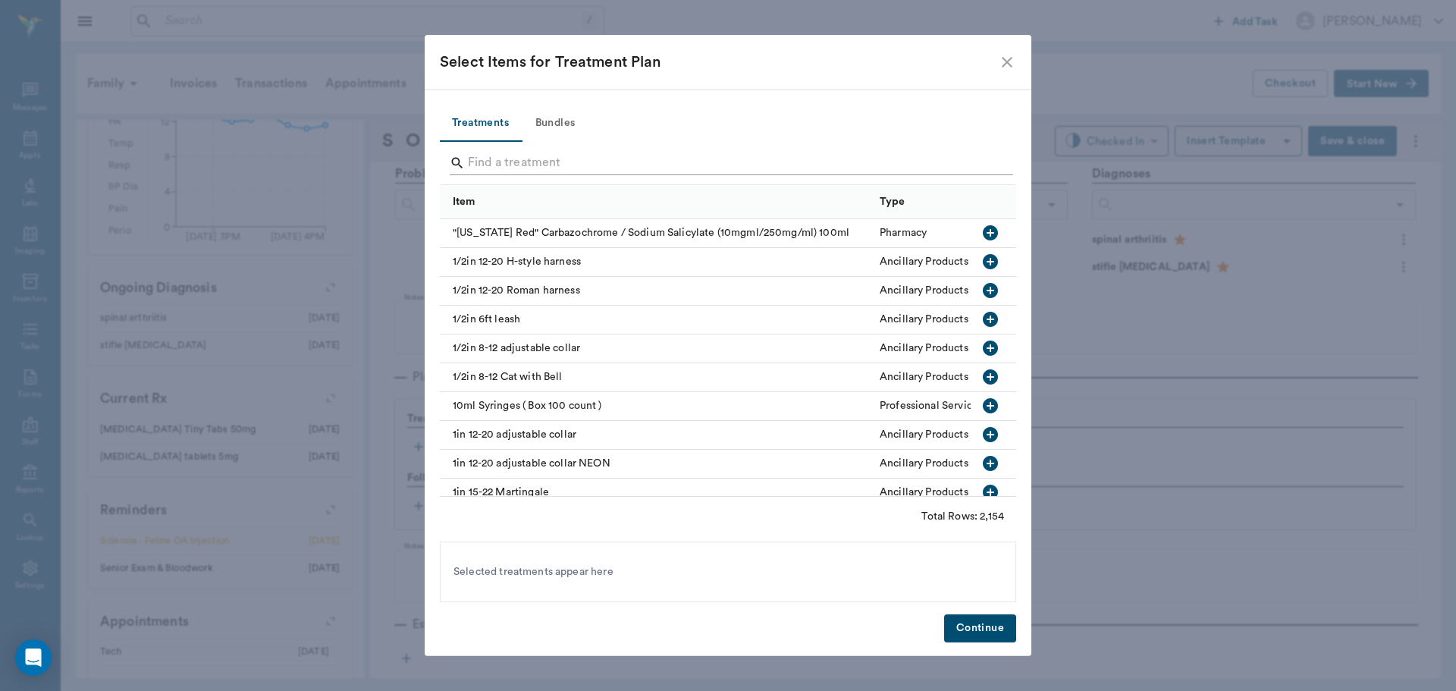
click at [711, 171] on input "Search" at bounding box center [729, 163] width 523 height 24
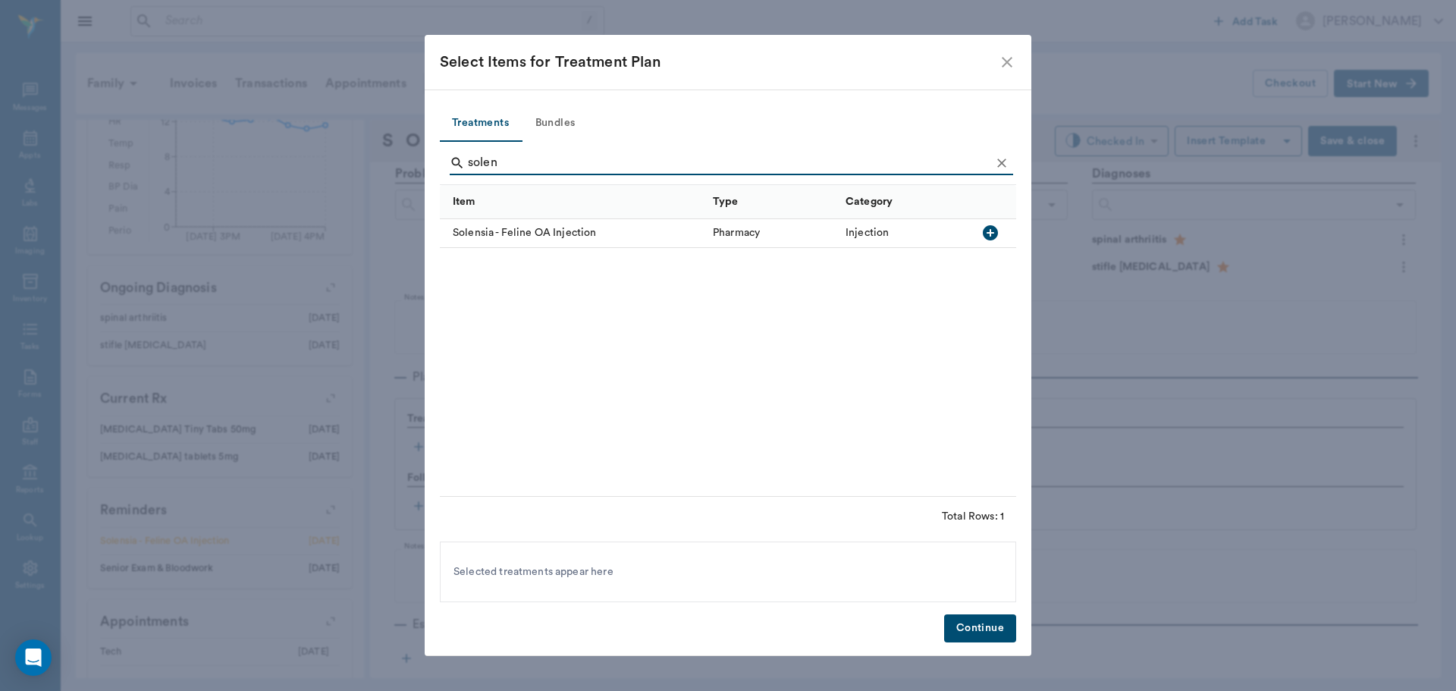
type input "solen"
click at [986, 227] on icon "button" at bounding box center [990, 233] width 18 height 18
click at [988, 633] on button "Continue" at bounding box center [980, 628] width 72 height 28
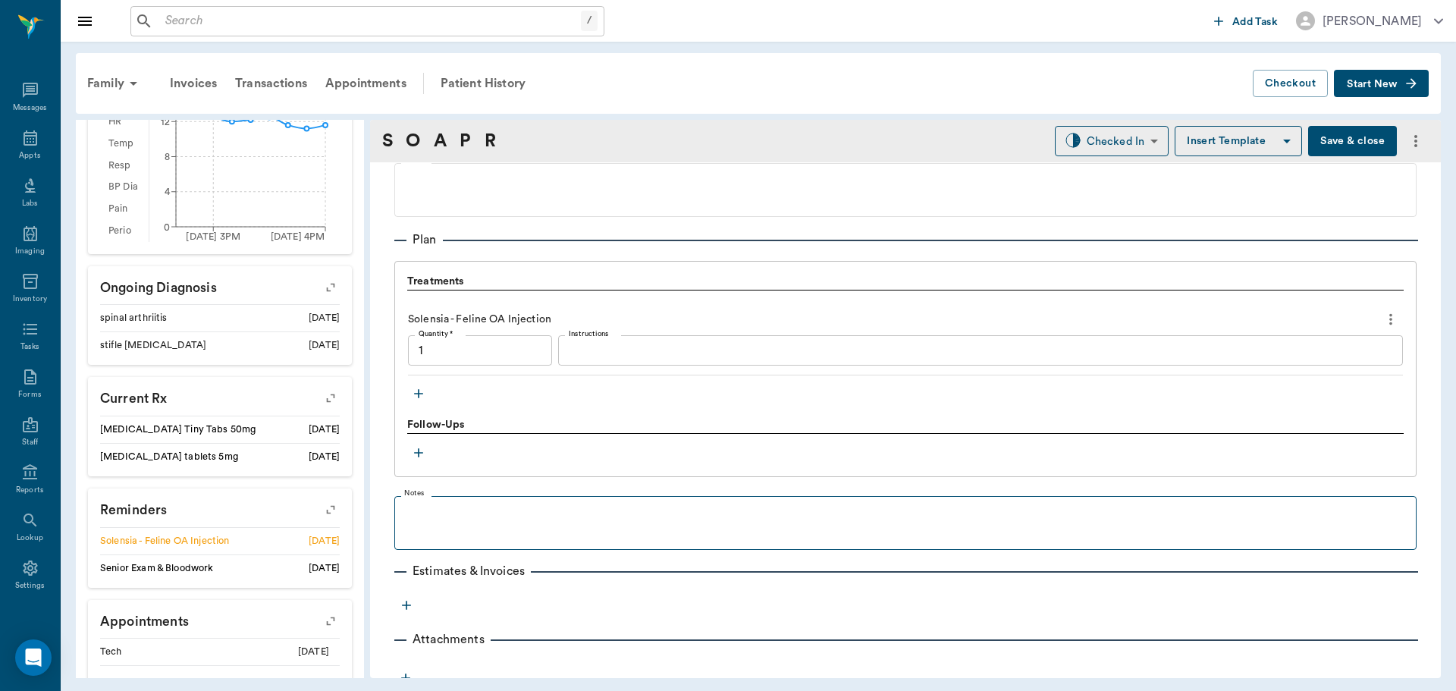
type input "1.00"
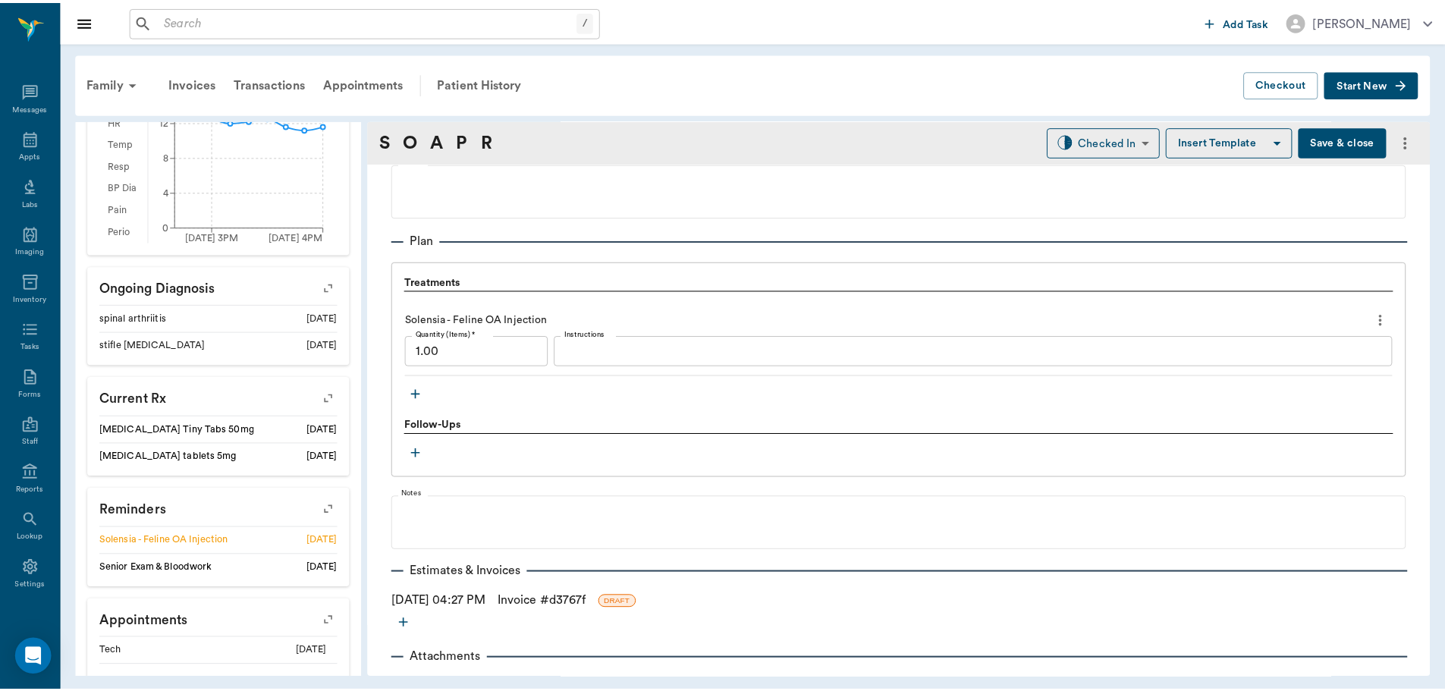
scroll to position [1060, 0]
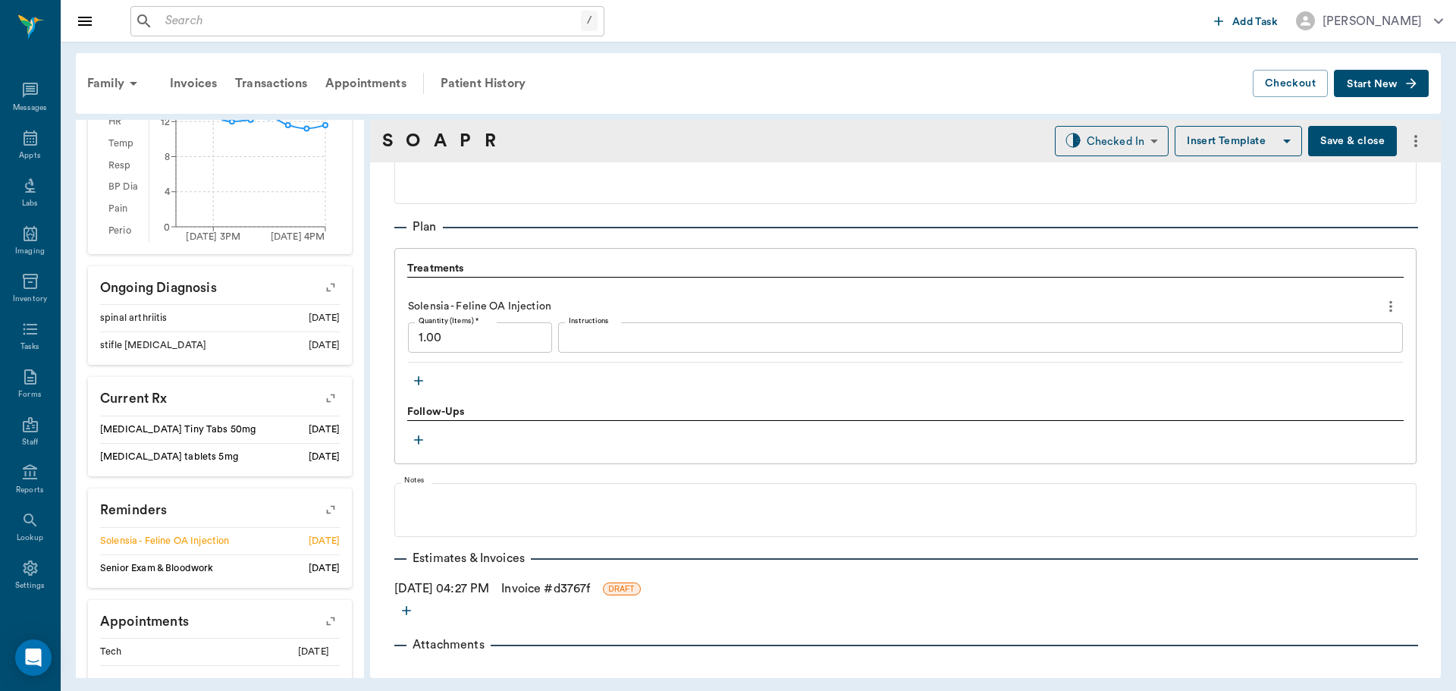
click at [579, 590] on link "Invoice # d3767f" at bounding box center [545, 588] width 89 height 18
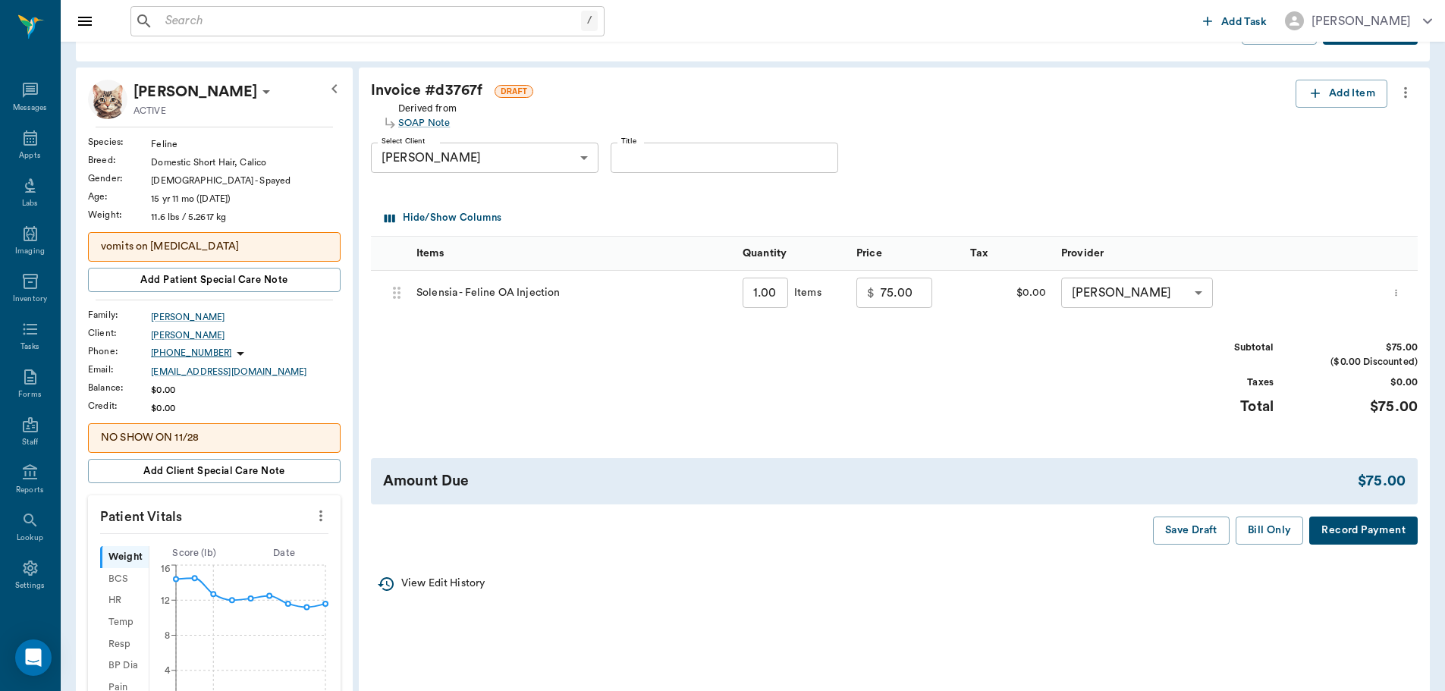
scroll to position [152, 0]
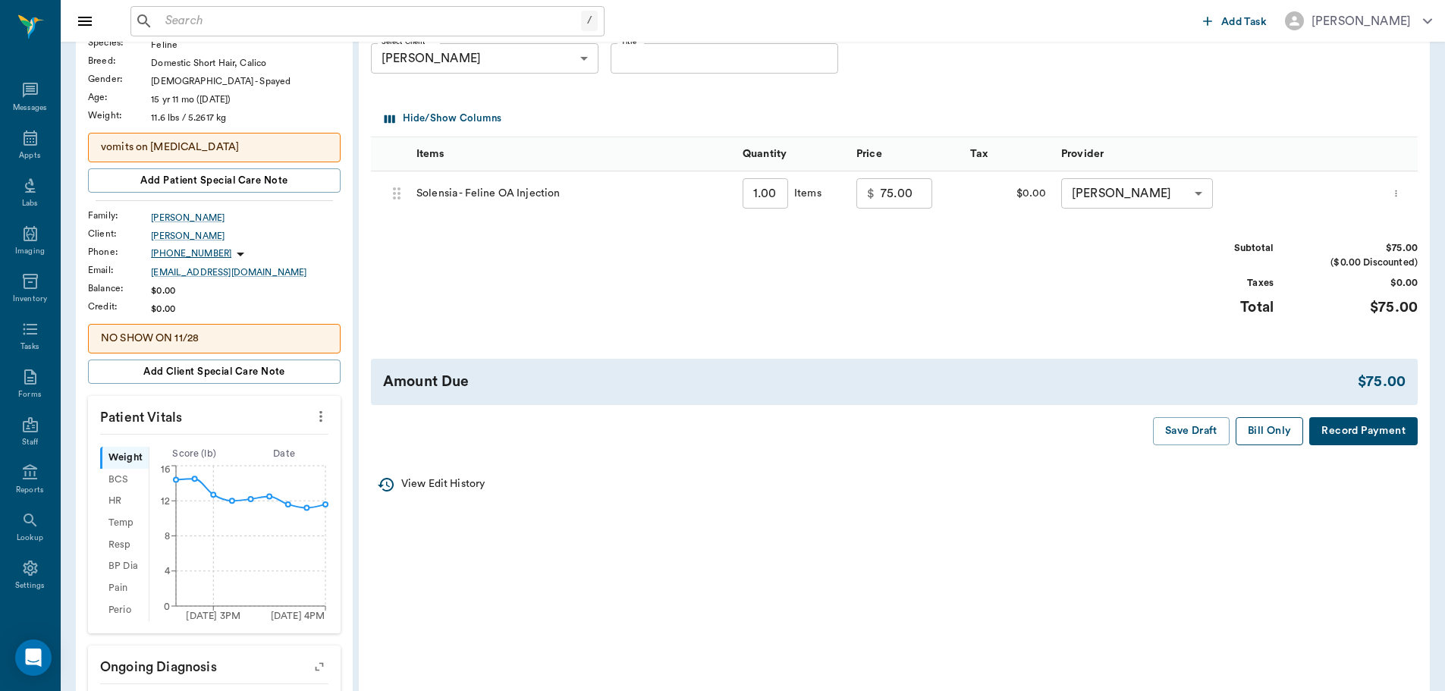
click at [1264, 426] on button "Bill Only" at bounding box center [1270, 431] width 68 height 28
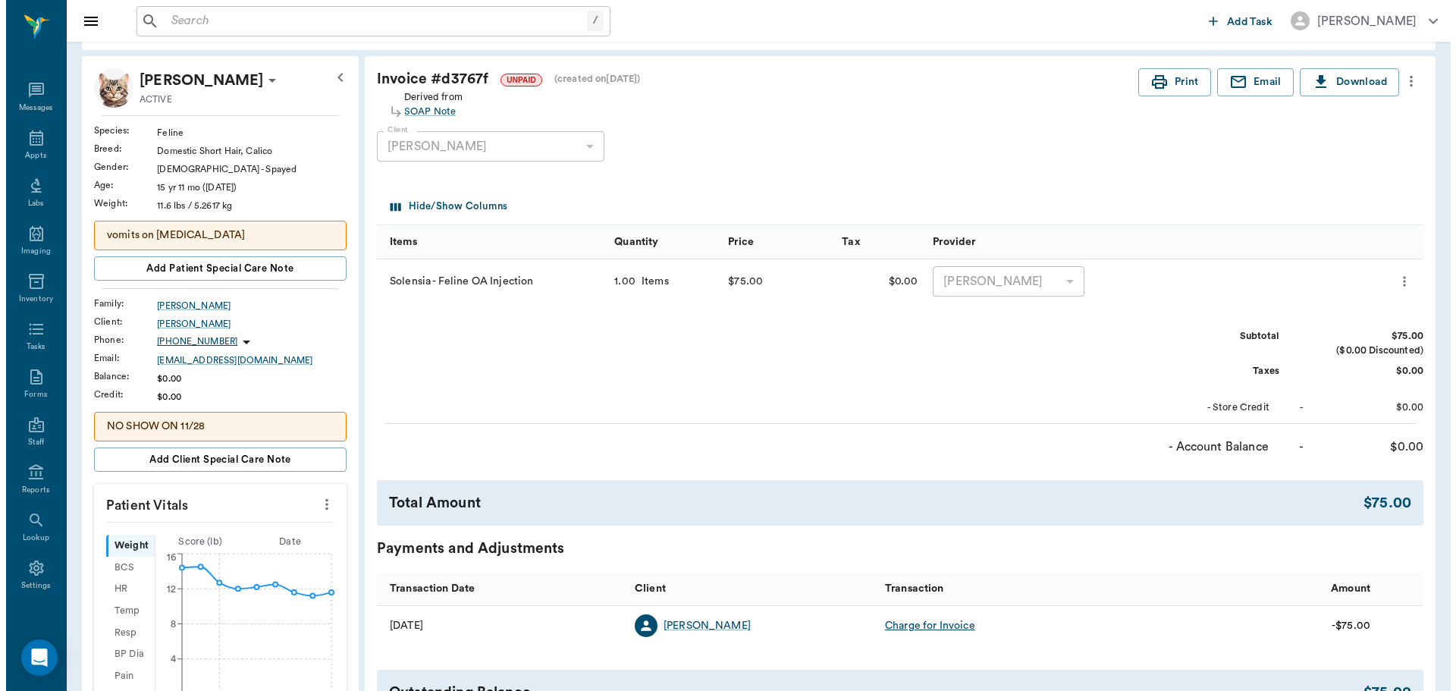
scroll to position [0, 0]
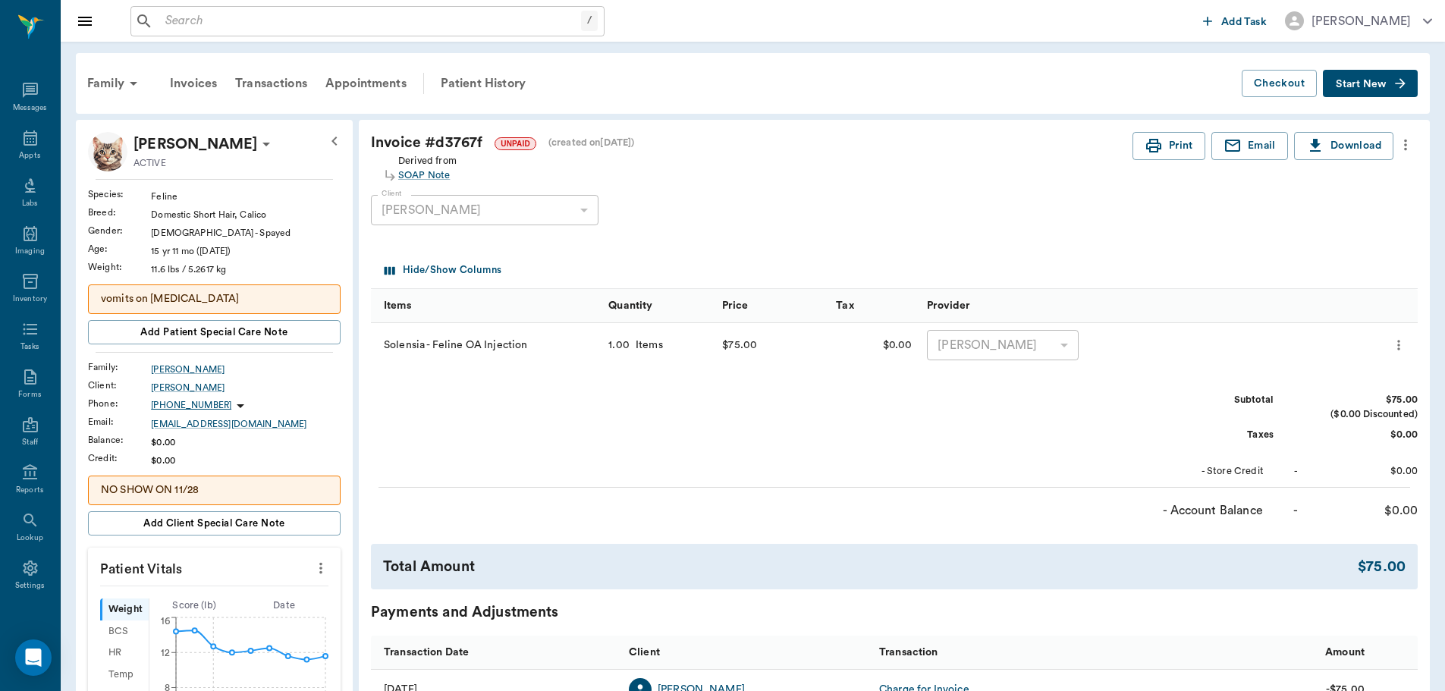
drag, startPoint x: 22, startPoint y: 136, endPoint x: 66, endPoint y: 157, distance: 48.8
click at [24, 136] on icon at bounding box center [31, 137] width 14 height 15
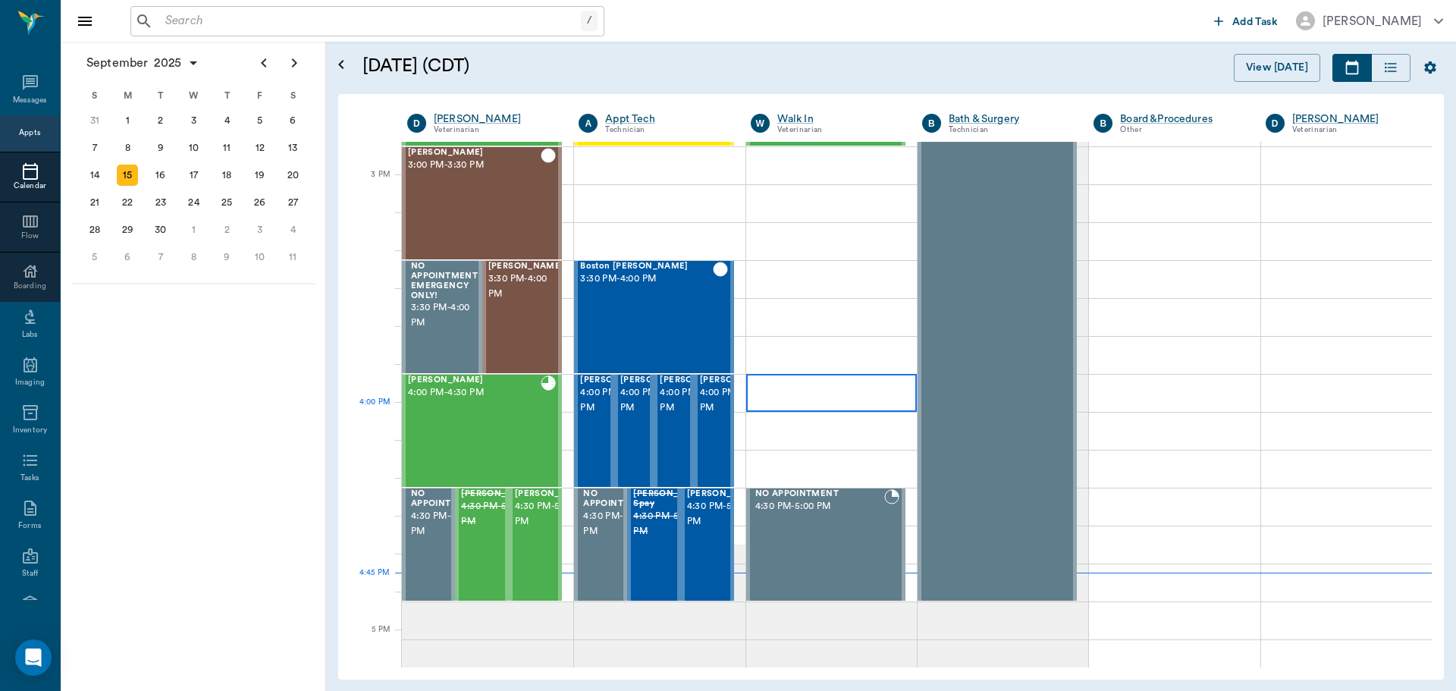
scroll to position [1367, 0]
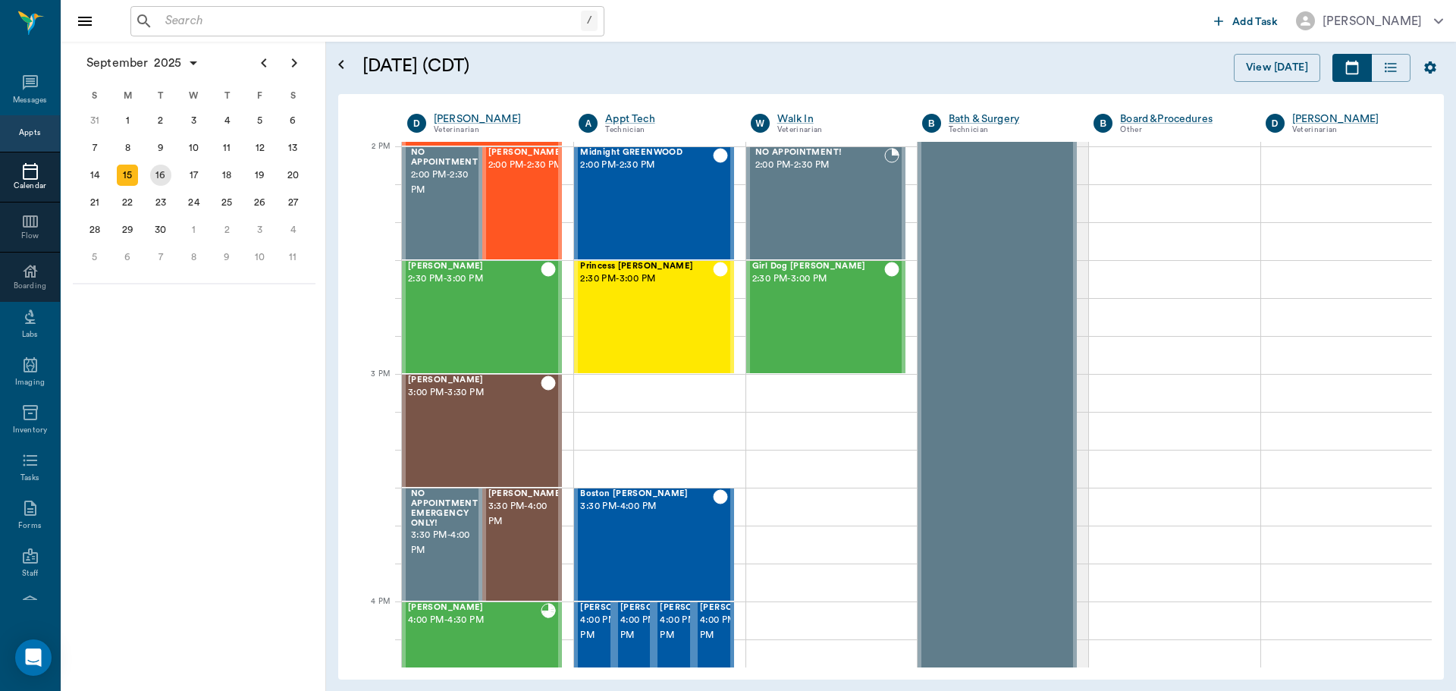
click at [159, 176] on div "16" at bounding box center [160, 175] width 21 height 21
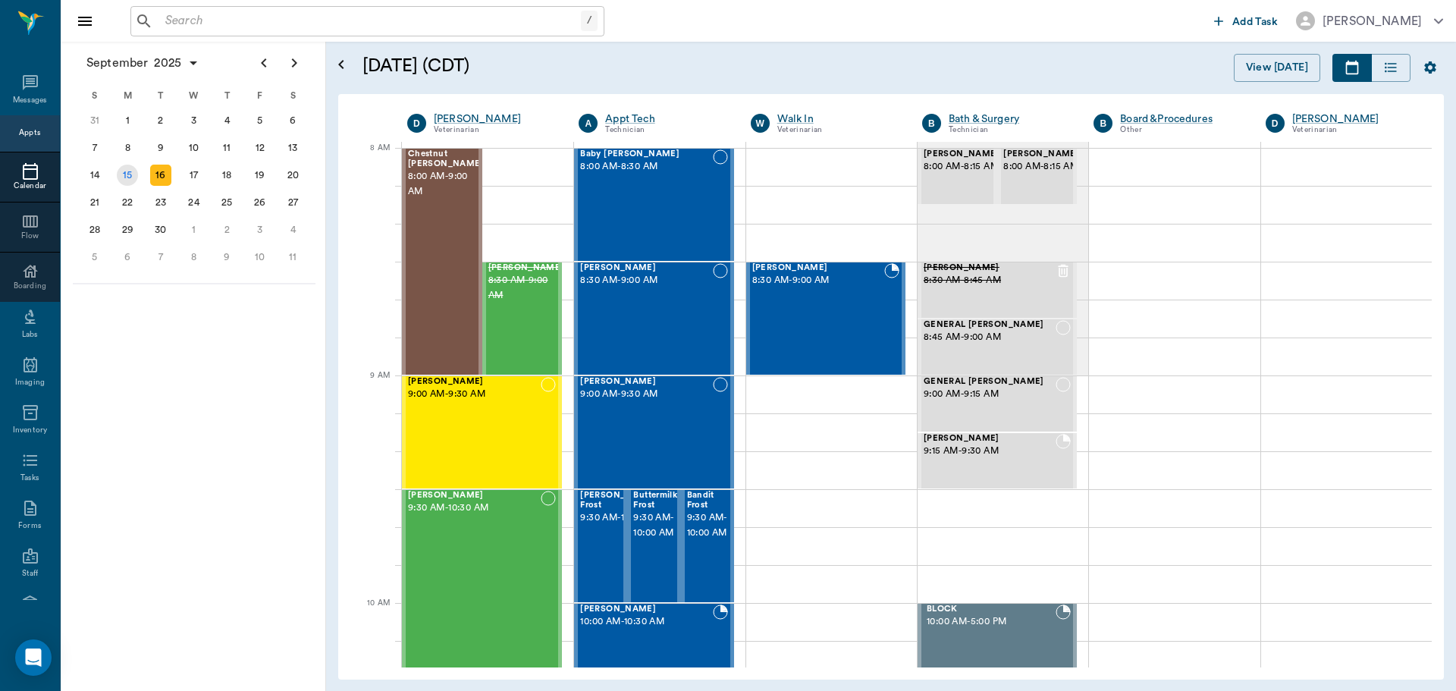
click at [115, 174] on div "15" at bounding box center [127, 175] width 33 height 27
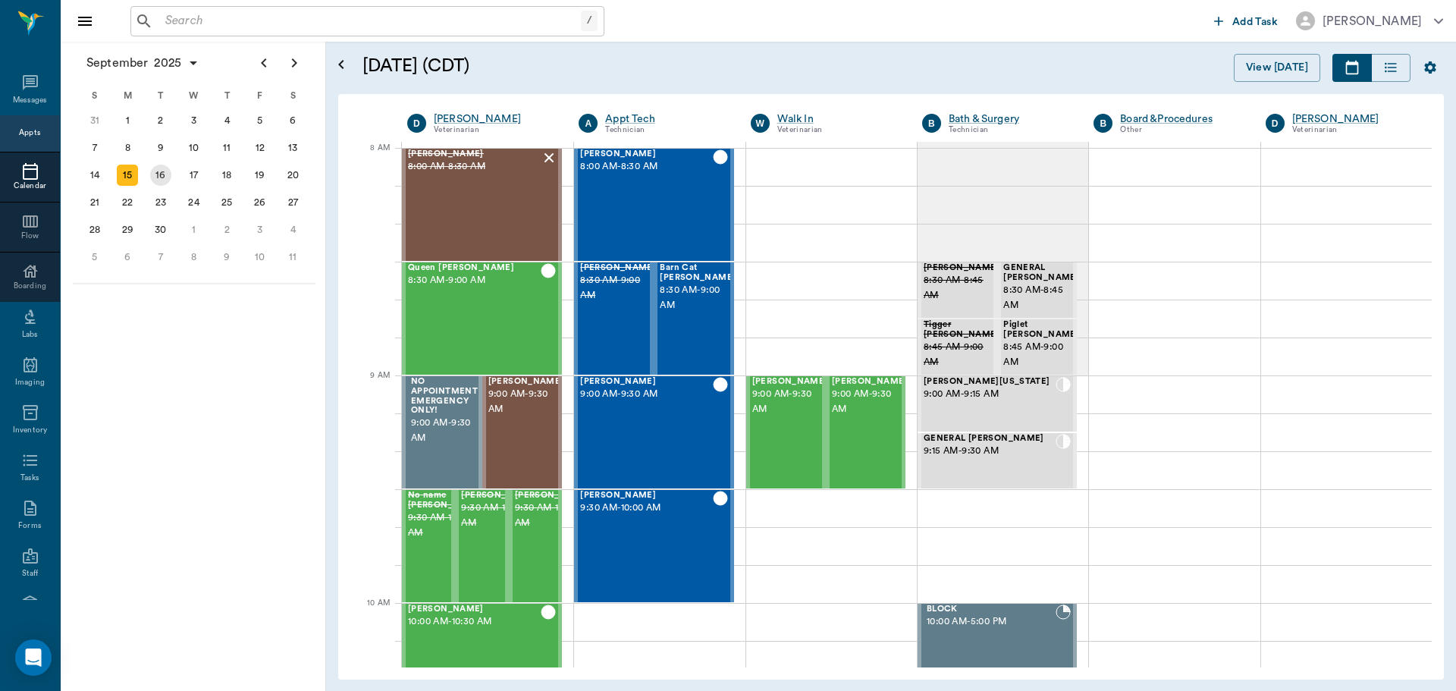
click at [162, 174] on div "16" at bounding box center [160, 175] width 21 height 21
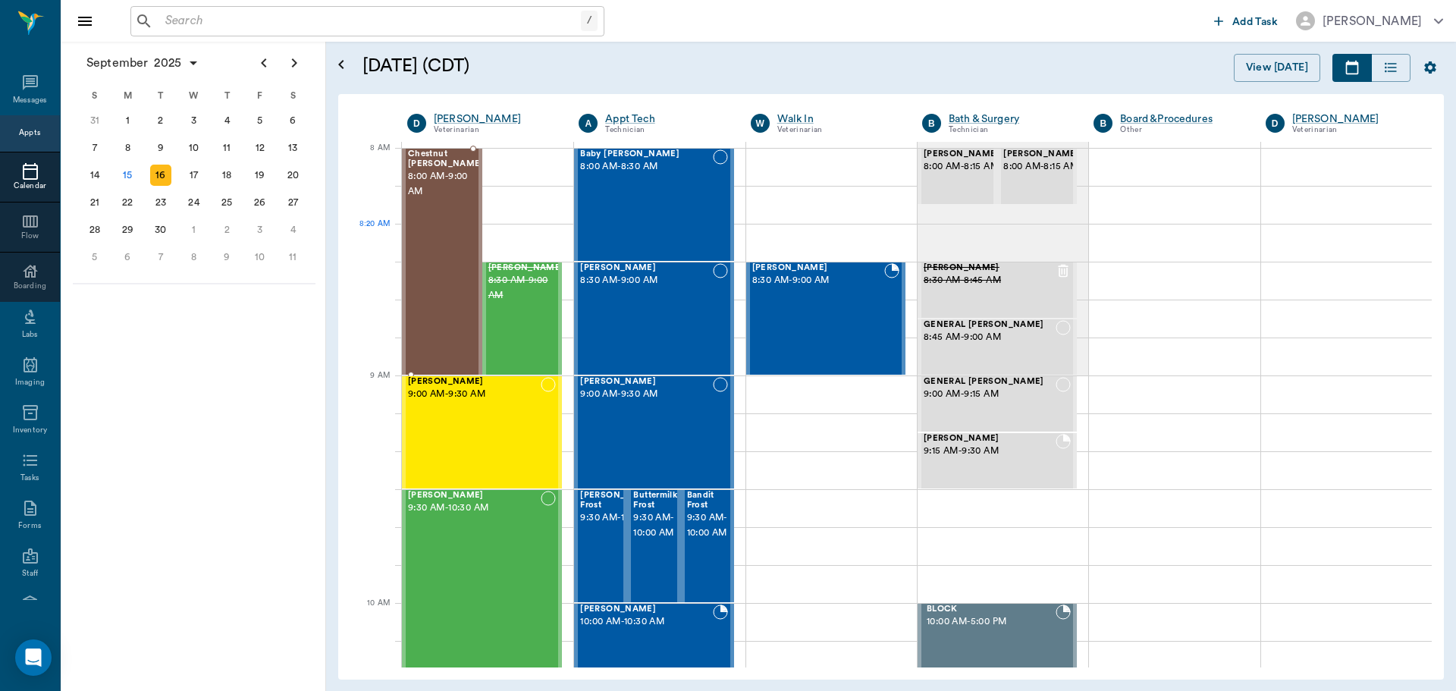
click at [456, 228] on div "Chestnut Jackson 8:00 AM - 9:00 AM" at bounding box center [446, 261] width 76 height 225
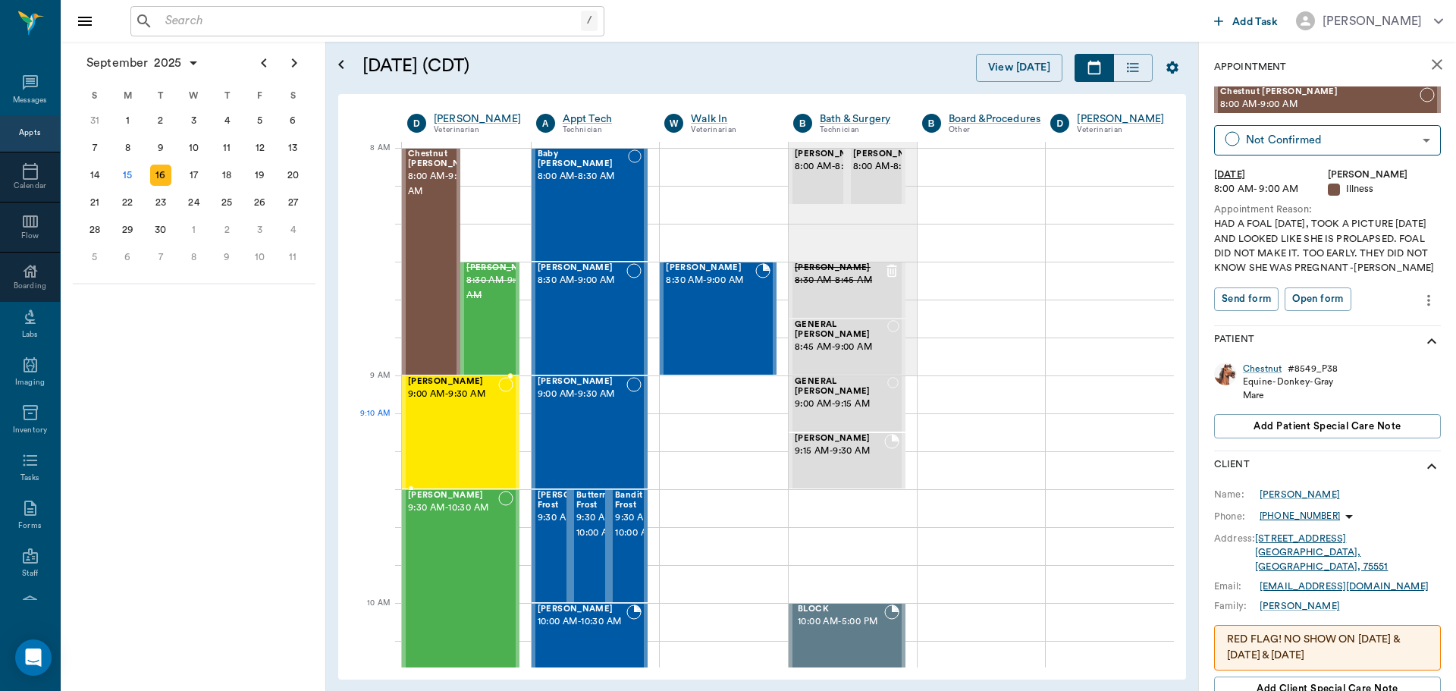
click at [452, 438] on div "Tater Hayden 9:00 AM - 9:30 AM" at bounding box center [453, 432] width 90 height 111
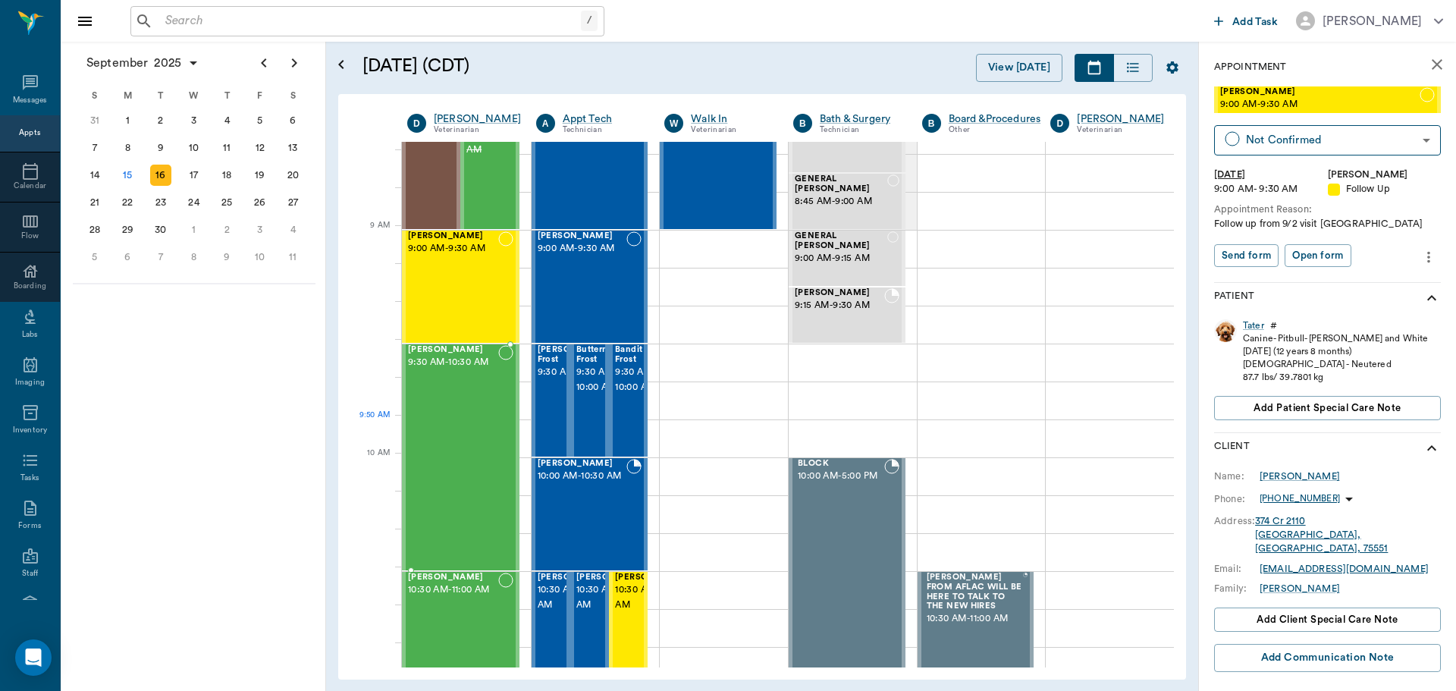
scroll to position [152, 0]
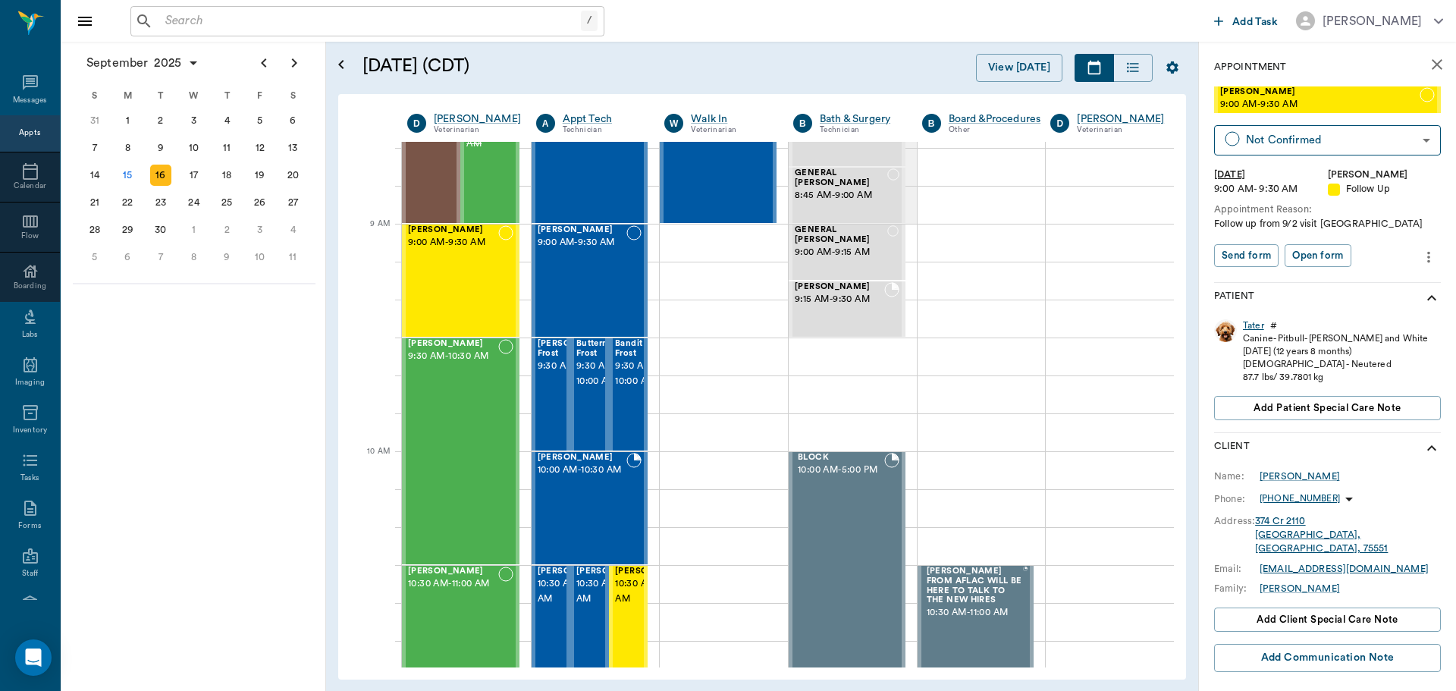
click at [1254, 322] on div "Tater" at bounding box center [1253, 325] width 21 height 13
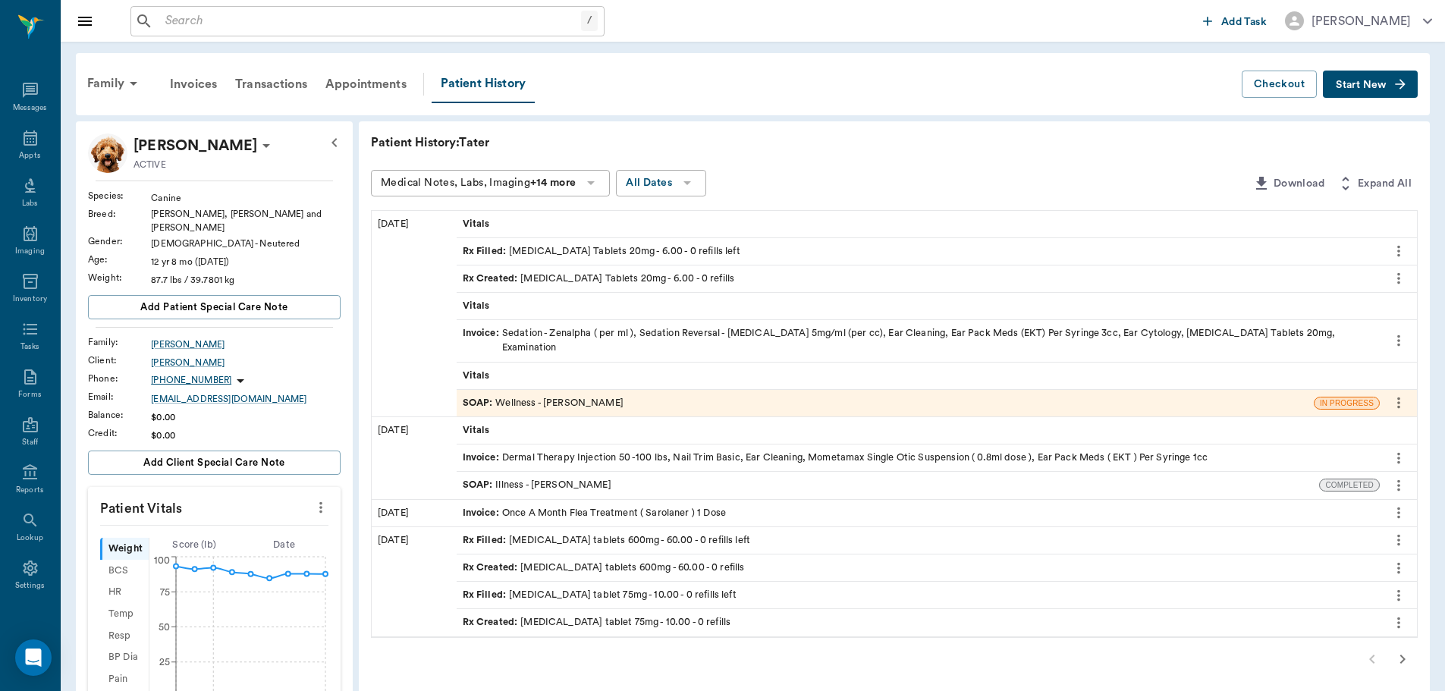
click at [710, 394] on div "SOAP : Wellness - Dr. Kindall Jones" at bounding box center [885, 403] width 857 height 27
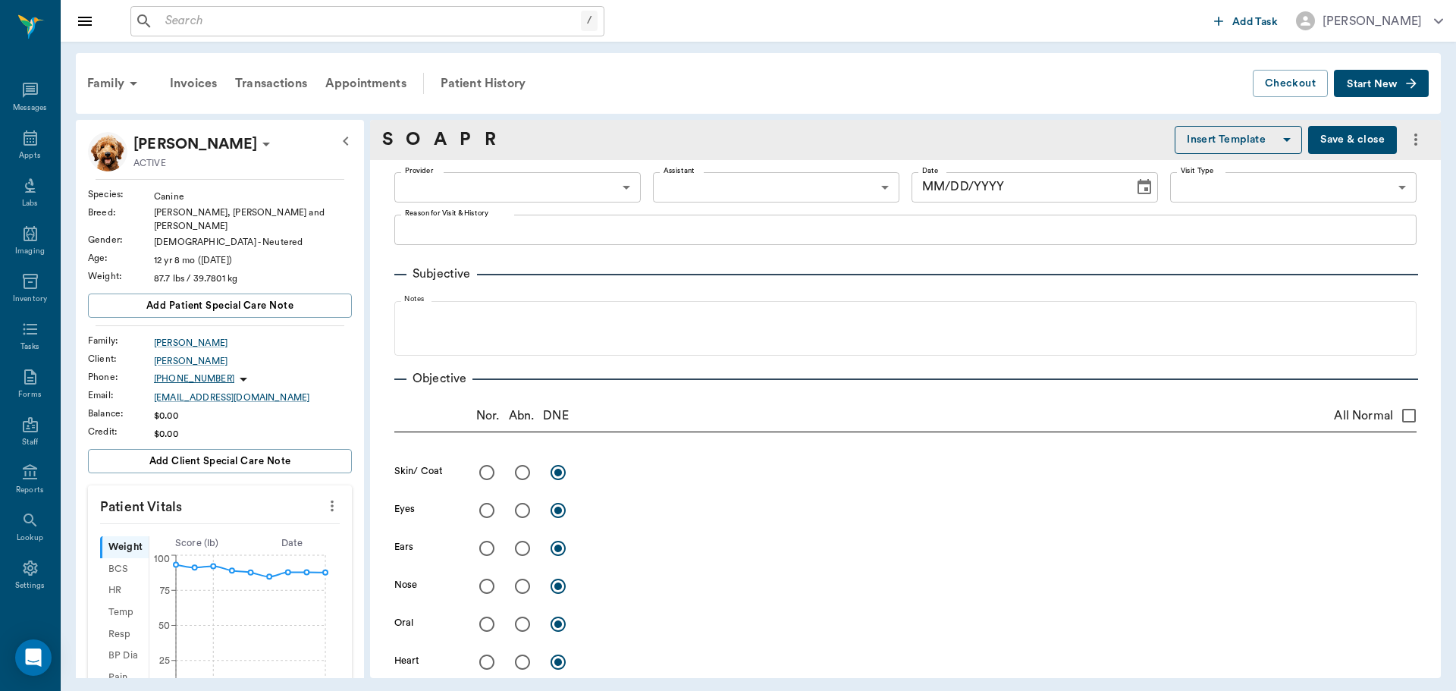
type input "670e8b52b987dc0b25a864ee"
type input "65d2be4f46e3a538d89b8c14"
type textarea "Has an infection in ear"
radio input "true"
type textarea "epidermal collarettes ventral abdomen - 2 to 3 large ones"
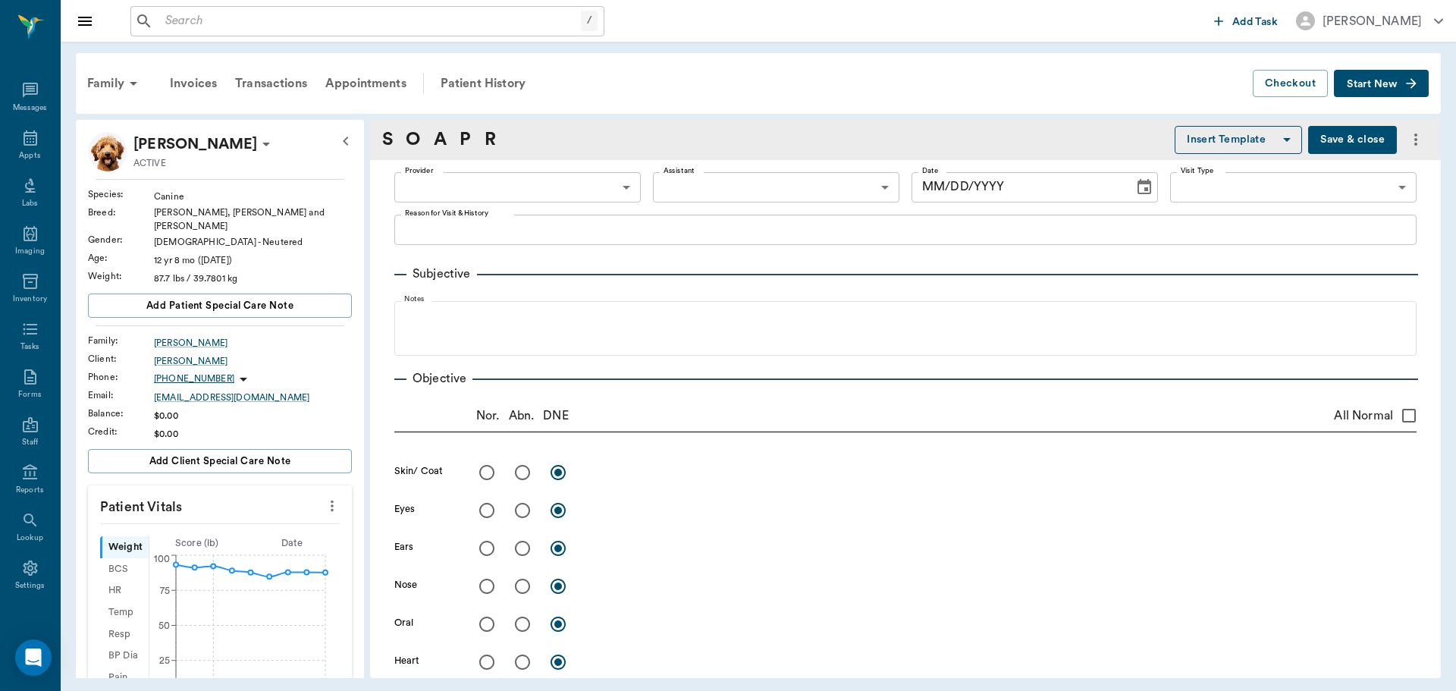
radio input "true"
type textarea "very painful right ear - unable to examine, left ear has thick discharge - unab…"
radio input "true"
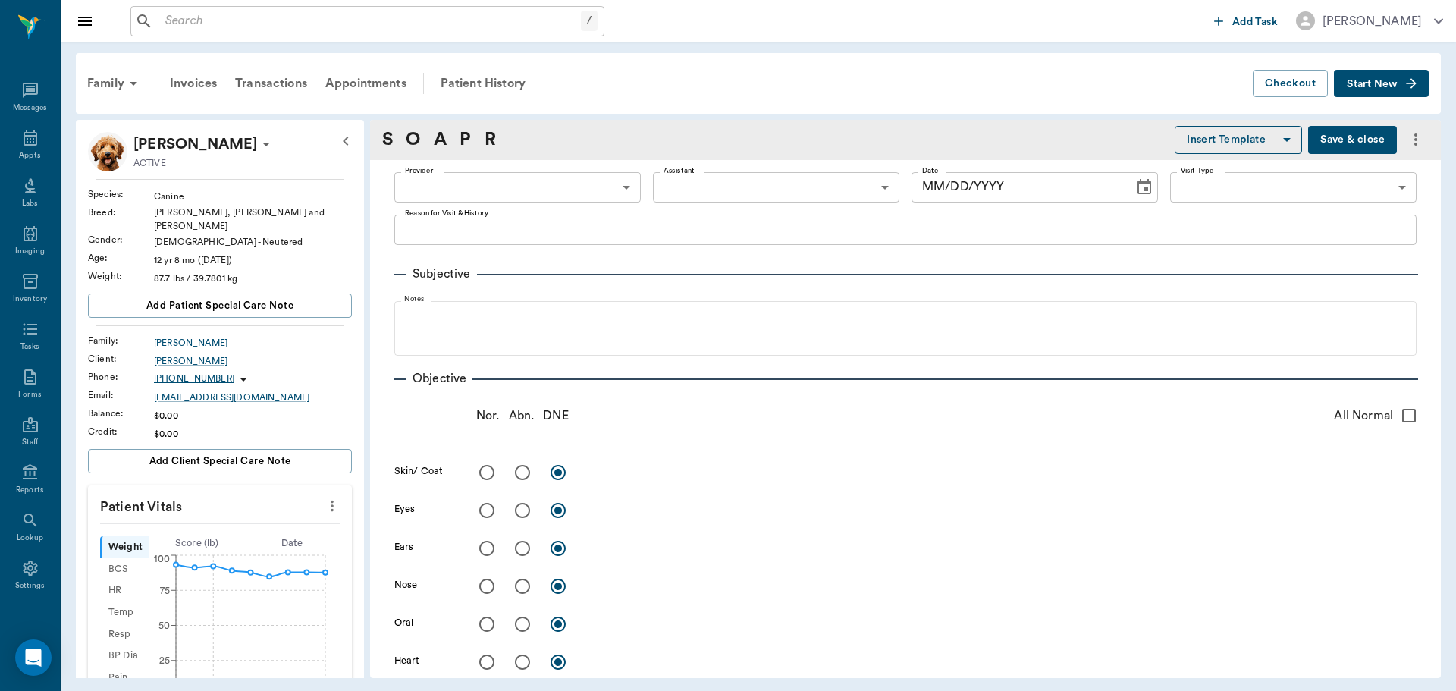
type textarea "[MEDICAL_DATA] present 2/4"
radio input "true"
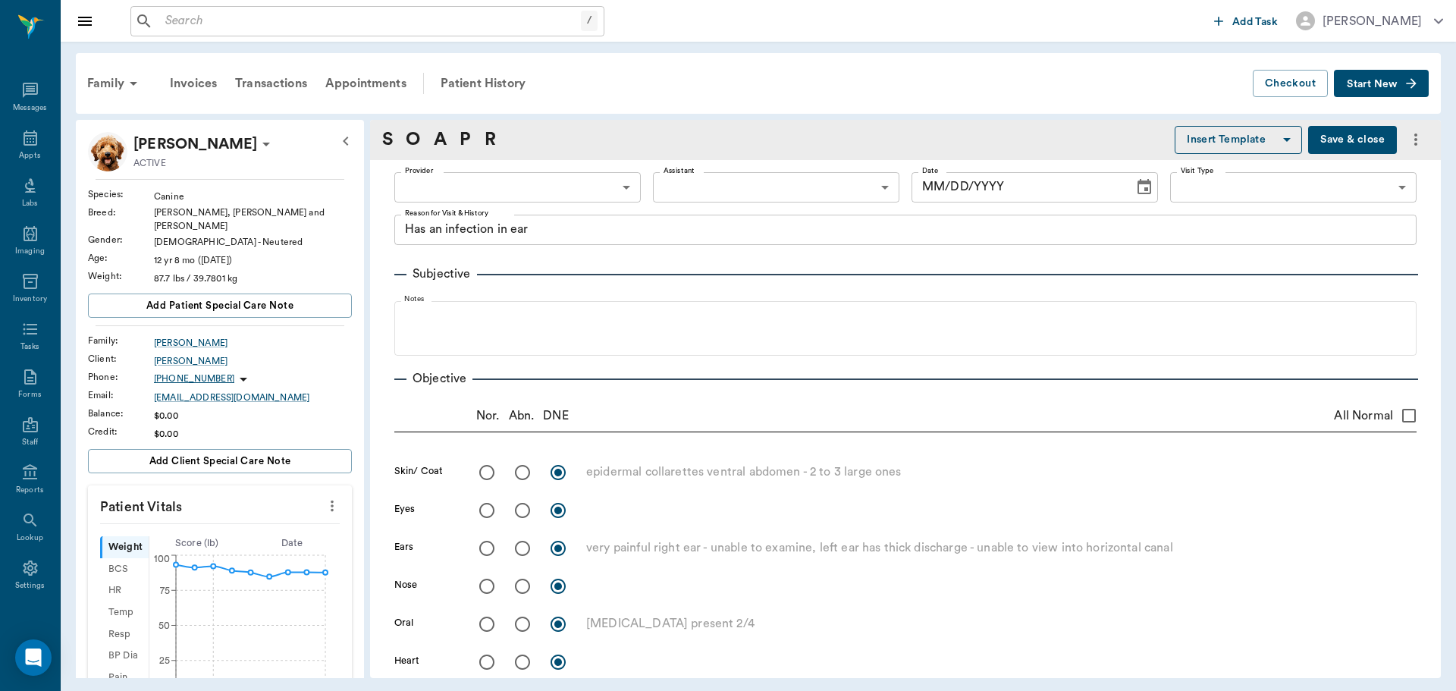
type textarea "suspect organ enlargement cranially but obese - hard to palpate adequately"
radio input "true"
type textarea "ambulatory x 4; left stifle is thickened, could not produce a true drawer sign …"
radio input "true"
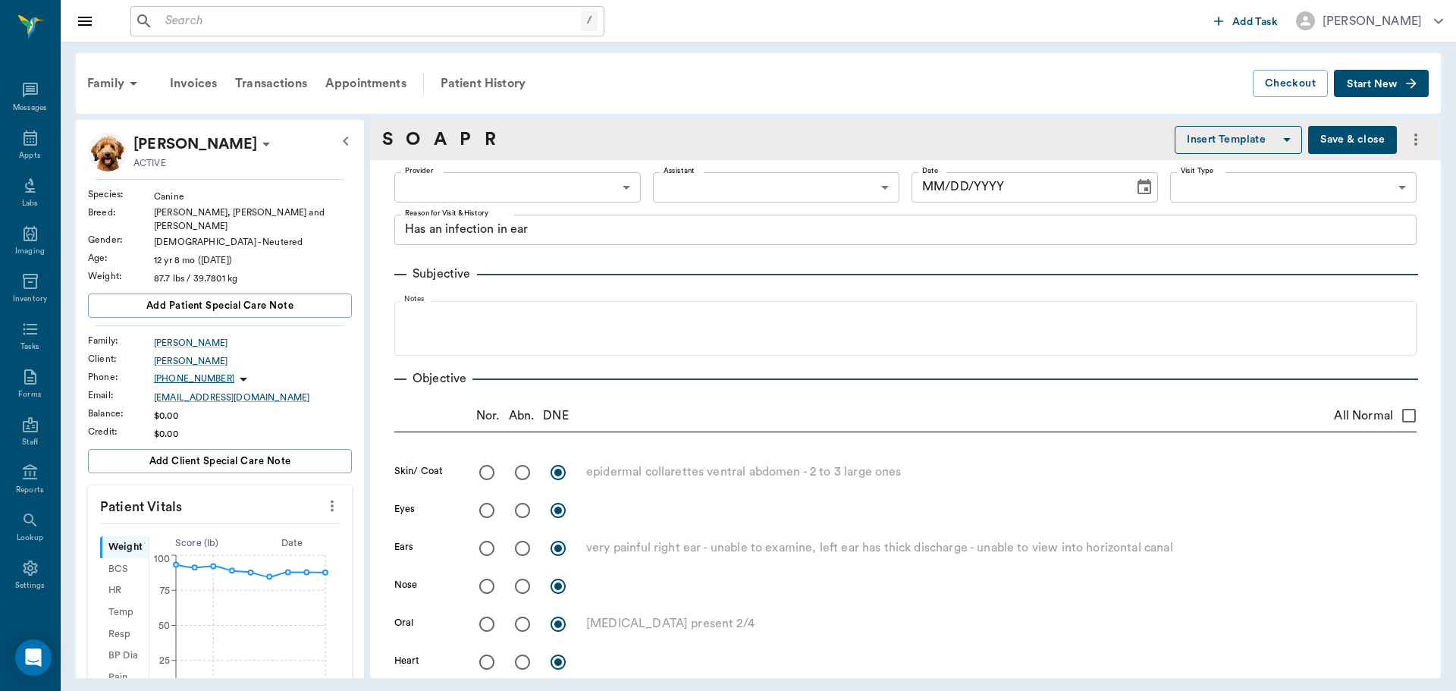
type textarea "limited exam wnl"
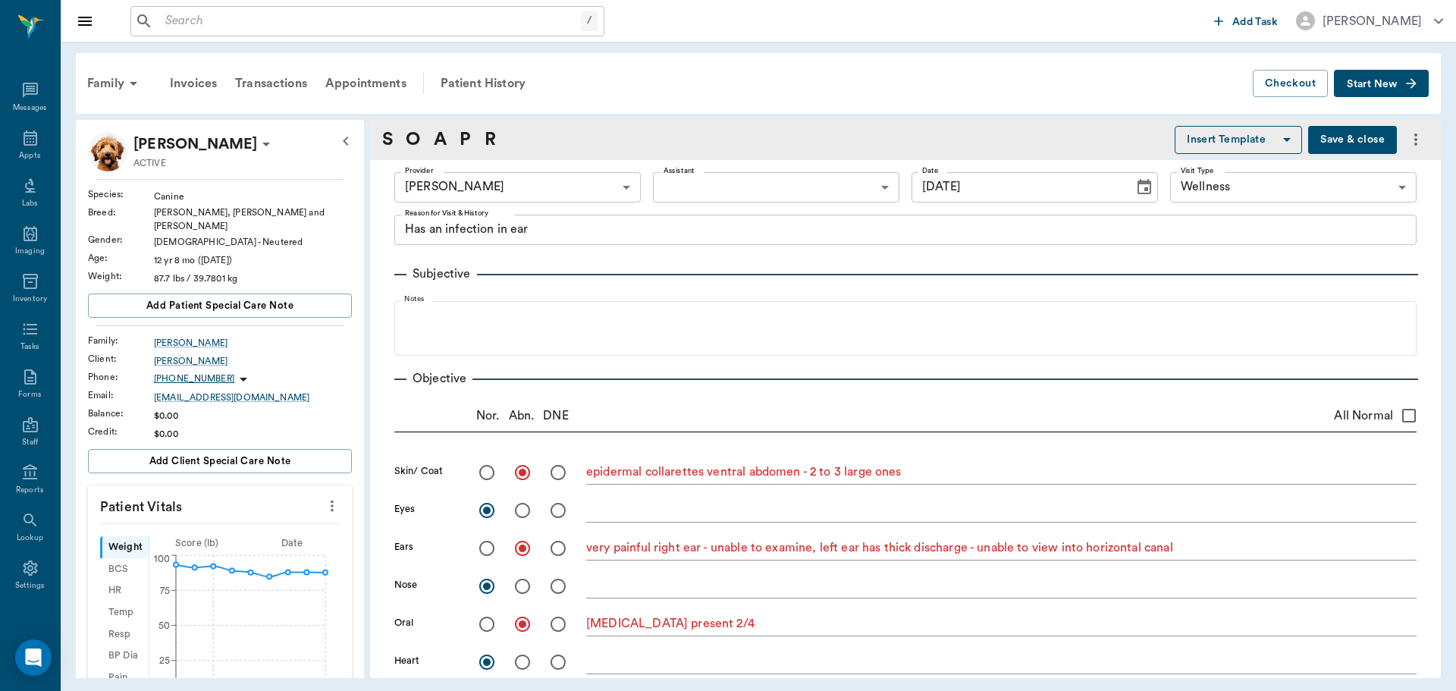
type input "[DATE]"
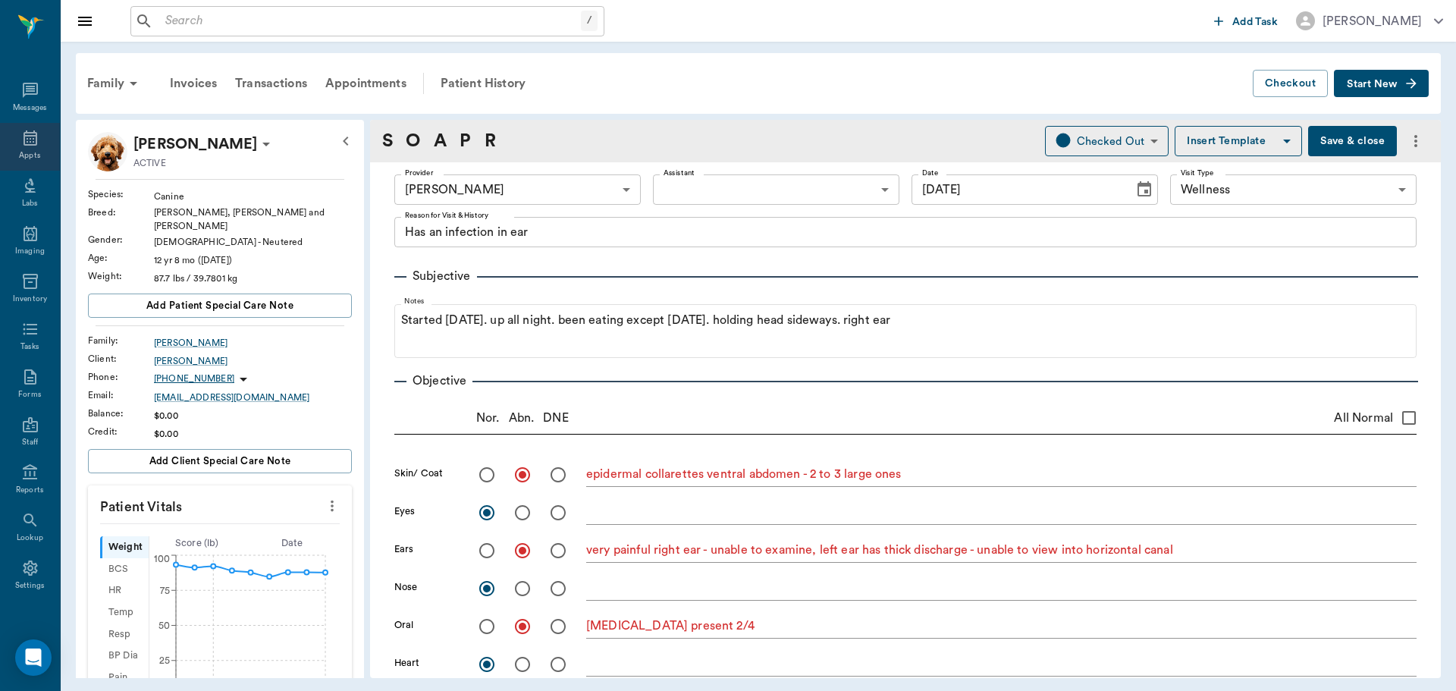
click at [2, 138] on div "Appts" at bounding box center [30, 147] width 60 height 48
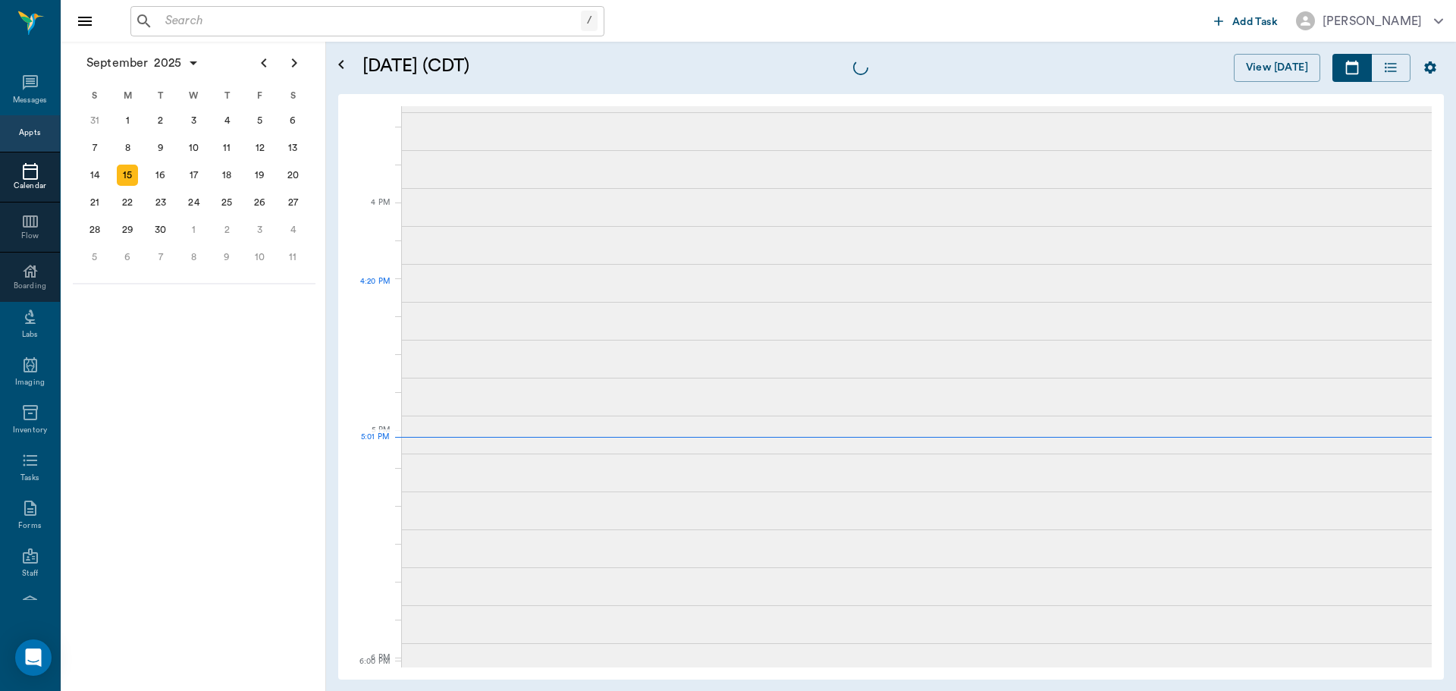
scroll to position [2049, 0]
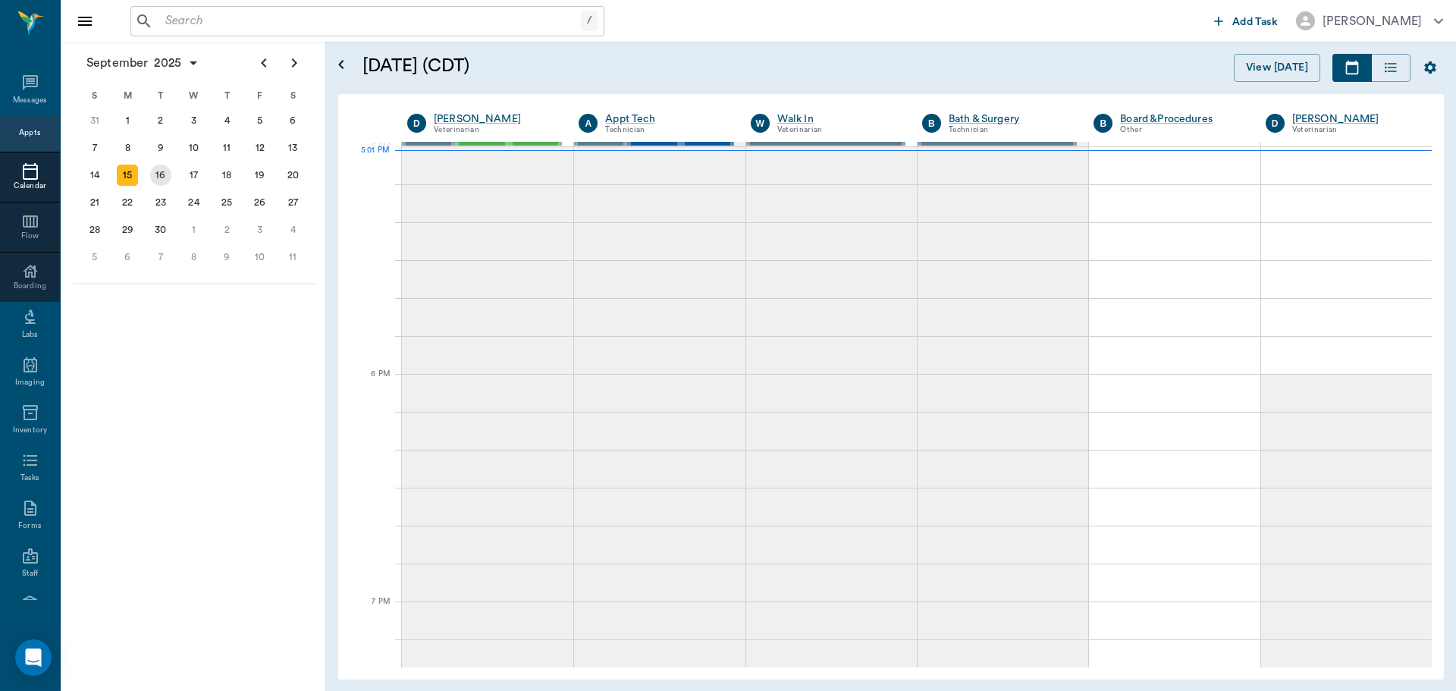
click at [155, 177] on div "16" at bounding box center [160, 175] width 21 height 21
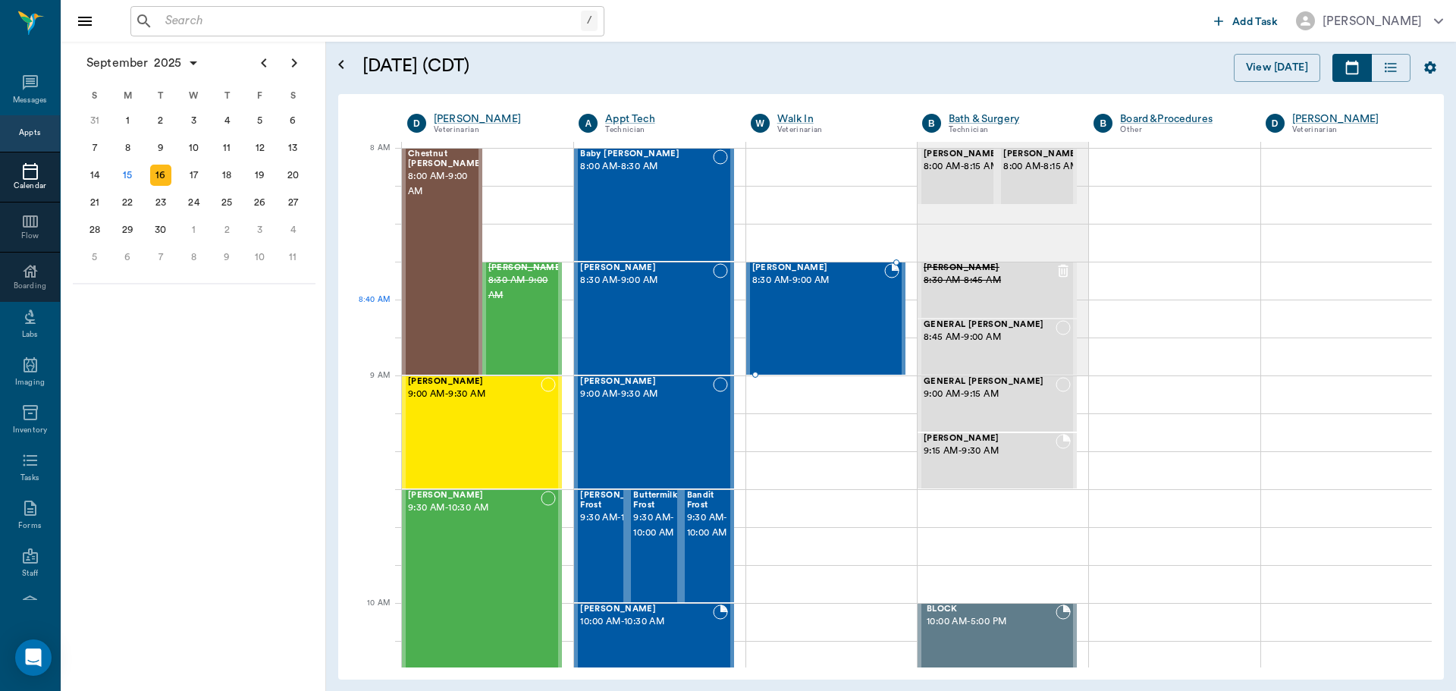
click at [799, 317] on div "[PERSON_NAME] 8:30 AM - 9:00 AM" at bounding box center [818, 318] width 132 height 111
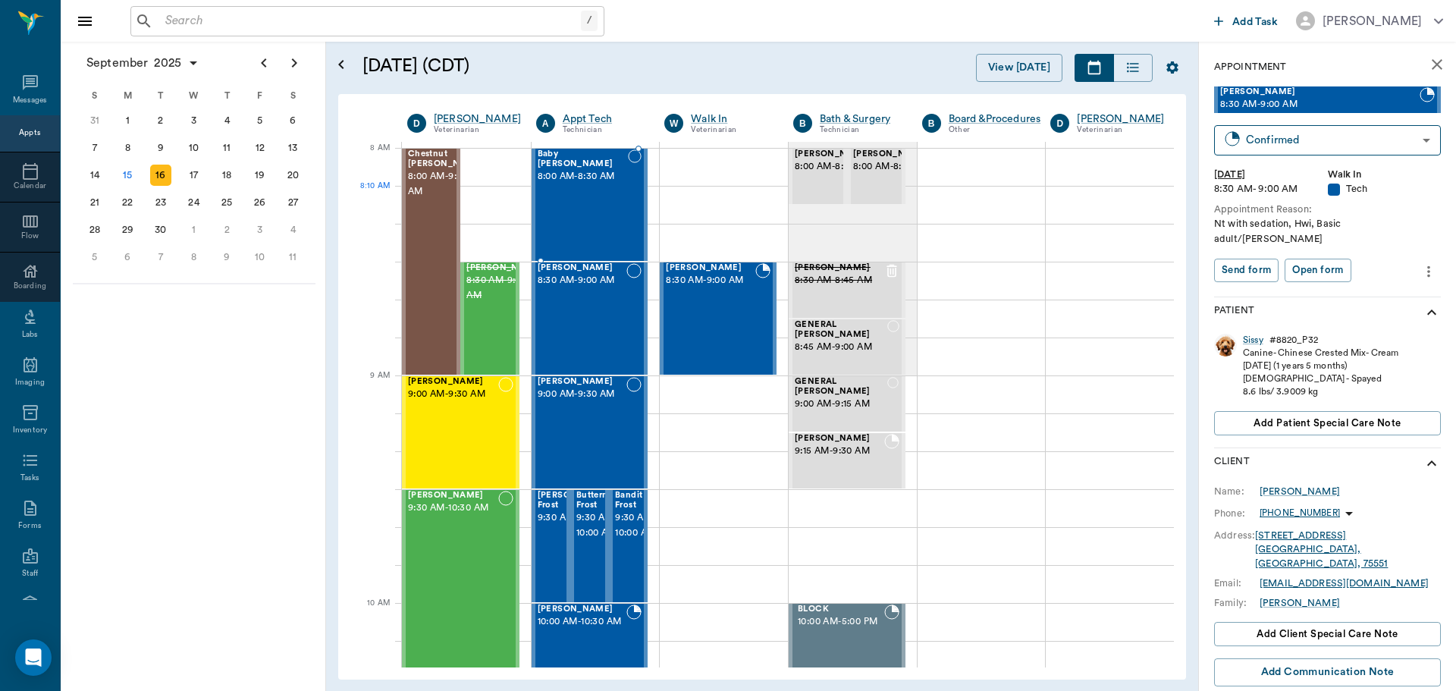
click at [571, 206] on div "Baby [PERSON_NAME] 8:00 AM - 8:30 AM" at bounding box center [583, 204] width 90 height 111
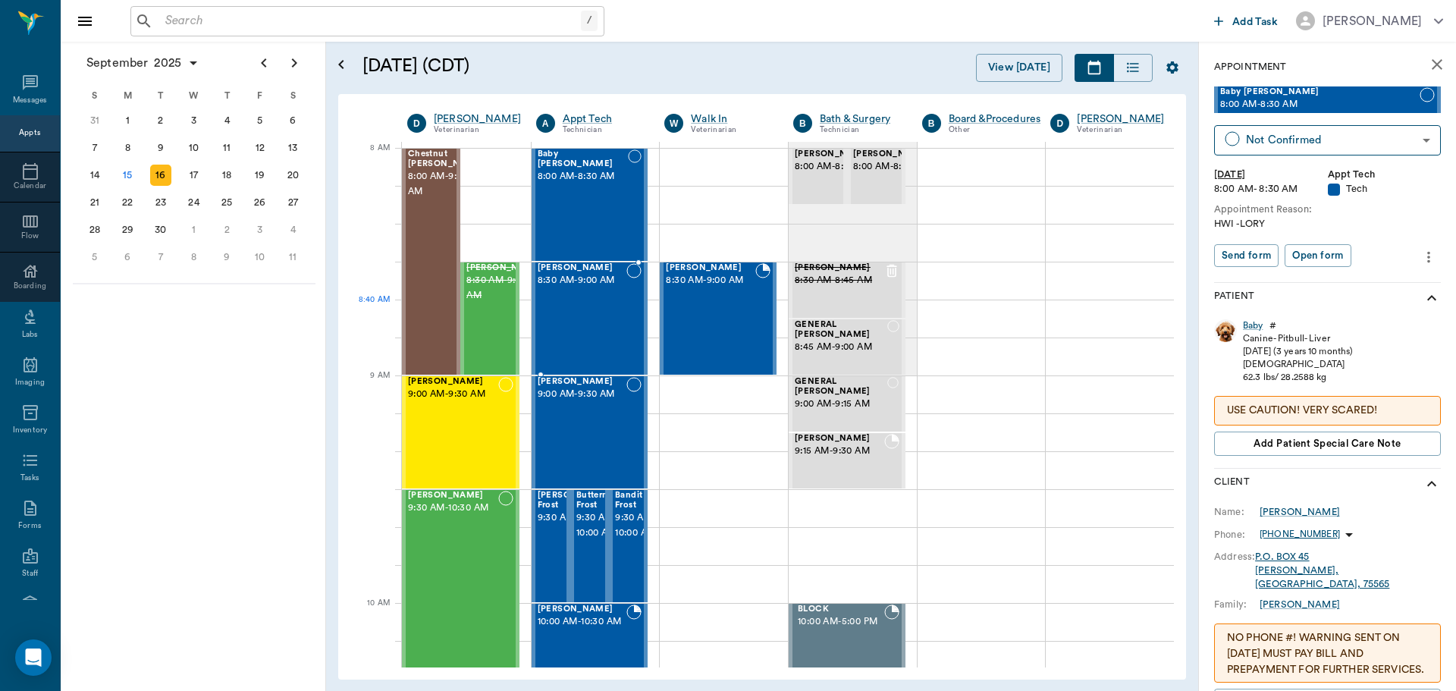
click at [582, 316] on div "[PERSON_NAME] 8:30 AM - 9:00 AM" at bounding box center [582, 318] width 89 height 111
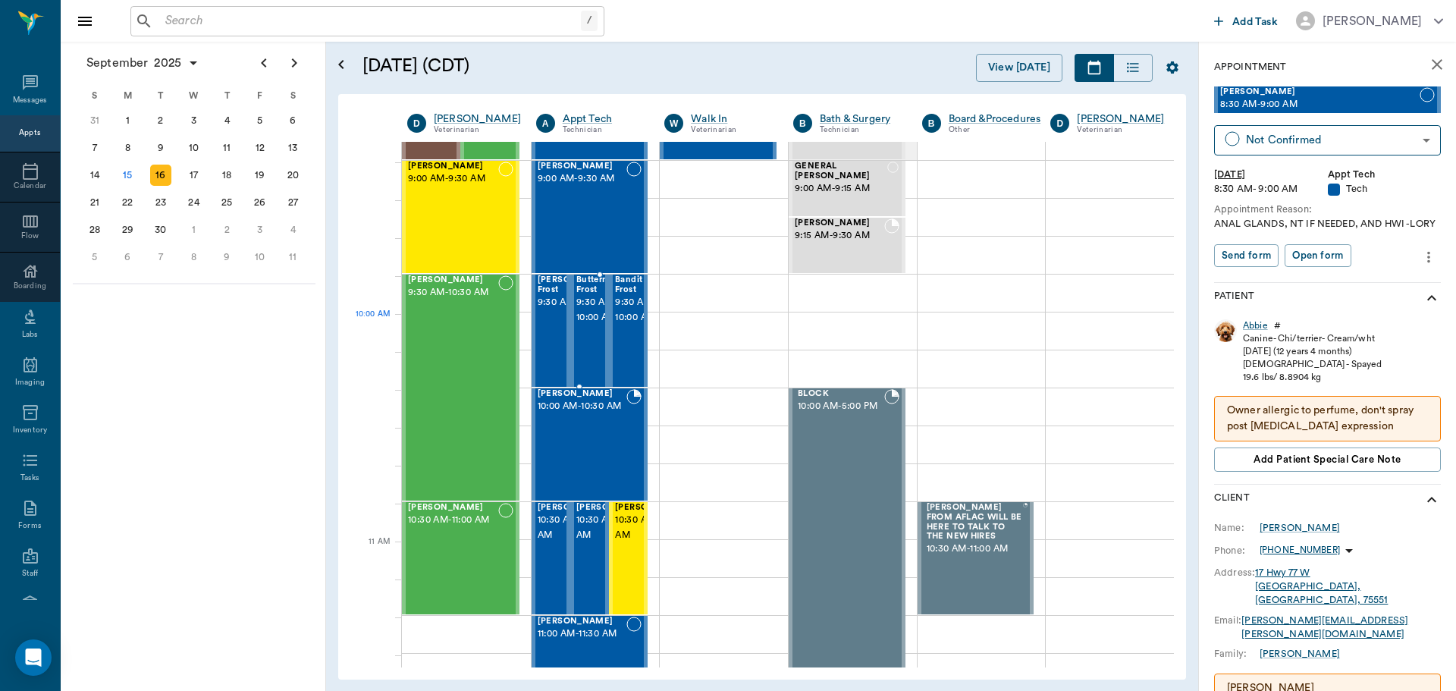
scroll to position [303, 0]
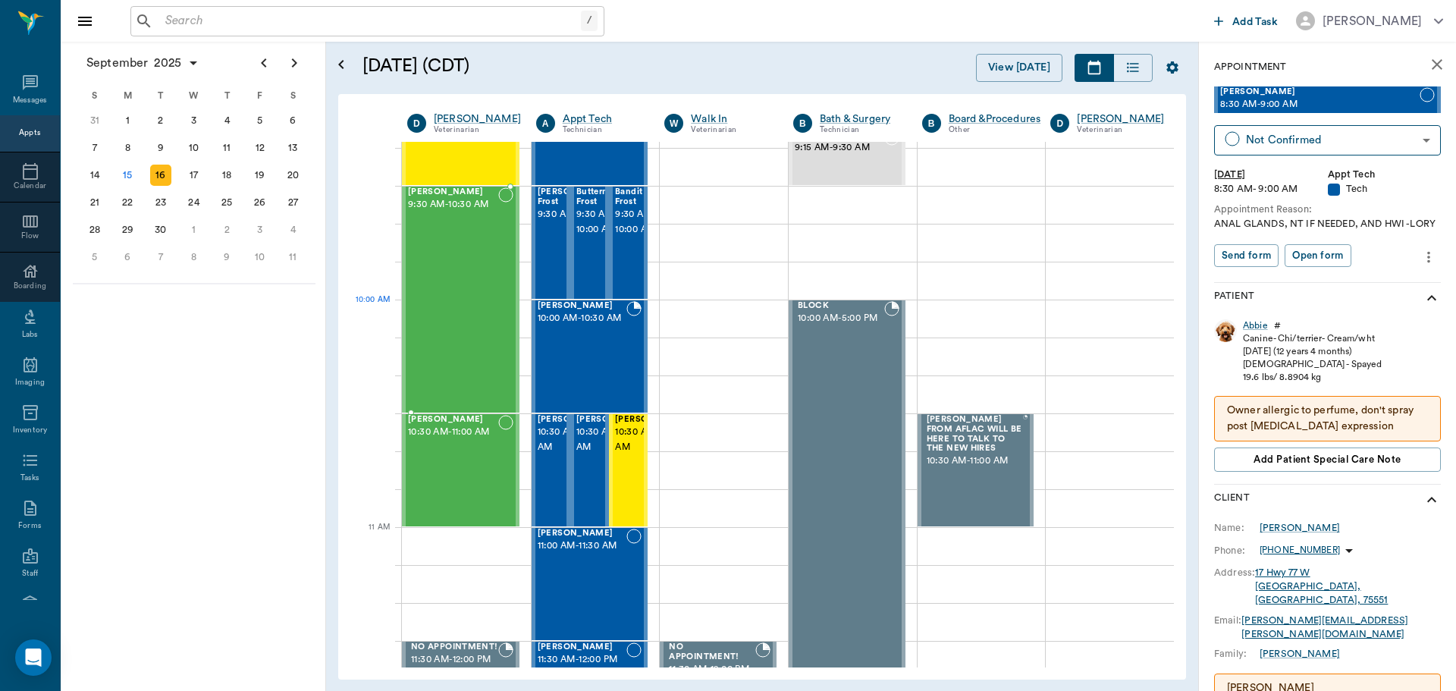
click at [462, 303] on div "[PERSON_NAME] 9:30 AM - 10:30 AM" at bounding box center [453, 299] width 90 height 225
